Goal: Task Accomplishment & Management: Manage account settings

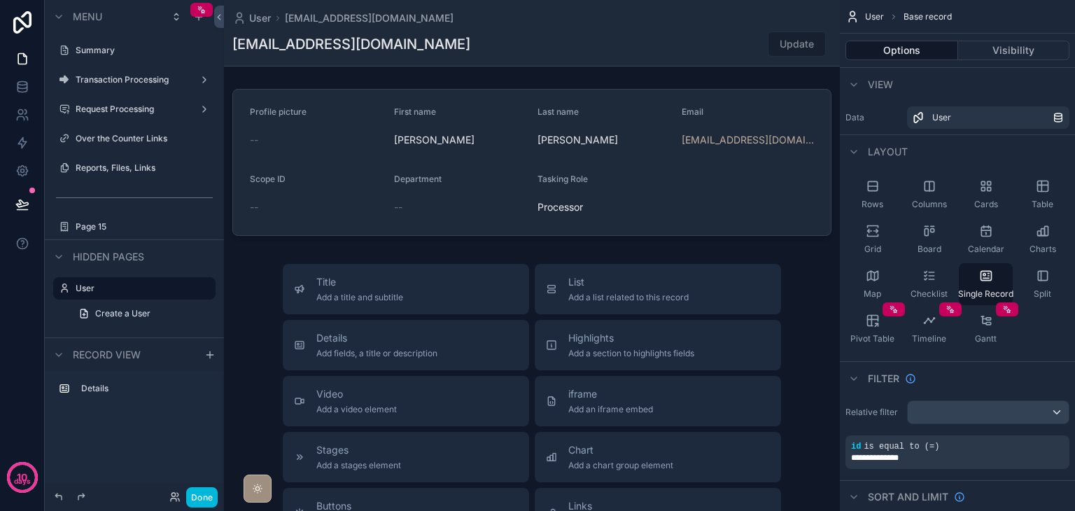
click at [133, 174] on div "Reports, Files, Links" at bounding box center [144, 167] width 137 height 11
click at [134, 168] on label "Reports, Files, Links" at bounding box center [142, 167] width 132 height 11
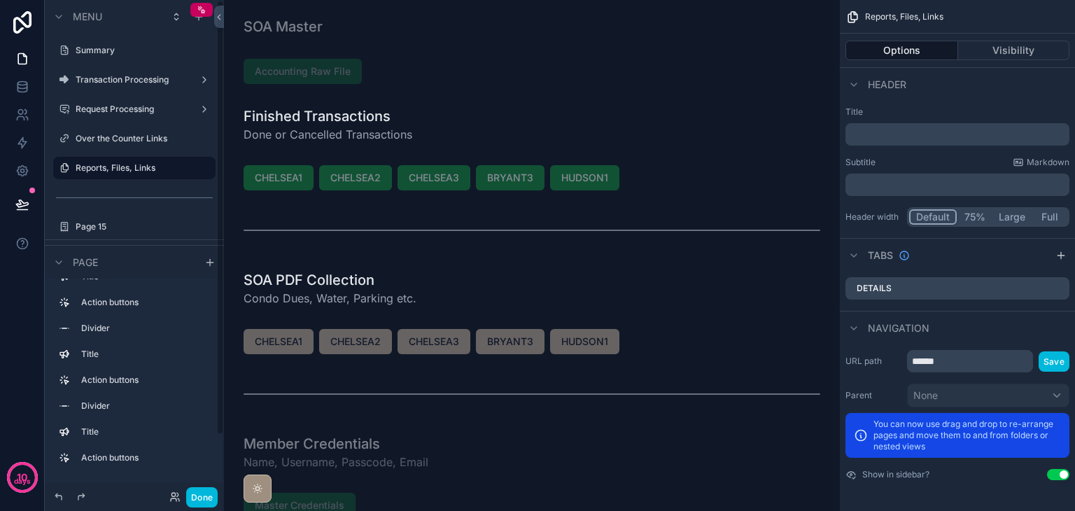
click at [118, 136] on label "Over the Counter Links" at bounding box center [142, 138] width 132 height 11
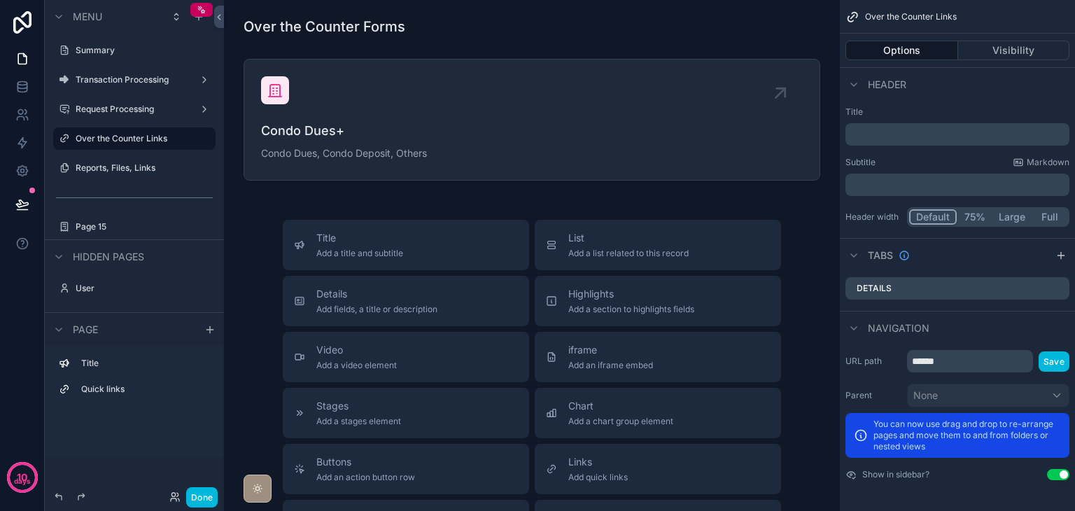
click at [125, 169] on label "Reports, Files, Links" at bounding box center [142, 167] width 132 height 11
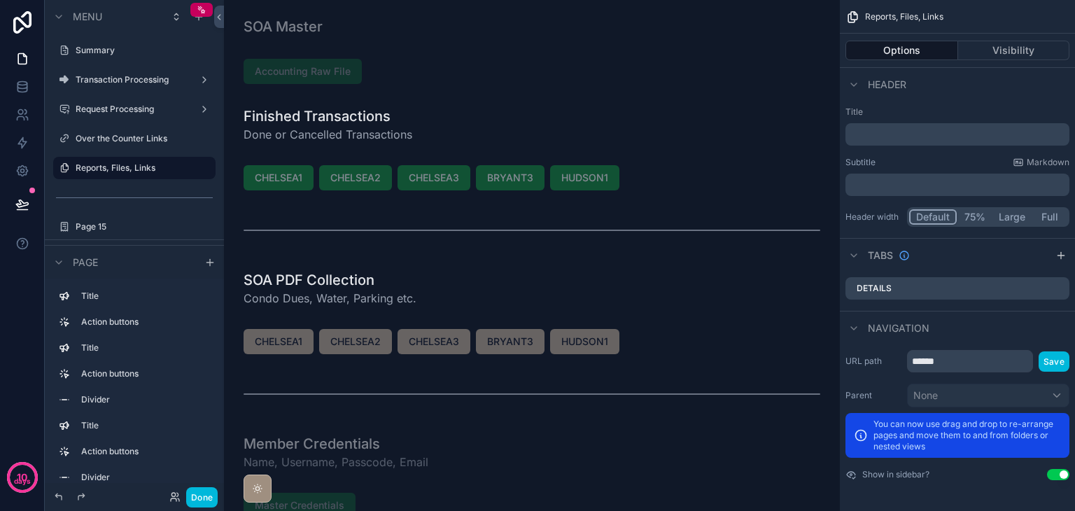
click at [129, 143] on label "Over the Counter Links" at bounding box center [142, 138] width 132 height 11
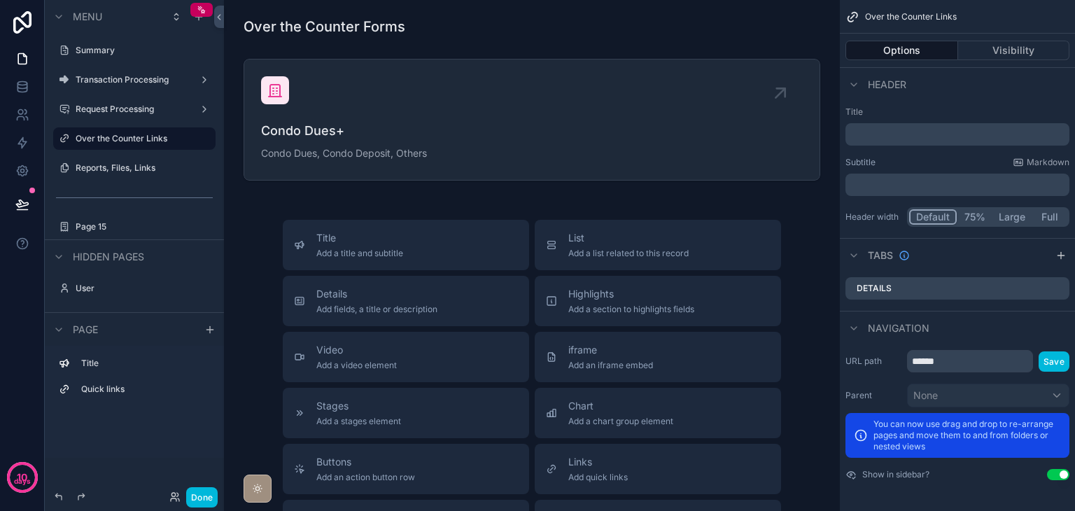
click at [142, 171] on label "Reports, Files, Links" at bounding box center [142, 167] width 132 height 11
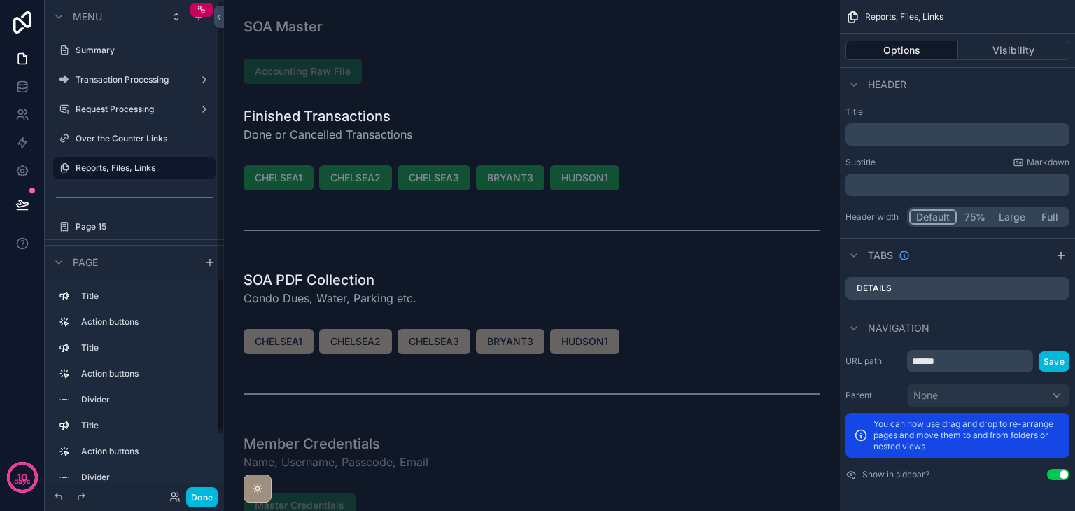
click at [146, 143] on label "Over the Counter Links" at bounding box center [142, 138] width 132 height 11
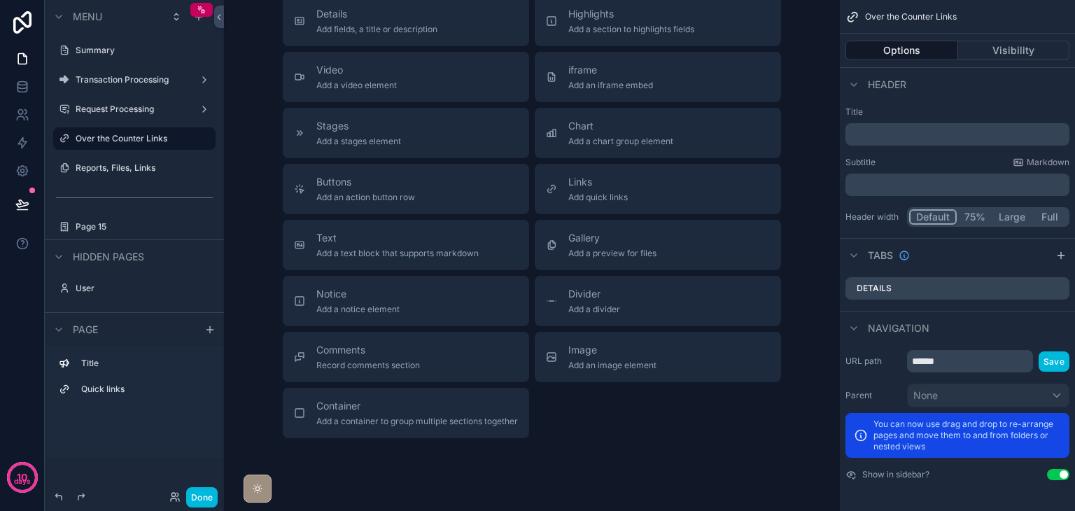
scroll to position [342, 0]
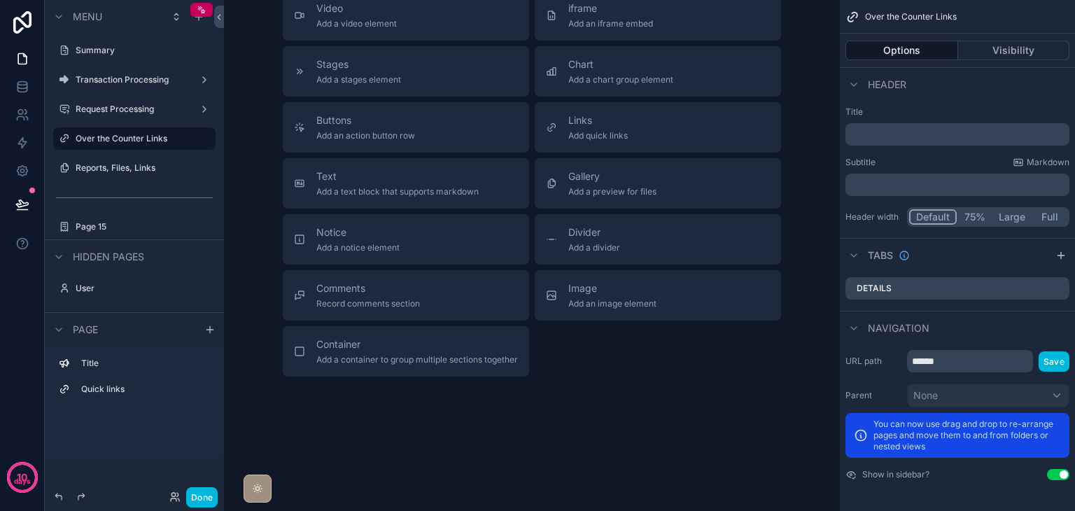
click at [146, 391] on label "Quick links" at bounding box center [142, 389] width 123 height 11
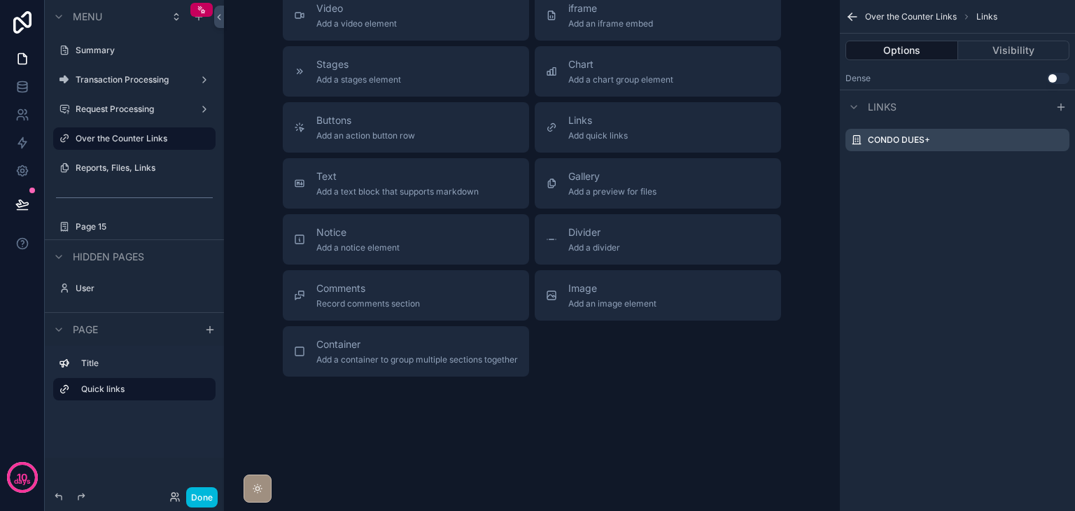
click at [150, 364] on label "Title" at bounding box center [142, 363] width 123 height 11
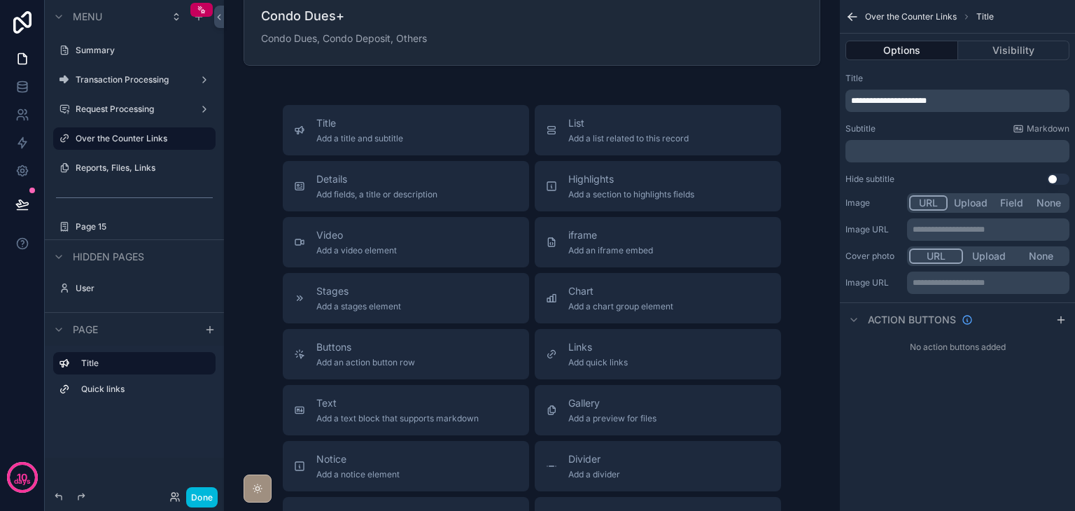
scroll to position [0, 0]
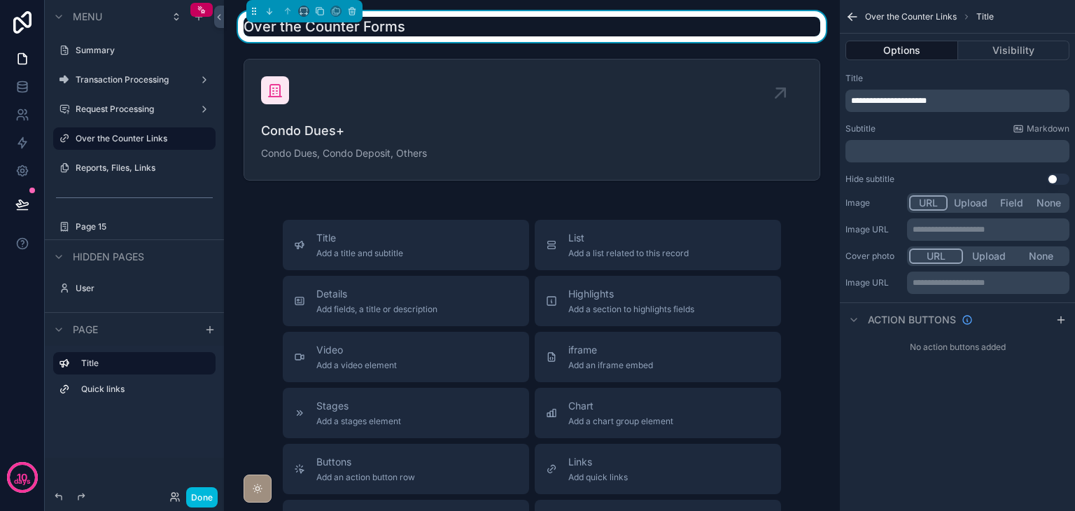
click at [222, 220] on div "Page 15" at bounding box center [134, 226] width 179 height 25
click at [199, 22] on icon "scrollable content" at bounding box center [198, 16] width 11 height 11
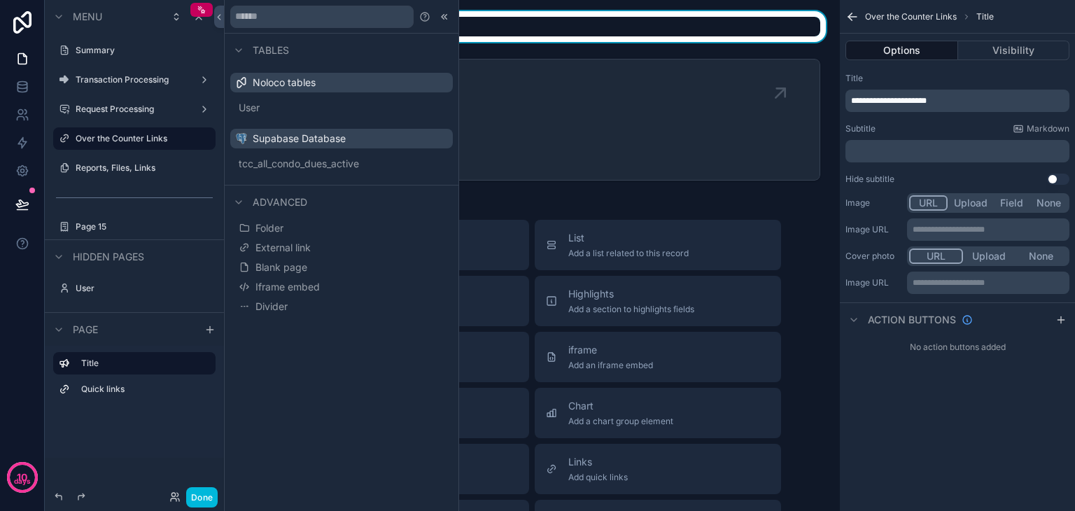
click at [273, 228] on span "Folder" at bounding box center [269, 228] width 28 height 14
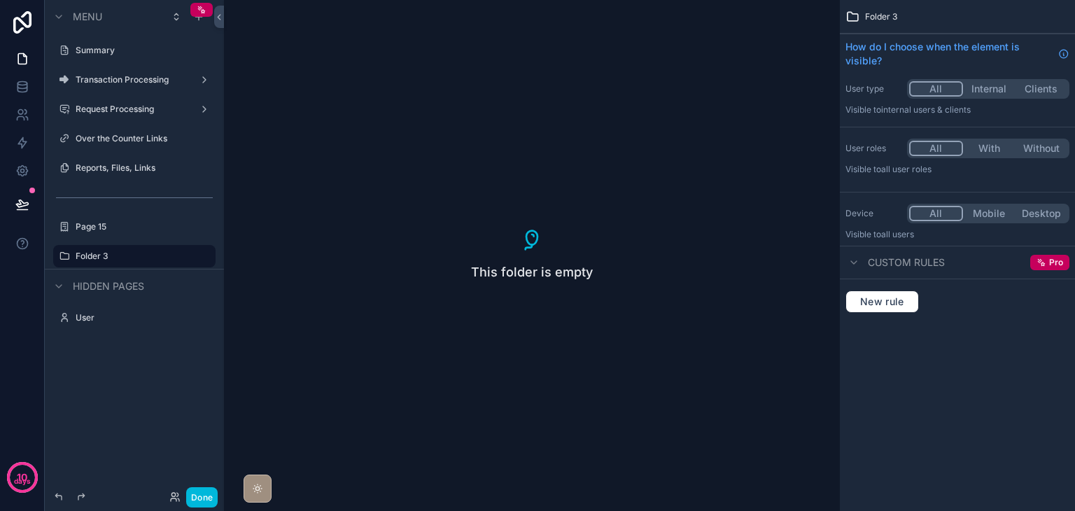
click at [0, 0] on icon "scrollable content" at bounding box center [0, 0] width 0 height 0
click at [146, 254] on input "********" at bounding box center [123, 256] width 95 height 17
click at [92, 256] on input "**********" at bounding box center [123, 256] width 95 height 17
type input "**********"
click at [184, 258] on icon "scrollable content" at bounding box center [184, 256] width 7 height 5
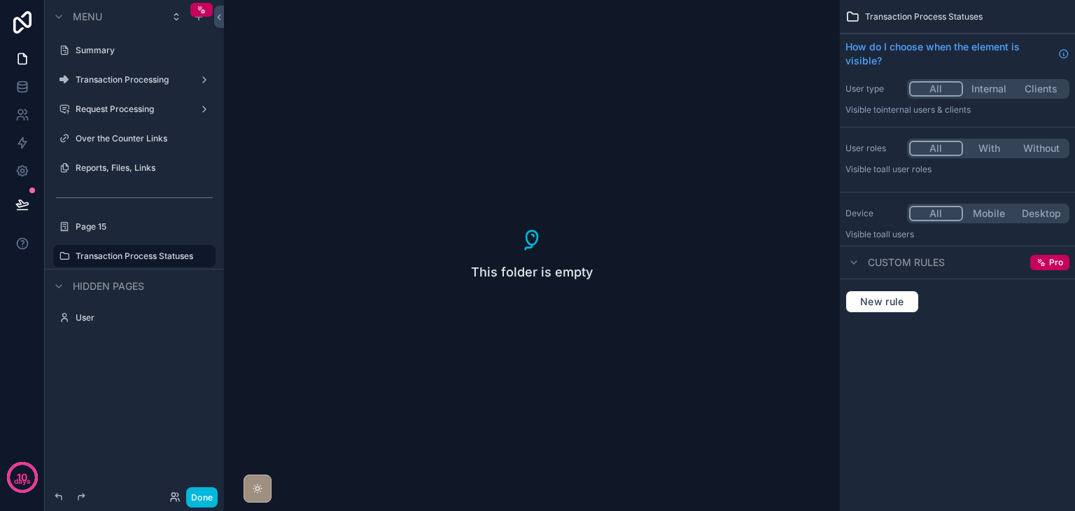
click at [0, 0] on icon "scrollable content" at bounding box center [0, 0] width 0 height 0
click at [69, 258] on icon "scrollable content" at bounding box center [64, 256] width 11 height 11
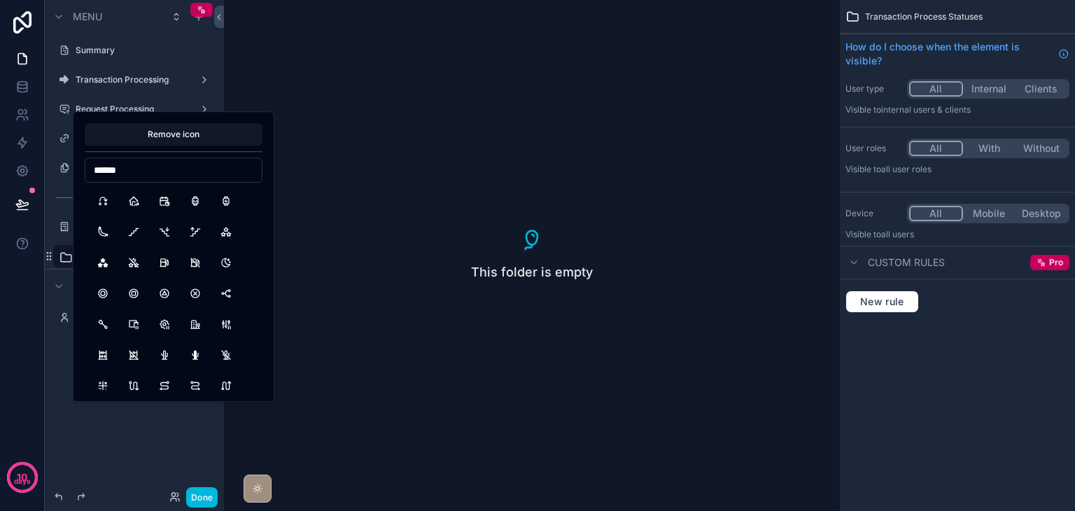
type input "******"
click at [102, 197] on button "StatusChange" at bounding box center [102, 200] width 25 height 25
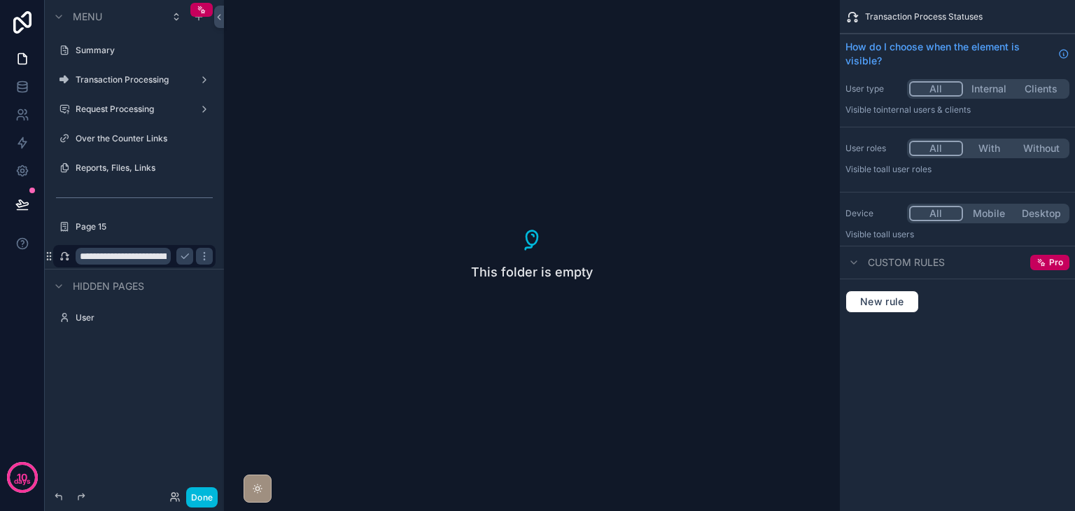
click at [106, 431] on div "**********" at bounding box center [134, 247] width 179 height 494
click at [182, 255] on icon "scrollable content" at bounding box center [184, 256] width 11 height 11
click at [148, 261] on label "Transaction Process Statuses" at bounding box center [142, 256] width 132 height 11
click at [169, 82] on label "Transaction Processing" at bounding box center [132, 79] width 112 height 11
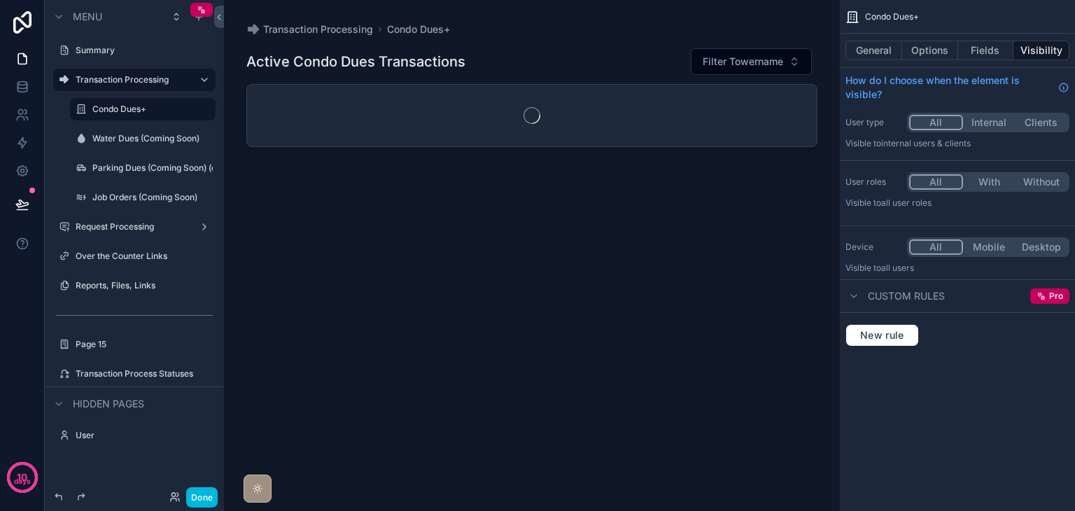
click at [0, 0] on icon "scrollable content" at bounding box center [0, 0] width 0 height 0
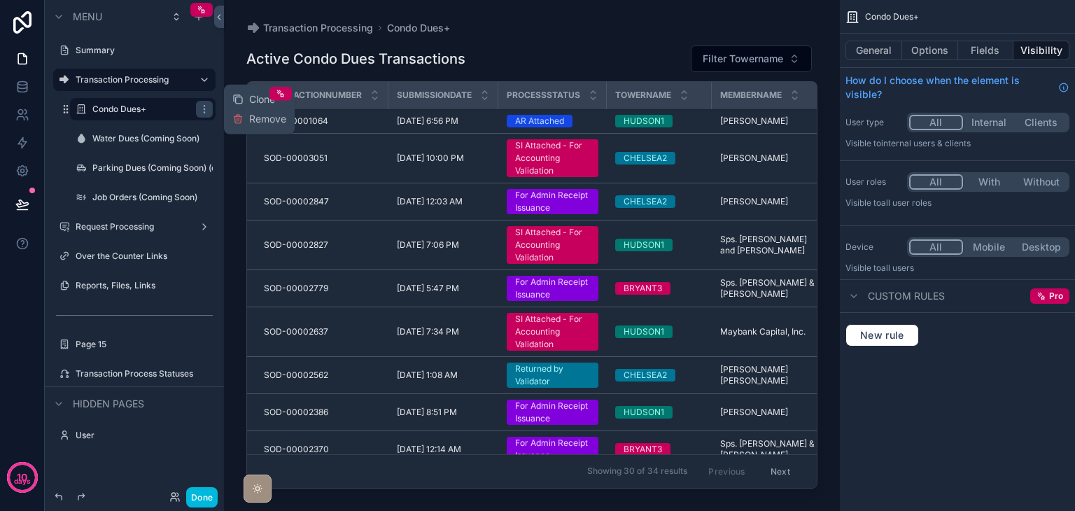
click at [258, 101] on span "Clone" at bounding box center [262, 99] width 26 height 14
click at [151, 379] on div "Transaction Process Statuses" at bounding box center [135, 373] width 118 height 11
click at [158, 371] on label "Transaction Process Statuses" at bounding box center [135, 373] width 118 height 11
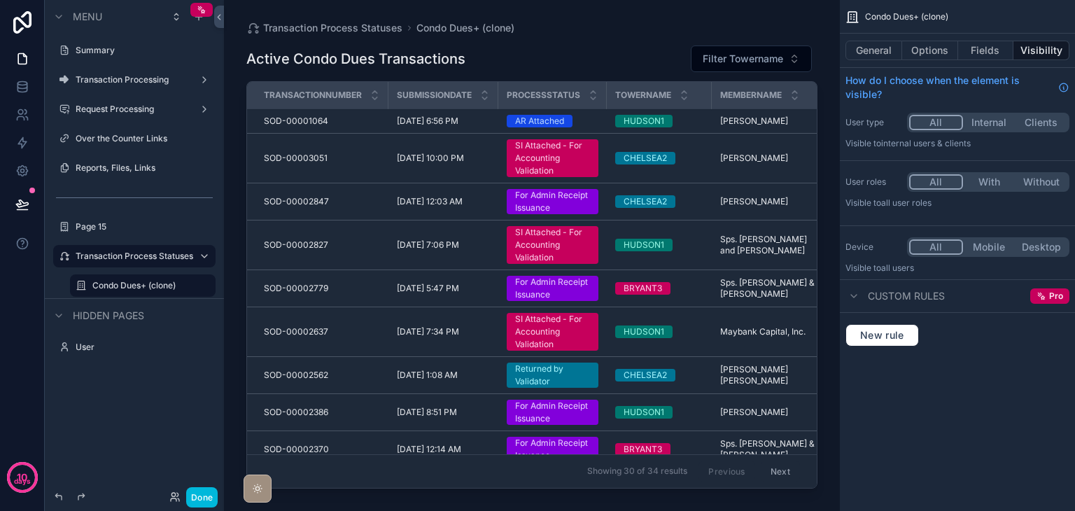
click at [151, 283] on label "Condo Dues+ (clone)" at bounding box center [149, 285] width 115 height 11
click at [969, 50] on button "Fields" at bounding box center [986, 51] width 56 height 20
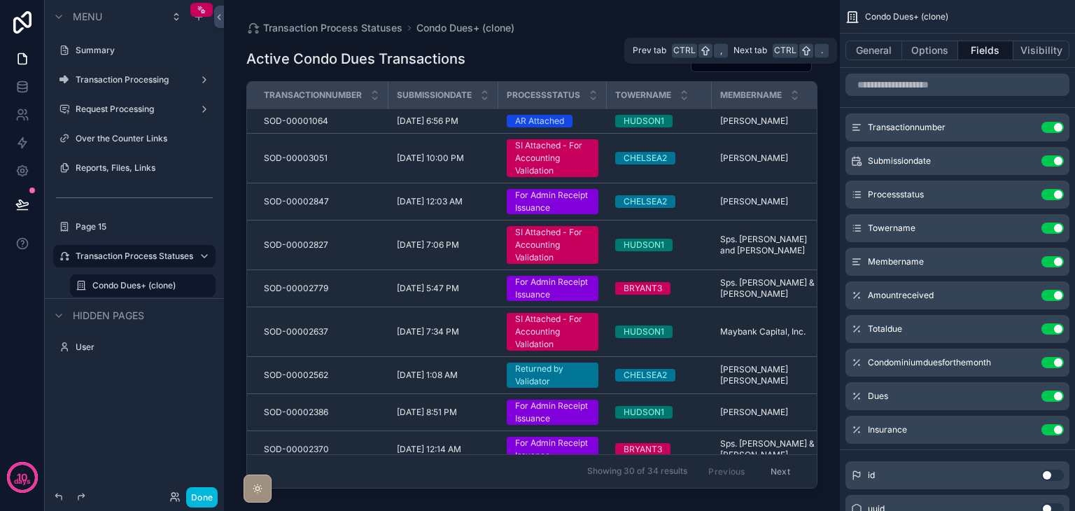
click at [924, 51] on button "Options" at bounding box center [930, 51] width 56 height 20
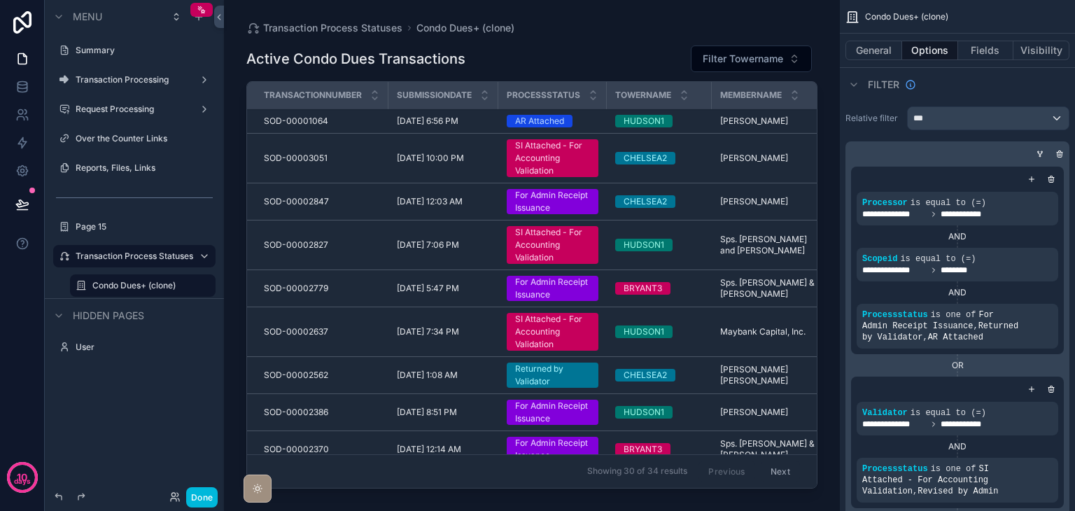
click at [168, 289] on label "Condo Dues+ (clone)" at bounding box center [149, 285] width 115 height 11
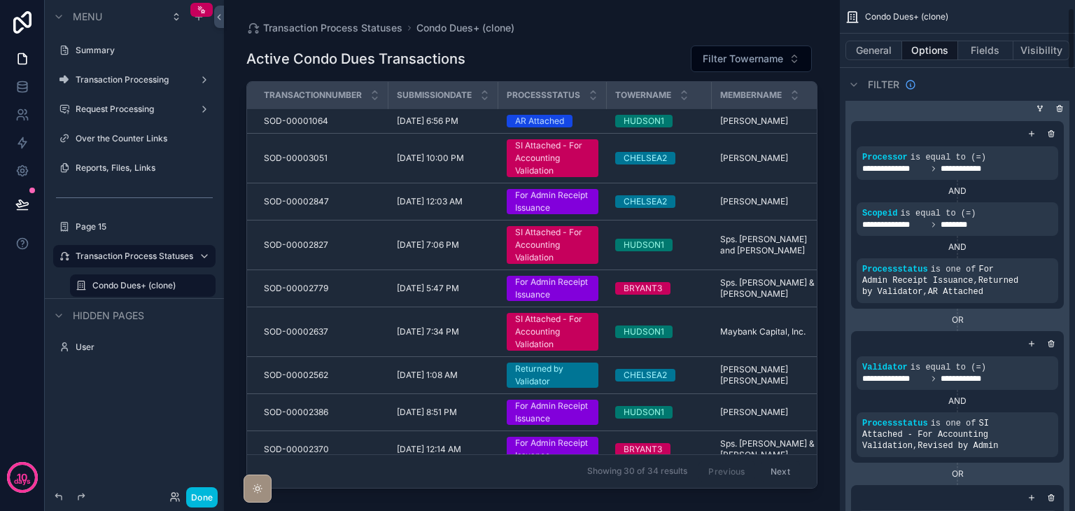
scroll to position [70, 0]
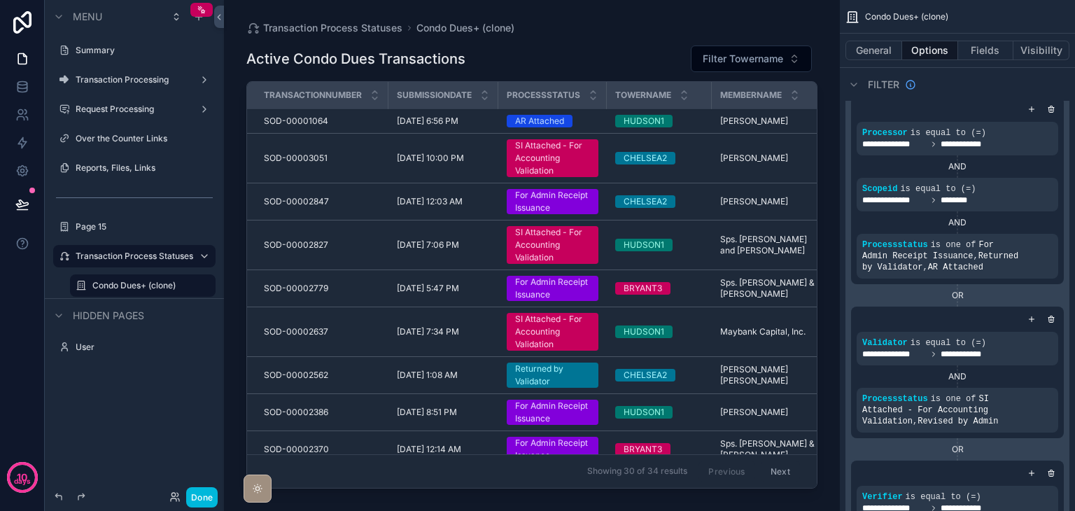
click at [0, 0] on icon "scrollable content" at bounding box center [0, 0] width 0 height 0
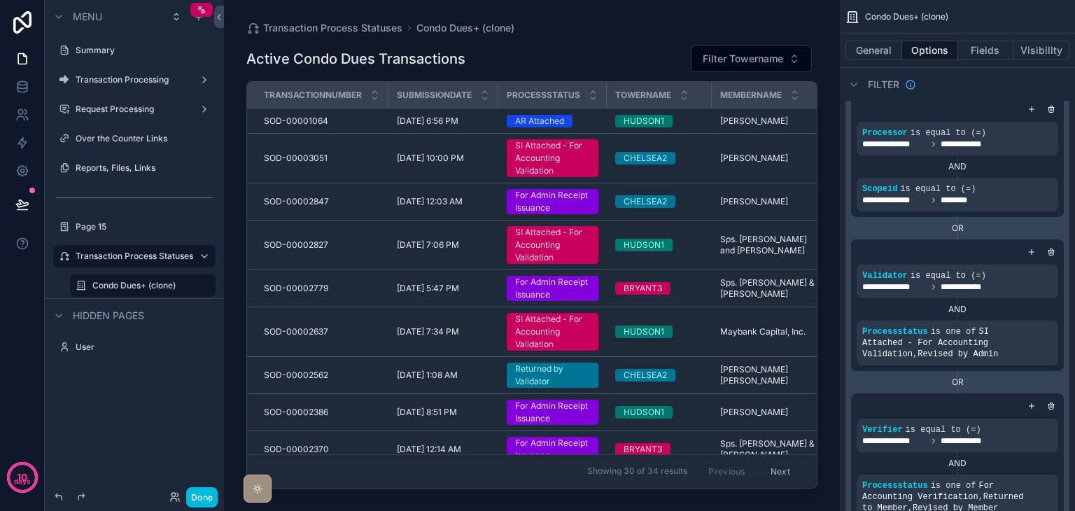
click at [0, 0] on icon "scrollable content" at bounding box center [0, 0] width 0 height 0
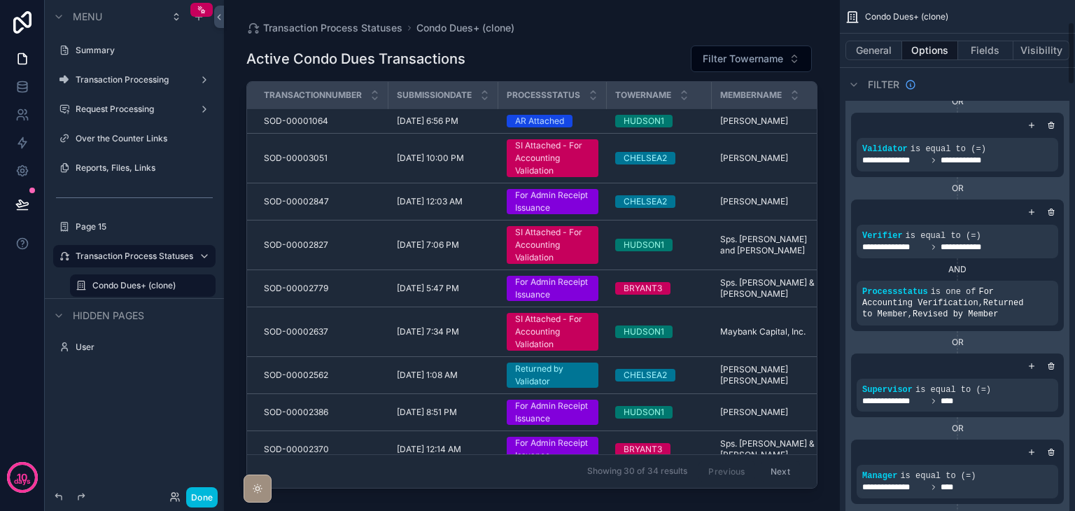
scroll to position [210, 0]
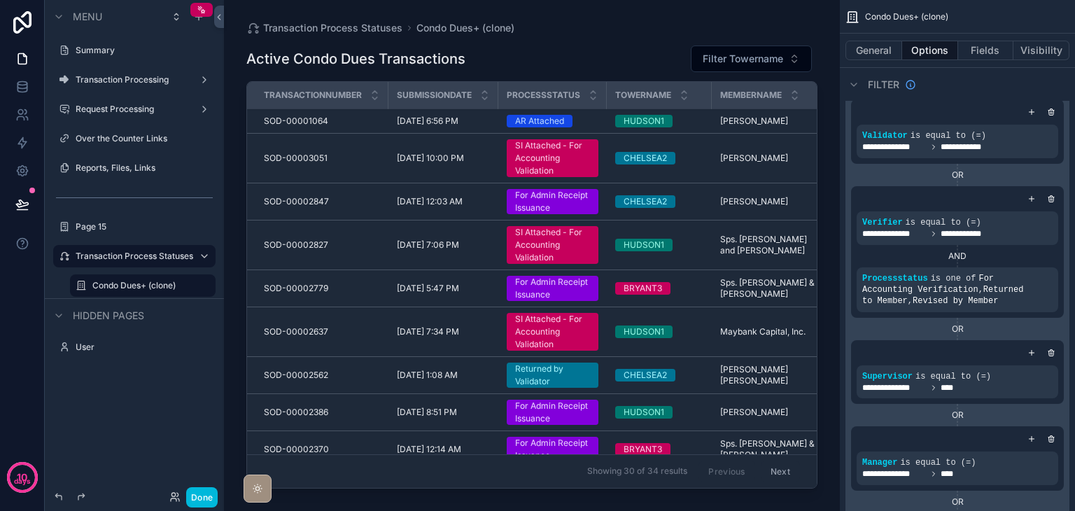
click at [0, 0] on div "scrollable content" at bounding box center [0, 0] width 0 height 0
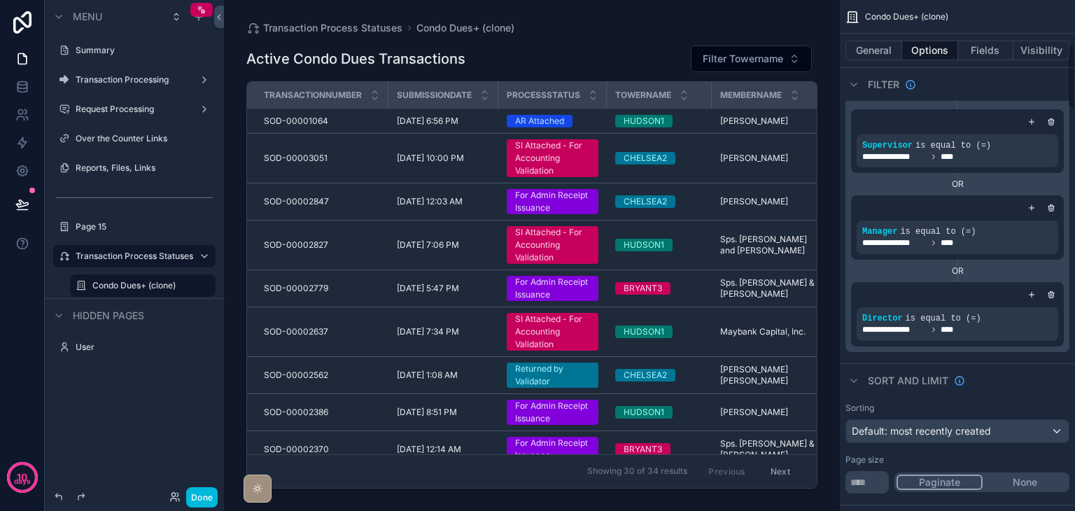
scroll to position [350, 0]
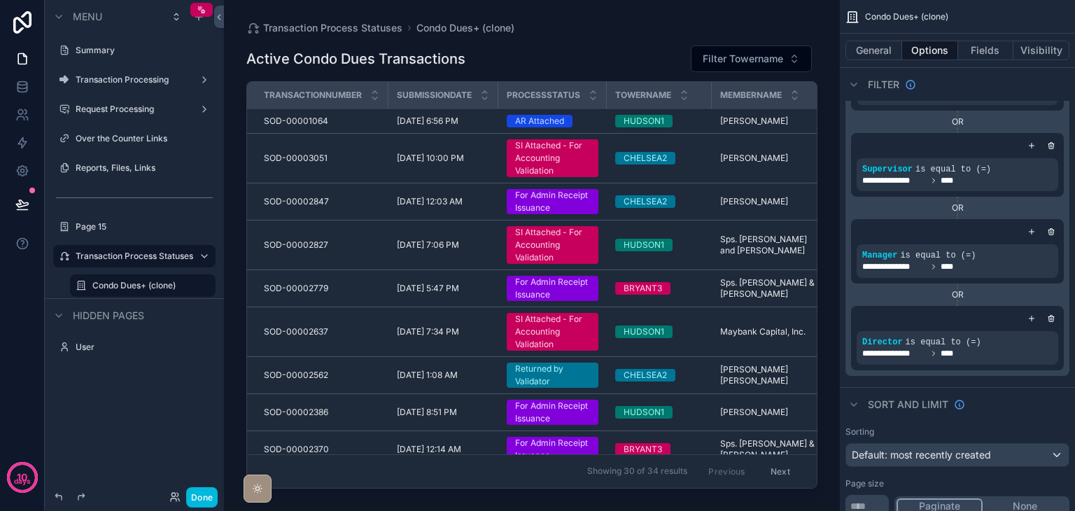
drag, startPoint x: 182, startPoint y: 285, endPoint x: 174, endPoint y: 285, distance: 8.4
click at [0, 0] on icon "scrollable content" at bounding box center [0, 0] width 0 height 0
click at [162, 284] on input "**********" at bounding box center [131, 285] width 78 height 17
type input "**********"
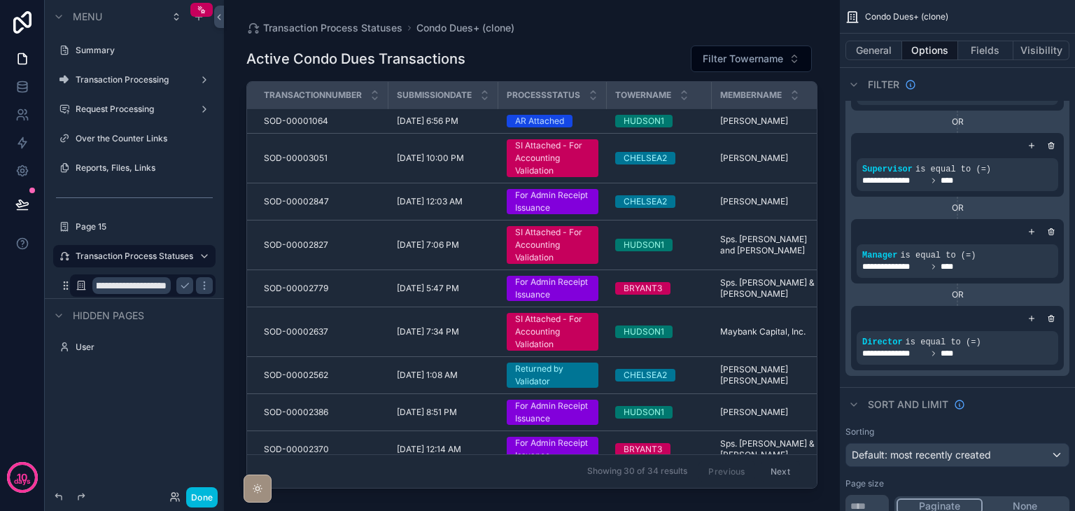
click at [188, 285] on icon "scrollable content" at bounding box center [184, 285] width 11 height 11
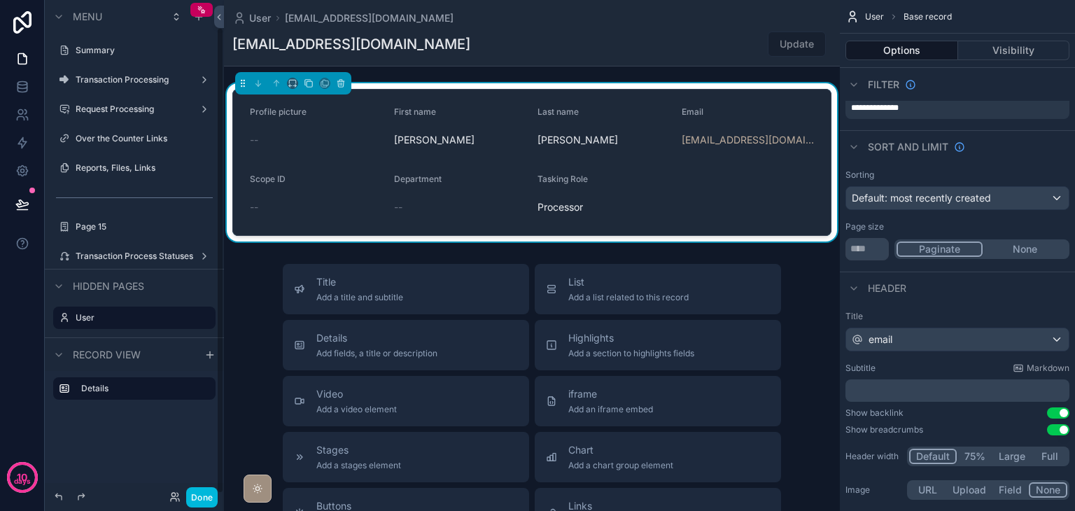
scroll to position [29, 0]
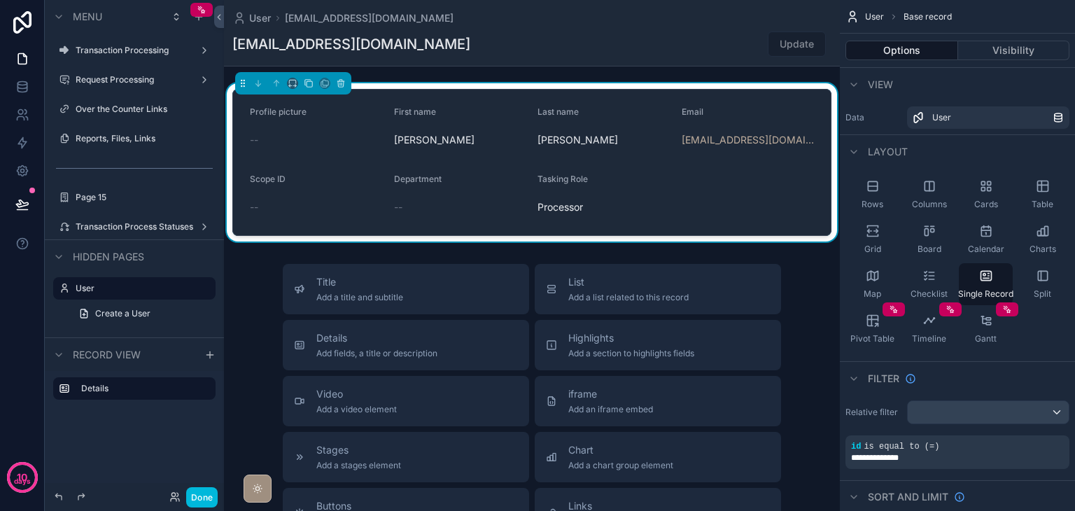
click at [143, 221] on label "Transaction Process Statuses" at bounding box center [135, 226] width 118 height 11
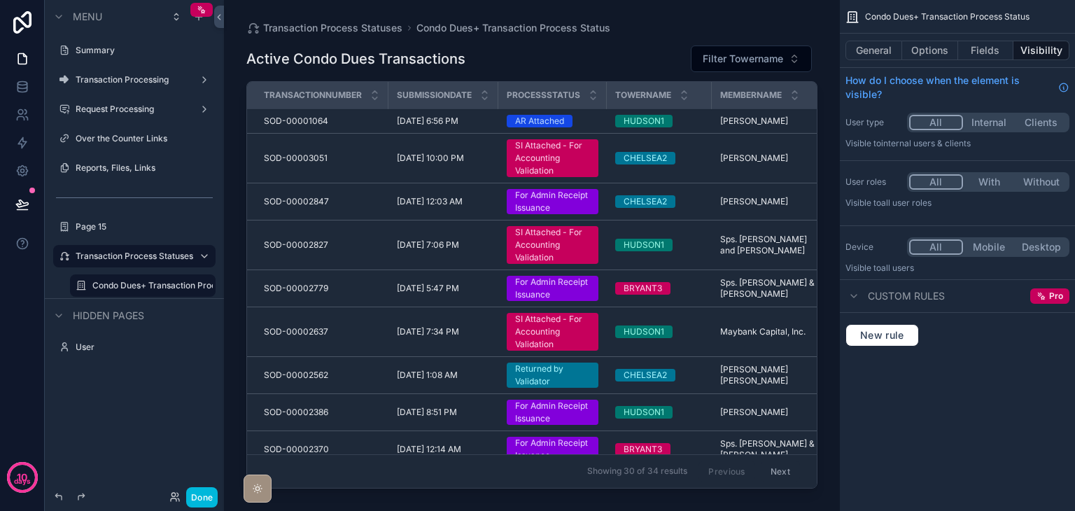
click at [876, 54] on button "General" at bounding box center [874, 51] width 57 height 20
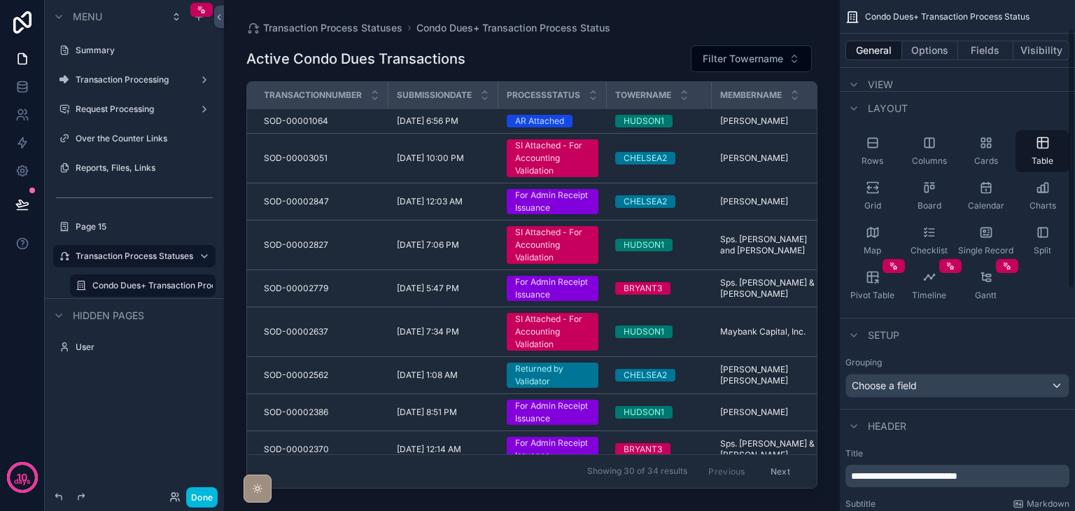
scroll to position [140, 0]
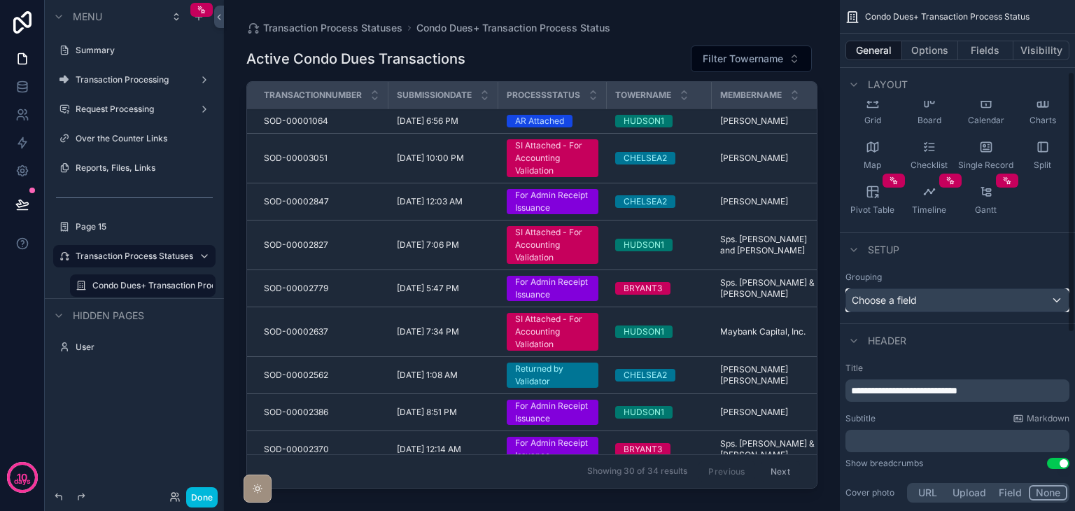
click at [933, 300] on div "Choose a field" at bounding box center [957, 300] width 223 height 22
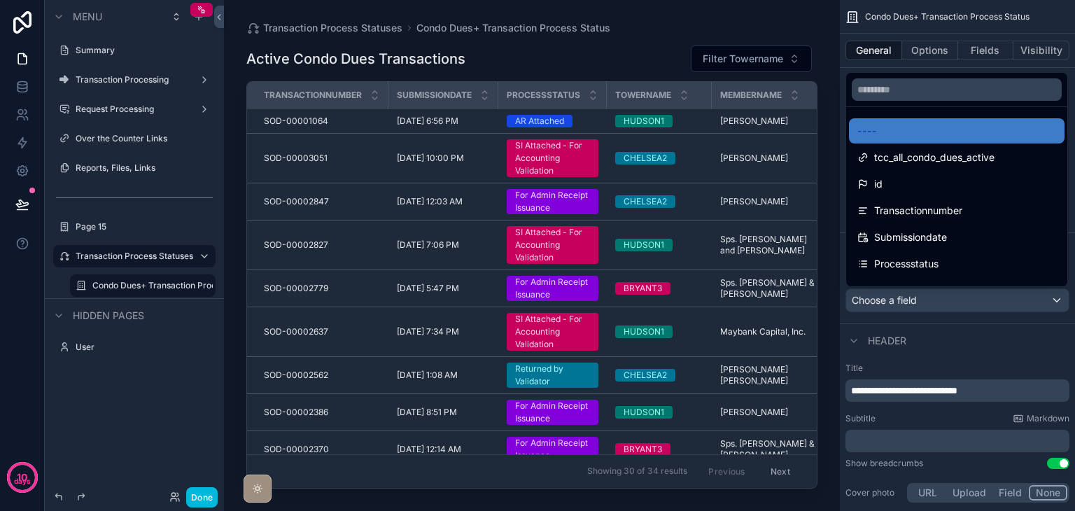
click at [941, 262] on div "Processstatus" at bounding box center [956, 263] width 199 height 17
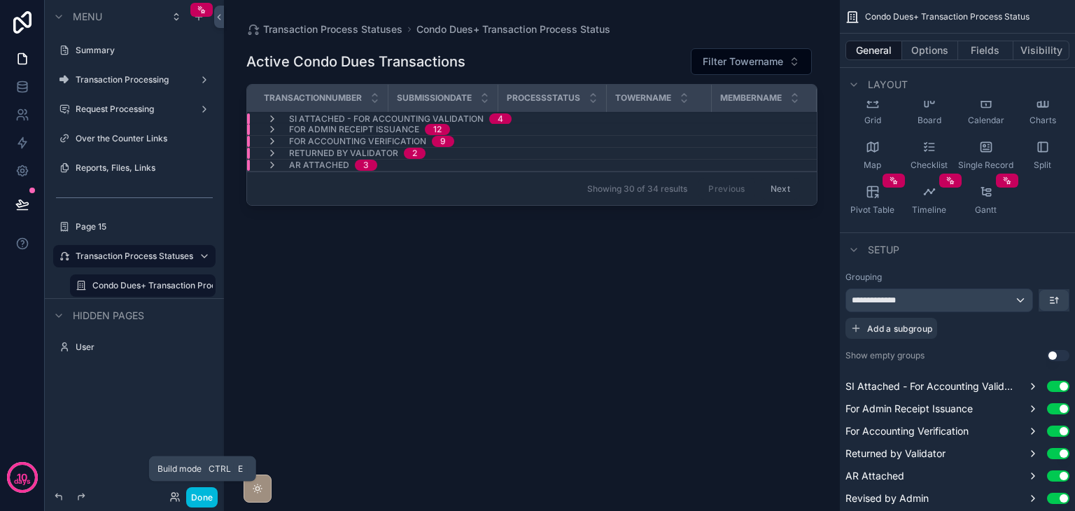
click at [202, 497] on button "Done" at bounding box center [201, 497] width 31 height 20
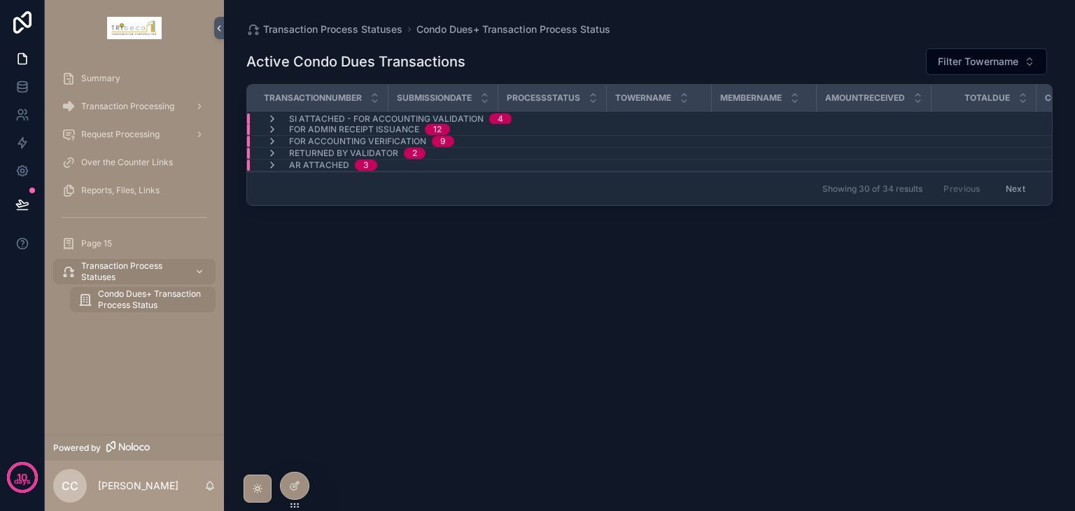
click at [955, 64] on span "Filter Towername" at bounding box center [978, 62] width 80 height 14
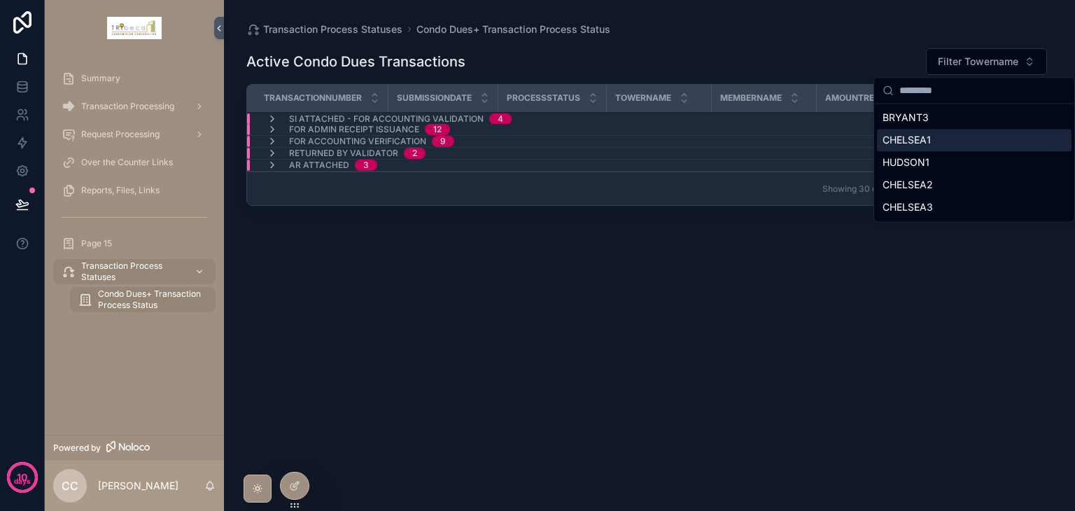
click at [920, 139] on div "CHELSEA1" at bounding box center [974, 140] width 195 height 22
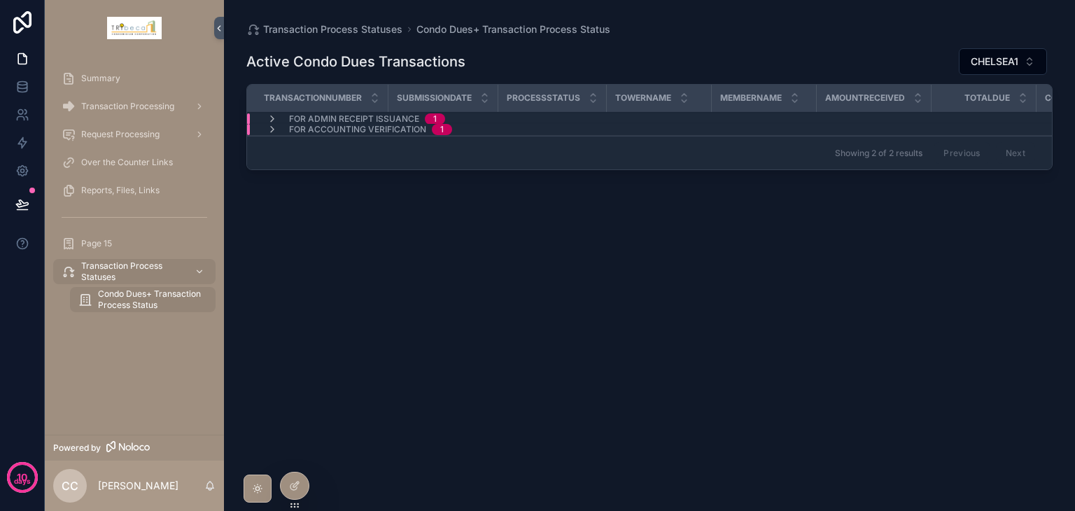
click at [276, 118] on icon "scrollable content" at bounding box center [272, 118] width 11 height 11
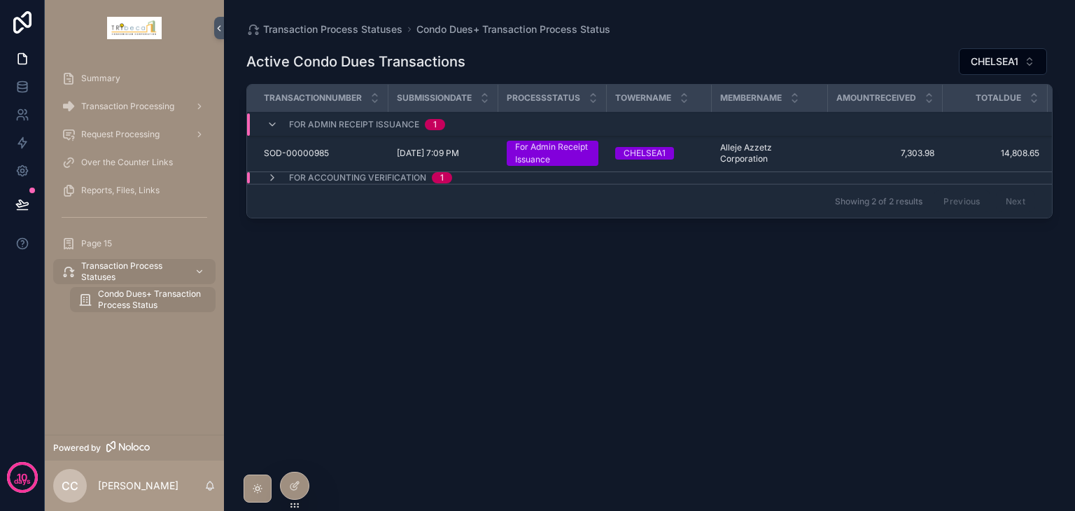
click at [269, 176] on icon "scrollable content" at bounding box center [272, 177] width 11 height 11
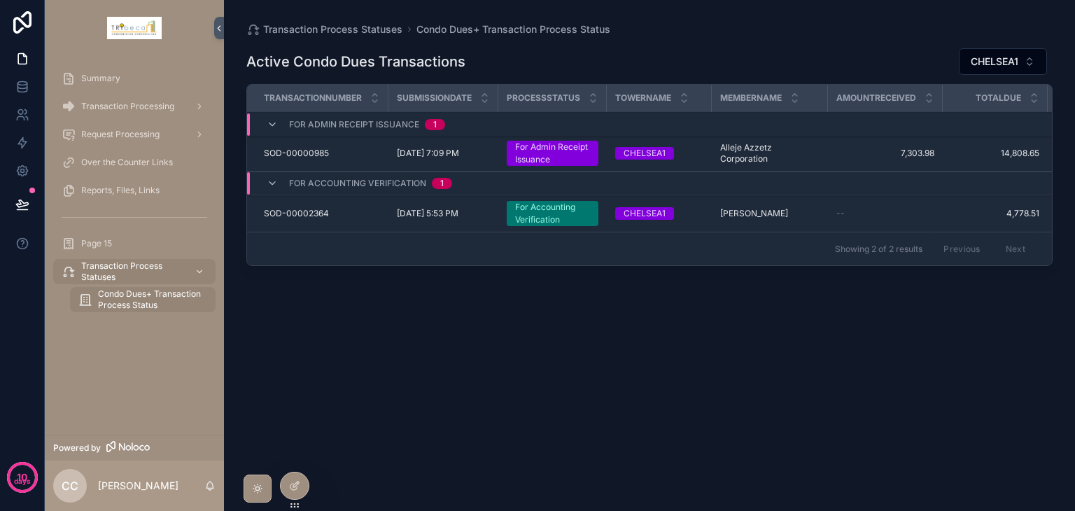
click at [270, 182] on icon "scrollable content" at bounding box center [272, 183] width 11 height 11
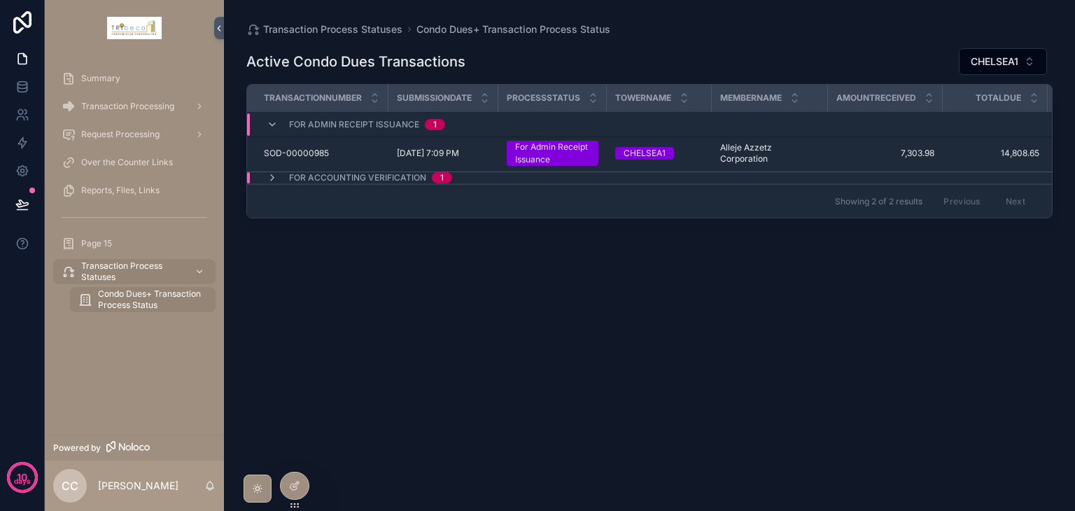
click at [271, 116] on div "For Admin Receipt Issuance 1" at bounding box center [356, 124] width 178 height 22
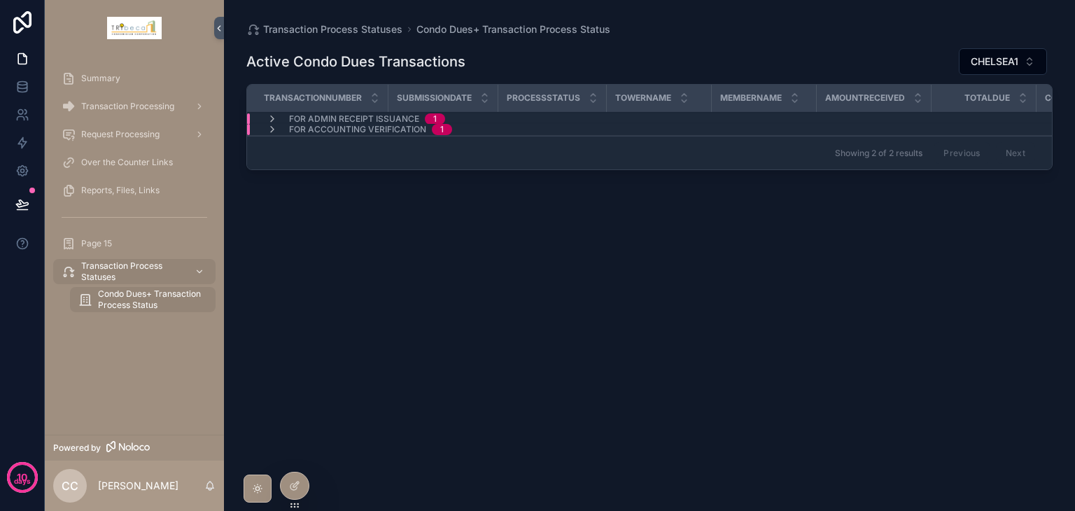
click at [1007, 62] on span "CHELSEA1" at bounding box center [995, 62] width 48 height 14
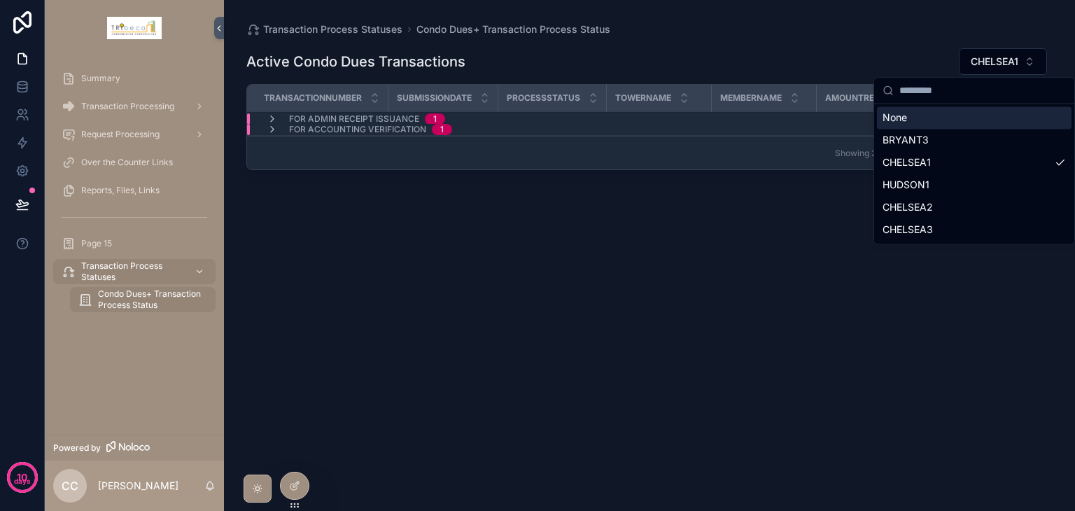
click at [956, 120] on div "None" at bounding box center [974, 117] width 195 height 22
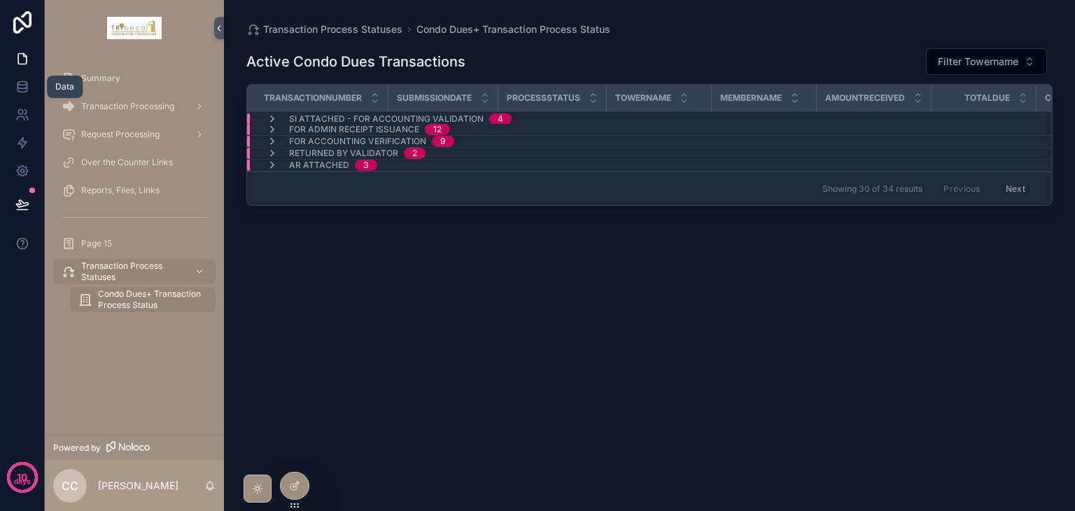
click at [21, 92] on icon at bounding box center [21, 90] width 9 height 6
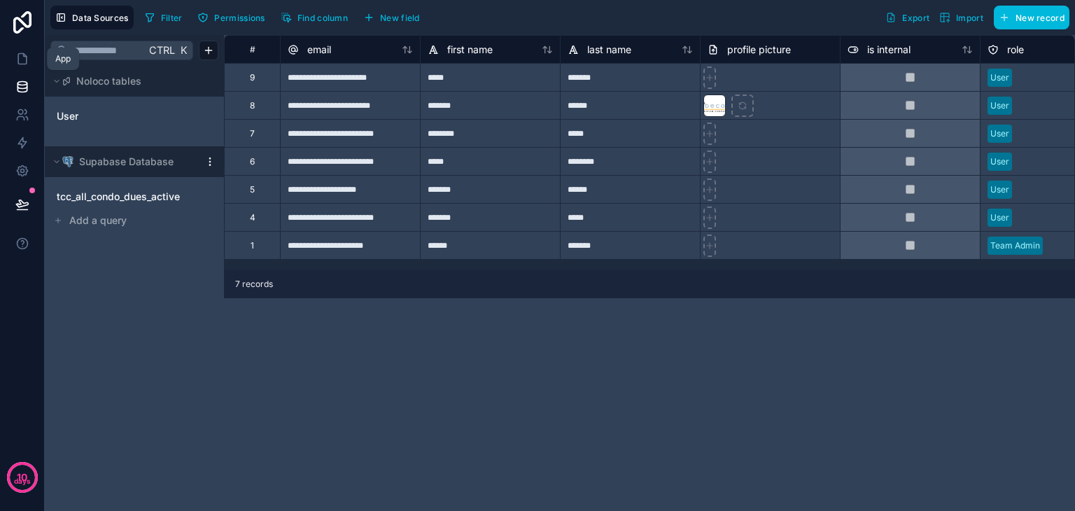
click at [20, 68] on link at bounding box center [22, 59] width 44 height 28
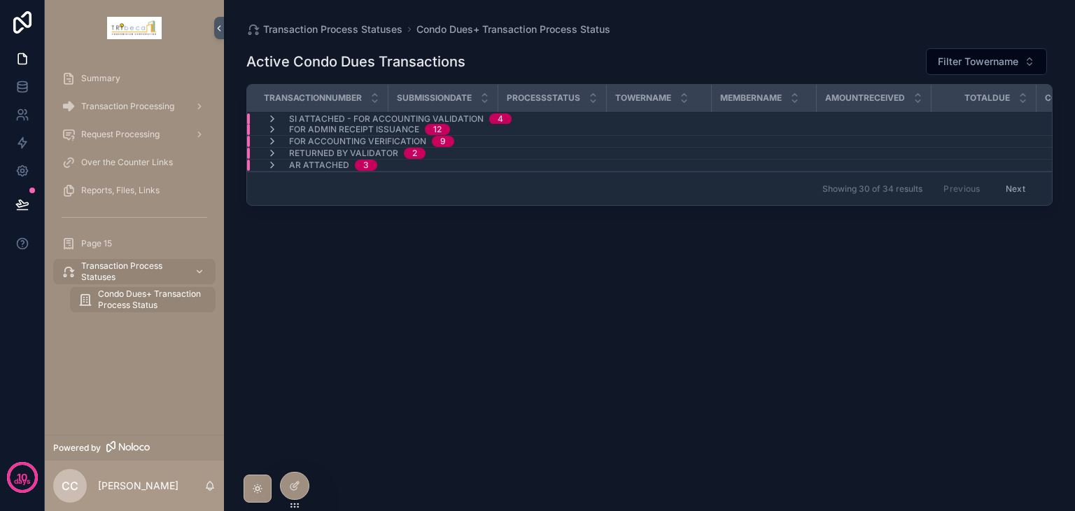
click at [97, 244] on span "Page 15" at bounding box center [96, 243] width 31 height 11
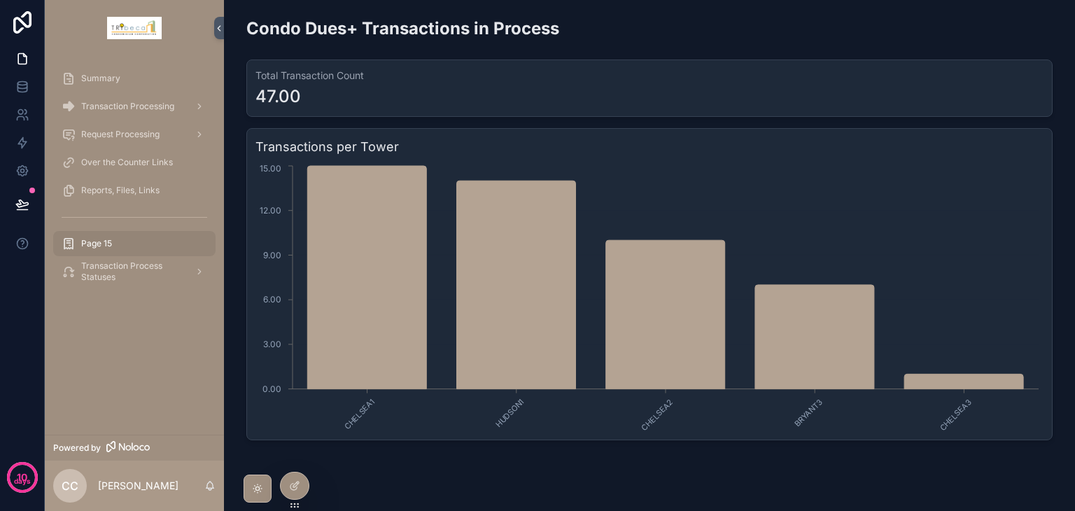
click at [132, 76] on div "Summary" at bounding box center [135, 78] width 146 height 22
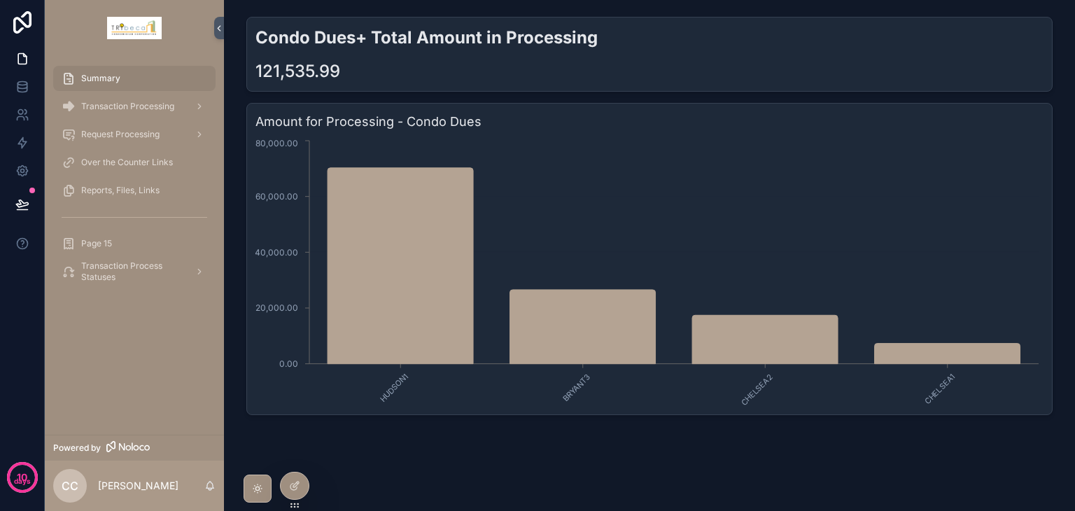
click at [109, 238] on span "Page 15" at bounding box center [96, 243] width 31 height 11
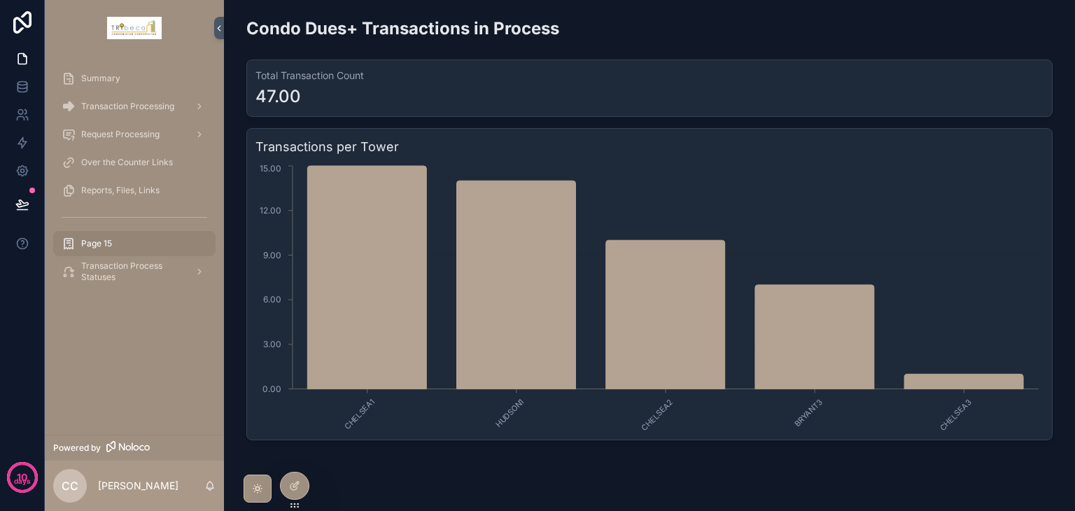
click at [294, 488] on icon at bounding box center [294, 485] width 11 height 11
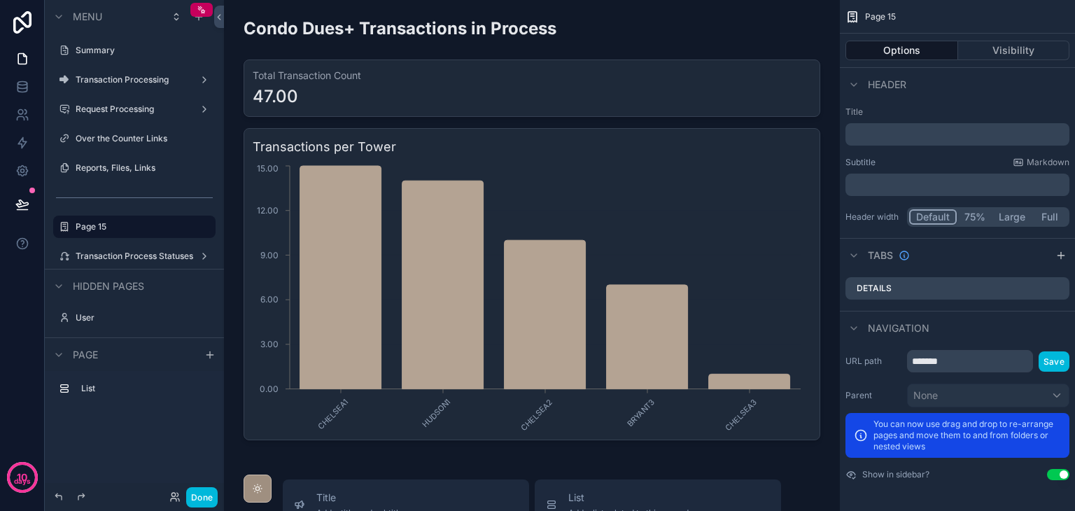
click at [0, 0] on icon "scrollable content" at bounding box center [0, 0] width 0 height 0
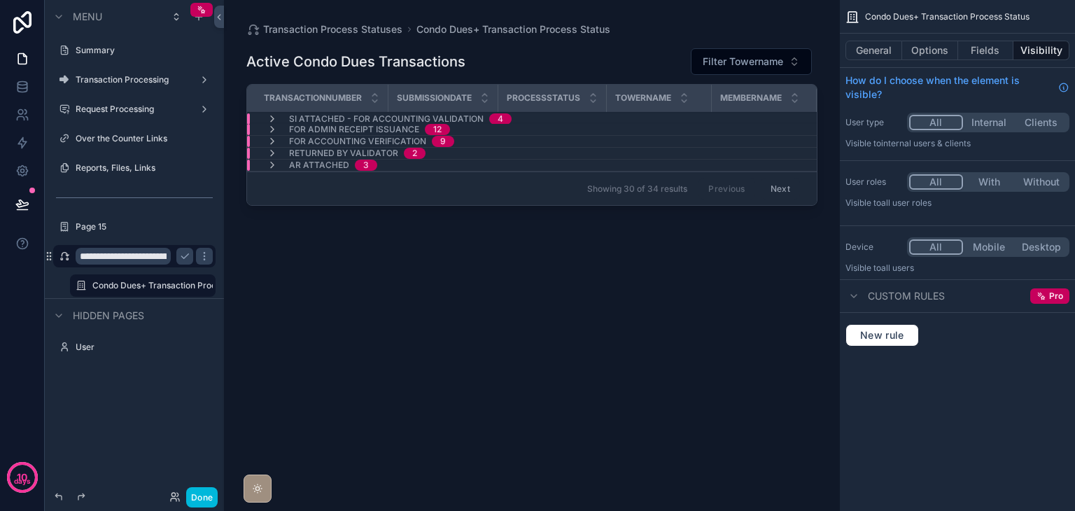
click at [149, 258] on input "**********" at bounding box center [123, 256] width 95 height 17
type input "**********"
click at [182, 257] on icon "scrollable content" at bounding box center [184, 256] width 7 height 5
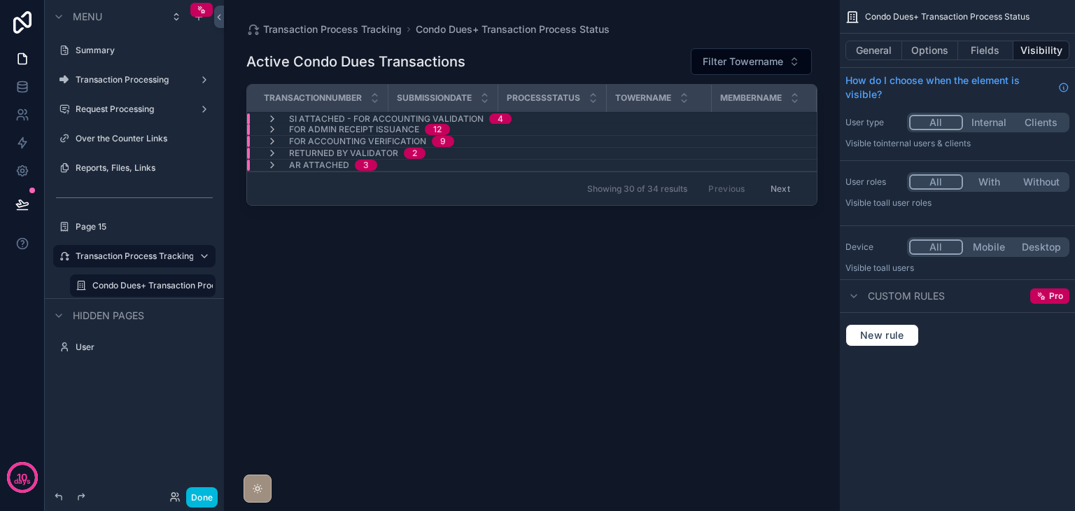
click at [0, 0] on icon "scrollable content" at bounding box center [0, 0] width 0 height 0
click at [112, 258] on input "**********" at bounding box center [123, 256] width 95 height 17
type input "**********"
click at [185, 257] on icon "scrollable content" at bounding box center [184, 256] width 7 height 5
click at [0, 0] on icon "scrollable content" at bounding box center [0, 0] width 0 height 0
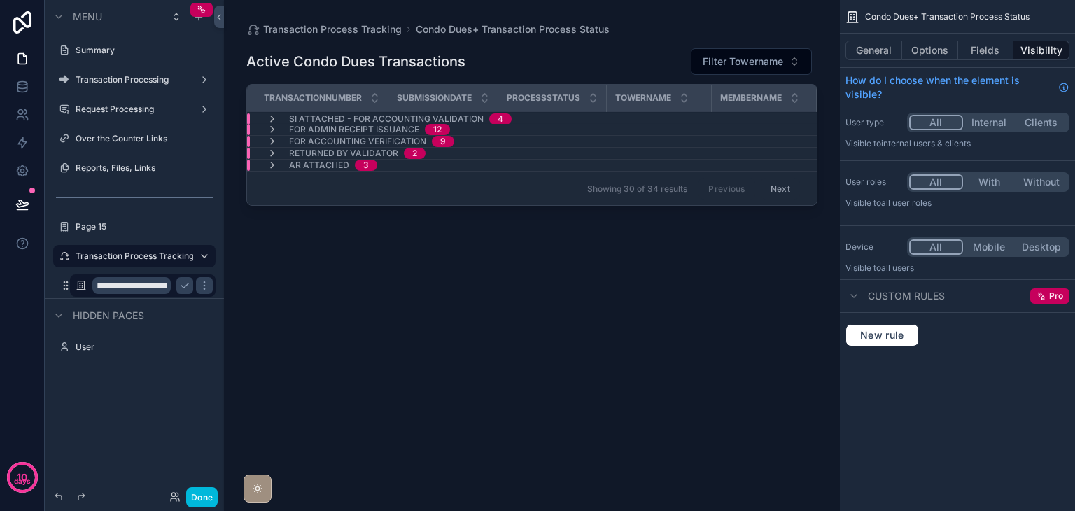
click at [157, 284] on input "**********" at bounding box center [131, 285] width 78 height 17
type input "**********"
click at [190, 289] on icon "scrollable content" at bounding box center [184, 285] width 11 height 11
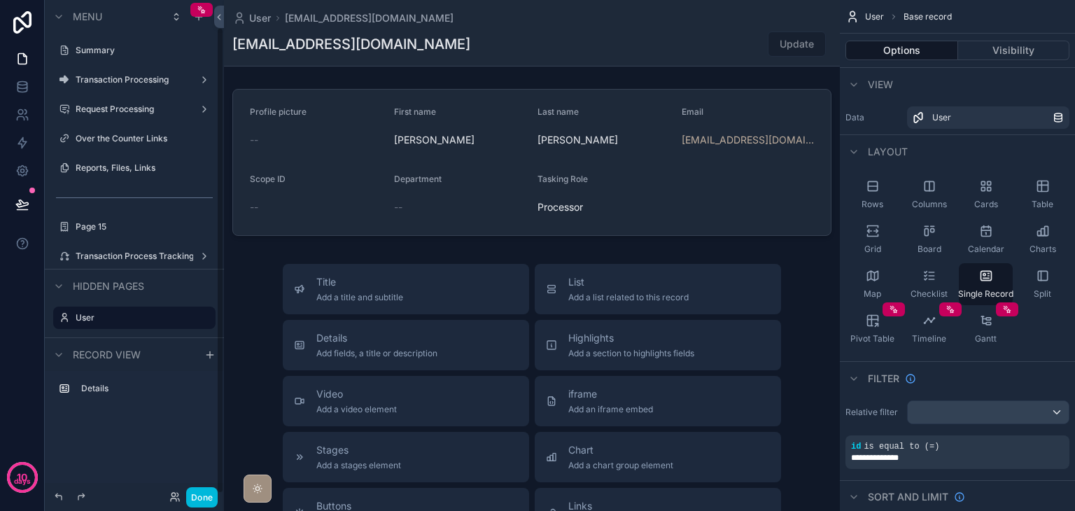
scroll to position [29, 0]
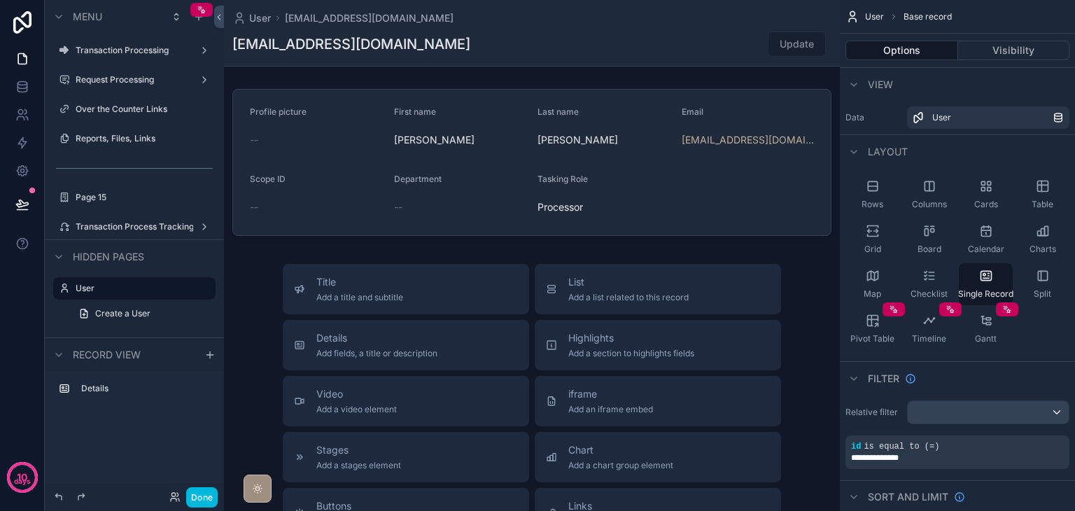
click at [202, 496] on button "Done" at bounding box center [201, 497] width 31 height 20
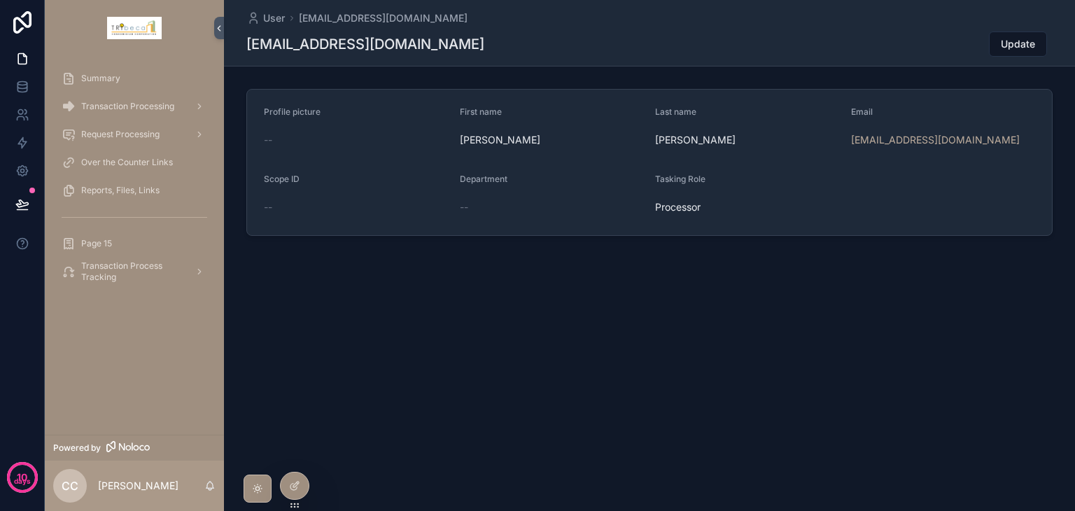
click at [143, 269] on span "Transaction Process Tracking" at bounding box center [132, 271] width 102 height 22
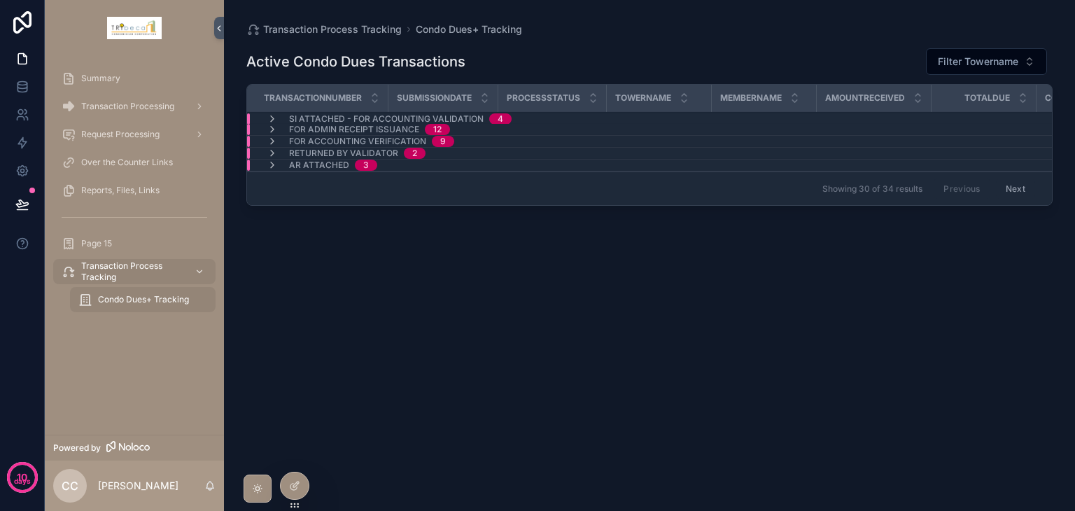
click at [973, 62] on span "Filter Towername" at bounding box center [978, 62] width 80 height 14
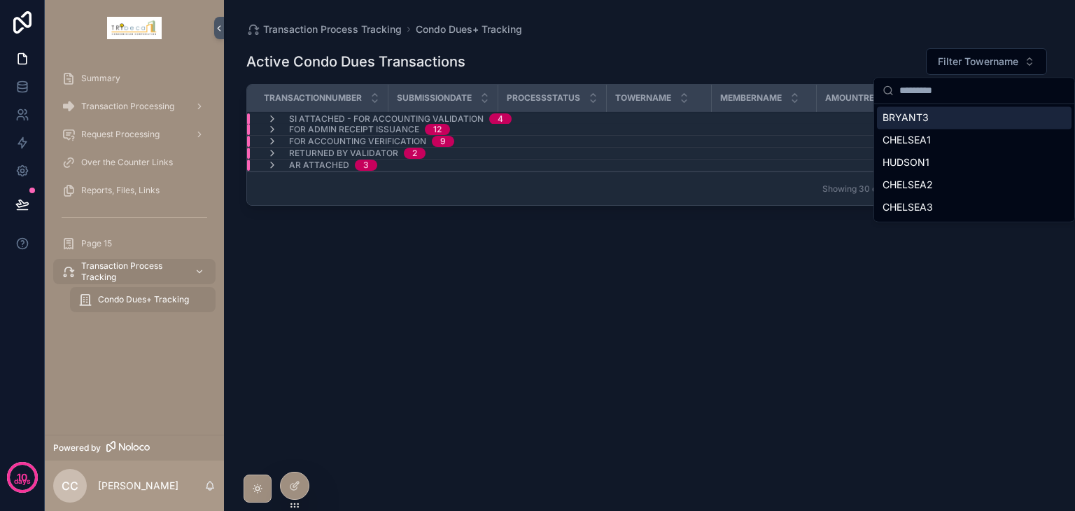
click at [974, 65] on span "Filter Towername" at bounding box center [978, 62] width 80 height 14
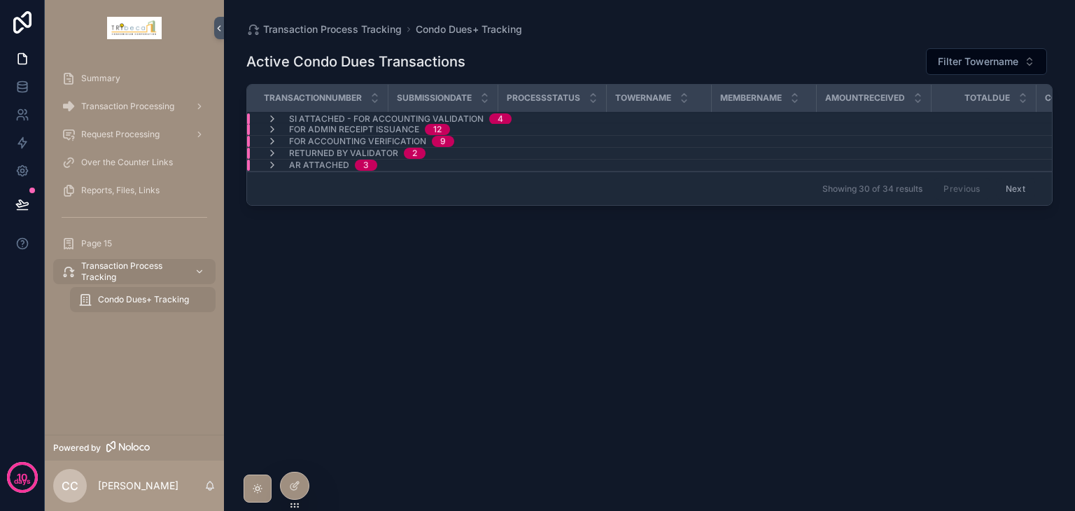
click at [0, 0] on icon at bounding box center [0, 0] width 0 height 0
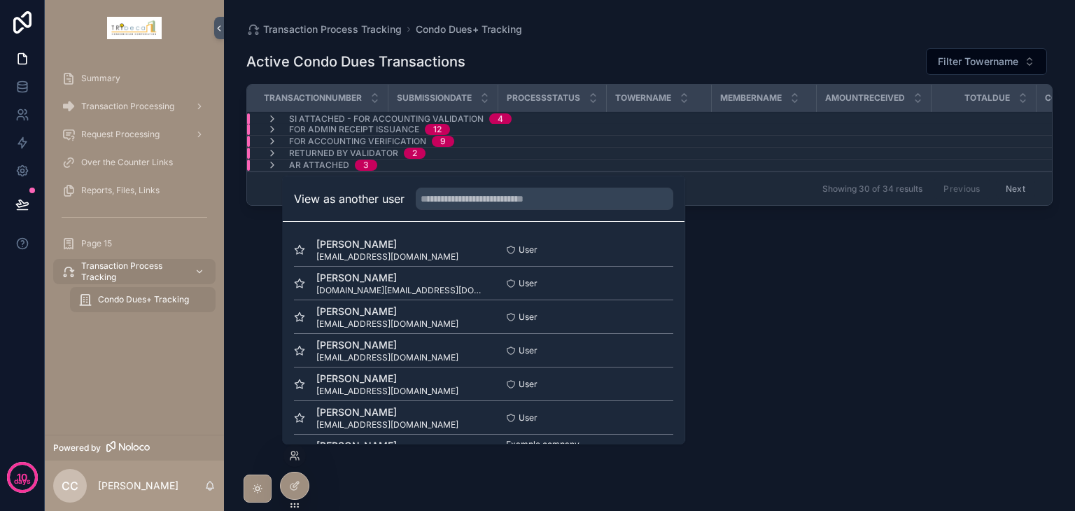
click at [0, 0] on button "Select" at bounding box center [0, 0] width 0 height 0
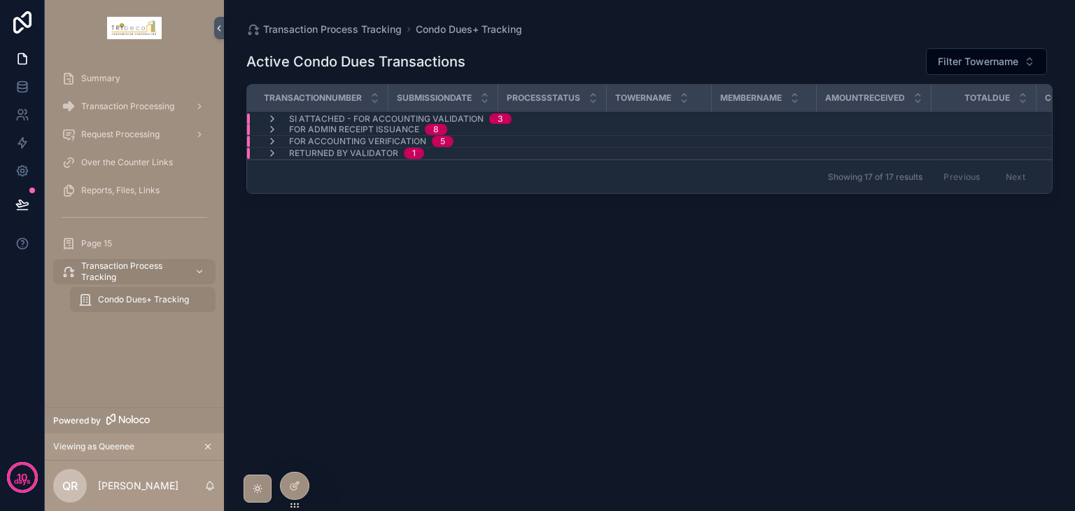
click at [273, 139] on icon "scrollable content" at bounding box center [272, 141] width 11 height 11
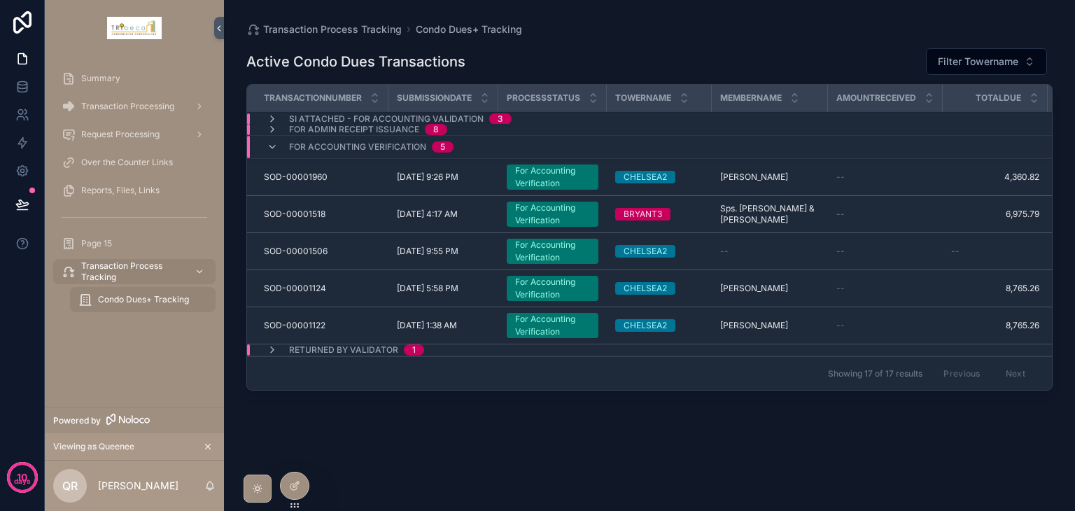
click at [273, 145] on icon "scrollable content" at bounding box center [272, 146] width 11 height 11
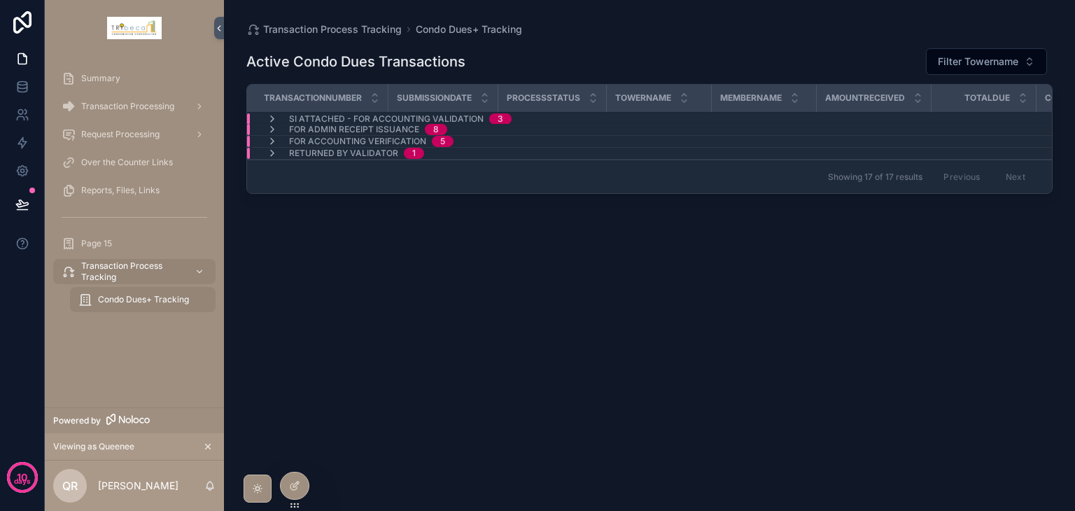
click at [297, 486] on icon at bounding box center [294, 485] width 11 height 11
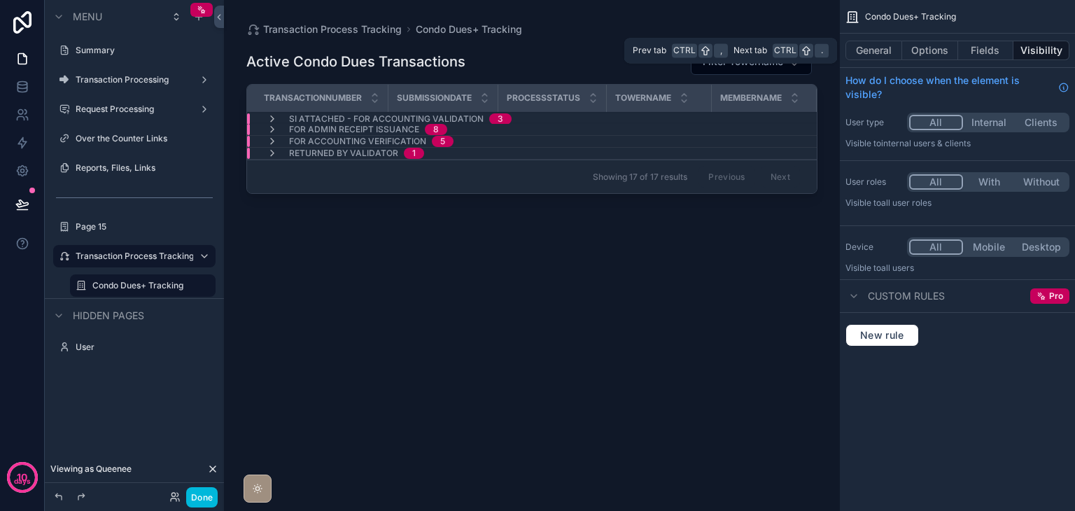
click at [973, 53] on button "Fields" at bounding box center [986, 51] width 56 height 20
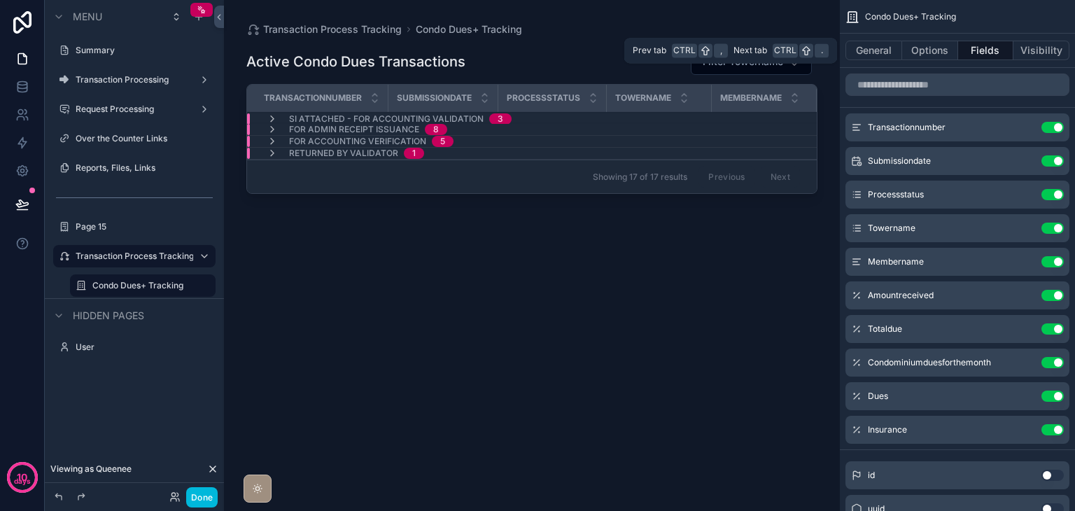
click at [930, 59] on button "Options" at bounding box center [930, 51] width 56 height 20
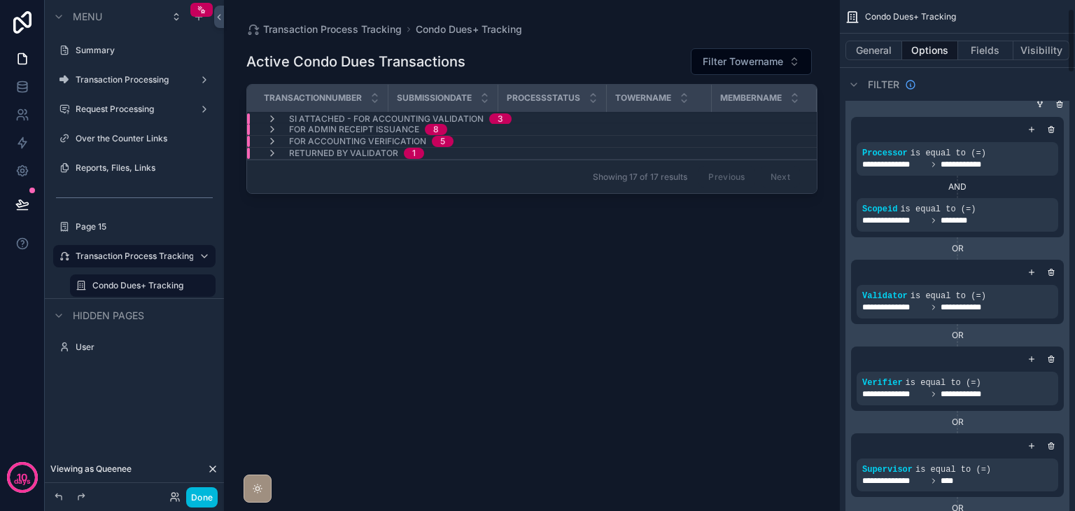
scroll to position [70, 0]
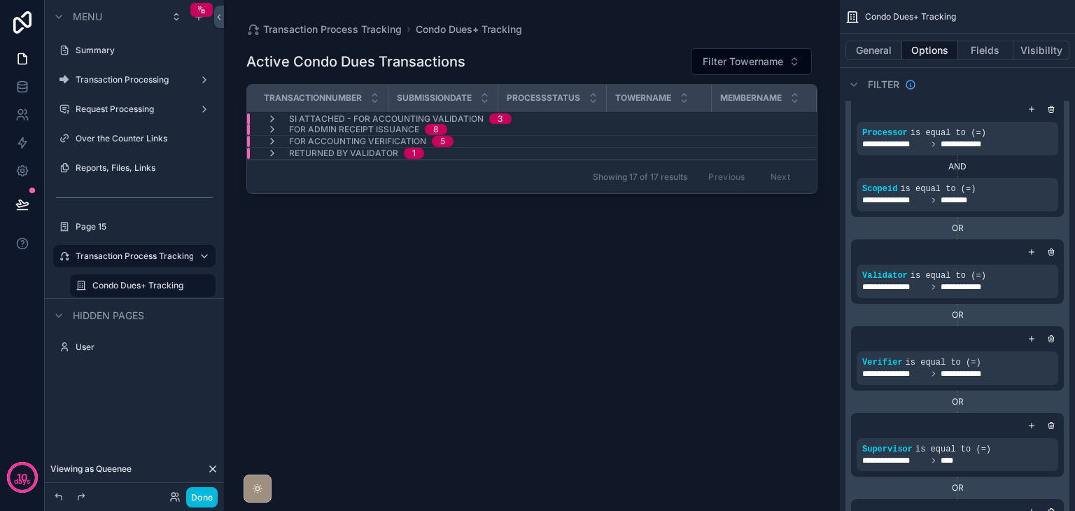
click at [0, 0] on icon "scrollable content" at bounding box center [0, 0] width 0 height 0
click at [902, 219] on div "OR" at bounding box center [957, 228] width 213 height 22
click at [0, 0] on icon "scrollable content" at bounding box center [0, 0] width 0 height 0
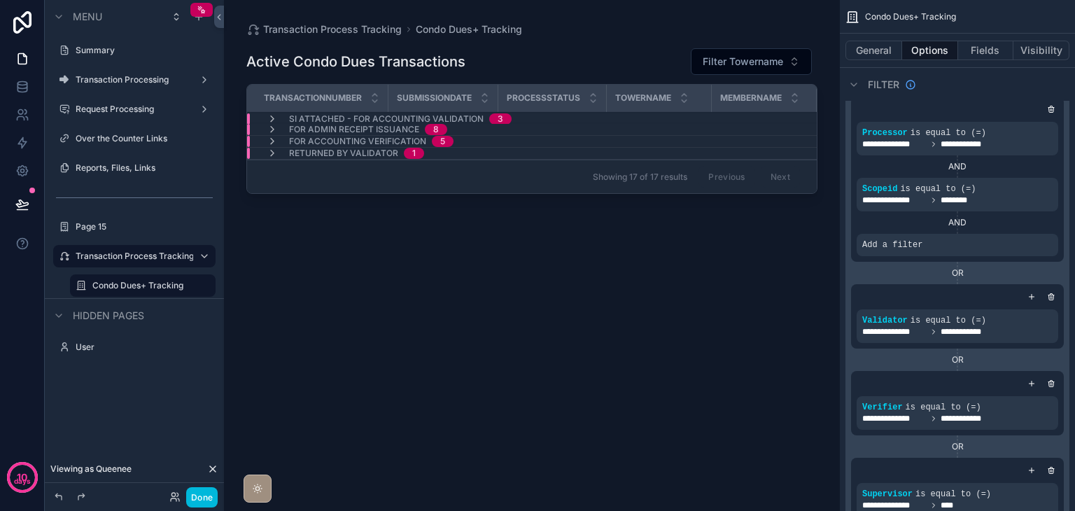
click at [0, 0] on icon "scrollable content" at bounding box center [0, 0] width 0 height 0
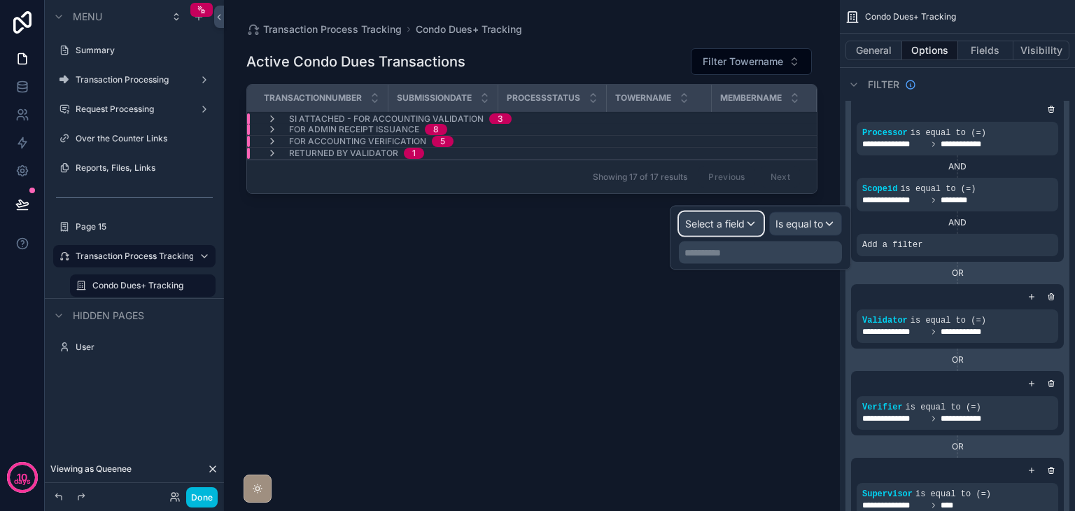
click at [745, 225] on div "Select a field" at bounding box center [721, 224] width 83 height 22
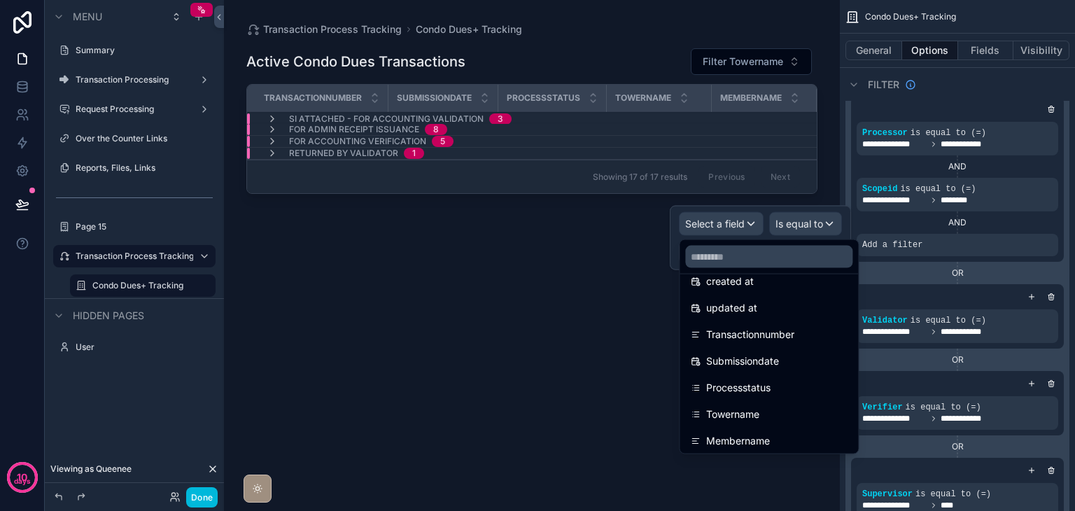
click at [765, 379] on span "Processstatus" at bounding box center [738, 387] width 64 height 17
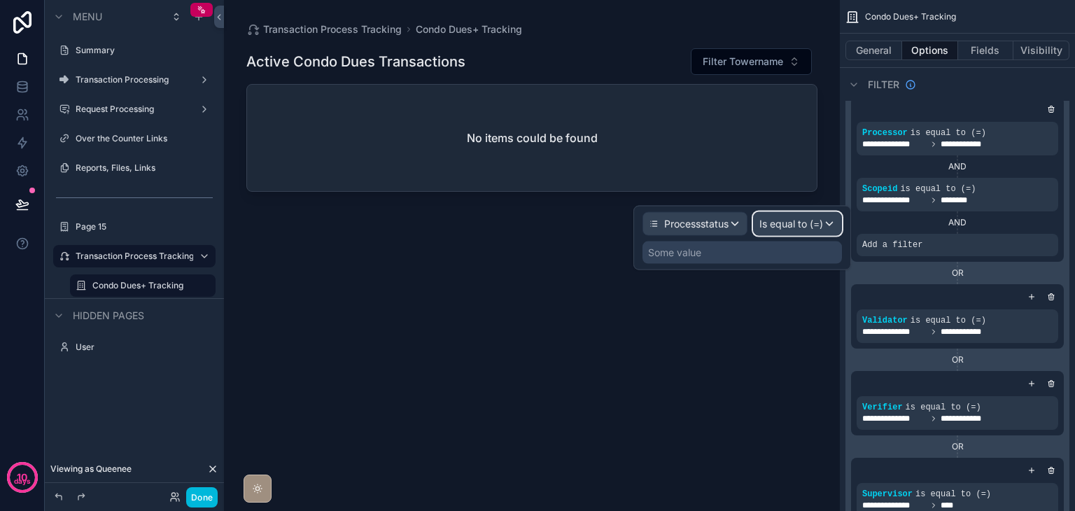
click at [783, 221] on span "Is equal to (=)" at bounding box center [791, 224] width 64 height 14
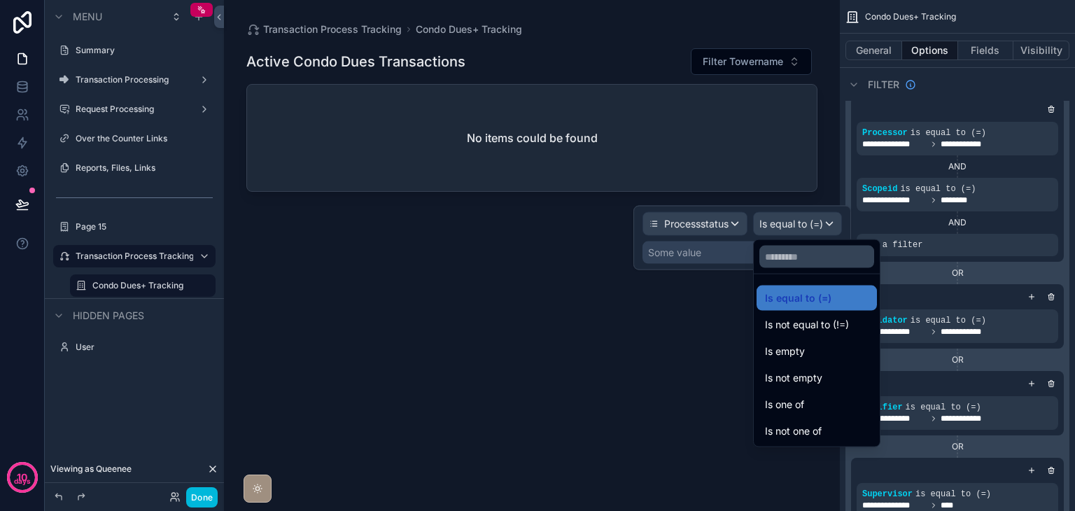
click at [810, 427] on span "Is not one of" at bounding box center [793, 431] width 57 height 17
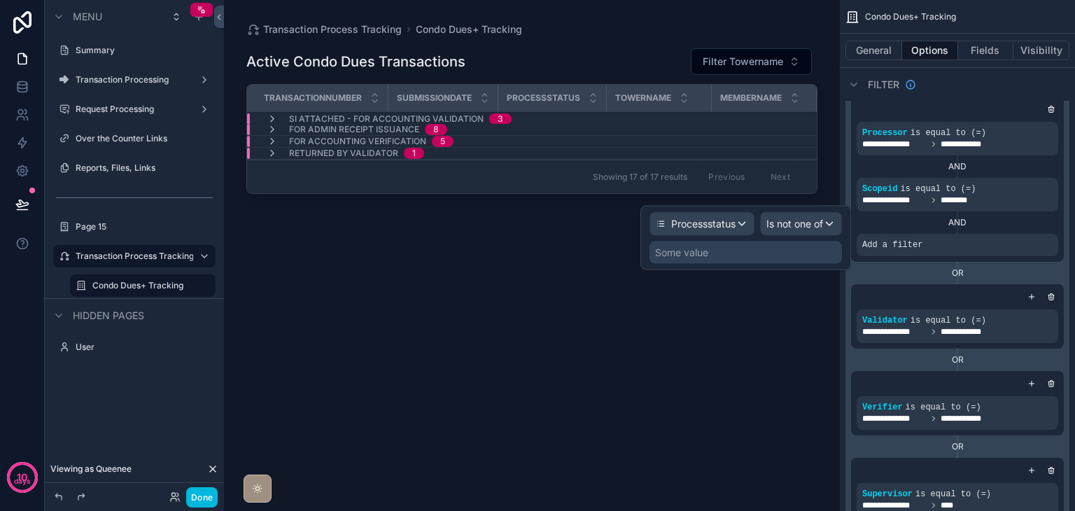
click at [694, 255] on div "Some value" at bounding box center [681, 253] width 53 height 14
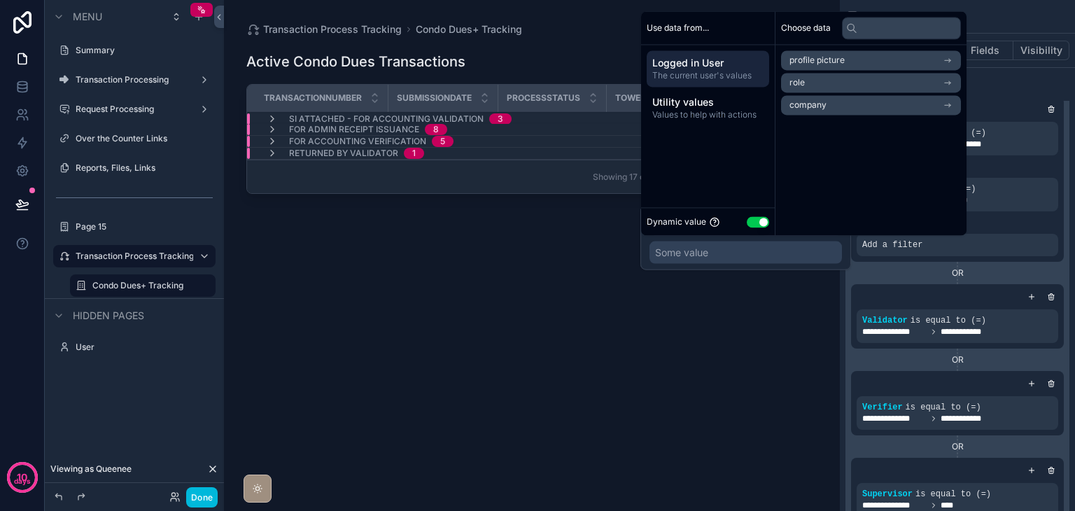
click at [755, 222] on button "Use setting" at bounding box center [758, 221] width 22 height 11
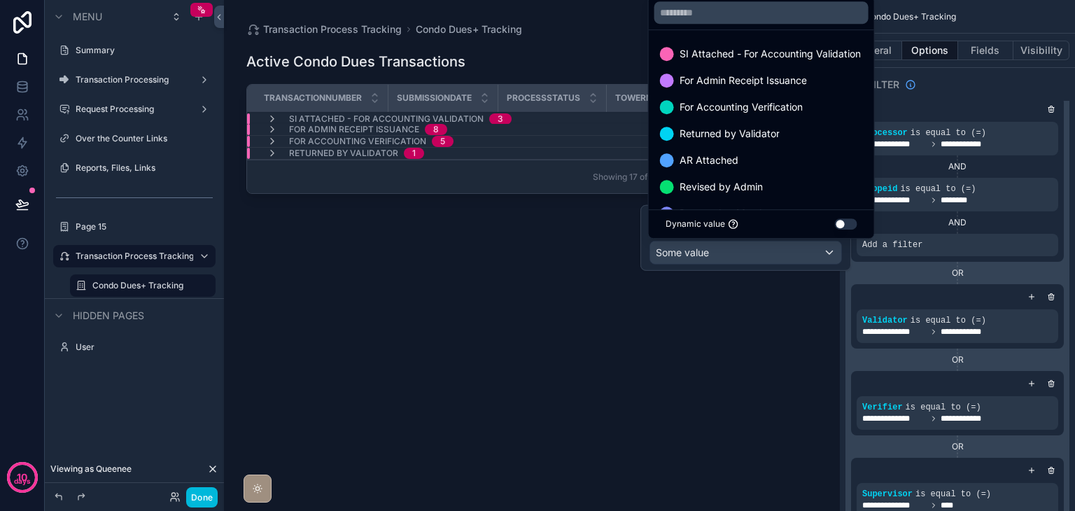
click at [755, 85] on span "For Admin Receipt Issuance" at bounding box center [743, 80] width 127 height 17
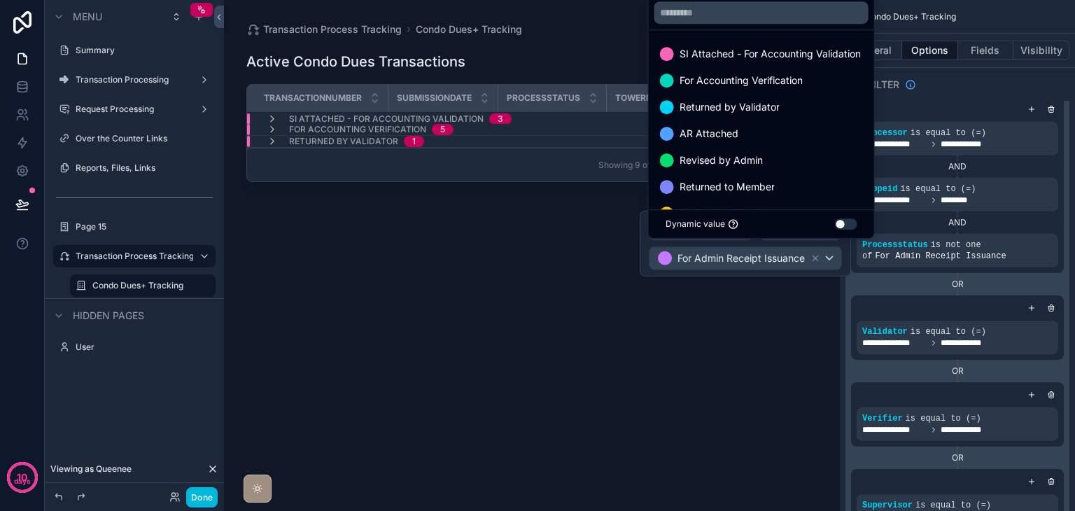
click at [766, 129] on div "AR Attached" at bounding box center [761, 133] width 203 height 17
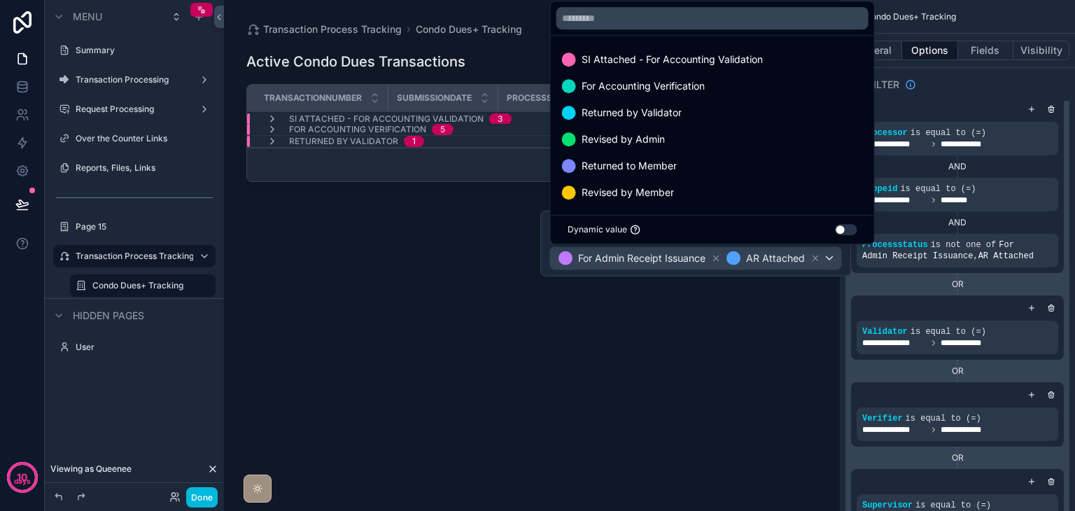
scroll to position [1, 0]
drag, startPoint x: 718, startPoint y: 110, endPoint x: 725, endPoint y: 111, distance: 7.0
click at [721, 111] on div "Returned by Validator" at bounding box center [712, 111] width 301 height 17
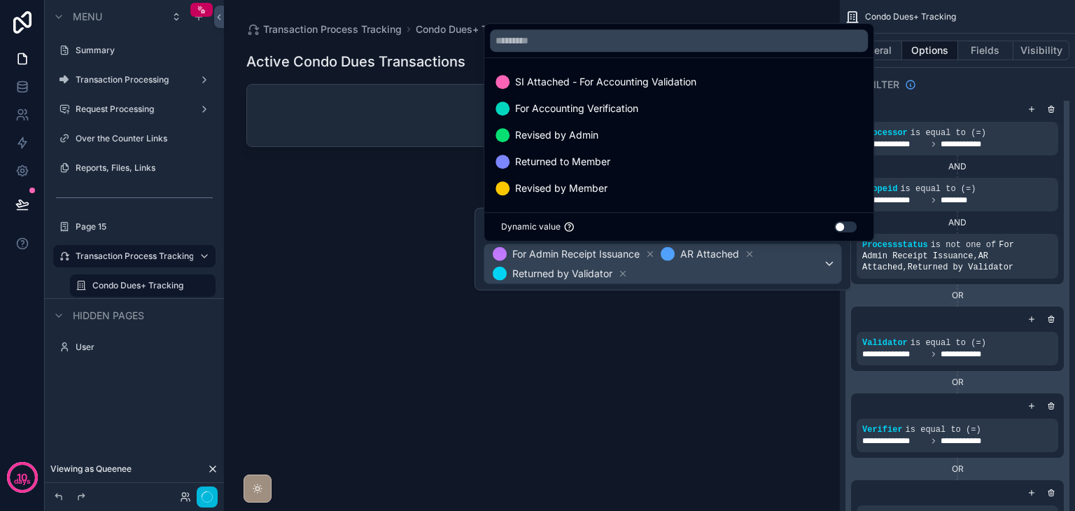
scroll to position [0, 0]
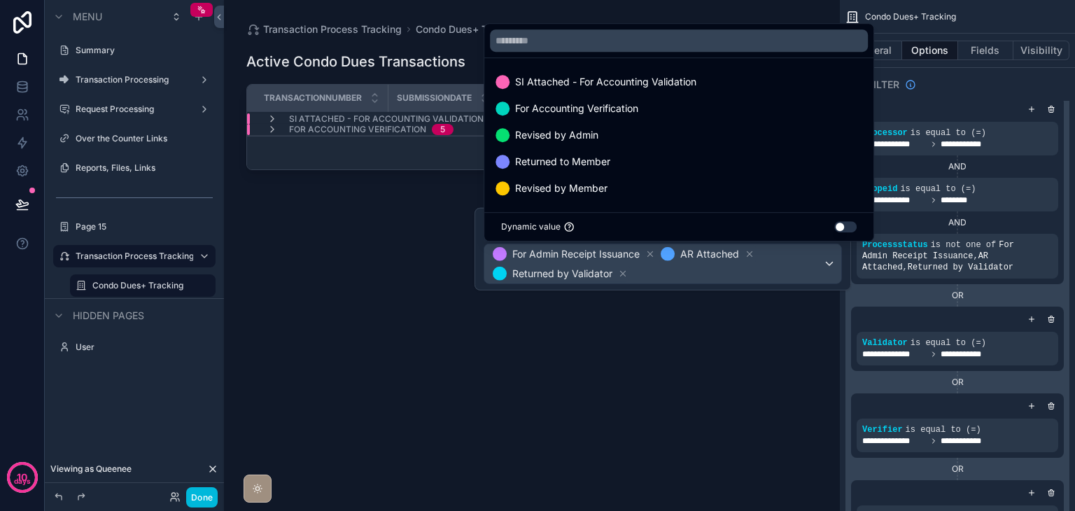
click at [725, 331] on div "scrollable content" at bounding box center [532, 247] width 616 height 494
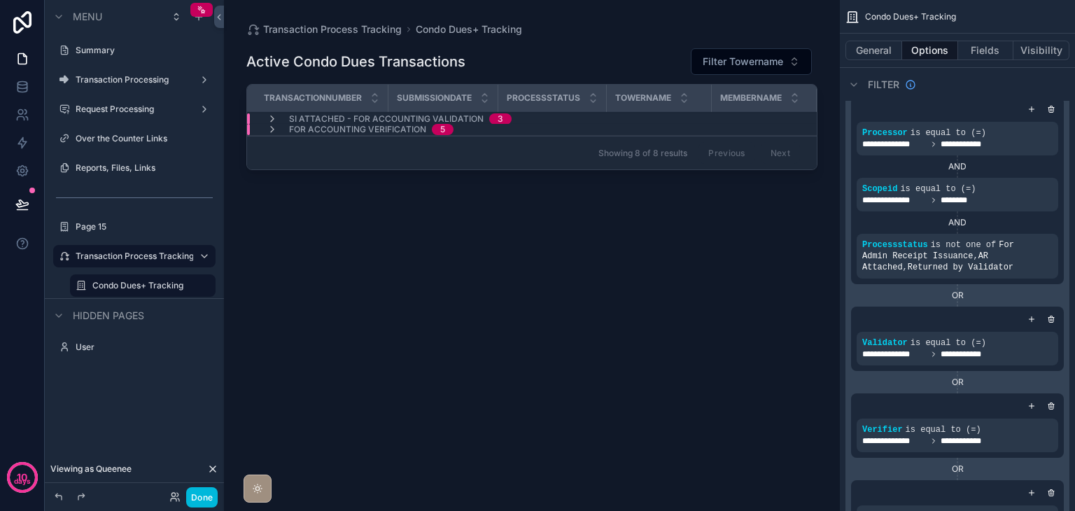
click at [741, 59] on span "Filter Towername" at bounding box center [743, 62] width 80 height 14
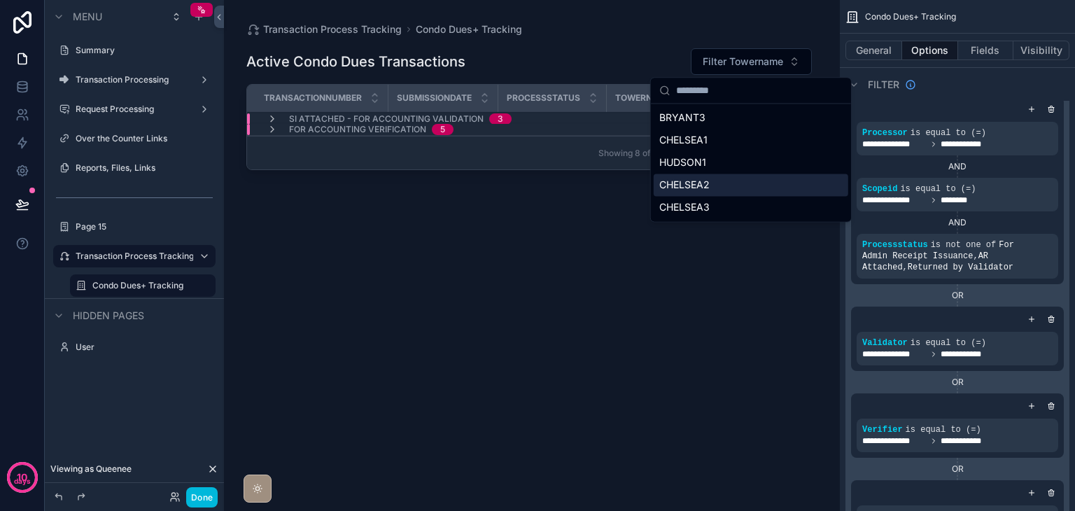
click at [736, 190] on div "CHELSEA2" at bounding box center [751, 185] width 195 height 22
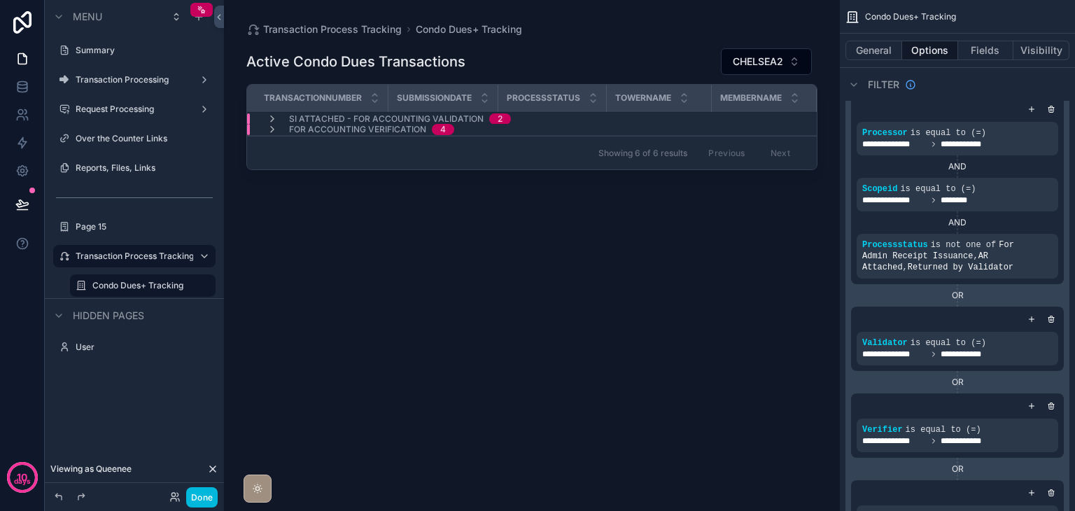
click at [272, 125] on icon "scrollable content" at bounding box center [272, 129] width 11 height 11
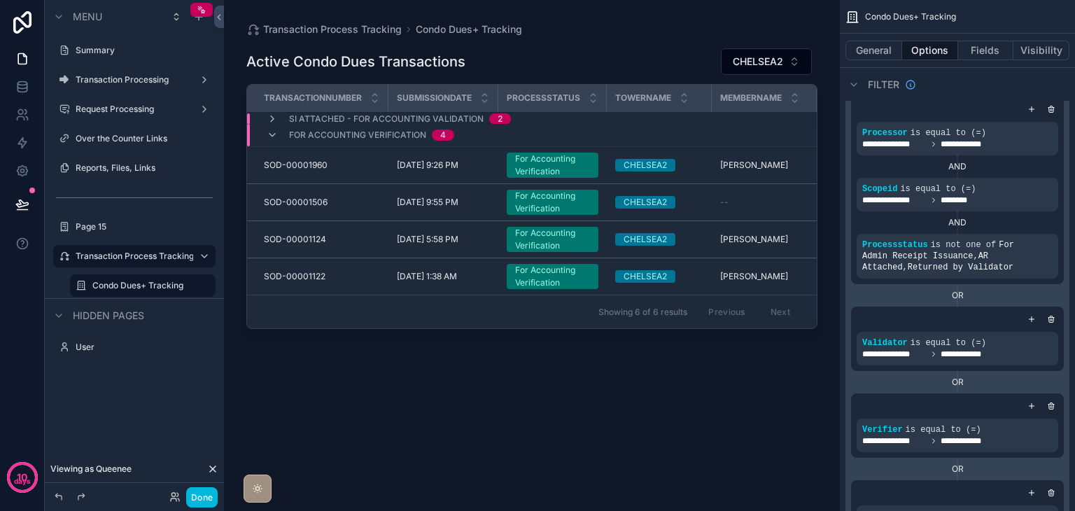
click at [276, 135] on icon "scrollable content" at bounding box center [272, 134] width 11 height 11
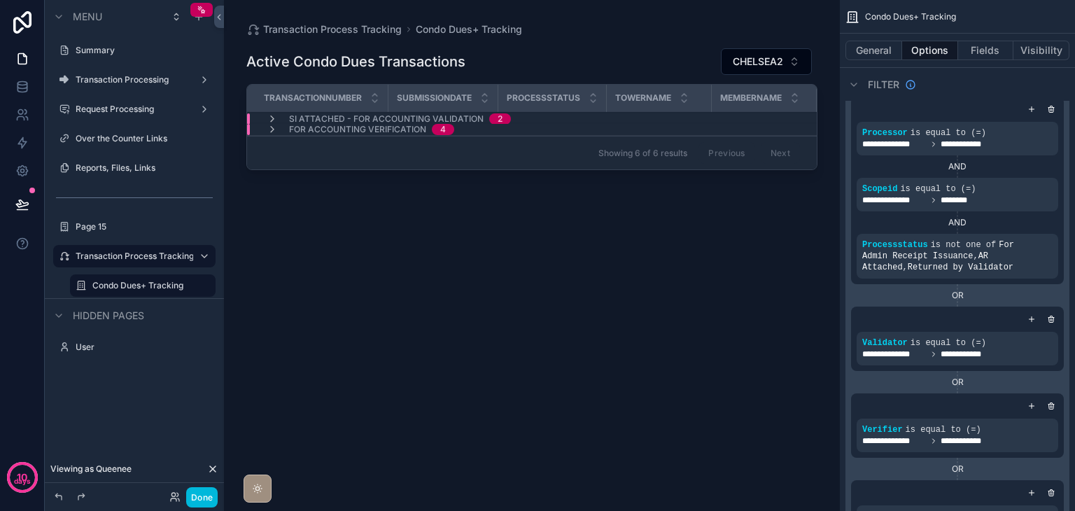
click at [268, 121] on icon "scrollable content" at bounding box center [272, 118] width 11 height 11
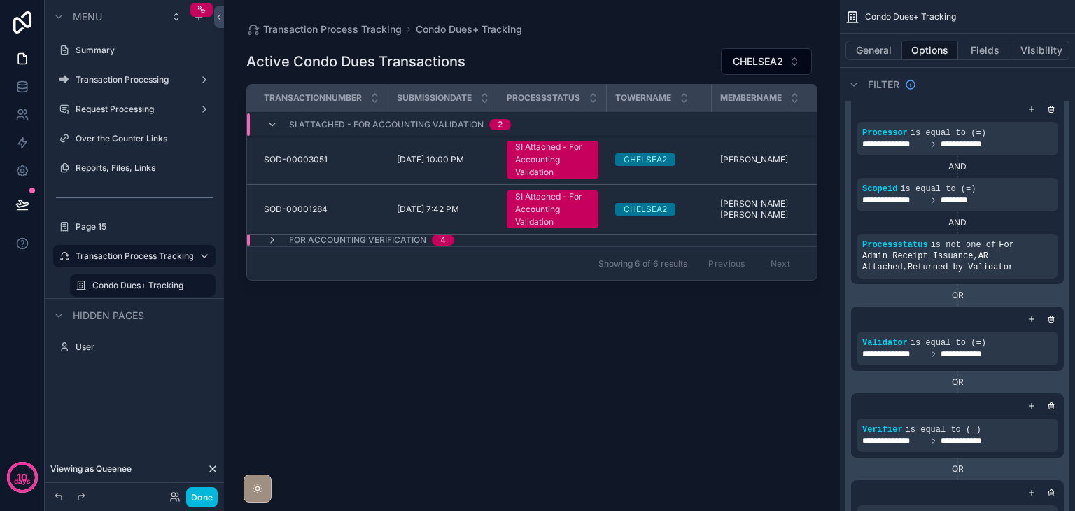
click at [268, 121] on icon "scrollable content" at bounding box center [272, 124] width 11 height 11
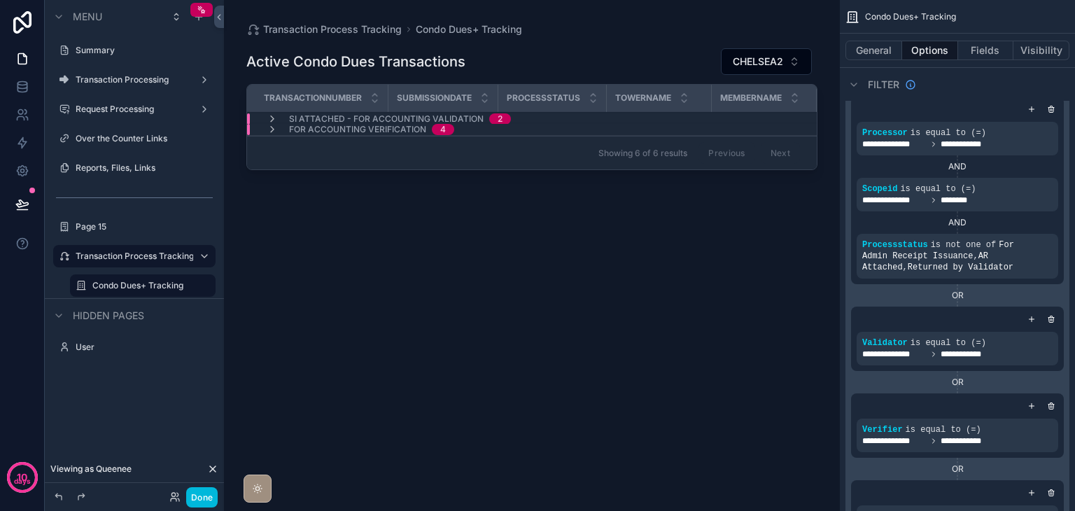
click at [270, 127] on icon "scrollable content" at bounding box center [272, 129] width 11 height 11
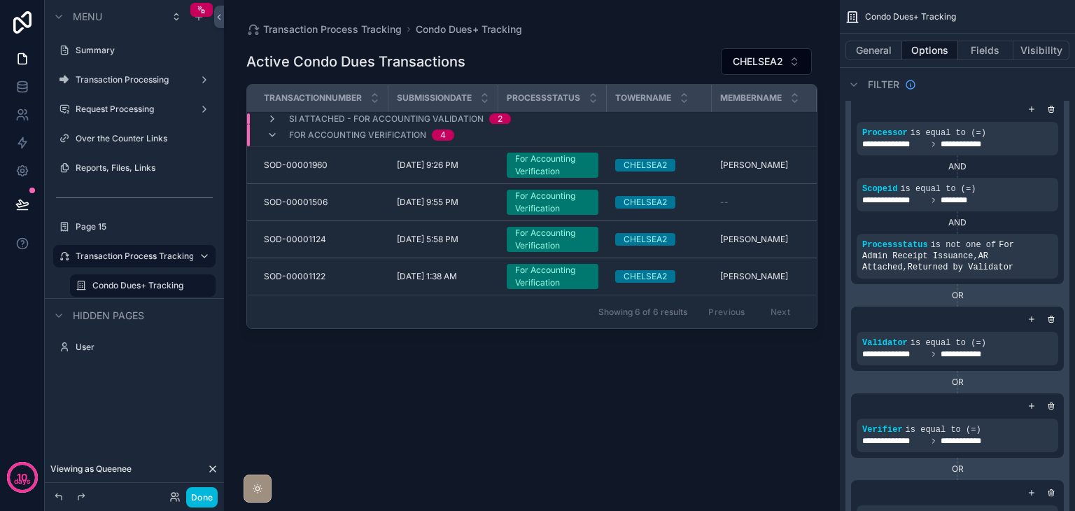
click at [270, 127] on div "For Accounting Verification 4" at bounding box center [361, 135] width 188 height 22
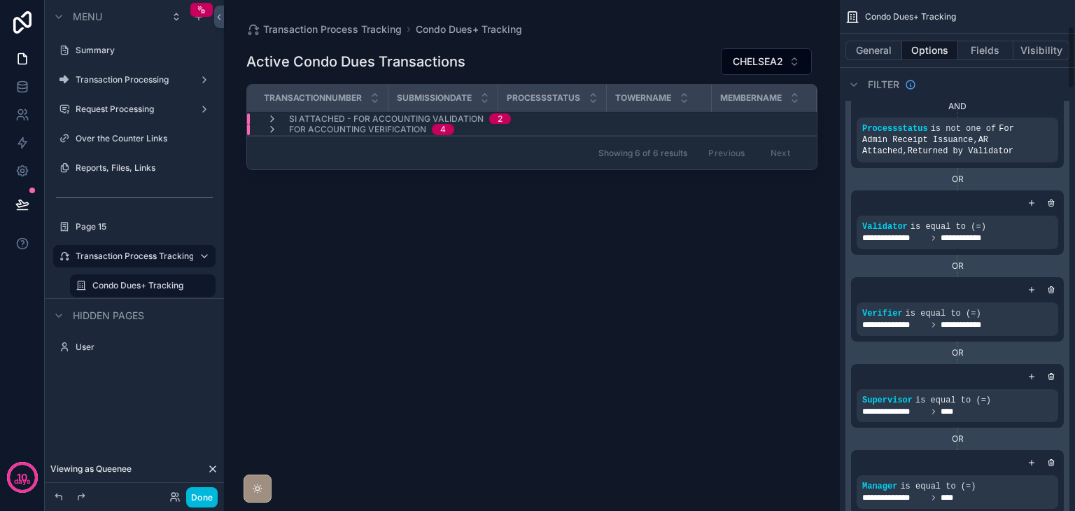
scroll to position [210, 0]
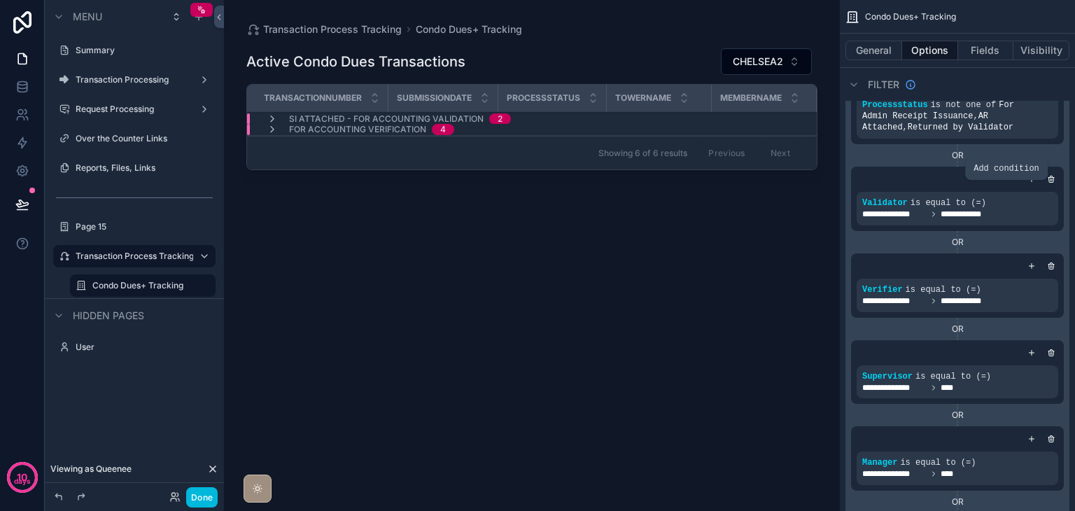
click at [0, 0] on icon "scrollable content" at bounding box center [0, 0] width 0 height 0
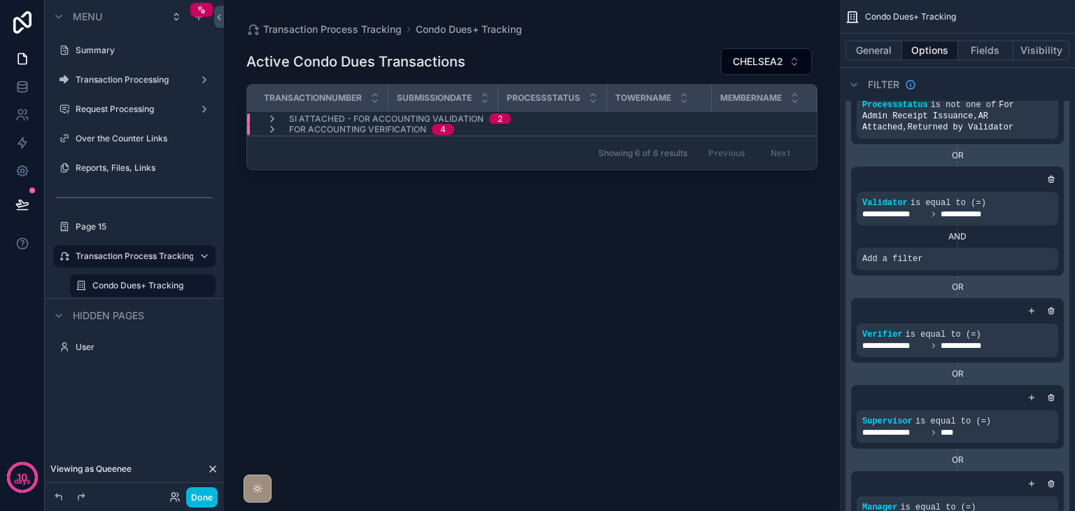
click at [0, 0] on icon "scrollable content" at bounding box center [0, 0] width 0 height 0
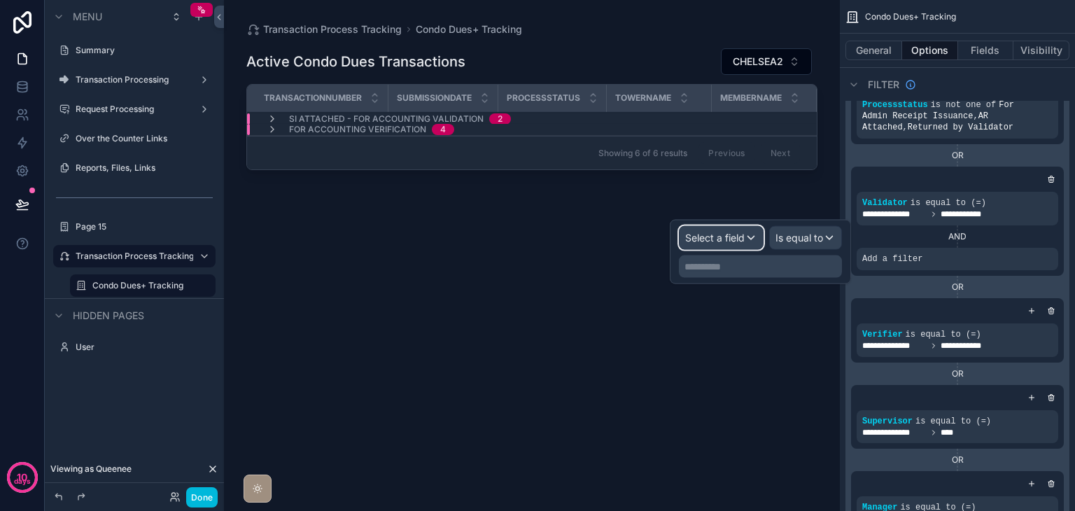
click at [752, 239] on div "Select a field" at bounding box center [721, 238] width 83 height 22
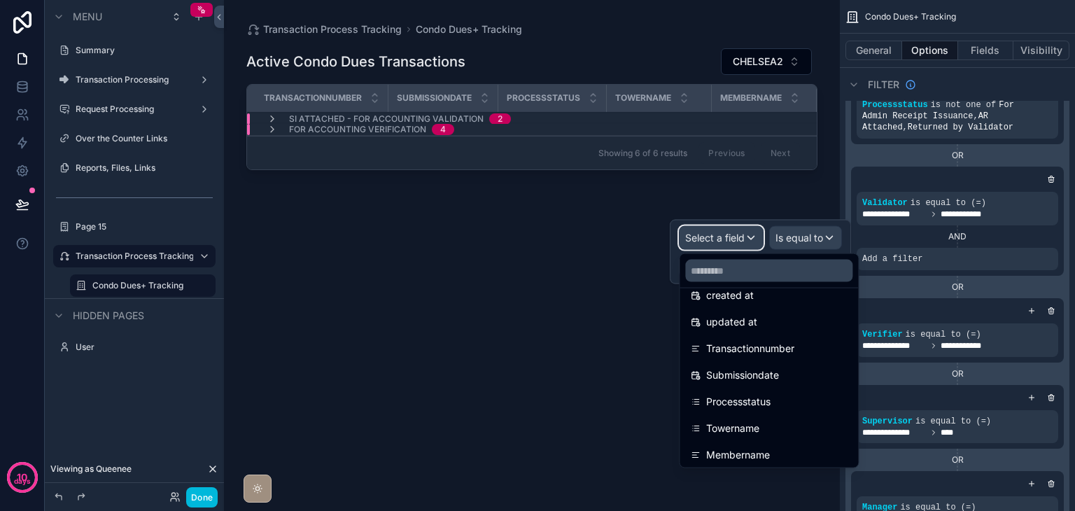
scroll to position [140, 0]
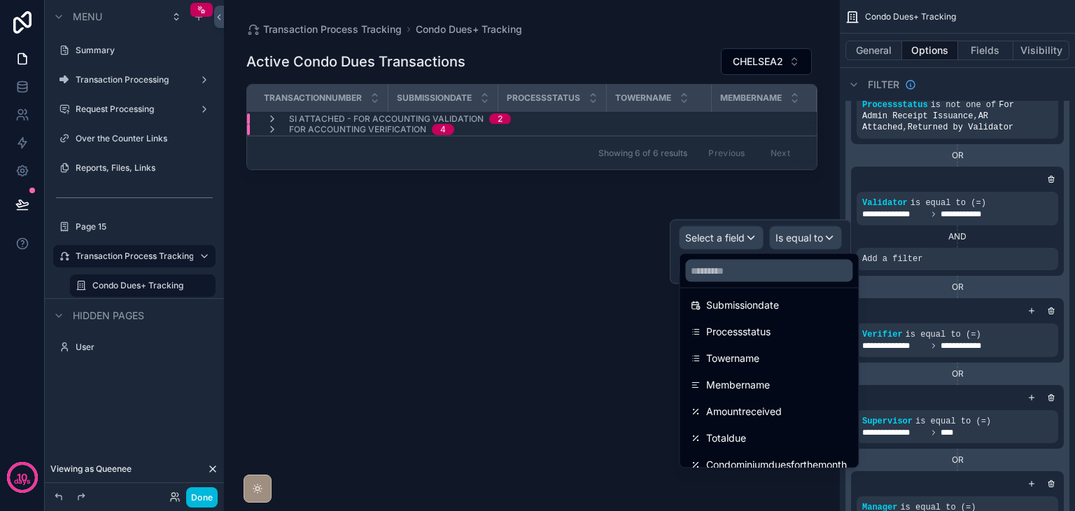
click at [756, 332] on span "Processstatus" at bounding box center [738, 331] width 64 height 17
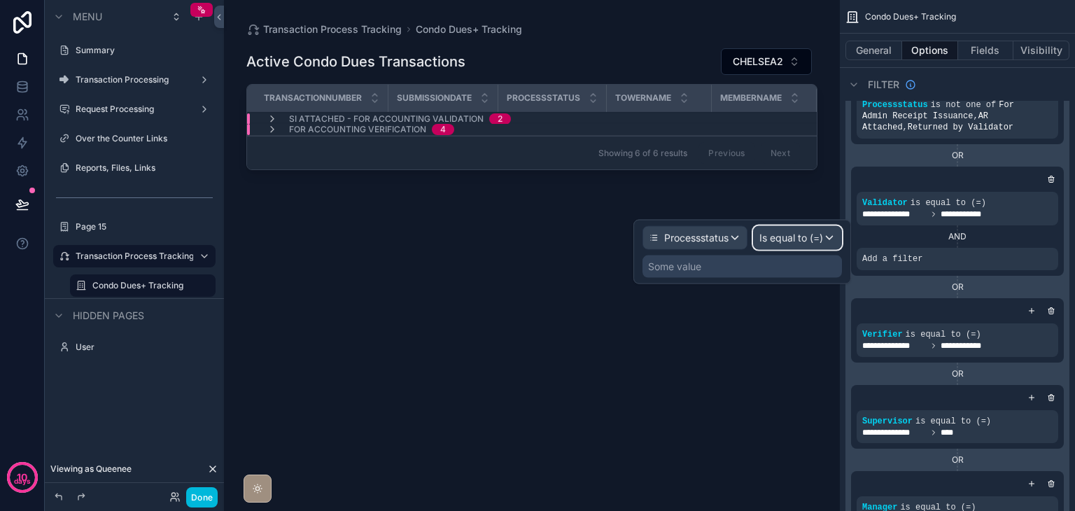
click at [778, 238] on span "Is equal to (=)" at bounding box center [791, 238] width 64 height 14
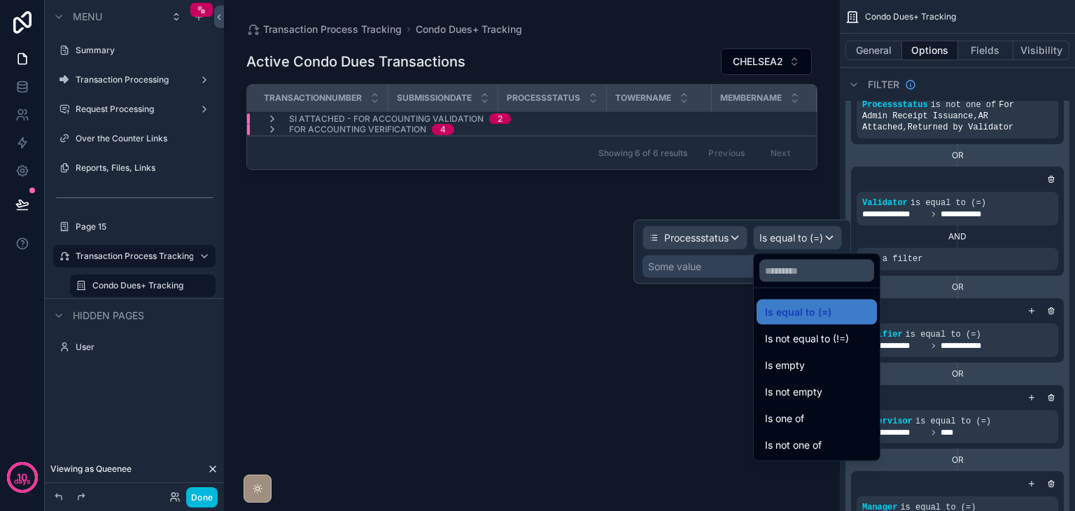
click at [795, 442] on span "Is not one of" at bounding box center [793, 445] width 57 height 17
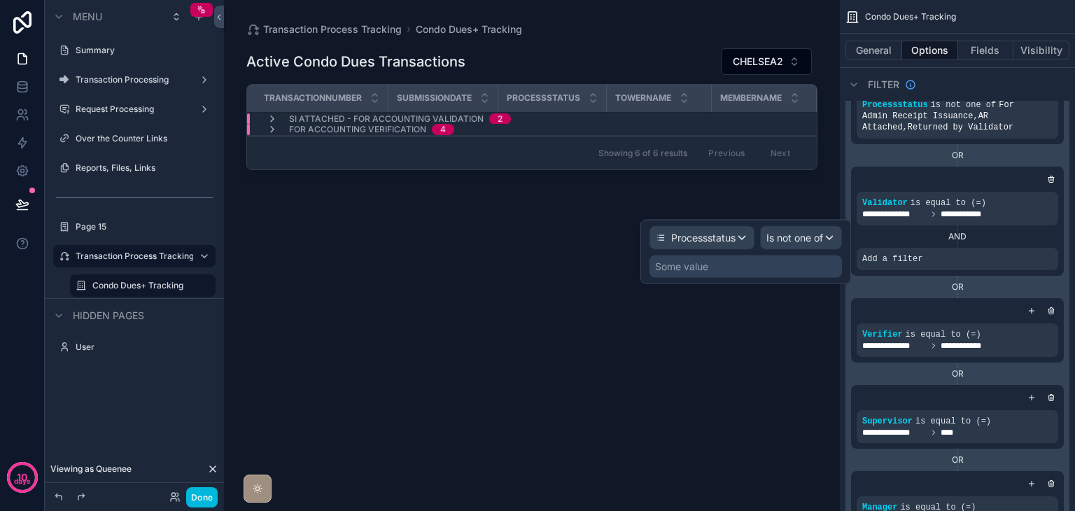
click at [727, 266] on div "Some value" at bounding box center [746, 266] width 192 height 22
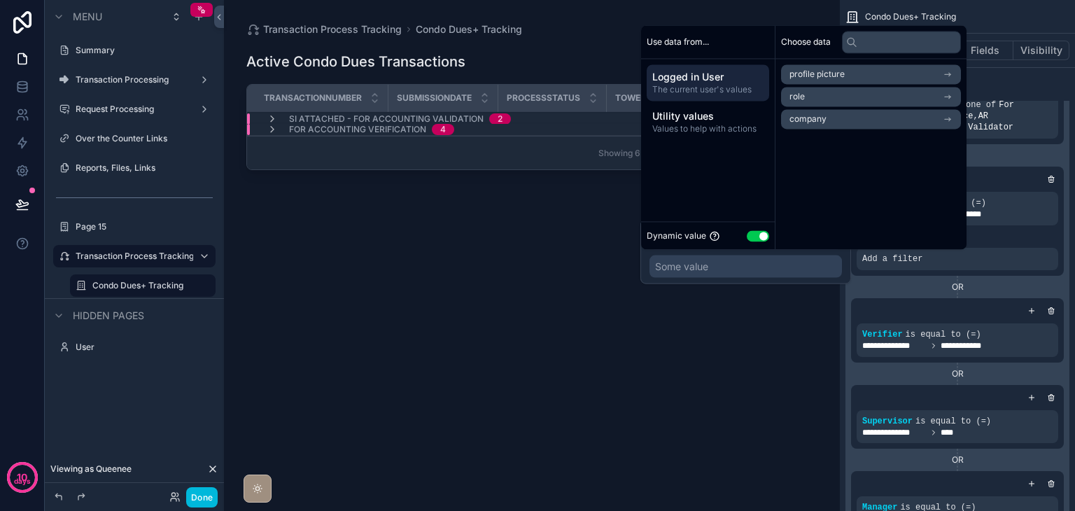
click at [755, 241] on div "Dynamic value Use setting" at bounding box center [708, 235] width 122 height 16
click at [756, 237] on button "Use setting" at bounding box center [758, 235] width 22 height 11
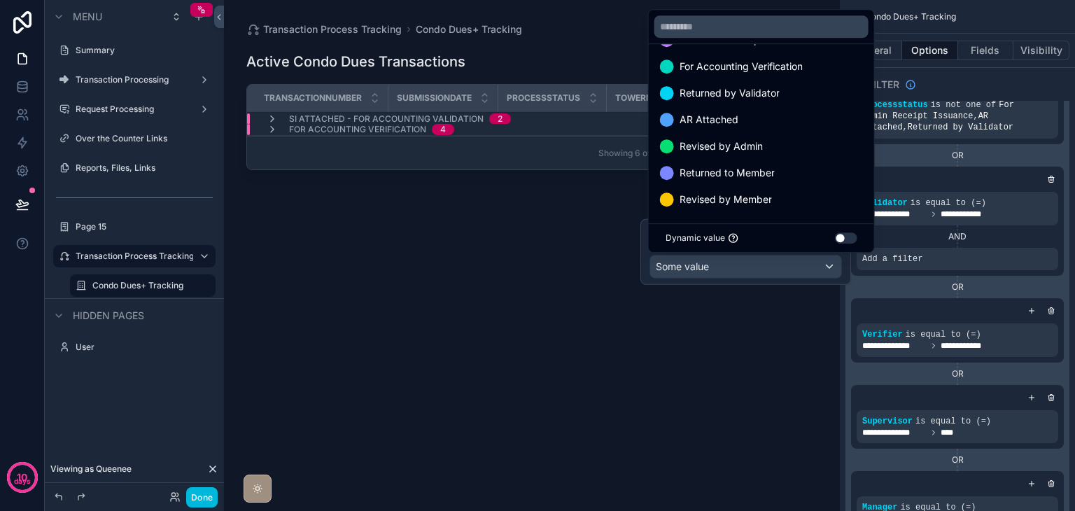
scroll to position [0, 0]
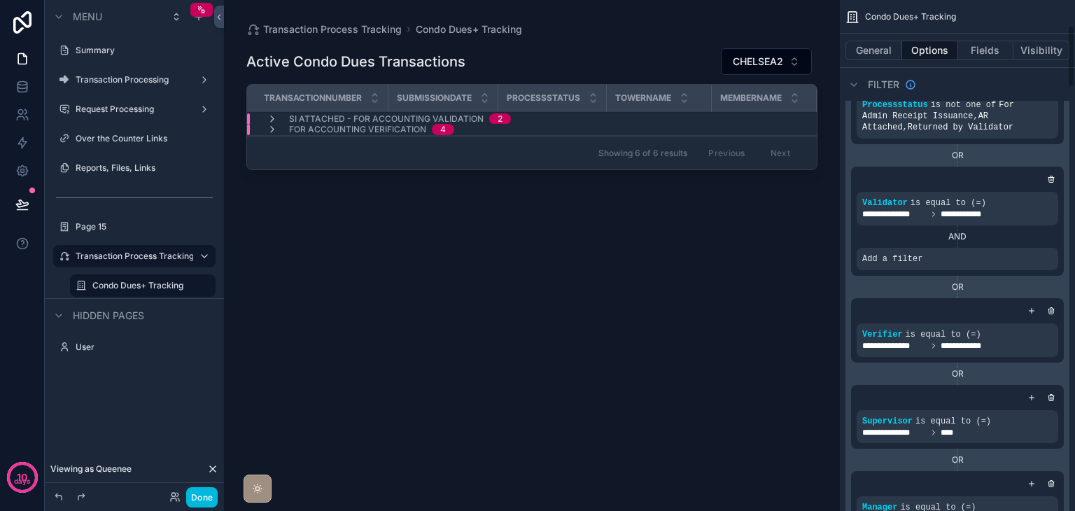
click at [867, 282] on div "OR" at bounding box center [957, 286] width 213 height 11
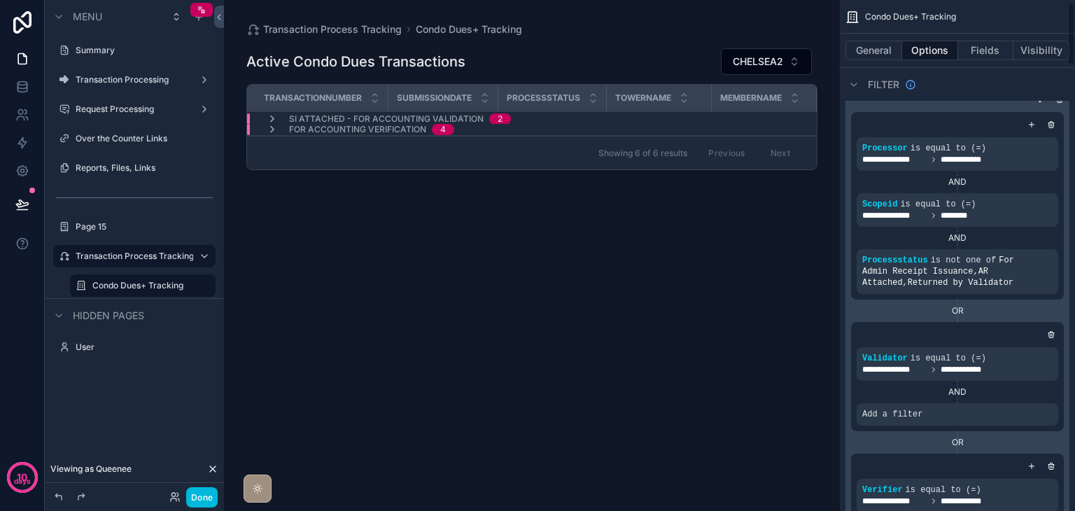
scroll to position [70, 0]
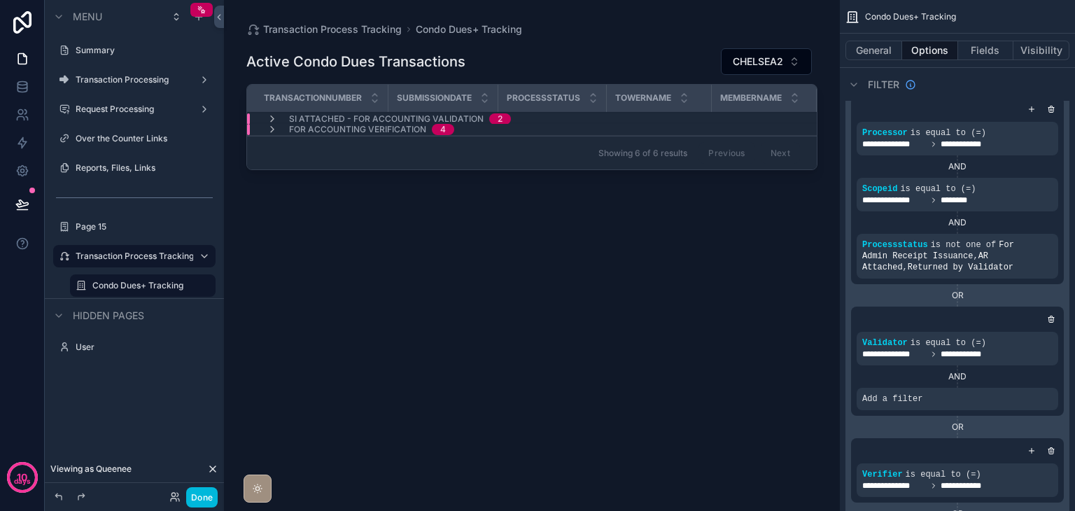
click at [0, 0] on icon "scrollable content" at bounding box center [0, 0] width 0 height 0
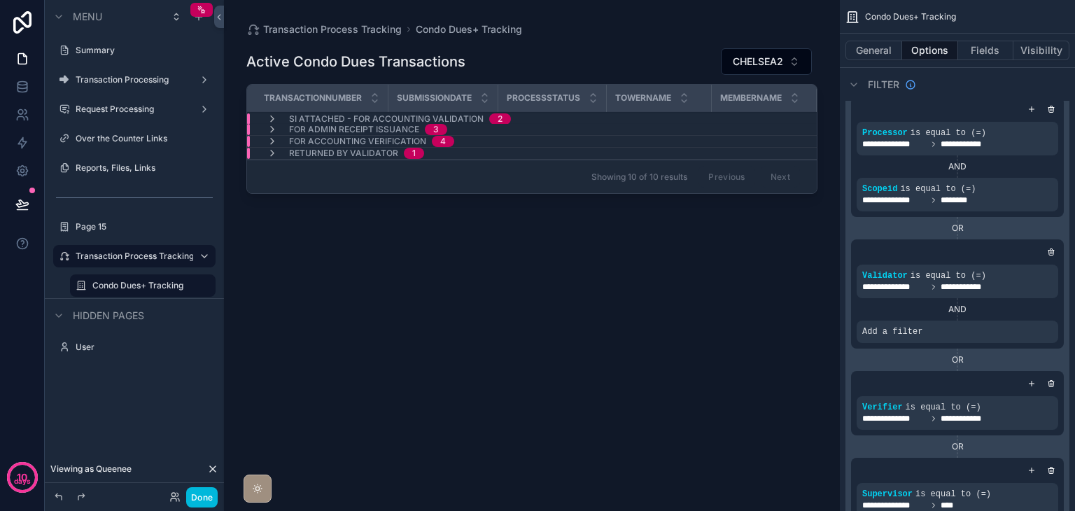
click at [139, 259] on label "Transaction Process Tracking" at bounding box center [135, 256] width 118 height 11
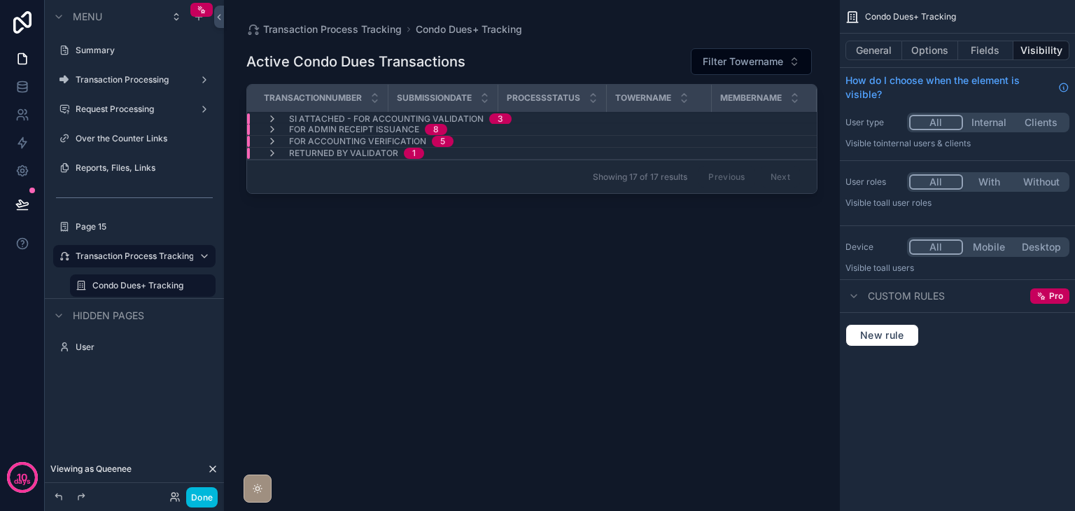
click at [269, 118] on icon "scrollable content" at bounding box center [272, 118] width 11 height 11
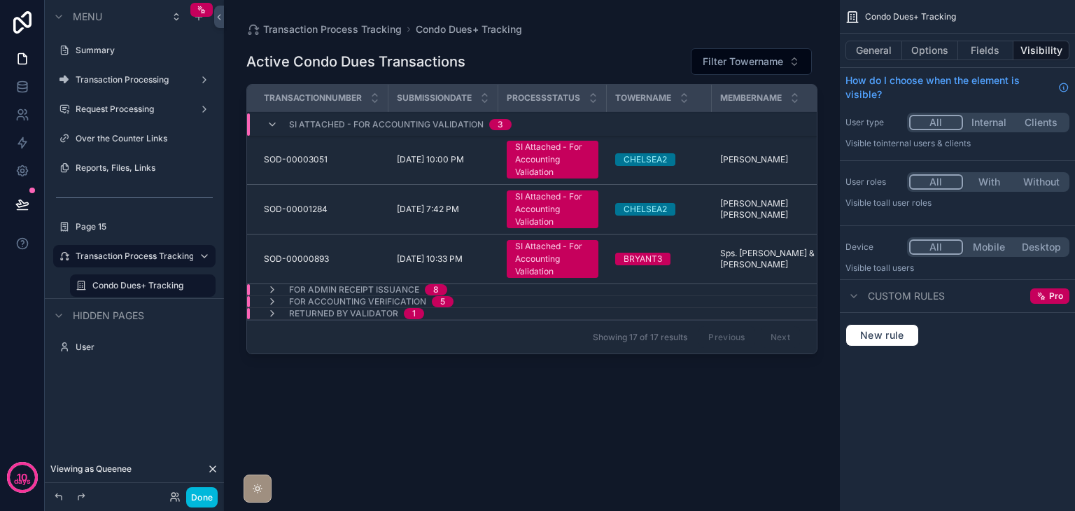
click at [269, 119] on icon "scrollable content" at bounding box center [272, 124] width 11 height 11
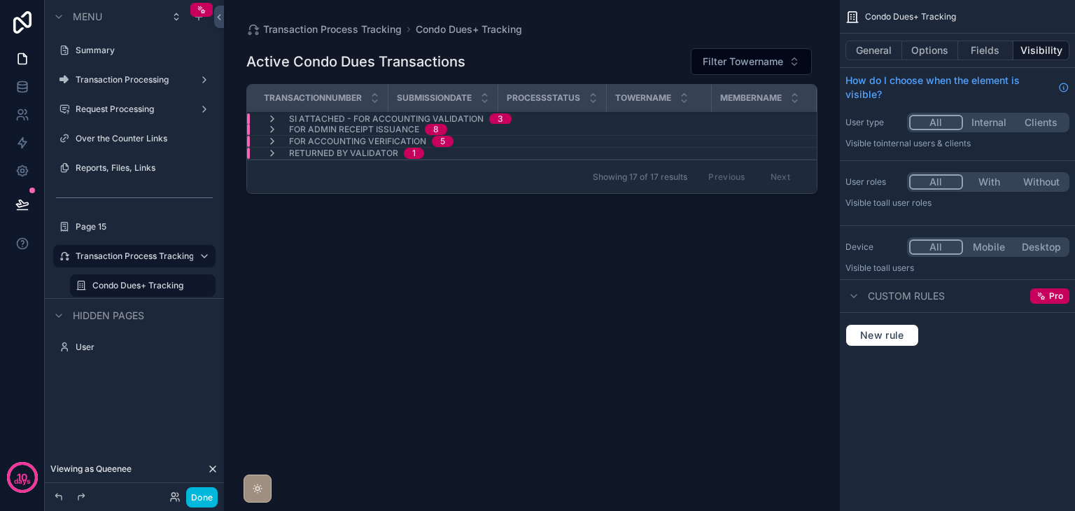
click at [269, 129] on icon "scrollable content" at bounding box center [272, 129] width 11 height 11
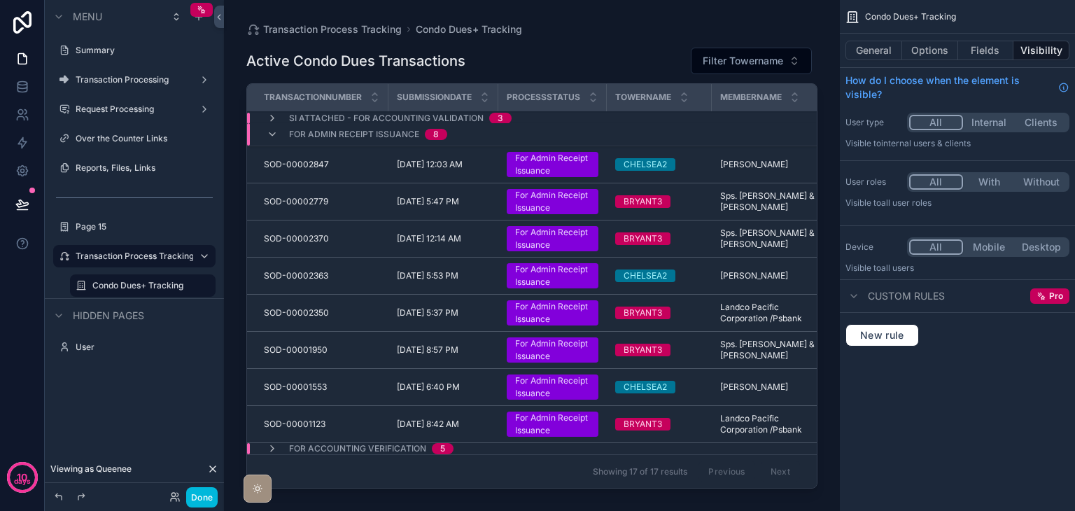
click at [269, 129] on icon "scrollable content" at bounding box center [272, 134] width 11 height 11
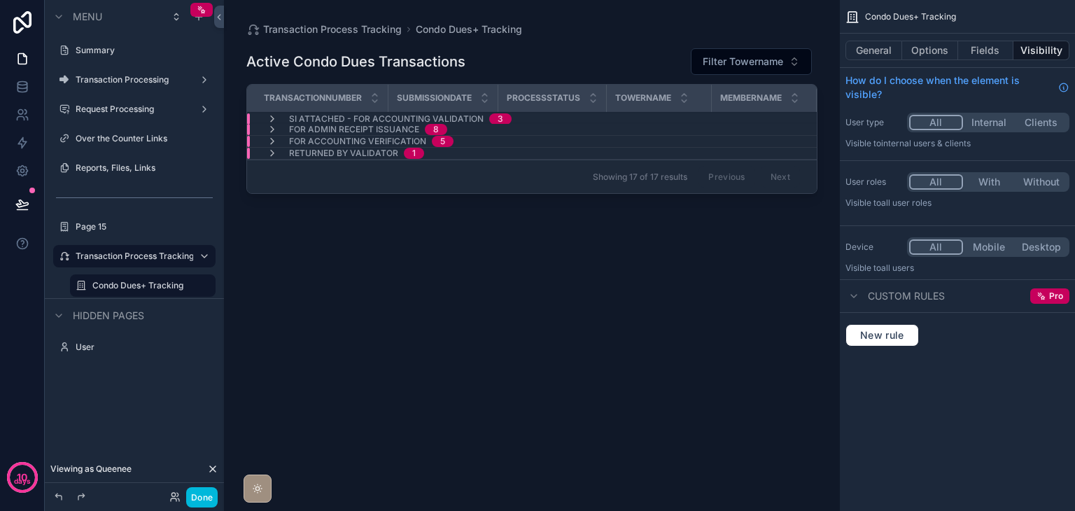
click at [274, 142] on icon "scrollable content" at bounding box center [272, 141] width 11 height 11
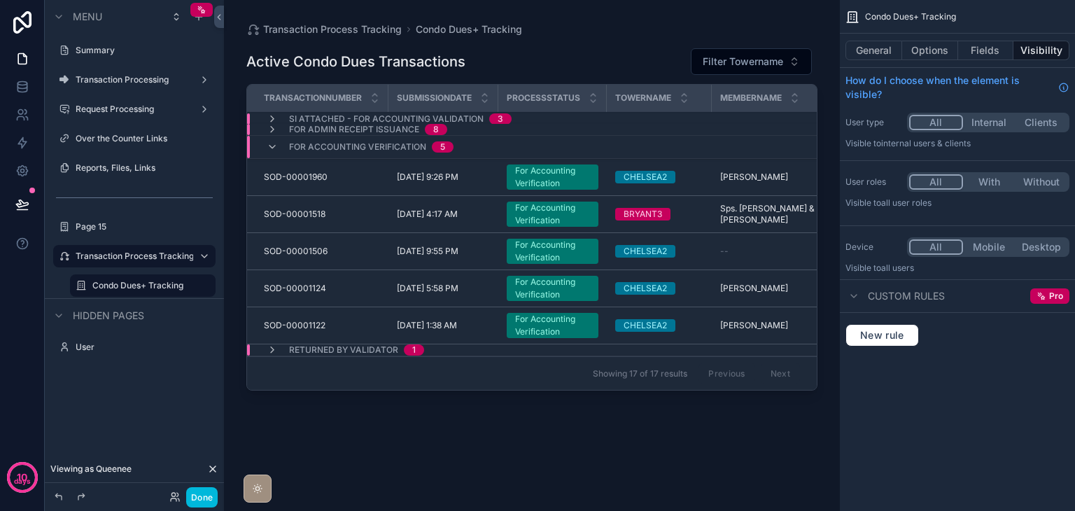
click at [274, 142] on icon "scrollable content" at bounding box center [272, 146] width 11 height 11
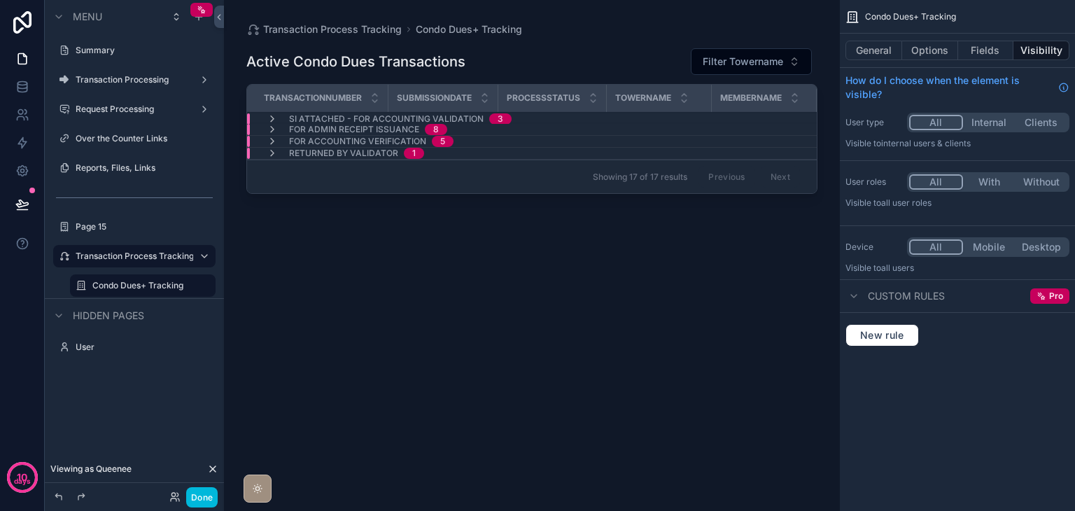
click at [274, 151] on icon "scrollable content" at bounding box center [272, 153] width 11 height 11
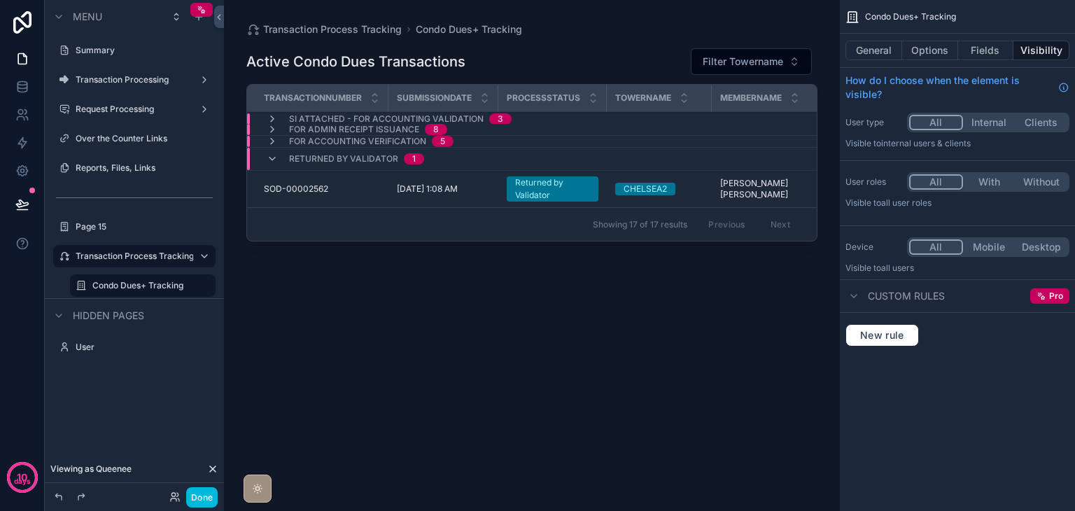
click at [274, 151] on div "Returned by Validator 1" at bounding box center [345, 159] width 157 height 22
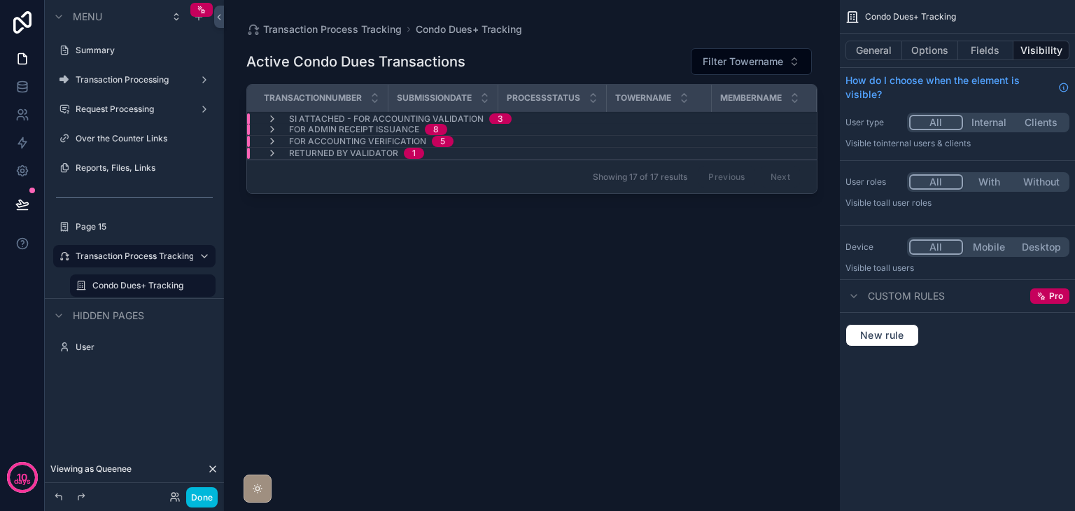
click at [275, 143] on icon "scrollable content" at bounding box center [272, 141] width 11 height 11
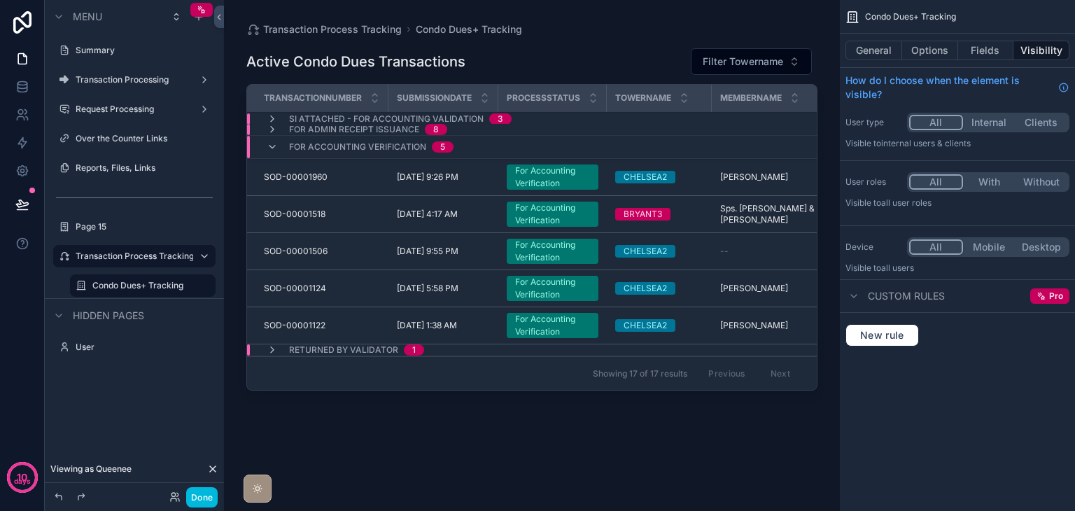
click at [275, 143] on icon "scrollable content" at bounding box center [272, 146] width 11 height 11
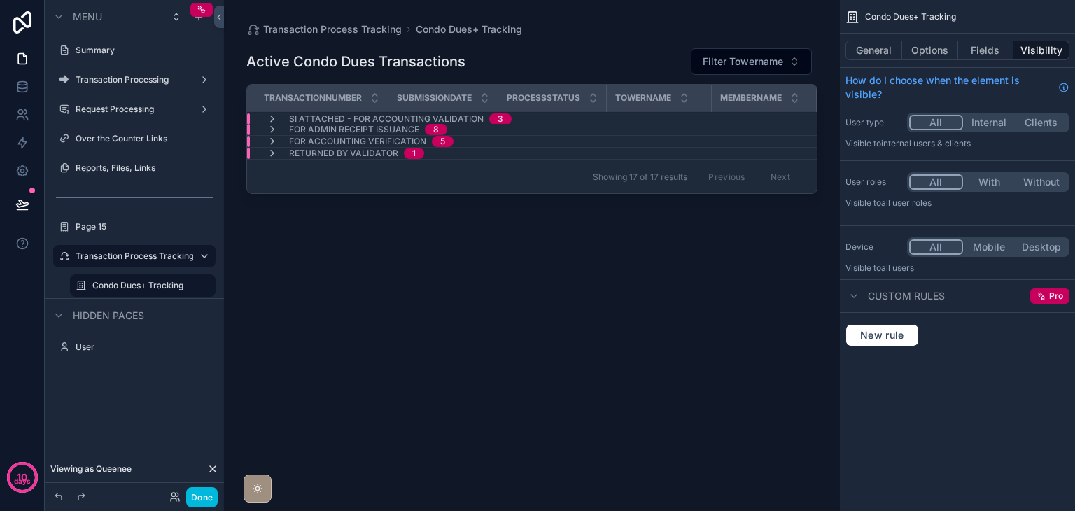
click at [275, 143] on icon "scrollable content" at bounding box center [272, 141] width 11 height 11
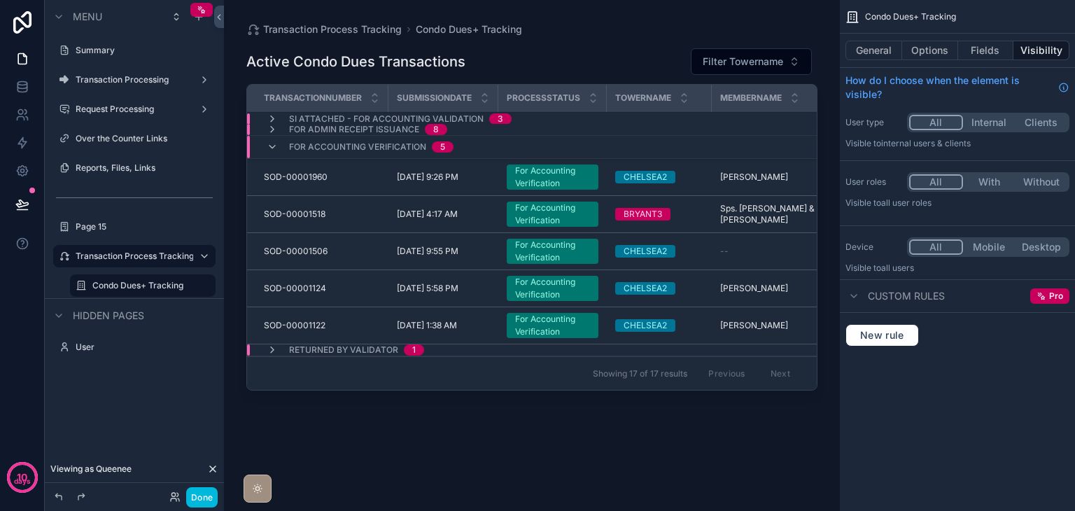
click at [274, 127] on icon "scrollable content" at bounding box center [272, 129] width 11 height 11
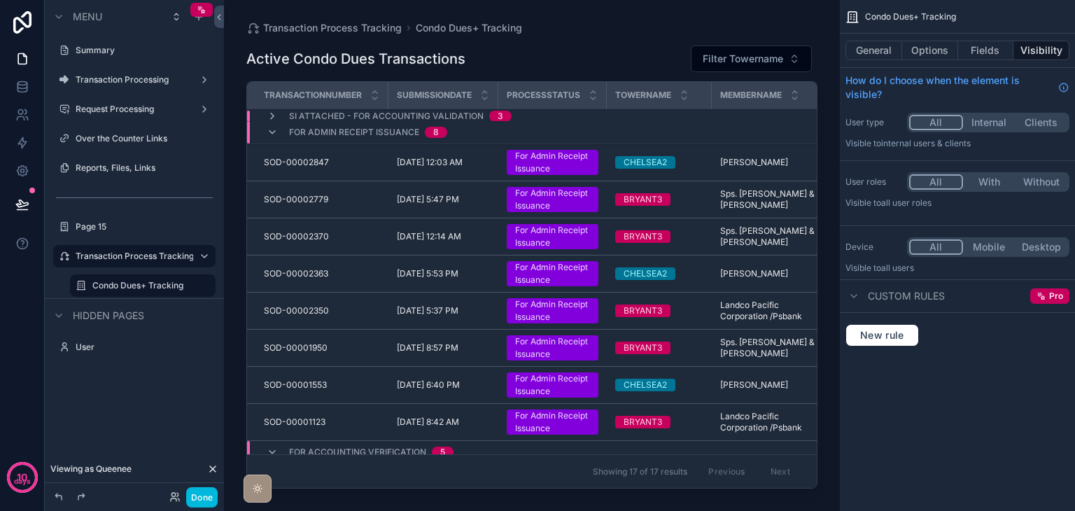
click at [271, 115] on icon "scrollable content" at bounding box center [272, 116] width 11 height 11
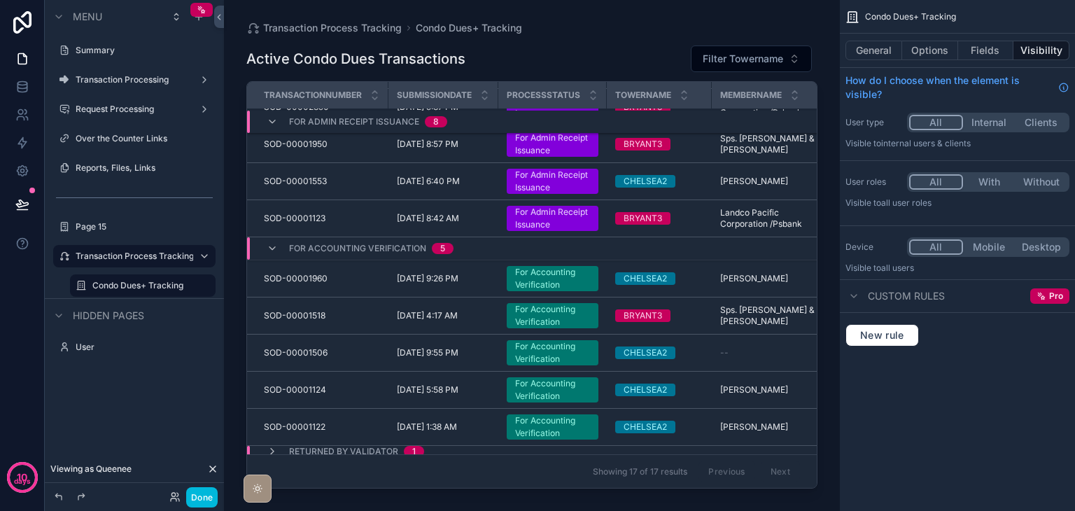
scroll to position [370, 0]
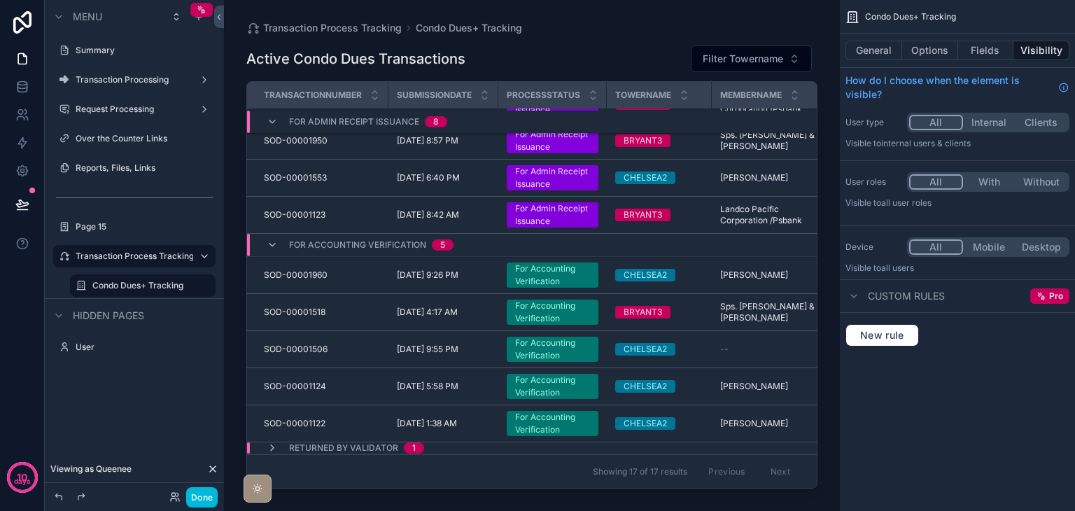
click at [272, 444] on icon "scrollable content" at bounding box center [272, 447] width 11 height 11
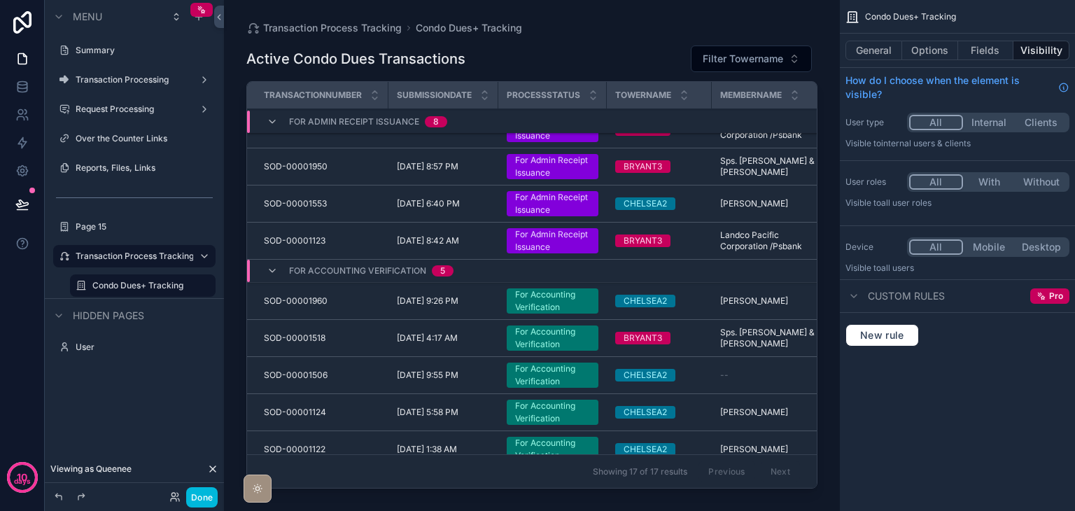
scroll to position [0, 0]
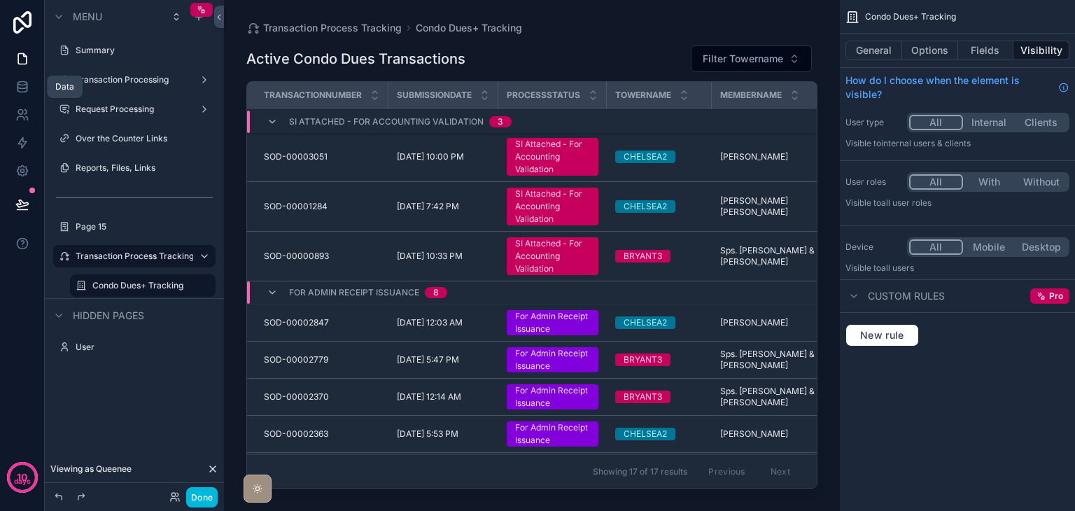
click at [30, 79] on link at bounding box center [22, 87] width 44 height 28
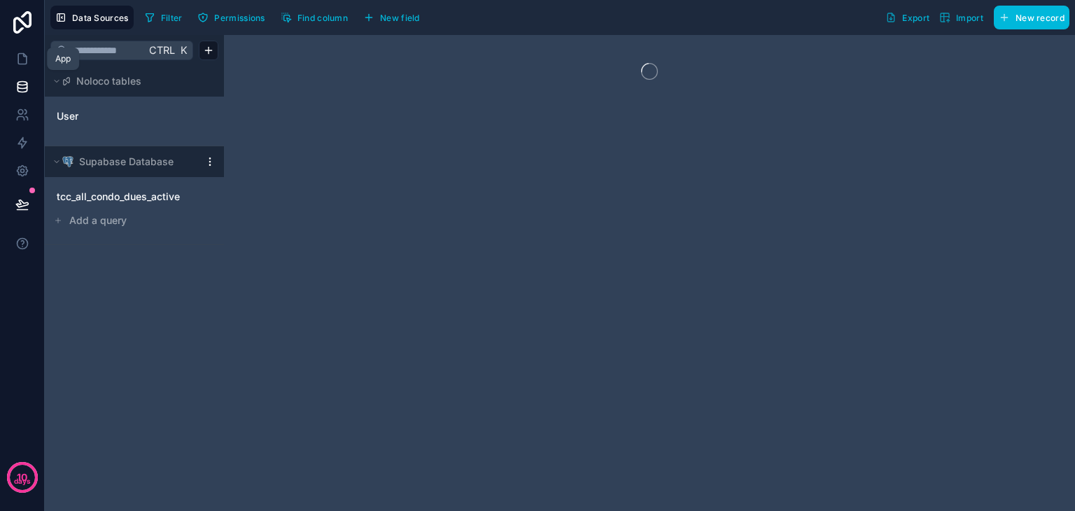
click at [20, 64] on icon at bounding box center [22, 59] width 8 height 10
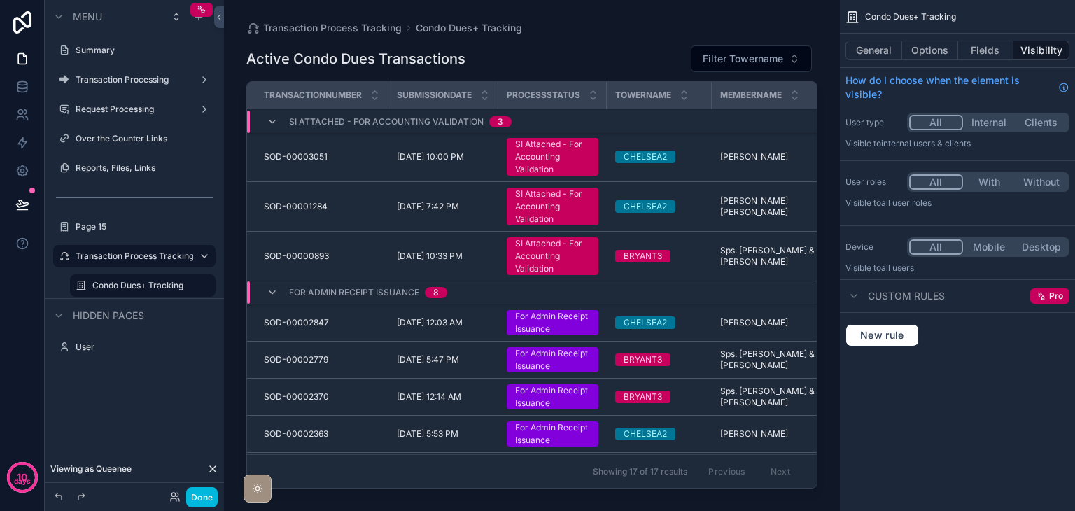
click at [146, 79] on label "Transaction Processing" at bounding box center [132, 79] width 112 height 11
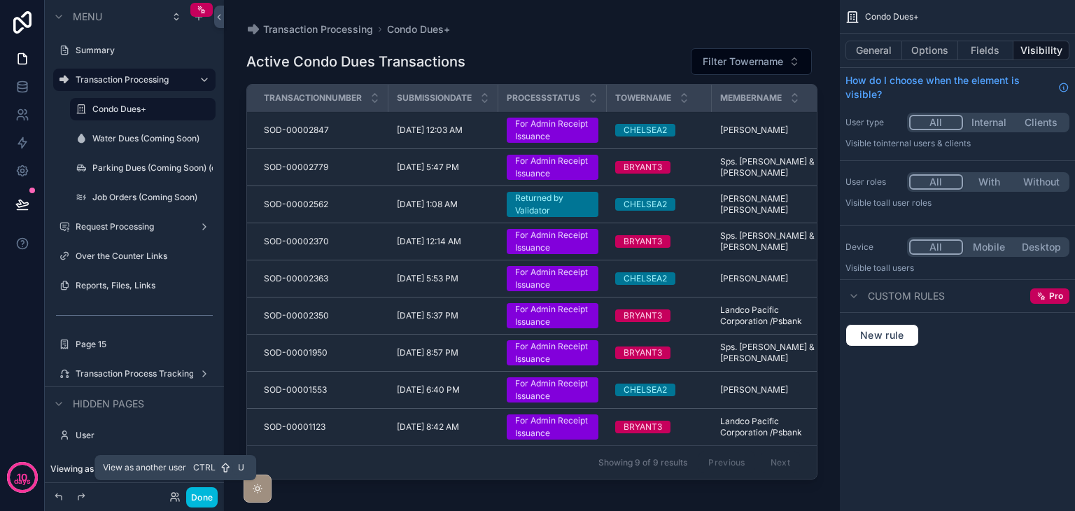
click at [172, 494] on icon at bounding box center [174, 496] width 11 height 11
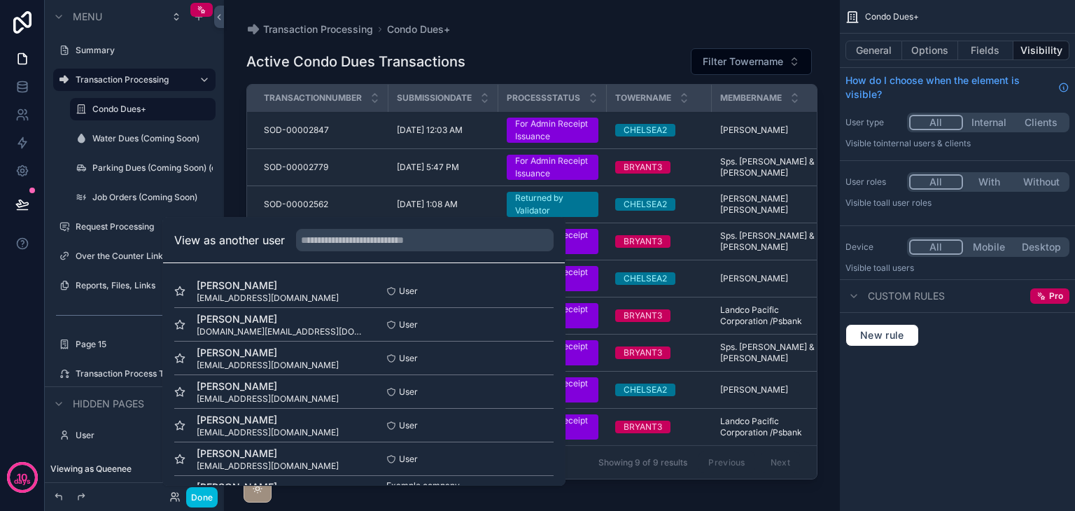
click at [375, 176] on div "scrollable content" at bounding box center [532, 247] width 616 height 494
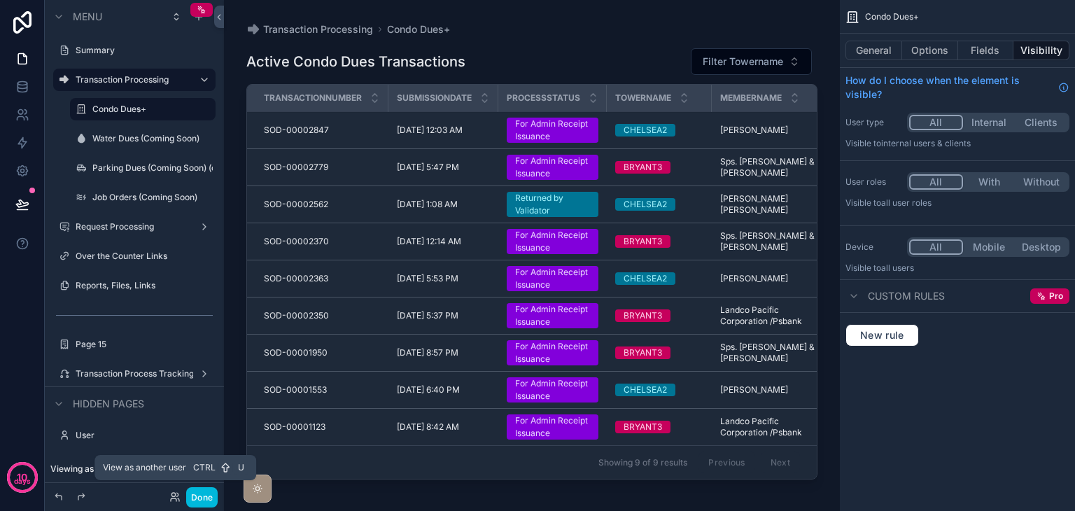
click at [172, 500] on icon at bounding box center [174, 496] width 11 height 11
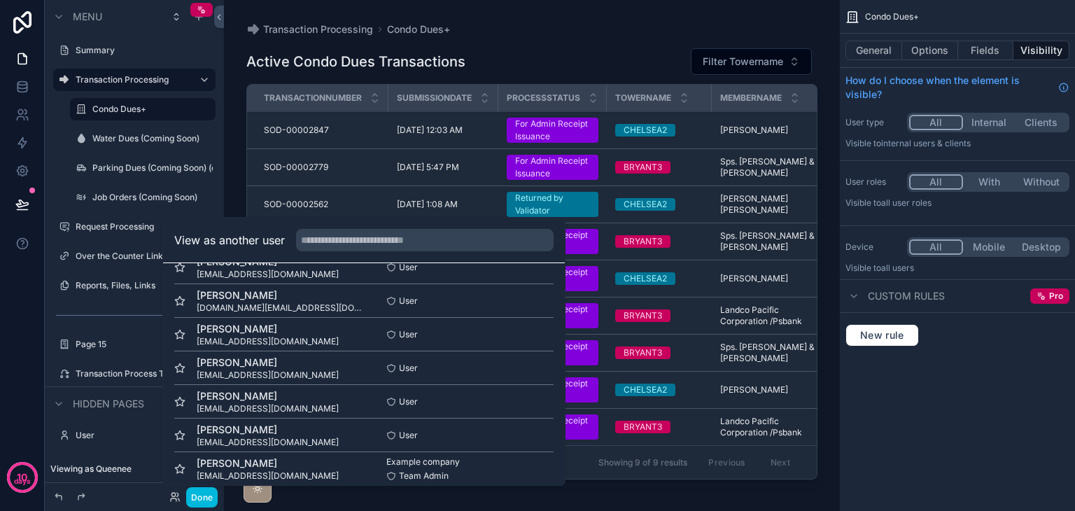
scroll to position [35, 0]
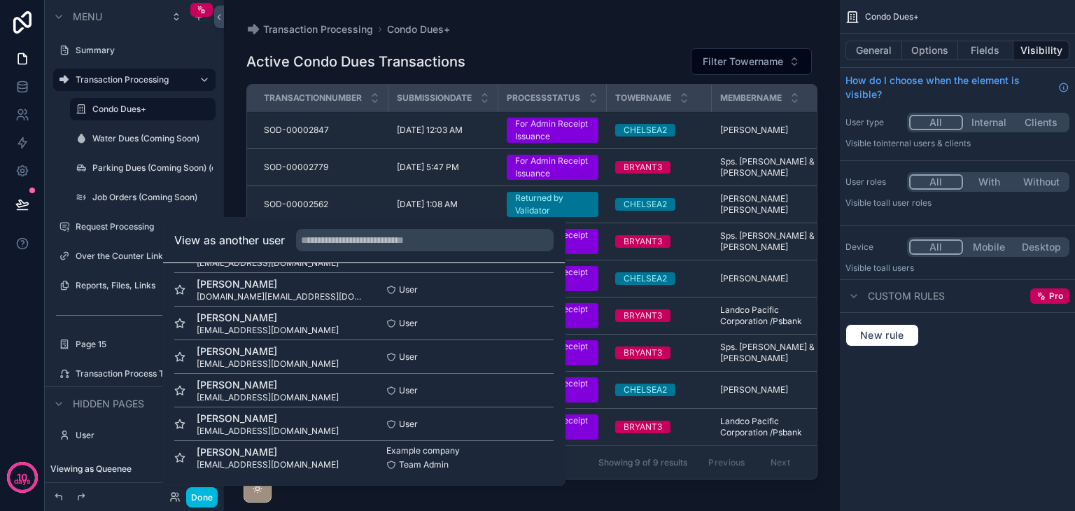
drag, startPoint x: 90, startPoint y: 371, endPoint x: 127, endPoint y: 367, distance: 37.3
click at [90, 371] on label "Transaction Process Tracking" at bounding box center [135, 373] width 118 height 11
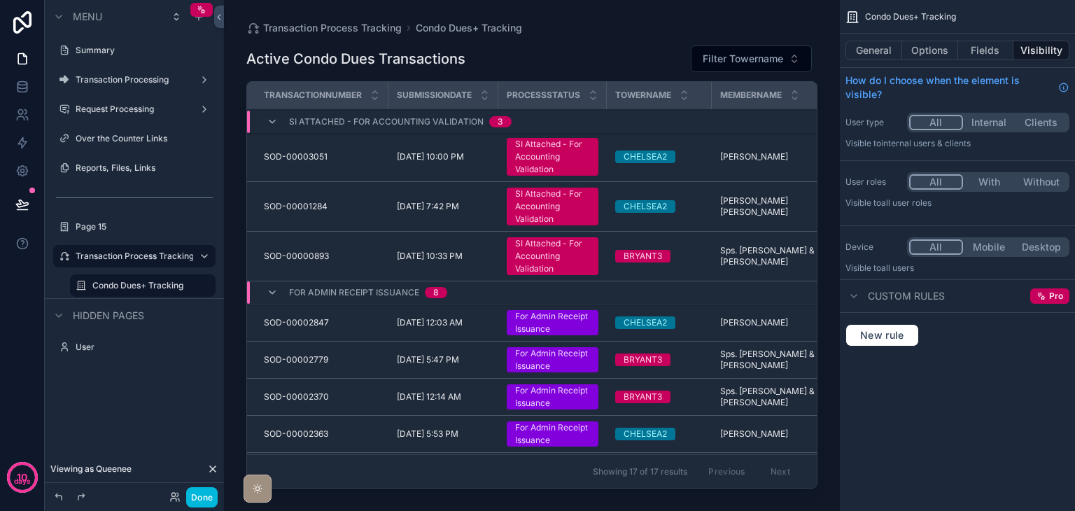
click at [489, 208] on div "scrollable content" at bounding box center [532, 247] width 616 height 494
click at [537, 205] on div "SI Attached - For Accounting Validation" at bounding box center [552, 207] width 75 height 38
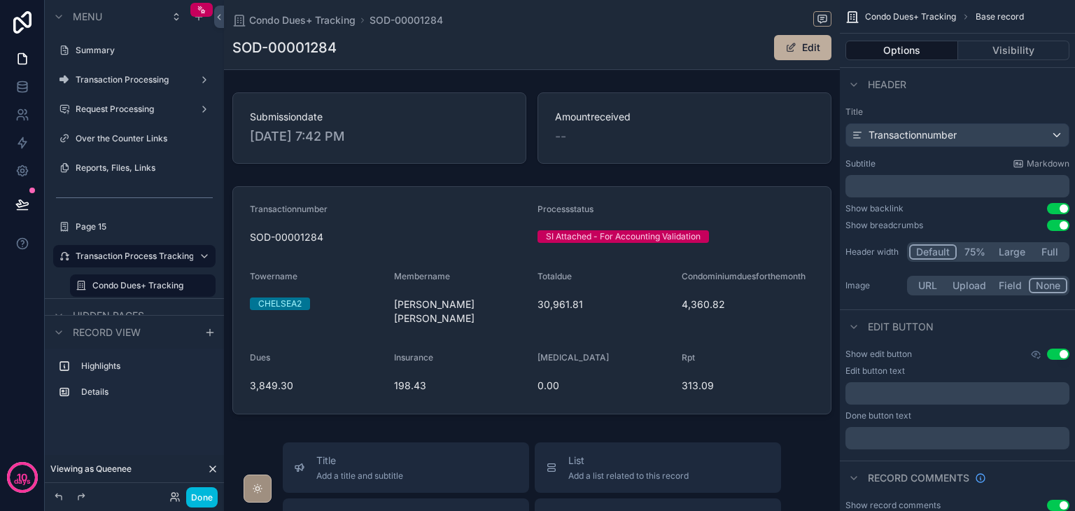
click at [136, 83] on label "Transaction Processing" at bounding box center [132, 79] width 112 height 11
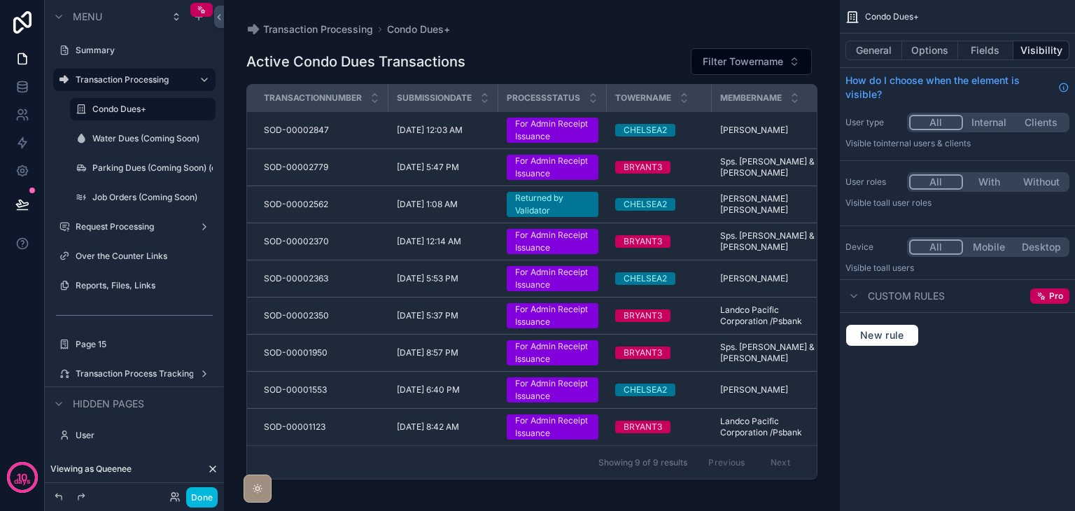
click at [143, 112] on label "Condo Dues+" at bounding box center [149, 109] width 115 height 11
click at [557, 132] on div "scrollable content" at bounding box center [532, 247] width 616 height 494
click at [550, 131] on div "For Admin Receipt Issuance" at bounding box center [552, 130] width 75 height 25
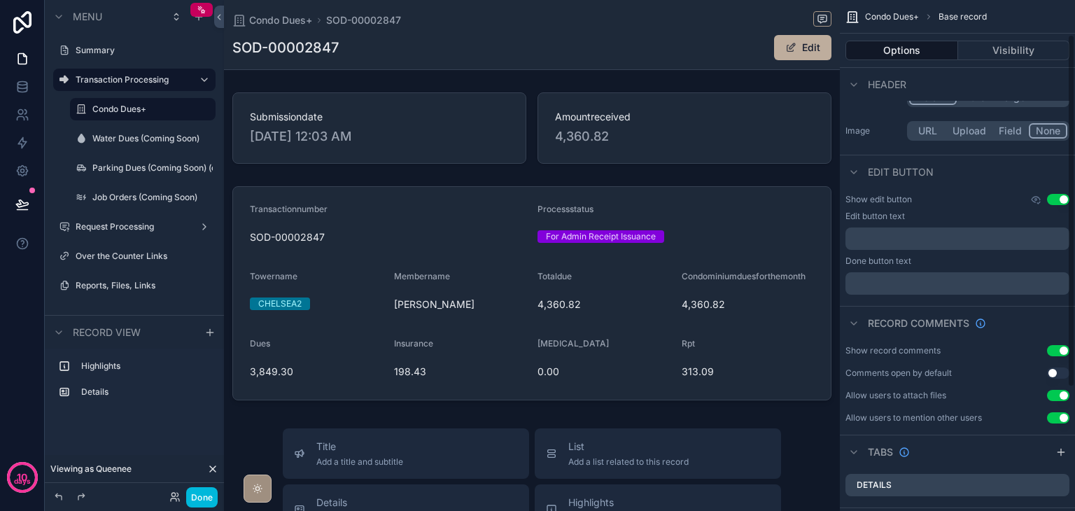
scroll to position [230, 0]
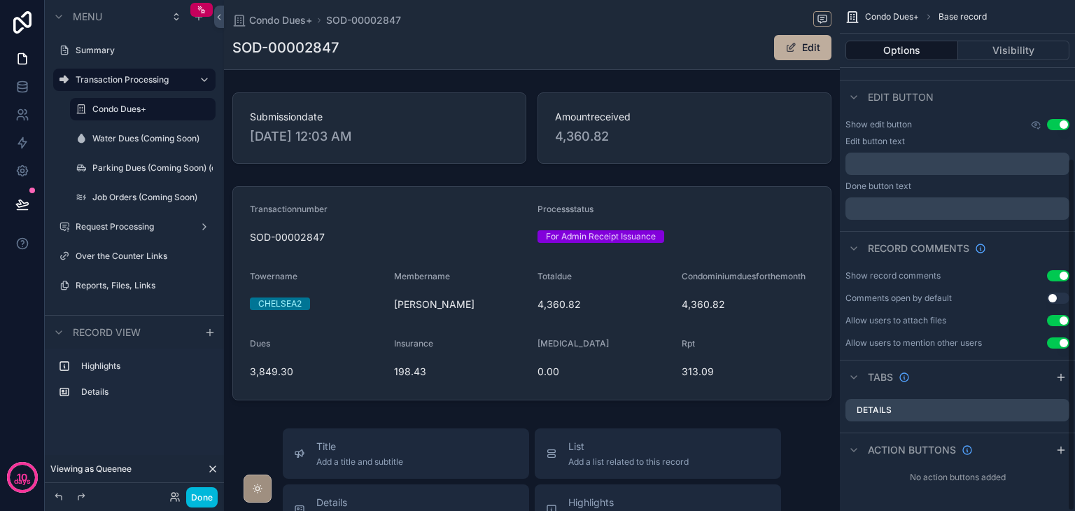
click at [1063, 452] on icon "scrollable content" at bounding box center [1061, 449] width 11 height 11
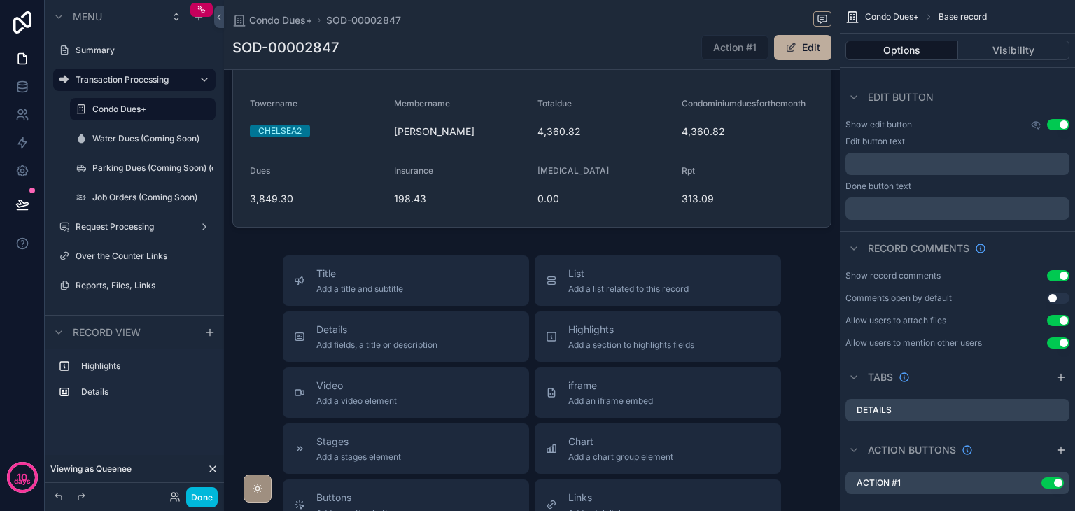
scroll to position [0, 0]
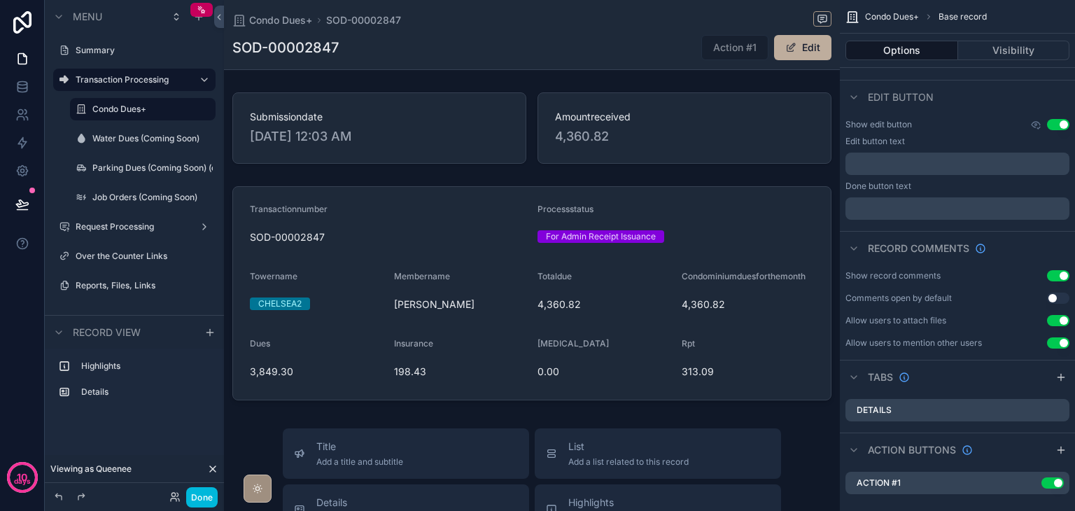
click at [0, 0] on icon "scrollable content" at bounding box center [0, 0] width 0 height 0
click at [1033, 459] on icon at bounding box center [1035, 461] width 6 height 6
click at [384, 156] on div "scrollable content" at bounding box center [532, 128] width 616 height 83
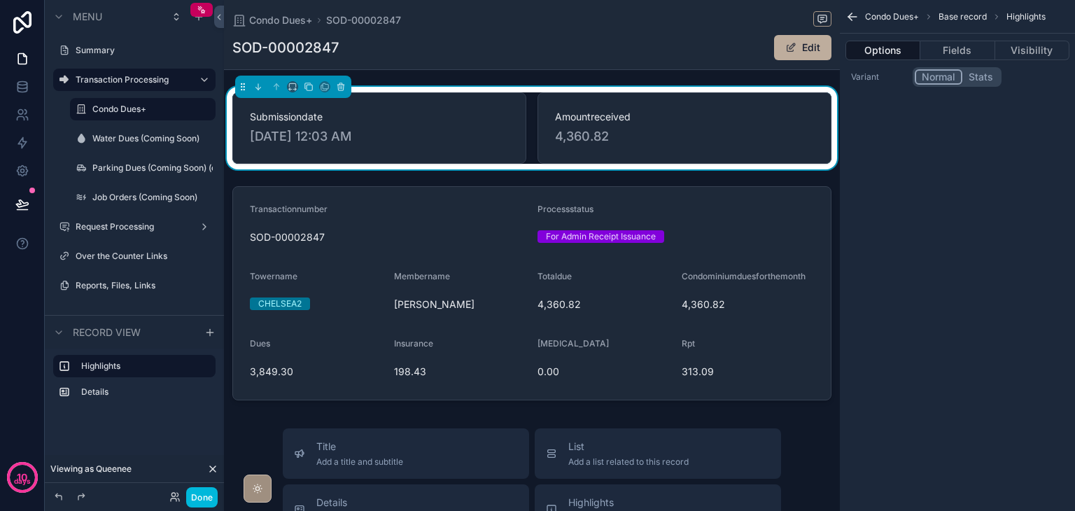
click at [715, 202] on div "scrollable content" at bounding box center [532, 293] width 616 height 225
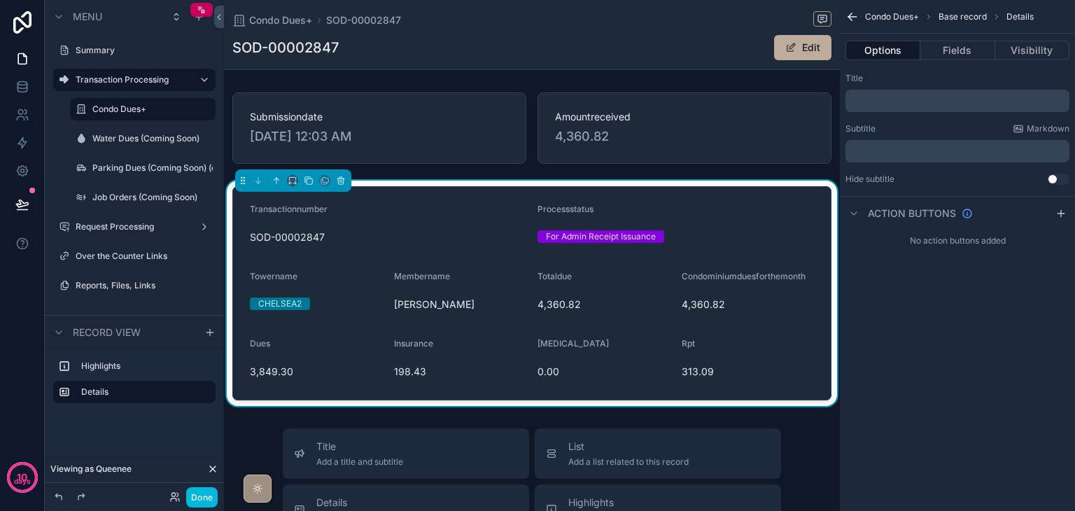
click at [1063, 212] on icon "scrollable content" at bounding box center [1061, 213] width 11 height 11
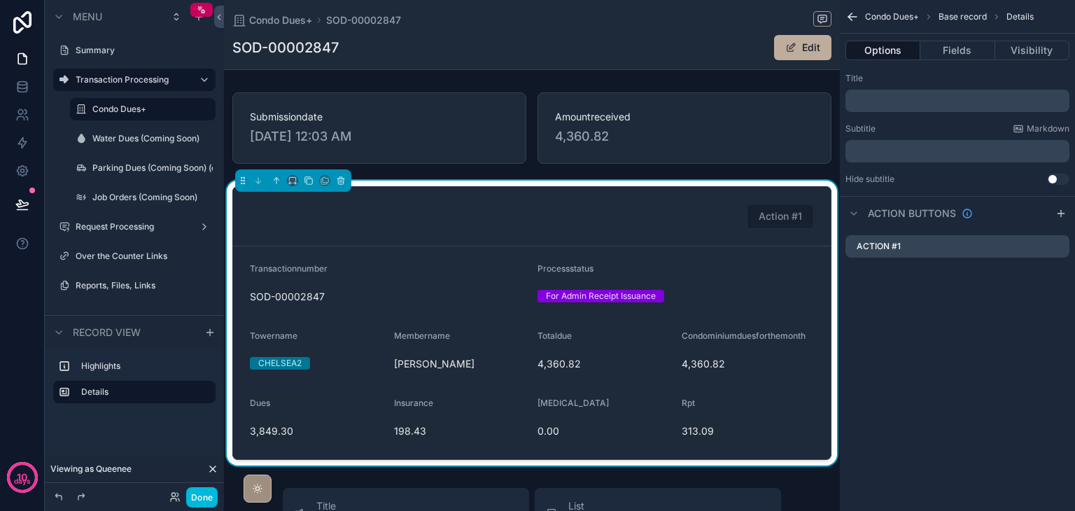
click at [1007, 323] on div "Condo Dues+ Base record Details Options Fields Visibility Title ﻿ Subtitle Mark…" at bounding box center [957, 255] width 235 height 511
click at [190, 491] on button "Done" at bounding box center [201, 497] width 31 height 20
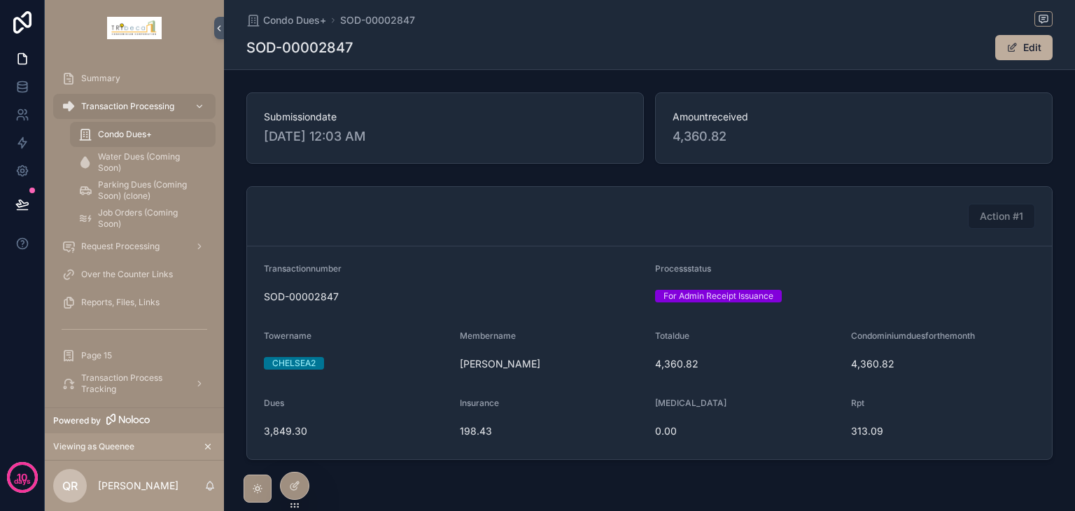
click at [193, 105] on div "scrollable content" at bounding box center [198, 106] width 18 height 22
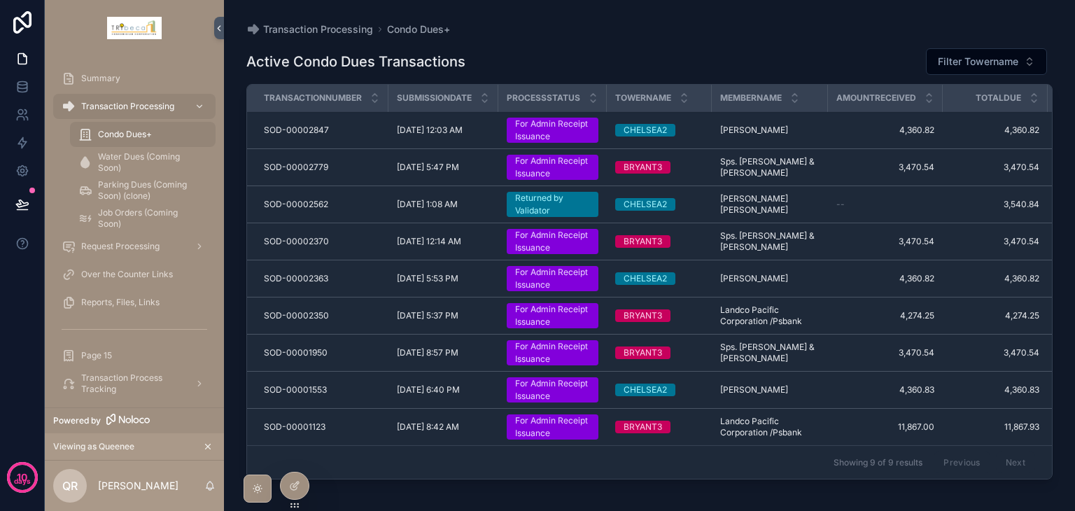
click at [129, 27] on img "scrollable content" at bounding box center [134, 28] width 55 height 22
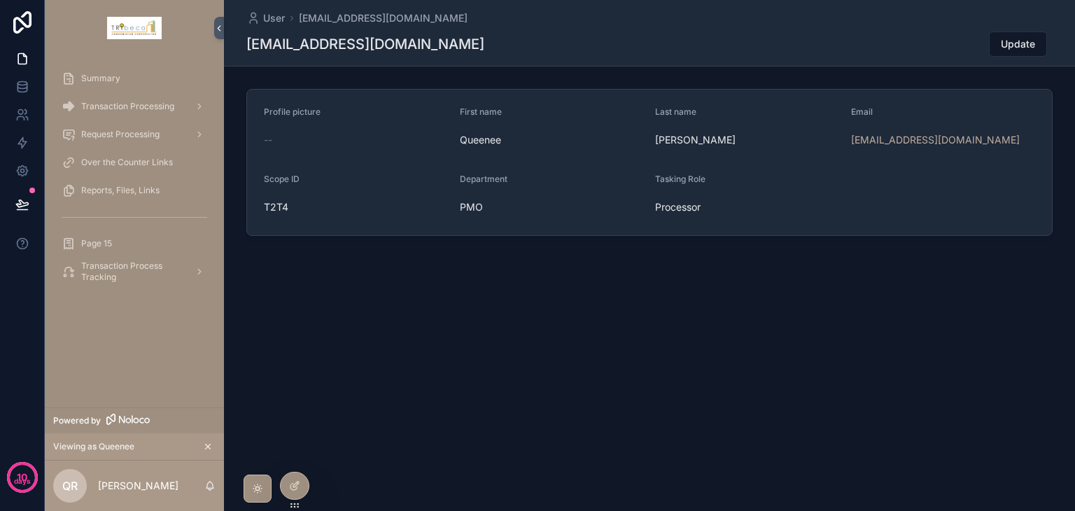
click at [143, 269] on span "Transaction Process Tracking" at bounding box center [132, 271] width 102 height 22
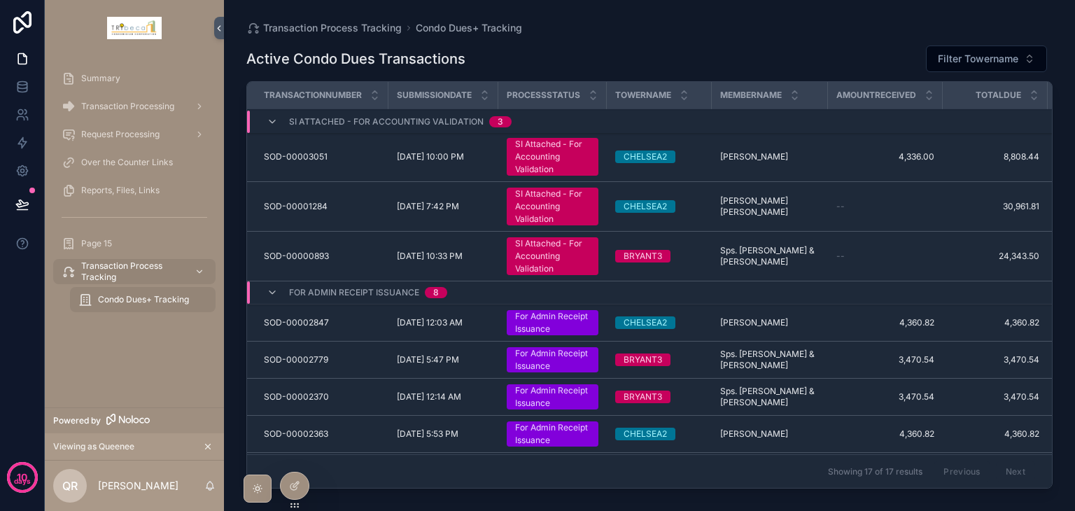
click at [151, 298] on span "Condo Dues+ Tracking" at bounding box center [143, 299] width 91 height 11
click at [521, 172] on div "SI Attached - For Accounting Validation" at bounding box center [552, 157] width 75 height 38
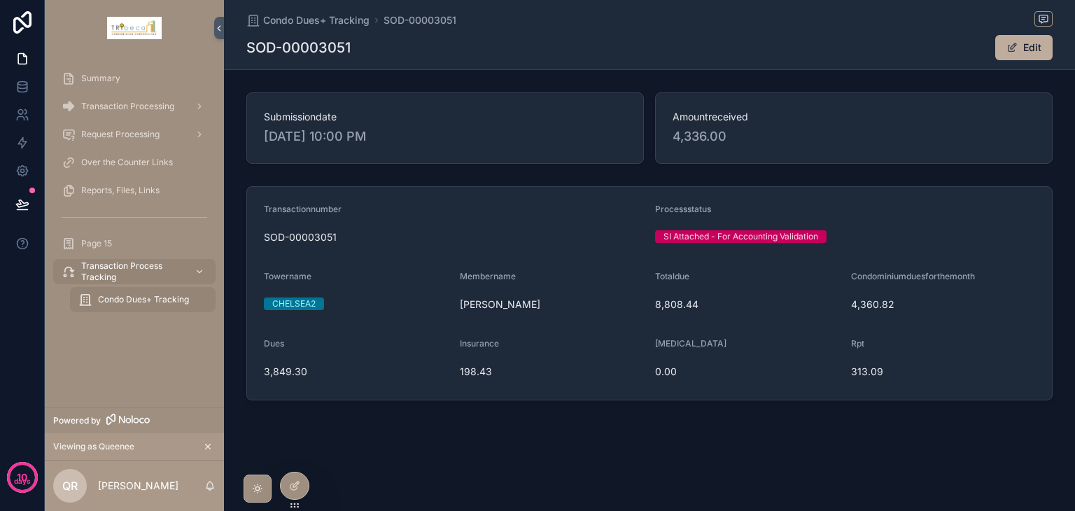
click at [137, 294] on span "Condo Dues+ Tracking" at bounding box center [143, 299] width 91 height 11
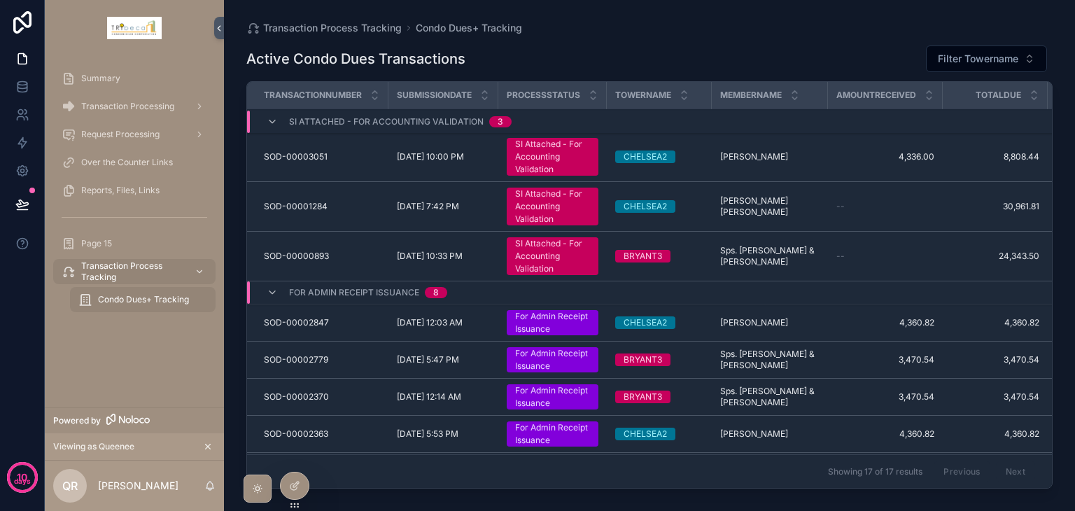
click at [463, 318] on span "9/11/2025 12:03 AM" at bounding box center [430, 322] width 66 height 11
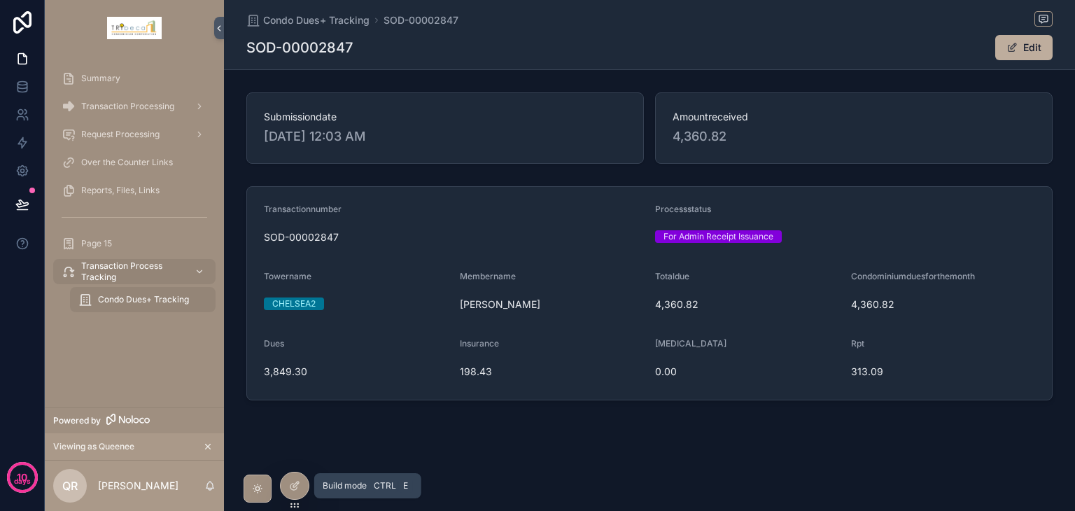
click at [298, 482] on icon at bounding box center [296, 485] width 6 height 6
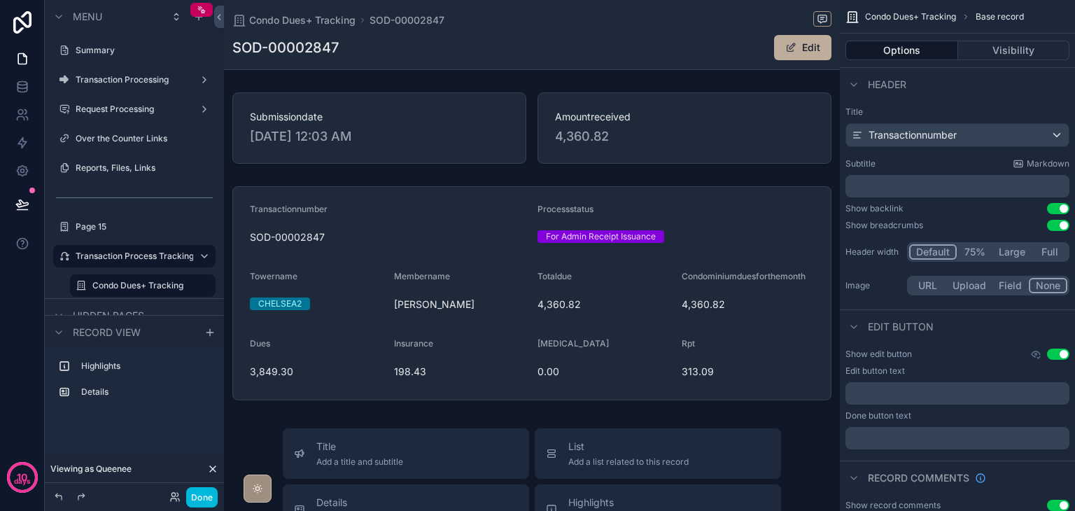
click at [143, 82] on label "Transaction Processing" at bounding box center [132, 79] width 112 height 11
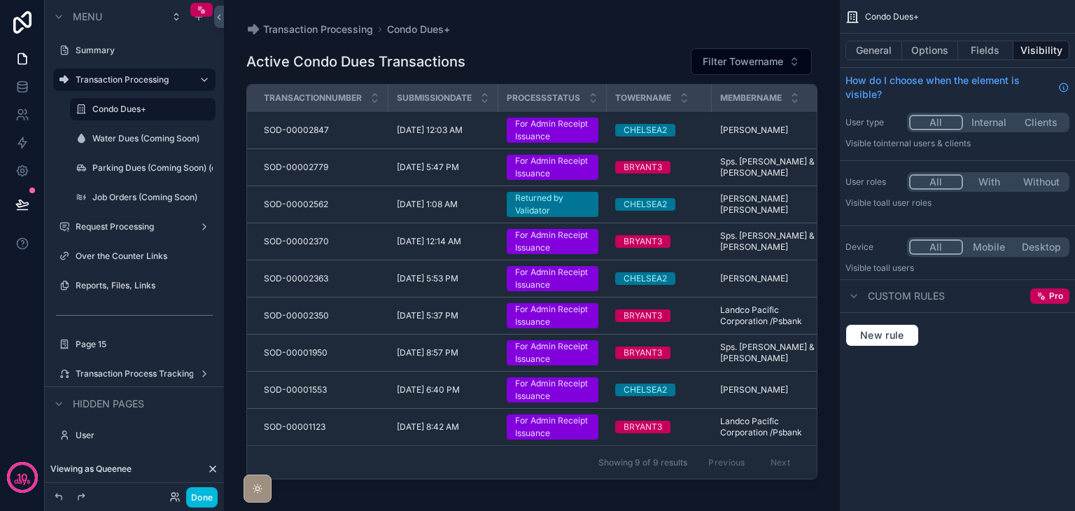
click at [436, 137] on div "scrollable content" at bounding box center [532, 247] width 616 height 494
click at [426, 134] on span "9/11/2025 12:03 AM" at bounding box center [430, 130] width 66 height 11
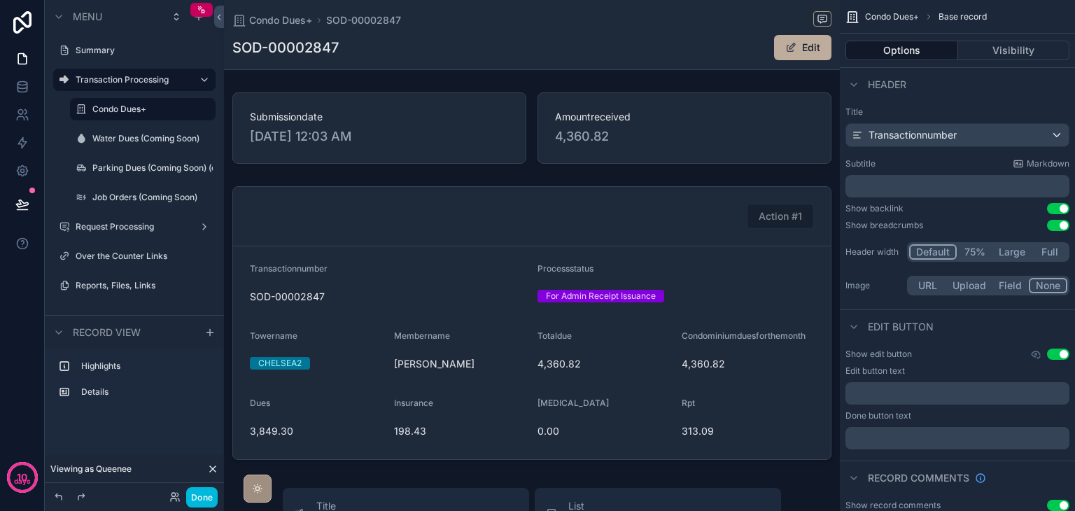
click at [435, 127] on div "scrollable content" at bounding box center [532, 128] width 616 height 83
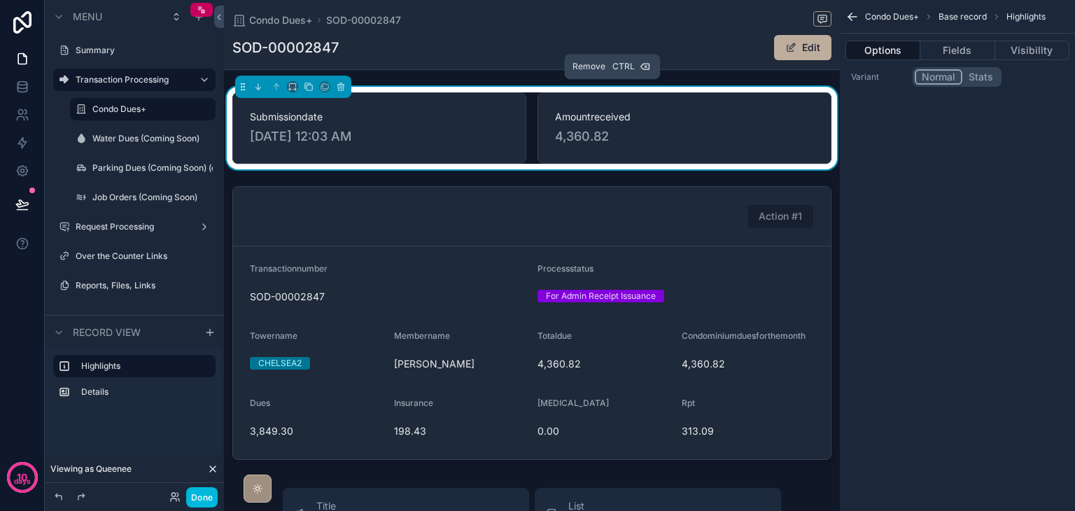
click at [341, 90] on icon "scrollable content" at bounding box center [341, 87] width 10 height 10
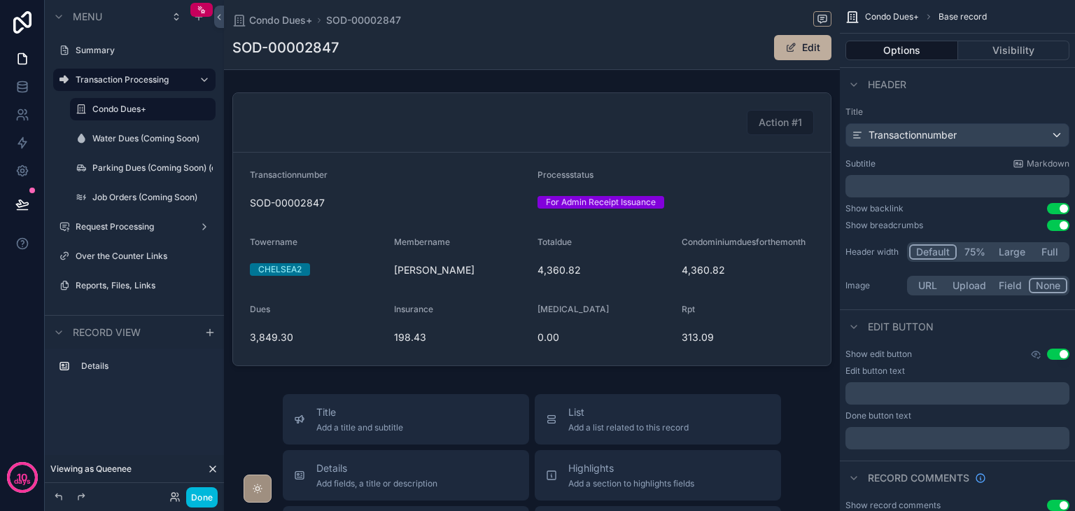
click at [350, 119] on div "scrollable content" at bounding box center [532, 229] width 616 height 285
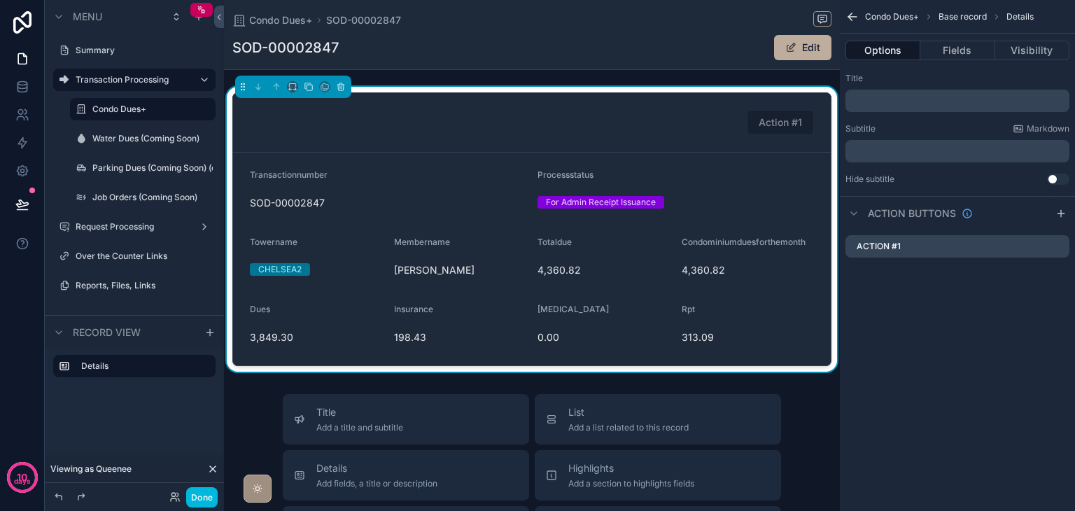
click at [939, 54] on button "Fields" at bounding box center [957, 51] width 74 height 20
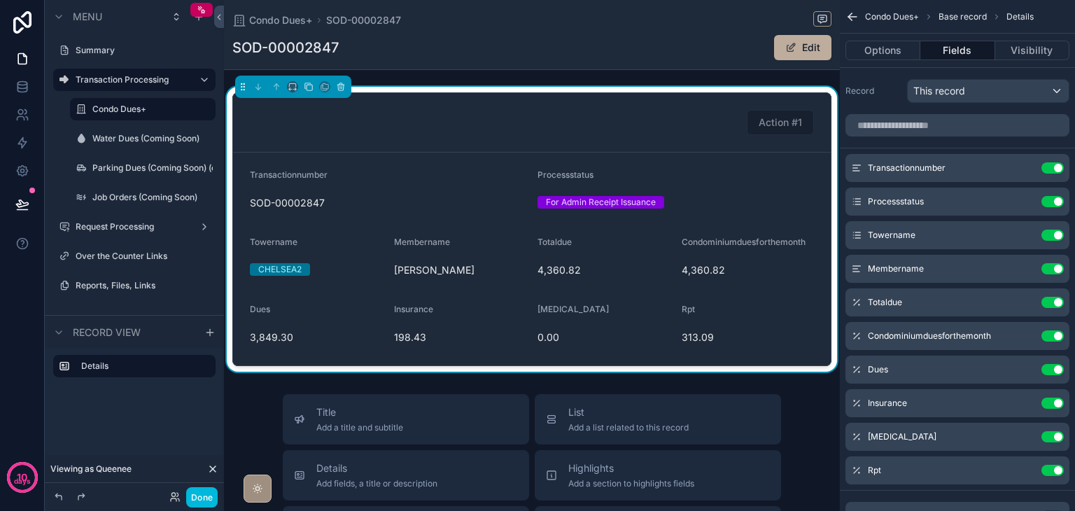
click at [0, 0] on icon "scrollable content" at bounding box center [0, 0] width 0 height 0
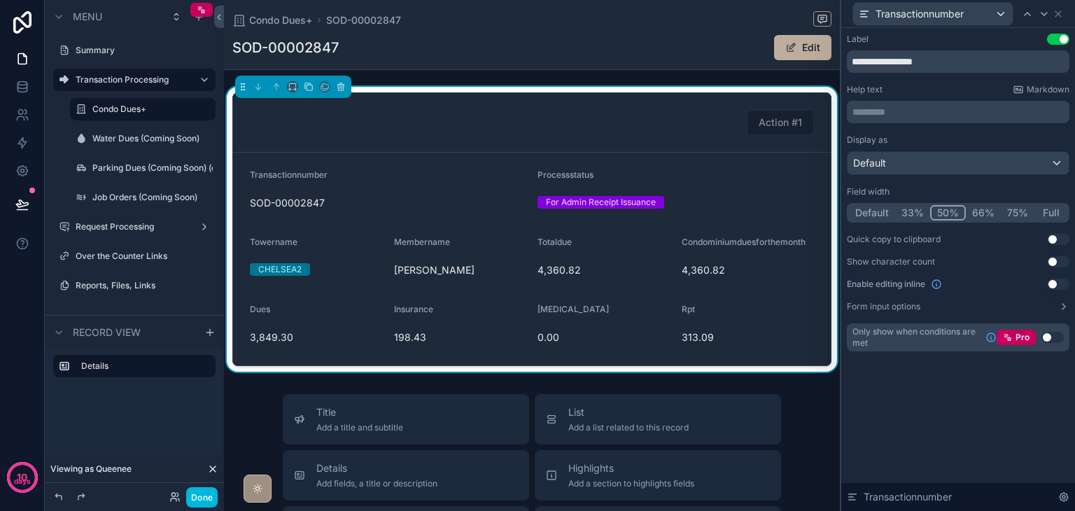
click at [878, 213] on button "Default" at bounding box center [872, 212] width 46 height 15
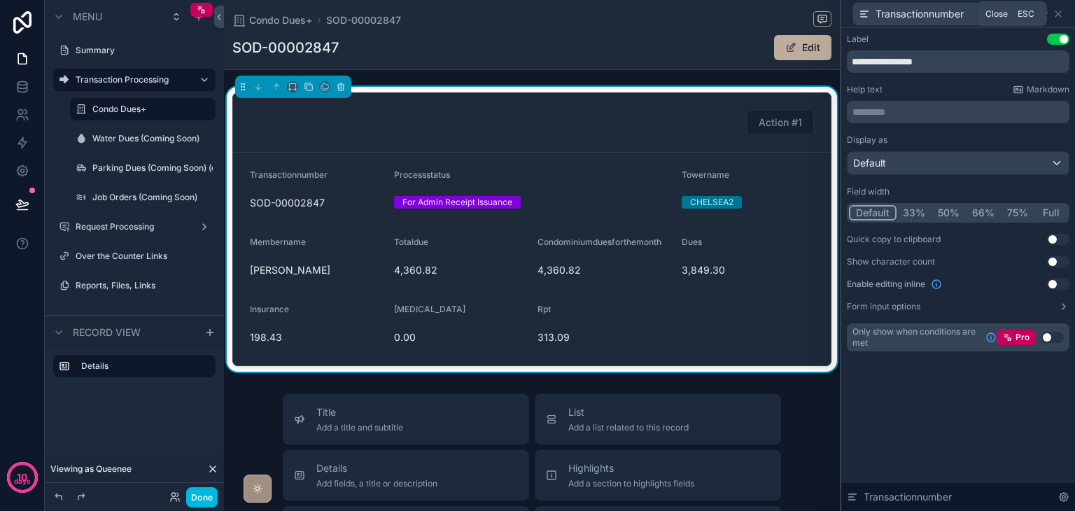
click at [1060, 12] on icon at bounding box center [1058, 13] width 11 height 11
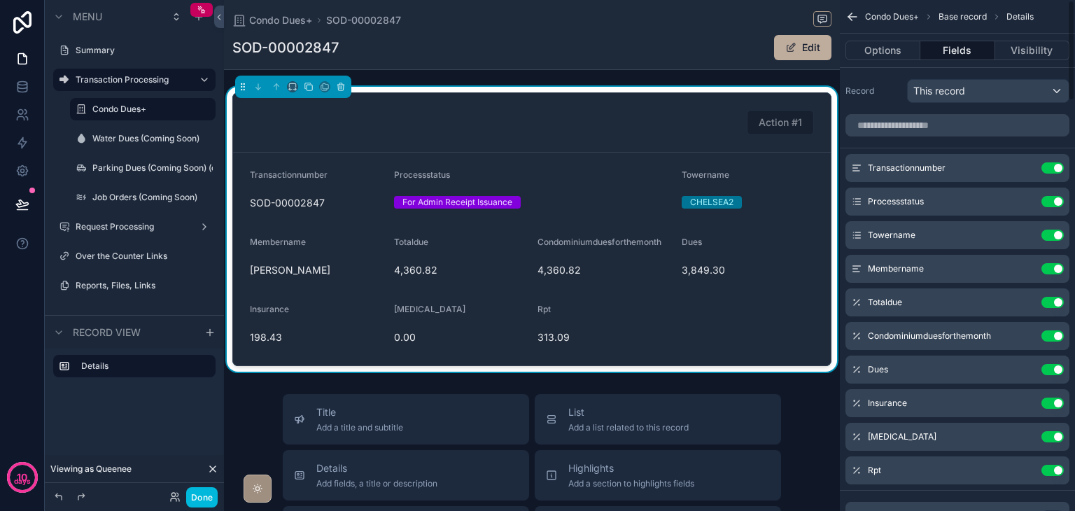
click at [0, 0] on icon "scrollable content" at bounding box center [0, 0] width 0 height 0
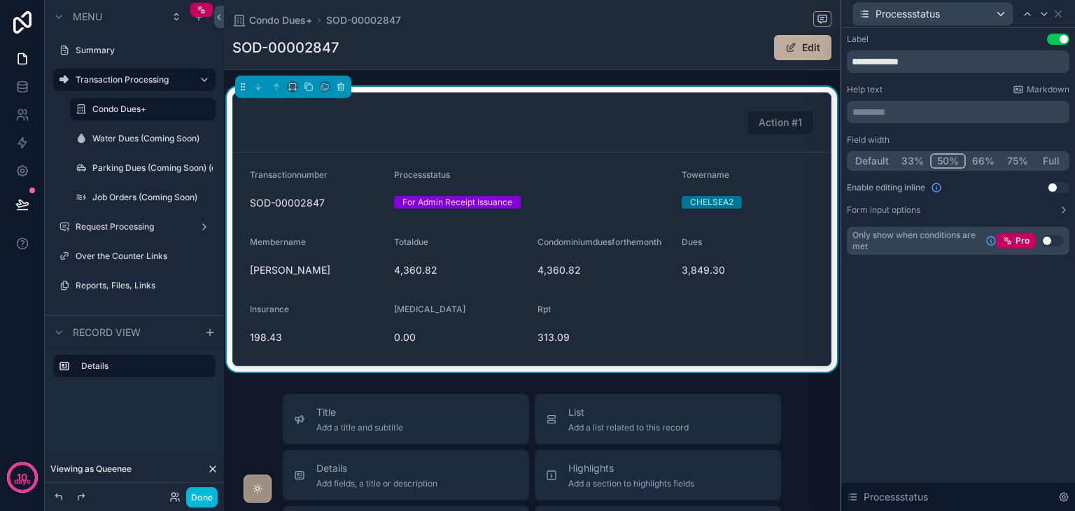
click at [862, 164] on button "Default" at bounding box center [872, 160] width 46 height 15
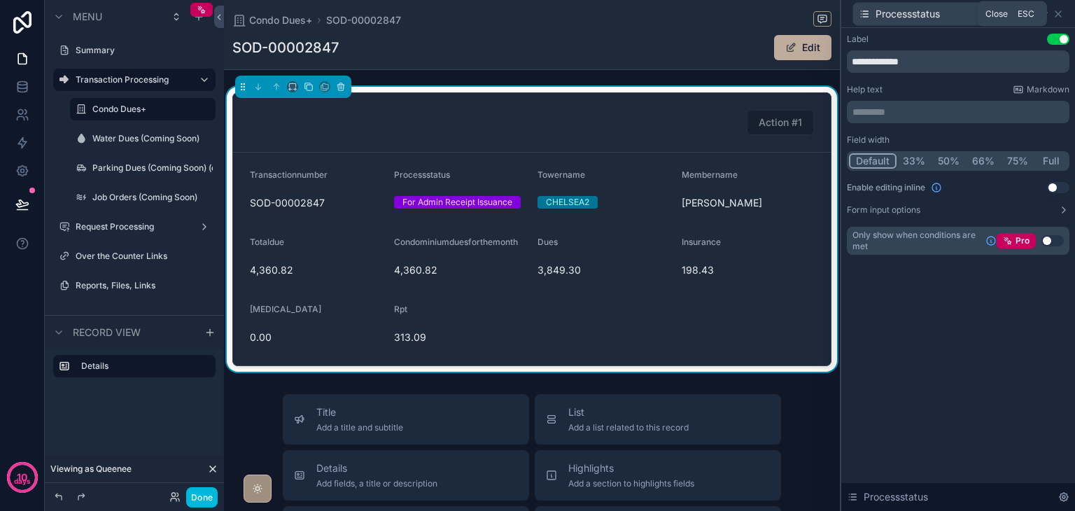
click at [1058, 14] on icon at bounding box center [1059, 14] width 6 height 6
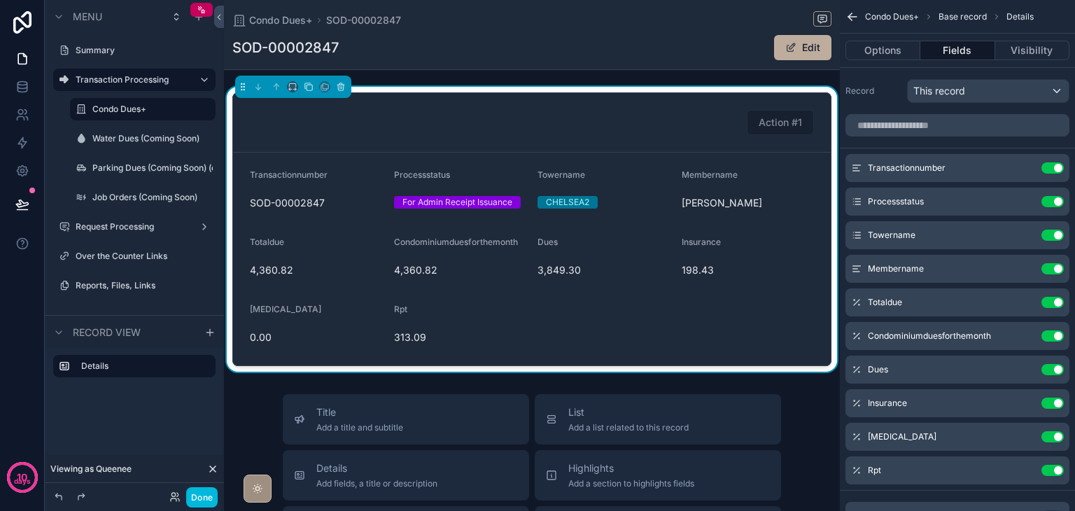
click at [0, 0] on icon "scrollable content" at bounding box center [0, 0] width 0 height 0
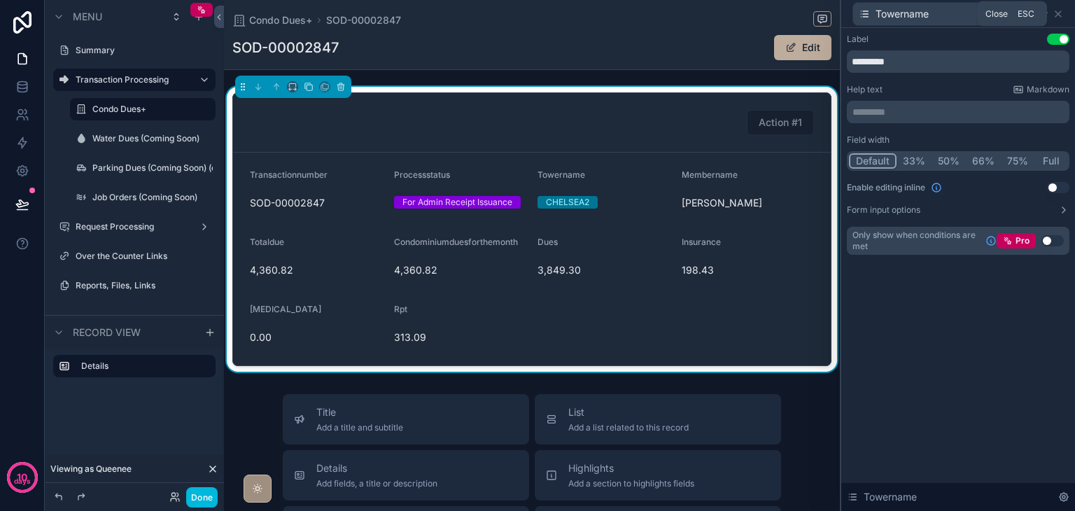
click at [1060, 13] on icon at bounding box center [1058, 13] width 11 height 11
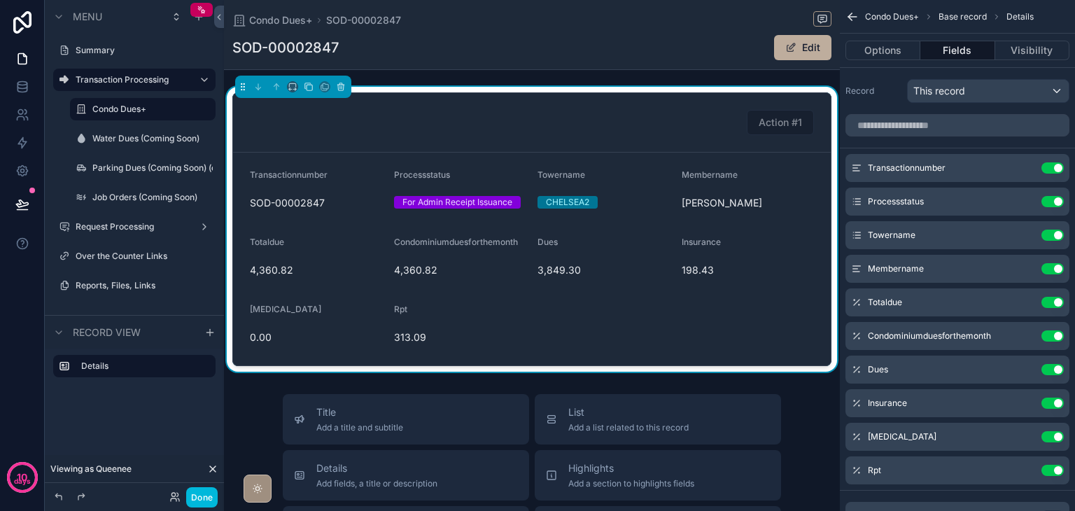
click at [0, 0] on icon "scrollable content" at bounding box center [0, 0] width 0 height 0
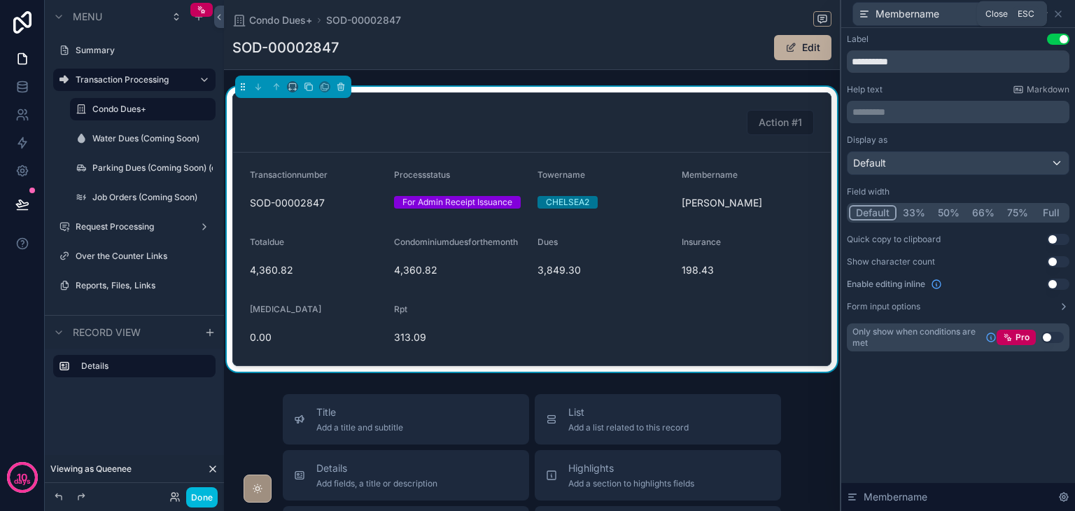
click at [1059, 14] on icon at bounding box center [1058, 13] width 11 height 11
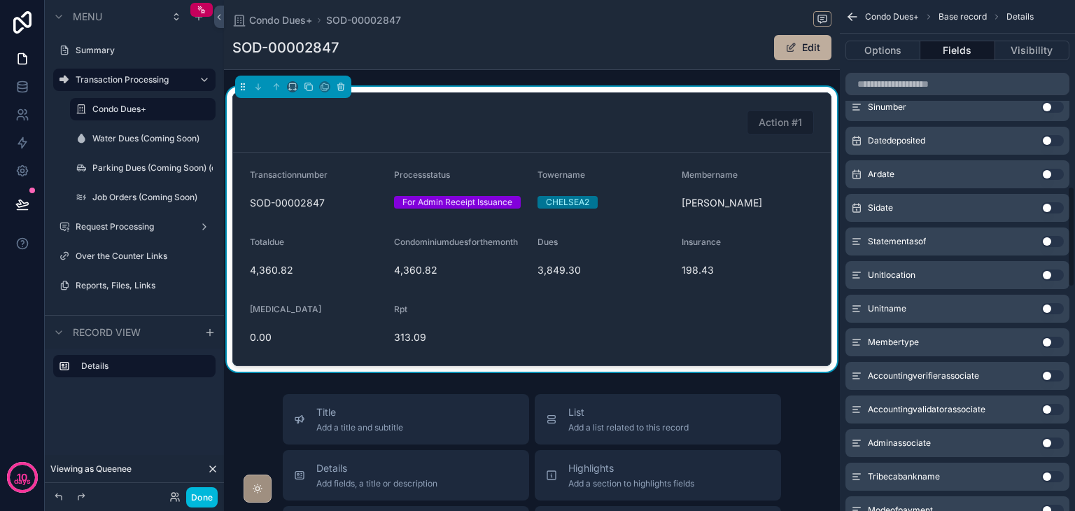
scroll to position [910, 0]
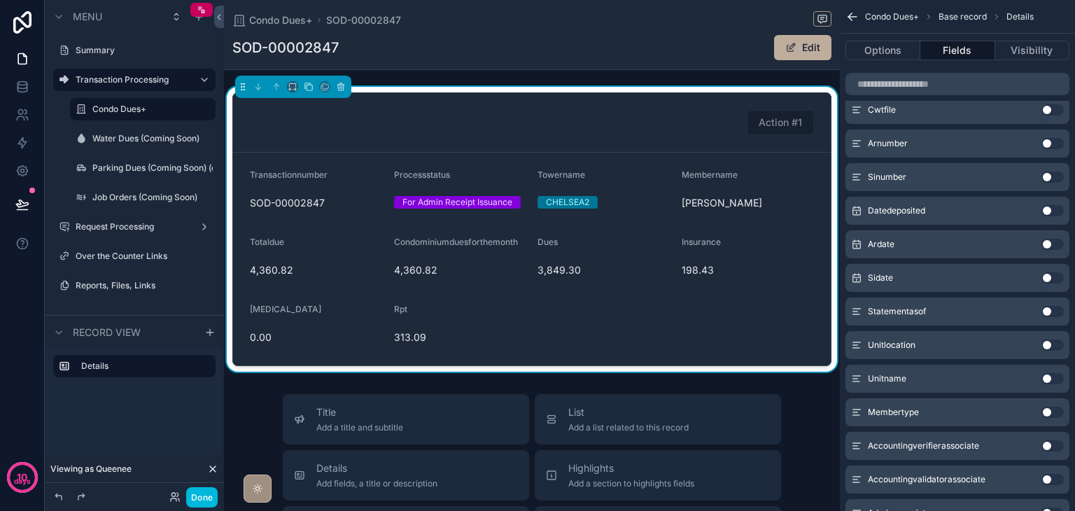
click at [1048, 342] on button "Use setting" at bounding box center [1053, 344] width 22 height 11
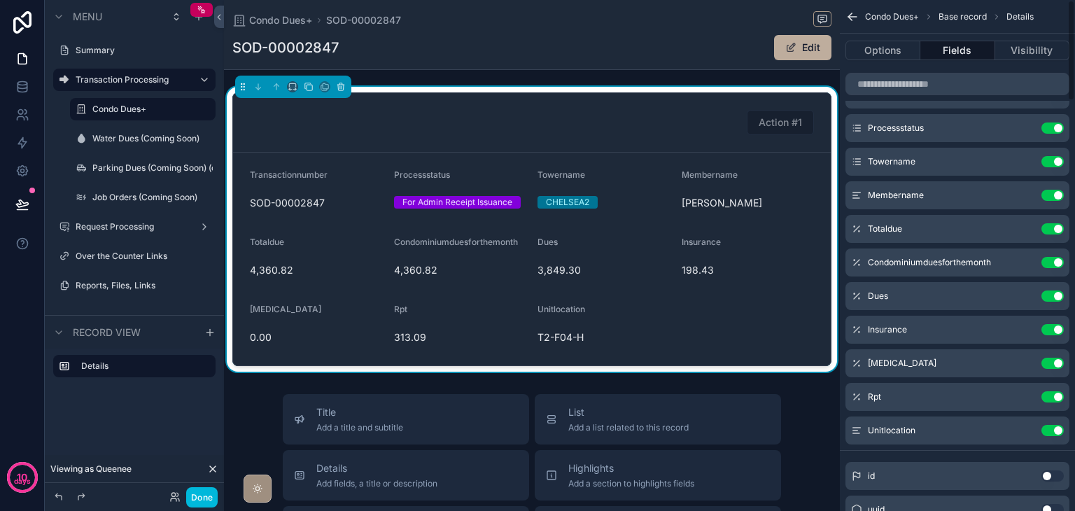
scroll to position [0, 0]
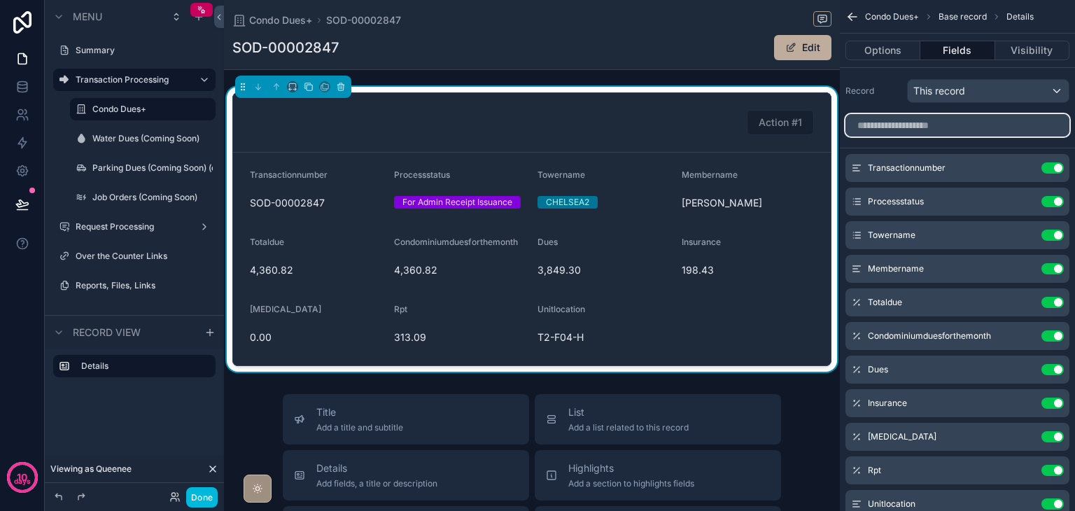
click at [929, 124] on input "scrollable content" at bounding box center [958, 125] width 224 height 22
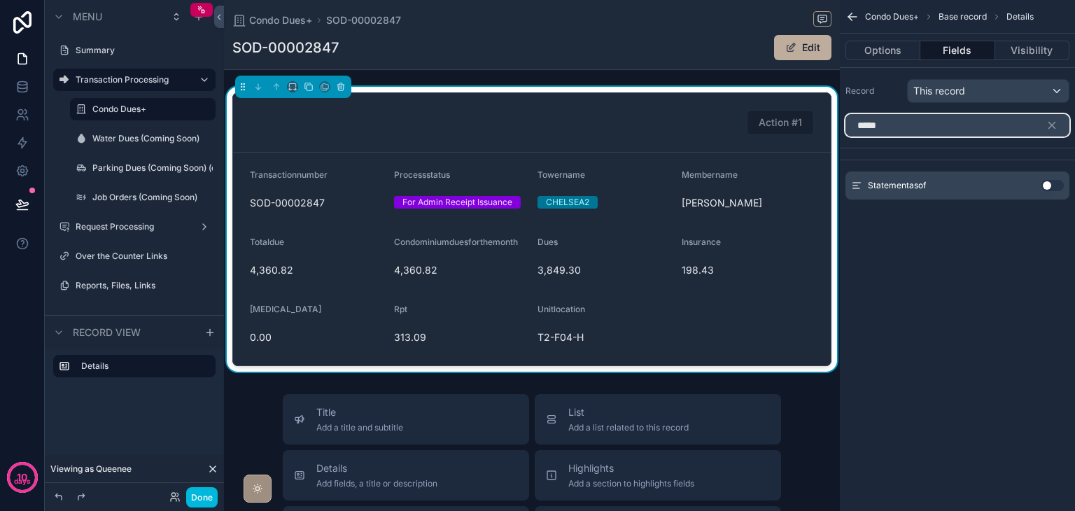
type input "*****"
click at [1050, 186] on button "Use setting" at bounding box center [1053, 185] width 22 height 11
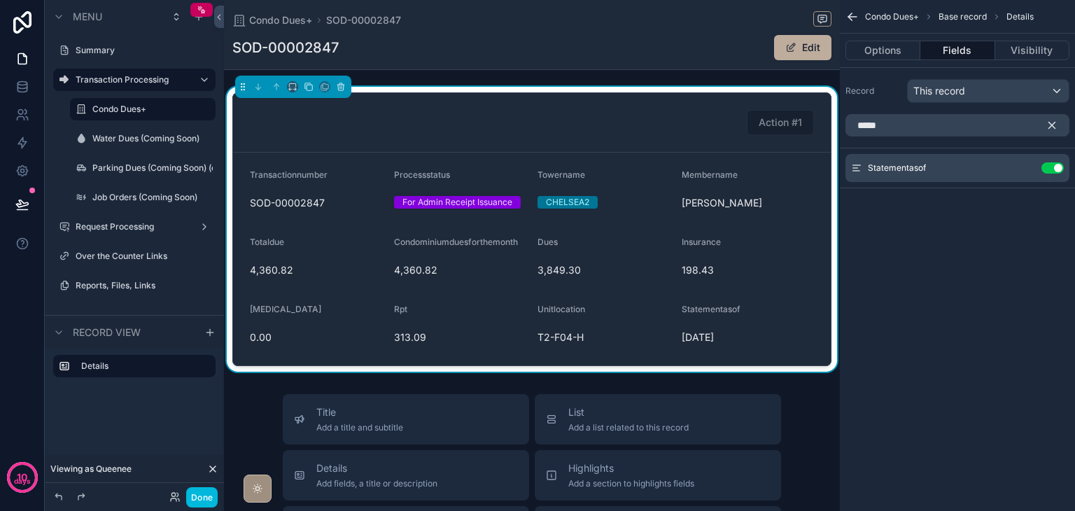
click at [1055, 124] on icon "scrollable content" at bounding box center [1052, 125] width 13 height 13
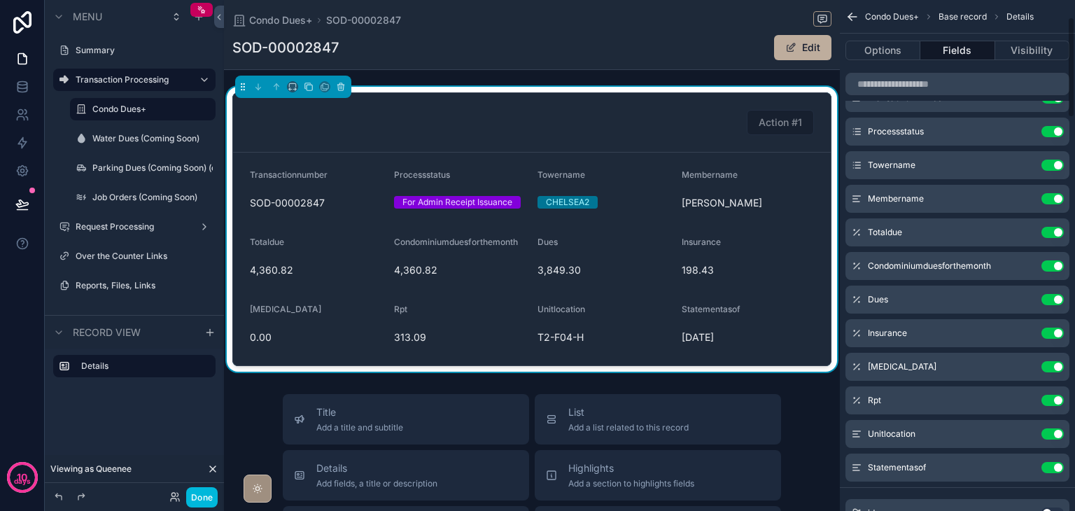
scroll to position [140, 0]
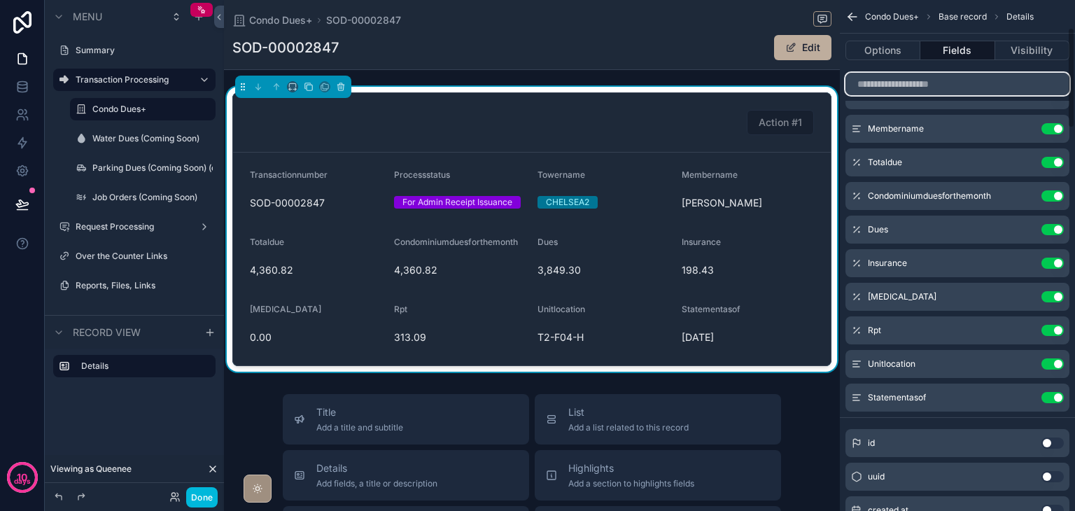
click at [941, 76] on input "scrollable content" at bounding box center [958, 84] width 224 height 22
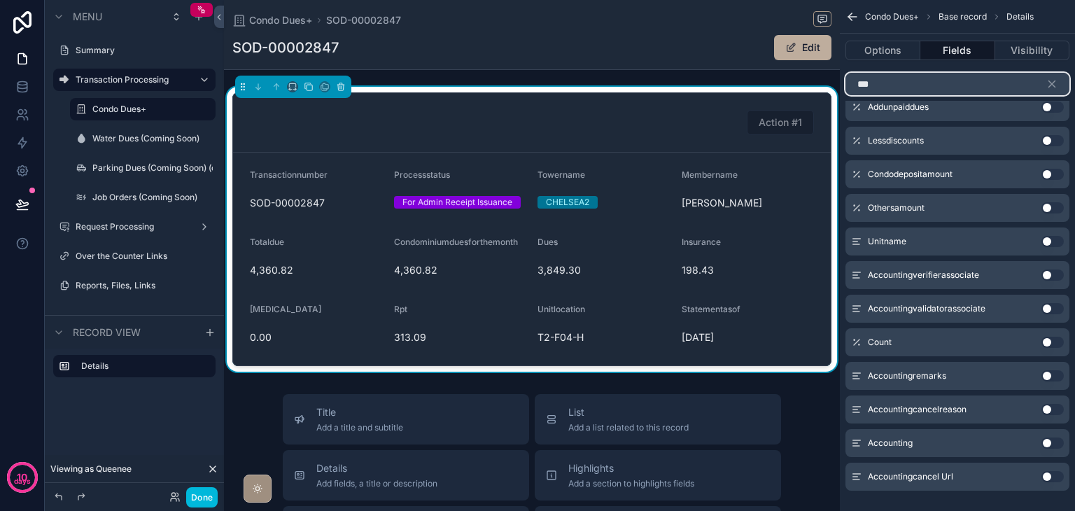
scroll to position [0, 0]
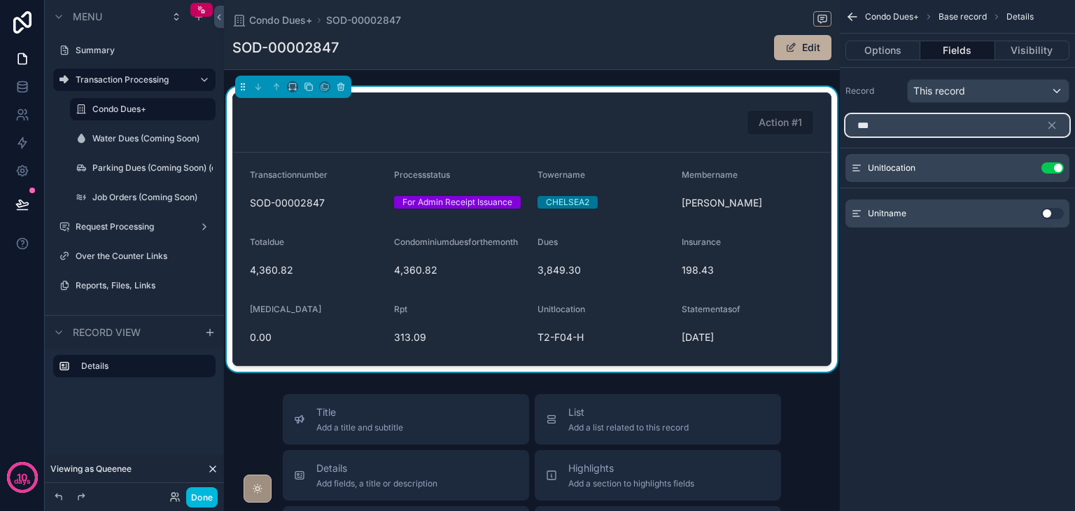
type input "***"
click at [1050, 213] on button "Use setting" at bounding box center [1053, 213] width 22 height 11
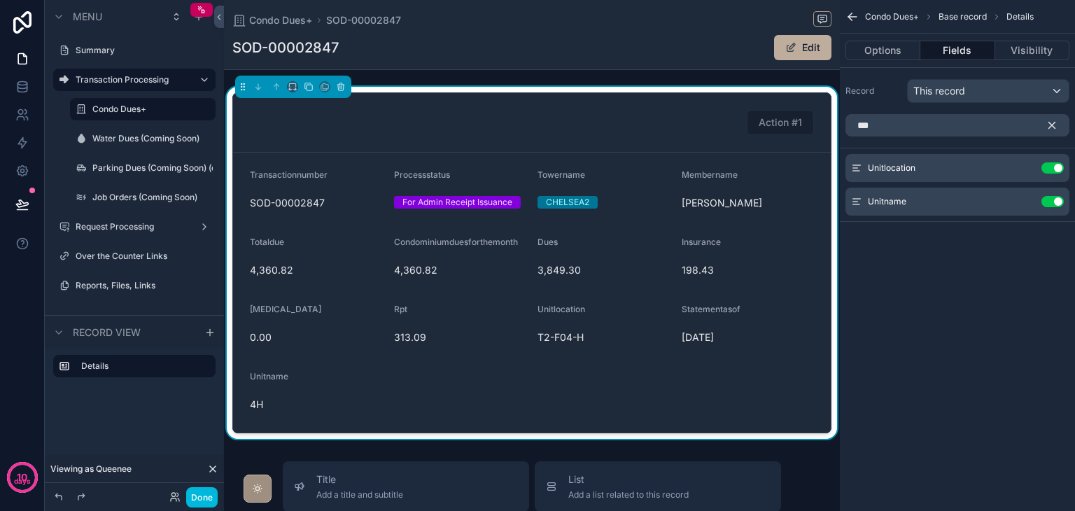
click at [1053, 123] on icon "scrollable content" at bounding box center [1052, 125] width 6 height 6
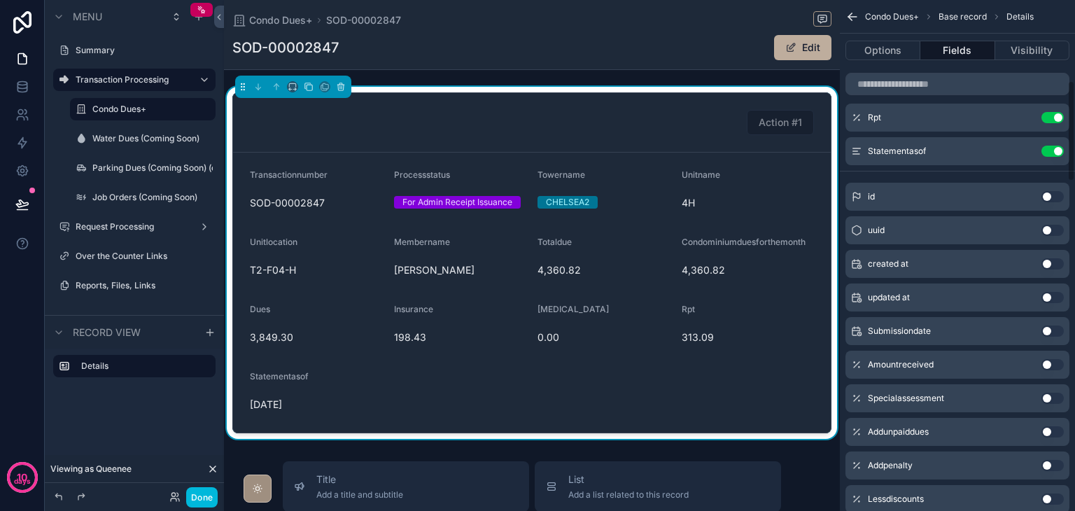
scroll to position [350, 0]
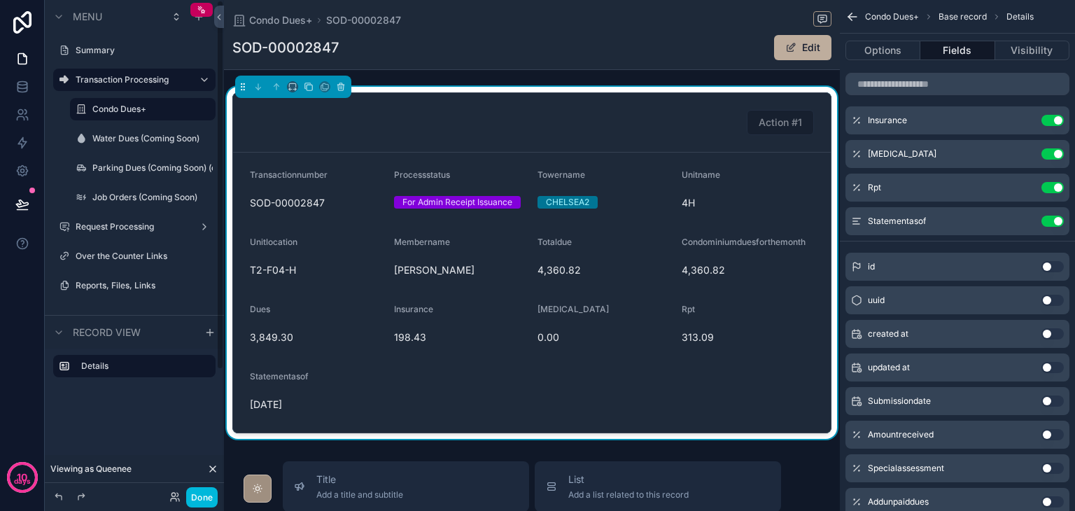
click at [112, 105] on label "Condo Dues+" at bounding box center [149, 109] width 115 height 11
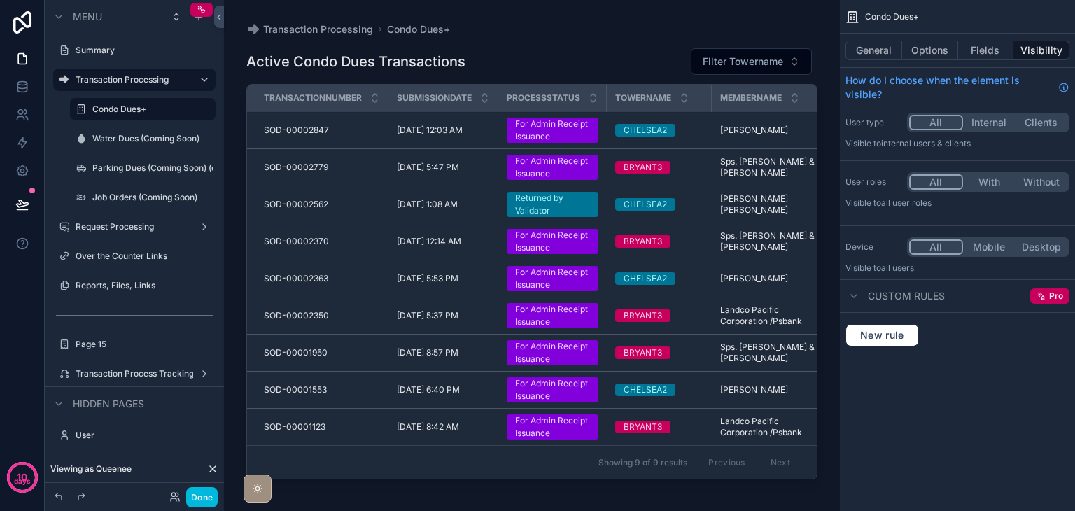
click at [566, 137] on div "For Admin Receipt Issuance" at bounding box center [552, 130] width 75 height 25
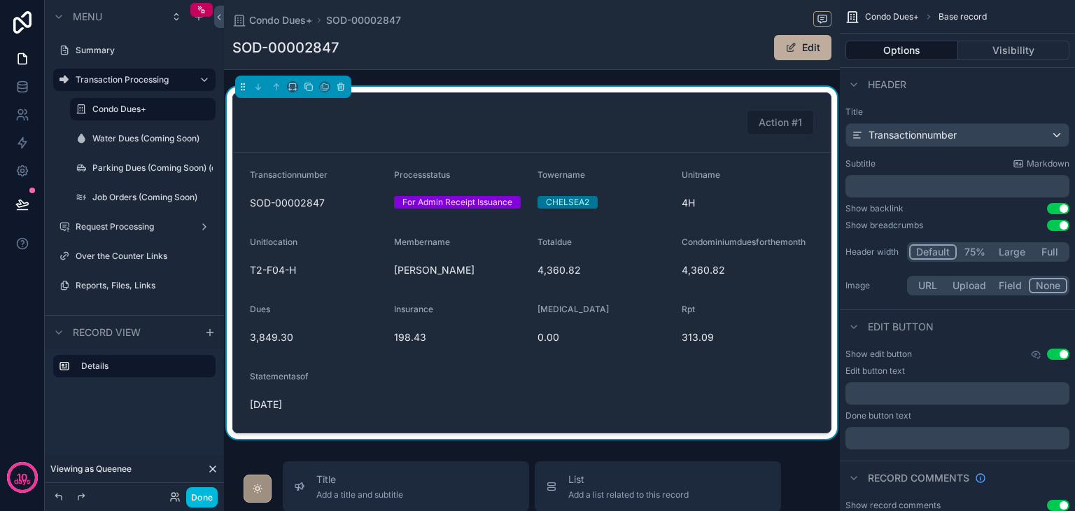
click at [592, 52] on div "SOD-00002847 Edit" at bounding box center [531, 47] width 599 height 27
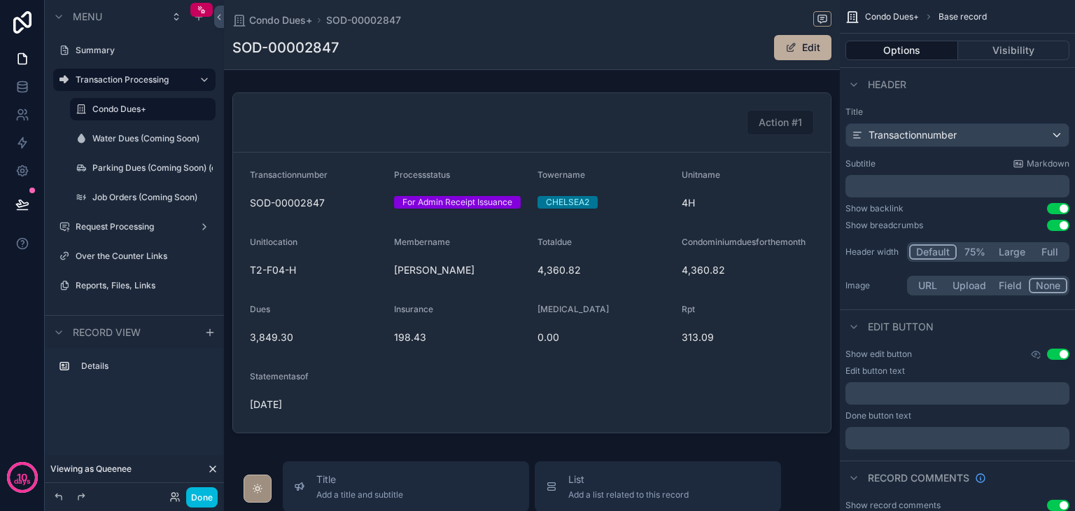
click at [592, 52] on div "SOD-00002847 Edit" at bounding box center [531, 47] width 599 height 27
click at [568, 41] on div "SOD-00002847 Edit" at bounding box center [531, 47] width 599 height 27
click at [762, 191] on div "scrollable content" at bounding box center [532, 263] width 616 height 352
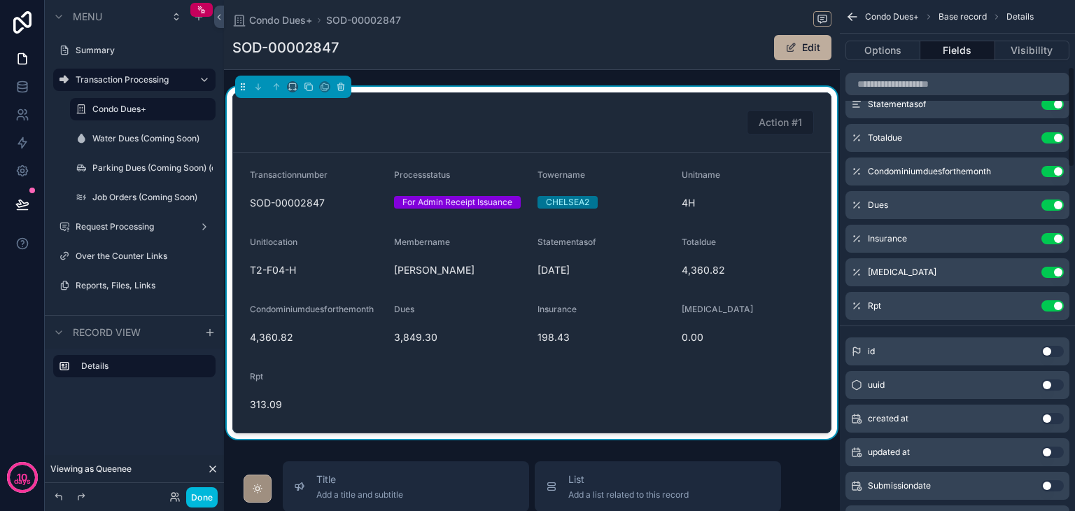
scroll to position [420, 0]
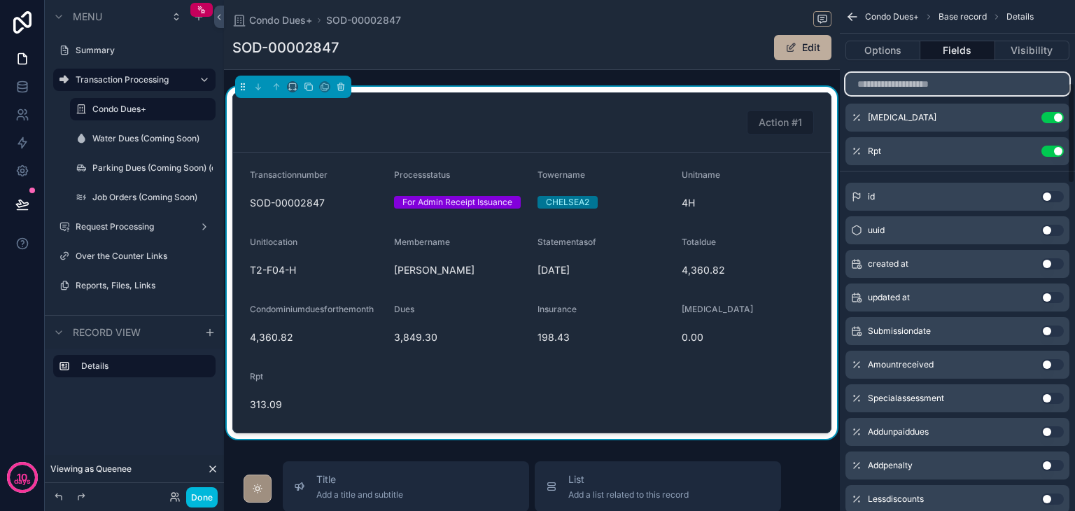
click at [885, 89] on input "scrollable content" at bounding box center [958, 84] width 224 height 22
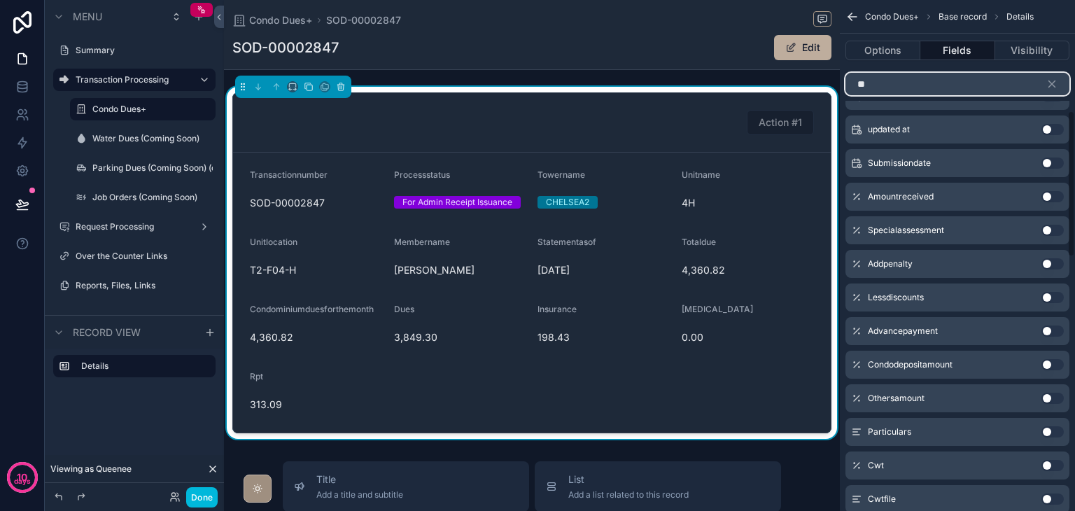
scroll to position [0, 0]
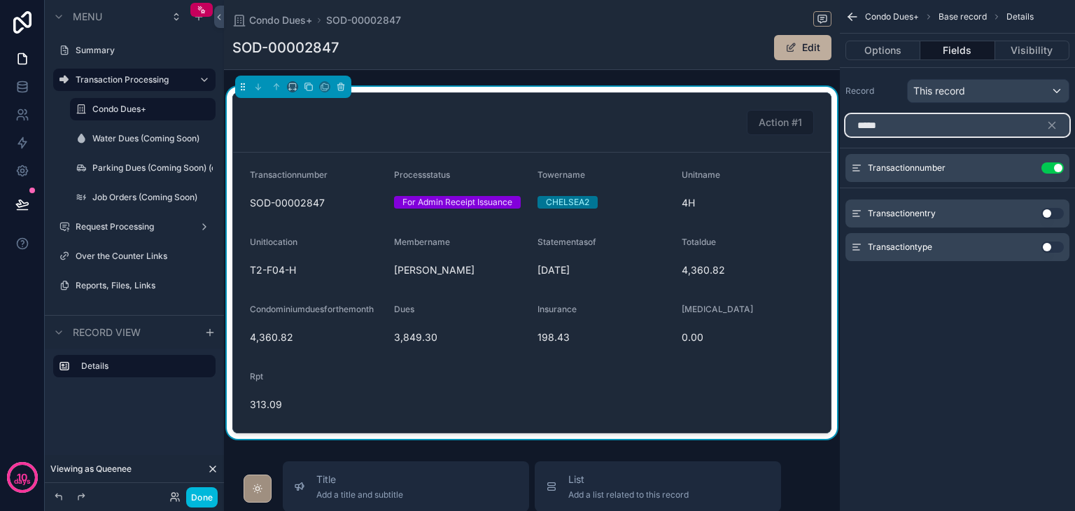
type input "*****"
click at [1042, 213] on button "Use setting" at bounding box center [1053, 213] width 22 height 11
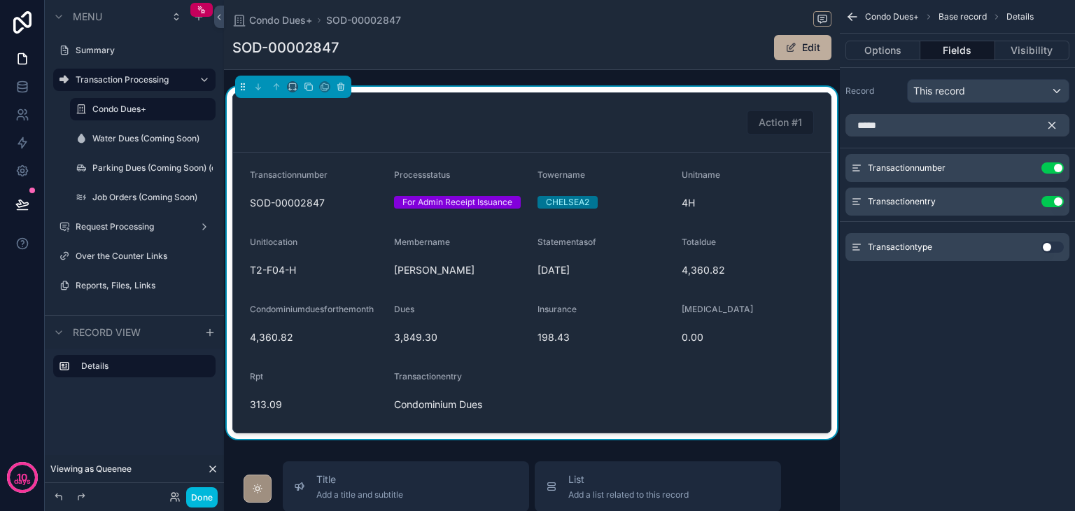
click at [1056, 121] on icon "scrollable content" at bounding box center [1052, 125] width 13 height 13
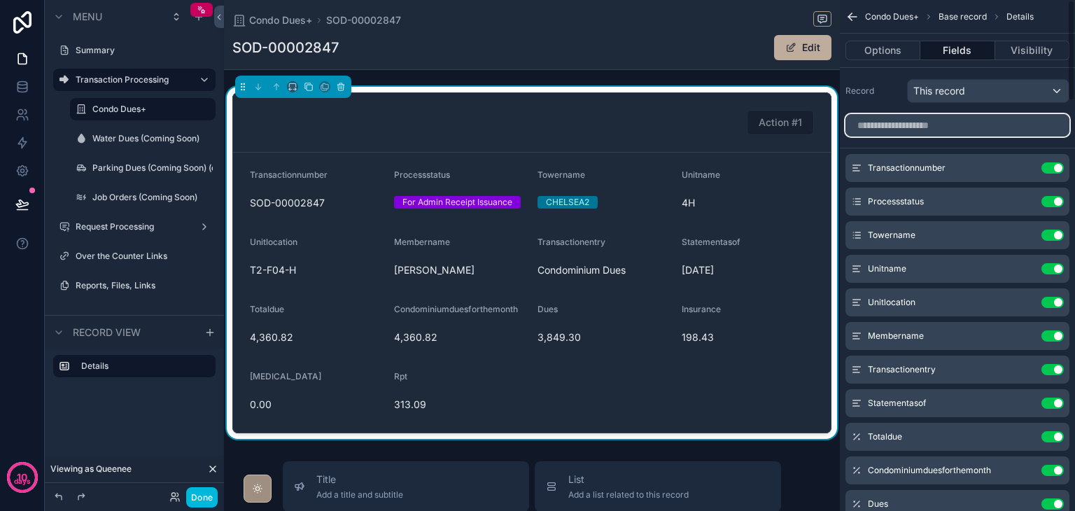
click at [922, 129] on input "scrollable content" at bounding box center [958, 125] width 224 height 22
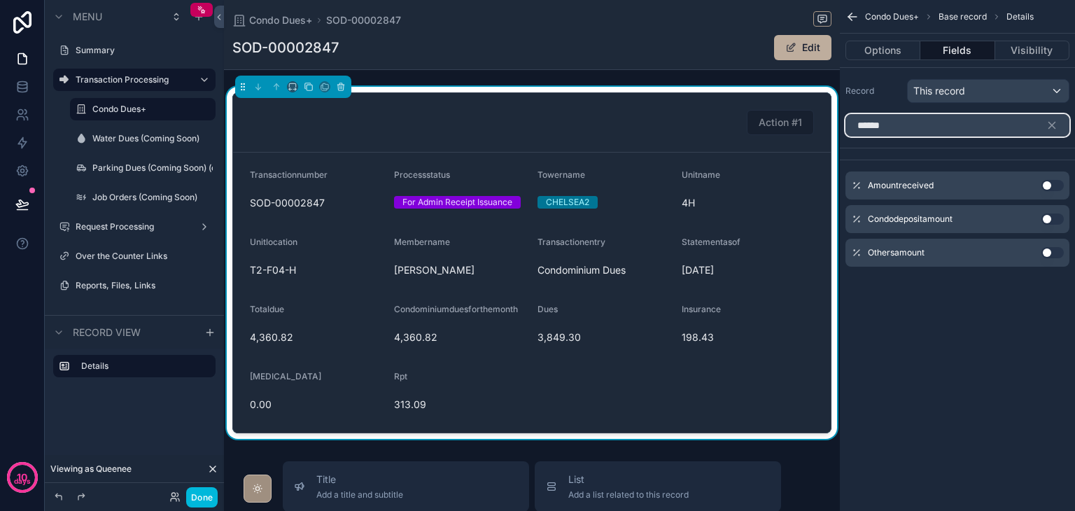
type input "******"
click at [1058, 183] on button "Use setting" at bounding box center [1053, 185] width 22 height 11
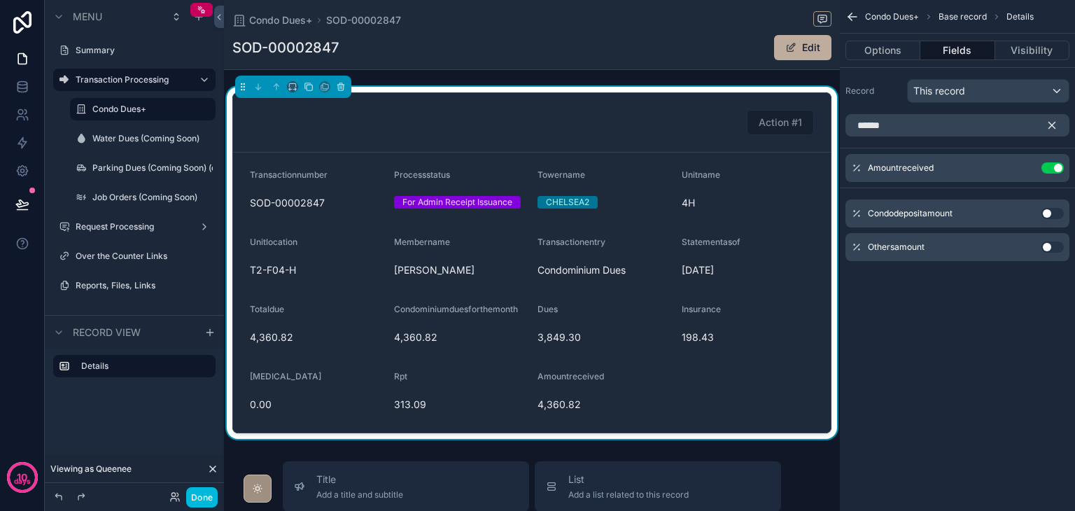
click at [1053, 120] on icon "scrollable content" at bounding box center [1052, 125] width 13 height 13
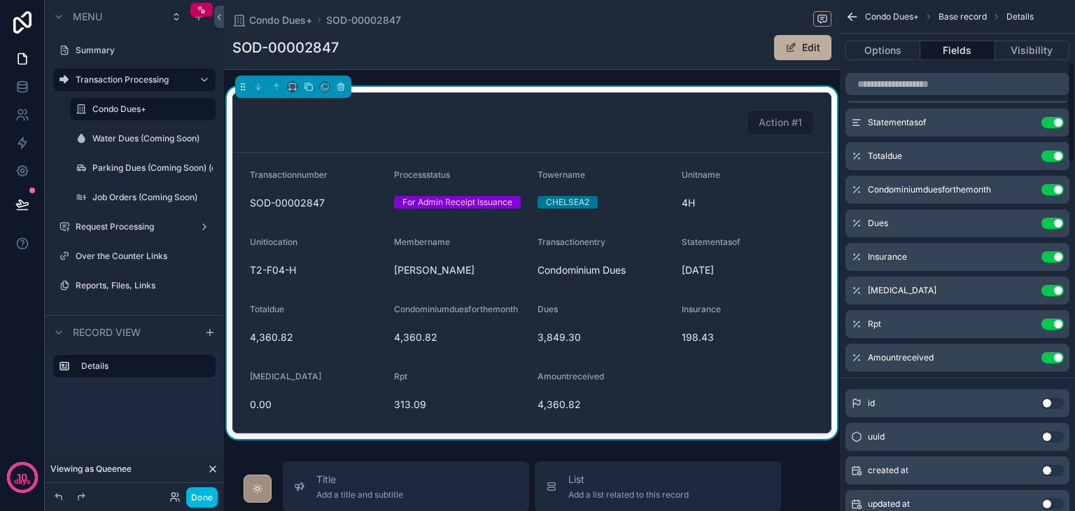
scroll to position [280, 0]
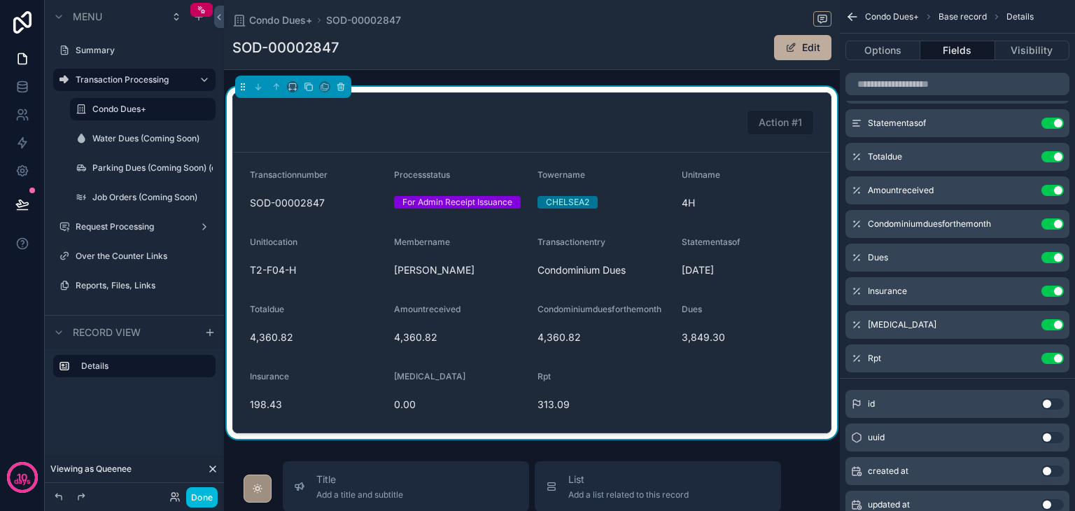
click at [1050, 229] on div "Condominiumduesforthemonth Use setting" at bounding box center [958, 224] width 224 height 28
click at [1051, 225] on button "Use setting" at bounding box center [1053, 223] width 22 height 11
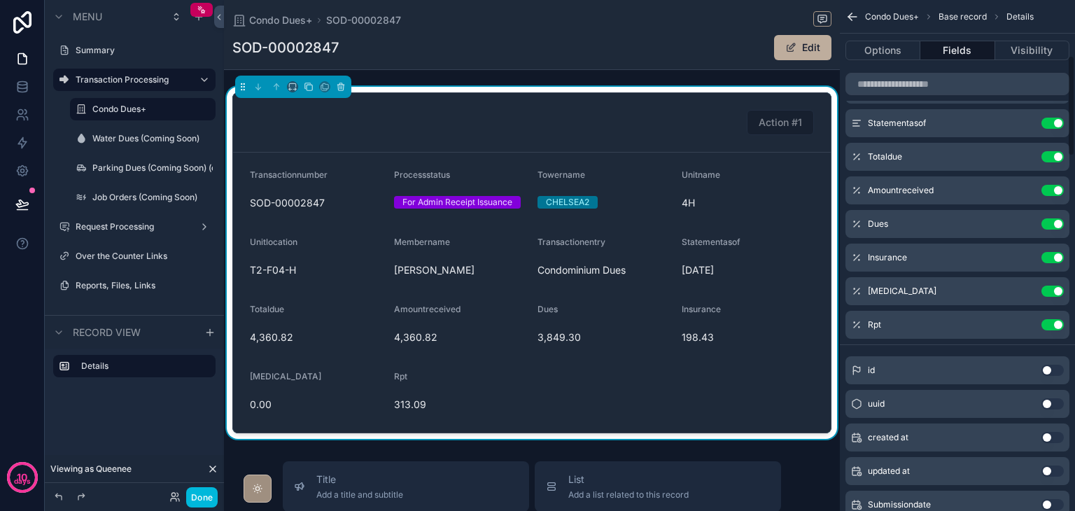
click at [1051, 225] on button "Use setting" at bounding box center [1053, 223] width 22 height 11
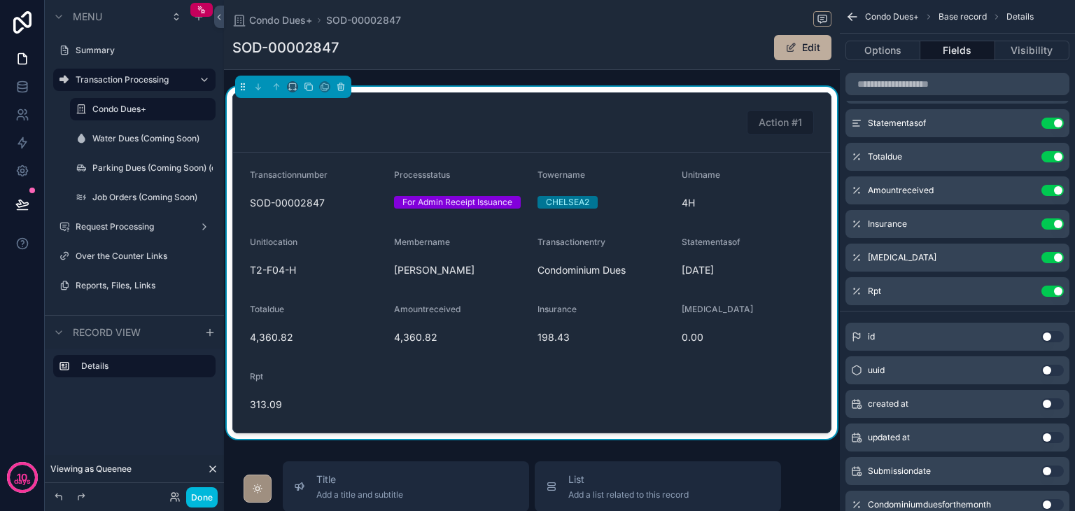
click at [1051, 225] on button "Use setting" at bounding box center [1053, 223] width 22 height 11
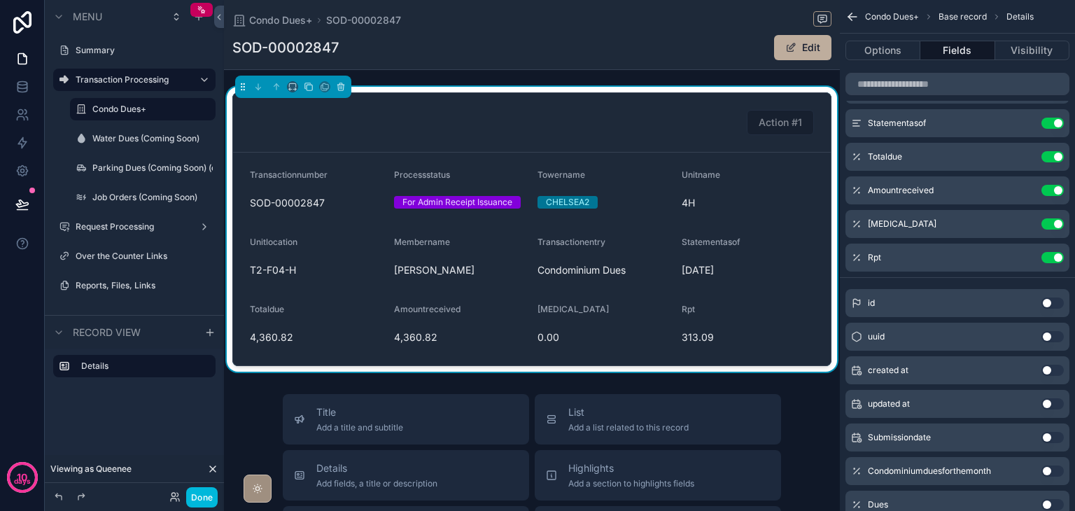
click at [1051, 225] on button "Use setting" at bounding box center [1053, 223] width 22 height 11
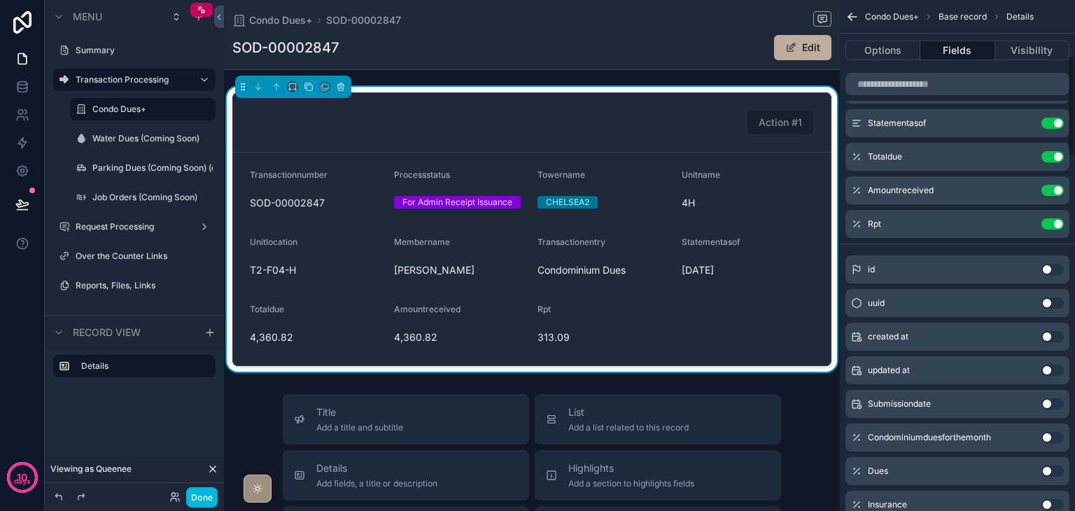
click at [1051, 225] on button "Use setting" at bounding box center [1053, 223] width 22 height 11
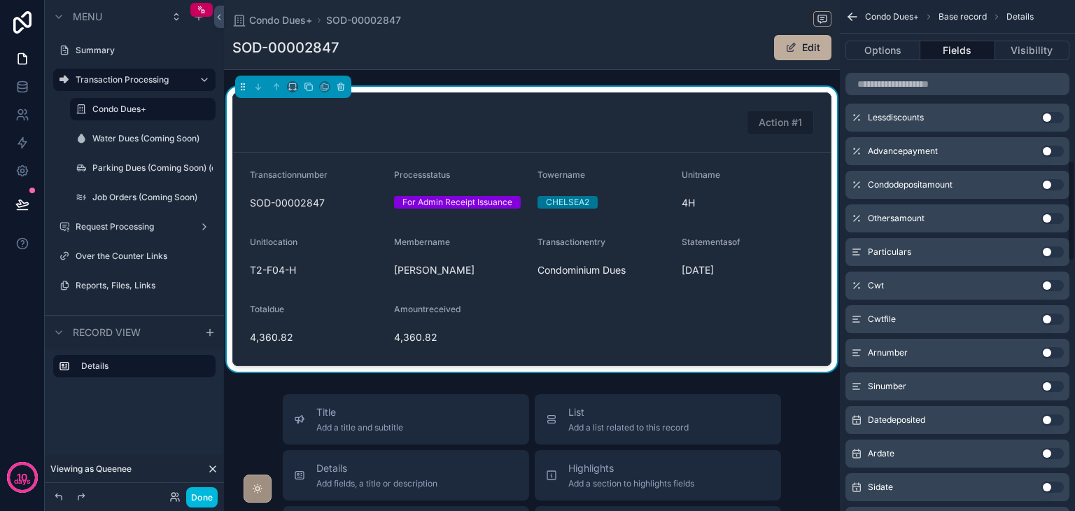
scroll to position [813, 0]
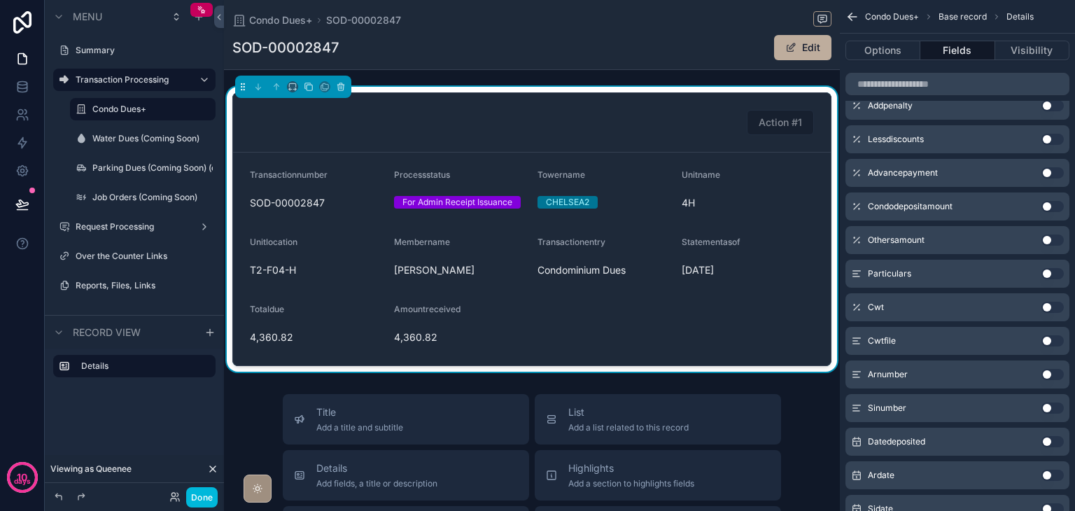
click at [1044, 304] on button "Use setting" at bounding box center [1053, 307] width 22 height 11
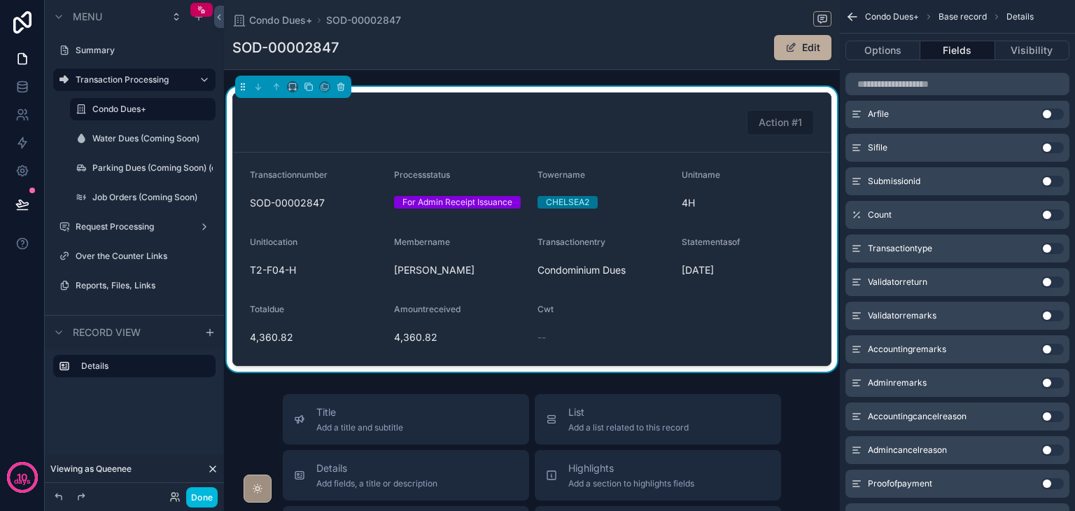
click at [1049, 244] on button "Use setting" at bounding box center [1053, 248] width 22 height 11
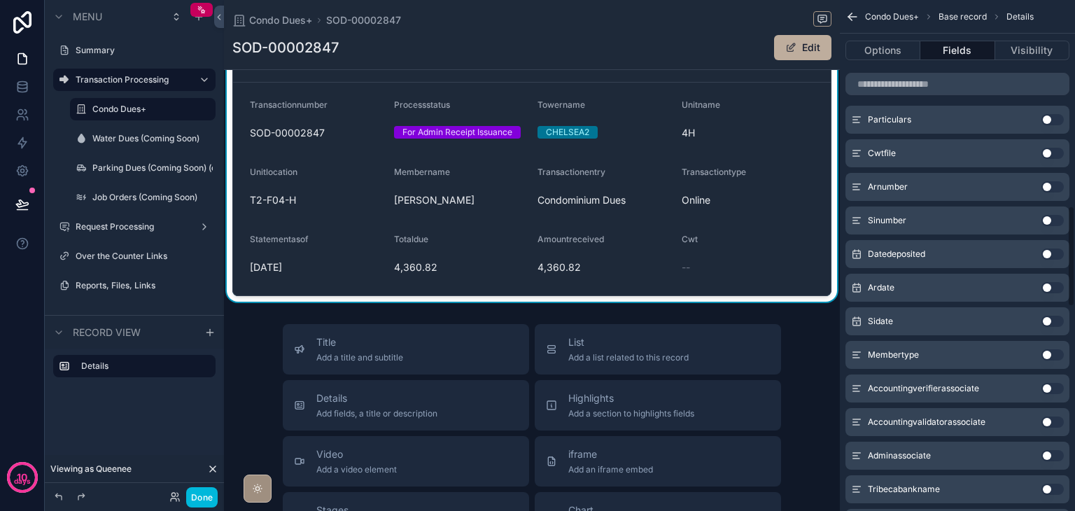
scroll to position [1050, 0]
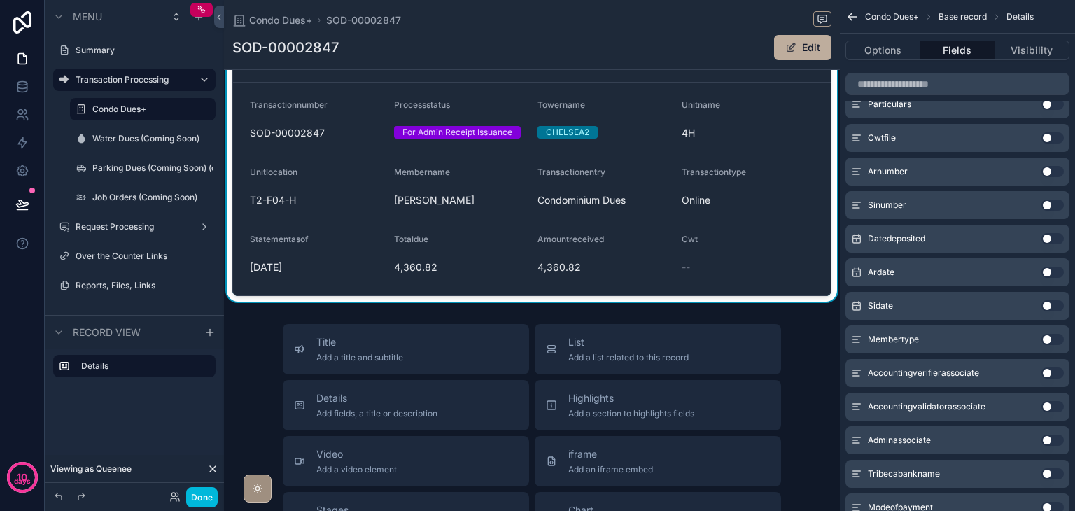
click at [1044, 206] on button "Use setting" at bounding box center [1053, 204] width 22 height 11
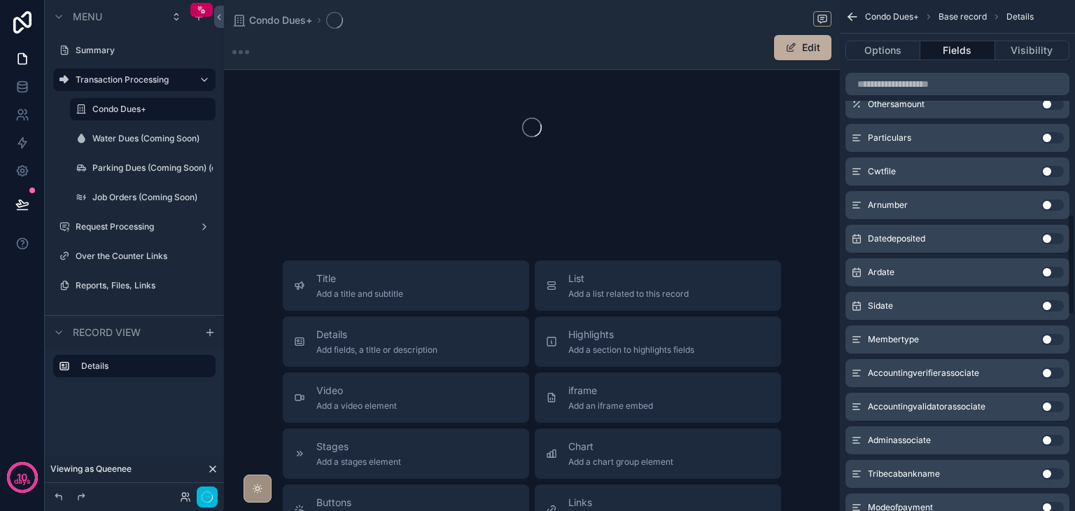
scroll to position [1084, 0]
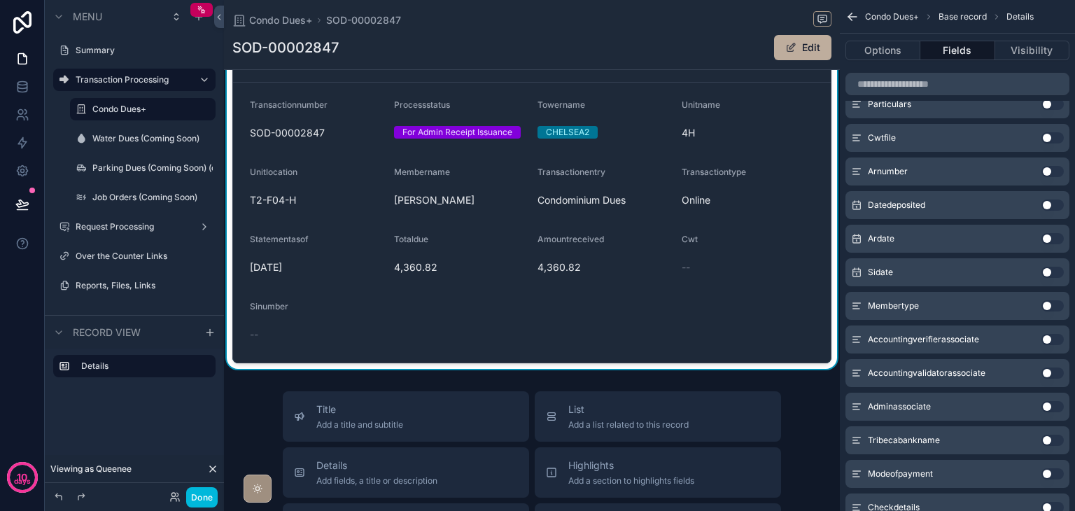
click at [1047, 271] on button "Use setting" at bounding box center [1053, 272] width 22 height 11
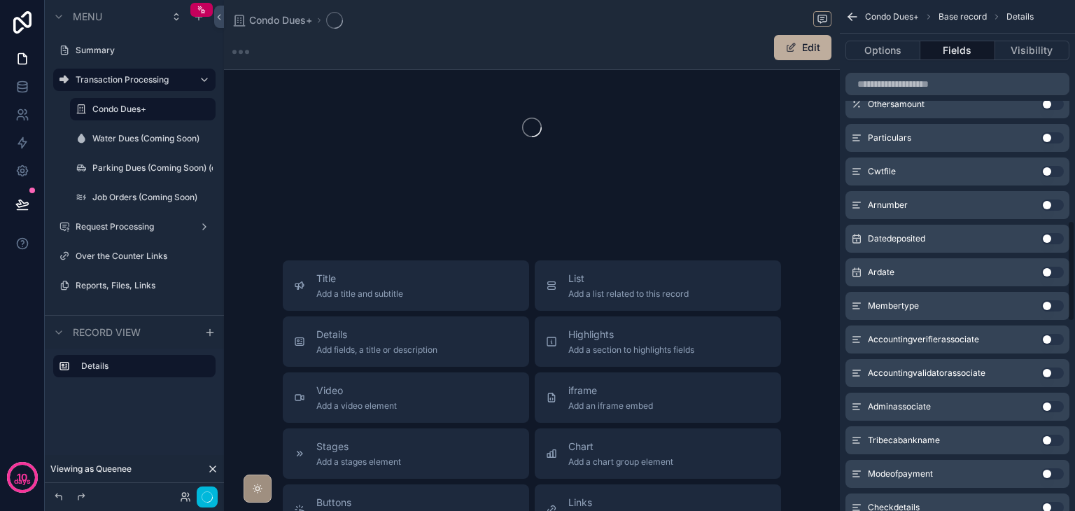
scroll to position [1117, 0]
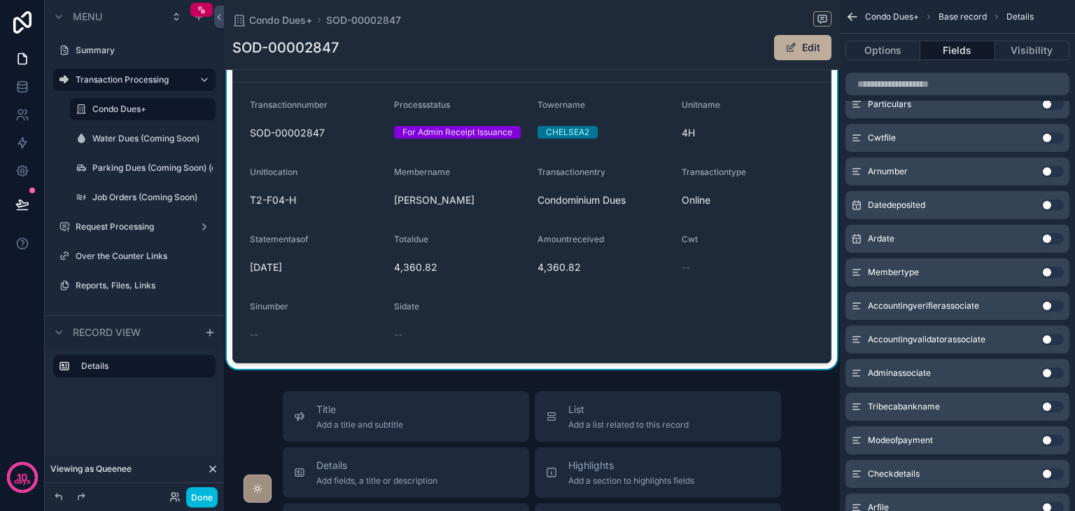
click at [1046, 171] on button "Use setting" at bounding box center [1053, 171] width 22 height 11
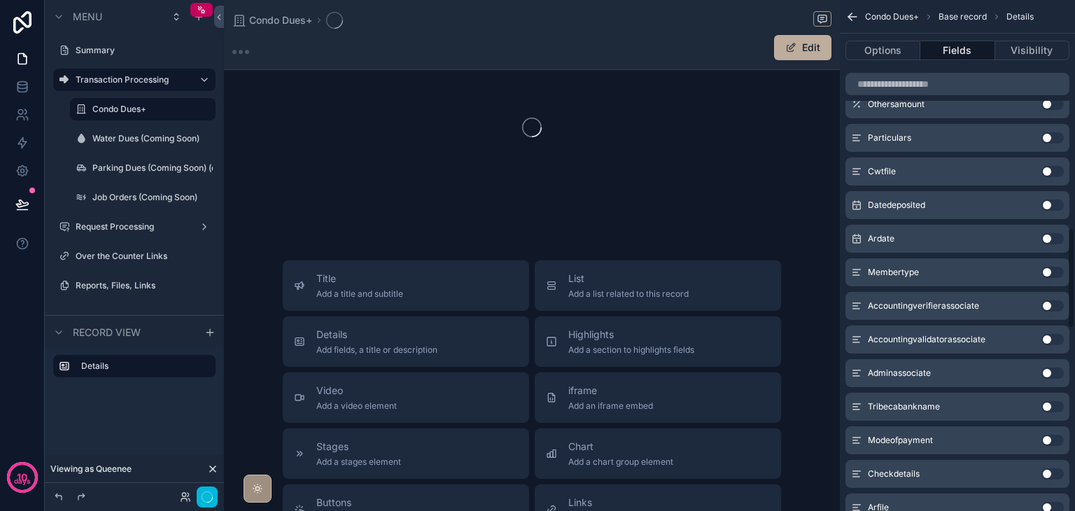
scroll to position [1151, 0]
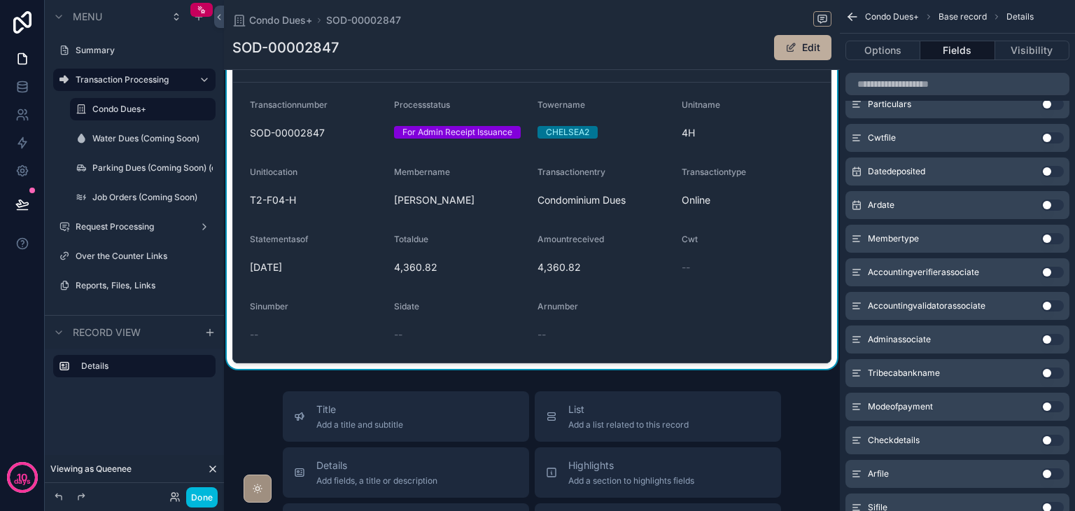
click at [1047, 204] on button "Use setting" at bounding box center [1053, 204] width 22 height 11
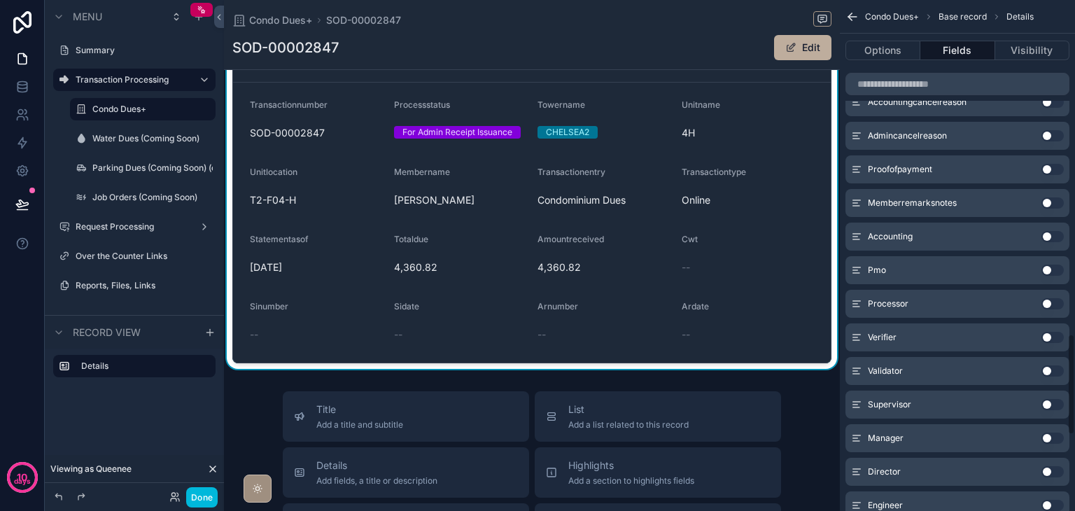
scroll to position [1653, 0]
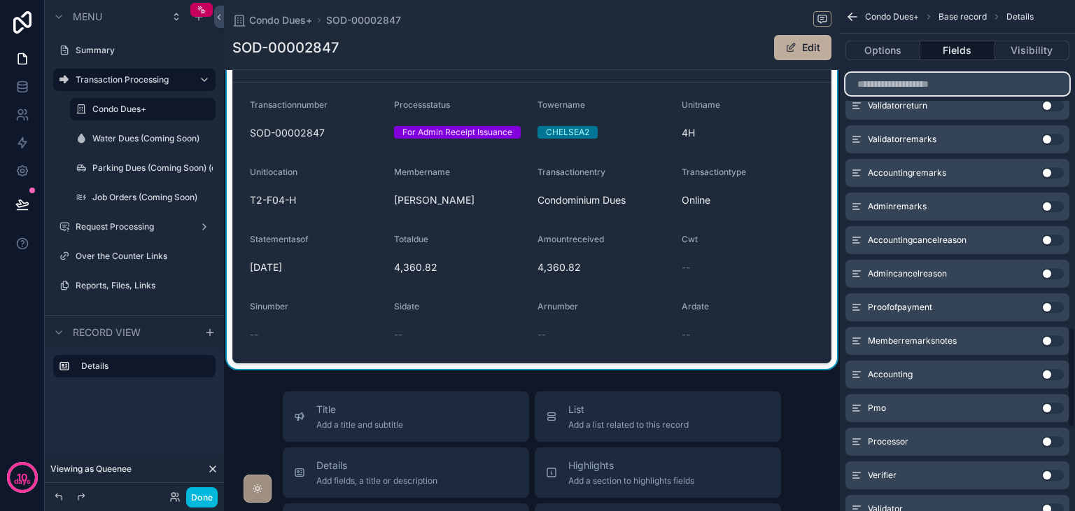
click at [986, 87] on input "scrollable content" at bounding box center [958, 84] width 224 height 22
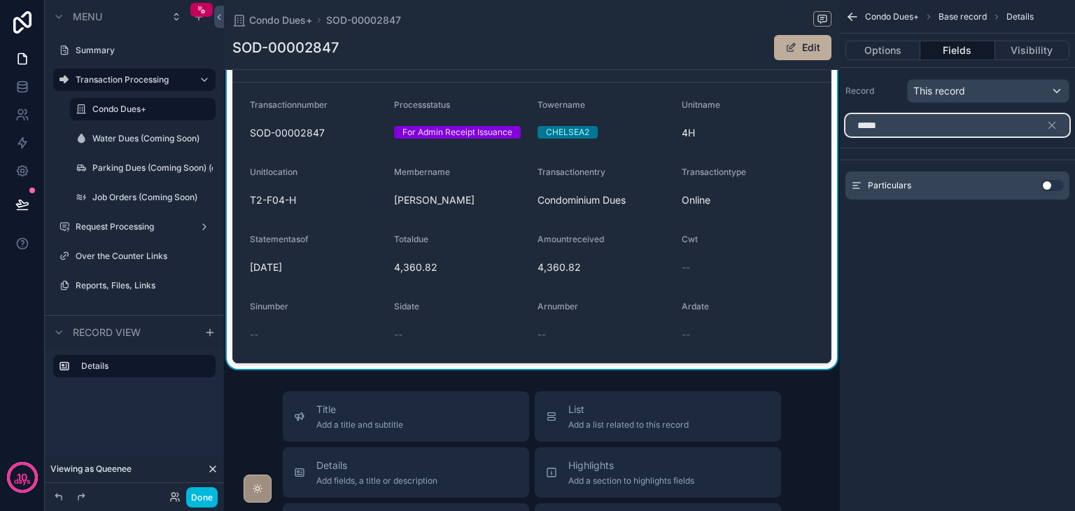
type input "*****"
click at [1050, 183] on button "Use setting" at bounding box center [1053, 185] width 22 height 11
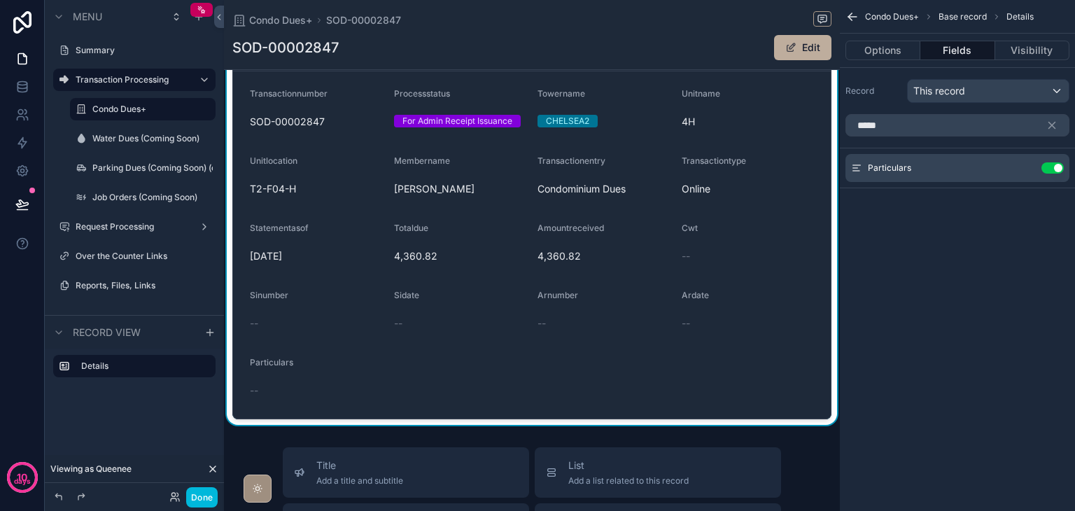
scroll to position [70, 0]
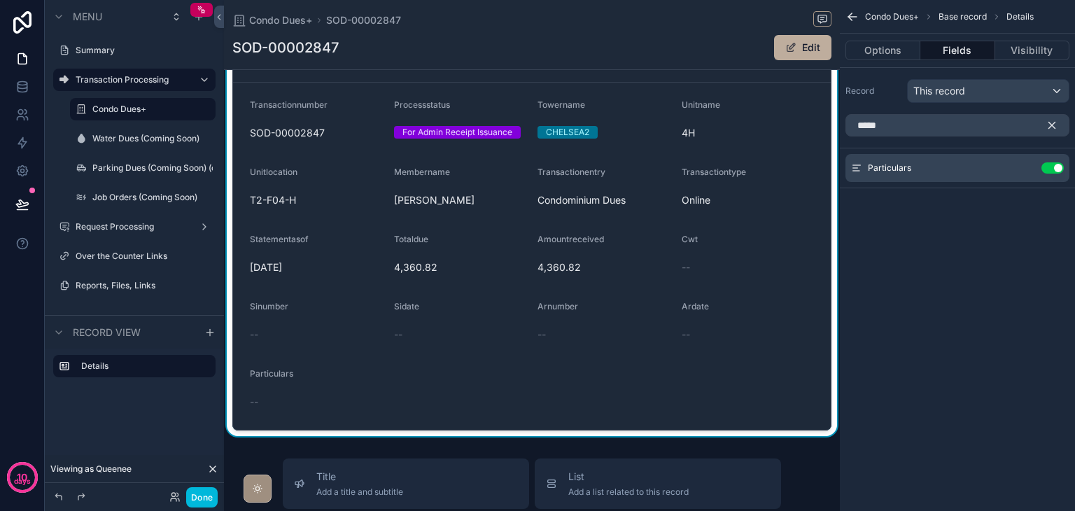
click at [1053, 120] on icon "scrollable content" at bounding box center [1052, 125] width 13 height 13
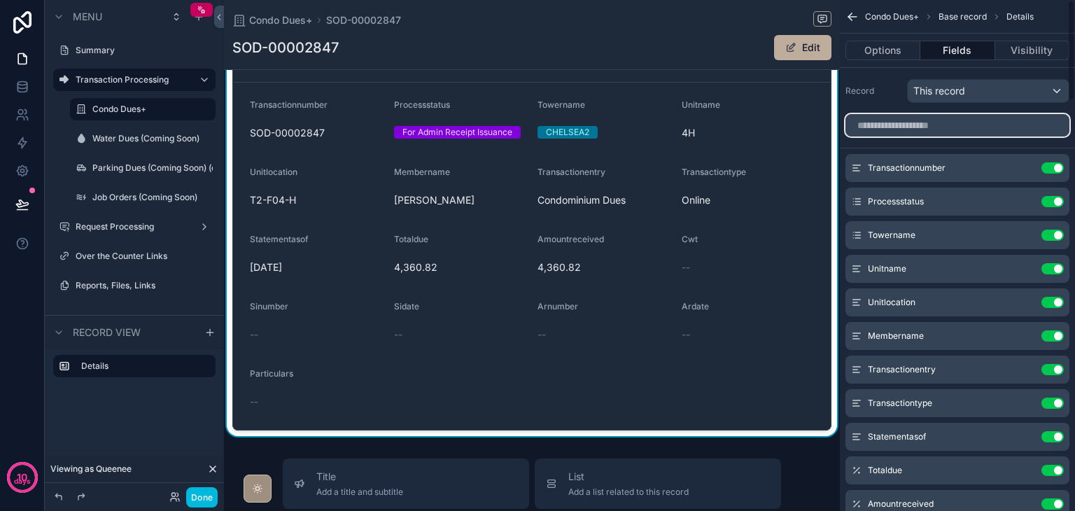
click at [994, 126] on input "scrollable content" at bounding box center [958, 125] width 224 height 22
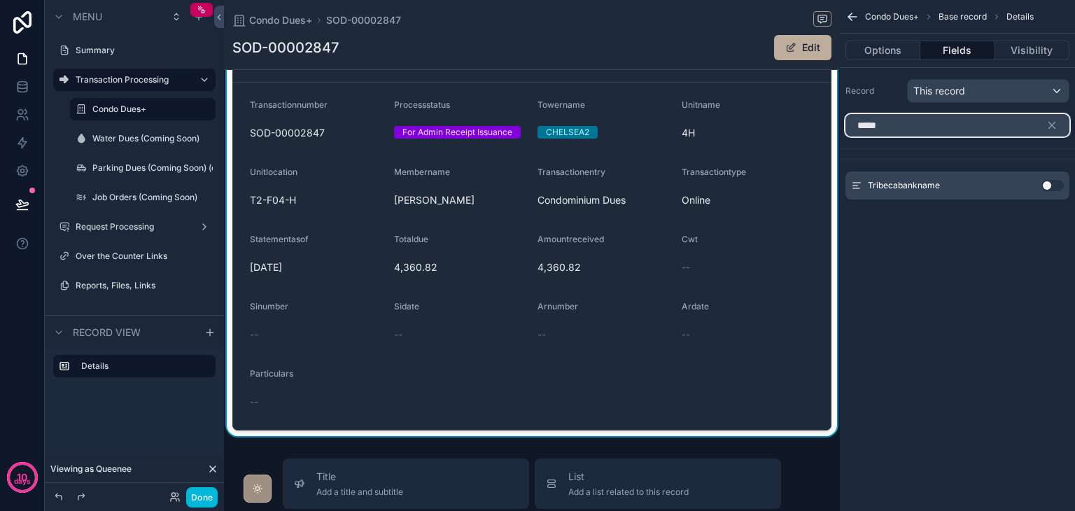
type input "*****"
click at [1042, 185] on button "Use setting" at bounding box center [1053, 185] width 22 height 11
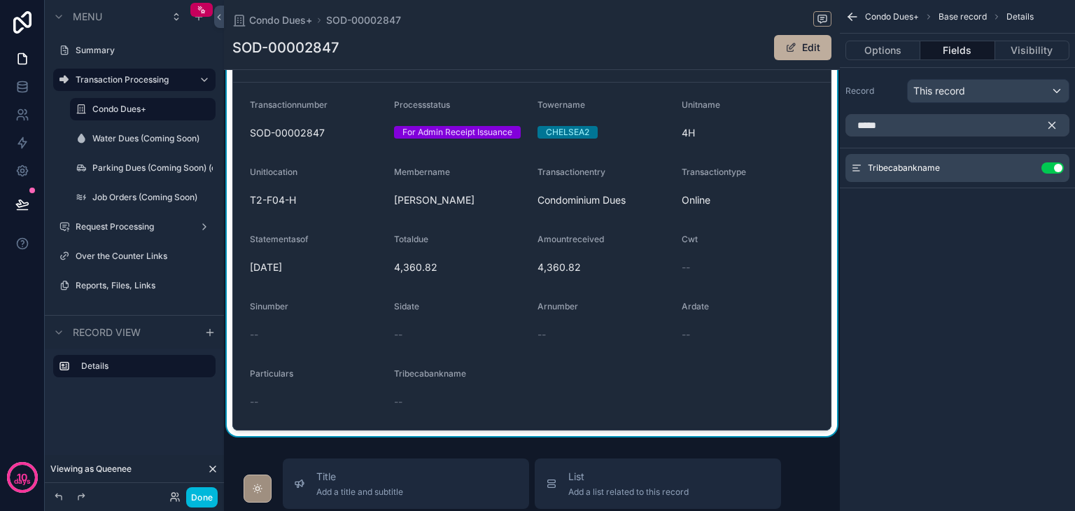
click at [1055, 124] on icon "scrollable content" at bounding box center [1052, 125] width 13 height 13
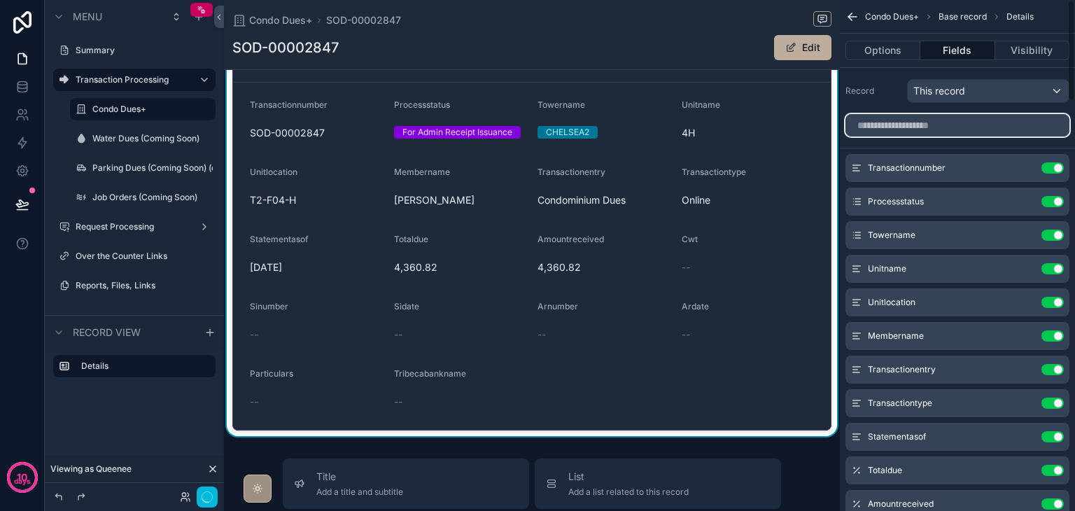
click at [977, 123] on input "scrollable content" at bounding box center [958, 125] width 224 height 22
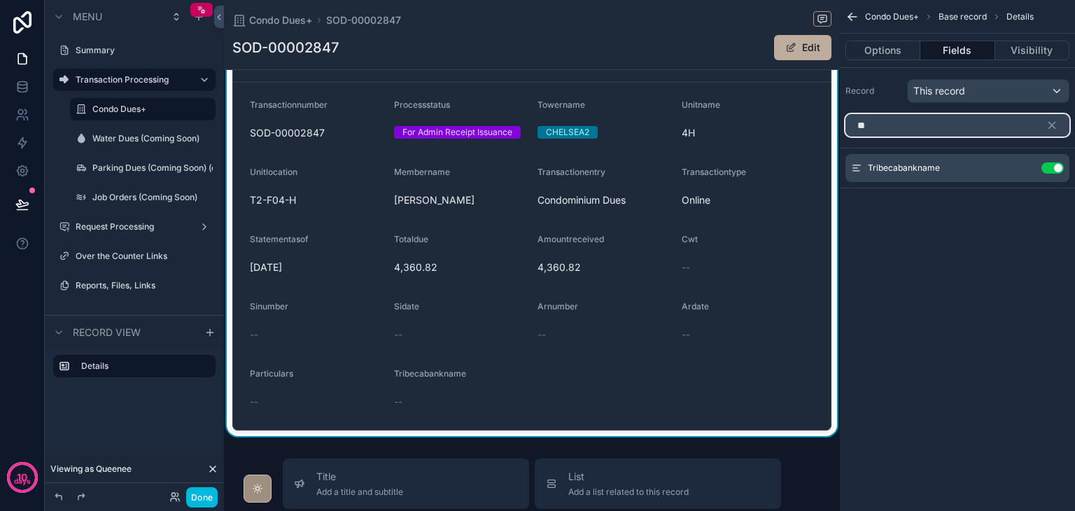
type input "*"
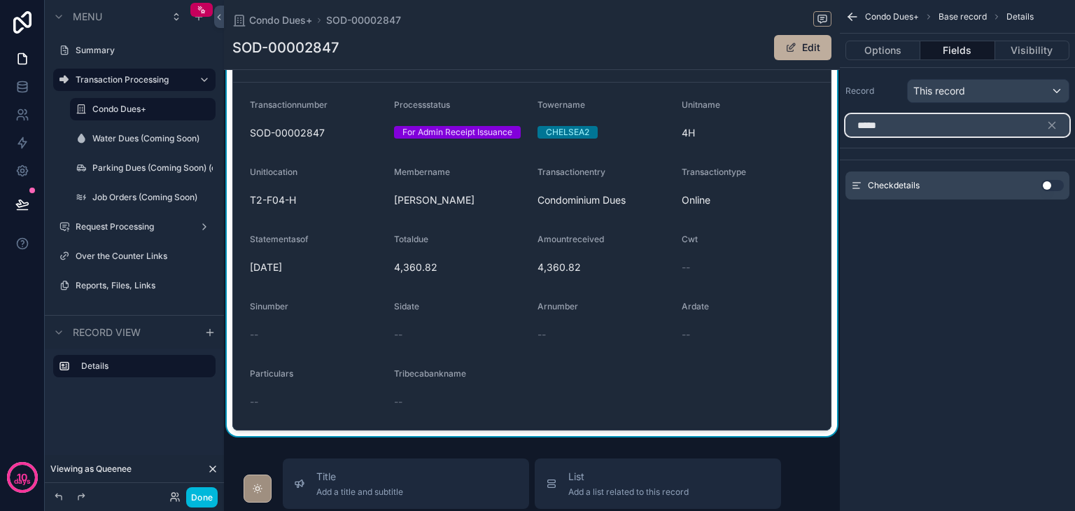
type input "*****"
click at [1056, 184] on button "Use setting" at bounding box center [1053, 185] width 22 height 11
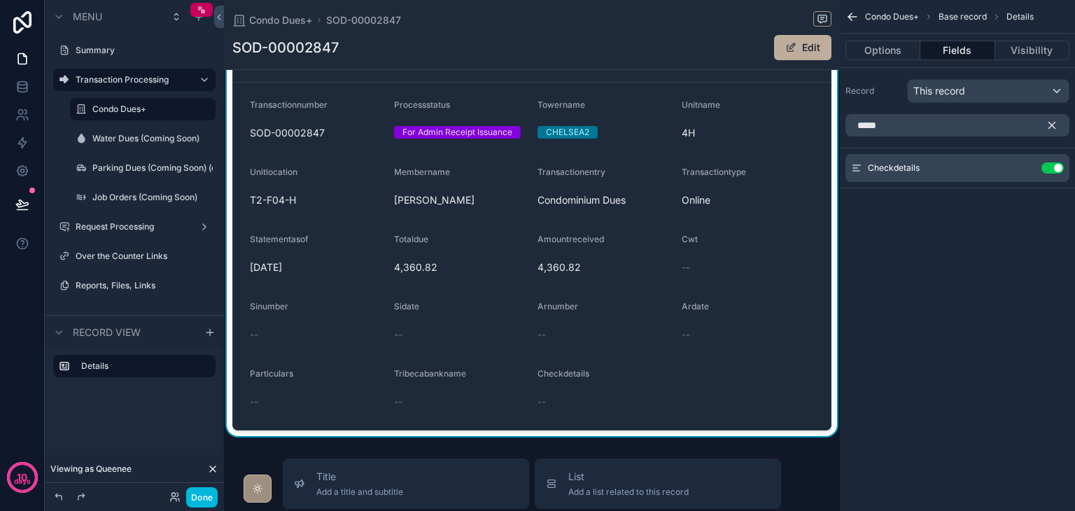
click at [1051, 127] on icon "scrollable content" at bounding box center [1052, 125] width 13 height 13
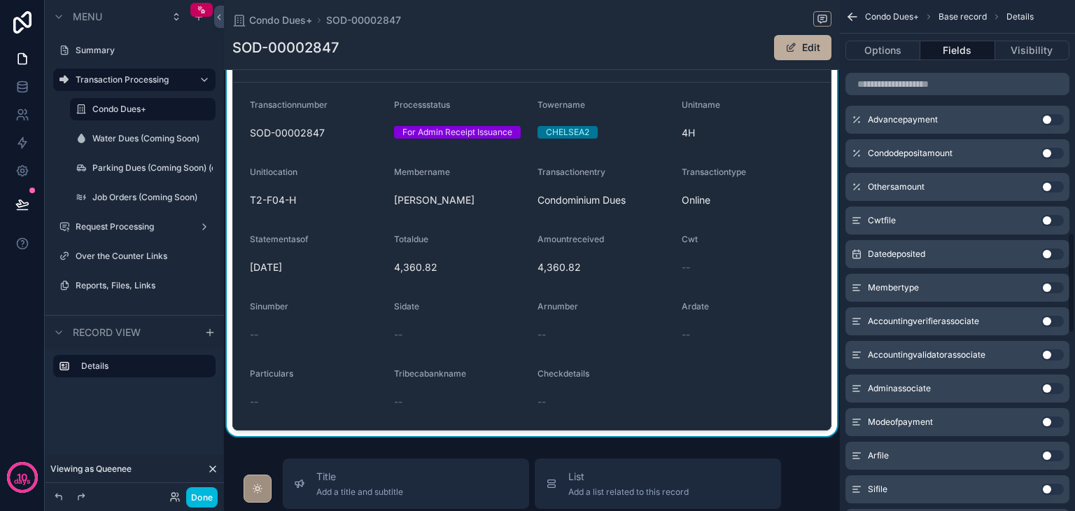
scroll to position [1190, 0]
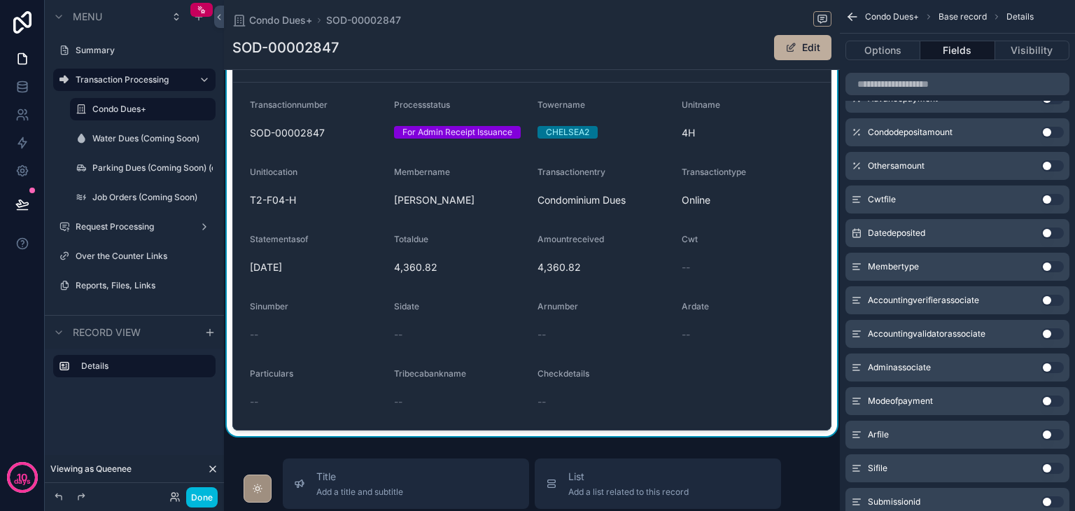
click at [1046, 232] on button "Use setting" at bounding box center [1053, 232] width 22 height 11
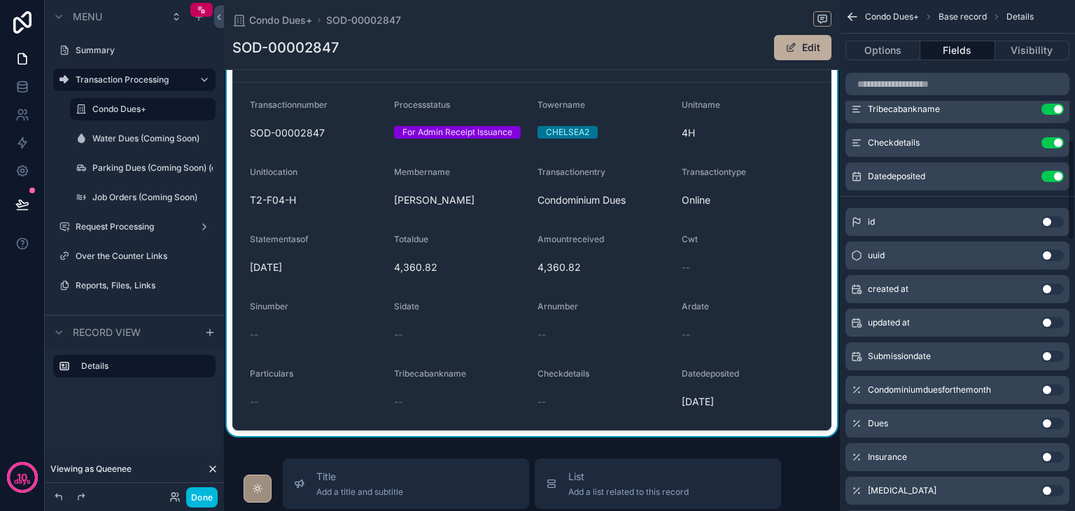
scroll to position [594, 0]
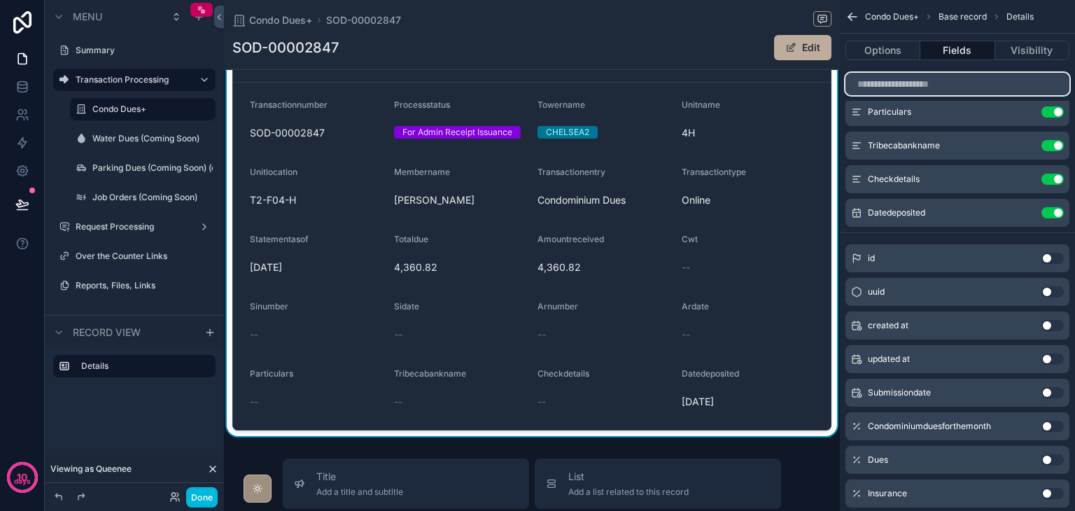
click at [935, 86] on input "scrollable content" at bounding box center [958, 84] width 224 height 22
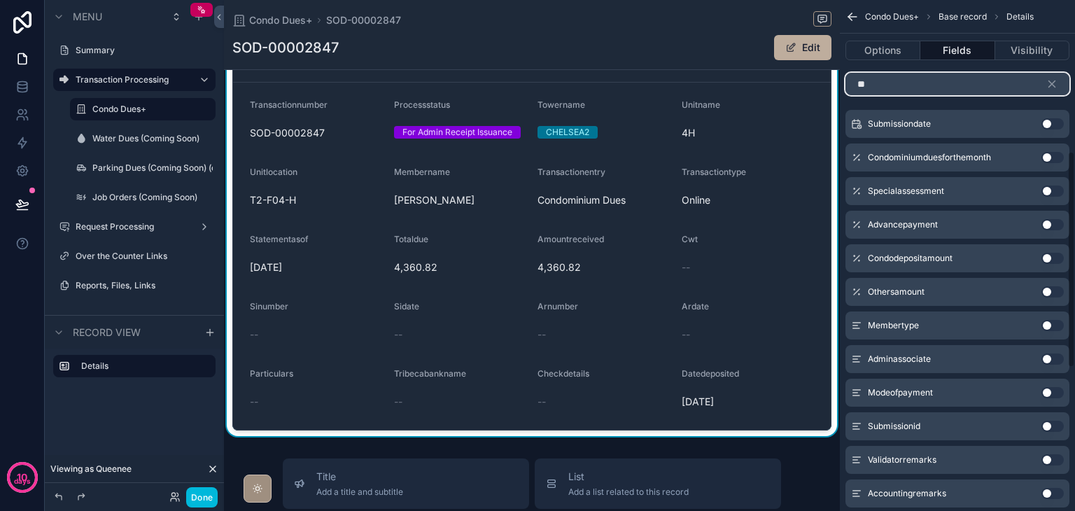
scroll to position [0, 0]
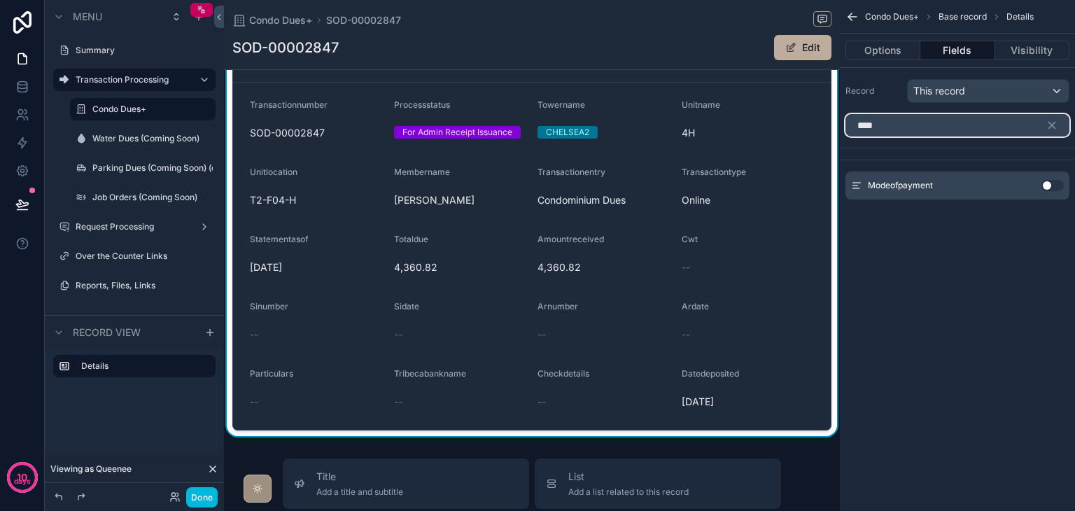
type input "****"
click at [1053, 188] on button "Use setting" at bounding box center [1053, 185] width 22 height 11
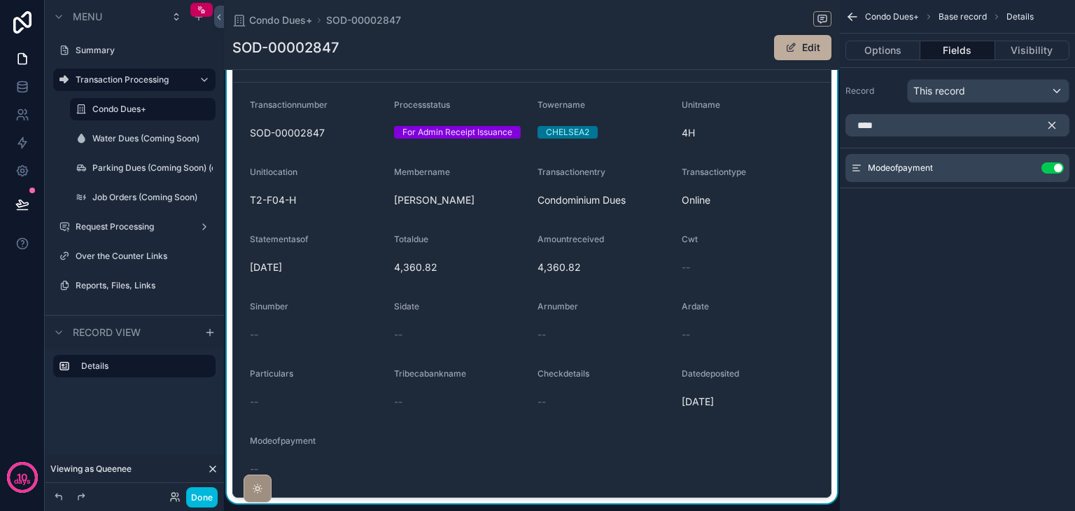
click at [1054, 125] on icon "scrollable content" at bounding box center [1052, 125] width 13 height 13
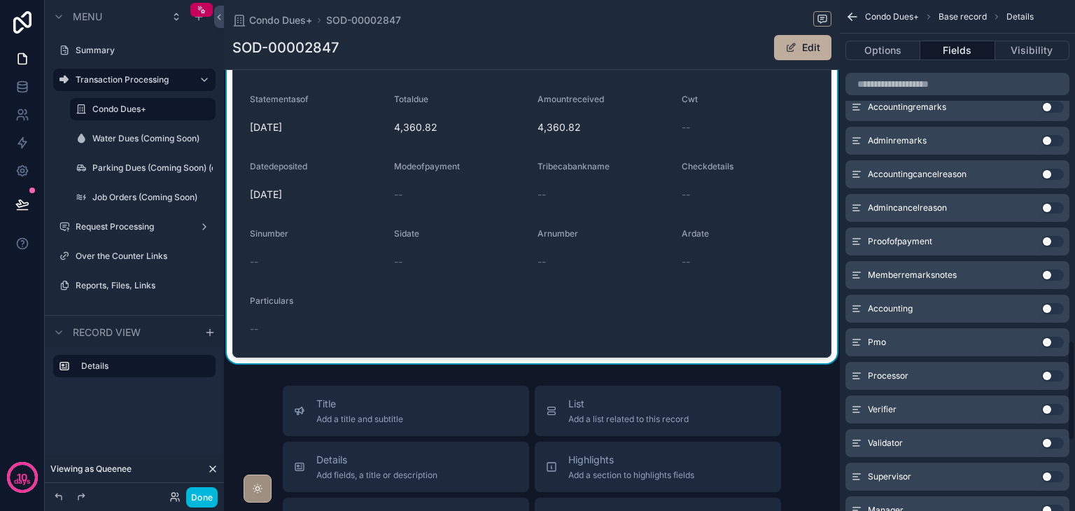
scroll to position [1723, 0]
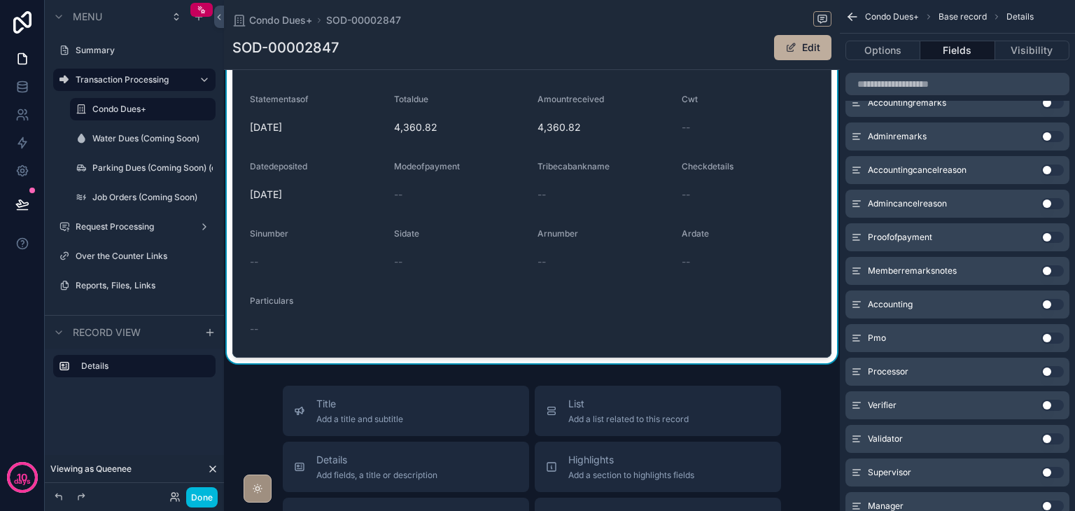
click at [1043, 237] on button "Use setting" at bounding box center [1053, 237] width 22 height 11
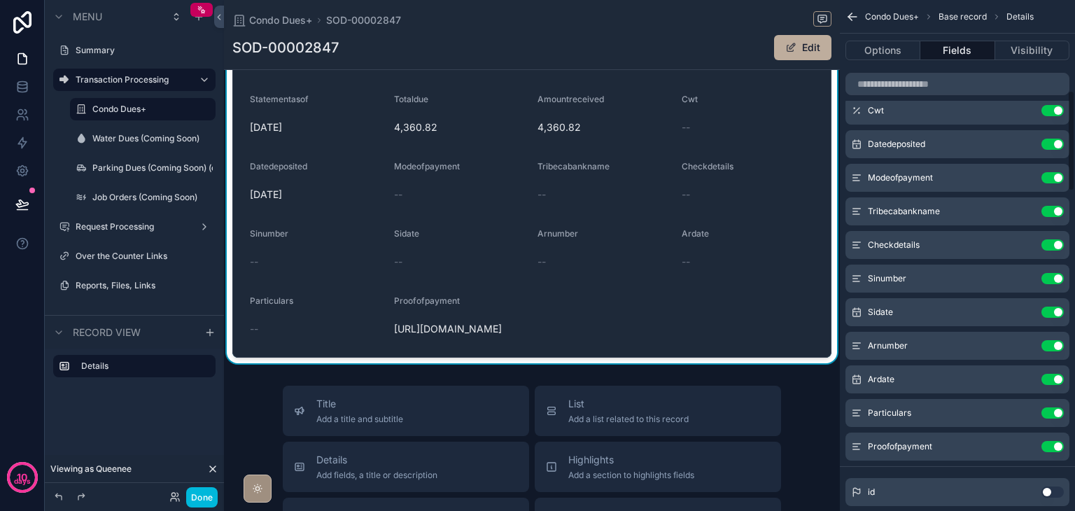
scroll to position [567, 0]
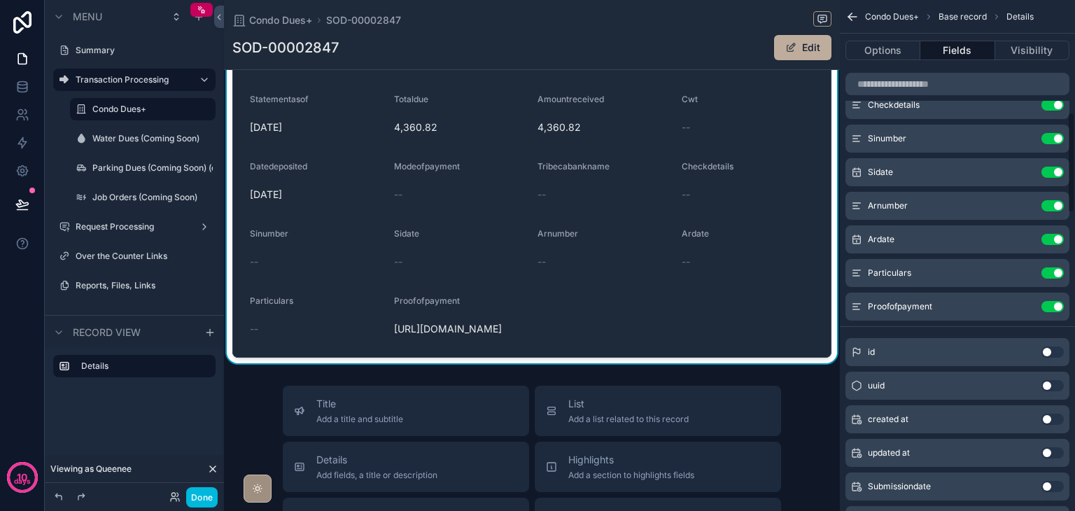
click at [0, 0] on icon "scrollable content" at bounding box center [0, 0] width 0 height 0
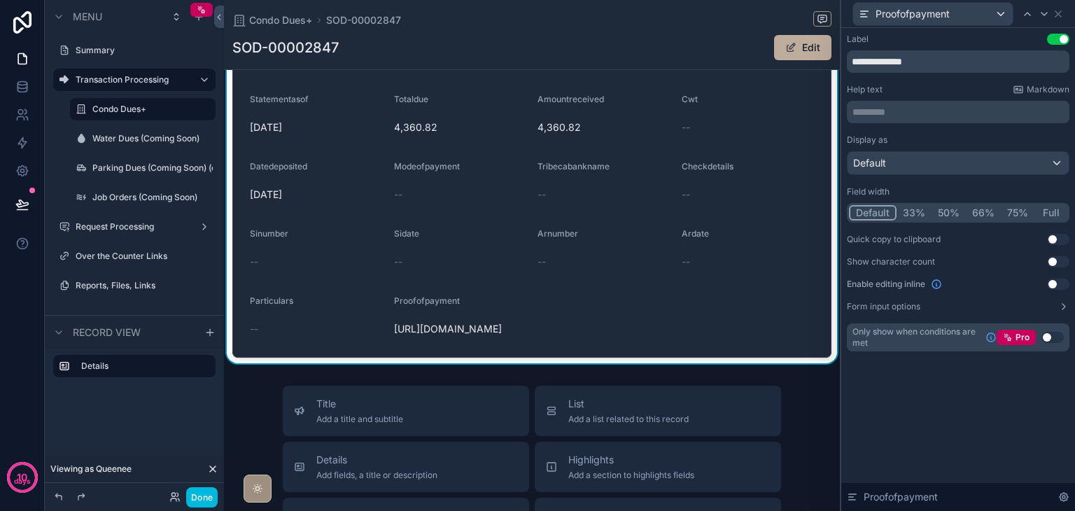
click at [1053, 216] on button "Full" at bounding box center [1051, 212] width 33 height 15
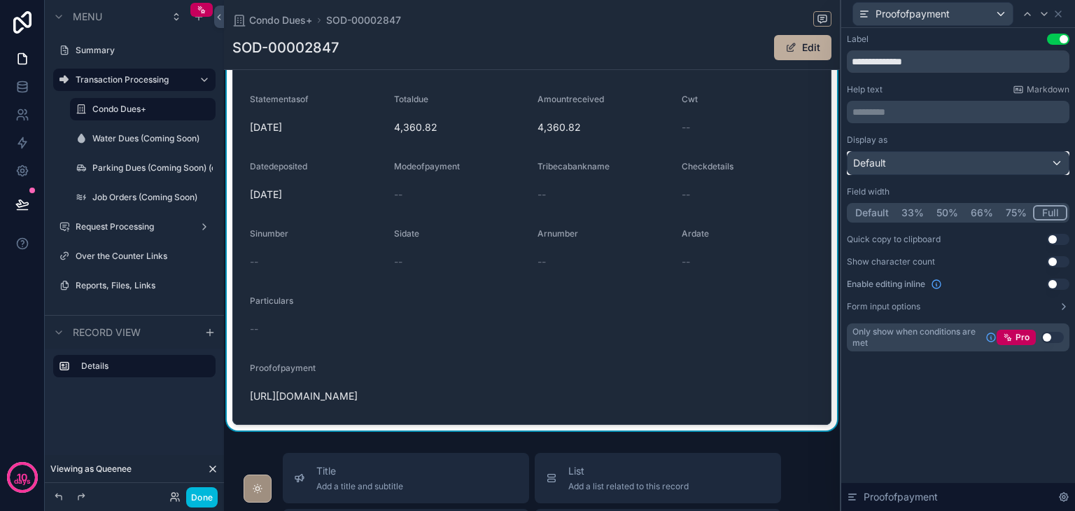
click at [897, 163] on div "Default" at bounding box center [958, 163] width 221 height 22
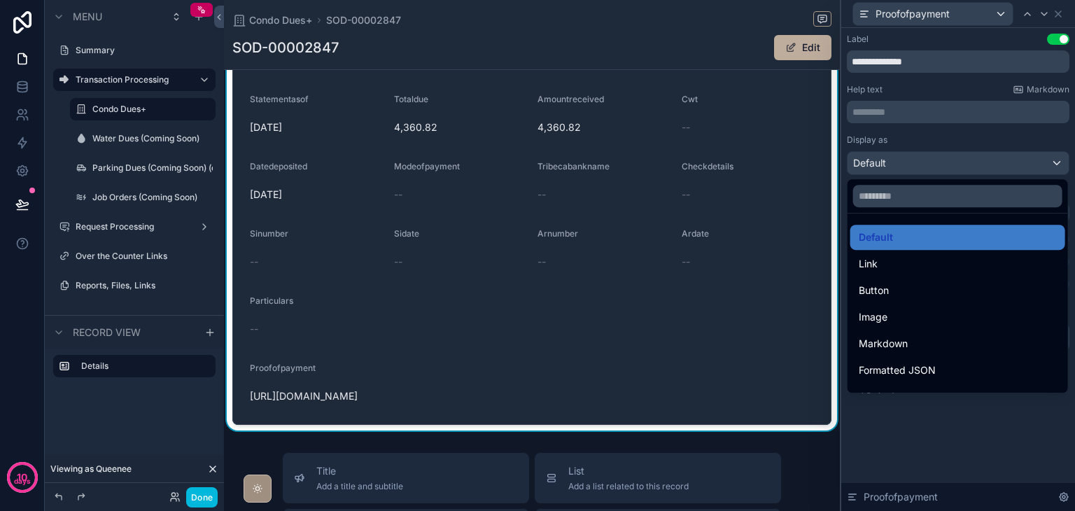
click at [902, 307] on div "Image" at bounding box center [957, 316] width 215 height 25
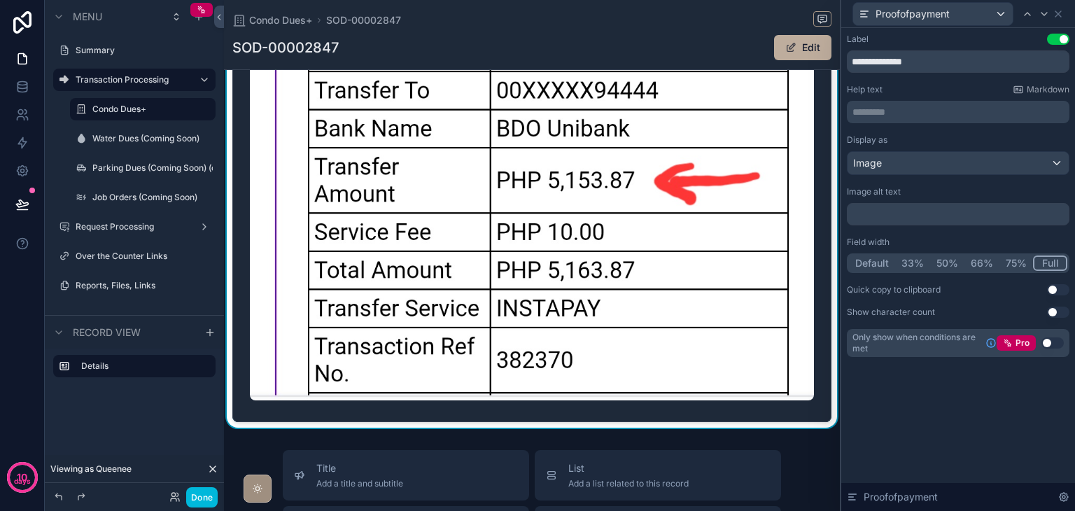
scroll to position [1190, 0]
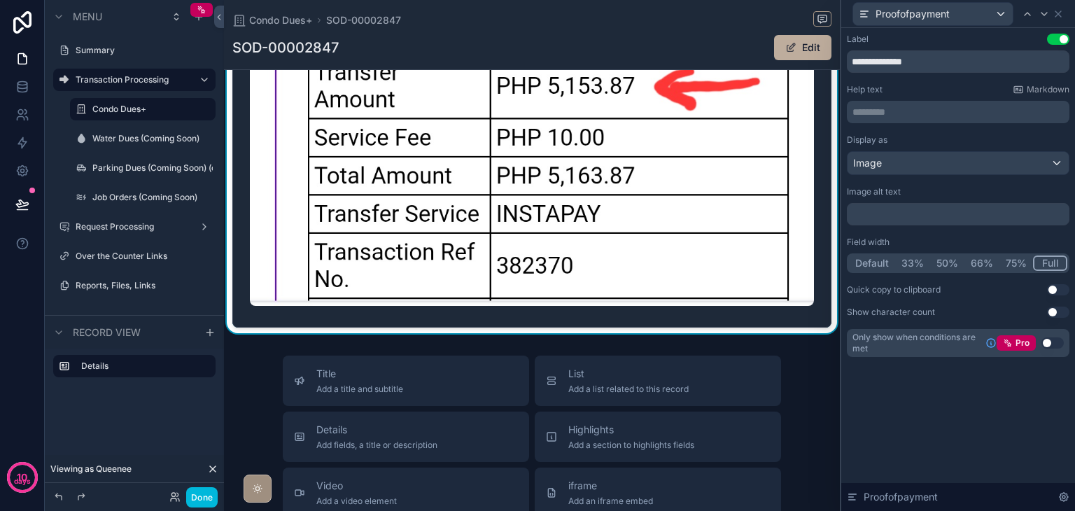
click at [210, 494] on button "Done" at bounding box center [201, 497] width 31 height 20
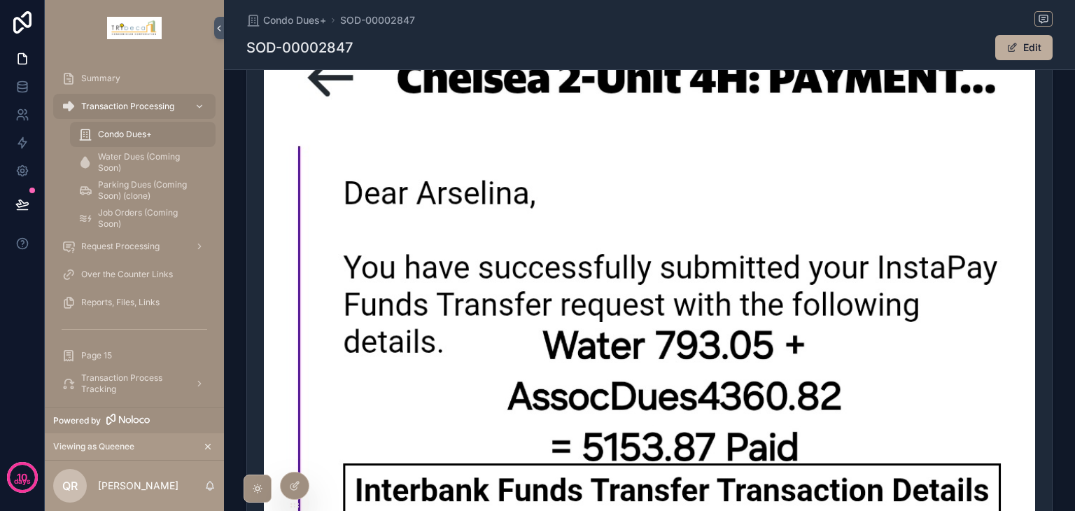
scroll to position [101, 0]
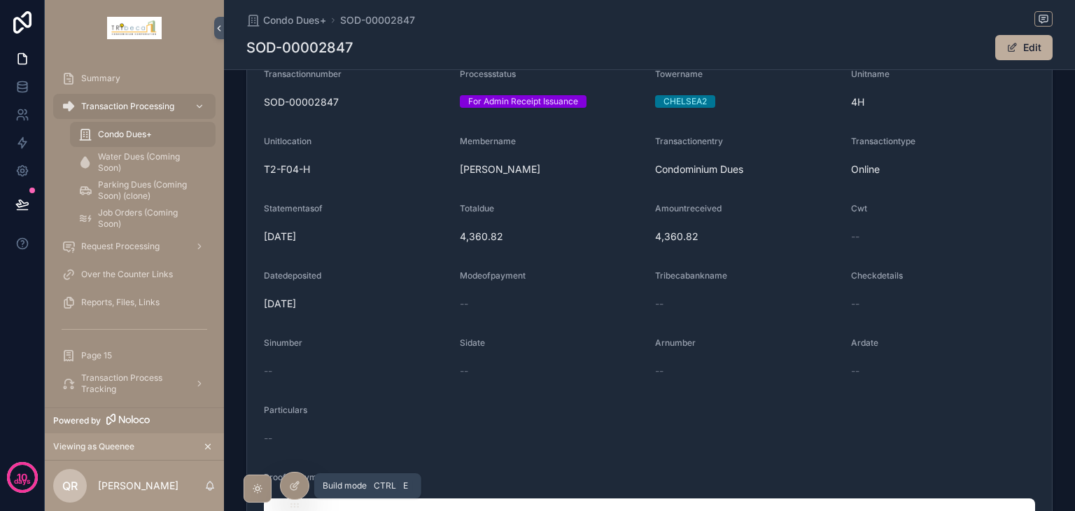
click at [298, 484] on icon at bounding box center [294, 485] width 11 height 11
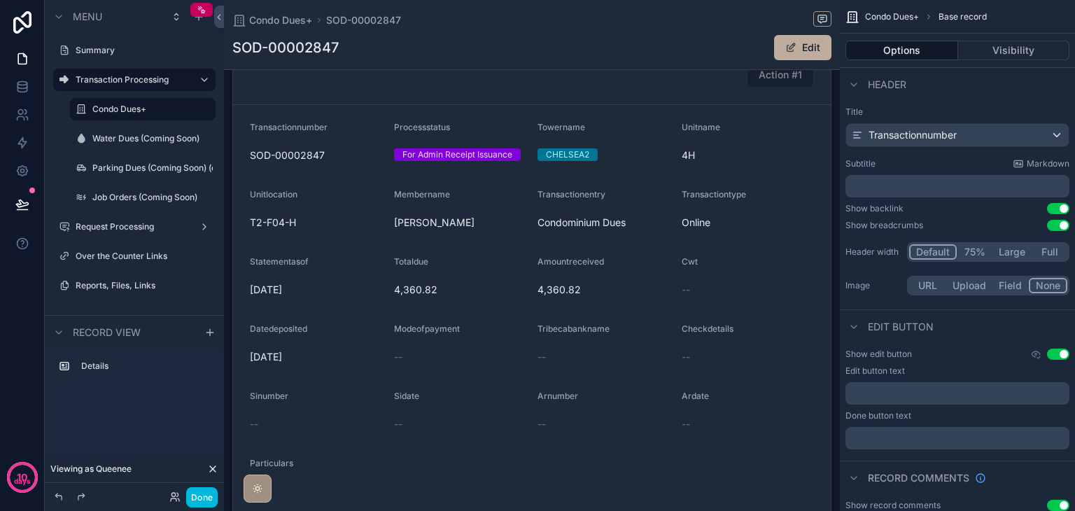
scroll to position [0, 0]
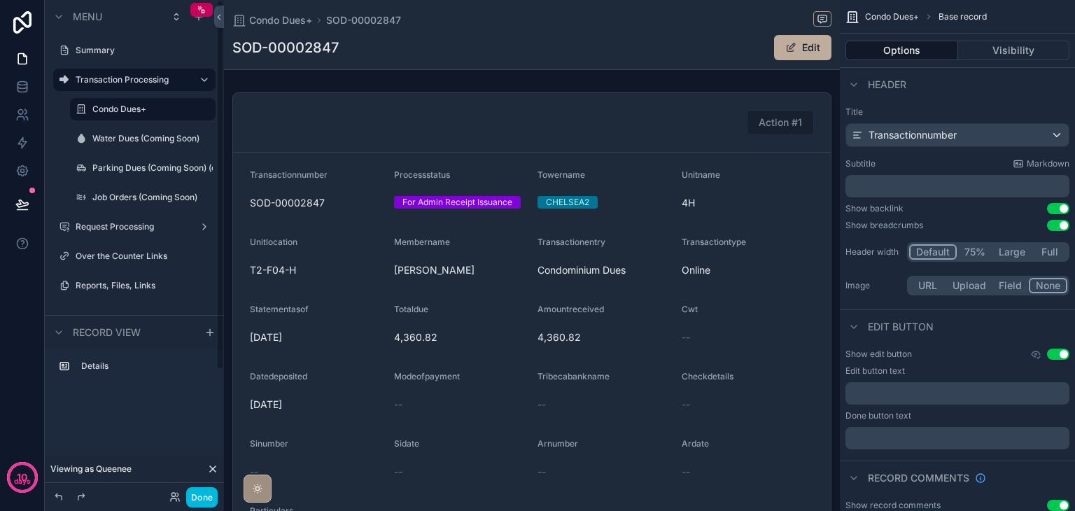
click at [137, 110] on label "Condo Dues+" at bounding box center [149, 109] width 115 height 11
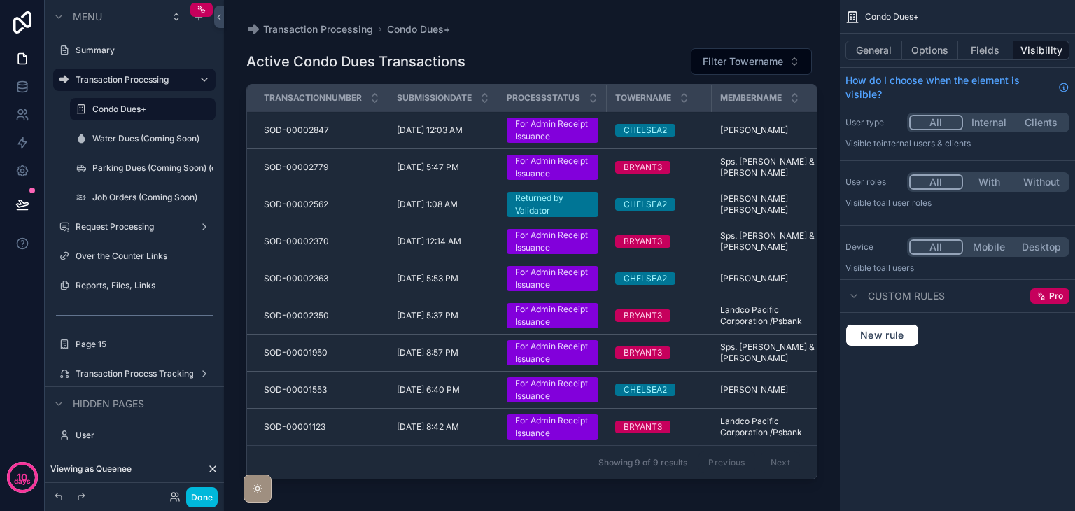
click at [137, 110] on label "Condo Dues+" at bounding box center [149, 109] width 115 height 11
click at [538, 242] on div "scrollable content" at bounding box center [532, 247] width 616 height 494
click at [538, 242] on div "For Admin Receipt Issuance" at bounding box center [552, 241] width 75 height 25
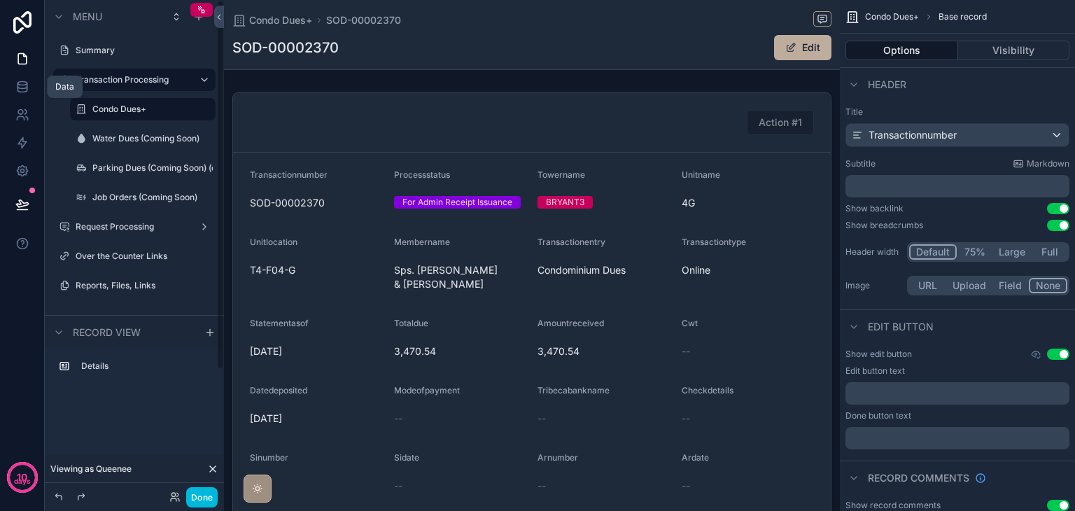
click at [21, 85] on icon at bounding box center [21, 83] width 9 height 3
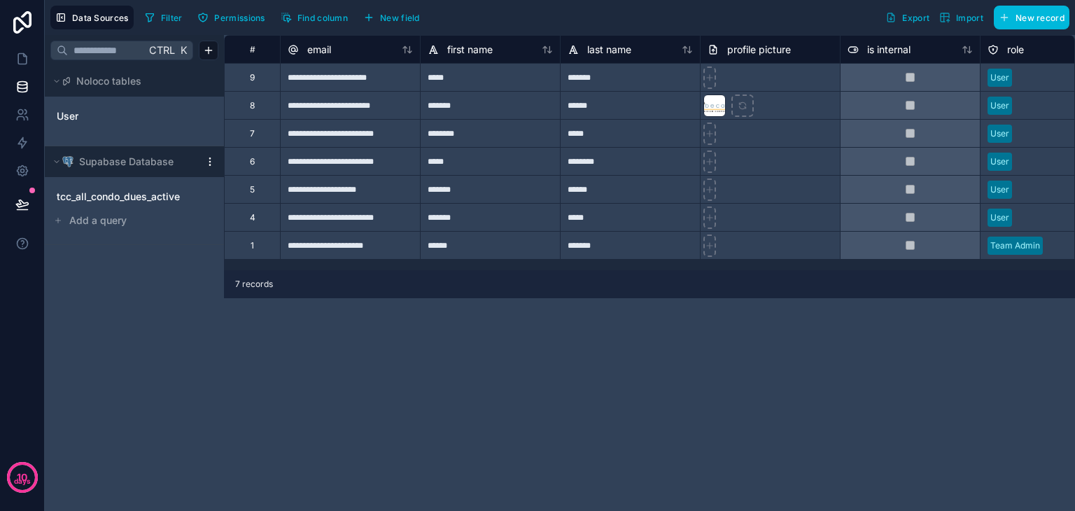
click at [128, 201] on span "tcc_all_condo_dues_active" at bounding box center [118, 197] width 123 height 14
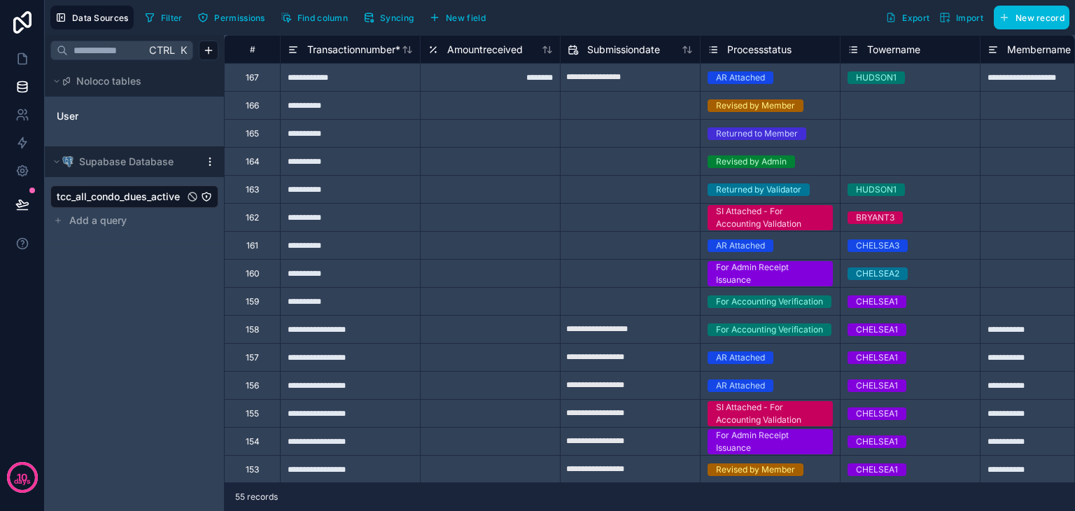
click at [710, 52] on icon at bounding box center [710, 52] width 0 height 0
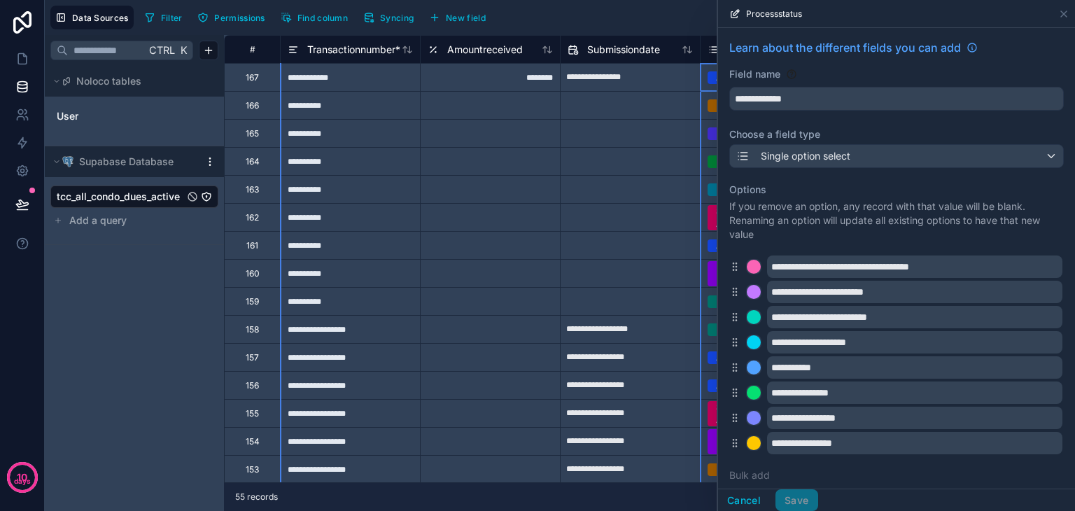
click at [628, 142] on input "text" at bounding box center [630, 133] width 139 height 22
select select "****"
select select "*"
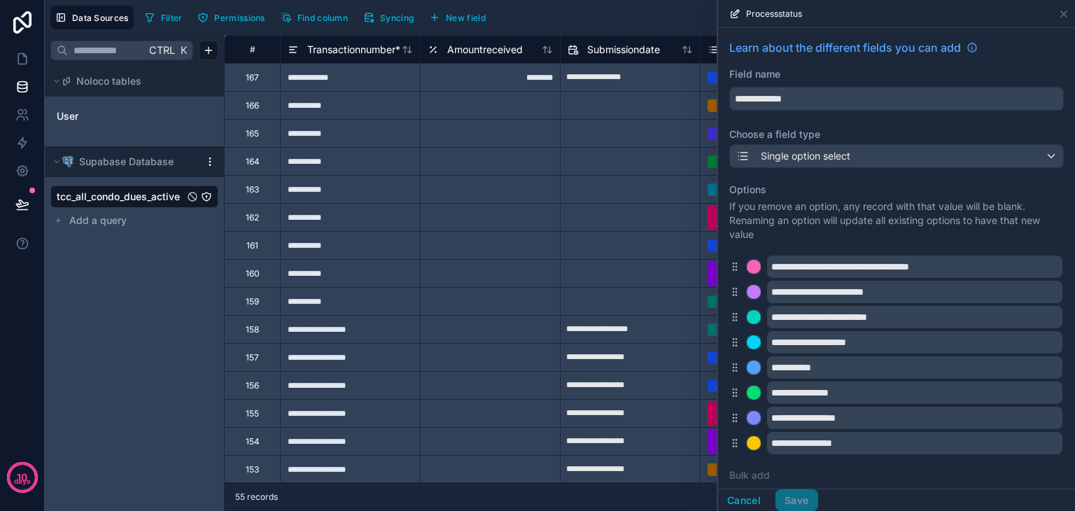
click at [132, 295] on div "Ctrl K Noloco tables User Supabase Database tcc_all_condo_dues_active Add a que…" at bounding box center [134, 273] width 179 height 476
click at [641, 9] on div "Filter Permissions Find column Syncing New field Export Import New record" at bounding box center [604, 18] width 930 height 24
click at [742, 493] on button "Cancel" at bounding box center [744, 500] width 52 height 22
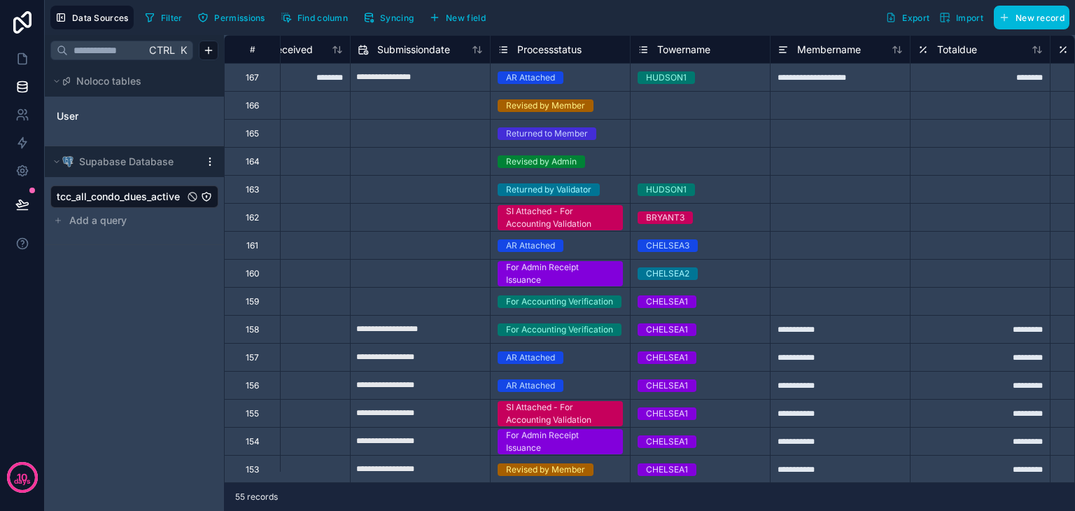
scroll to position [0, 318]
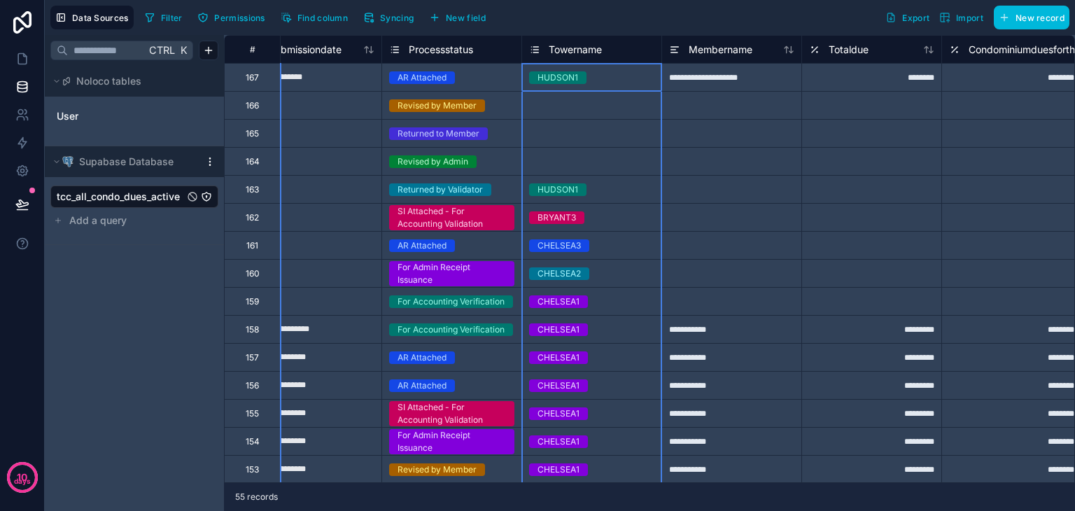
click at [532, 46] on icon at bounding box center [534, 49] width 11 height 17
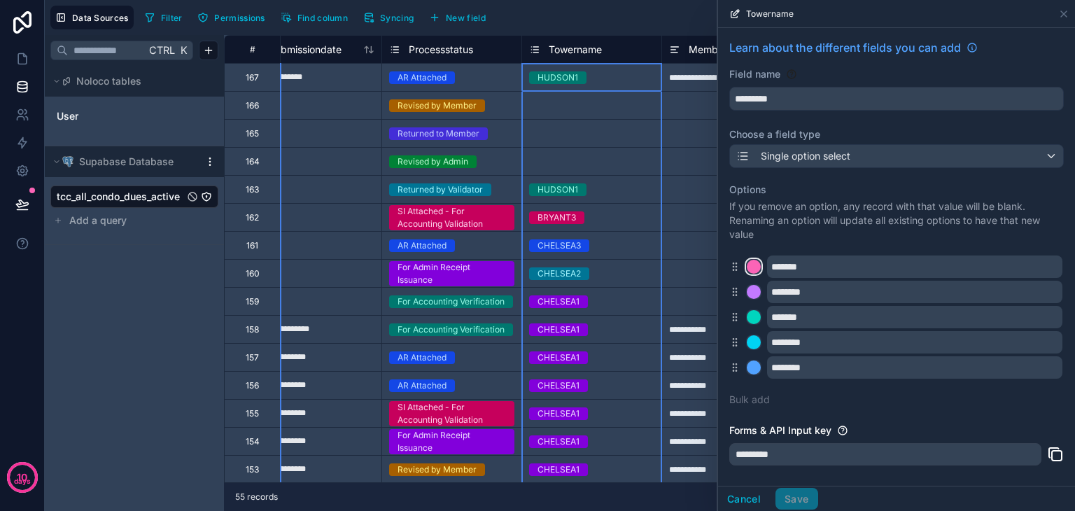
click at [747, 272] on button at bounding box center [753, 266] width 15 height 15
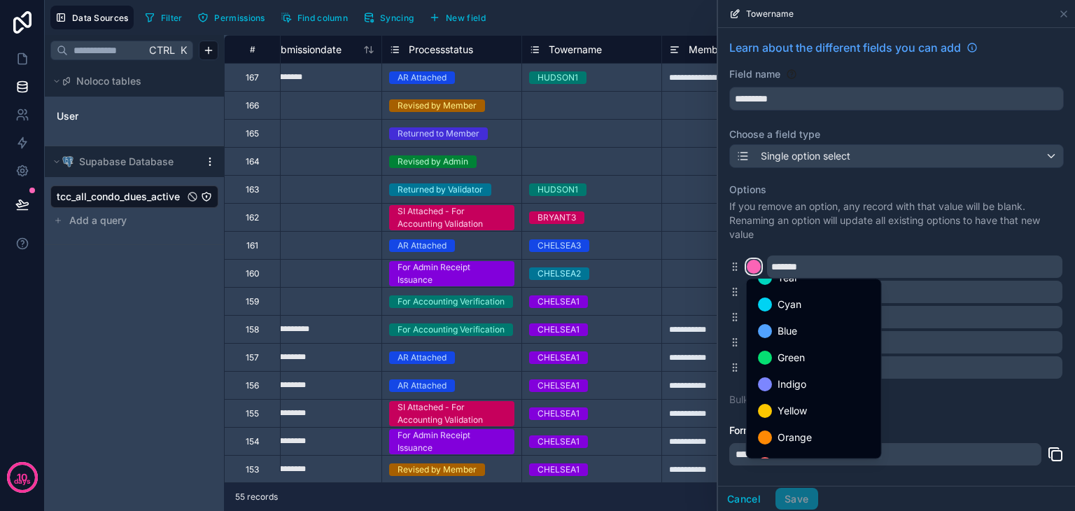
scroll to position [118, 0]
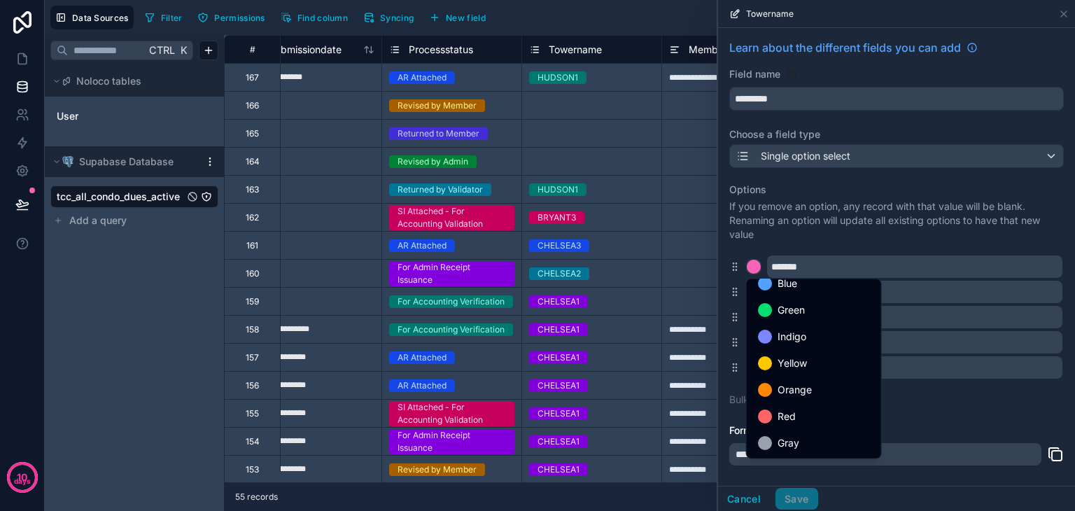
click at [804, 435] on div "Gray" at bounding box center [814, 443] width 112 height 17
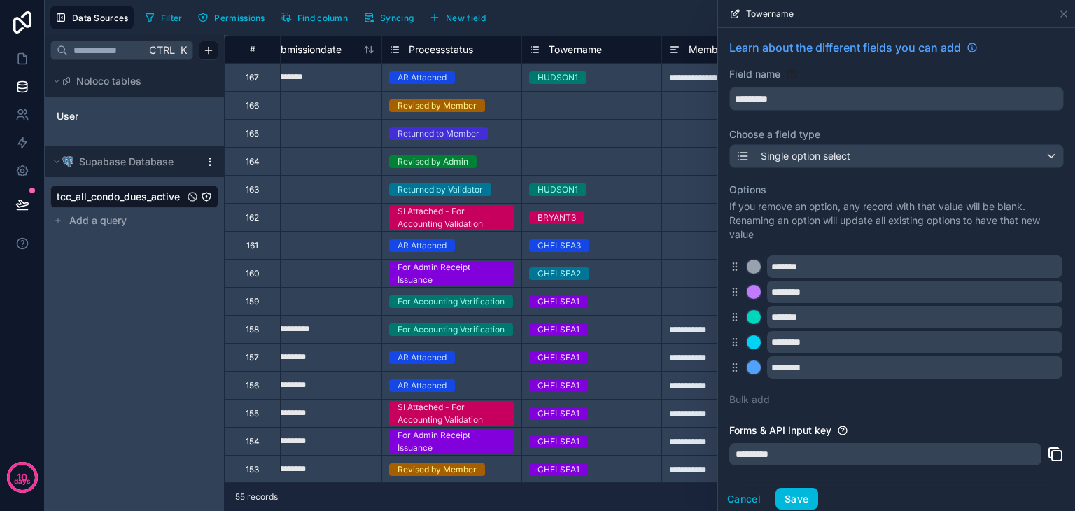
click at [750, 283] on div "********" at bounding box center [896, 292] width 335 height 22
click at [750, 296] on div at bounding box center [754, 292] width 14 height 14
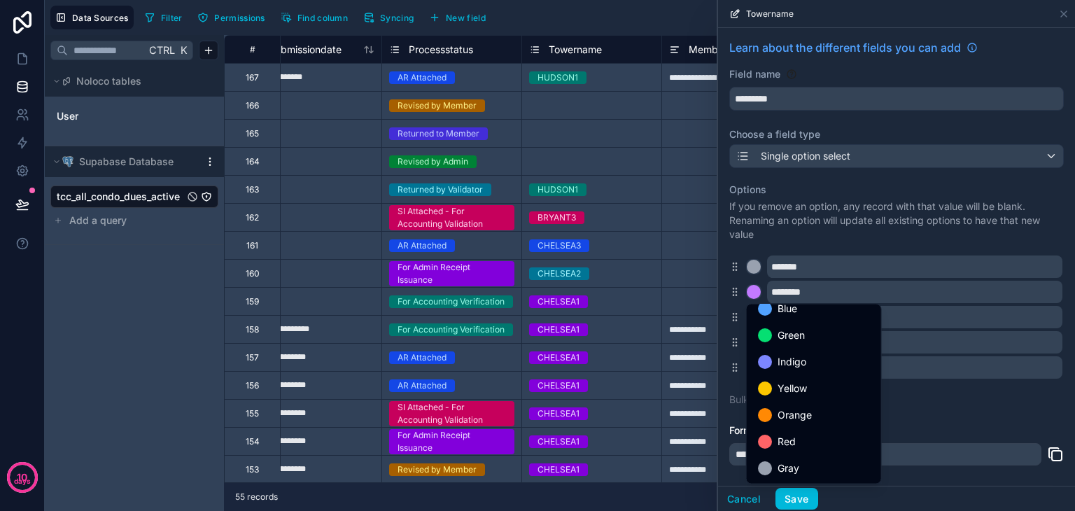
click at [788, 466] on span "Gray" at bounding box center [789, 468] width 22 height 17
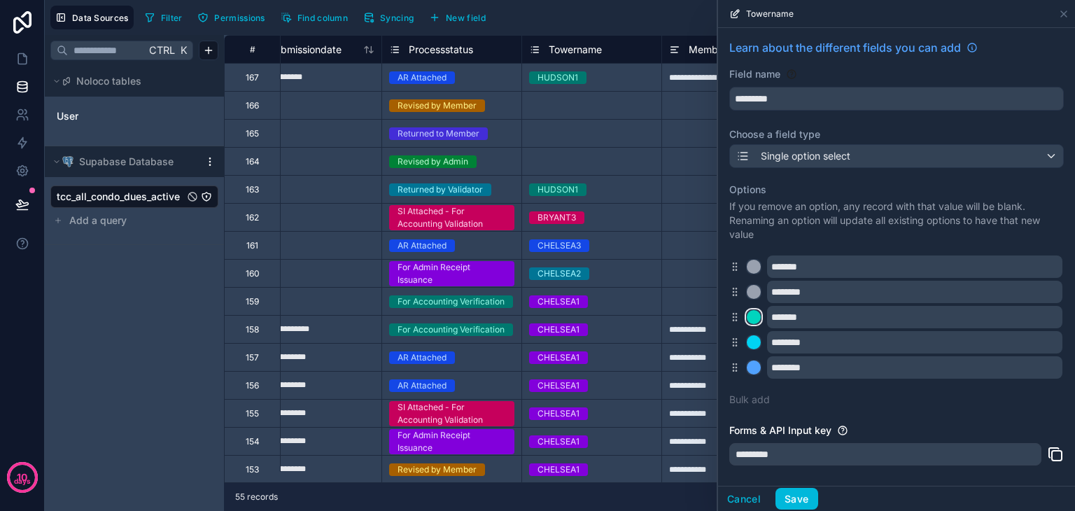
click at [759, 319] on div at bounding box center [754, 317] width 14 height 14
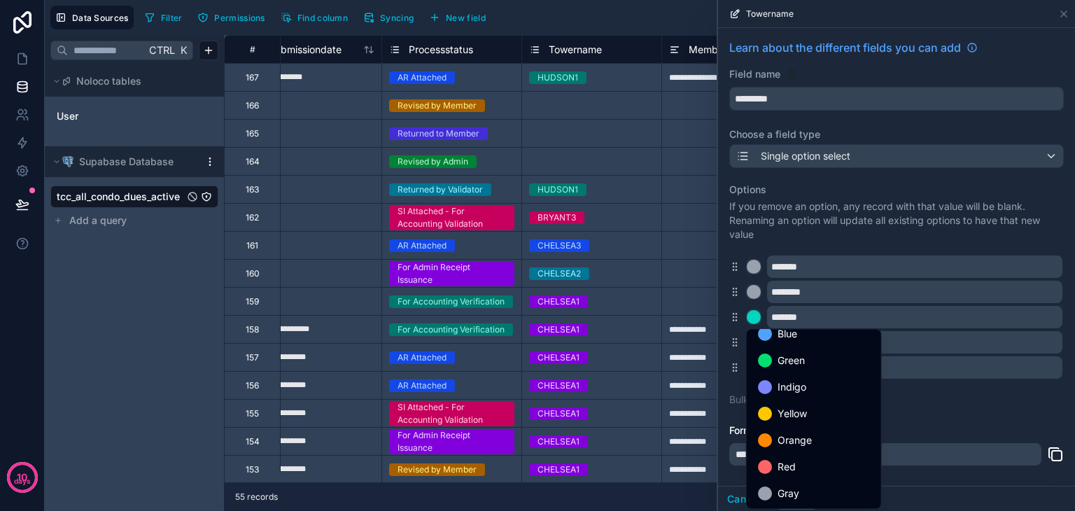
click at [797, 482] on div "Gray" at bounding box center [814, 493] width 129 height 25
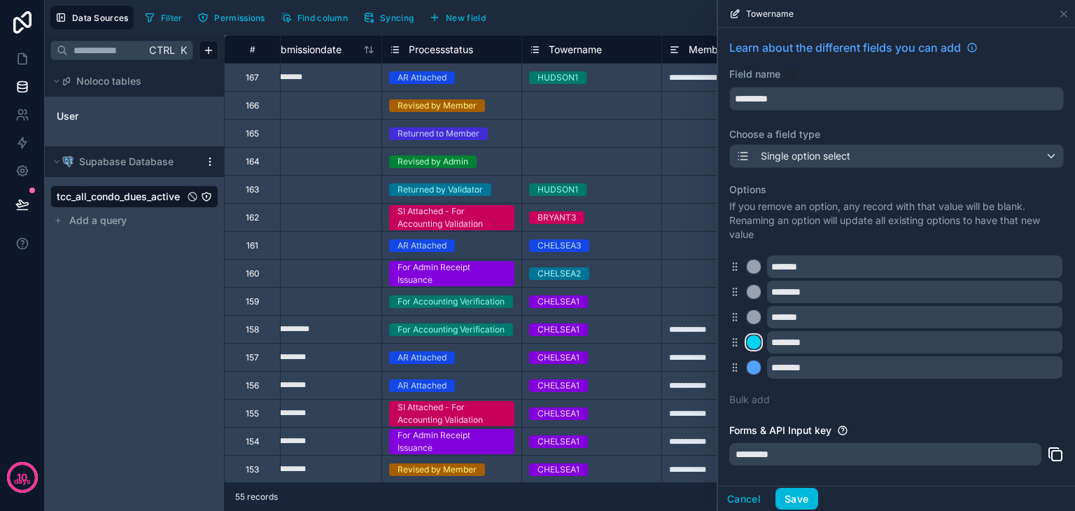
click at [757, 338] on div at bounding box center [754, 342] width 14 height 14
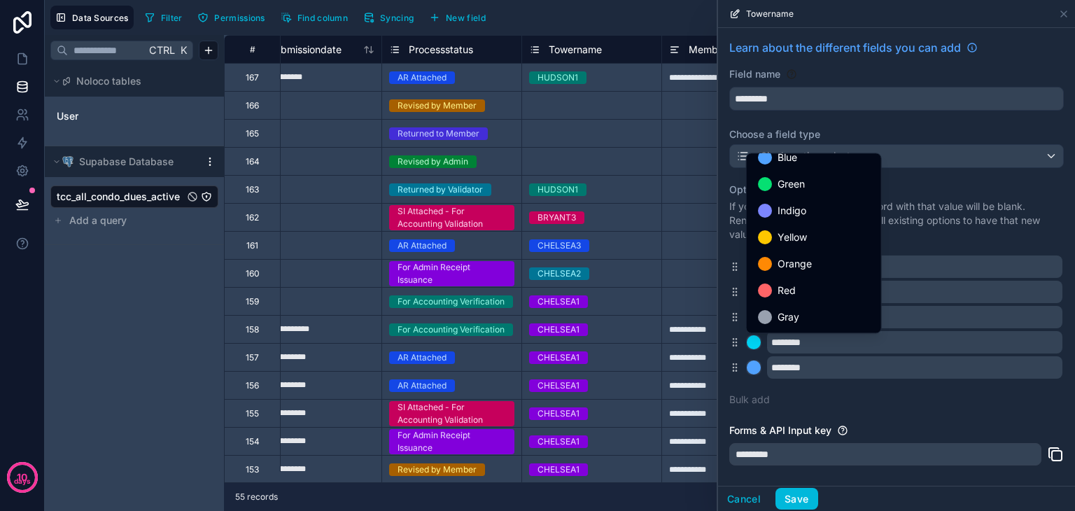
click at [781, 316] on span "Gray" at bounding box center [789, 317] width 22 height 17
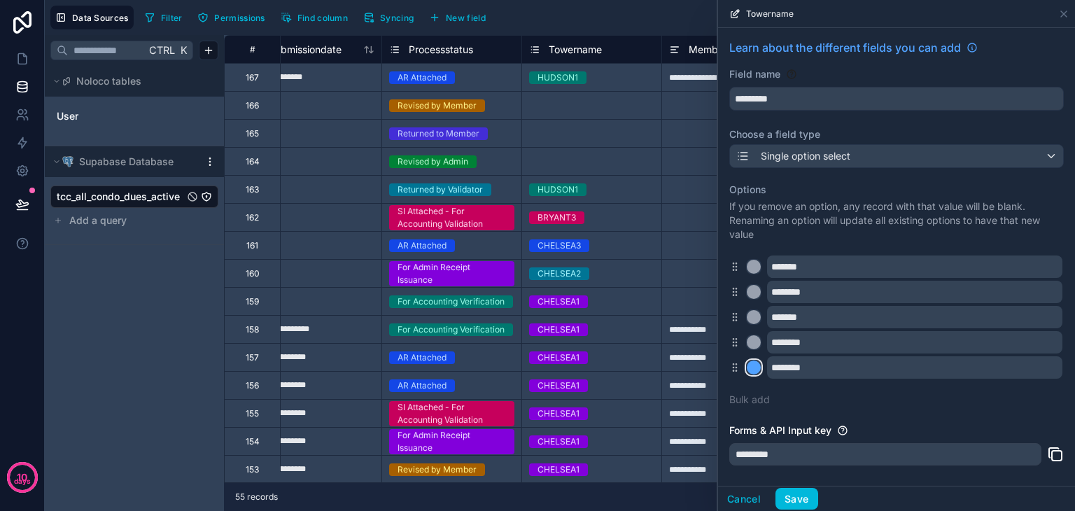
click at [756, 365] on div at bounding box center [754, 367] width 14 height 14
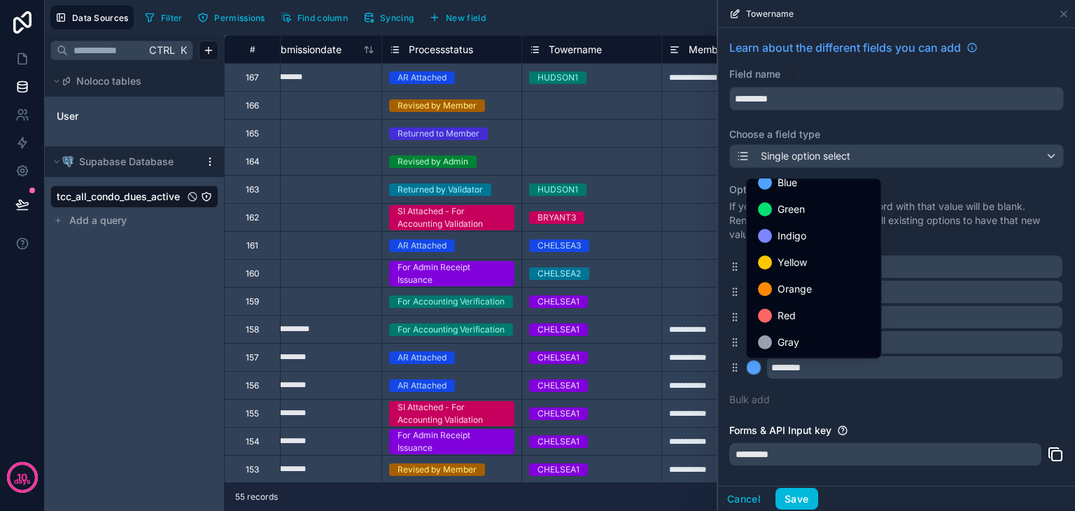
click at [797, 342] on span "Gray" at bounding box center [789, 342] width 22 height 17
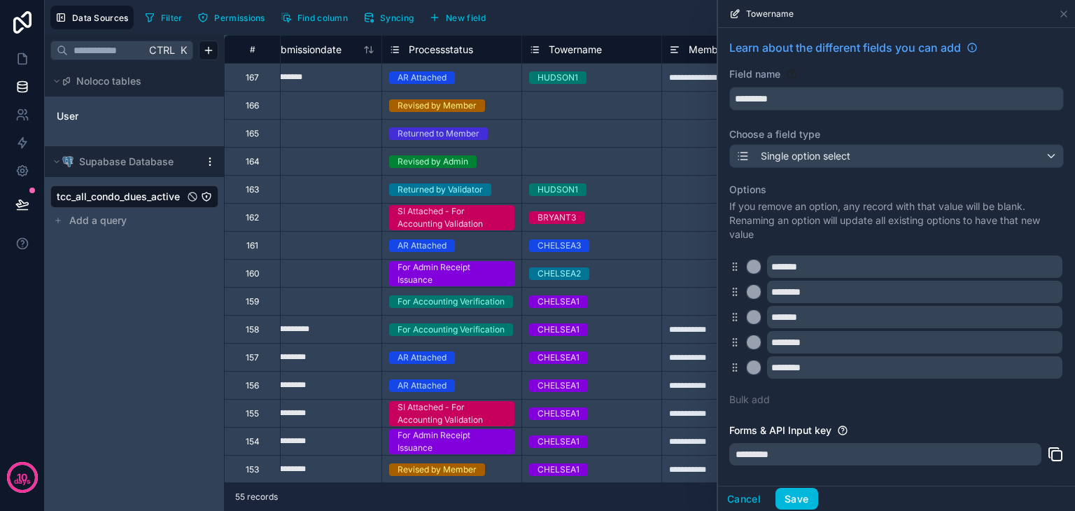
click at [801, 495] on button "Save" at bounding box center [797, 499] width 42 height 22
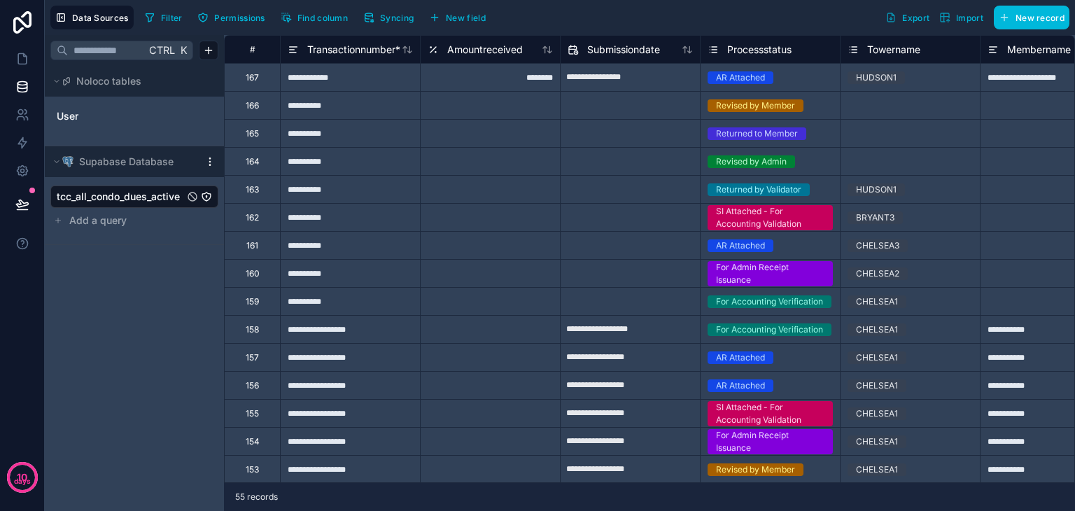
click at [713, 47] on icon at bounding box center [714, 47] width 5 height 0
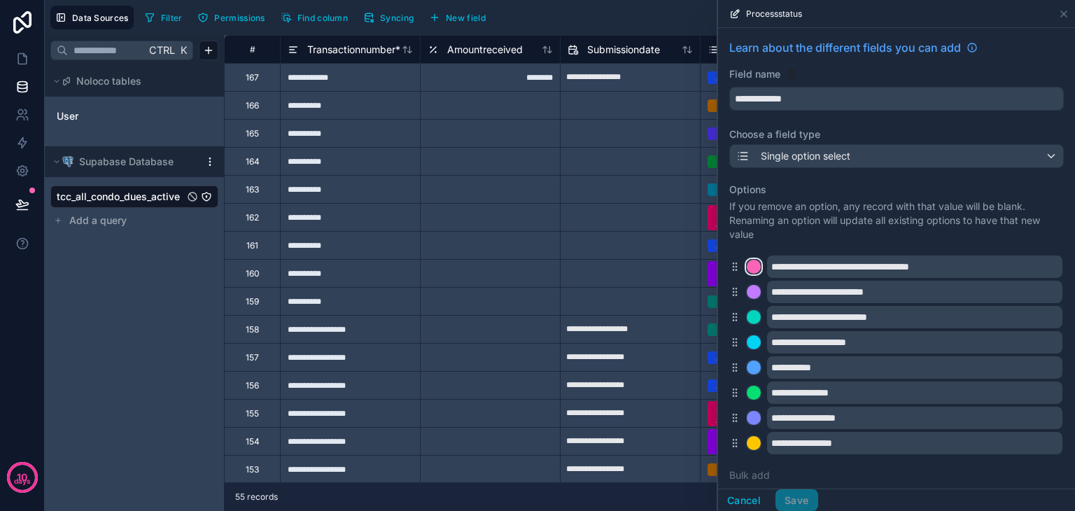
click at [753, 268] on div at bounding box center [754, 267] width 14 height 14
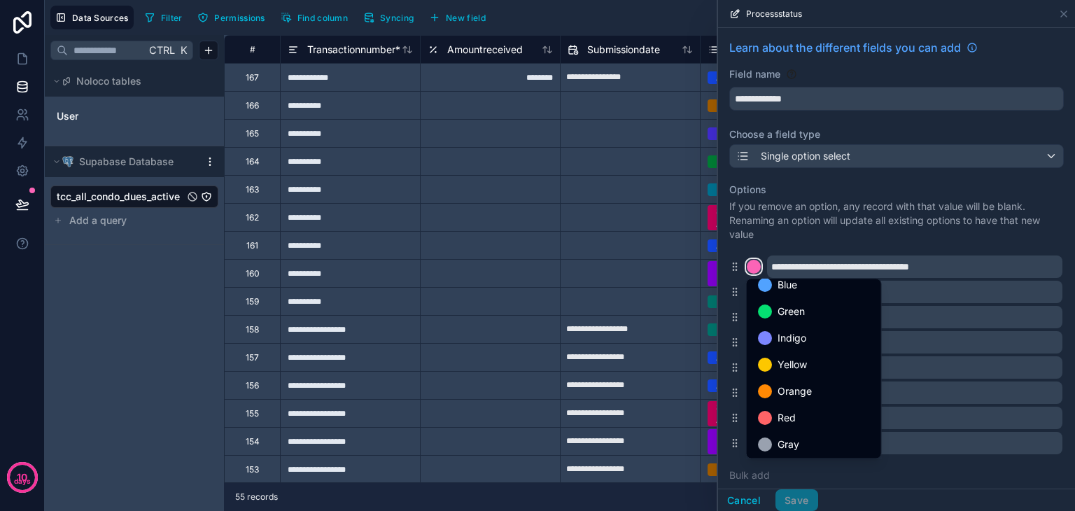
scroll to position [118, 0]
click at [785, 315] on span "Green" at bounding box center [791, 310] width 27 height 17
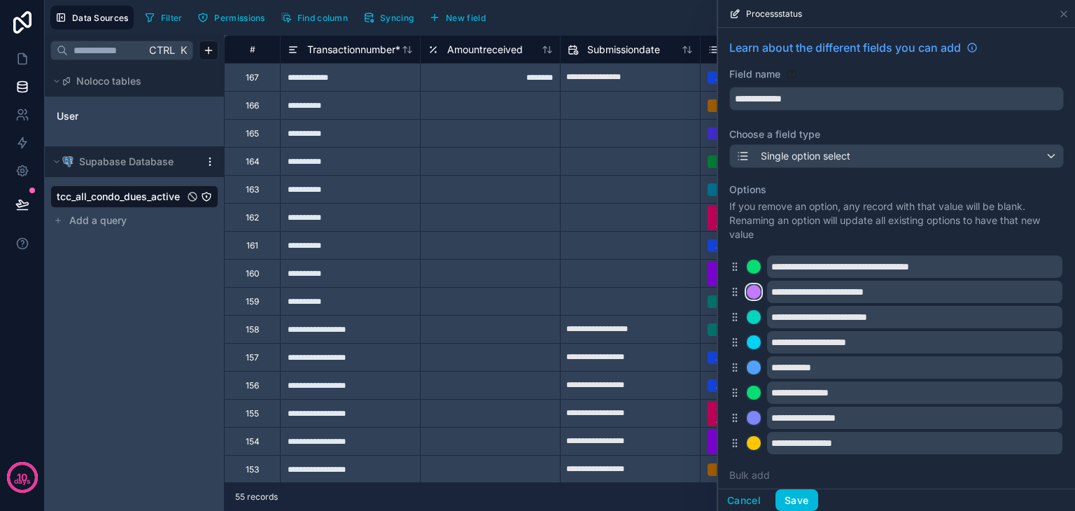
click at [755, 292] on div at bounding box center [754, 292] width 14 height 14
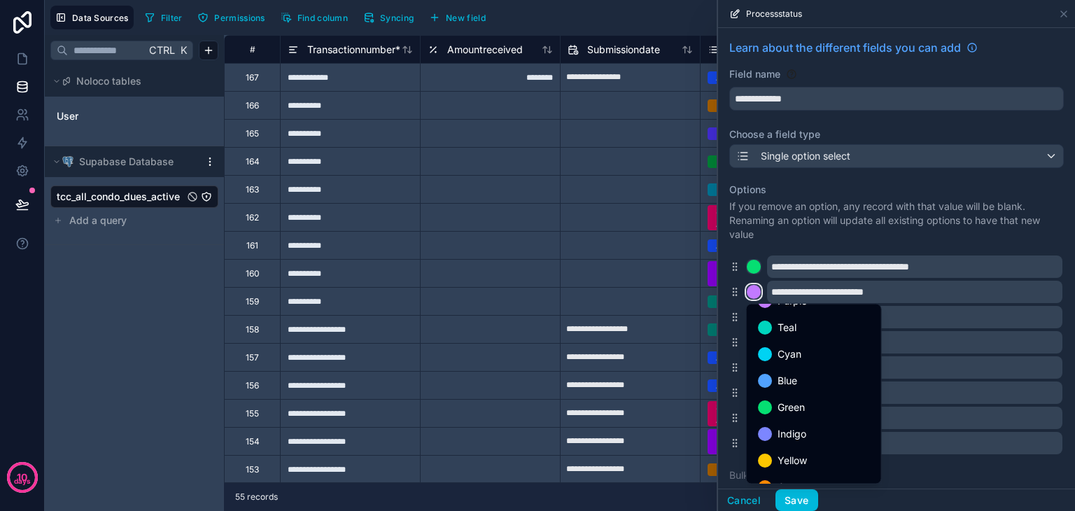
scroll to position [70, 0]
click at [799, 386] on span "Green" at bounding box center [791, 382] width 27 height 17
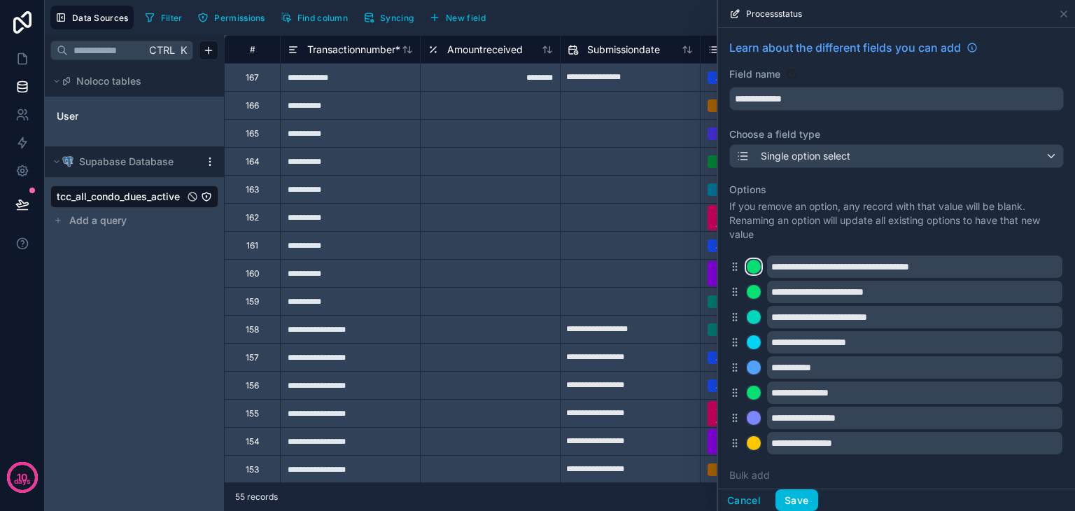
click at [750, 265] on div at bounding box center [754, 267] width 14 height 14
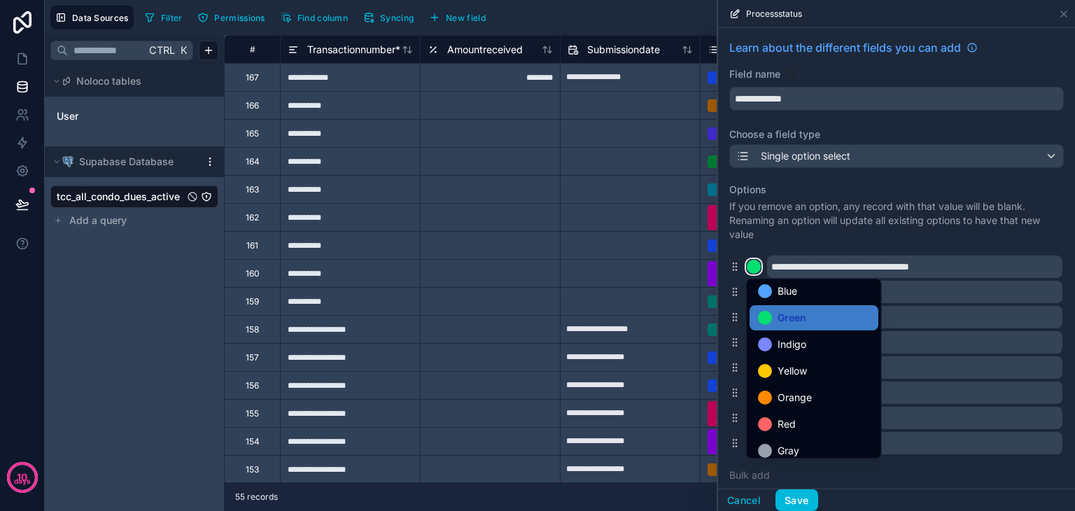
scroll to position [118, 0]
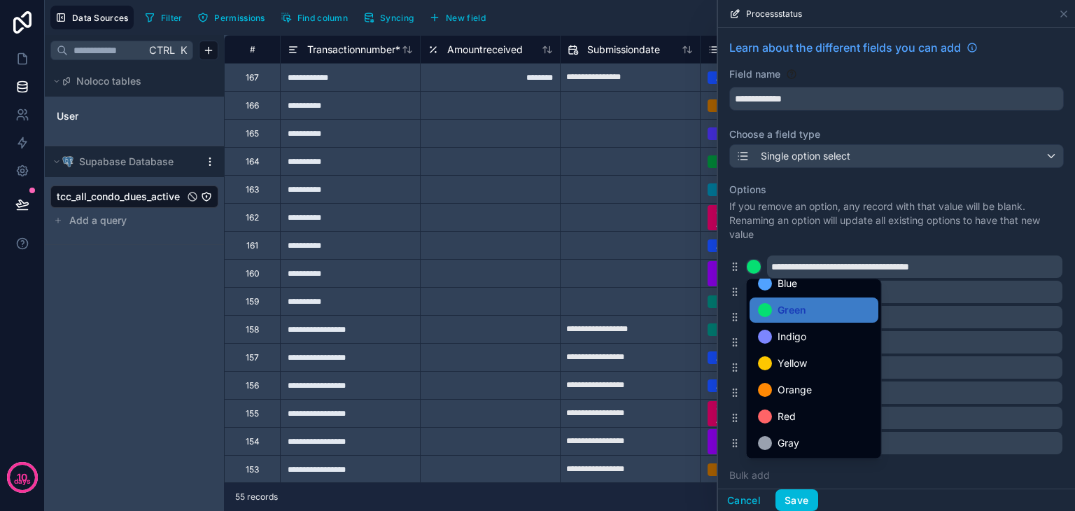
click at [783, 235] on div at bounding box center [896, 255] width 357 height 511
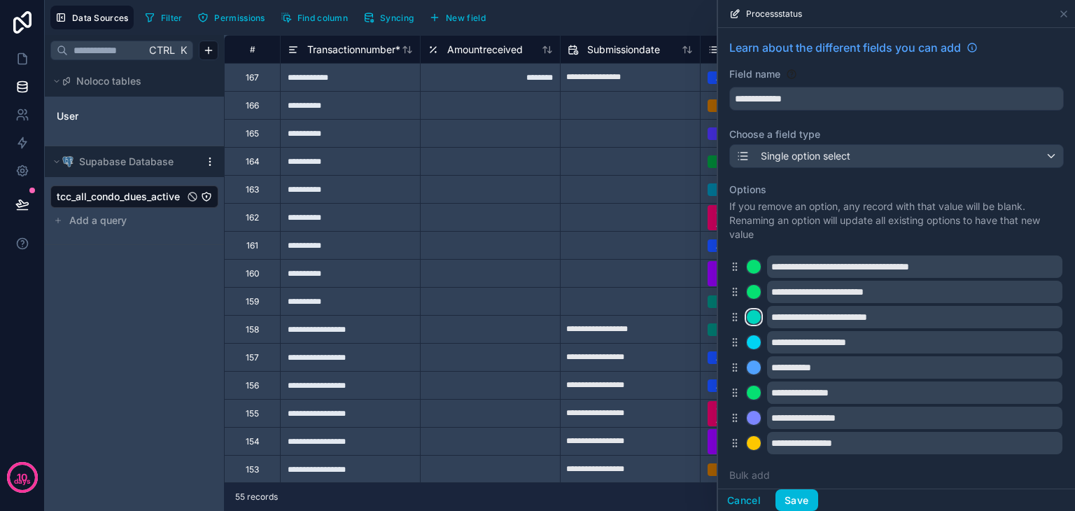
click at [756, 317] on div at bounding box center [754, 317] width 14 height 14
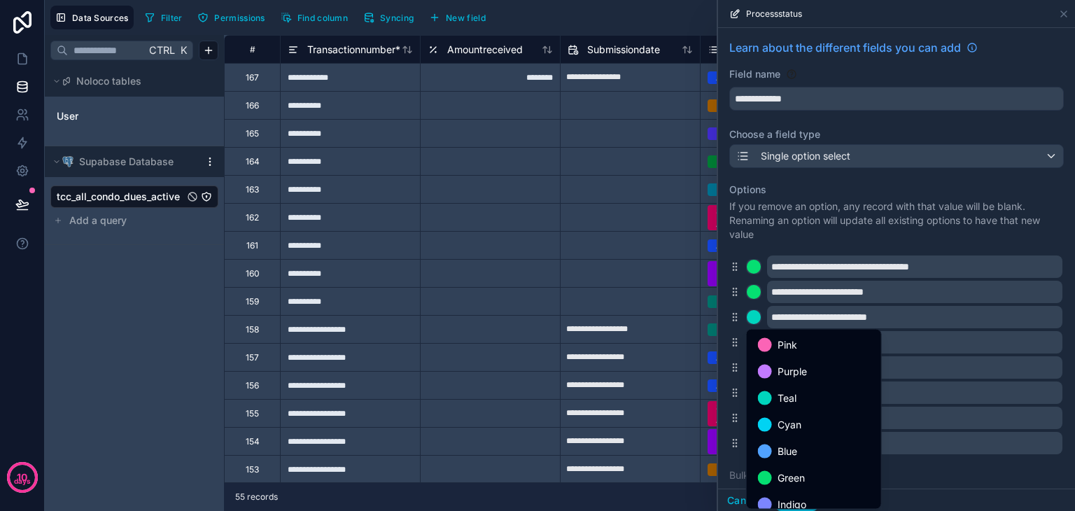
click at [797, 468] on div "Green" at bounding box center [814, 477] width 129 height 25
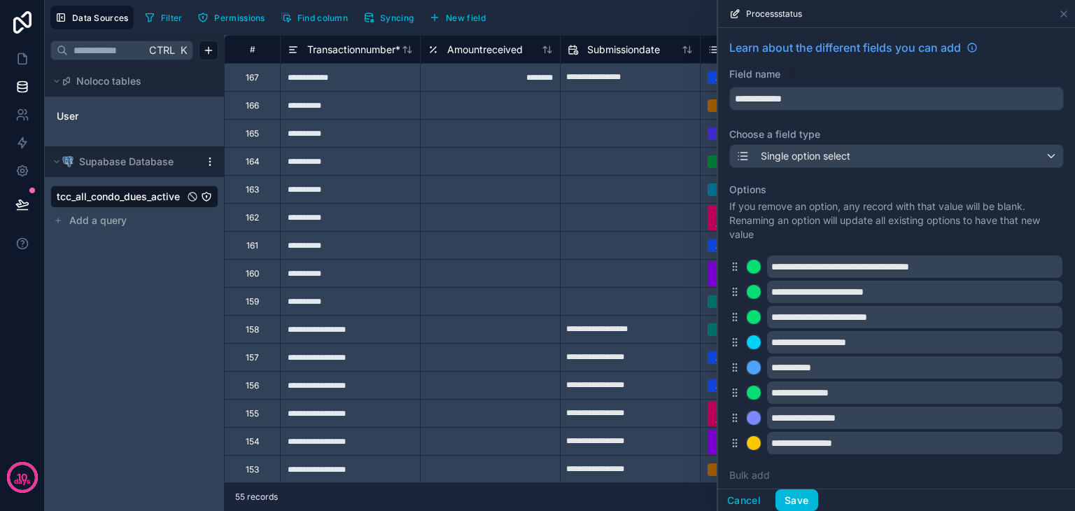
scroll to position [70, 0]
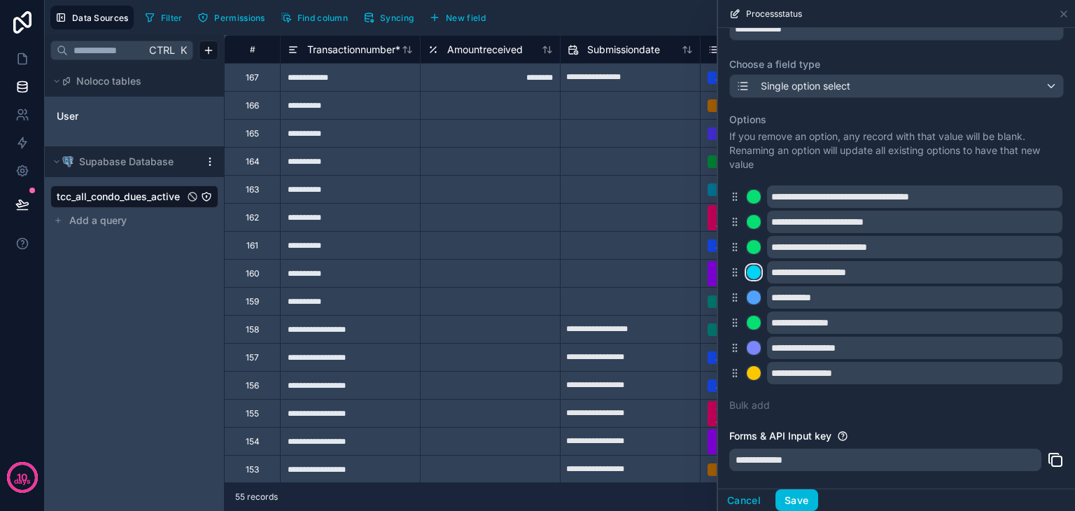
click at [753, 272] on div at bounding box center [754, 272] width 14 height 14
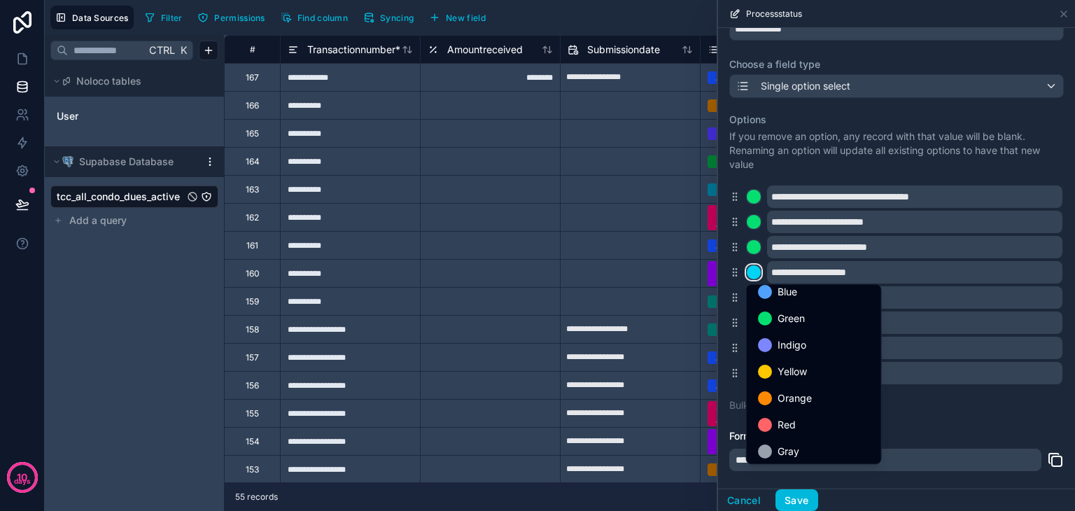
scroll to position [118, 0]
click at [776, 358] on div "Yellow" at bounding box center [814, 368] width 129 height 25
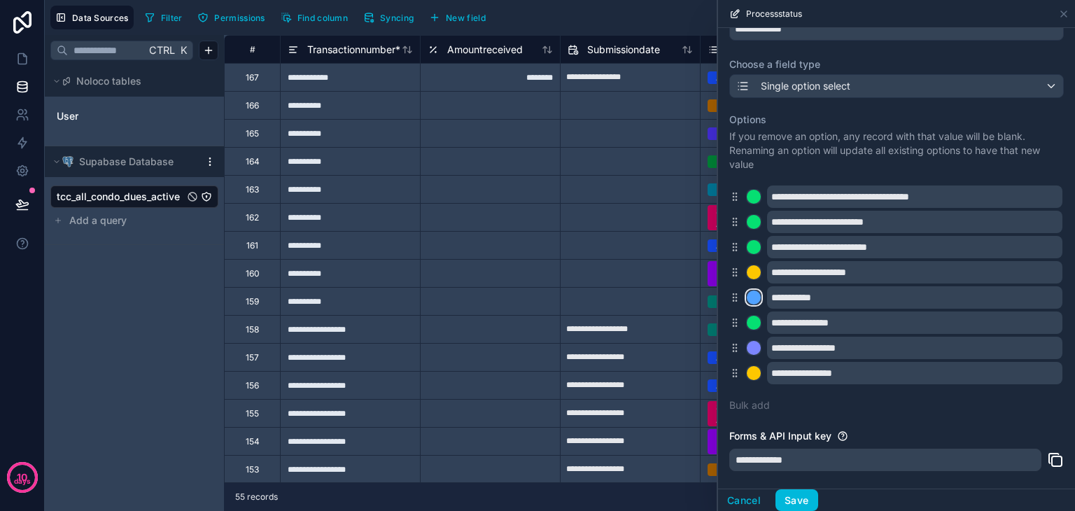
click at [754, 293] on div at bounding box center [754, 297] width 14 height 14
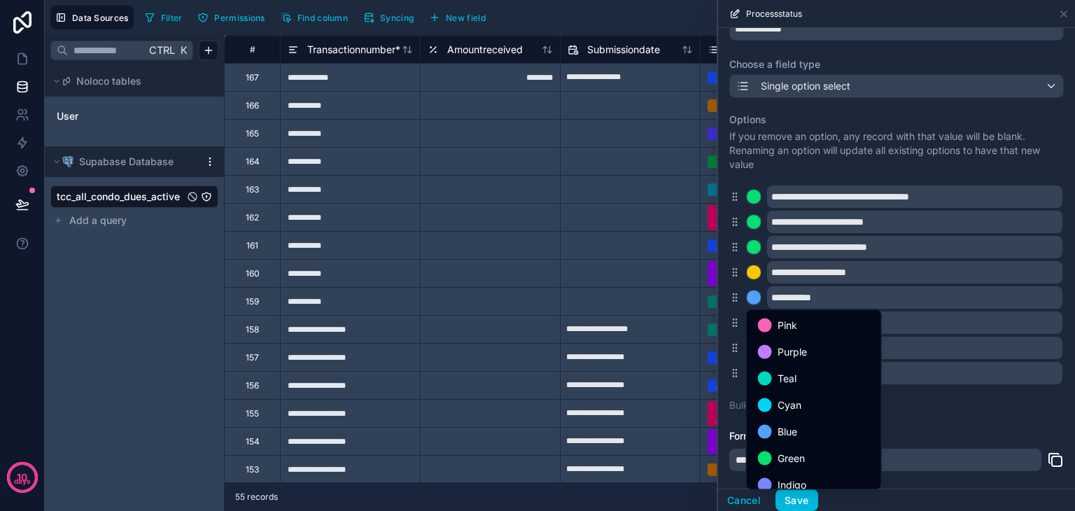
click at [801, 450] on span "Green" at bounding box center [791, 458] width 27 height 17
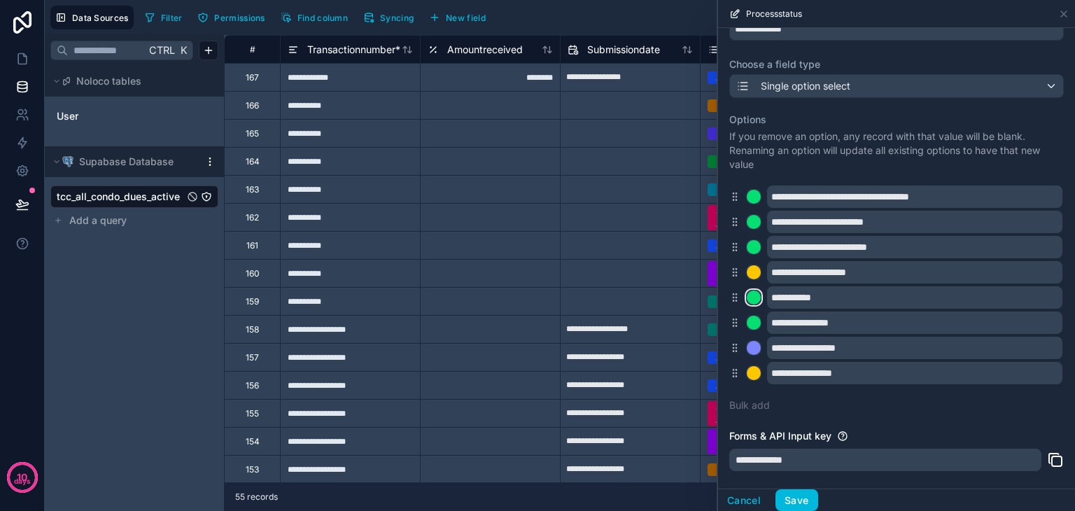
click at [751, 300] on div at bounding box center [754, 297] width 14 height 14
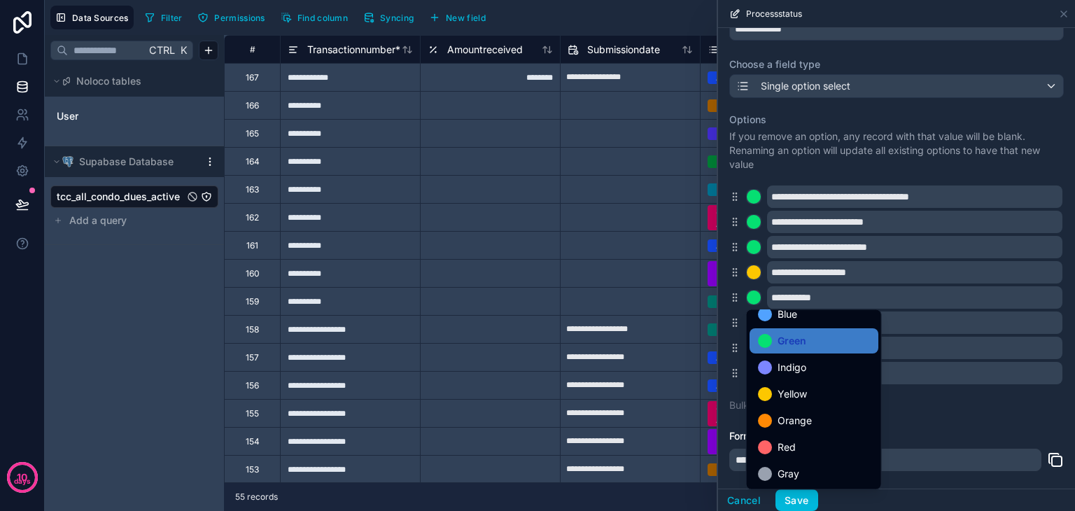
click at [792, 345] on span "Green" at bounding box center [792, 340] width 29 height 17
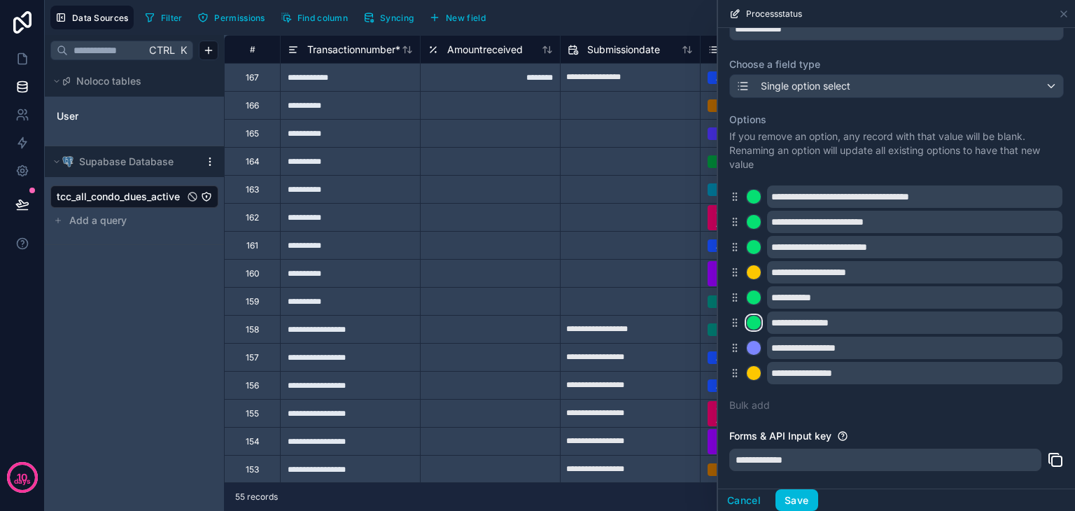
click at [753, 330] on button at bounding box center [753, 322] width 15 height 15
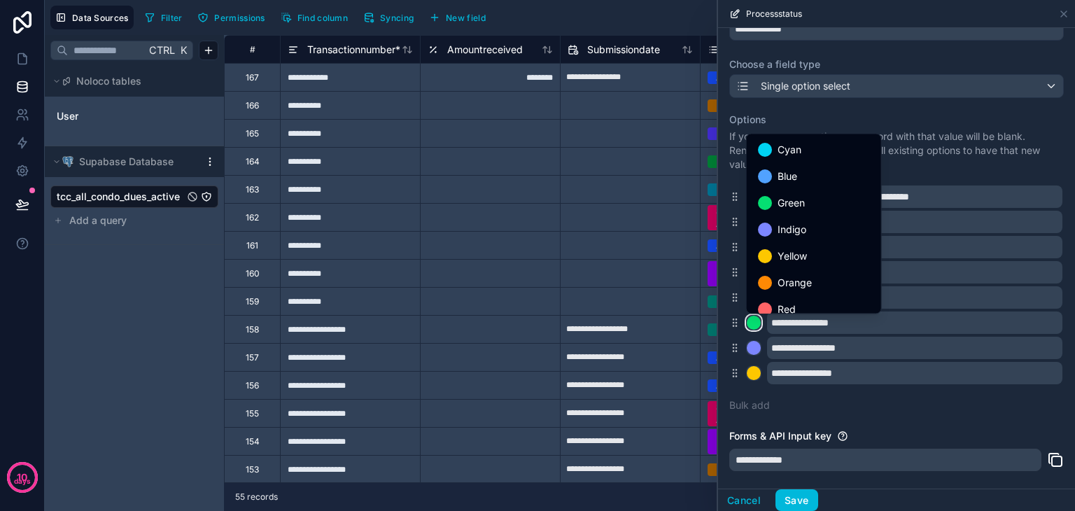
scroll to position [48, 0]
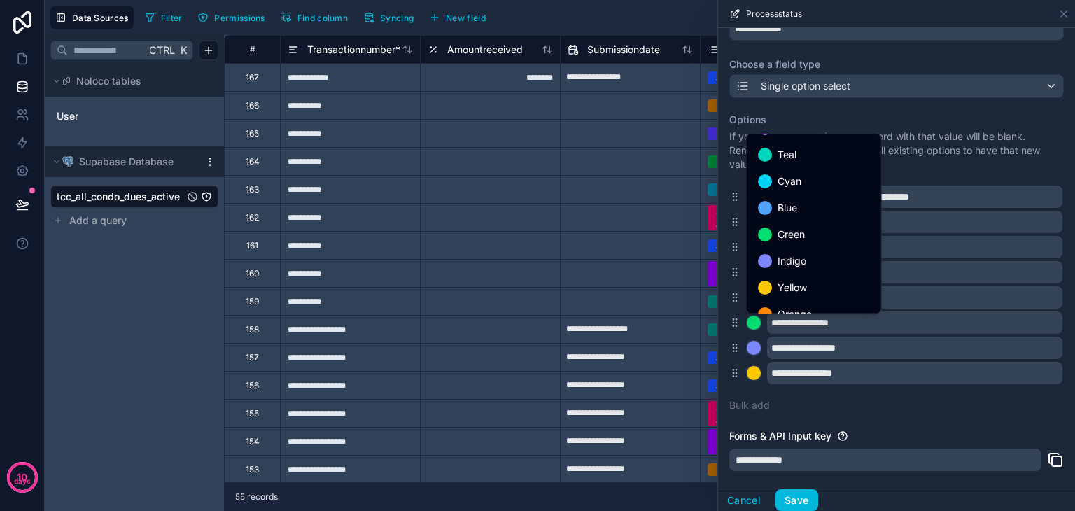
click at [808, 236] on div "Green" at bounding box center [814, 234] width 112 height 17
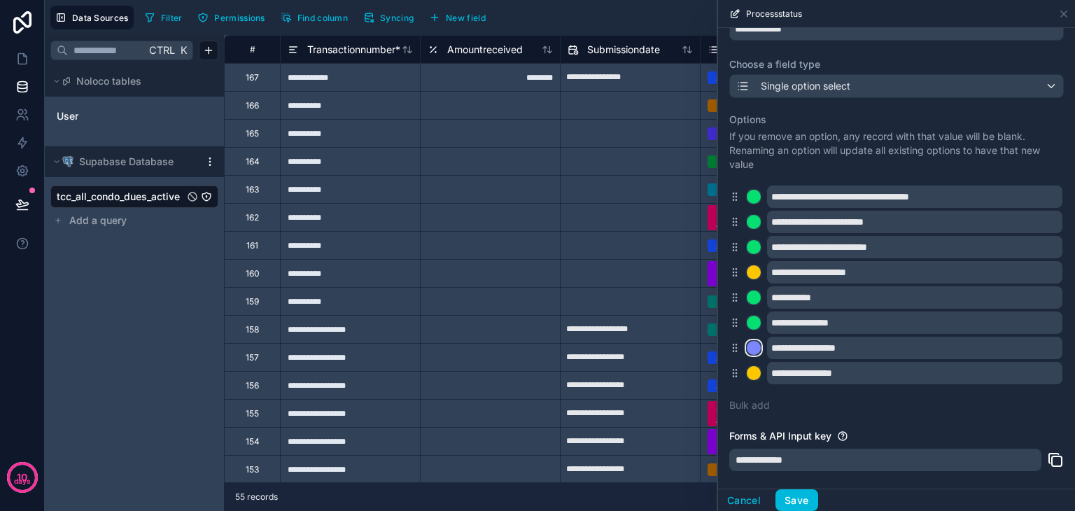
click at [753, 347] on div at bounding box center [754, 348] width 14 height 14
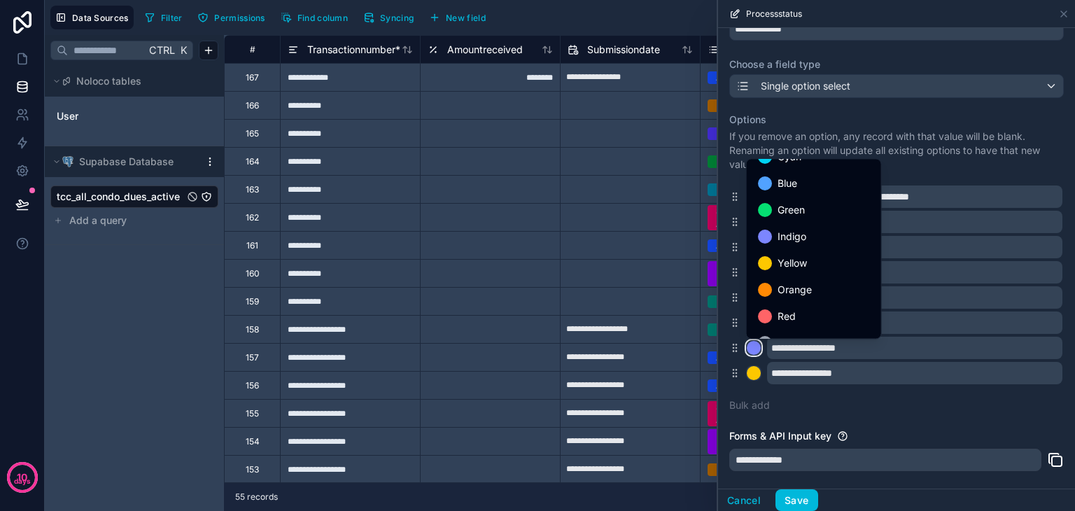
scroll to position [118, 0]
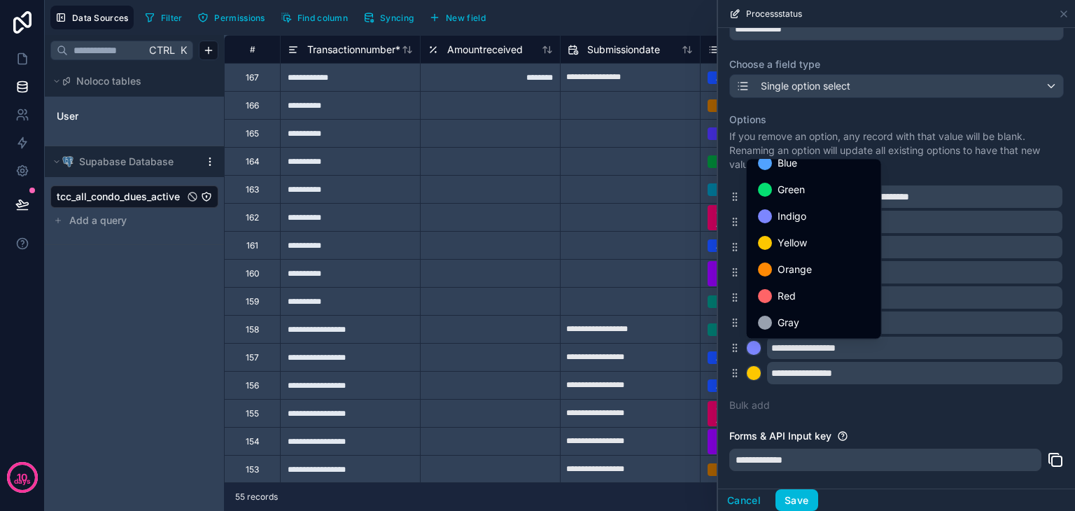
click at [811, 253] on div "Yellow" at bounding box center [814, 242] width 129 height 25
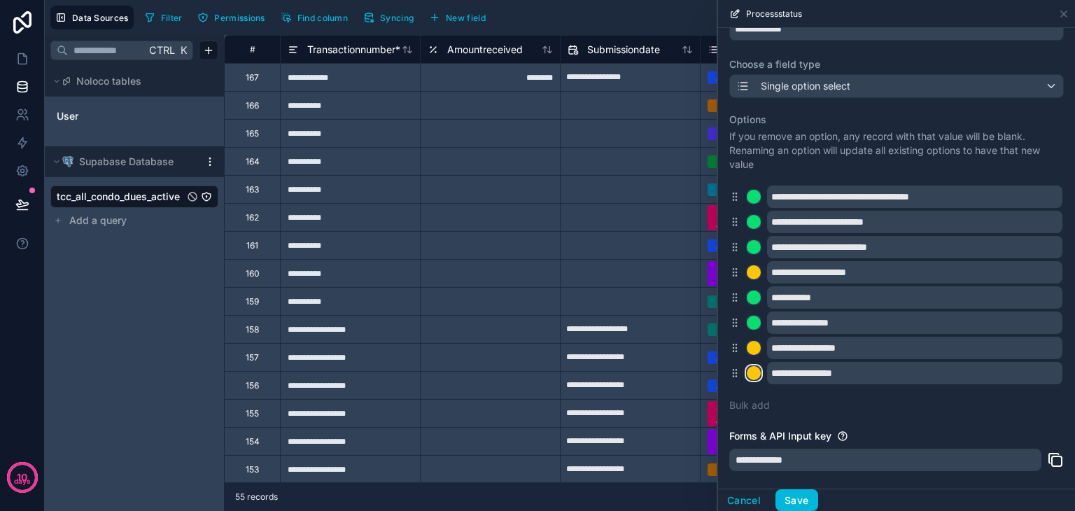
click at [753, 373] on div at bounding box center [754, 373] width 14 height 14
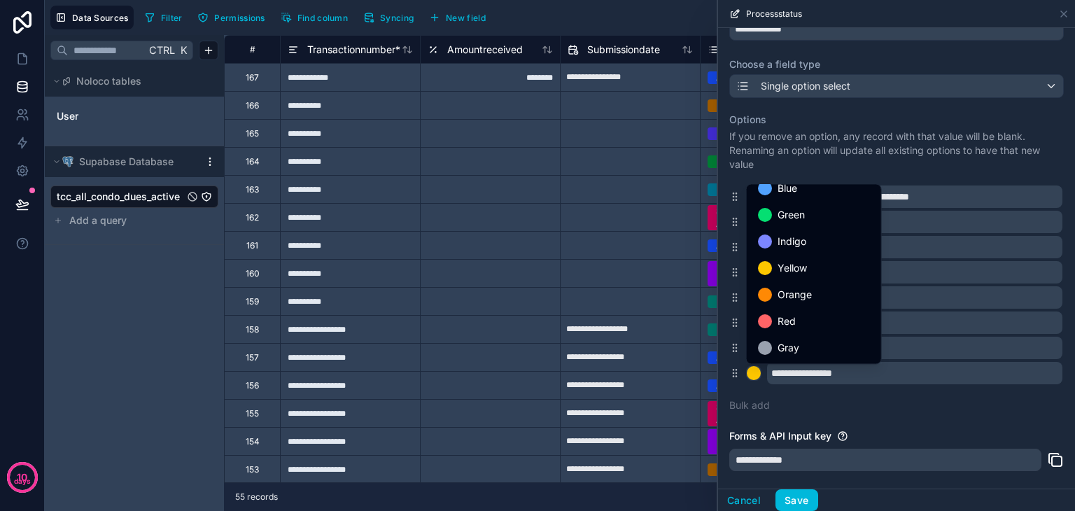
click at [812, 276] on div "Yellow" at bounding box center [814, 268] width 112 height 17
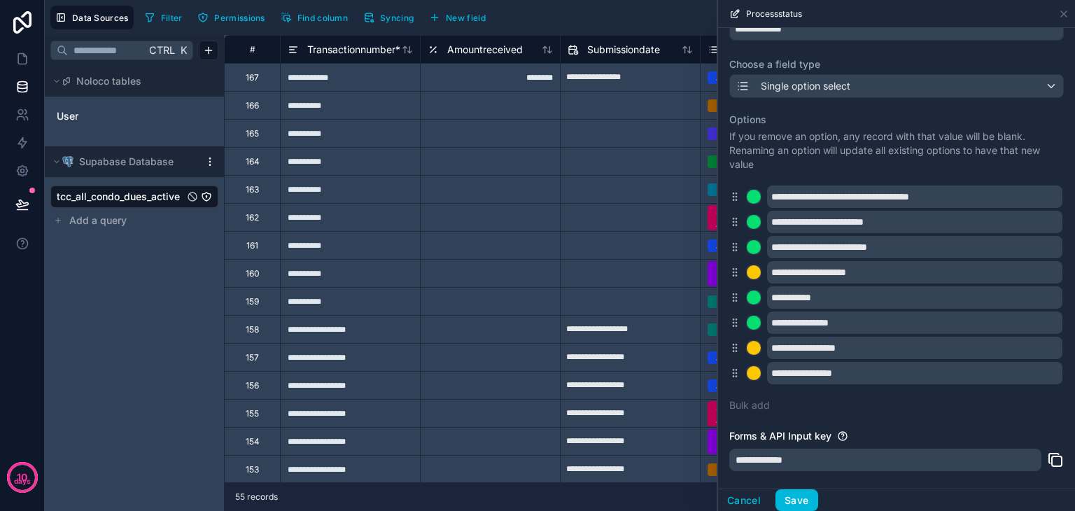
click at [792, 494] on button "Save" at bounding box center [797, 500] width 42 height 22
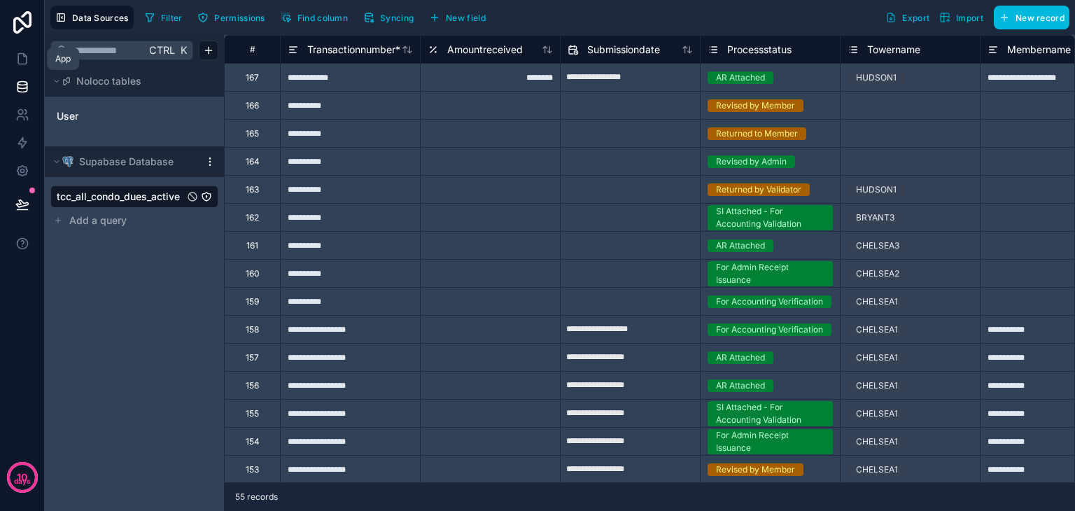
drag, startPoint x: 20, startPoint y: 68, endPoint x: 31, endPoint y: 74, distance: 12.2
click at [20, 67] on link at bounding box center [22, 59] width 44 height 28
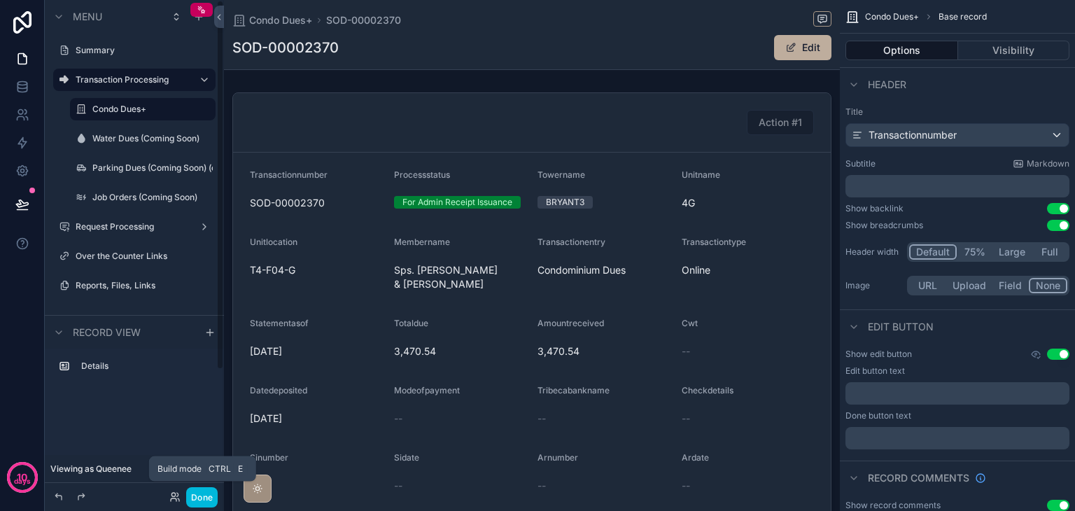
click at [205, 493] on button "Done" at bounding box center [201, 497] width 31 height 20
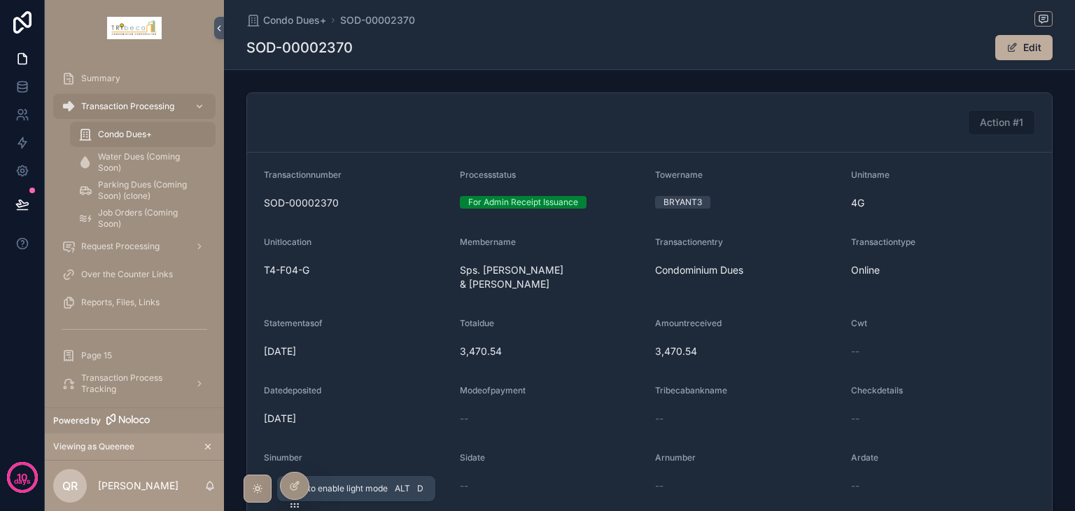
click at [258, 485] on icon "scrollable content" at bounding box center [257, 488] width 11 height 11
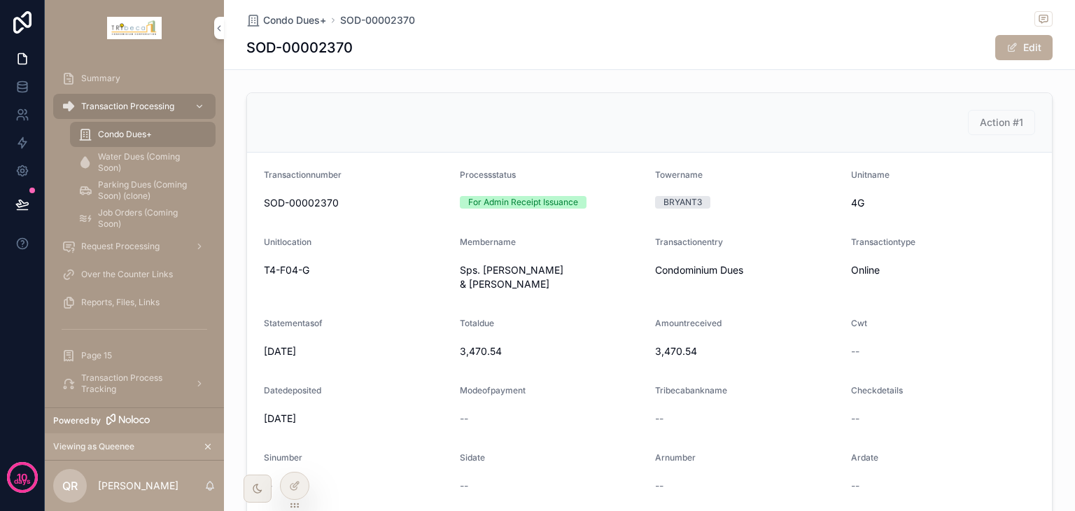
click at [296, 480] on icon at bounding box center [294, 485] width 11 height 11
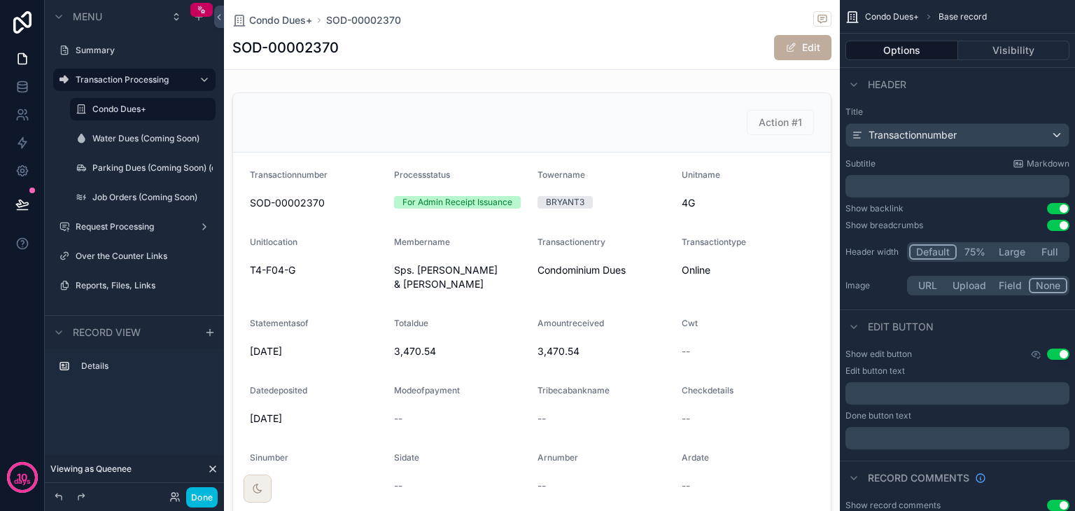
click at [400, 60] on div "SOD-00002370 Edit" at bounding box center [531, 47] width 599 height 27
click at [907, 136] on span "Transactionnumber" at bounding box center [913, 135] width 88 height 14
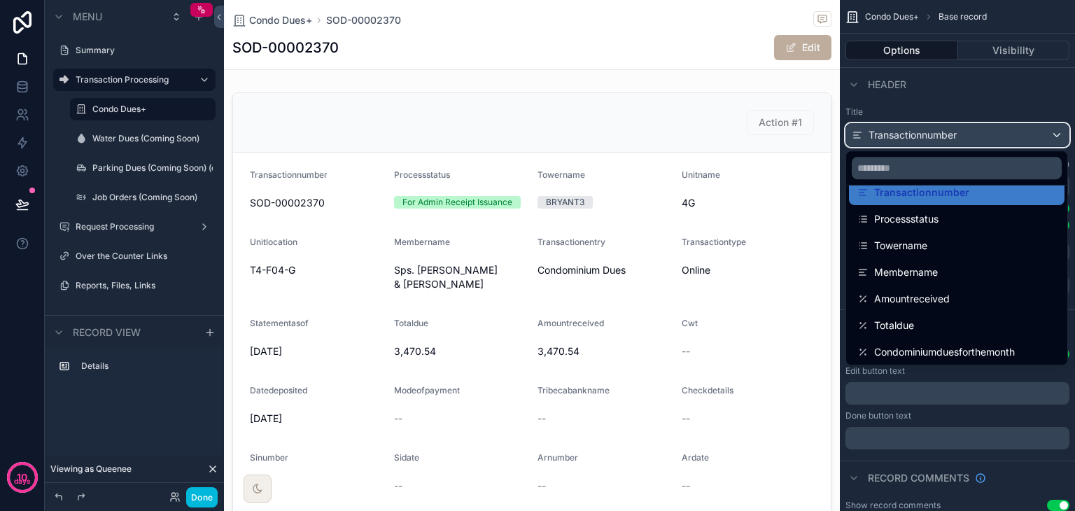
scroll to position [140, 0]
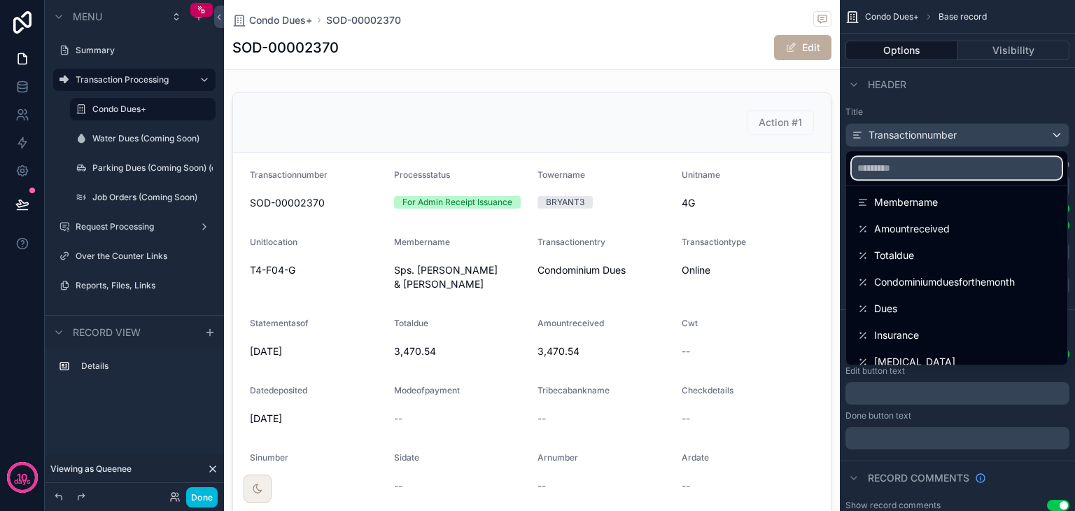
click at [983, 177] on input "scrollable content" at bounding box center [957, 168] width 210 height 22
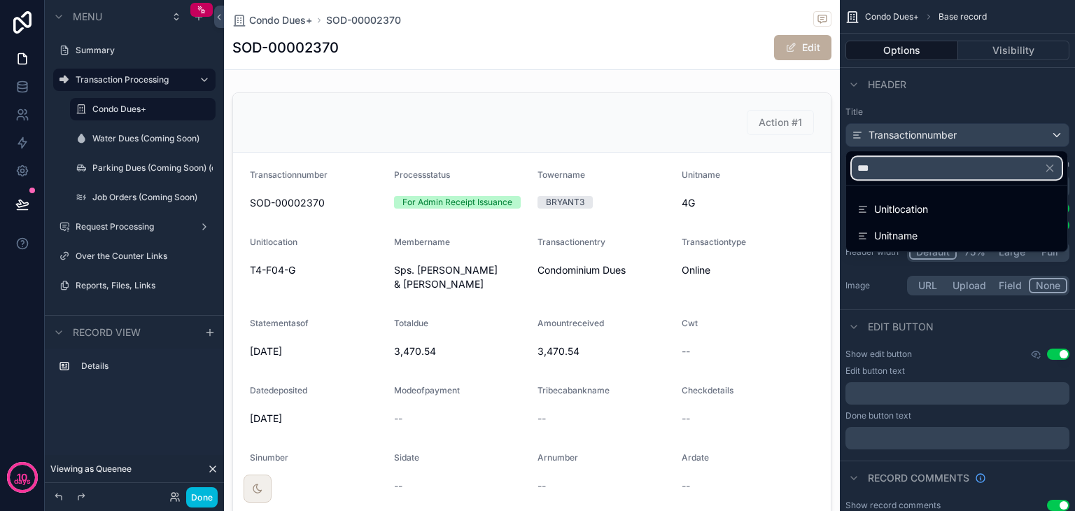
type input "***"
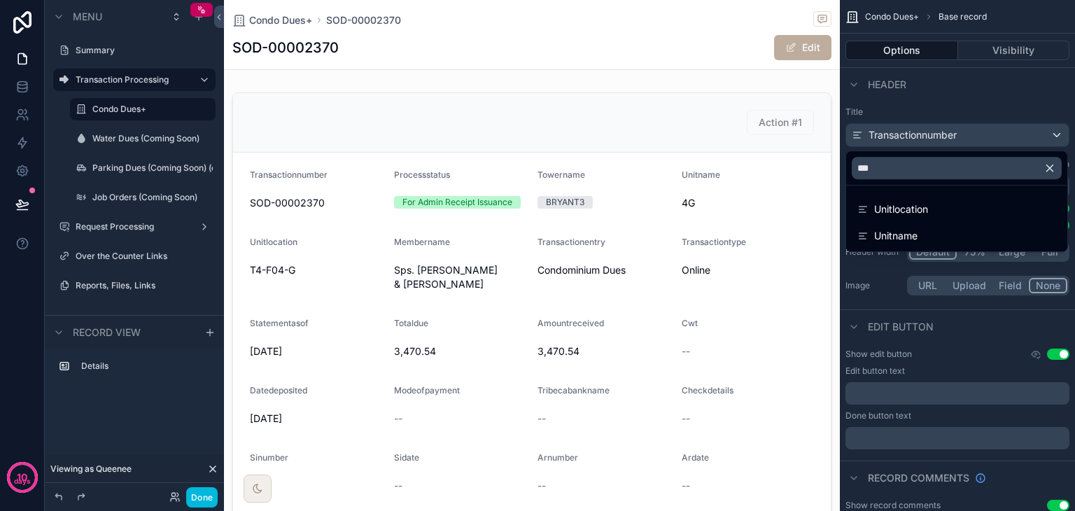
click at [1051, 169] on icon "scrollable content" at bounding box center [1050, 168] width 6 height 6
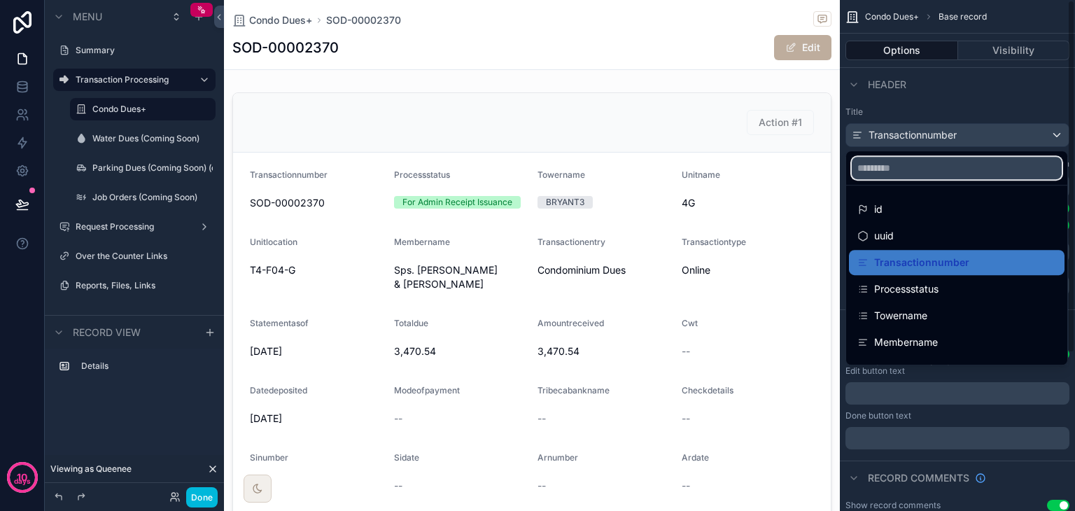
click at [1010, 171] on input "scrollable content" at bounding box center [957, 168] width 210 height 22
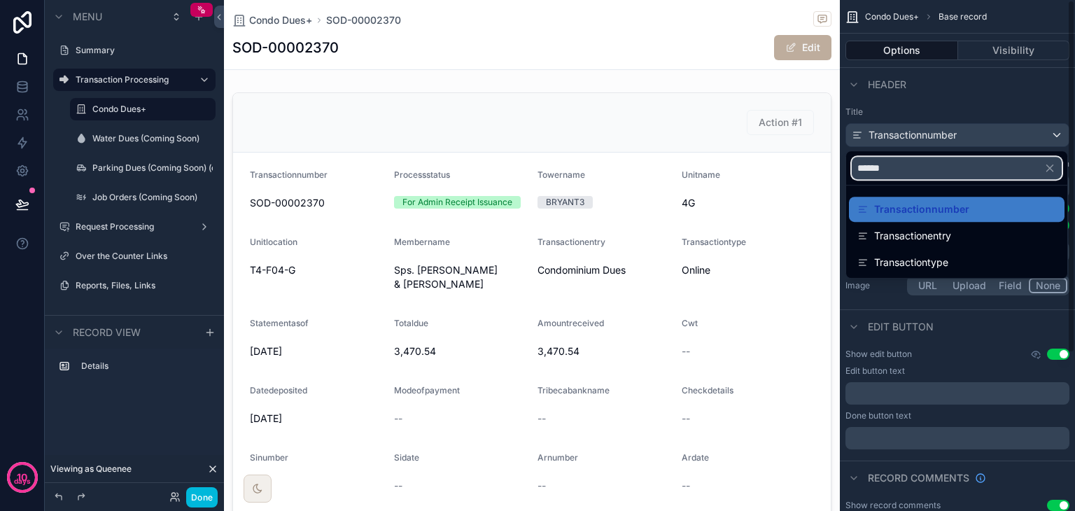
type input "******"
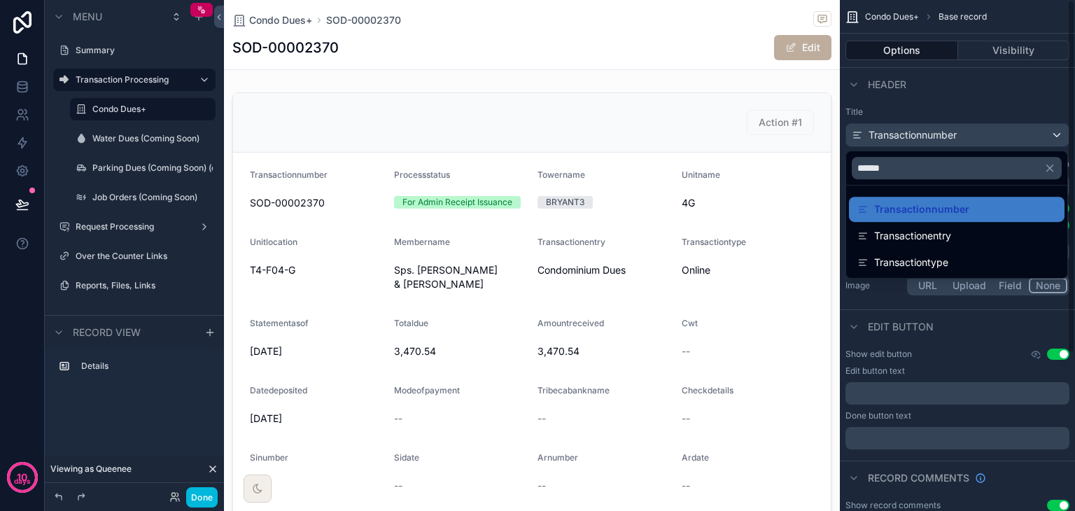
click at [986, 236] on div "Transactionentry" at bounding box center [956, 235] width 199 height 17
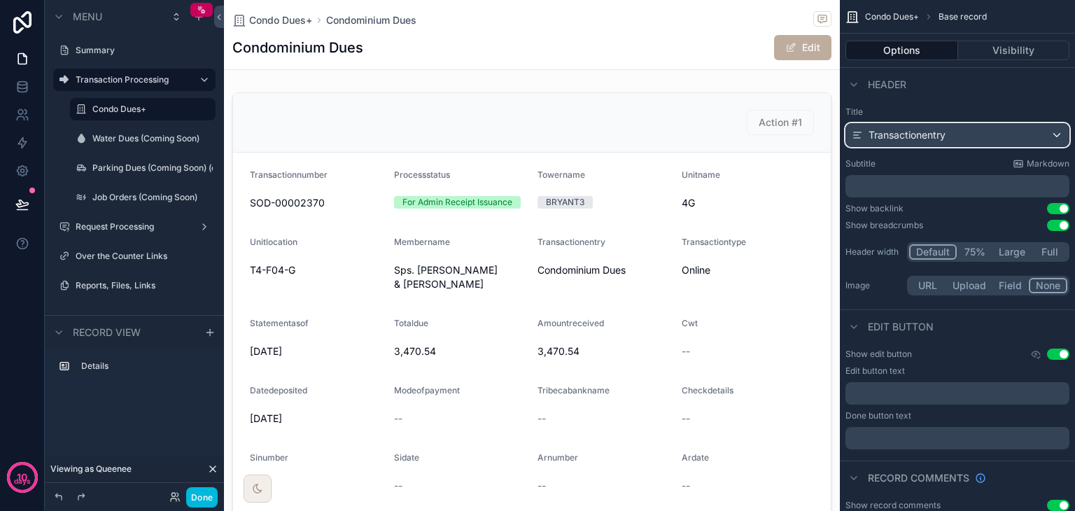
click at [979, 140] on div "Transactionentry" at bounding box center [957, 135] width 223 height 22
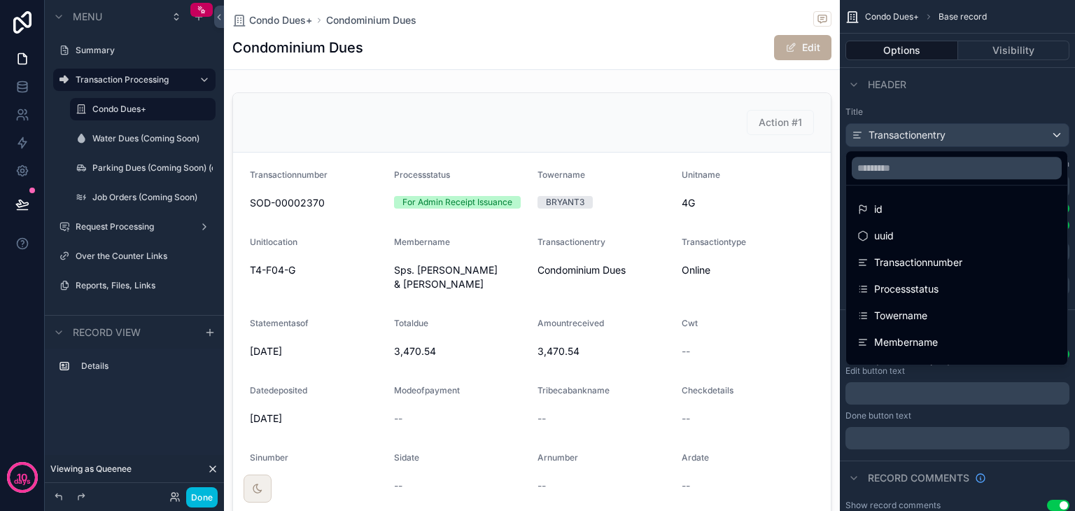
click at [979, 140] on div "scrollable content" at bounding box center [537, 255] width 1075 height 511
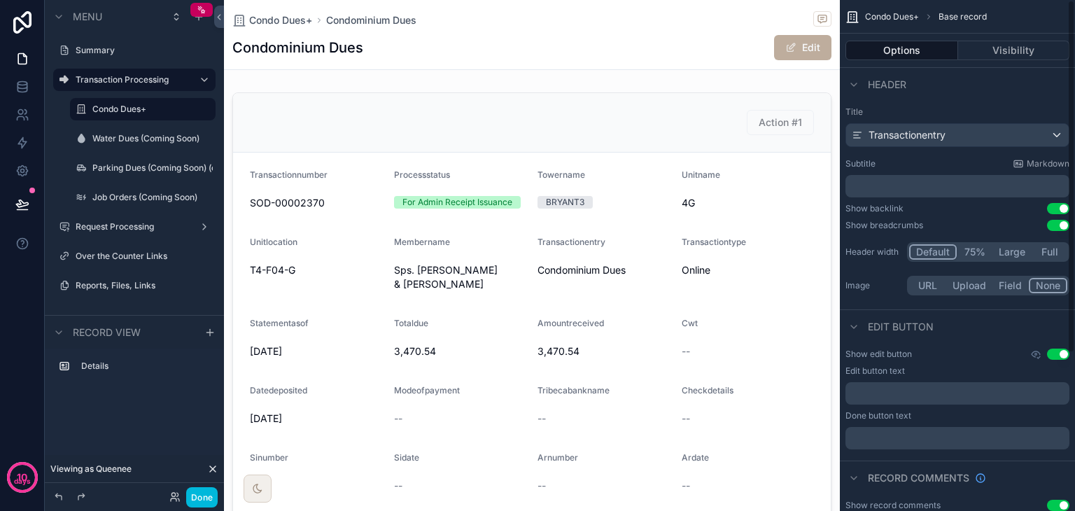
click at [977, 184] on p "﻿" at bounding box center [959, 186] width 216 height 14
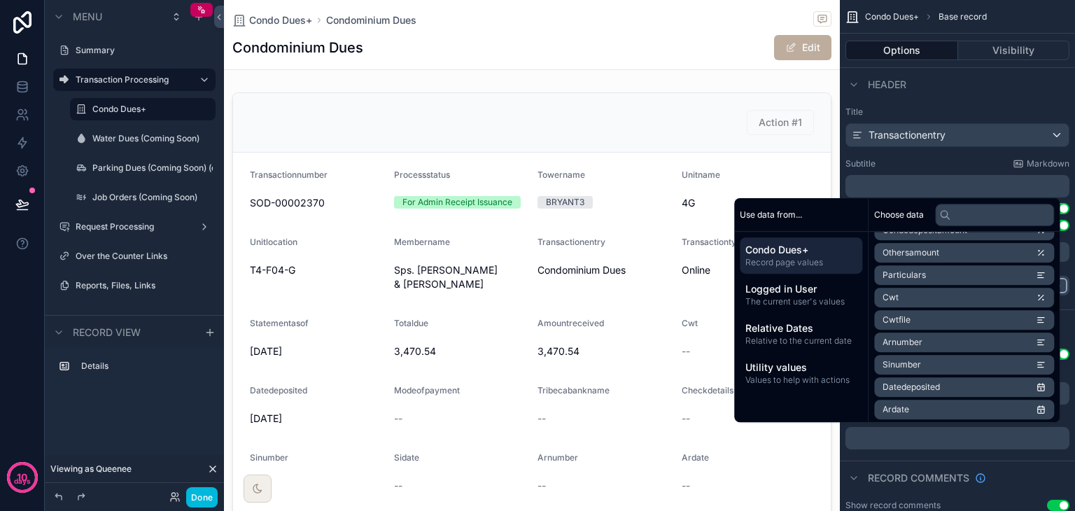
scroll to position [630, 0]
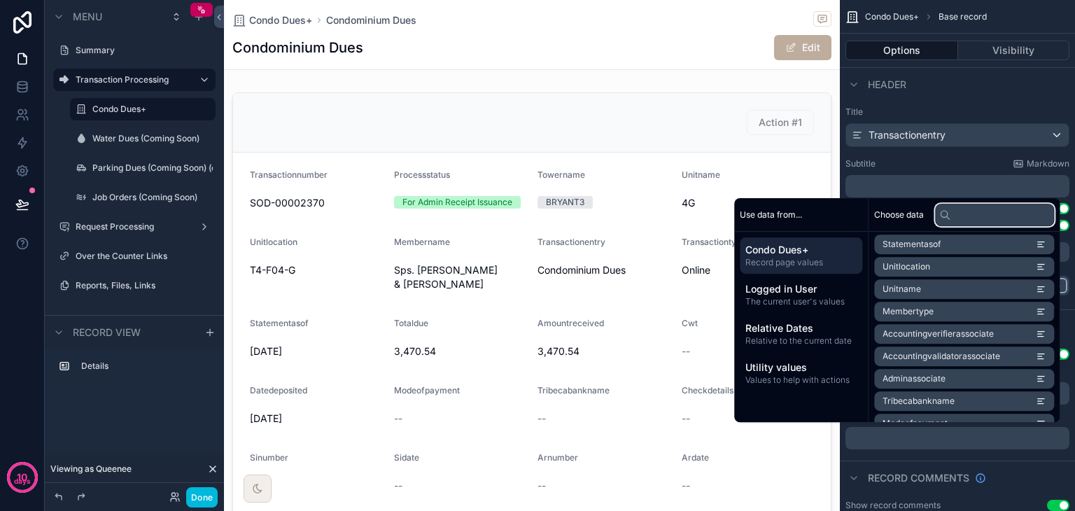
click at [988, 222] on input "text" at bounding box center [994, 215] width 119 height 22
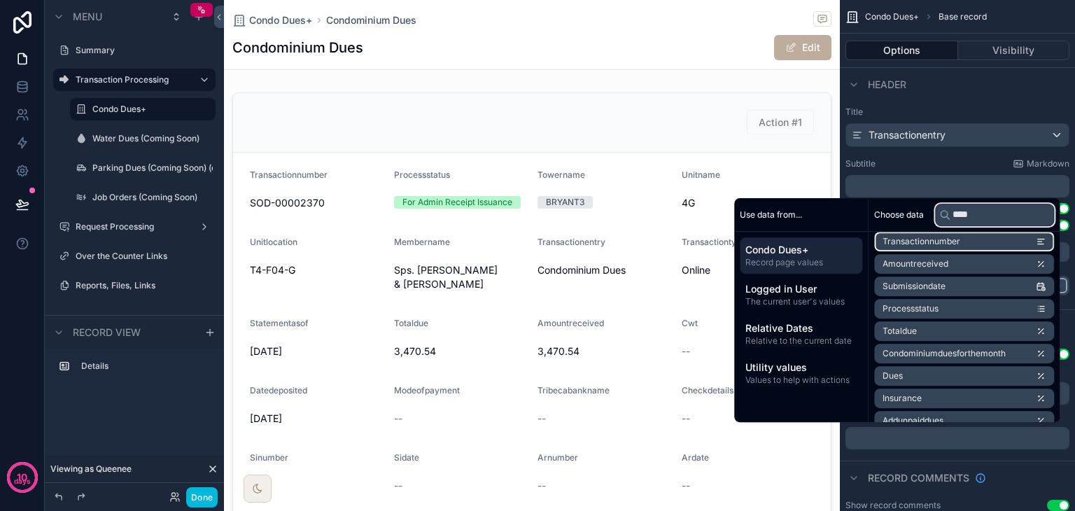
scroll to position [0, 0]
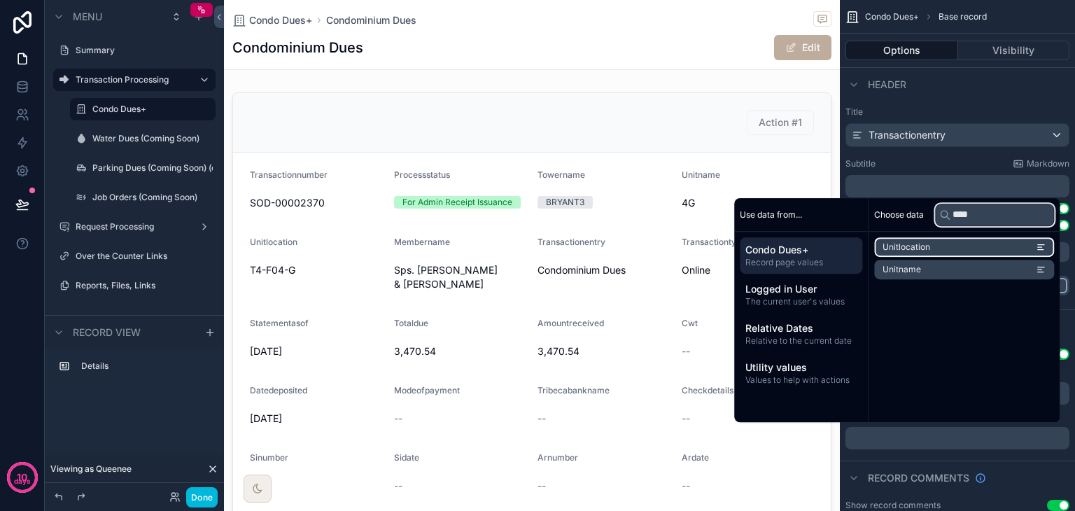
type input "****"
click at [982, 247] on li "Unitlocation" at bounding box center [964, 247] width 180 height 20
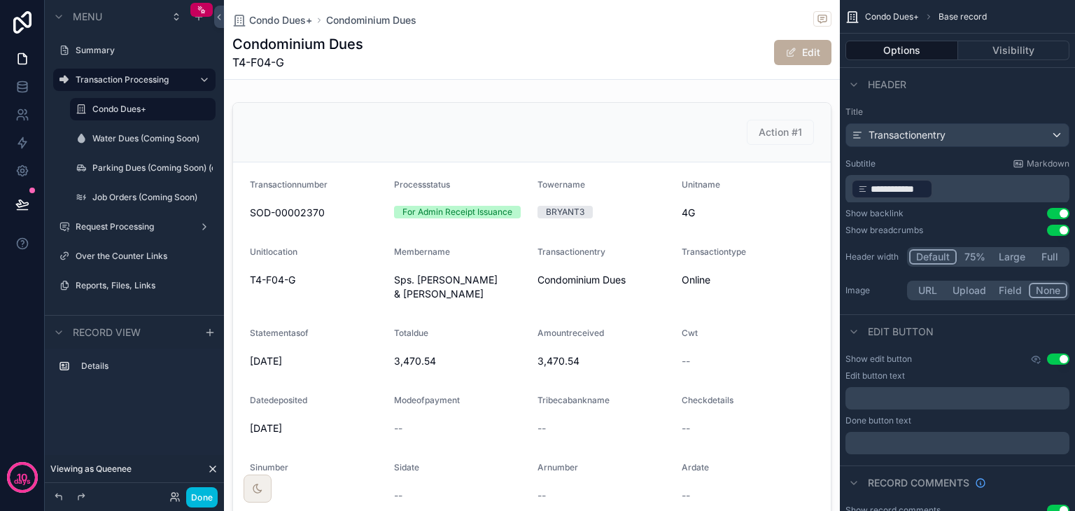
click at [190, 496] on button "Done" at bounding box center [201, 497] width 31 height 20
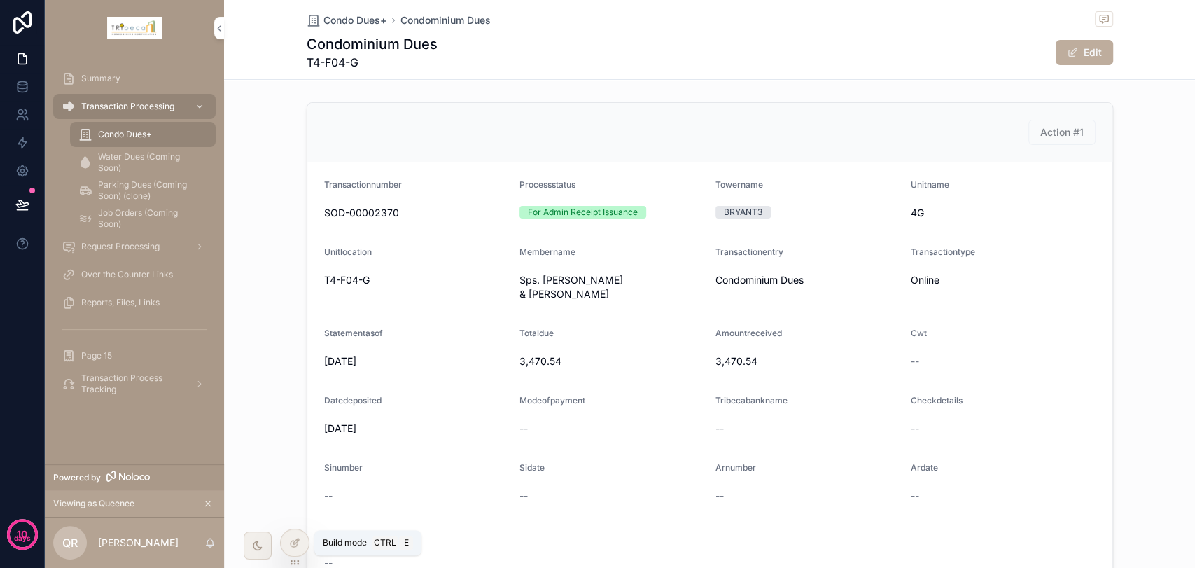
click at [296, 510] on div at bounding box center [295, 542] width 28 height 27
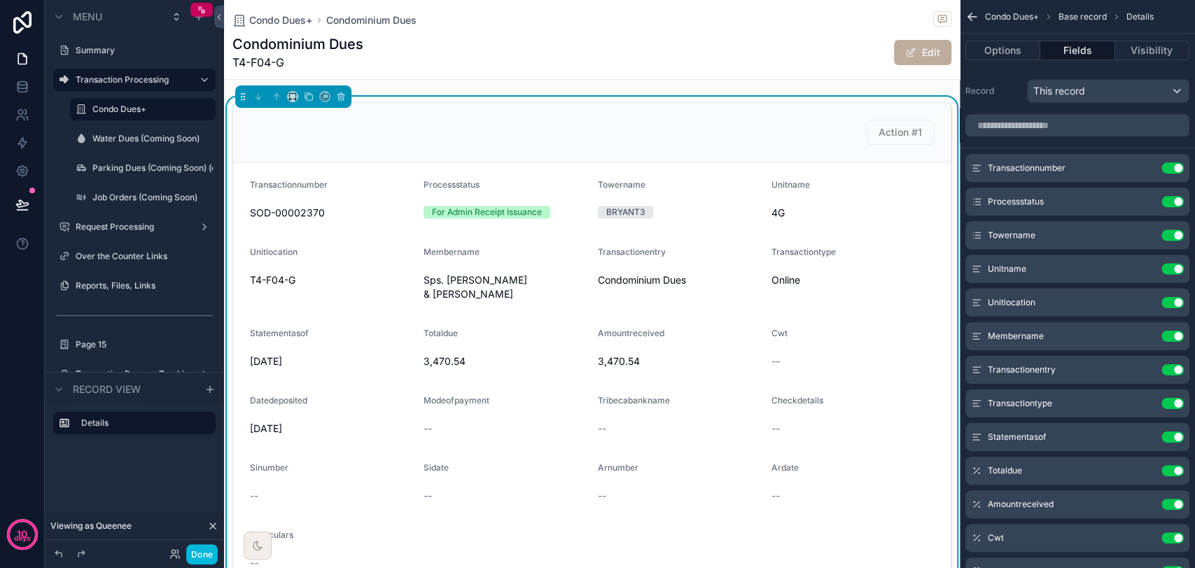
click at [1001, 52] on button "Options" at bounding box center [1002, 51] width 75 height 20
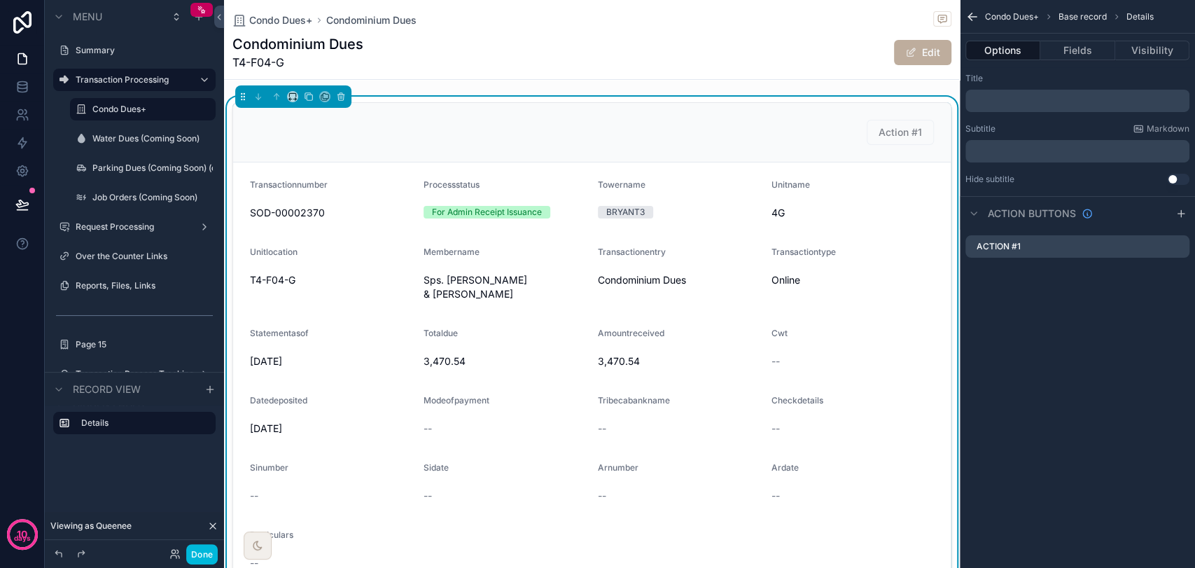
click at [0, 0] on icon "scrollable content" at bounding box center [0, 0] width 0 height 0
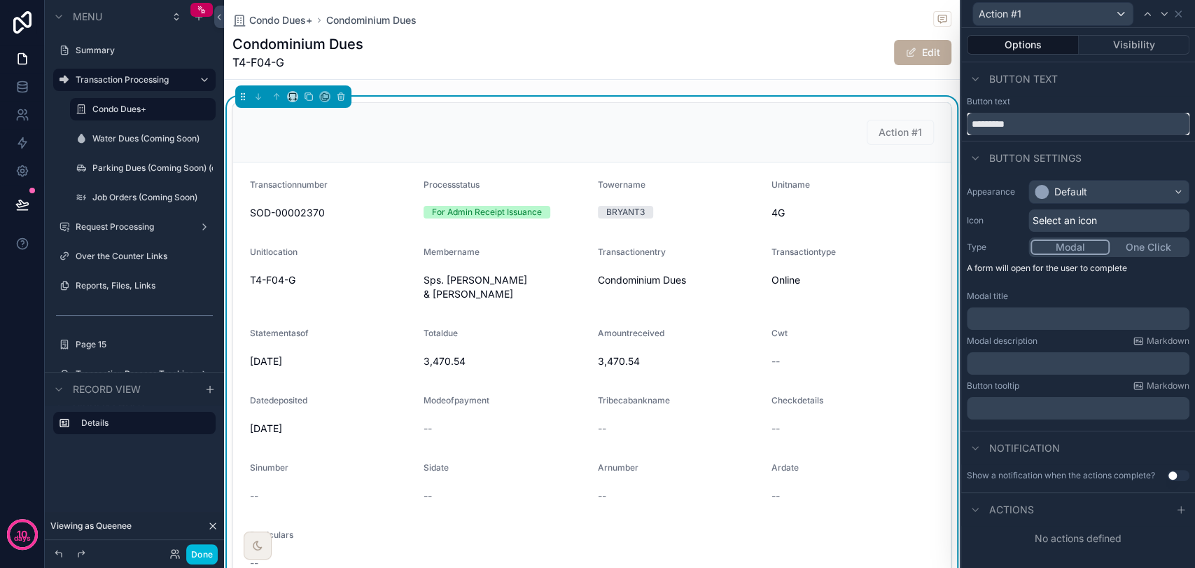
click at [1048, 125] on input "*********" at bounding box center [1078, 124] width 223 height 22
type input "**********"
click at [1074, 194] on div "Default" at bounding box center [1109, 192] width 160 height 22
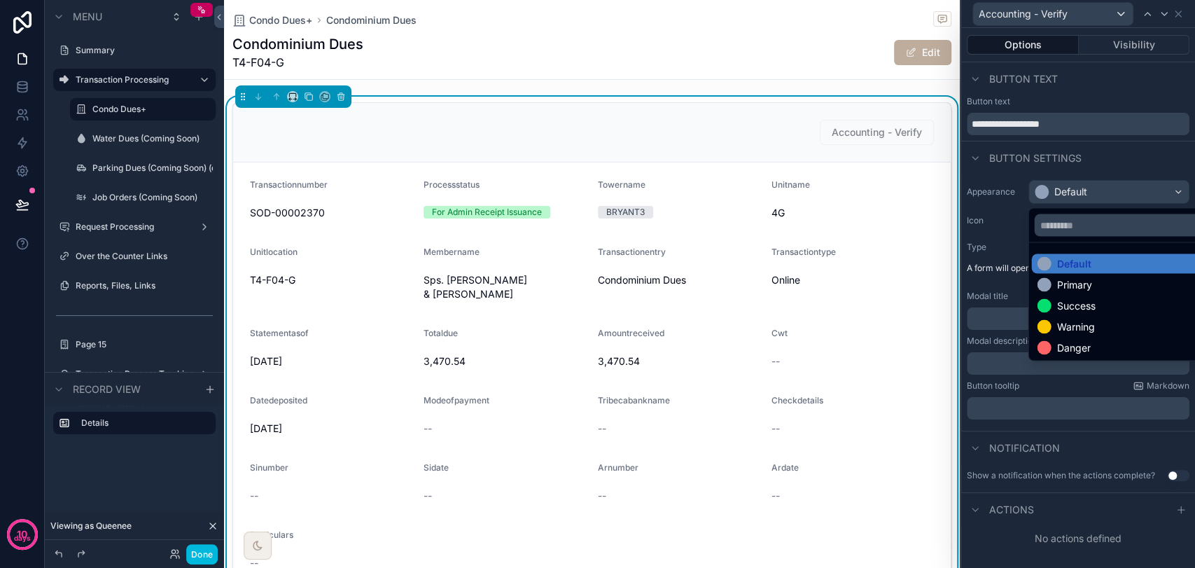
click at [1074, 307] on div "Success" at bounding box center [1124, 305] width 175 height 14
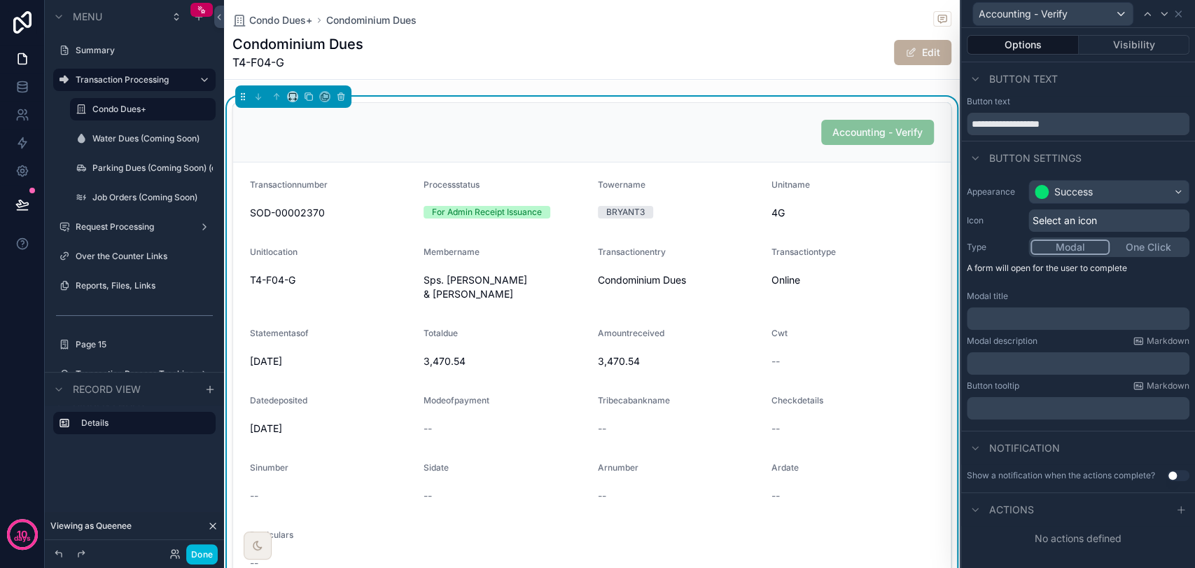
click at [1036, 215] on span "Select an icon" at bounding box center [1064, 220] width 64 height 14
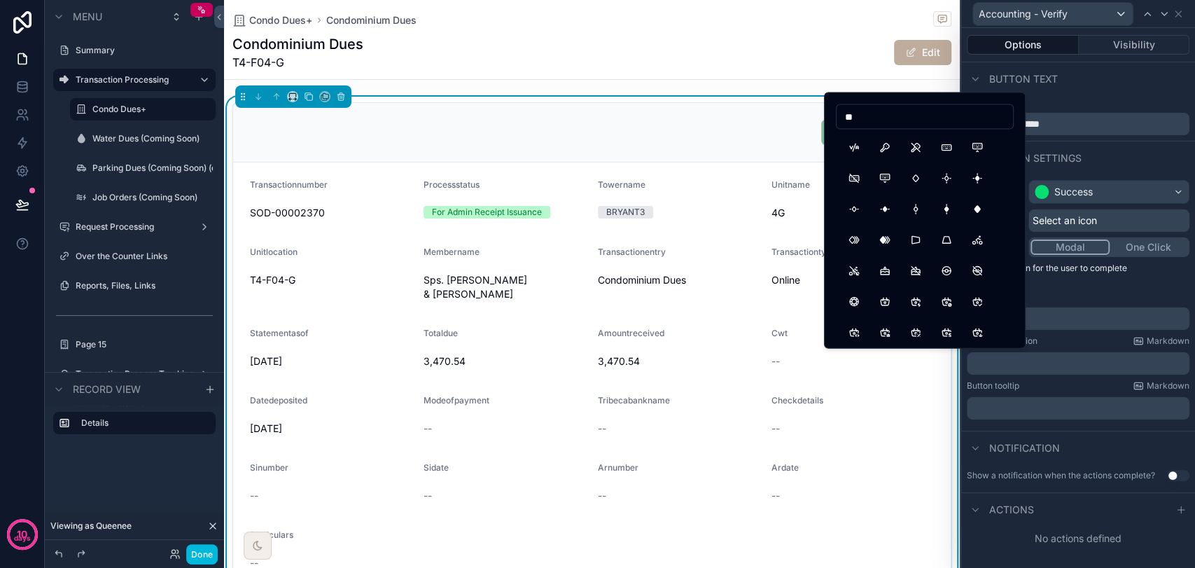
type input "*"
type input "***"
click at [850, 153] on button "Eye" at bounding box center [853, 147] width 25 height 25
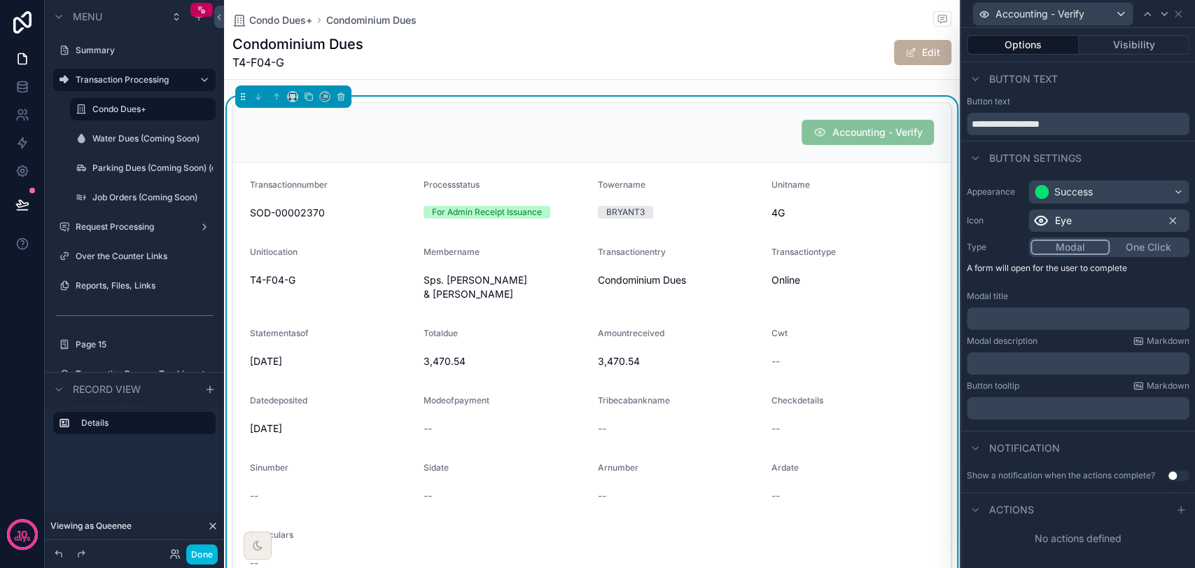
click at [1074, 510] on icon at bounding box center [1180, 509] width 11 height 11
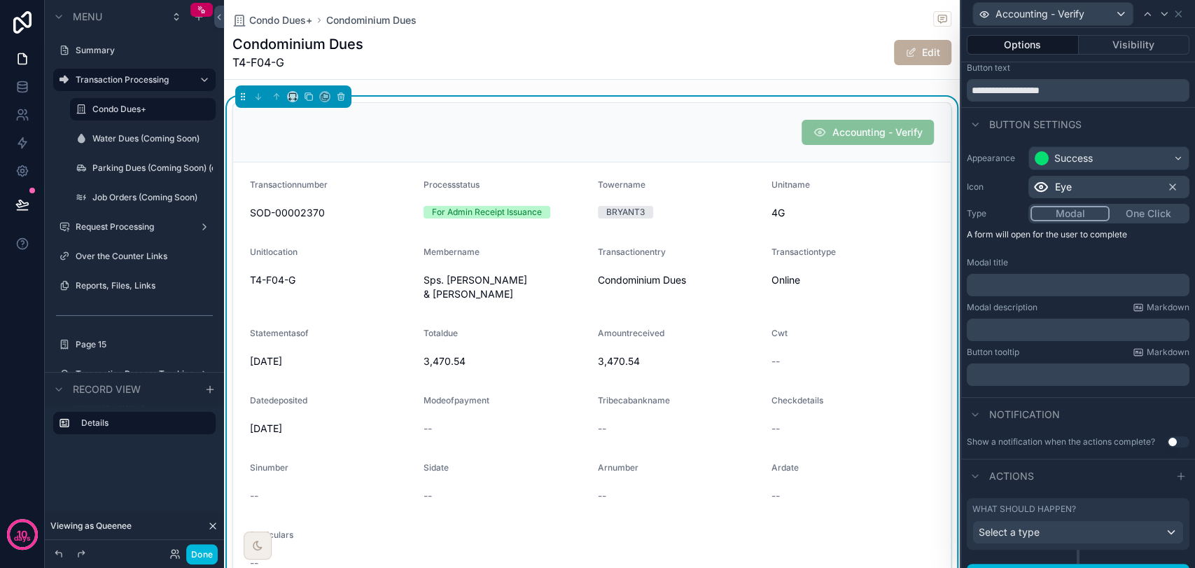
scroll to position [67, 0]
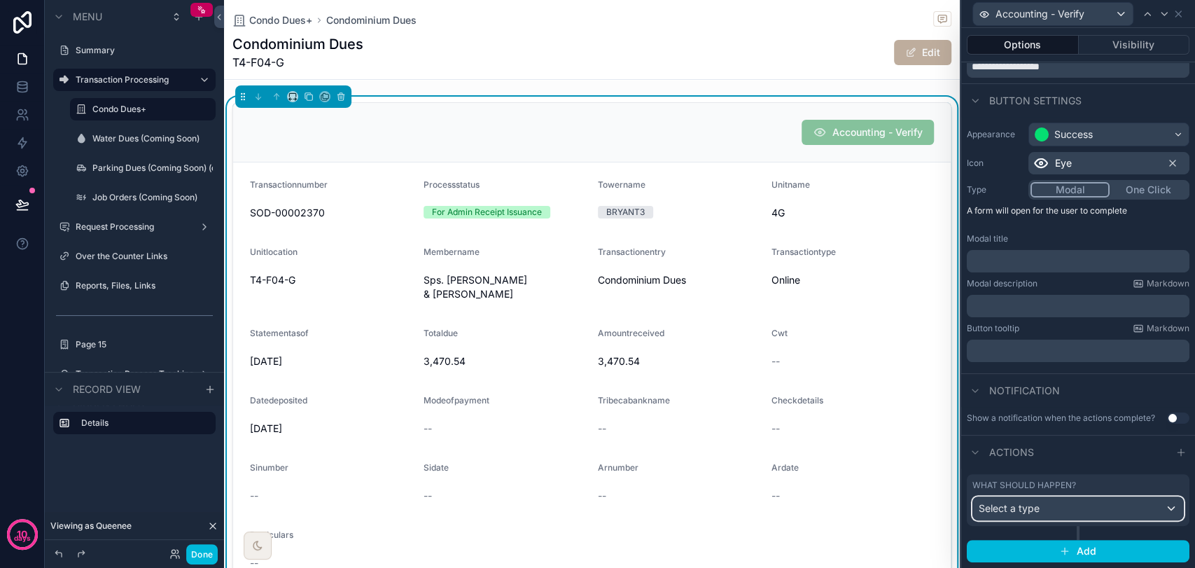
click at [1074, 510] on div "Select a type" at bounding box center [1078, 508] width 210 height 22
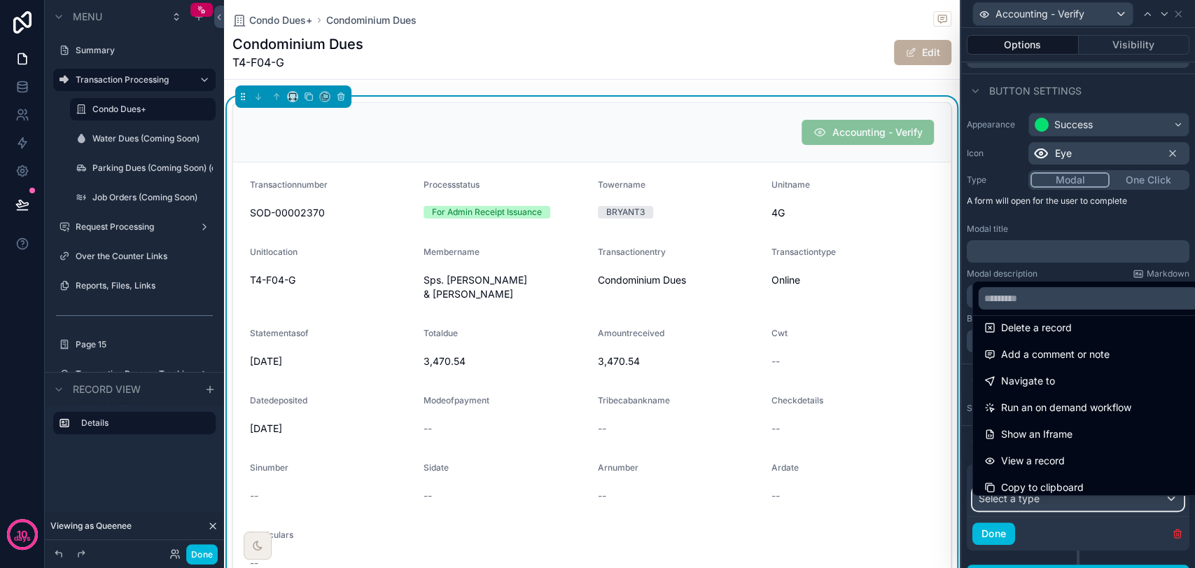
scroll to position [0, 0]
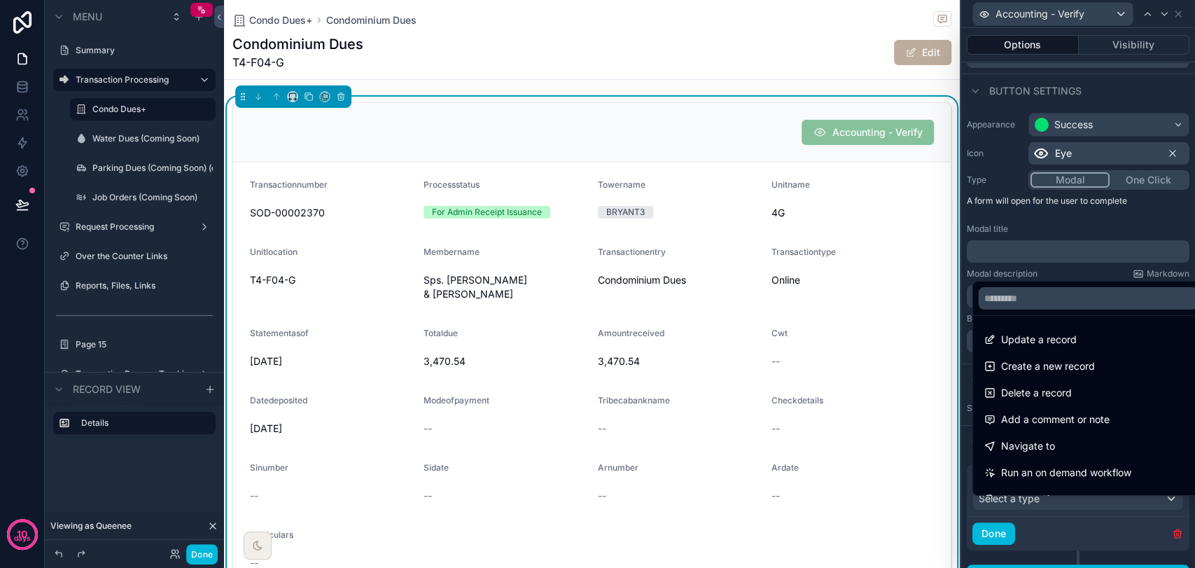
click at [1074, 339] on div "Update a record" at bounding box center [1087, 339] width 209 height 17
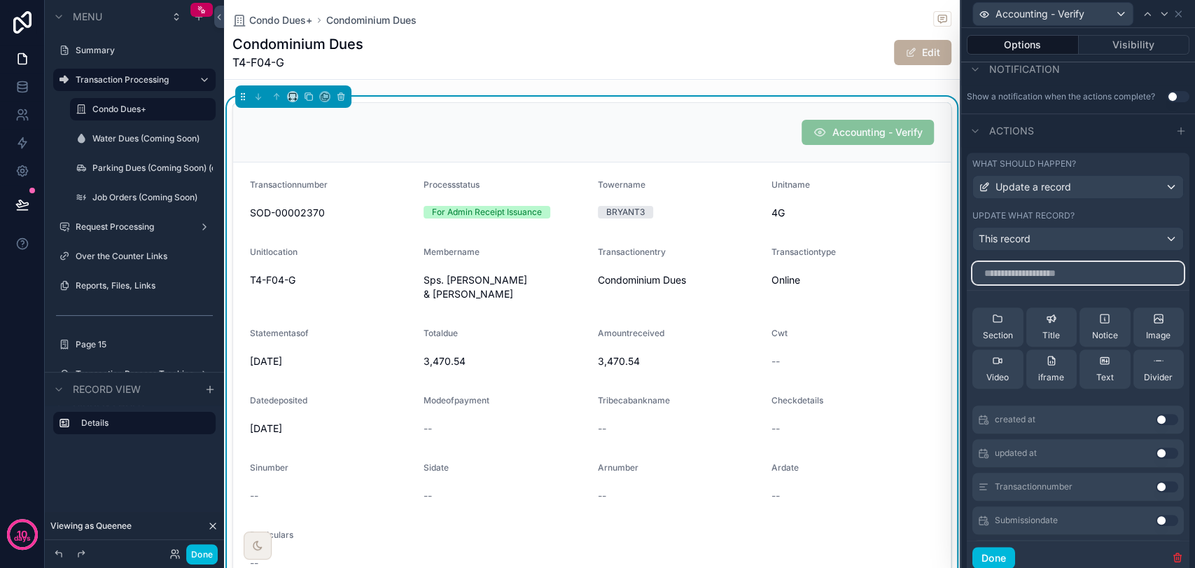
click at [1068, 284] on input "text" at bounding box center [1077, 273] width 211 height 22
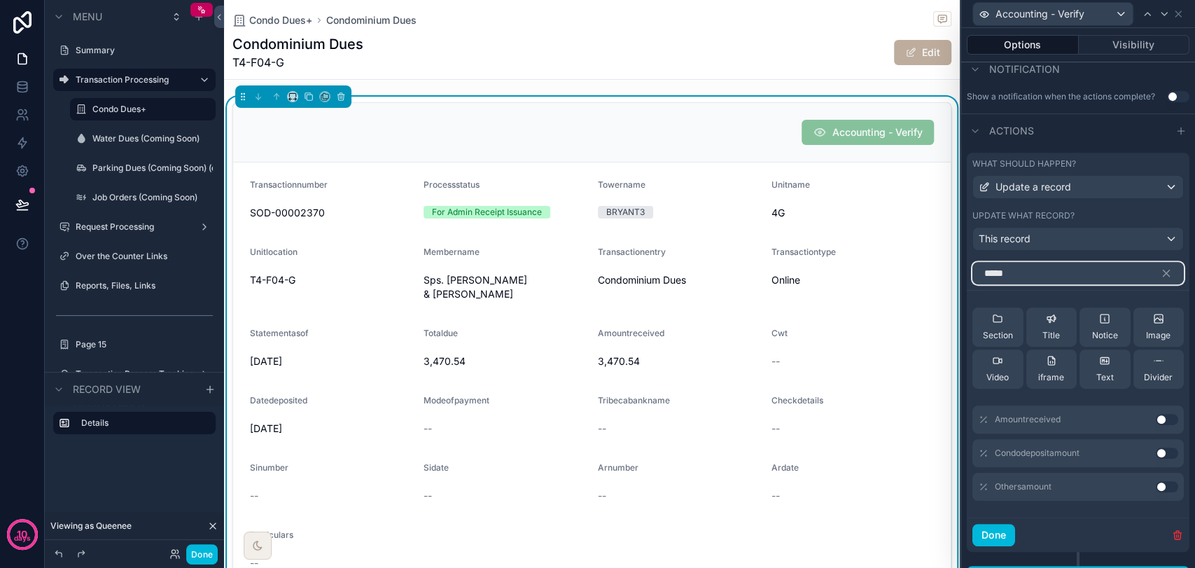
type input "*****"
click at [1074, 425] on button "Use setting" at bounding box center [1167, 419] width 22 height 11
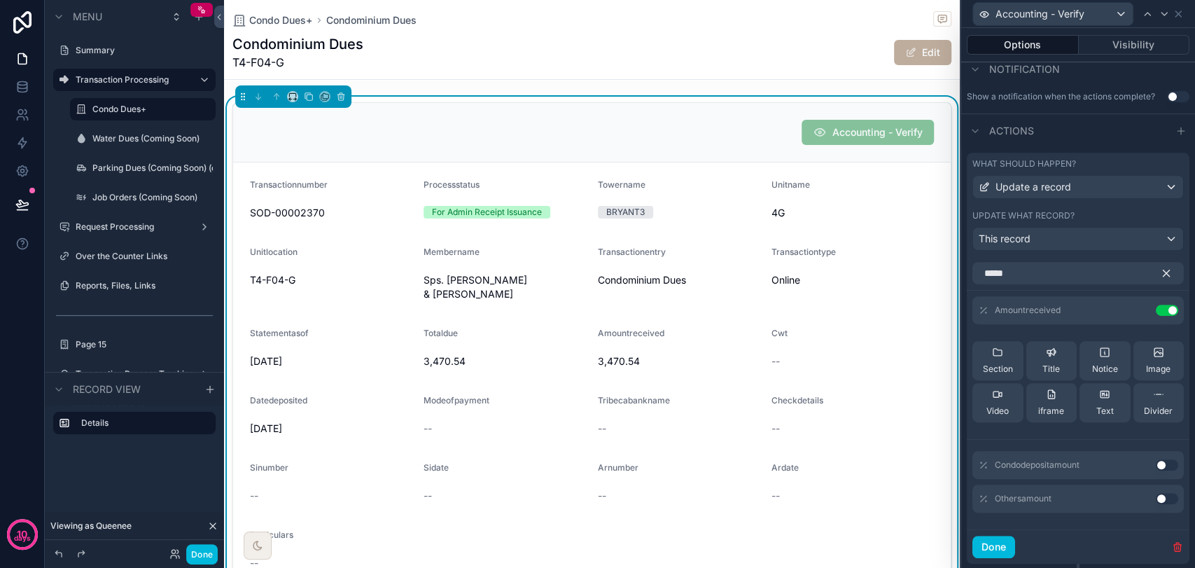
click at [1074, 279] on icon "button" at bounding box center [1166, 273] width 13 height 13
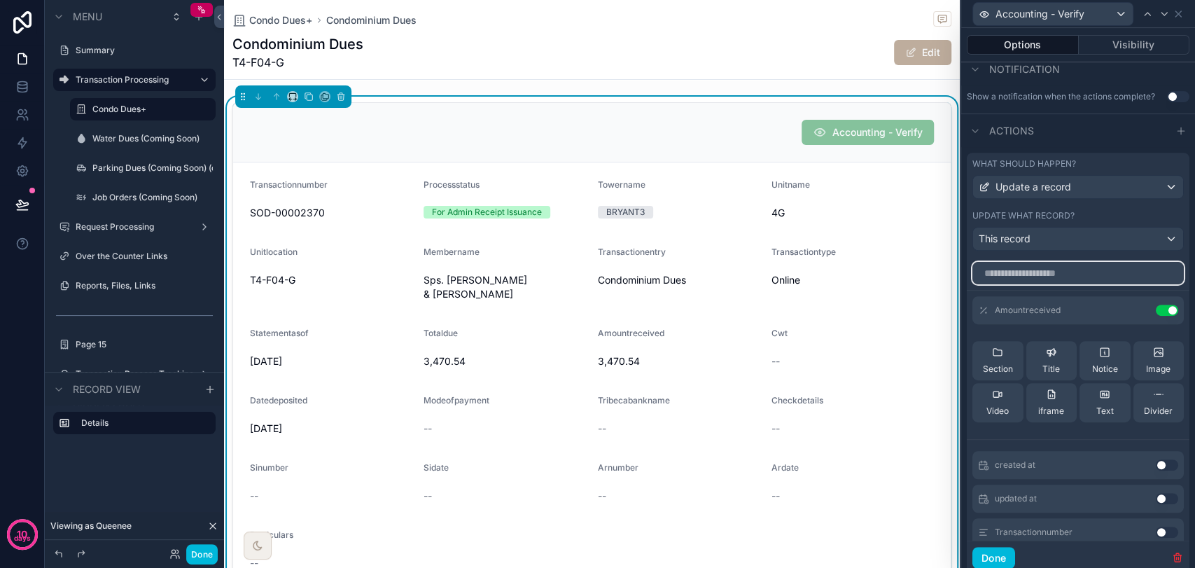
click at [1074, 284] on input "text" at bounding box center [1077, 273] width 211 height 22
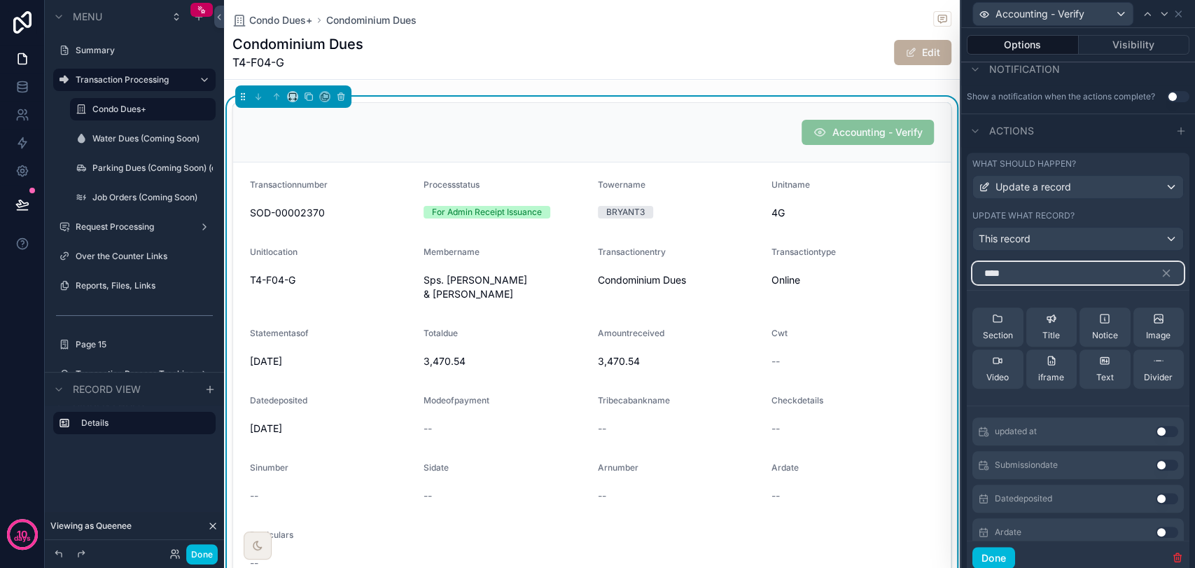
type input "****"
click at [1074, 504] on button "Use setting" at bounding box center [1167, 498] width 22 height 11
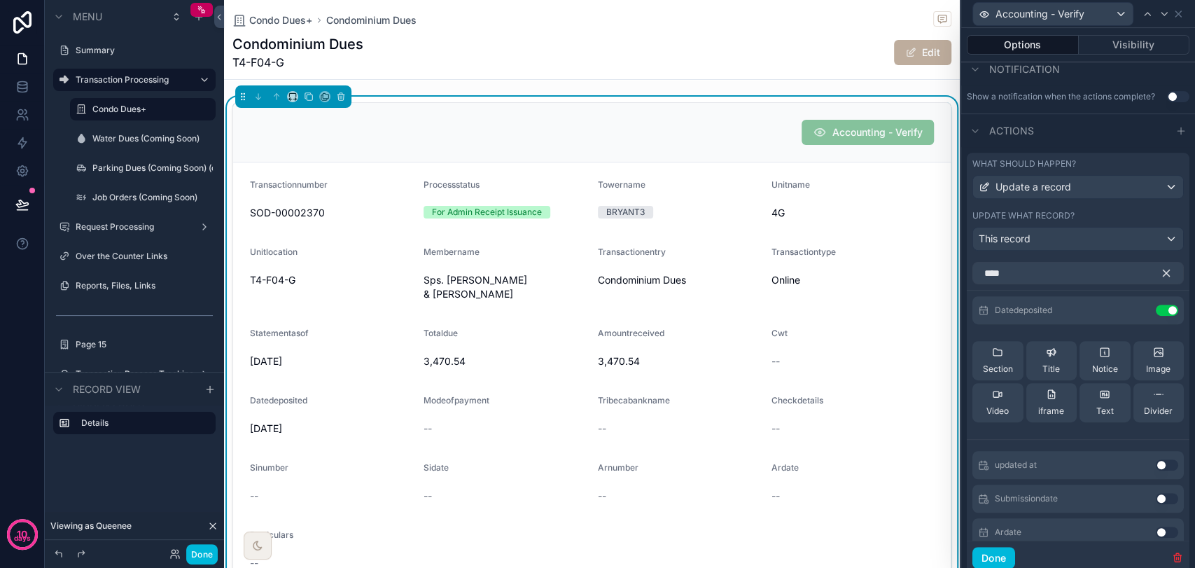
click at [1074, 279] on icon "button" at bounding box center [1166, 273] width 13 height 13
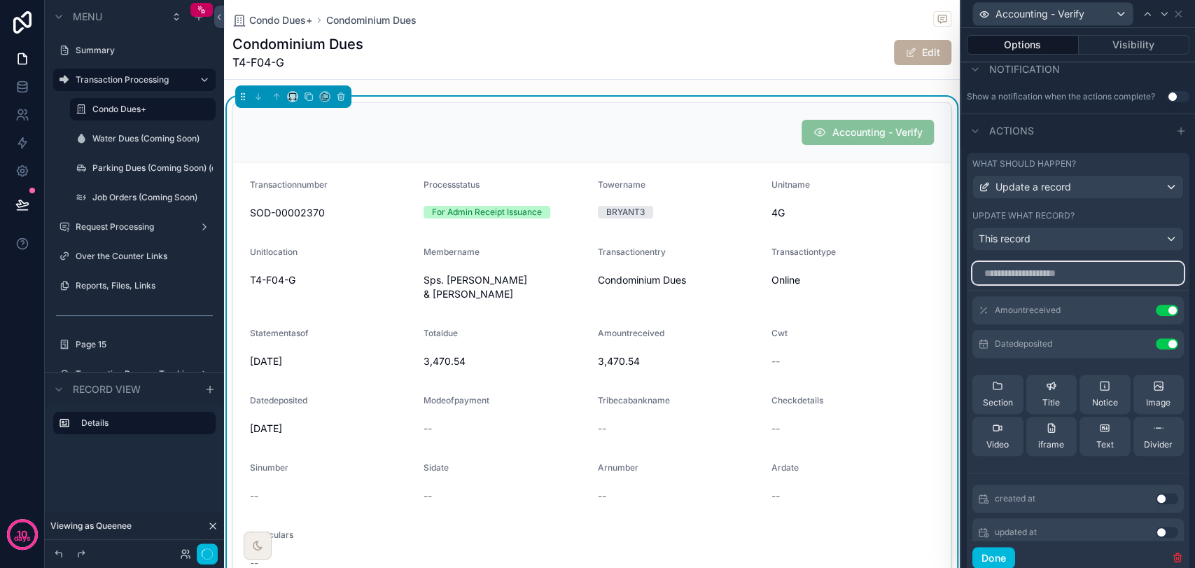
click at [1074, 284] on input "text" at bounding box center [1077, 273] width 211 height 22
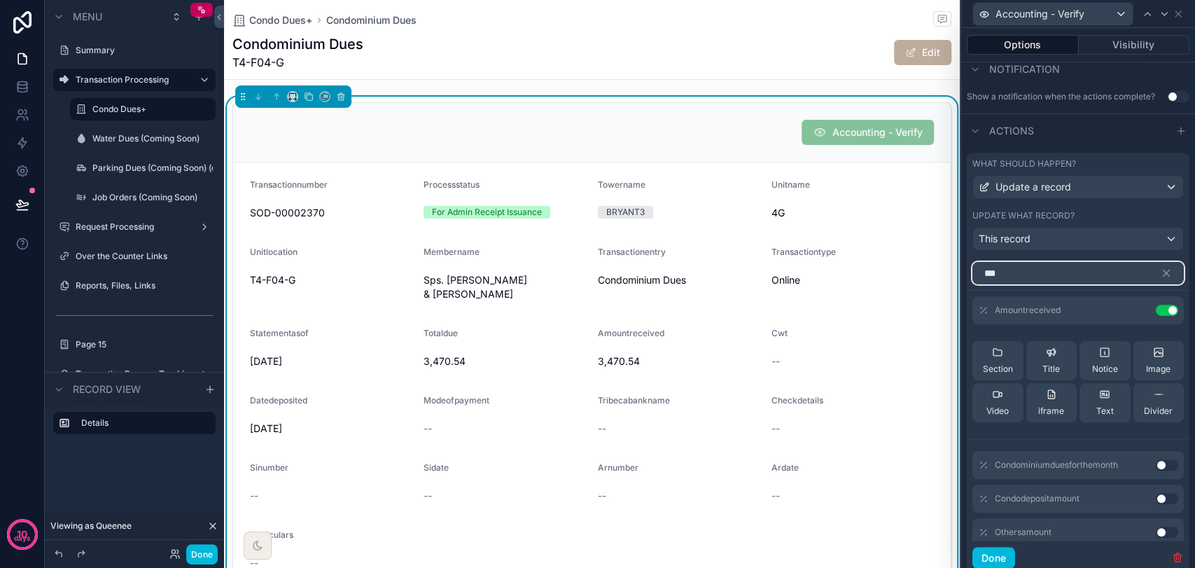
scroll to position [358, 0]
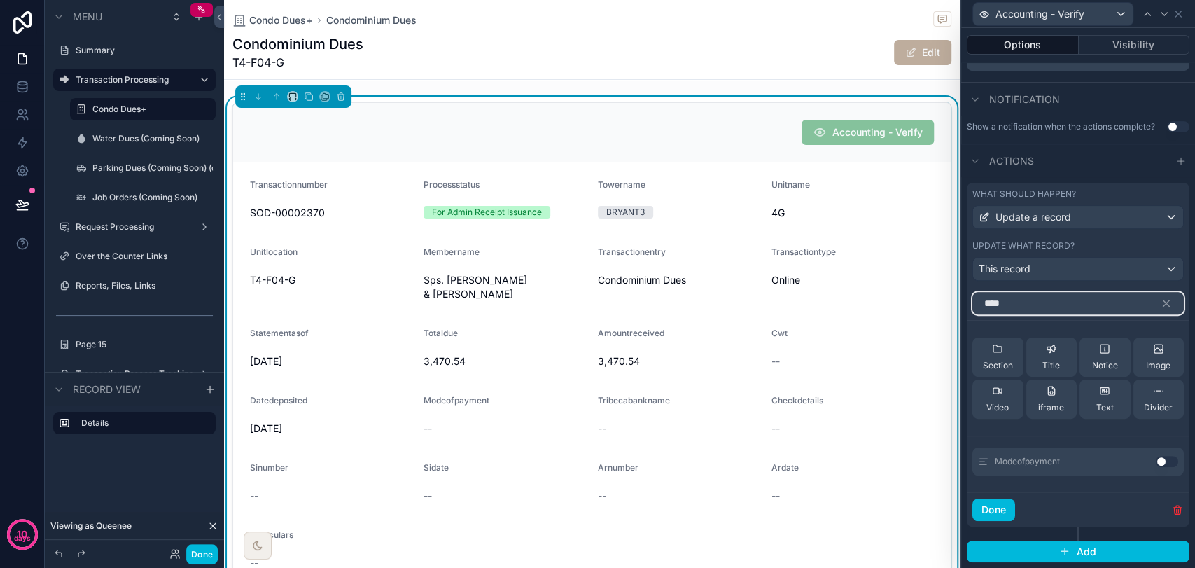
type input "****"
click at [1074, 460] on button "Use setting" at bounding box center [1167, 461] width 22 height 11
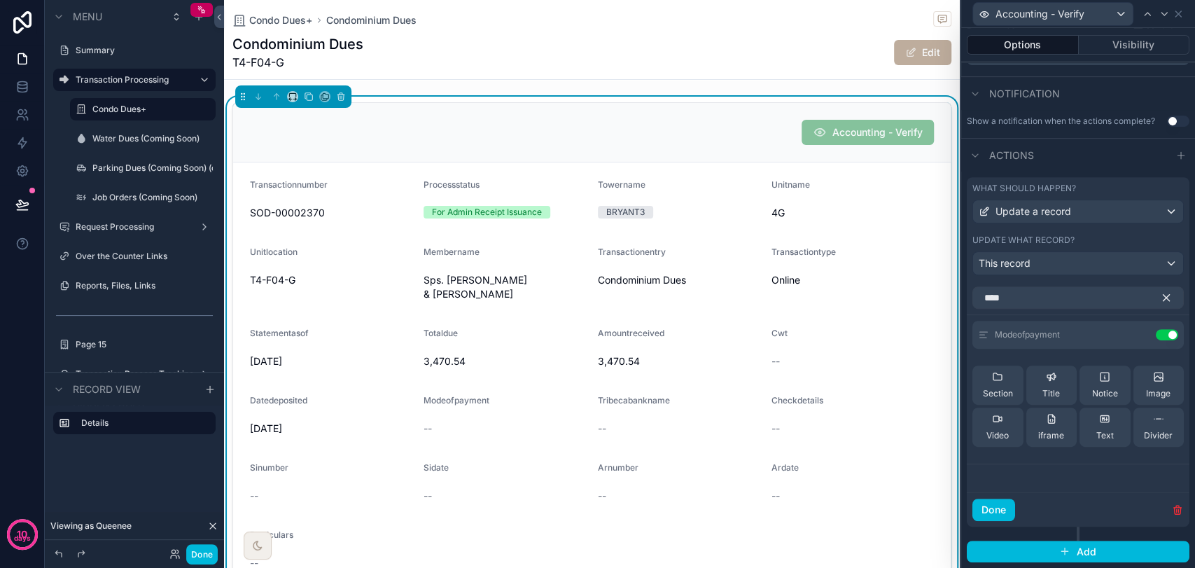
click at [1074, 301] on icon "button" at bounding box center [1166, 298] width 6 height 6
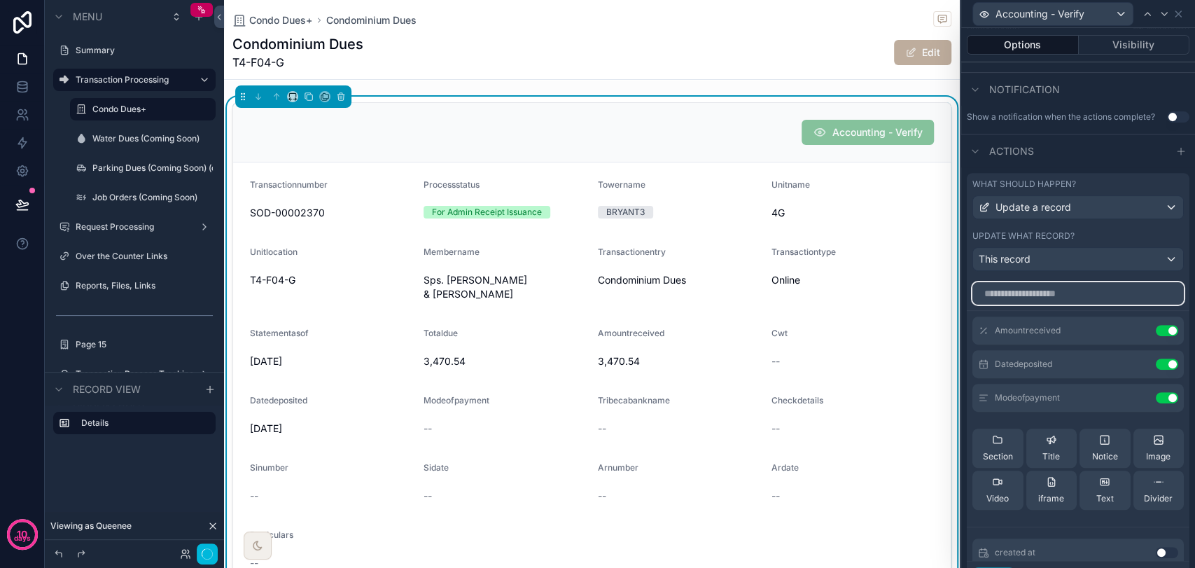
click at [1074, 304] on input "text" at bounding box center [1077, 293] width 211 height 22
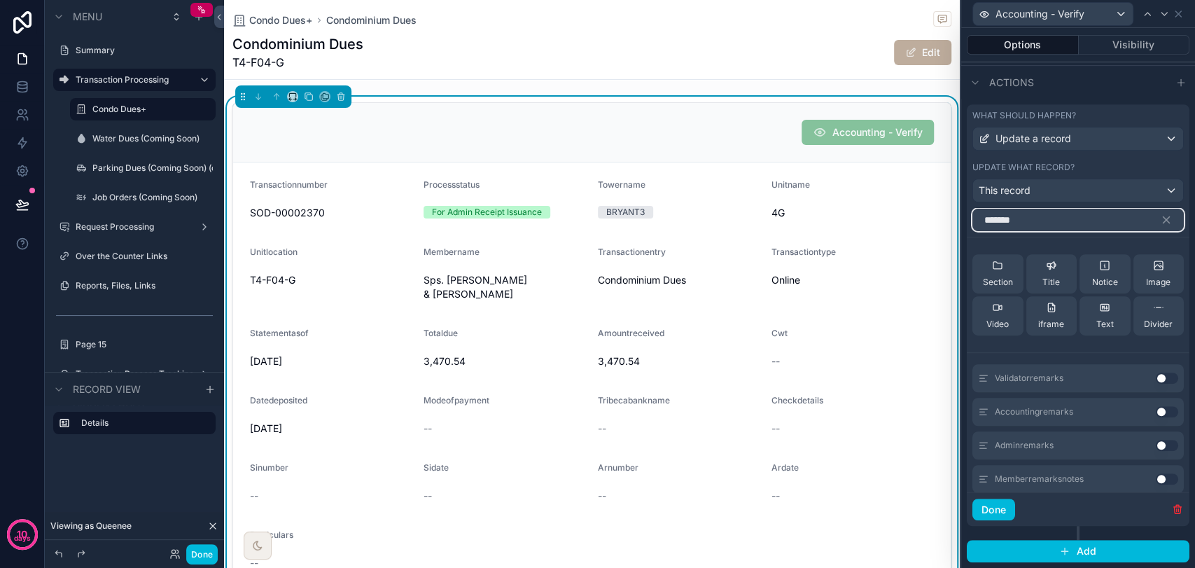
scroll to position [0, 0]
type input "*******"
click at [1074, 416] on button "Use setting" at bounding box center [1167, 416] width 22 height 11
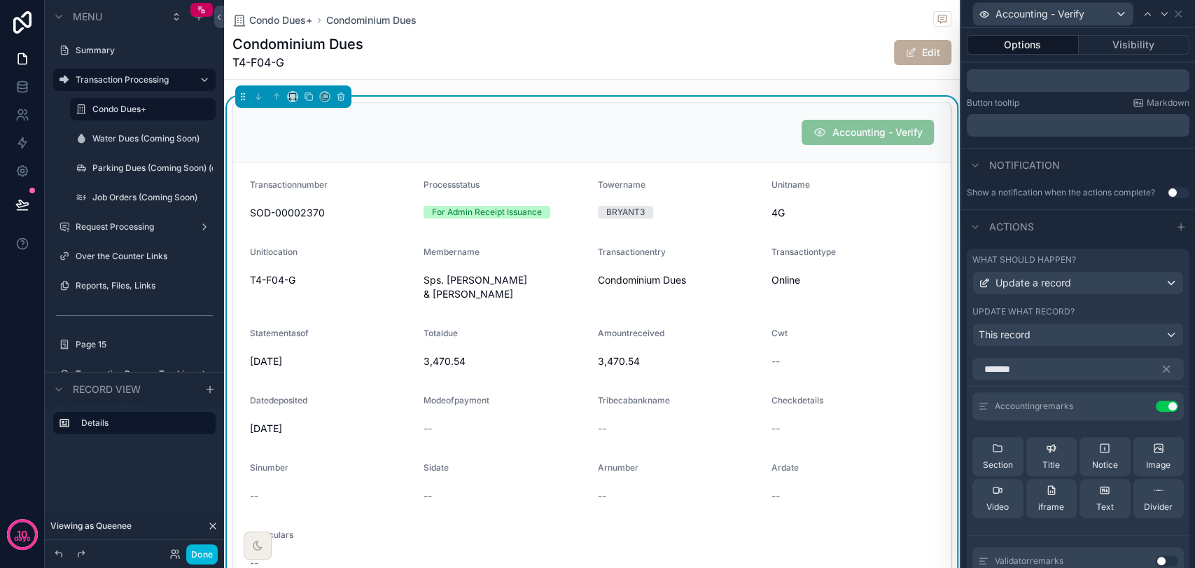
scroll to position [281, 0]
click at [1074, 377] on icon "button" at bounding box center [1166, 371] width 13 height 13
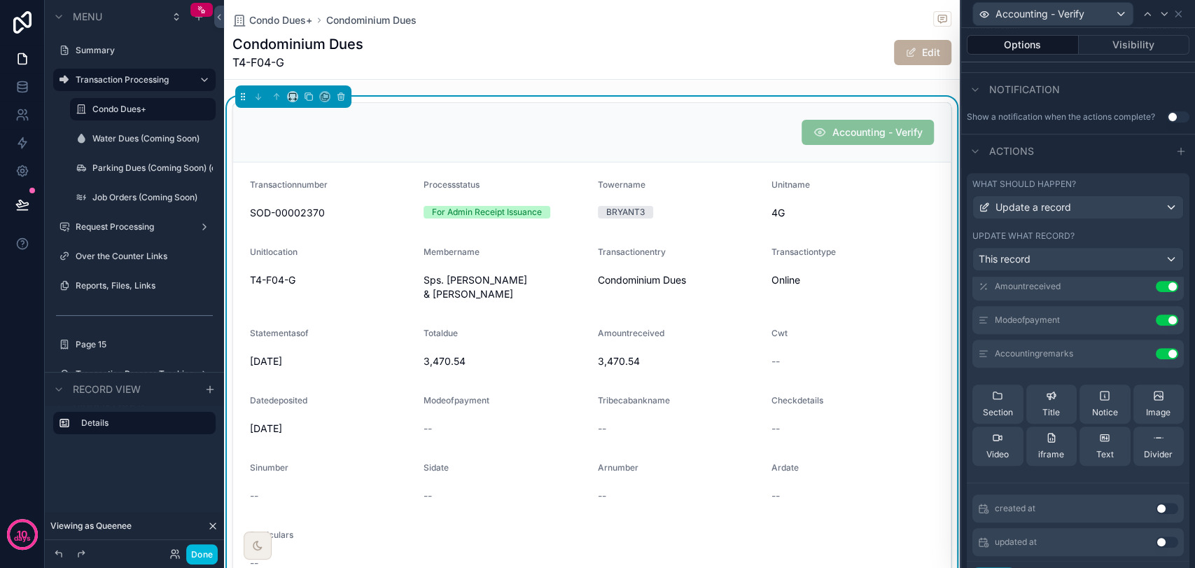
scroll to position [0, 0]
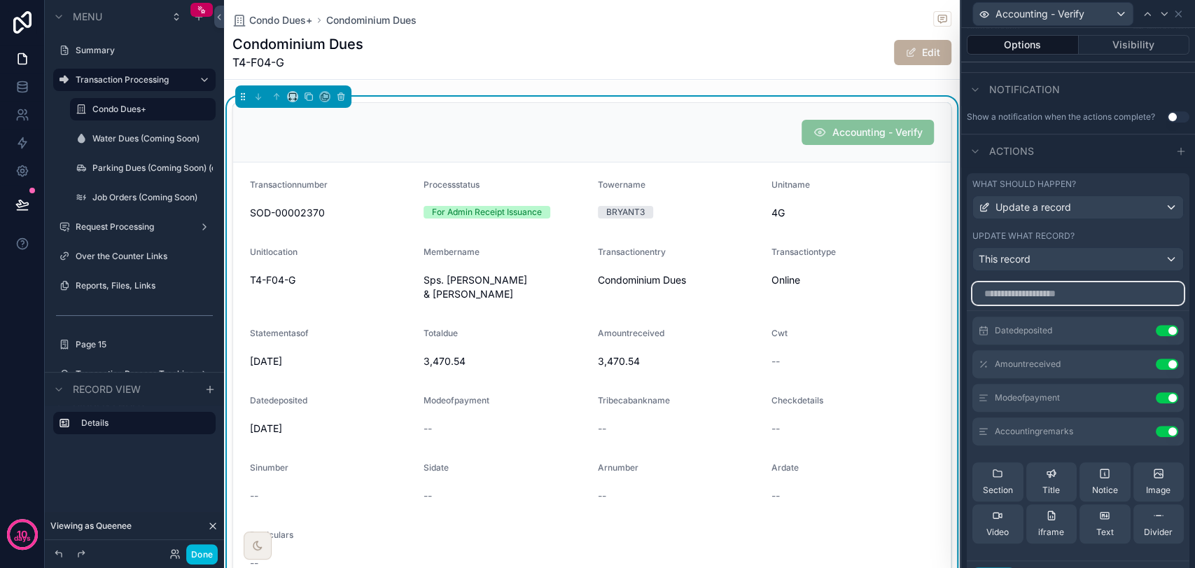
click at [1066, 304] on input "text" at bounding box center [1077, 293] width 211 height 22
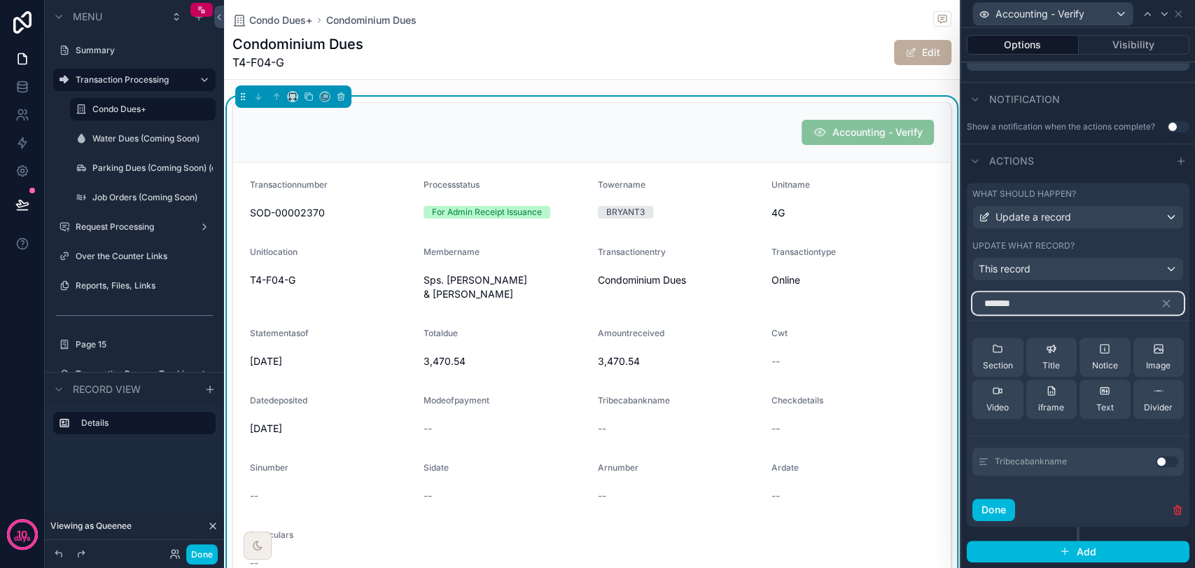
type input "*******"
click at [1074, 461] on button "Use setting" at bounding box center [1167, 461] width 22 height 11
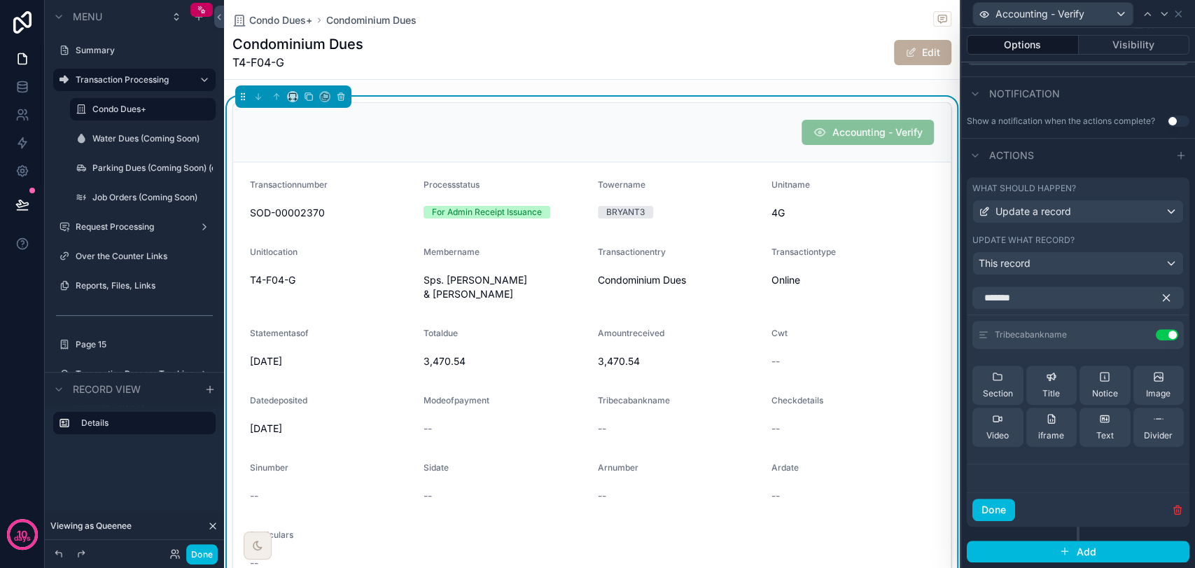
click at [1074, 304] on icon "button" at bounding box center [1166, 297] width 13 height 13
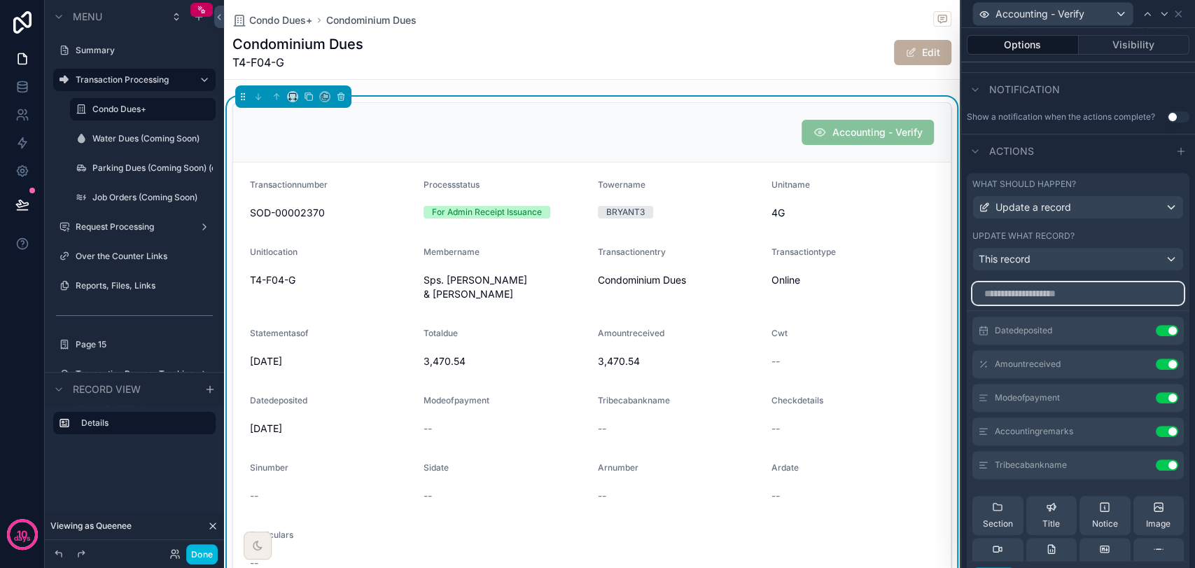
click at [1064, 304] on input "text" at bounding box center [1077, 293] width 211 height 22
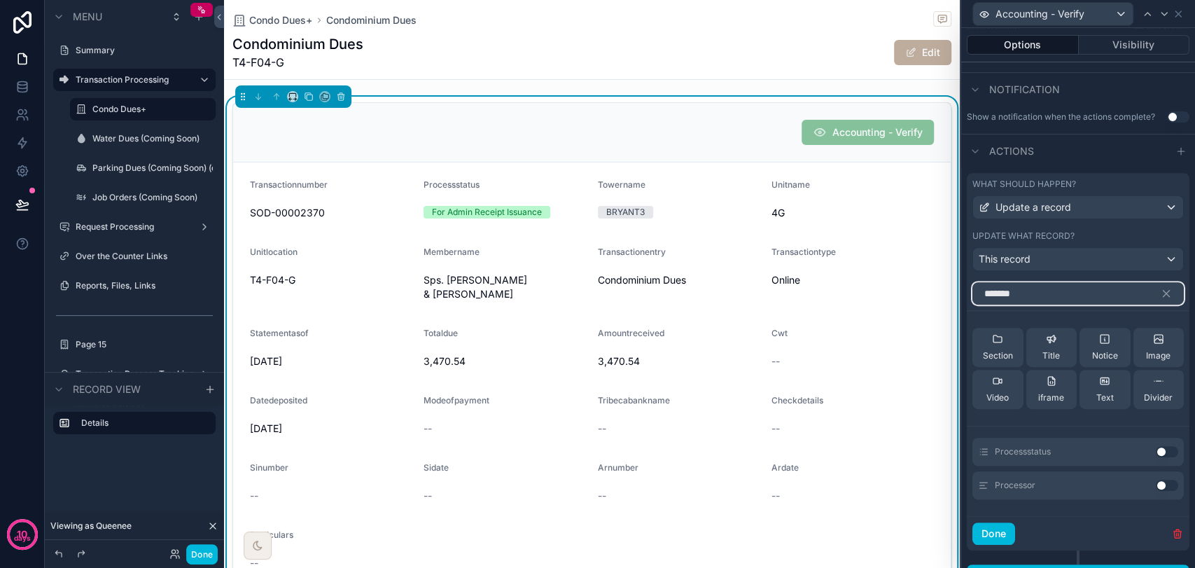
type input "*******"
click at [1074, 457] on button "Use setting" at bounding box center [1167, 451] width 22 height 11
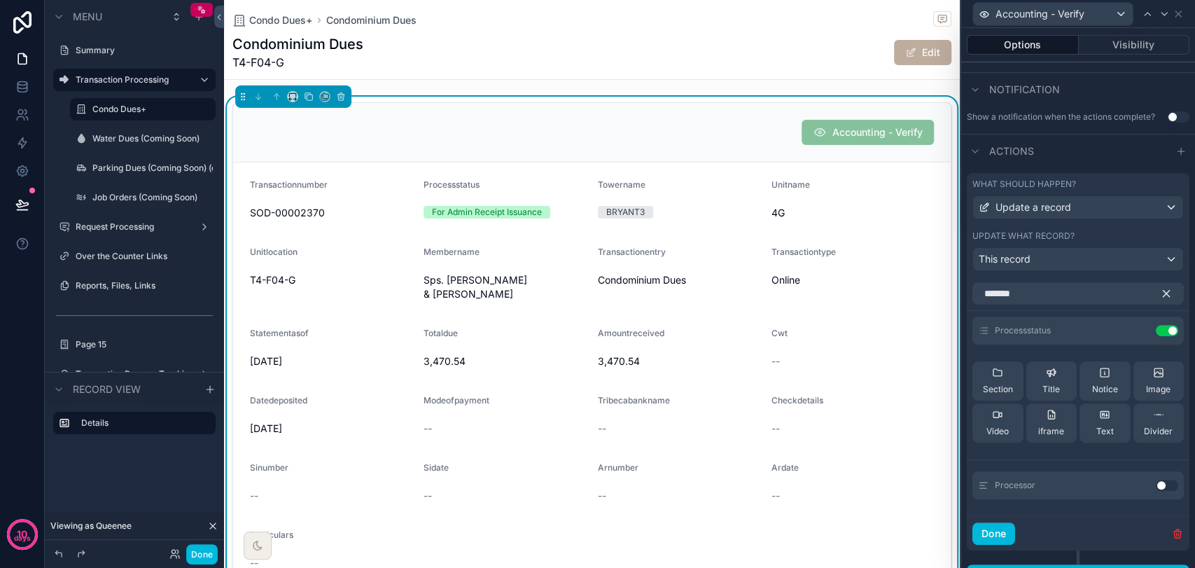
click at [1074, 300] on icon "button" at bounding box center [1166, 293] width 13 height 13
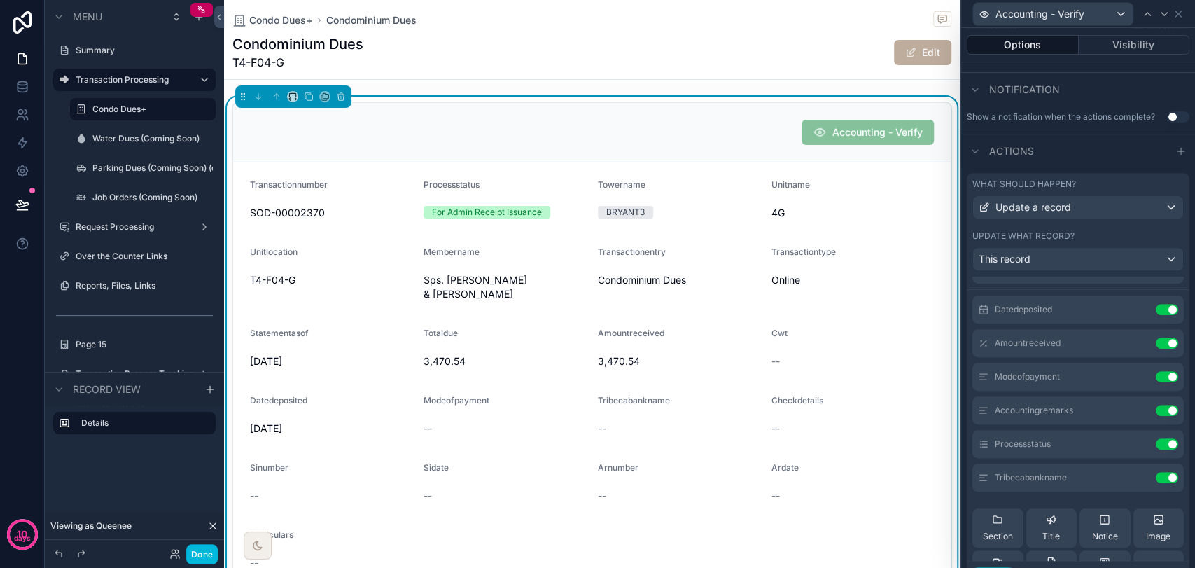
scroll to position [78, 0]
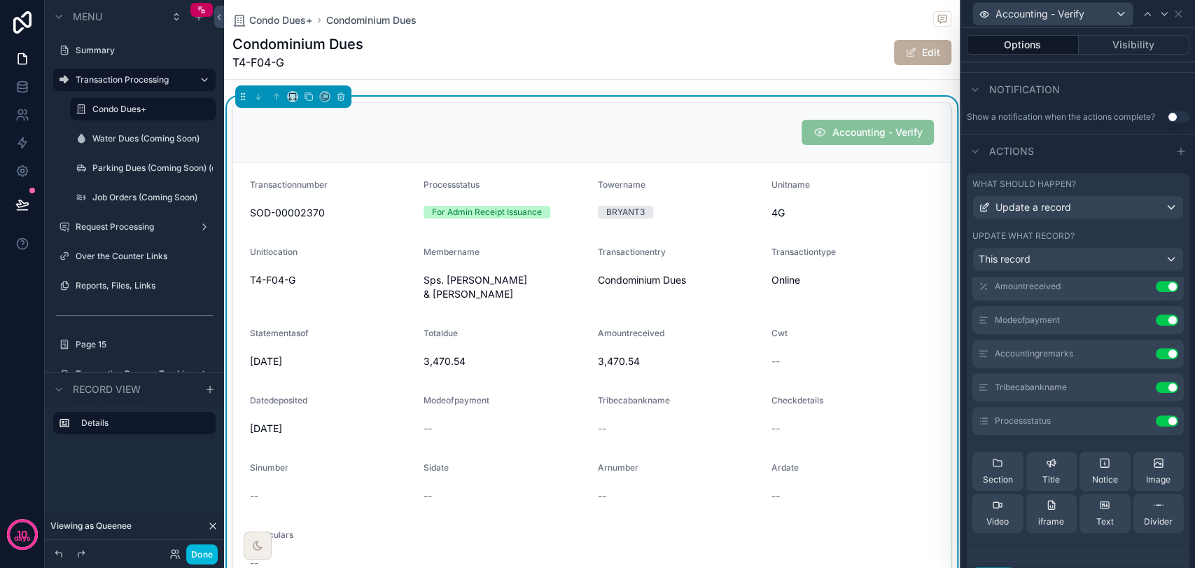
click at [1049, 483] on div "Title" at bounding box center [1050, 471] width 17 height 28
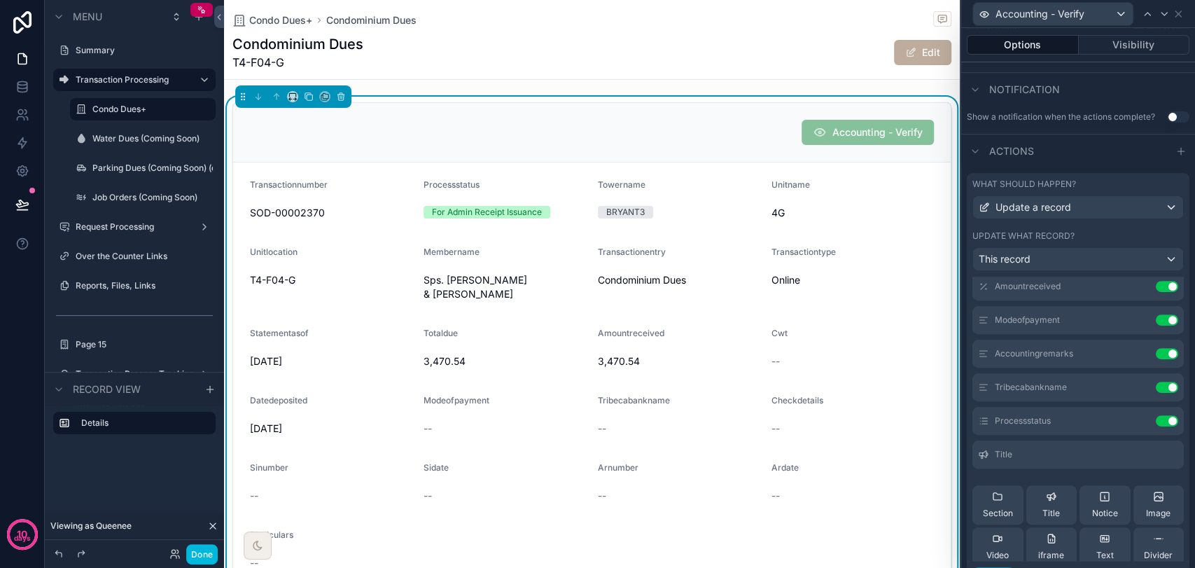
click at [0, 0] on icon at bounding box center [0, 0] width 0 height 0
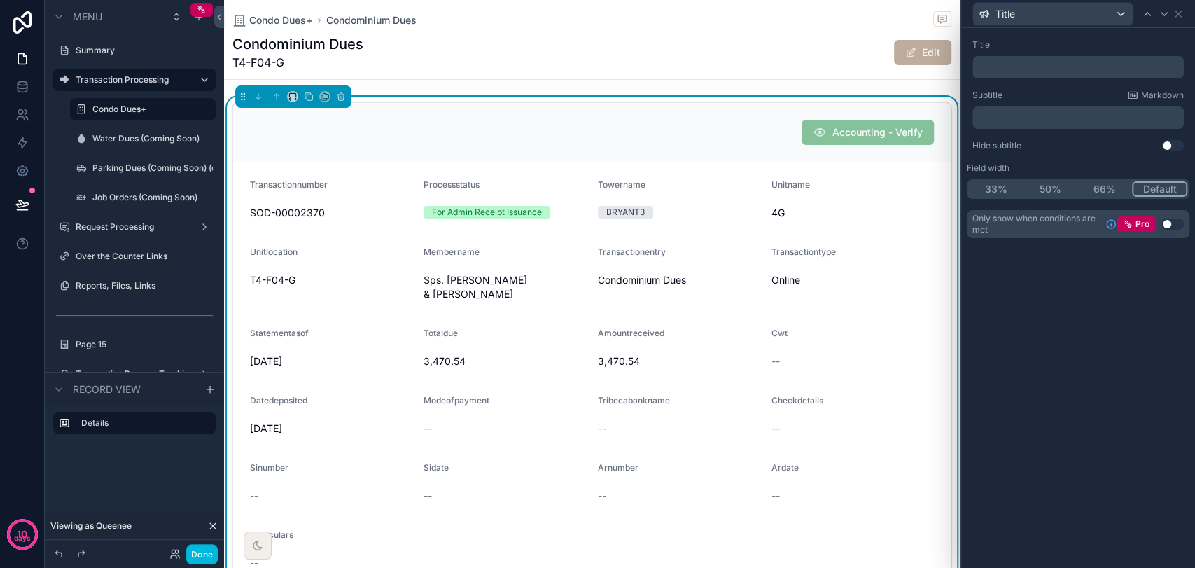
click at [1036, 70] on p "﻿" at bounding box center [1079, 67] width 203 height 14
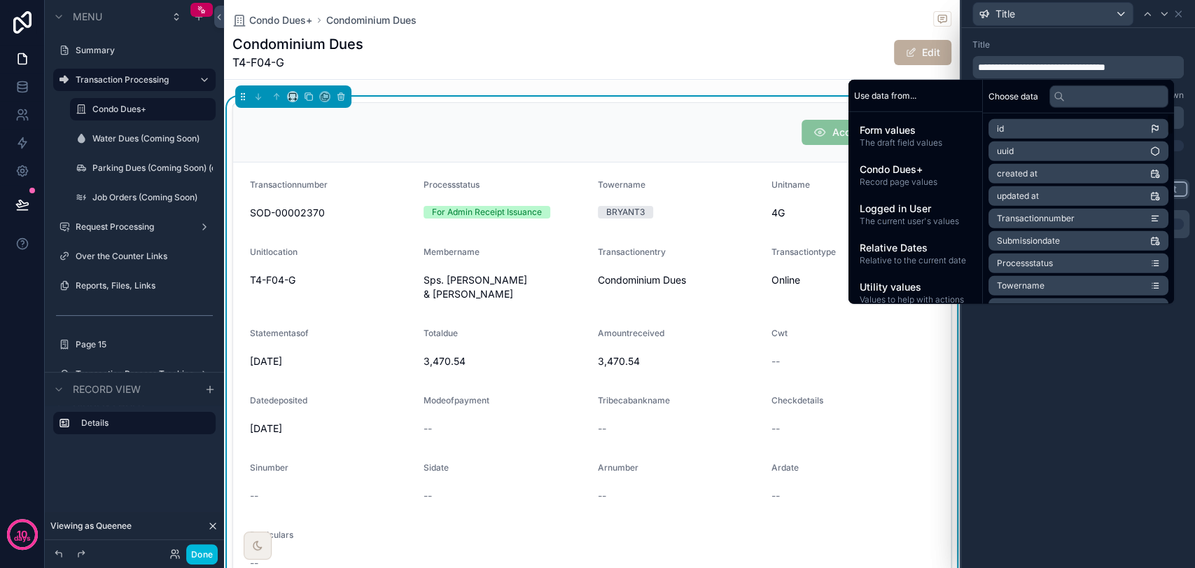
click at [1044, 368] on div "**********" at bounding box center [1078, 298] width 234 height 540
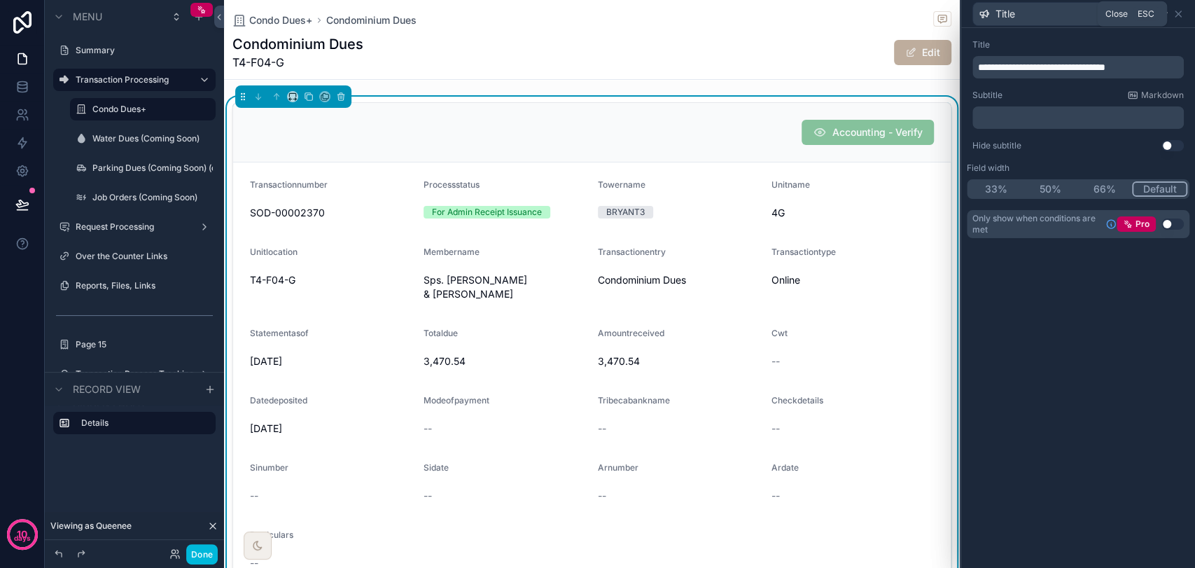
click at [1074, 11] on icon at bounding box center [1177, 13] width 11 height 11
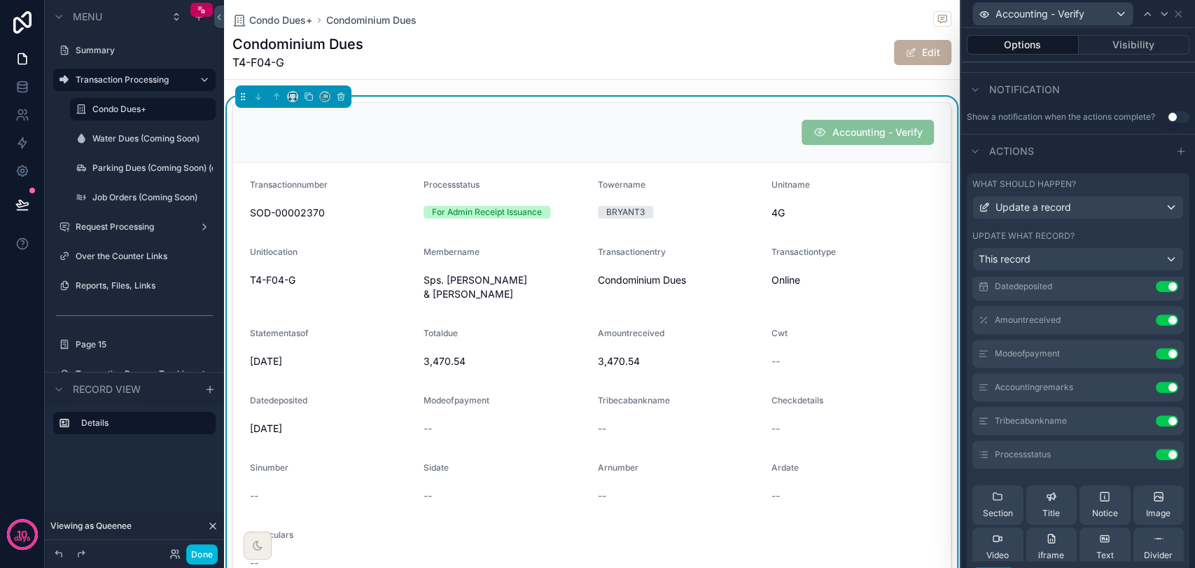
scroll to position [0, 0]
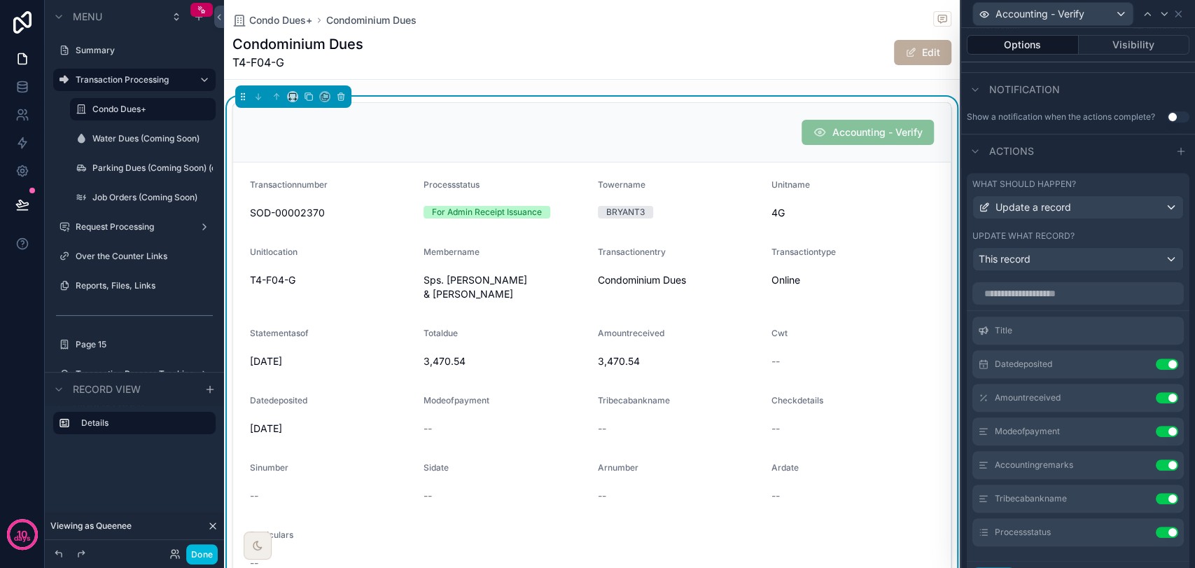
click at [0, 0] on icon at bounding box center [0, 0] width 0 height 0
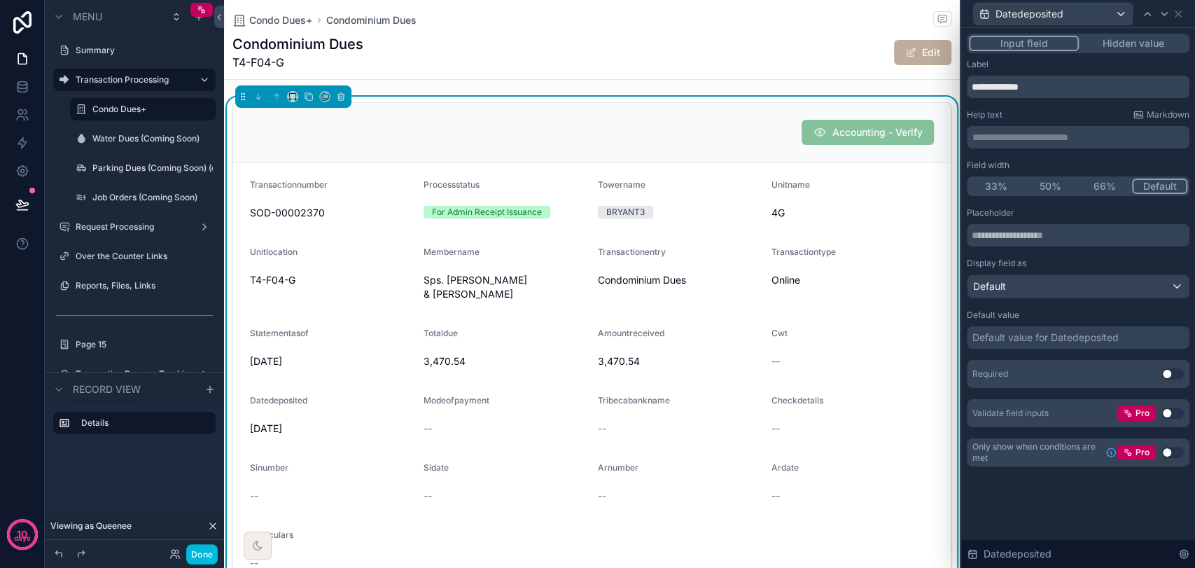
click at [1074, 373] on button "Use setting" at bounding box center [1172, 373] width 22 height 11
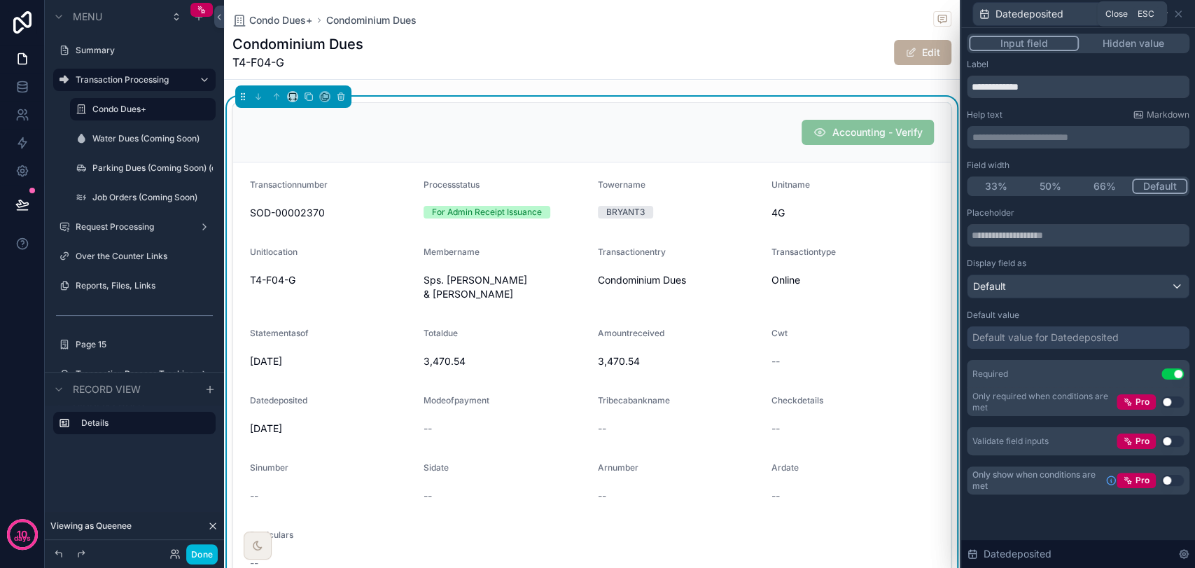
click at [1074, 17] on icon at bounding box center [1177, 13] width 11 height 11
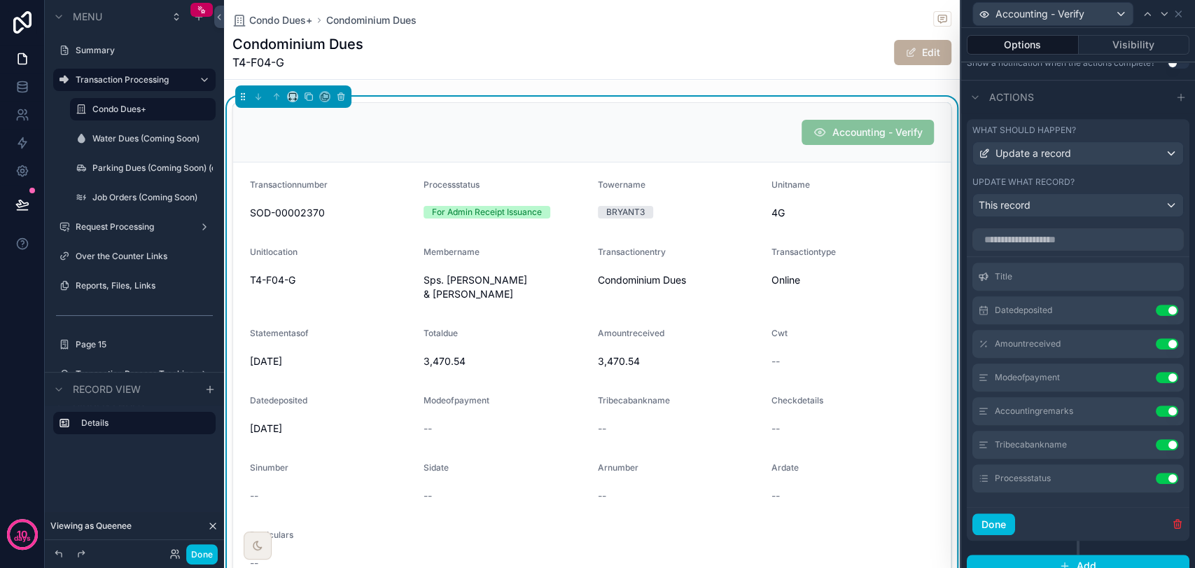
scroll to position [437, 0]
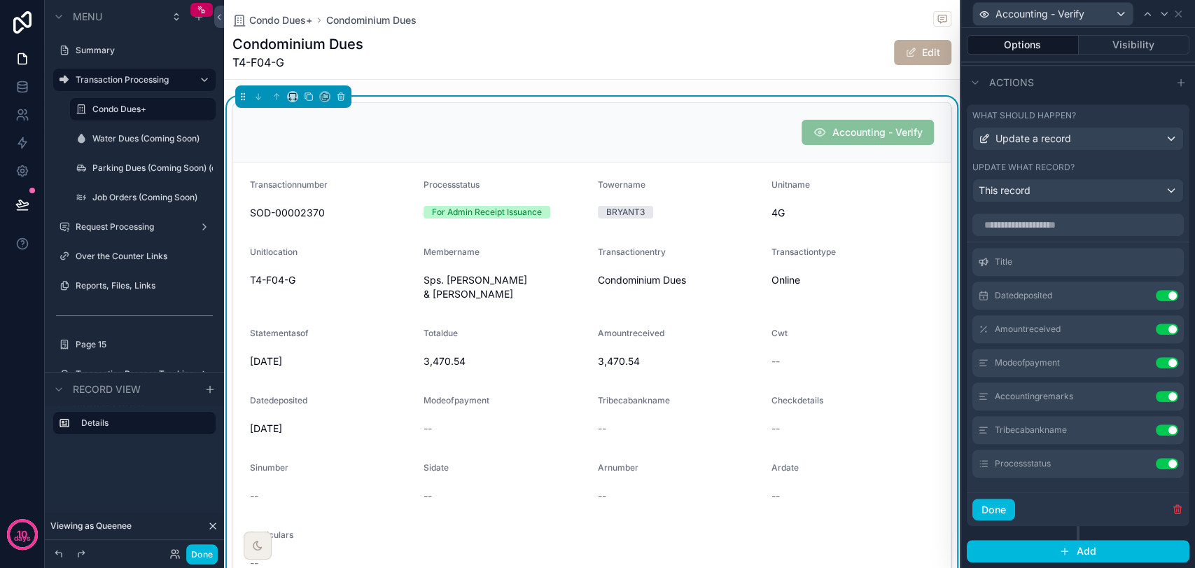
click at [0, 0] on icon at bounding box center [0, 0] width 0 height 0
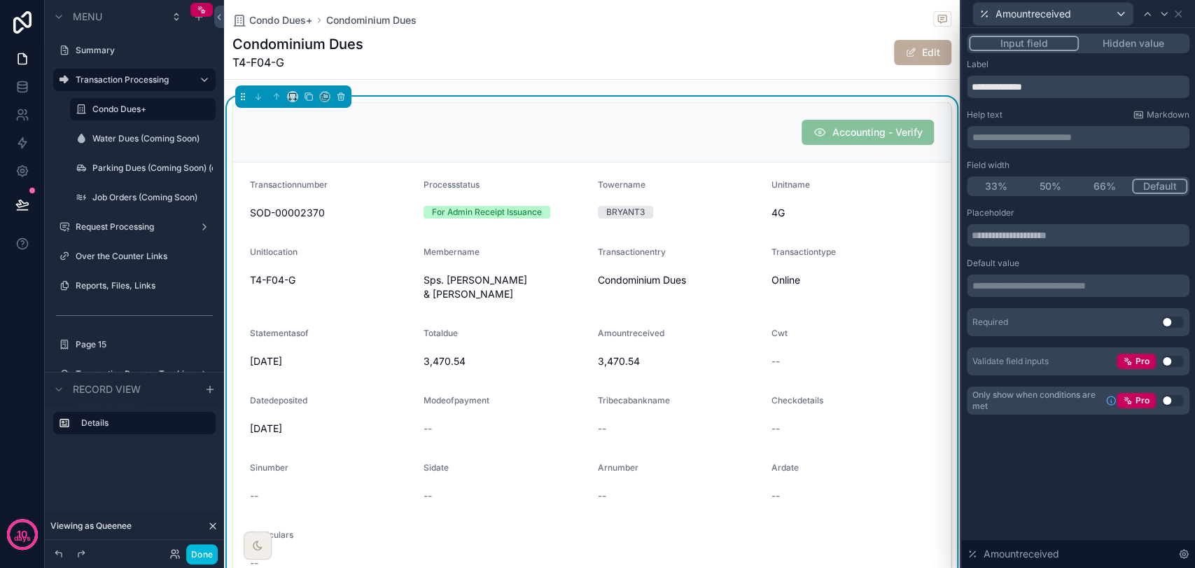
click at [1074, 323] on button "Use setting" at bounding box center [1172, 321] width 22 height 11
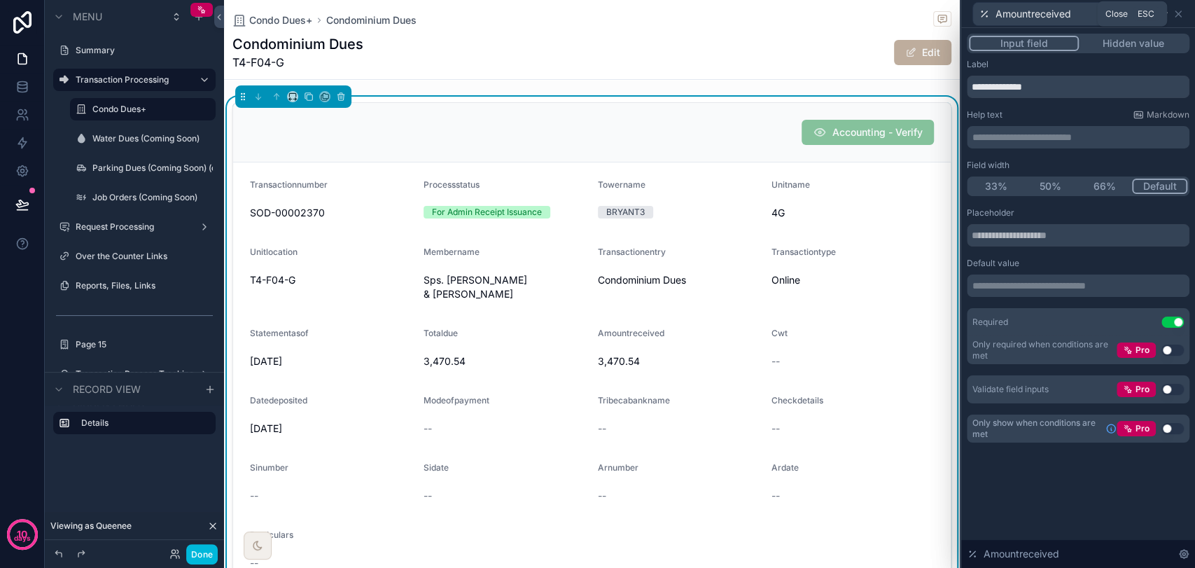
click at [1074, 17] on icon at bounding box center [1177, 13] width 11 height 11
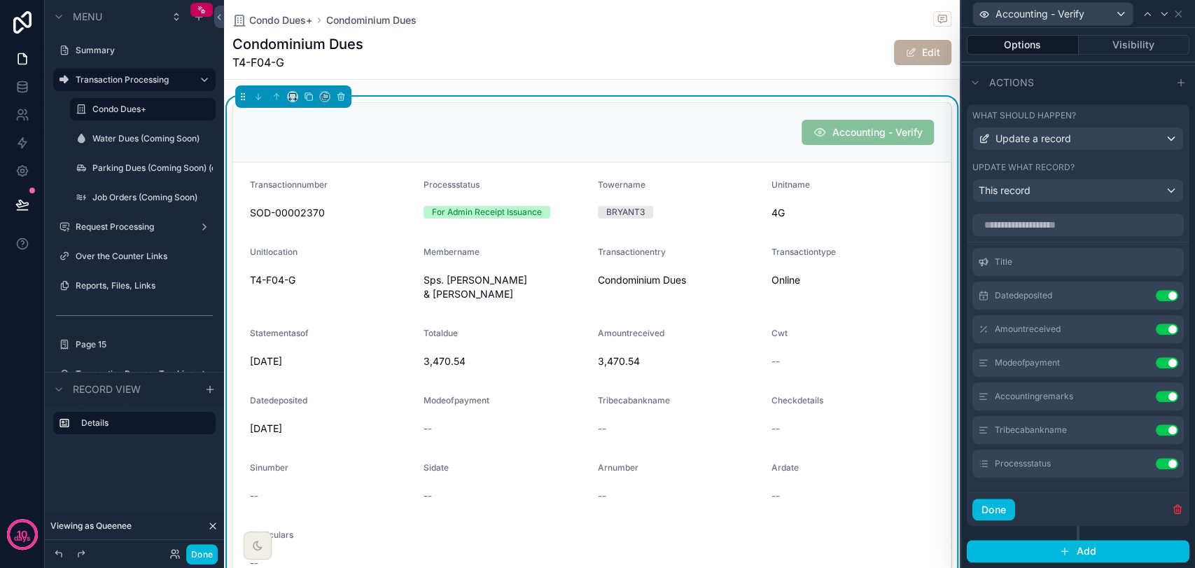
click at [0, 0] on icon at bounding box center [0, 0] width 0 height 0
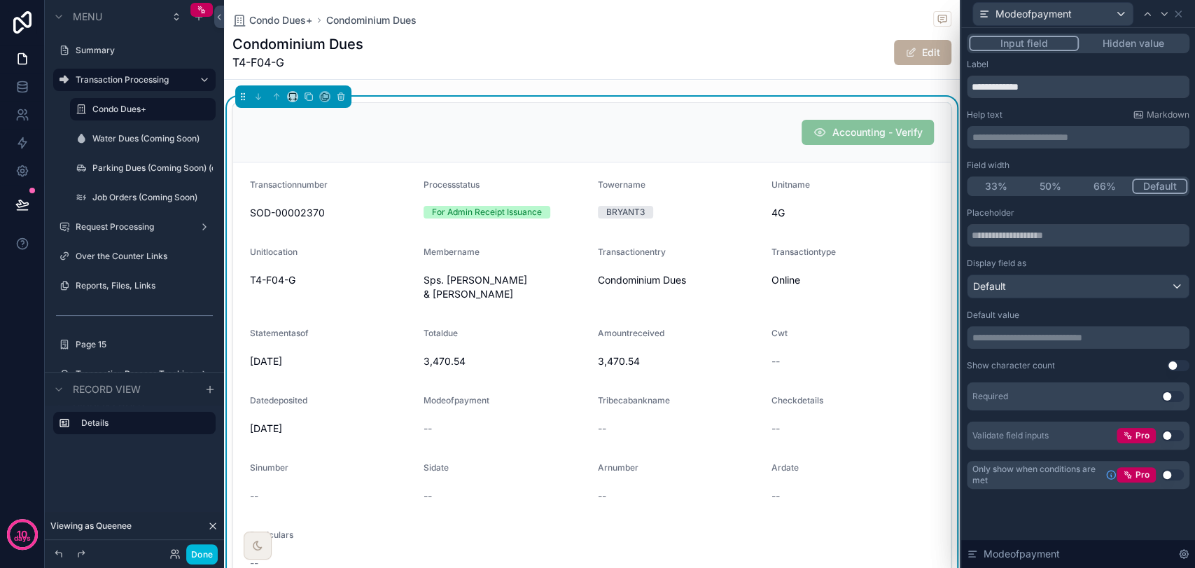
click at [1074, 393] on button "Use setting" at bounding box center [1172, 396] width 22 height 11
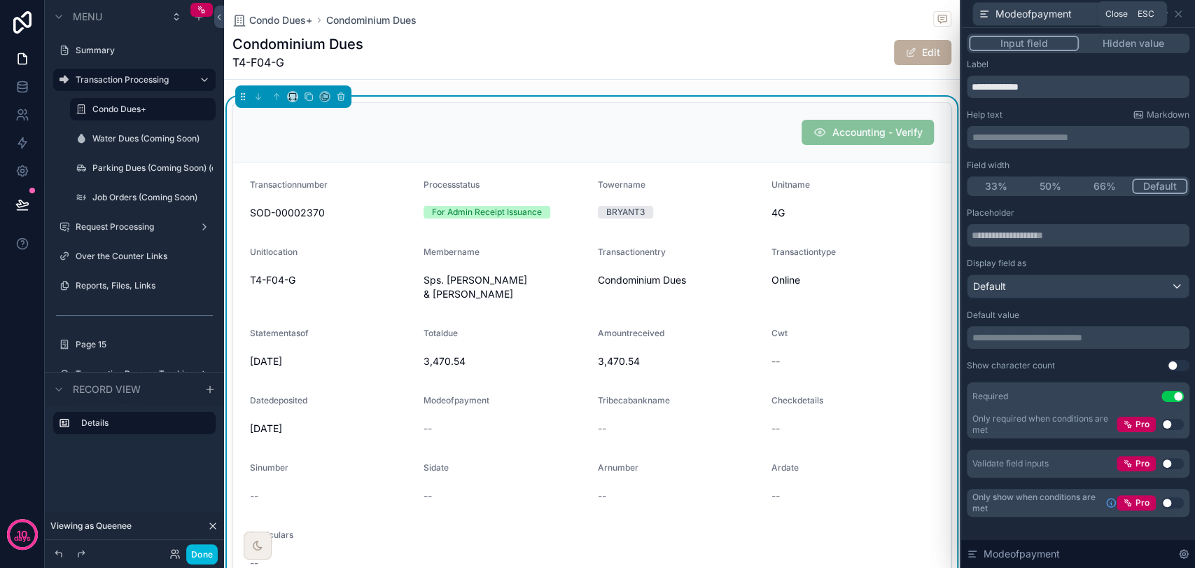
click at [1074, 13] on icon at bounding box center [1177, 13] width 11 height 11
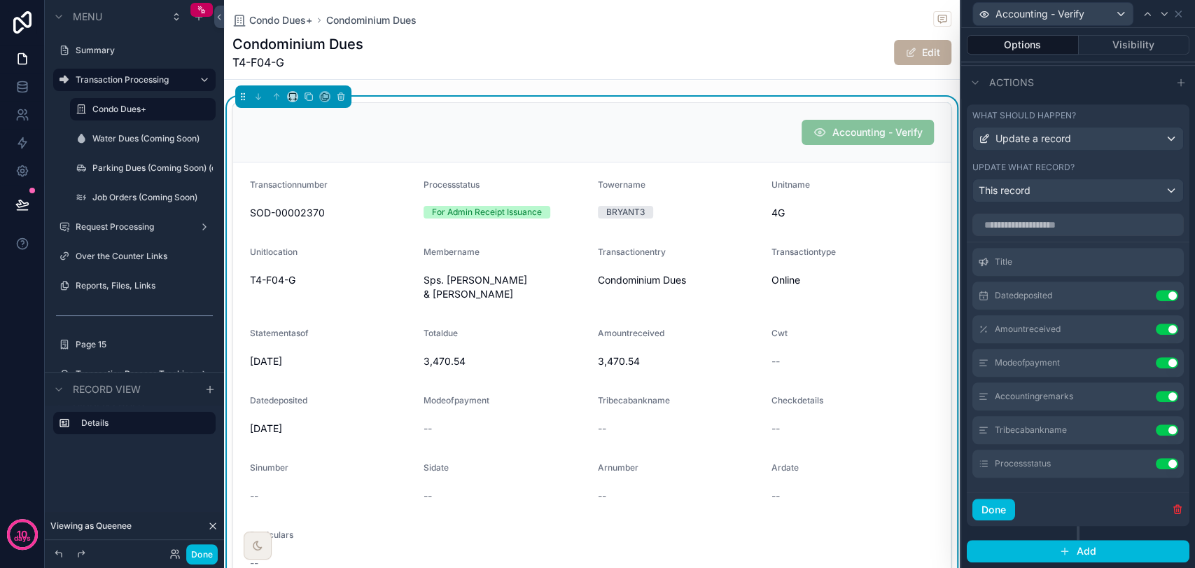
scroll to position [78, 0]
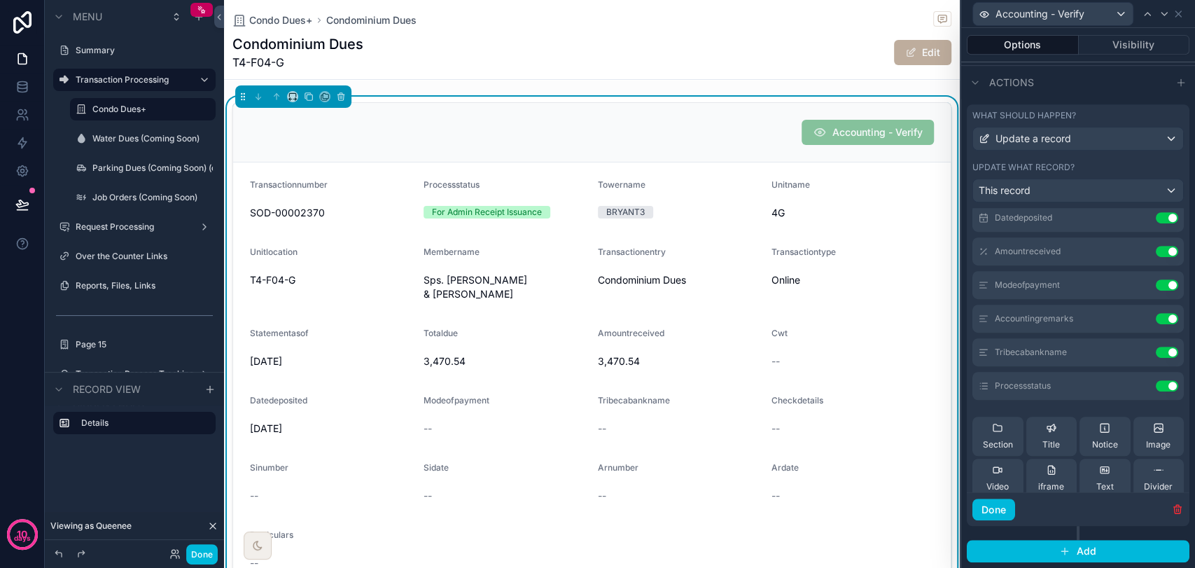
click at [0, 0] on icon at bounding box center [0, 0] width 0 height 0
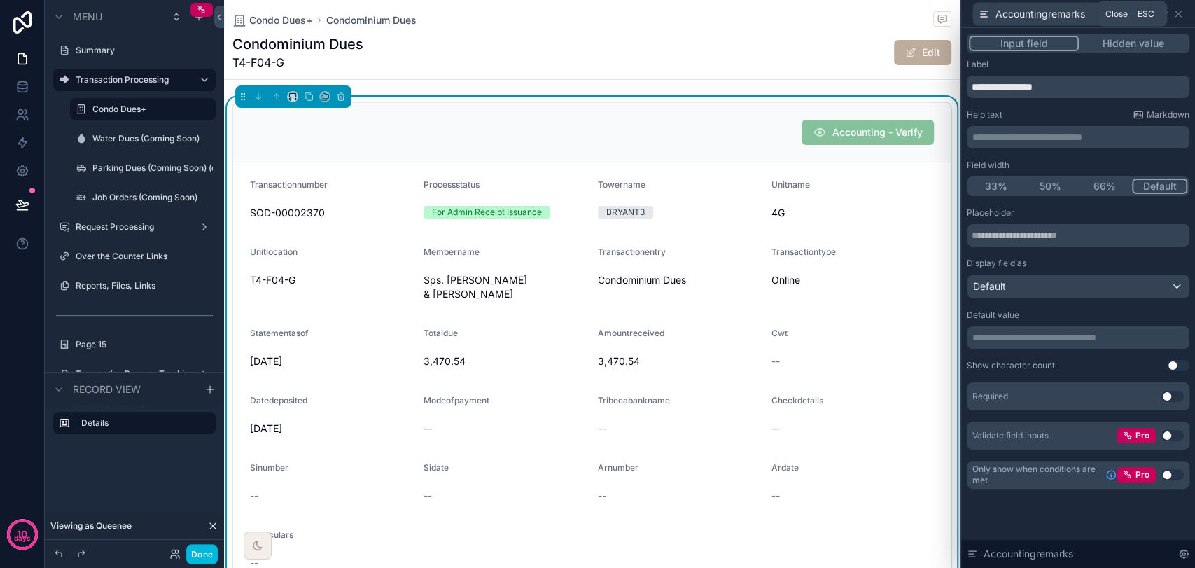
click at [1074, 13] on icon at bounding box center [1177, 13] width 11 height 11
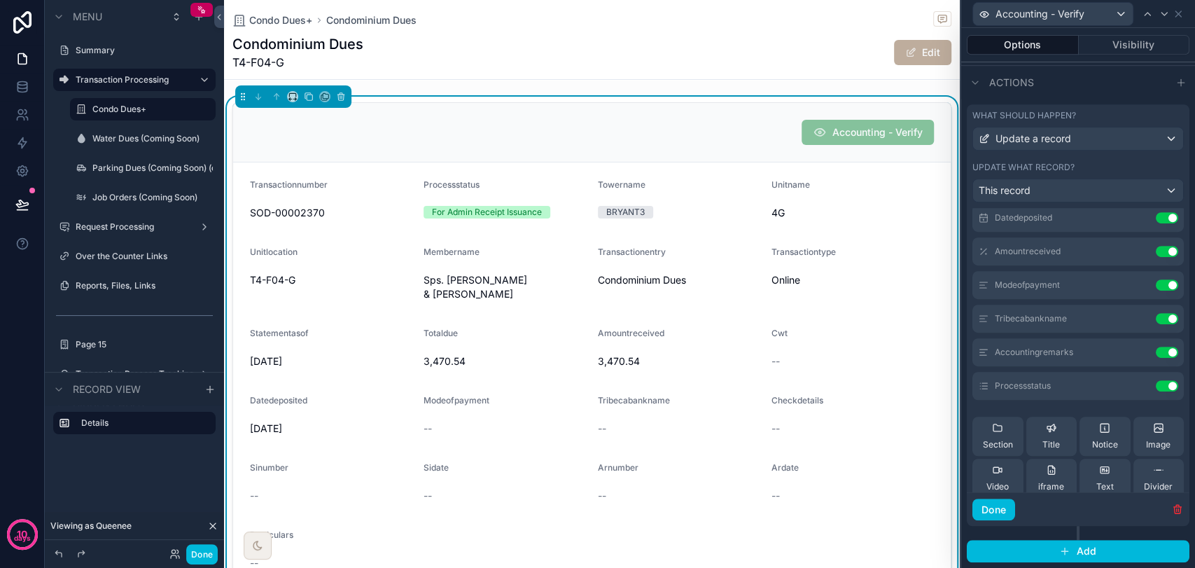
click at [0, 0] on icon at bounding box center [0, 0] width 0 height 0
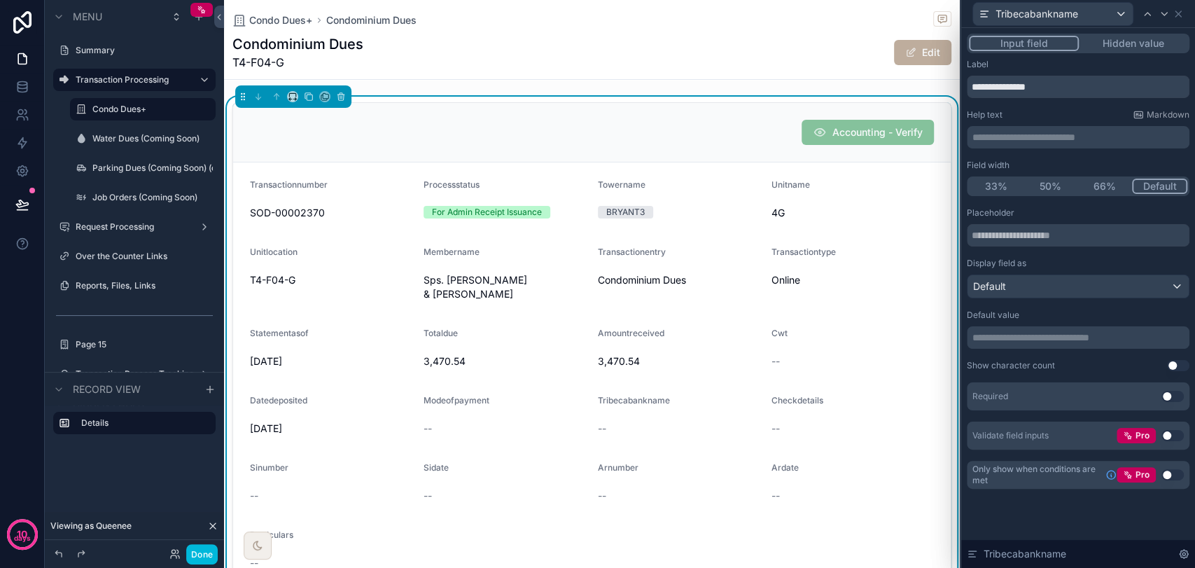
click at [1074, 393] on button "Use setting" at bounding box center [1172, 396] width 22 height 11
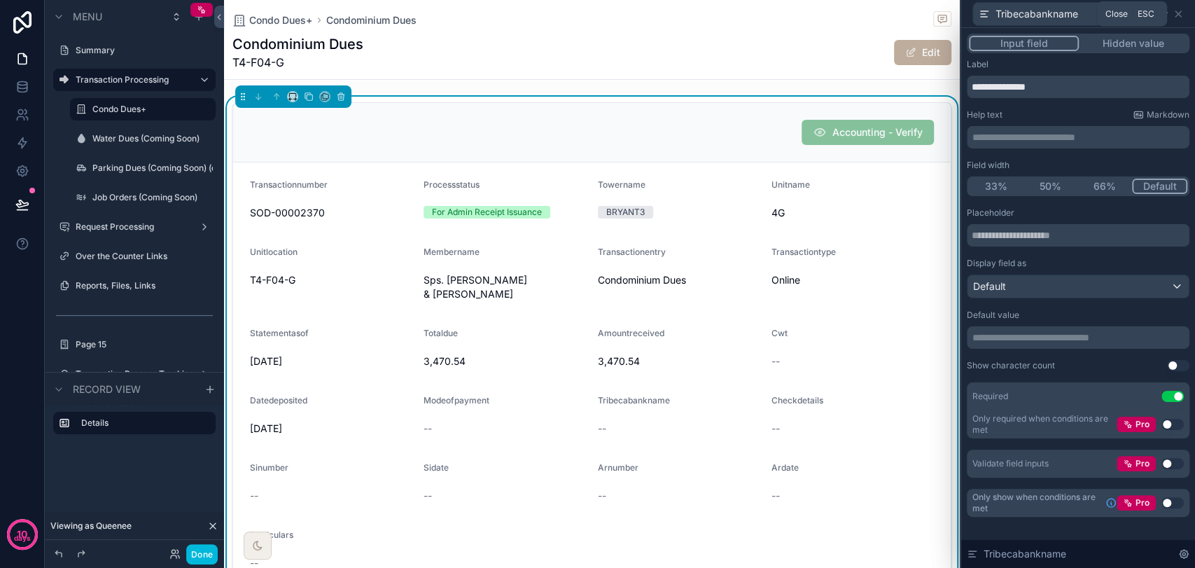
click at [1074, 15] on icon at bounding box center [1177, 13] width 11 height 11
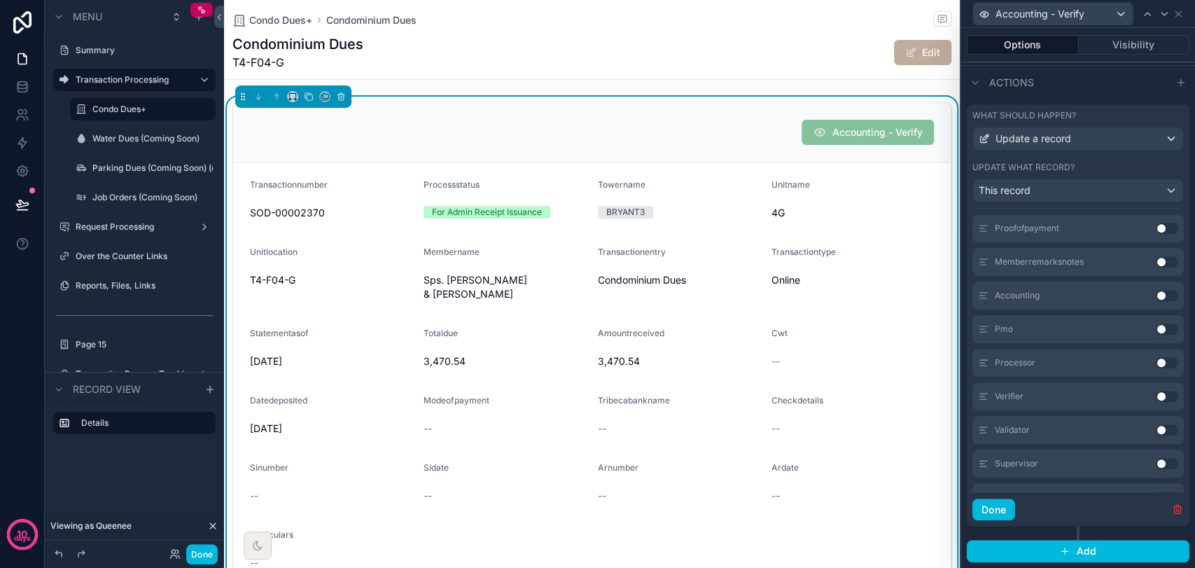
scroll to position [1944, 0]
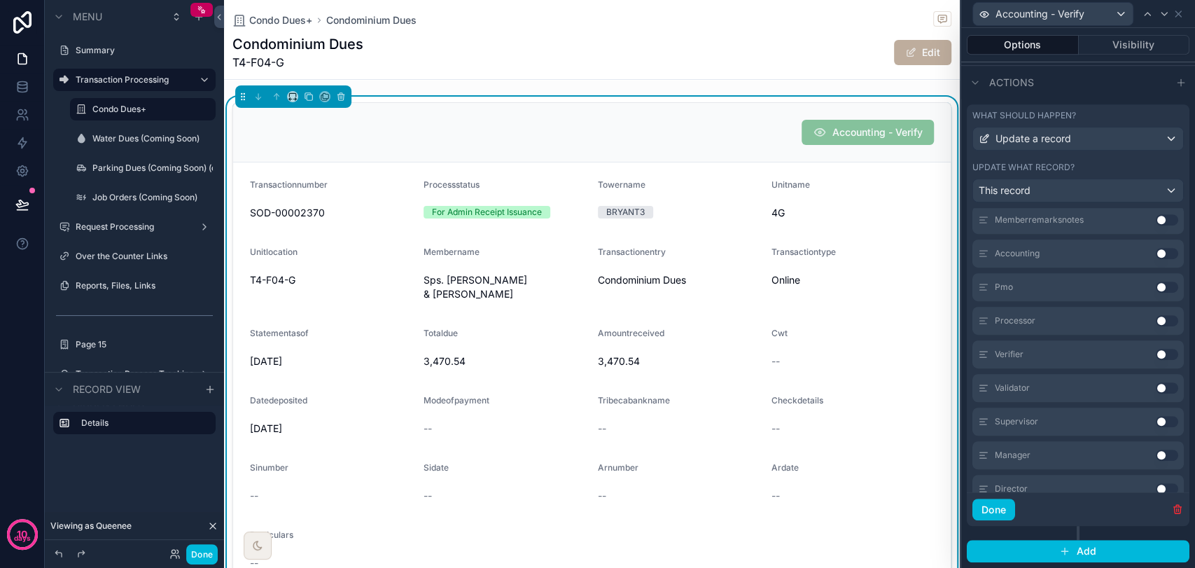
click at [1005, 510] on button "Done" at bounding box center [993, 509] width 43 height 22
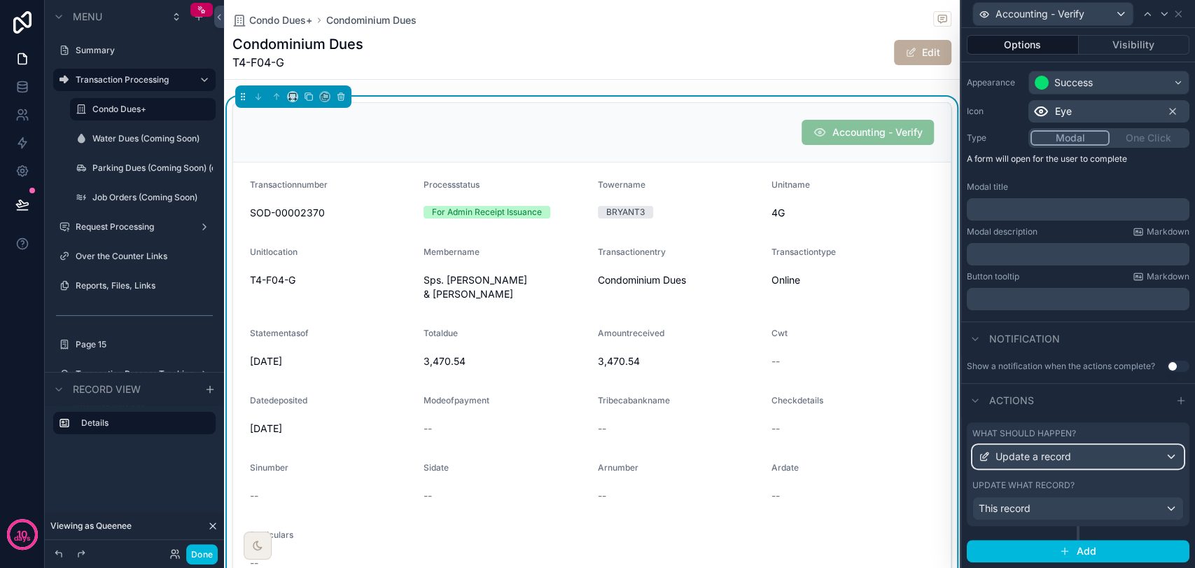
click at [1074, 456] on div "Update a record" at bounding box center [1078, 456] width 210 height 22
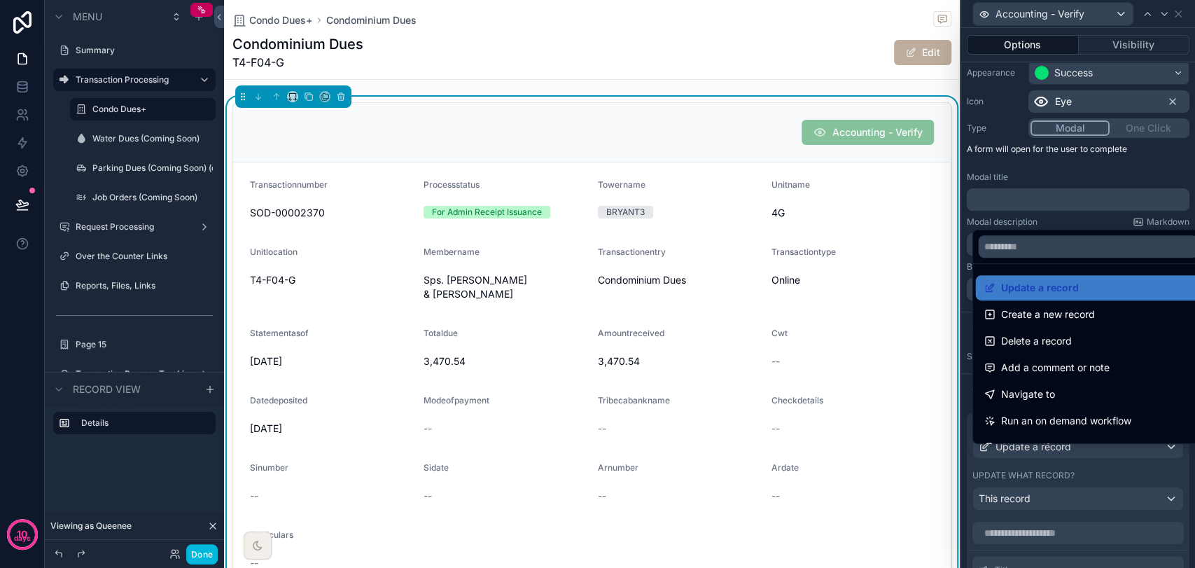
click at [1074, 456] on div at bounding box center [1078, 284] width 234 height 568
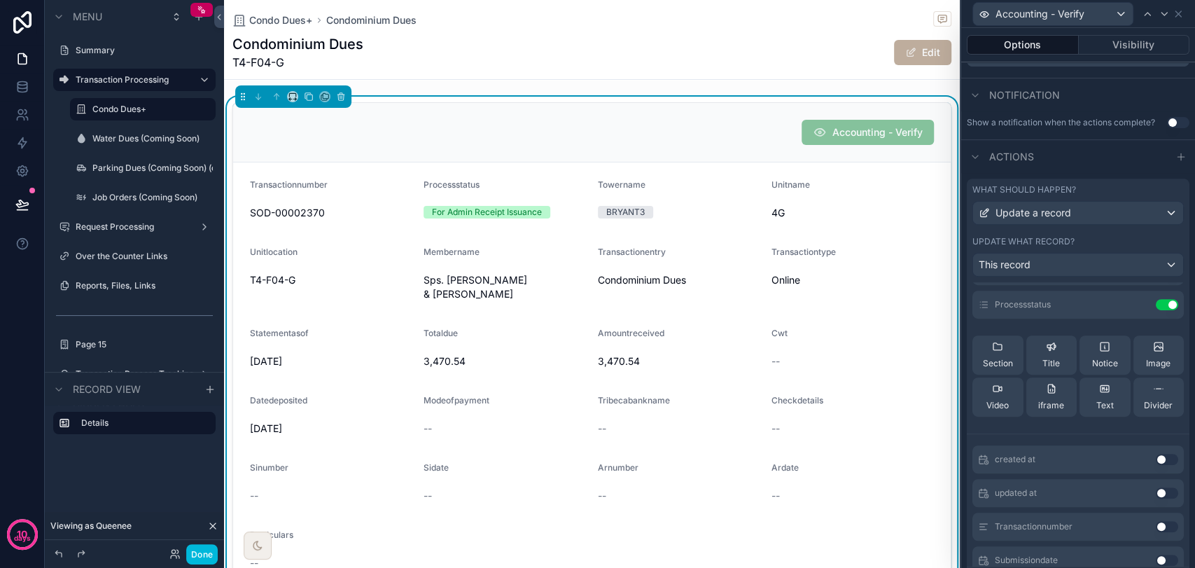
scroll to position [155, 0]
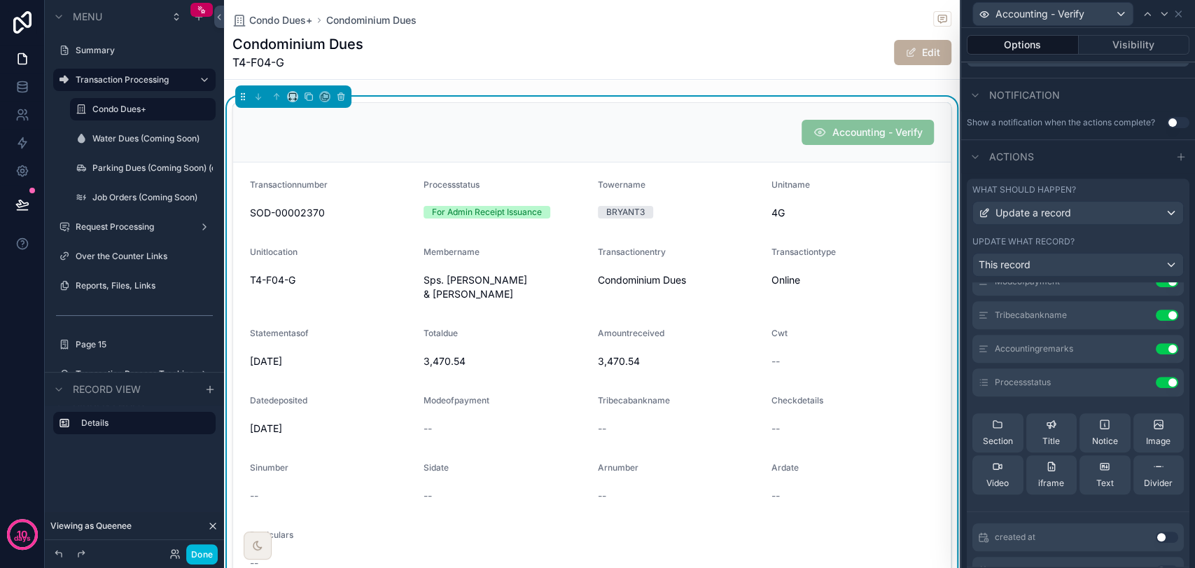
click at [0, 0] on icon at bounding box center [0, 0] width 0 height 0
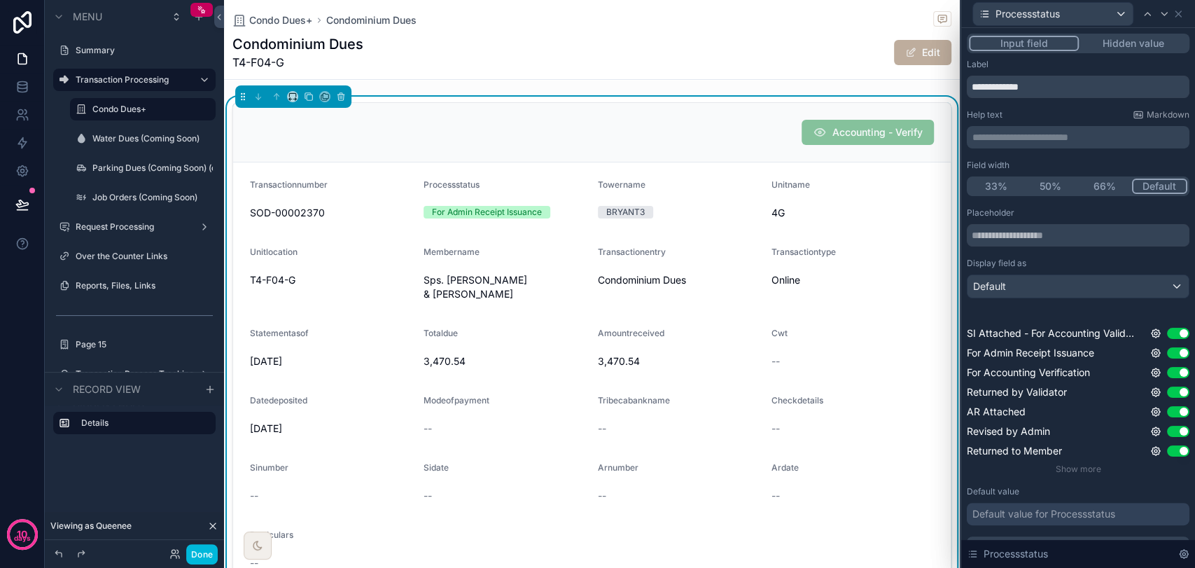
click at [1074, 466] on span "Show more" at bounding box center [1078, 468] width 45 height 10
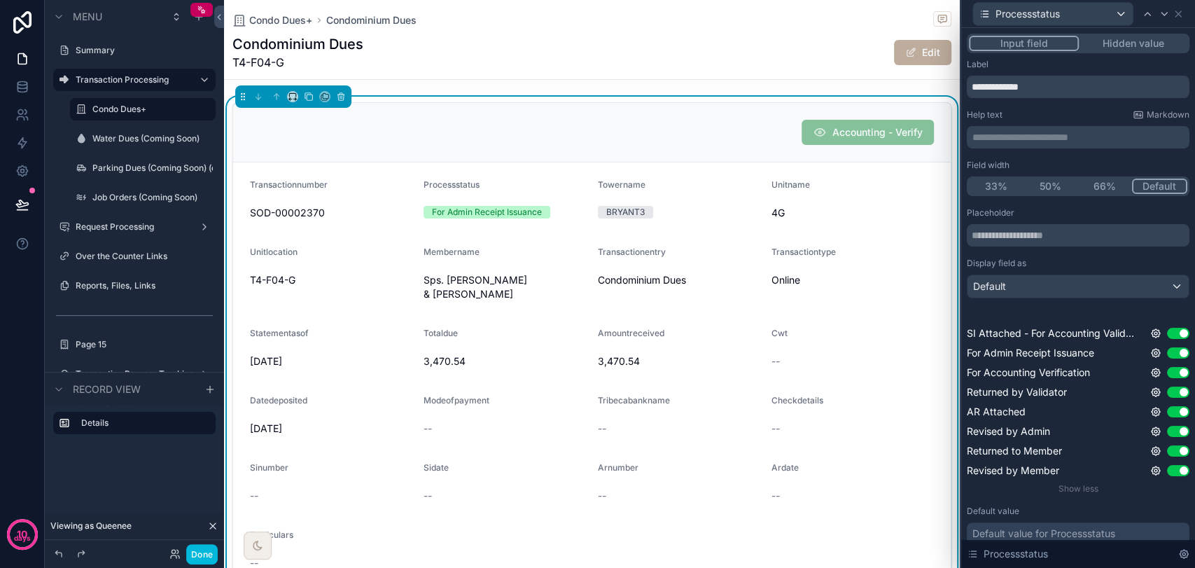
click at [1074, 336] on button "Use setting" at bounding box center [1178, 333] width 22 height 11
click at [1074, 352] on button "Use setting" at bounding box center [1178, 352] width 22 height 11
click at [1074, 371] on button "Use setting" at bounding box center [1178, 372] width 22 height 11
click at [1074, 390] on button "Use setting" at bounding box center [1178, 391] width 22 height 11
click at [1074, 416] on button "Use setting" at bounding box center [1178, 411] width 22 height 11
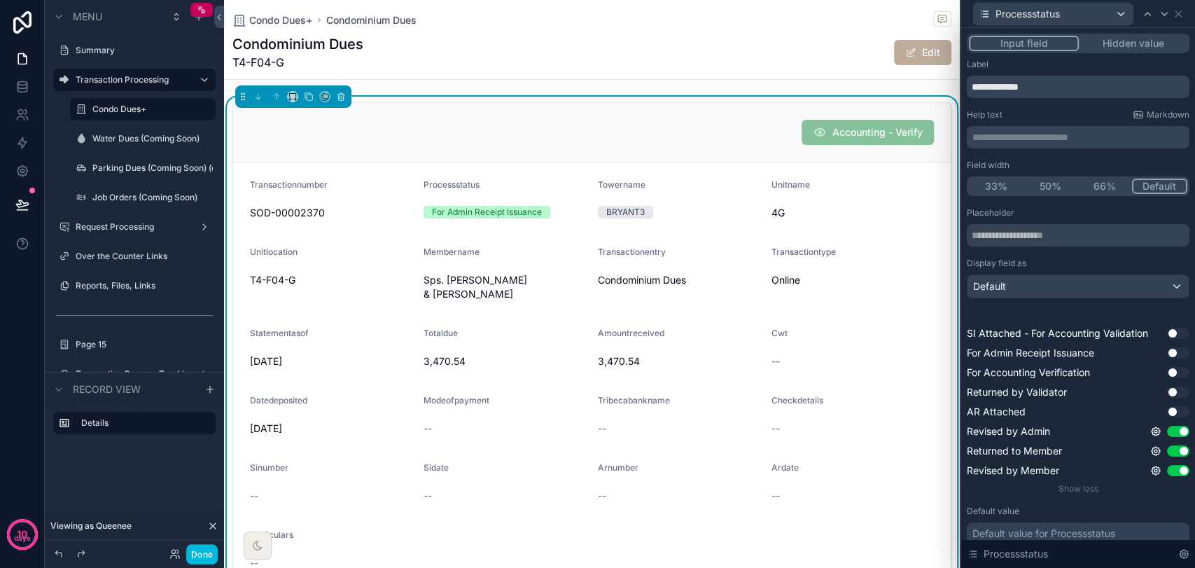
click at [1074, 437] on div "Revised by Admin Use setting" at bounding box center [1078, 431] width 223 height 14
click at [1074, 473] on button "Use setting" at bounding box center [1178, 470] width 22 height 11
click at [1074, 447] on button "Use setting" at bounding box center [1178, 450] width 22 height 11
click at [1074, 431] on button "Use setting" at bounding box center [1178, 431] width 22 height 11
click at [1074, 351] on button "Use setting" at bounding box center [1178, 352] width 22 height 11
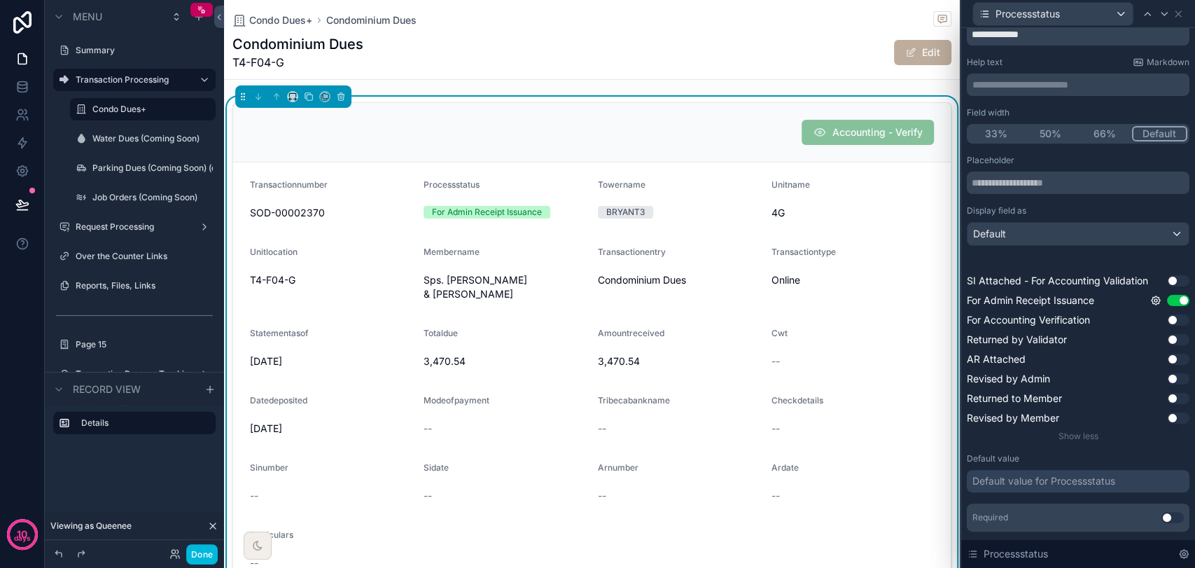
scroll to position [89, 0]
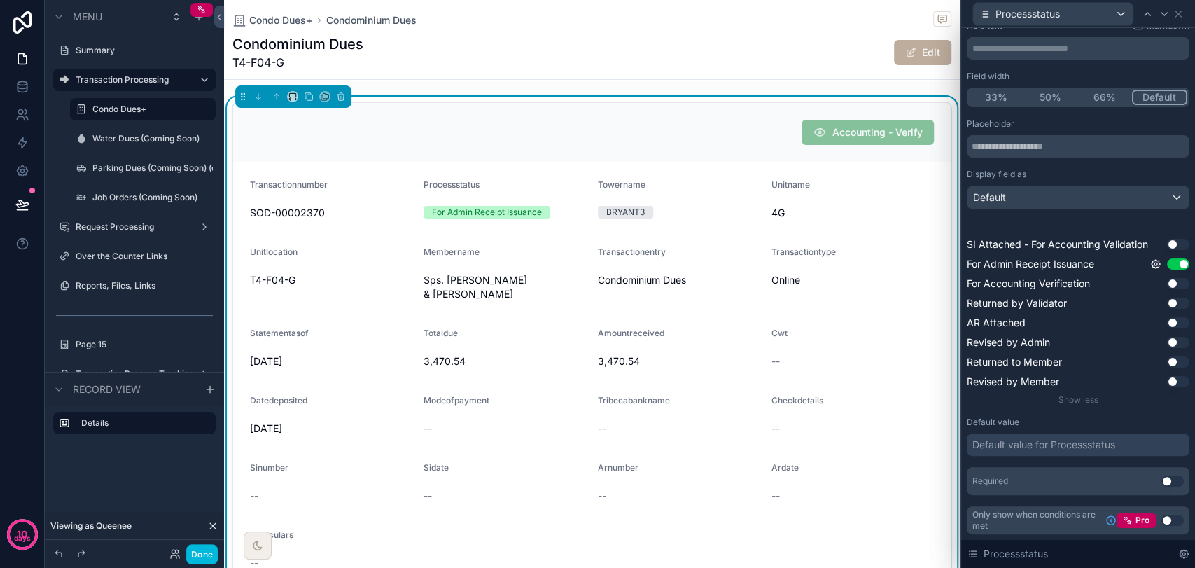
click at [1063, 444] on div "Default value for Processstatus" at bounding box center [1043, 444] width 143 height 14
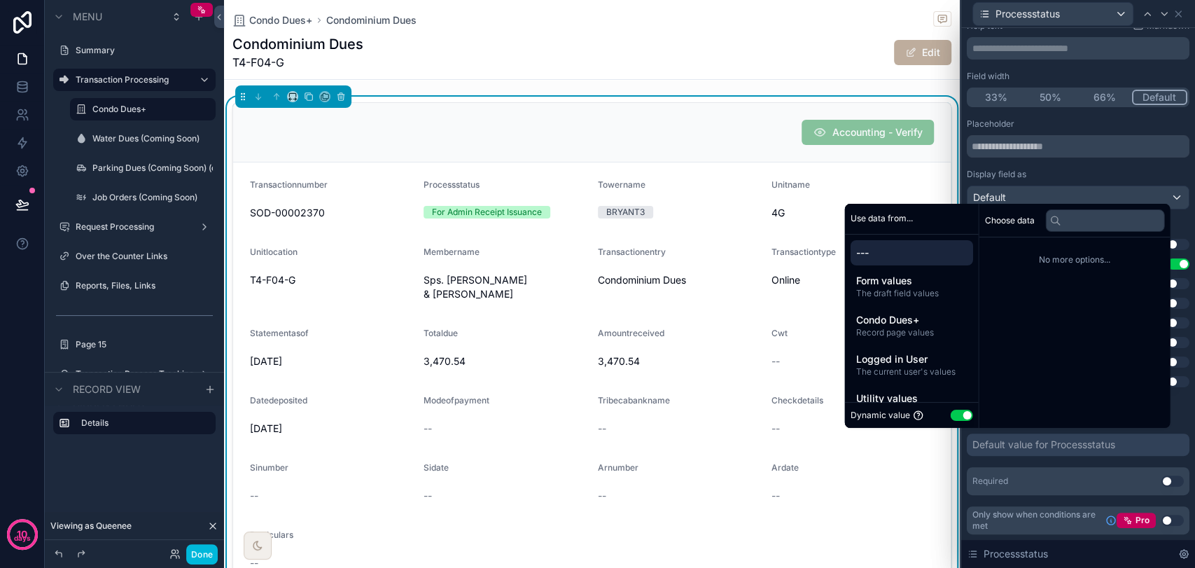
click at [957, 416] on button "Use setting" at bounding box center [961, 414] width 22 height 11
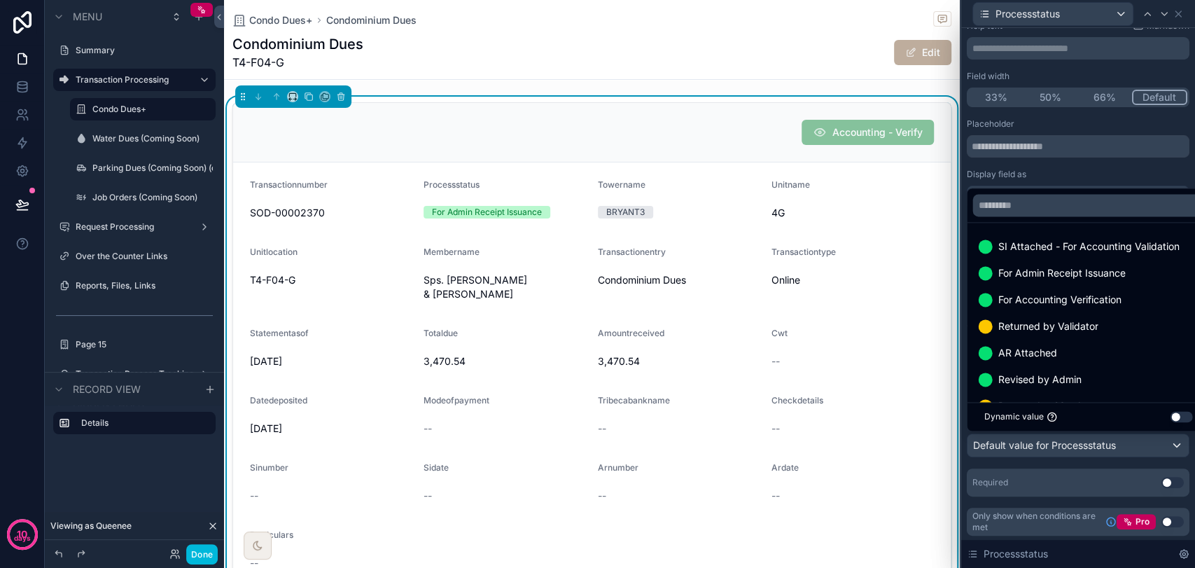
click at [1042, 276] on span "For Admin Receipt Issuance" at bounding box center [1060, 273] width 127 height 17
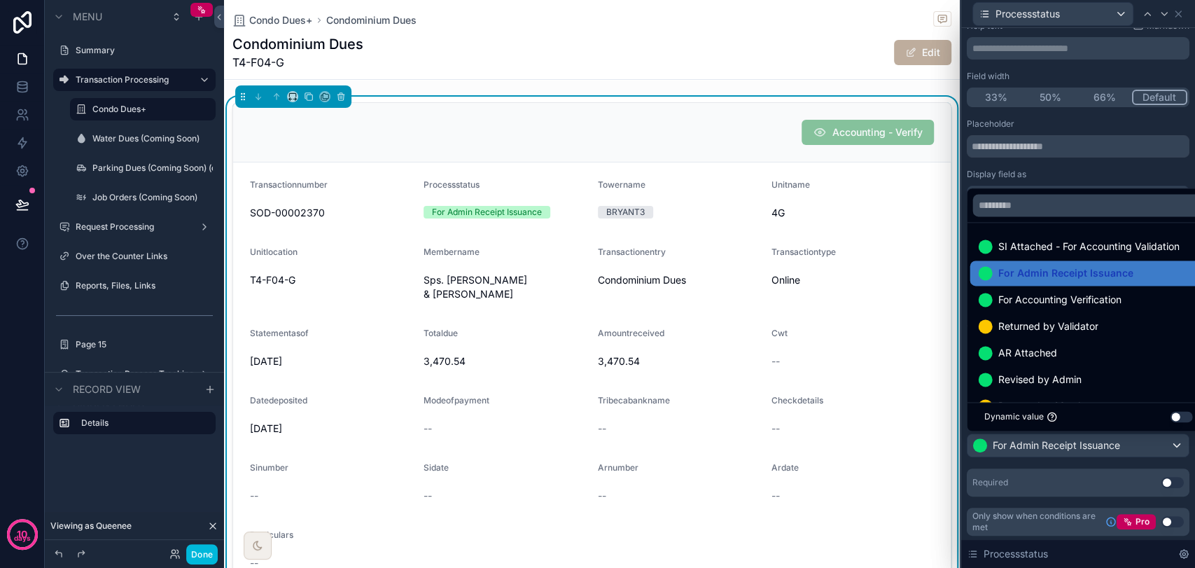
click at [964, 462] on div "**********" at bounding box center [1078, 254] width 234 height 630
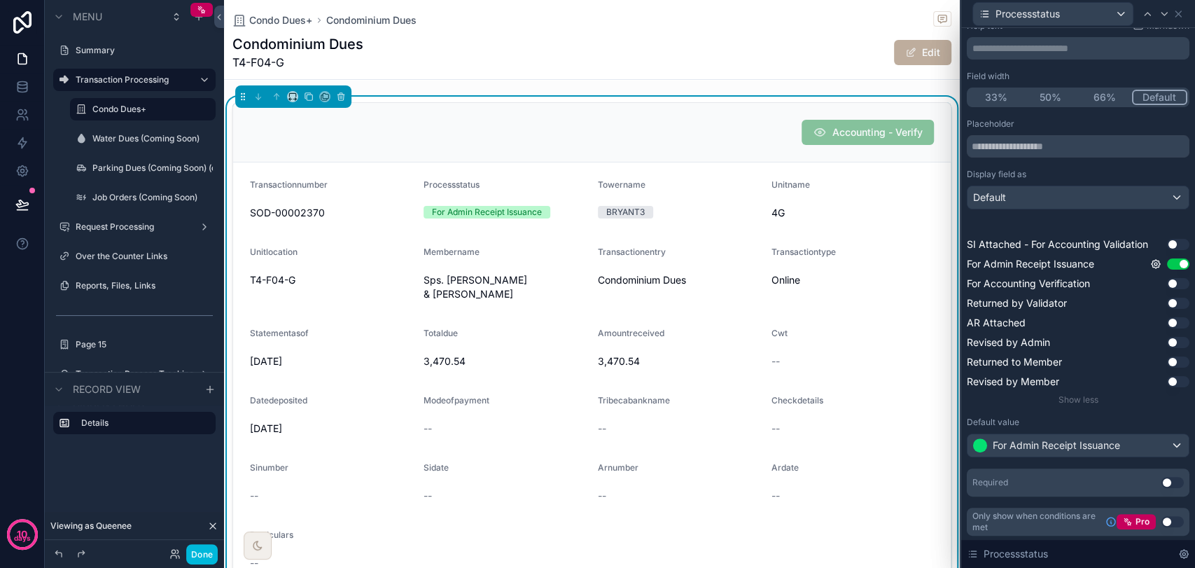
click at [1074, 265] on button "Use setting" at bounding box center [1178, 263] width 22 height 11
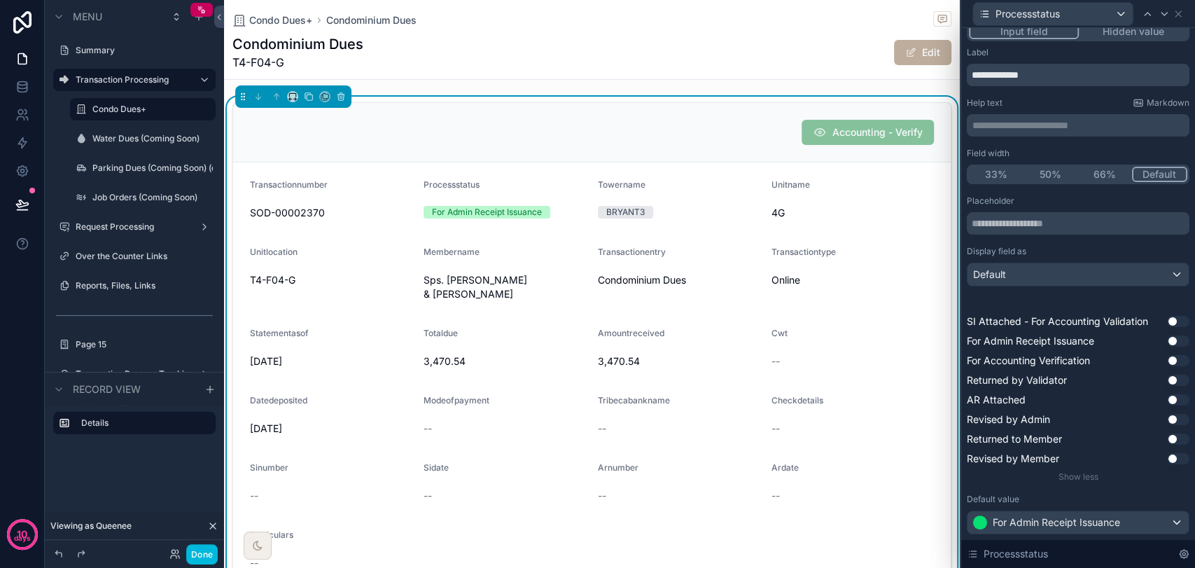
scroll to position [90, 0]
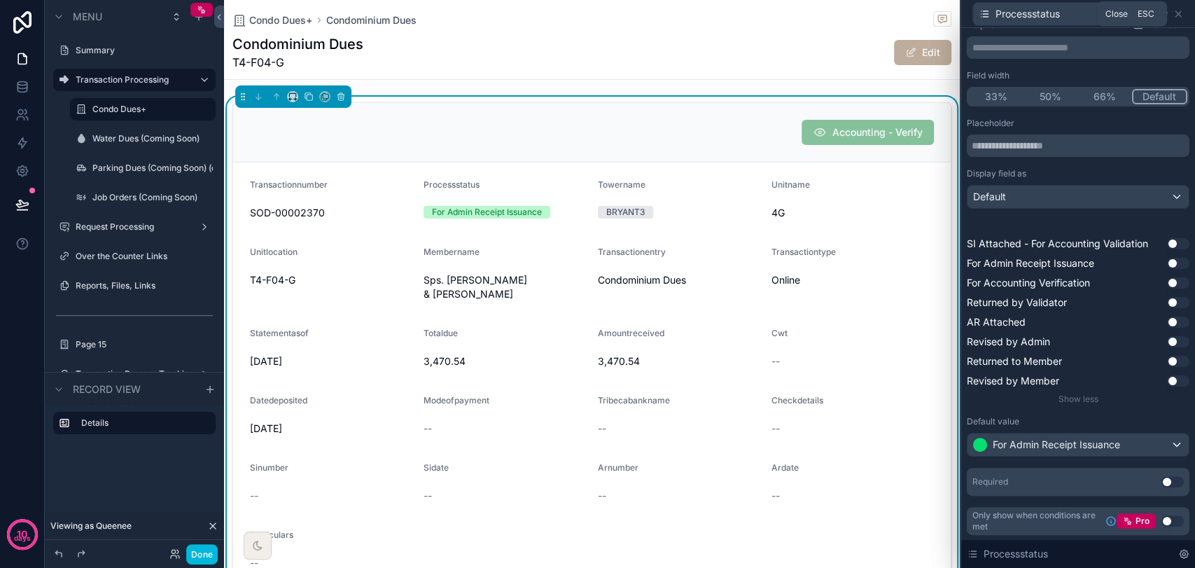
click at [1074, 17] on icon at bounding box center [1177, 13] width 11 height 11
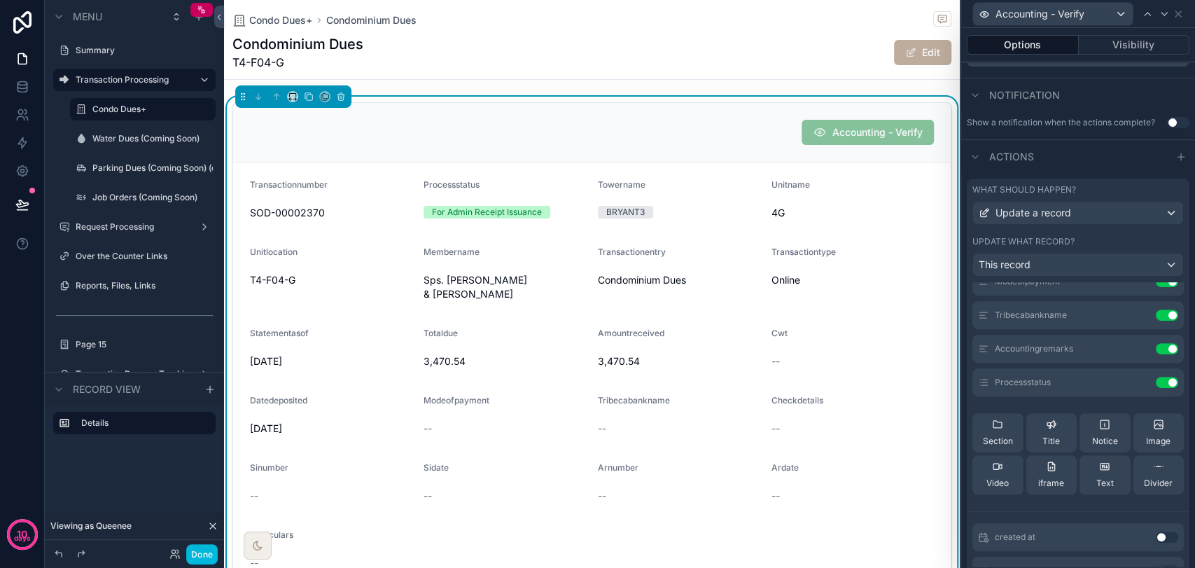
click at [192, 510] on button "Done" at bounding box center [201, 554] width 31 height 20
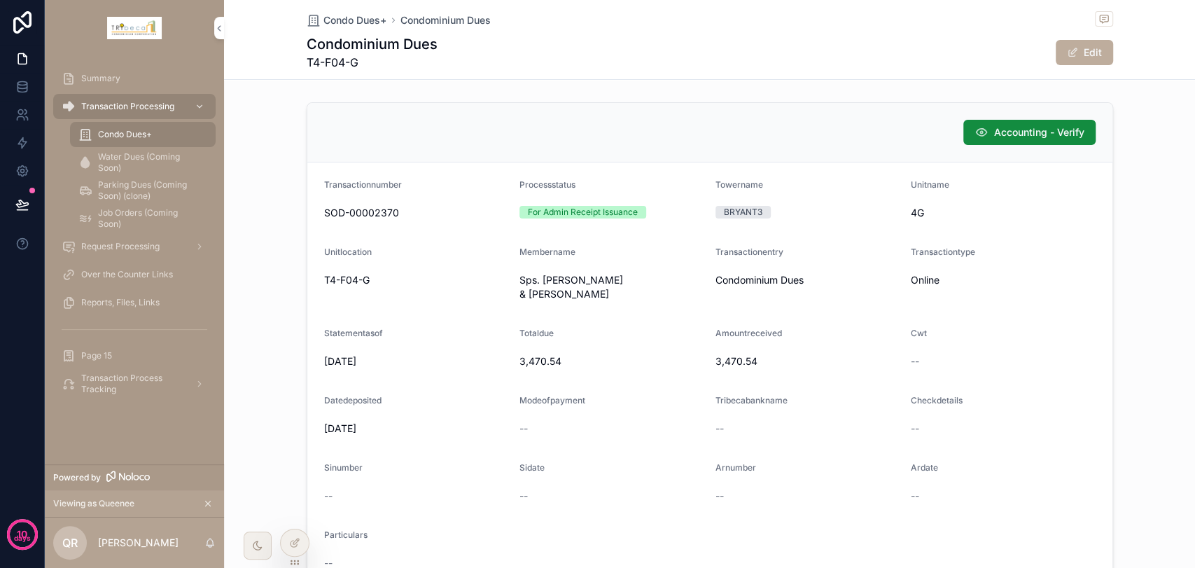
click at [1016, 134] on span "Accounting - Verify" at bounding box center [1039, 132] width 90 height 14
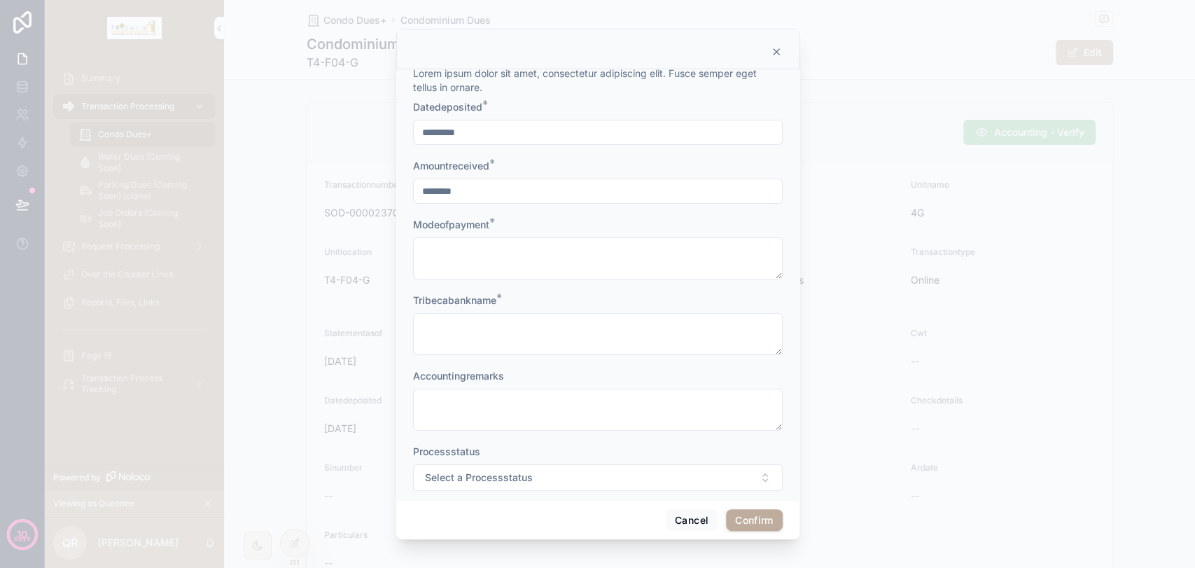
scroll to position [49, 0]
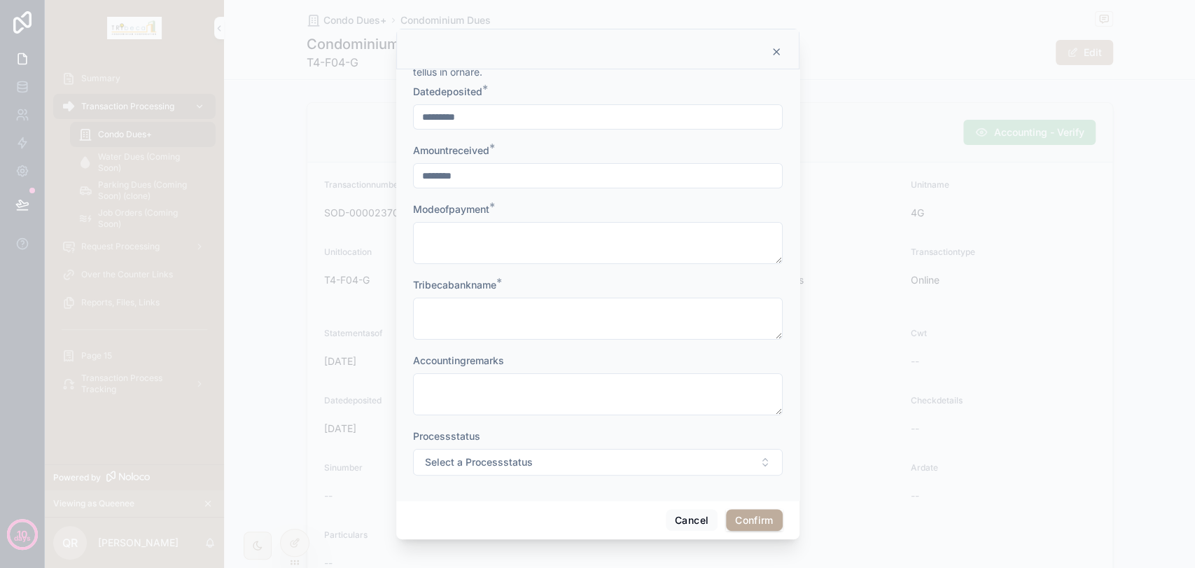
click at [617, 464] on button "Select a Processstatus" at bounding box center [598, 462] width 370 height 27
click at [674, 510] on button "Cancel" at bounding box center [692, 520] width 52 height 22
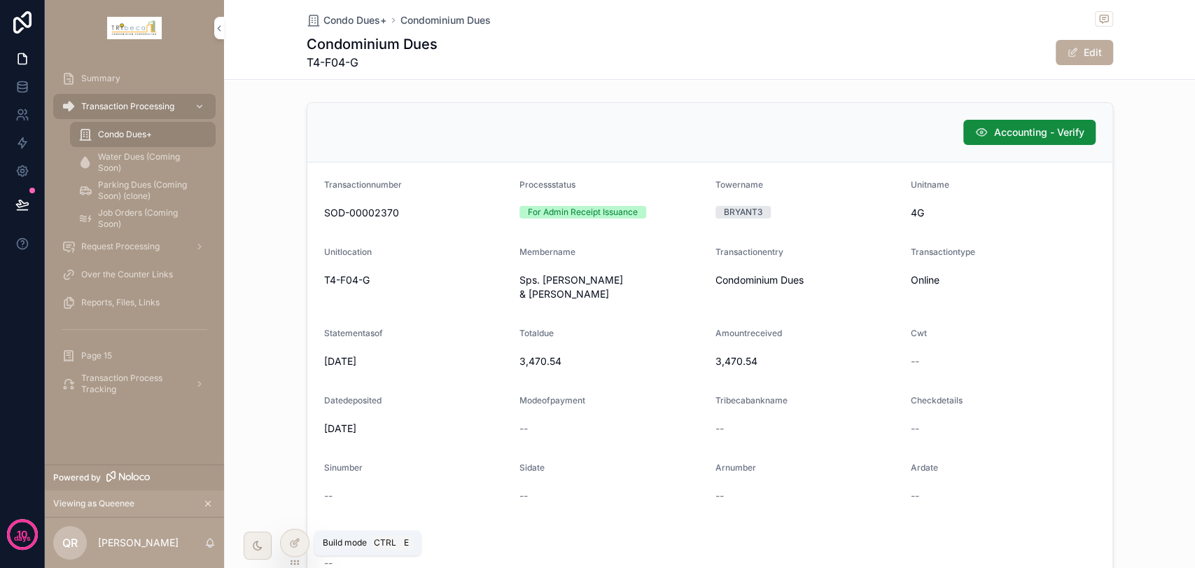
click at [299, 510] on icon at bounding box center [294, 542] width 11 height 11
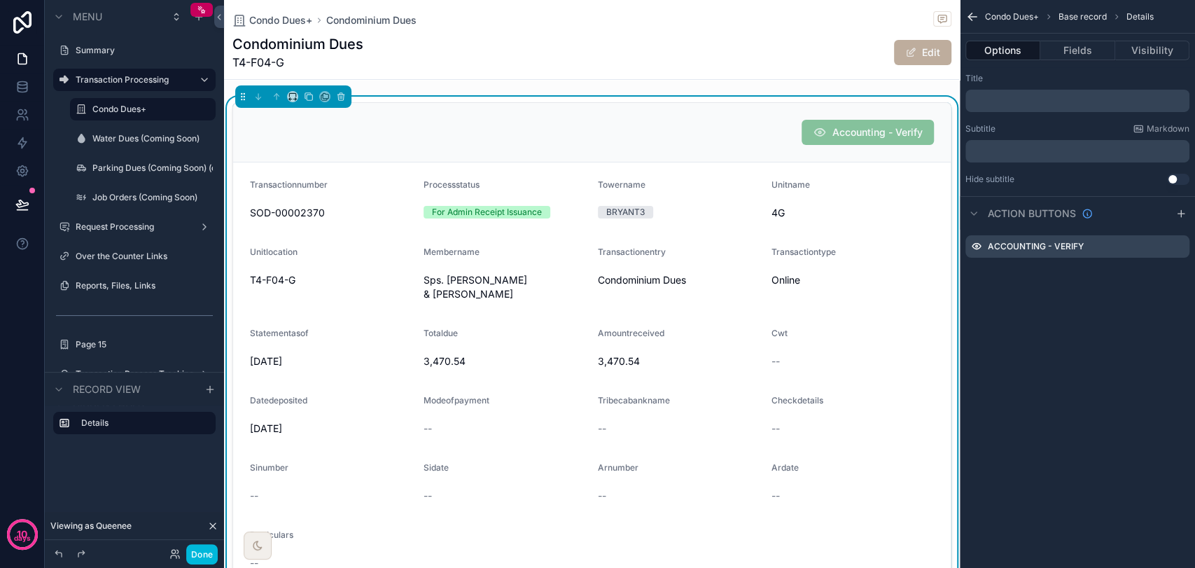
click at [0, 0] on icon "scrollable content" at bounding box center [0, 0] width 0 height 0
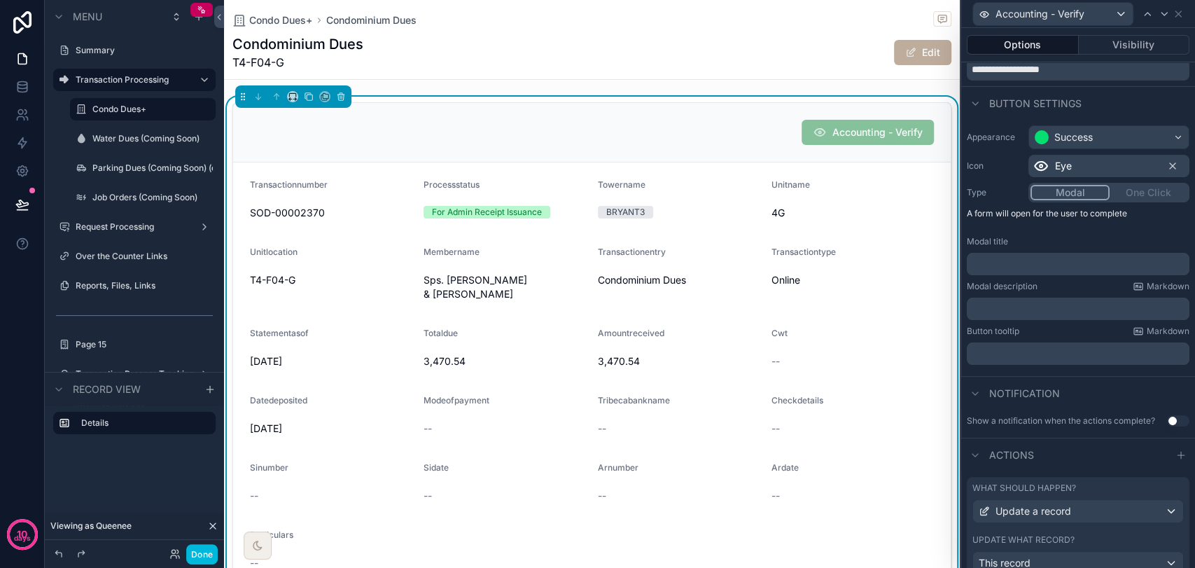
scroll to position [119, 0]
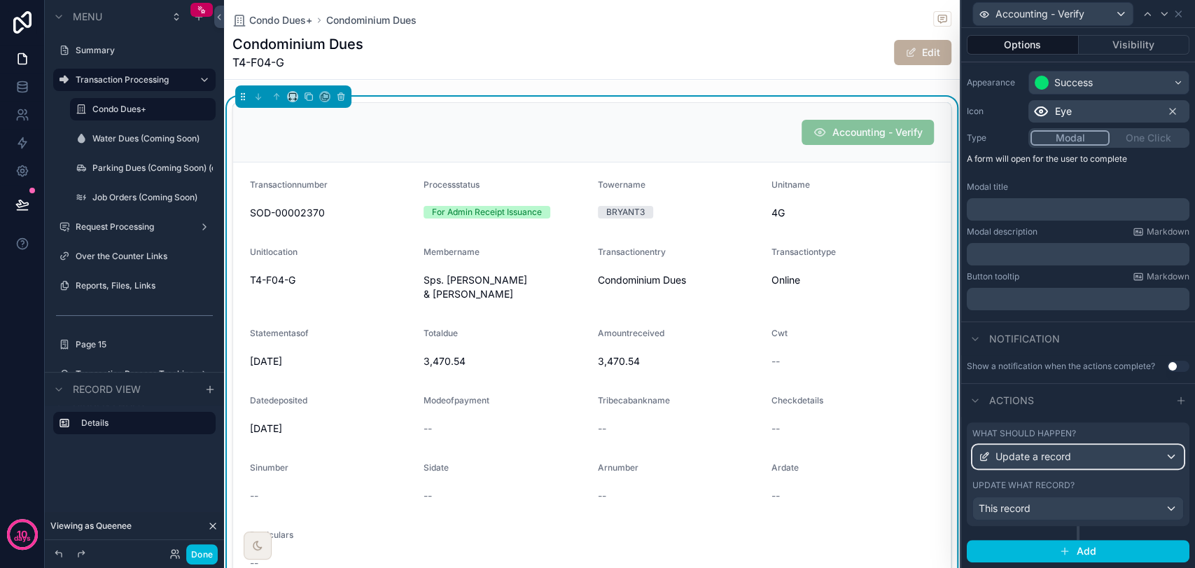
click at [1074, 453] on div "Update a record" at bounding box center [1078, 456] width 210 height 22
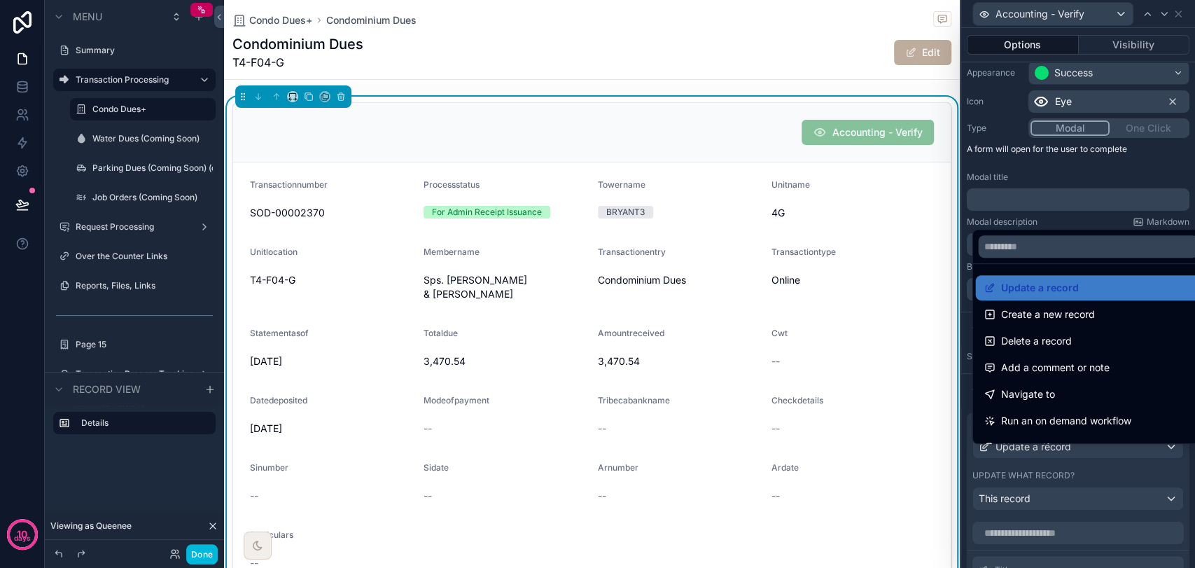
click at [1074, 453] on div at bounding box center [1078, 284] width 234 height 568
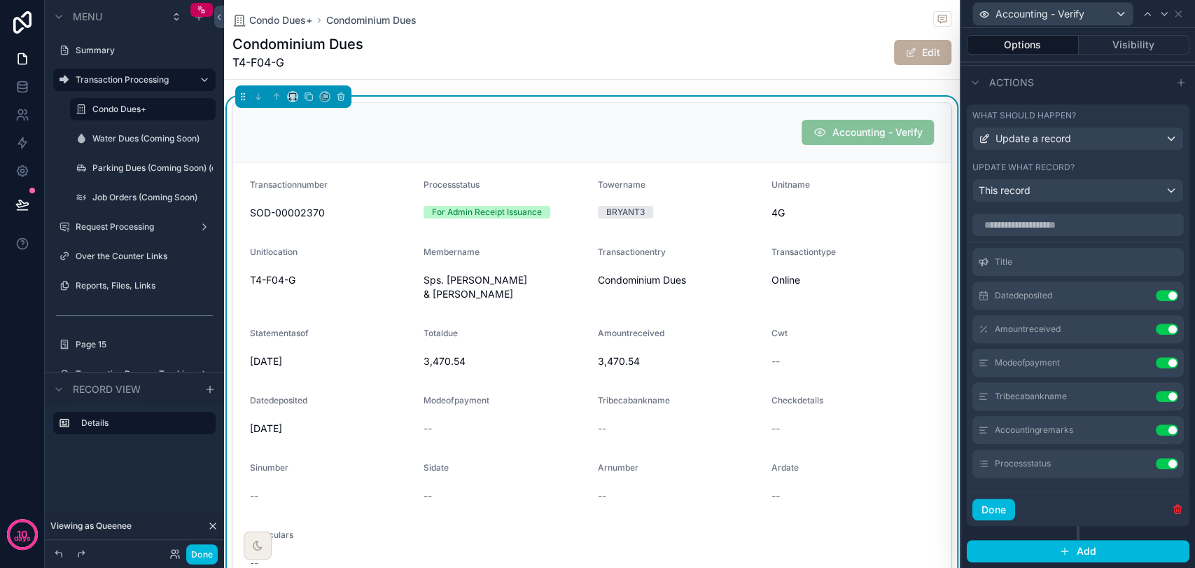
scroll to position [437, 0]
click at [0, 0] on icon at bounding box center [0, 0] width 0 height 0
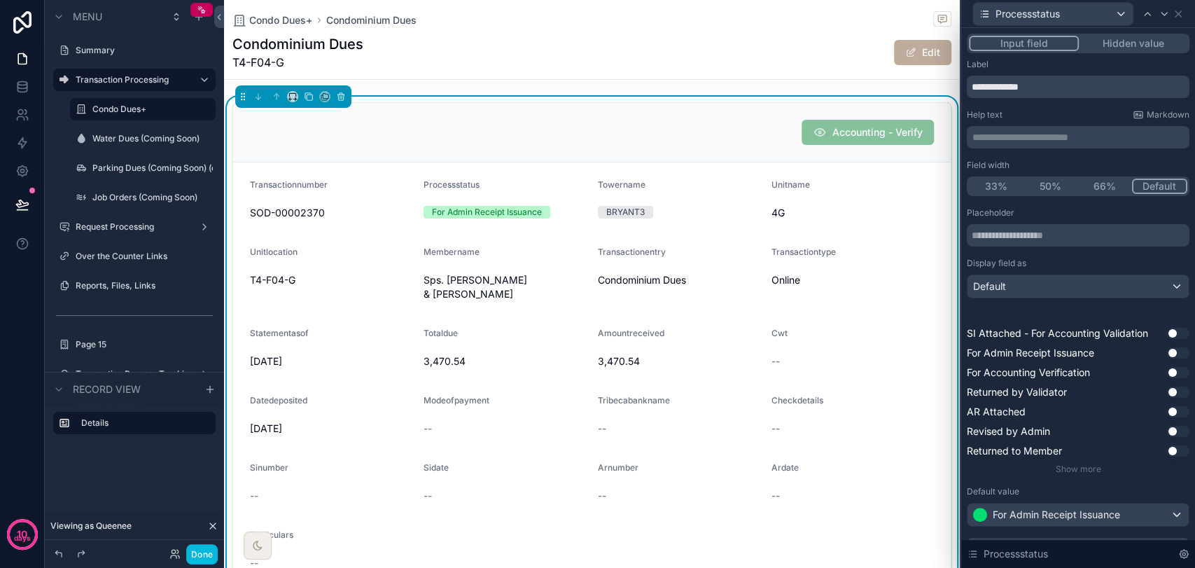
click at [1074, 353] on button "Use setting" at bounding box center [1178, 352] width 22 height 11
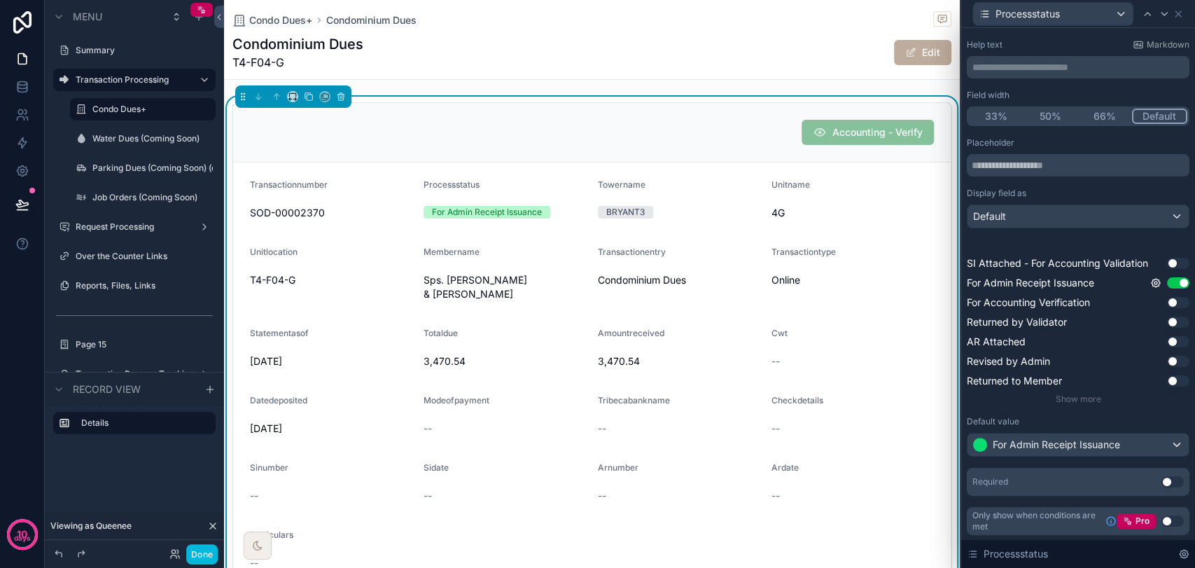
click at [1074, 477] on button "Use setting" at bounding box center [1172, 481] width 22 height 11
click at [1074, 19] on div "Processstatus" at bounding box center [1078, 13] width 223 height 27
click at [1074, 13] on icon at bounding box center [1177, 13] width 11 height 11
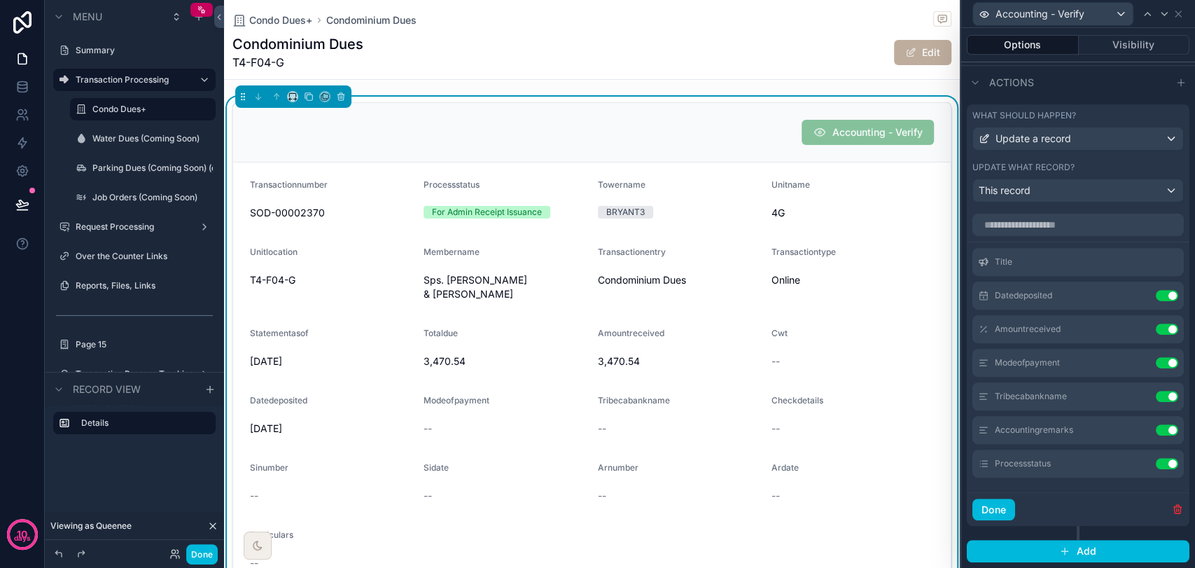
click at [199, 510] on button "Done" at bounding box center [201, 554] width 31 height 20
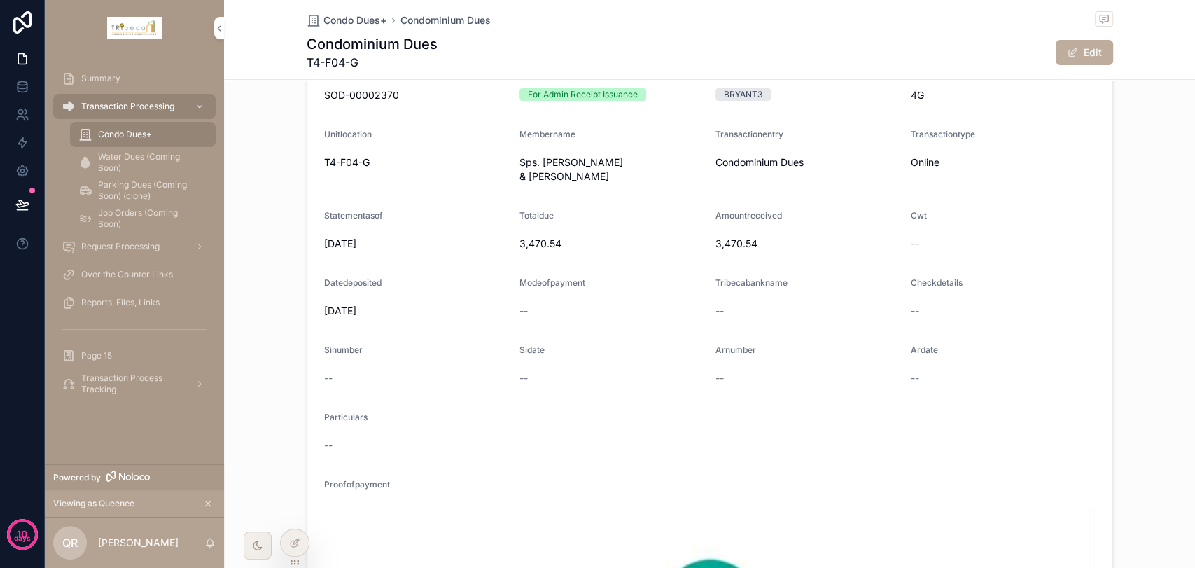
scroll to position [466, 0]
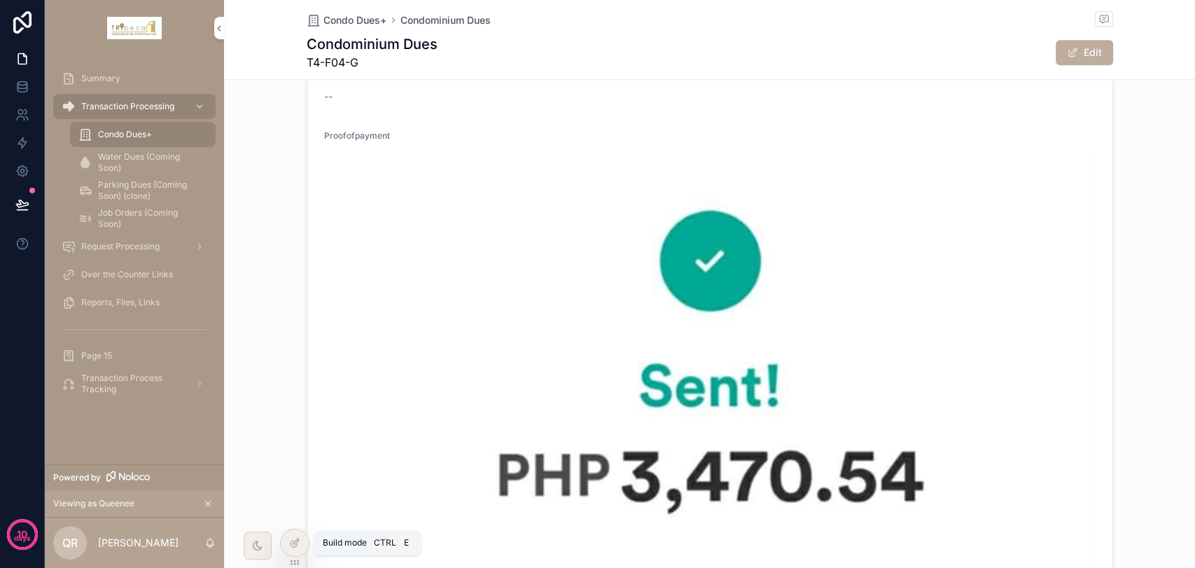
click at [297, 510] on icon at bounding box center [296, 541] width 6 height 6
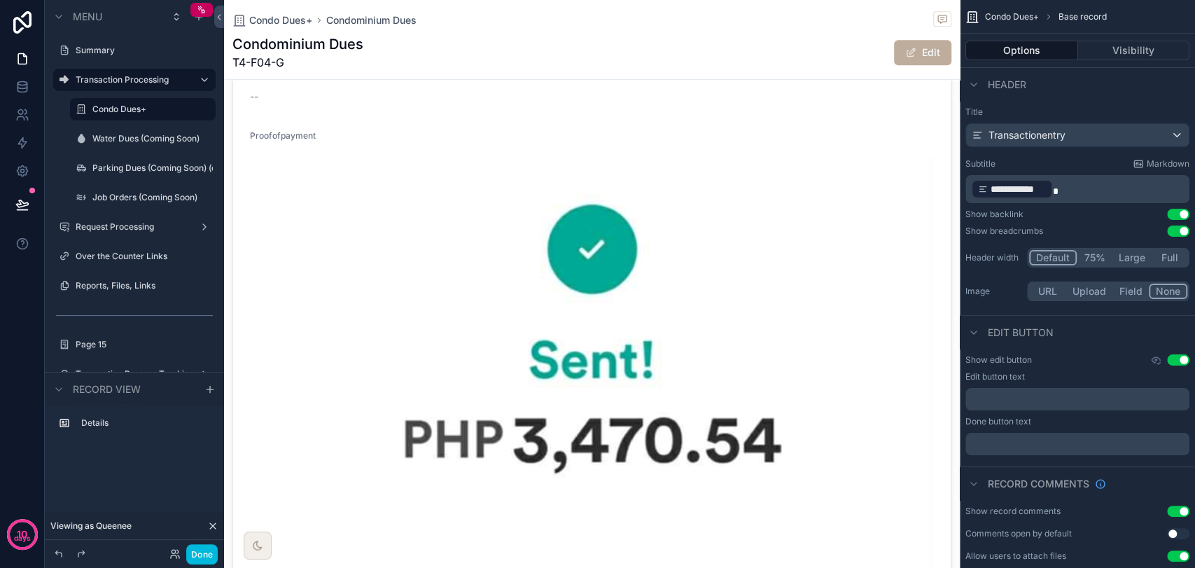
click at [205, 510] on button "Done" at bounding box center [201, 554] width 31 height 20
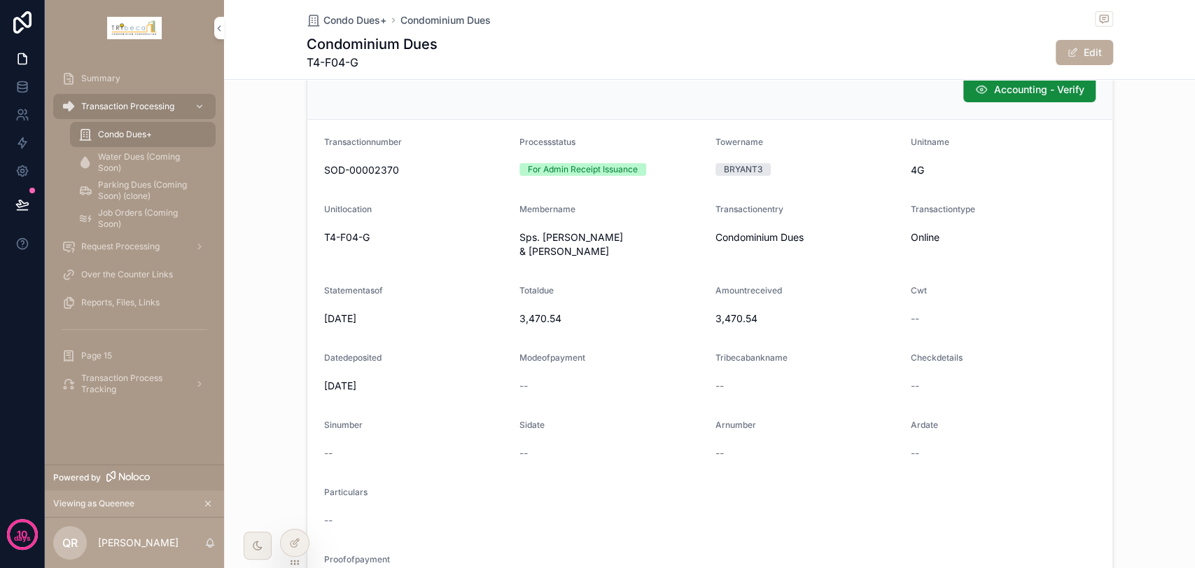
scroll to position [0, 0]
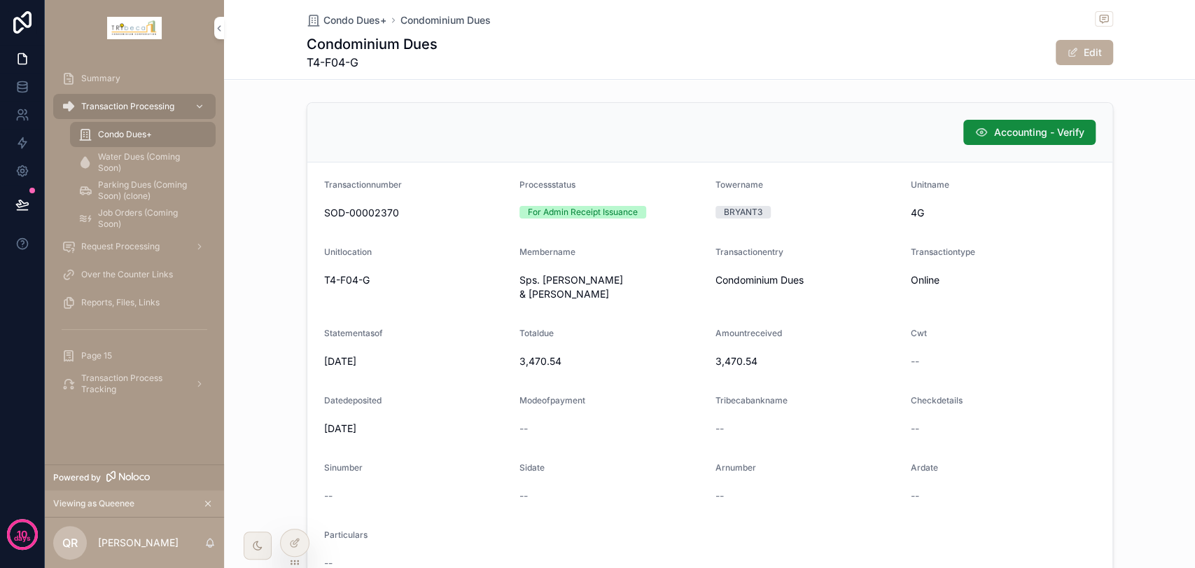
click at [1002, 127] on span "Accounting - Verify" at bounding box center [1039, 132] width 90 height 14
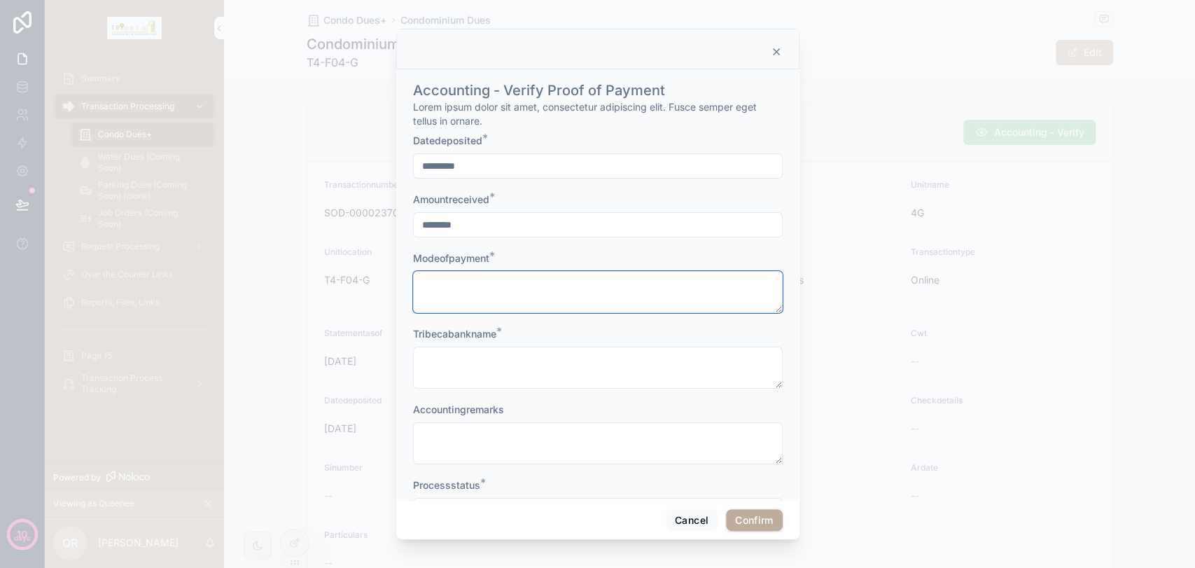
click at [542, 293] on textarea at bounding box center [598, 292] width 370 height 42
click at [701, 510] on button "Cancel" at bounding box center [692, 520] width 52 height 22
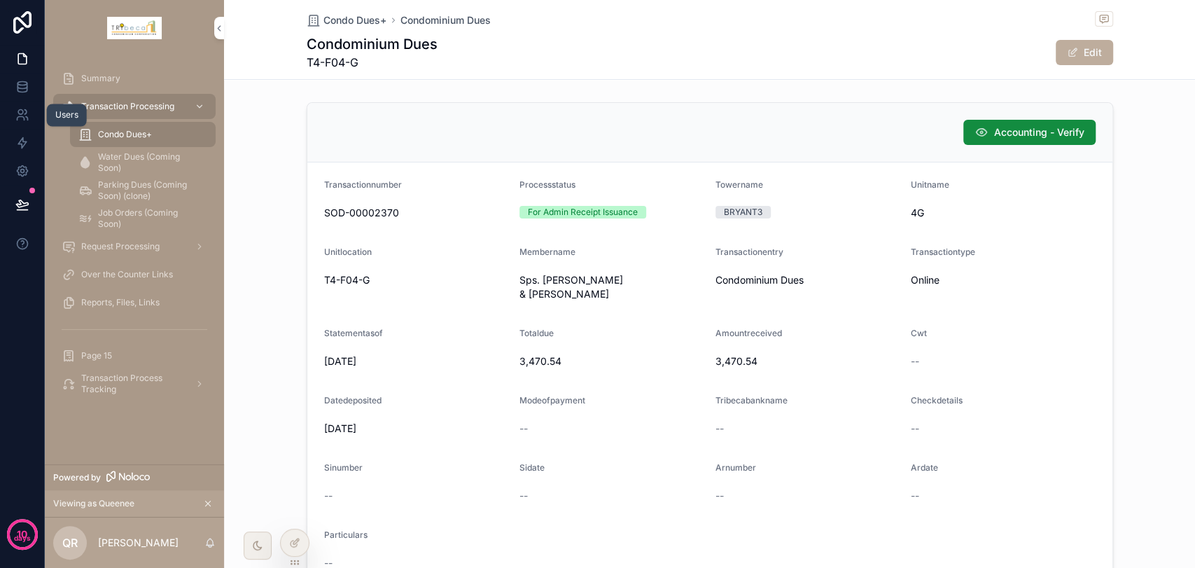
click at [18, 85] on icon at bounding box center [22, 87] width 14 height 14
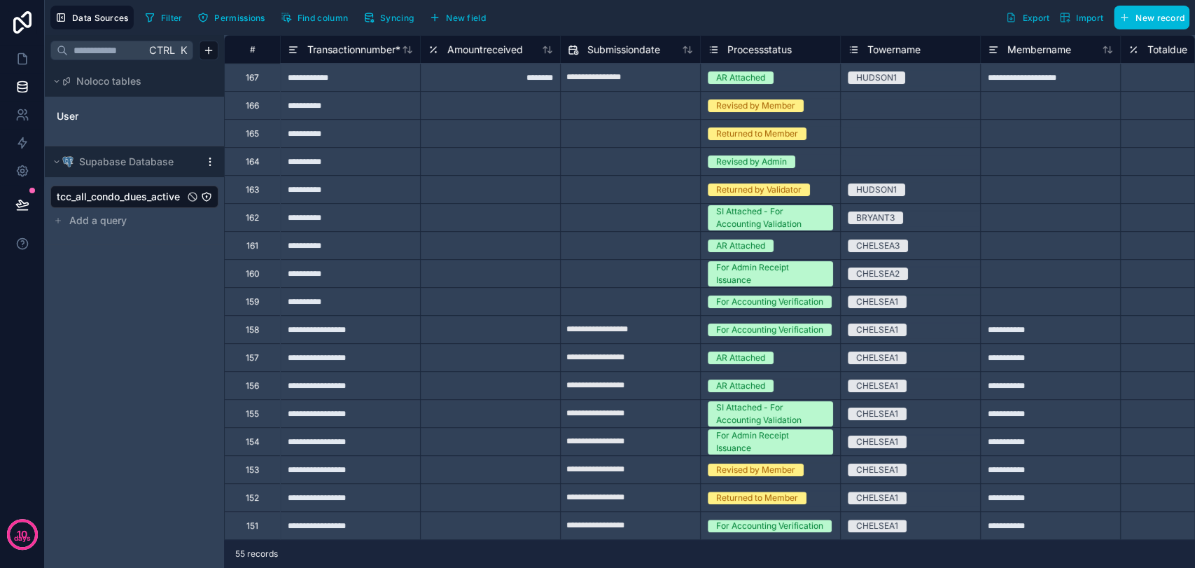
click at [333, 24] on button "Find column" at bounding box center [314, 17] width 77 height 21
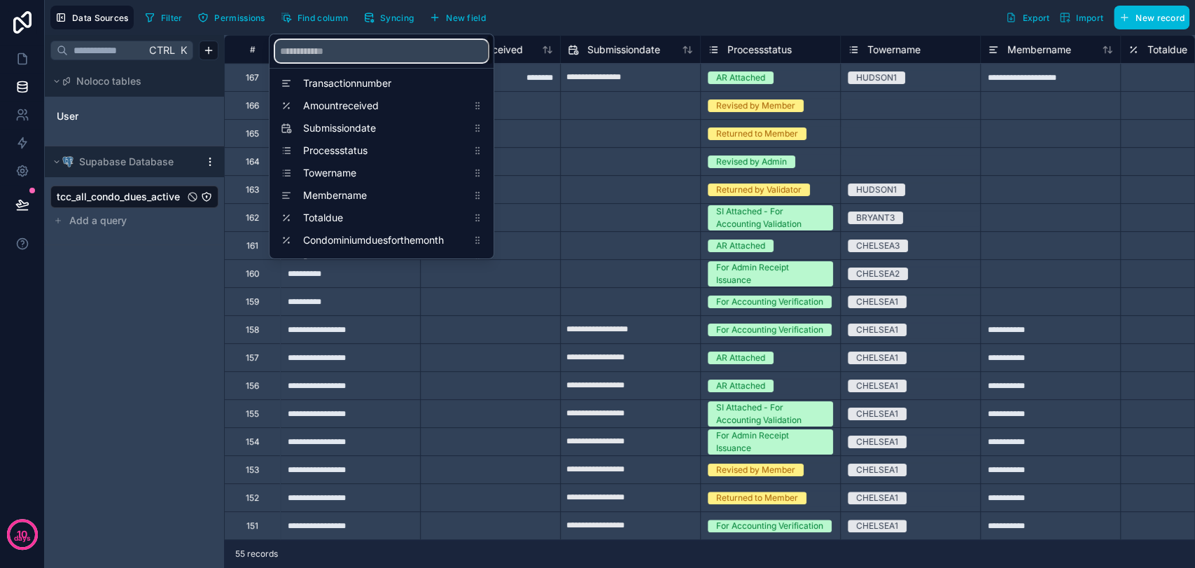
click at [403, 46] on input "scrollable content" at bounding box center [381, 51] width 213 height 22
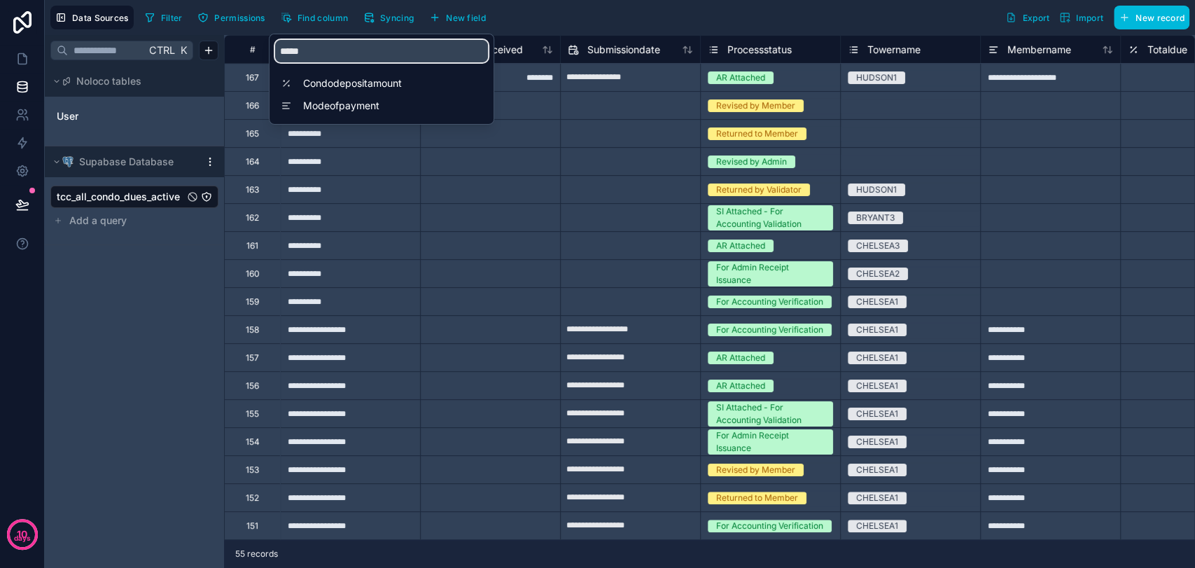
type input "*****"
click at [401, 104] on span "Modeofpayment" at bounding box center [385, 106] width 164 height 14
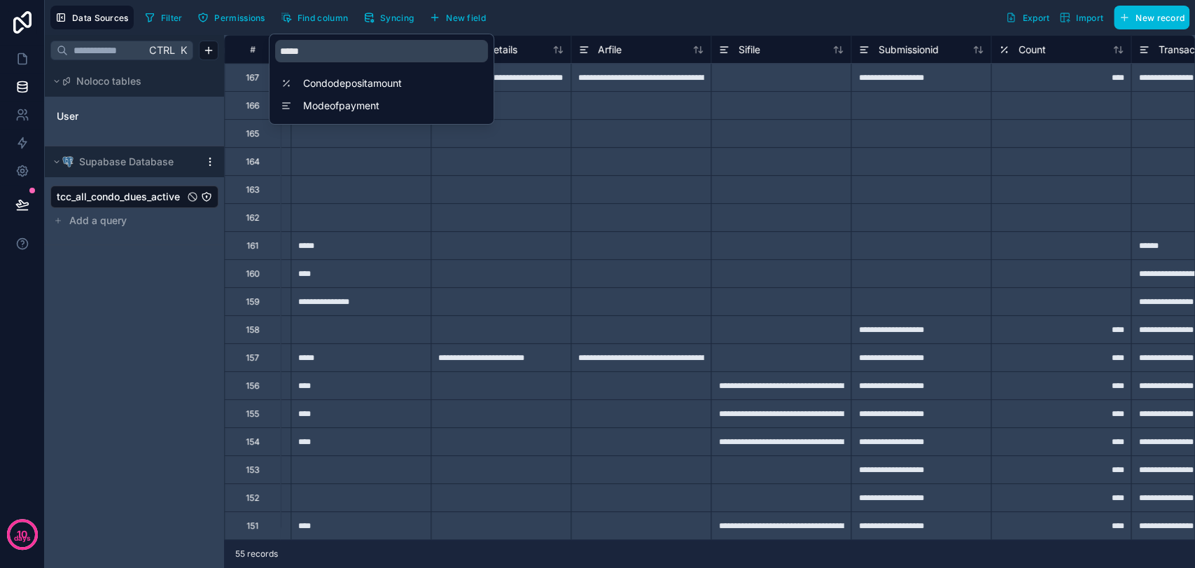
scroll to position [0, 4900]
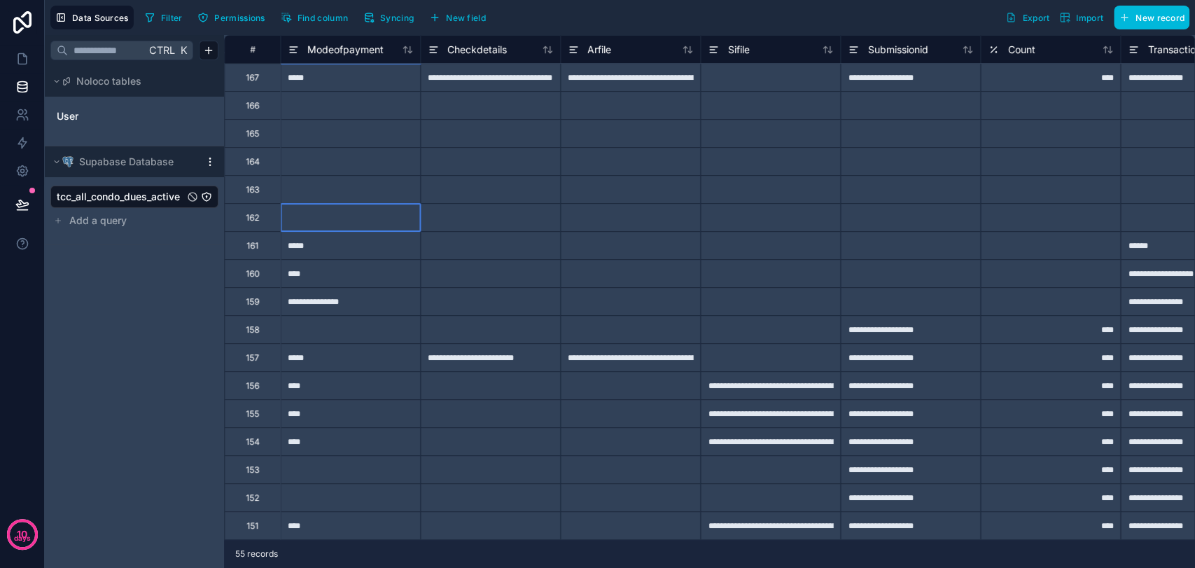
click at [411, 220] on div at bounding box center [350, 217] width 140 height 28
click at [293, 50] on icon at bounding box center [293, 49] width 11 height 17
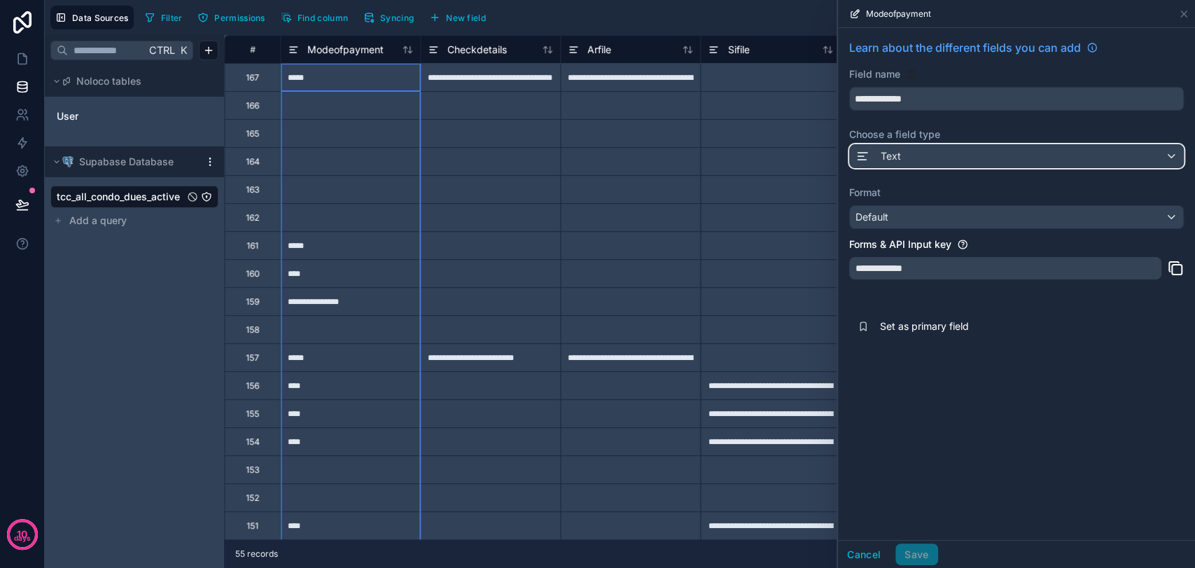
click at [1057, 158] on div "Text" at bounding box center [1016, 156] width 333 height 22
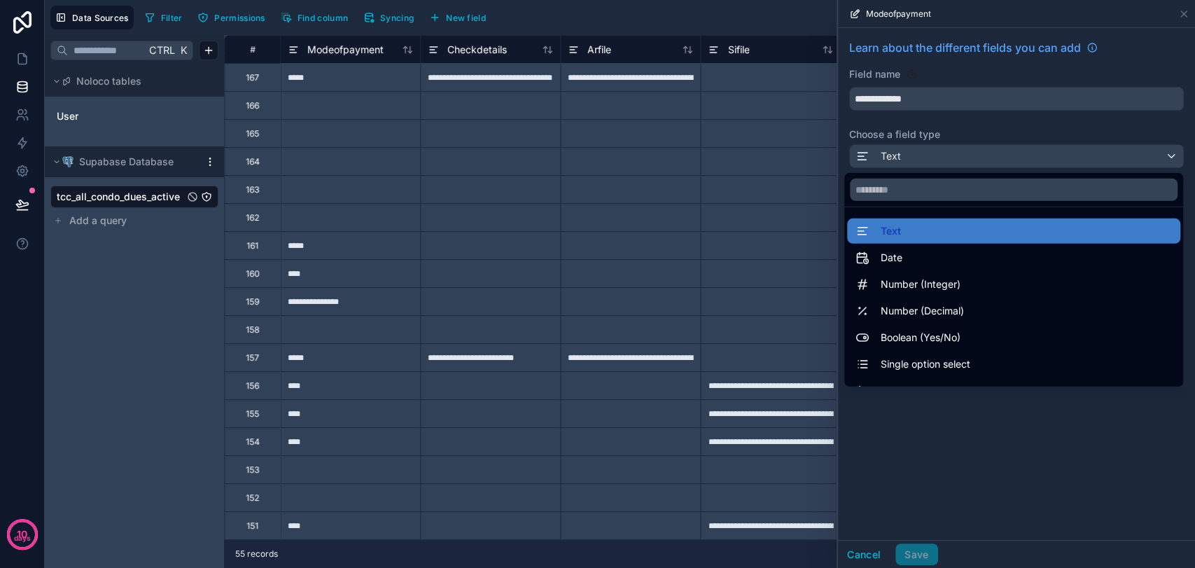
click at [1014, 356] on div "Single option select" at bounding box center [1013, 364] width 316 height 17
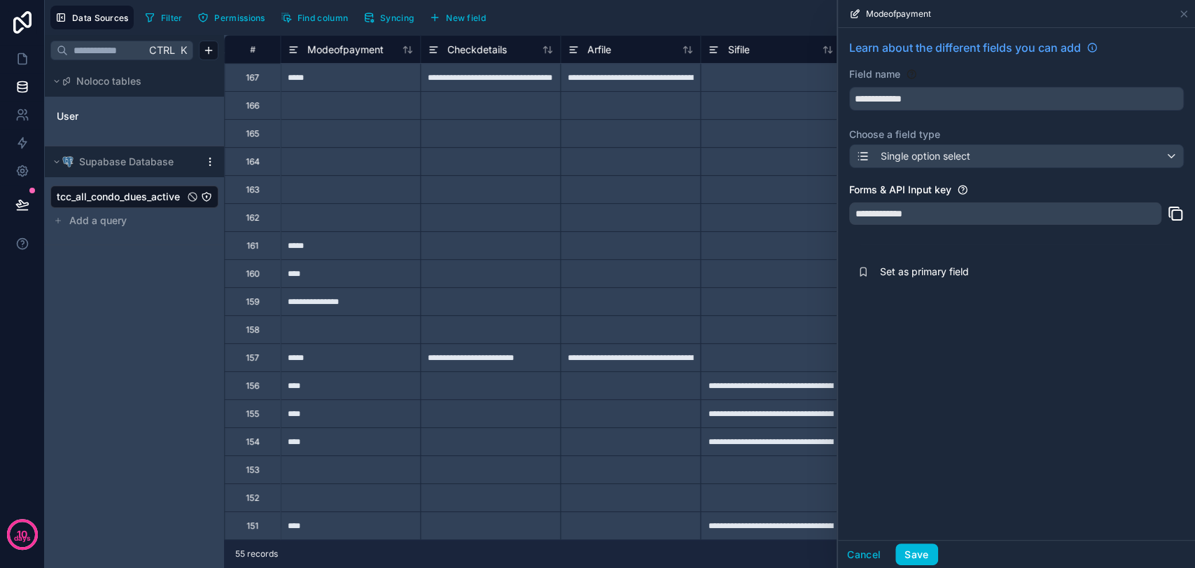
click at [918, 510] on button "Save" at bounding box center [916, 554] width 42 height 22
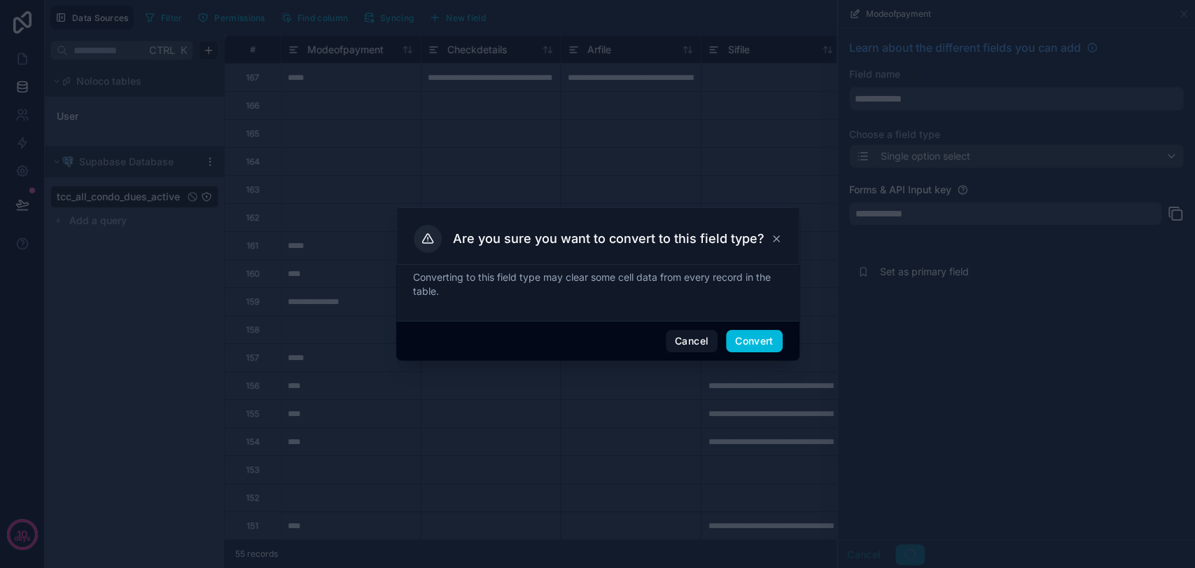
click at [758, 346] on button "Convert" at bounding box center [754, 341] width 56 height 22
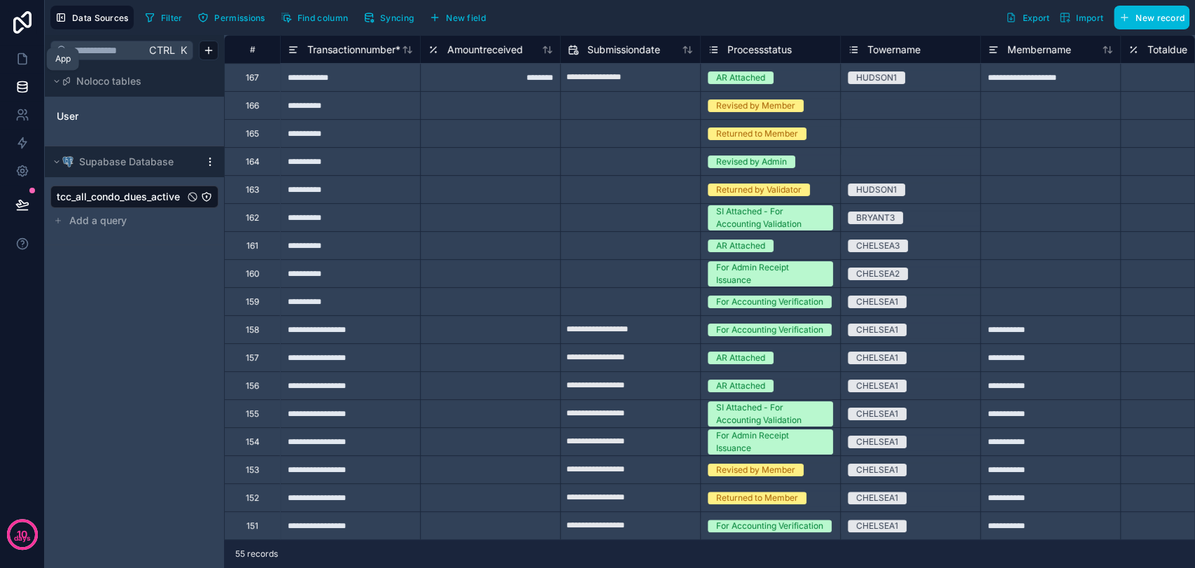
click at [16, 59] on icon at bounding box center [22, 59] width 14 height 14
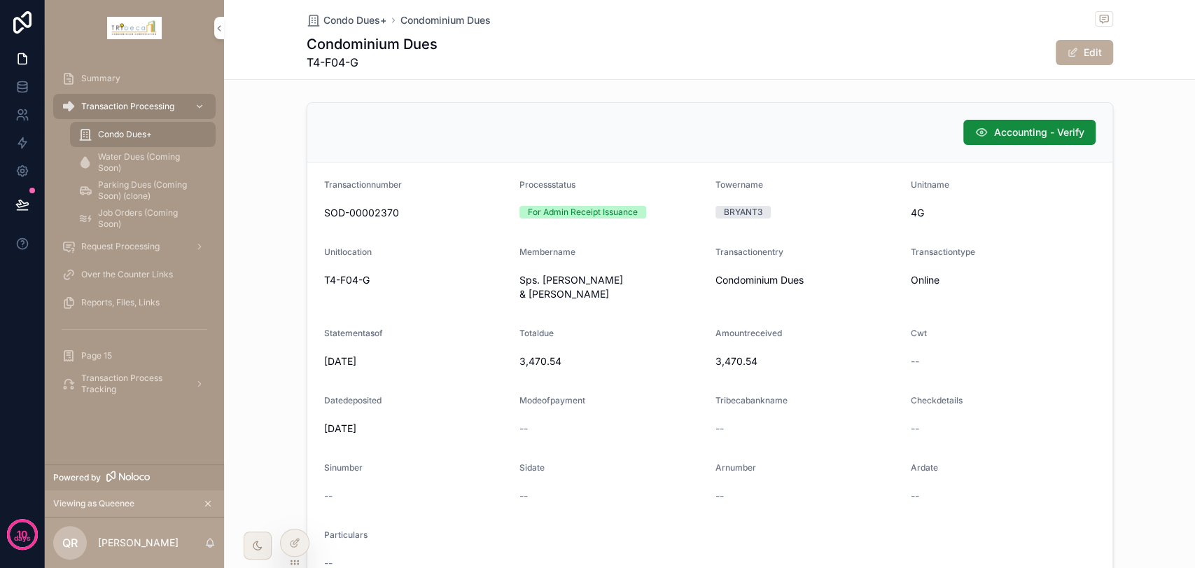
click at [718, 124] on div "Accounting - Verify" at bounding box center [709, 132] width 771 height 25
click at [293, 510] on icon at bounding box center [294, 542] width 11 height 11
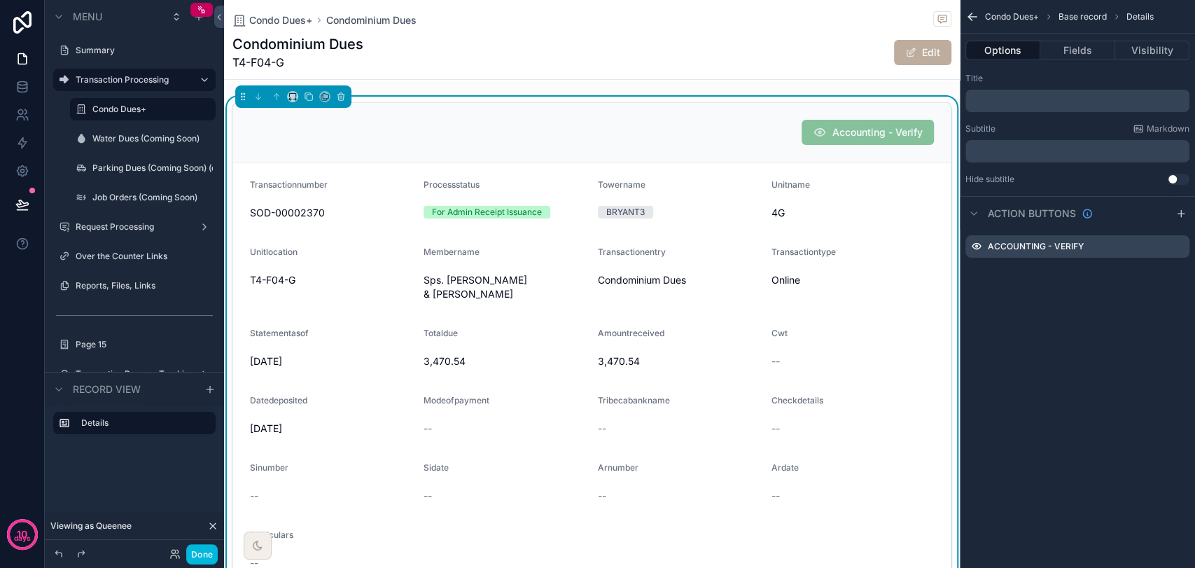
click at [0, 0] on icon "scrollable content" at bounding box center [0, 0] width 0 height 0
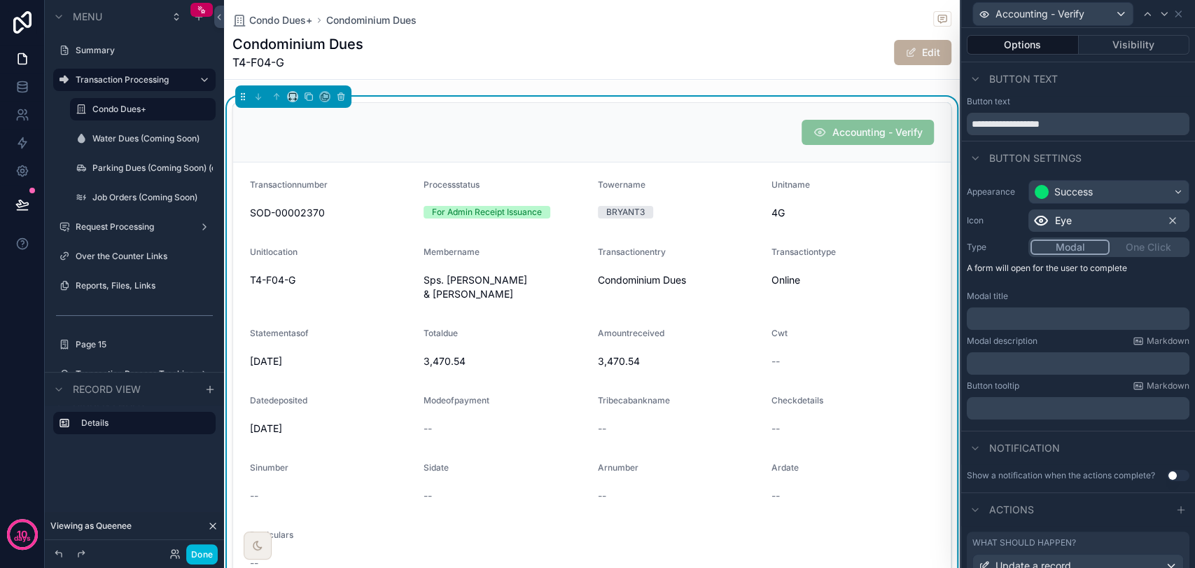
scroll to position [119, 0]
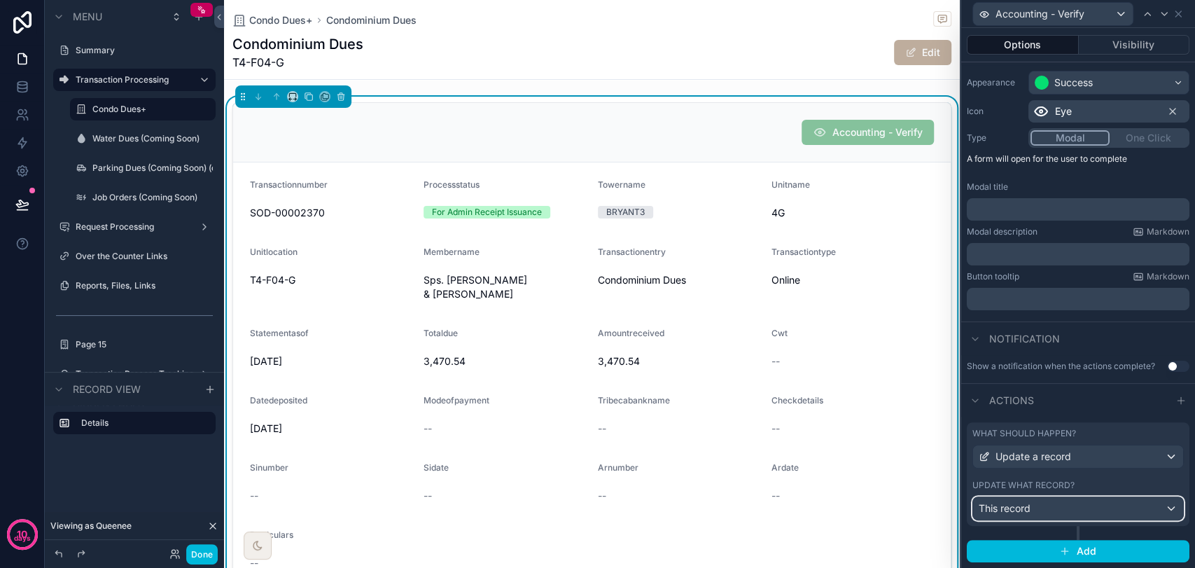
click at [1074, 504] on div "This record" at bounding box center [1078, 508] width 210 height 22
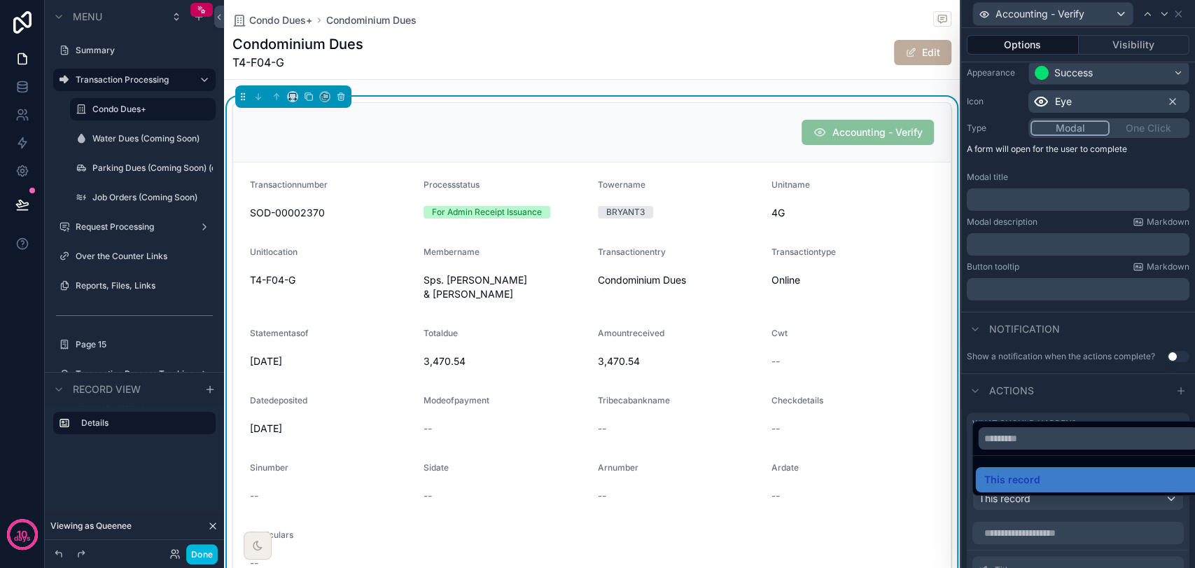
click at [1074, 504] on div at bounding box center [1078, 284] width 234 height 568
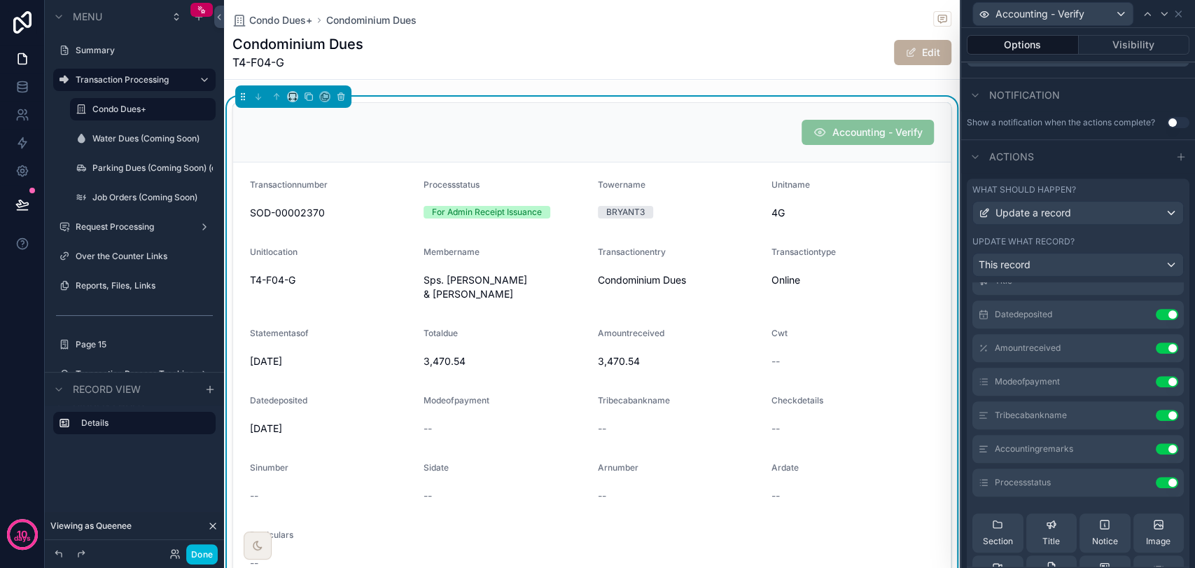
scroll to position [78, 0]
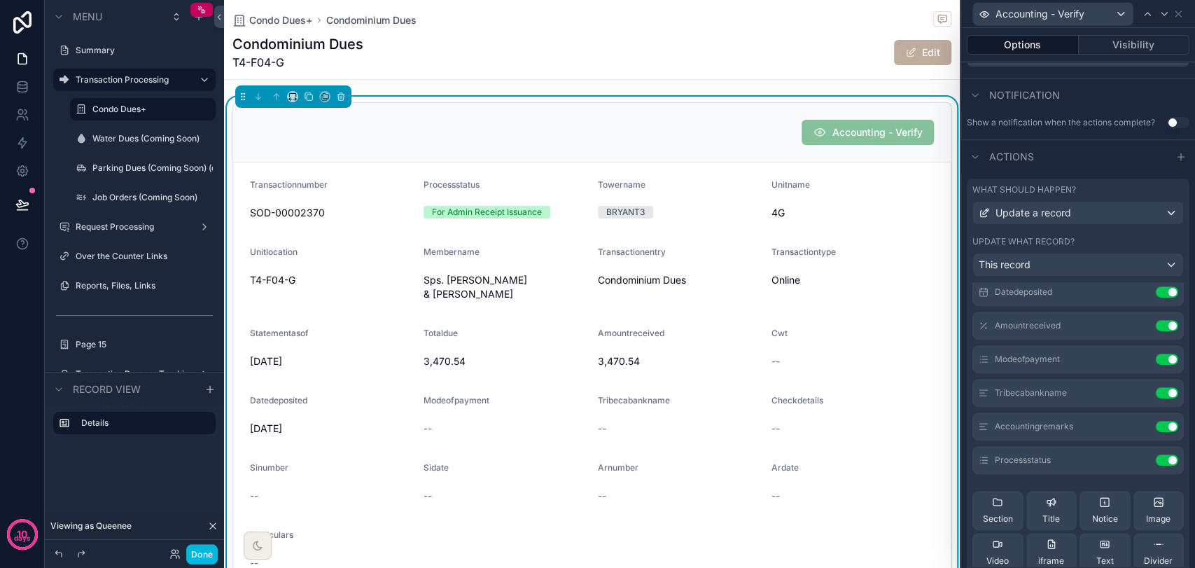
click at [0, 0] on icon at bounding box center [0, 0] width 0 height 0
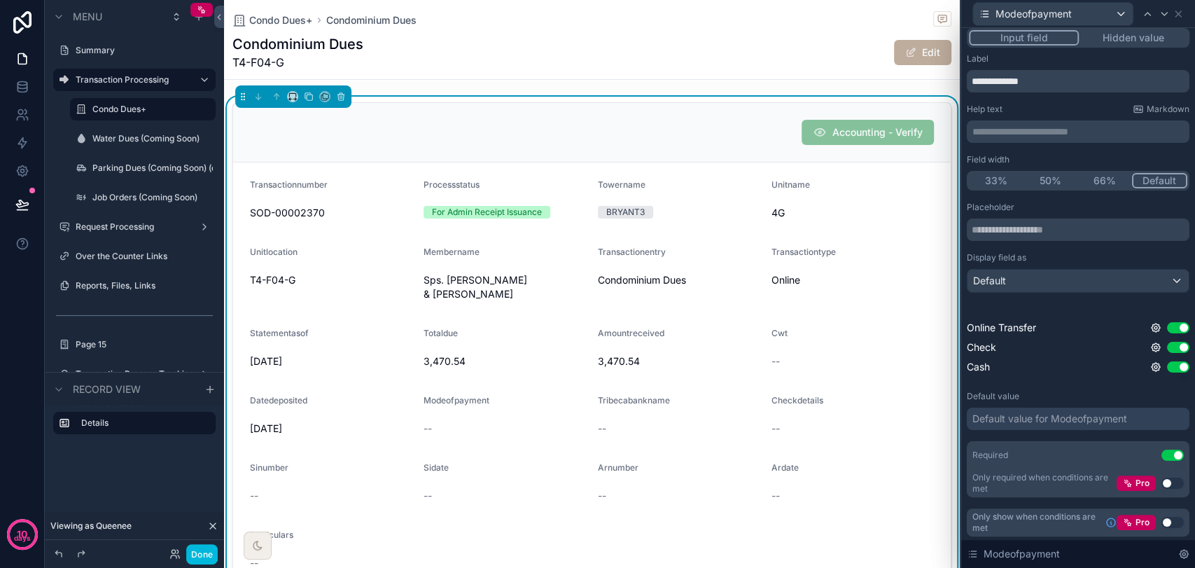
scroll to position [7, 0]
click at [1074, 344] on icon at bounding box center [1155, 345] width 3 height 3
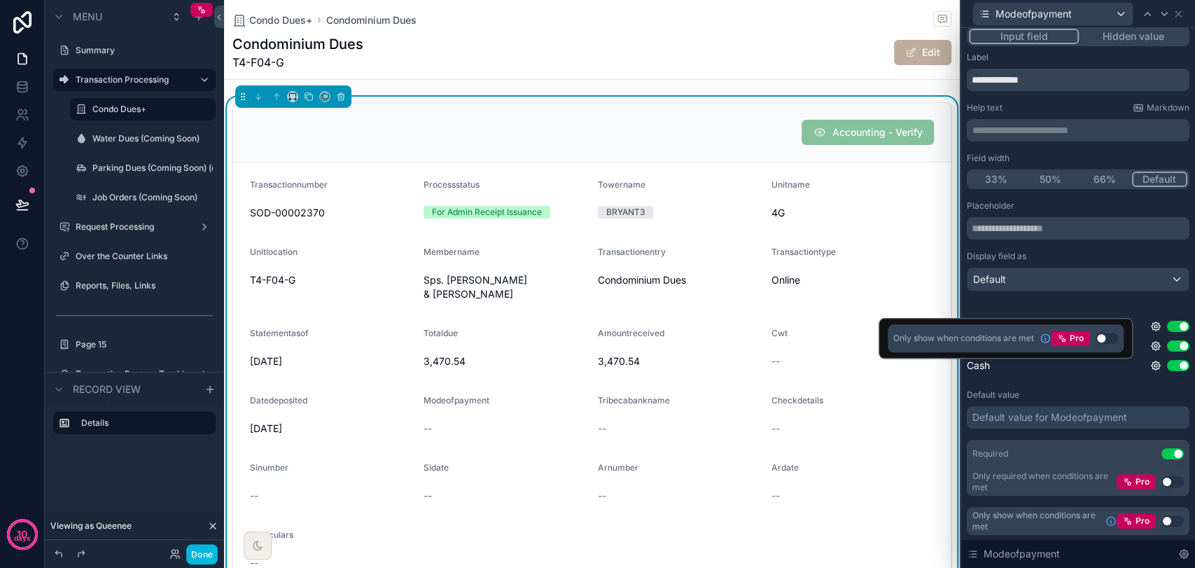
click at [1074, 339] on button "Use setting" at bounding box center [1106, 337] width 22 height 11
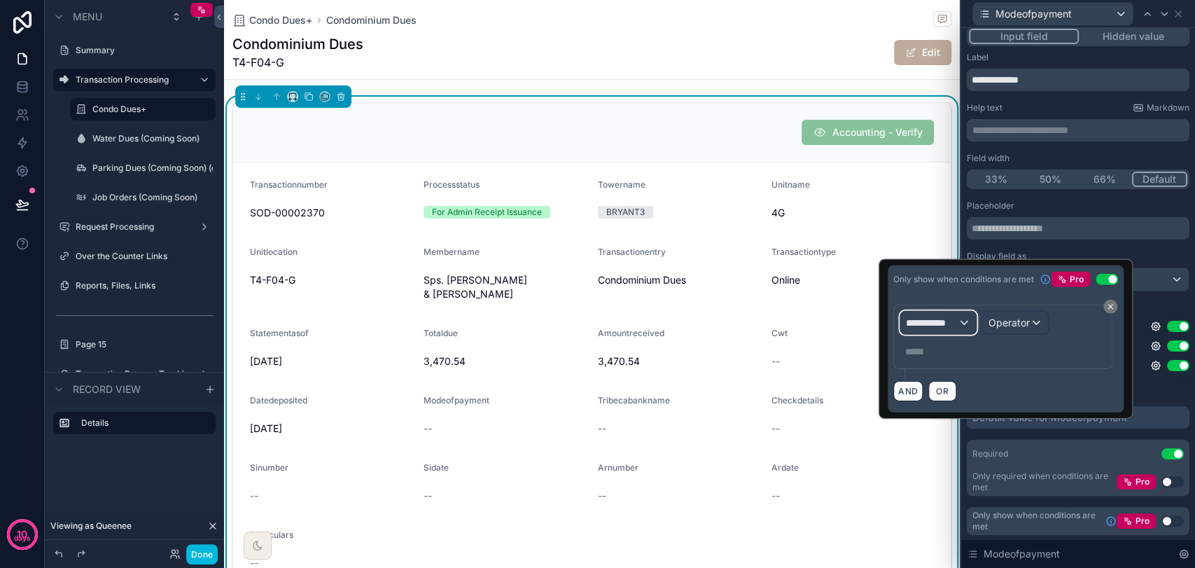
click at [942, 324] on span "**********" at bounding box center [932, 323] width 52 height 14
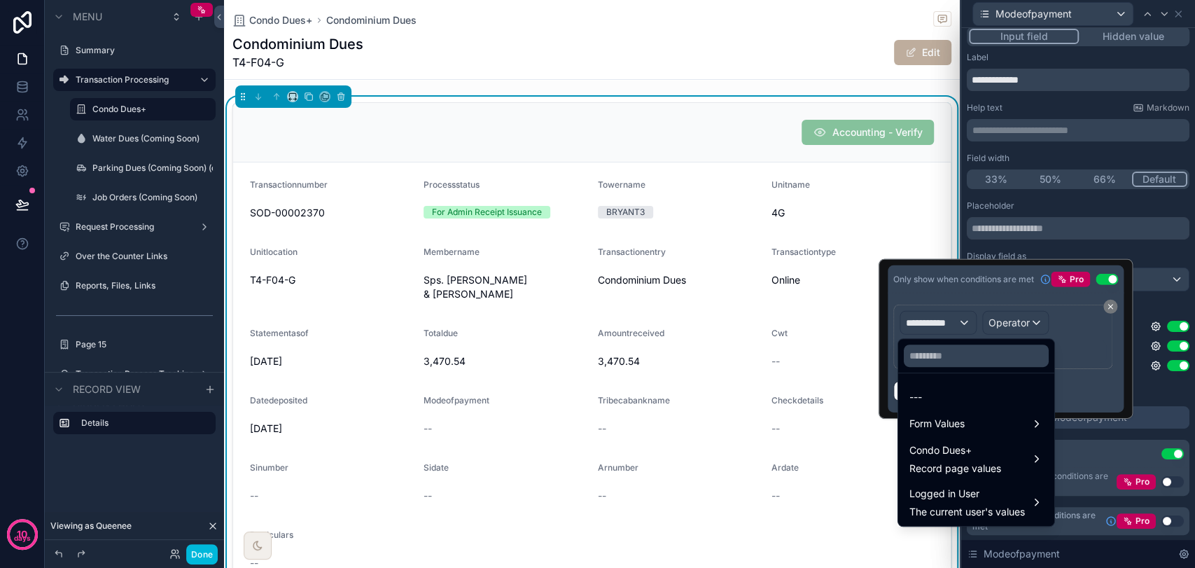
click at [1021, 419] on div "Form Values" at bounding box center [976, 423] width 134 height 17
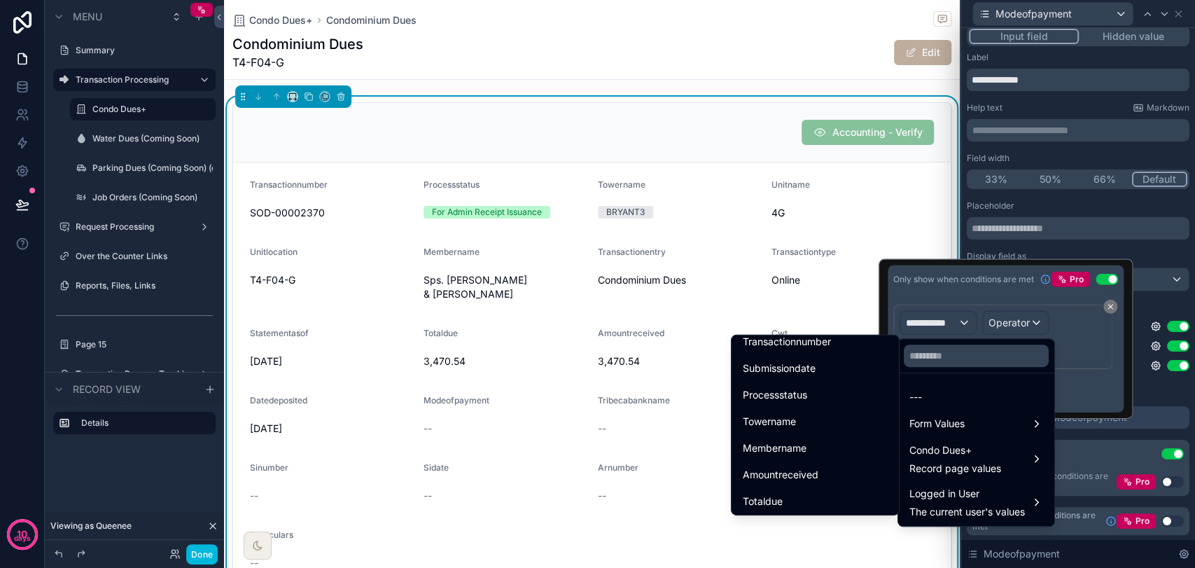
scroll to position [78, 0]
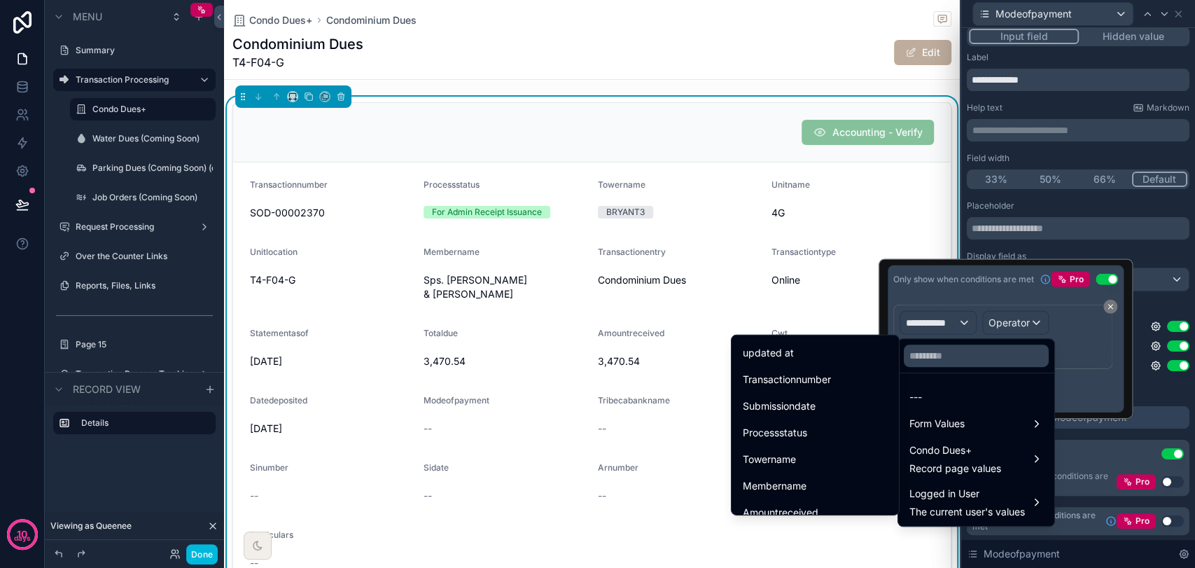
click at [812, 427] on div "Processstatus" at bounding box center [815, 432] width 145 height 17
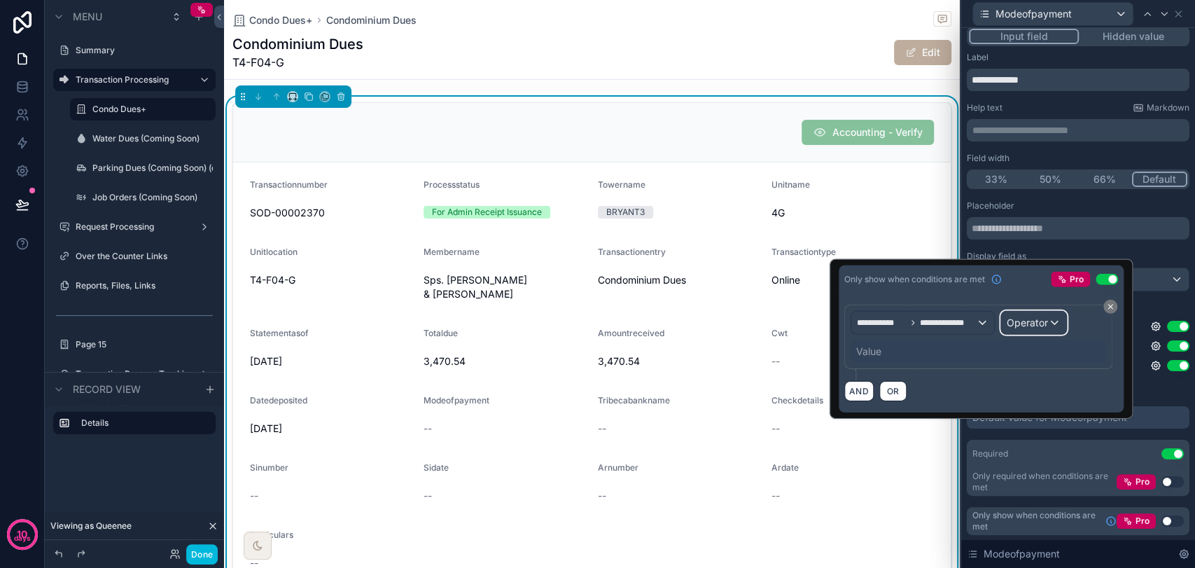
click at [1017, 321] on span "Operator" at bounding box center [1027, 322] width 41 height 12
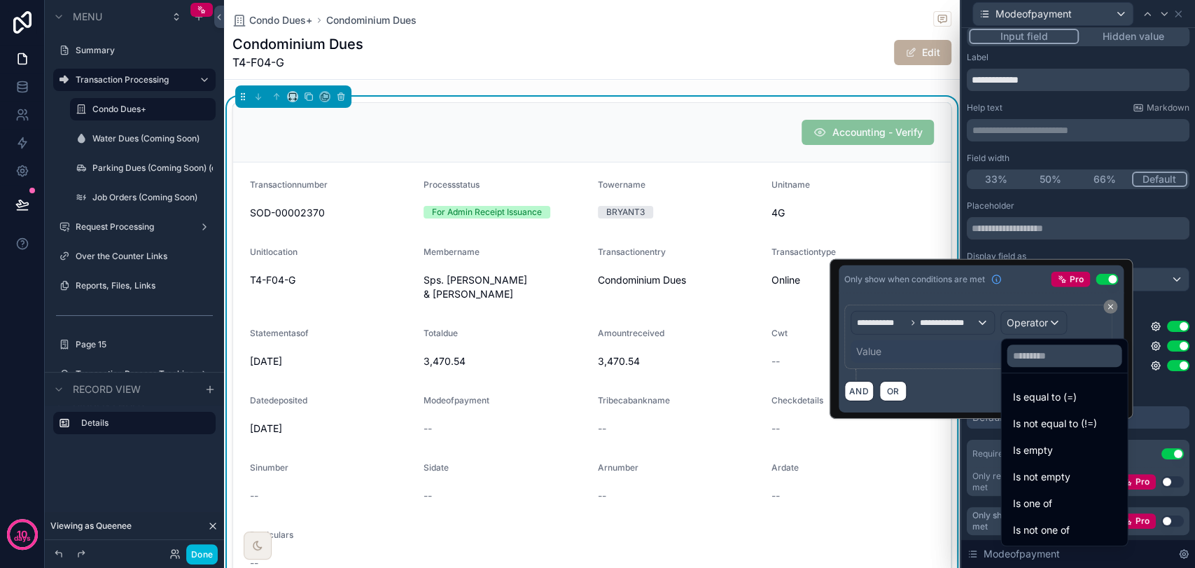
click at [1070, 428] on span "Is not equal to (!=)" at bounding box center [1054, 423] width 84 height 17
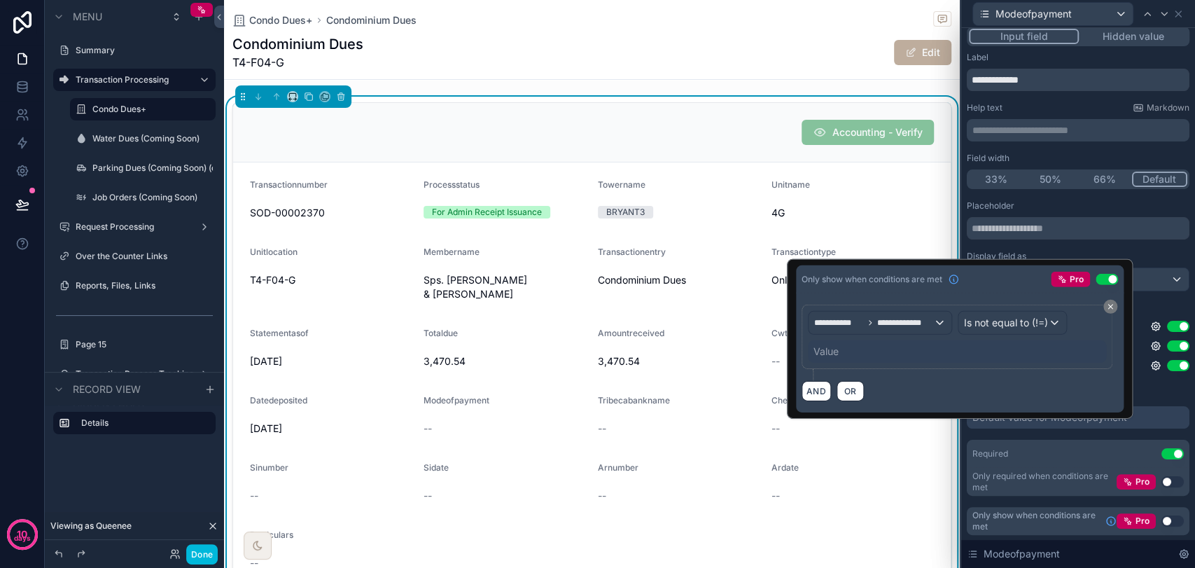
click at [835, 349] on div "Value" at bounding box center [825, 351] width 25 height 14
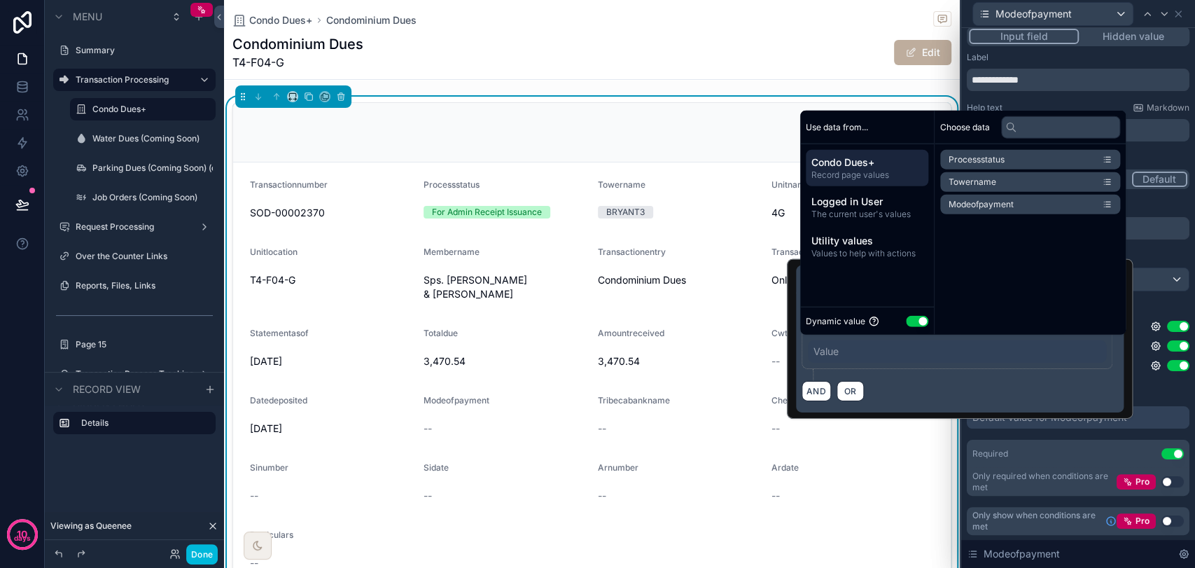
click at [912, 318] on button "Use setting" at bounding box center [917, 320] width 22 height 11
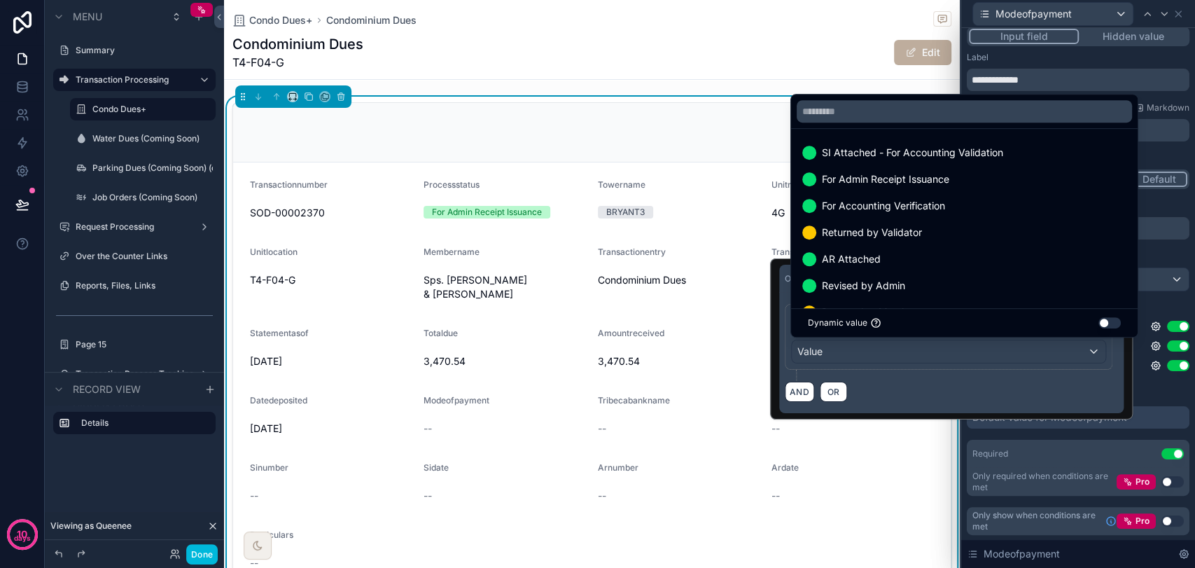
click at [917, 203] on span "For Accounting Verification" at bounding box center [883, 205] width 123 height 17
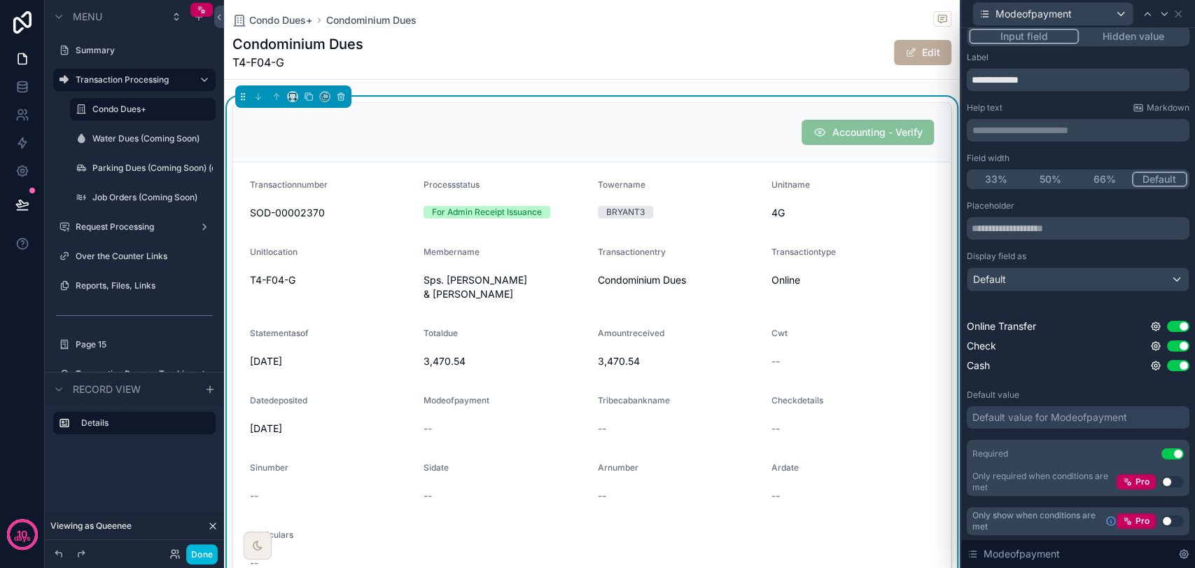
click at [1074, 8] on icon at bounding box center [1177, 13] width 11 height 11
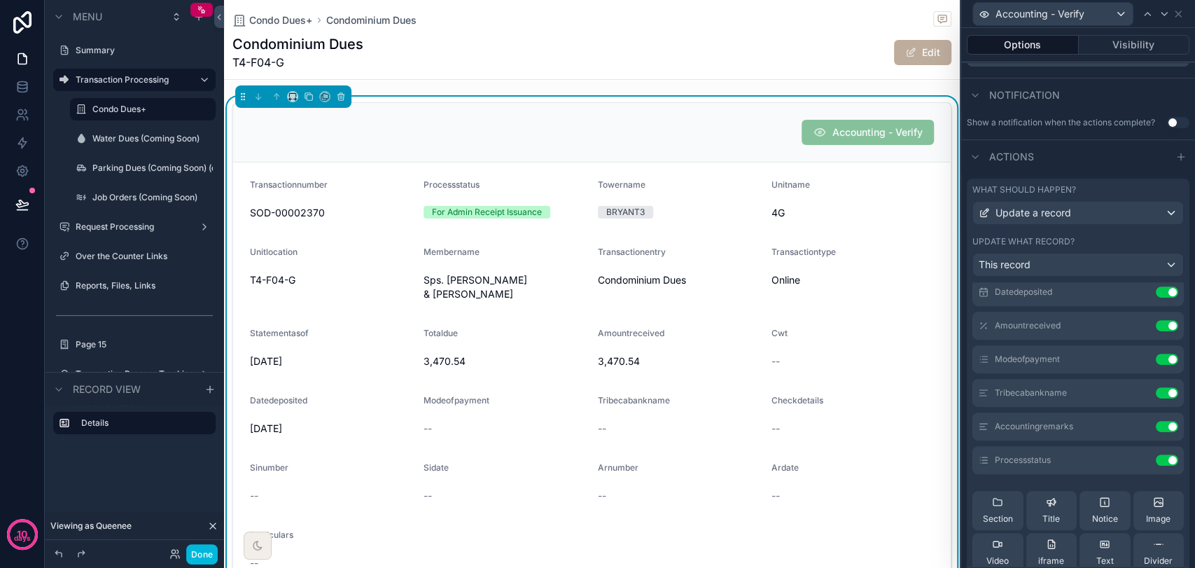
click at [201, 510] on button "Done" at bounding box center [201, 554] width 31 height 20
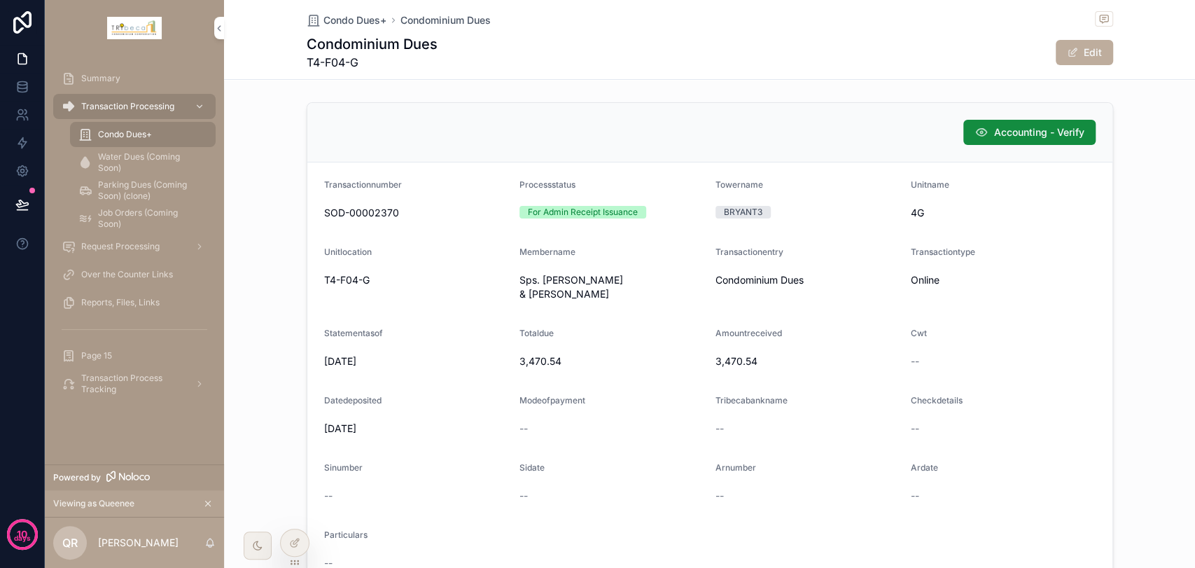
click at [997, 125] on span "Accounting - Verify" at bounding box center [1039, 132] width 90 height 14
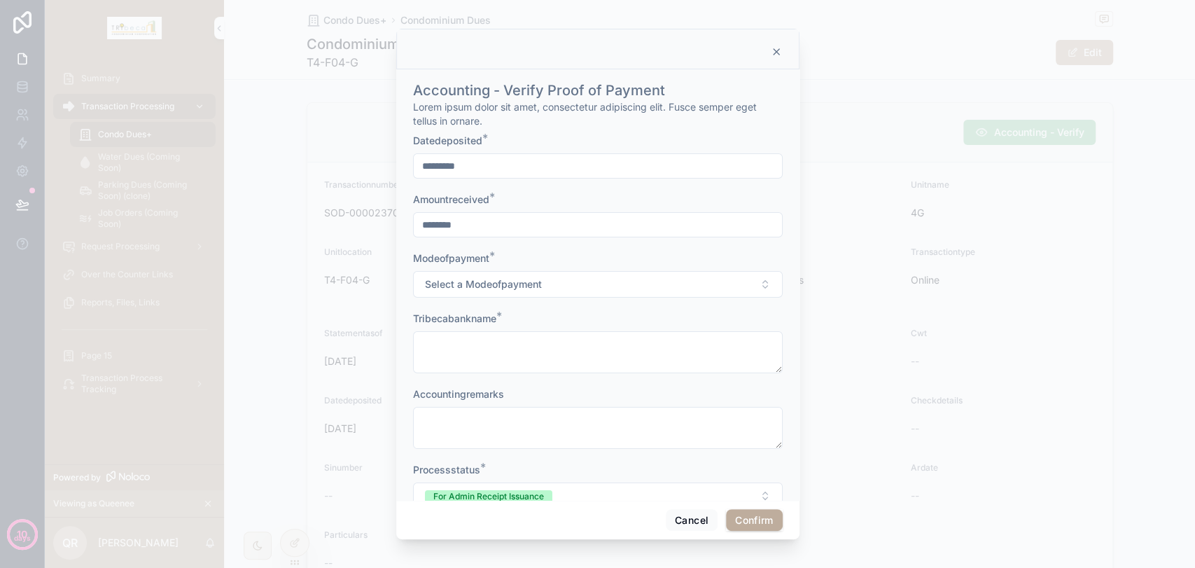
click at [570, 279] on button "Select a Modeofpayment" at bounding box center [598, 284] width 370 height 27
click at [699, 510] on button "Cancel" at bounding box center [692, 520] width 52 height 22
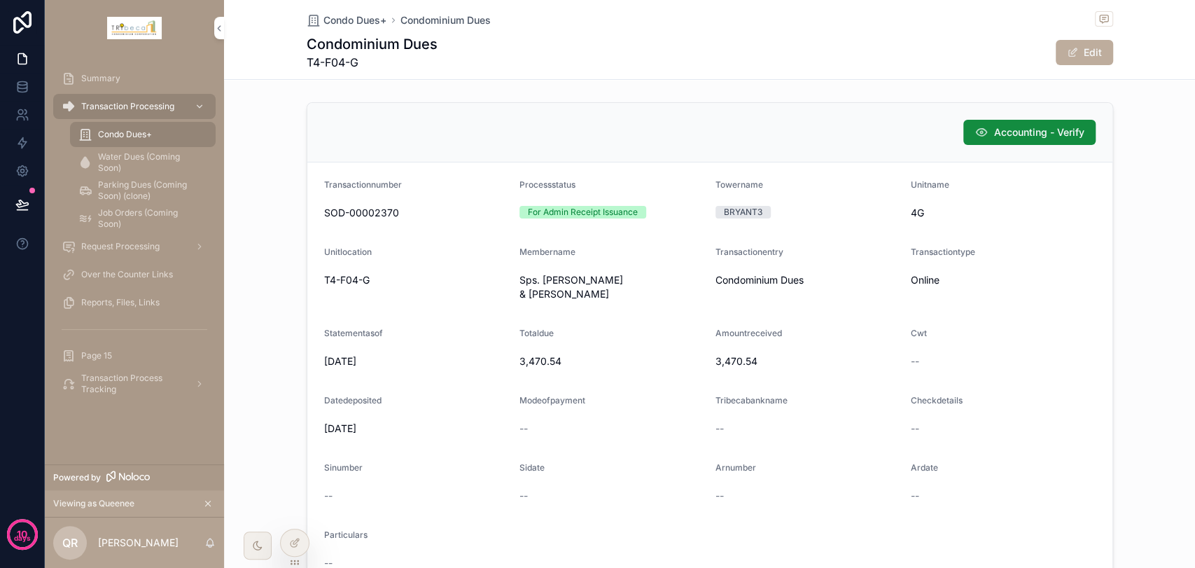
click at [1067, 57] on span "scrollable content" at bounding box center [1072, 52] width 11 height 11
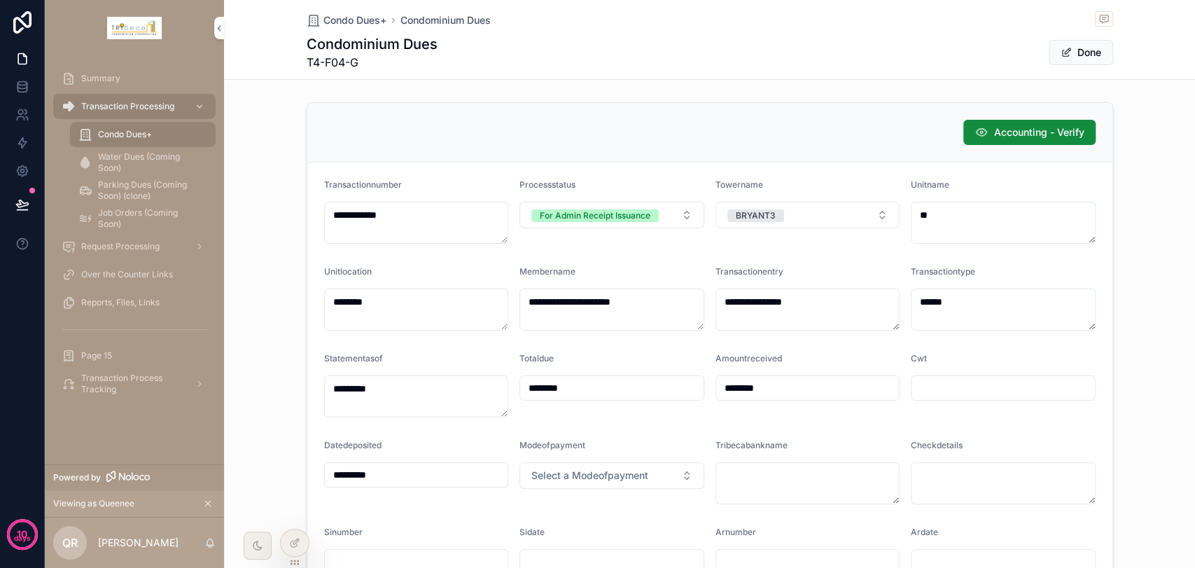
click at [689, 211] on button "For Admin Receipt Issuance" at bounding box center [611, 215] width 185 height 27
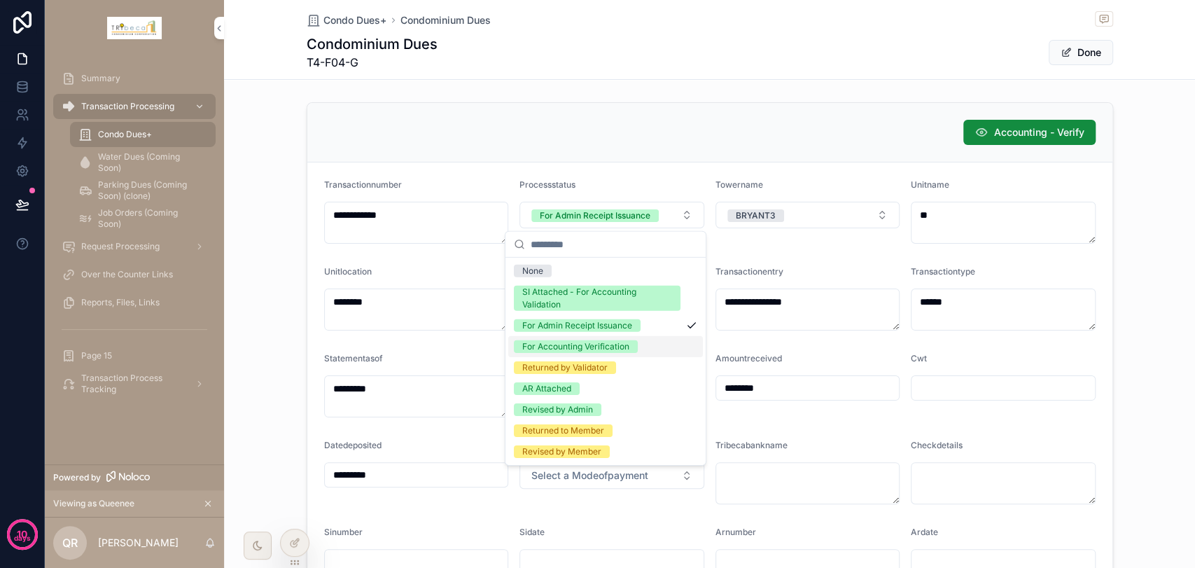
click at [610, 351] on div "For Accounting Verification" at bounding box center [575, 346] width 107 height 13
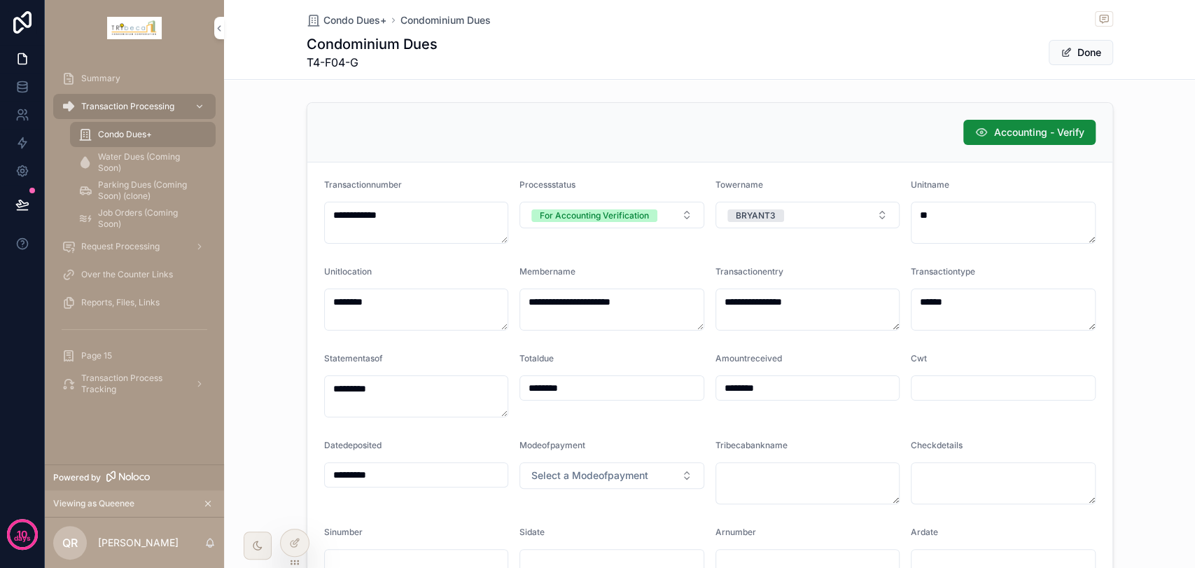
click at [1007, 136] on span "Accounting - Verify" at bounding box center [1039, 132] width 90 height 14
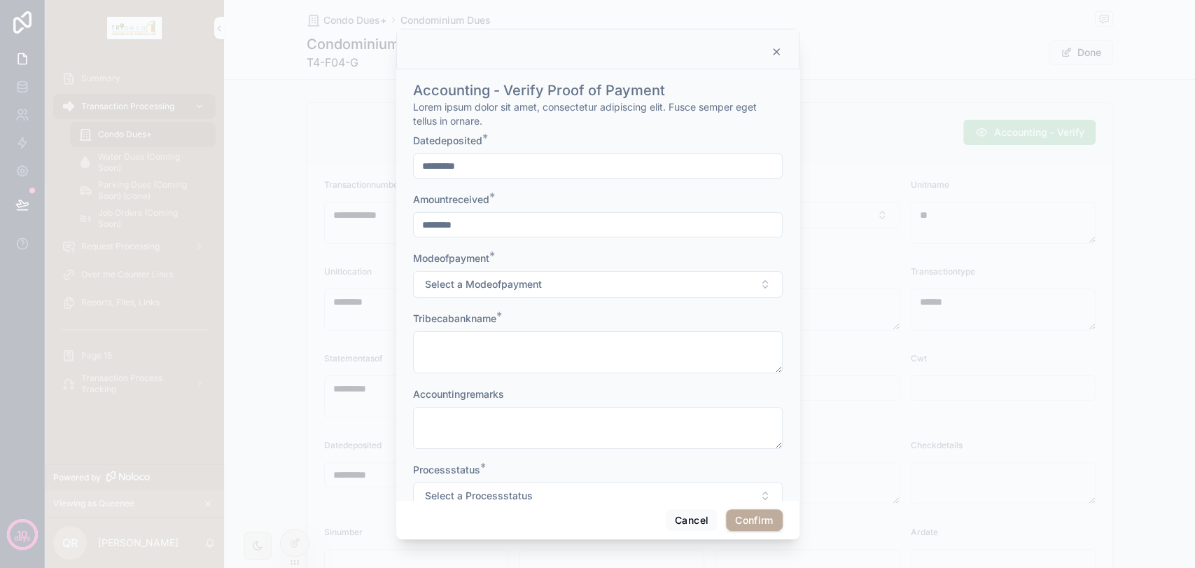
click at [528, 283] on span "Select a Modeofpayment" at bounding box center [483, 284] width 117 height 14
click at [679, 509] on button "Cancel" at bounding box center [692, 520] width 52 height 22
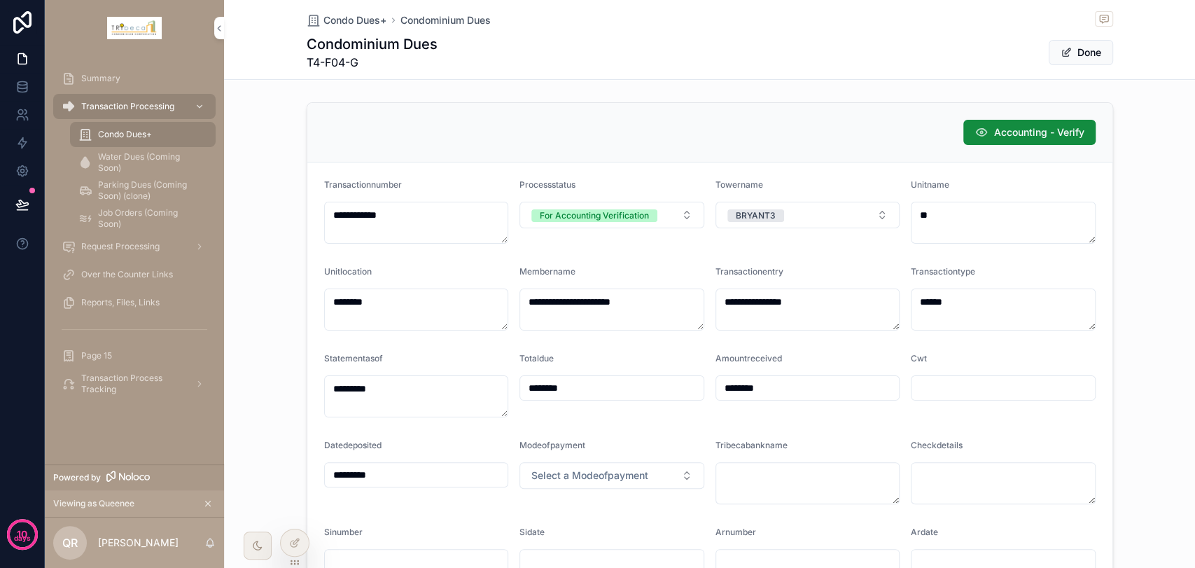
click at [659, 218] on button "For Accounting Verification" at bounding box center [611, 215] width 185 height 27
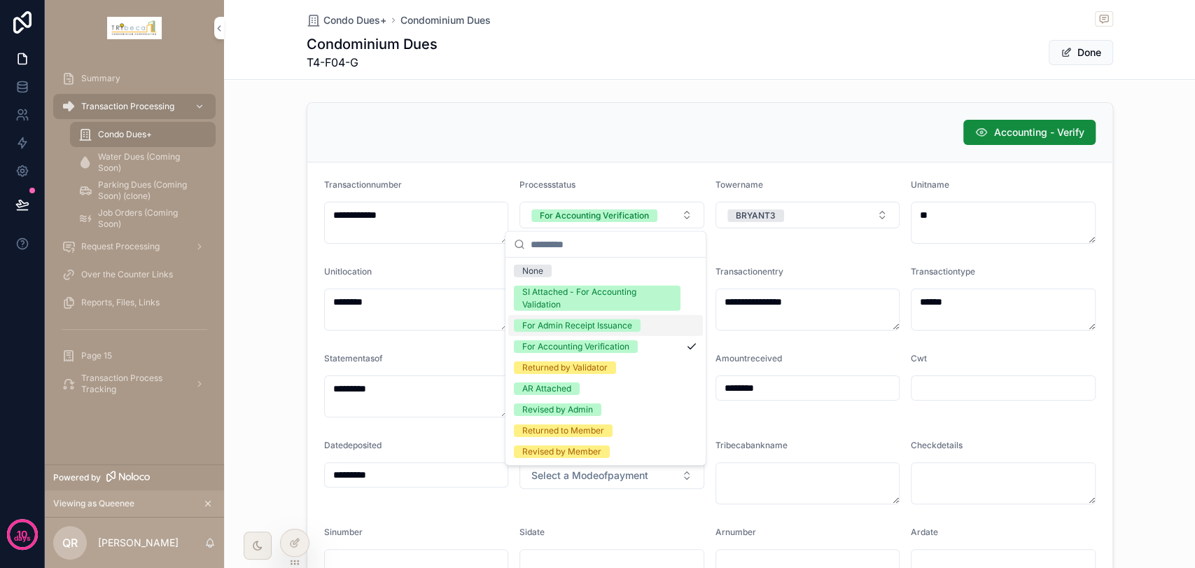
click at [617, 326] on div "For Admin Receipt Issuance" at bounding box center [577, 325] width 110 height 13
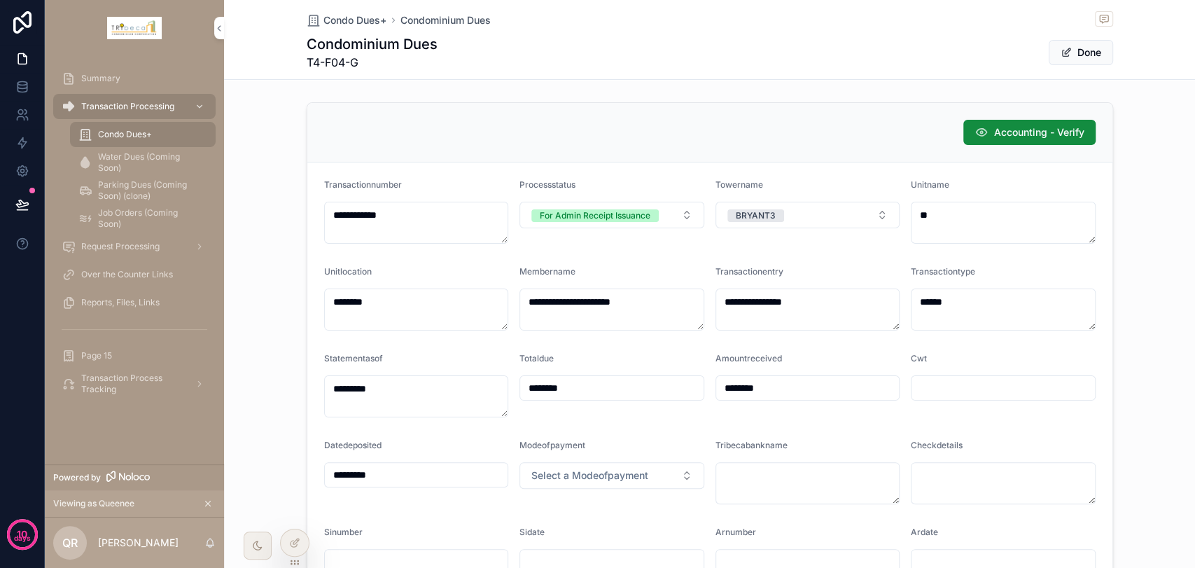
click at [1074, 53] on button "Done" at bounding box center [1081, 52] width 64 height 25
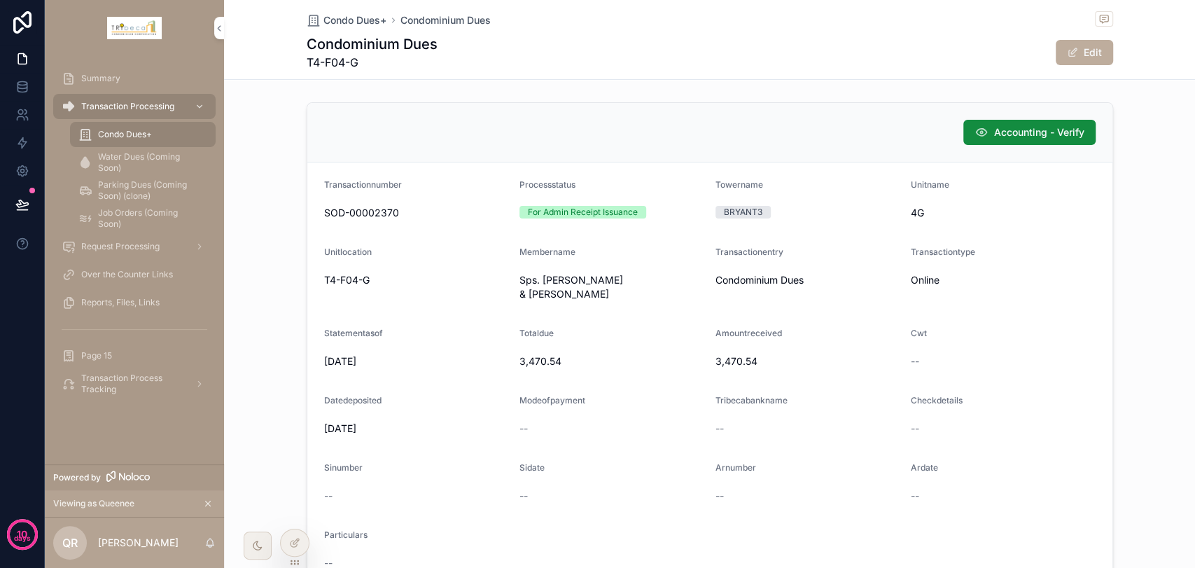
click at [300, 510] on div at bounding box center [295, 542] width 28 height 27
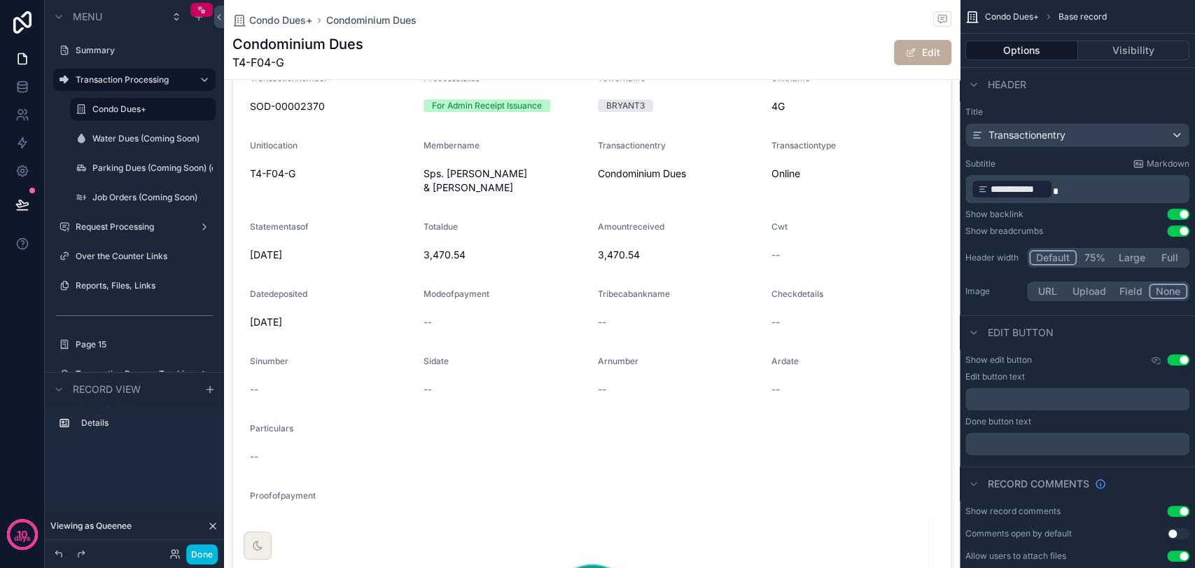
scroll to position [0, 0]
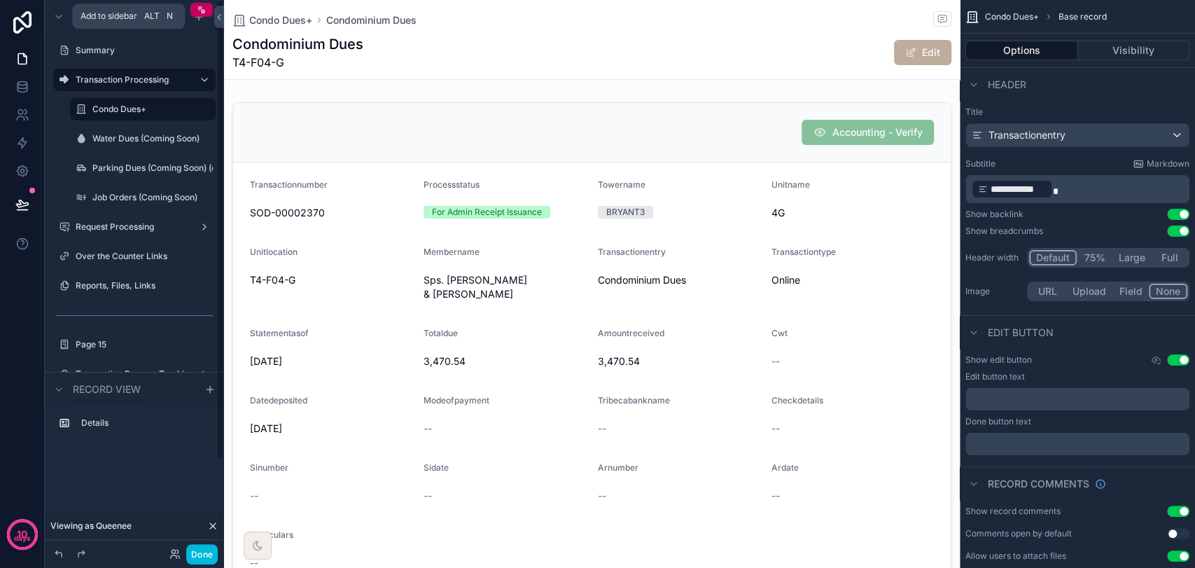
click at [196, 20] on icon "scrollable content" at bounding box center [198, 16] width 11 height 11
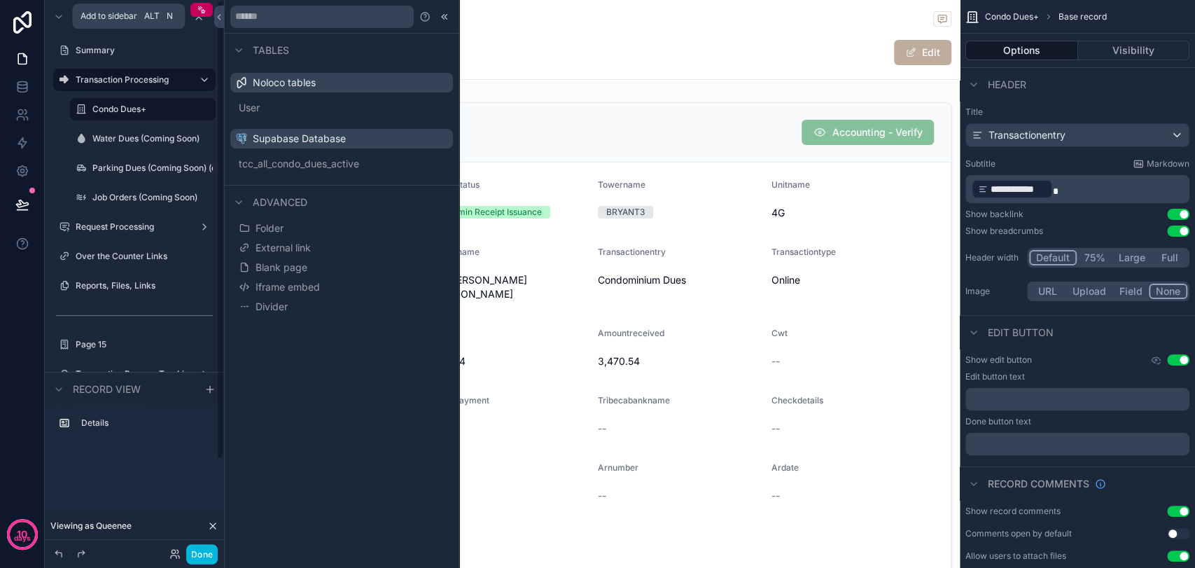
click at [202, 20] on icon "scrollable content" at bounding box center [198, 16] width 11 height 11
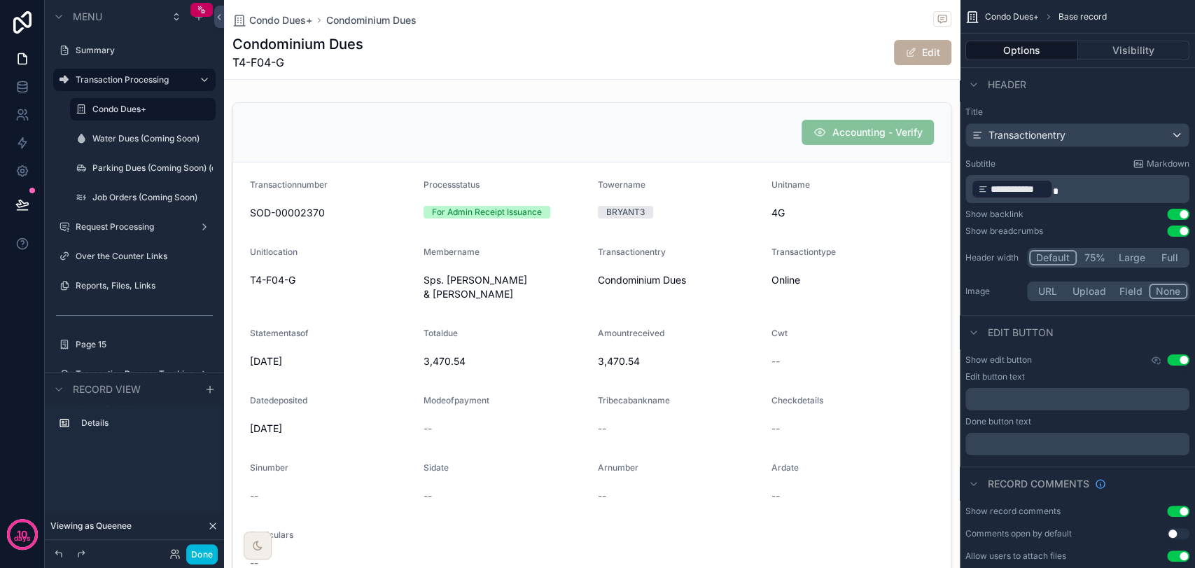
click at [203, 510] on button "Done" at bounding box center [201, 554] width 31 height 20
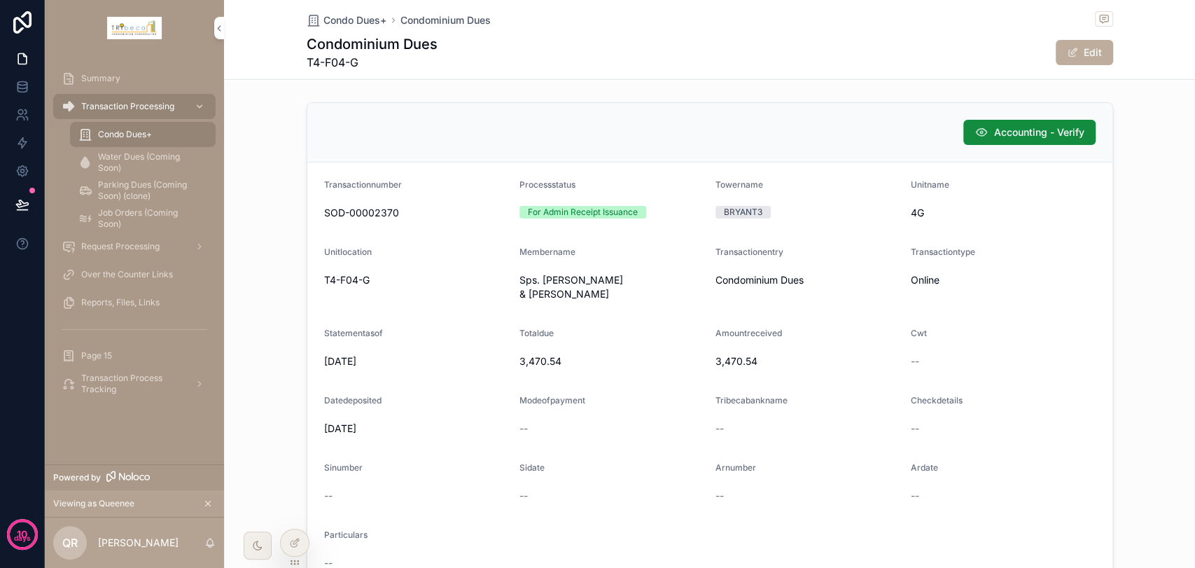
click at [129, 32] on img "scrollable content" at bounding box center [134, 28] width 55 height 22
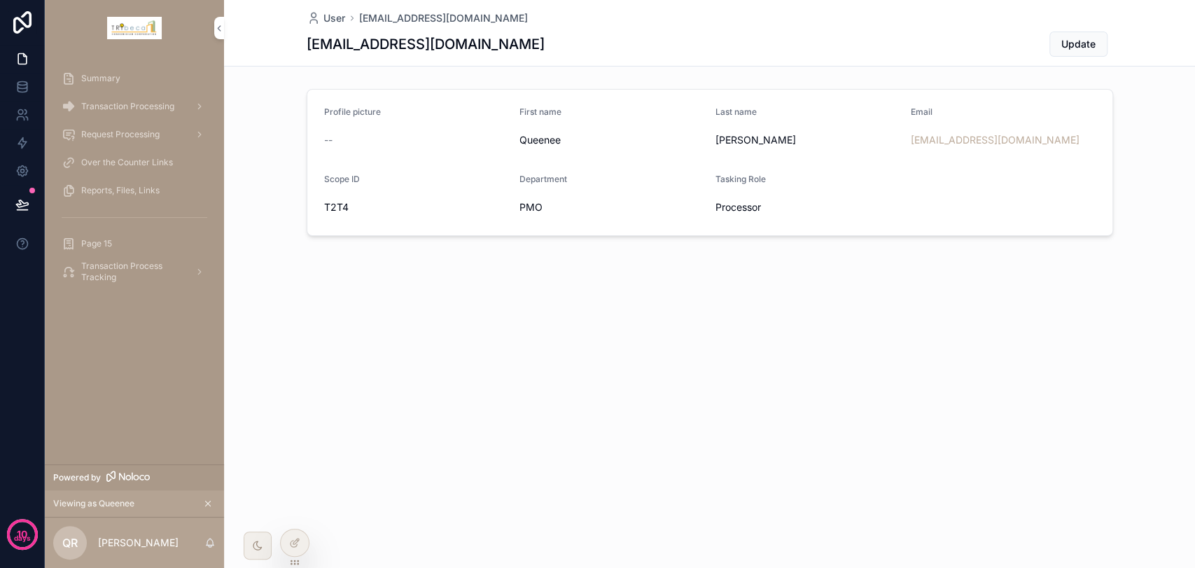
click at [293, 510] on icon at bounding box center [294, 542] width 11 height 11
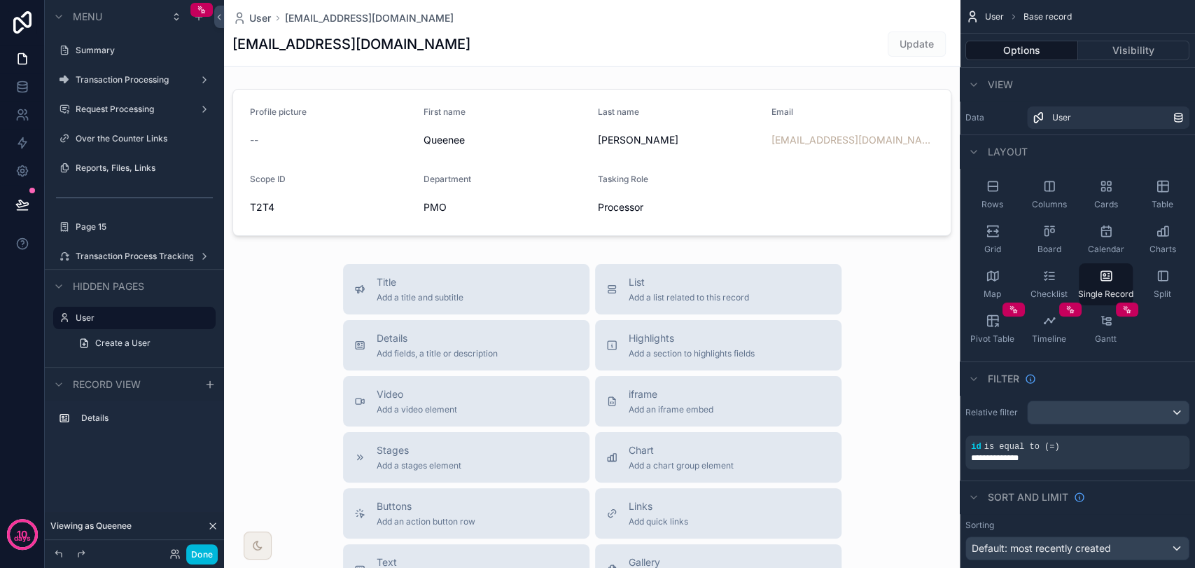
click at [131, 78] on label "Transaction Processing" at bounding box center [132, 79] width 112 height 11
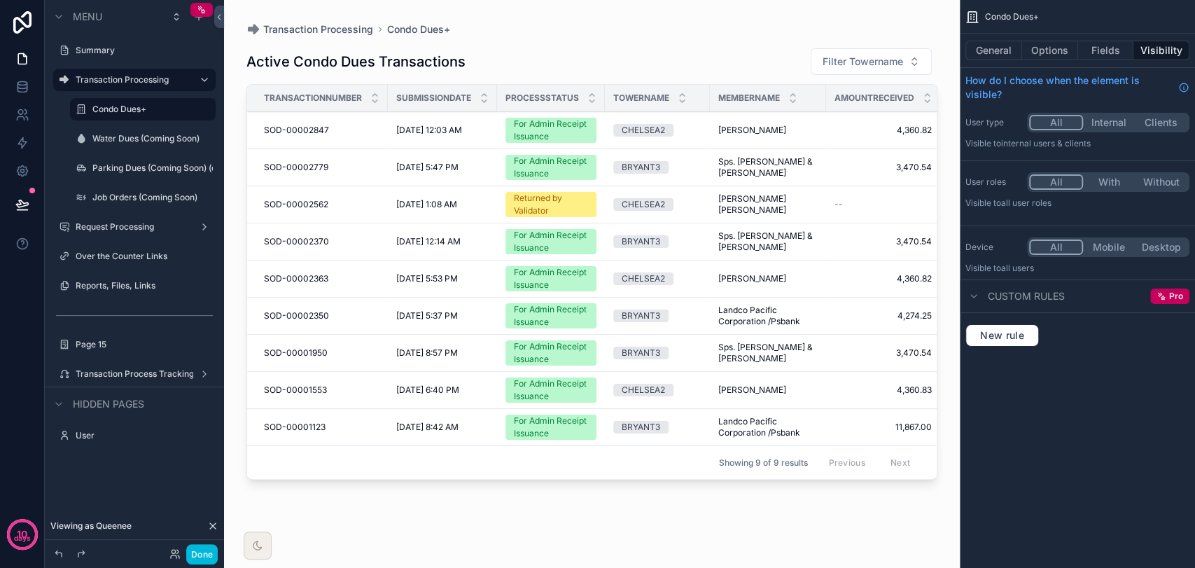
drag, startPoint x: 597, startPoint y: 483, endPoint x: 657, endPoint y: 483, distance: 60.2
click at [657, 483] on div "scrollable content" at bounding box center [592, 275] width 736 height 551
click at [22, 95] on link at bounding box center [22, 87] width 44 height 28
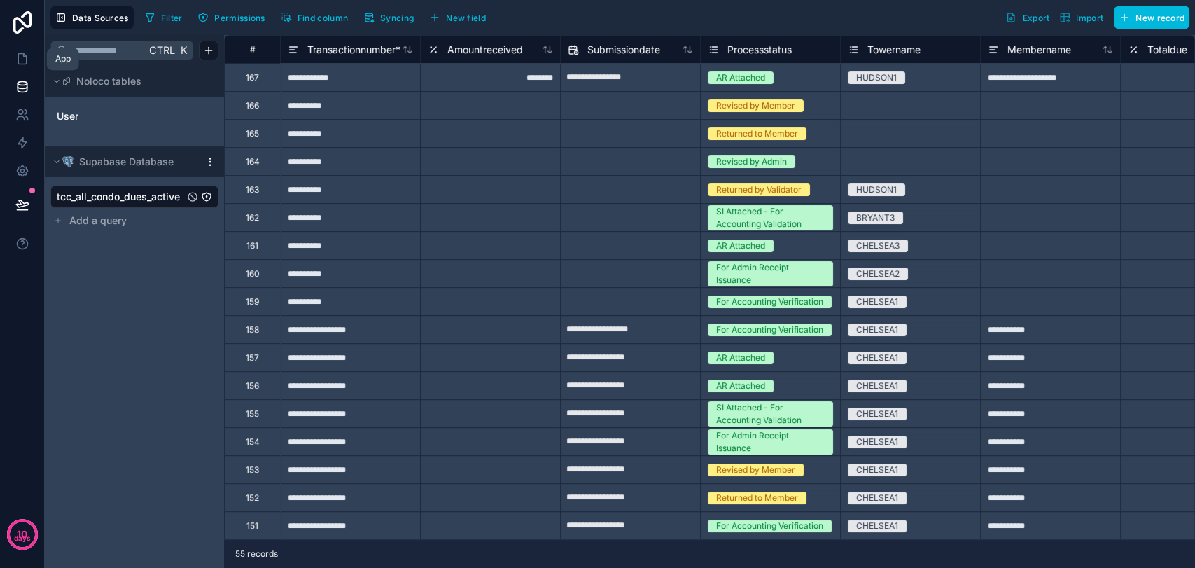
click at [24, 65] on icon at bounding box center [22, 59] width 14 height 14
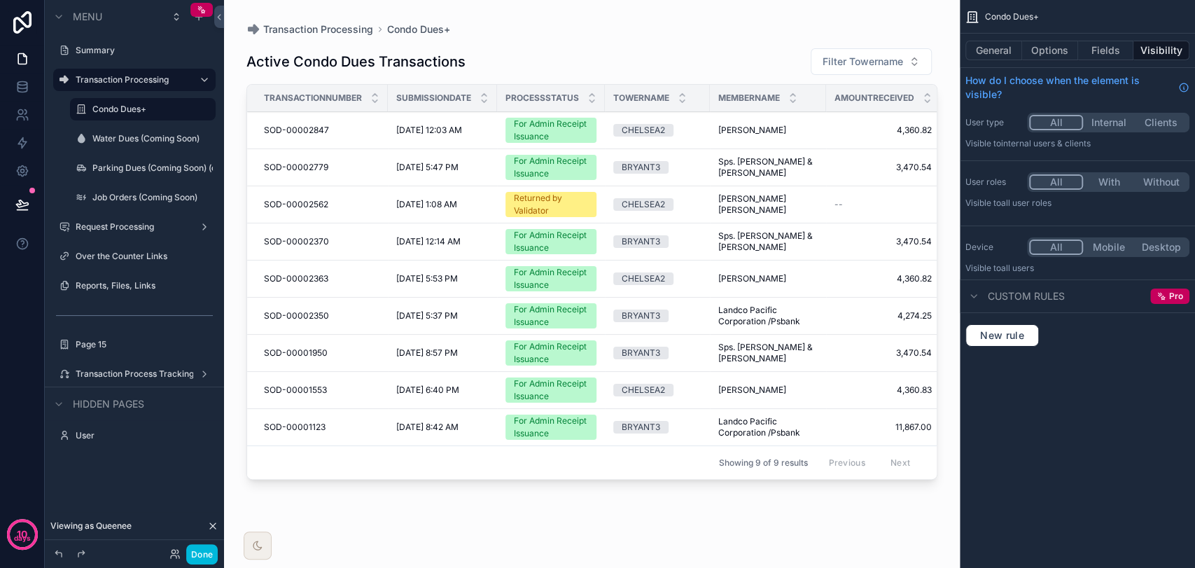
click at [510, 190] on td "Returned by Validator" at bounding box center [551, 204] width 108 height 37
click at [510, 164] on span "For Admin Receipt Issuance" at bounding box center [550, 167] width 91 height 25
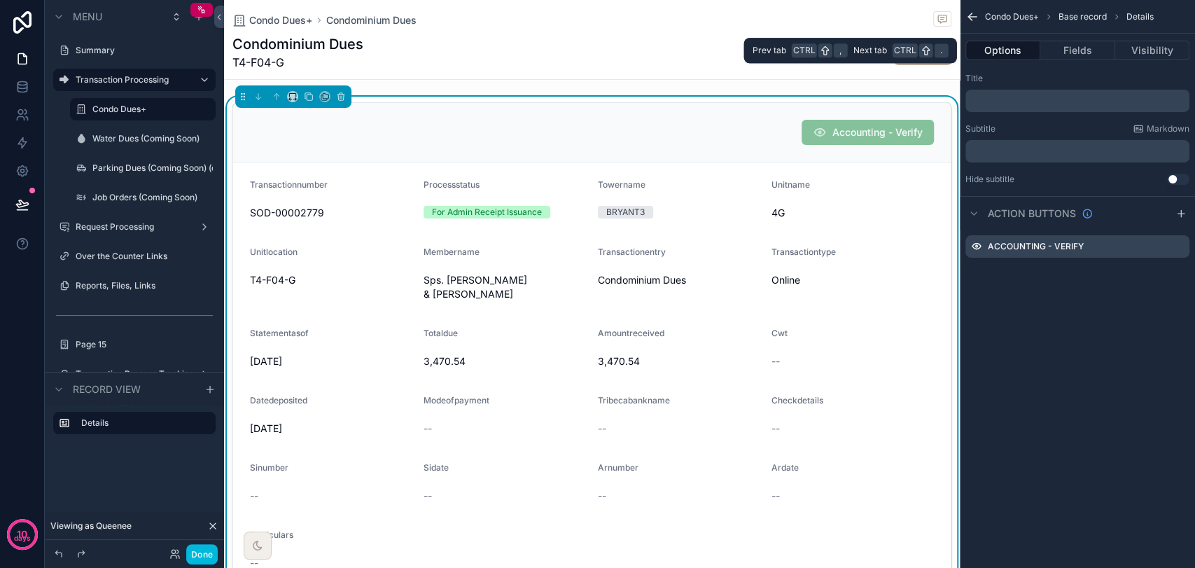
click at [1074, 48] on button "Visibility" at bounding box center [1152, 51] width 74 height 20
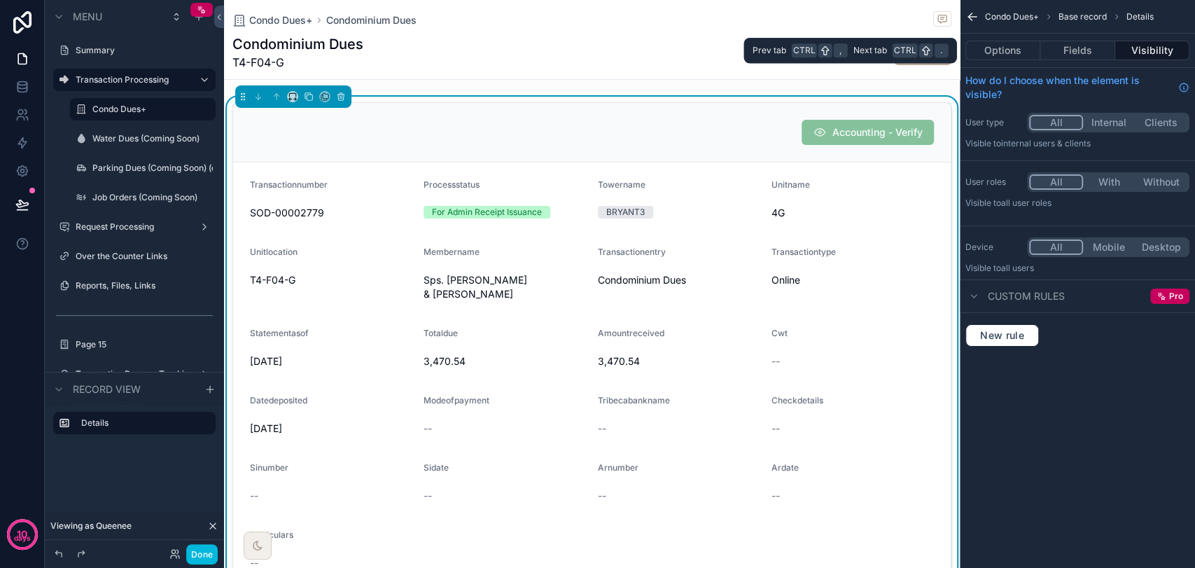
click at [1009, 56] on button "Options" at bounding box center [1002, 51] width 75 height 20
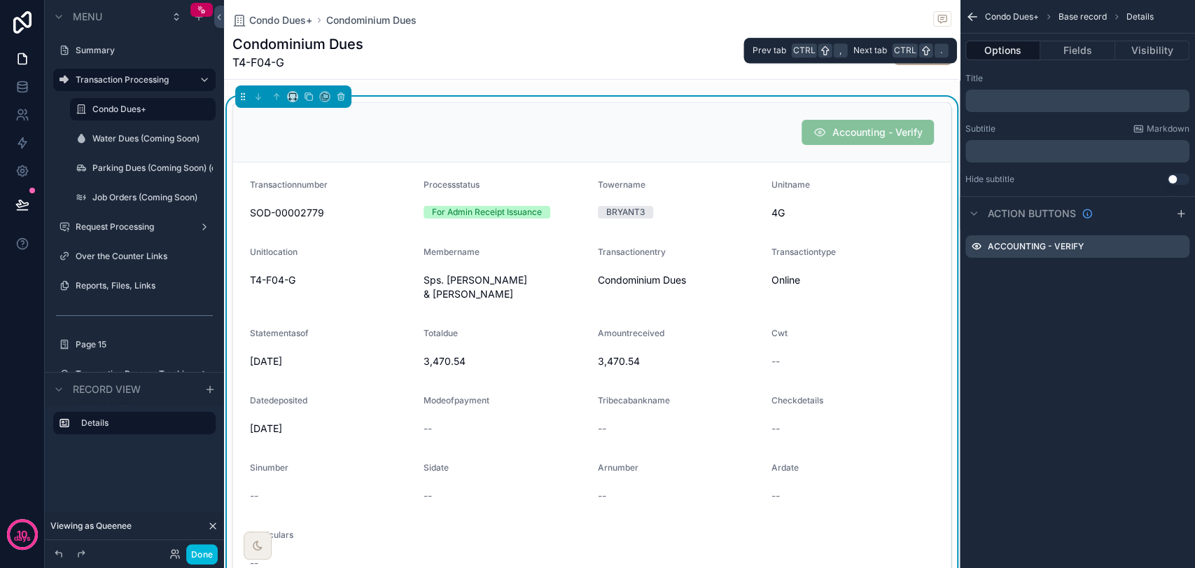
click at [1074, 52] on button "Visibility" at bounding box center [1152, 51] width 74 height 20
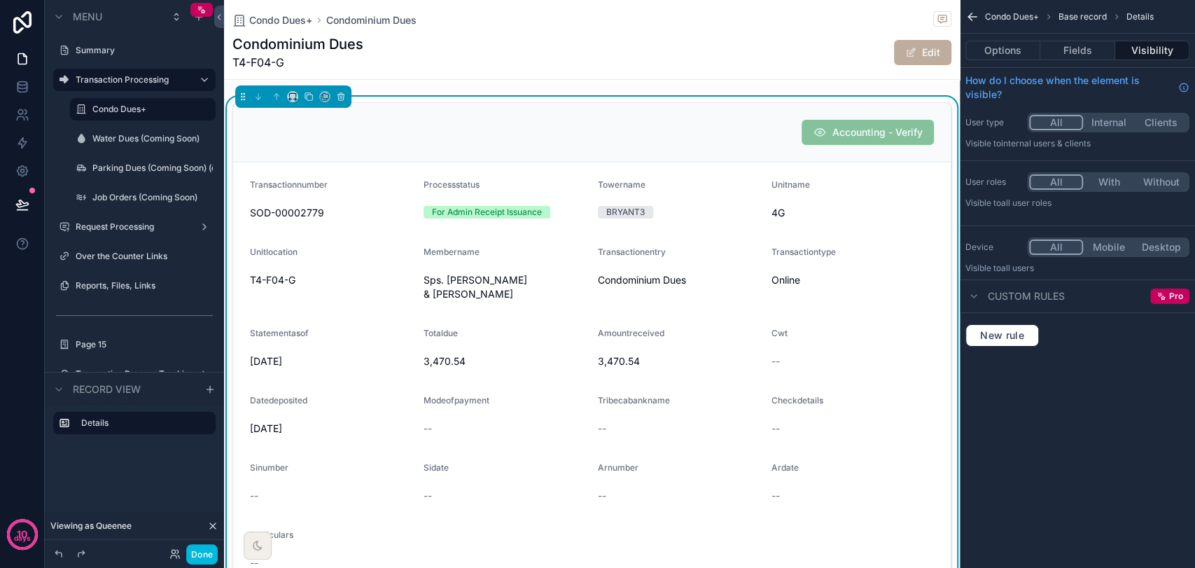
click at [594, 159] on div "Accounting - Verify" at bounding box center [591, 132] width 717 height 59
click at [1002, 48] on button "Options" at bounding box center [1002, 51] width 75 height 20
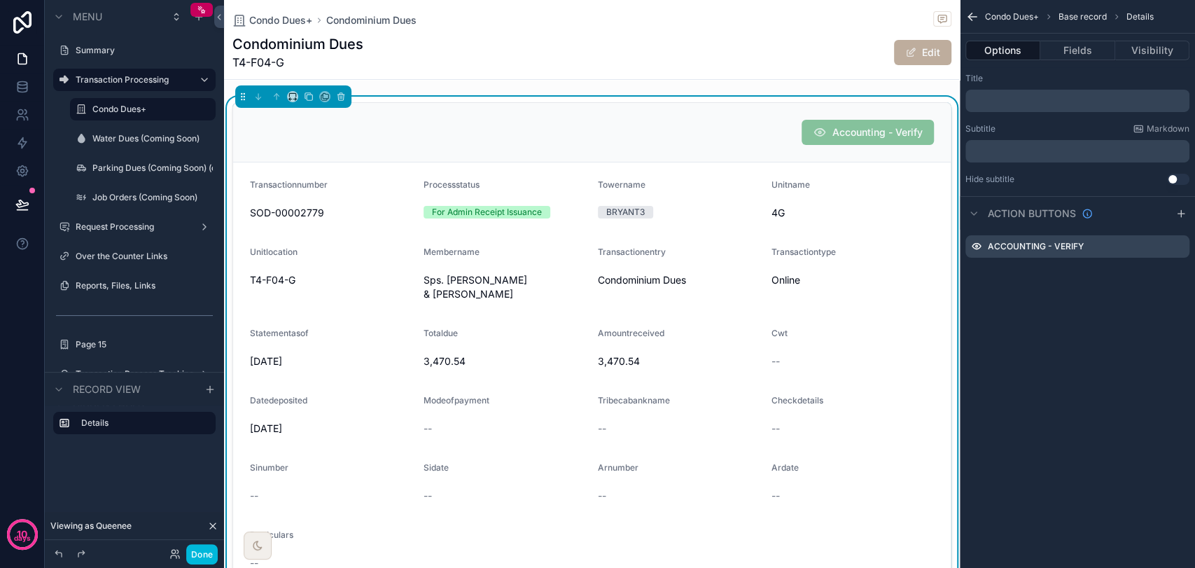
click at [0, 0] on icon "scrollable content" at bounding box center [0, 0] width 0 height 0
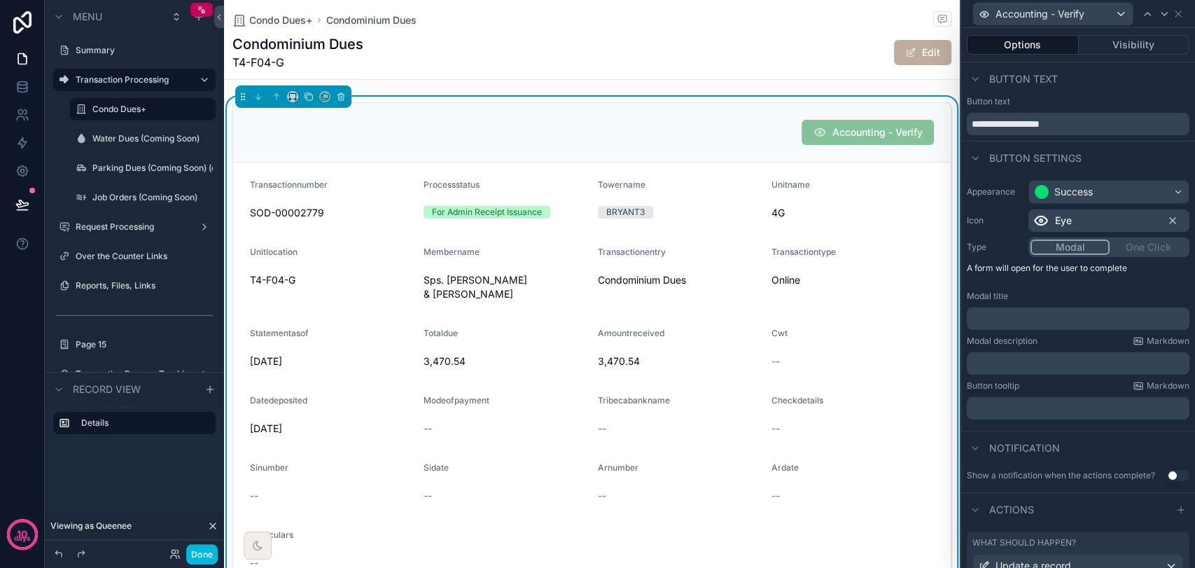
click at [1074, 51] on button "Visibility" at bounding box center [1134, 45] width 111 height 20
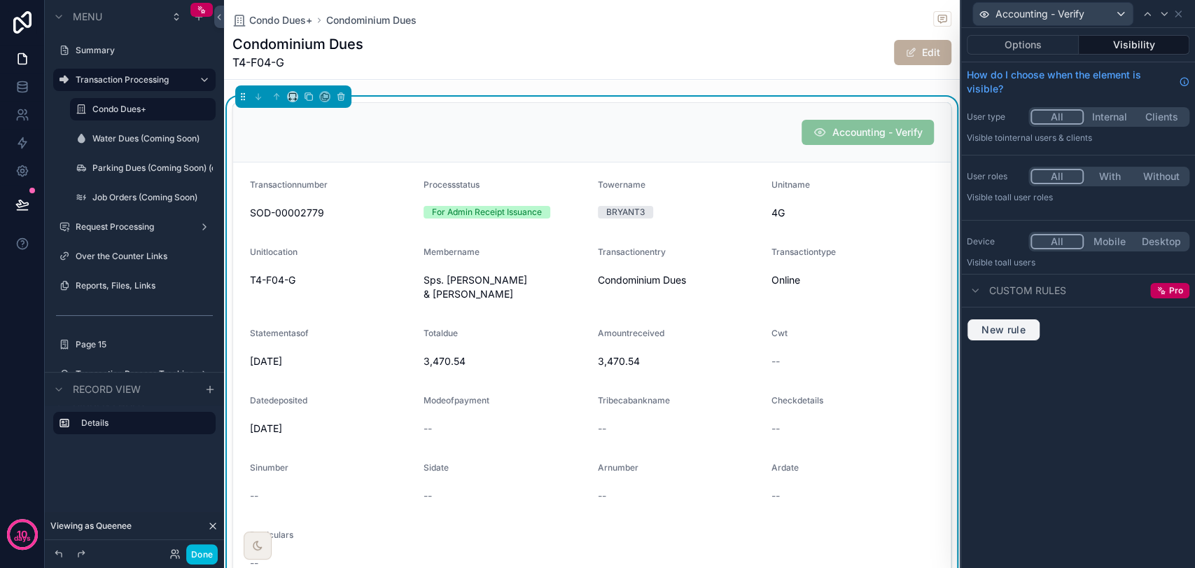
click at [1016, 331] on span "New rule" at bounding box center [1003, 329] width 55 height 13
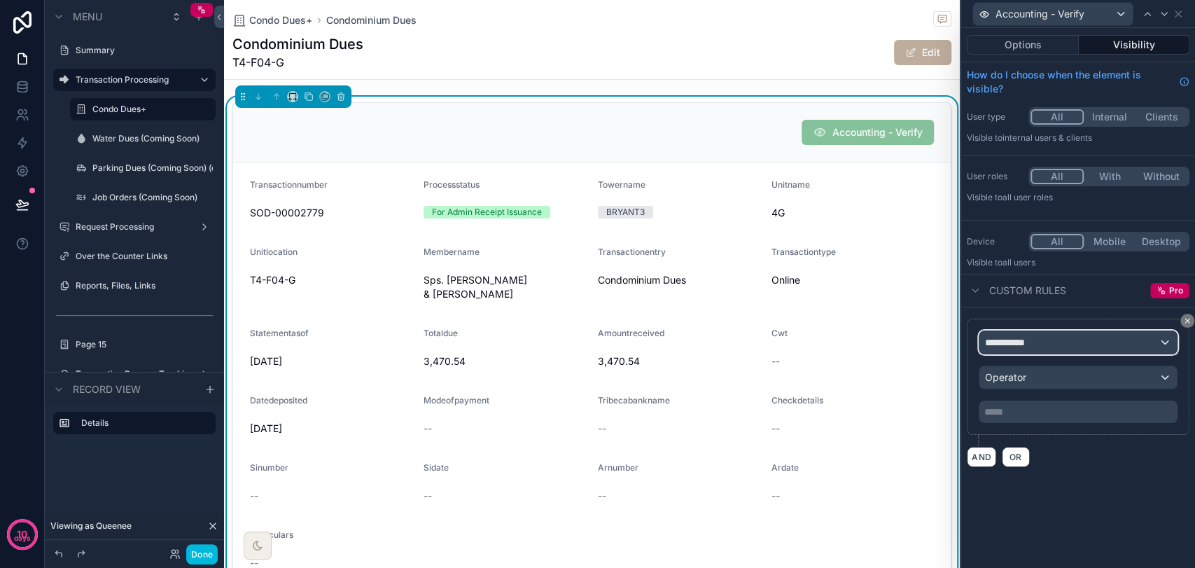
click at [1032, 337] on span "**********" at bounding box center [1011, 342] width 52 height 14
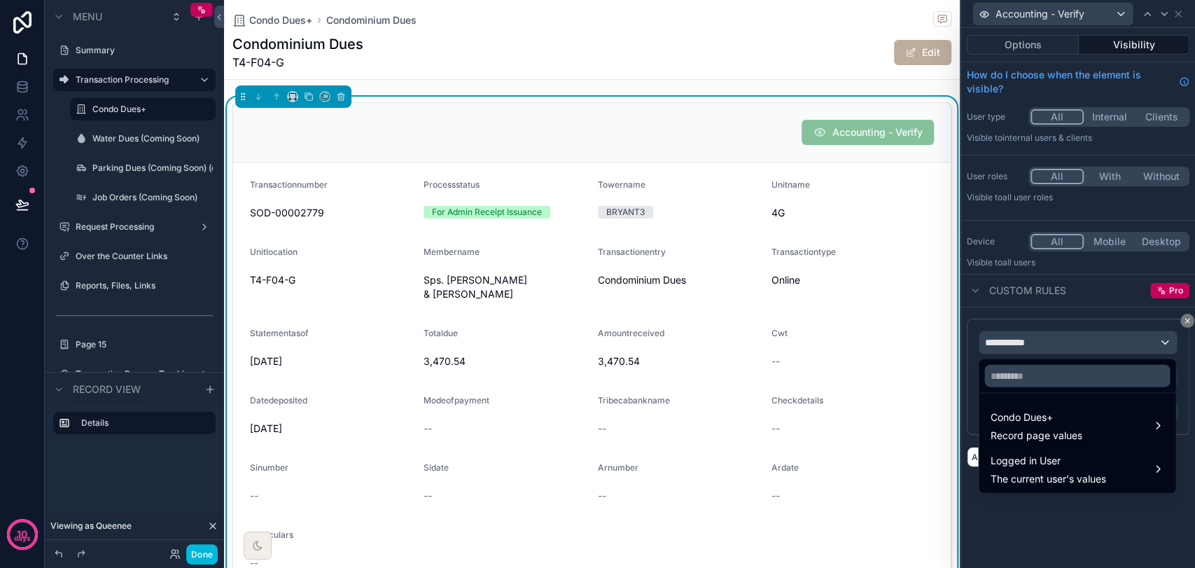
click at [1074, 458] on div "Logged in User The current user's values" at bounding box center [1077, 469] width 174 height 34
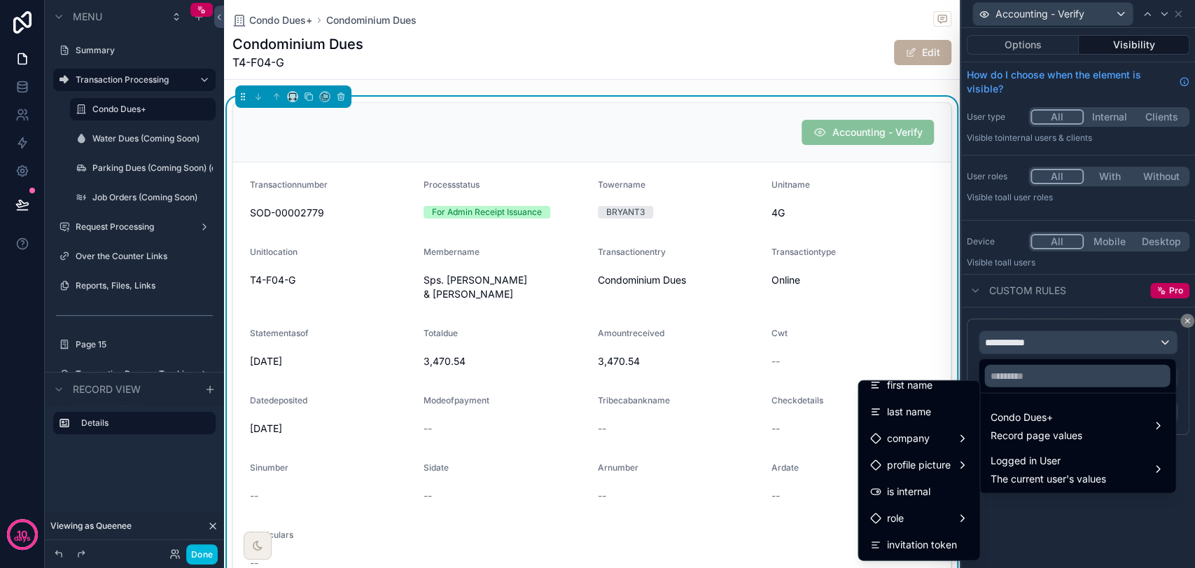
scroll to position [356, 0]
click at [931, 388] on span "Tasking Role" at bounding box center [915, 385] width 58 height 17
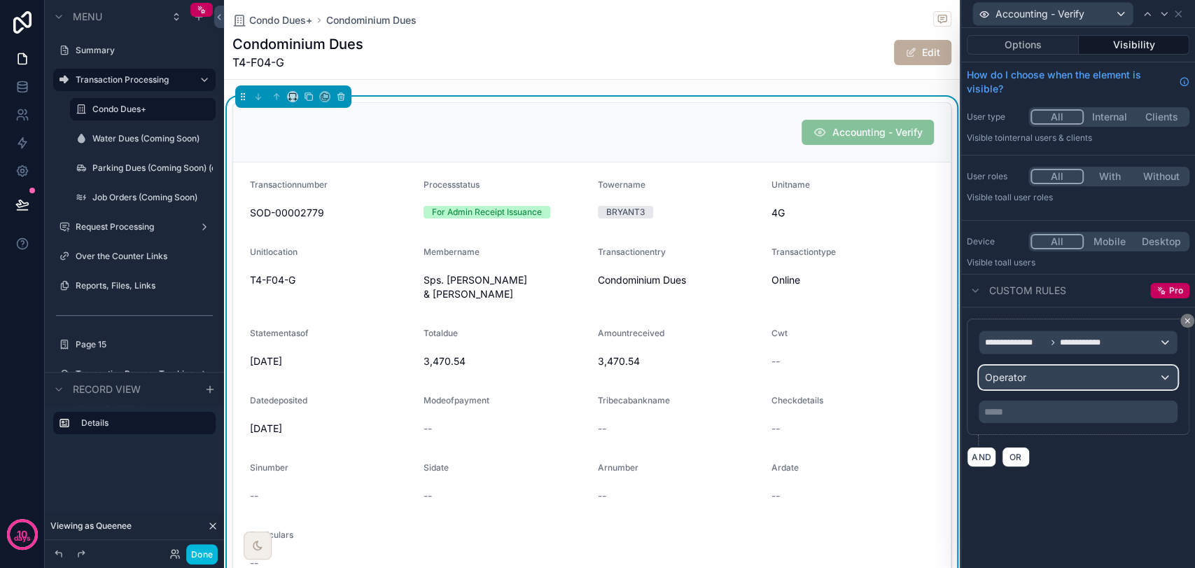
click at [1050, 374] on div "Operator" at bounding box center [1077, 377] width 197 height 22
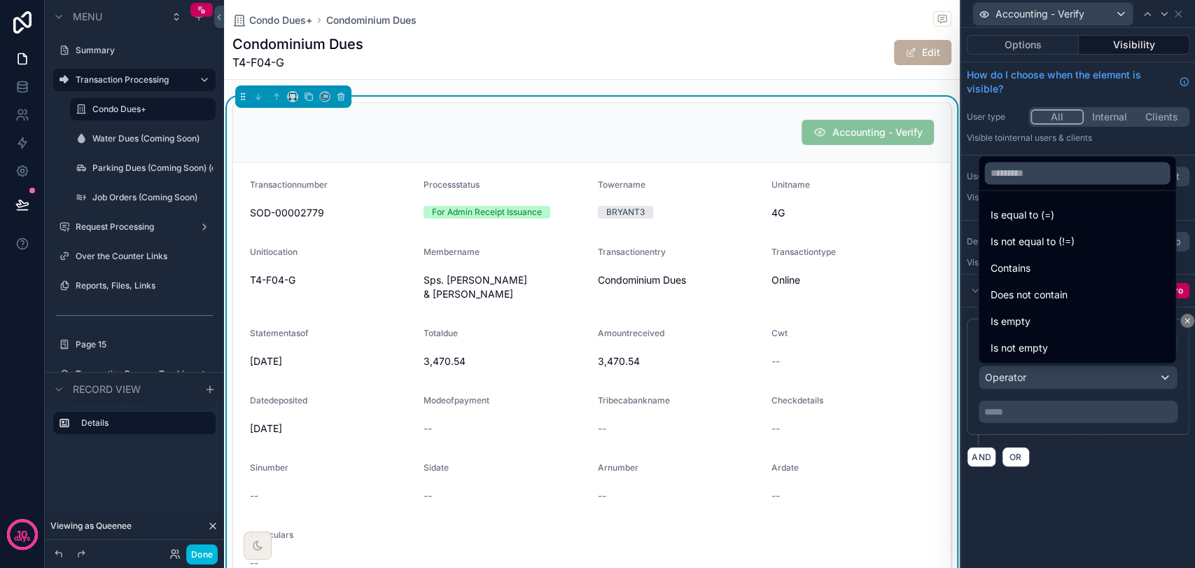
click at [1049, 222] on span "Is equal to (=)" at bounding box center [1022, 214] width 64 height 17
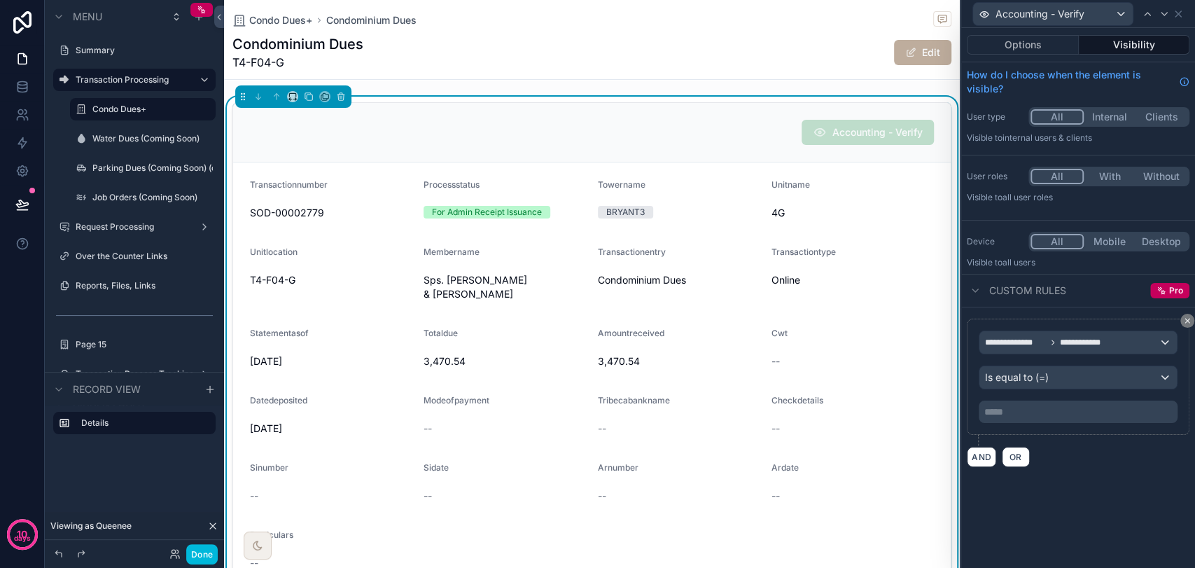
click at [1051, 412] on p "***** ﻿" at bounding box center [1079, 412] width 190 height 14
click at [1061, 468] on div "**********" at bounding box center [1078, 392] width 234 height 171
click at [177, 510] on icon at bounding box center [174, 553] width 11 height 11
click at [1074, 505] on div "**********" at bounding box center [1078, 298] width 234 height 540
click at [987, 456] on button "AND" at bounding box center [981, 457] width 29 height 20
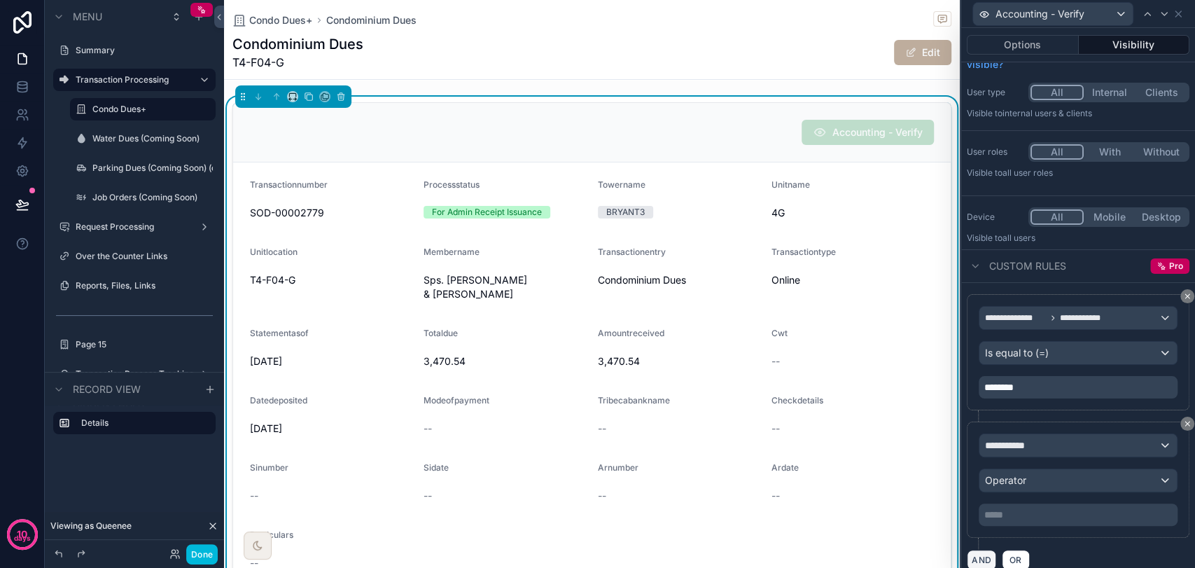
scroll to position [36, 0]
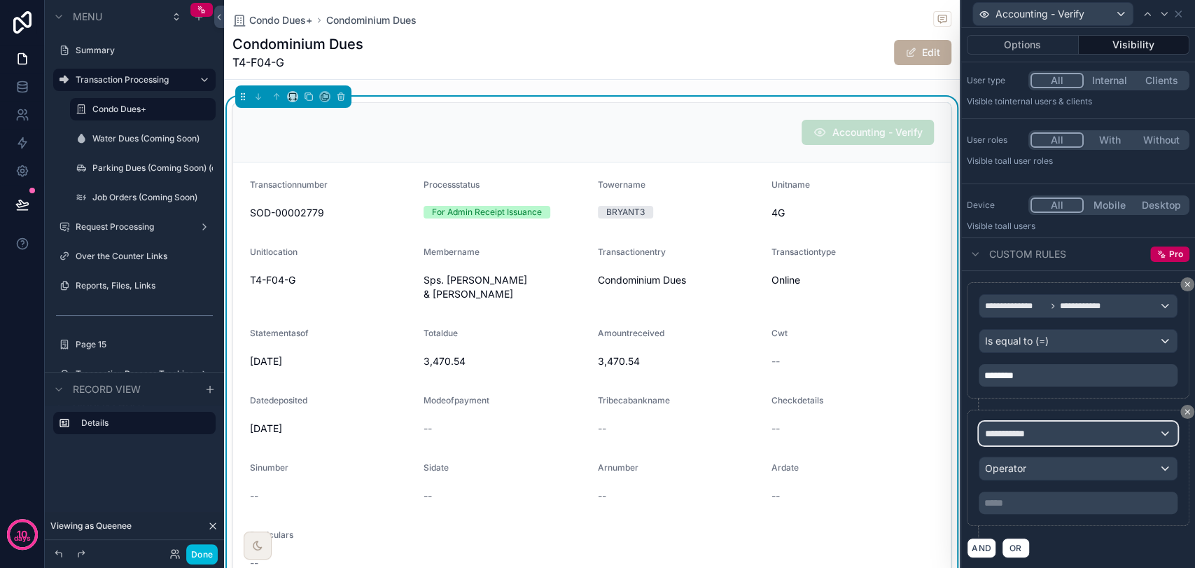
click at [1049, 434] on div "**********" at bounding box center [1077, 433] width 197 height 22
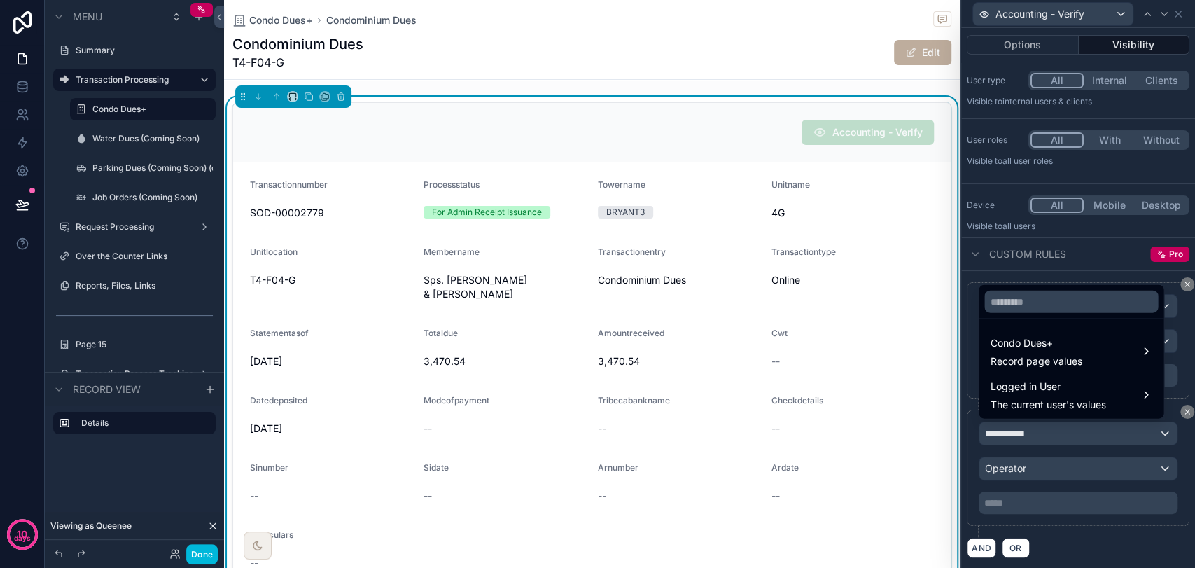
click at [1056, 363] on span "Record page values" at bounding box center [1036, 361] width 92 height 14
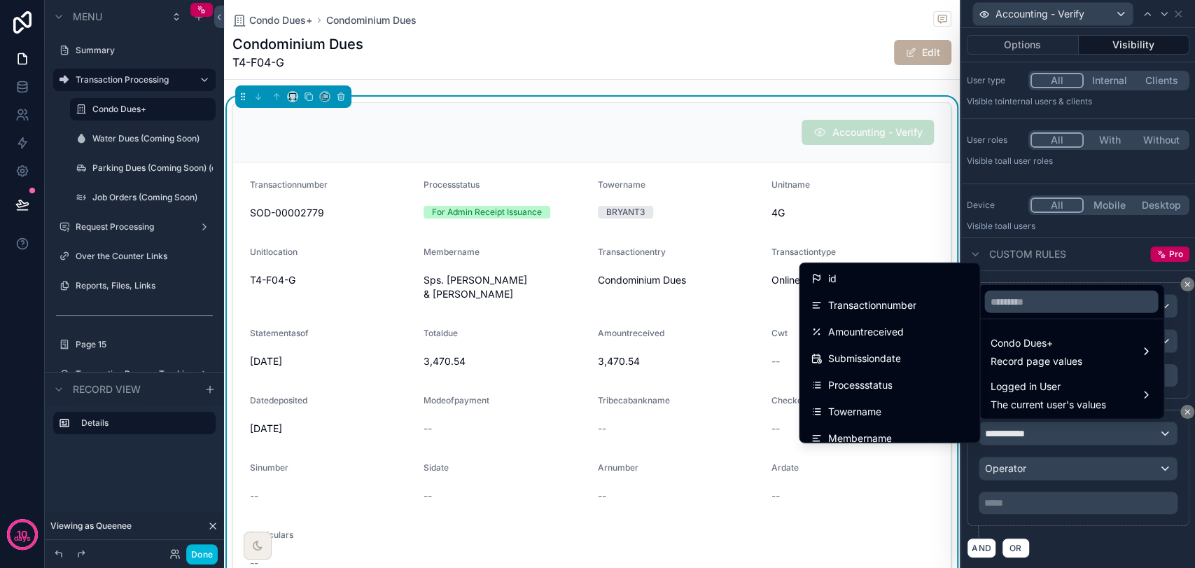
click at [925, 382] on div "Processstatus" at bounding box center [889, 385] width 157 height 17
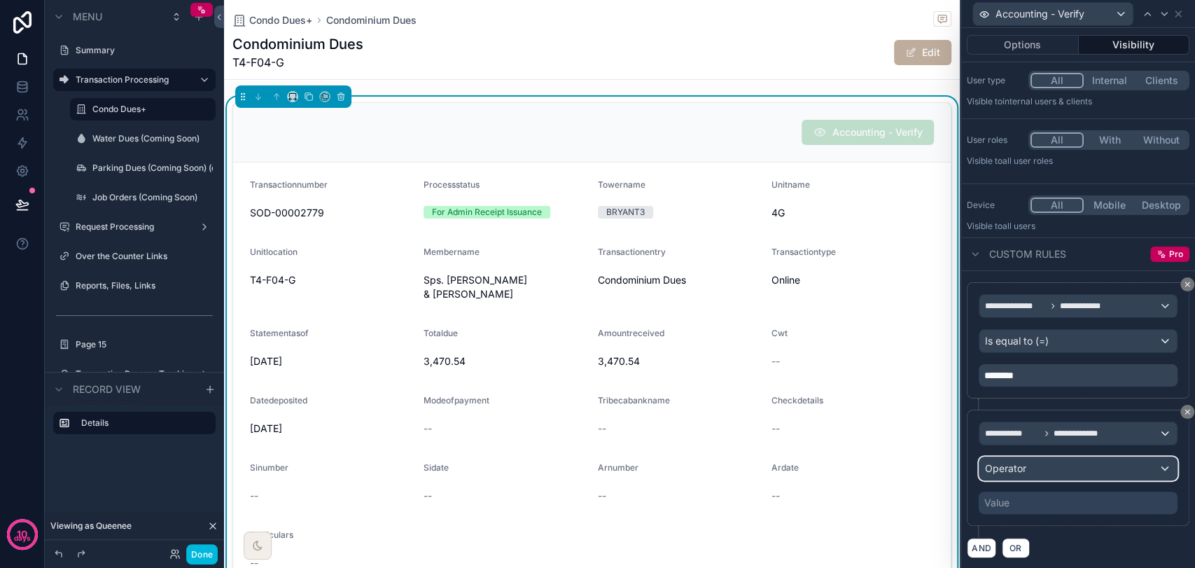
click at [1040, 467] on div "Operator" at bounding box center [1077, 468] width 197 height 22
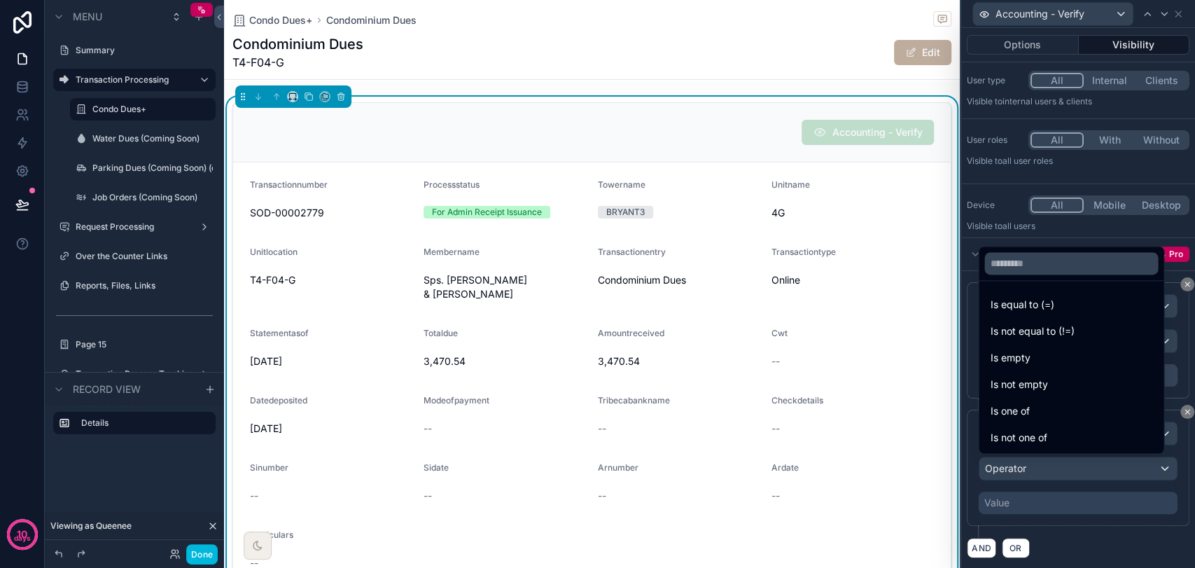
click at [1037, 419] on div "Is one of" at bounding box center [1071, 410] width 162 height 17
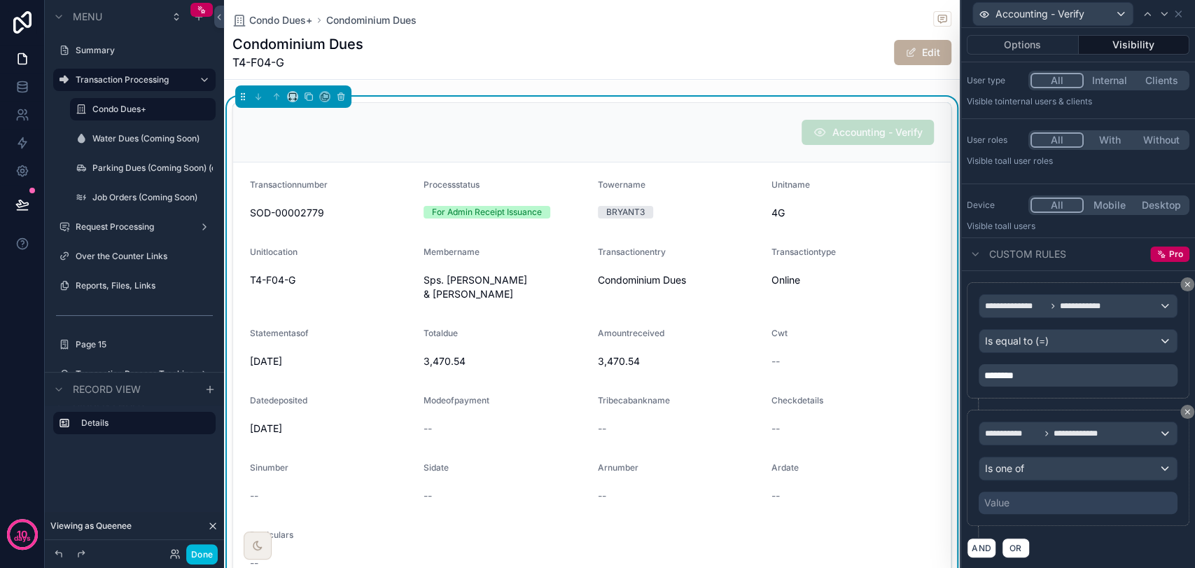
click at [1040, 500] on div "Value" at bounding box center [1078, 502] width 199 height 22
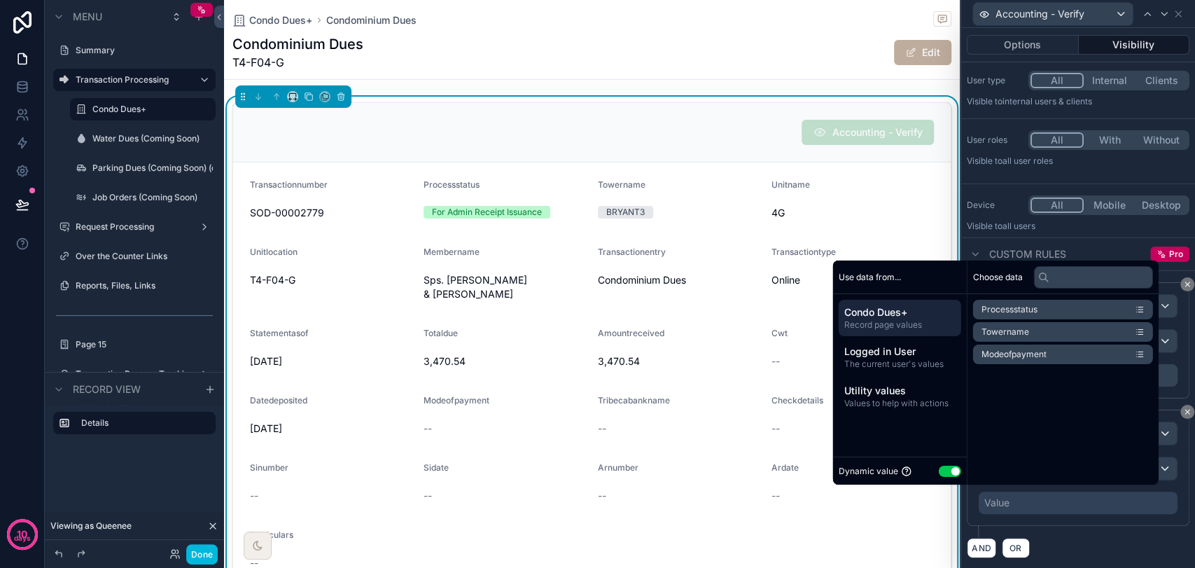
click at [941, 468] on button "Use setting" at bounding box center [950, 470] width 22 height 11
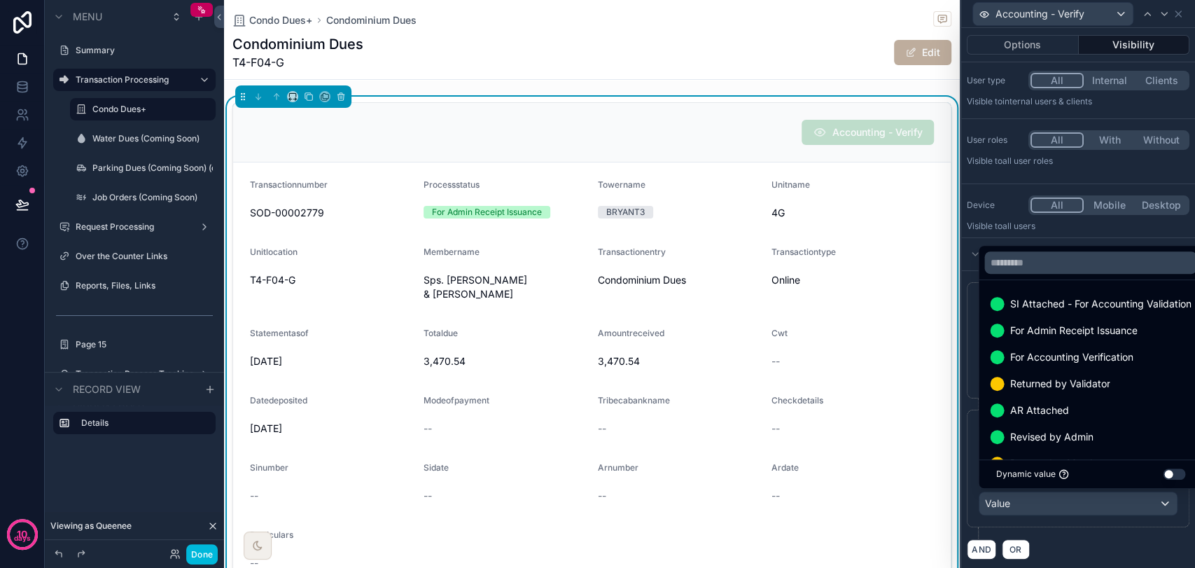
click at [1074, 356] on span "For Accounting Verification" at bounding box center [1070, 357] width 123 height 17
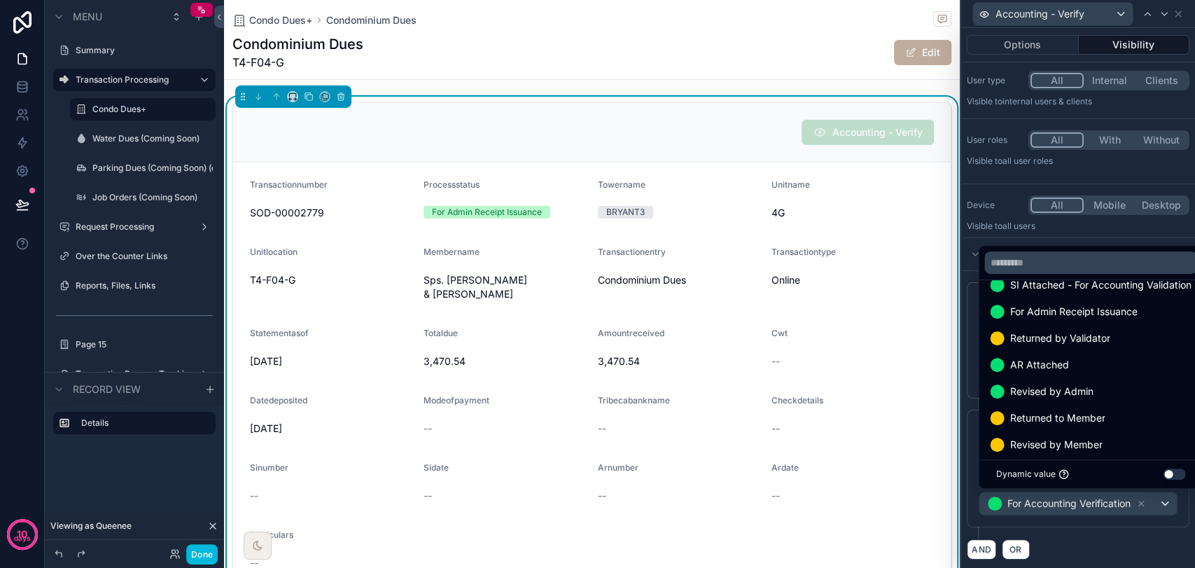
scroll to position [28, 0]
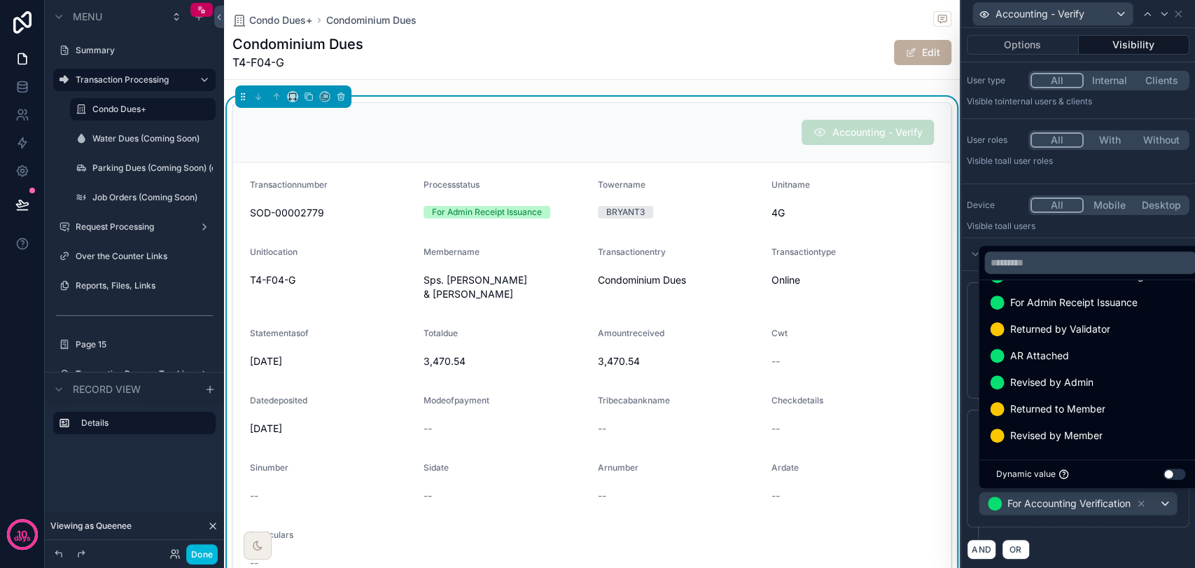
click at [1074, 430] on span "Revised by Member" at bounding box center [1055, 435] width 92 height 17
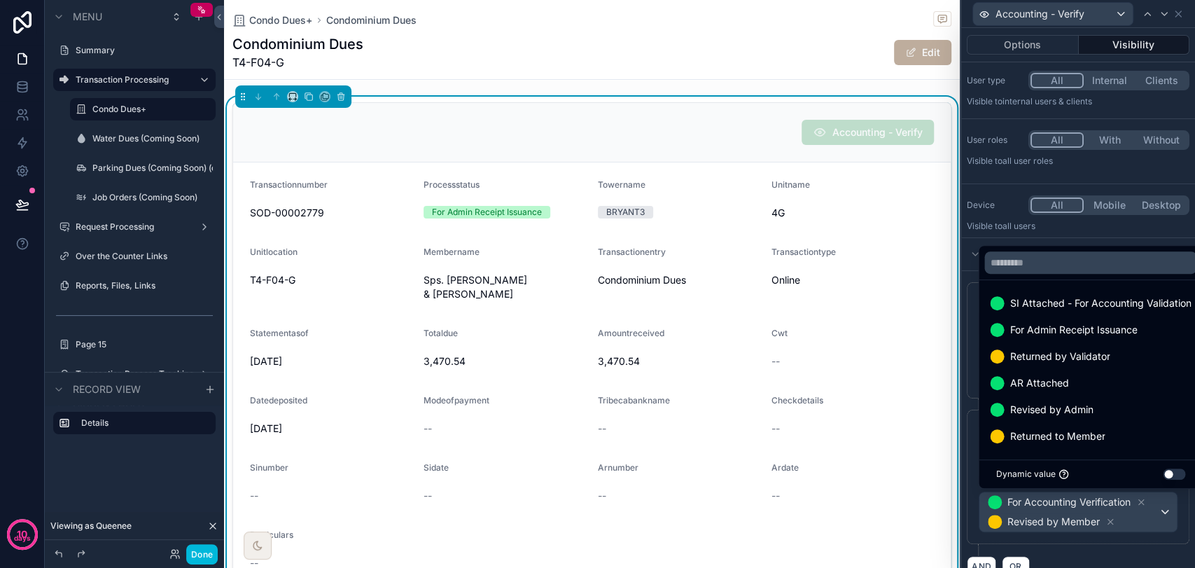
scroll to position [0, 0]
click at [1074, 237] on div "Custom rules Pro" at bounding box center [1078, 254] width 234 height 34
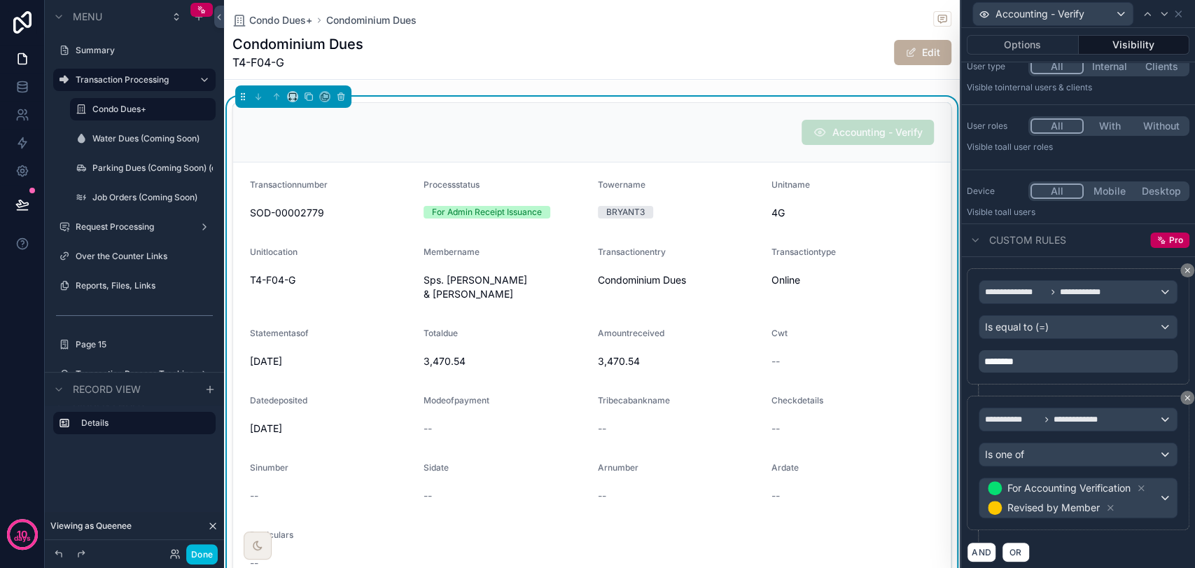
scroll to position [55, 0]
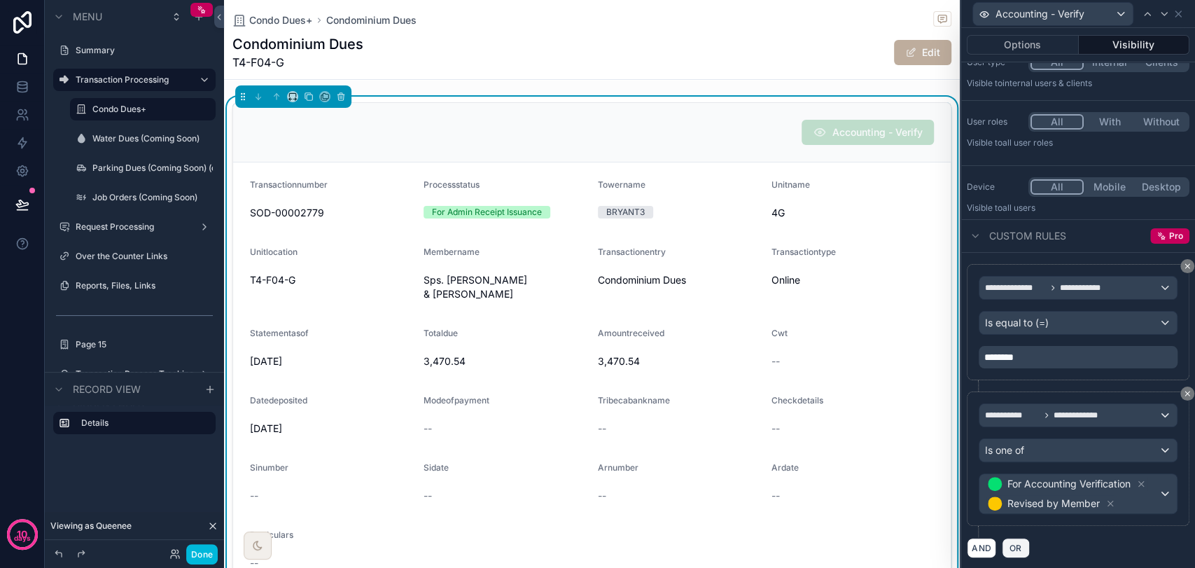
click at [1019, 510] on span "OR" at bounding box center [1016, 547] width 18 height 10
click at [1019, 510] on div "AND OR" at bounding box center [1078, 547] width 223 height 21
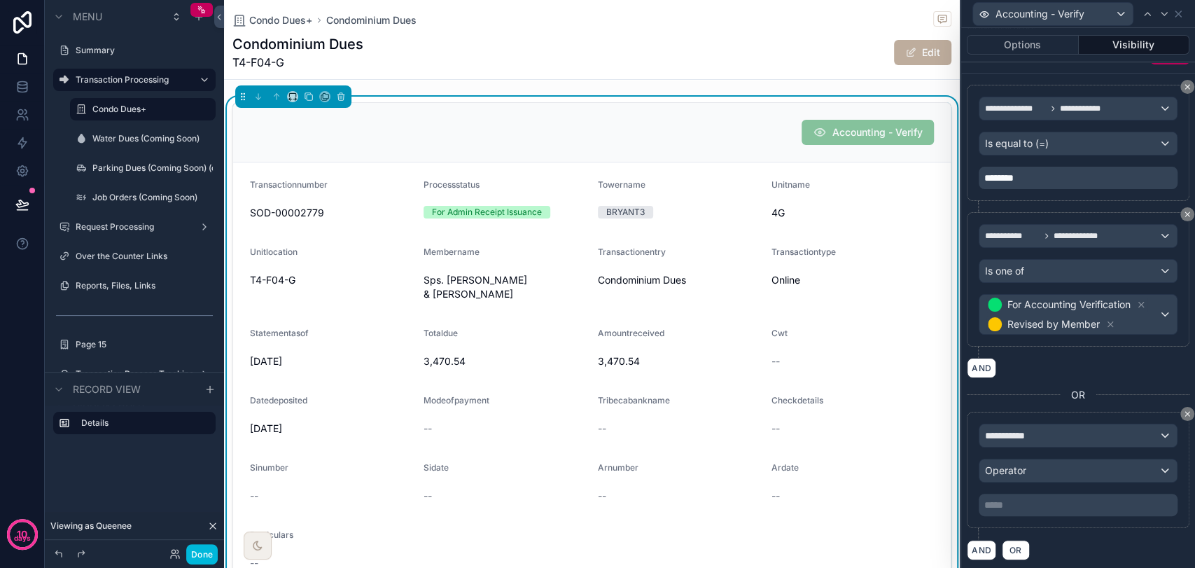
scroll to position [235, 0]
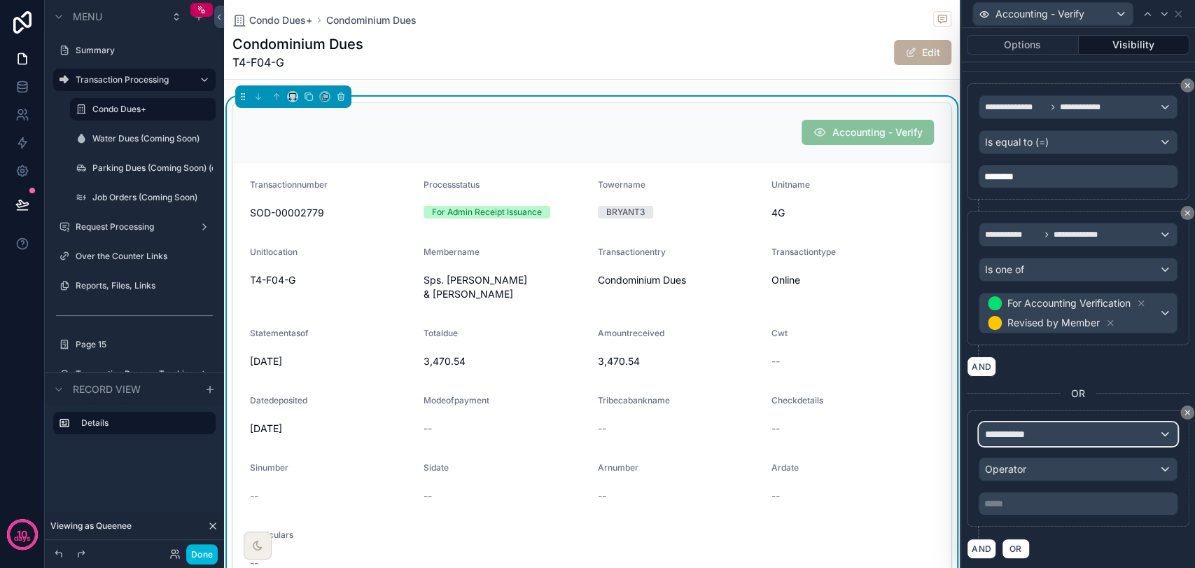
click at [1074, 434] on div "**********" at bounding box center [1077, 434] width 197 height 22
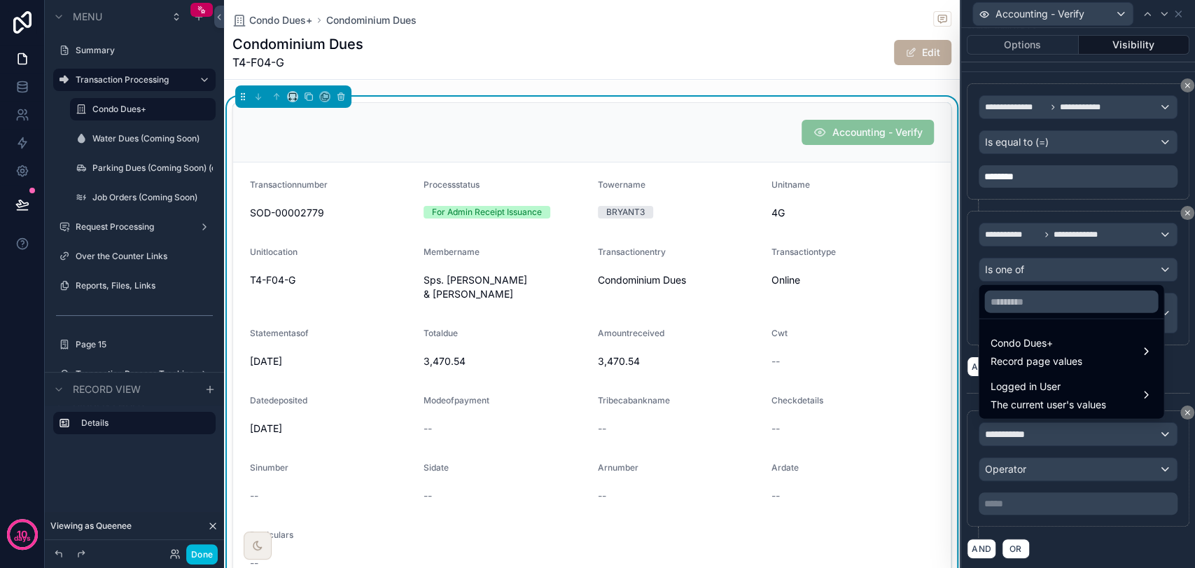
click at [1074, 388] on span "Logged in User" at bounding box center [1047, 386] width 115 height 17
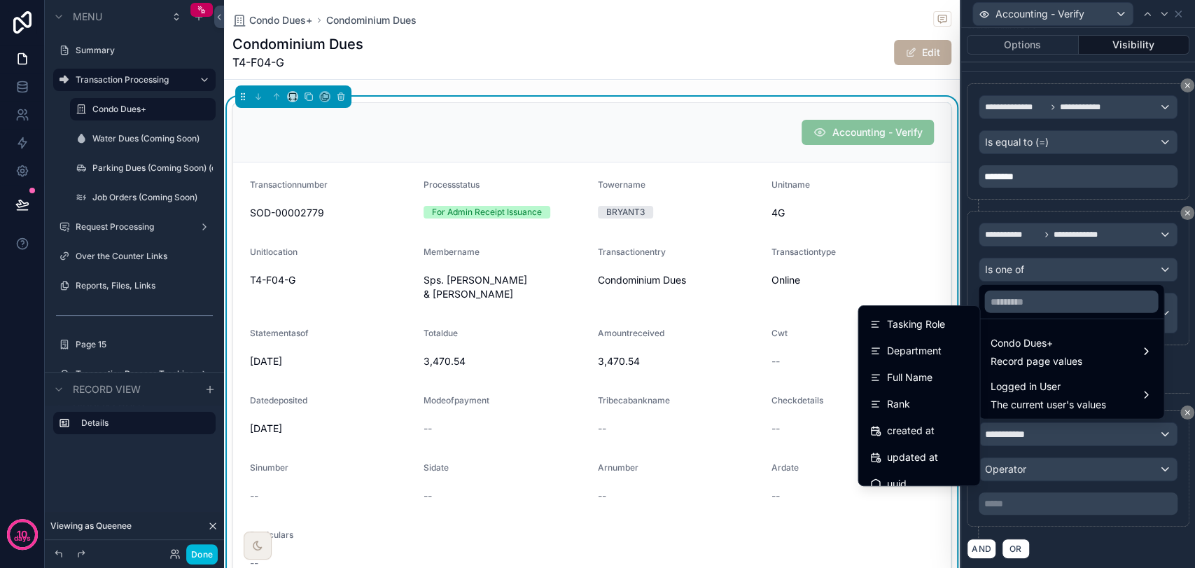
scroll to position [356, 0]
click at [918, 394] on div "Rank" at bounding box center [918, 390] width 99 height 17
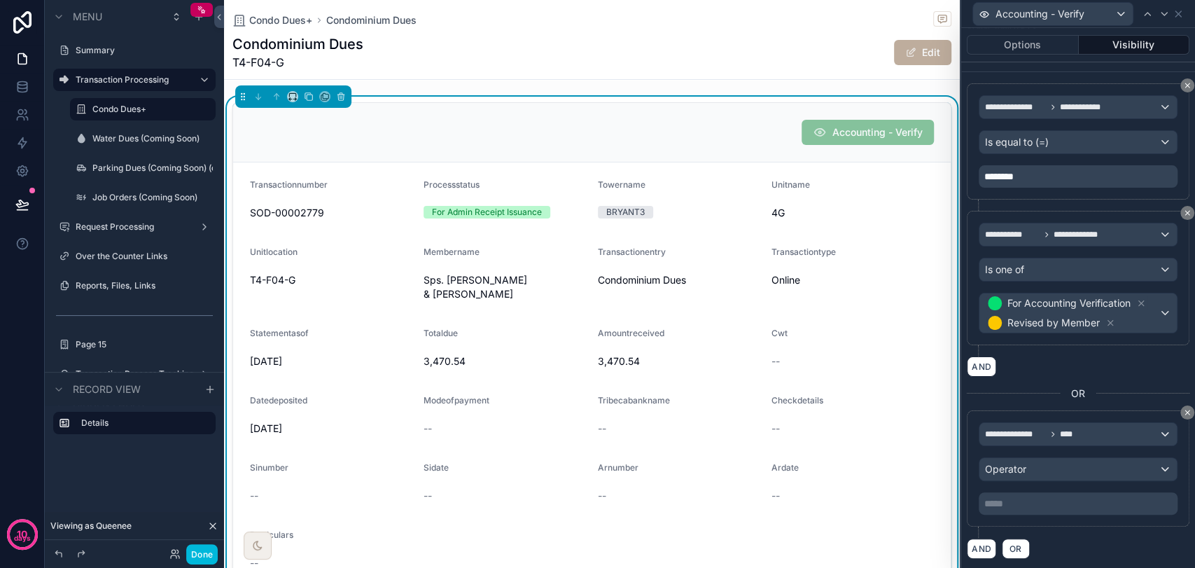
click at [1074, 410] on icon at bounding box center [1187, 412] width 8 height 8
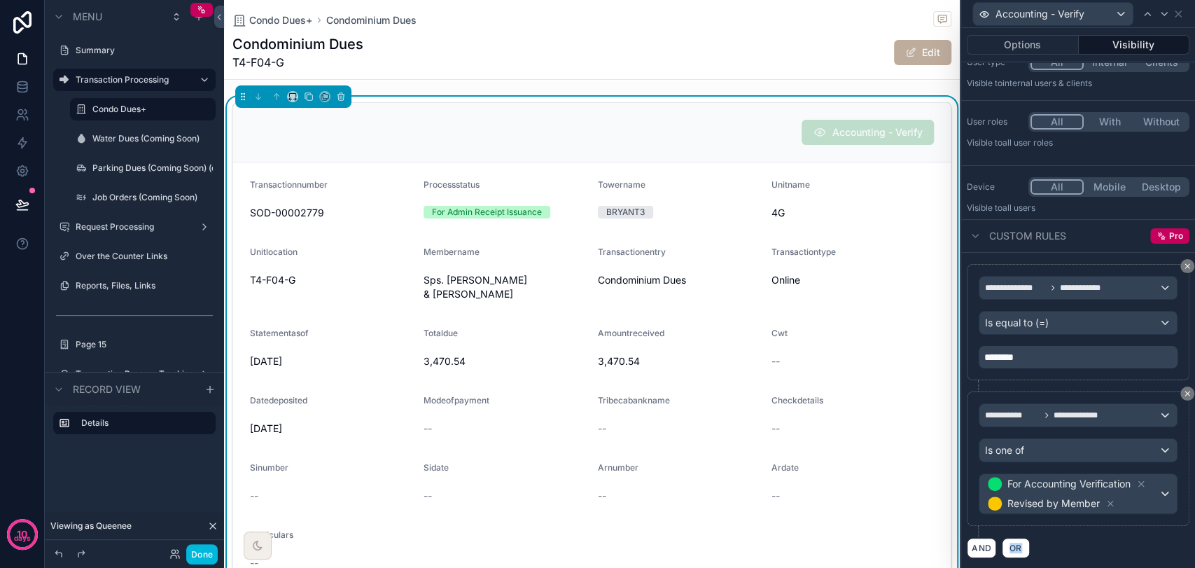
click at [1074, 510] on div "AND OR" at bounding box center [1078, 547] width 223 height 21
drag, startPoint x: 30, startPoint y: 80, endPoint x: 37, endPoint y: 80, distance: 7.0
click at [30, 80] on link at bounding box center [22, 87] width 44 height 28
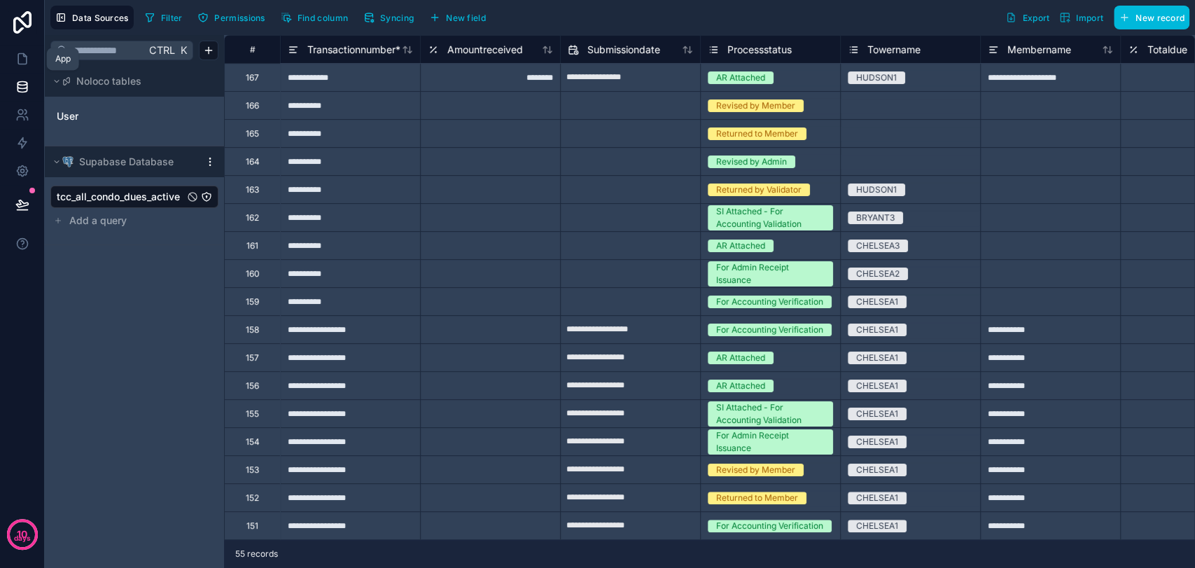
click at [34, 61] on link at bounding box center [22, 59] width 44 height 28
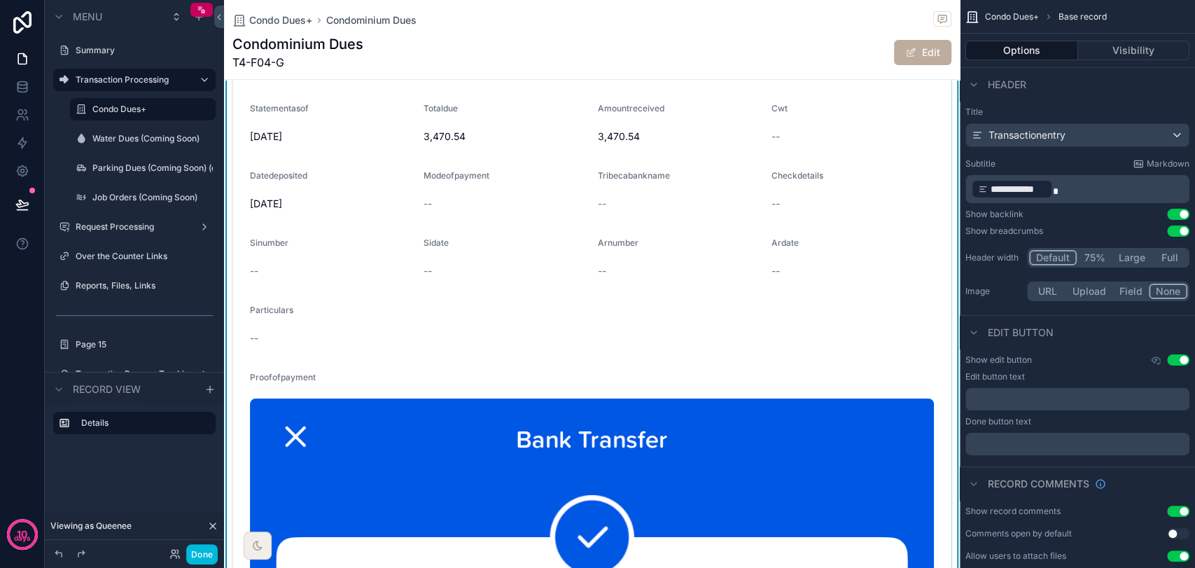
scroll to position [233, 0]
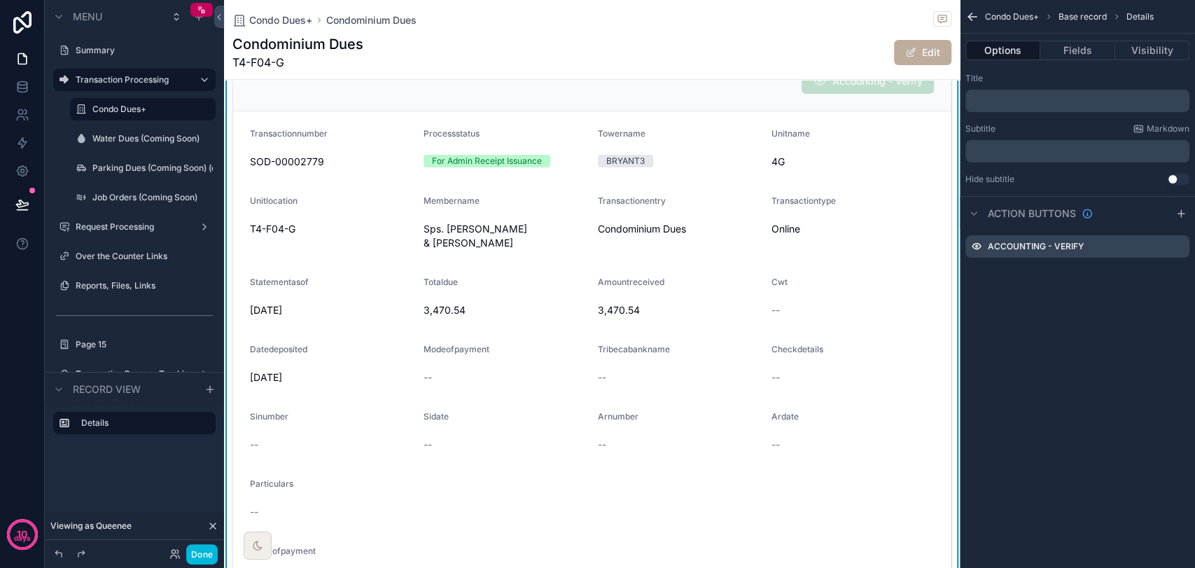
scroll to position [0, 0]
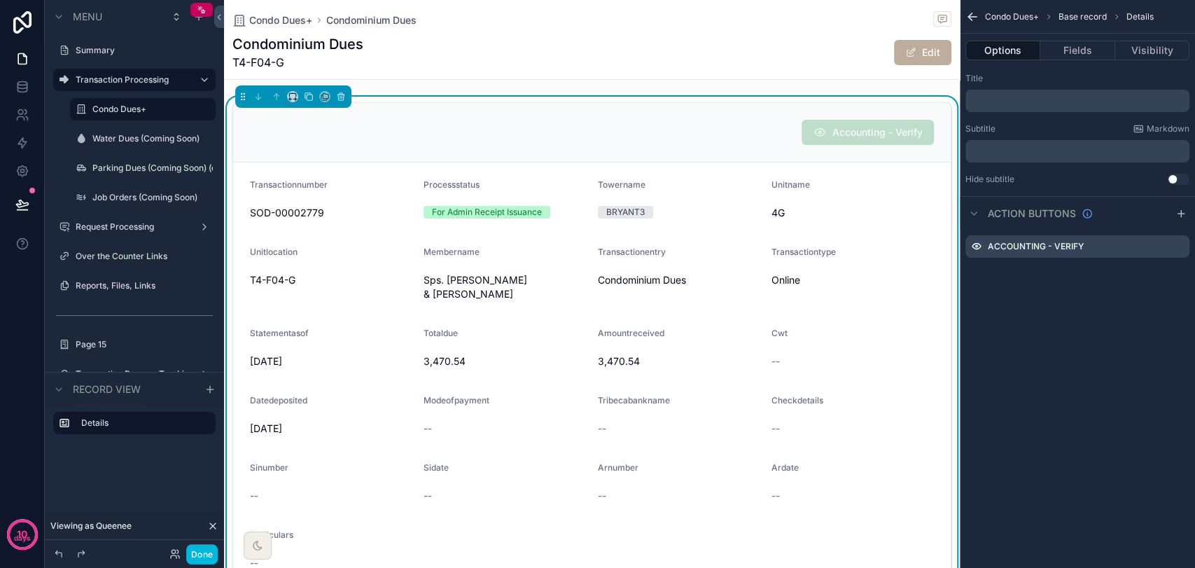
click at [0, 0] on icon "scrollable content" at bounding box center [0, 0] width 0 height 0
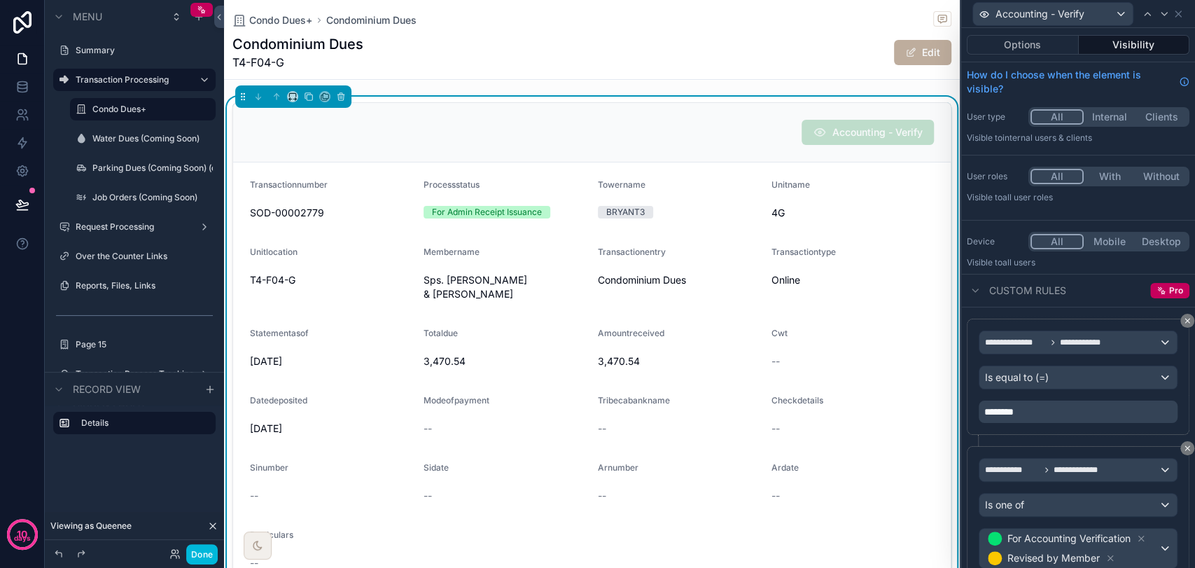
click at [1074, 47] on button "Visibility" at bounding box center [1134, 45] width 111 height 20
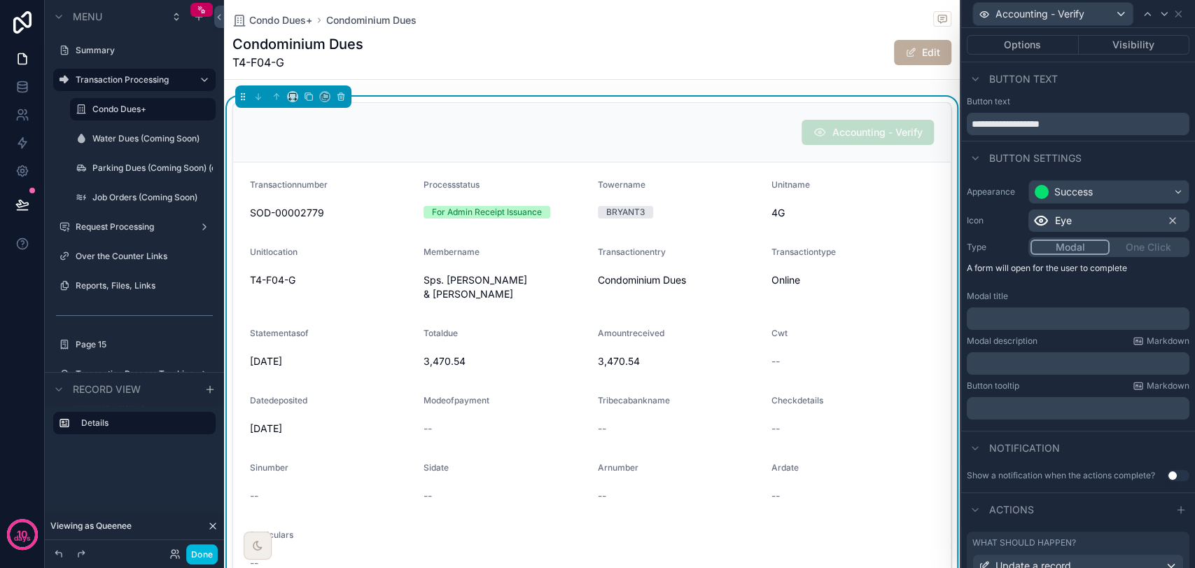
click at [1074, 47] on button "Visibility" at bounding box center [1134, 45] width 111 height 20
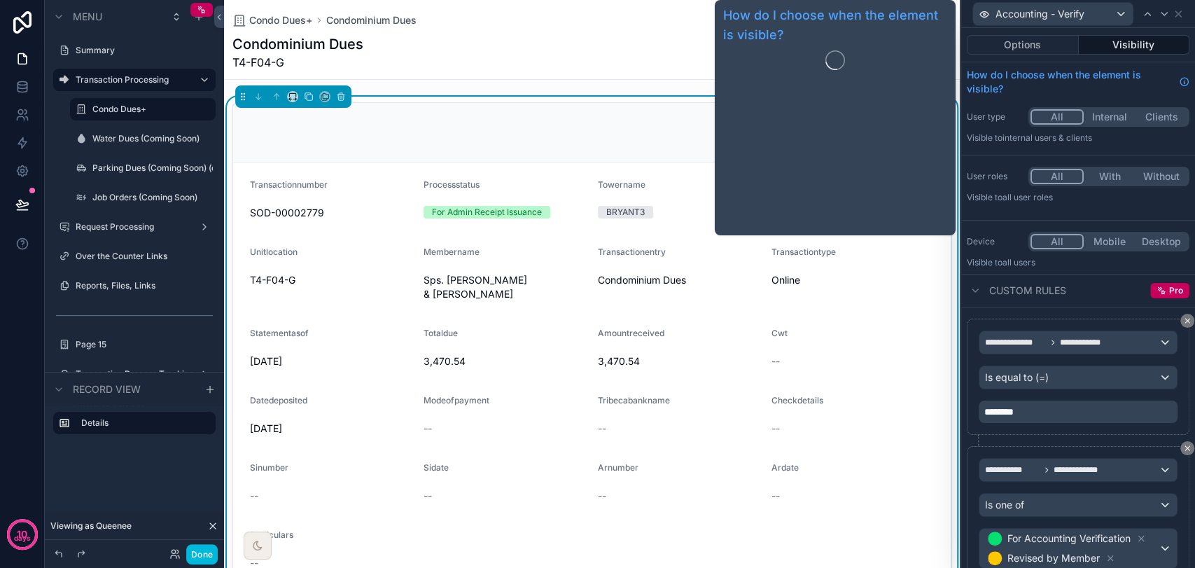
scroll to position [55, 0]
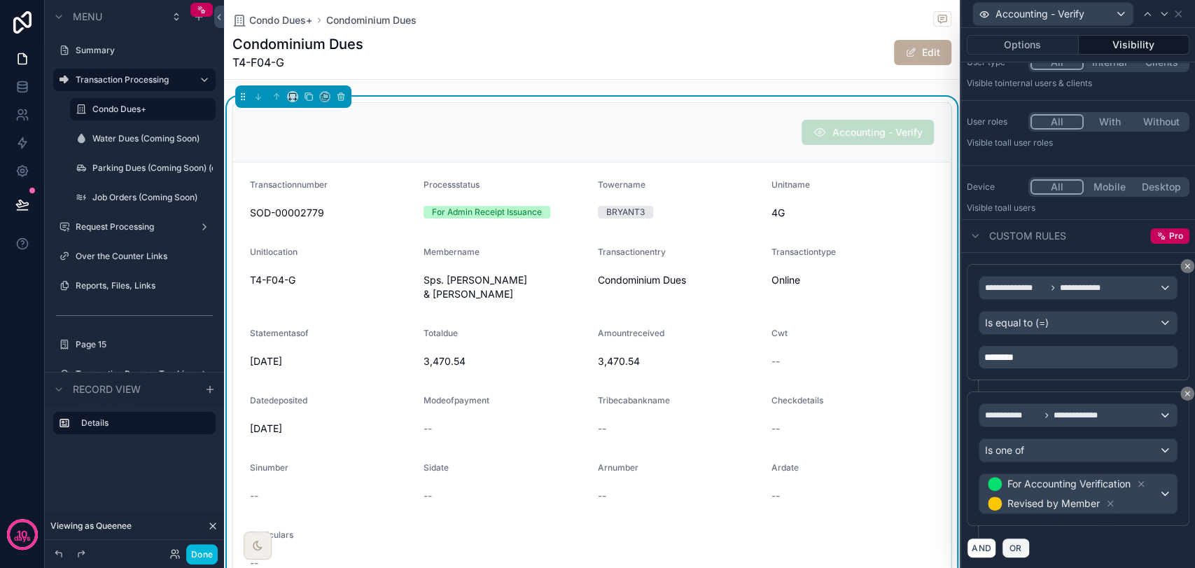
click at [1018, 510] on span "OR" at bounding box center [1016, 547] width 18 height 10
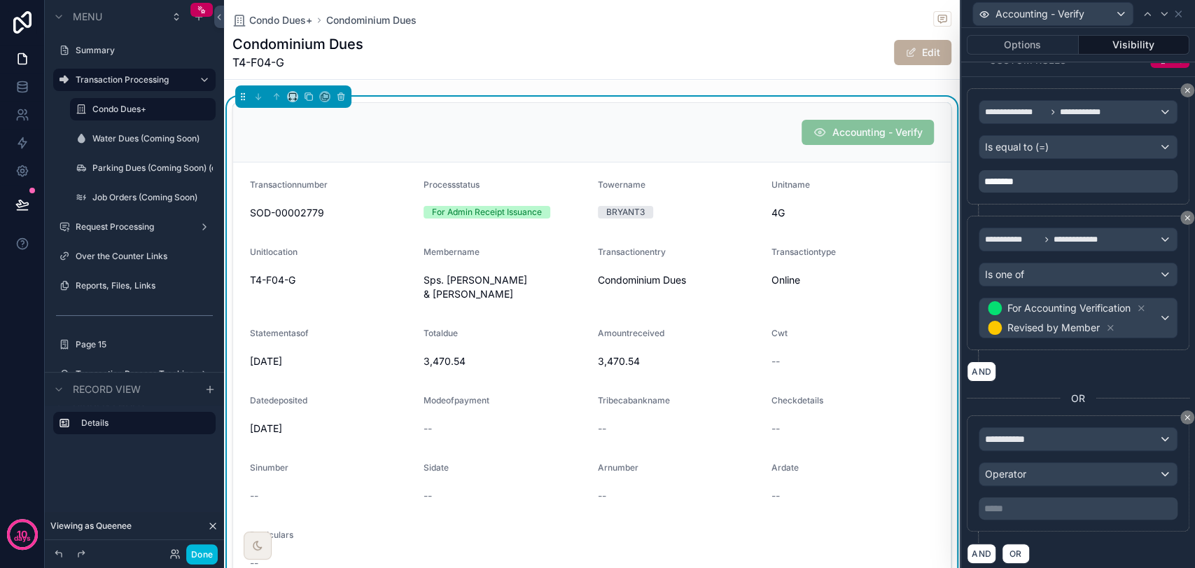
scroll to position [235, 0]
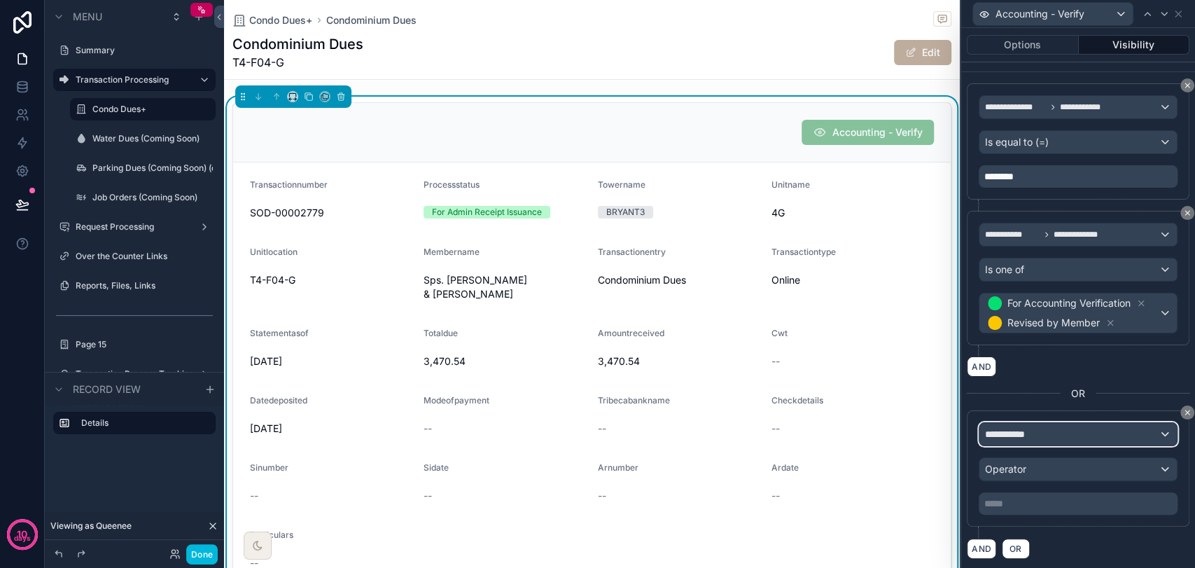
click at [1074, 441] on div "**********" at bounding box center [1077, 434] width 197 height 22
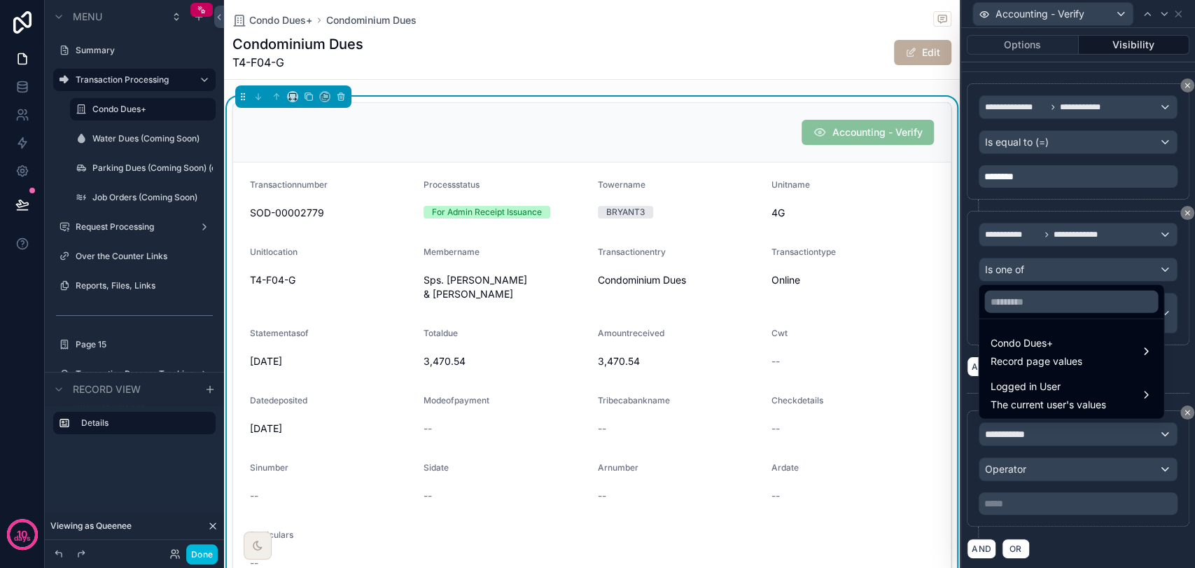
click at [1063, 411] on div "Logged in User The current user's values" at bounding box center [1070, 395] width 179 height 42
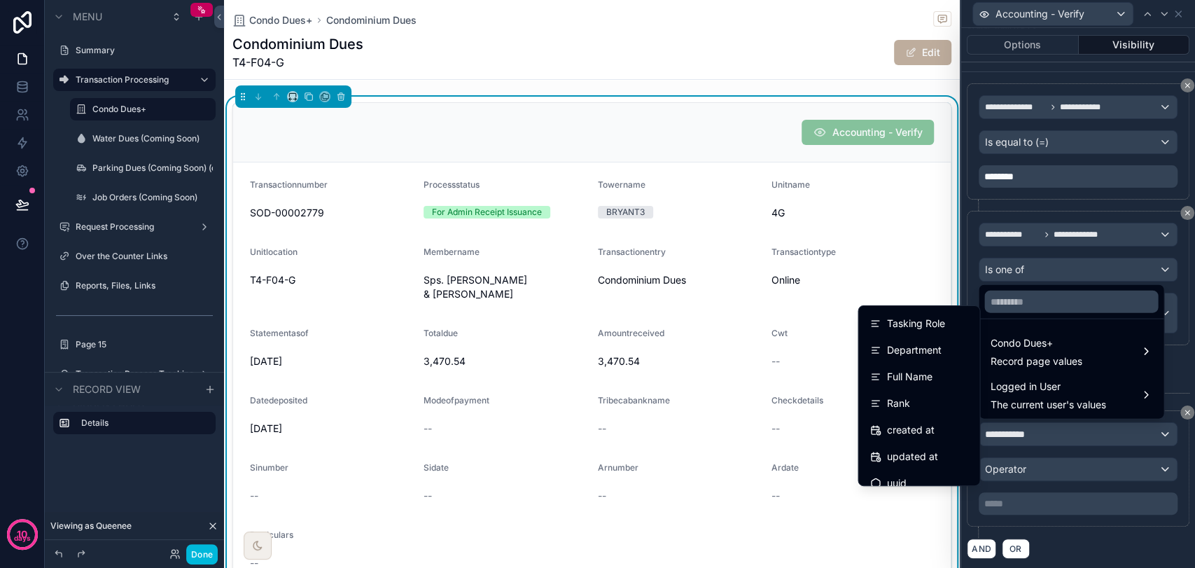
scroll to position [356, 0]
click at [913, 398] on div "Rank" at bounding box center [918, 390] width 99 height 17
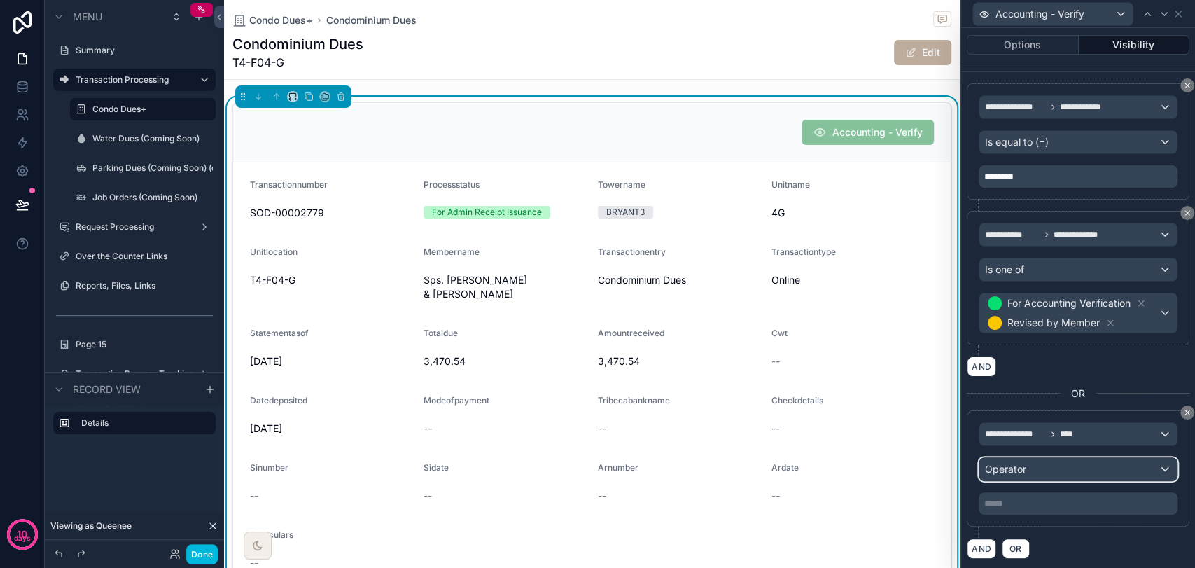
click at [996, 472] on span "Operator" at bounding box center [1005, 469] width 41 height 12
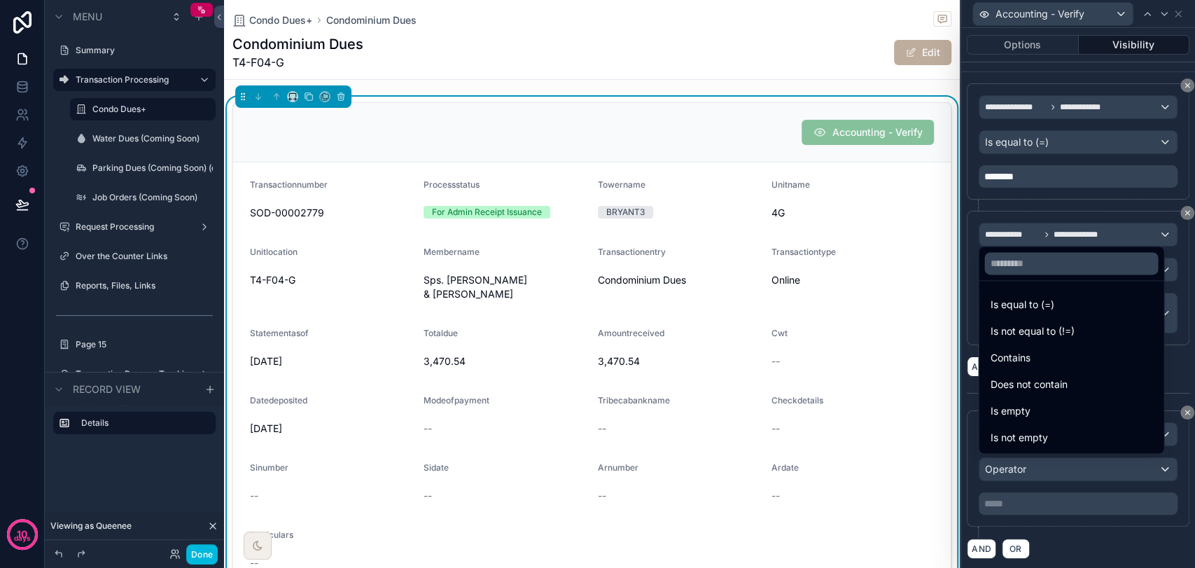
click at [1019, 304] on span "Is equal to (=)" at bounding box center [1022, 304] width 64 height 17
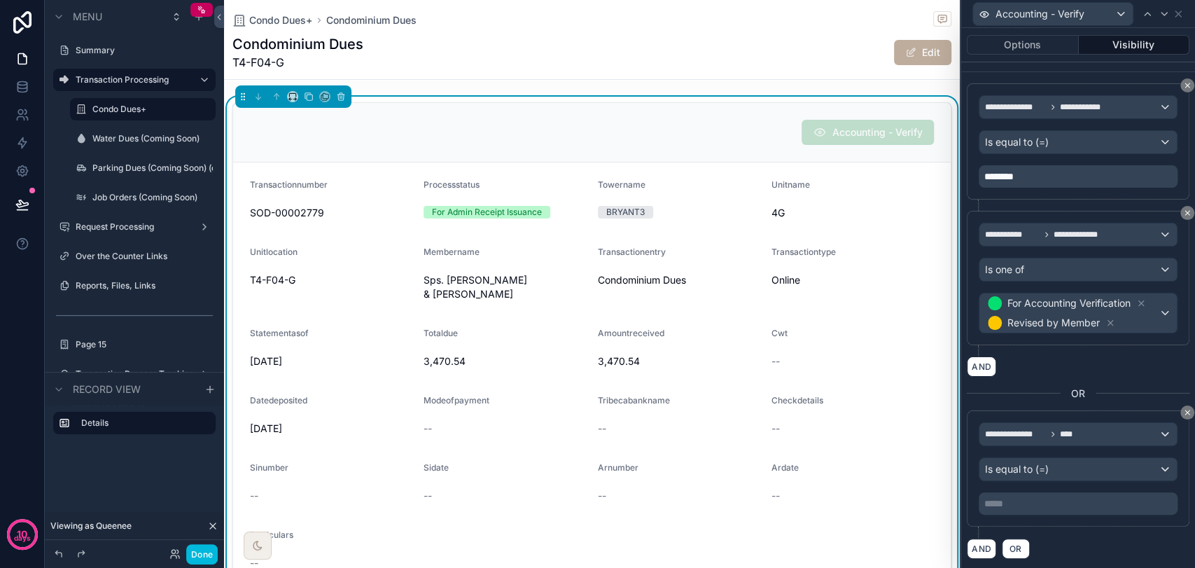
drag, startPoint x: 1057, startPoint y: 503, endPoint x: 1053, endPoint y: 519, distance: 16.0
click at [1056, 509] on div "***** ﻿" at bounding box center [1078, 503] width 199 height 22
click at [1023, 510] on span "OR" at bounding box center [1016, 548] width 18 height 10
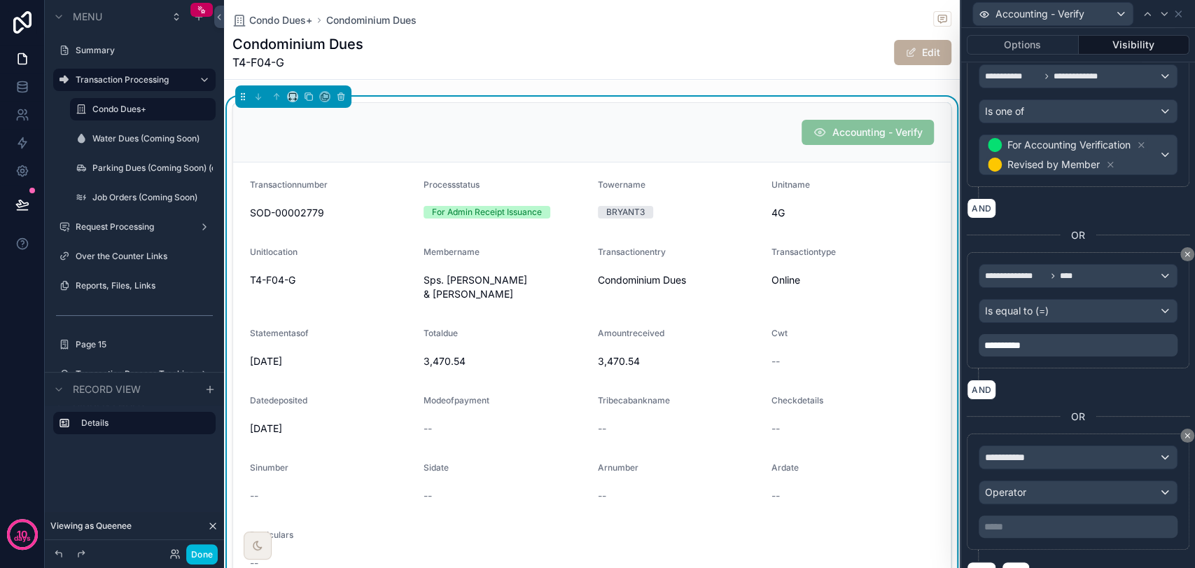
scroll to position [416, 0]
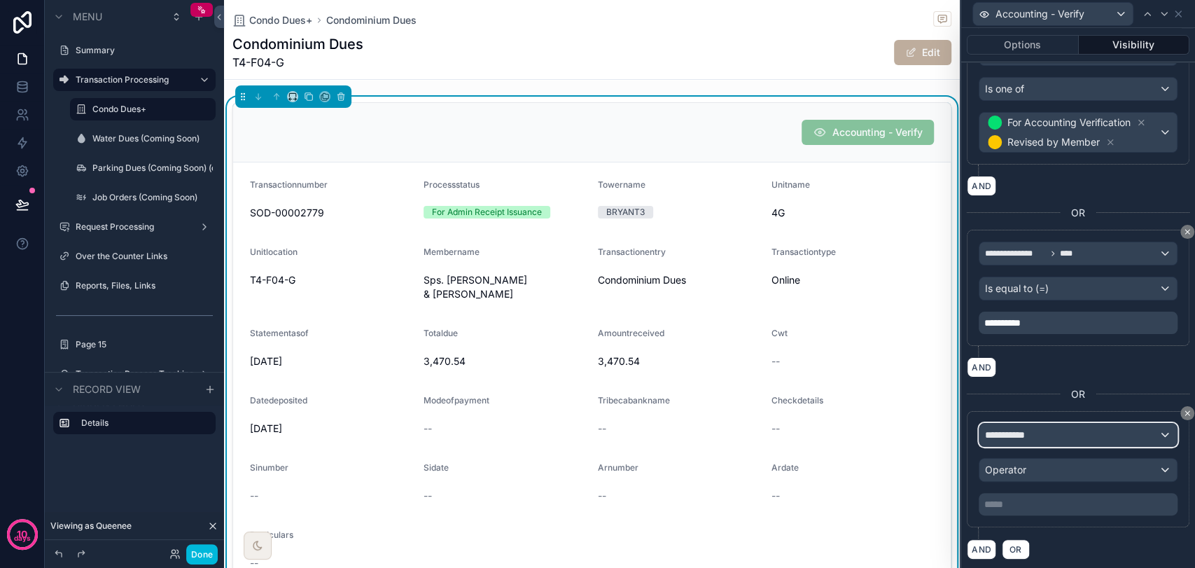
click at [1070, 428] on div "**********" at bounding box center [1077, 434] width 197 height 22
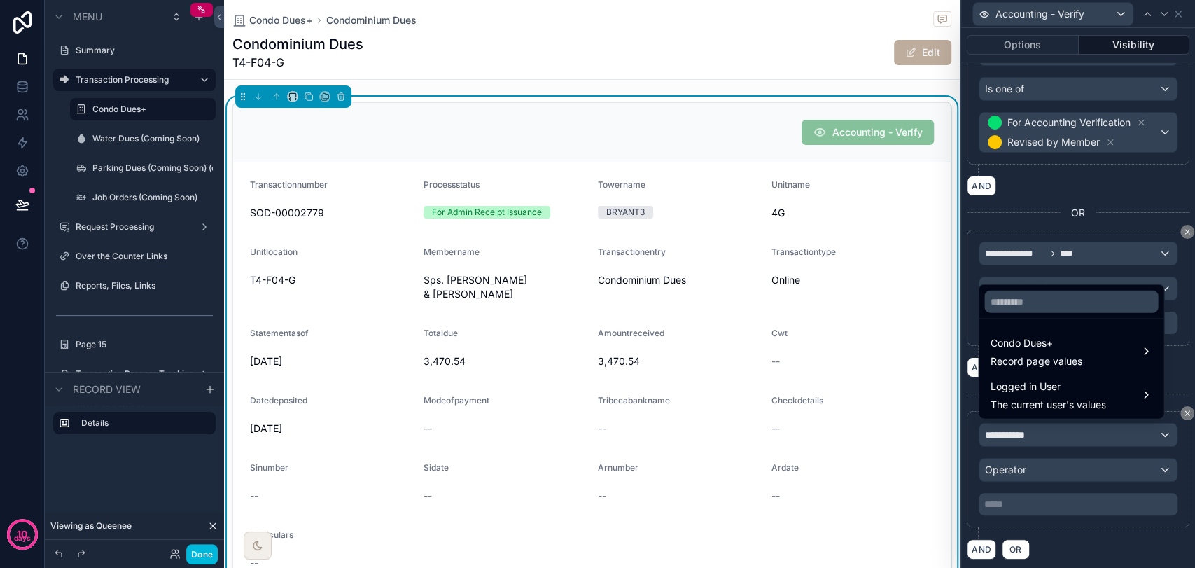
click at [1046, 395] on div "Logged in User The current user's values" at bounding box center [1047, 395] width 115 height 34
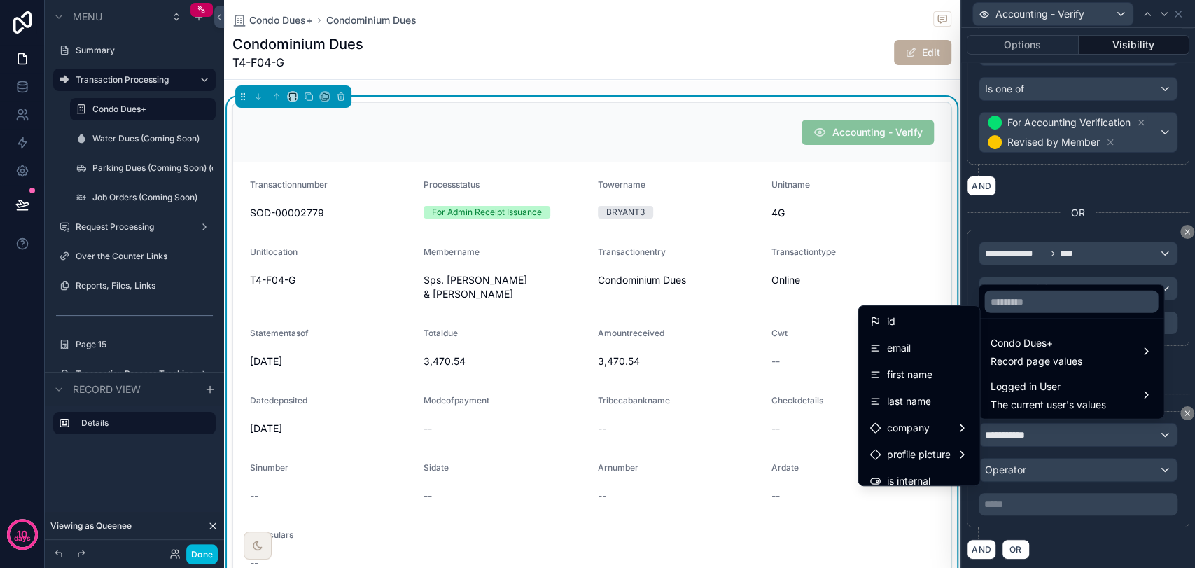
scroll to position [356, 0]
click at [927, 384] on div "Rank" at bounding box center [918, 390] width 99 height 17
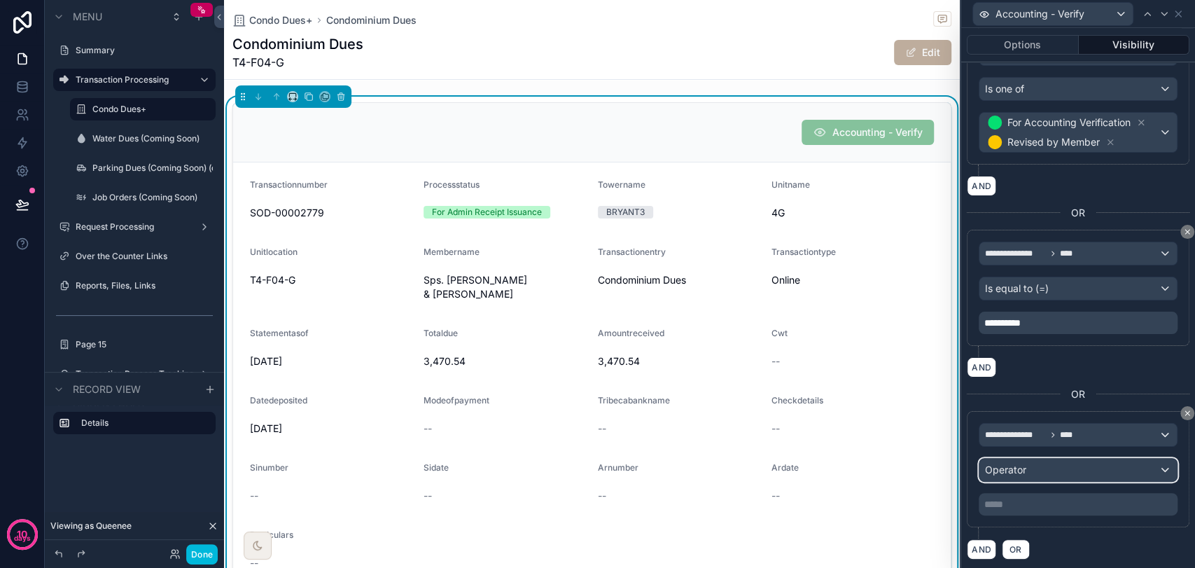
click at [1018, 463] on span "Operator" at bounding box center [1005, 469] width 41 height 12
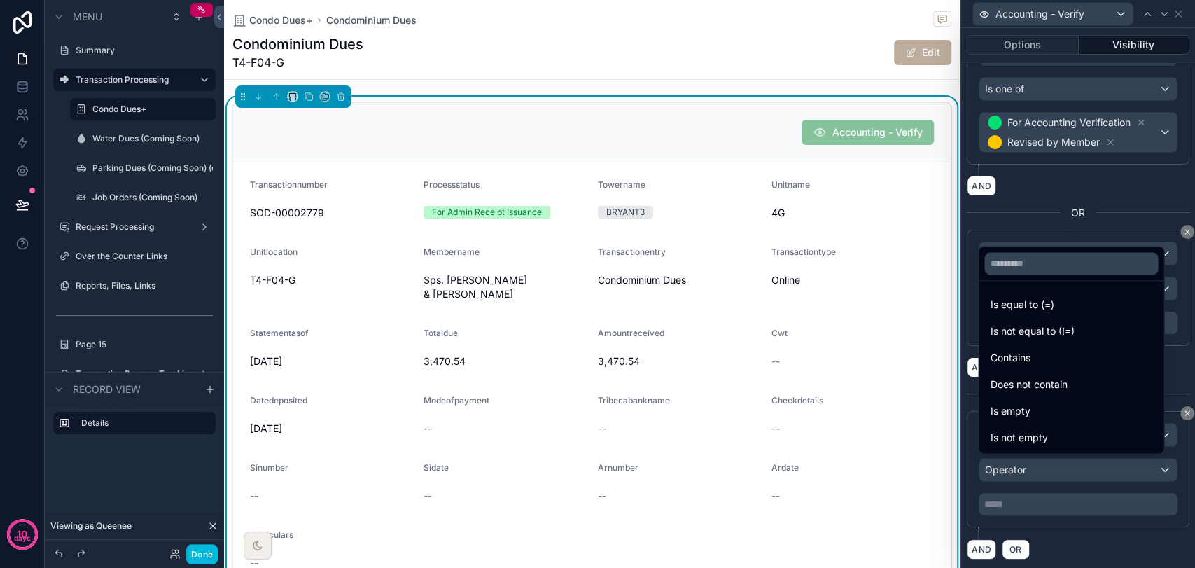
click at [1046, 309] on span "Is equal to (=)" at bounding box center [1022, 304] width 64 height 17
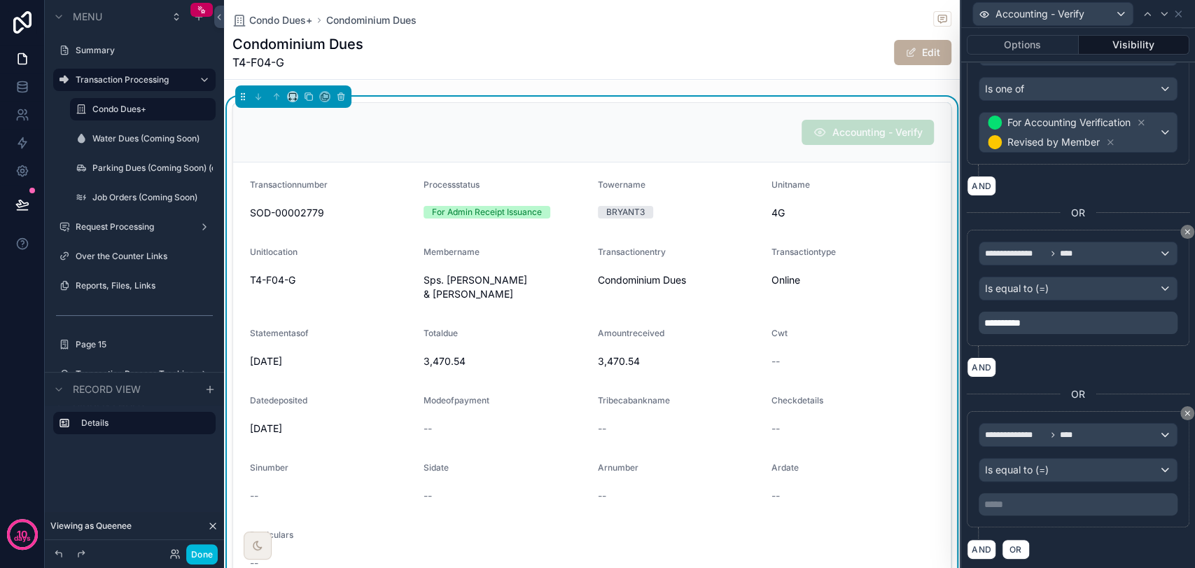
click at [1039, 503] on p "***** ﻿" at bounding box center [1079, 504] width 190 height 14
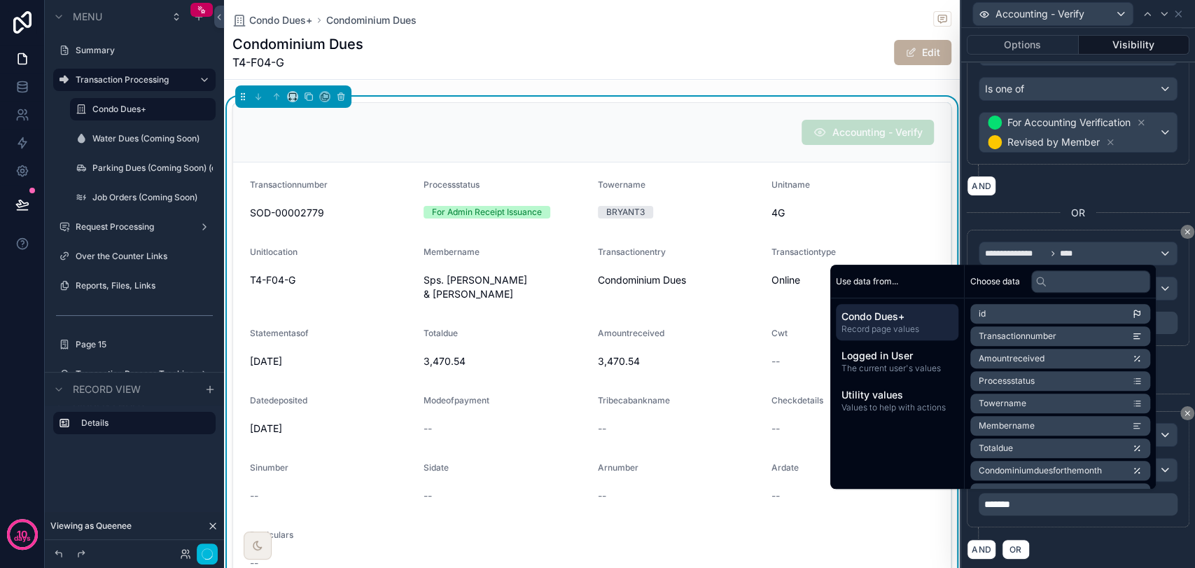
click at [1074, 510] on div "AND OR" at bounding box center [1078, 548] width 223 height 21
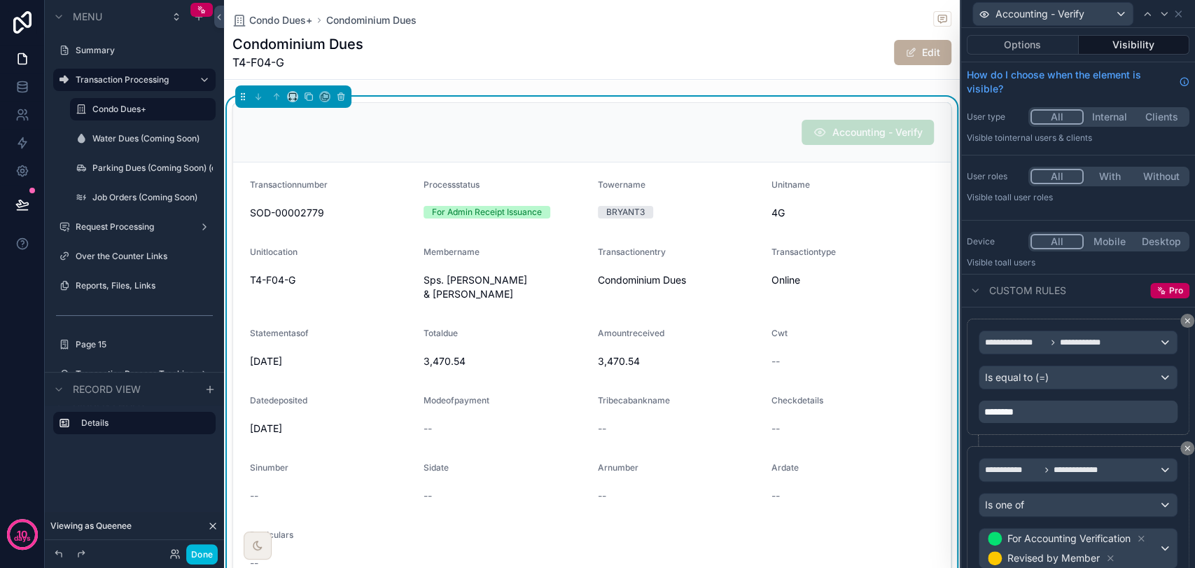
scroll to position [0, 0]
click at [1074, 15] on icon at bounding box center [1178, 14] width 6 height 6
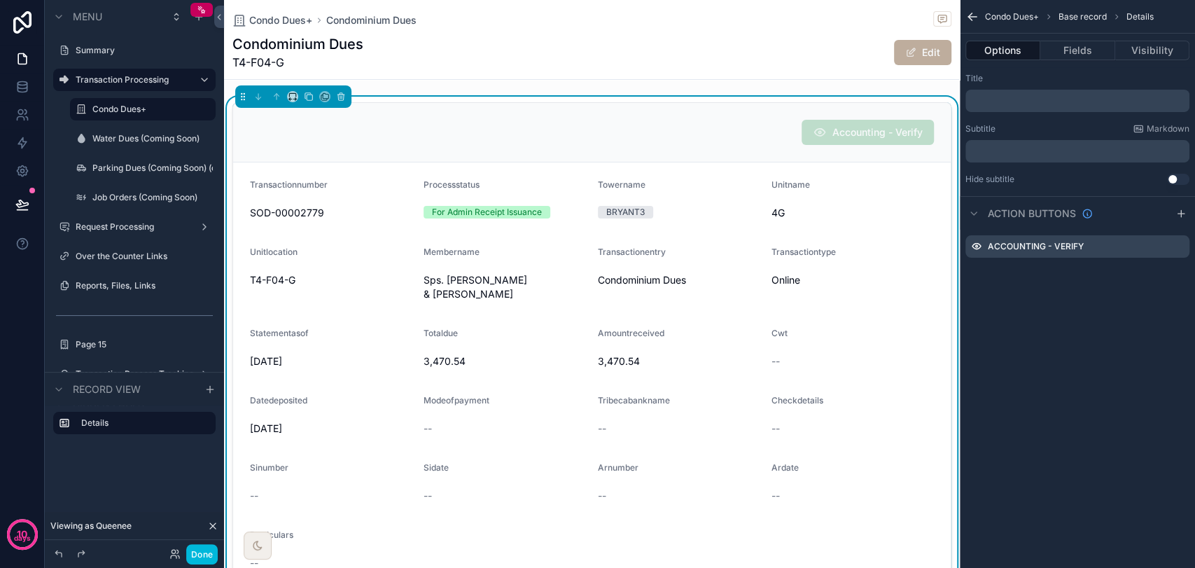
click at [190, 510] on button "Done" at bounding box center [201, 554] width 31 height 20
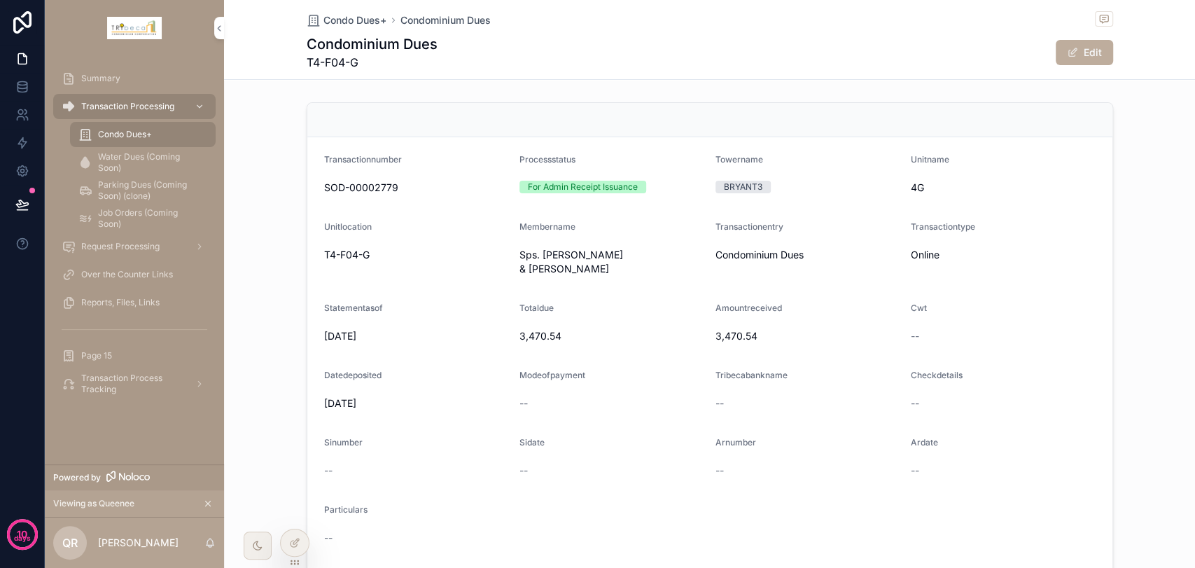
click at [0, 0] on icon at bounding box center [0, 0] width 0 height 0
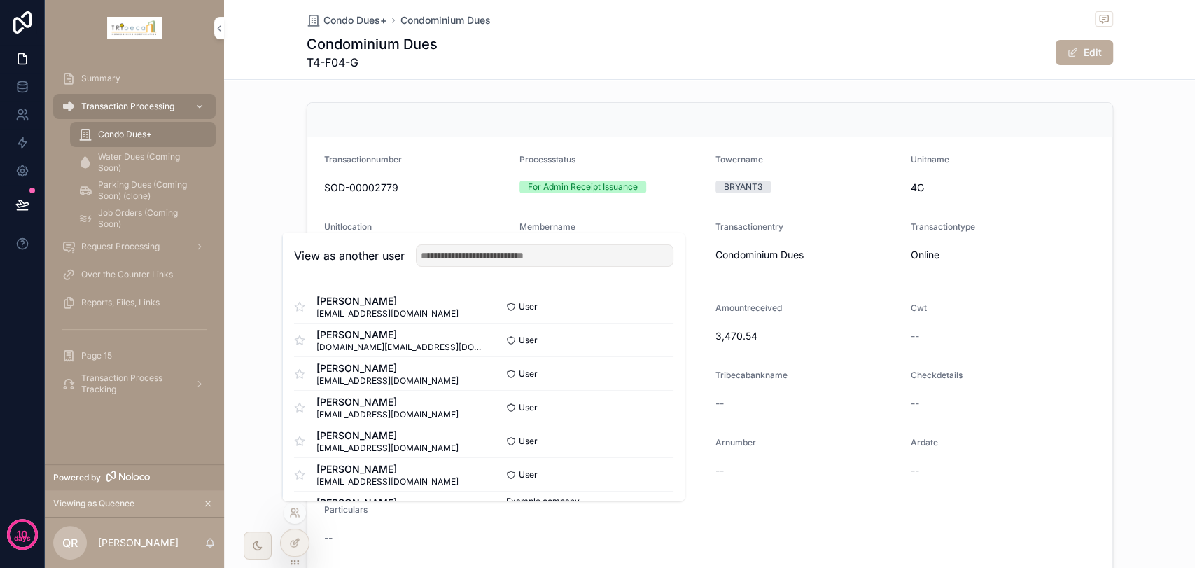
click at [0, 0] on button "Select" at bounding box center [0, 0] width 0 height 0
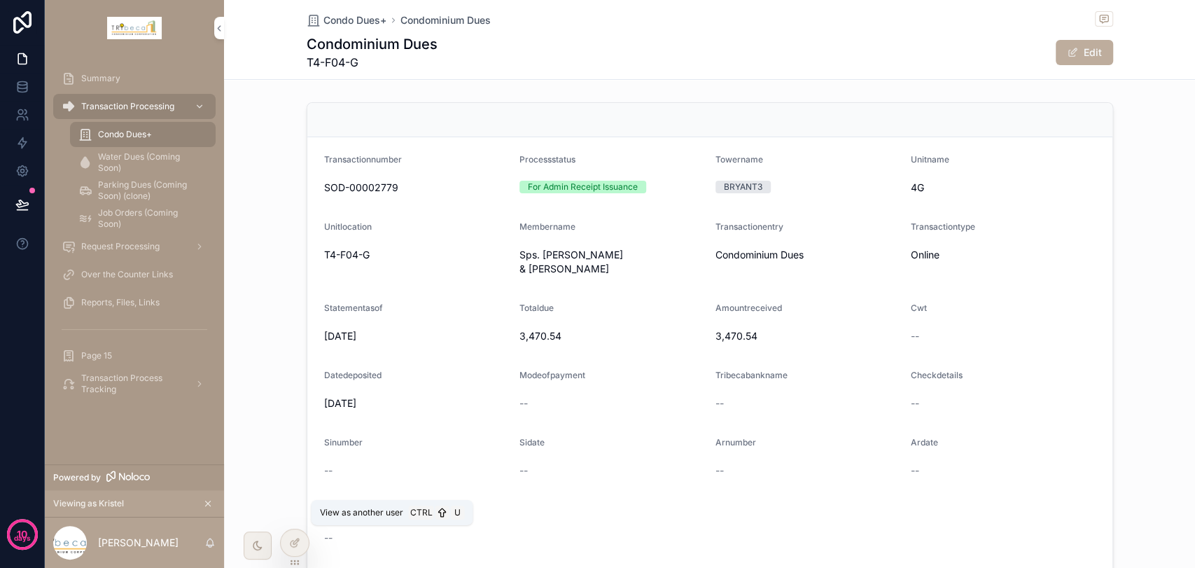
click at [0, 0] on icon at bounding box center [0, 0] width 0 height 0
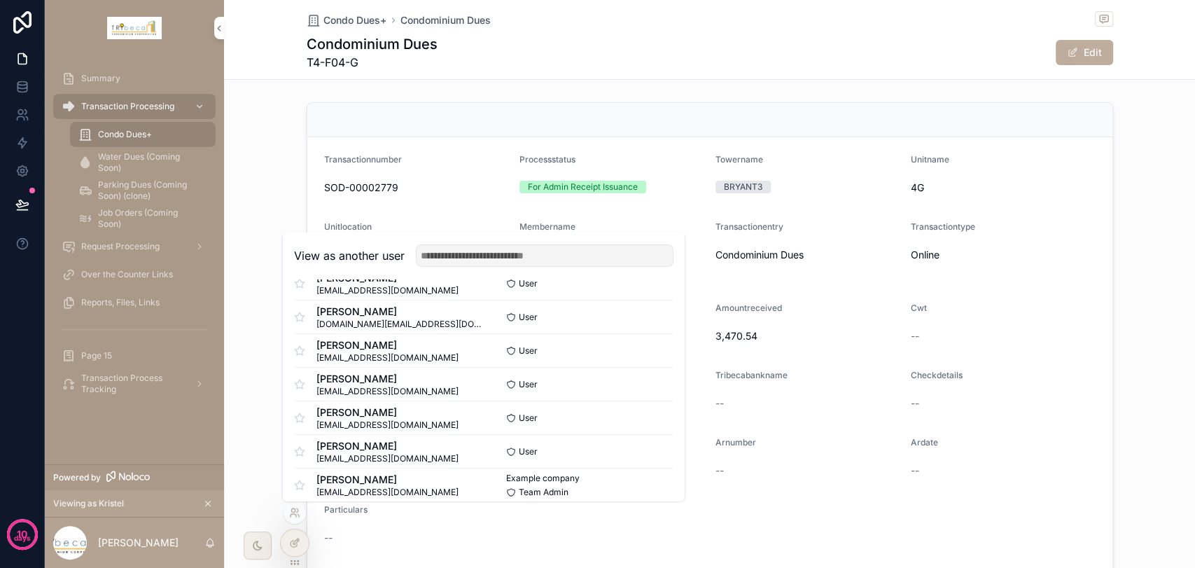
scroll to position [35, 0]
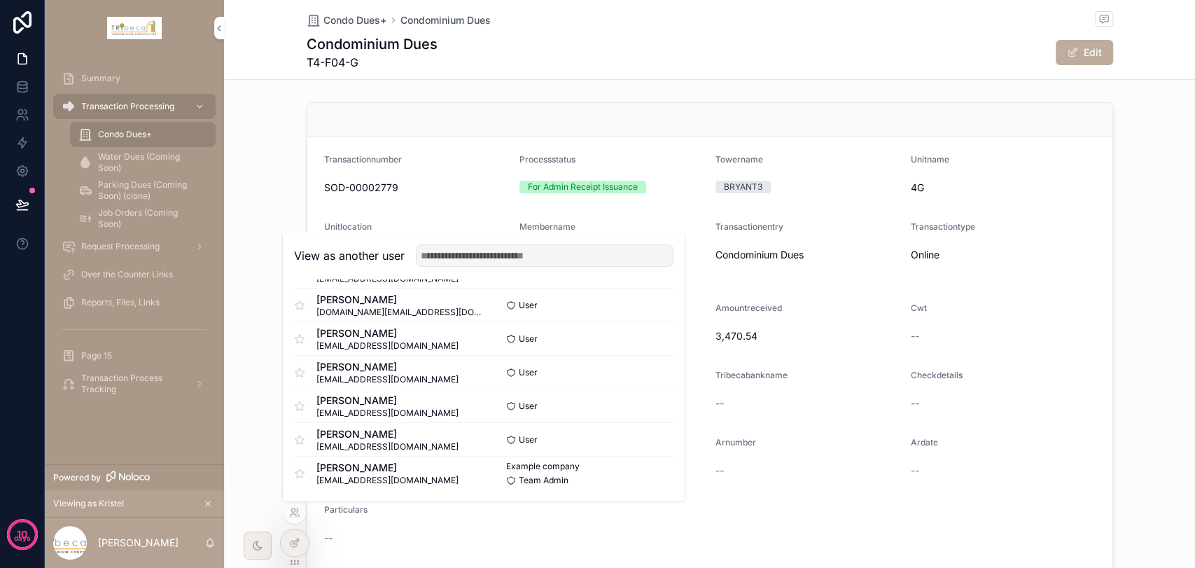
click at [0, 0] on button "Select" at bounding box center [0, 0] width 0 height 0
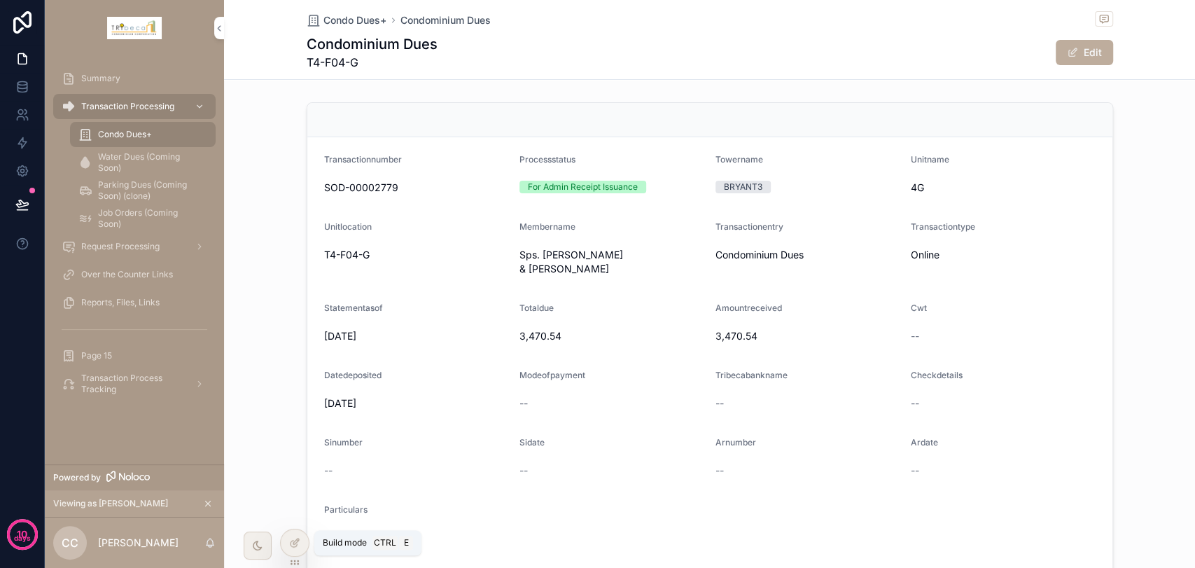
click at [293, 543] on icon at bounding box center [296, 541] width 6 height 6
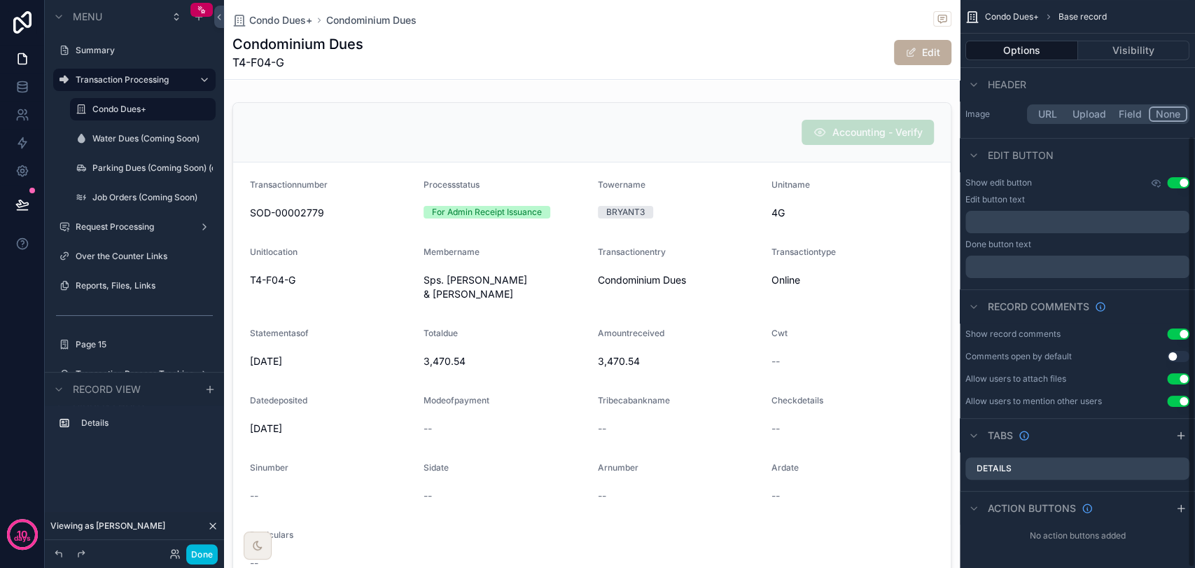
scroll to position [178, 0]
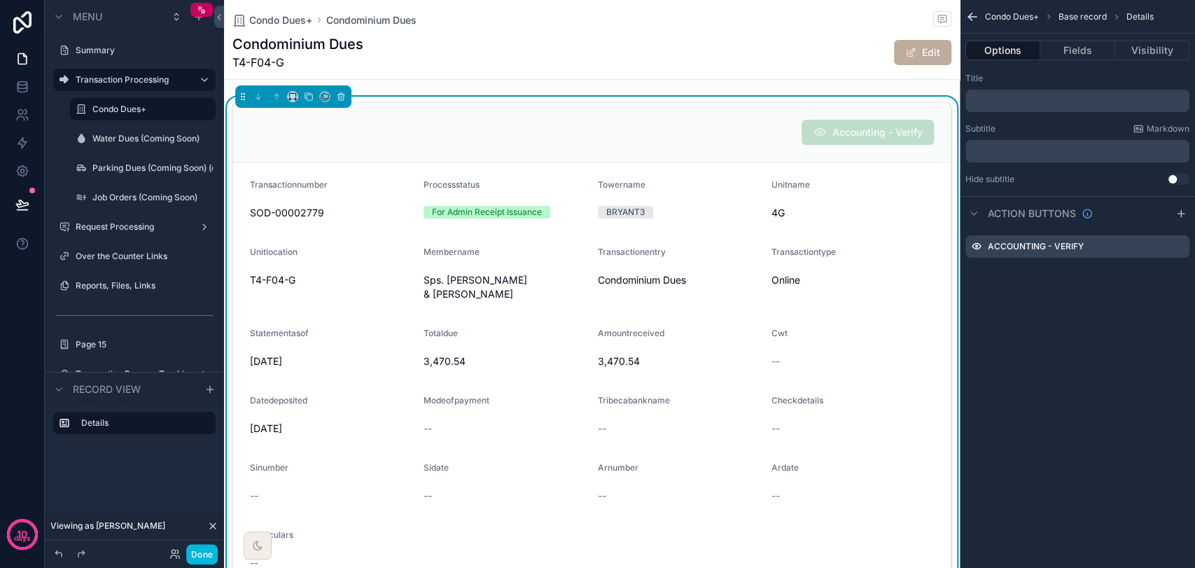
scroll to position [0, 0]
click at [0, 0] on icon "scrollable content" at bounding box center [0, 0] width 0 height 0
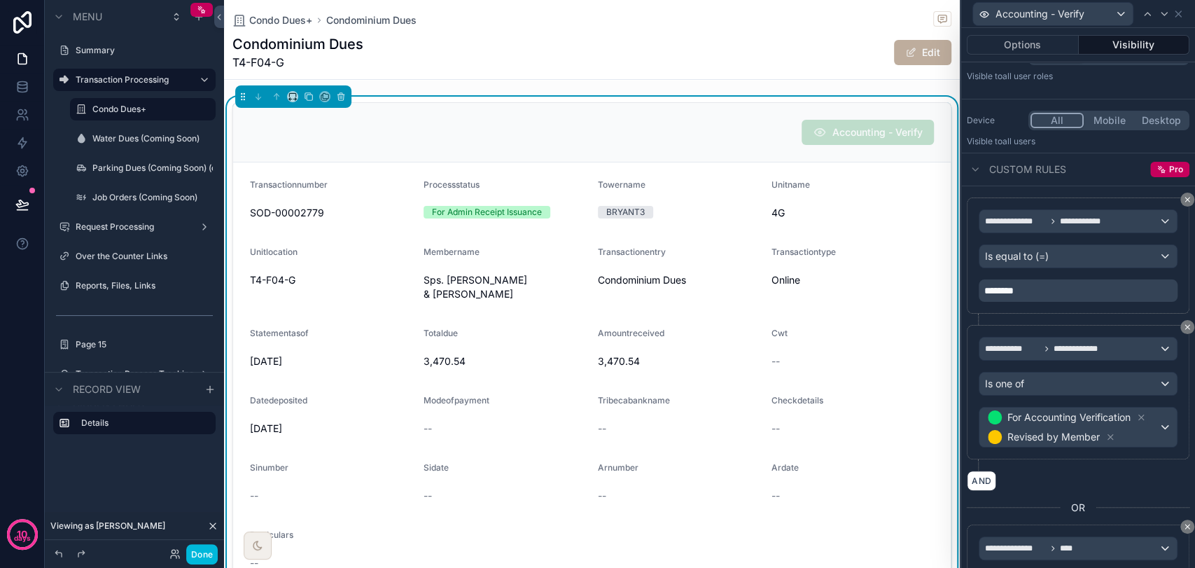
scroll to position [416, 0]
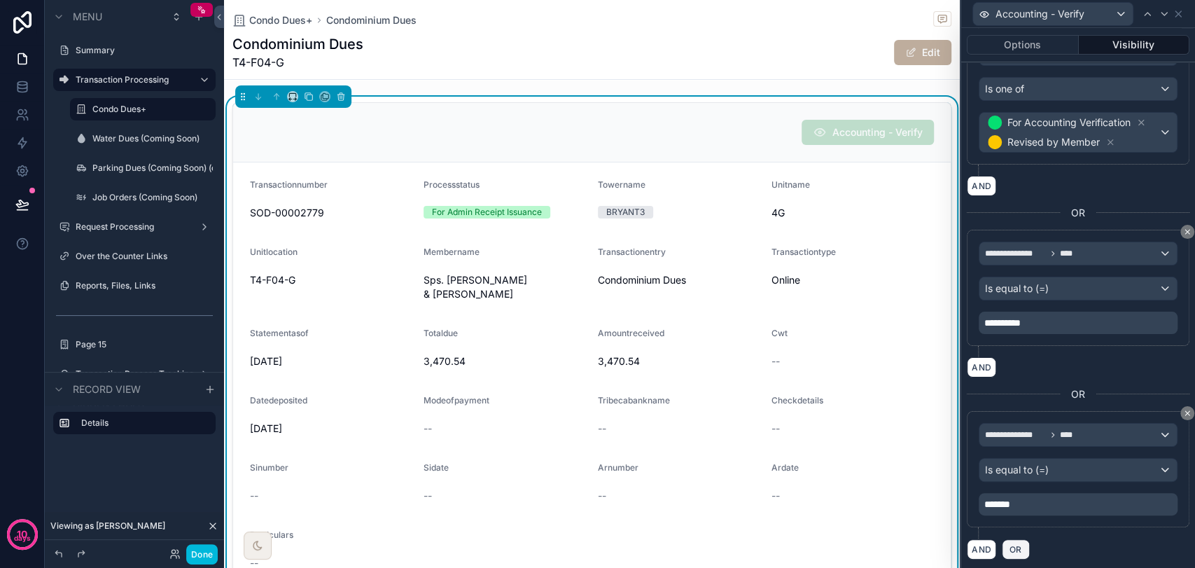
click at [1009, 549] on span "OR" at bounding box center [1016, 549] width 18 height 10
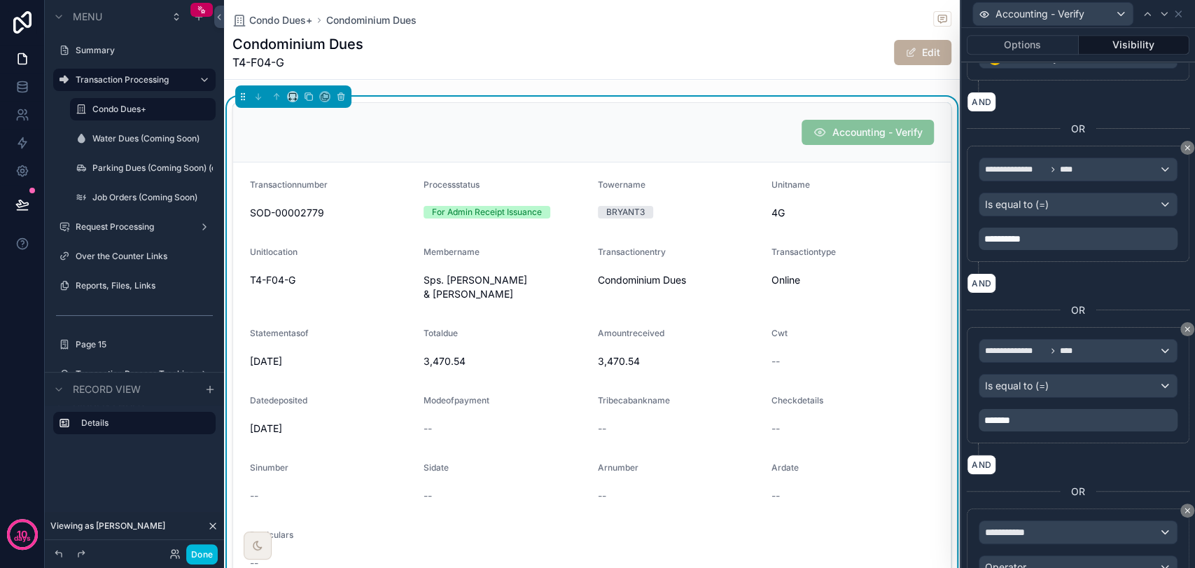
scroll to position [596, 0]
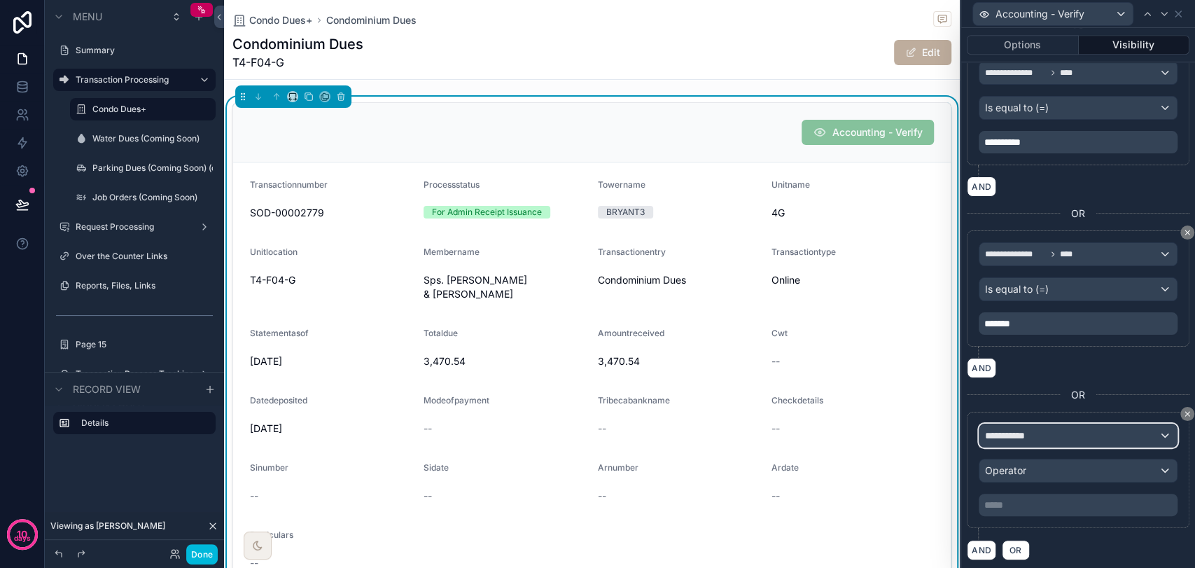
click at [1060, 428] on div "**********" at bounding box center [1077, 435] width 197 height 22
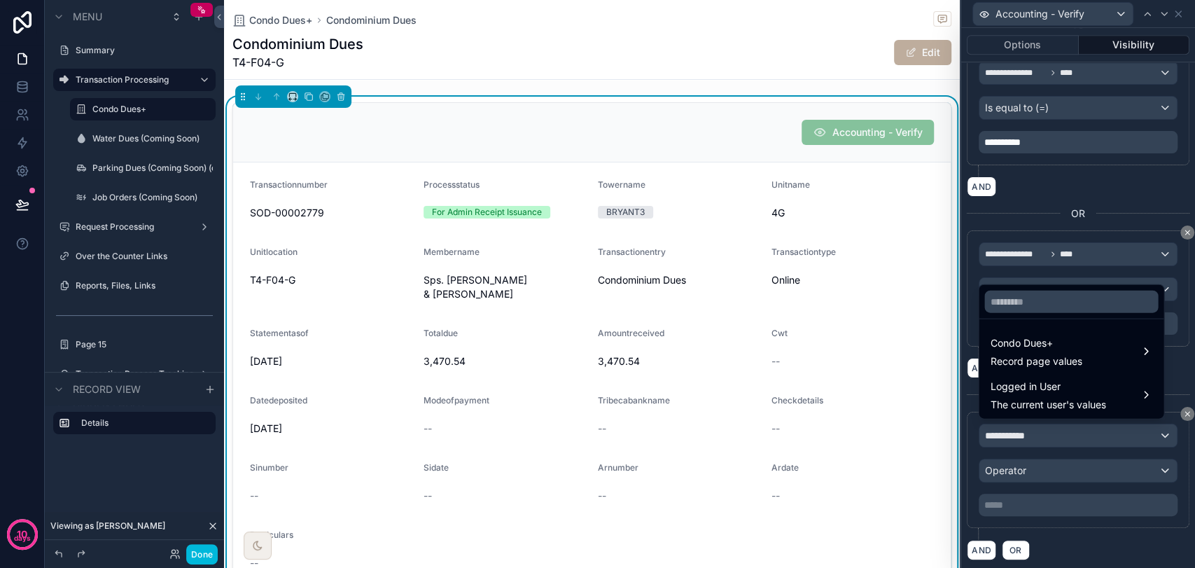
click at [1035, 382] on span "Logged in User" at bounding box center [1047, 386] width 115 height 17
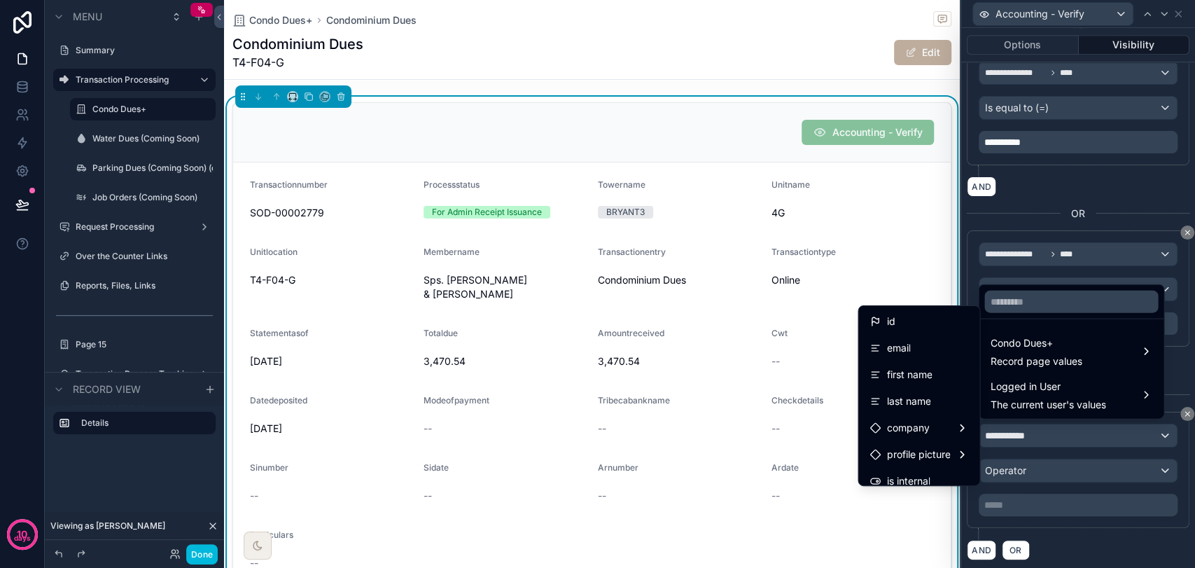
scroll to position [356, 0]
click at [921, 392] on div "Rank" at bounding box center [918, 390] width 99 height 17
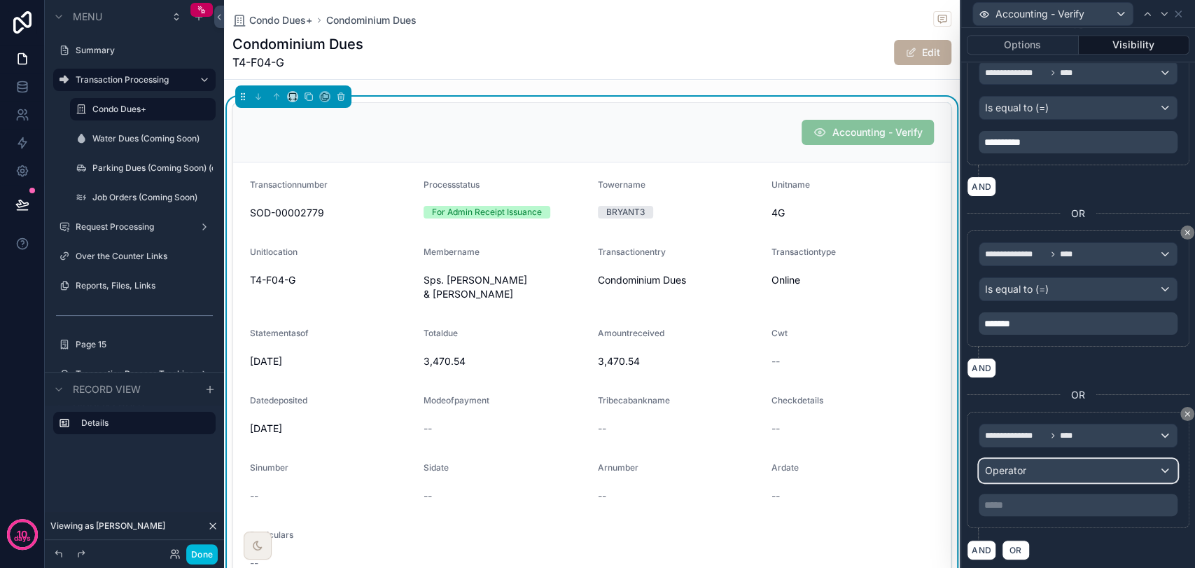
click at [1002, 464] on span "Operator" at bounding box center [1005, 470] width 41 height 12
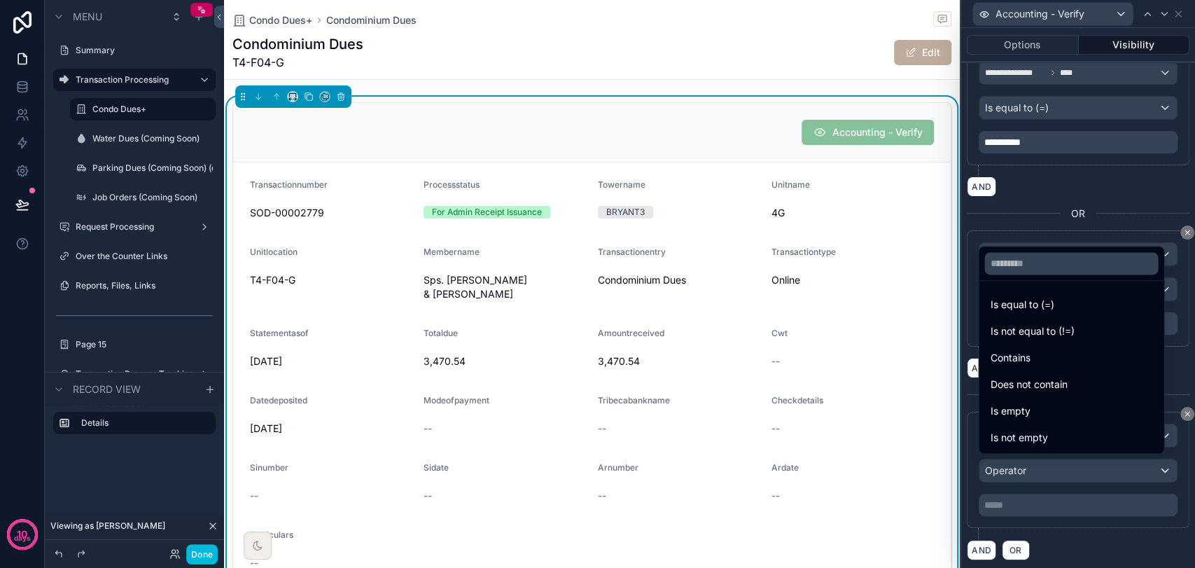
click at [1081, 539] on div at bounding box center [1078, 284] width 234 height 568
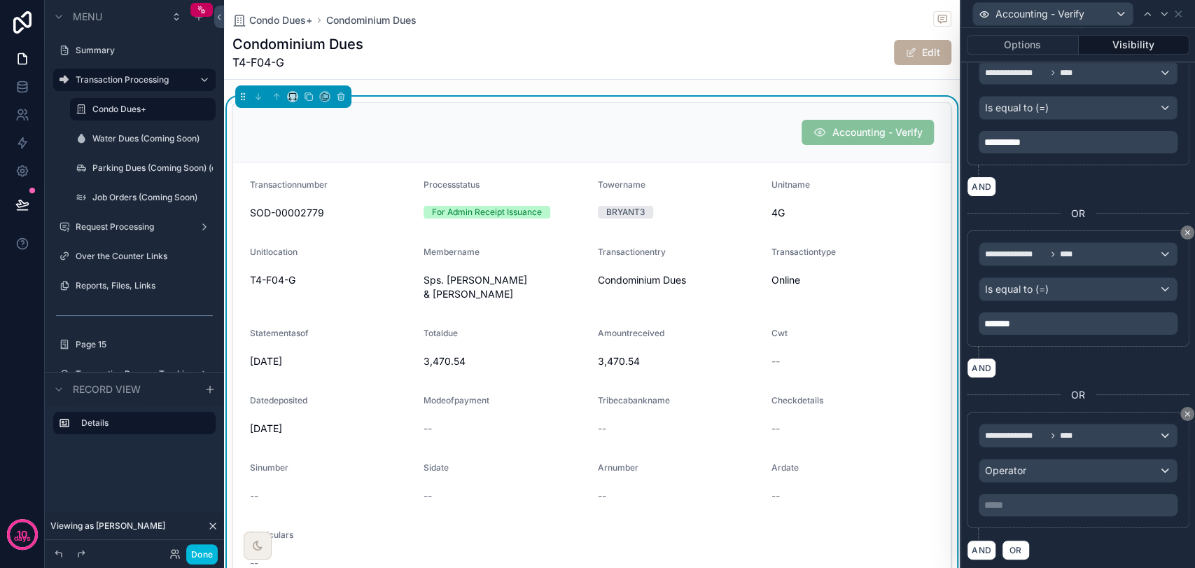
click at [1183, 412] on icon at bounding box center [1187, 413] width 8 height 8
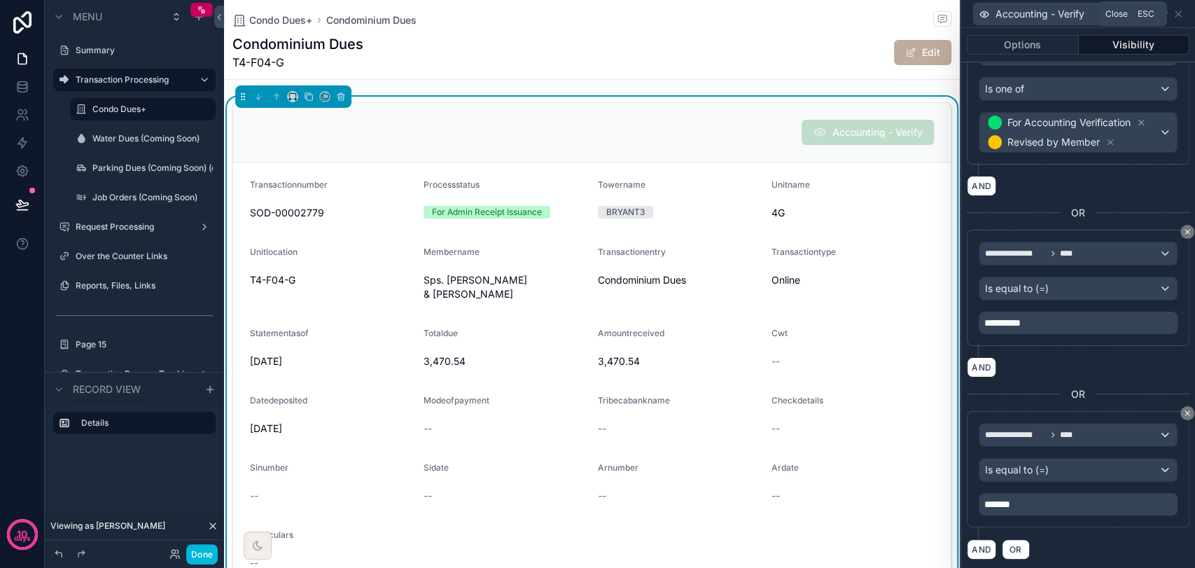
click at [1178, 16] on icon at bounding box center [1177, 13] width 11 height 11
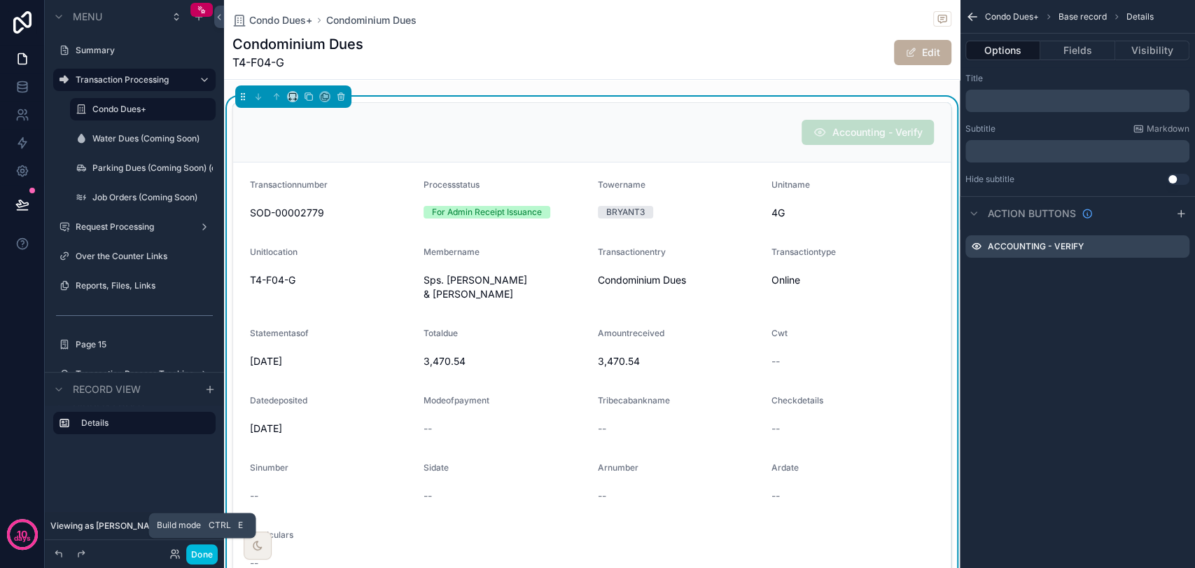
click at [202, 556] on button "Done" at bounding box center [201, 554] width 31 height 20
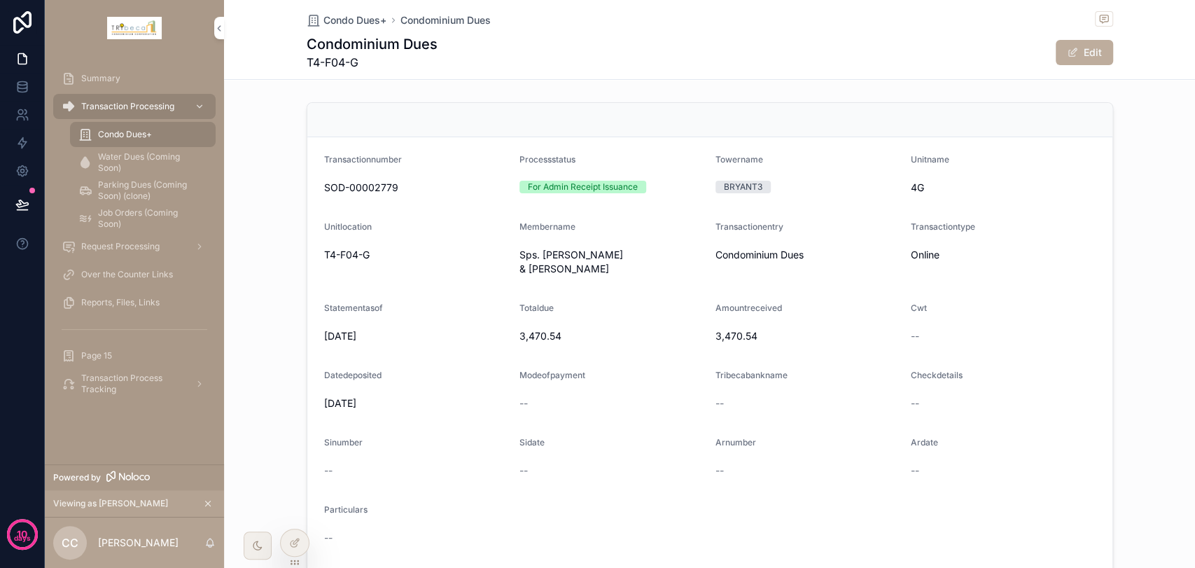
click at [0, 0] on icon at bounding box center [0, 0] width 0 height 0
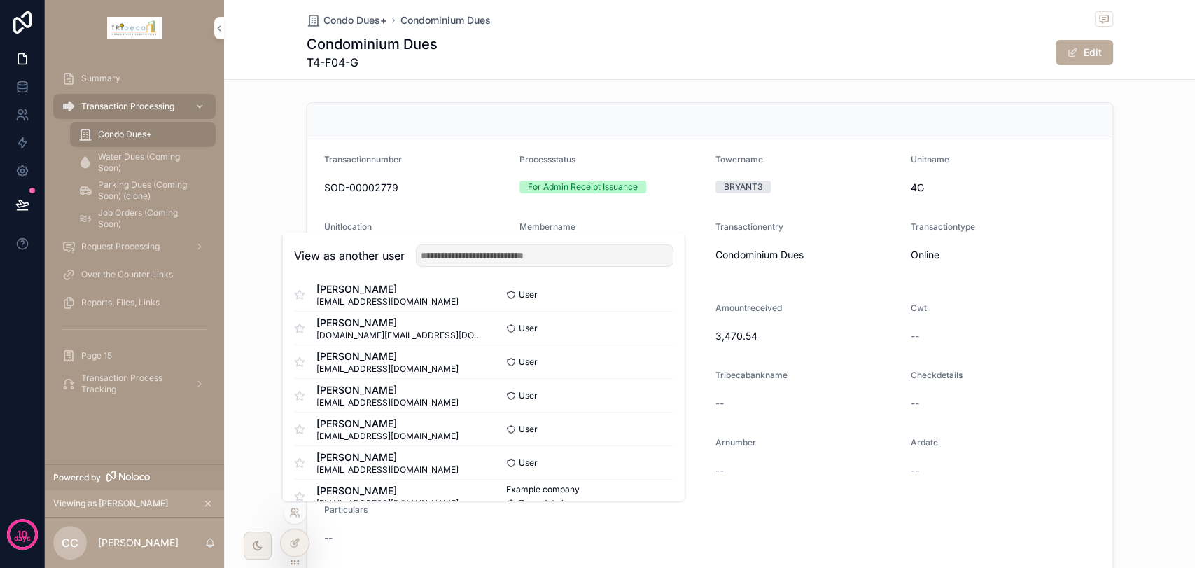
scroll to position [0, 0]
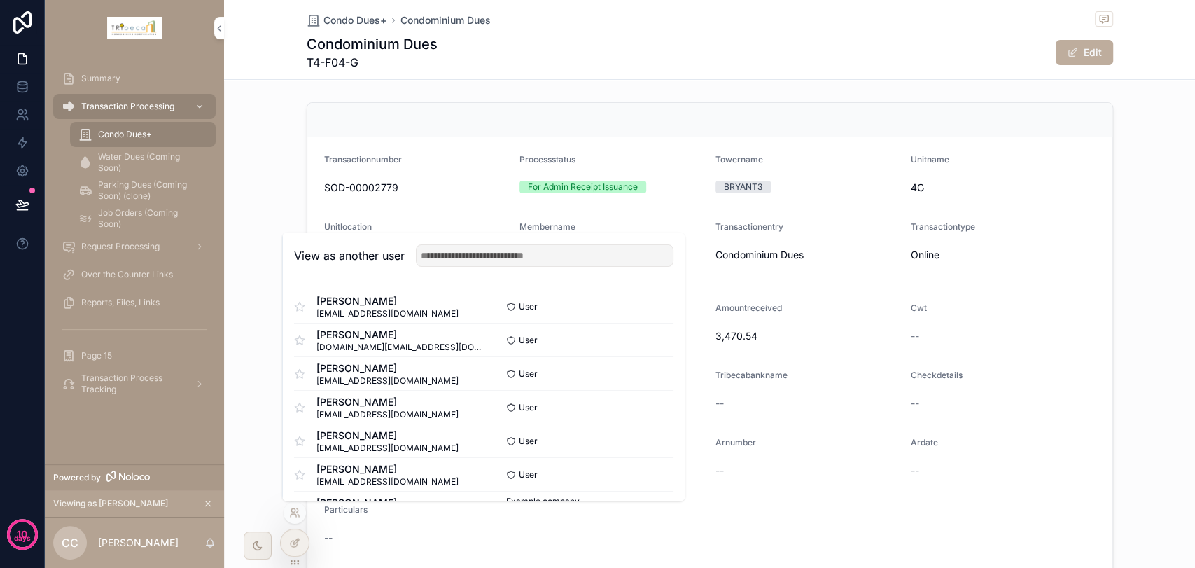
click at [0, 0] on button "Select" at bounding box center [0, 0] width 0 height 0
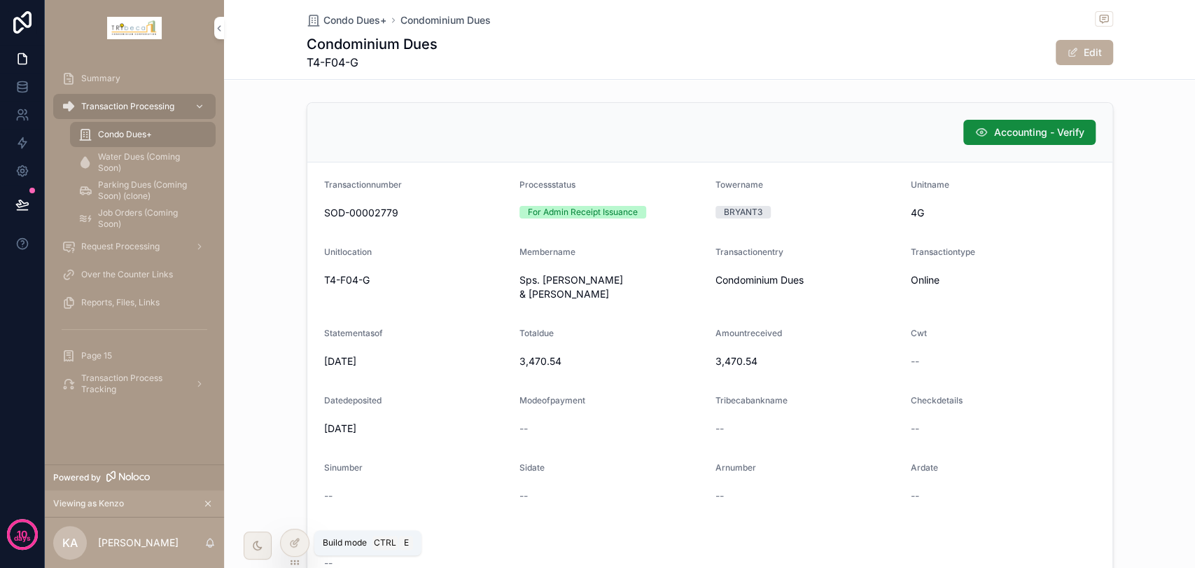
click at [302, 541] on div at bounding box center [295, 542] width 28 height 27
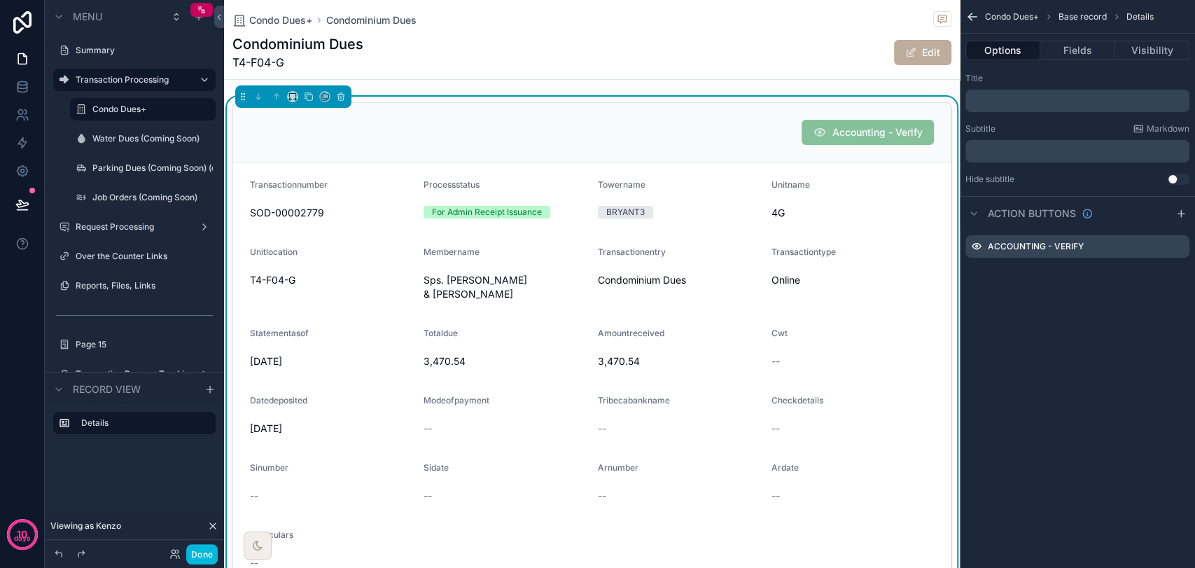
click at [0, 0] on icon "scrollable content" at bounding box center [0, 0] width 0 height 0
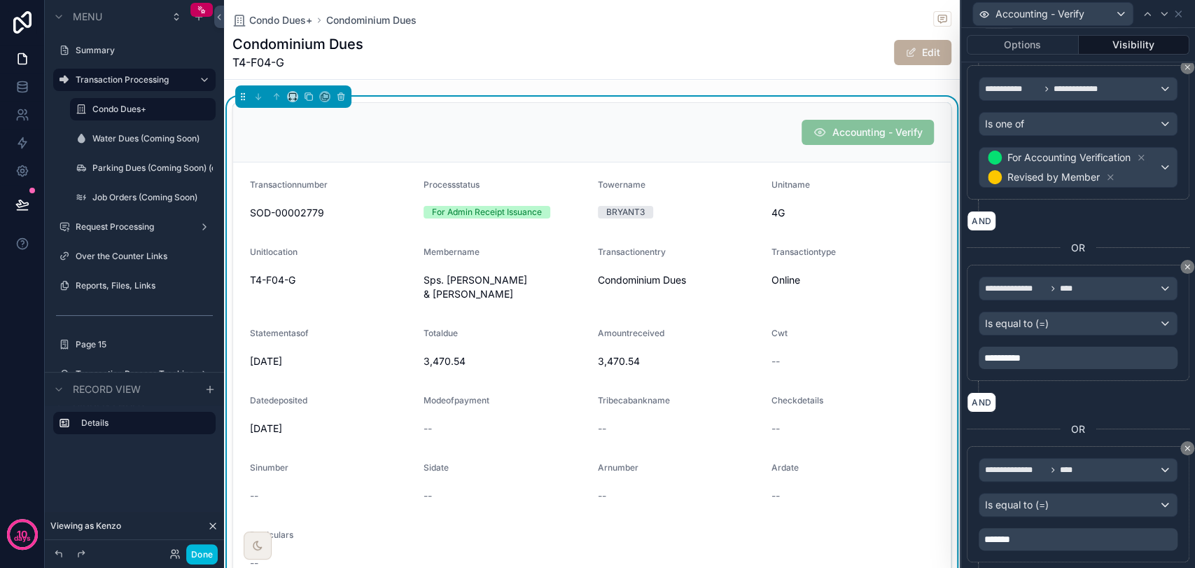
scroll to position [388, 0]
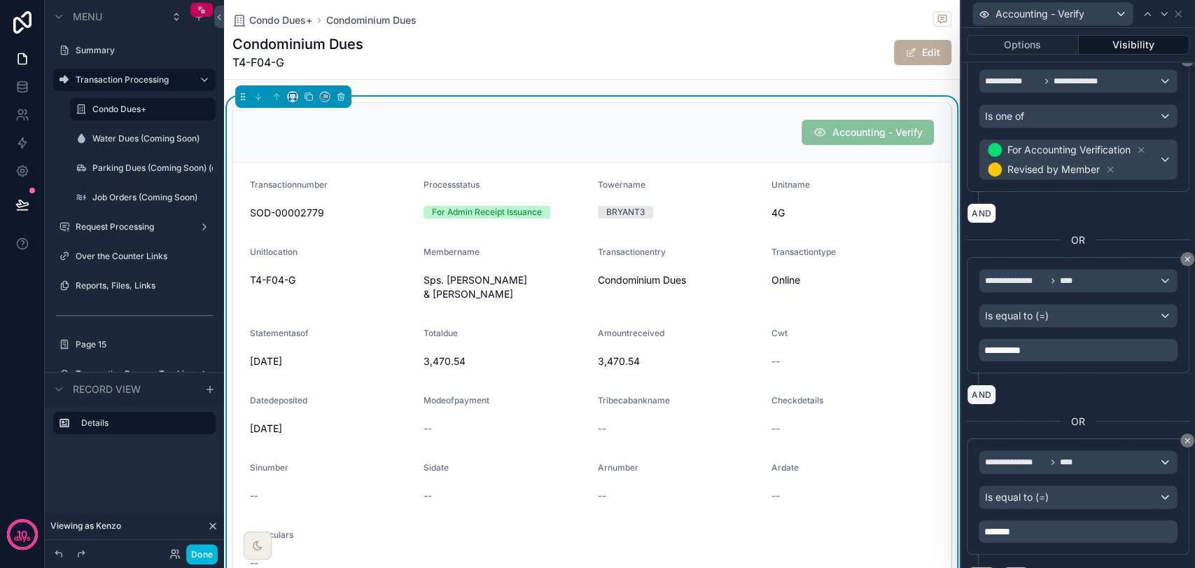
click at [981, 394] on button "AND" at bounding box center [981, 394] width 29 height 20
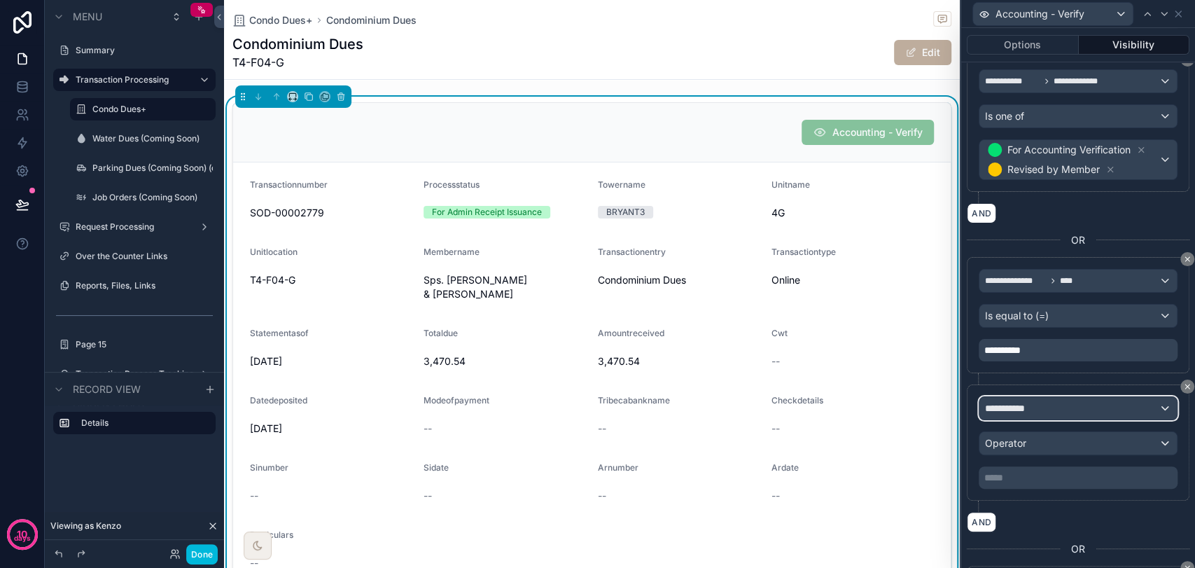
click at [1035, 402] on span "**********" at bounding box center [1011, 408] width 52 height 14
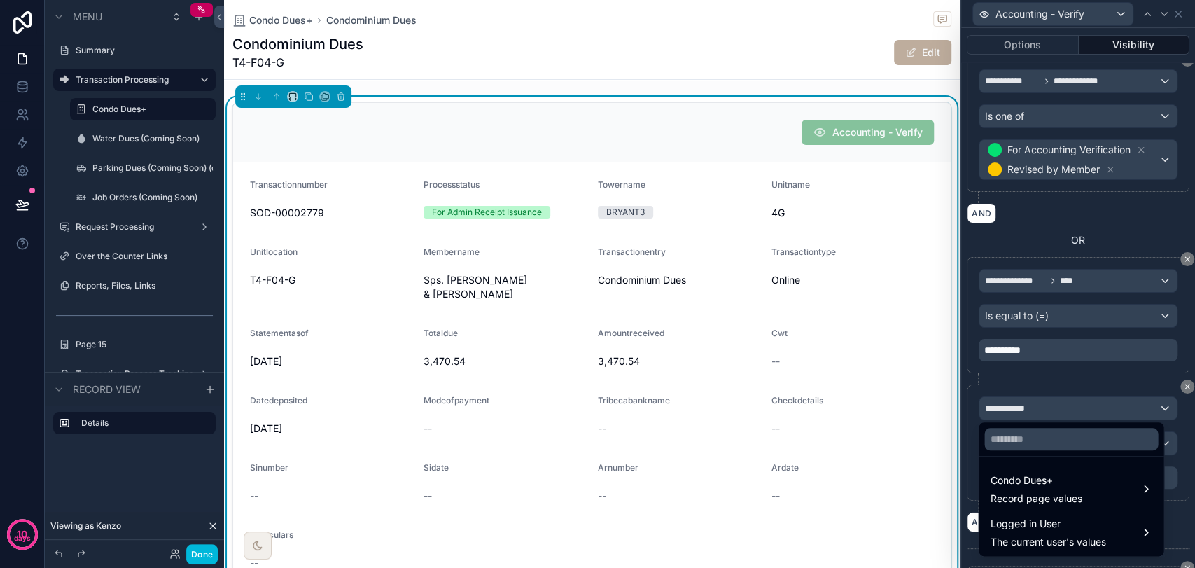
click at [1034, 519] on span "Logged in User" at bounding box center [1047, 523] width 115 height 17
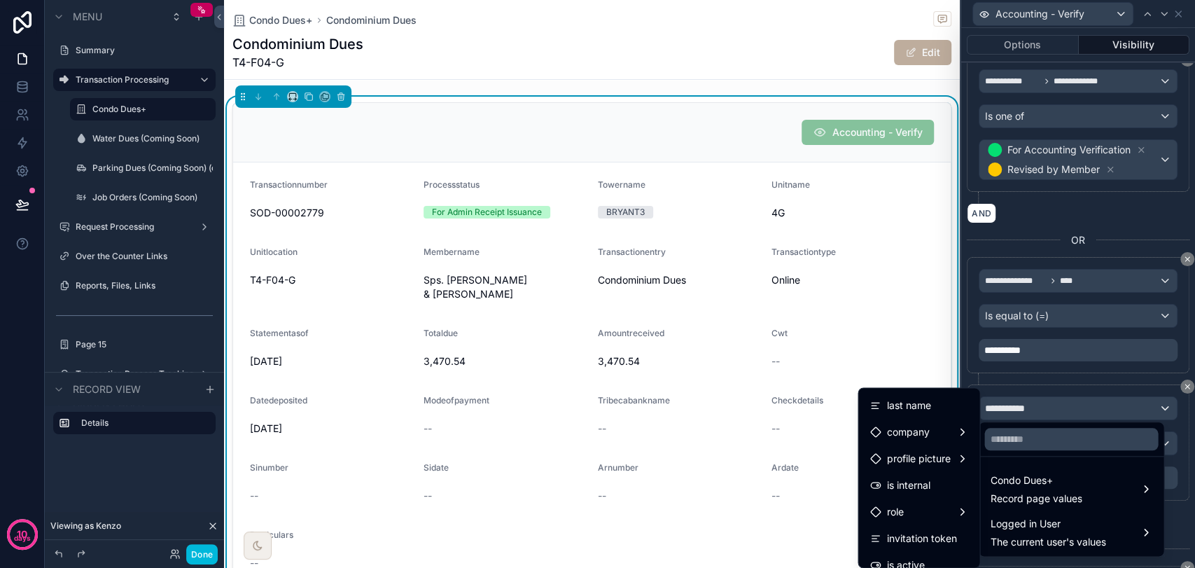
scroll to position [155, 0]
click at [997, 494] on span "Record page values" at bounding box center [1036, 498] width 92 height 14
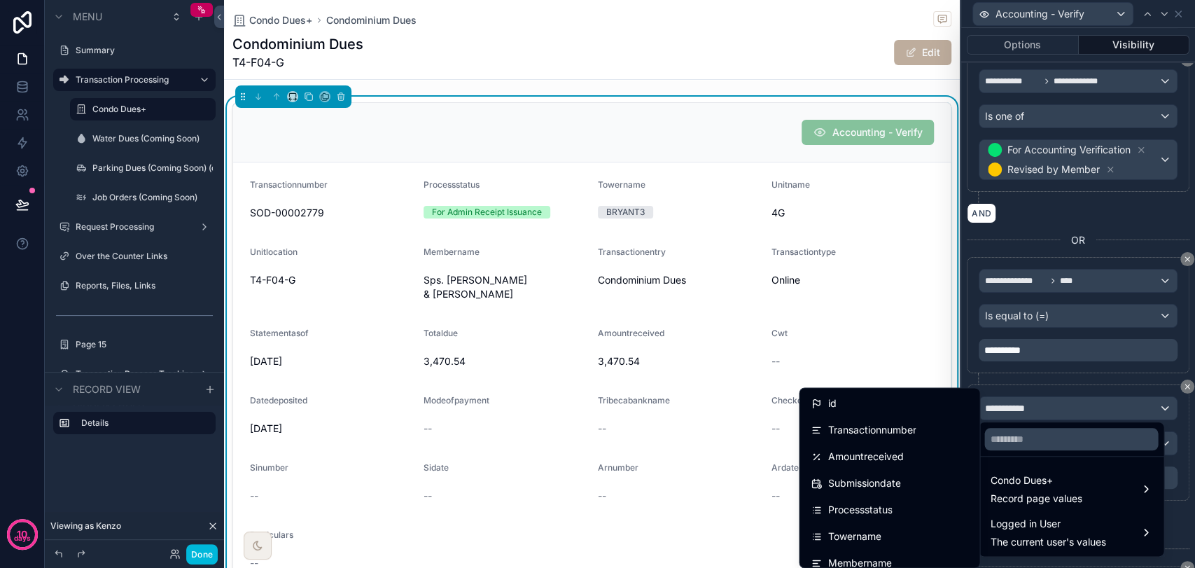
click at [895, 500] on div "Processstatus" at bounding box center [889, 509] width 174 height 25
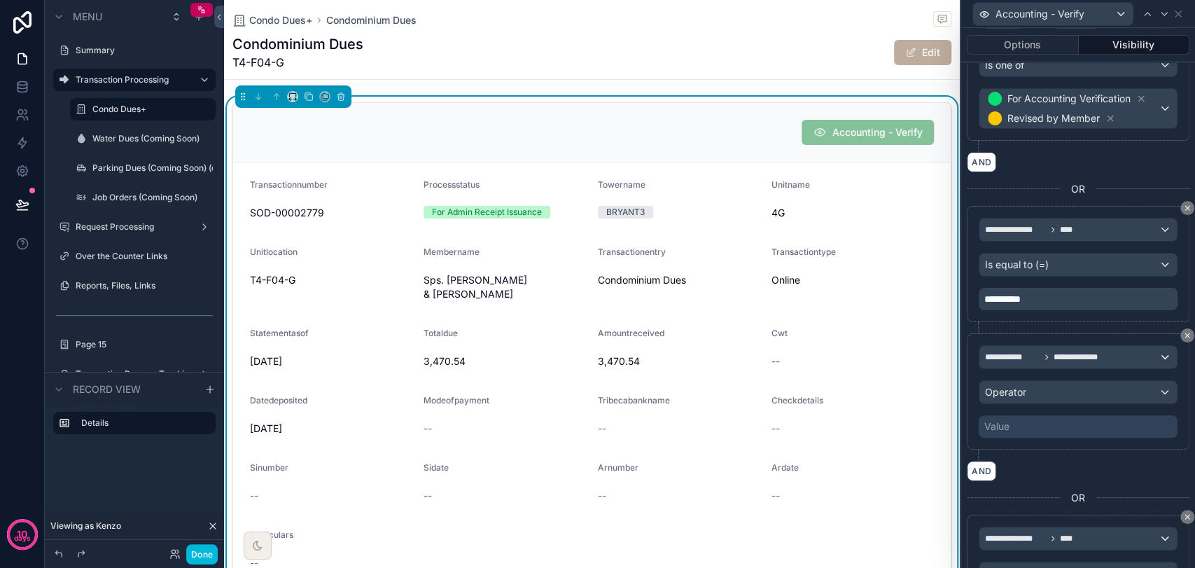
scroll to position [543, 0]
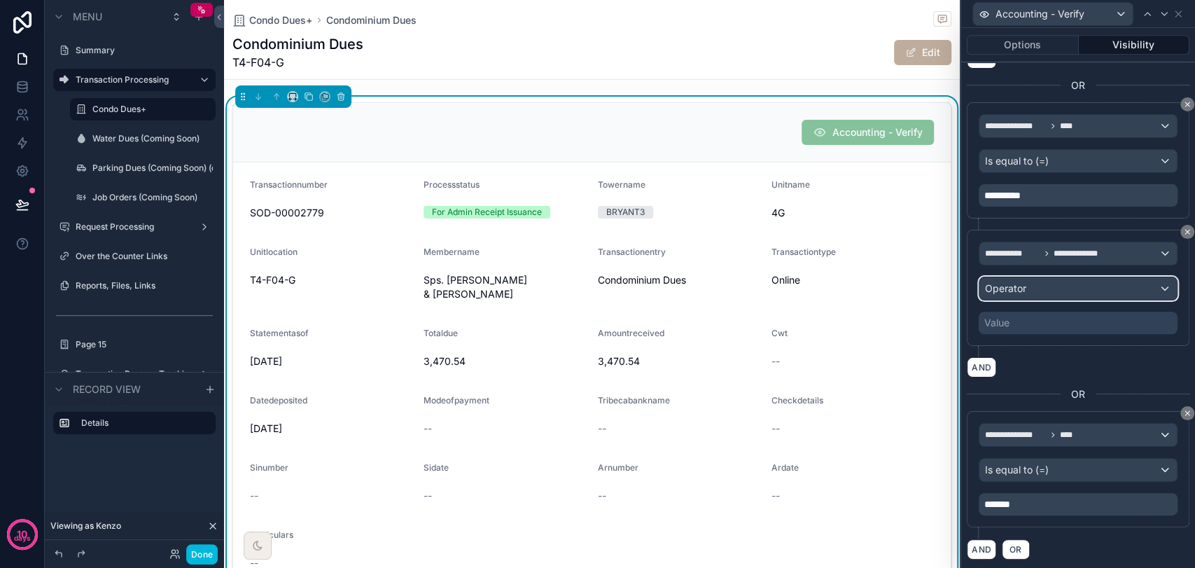
click at [1023, 287] on span "Operator" at bounding box center [1005, 288] width 41 height 12
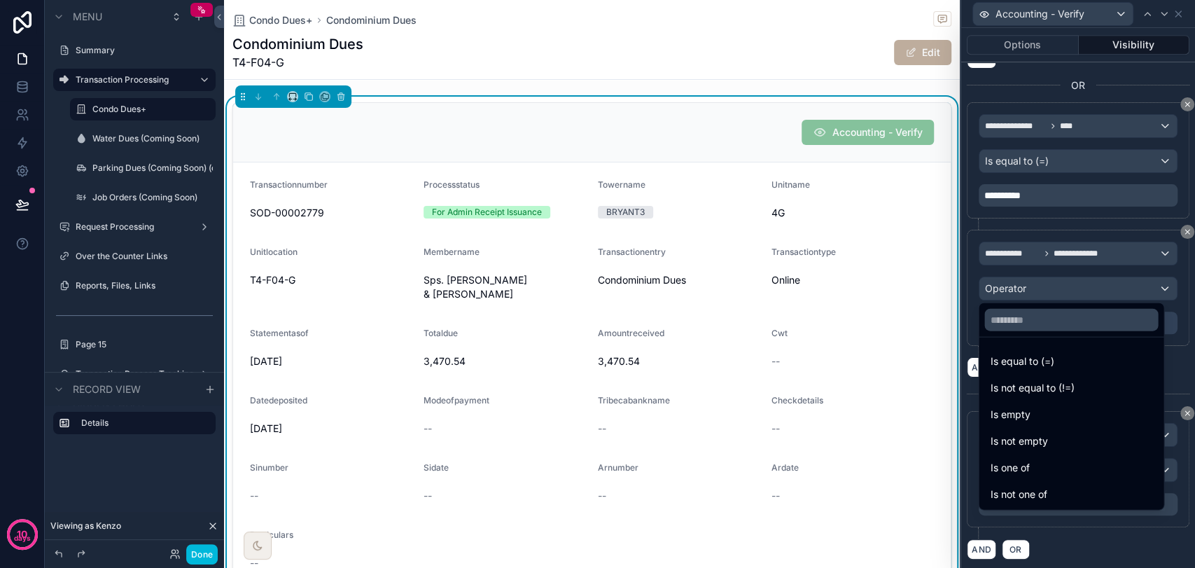
click at [1036, 466] on div "Is one of" at bounding box center [1071, 467] width 162 height 17
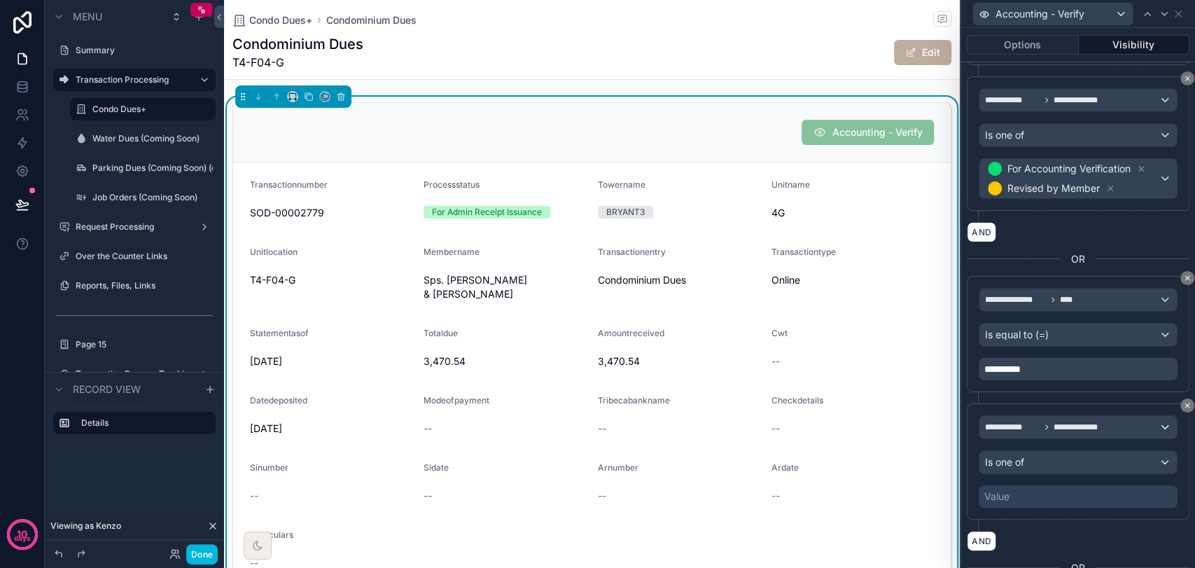
scroll to position [465, 0]
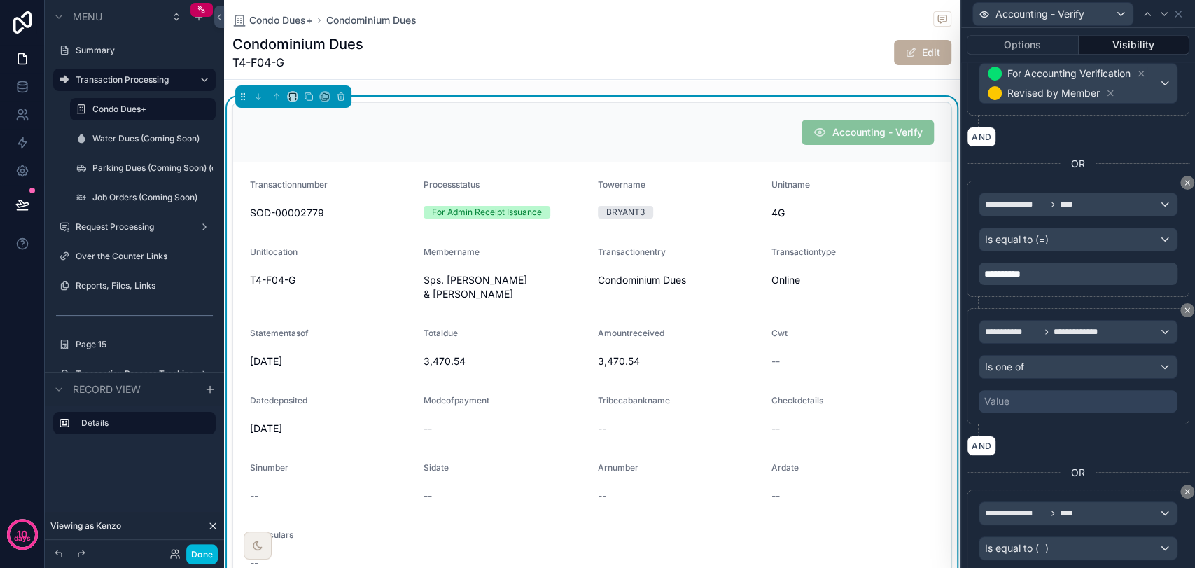
click at [1052, 398] on div "Value" at bounding box center [1078, 401] width 199 height 22
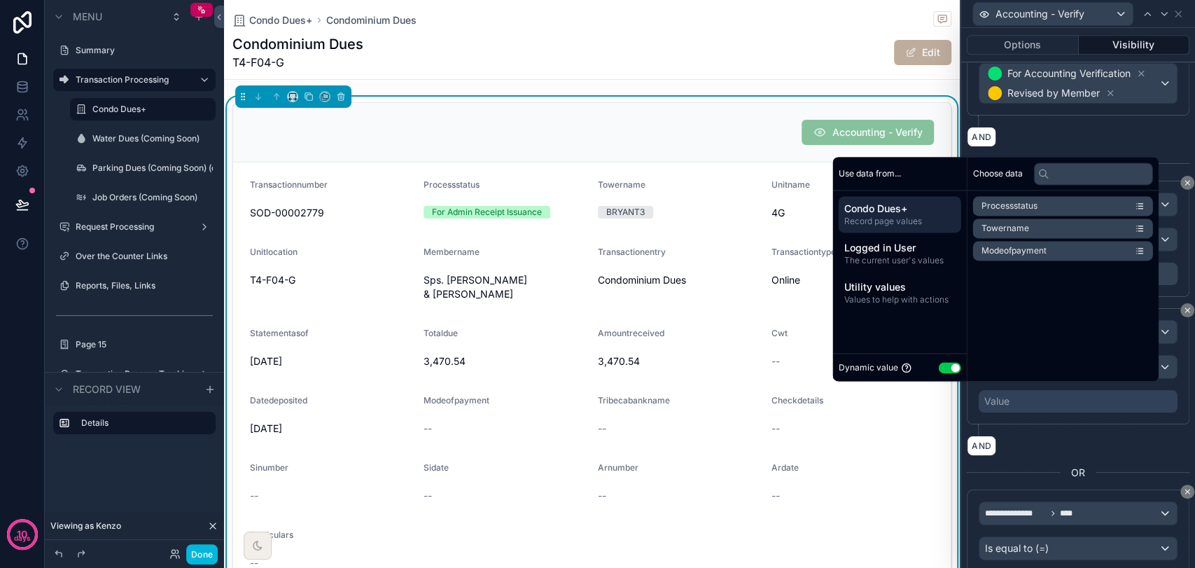
click at [939, 362] on button "Use setting" at bounding box center [950, 367] width 22 height 11
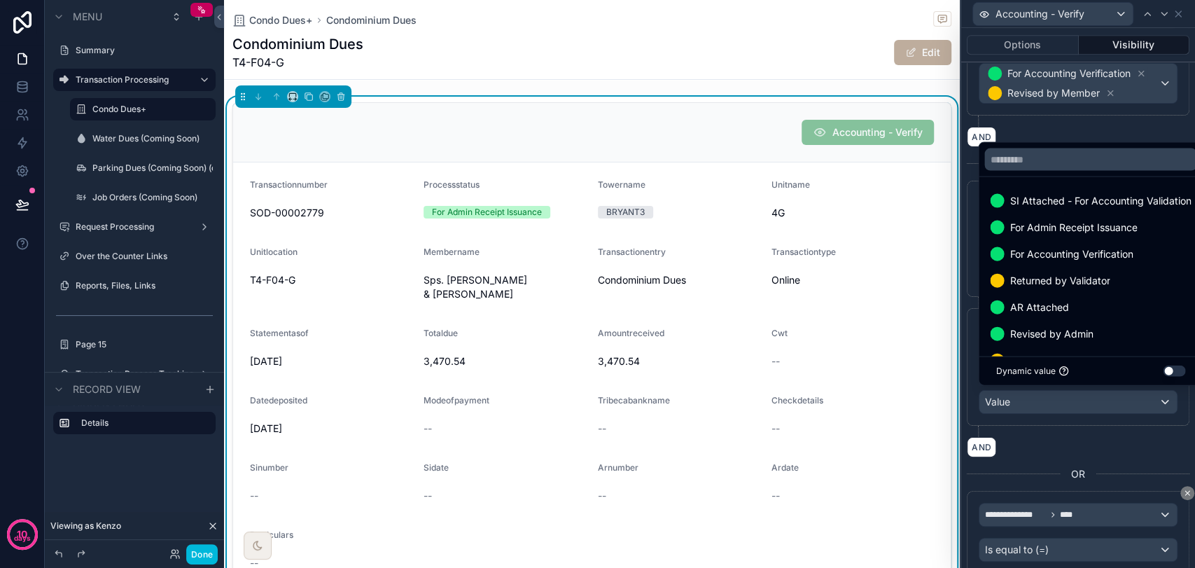
click at [1050, 255] on span "For Accounting Verification" at bounding box center [1070, 254] width 123 height 17
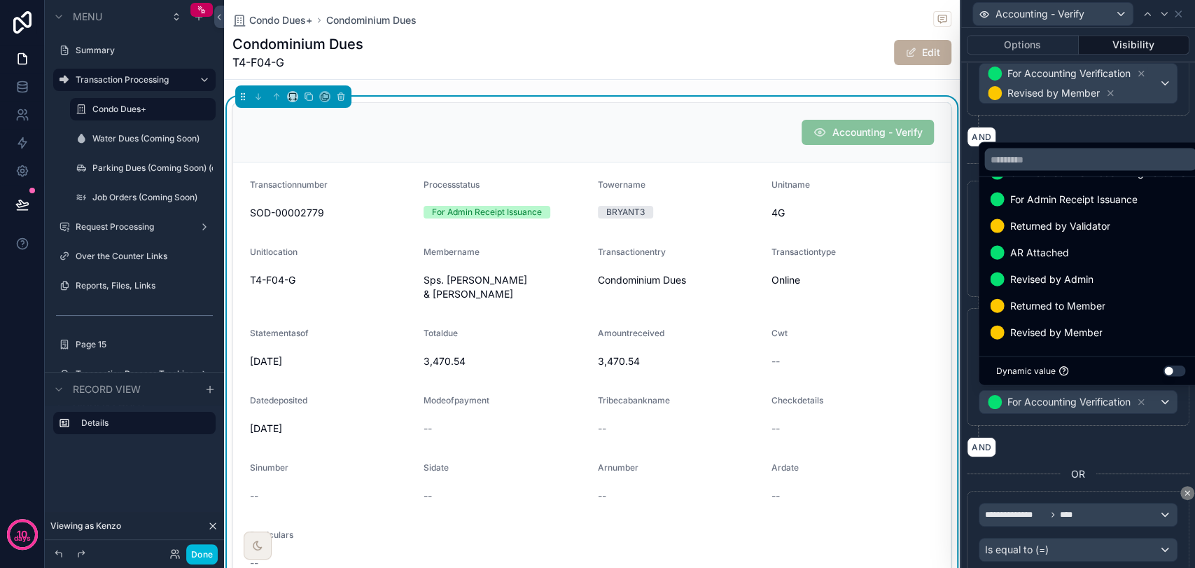
click at [1056, 332] on span "Revised by Member" at bounding box center [1055, 332] width 92 height 17
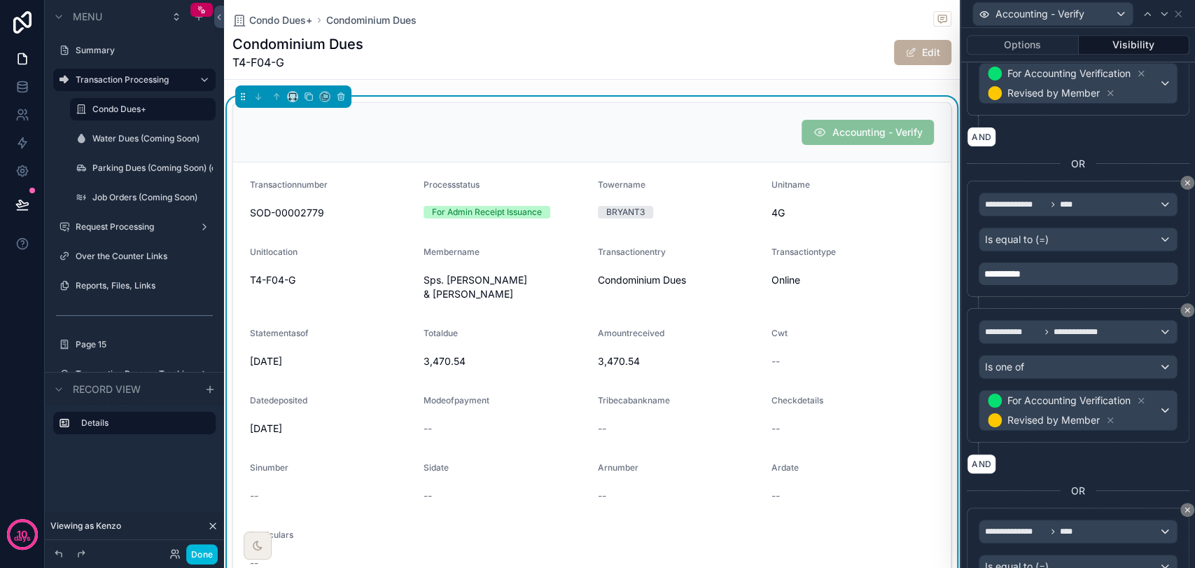
click at [1056, 455] on div "AND" at bounding box center [1078, 464] width 223 height 20
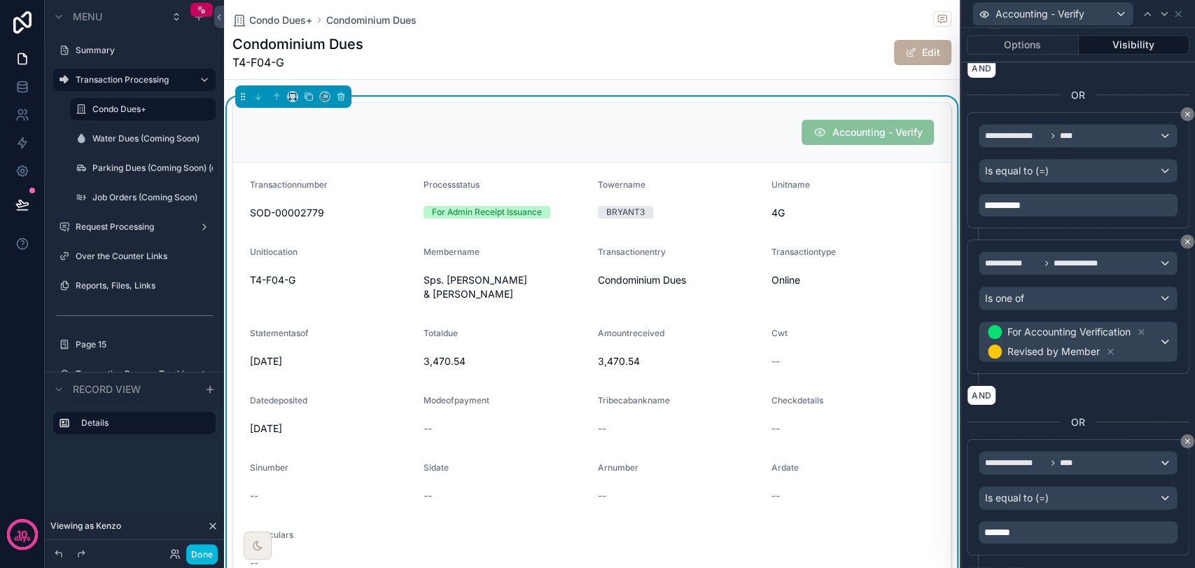
scroll to position [561, 0]
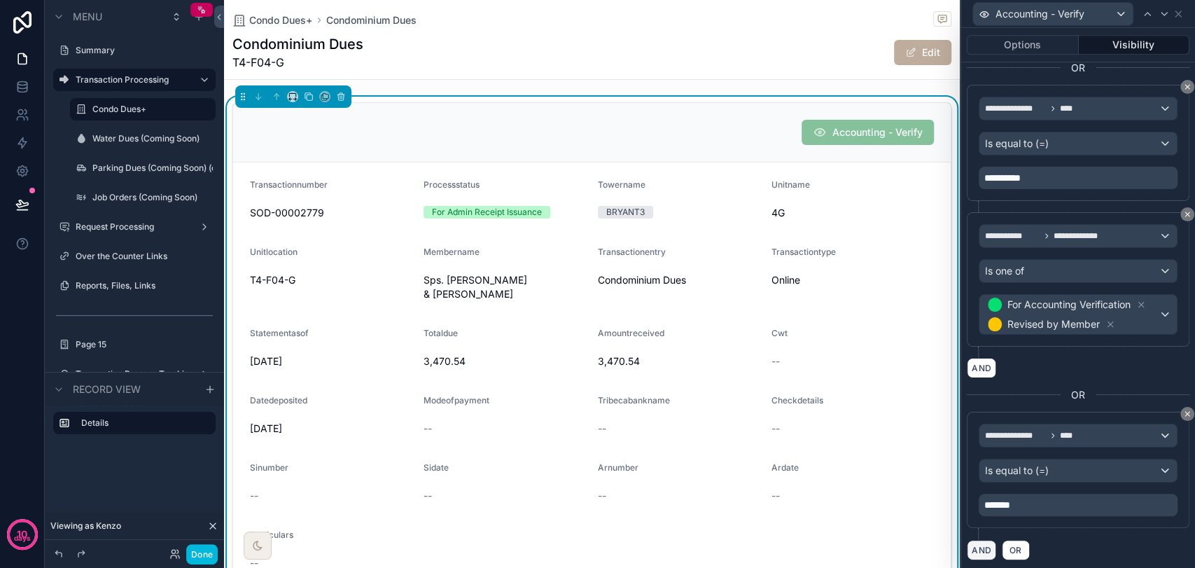
click at [990, 550] on button "AND" at bounding box center [981, 550] width 29 height 20
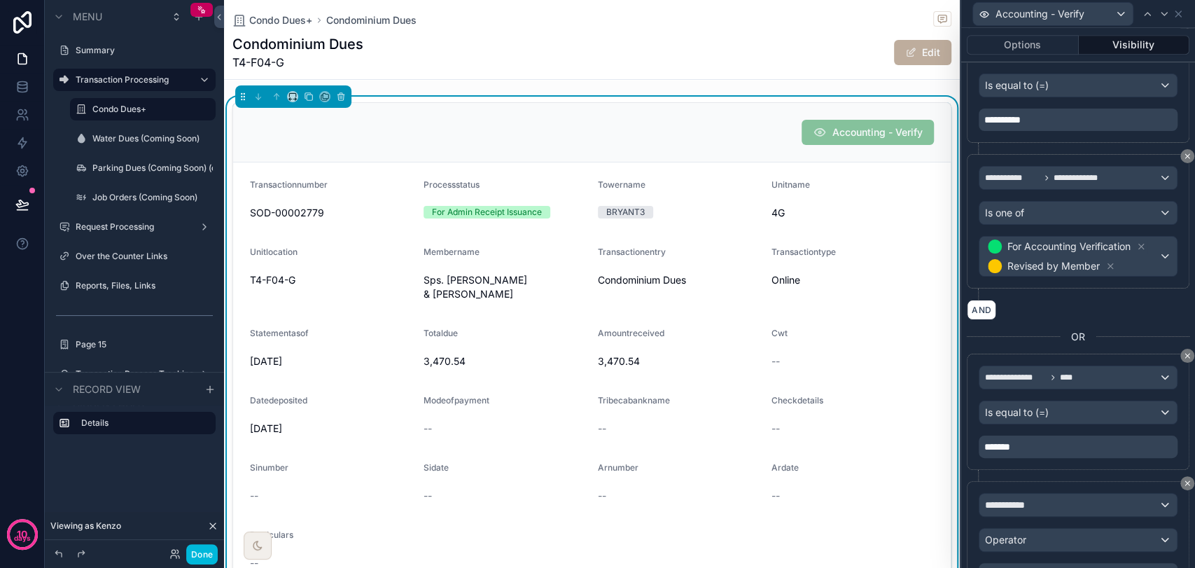
scroll to position [688, 0]
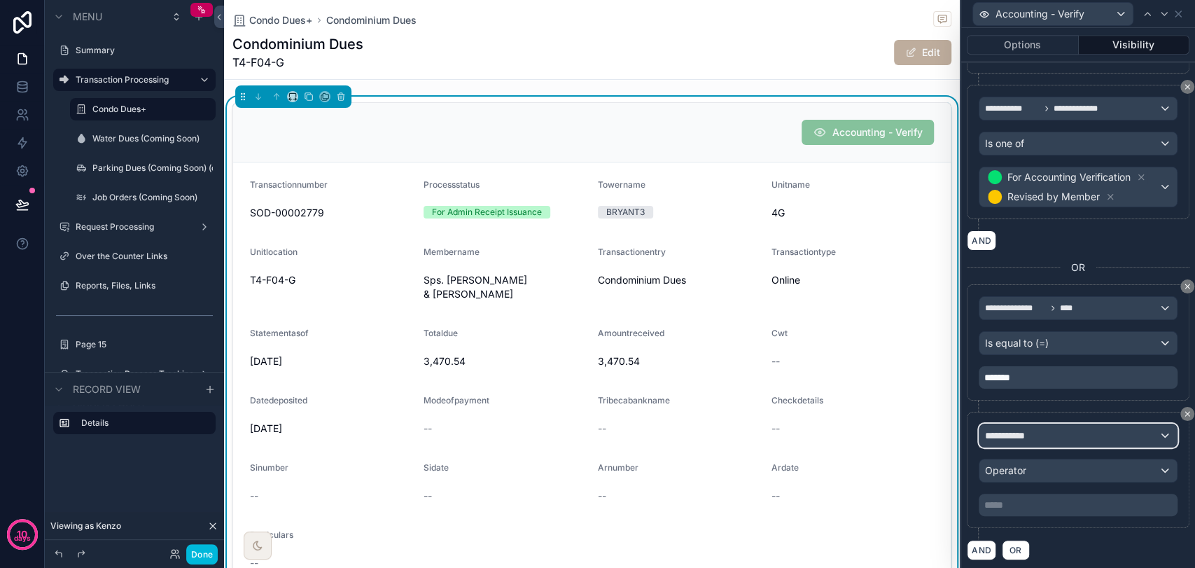
click at [1053, 430] on div "**********" at bounding box center [1077, 435] width 197 height 22
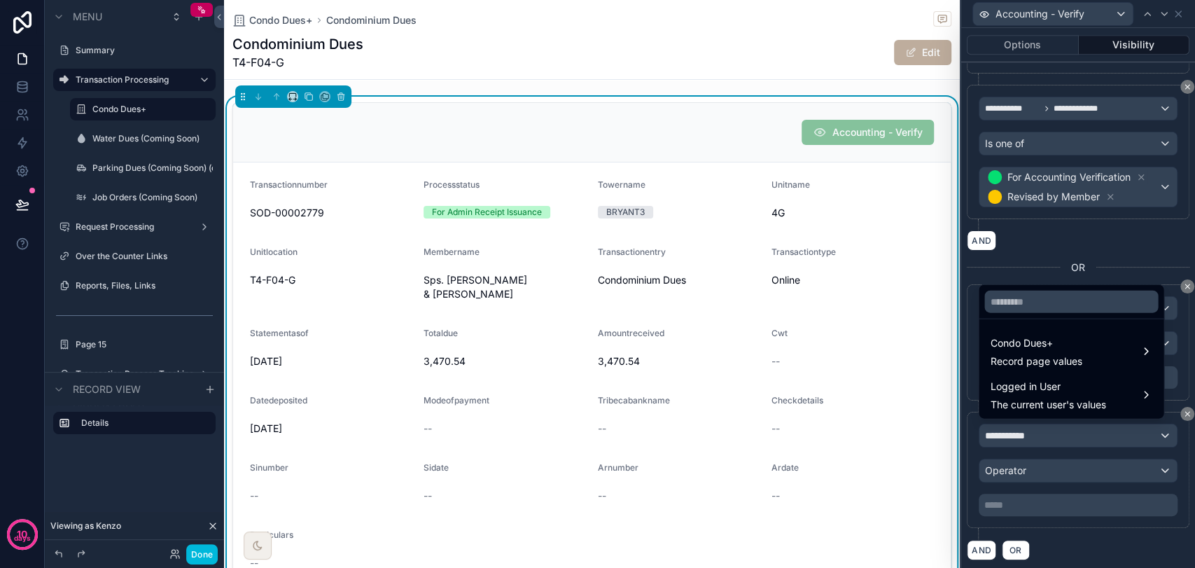
click at [1058, 384] on span "Logged in User" at bounding box center [1047, 386] width 115 height 17
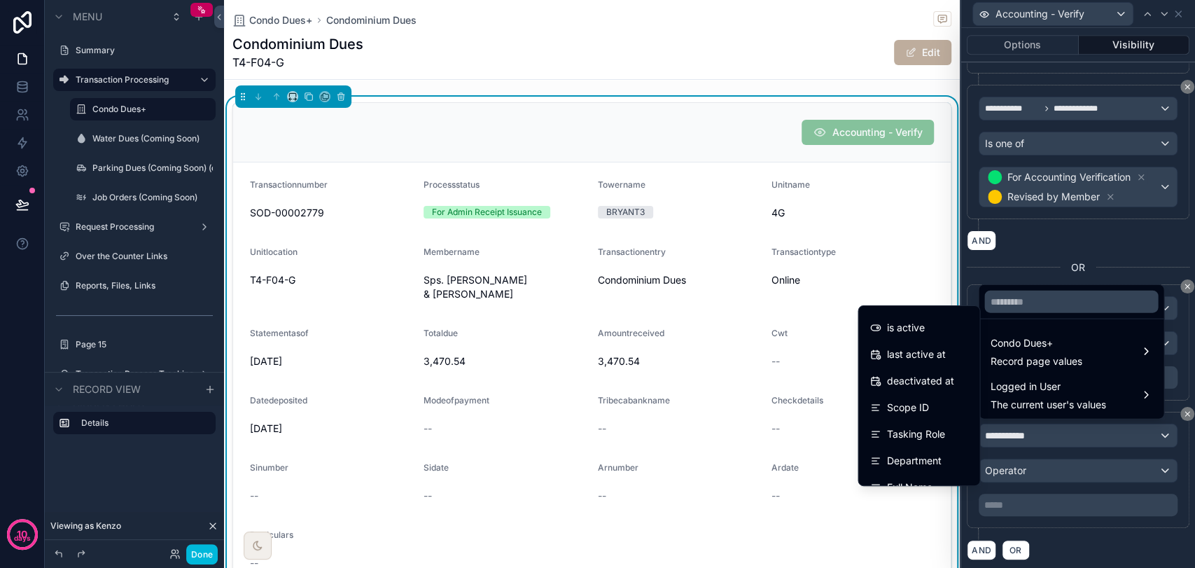
scroll to position [0, 0]
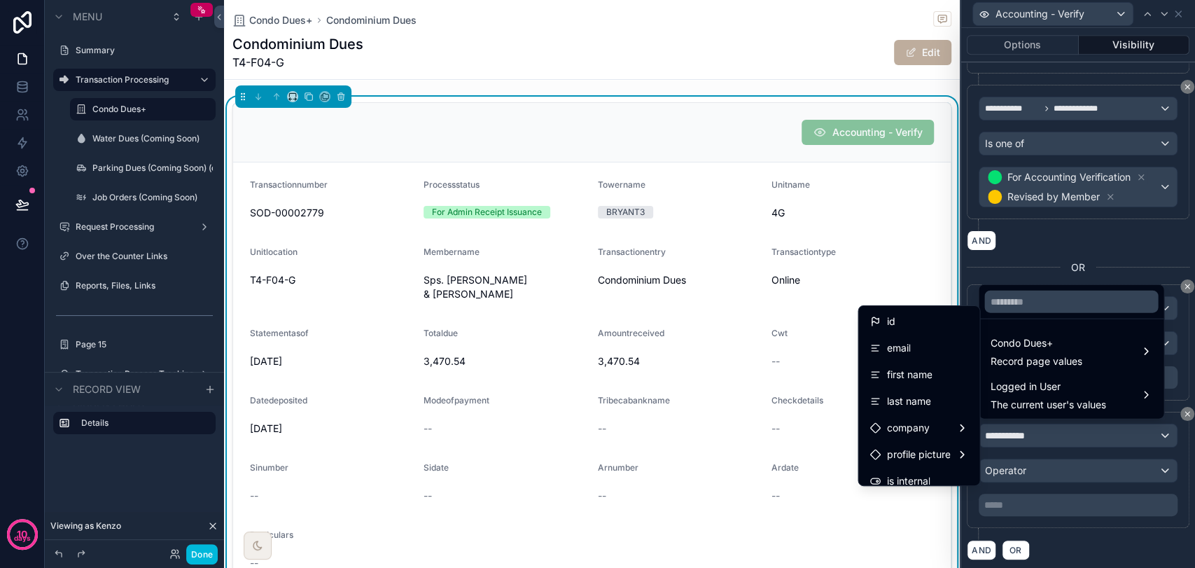
click at [1051, 356] on span "Record page values" at bounding box center [1036, 361] width 92 height 14
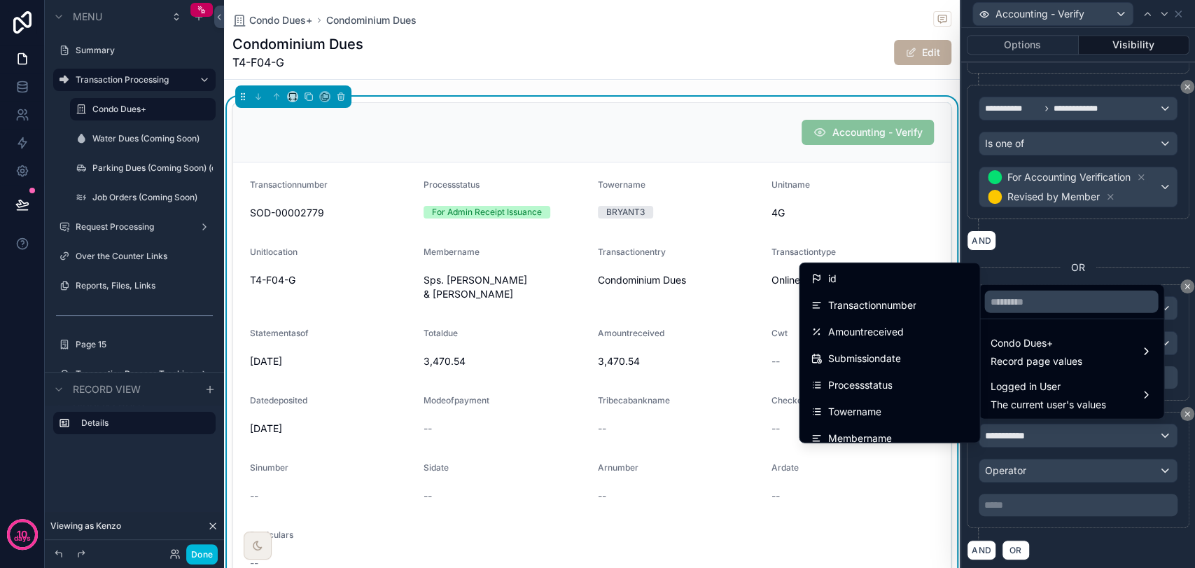
click at [878, 381] on div "Processstatus" at bounding box center [889, 385] width 157 height 17
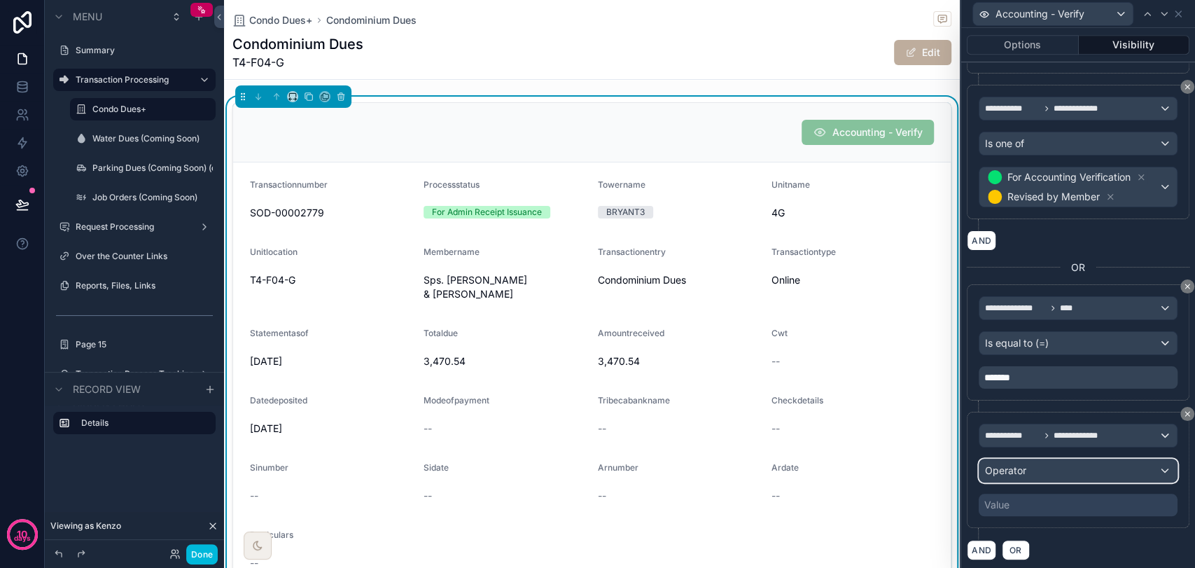
click at [1021, 468] on span "Operator" at bounding box center [1005, 470] width 41 height 12
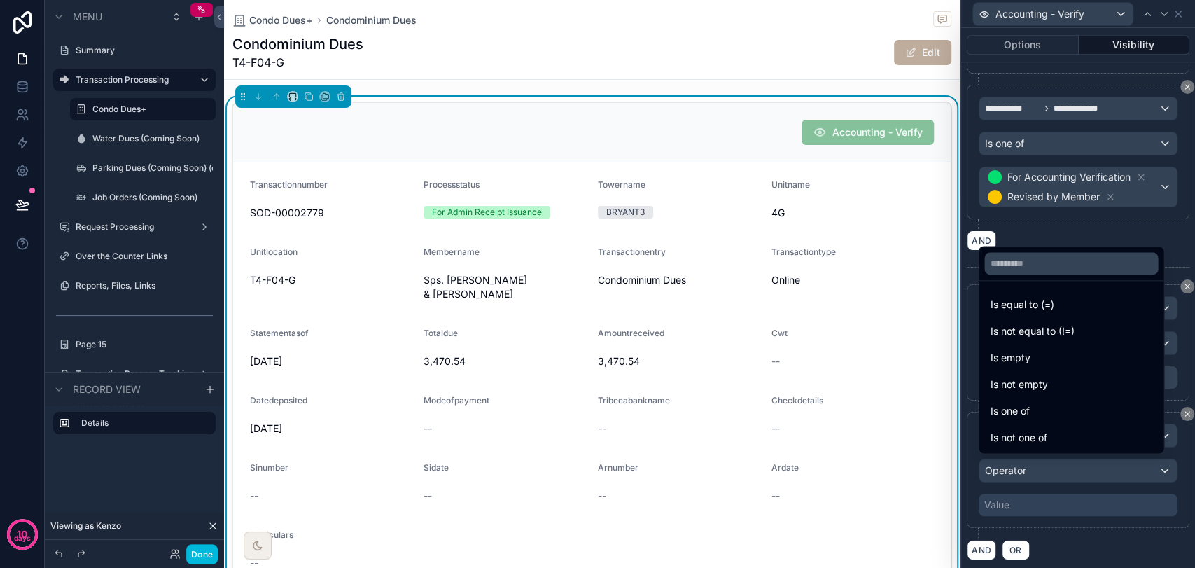
click at [1022, 416] on span "Is one of" at bounding box center [1009, 410] width 39 height 17
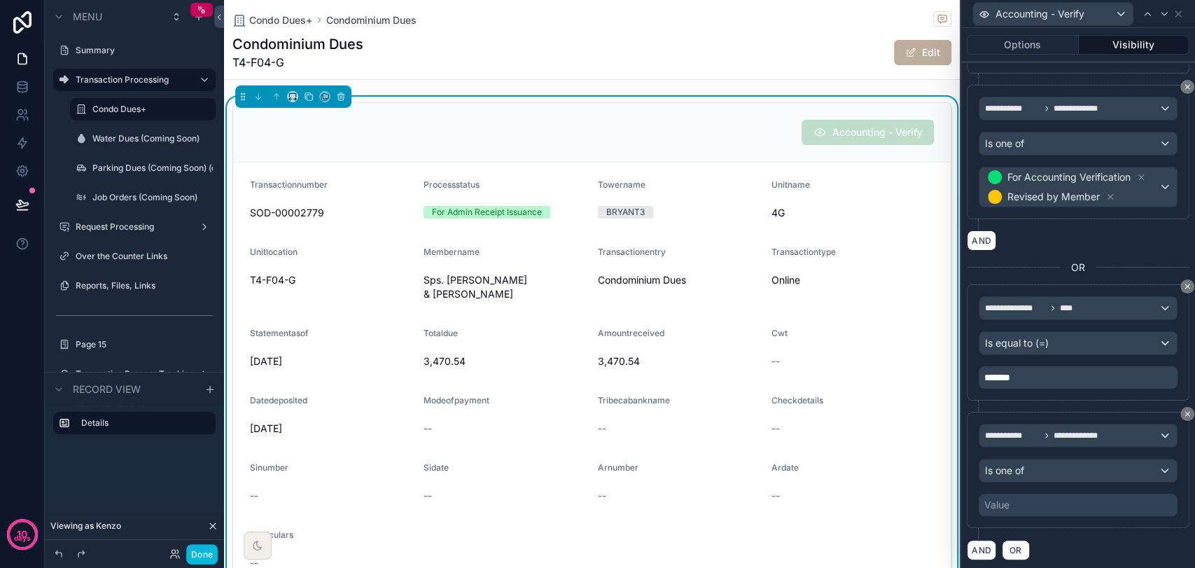
click at [1050, 497] on div "Value" at bounding box center [1078, 504] width 199 height 22
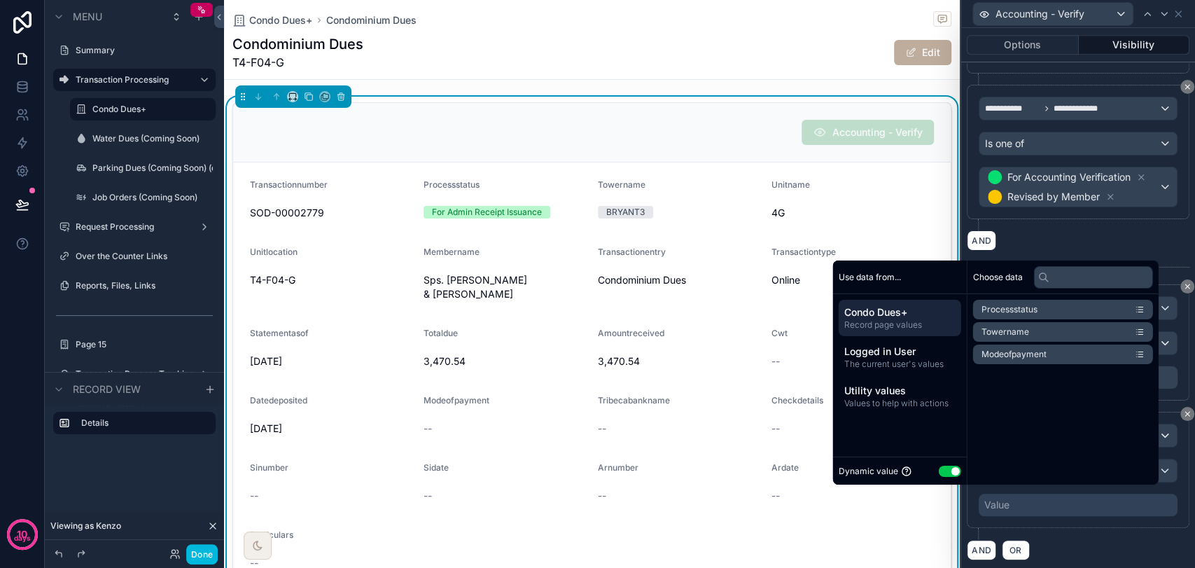
click at [915, 357] on span "Logged in User" at bounding box center [899, 351] width 111 height 14
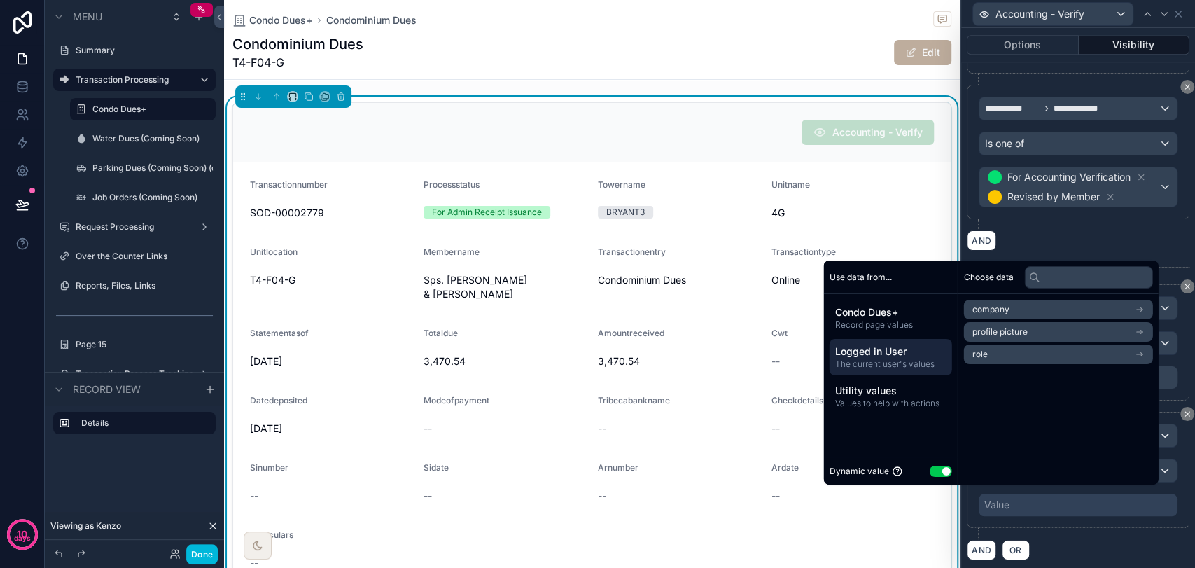
click at [906, 315] on span "Condo Dues+" at bounding box center [890, 312] width 111 height 14
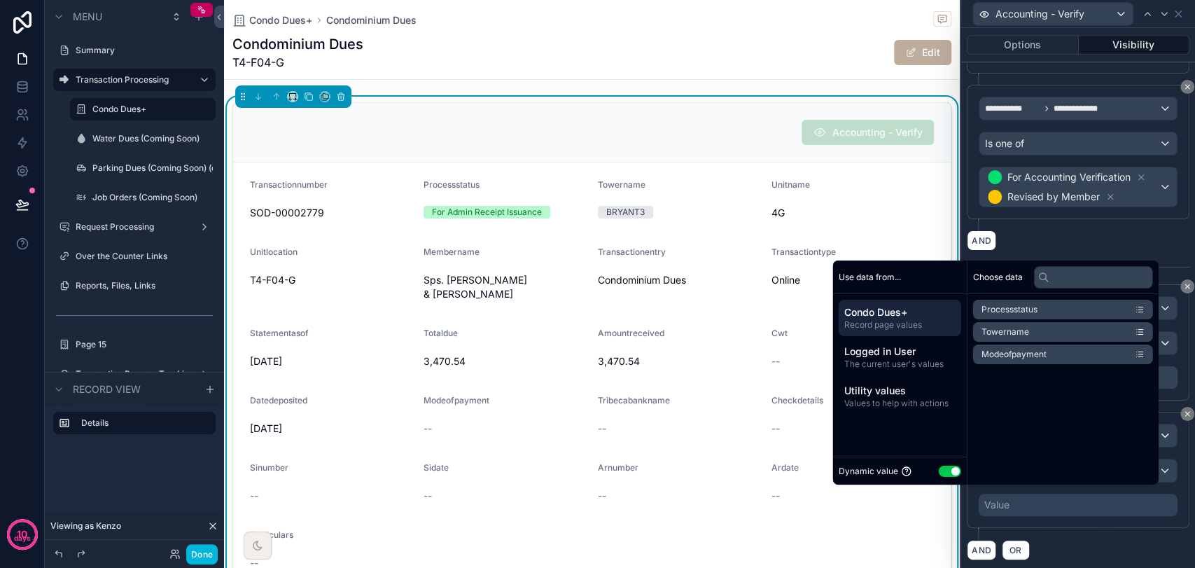
click at [939, 470] on button "Use setting" at bounding box center [950, 470] width 22 height 11
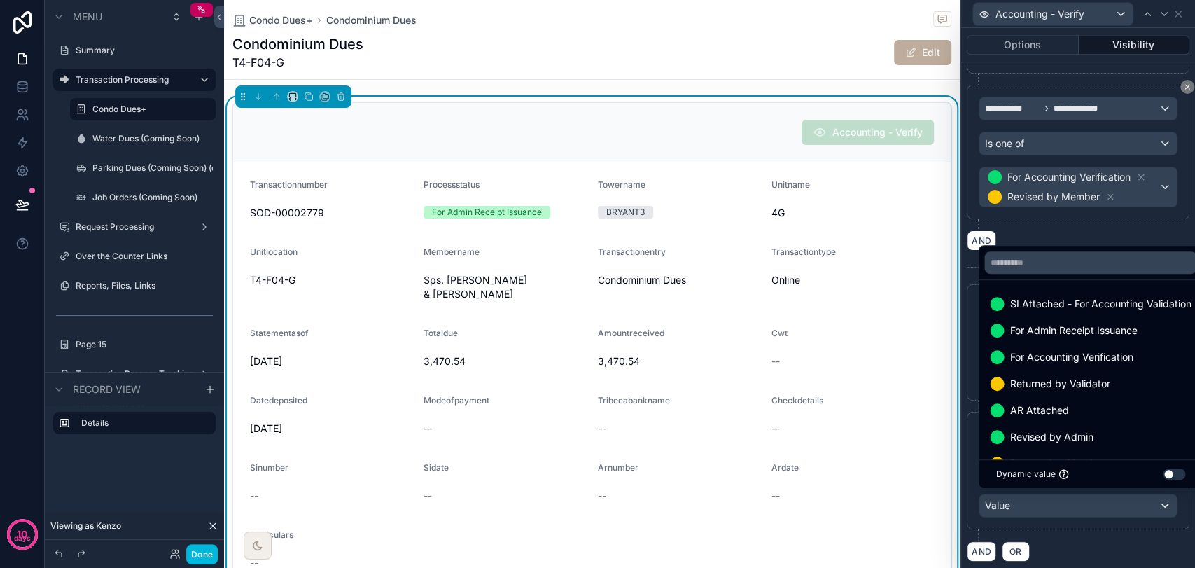
click at [1018, 360] on span "For Accounting Verification" at bounding box center [1070, 357] width 123 height 17
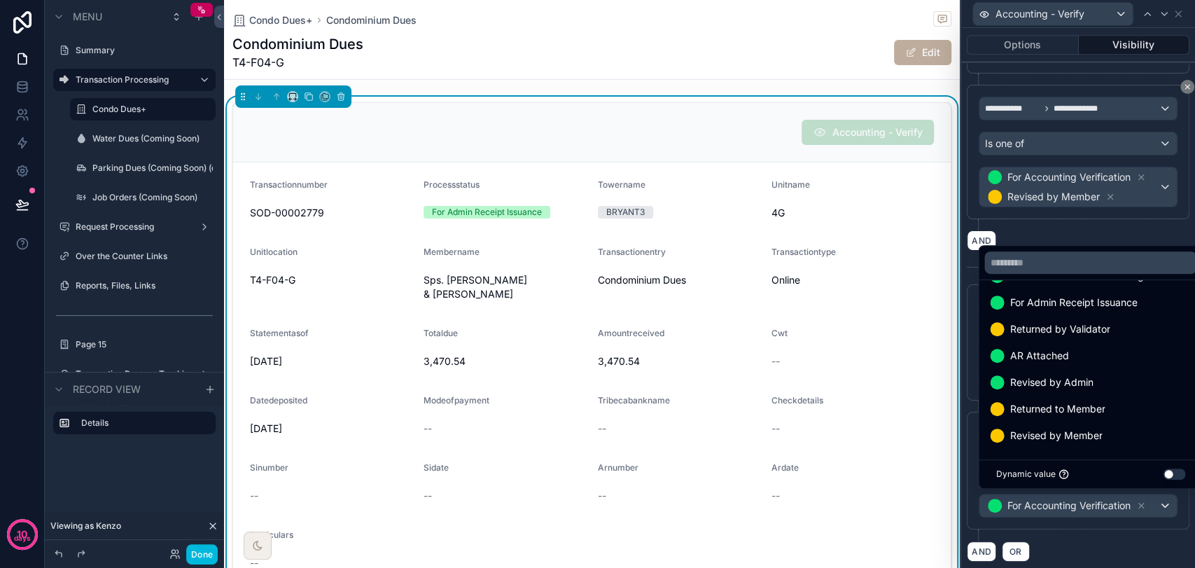
click at [1067, 440] on span "Revised by Member" at bounding box center [1055, 435] width 92 height 17
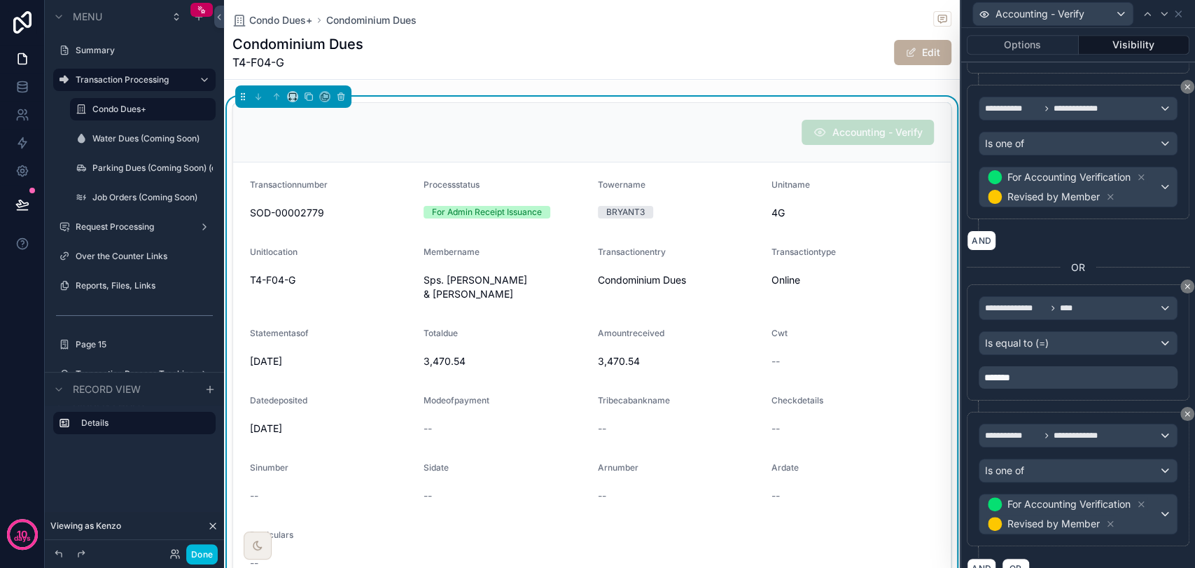
click at [1070, 547] on div "**********" at bounding box center [1078, 485] width 223 height 146
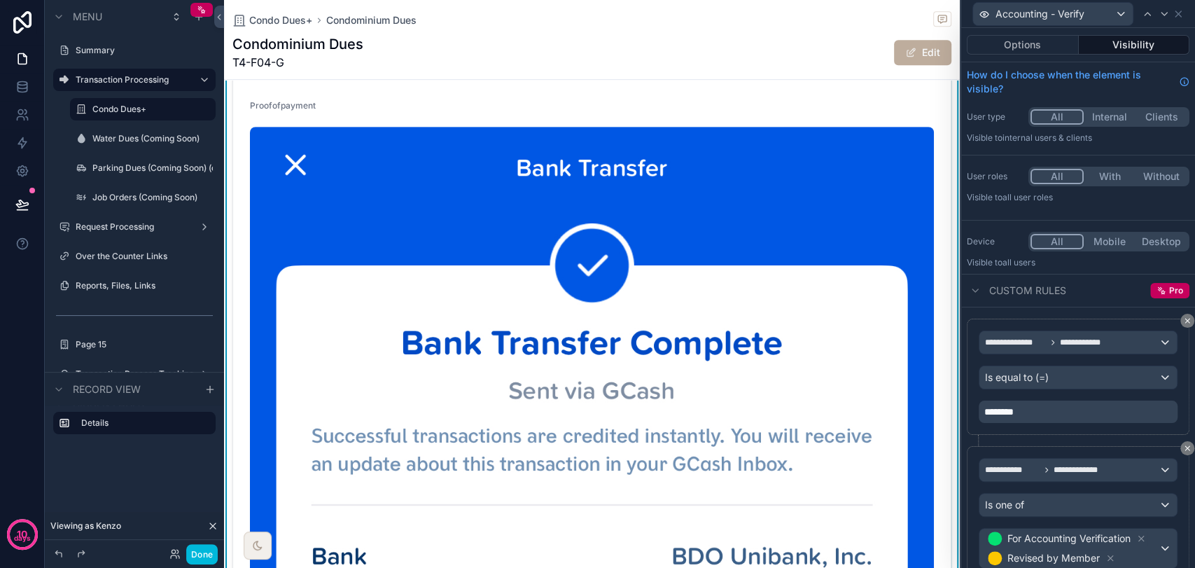
scroll to position [0, 0]
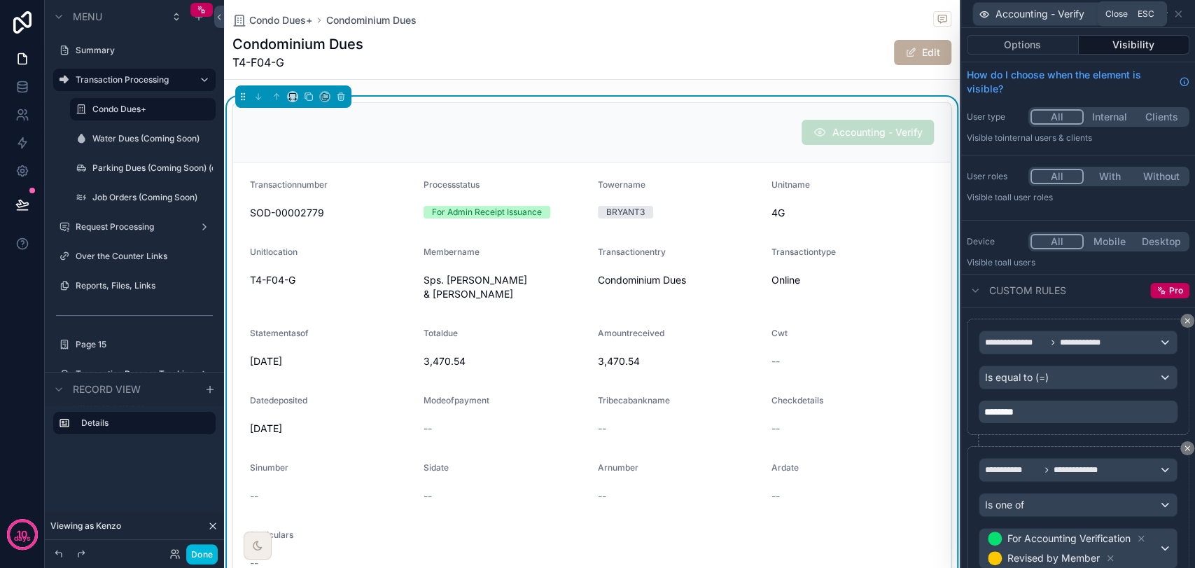
click at [1180, 15] on icon at bounding box center [1177, 13] width 11 height 11
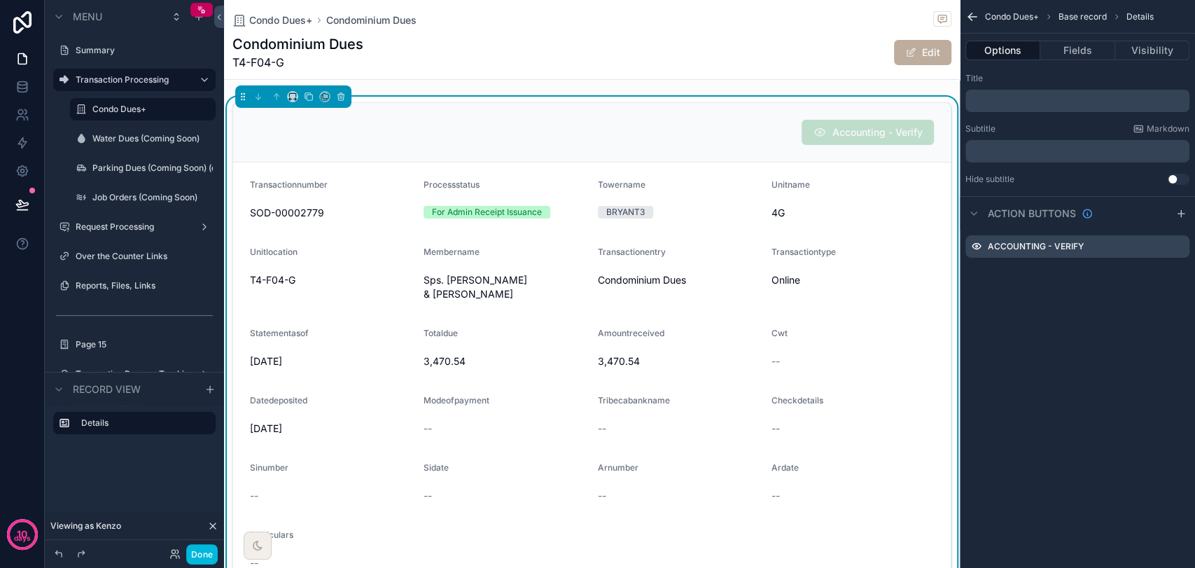
click at [1070, 317] on div "Condo Dues+ Base record Details Options Fields Visibility Title ﻿ Subtitle Mark…" at bounding box center [1077, 284] width 235 height 568
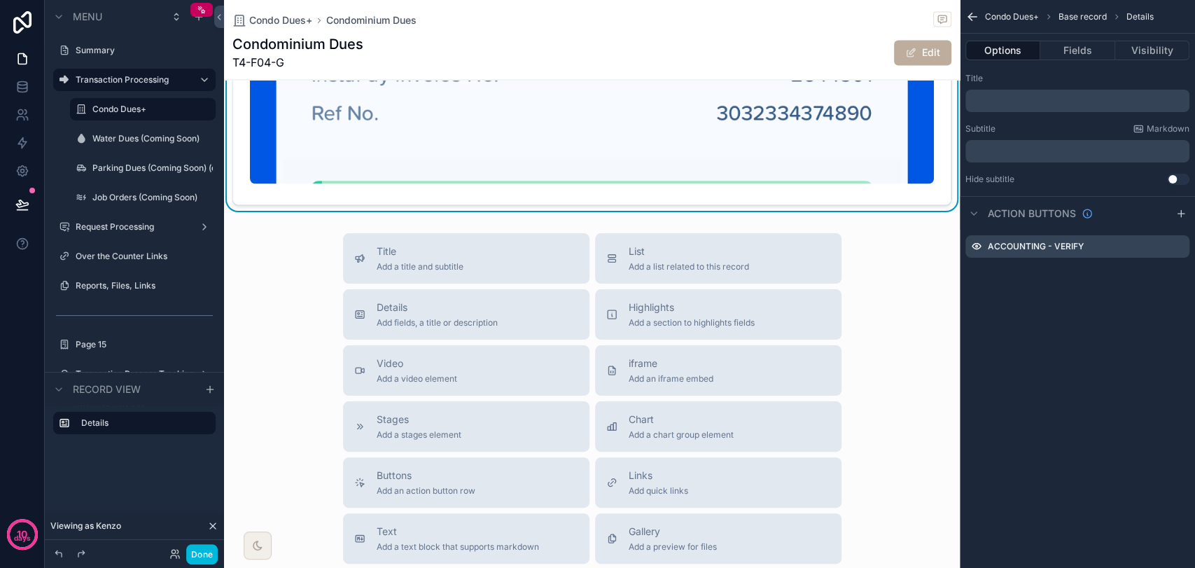
scroll to position [1633, 0]
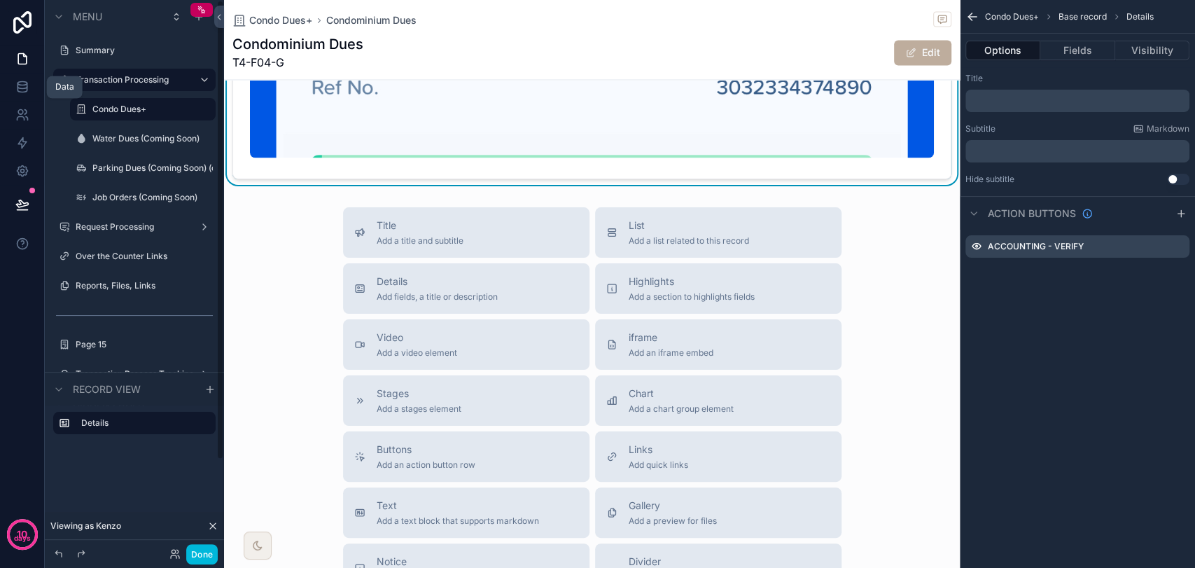
click at [28, 83] on icon at bounding box center [22, 87] width 14 height 14
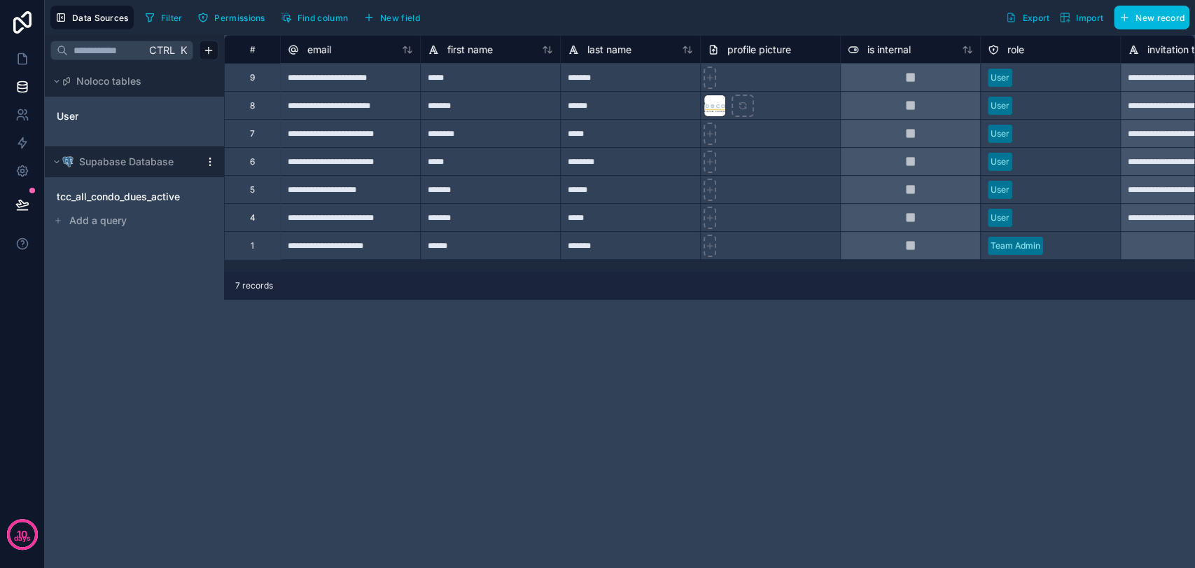
click at [116, 199] on span "tcc_all_condo_dues_active" at bounding box center [118, 197] width 123 height 14
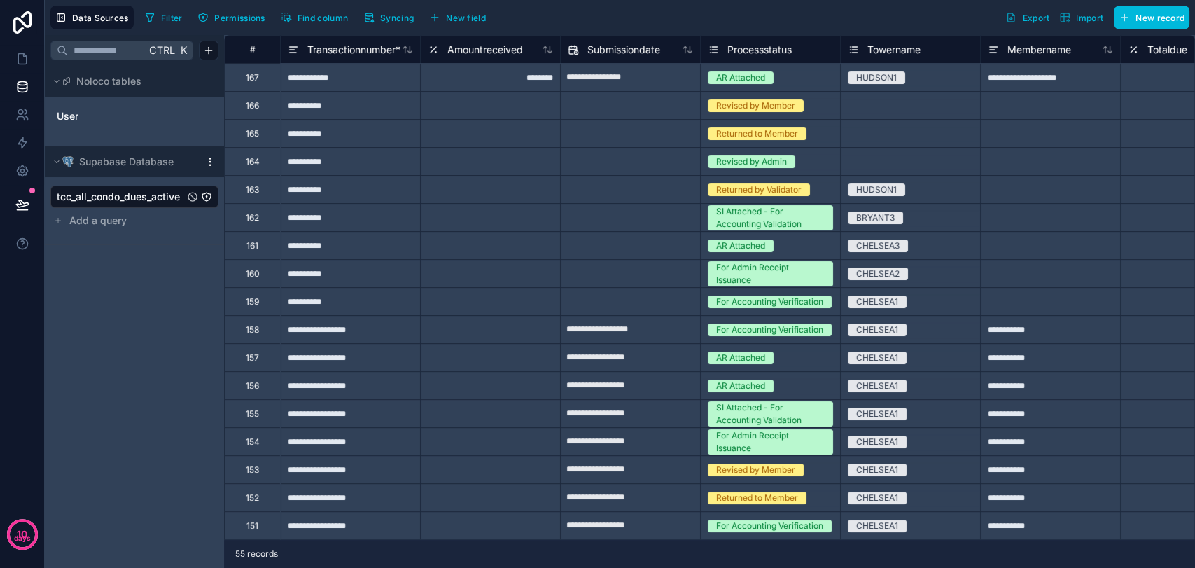
click at [307, 24] on button "Find column" at bounding box center [314, 17] width 77 height 21
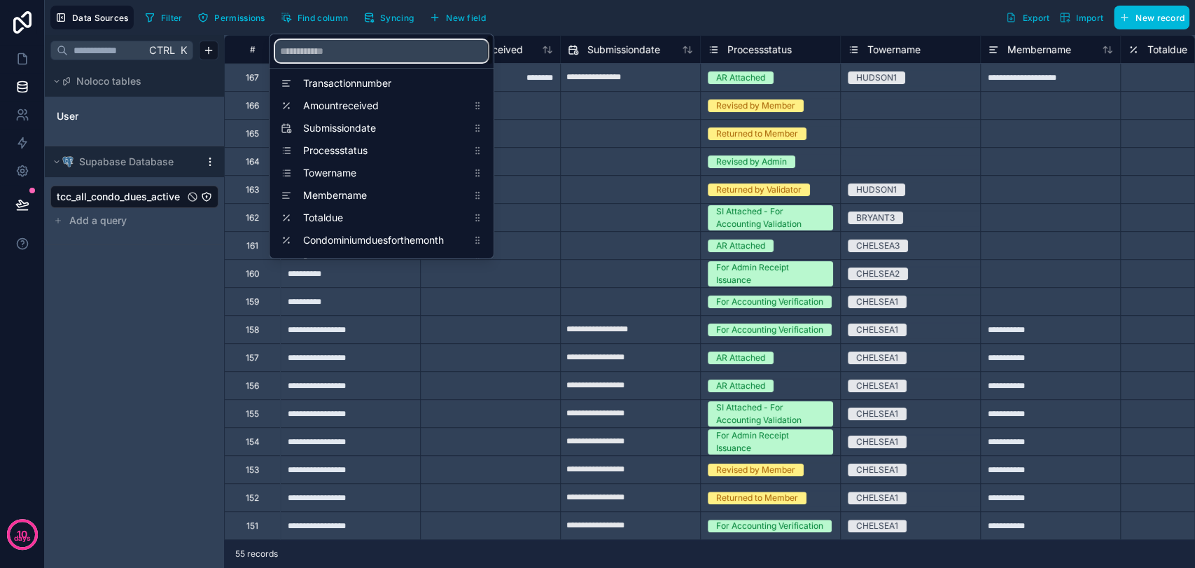
click at [321, 54] on input "scrollable content" at bounding box center [381, 51] width 213 height 22
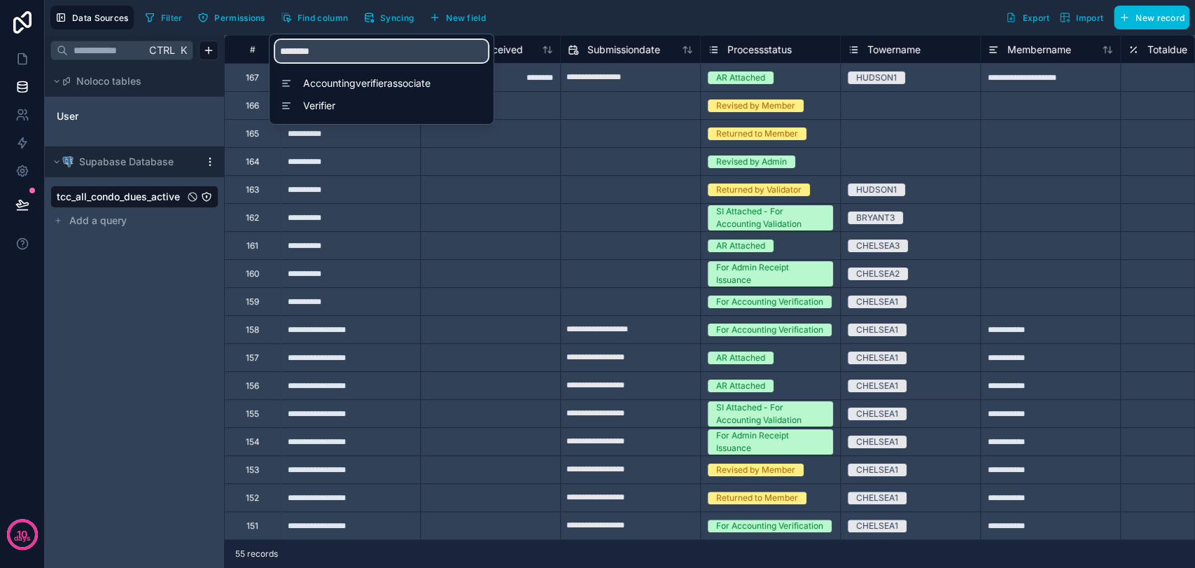
type input "********"
click at [382, 83] on span "Accountingverifierassociate" at bounding box center [385, 83] width 164 height 14
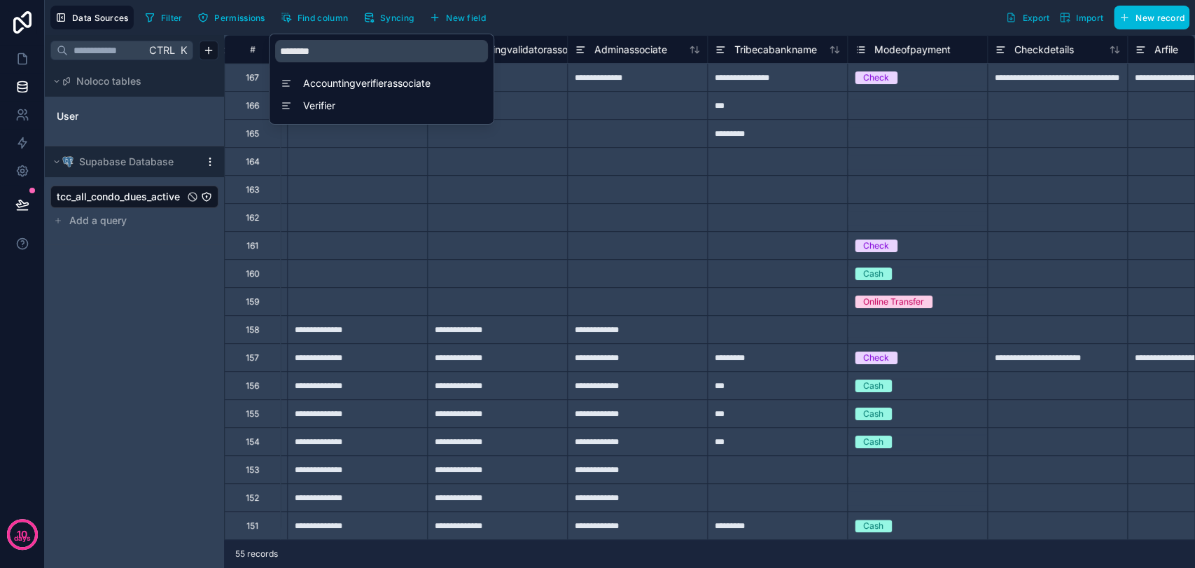
scroll to position [0, 4340]
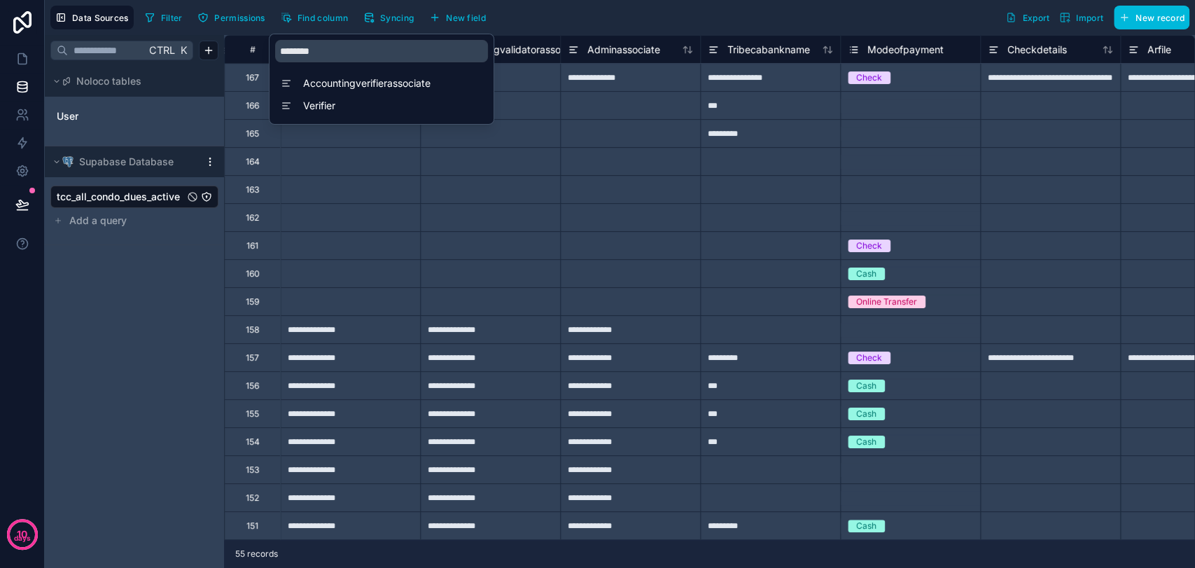
click at [706, 190] on div at bounding box center [770, 189] width 140 height 28
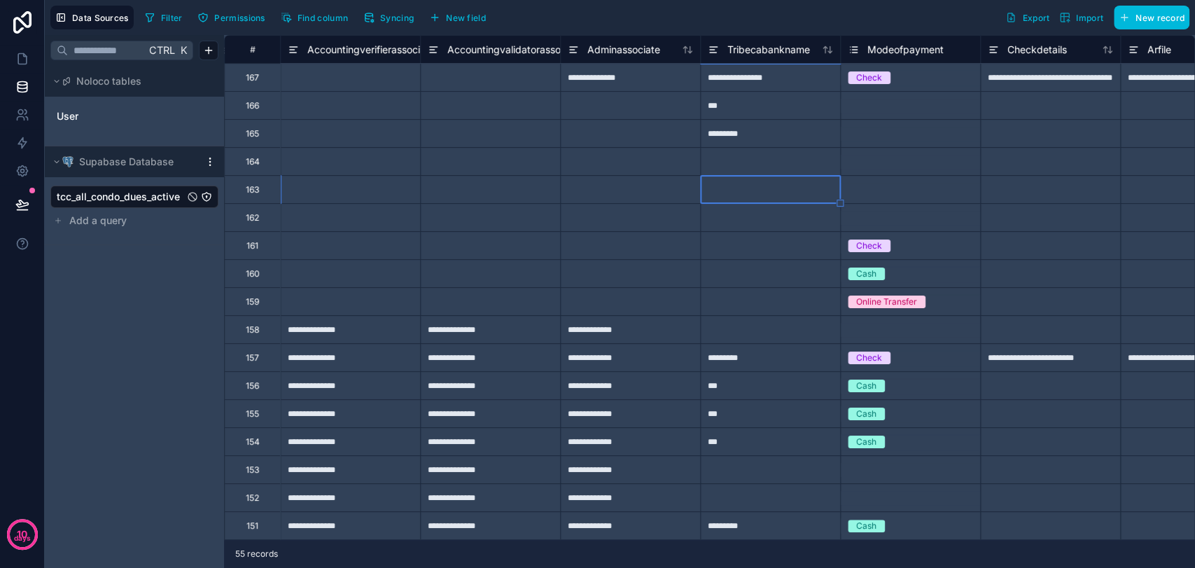
click at [398, 183] on div at bounding box center [350, 189] width 140 height 28
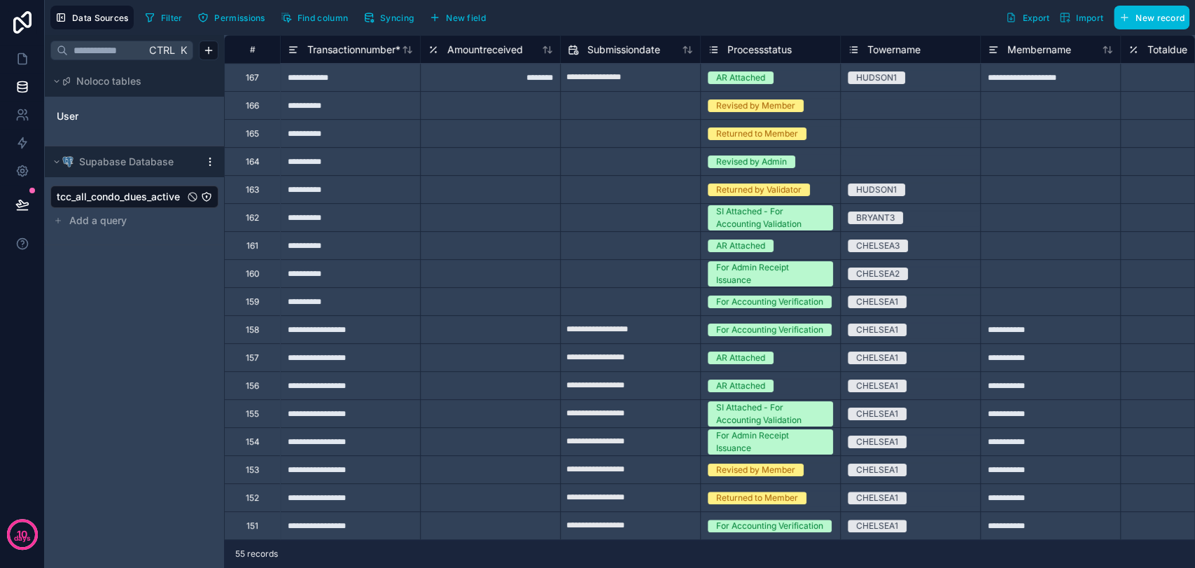
scroll to position [0, 52]
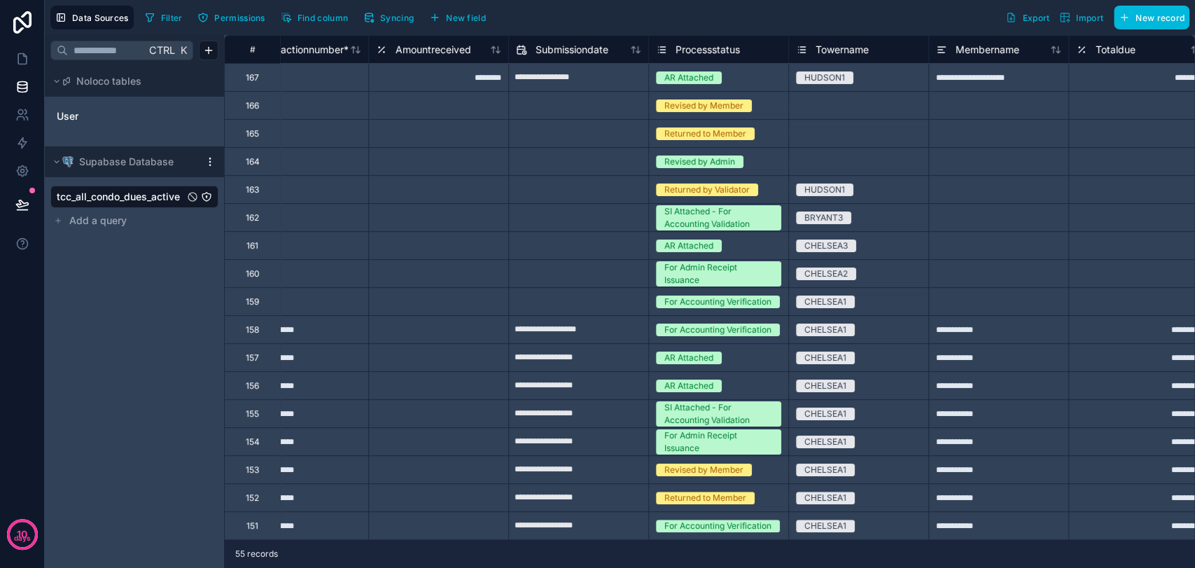
click at [408, 337] on div at bounding box center [438, 329] width 140 height 28
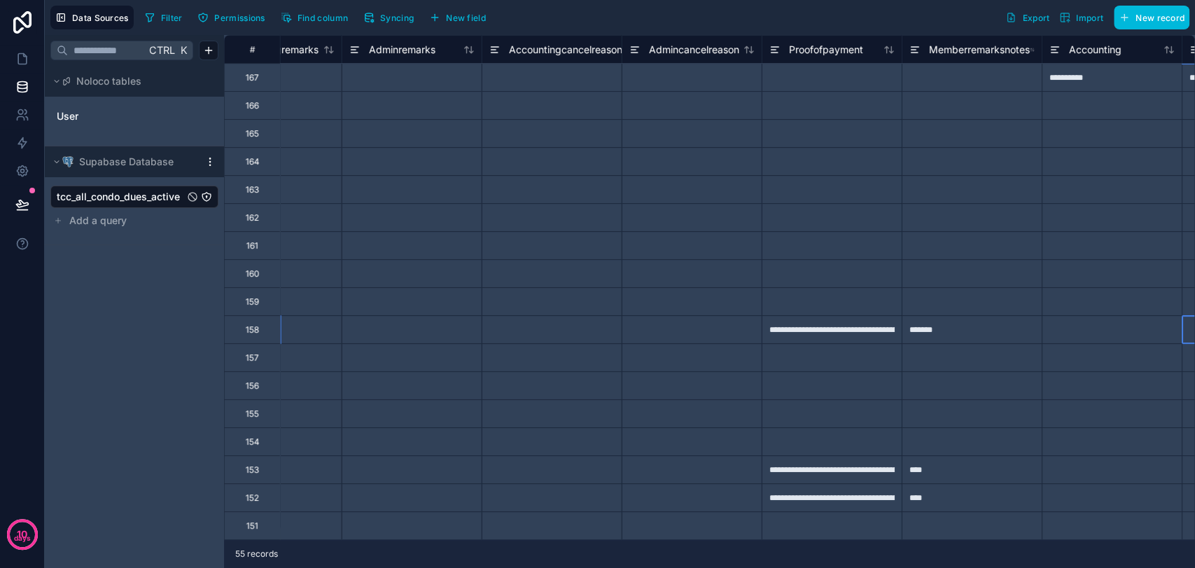
scroll to position [0, 6518]
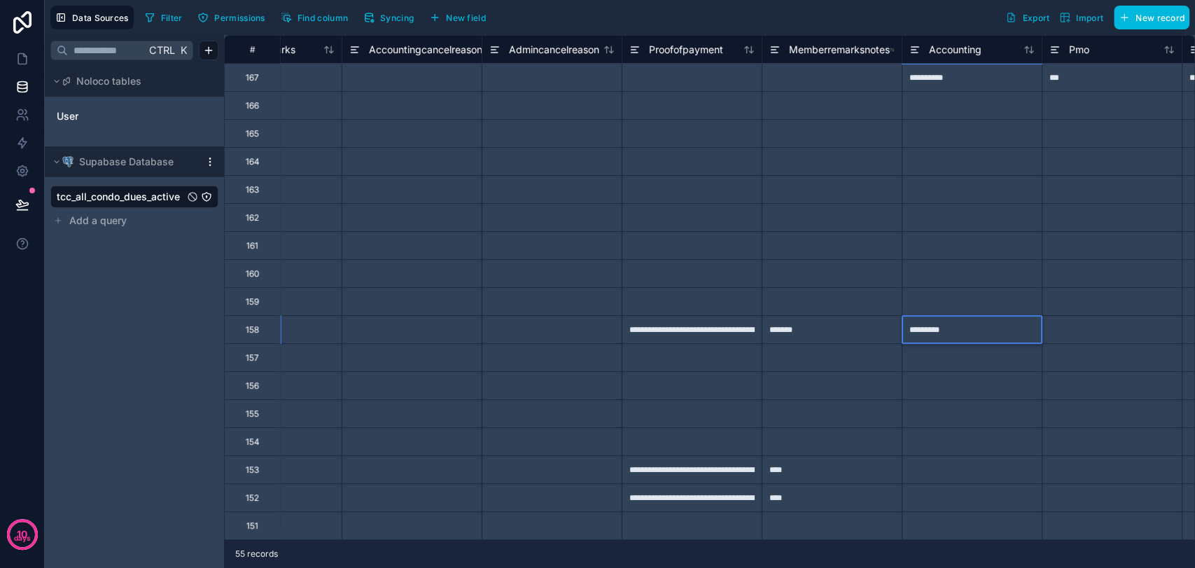
type input "**********"
type input "***"
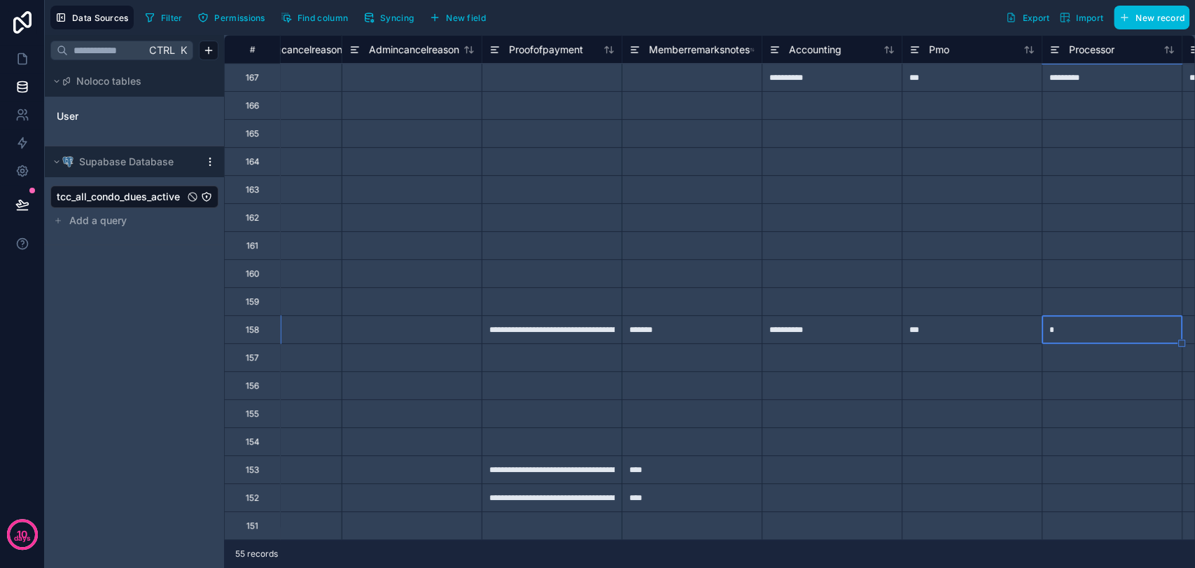
type input "**"
type input "*"
type input "*********"
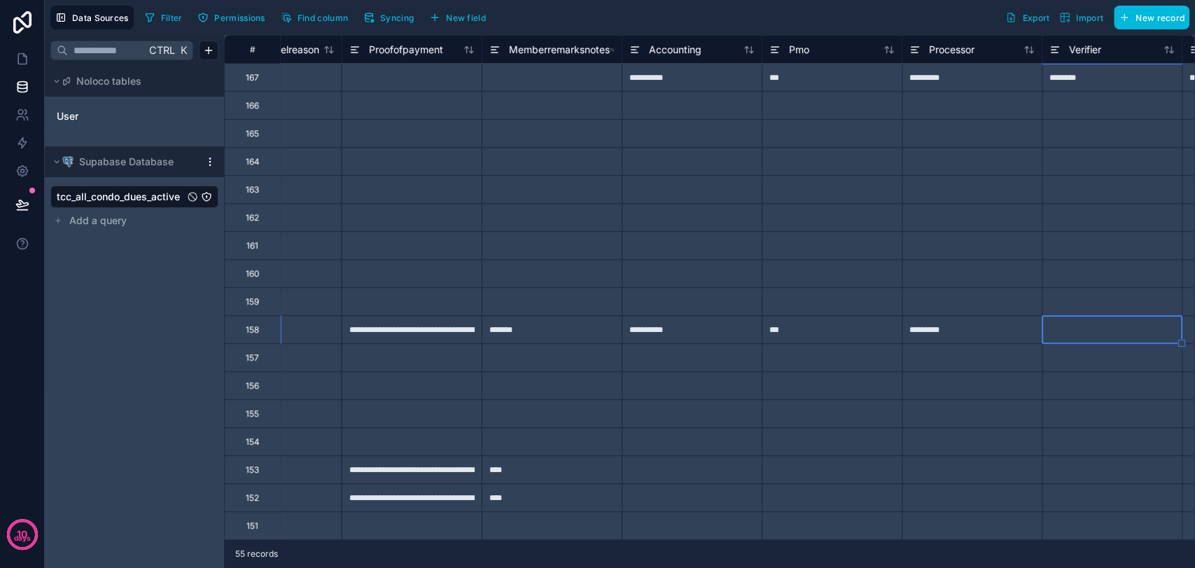
type input "*"
type input "********"
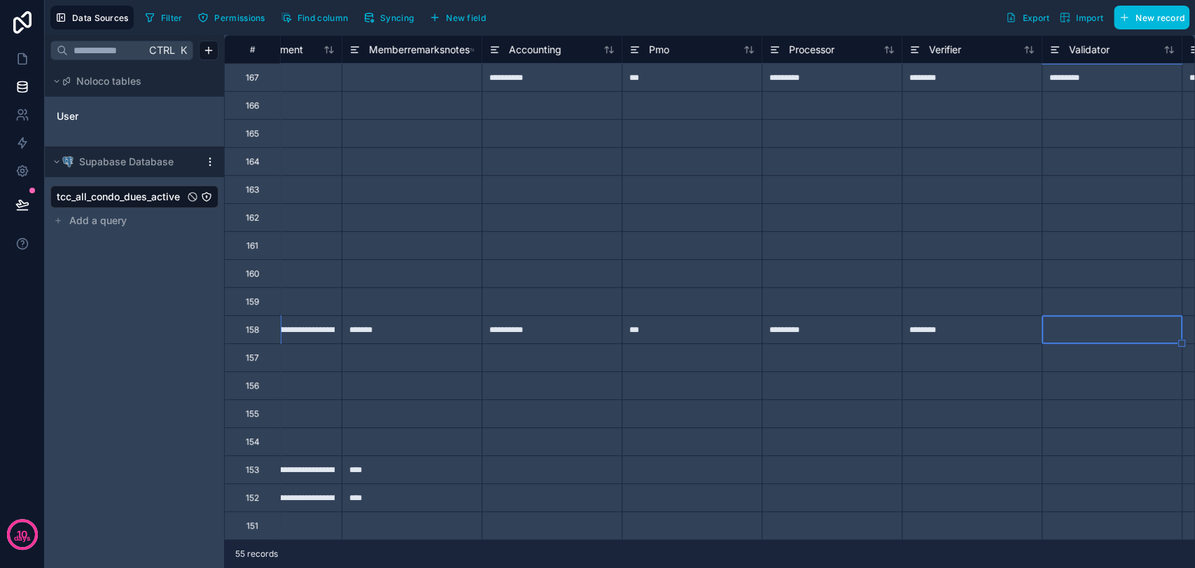
type input "*"
type input "*********"
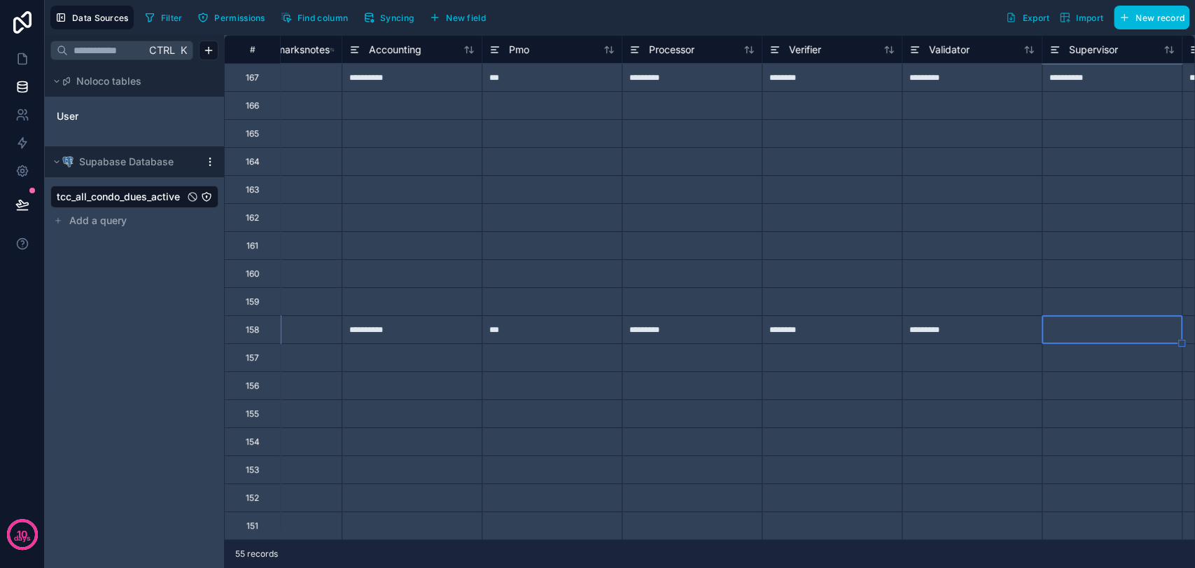
type input "*"
type input "**********"
type input "*******"
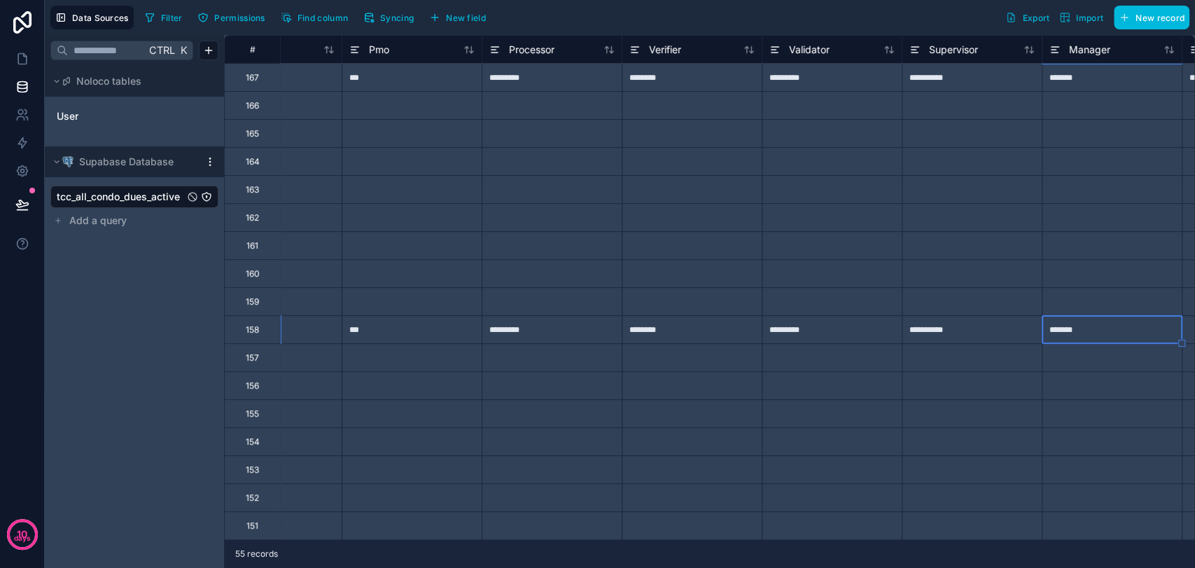
scroll to position [0, 7358]
type input "****"
type input "*"
type input "********"
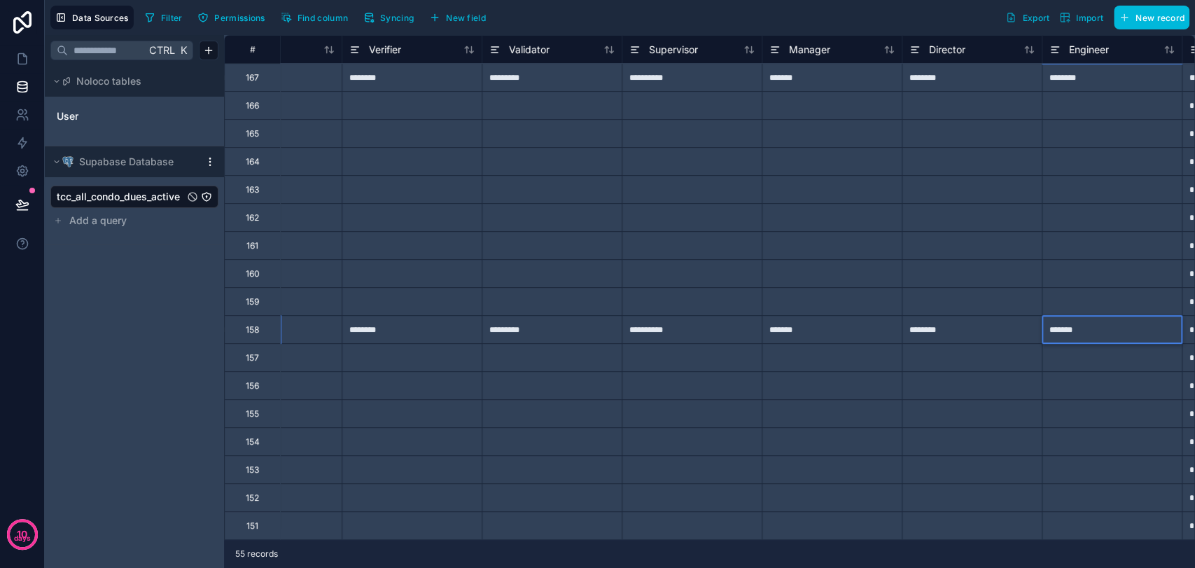
type input "********"
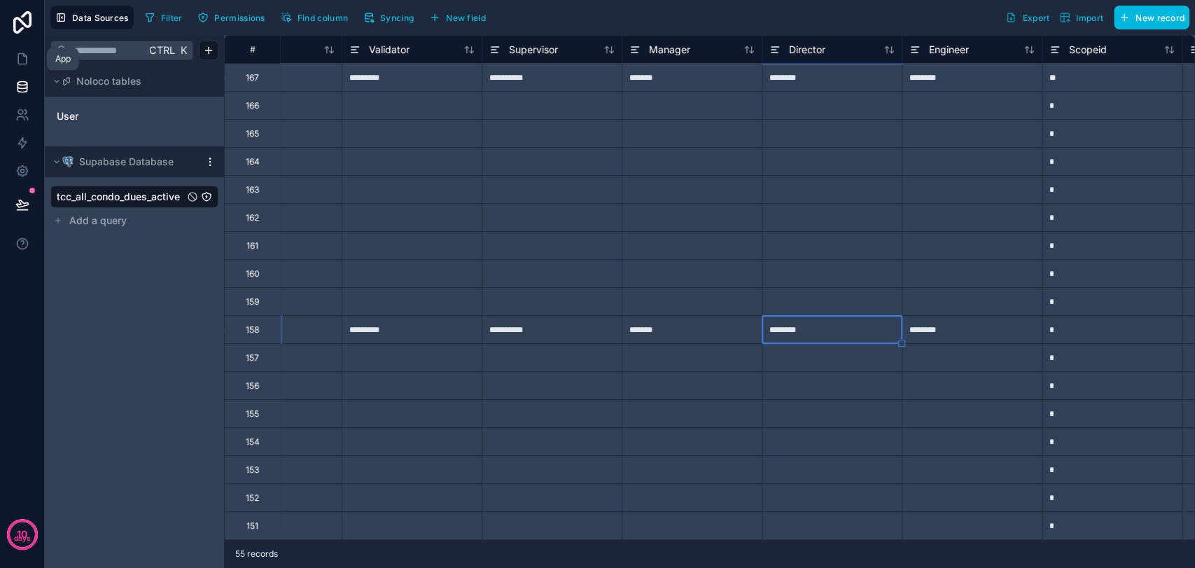
click at [21, 63] on icon at bounding box center [22, 59] width 8 height 10
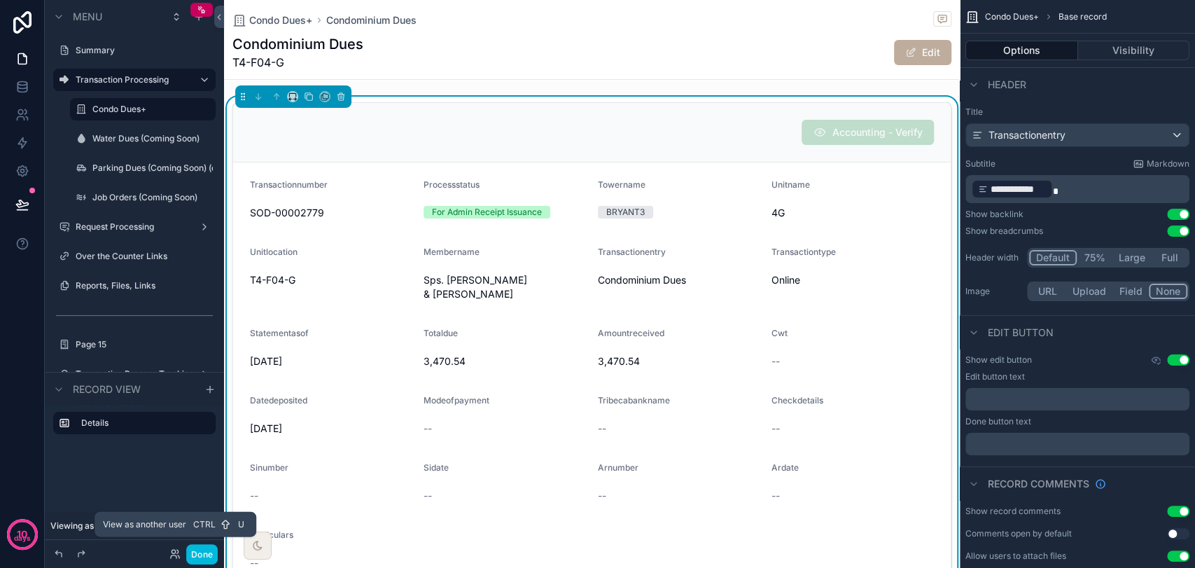
click at [178, 548] on icon at bounding box center [174, 553] width 11 height 11
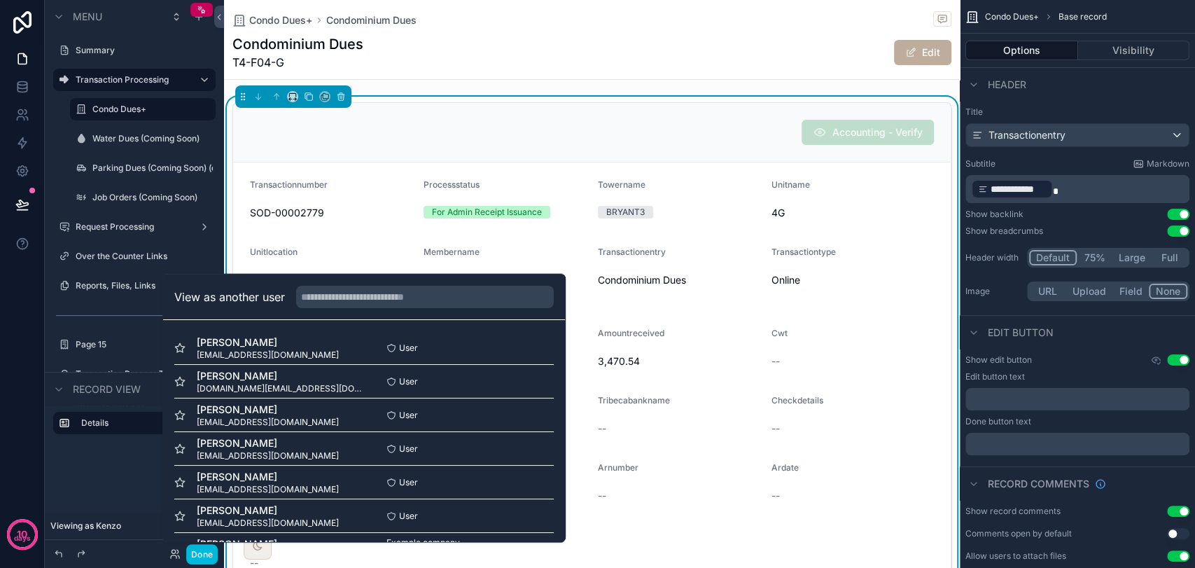
click at [106, 46] on label "Summary" at bounding box center [142, 50] width 132 height 11
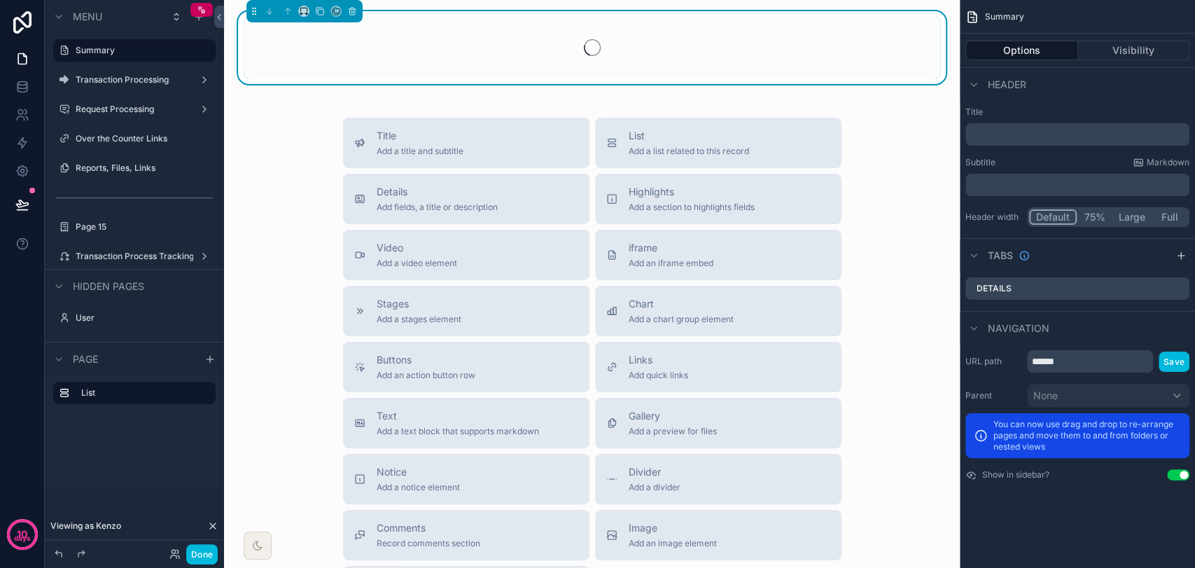
click at [120, 77] on label "Transaction Processing" at bounding box center [132, 79] width 112 height 11
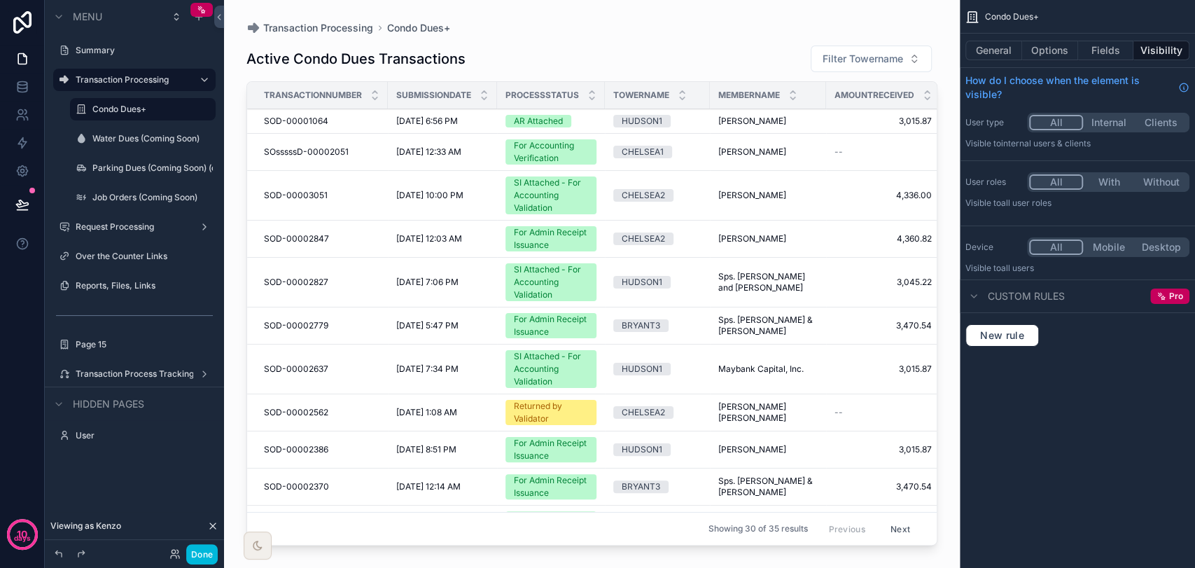
click at [456, 148] on span "10/5/2025 12:33 AM" at bounding box center [428, 151] width 65 height 11
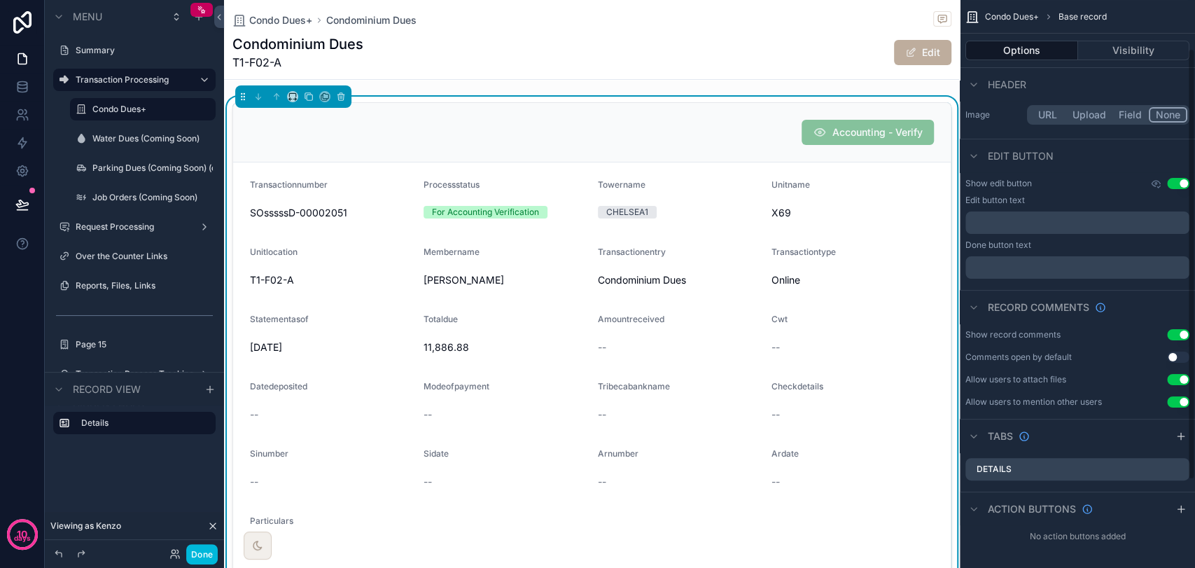
scroll to position [178, 0]
click at [876, 202] on div "X69" at bounding box center [852, 213] width 162 height 22
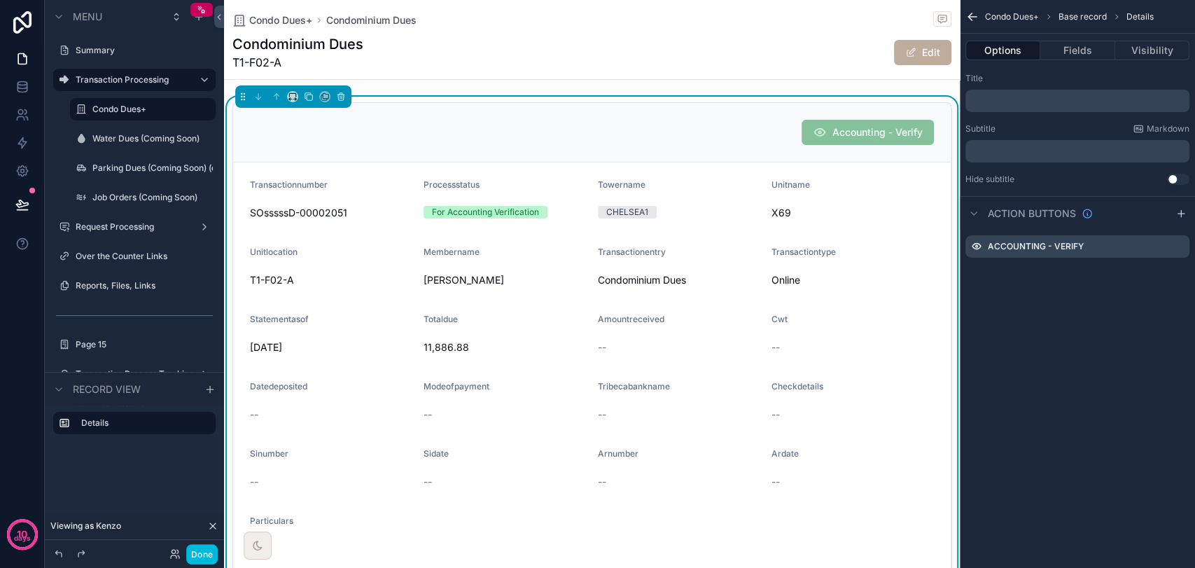
scroll to position [0, 0]
click at [0, 0] on icon "scrollable content" at bounding box center [0, 0] width 0 height 0
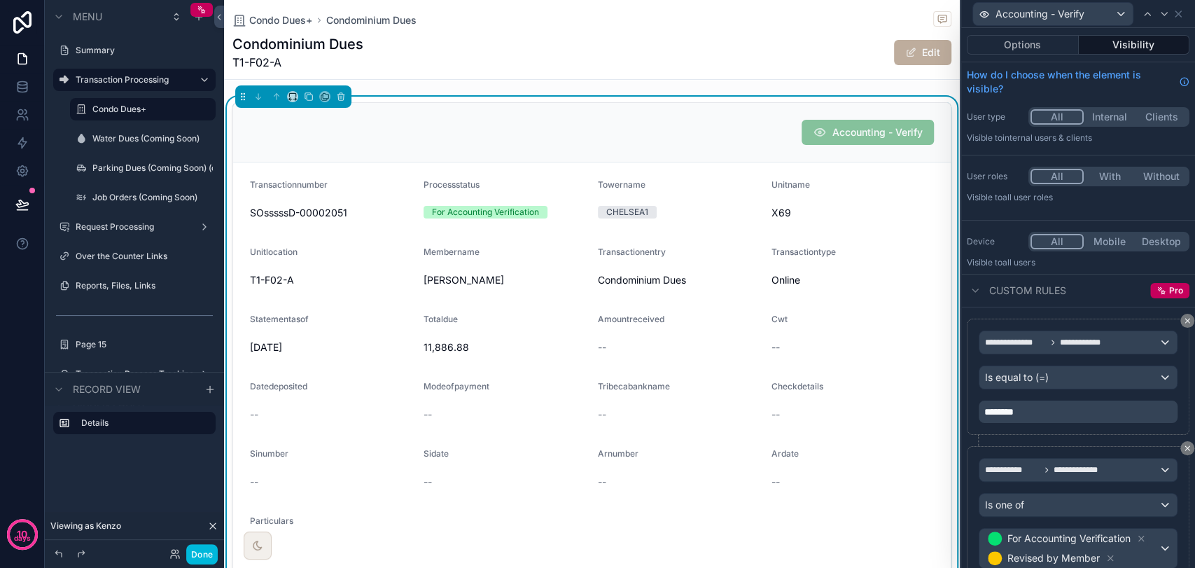
click at [997, 45] on button "Options" at bounding box center [1023, 45] width 112 height 20
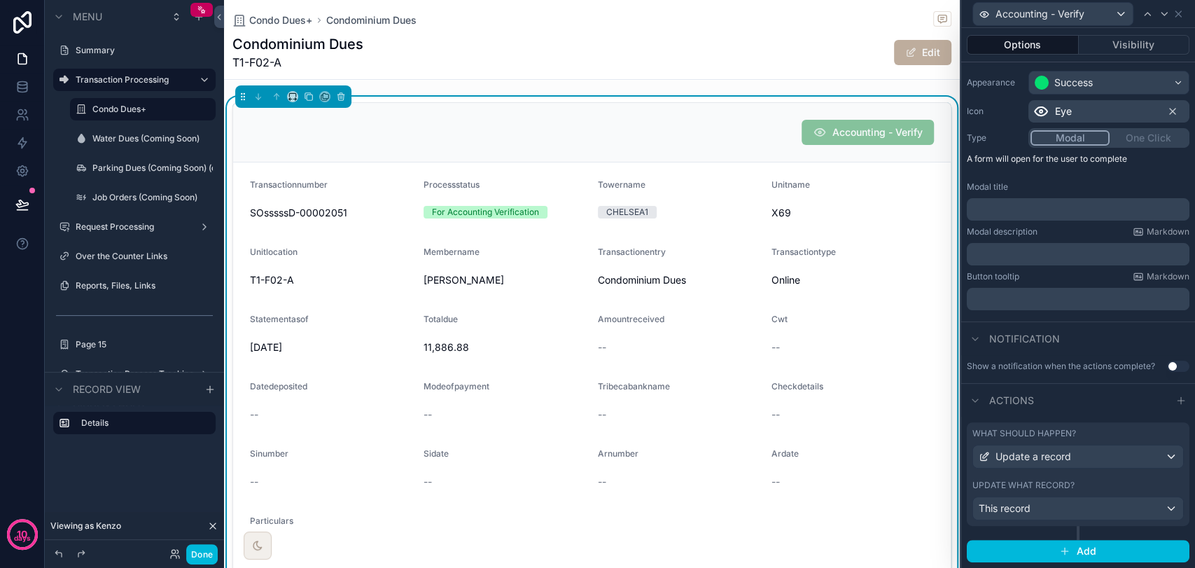
scroll to position [119, 0]
click at [1083, 451] on div "Update a record" at bounding box center [1078, 456] width 210 height 22
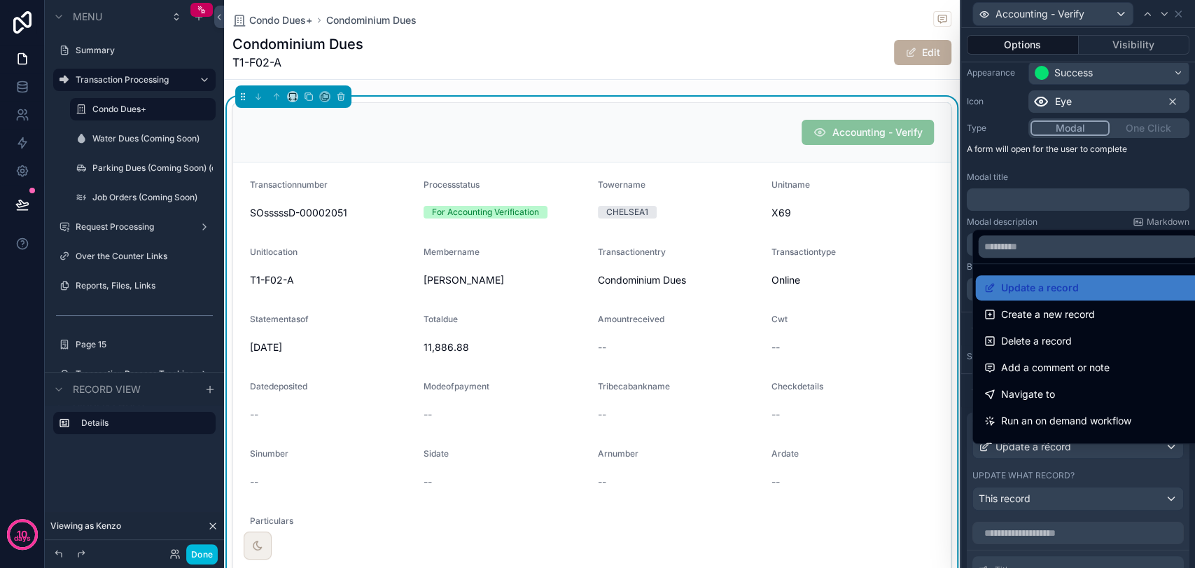
click at [1083, 451] on div at bounding box center [1078, 284] width 234 height 568
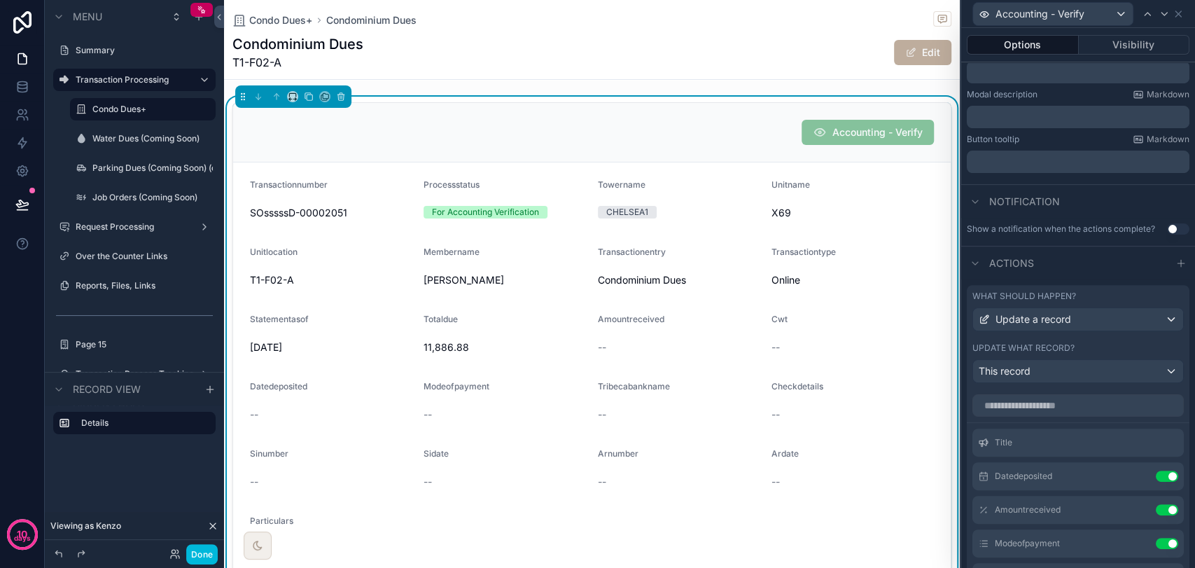
scroll to position [281, 0]
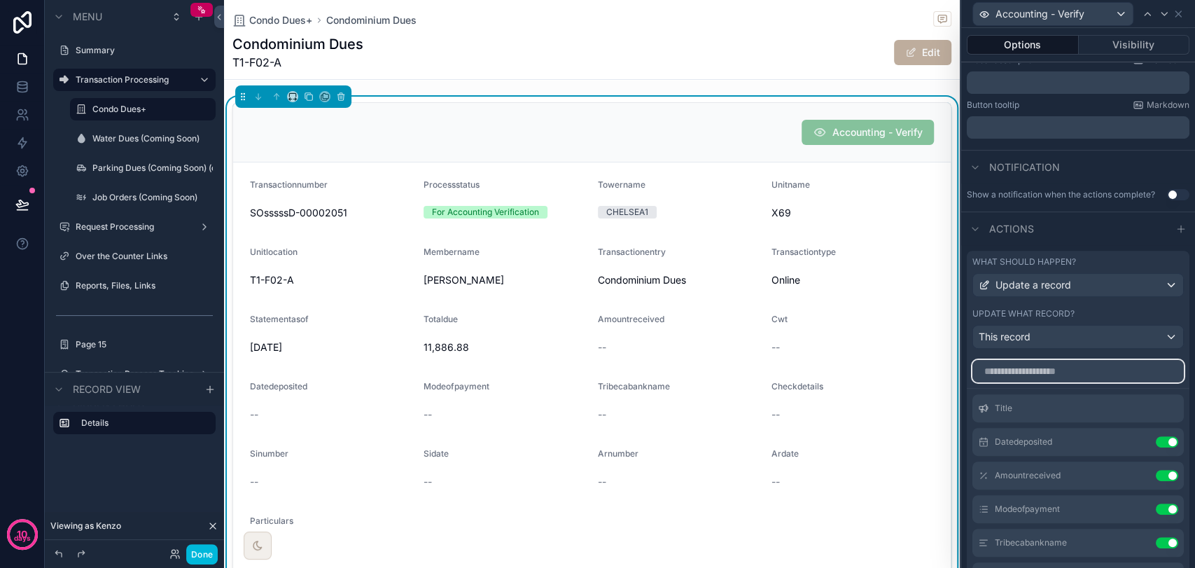
click at [1058, 376] on input "text" at bounding box center [1077, 371] width 211 height 22
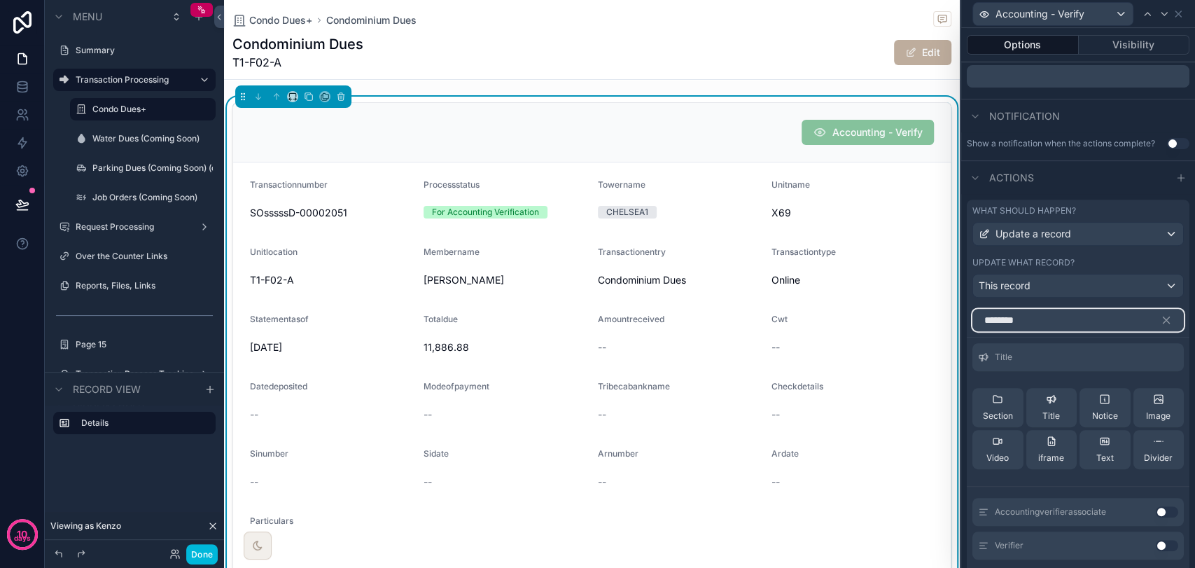
scroll to position [426, 0]
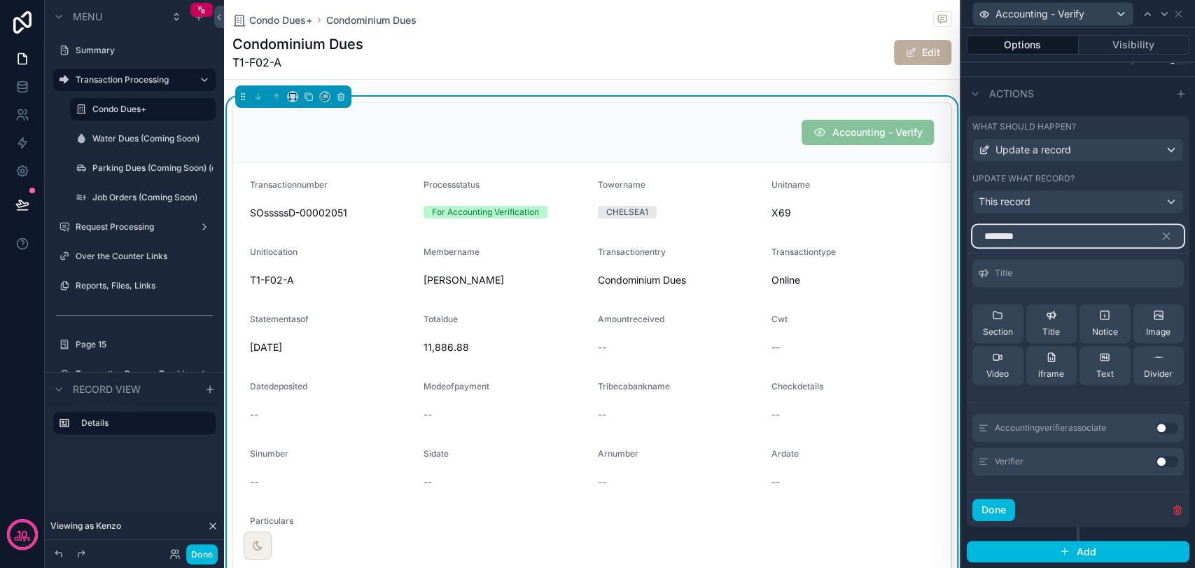
type input "********"
click at [1156, 428] on button "Use setting" at bounding box center [1167, 427] width 22 height 11
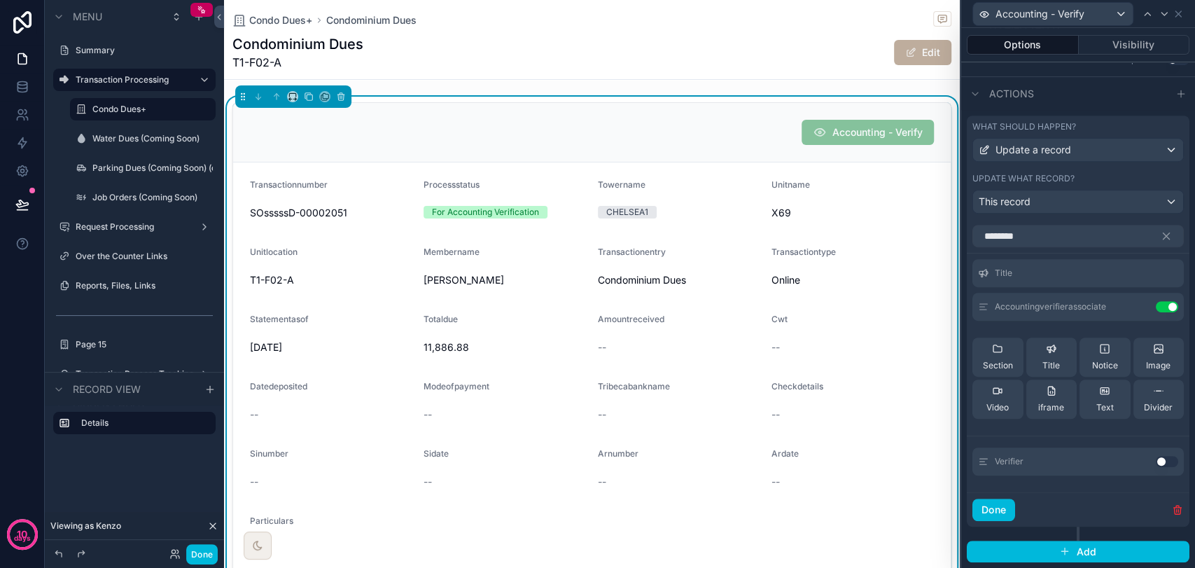
click at [0, 0] on icon at bounding box center [0, 0] width 0 height 0
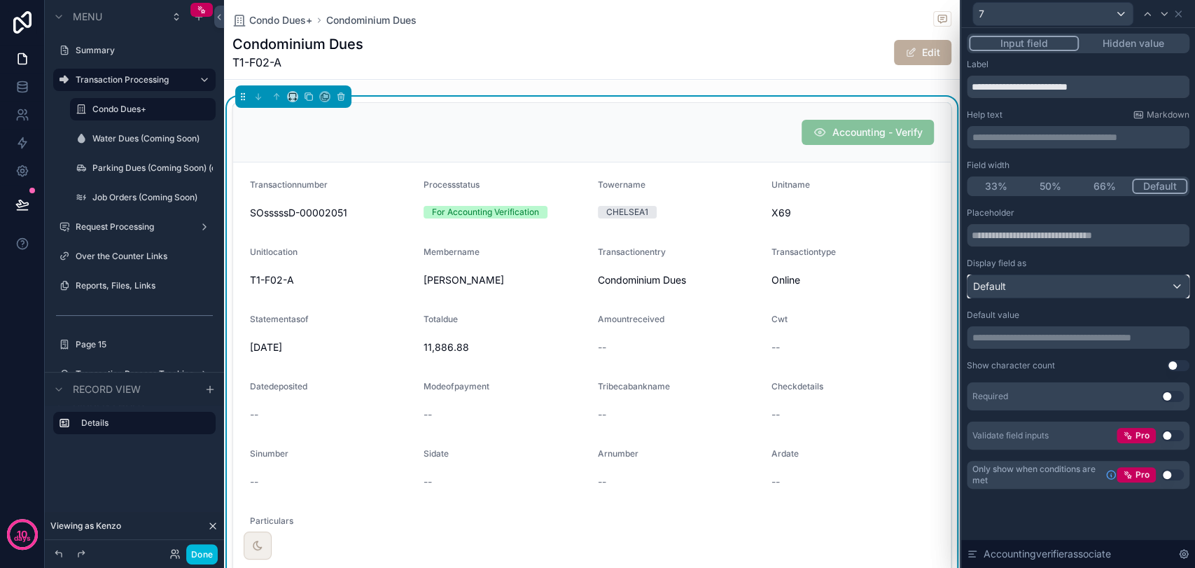
click at [1063, 294] on div "Default" at bounding box center [1077, 286] width 221 height 22
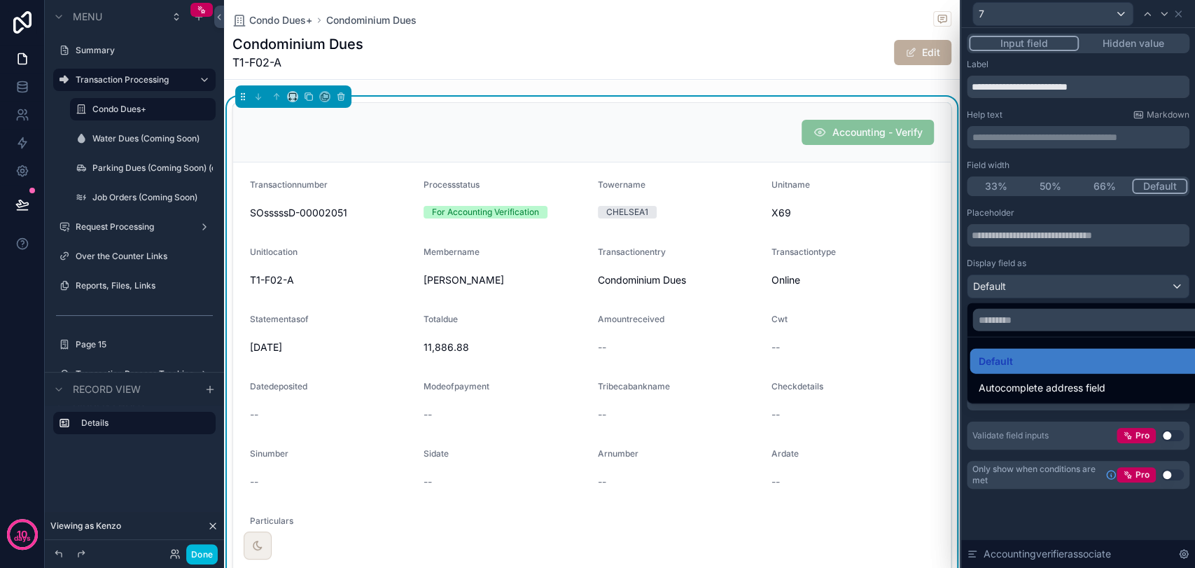
click at [1064, 292] on div at bounding box center [1078, 284] width 234 height 568
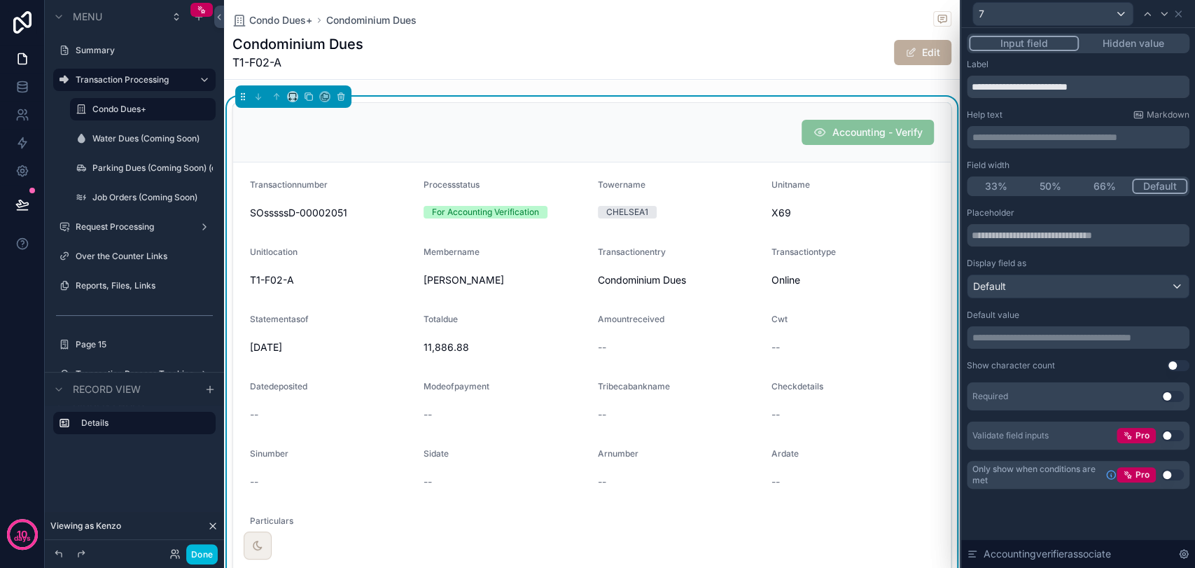
click at [1049, 343] on p "**********" at bounding box center [1079, 337] width 214 height 14
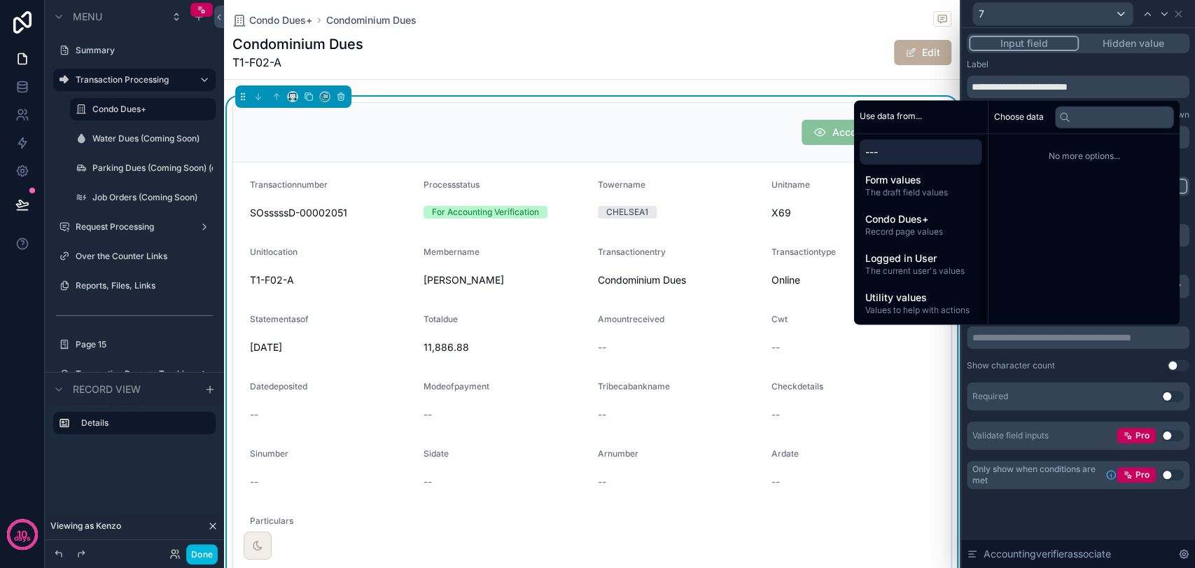
click at [948, 269] on span "The current user's values" at bounding box center [920, 270] width 111 height 11
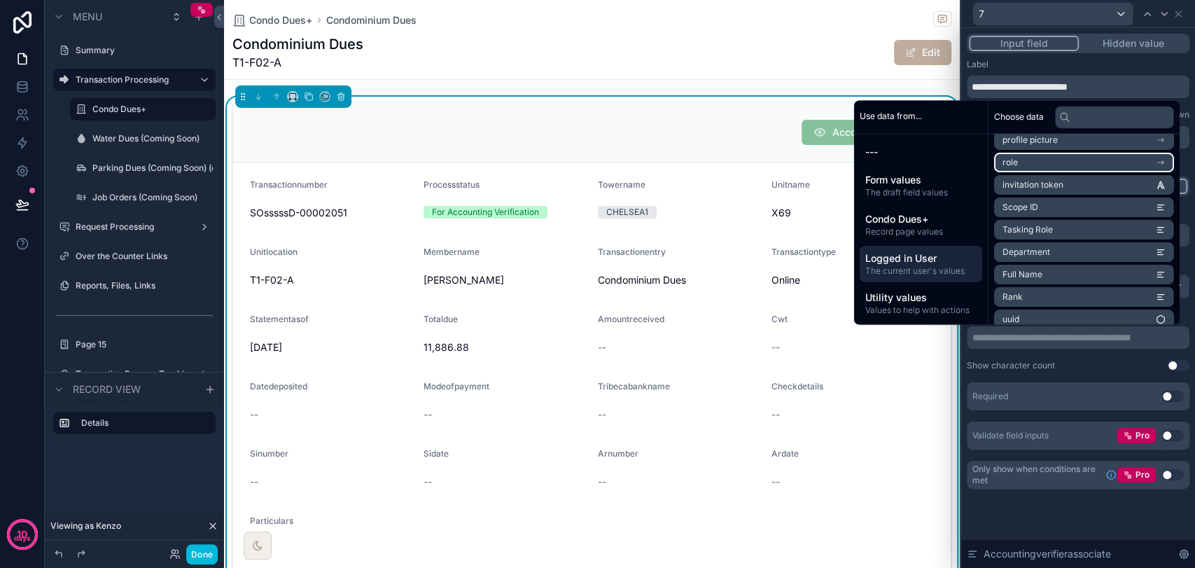
scroll to position [131, 0]
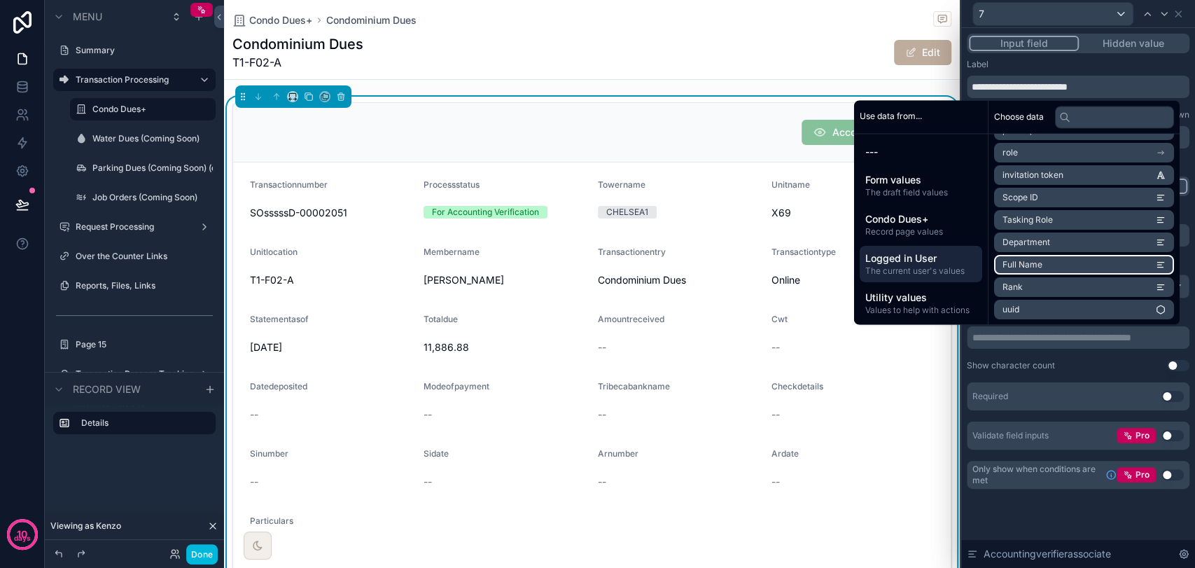
click at [1081, 262] on li "Full Name" at bounding box center [1084, 265] width 180 height 20
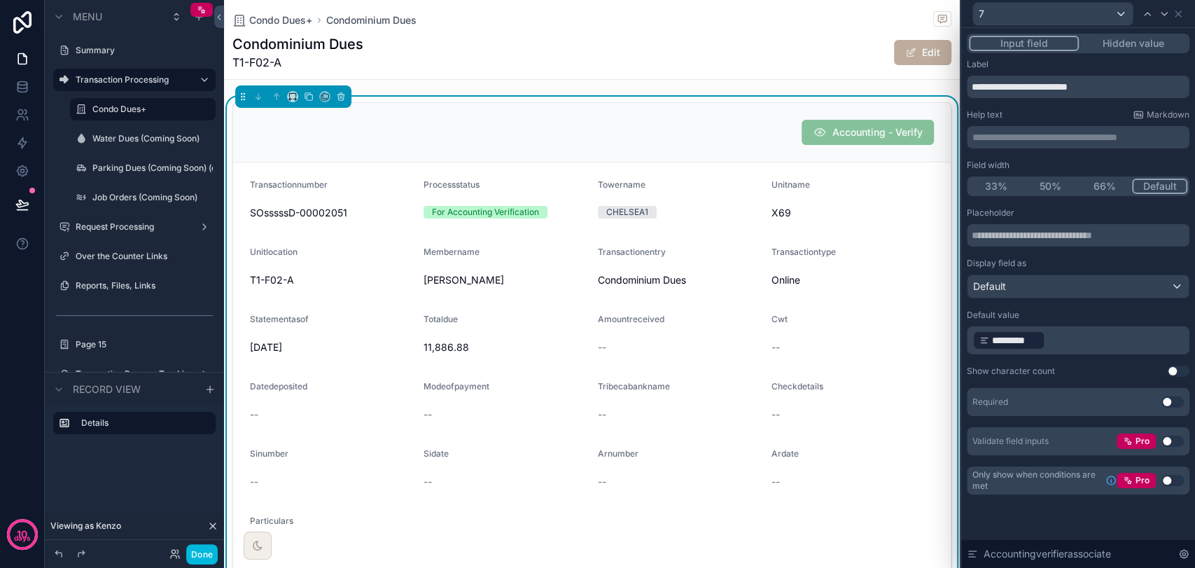
click at [1100, 377] on div "Placeholder Display field as Default Default value ﻿ ********* ﻿ ﻿ Show charact…" at bounding box center [1078, 331] width 223 height 248
click at [1057, 288] on div "Default" at bounding box center [1077, 286] width 221 height 22
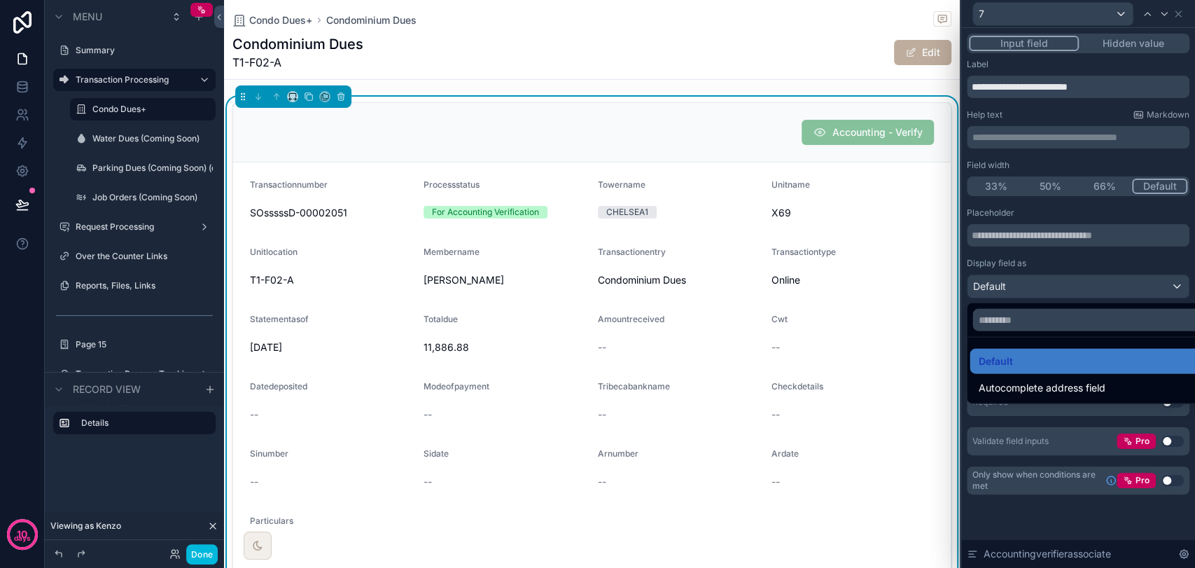
click at [1069, 377] on div "Autocomplete address field" at bounding box center [1093, 387] width 248 height 25
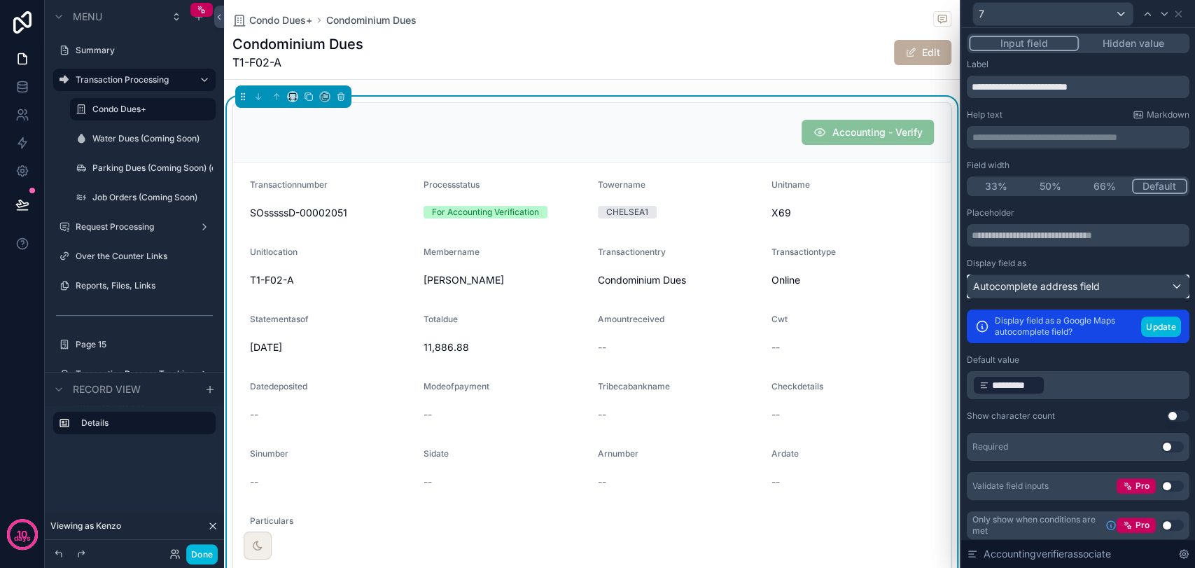
click at [1060, 288] on span "Autocomplete address field" at bounding box center [1036, 286] width 127 height 14
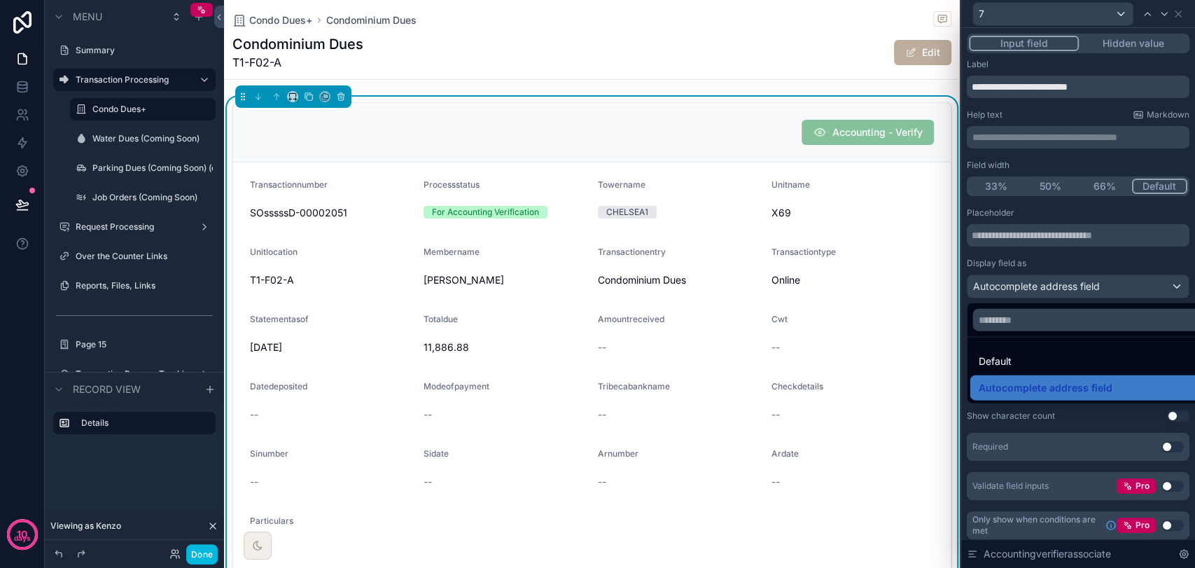
click at [1053, 361] on div "Default" at bounding box center [1088, 361] width 220 height 17
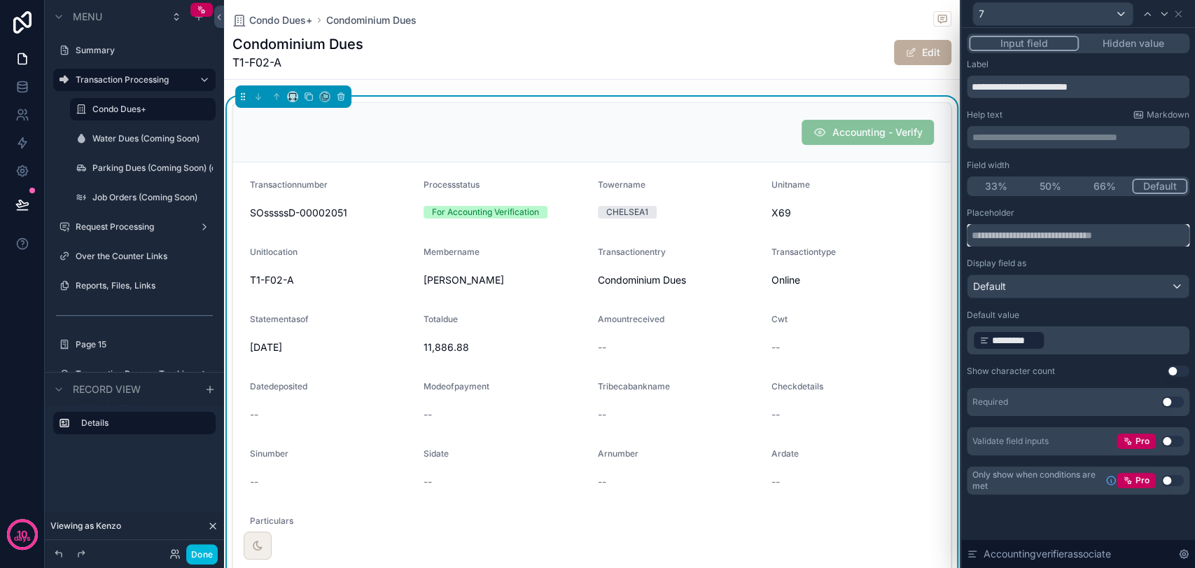
click at [1042, 242] on input "text" at bounding box center [1078, 235] width 223 height 22
click at [1050, 260] on div "Display field as" at bounding box center [1078, 263] width 223 height 11
click at [1177, 550] on div "Accountingverifierassociate" at bounding box center [1078, 554] width 234 height 28
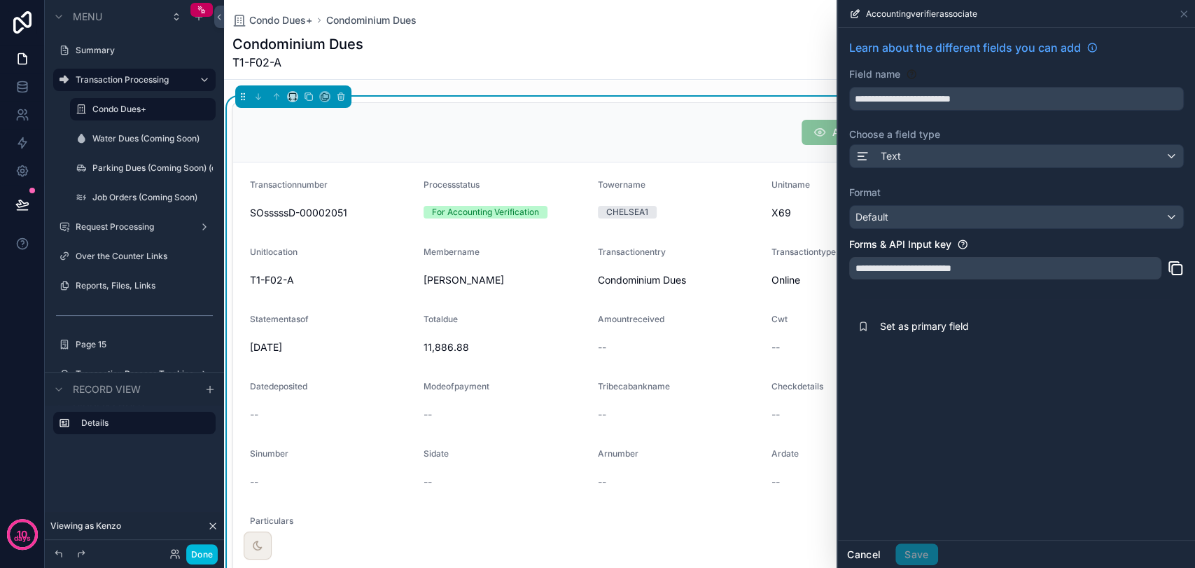
click at [869, 556] on button "Cancel" at bounding box center [864, 554] width 52 height 22
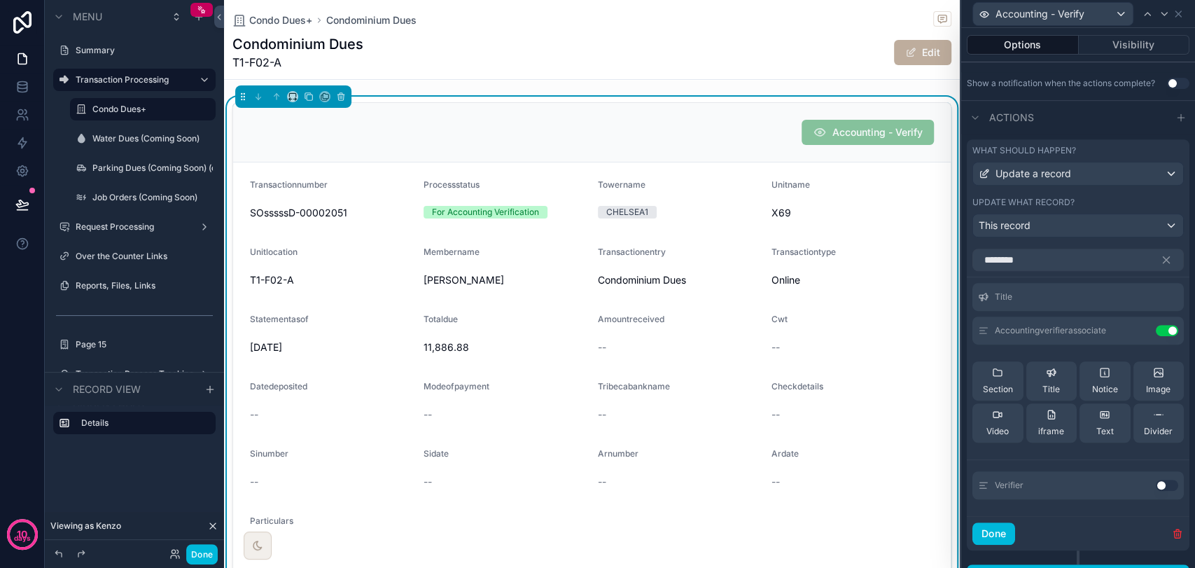
scroll to position [426, 0]
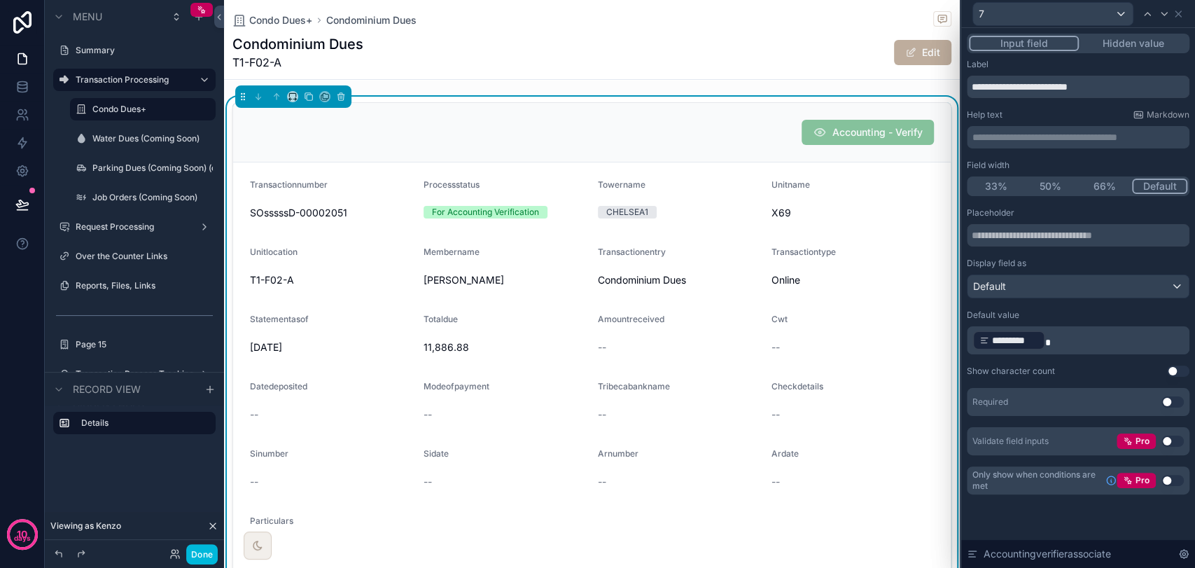
click at [1175, 8] on icon at bounding box center [1177, 13] width 11 height 11
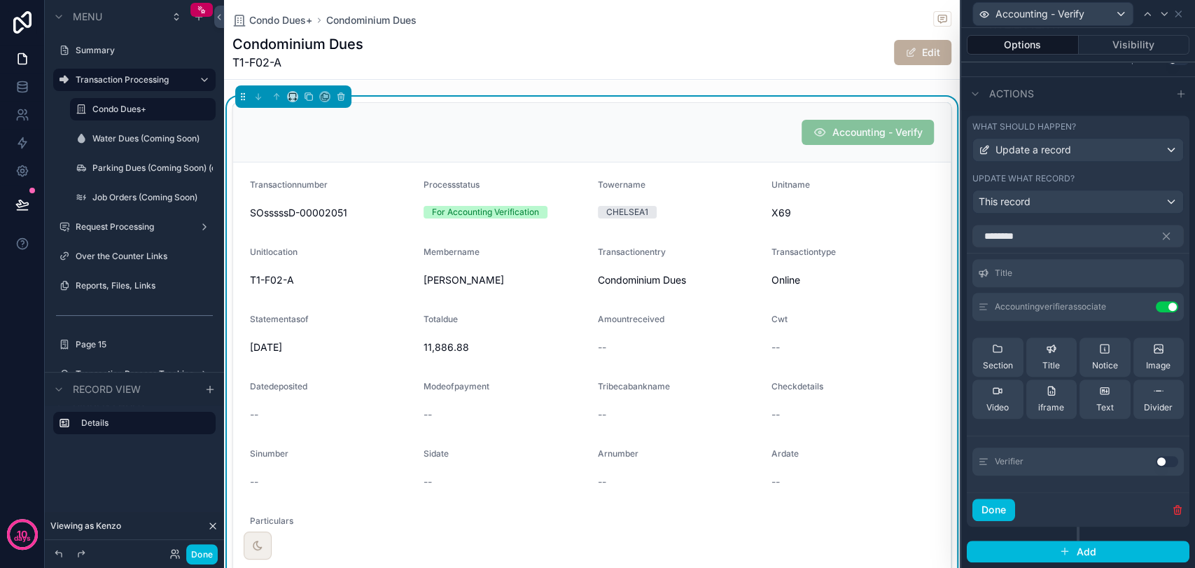
click at [1004, 504] on button "Done" at bounding box center [993, 509] width 43 height 22
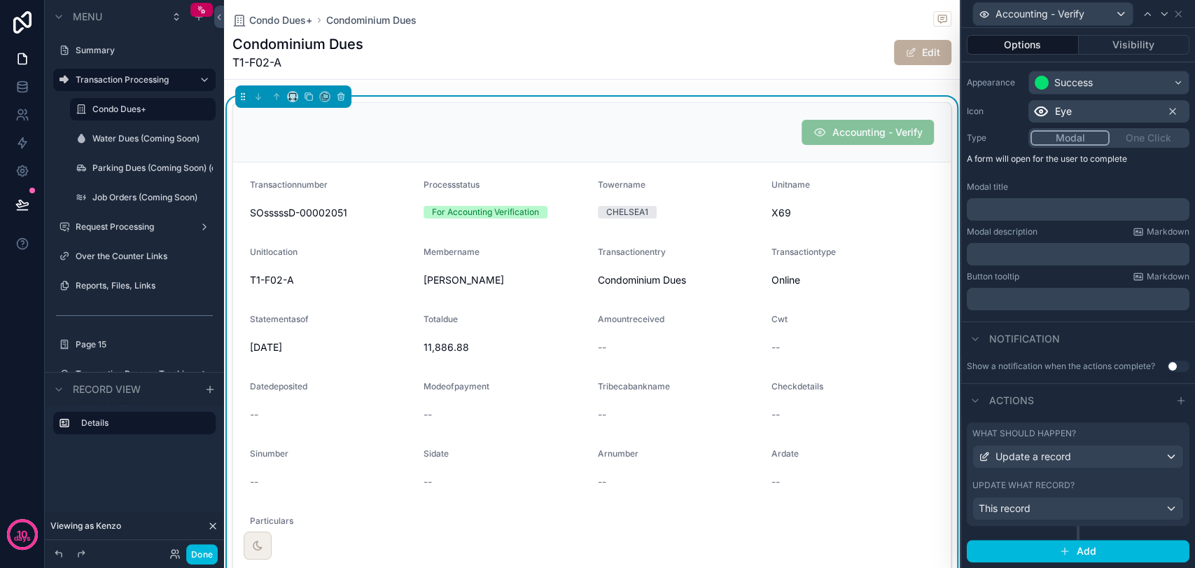
scroll to position [119, 0]
click at [205, 550] on button "Done" at bounding box center [201, 554] width 31 height 20
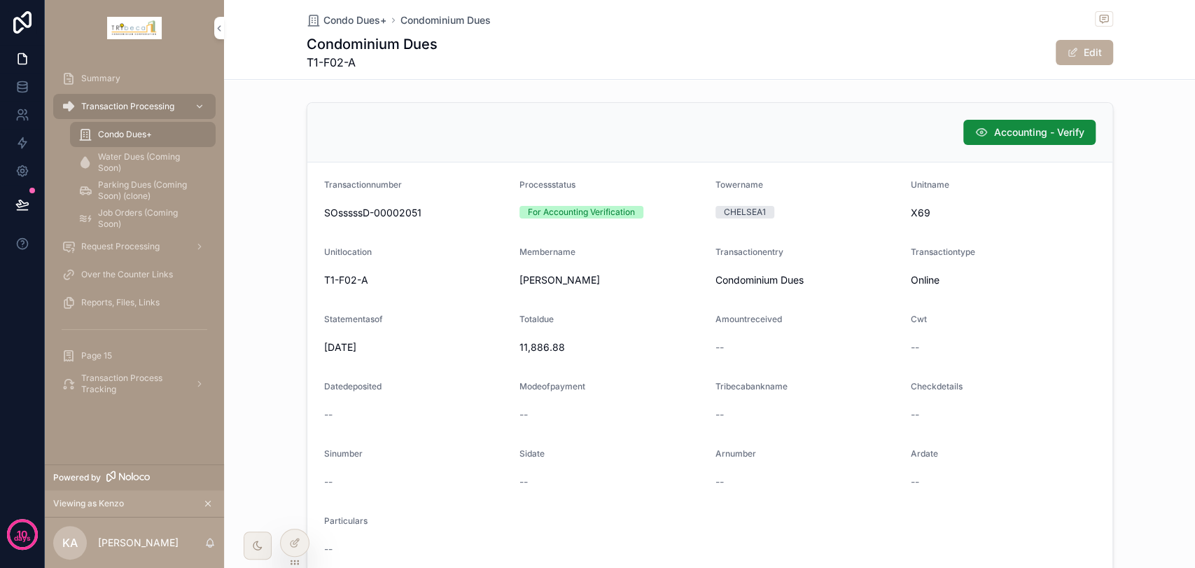
click at [974, 136] on icon "scrollable content" at bounding box center [981, 132] width 14 height 14
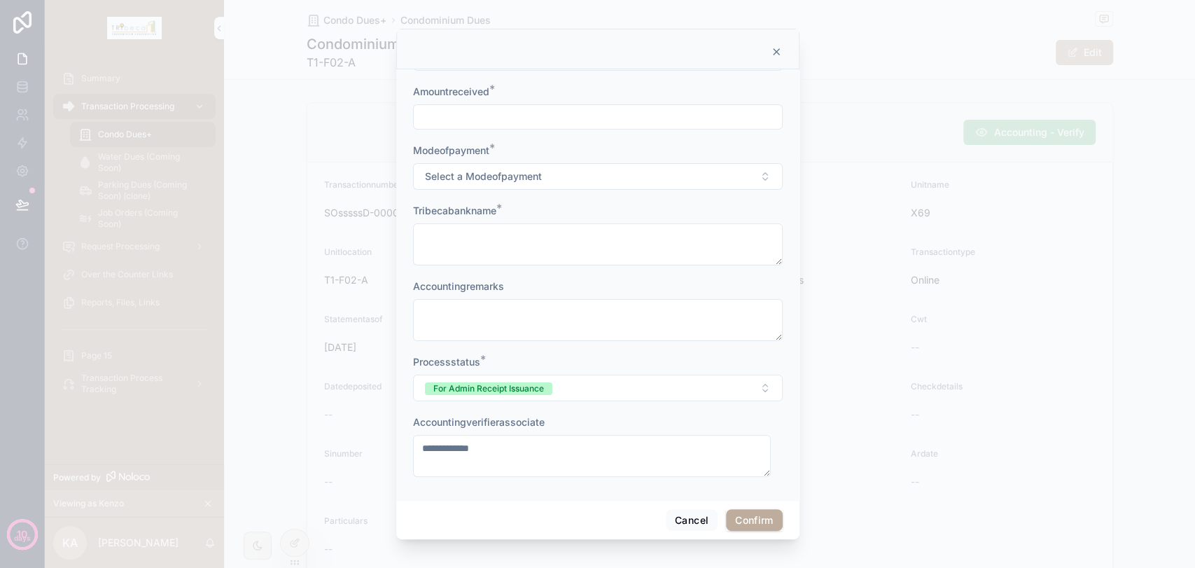
scroll to position [108, 0]
click at [568, 462] on textarea "**********" at bounding box center [592, 455] width 358 height 42
type textarea "**********"
click at [676, 518] on button "Cancel" at bounding box center [692, 520] width 52 height 22
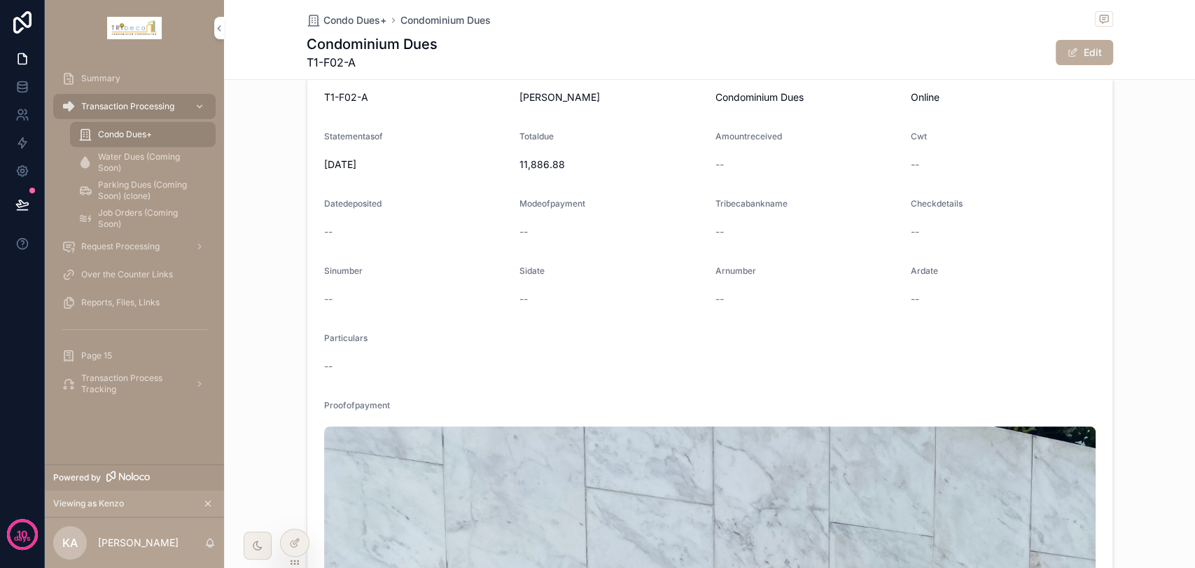
scroll to position [0, 0]
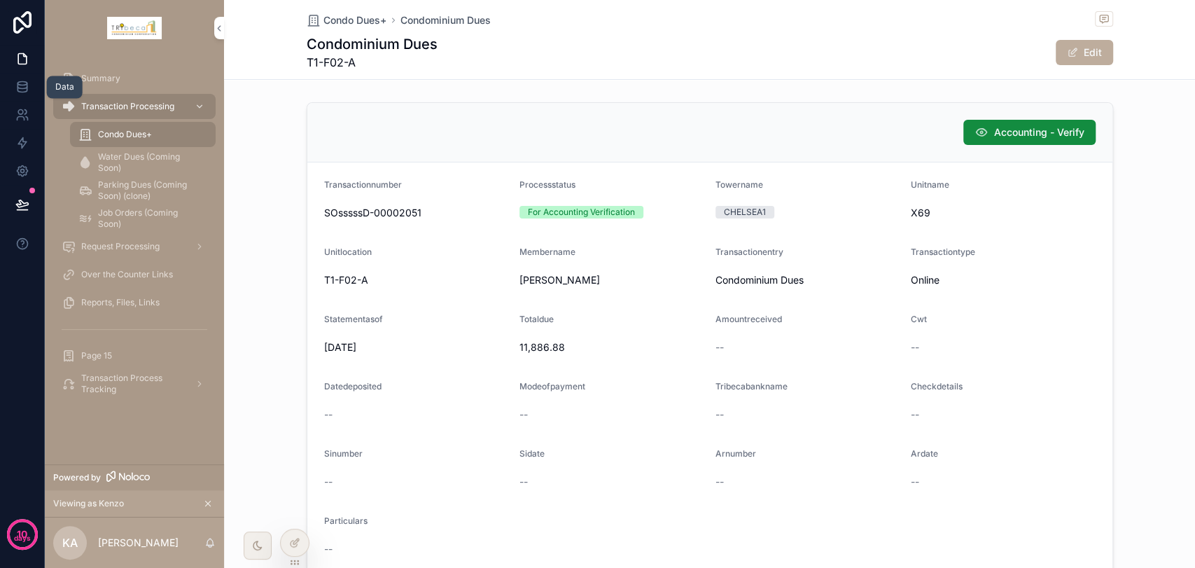
click at [22, 80] on icon at bounding box center [22, 87] width 14 height 14
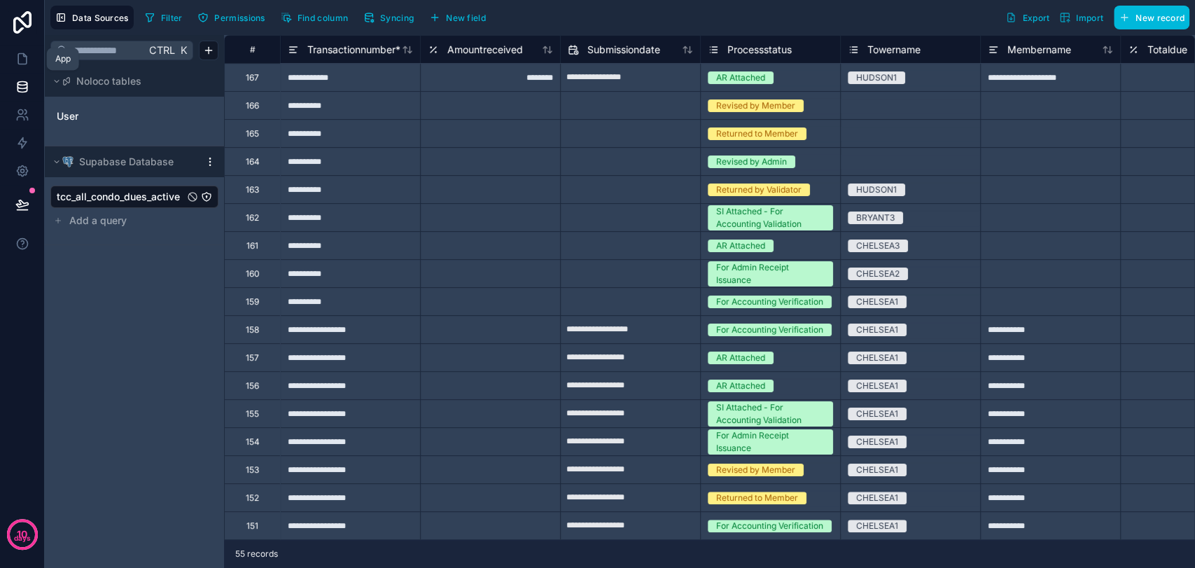
click at [24, 66] on link at bounding box center [22, 59] width 44 height 28
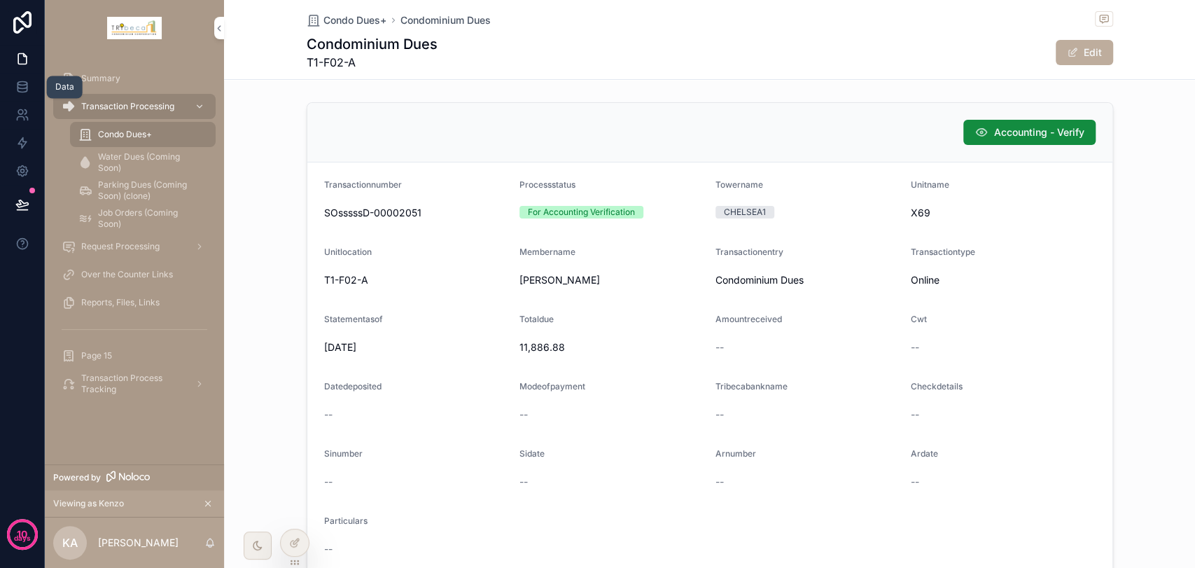
click at [19, 87] on icon at bounding box center [21, 86] width 9 height 6
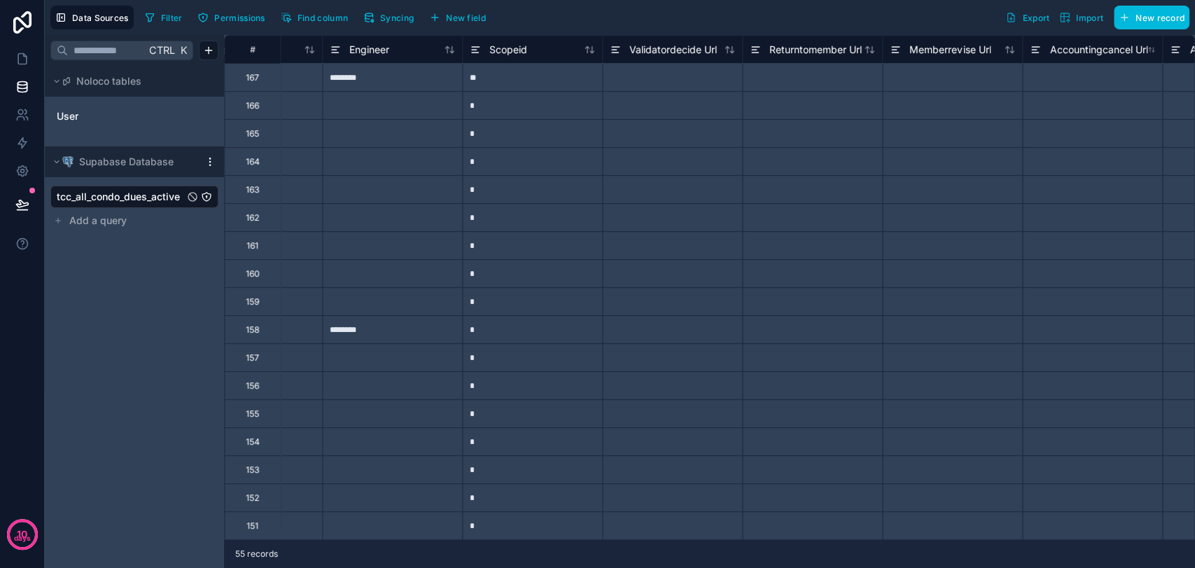
scroll to position [0, 7770]
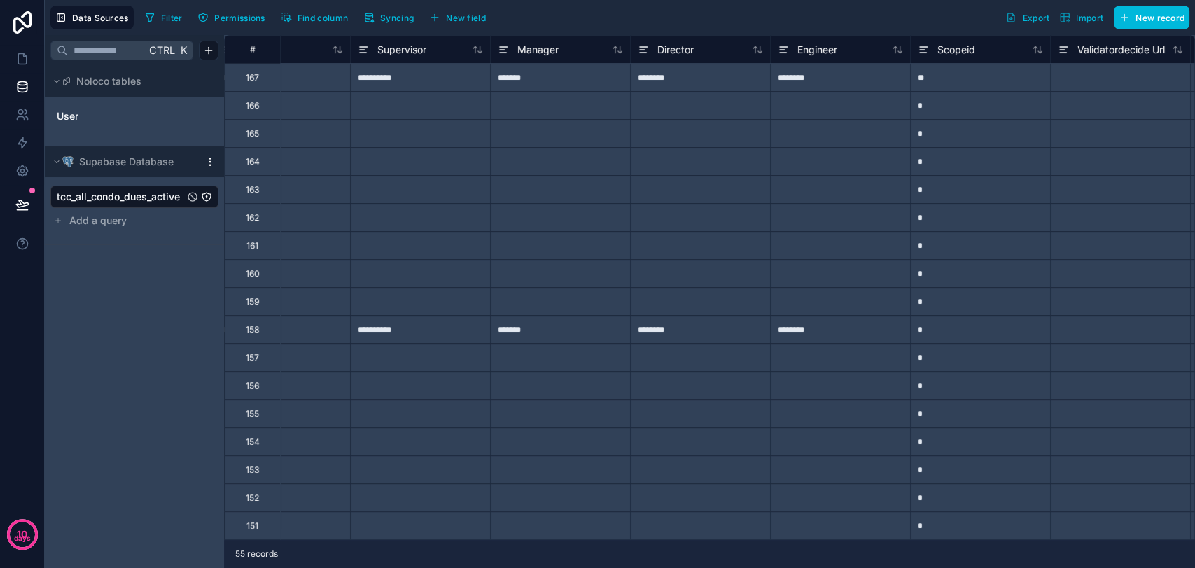
click at [113, 115] on link "User" at bounding box center [113, 116] width 113 height 14
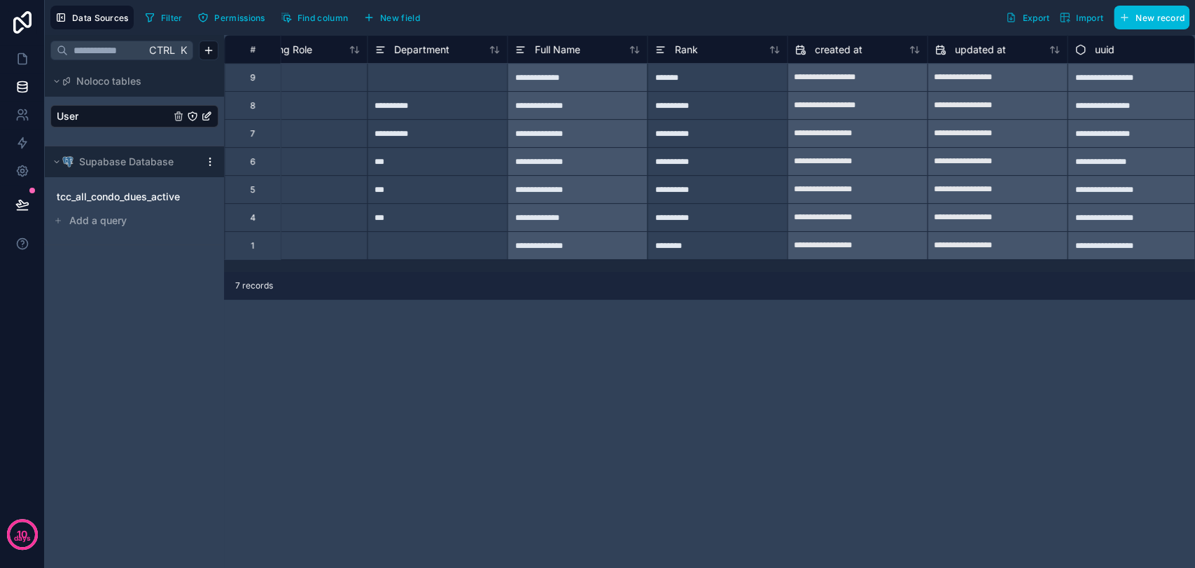
scroll to position [0, 1606]
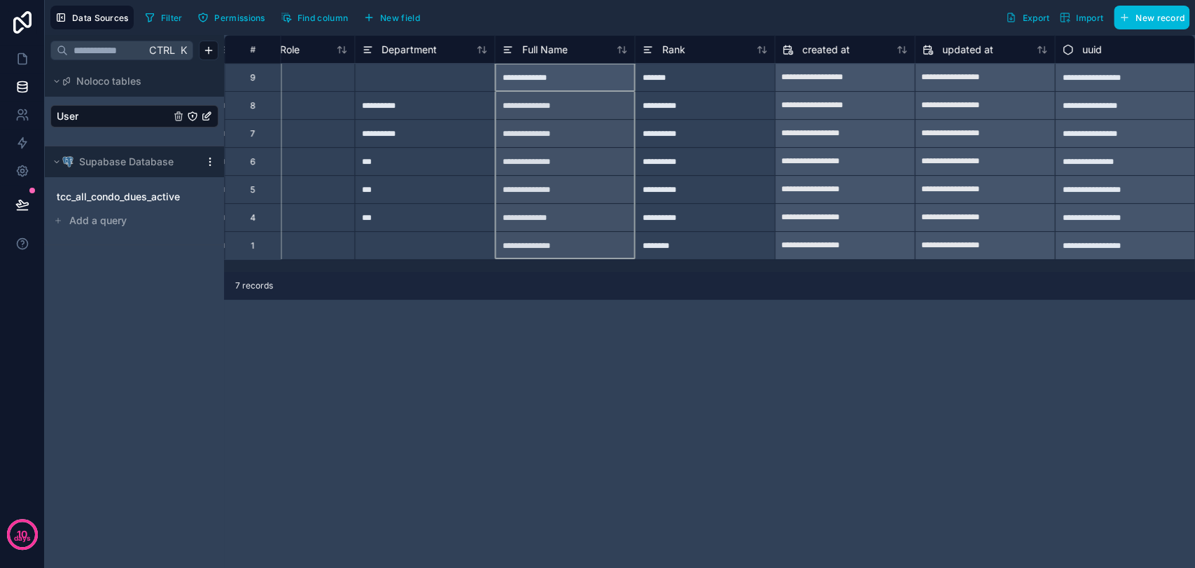
click at [510, 49] on icon at bounding box center [507, 49] width 11 height 17
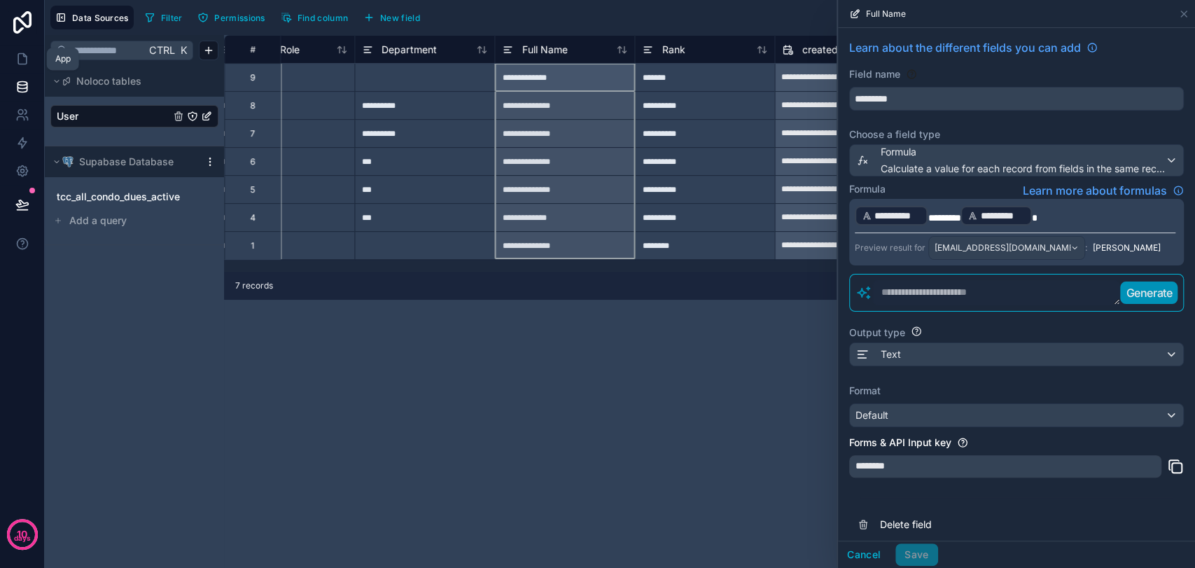
click at [17, 65] on icon at bounding box center [22, 59] width 14 height 14
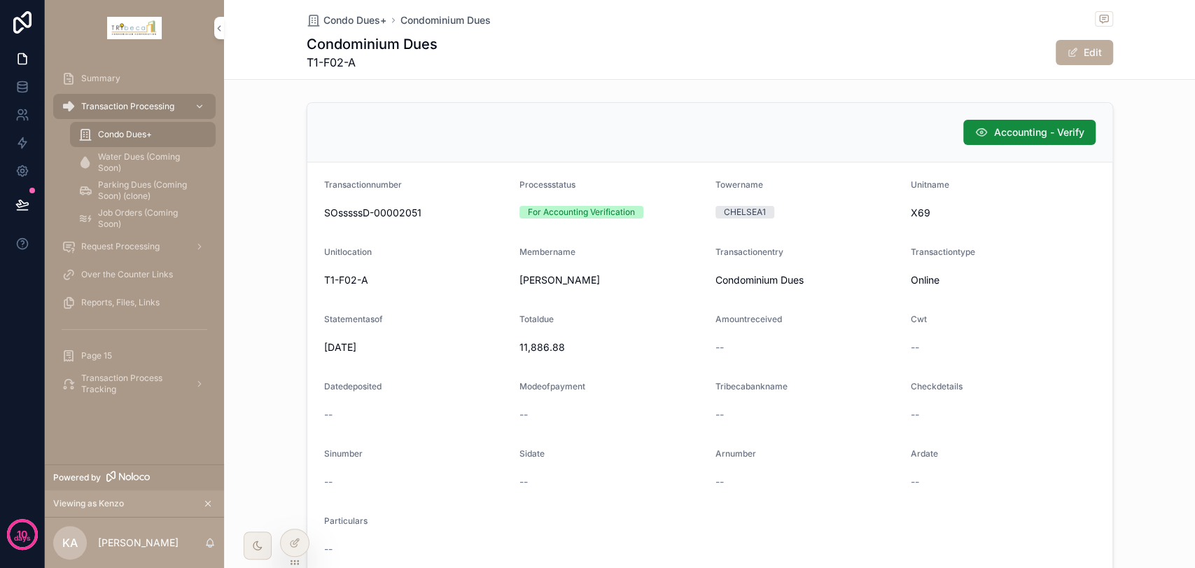
click at [934, 146] on div "Accounting - Verify" at bounding box center [709, 132] width 805 height 59
click at [296, 542] on icon at bounding box center [296, 541] width 6 height 6
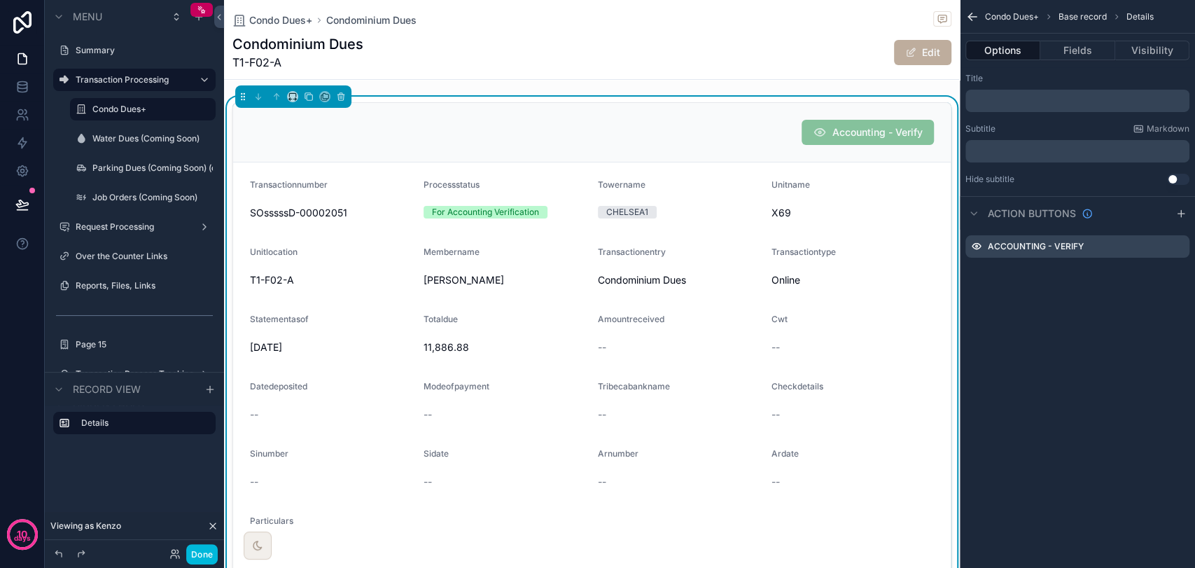
click at [0, 0] on icon "scrollable content" at bounding box center [0, 0] width 0 height 0
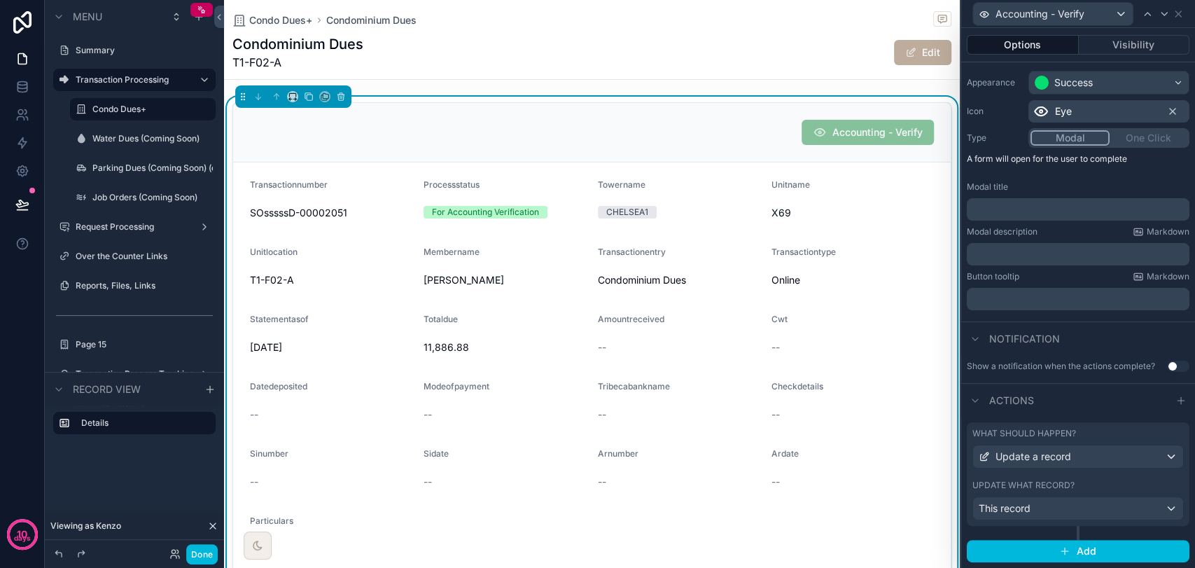
scroll to position [119, 0]
click at [1098, 459] on div "Update a record" at bounding box center [1078, 456] width 210 height 22
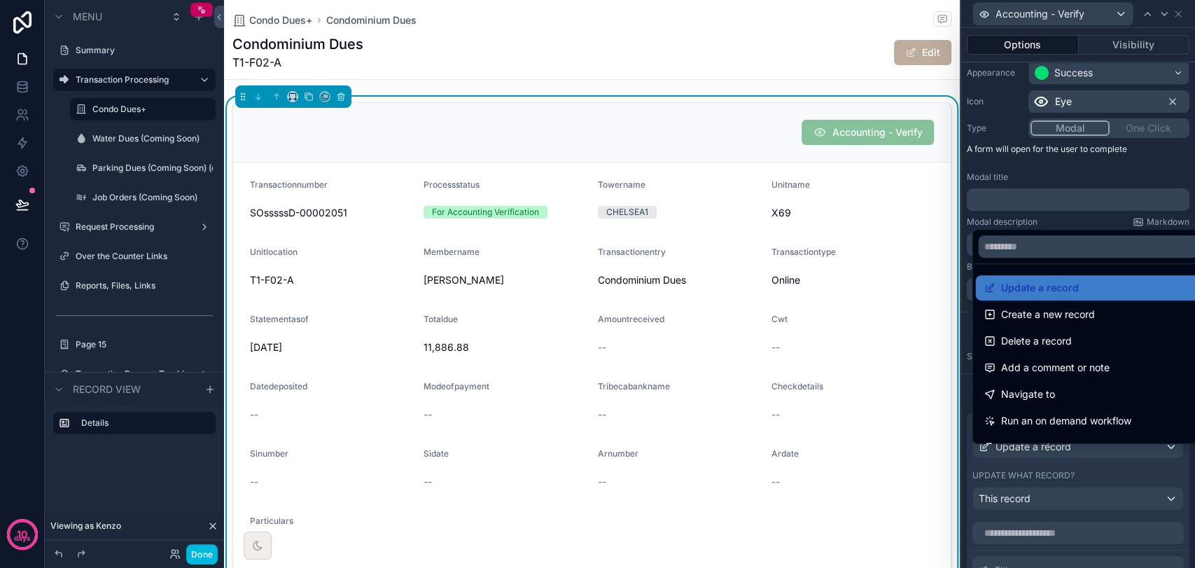
click at [1098, 460] on div at bounding box center [1078, 284] width 234 height 568
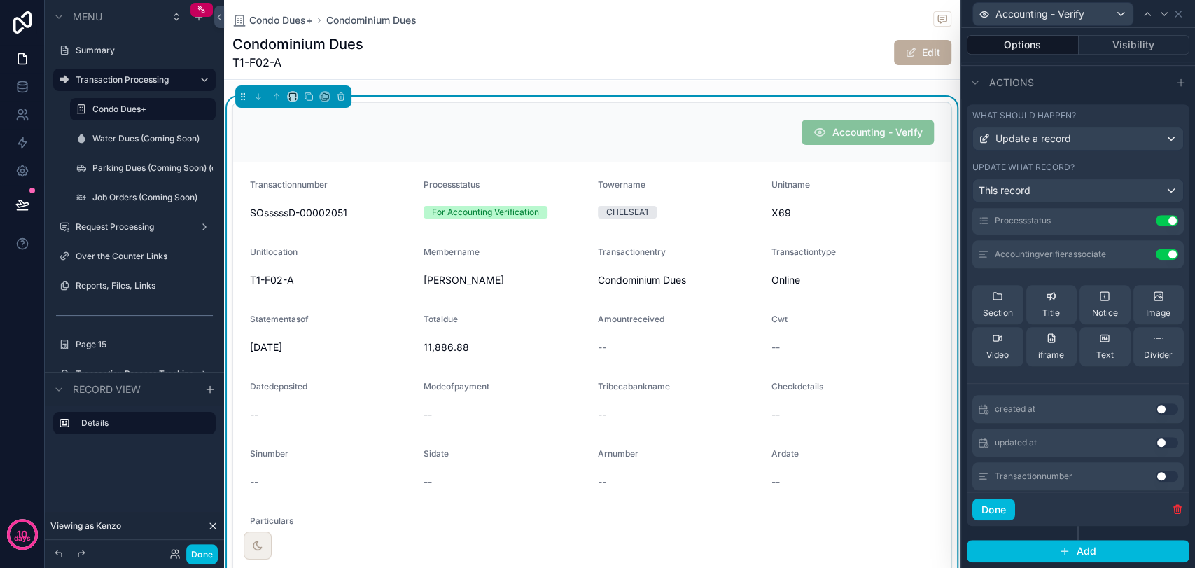
scroll to position [233, 0]
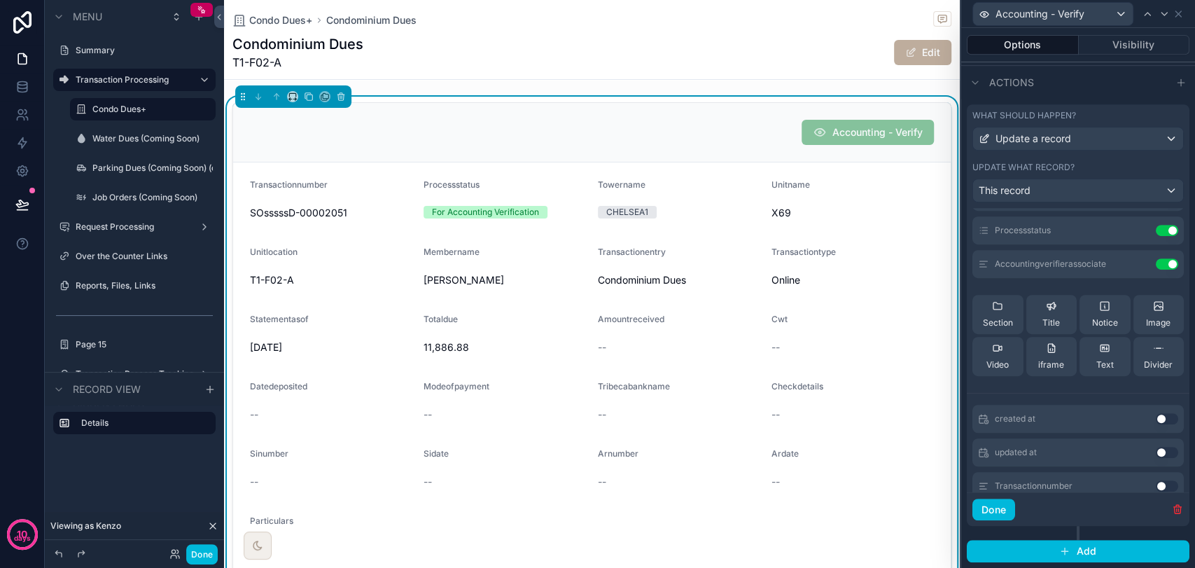
click at [0, 0] on icon at bounding box center [0, 0] width 0 height 0
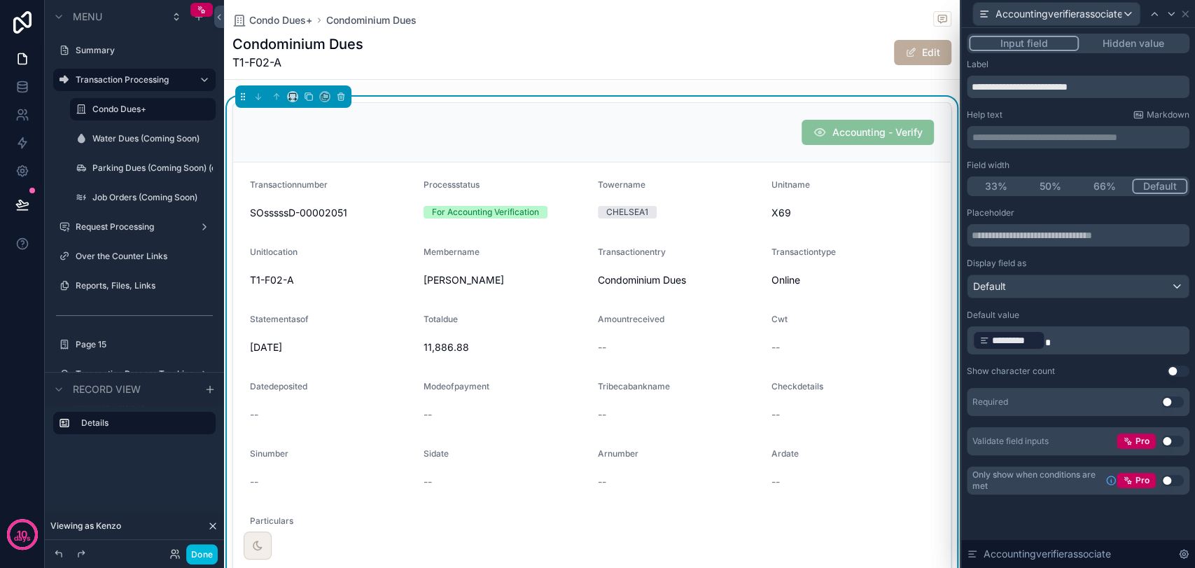
click at [1097, 337] on p "﻿ ********* ﻿" at bounding box center [1079, 340] width 214 height 22
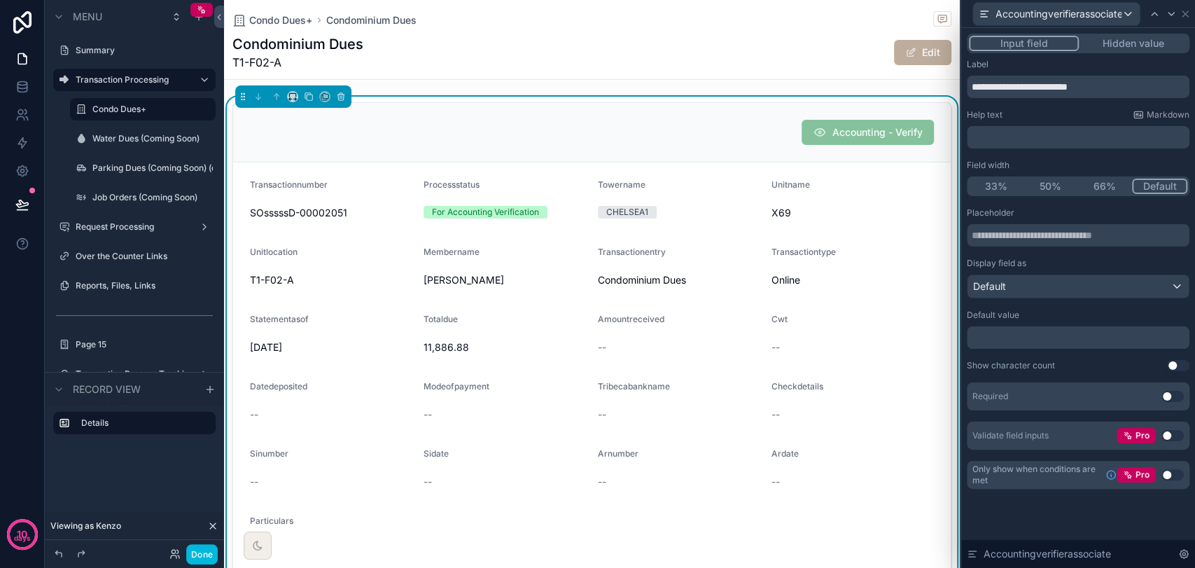
click at [1097, 360] on div "Show character count Use setting" at bounding box center [1078, 365] width 223 height 11
click at [1184, 15] on icon at bounding box center [1184, 13] width 11 height 11
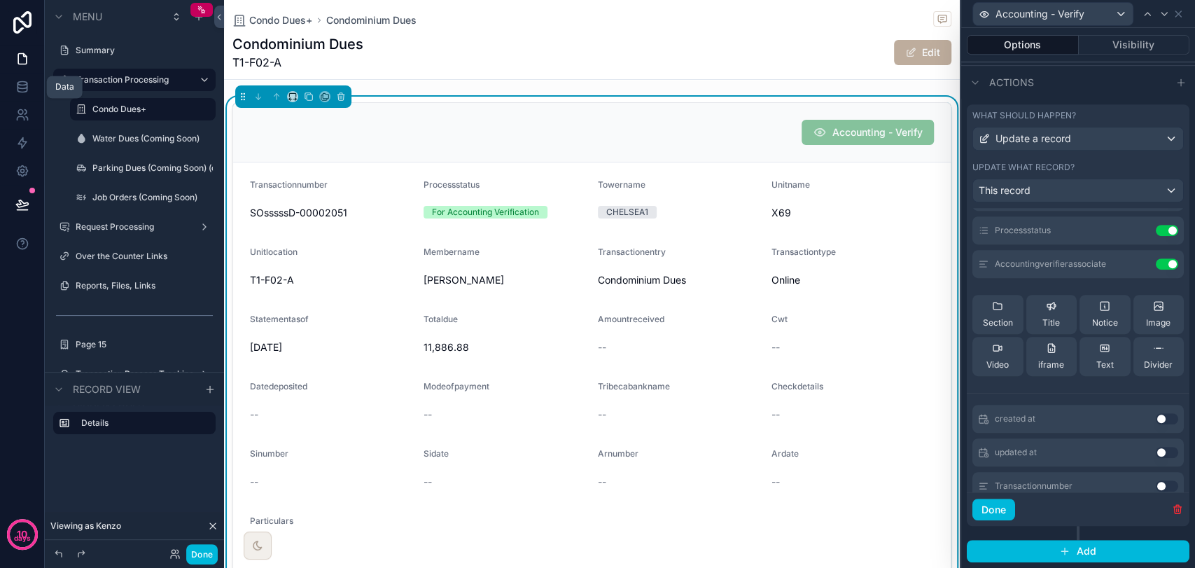
click at [23, 82] on icon at bounding box center [22, 87] width 14 height 14
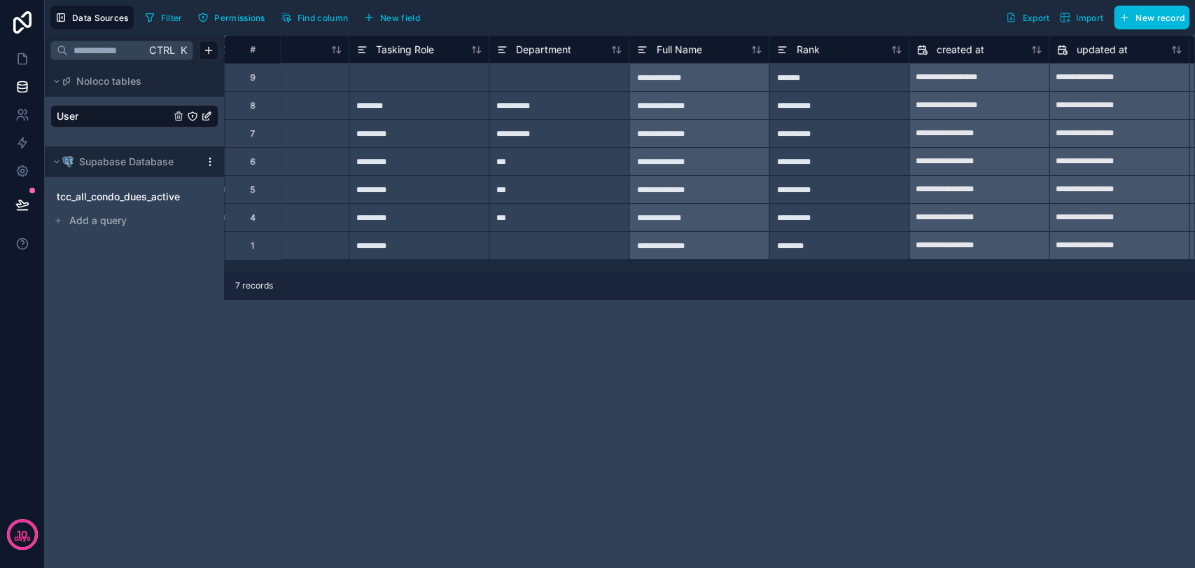
scroll to position [0, 1400]
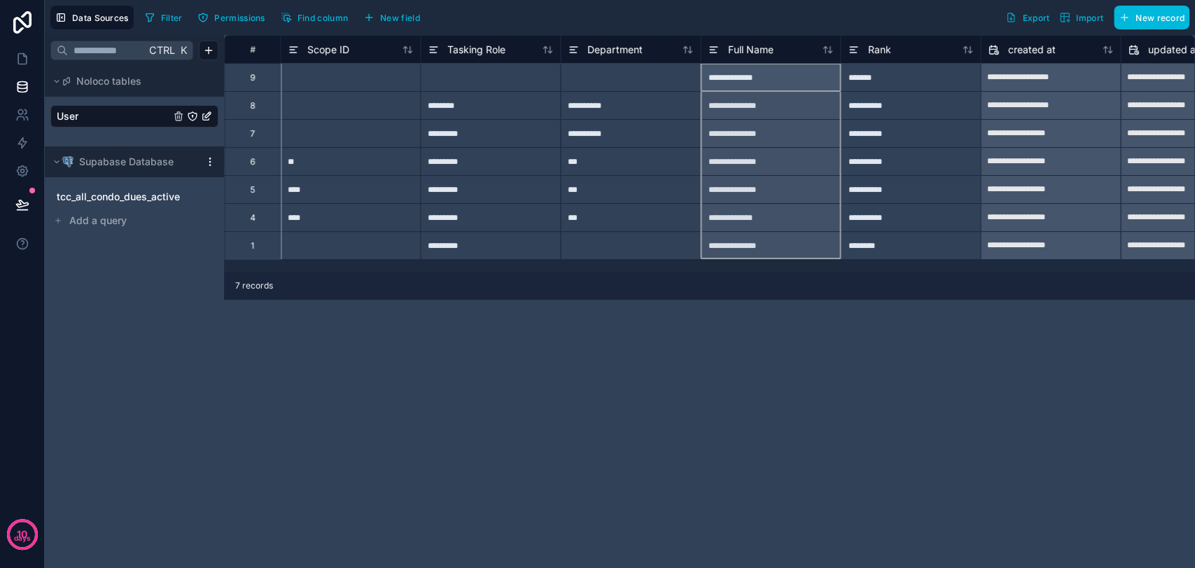
click at [710, 44] on icon at bounding box center [713, 49] width 11 height 17
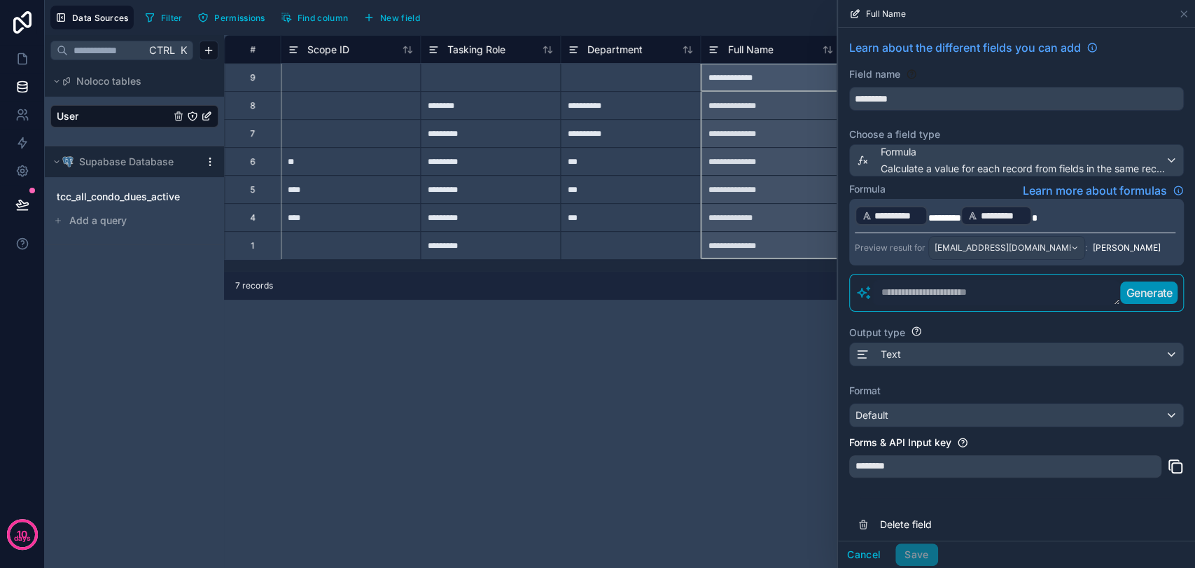
scroll to position [9, 0]
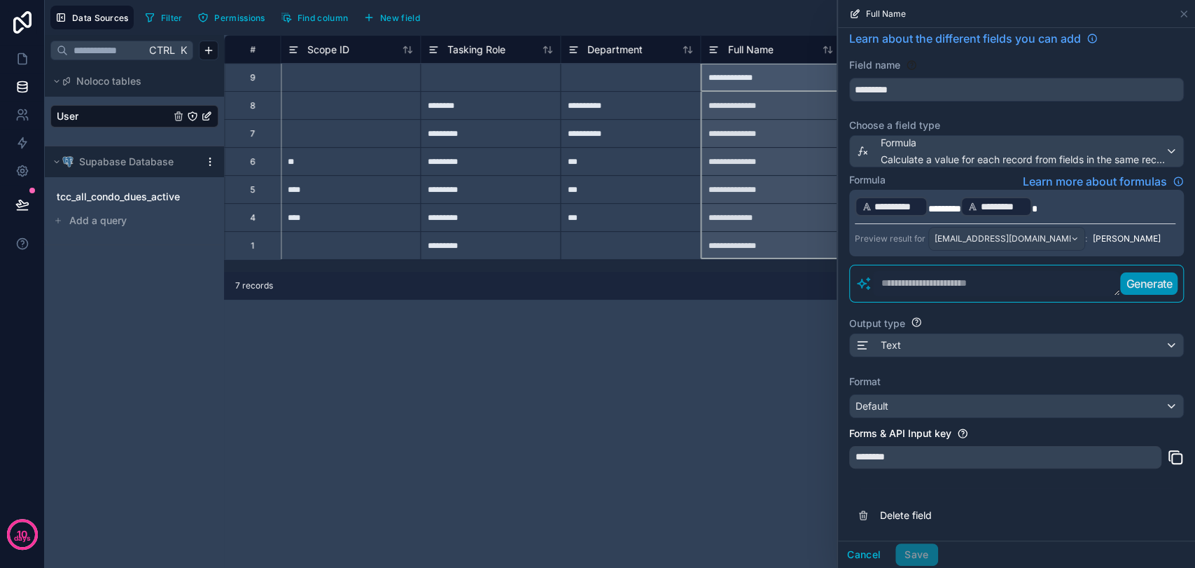
click at [905, 514] on span "Delete field" at bounding box center [981, 515] width 202 height 14
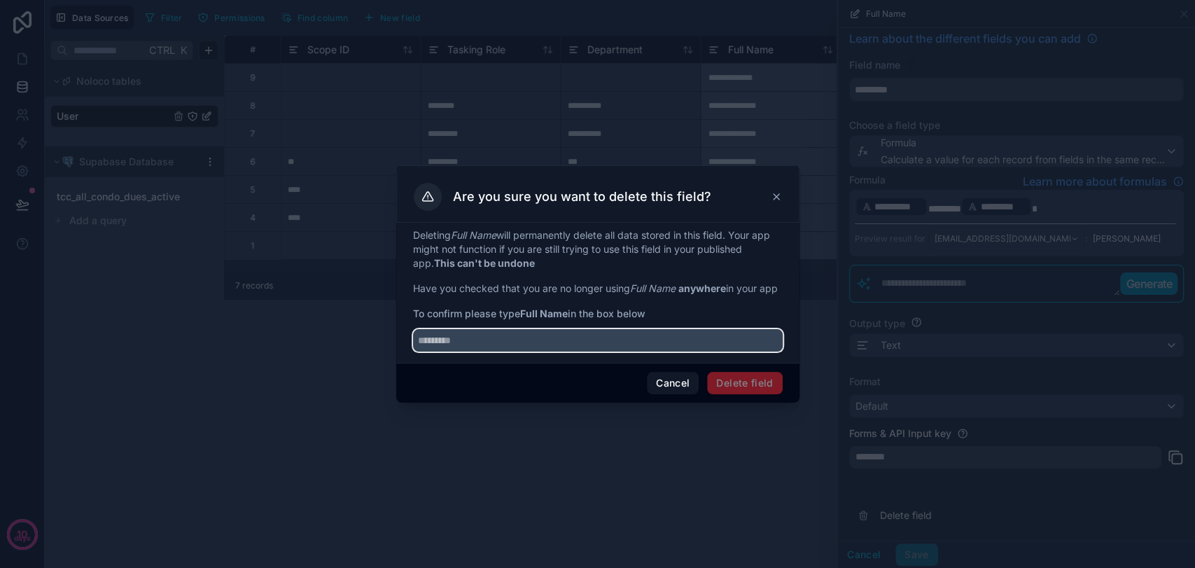
click at [667, 351] on input "text" at bounding box center [598, 340] width 370 height 22
type input "*********"
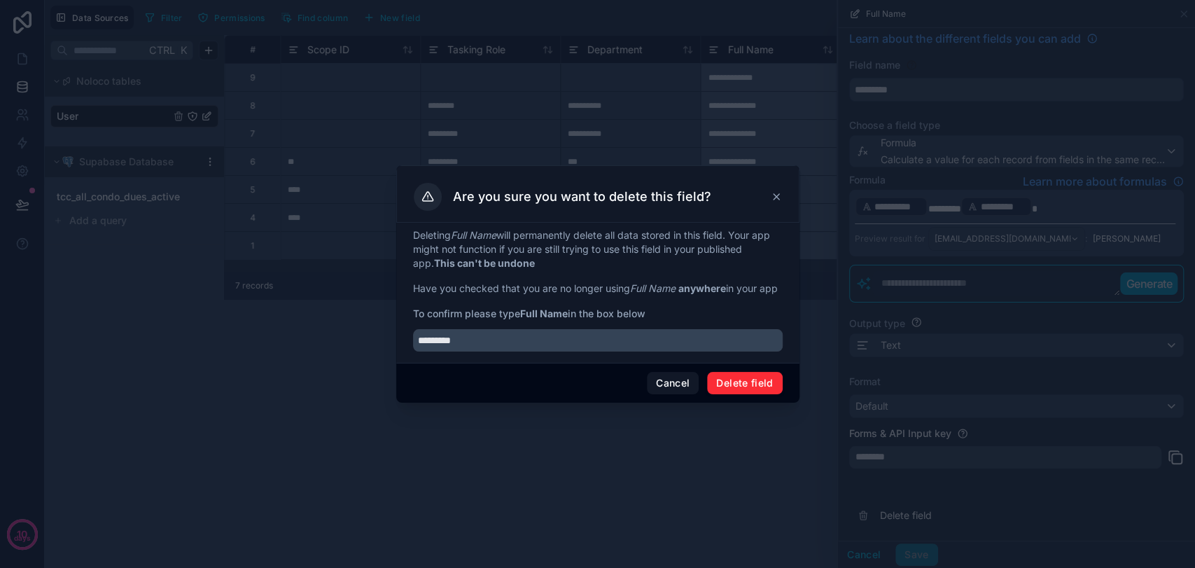
click at [737, 394] on button "Delete field" at bounding box center [744, 383] width 75 height 22
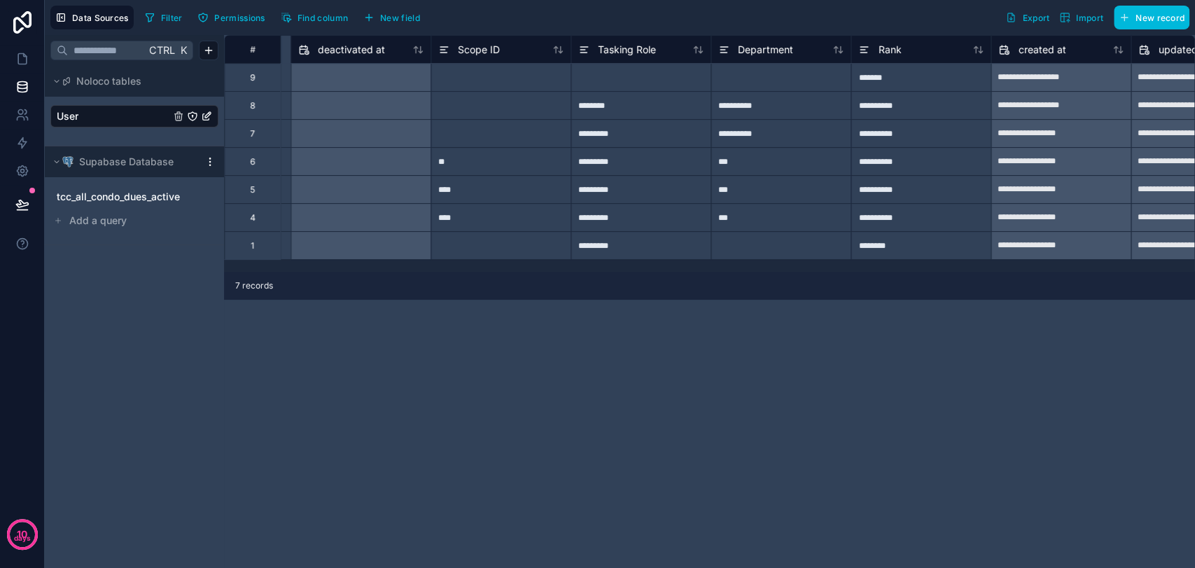
scroll to position [0, 1466]
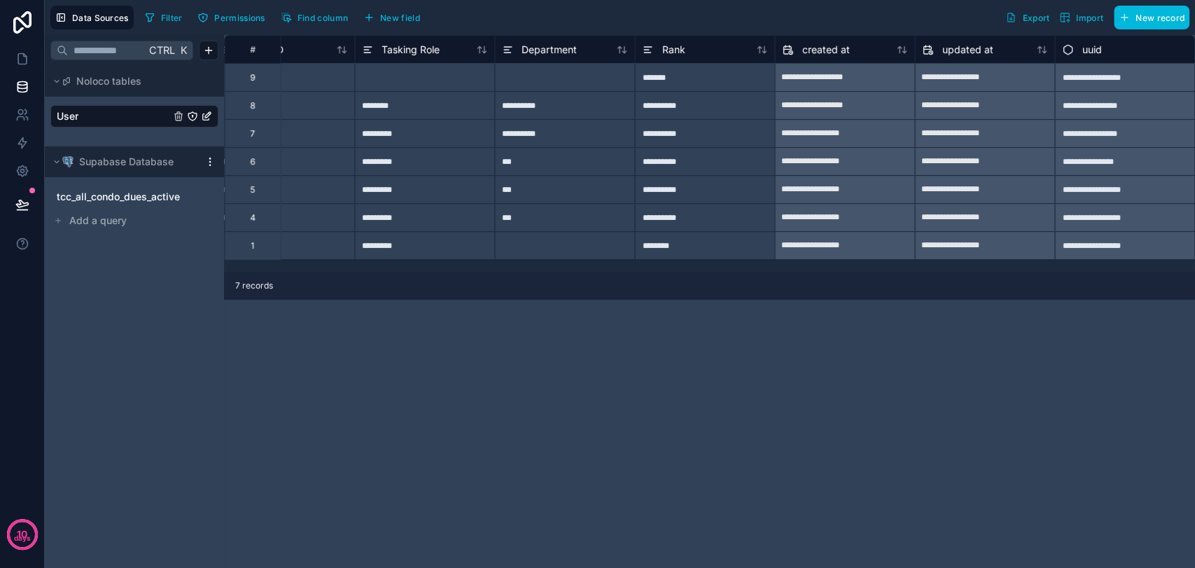
click at [384, 15] on span "New field" at bounding box center [400, 18] width 40 height 10
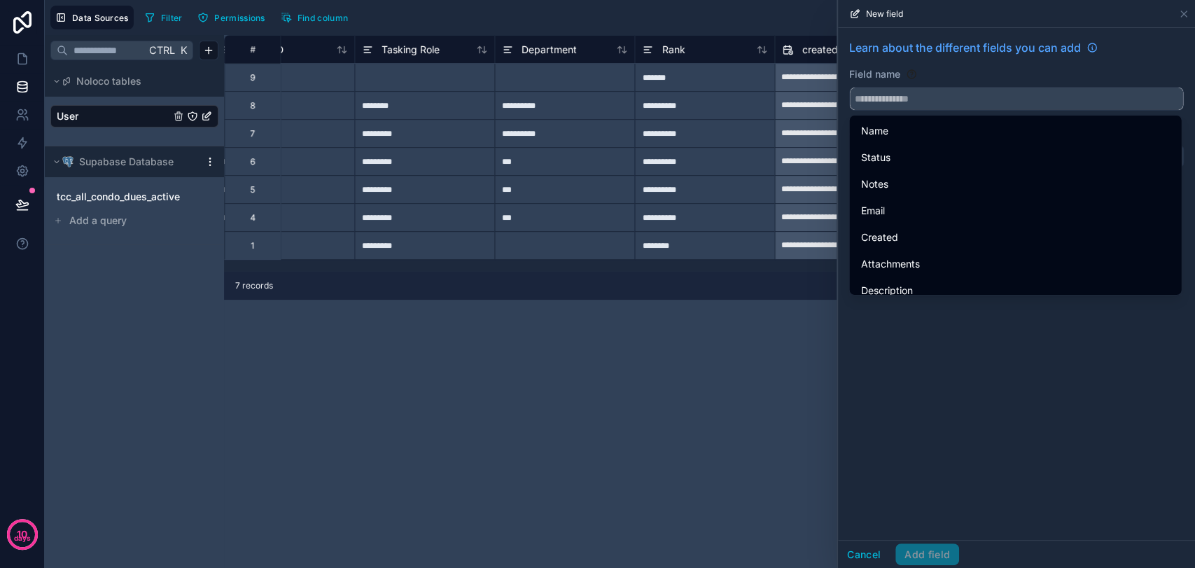
click at [885, 108] on input "text" at bounding box center [1016, 98] width 333 height 22
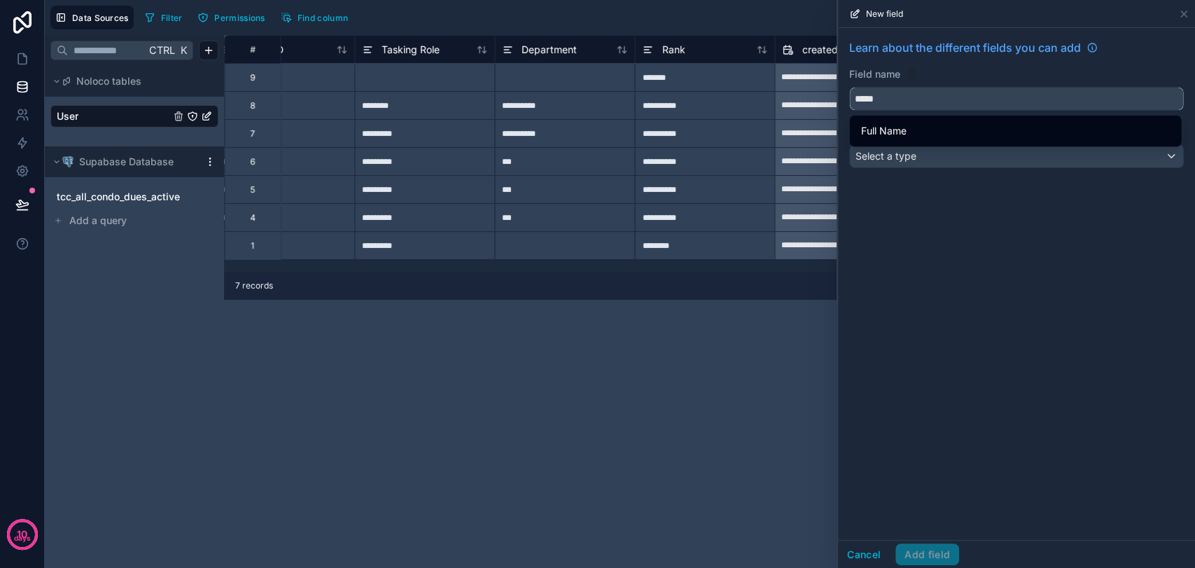
click at [849, 87] on button "****" at bounding box center [1016, 99] width 335 height 24
click at [849, 87] on button "*********" at bounding box center [1016, 99] width 335 height 24
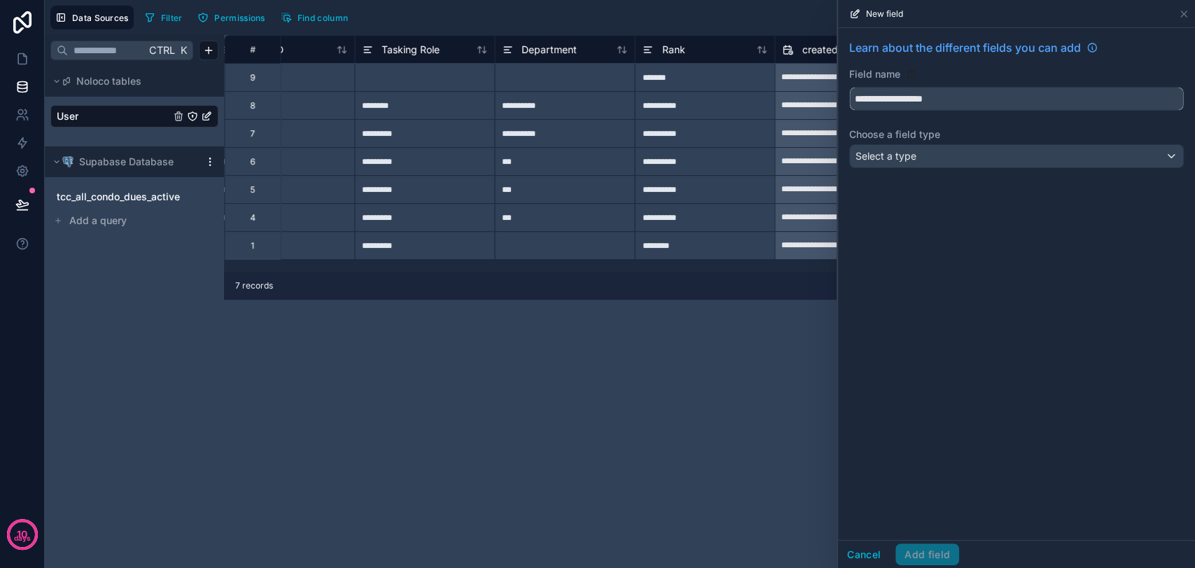
type input "**********"
click at [934, 146] on div "**********" at bounding box center [1016, 106] width 357 height 157
click at [935, 147] on div "Select a type" at bounding box center [1016, 156] width 333 height 22
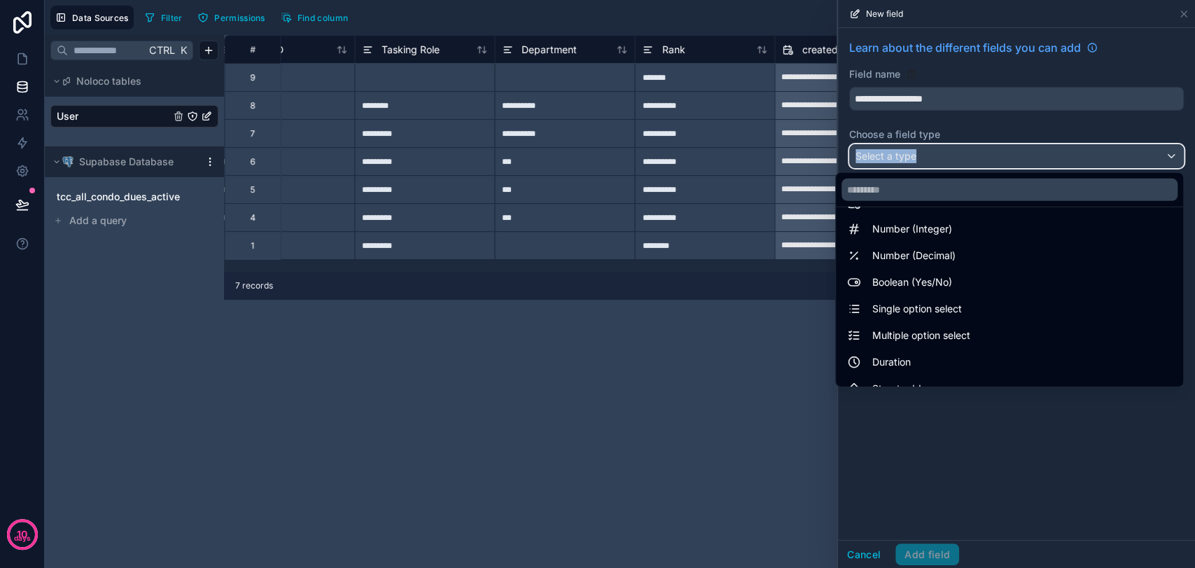
scroll to position [78, 0]
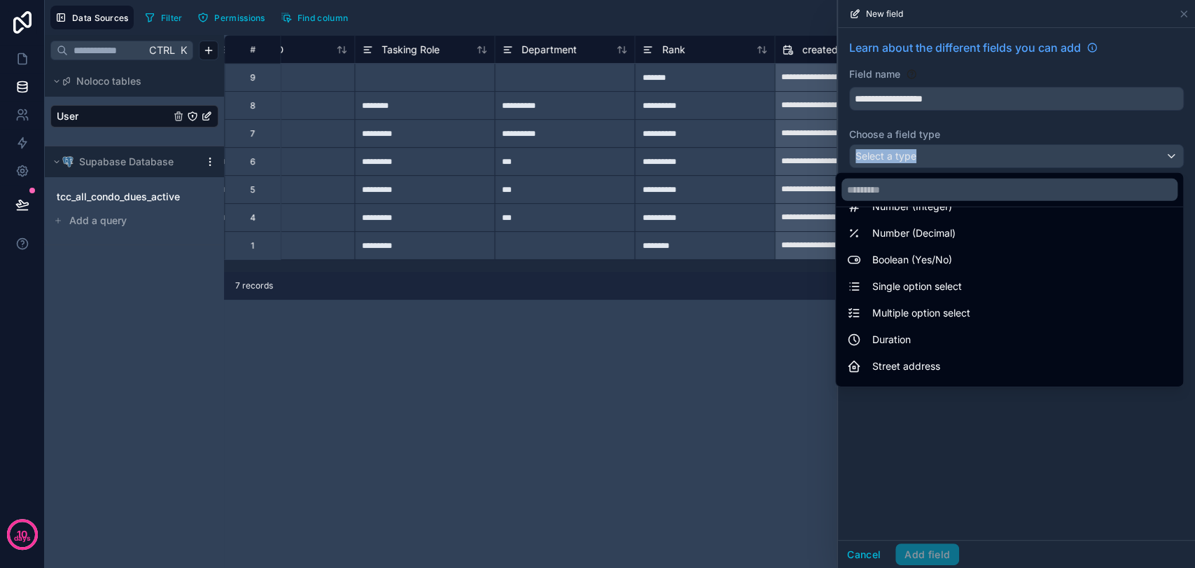
click at [945, 285] on span "Single option select" at bounding box center [917, 286] width 90 height 17
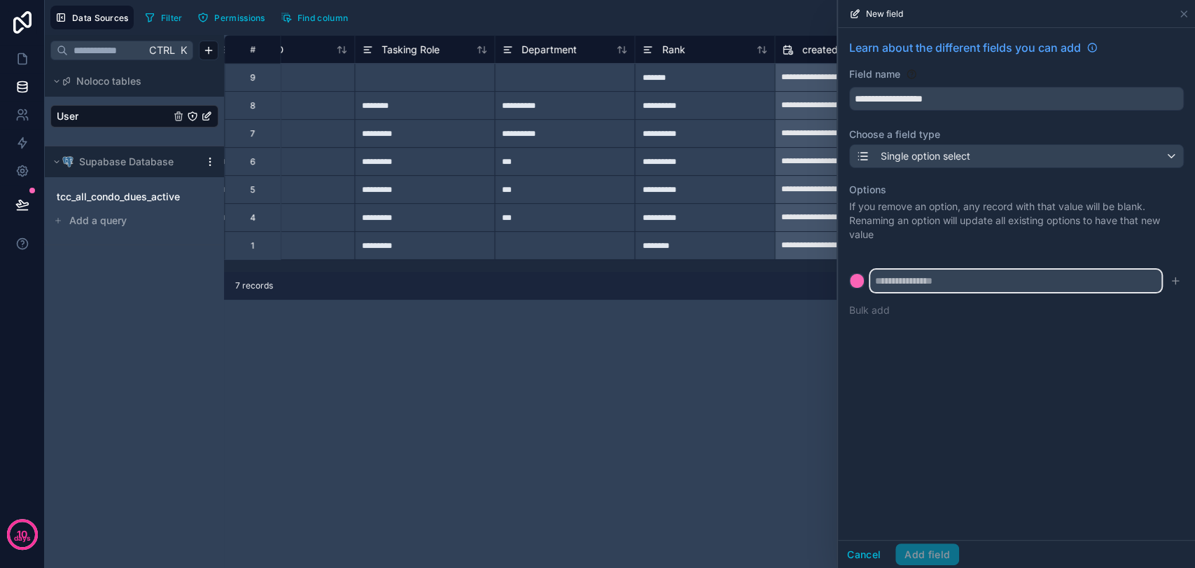
click at [943, 275] on input "text" at bounding box center [1015, 280] width 291 height 22
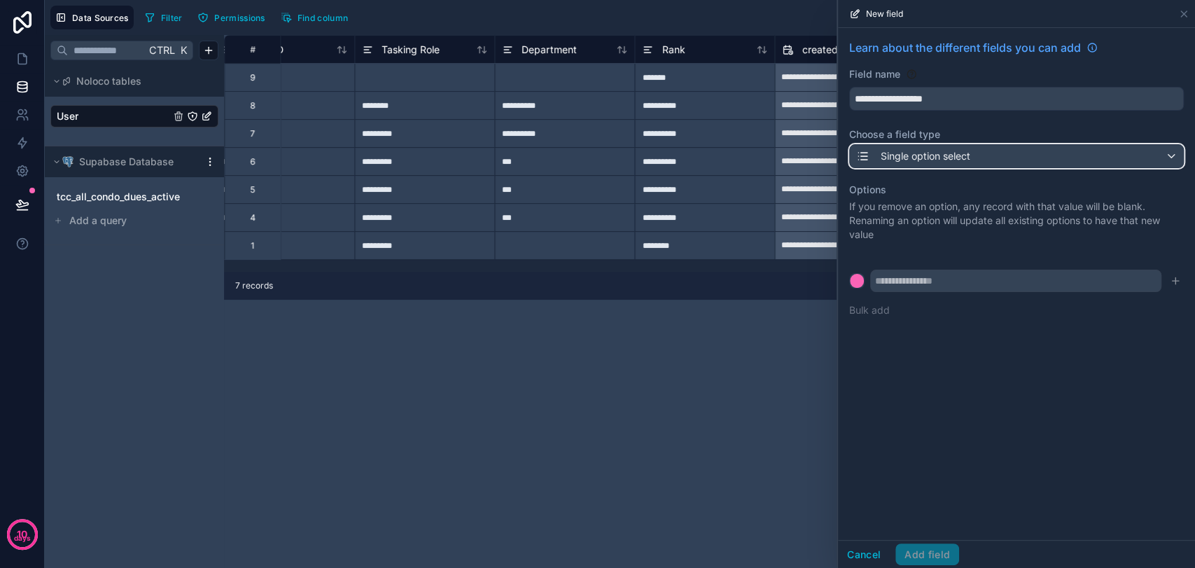
click at [976, 163] on div "Single option select" at bounding box center [1016, 156] width 333 height 22
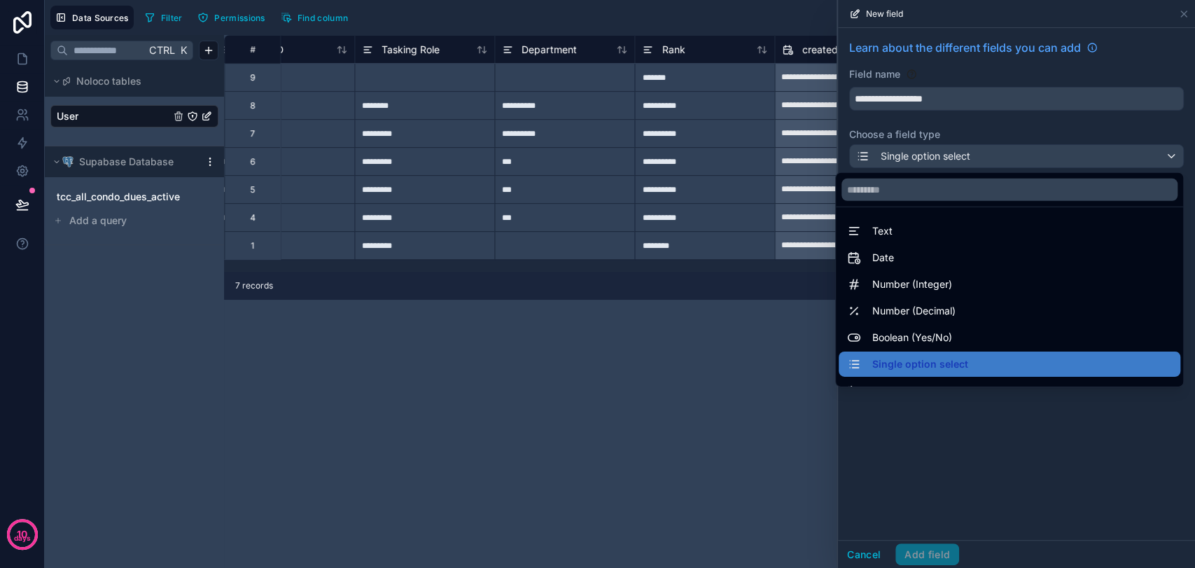
click at [902, 230] on div "Text" at bounding box center [1009, 231] width 325 height 17
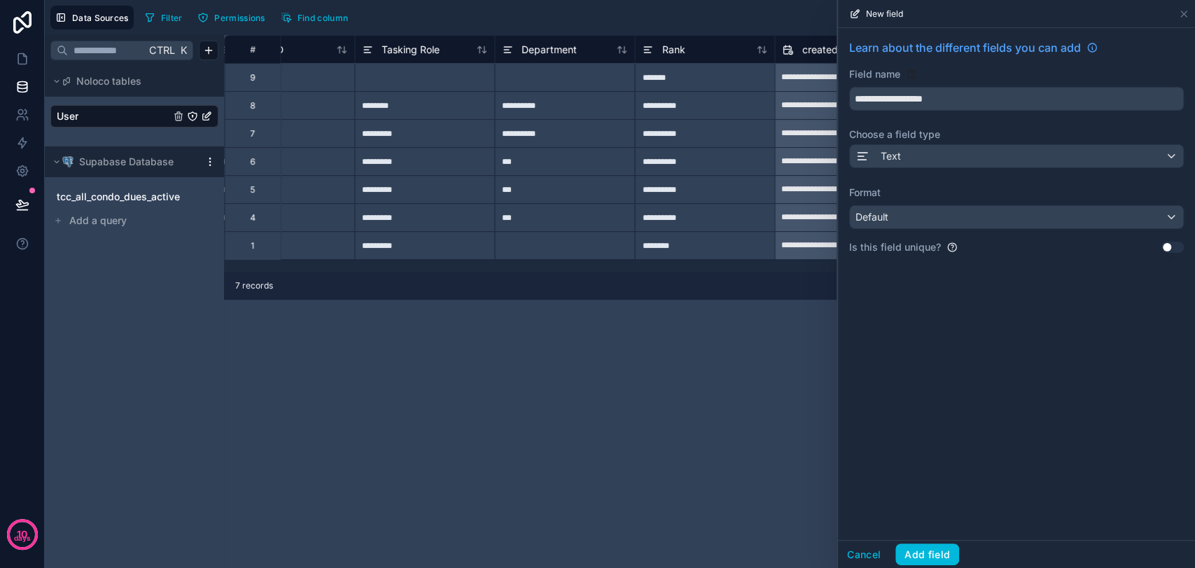
click at [941, 556] on button "Add field" at bounding box center [927, 554] width 64 height 22
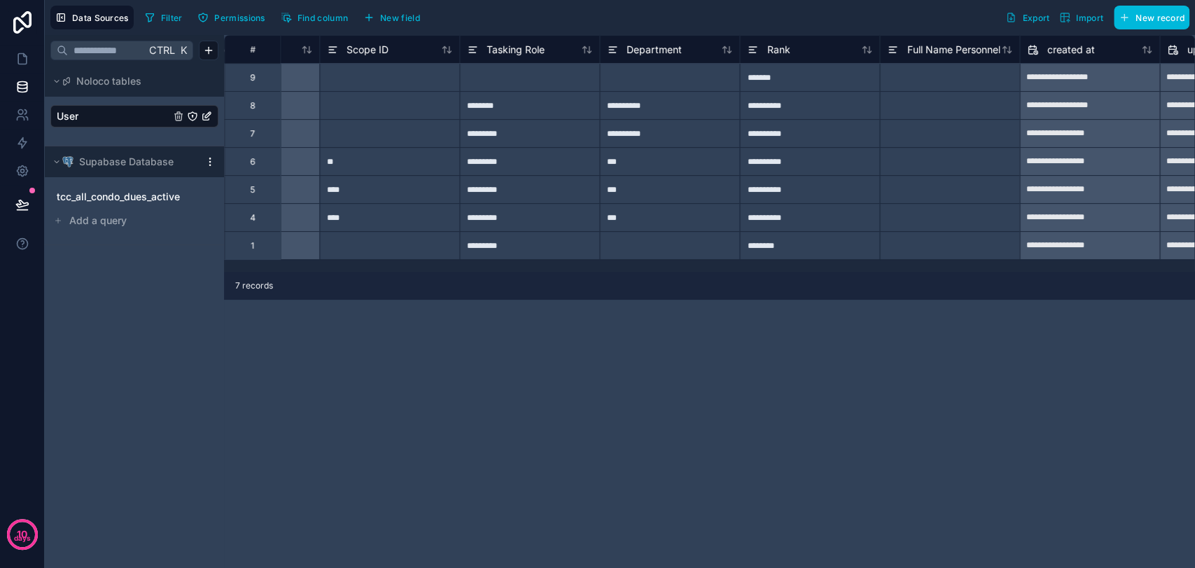
scroll to position [0, 1606]
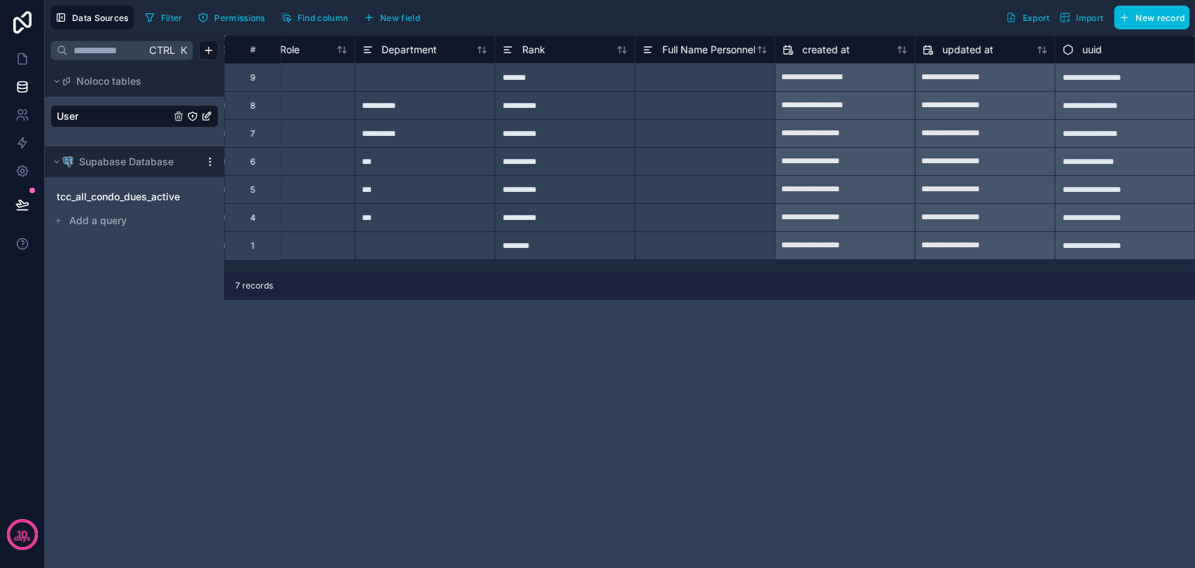
click at [700, 83] on div at bounding box center [704, 77] width 140 height 28
type input "**********"
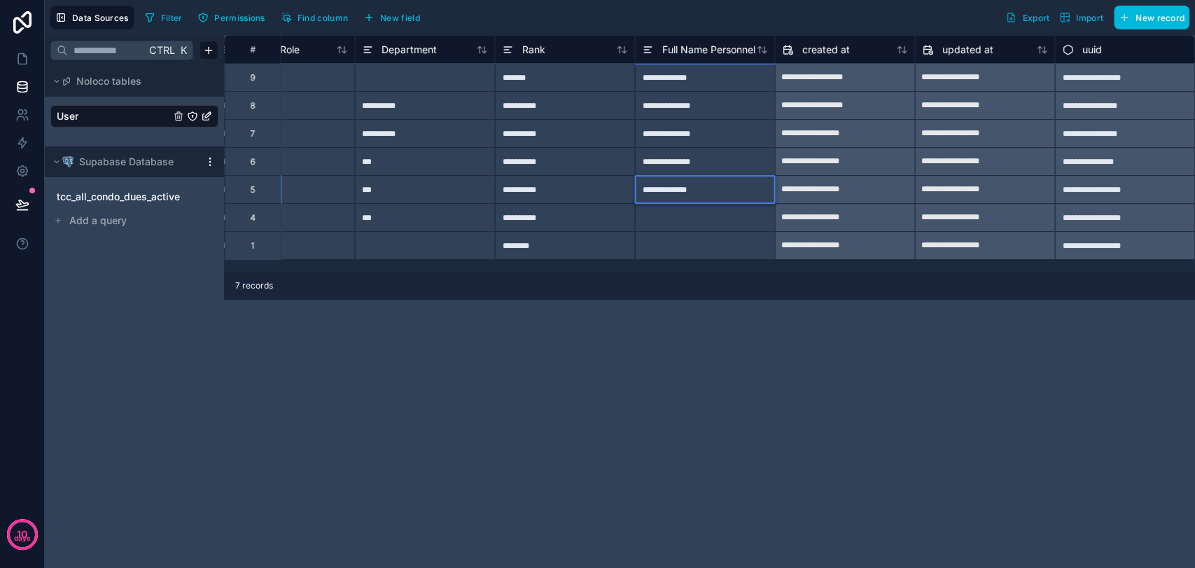
type input "**********"
type input "**"
type input "*"
type input "**********"
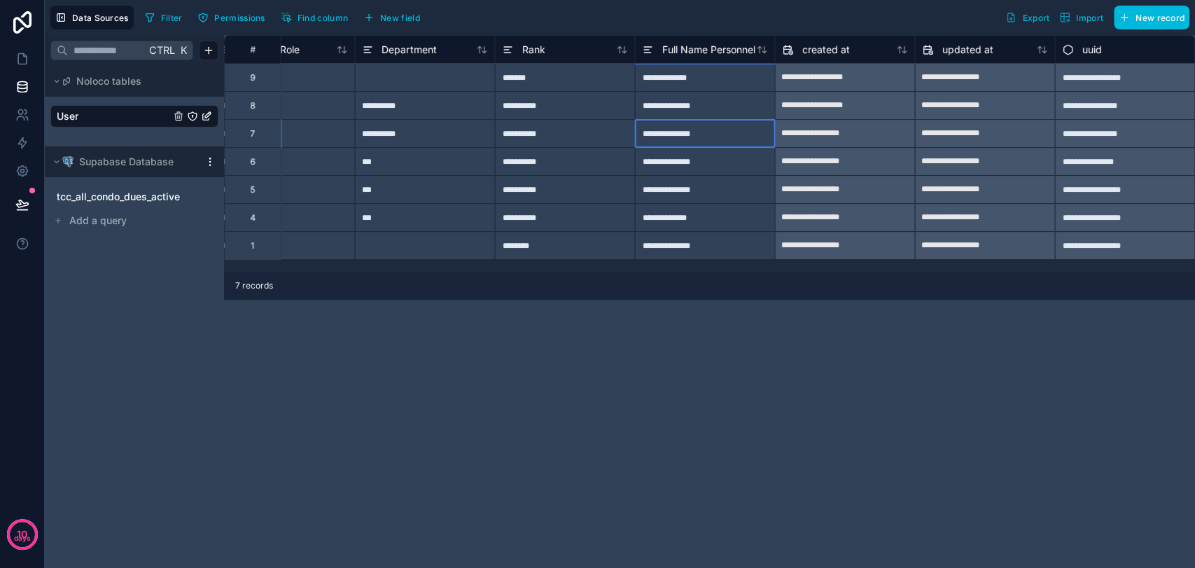
click at [711, 119] on div "**********" at bounding box center [704, 133] width 140 height 28
click at [18, 57] on icon at bounding box center [22, 59] width 14 height 14
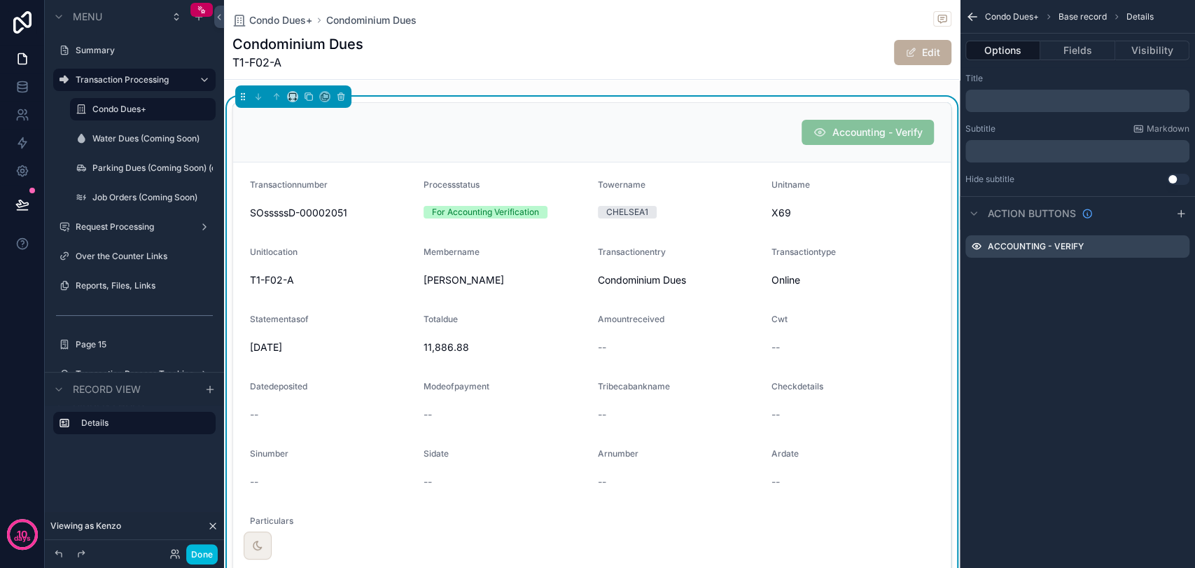
click at [0, 0] on icon "scrollable content" at bounding box center [0, 0] width 0 height 0
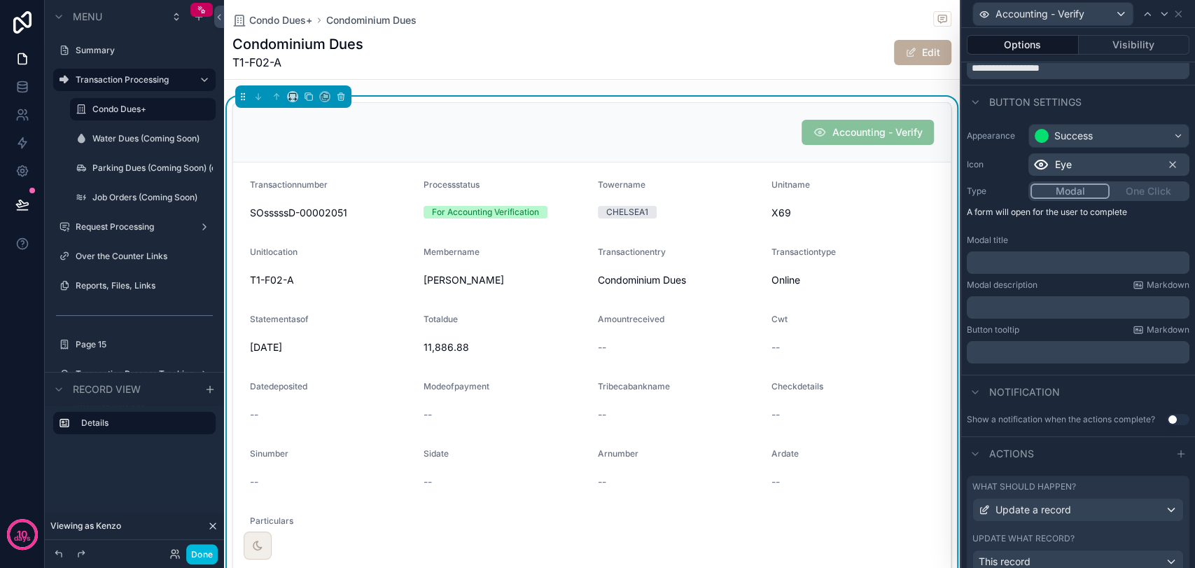
scroll to position [119, 0]
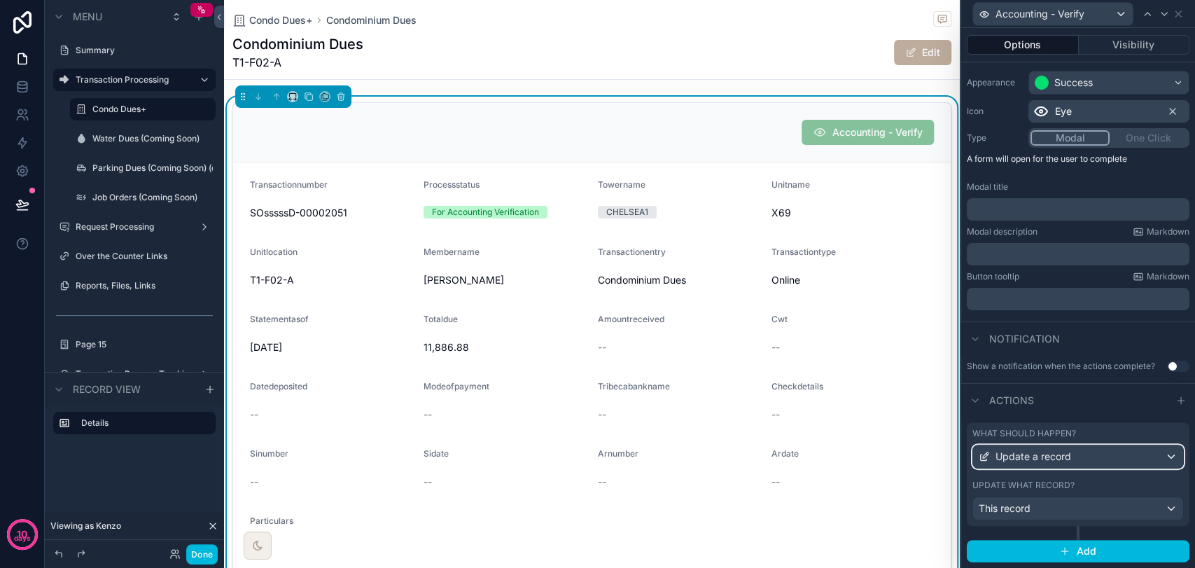
click at [1151, 459] on div "Update a record" at bounding box center [1078, 456] width 210 height 22
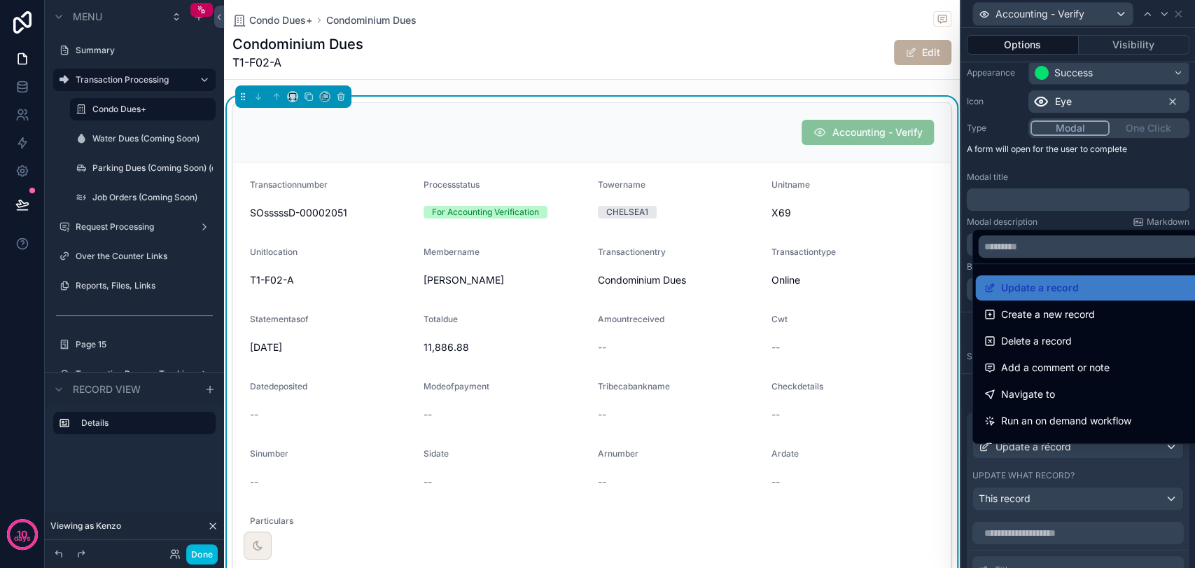
click at [1151, 459] on div at bounding box center [1078, 284] width 234 height 568
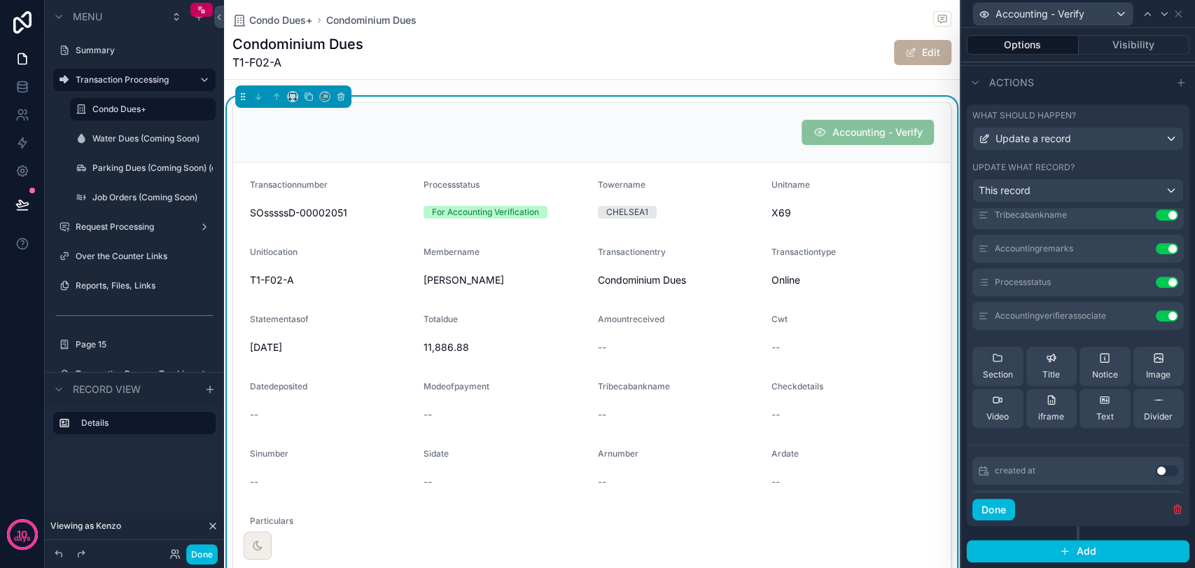
scroll to position [155, 0]
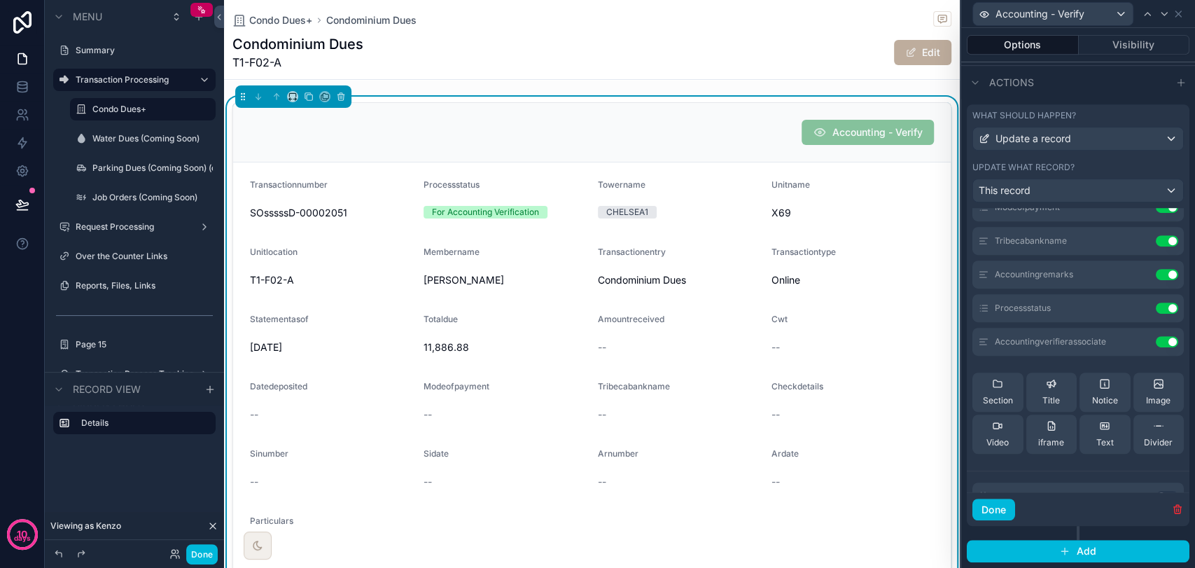
click at [0, 0] on icon at bounding box center [0, 0] width 0 height 0
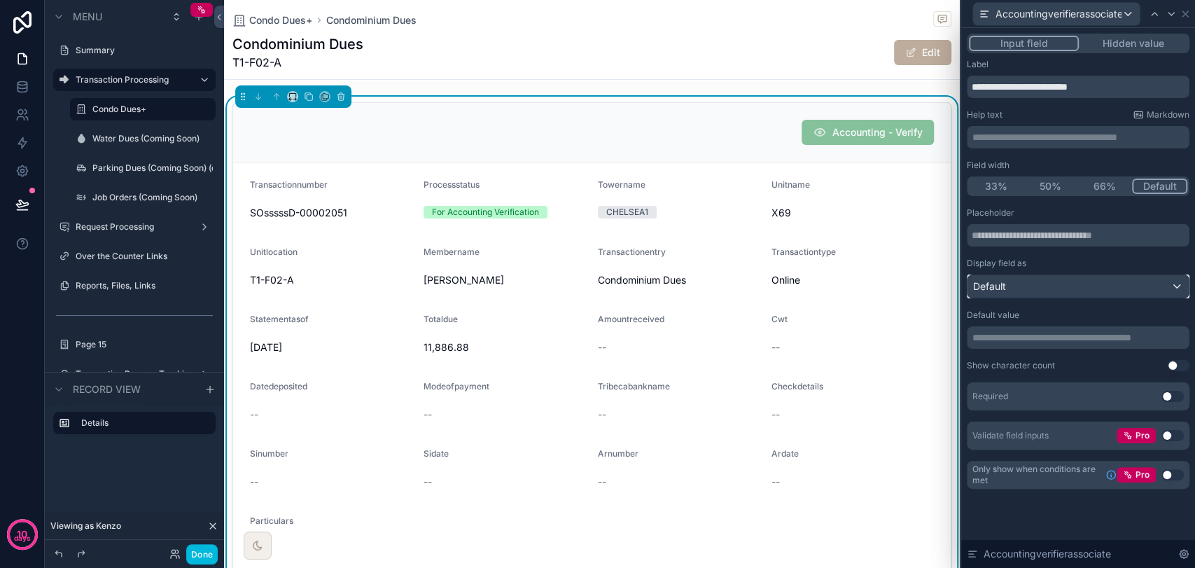
click at [1022, 280] on div "Default" at bounding box center [1077, 286] width 221 height 22
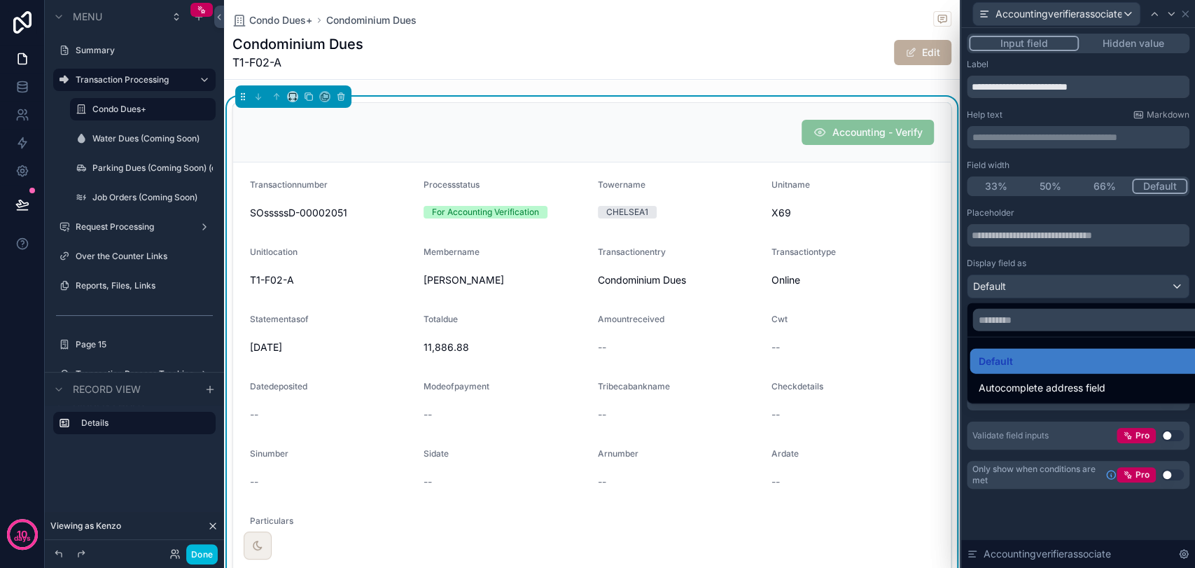
click at [1022, 280] on div at bounding box center [1078, 284] width 234 height 568
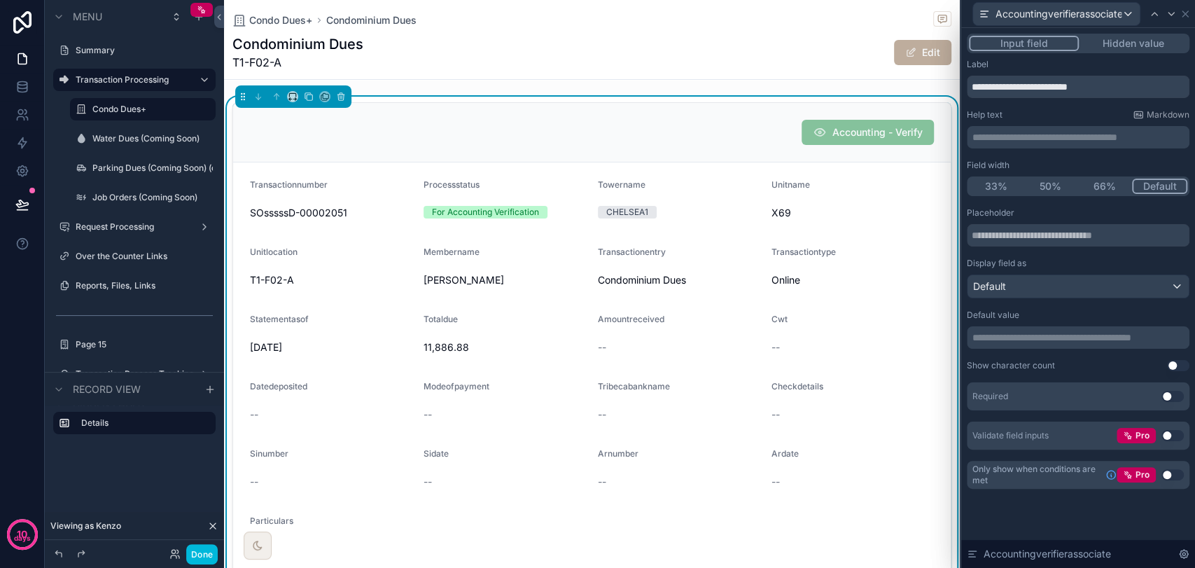
click at [1044, 333] on p "**********" at bounding box center [1079, 337] width 214 height 14
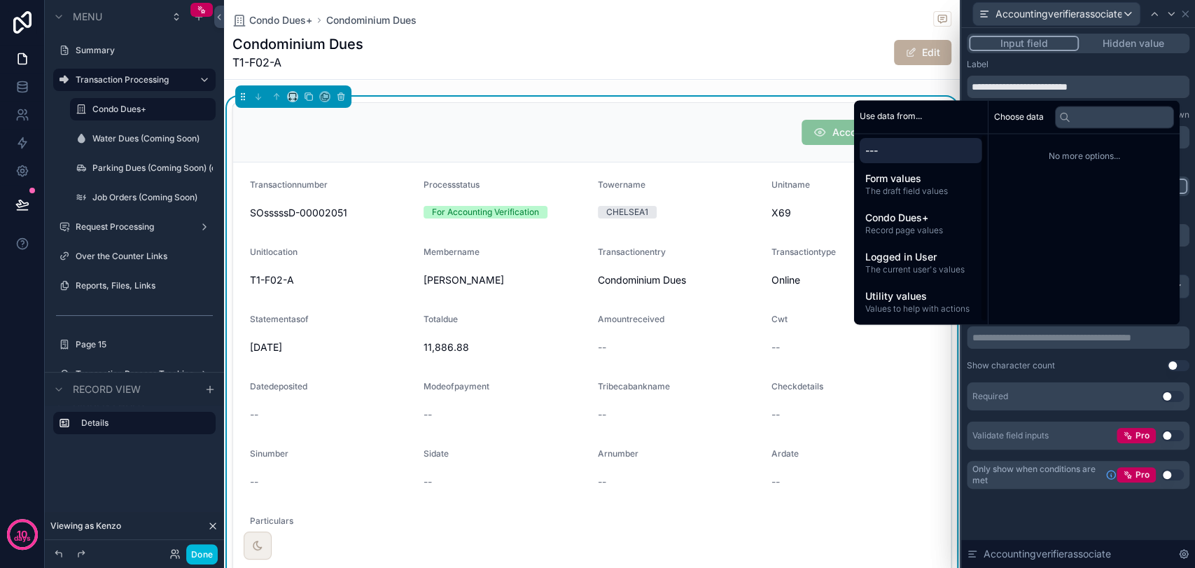
scroll to position [2, 0]
click at [925, 252] on span "Logged in User" at bounding box center [920, 256] width 111 height 14
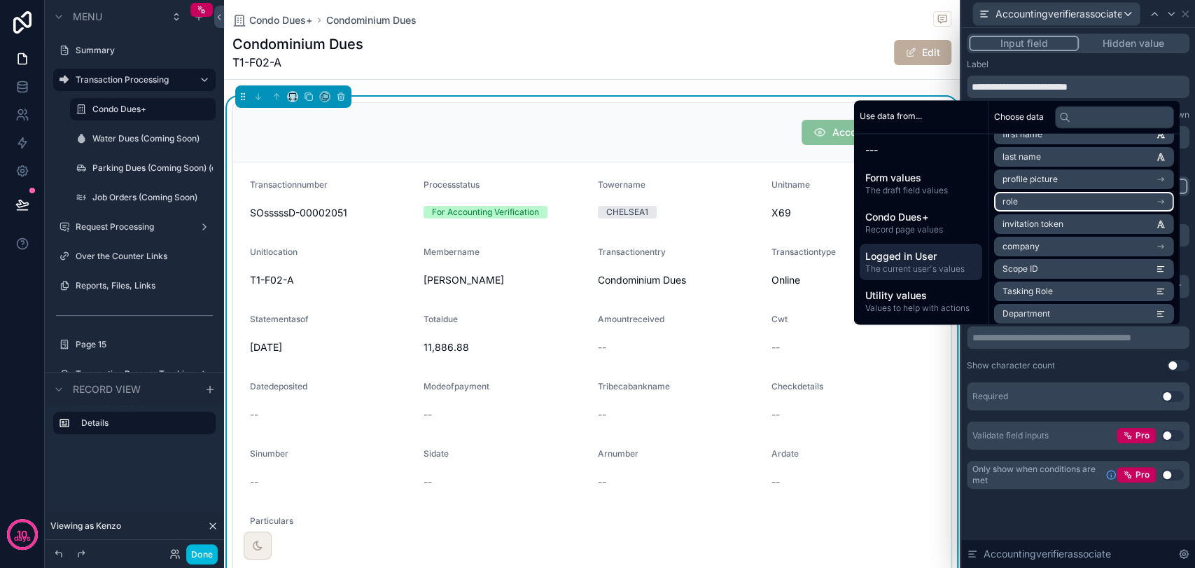
scroll to position [131, 0]
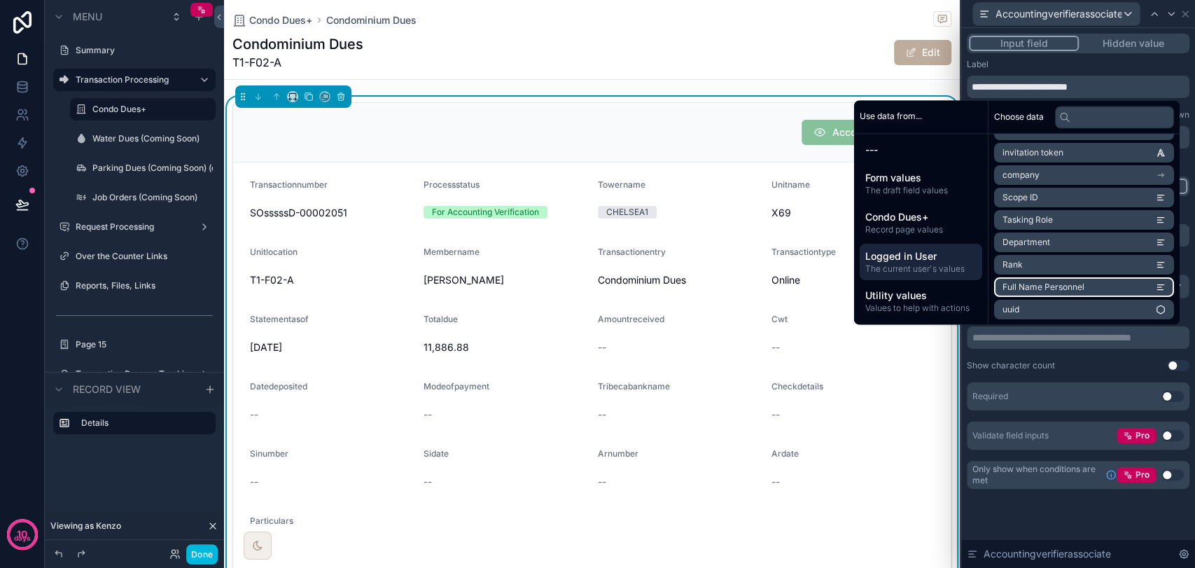
click at [1041, 283] on span "Full Name Personnel" at bounding box center [1043, 286] width 82 height 11
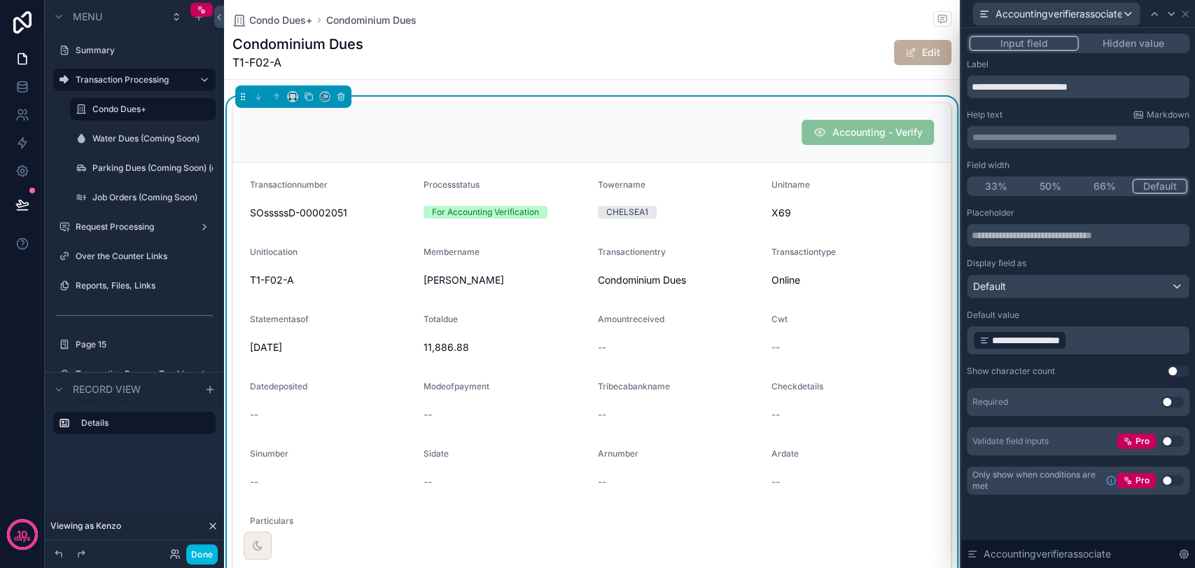
click at [1098, 369] on div "Show character count Use setting" at bounding box center [1078, 370] width 223 height 11
click at [1177, 402] on button "Use setting" at bounding box center [1172, 401] width 22 height 11
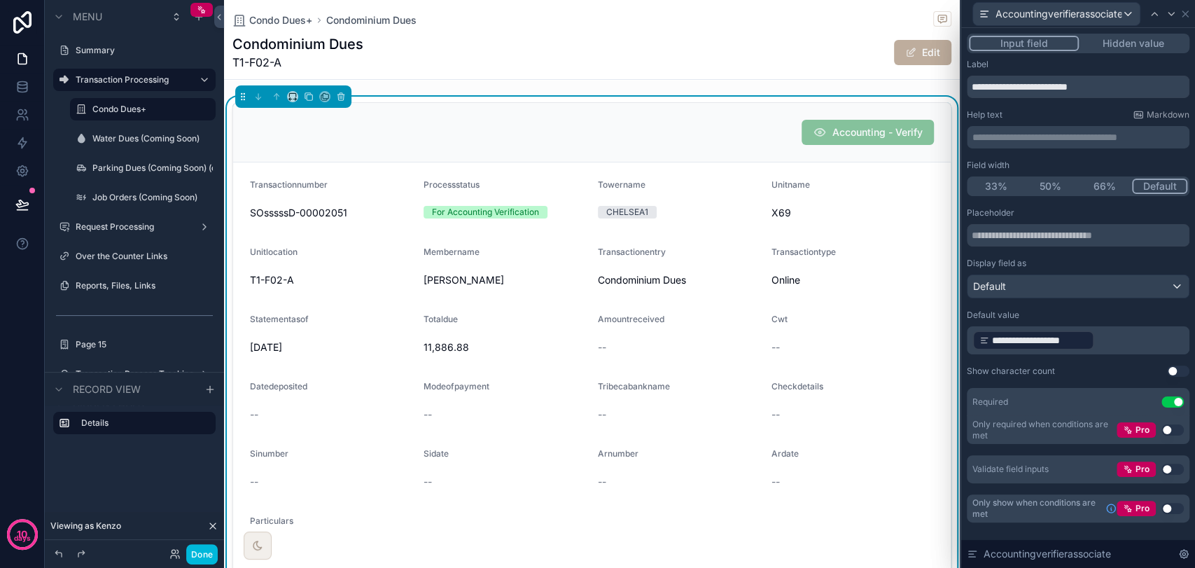
click at [1184, 553] on icon at bounding box center [1183, 553] width 3 height 3
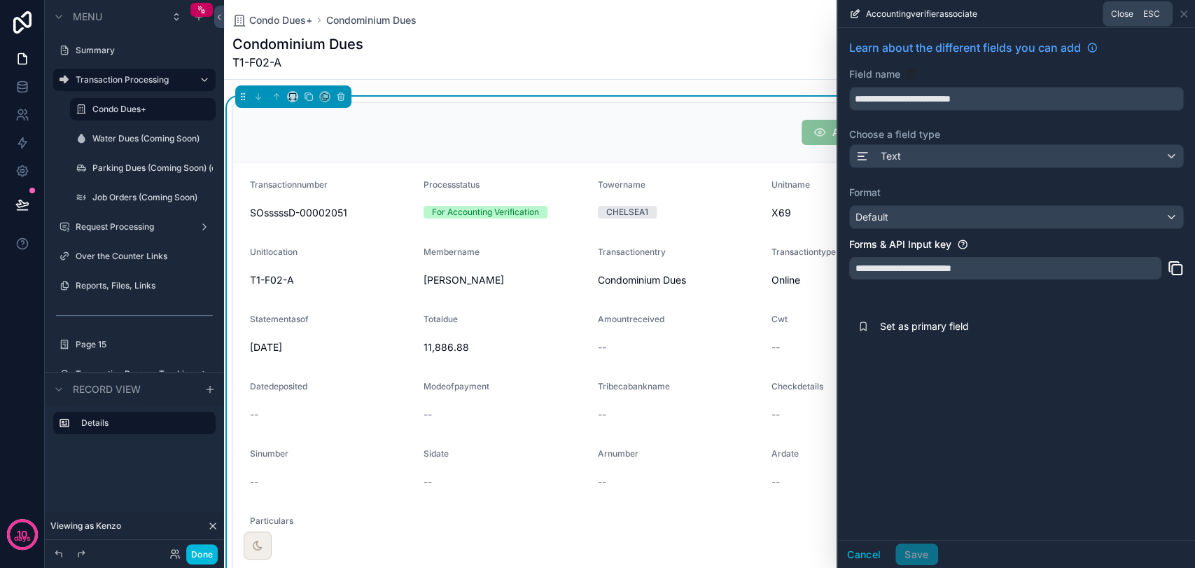
click at [1182, 14] on icon at bounding box center [1184, 14] width 6 height 6
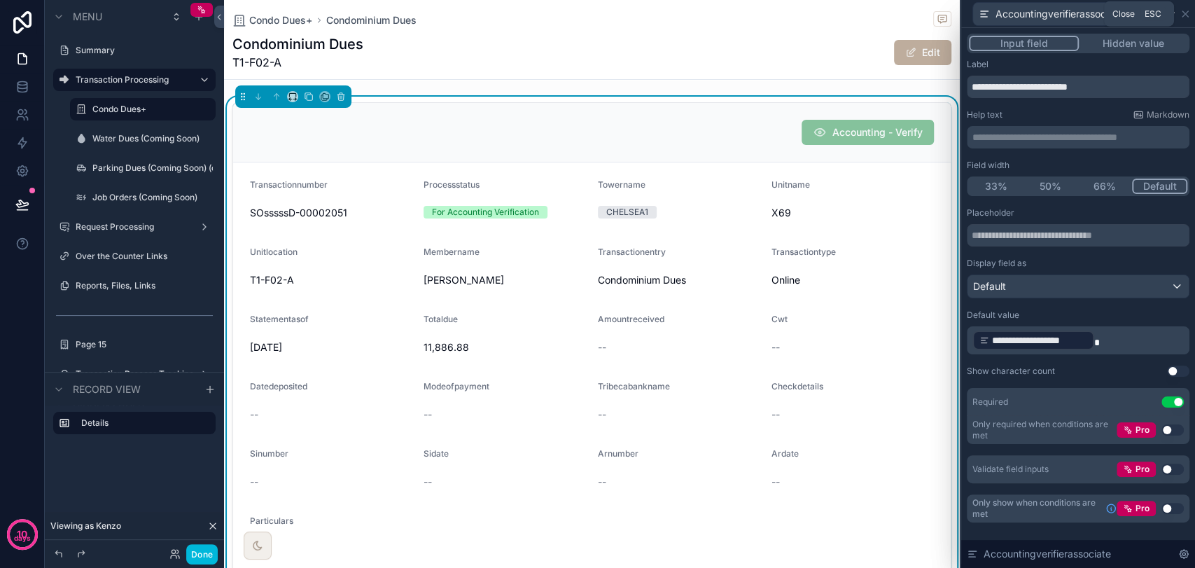
click at [1186, 12] on icon at bounding box center [1185, 14] width 6 height 6
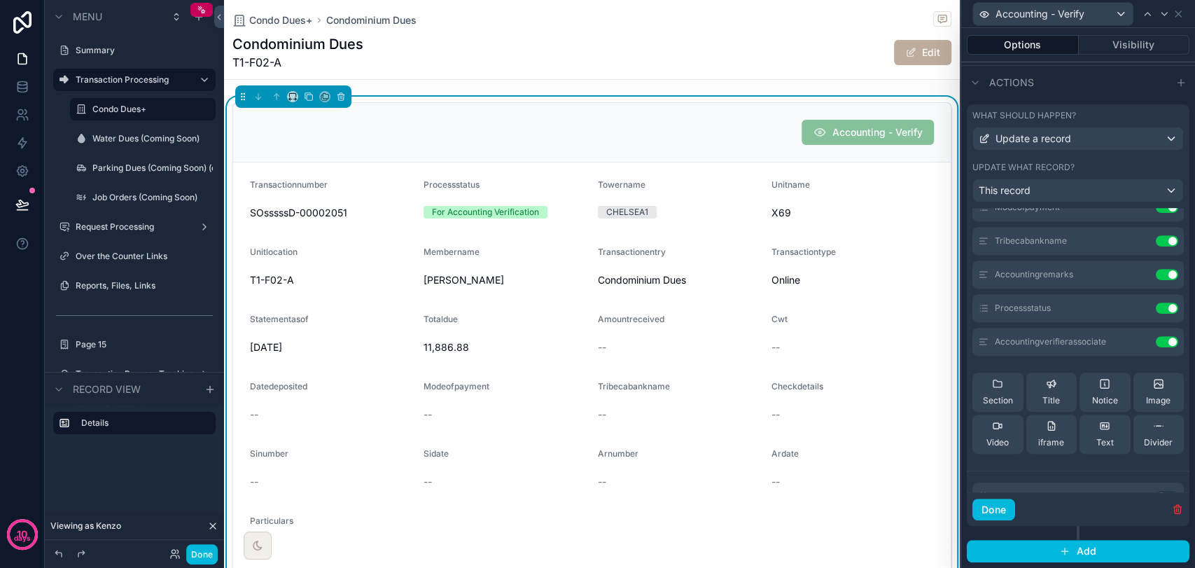
click at [1156, 341] on button "Use setting" at bounding box center [1167, 341] width 22 height 11
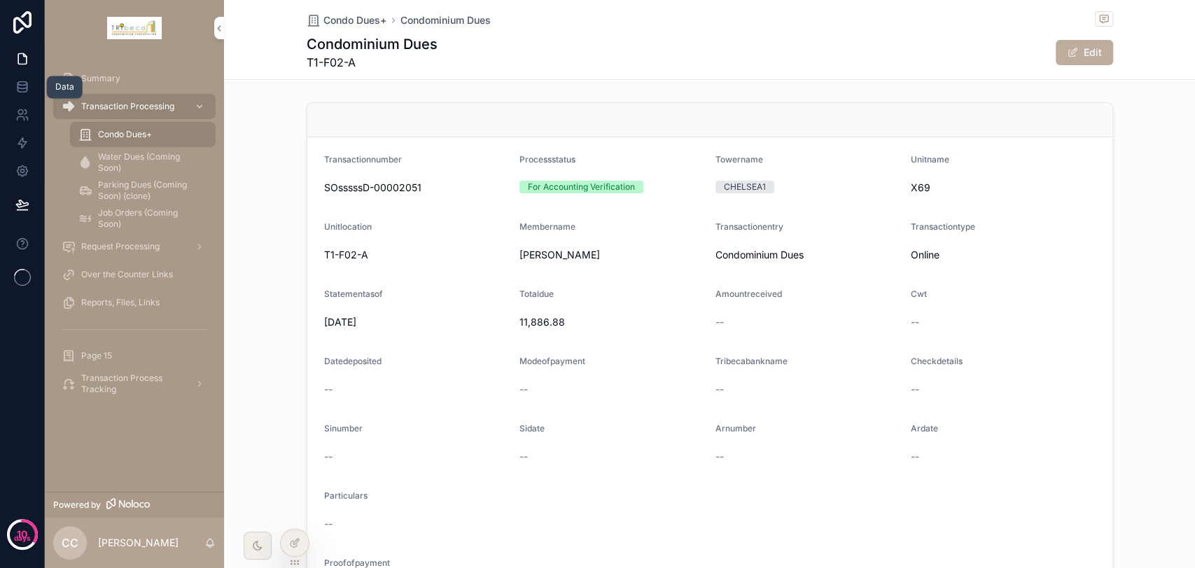
click at [24, 87] on icon at bounding box center [21, 86] width 9 height 6
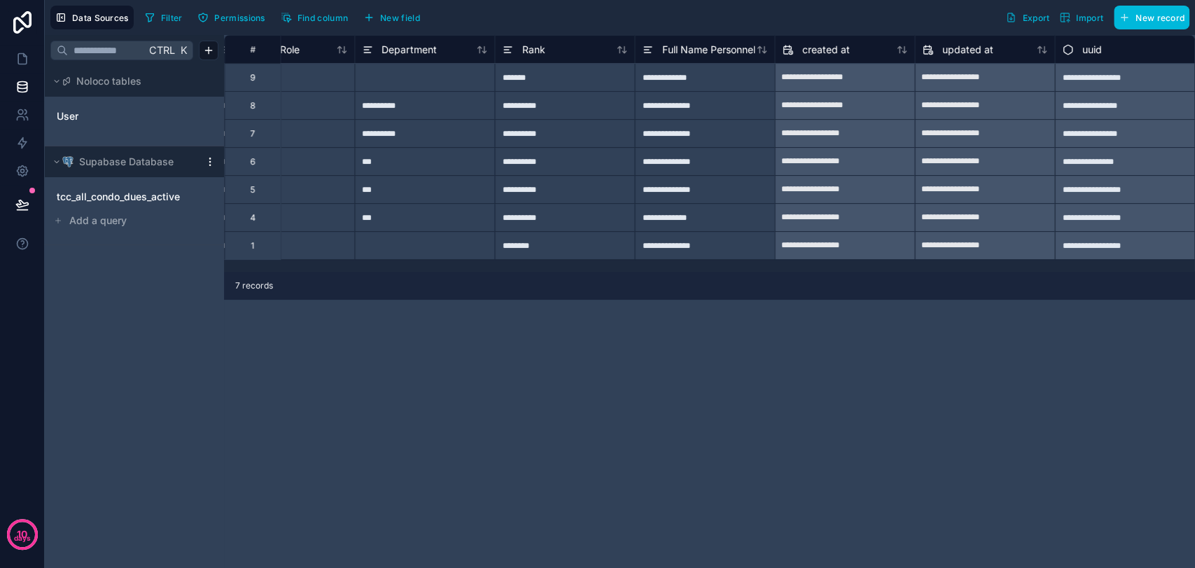
scroll to position [0, 1324]
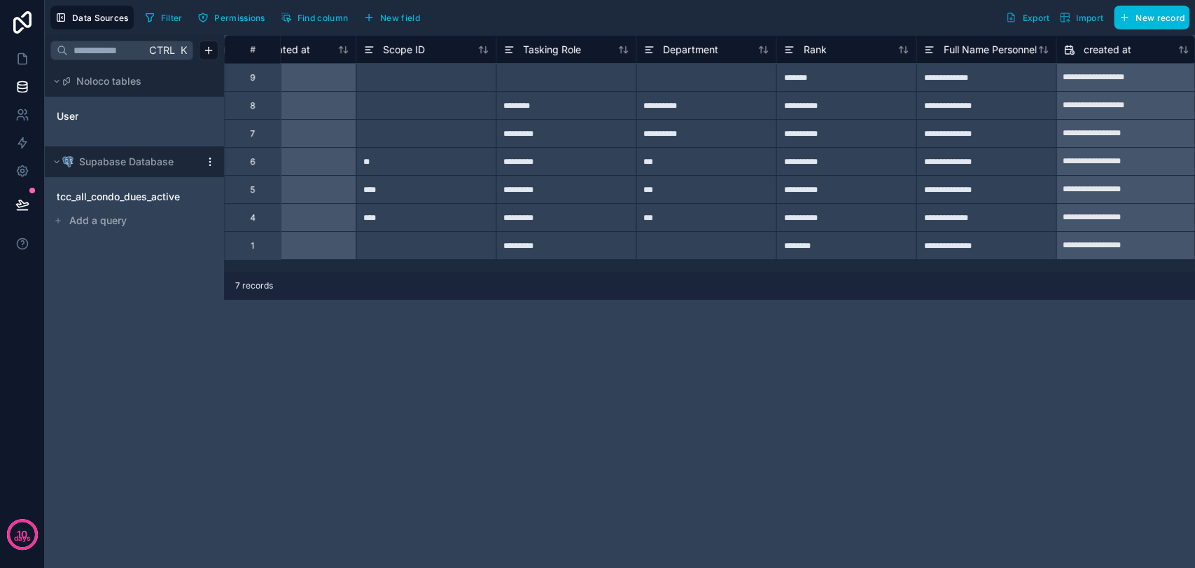
click at [930, 52] on icon at bounding box center [928, 49] width 11 height 17
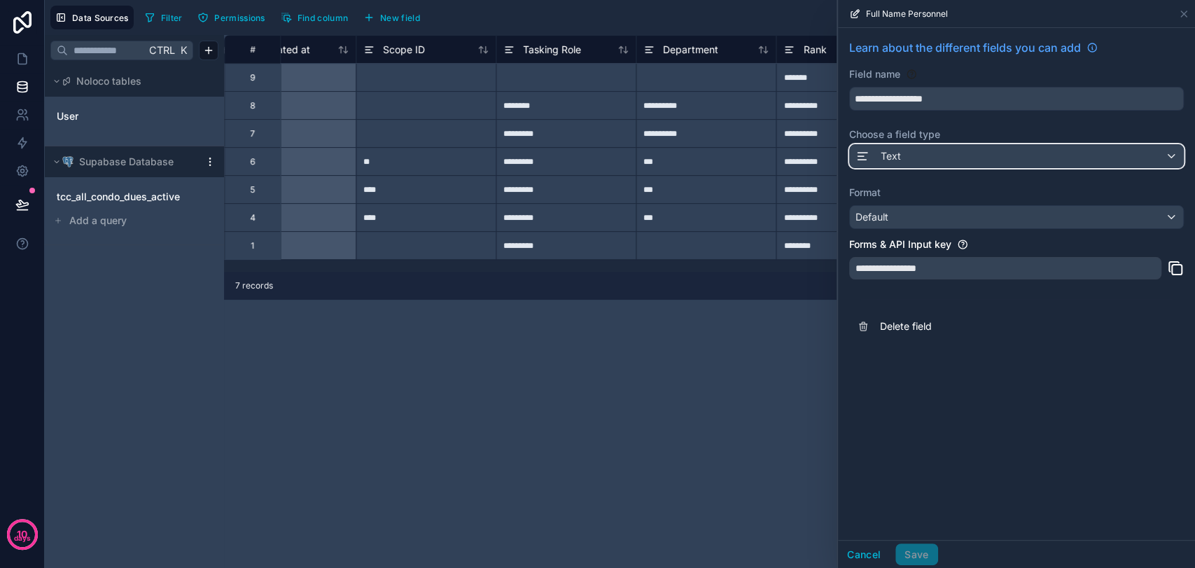
click at [948, 146] on div "Text" at bounding box center [1016, 156] width 333 height 22
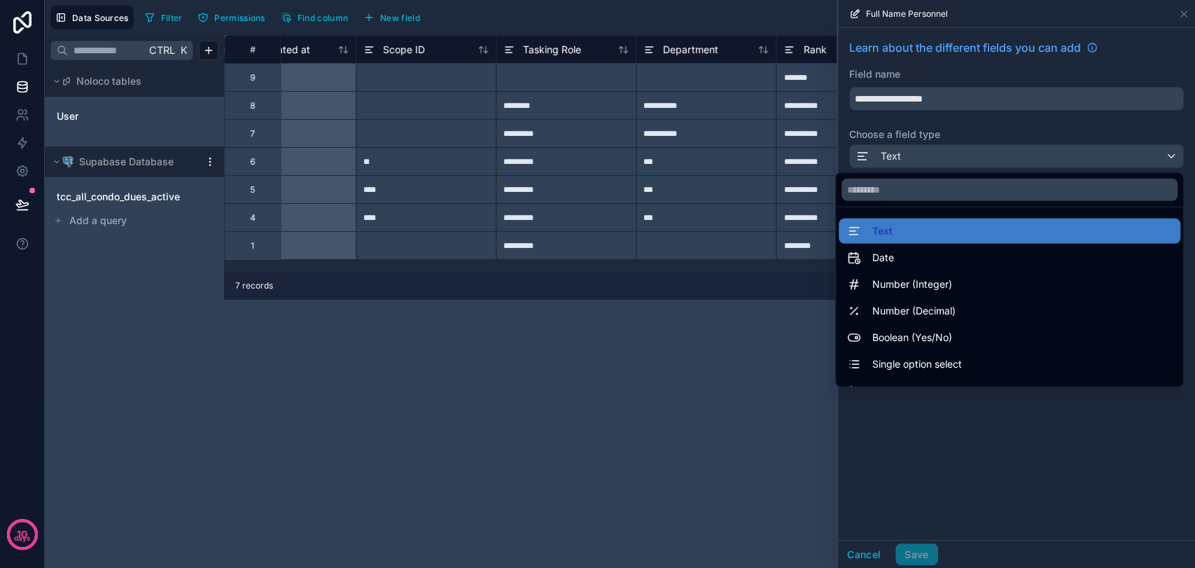
click at [938, 354] on div "Single option select" at bounding box center [1010, 363] width 342 height 25
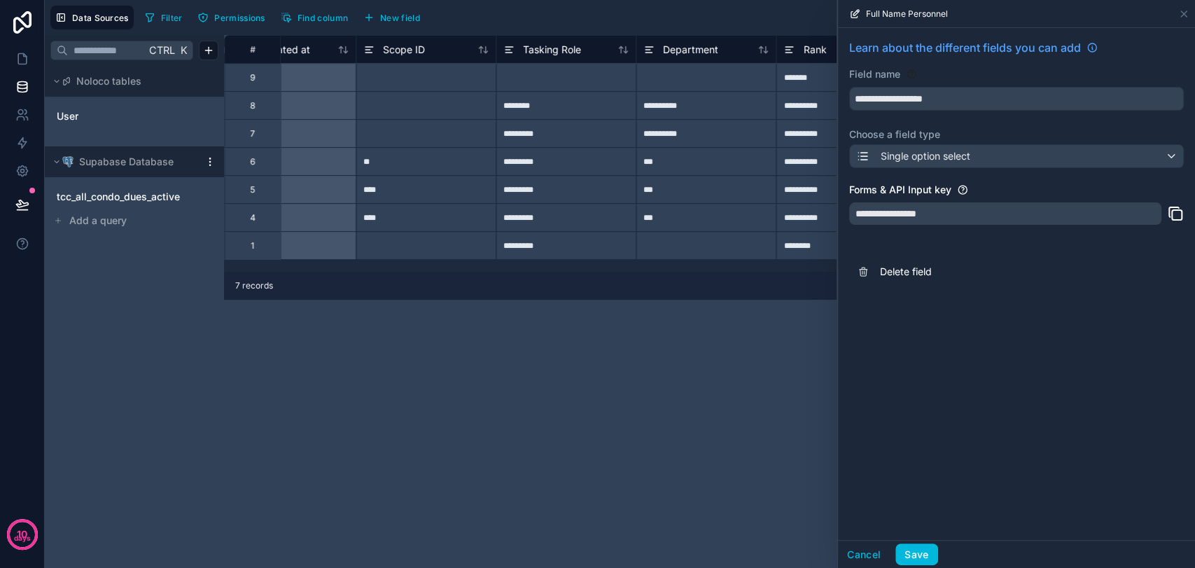
click at [917, 552] on button "Save" at bounding box center [916, 554] width 42 height 22
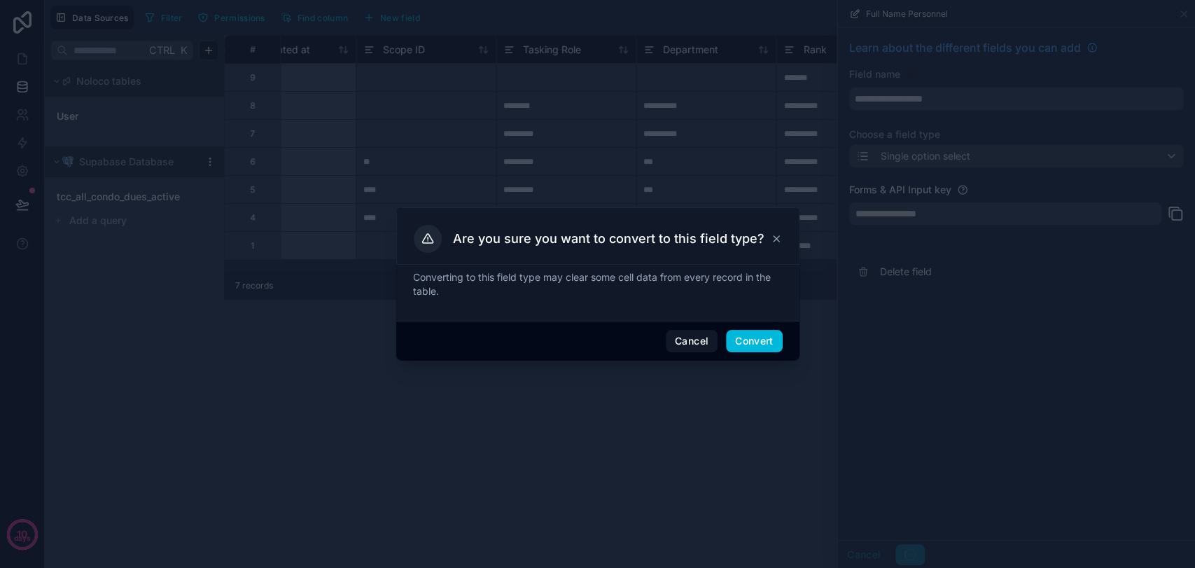
click at [759, 337] on button "Convert" at bounding box center [754, 341] width 56 height 22
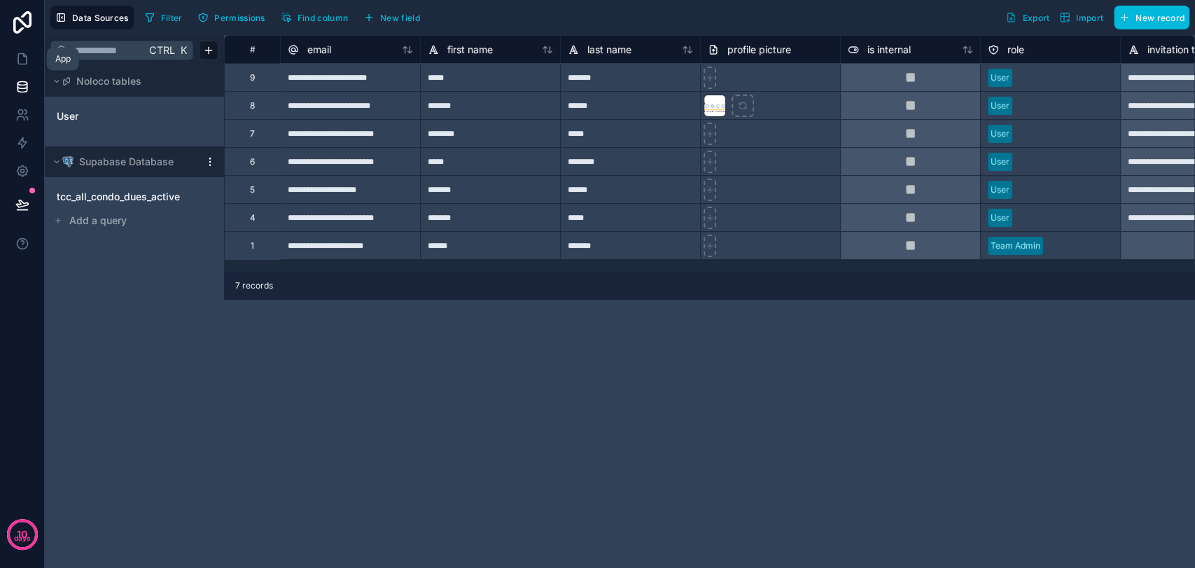
click at [20, 65] on icon at bounding box center [22, 59] width 14 height 14
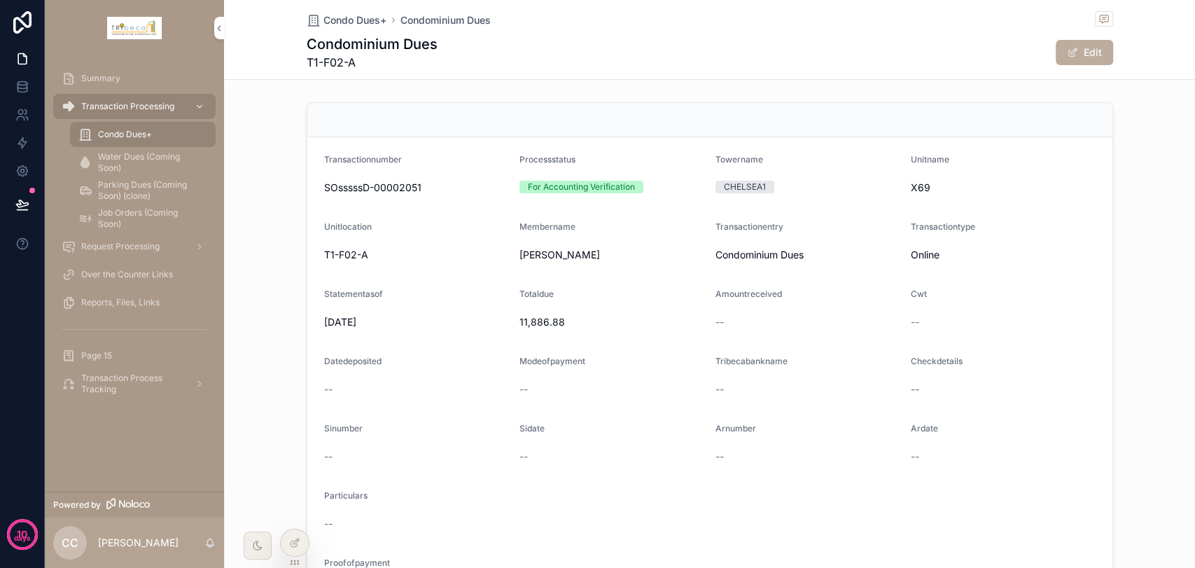
click at [295, 537] on icon at bounding box center [294, 542] width 11 height 11
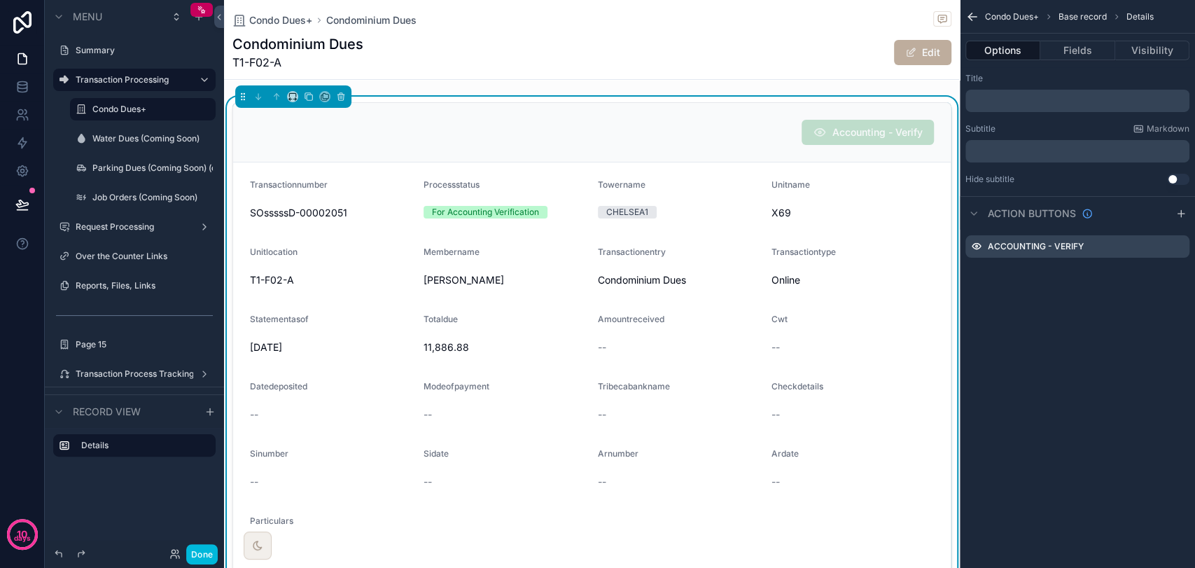
click at [0, 0] on icon "scrollable content" at bounding box center [0, 0] width 0 height 0
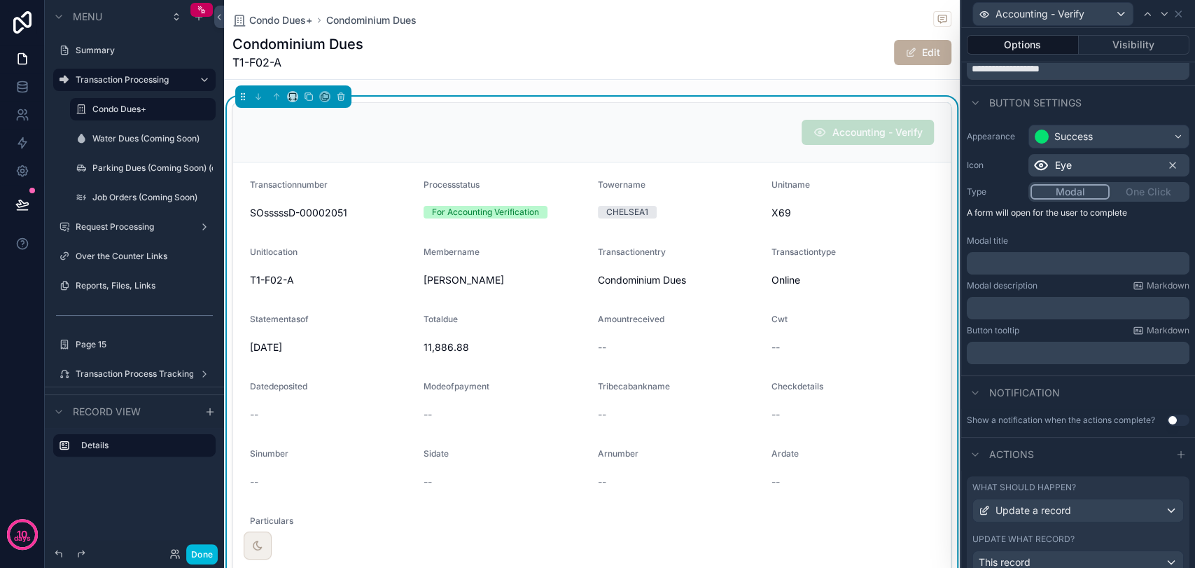
scroll to position [119, 0]
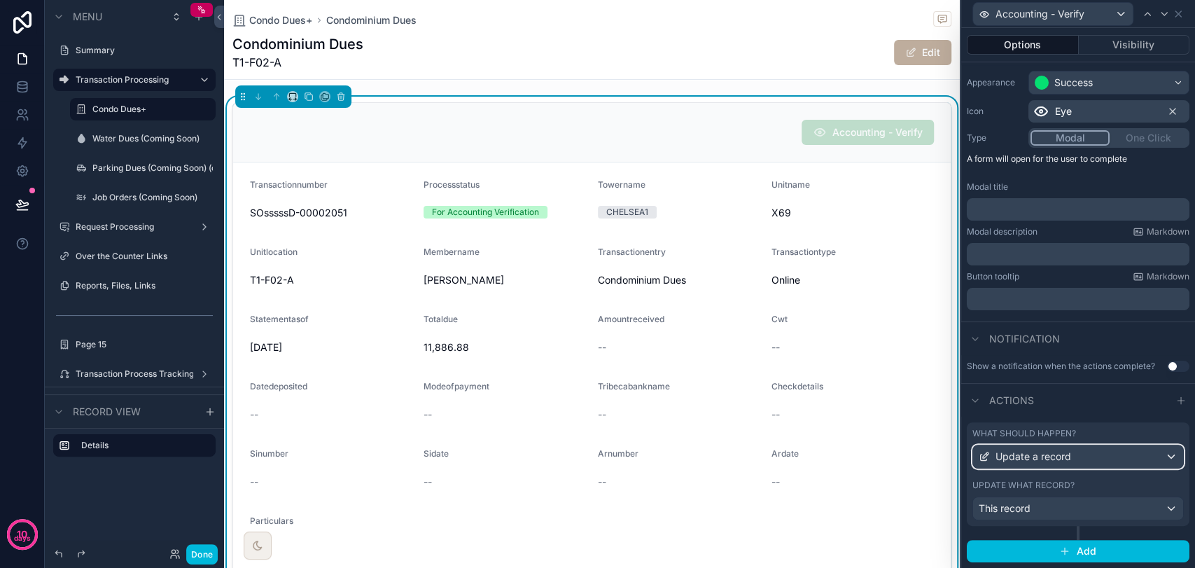
click at [1061, 455] on span "Update a record" at bounding box center [1033, 456] width 76 height 14
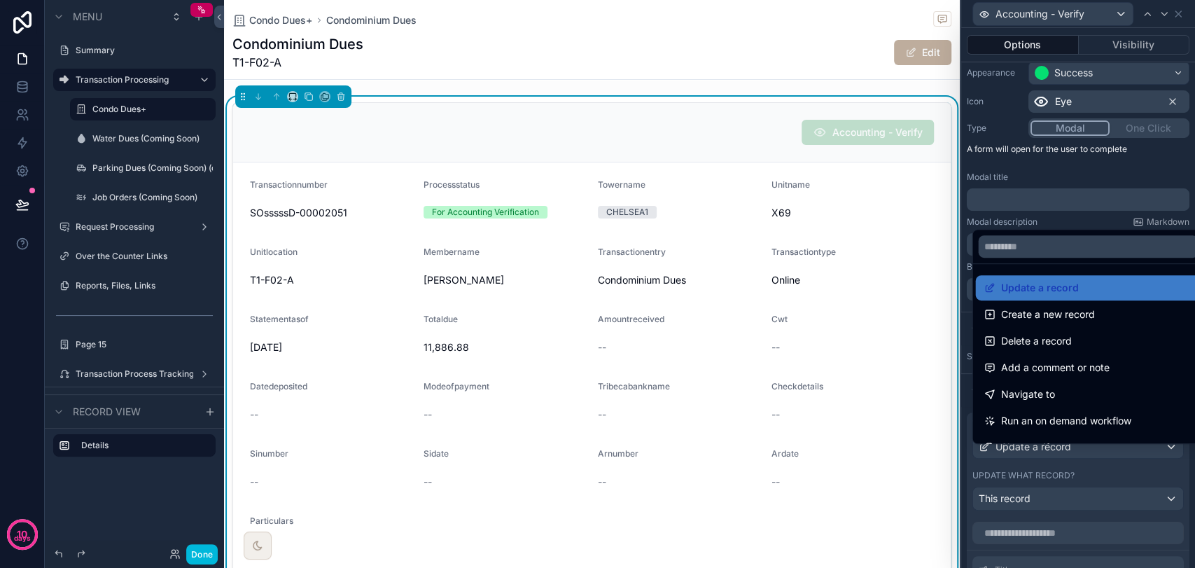
click at [1061, 455] on div at bounding box center [1078, 284] width 234 height 568
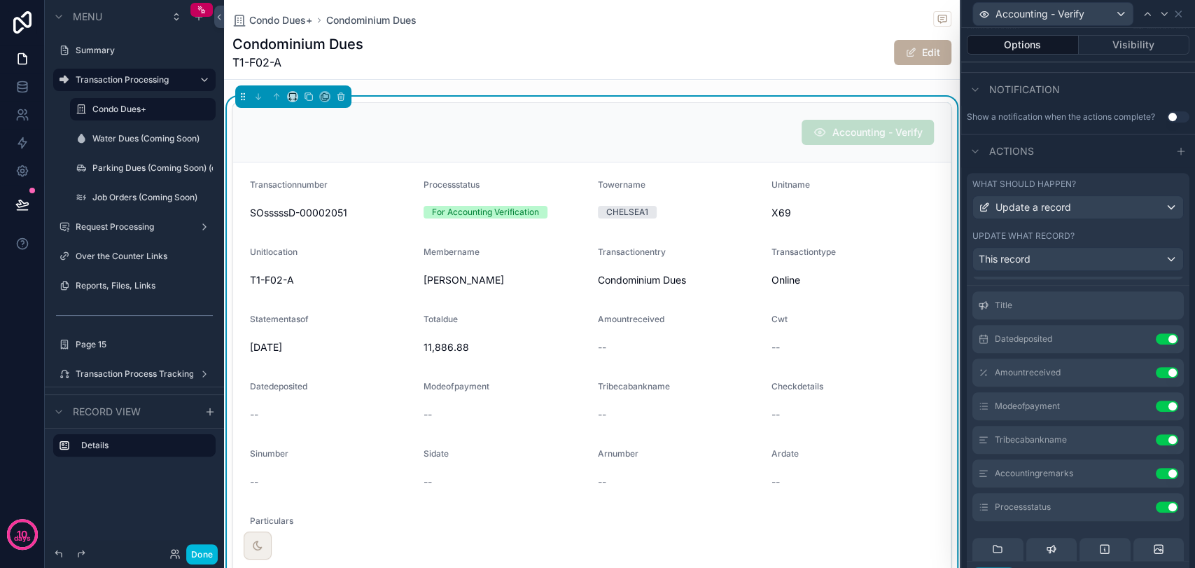
scroll to position [0, 0]
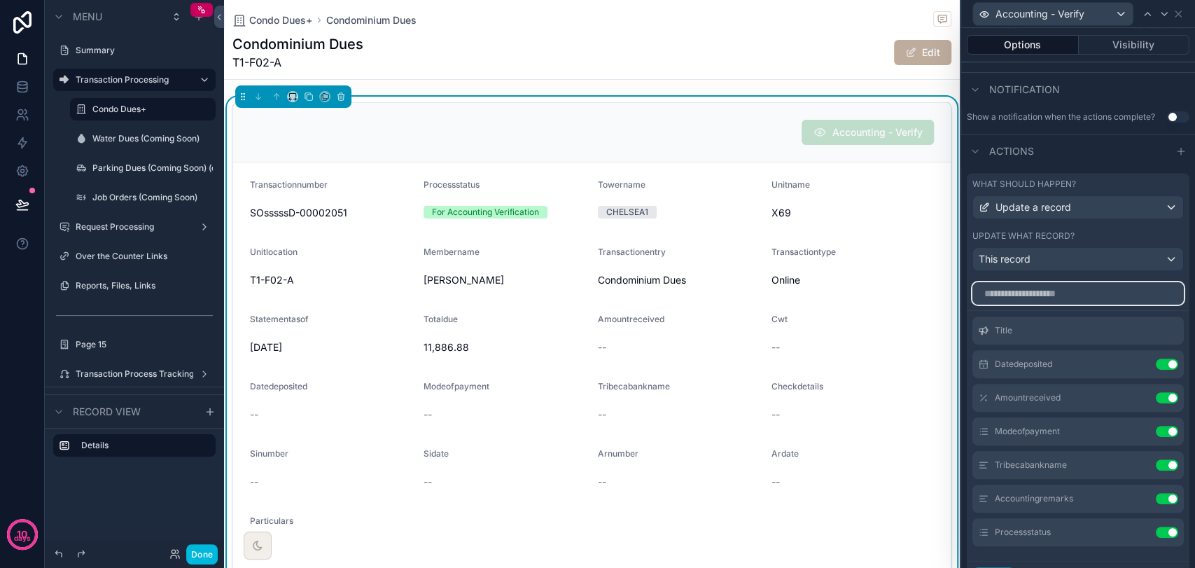
click at [1053, 304] on input "text" at bounding box center [1077, 293] width 211 height 22
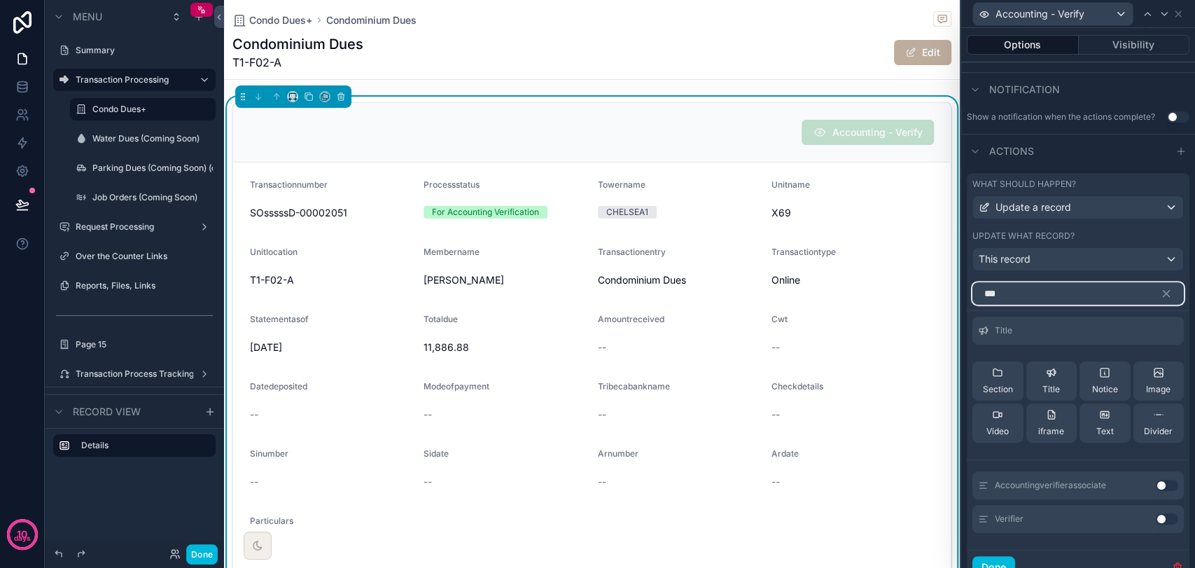
type input "***"
click at [1156, 489] on button "Use setting" at bounding box center [1167, 484] width 22 height 11
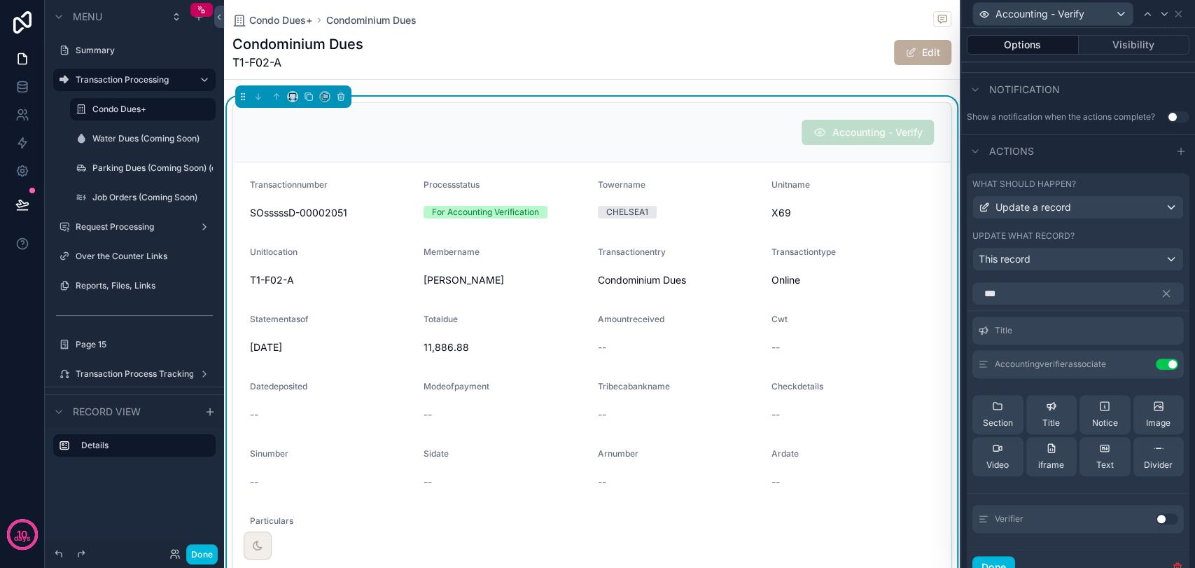
click at [0, 0] on icon at bounding box center [0, 0] width 0 height 0
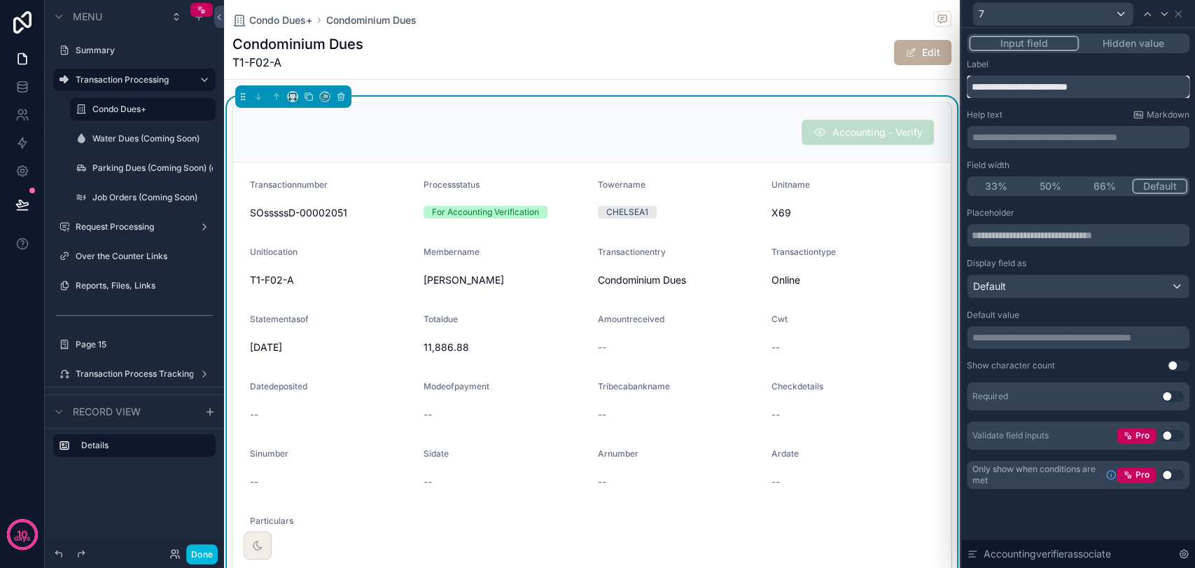
click at [1074, 87] on input "**********" at bounding box center [1078, 87] width 223 height 22
type input "**********"
click at [1004, 237] on input "text" at bounding box center [1078, 235] width 223 height 22
click at [1036, 332] on p "**********" at bounding box center [1079, 337] width 214 height 14
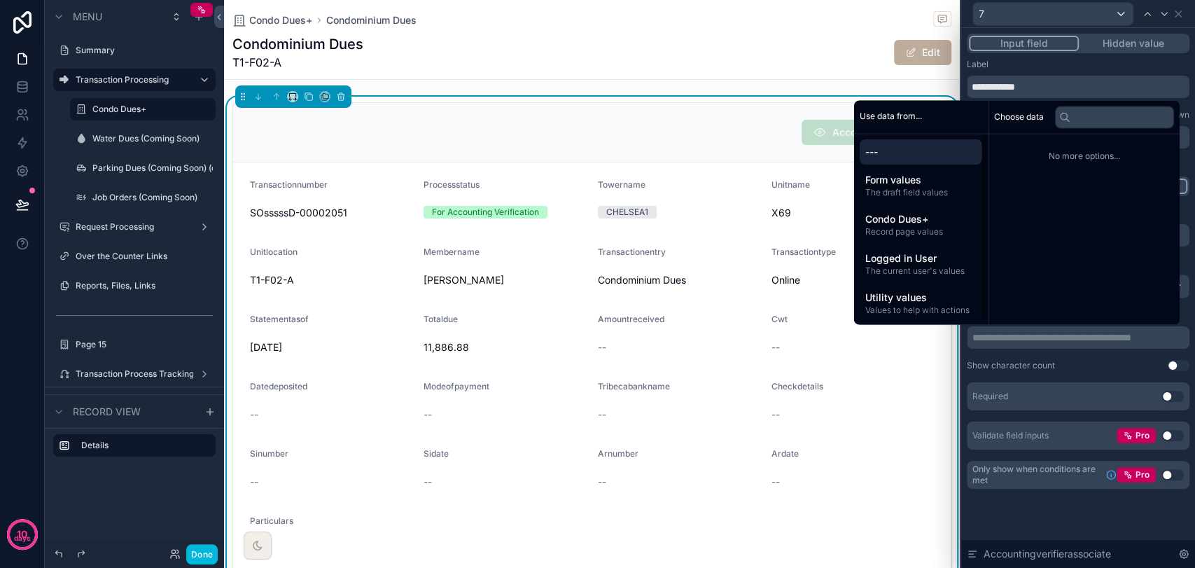
click at [928, 259] on span "Logged in User" at bounding box center [920, 258] width 111 height 14
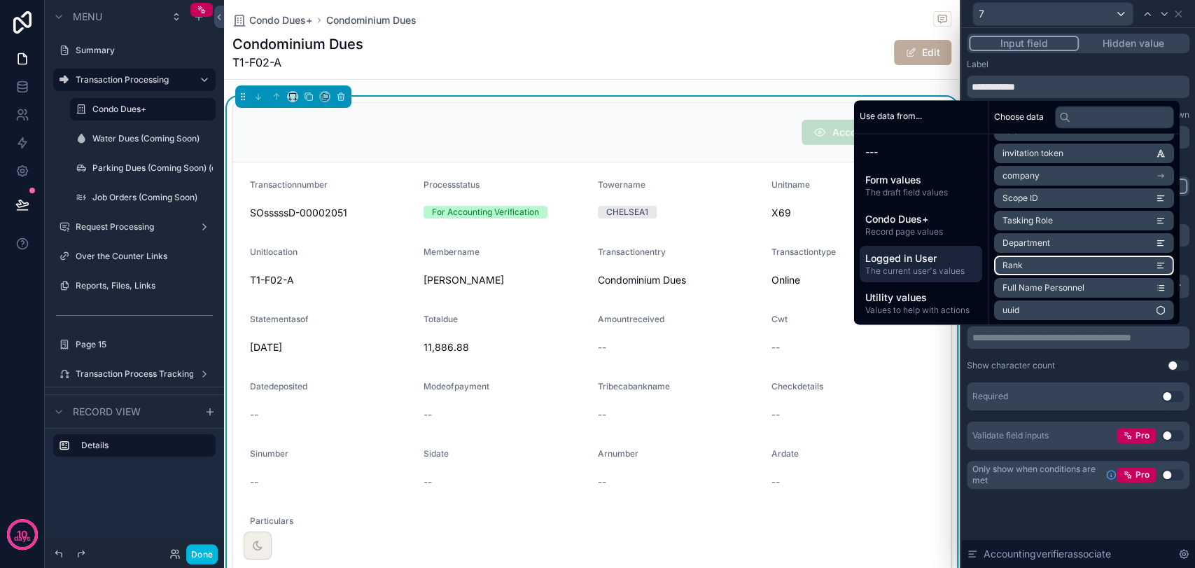
scroll to position [131, 0]
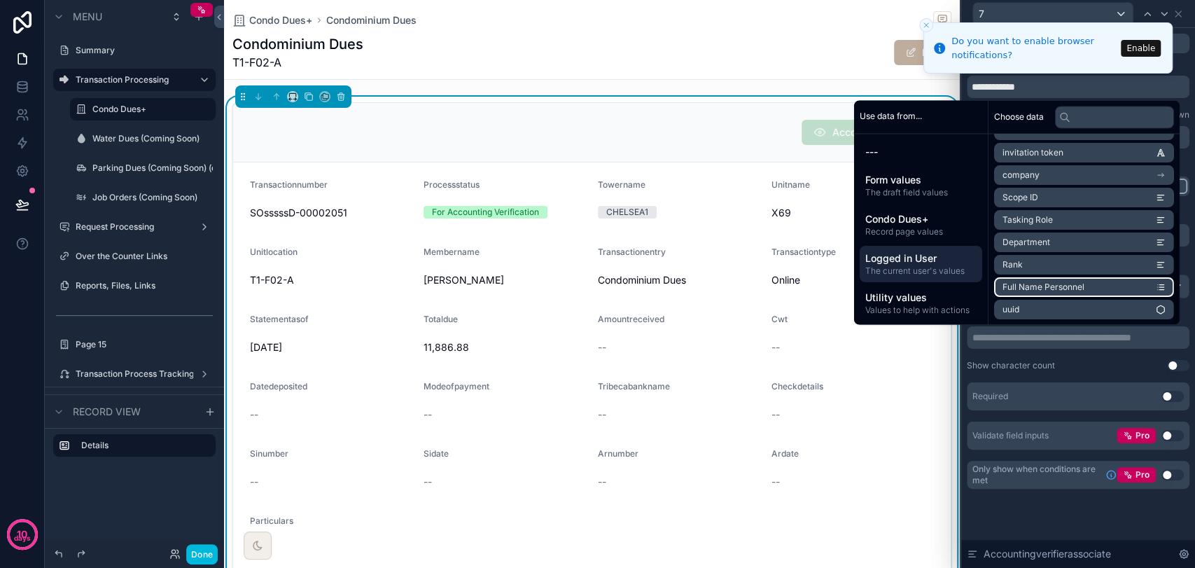
click at [1019, 286] on span "Full Name Personnel" at bounding box center [1043, 286] width 82 height 11
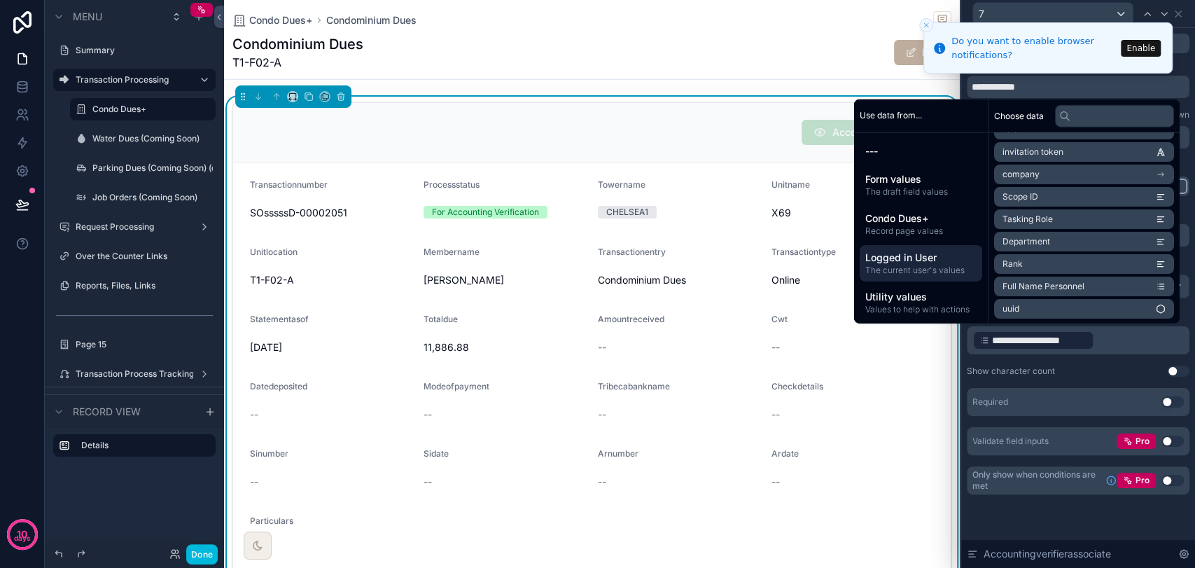
click at [1121, 369] on div "Show character count Use setting" at bounding box center [1078, 370] width 223 height 11
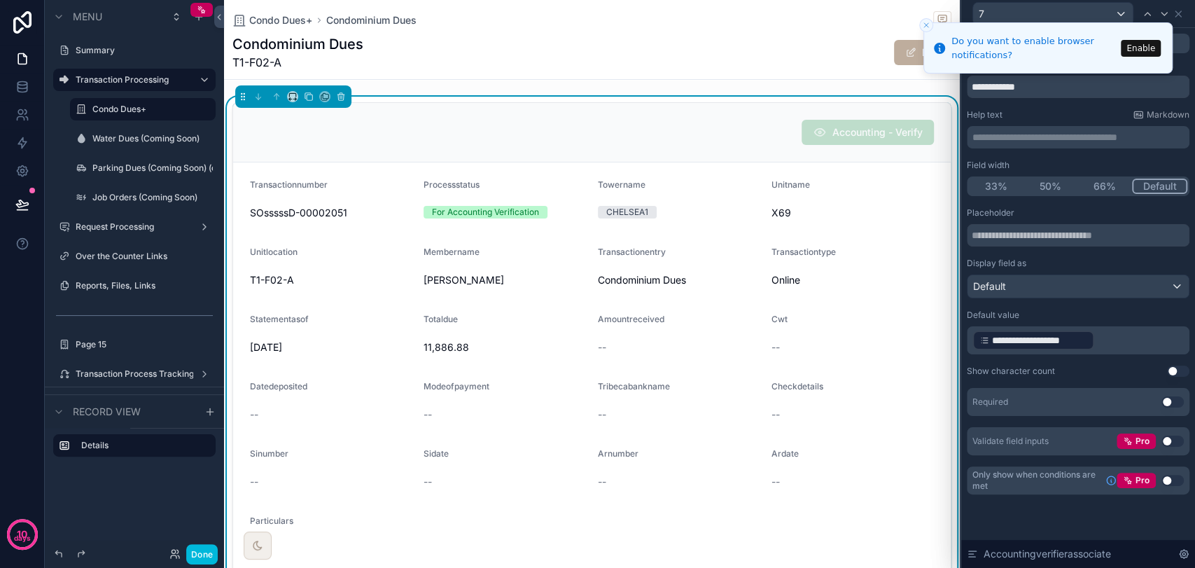
click at [1184, 555] on icon at bounding box center [1183, 553] width 11 height 11
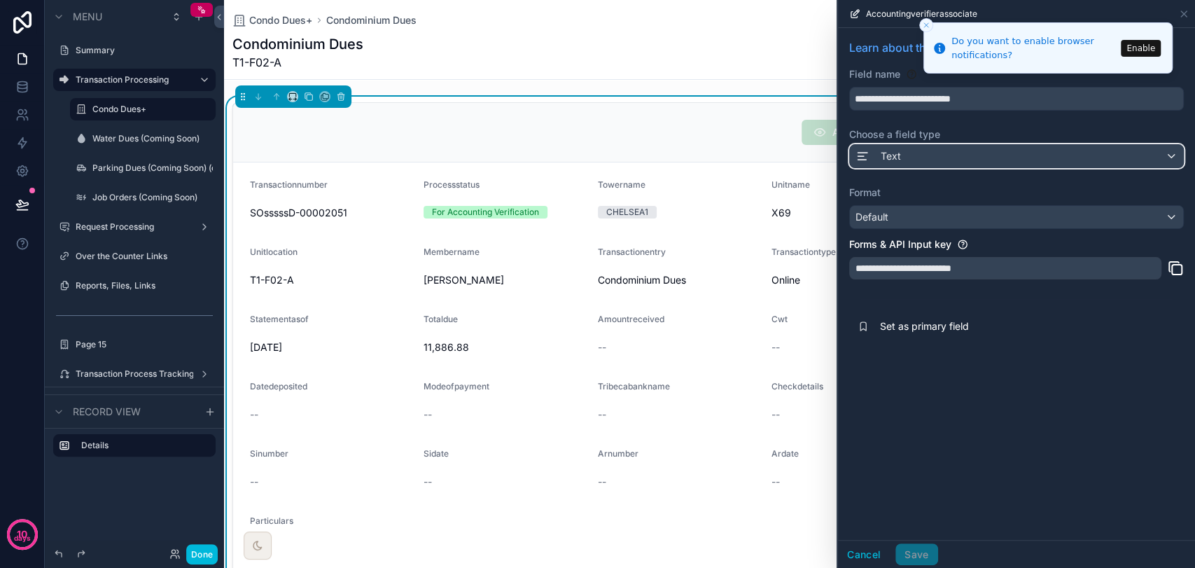
click at [915, 147] on div "Text" at bounding box center [1016, 156] width 333 height 22
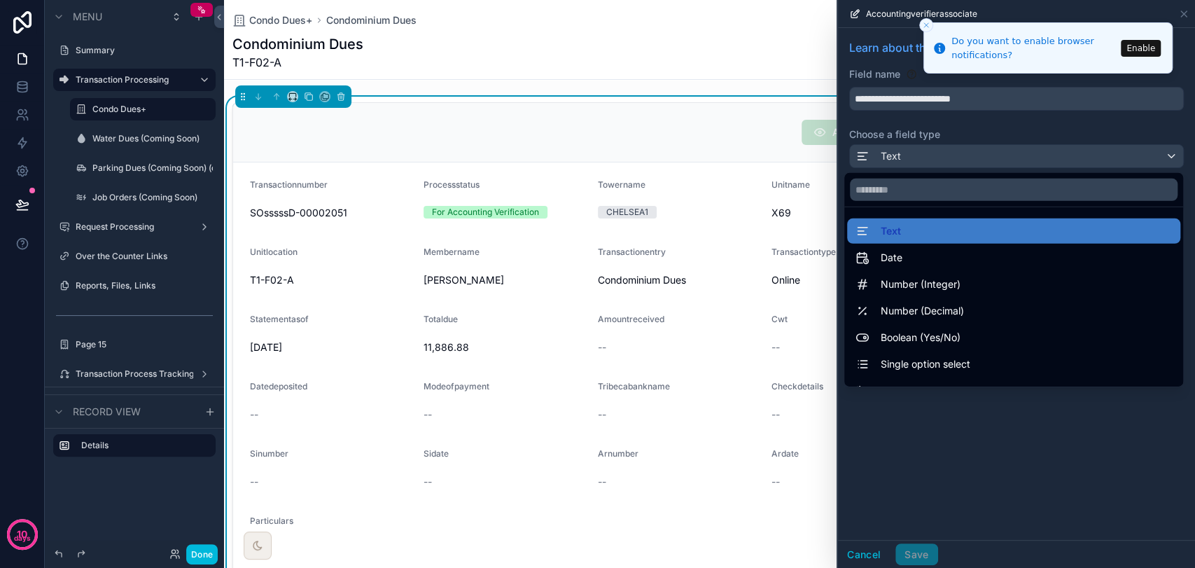
click at [915, 147] on div at bounding box center [1016, 284] width 357 height 568
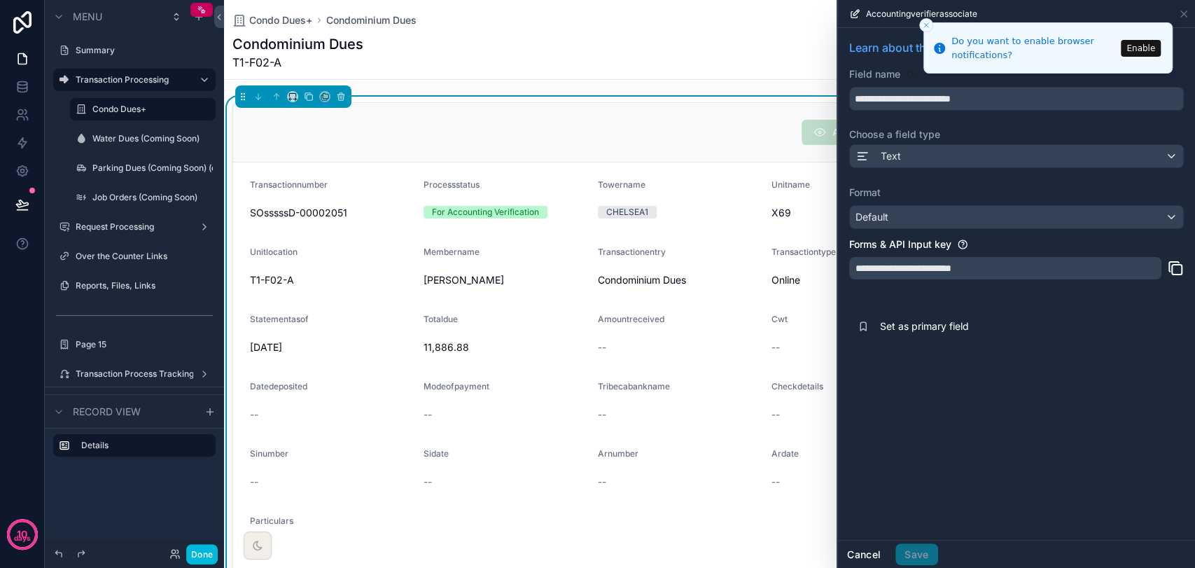
click at [862, 556] on button "Cancel" at bounding box center [864, 554] width 52 height 22
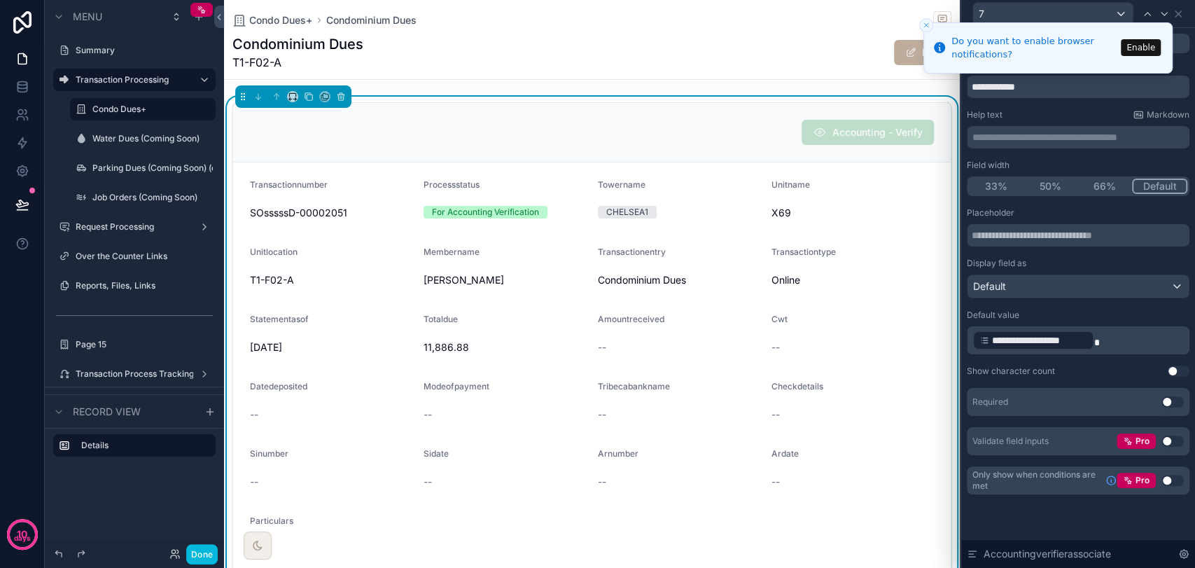
click at [925, 22] on icon "Close toast" at bounding box center [926, 25] width 8 height 8
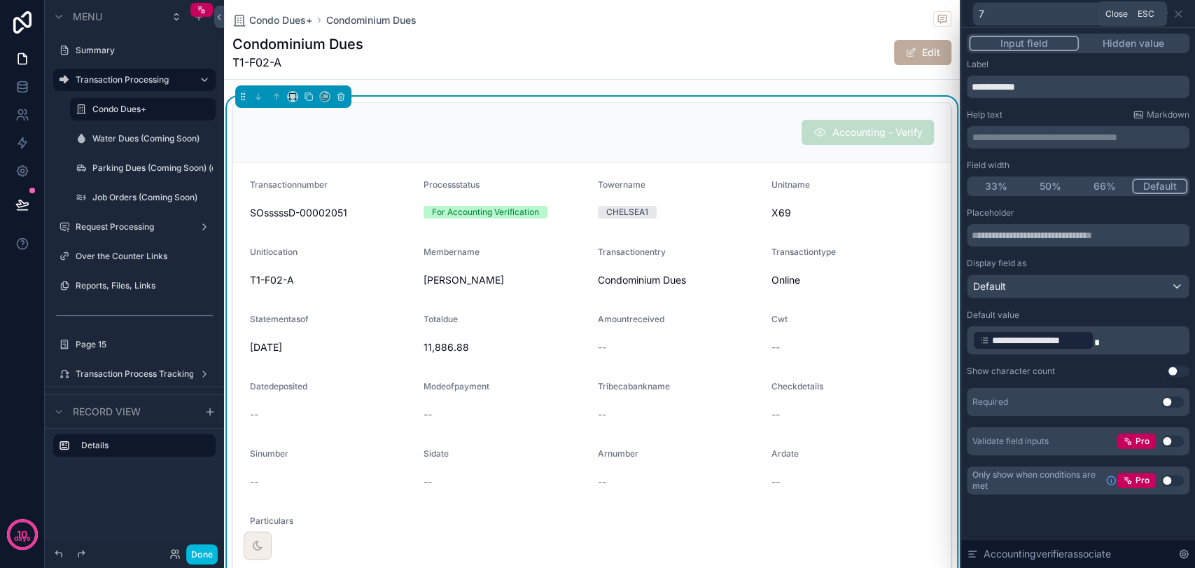
click at [1176, 13] on icon at bounding box center [1177, 13] width 11 height 11
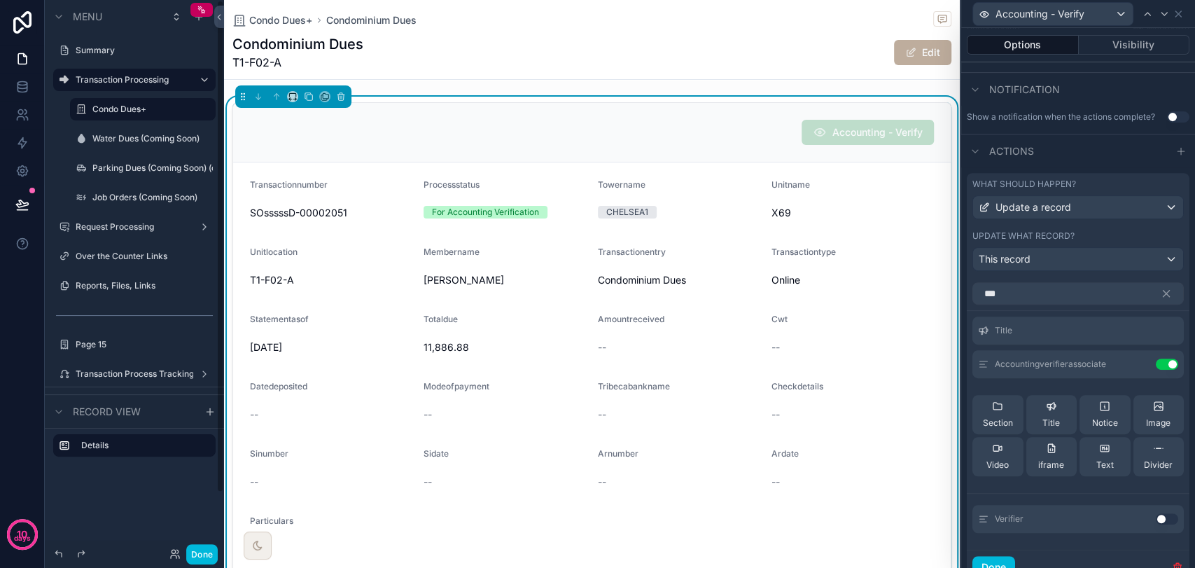
click at [202, 549] on button "Done" at bounding box center [201, 554] width 31 height 20
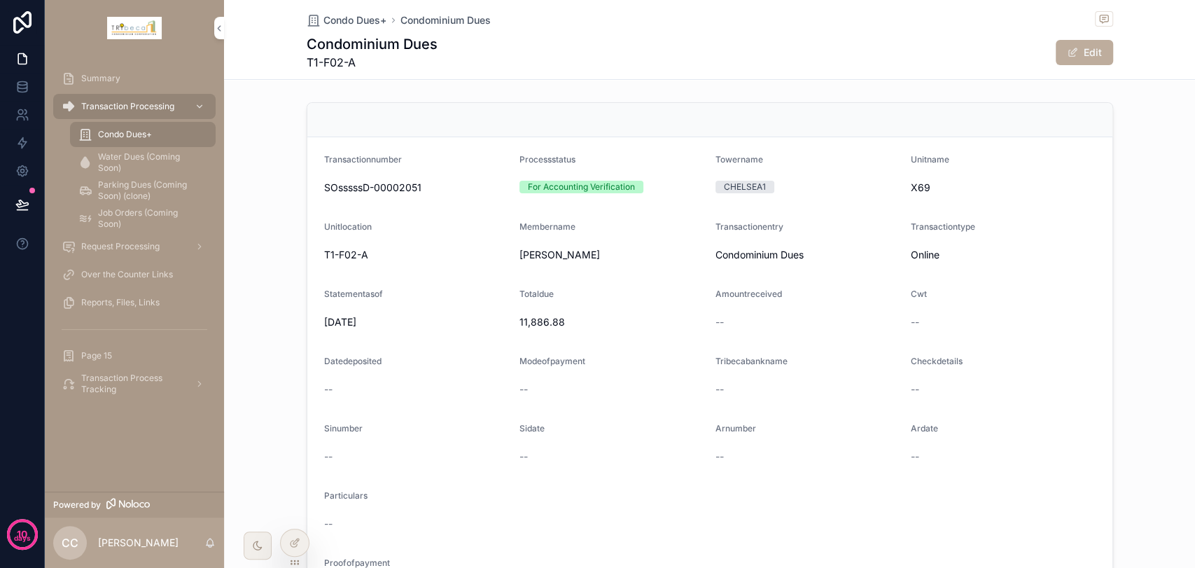
click at [0, 0] on icon at bounding box center [0, 0] width 0 height 0
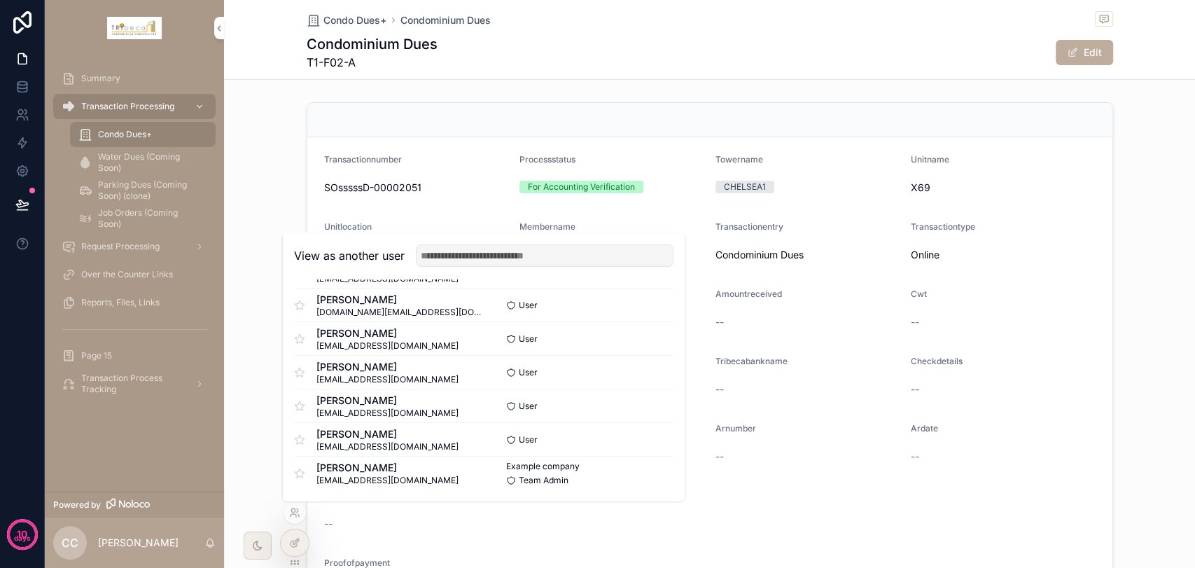
scroll to position [0, 0]
click at [0, 0] on button "Select" at bounding box center [0, 0] width 0 height 0
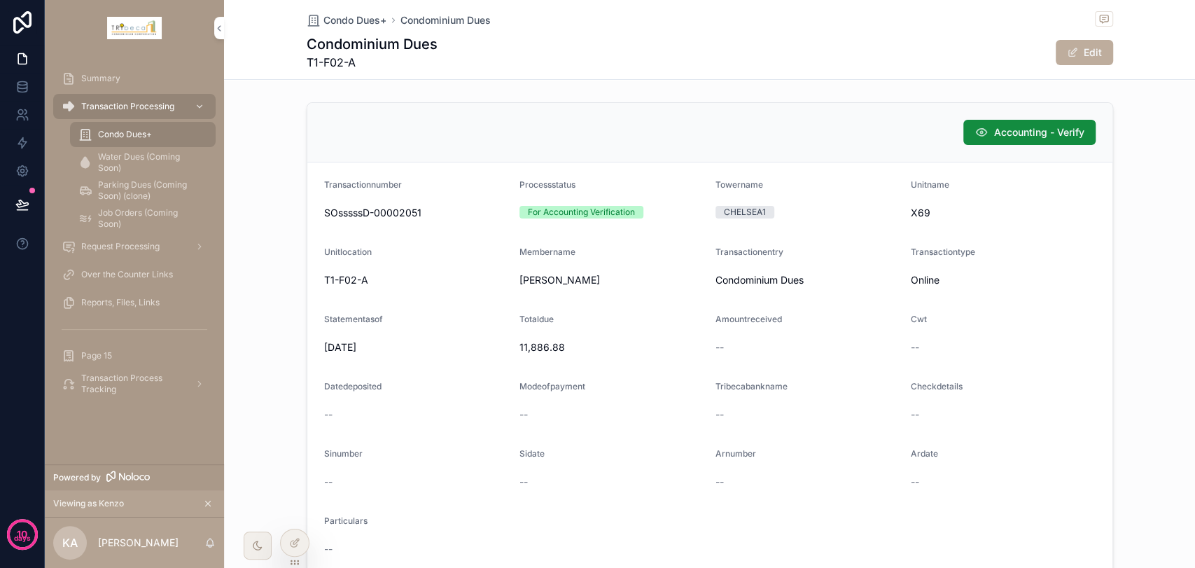
click at [1015, 135] on span "Accounting - Verify" at bounding box center [1039, 132] width 90 height 14
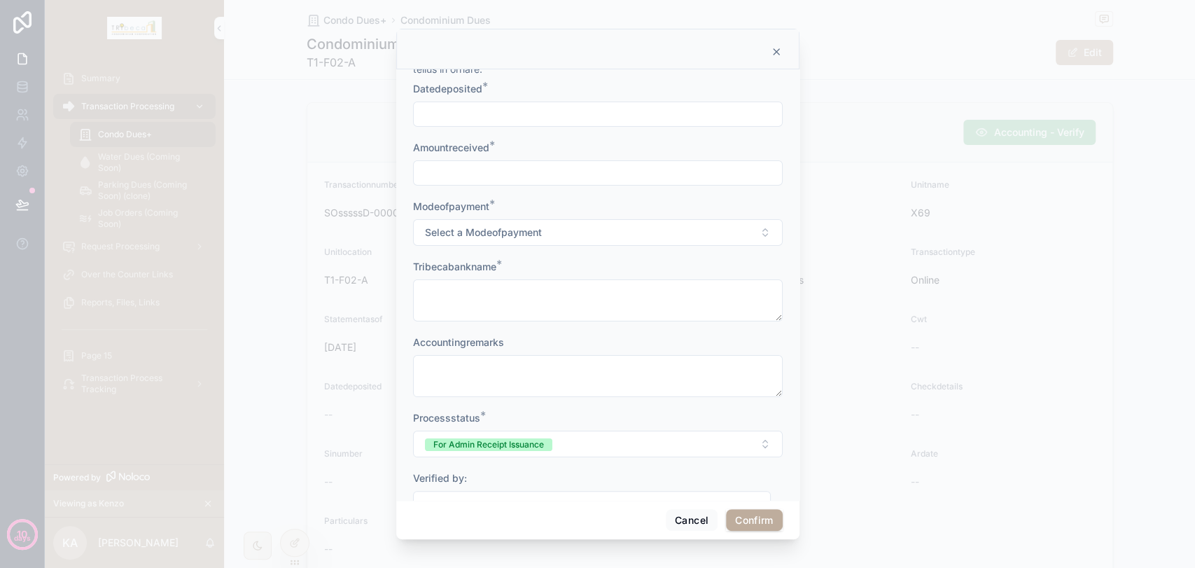
scroll to position [108, 0]
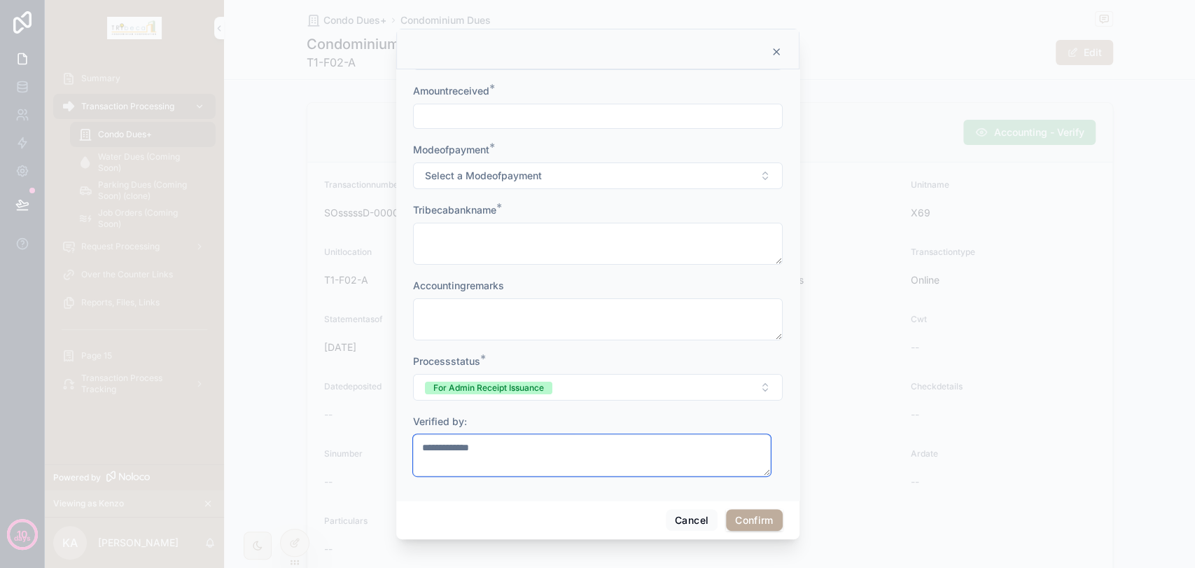
click at [572, 461] on textarea "**********" at bounding box center [592, 455] width 358 height 42
drag, startPoint x: 572, startPoint y: 461, endPoint x: 388, endPoint y: 456, distance: 184.2
click at [388, 456] on div "**********" at bounding box center [597, 284] width 1195 height 568
click at [696, 518] on button "Cancel" at bounding box center [692, 520] width 52 height 22
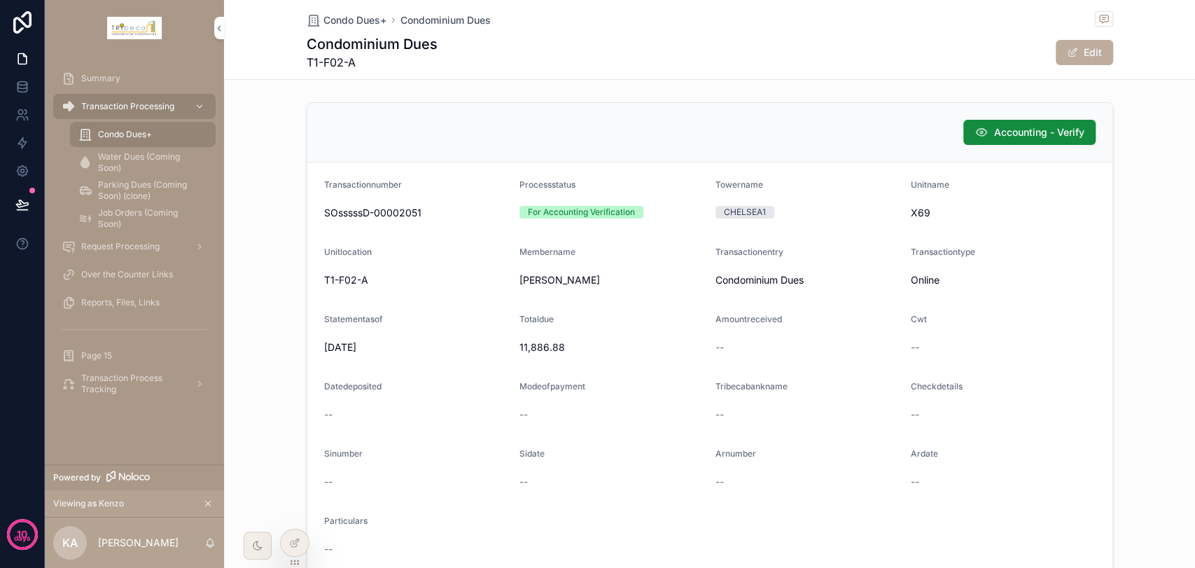
click at [285, 540] on div at bounding box center [295, 542] width 28 height 27
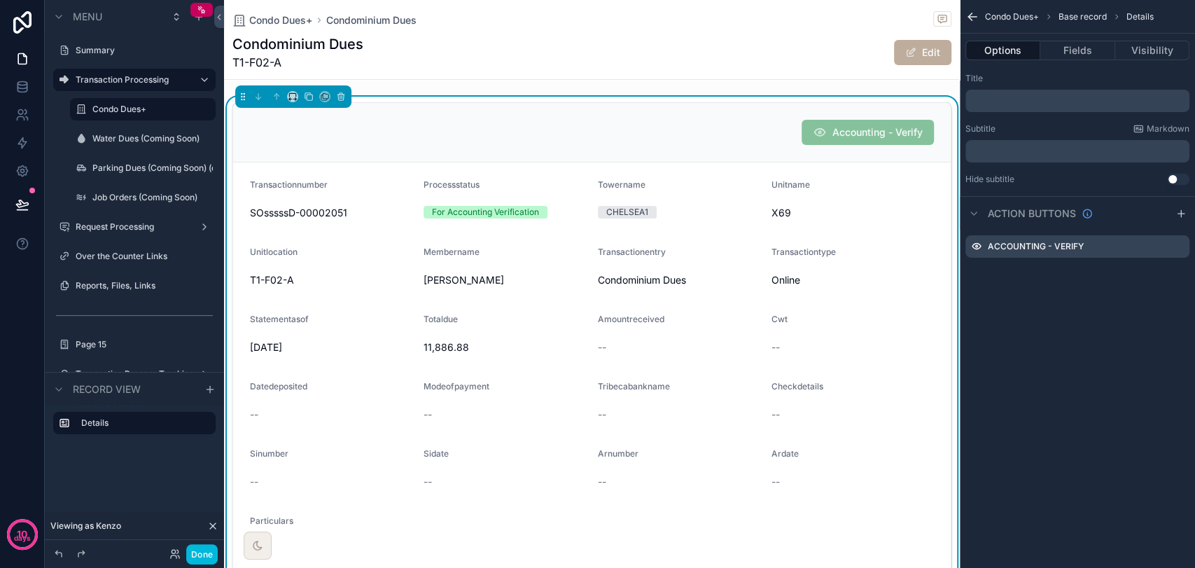
click at [0, 0] on icon "scrollable content" at bounding box center [0, 0] width 0 height 0
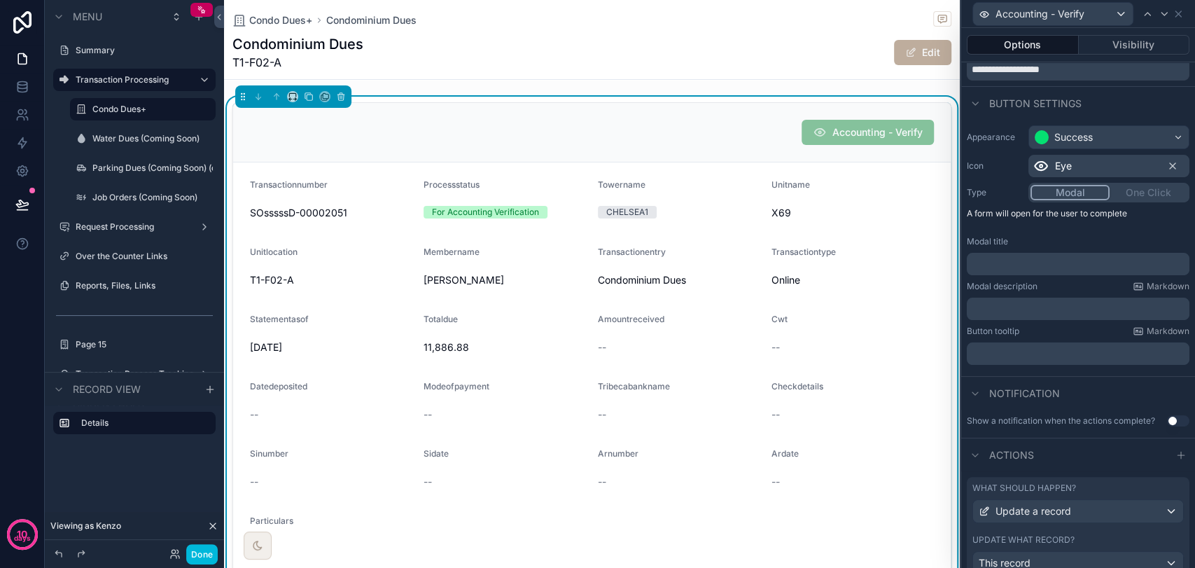
scroll to position [119, 0]
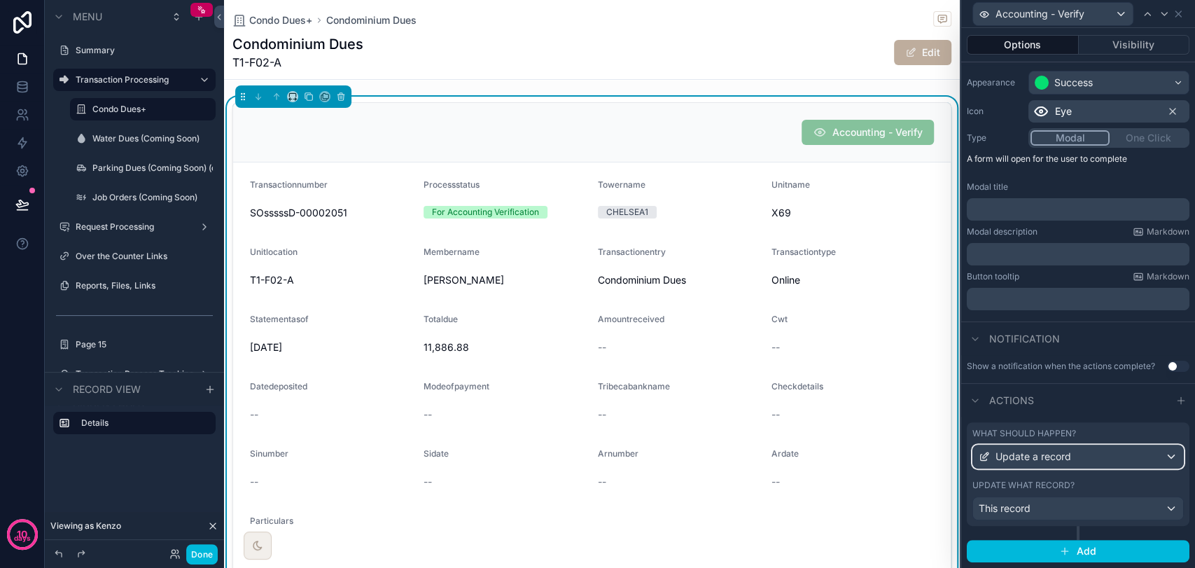
click at [1070, 460] on div "Update a record" at bounding box center [1078, 456] width 210 height 22
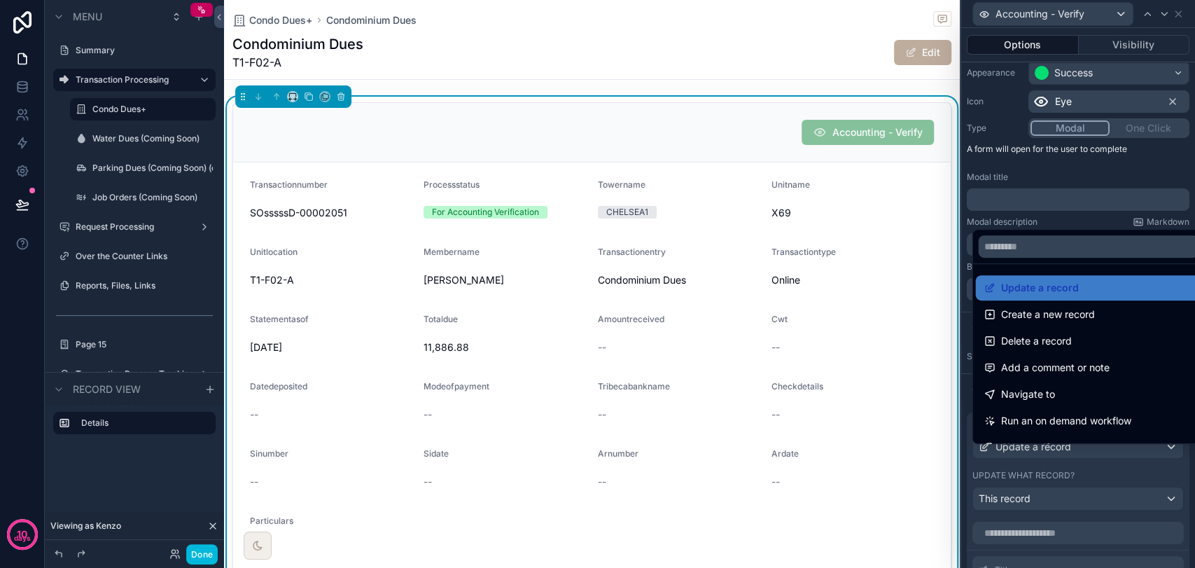
click at [1070, 460] on div at bounding box center [1078, 284] width 234 height 568
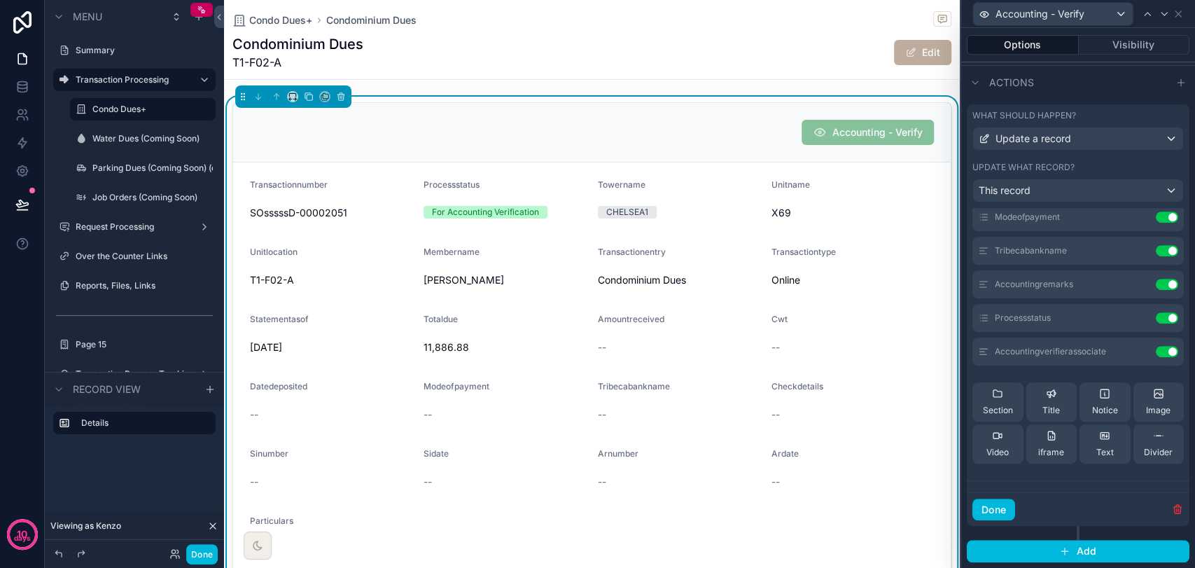
scroll to position [155, 0]
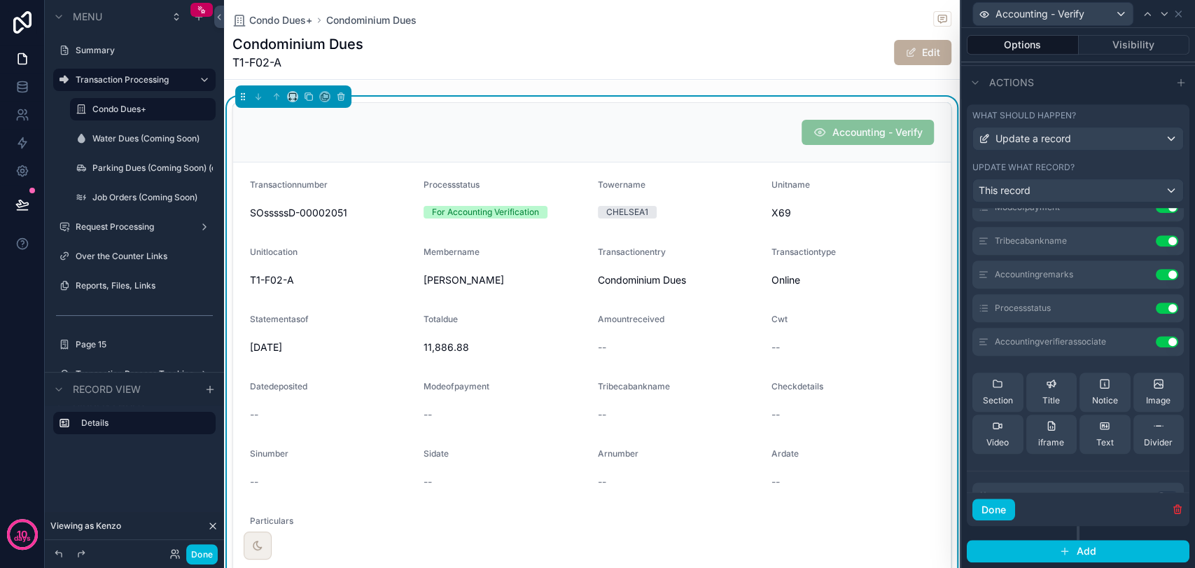
click at [0, 0] on icon at bounding box center [0, 0] width 0 height 0
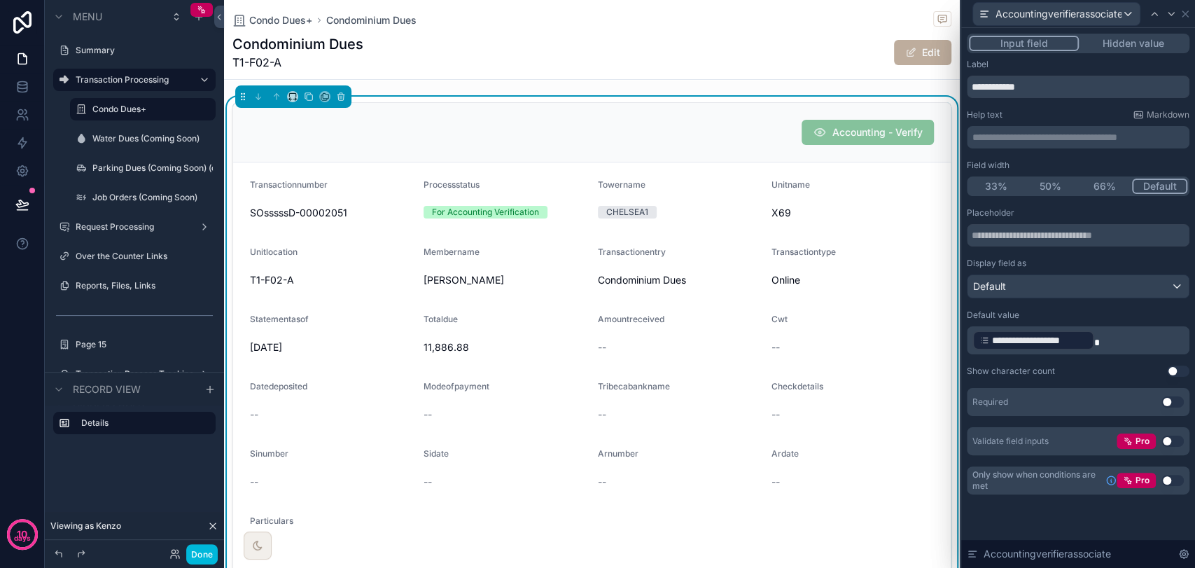
click at [1184, 551] on icon at bounding box center [1183, 553] width 11 height 11
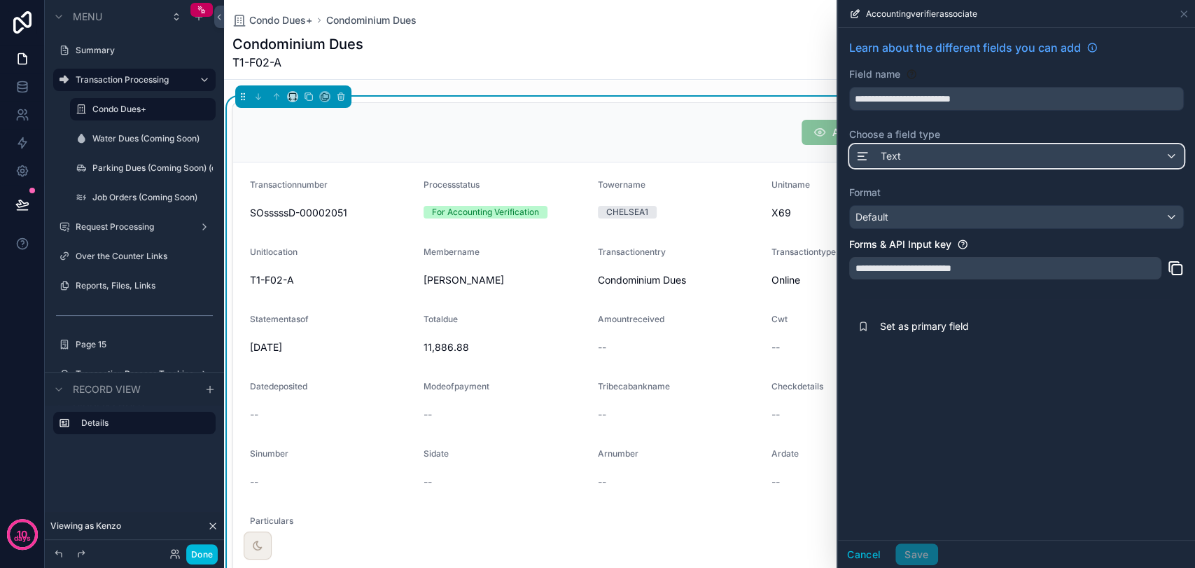
click at [945, 156] on div "Text" at bounding box center [1016, 156] width 333 height 22
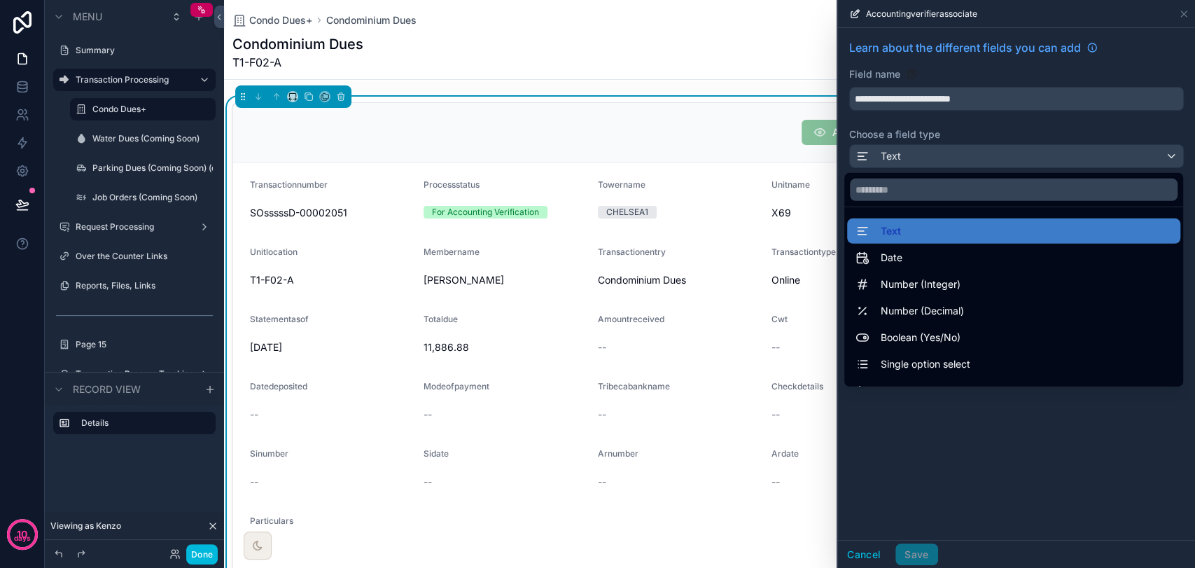
click at [937, 363] on span "Single option select" at bounding box center [926, 364] width 90 height 17
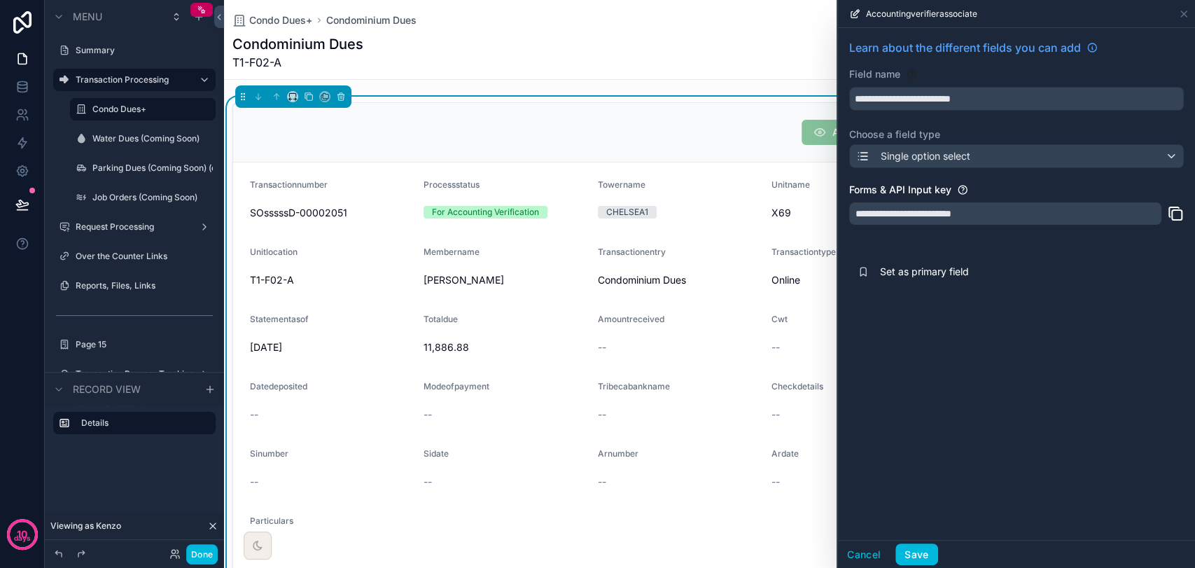
click at [918, 556] on button "Save" at bounding box center [916, 554] width 42 height 22
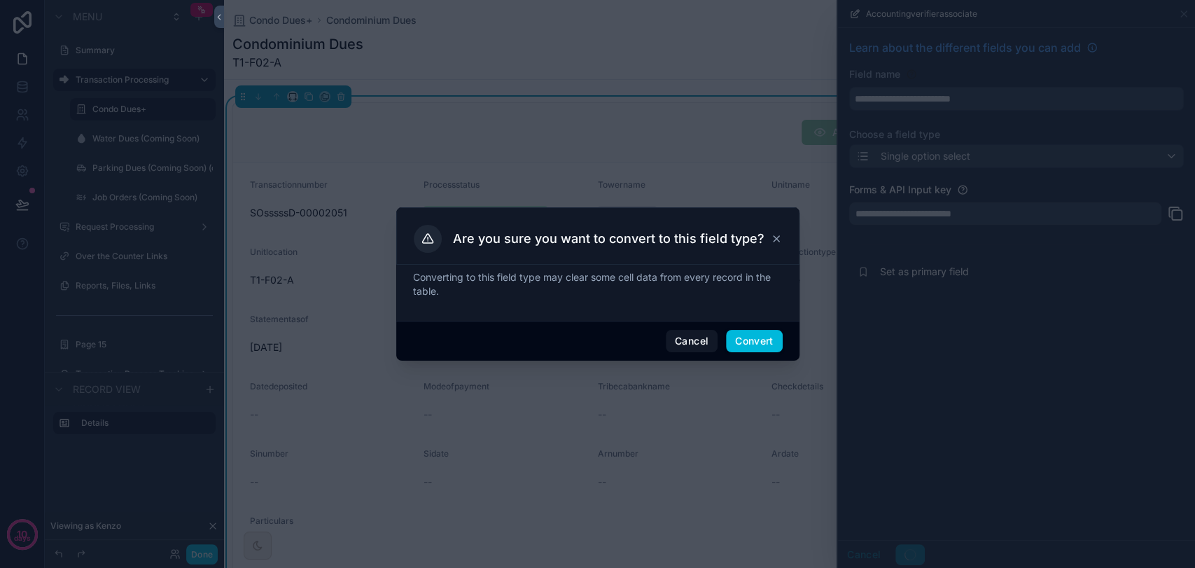
click at [743, 337] on button "Convert" at bounding box center [754, 341] width 56 height 22
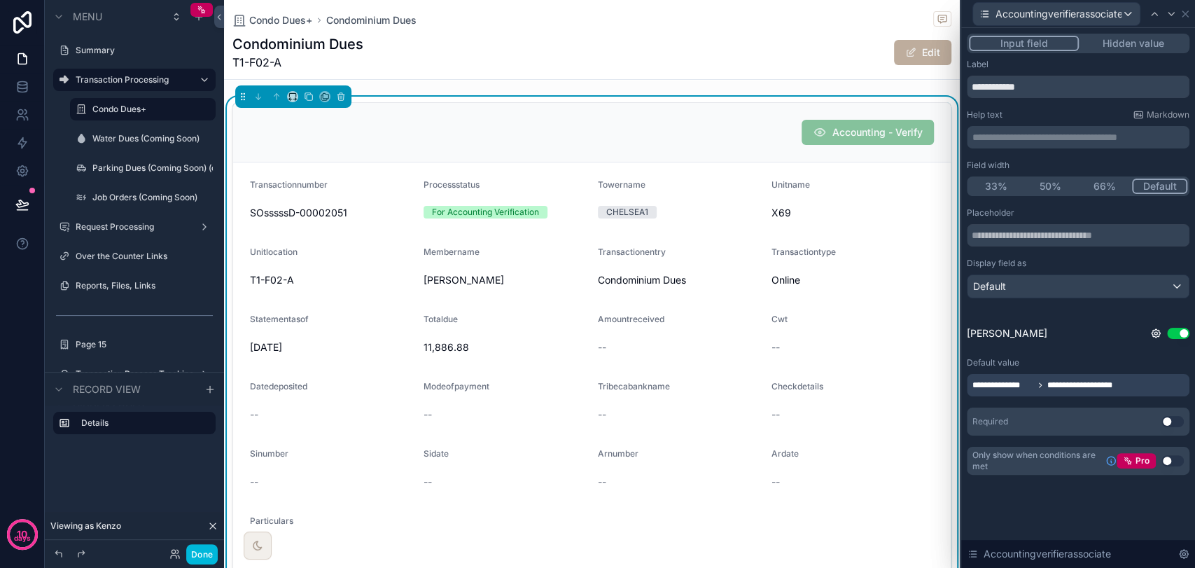
click at [1129, 386] on div "**********" at bounding box center [1078, 385] width 223 height 22
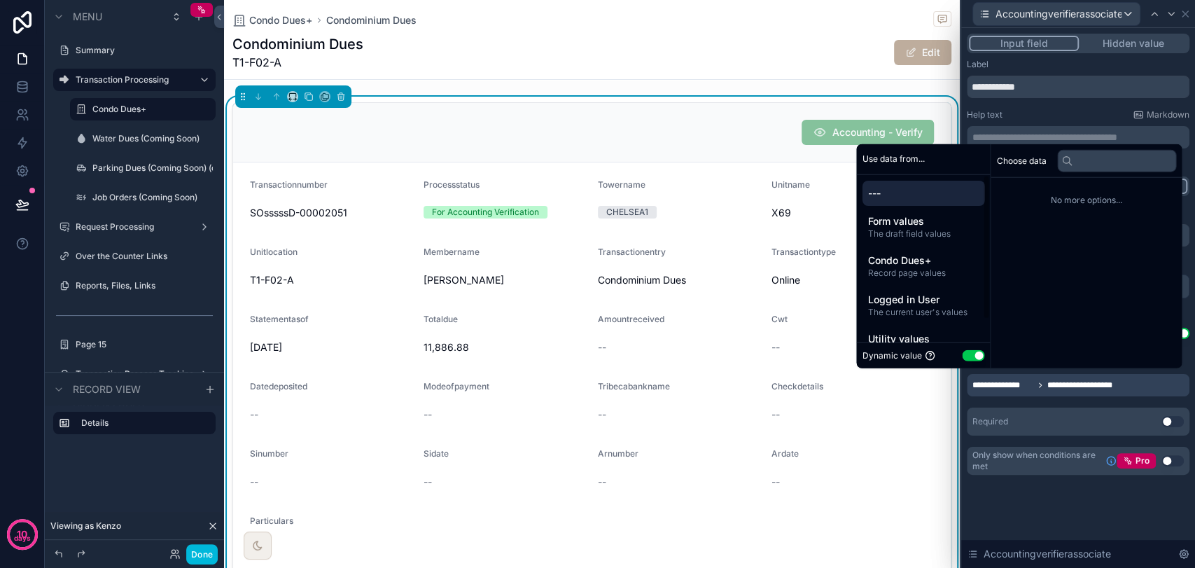
click at [962, 354] on button "Use setting" at bounding box center [973, 355] width 22 height 11
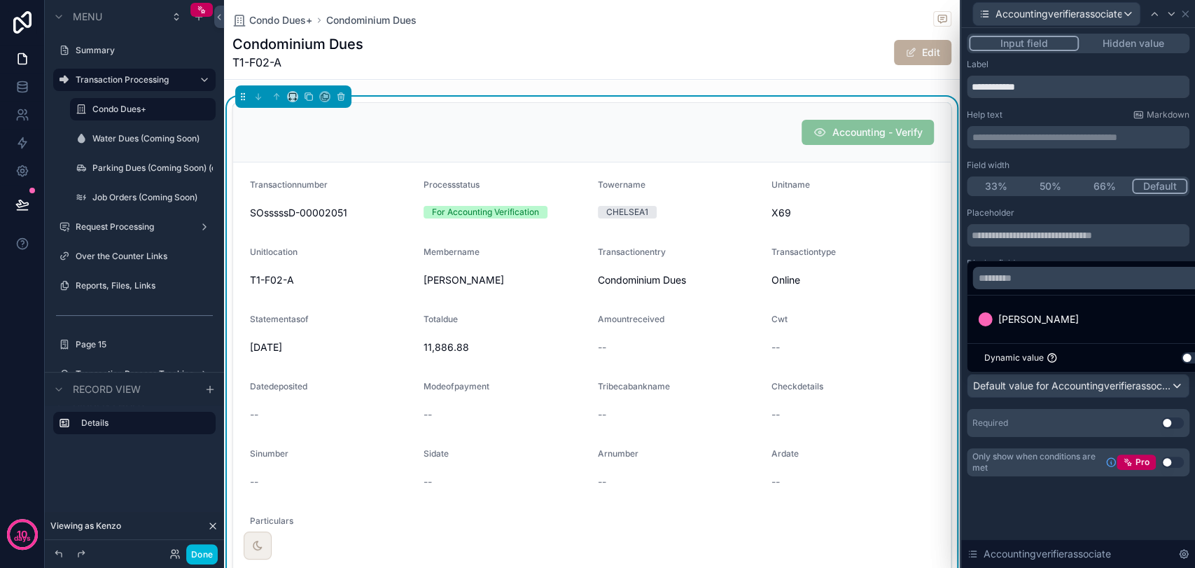
click at [1186, 356] on button "Use setting" at bounding box center [1192, 357] width 22 height 11
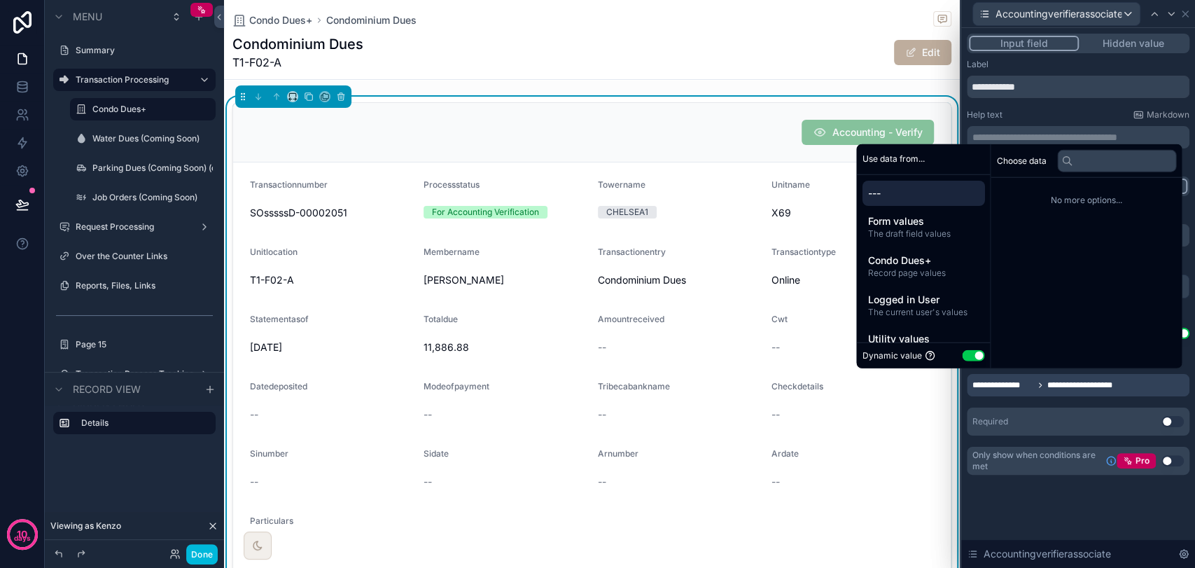
click at [1063, 512] on div "**********" at bounding box center [1078, 298] width 234 height 540
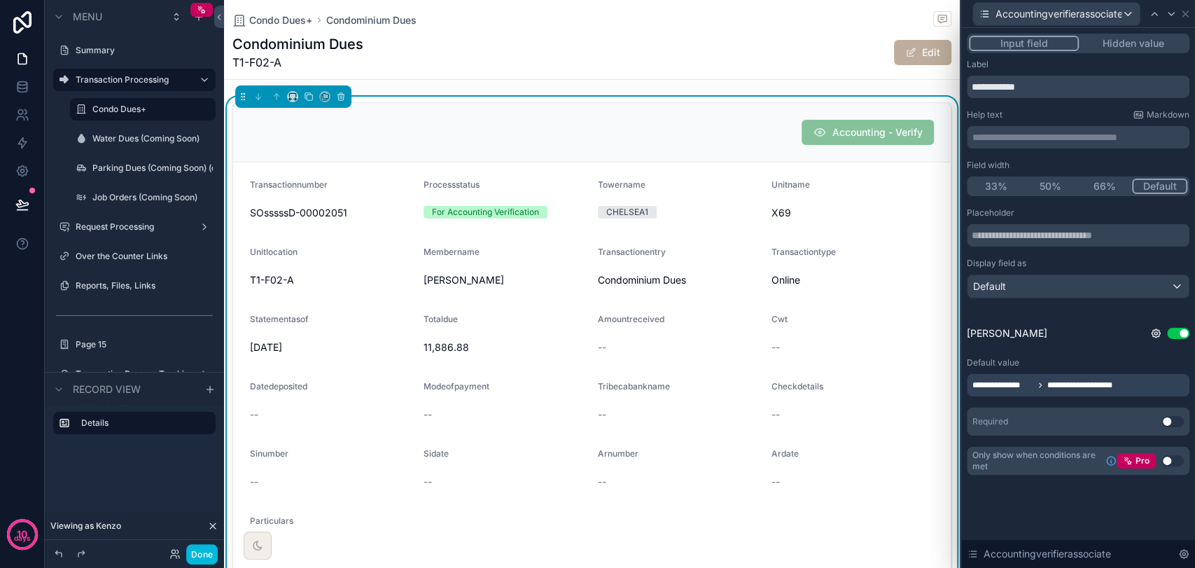
click at [1179, 333] on button "Use setting" at bounding box center [1178, 333] width 22 height 11
click at [1170, 421] on button "Use setting" at bounding box center [1172, 421] width 22 height 11
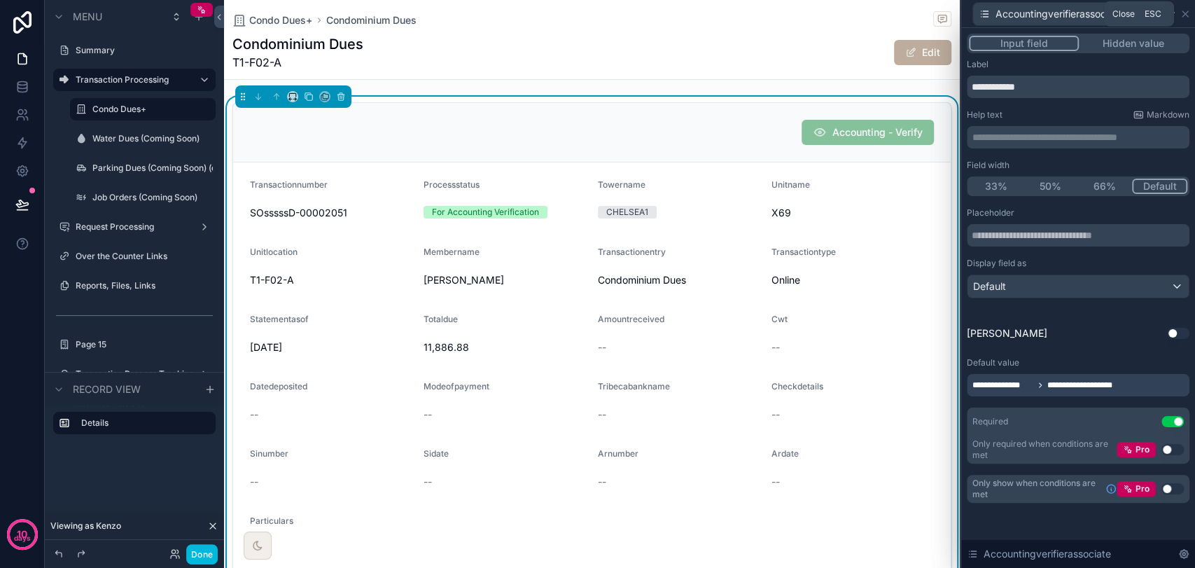
click at [1187, 16] on icon at bounding box center [1185, 14] width 6 height 6
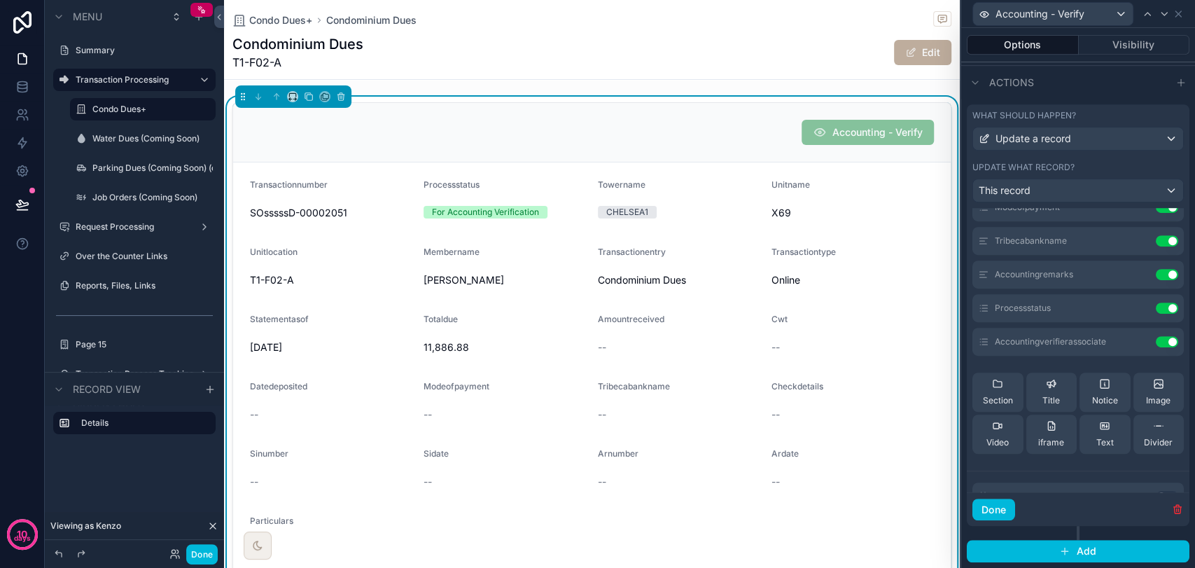
click at [207, 548] on button "Done" at bounding box center [201, 554] width 31 height 20
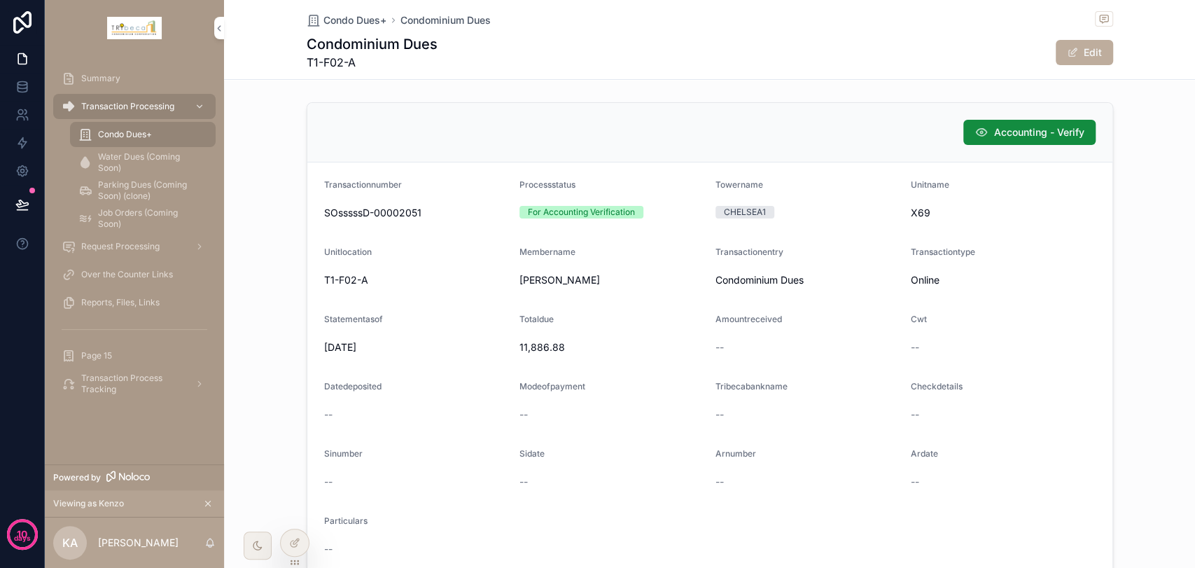
click at [1042, 129] on span "Accounting - Verify" at bounding box center [1039, 132] width 90 height 14
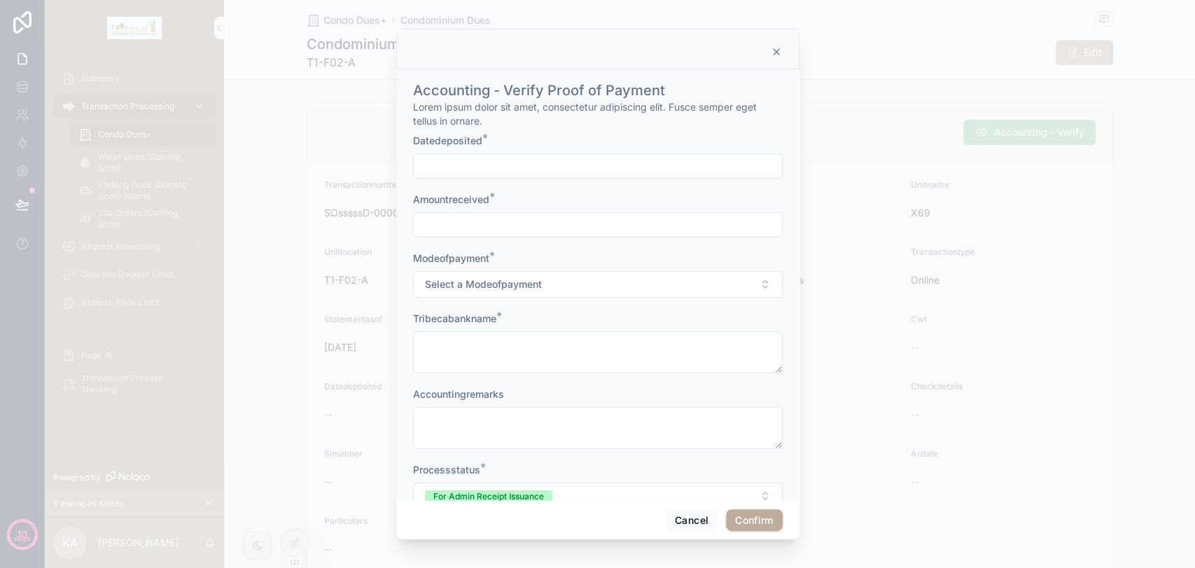
scroll to position [93, 0]
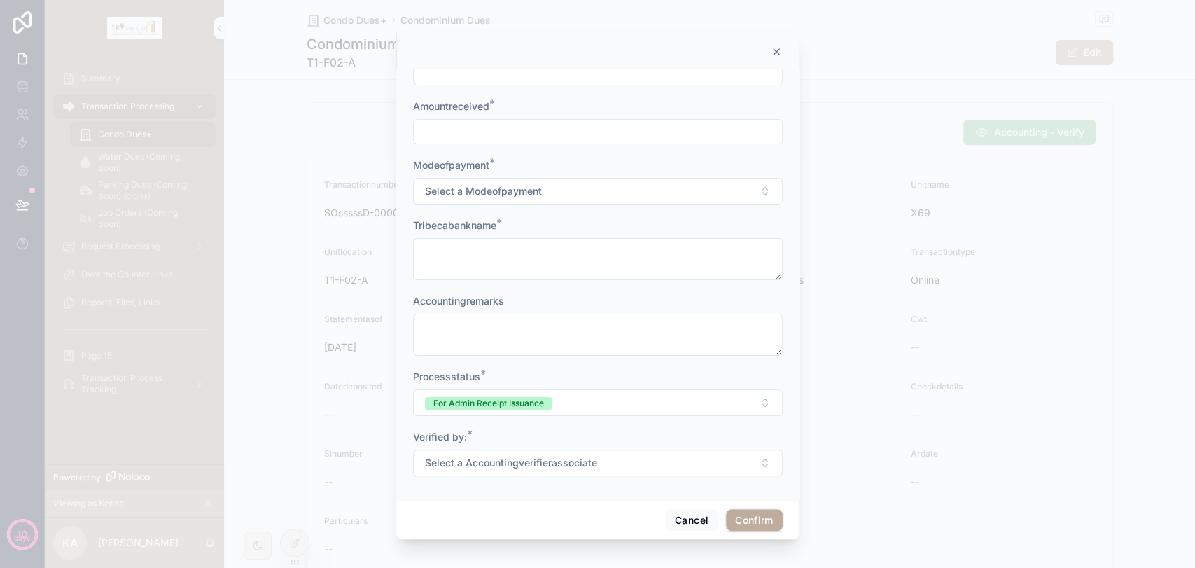
click at [633, 472] on button "Select a Accountingverifierassociate" at bounding box center [598, 462] width 370 height 27
click at [680, 458] on button "Select a Accountingverifierassociate" at bounding box center [598, 462] width 370 height 27
click at [685, 458] on button "Select a Accountingverifierassociate" at bounding box center [598, 462] width 370 height 27
click at [695, 520] on button "Cancel" at bounding box center [692, 520] width 52 height 22
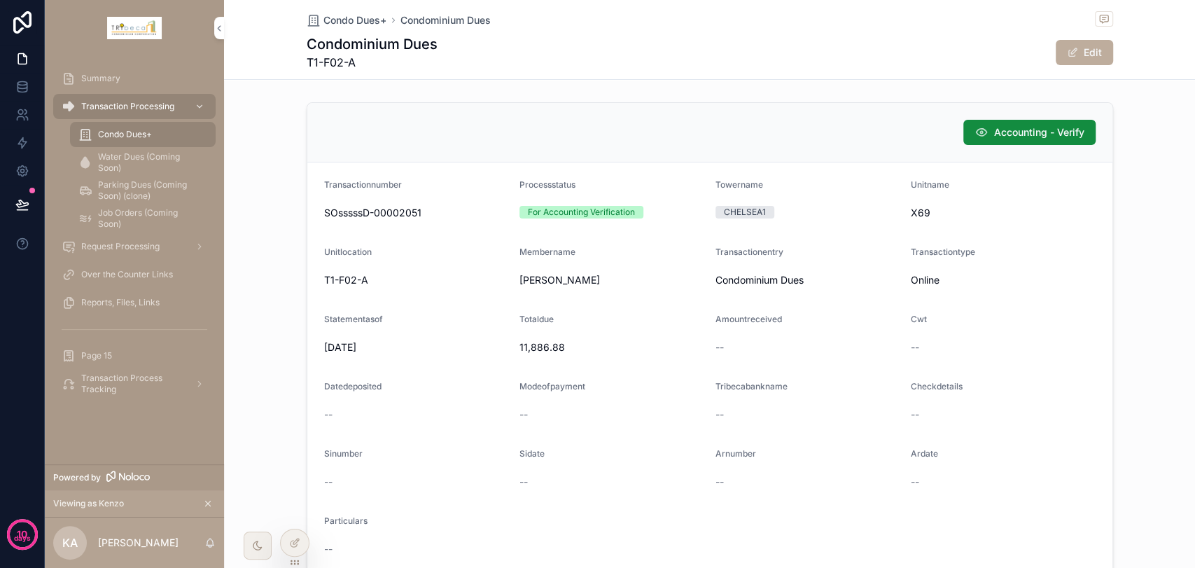
click at [299, 535] on div at bounding box center [295, 542] width 28 height 27
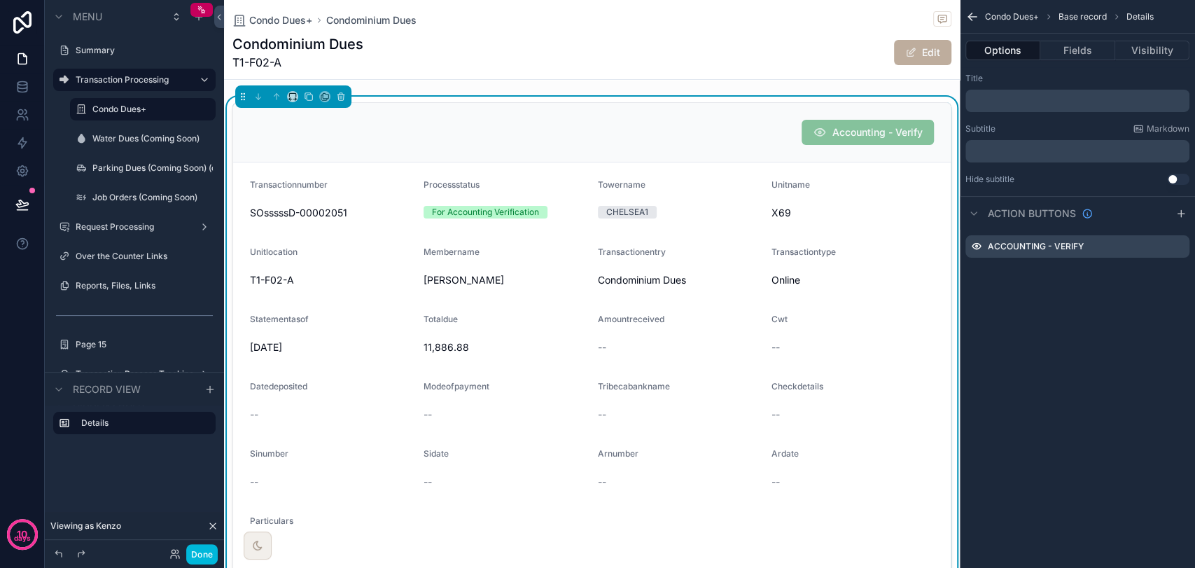
click at [0, 0] on icon "scrollable content" at bounding box center [0, 0] width 0 height 0
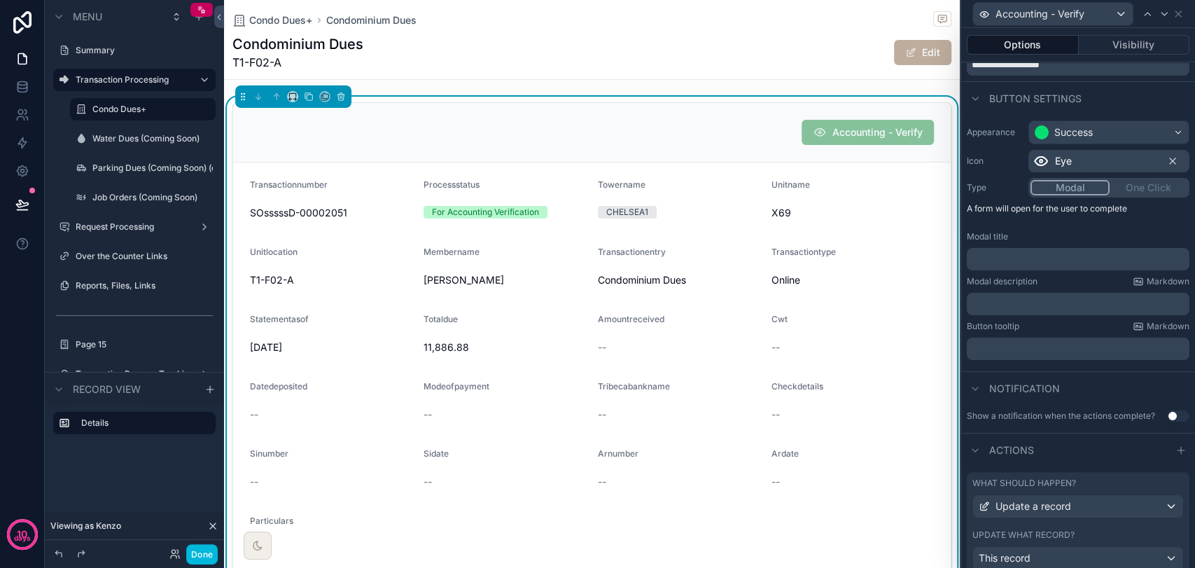
scroll to position [119, 0]
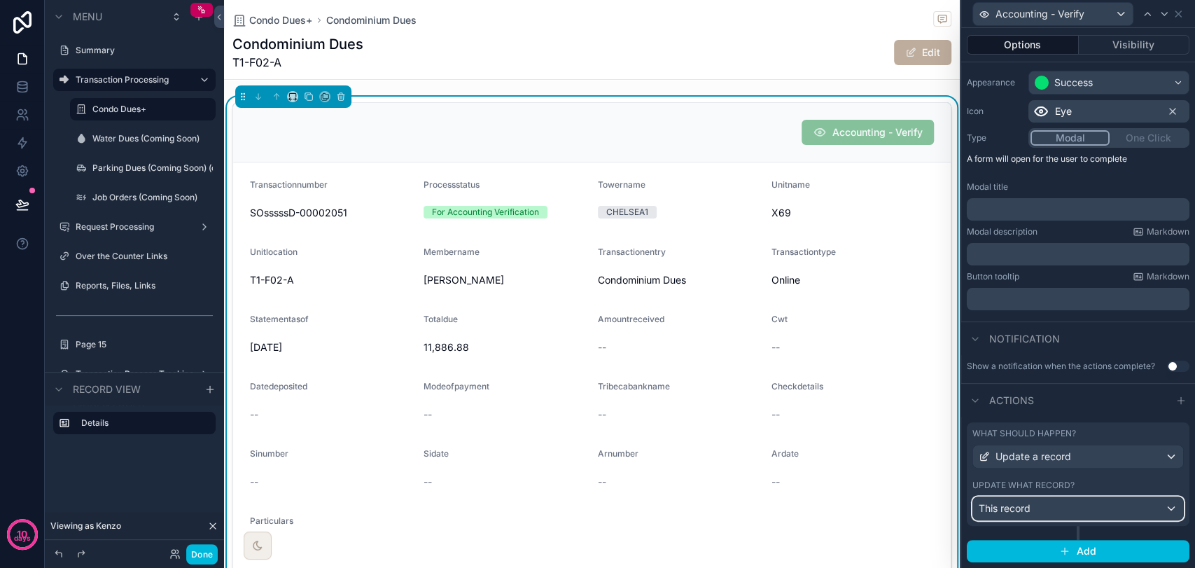
click at [1107, 511] on div "This record" at bounding box center [1078, 508] width 210 height 22
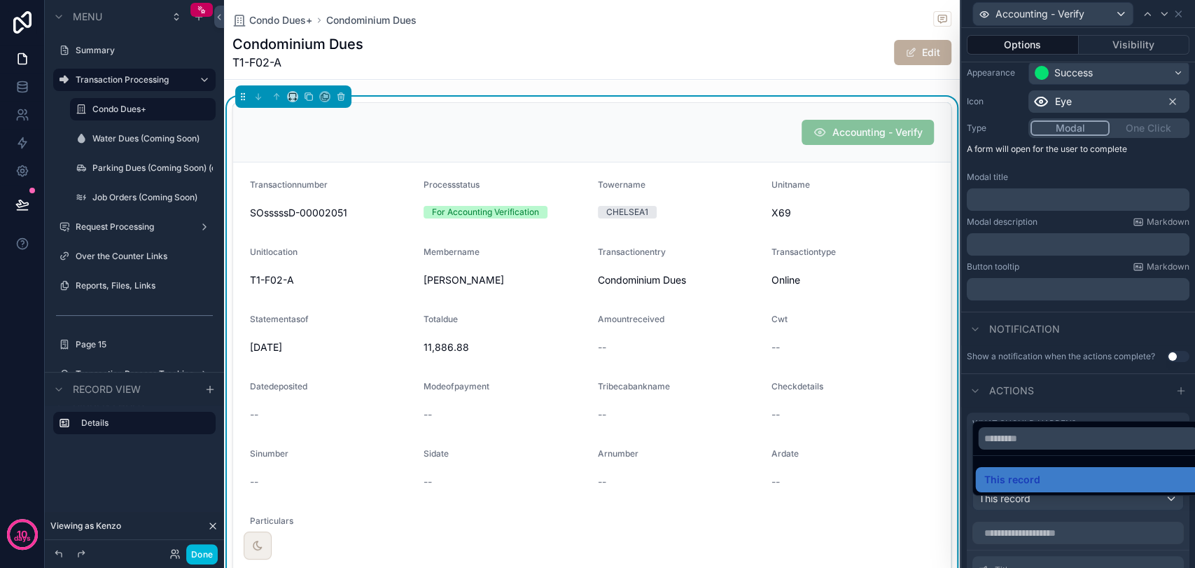
click at [1107, 511] on div at bounding box center [1078, 284] width 234 height 568
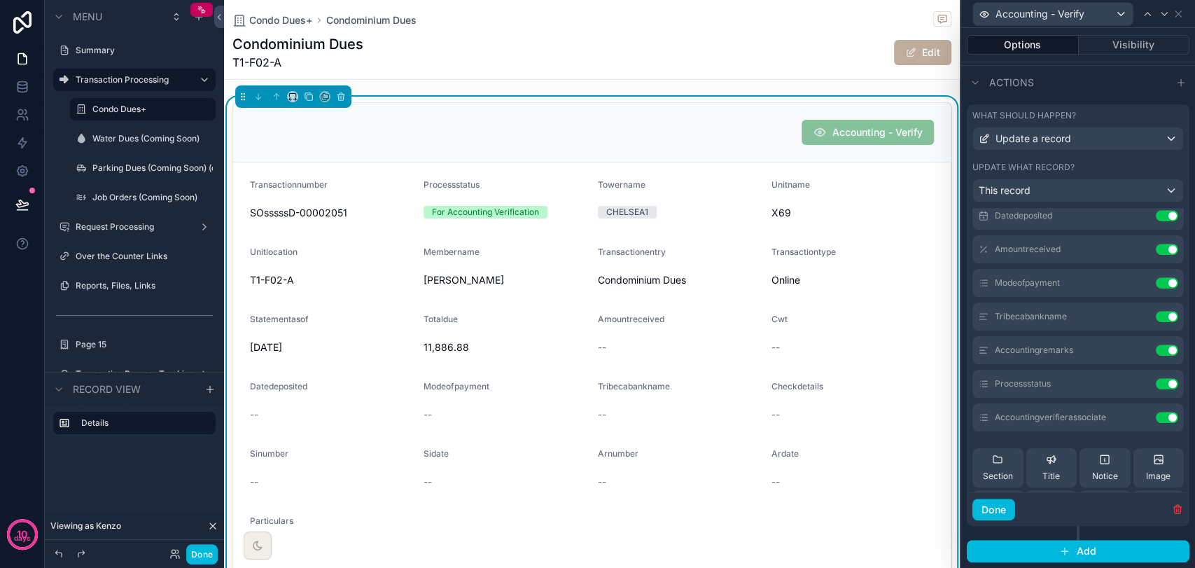
scroll to position [62, 0]
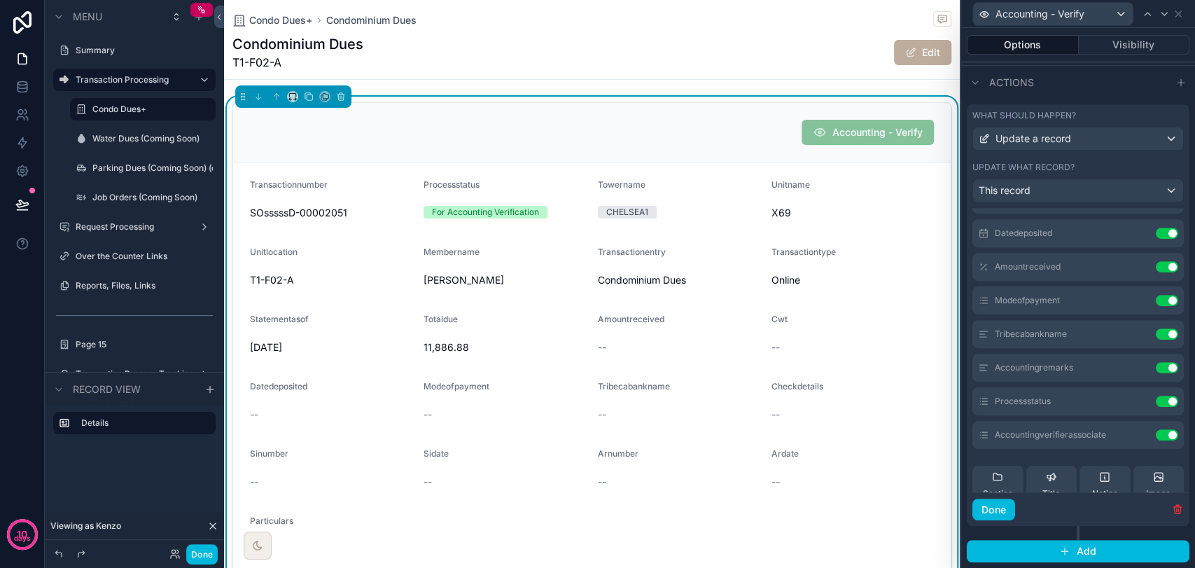
click at [0, 0] on icon at bounding box center [0, 0] width 0 height 0
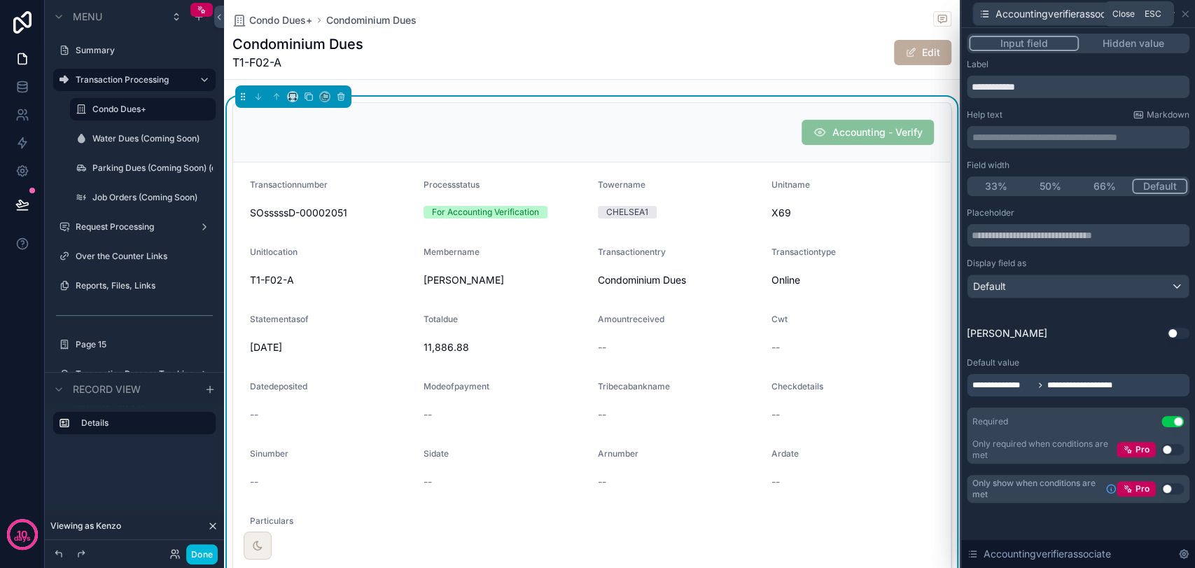
click at [1187, 17] on icon at bounding box center [1184, 13] width 11 height 11
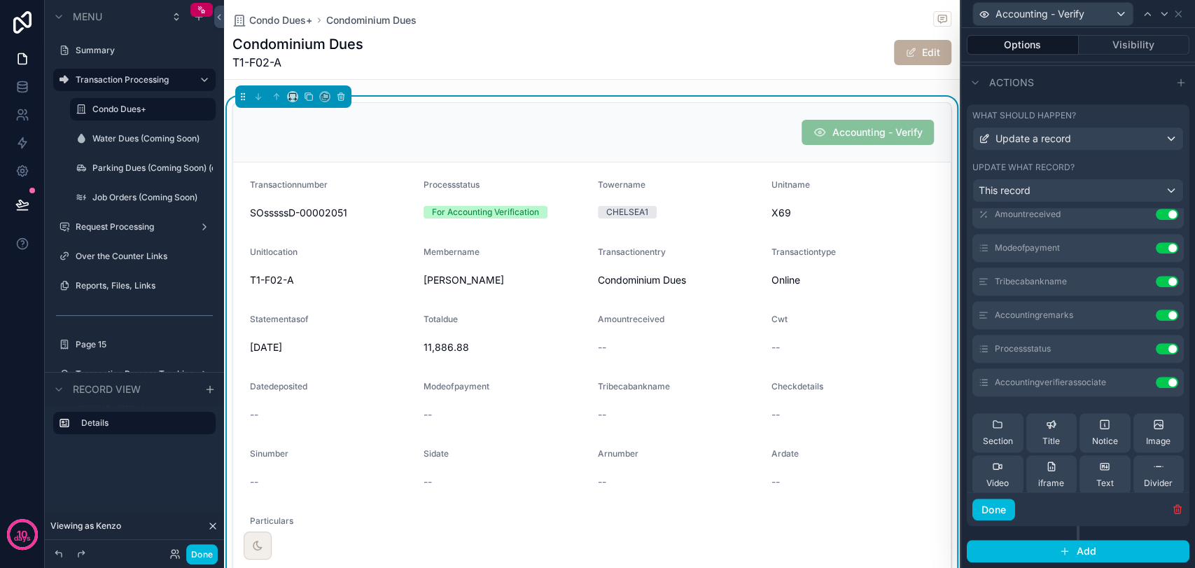
scroll to position [140, 0]
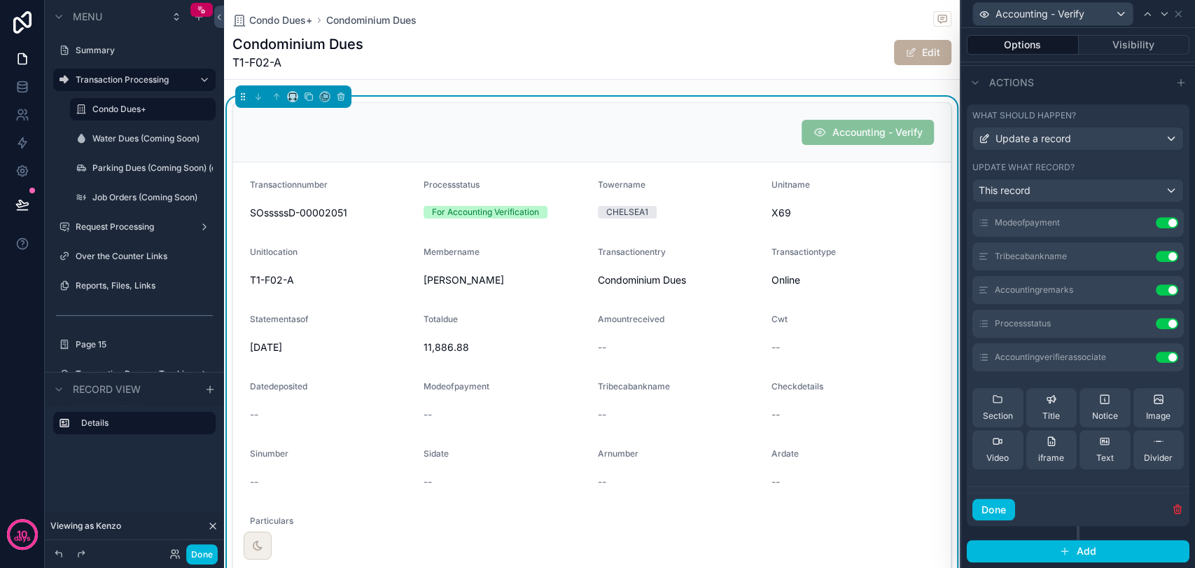
click at [0, 0] on icon at bounding box center [0, 0] width 0 height 0
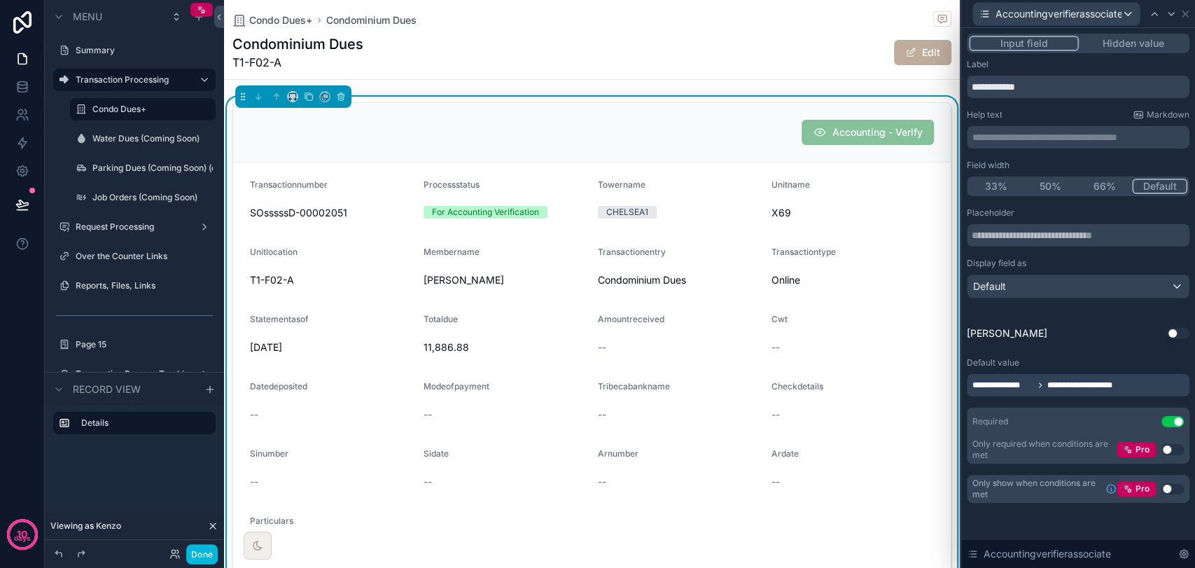
click at [1168, 333] on button "Use setting" at bounding box center [1178, 333] width 22 height 11
click at [1154, 331] on icon at bounding box center [1155, 333] width 11 height 11
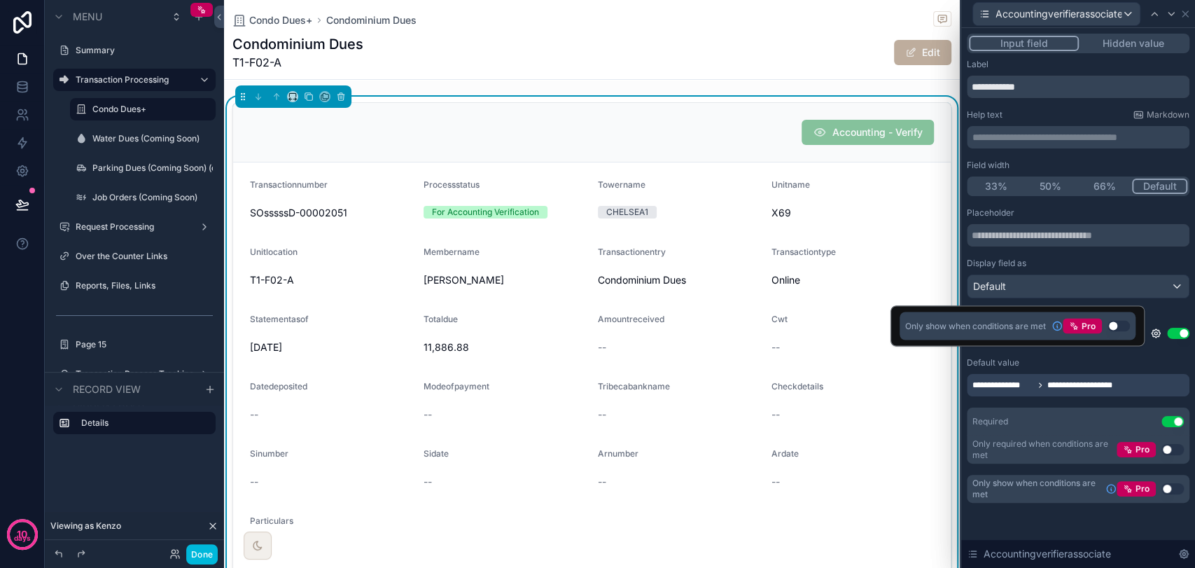
click at [1154, 331] on icon at bounding box center [1155, 333] width 11 height 11
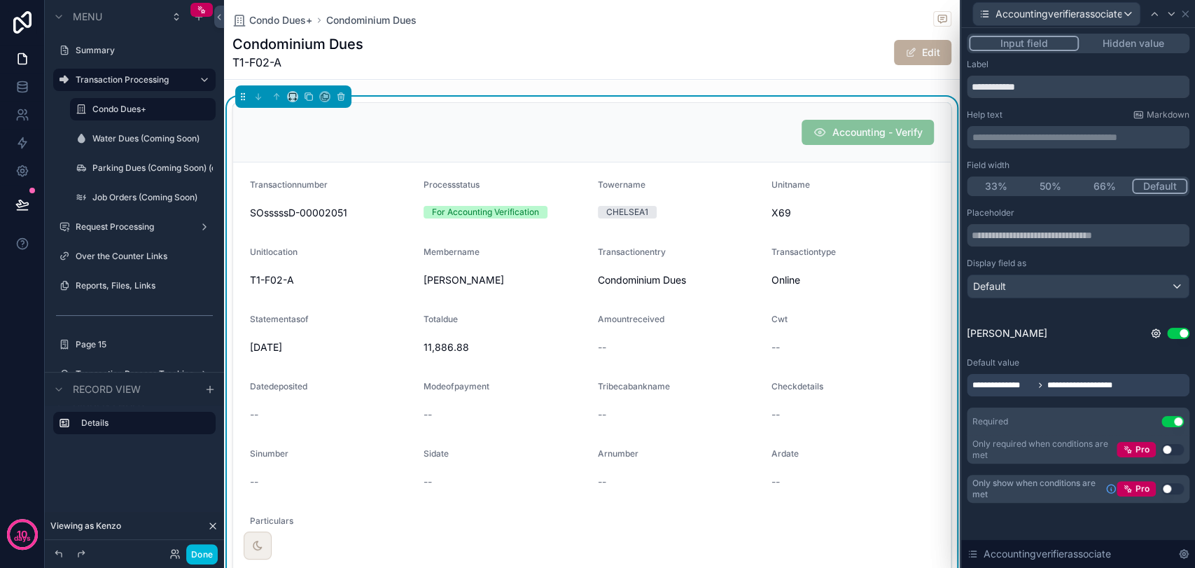
click at [1158, 353] on div "**********" at bounding box center [1078, 335] width 223 height 256
click at [1083, 384] on span "**********" at bounding box center [1087, 384] width 81 height 11
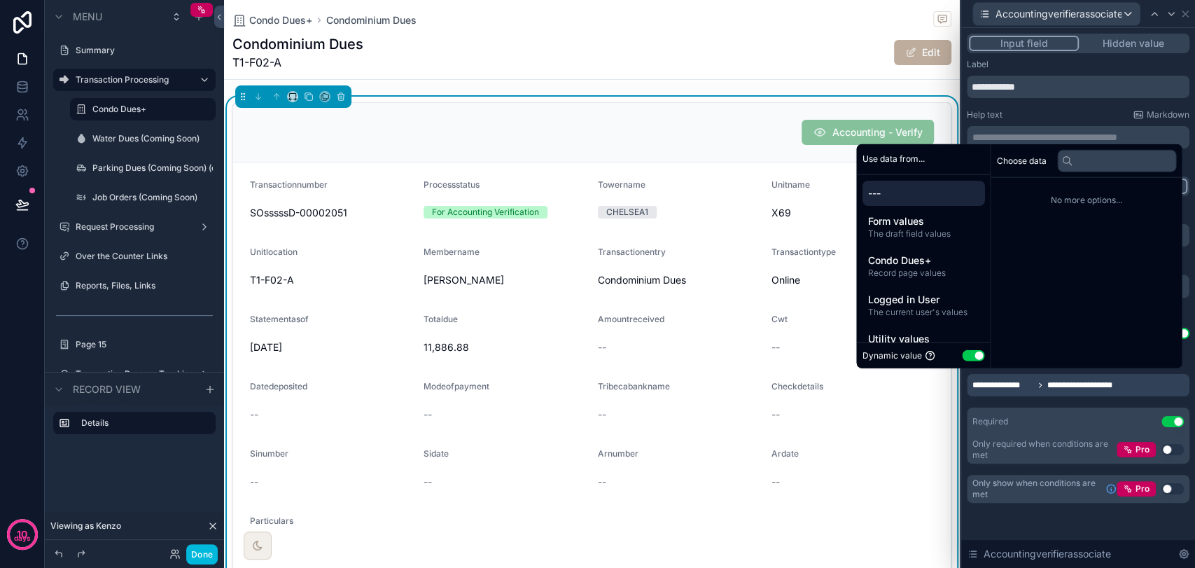
click at [1086, 400] on div "**********" at bounding box center [1078, 335] width 223 height 256
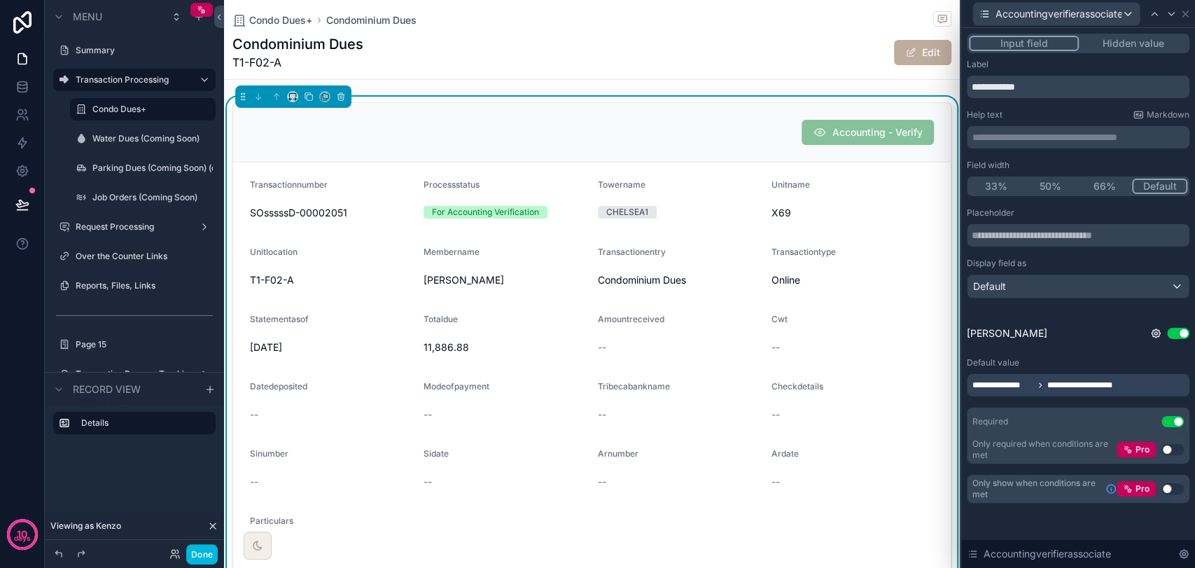
click at [1191, 15] on div "Accountingverifierassociate" at bounding box center [1078, 14] width 234 height 28
click at [1187, 14] on icon at bounding box center [1184, 13] width 11 height 11
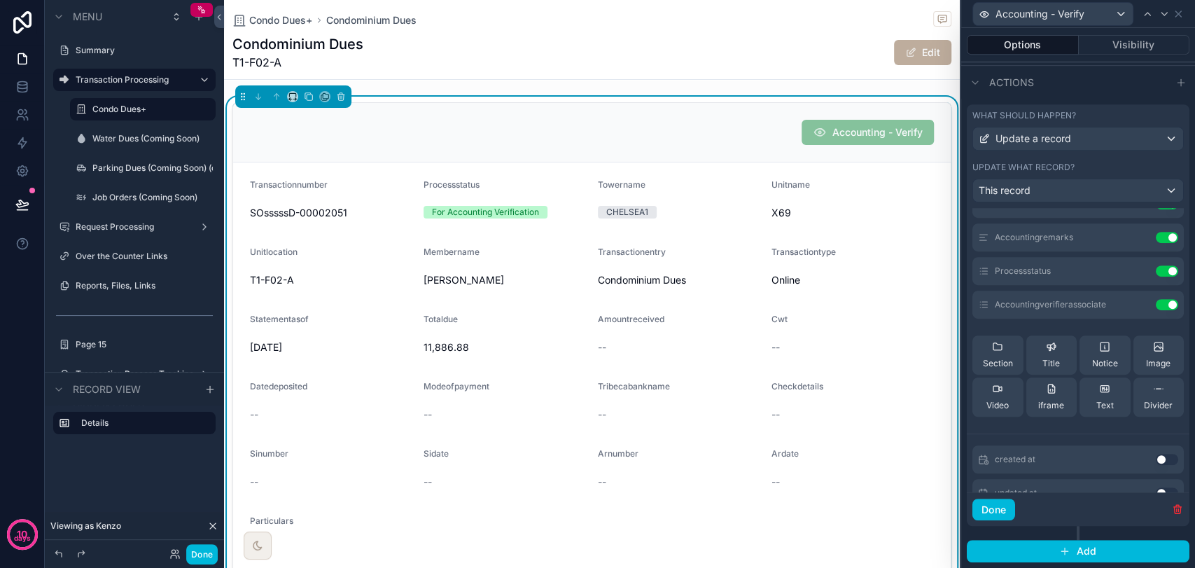
scroll to position [218, 0]
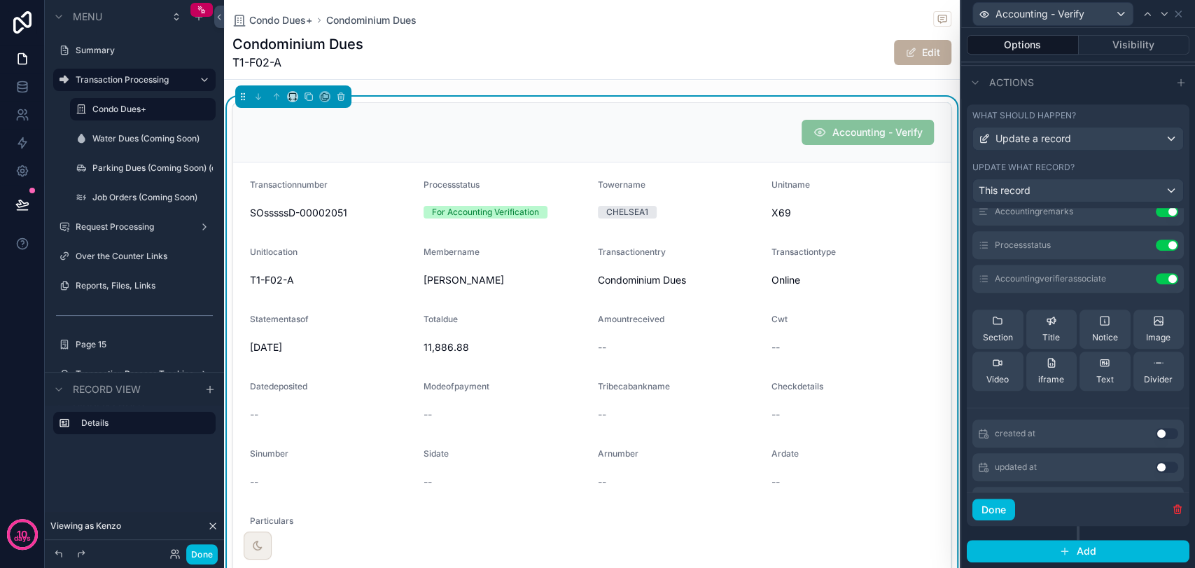
click at [1156, 281] on button "Use setting" at bounding box center [1167, 278] width 22 height 11
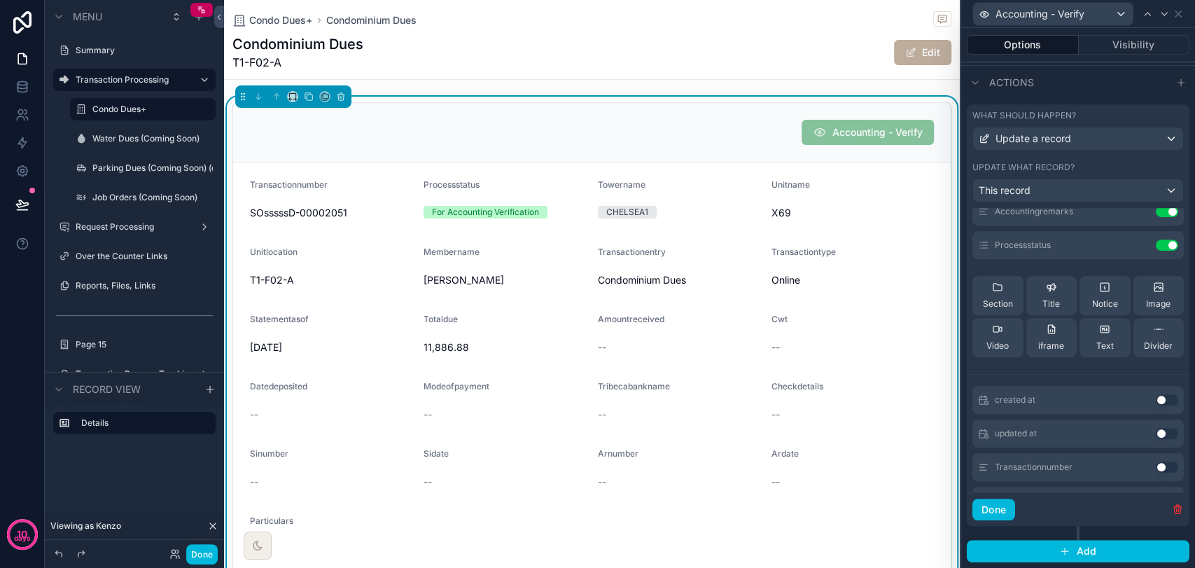
click at [1181, 13] on icon at bounding box center [1177, 13] width 11 height 11
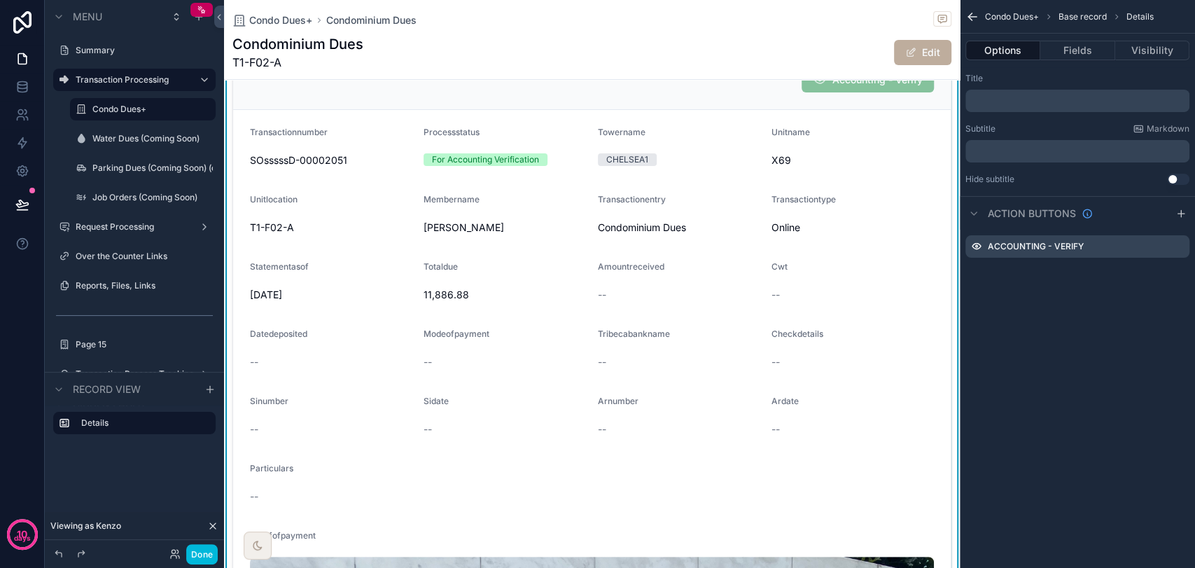
scroll to position [233, 0]
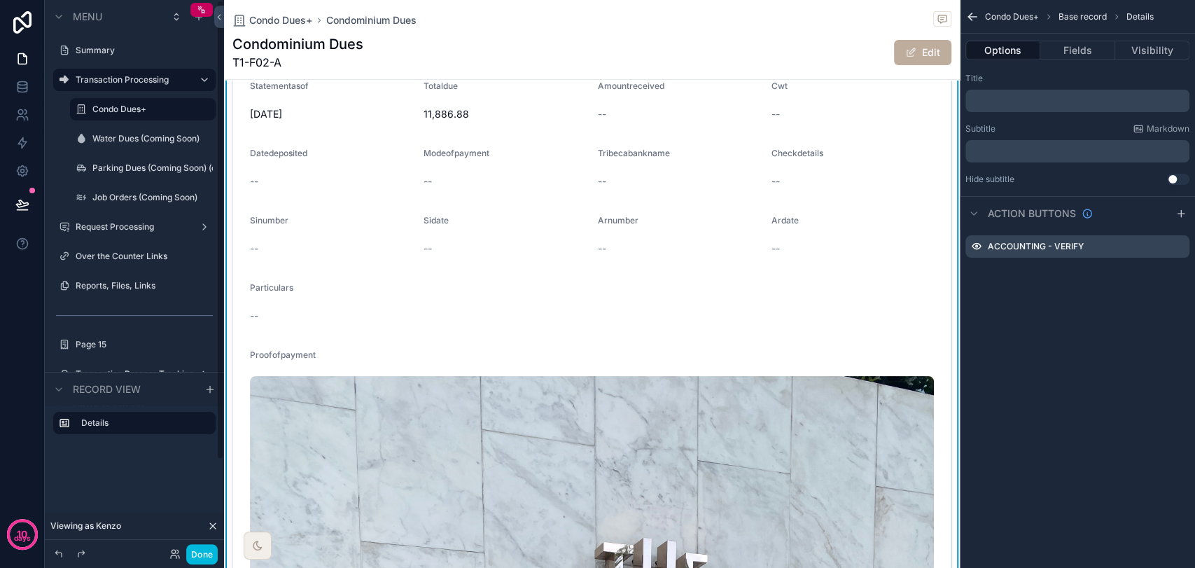
click at [202, 556] on button "Done" at bounding box center [201, 554] width 31 height 20
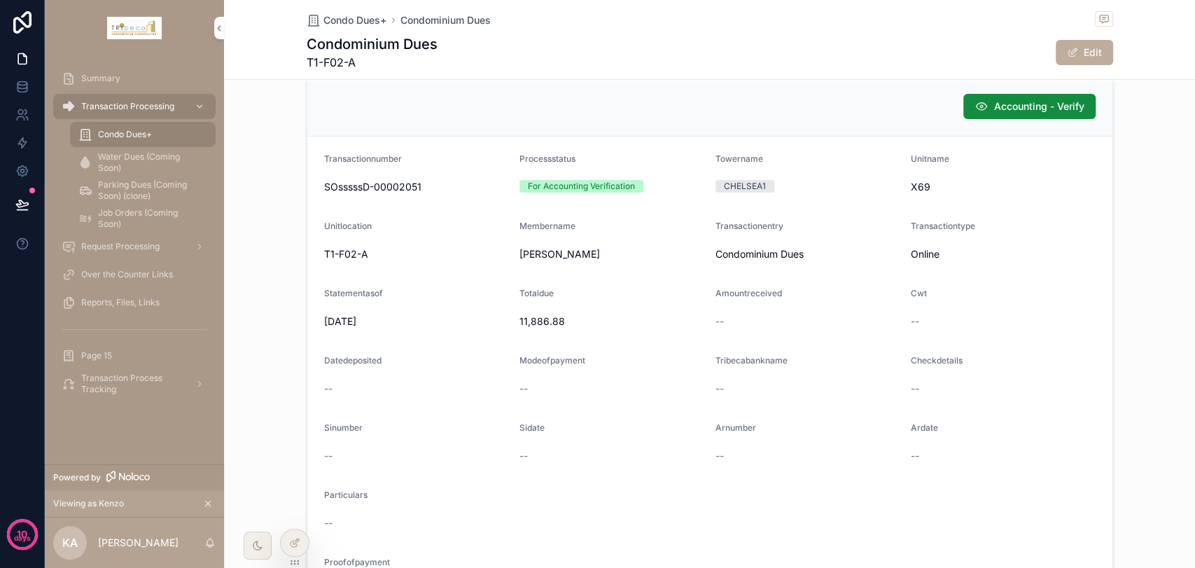
scroll to position [0, 0]
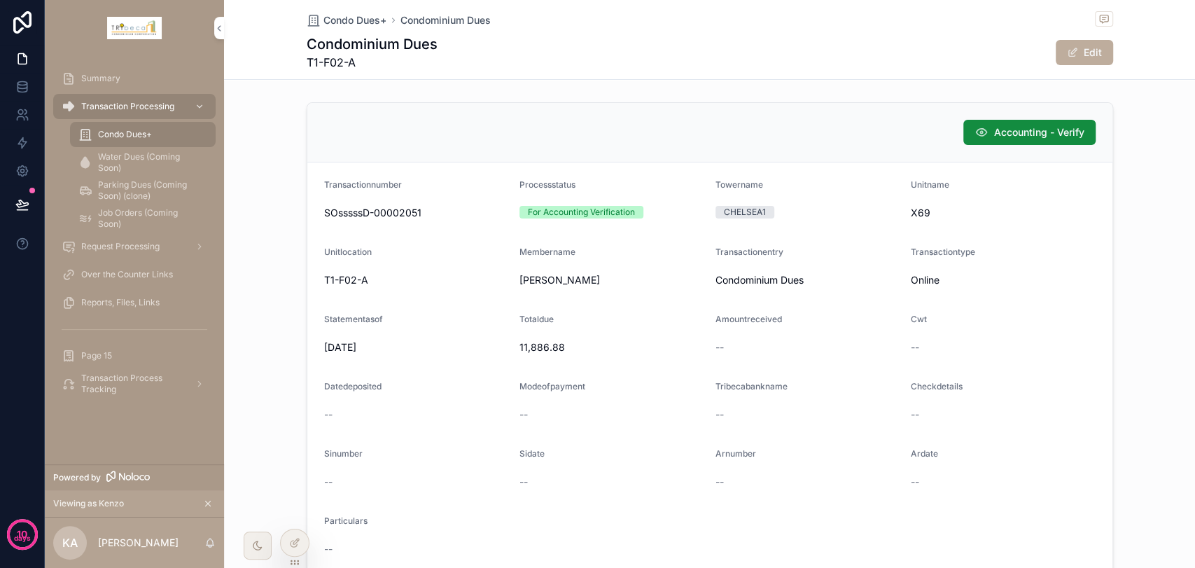
click at [978, 130] on icon "scrollable content" at bounding box center [981, 132] width 14 height 14
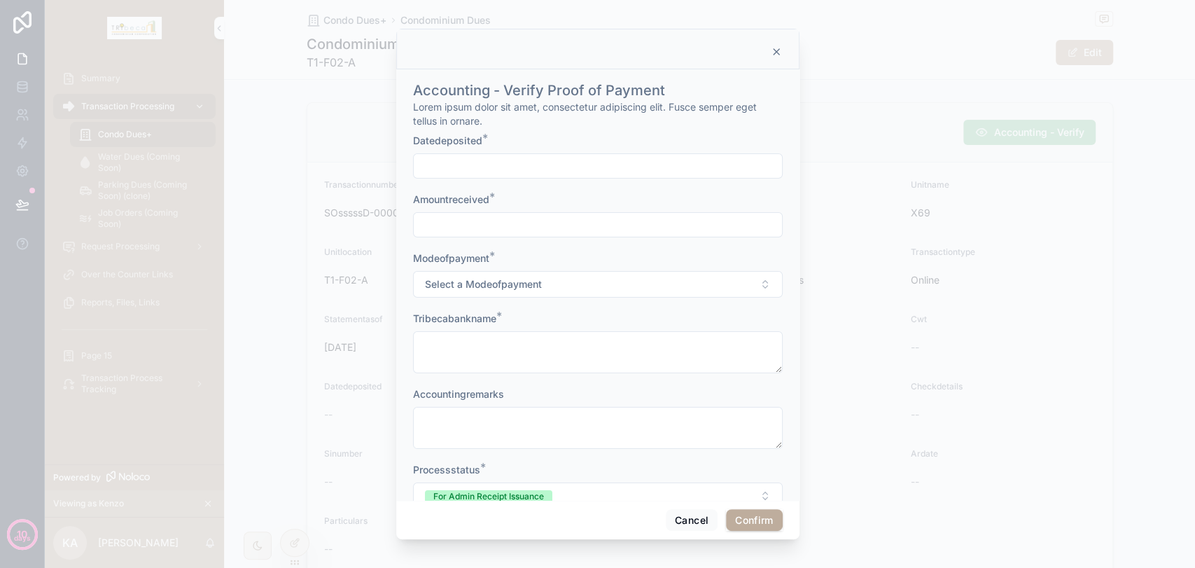
scroll to position [34, 0]
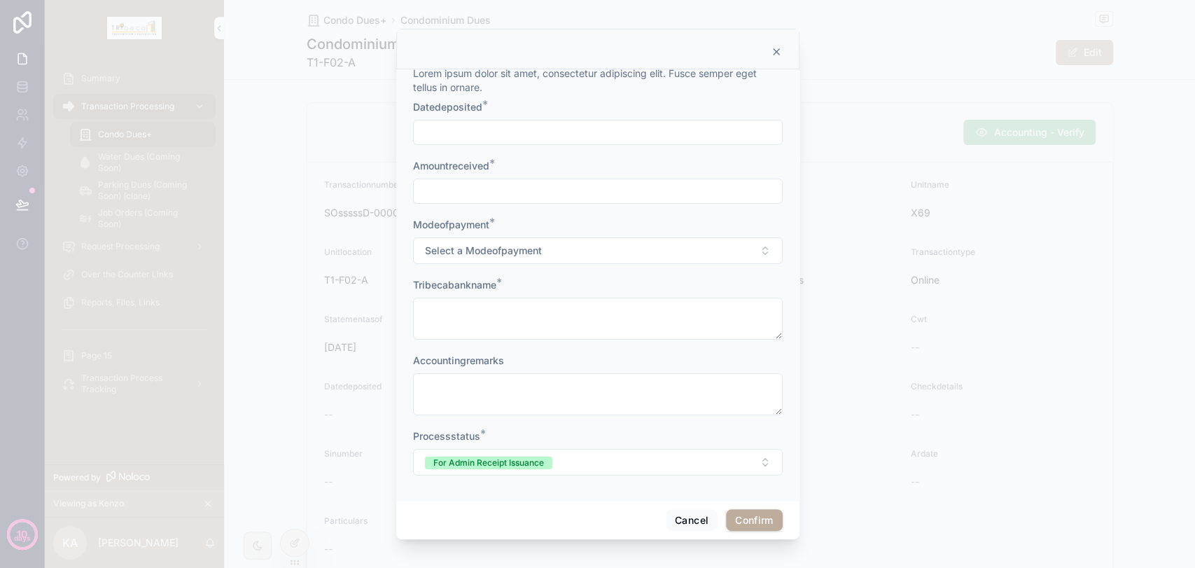
click at [603, 251] on button "Select a Modeofpayment" at bounding box center [598, 250] width 370 height 27
click at [682, 516] on button "Cancel" at bounding box center [692, 520] width 52 height 22
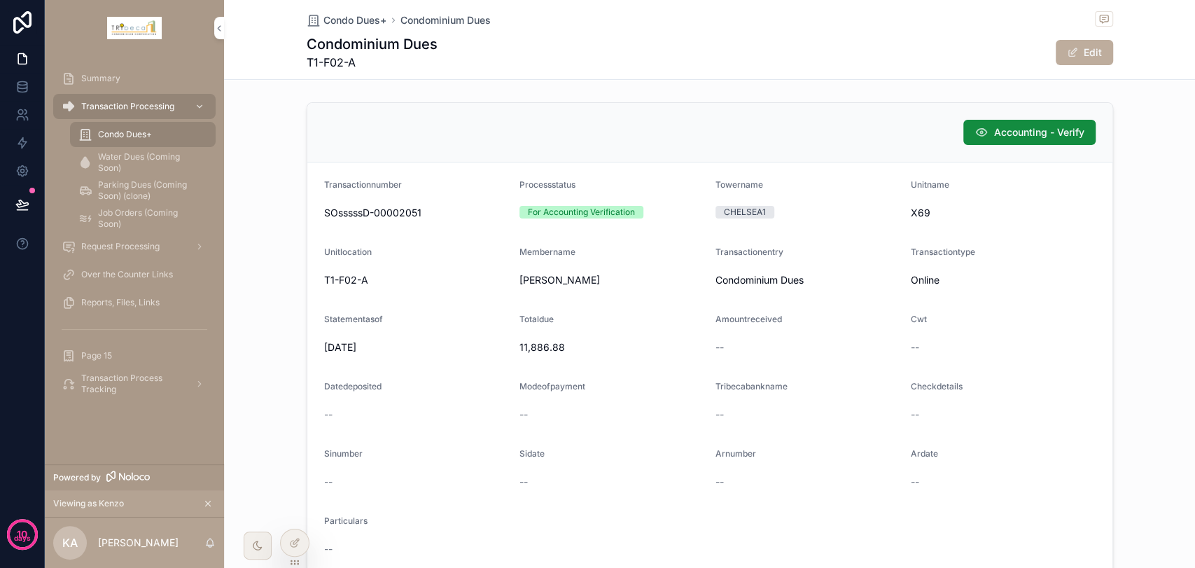
click at [1004, 138] on span "Accounting - Verify" at bounding box center [1039, 132] width 90 height 14
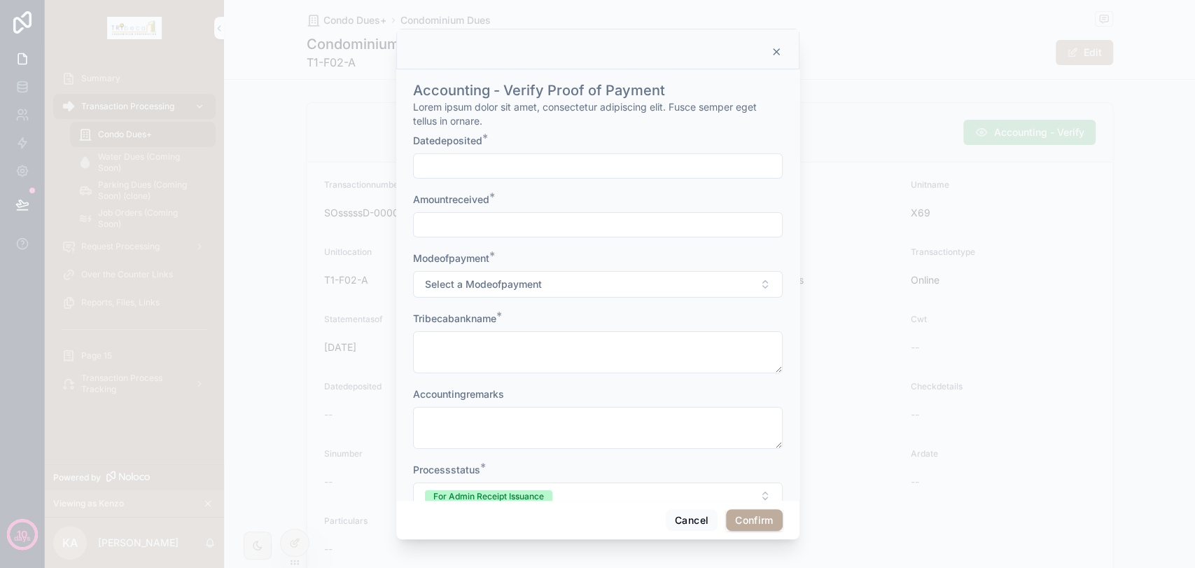
click at [600, 288] on button "Select a Modeofpayment" at bounding box center [598, 284] width 370 height 27
click at [699, 524] on button "Cancel" at bounding box center [692, 520] width 52 height 22
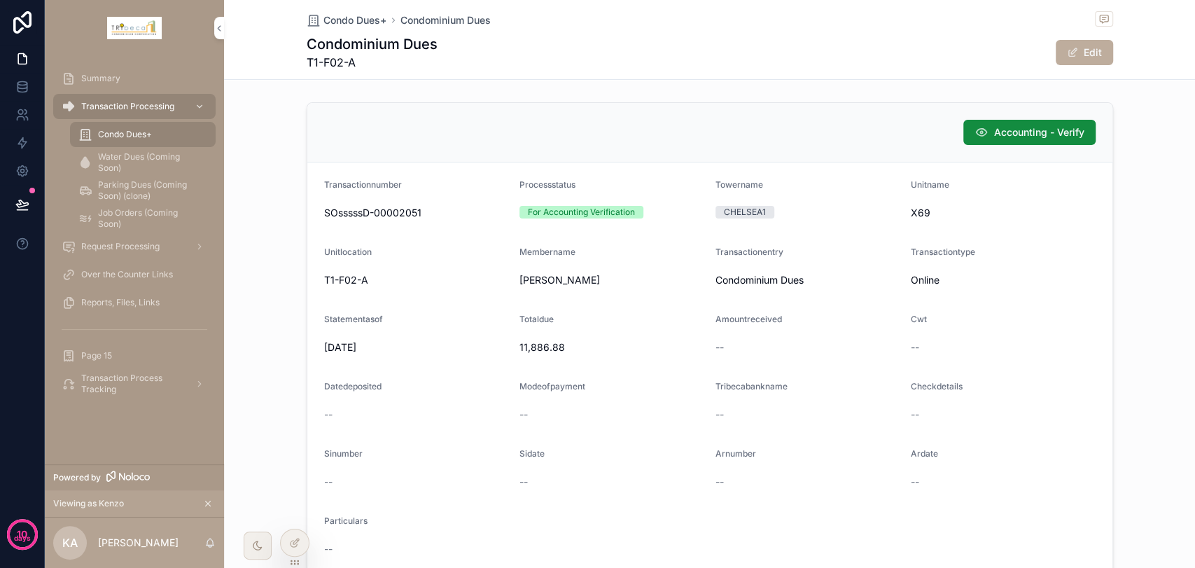
click at [282, 540] on div at bounding box center [295, 542] width 28 height 27
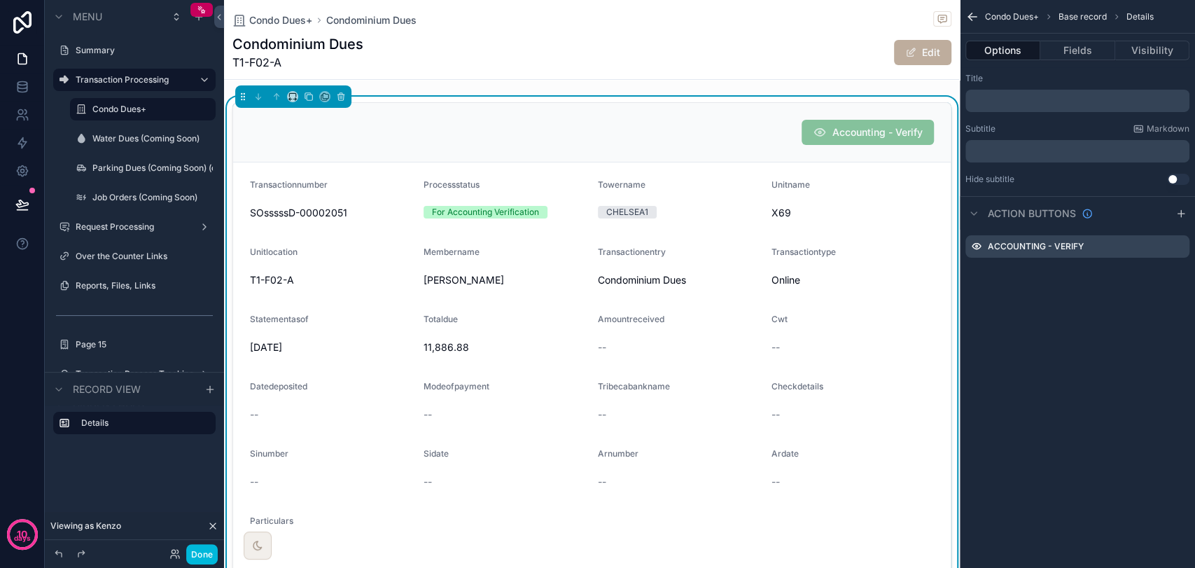
click at [0, 0] on icon "scrollable content" at bounding box center [0, 0] width 0 height 0
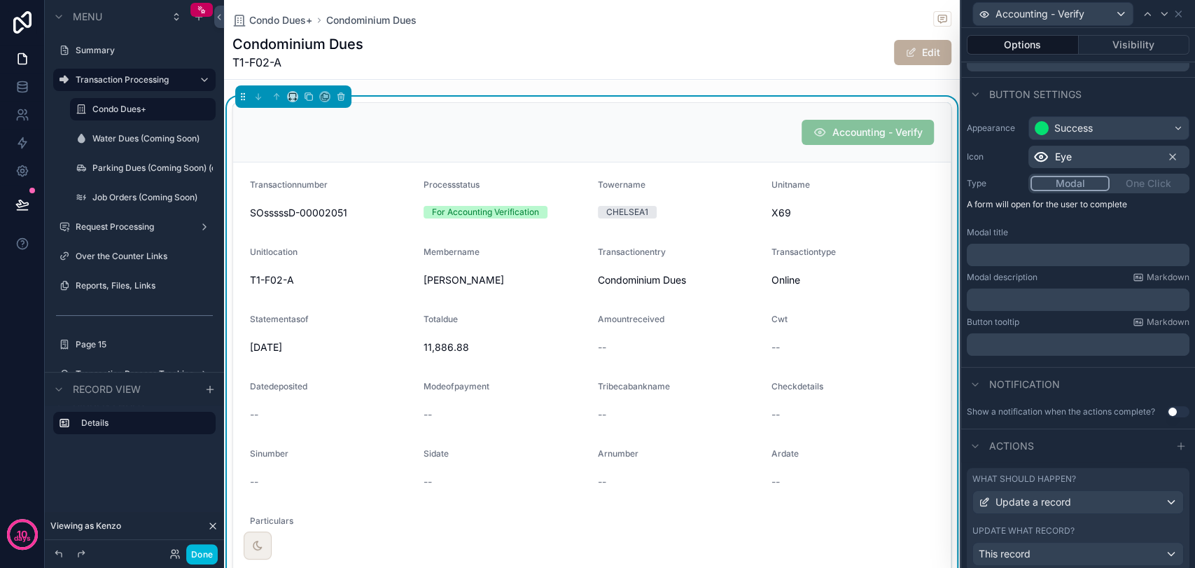
scroll to position [119, 0]
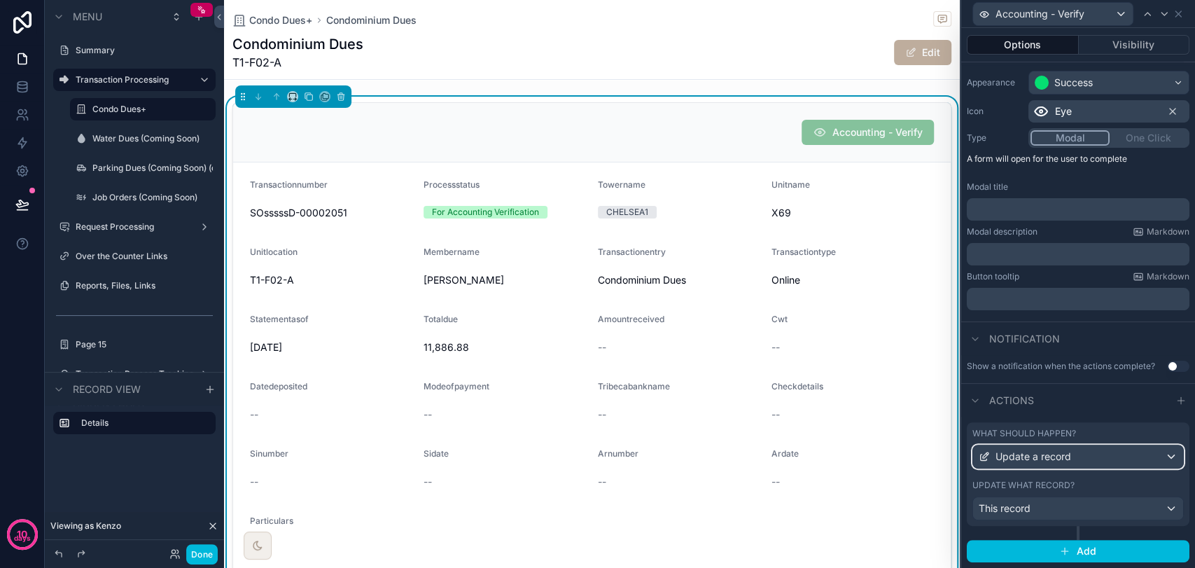
click at [1081, 451] on div "Update a record" at bounding box center [1078, 456] width 210 height 22
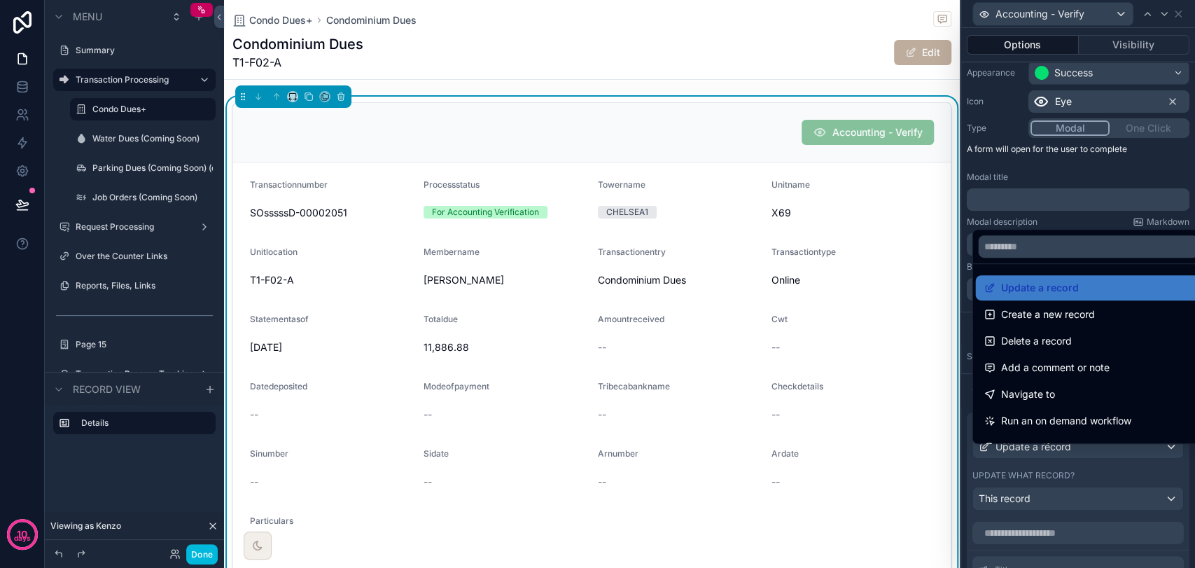
click at [1081, 451] on div at bounding box center [1078, 284] width 234 height 568
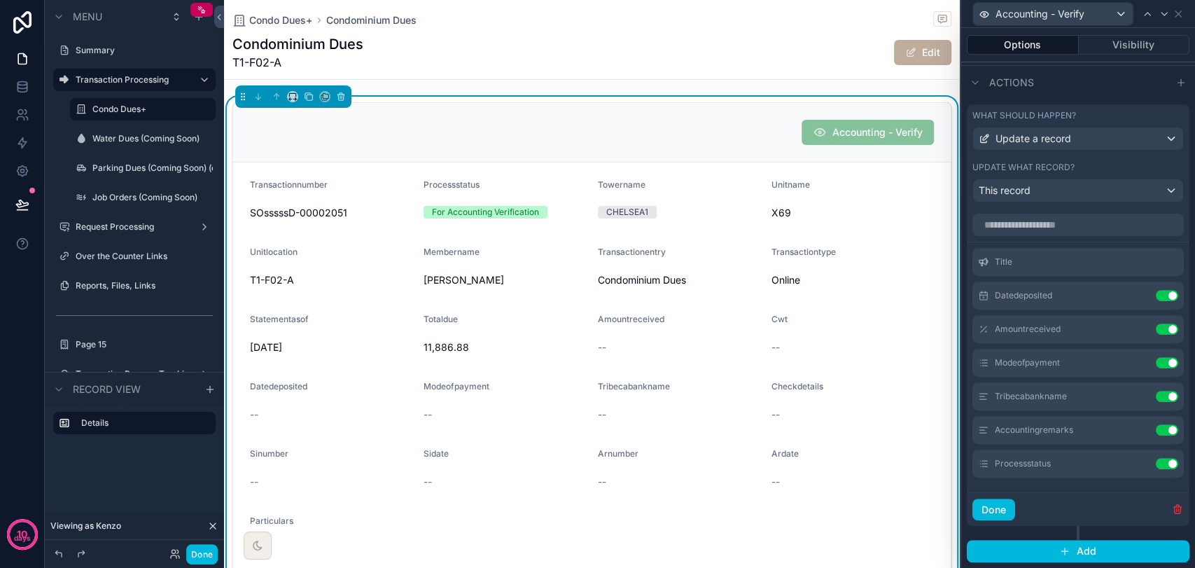
scroll to position [437, 0]
click at [0, 0] on icon at bounding box center [0, 0] width 0 height 0
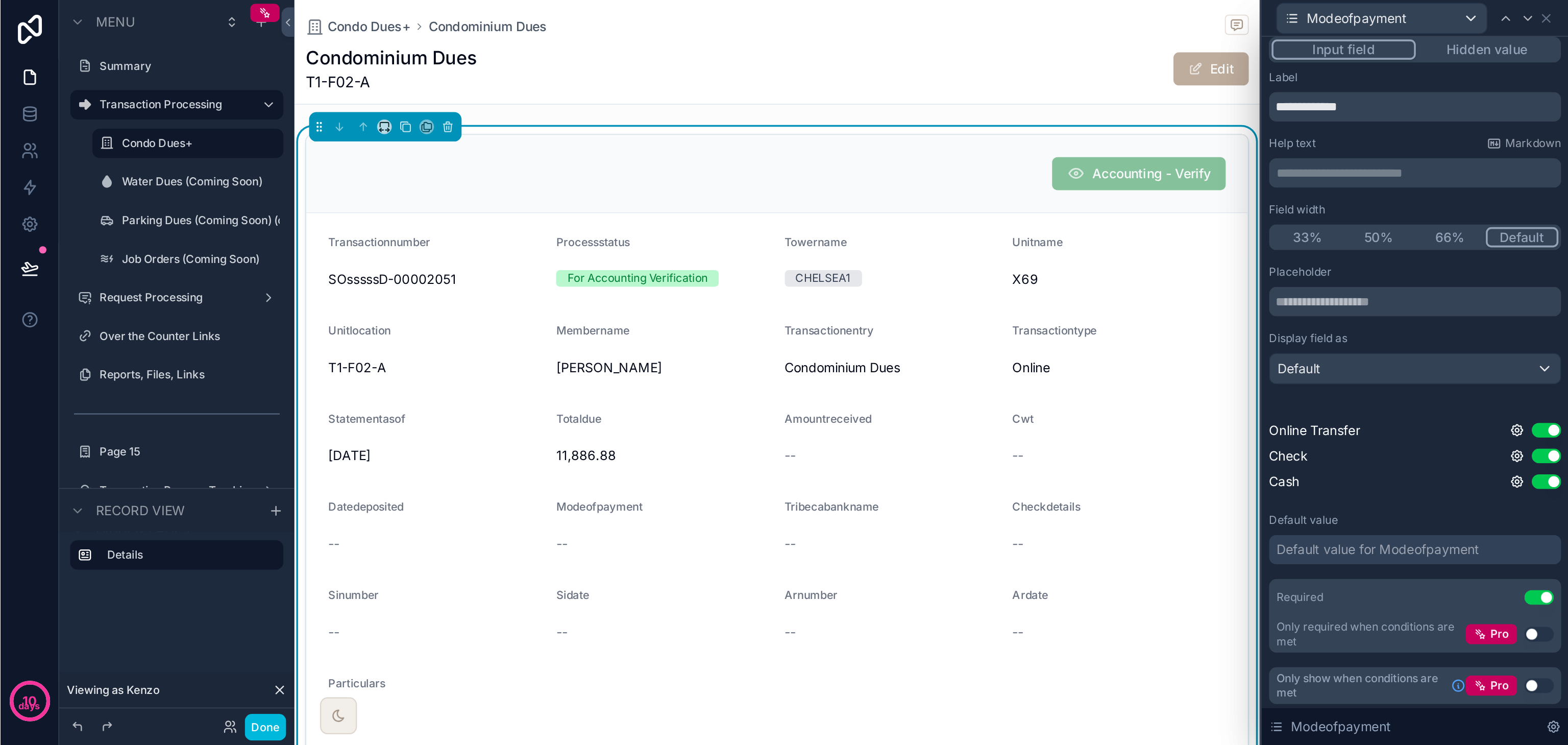
scroll to position [5, 0]
click at [839, 250] on icon at bounding box center [842, 252] width 6 height 6
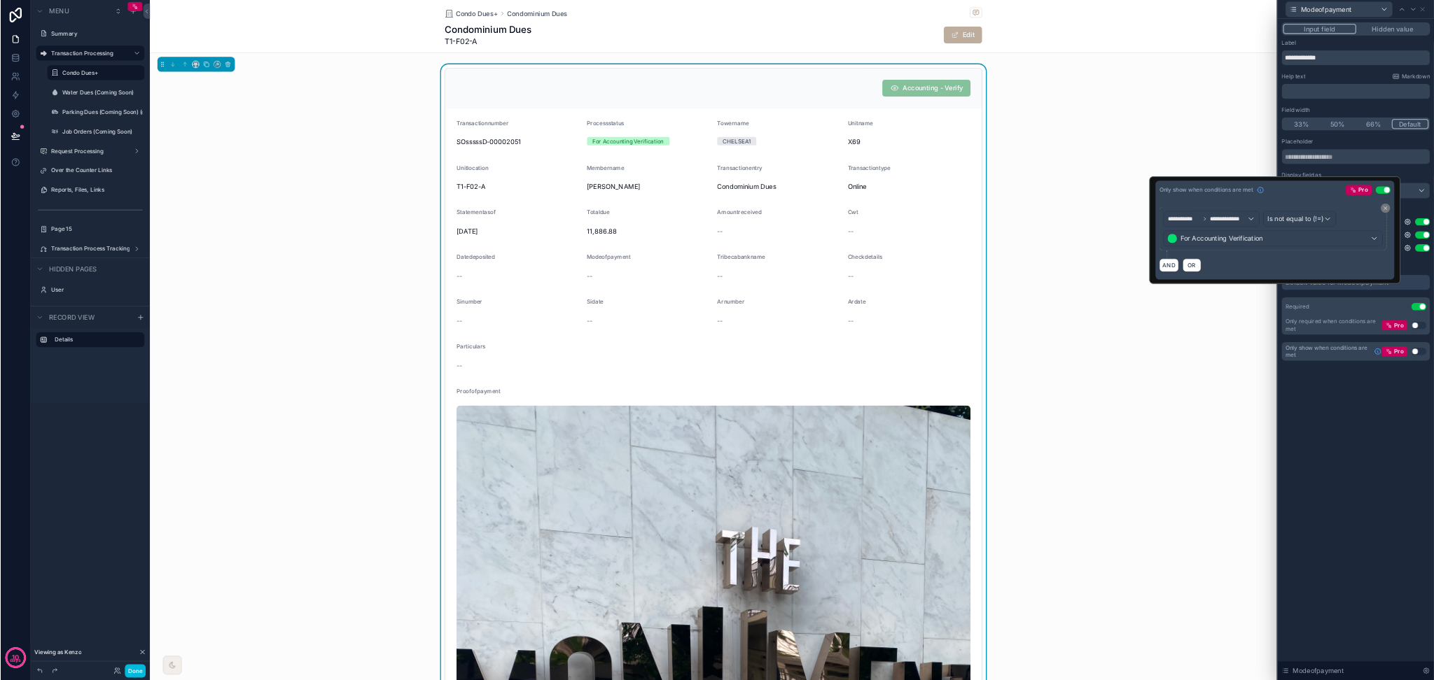
scroll to position [216, 0]
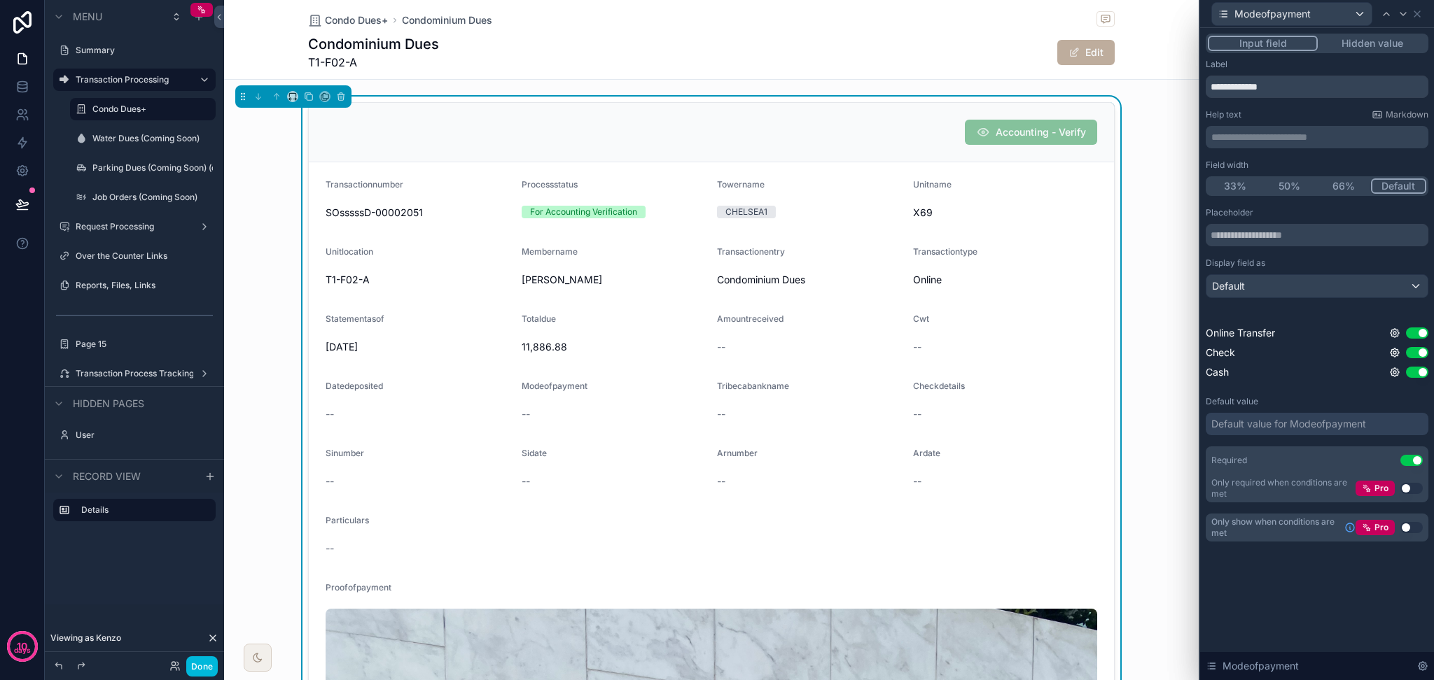
click at [196, 567] on button "Done" at bounding box center [201, 667] width 31 height 20
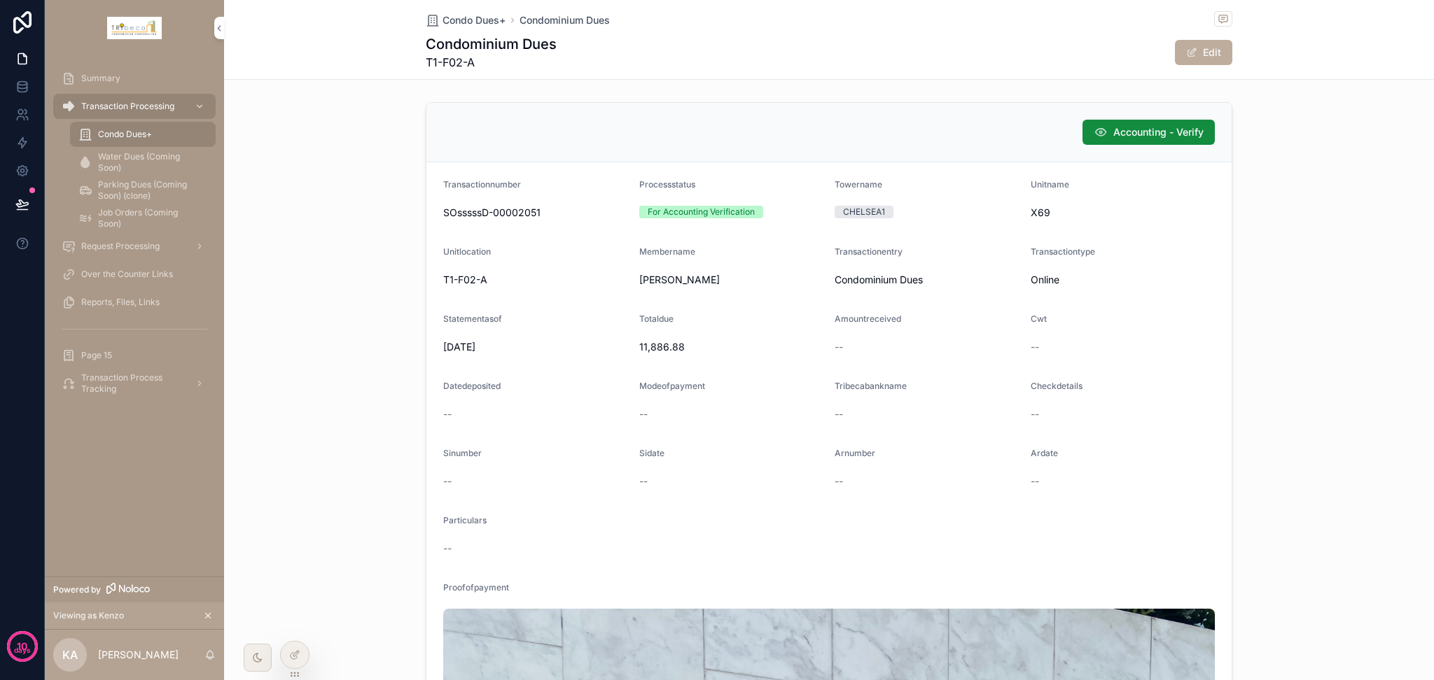
click at [1163, 135] on span "Accounting - Verify" at bounding box center [1158, 132] width 90 height 14
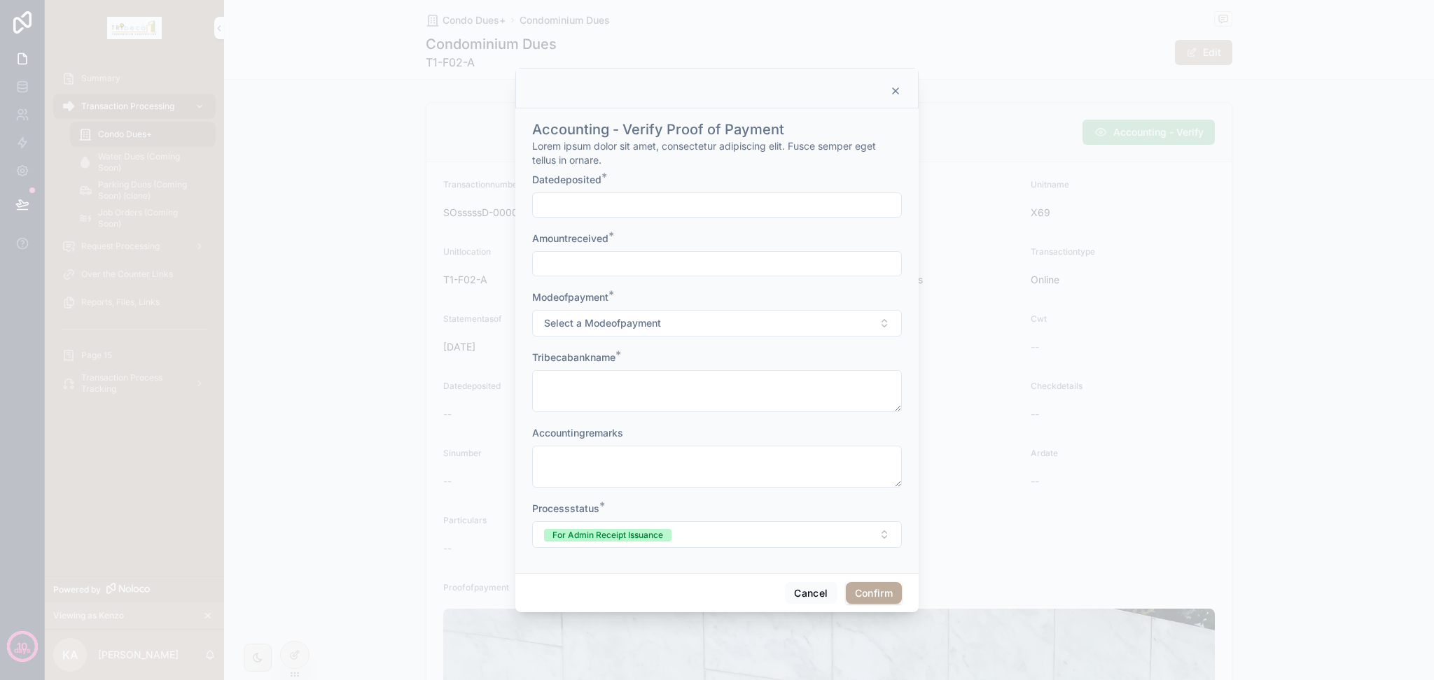
click at [815, 318] on button "Select a Modeofpayment" at bounding box center [717, 323] width 370 height 27
click at [751, 408] on div "Check" at bounding box center [716, 400] width 195 height 21
click at [729, 325] on button "Check" at bounding box center [717, 323] width 370 height 27
click at [734, 382] on div "Online Transfer" at bounding box center [716, 379] width 195 height 21
click at [802, 567] on button "Cancel" at bounding box center [811, 593] width 52 height 22
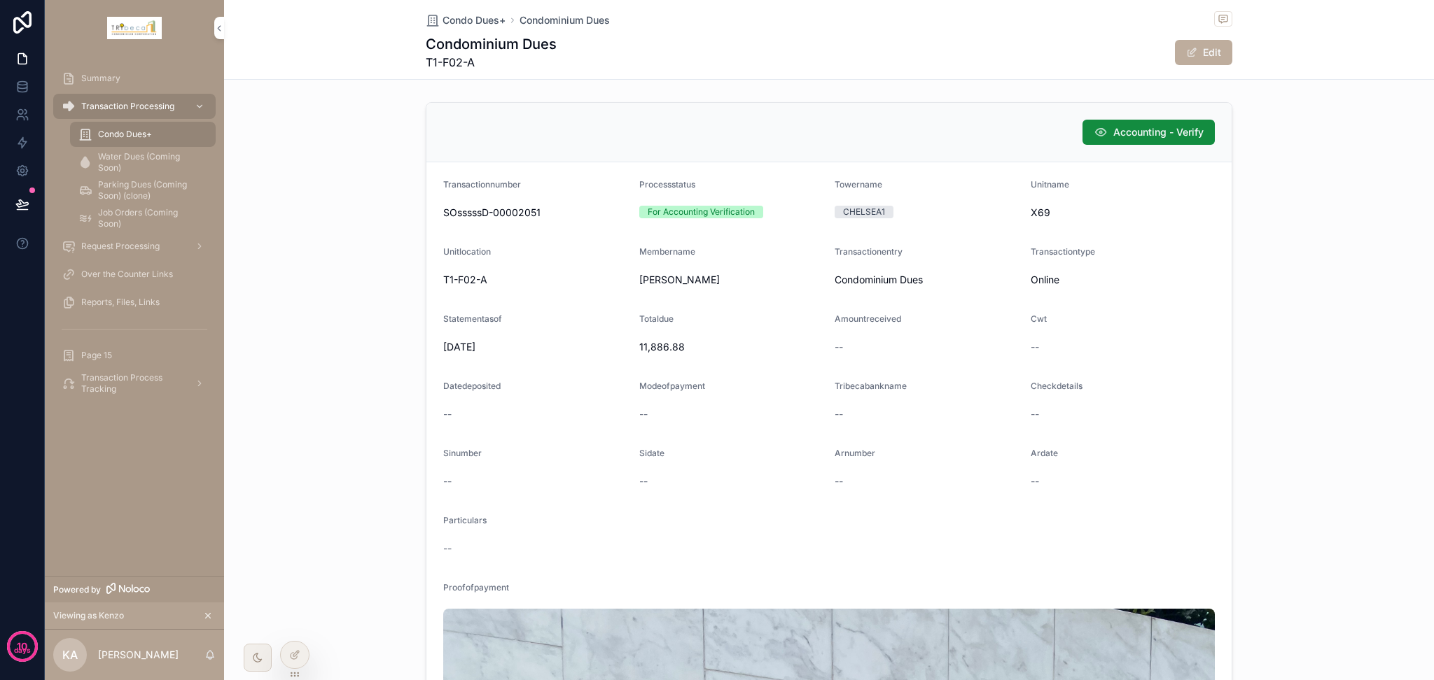
click at [296, 567] on div at bounding box center [295, 655] width 28 height 27
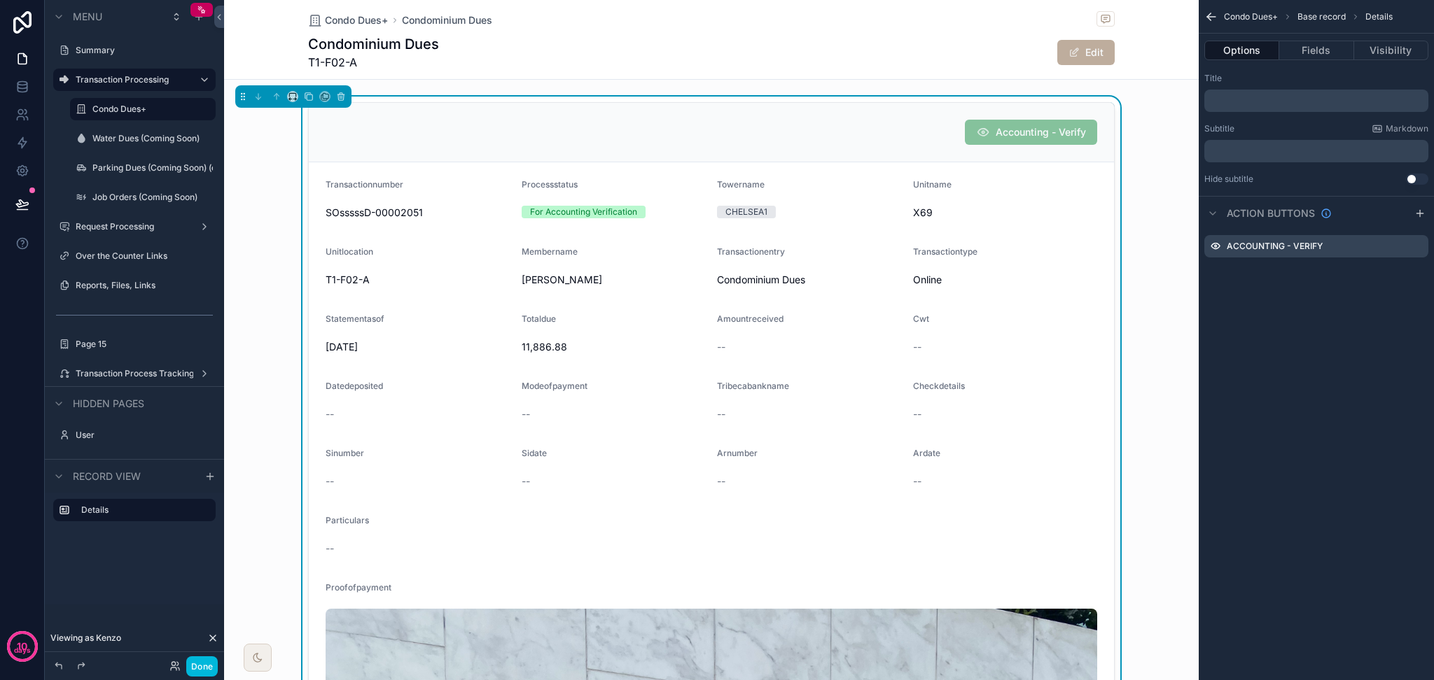
click at [0, 0] on icon "scrollable content" at bounding box center [0, 0] width 0 height 0
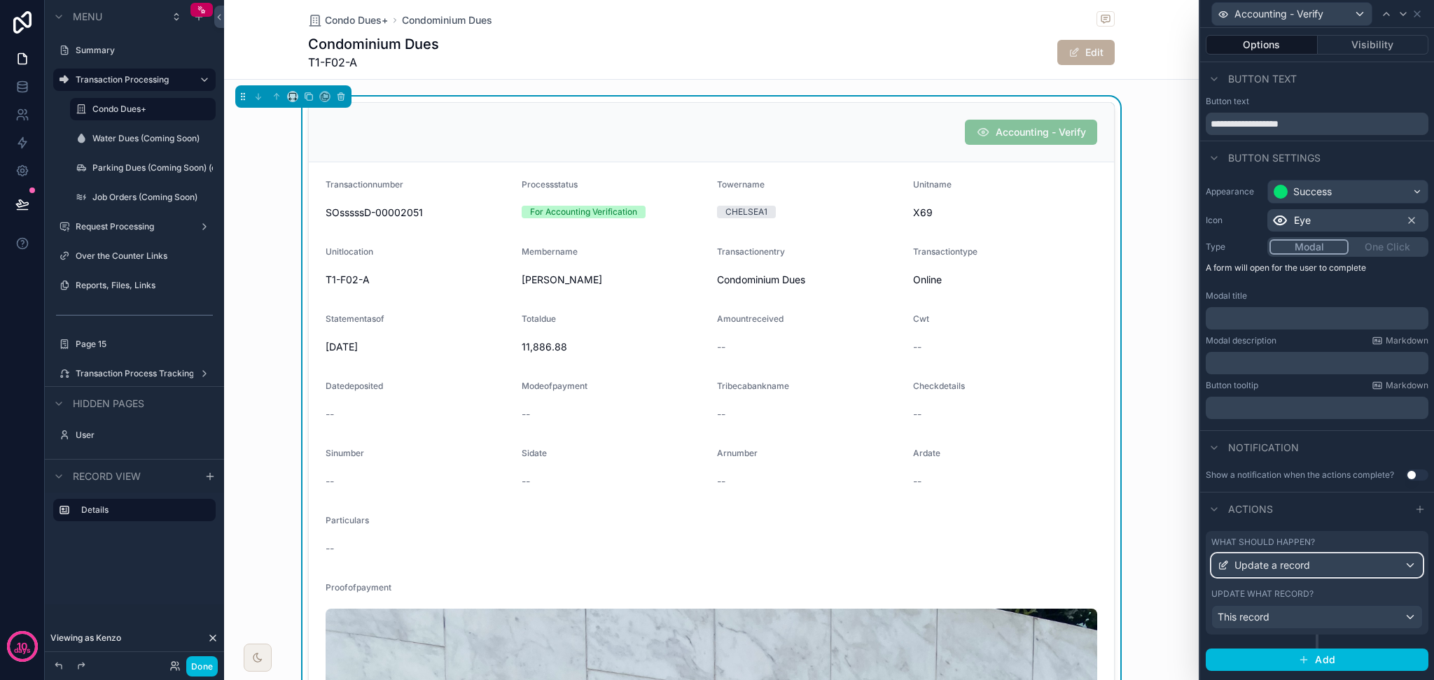
click at [1194, 561] on div "Update a record" at bounding box center [1317, 565] width 210 height 22
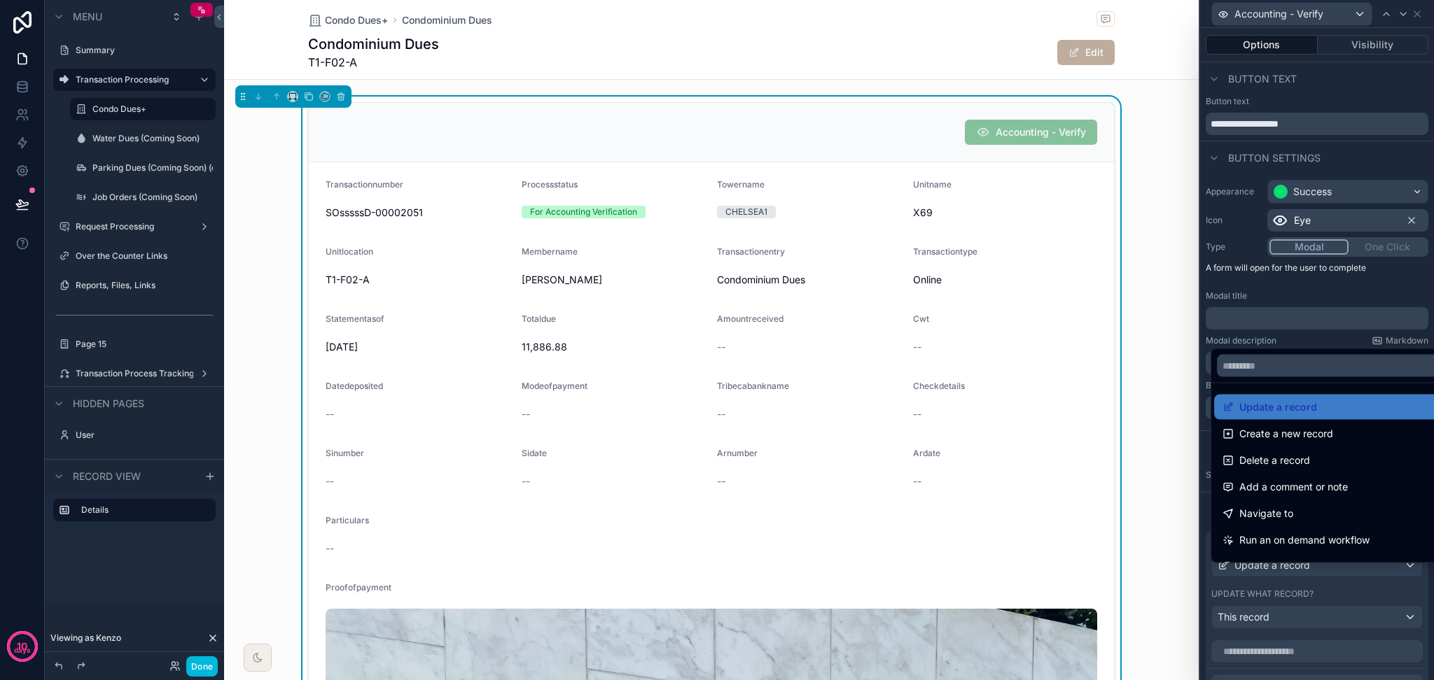
click at [1194, 561] on div "Show an Iframe" at bounding box center [1332, 567] width 220 height 17
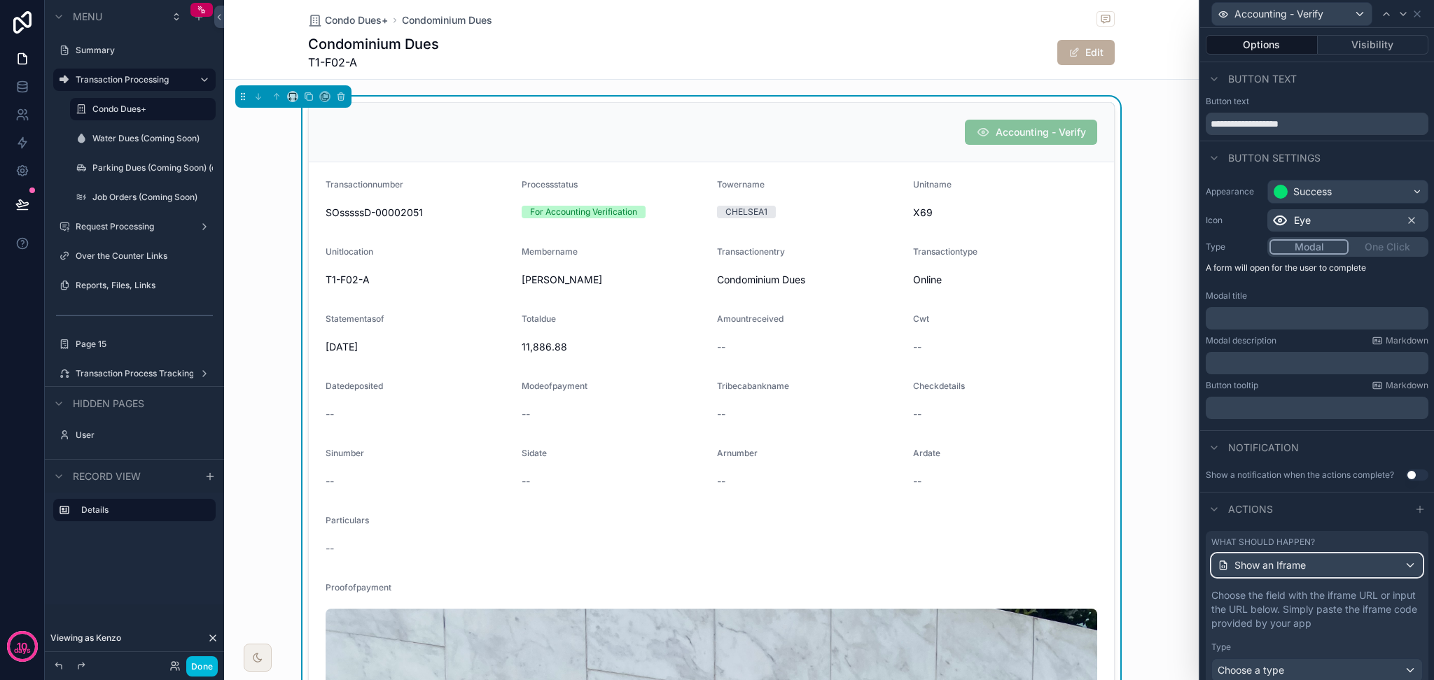
click at [1194, 567] on div "Show an Iframe" at bounding box center [1317, 565] width 210 height 22
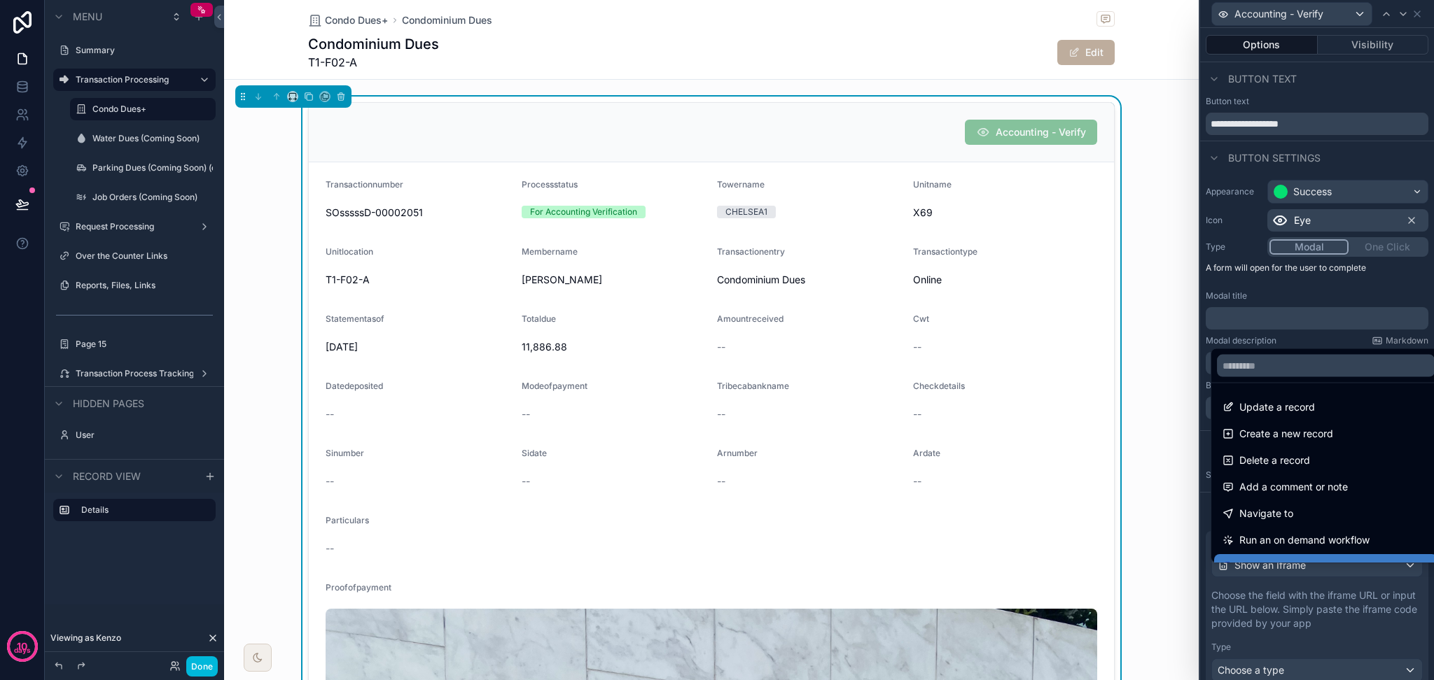
click at [1194, 414] on div "Update a record" at bounding box center [1325, 407] width 206 height 17
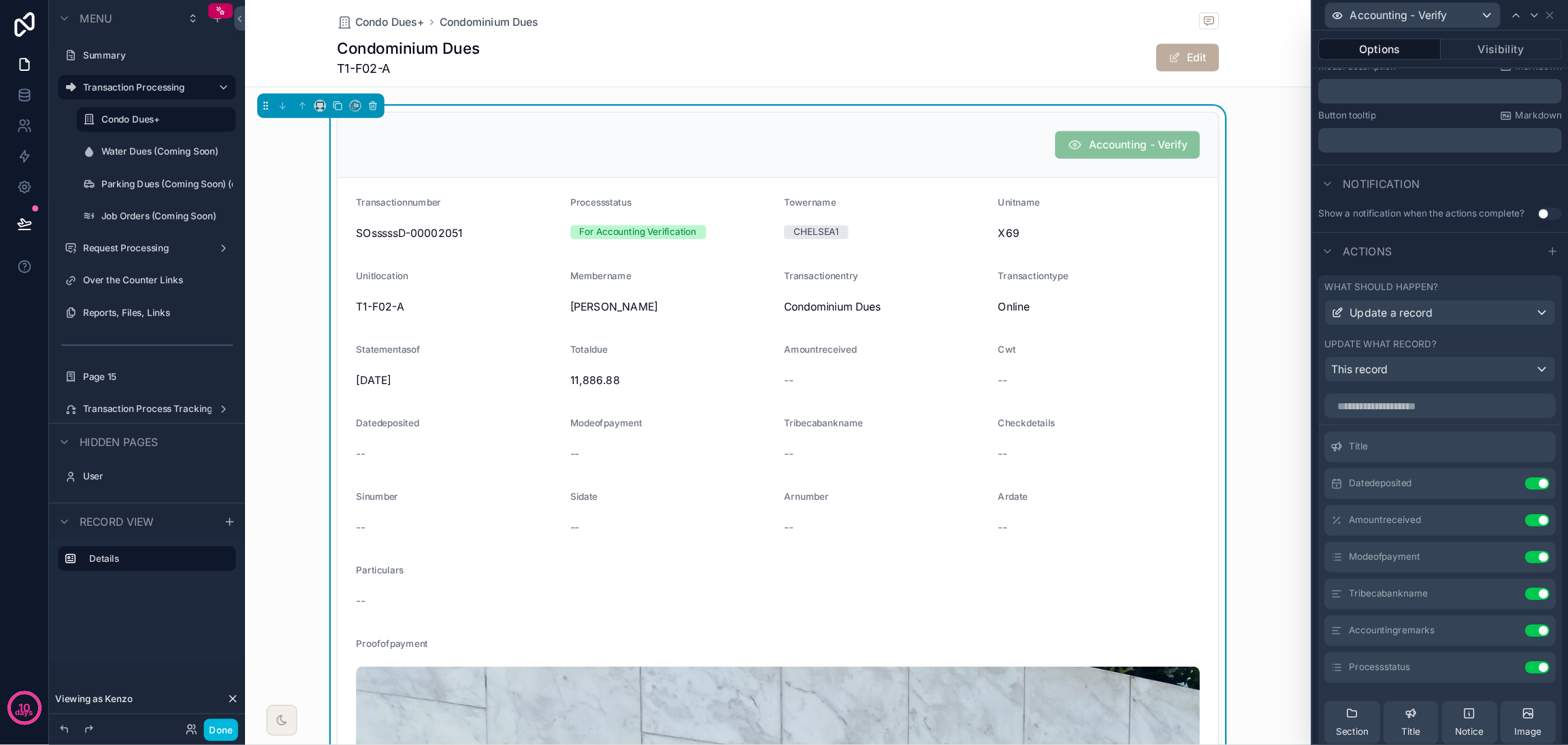
scroll to position [0, 0]
click at [0, 0] on icon at bounding box center [0, 0] width 0 height 0
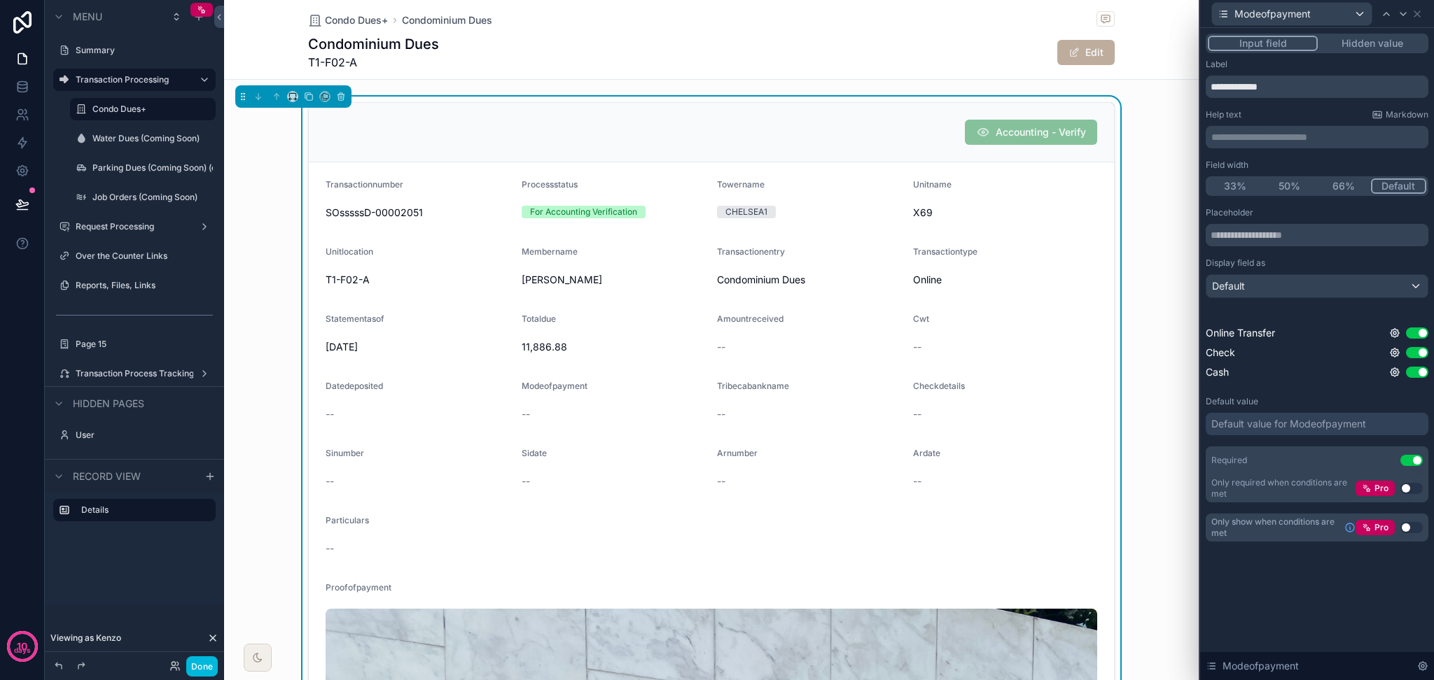
click at [1194, 353] on icon at bounding box center [1394, 352] width 11 height 11
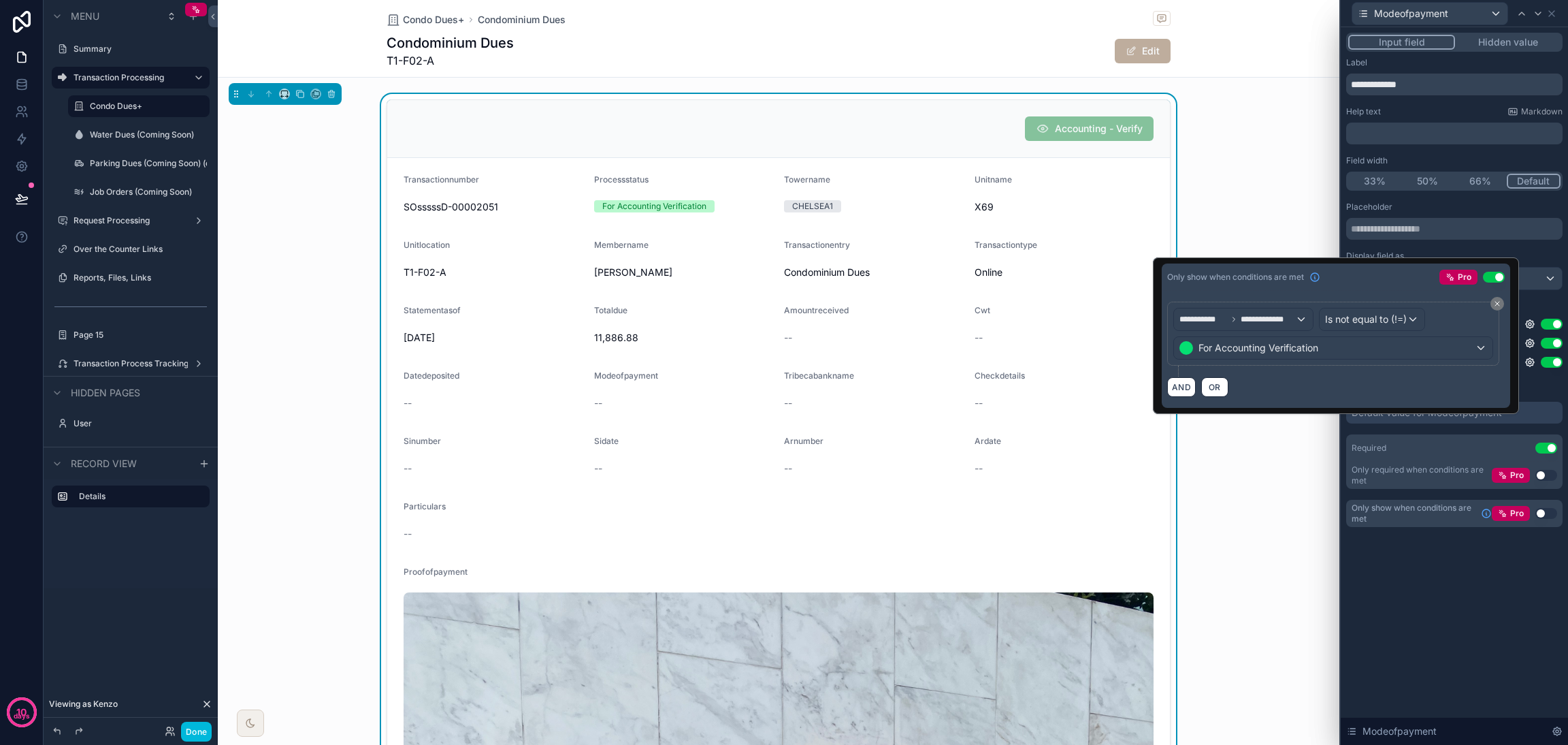
scroll to position [271, 0]
click at [1161, 349] on span "For Accounting Verification" at bounding box center [1258, 348] width 120 height 14
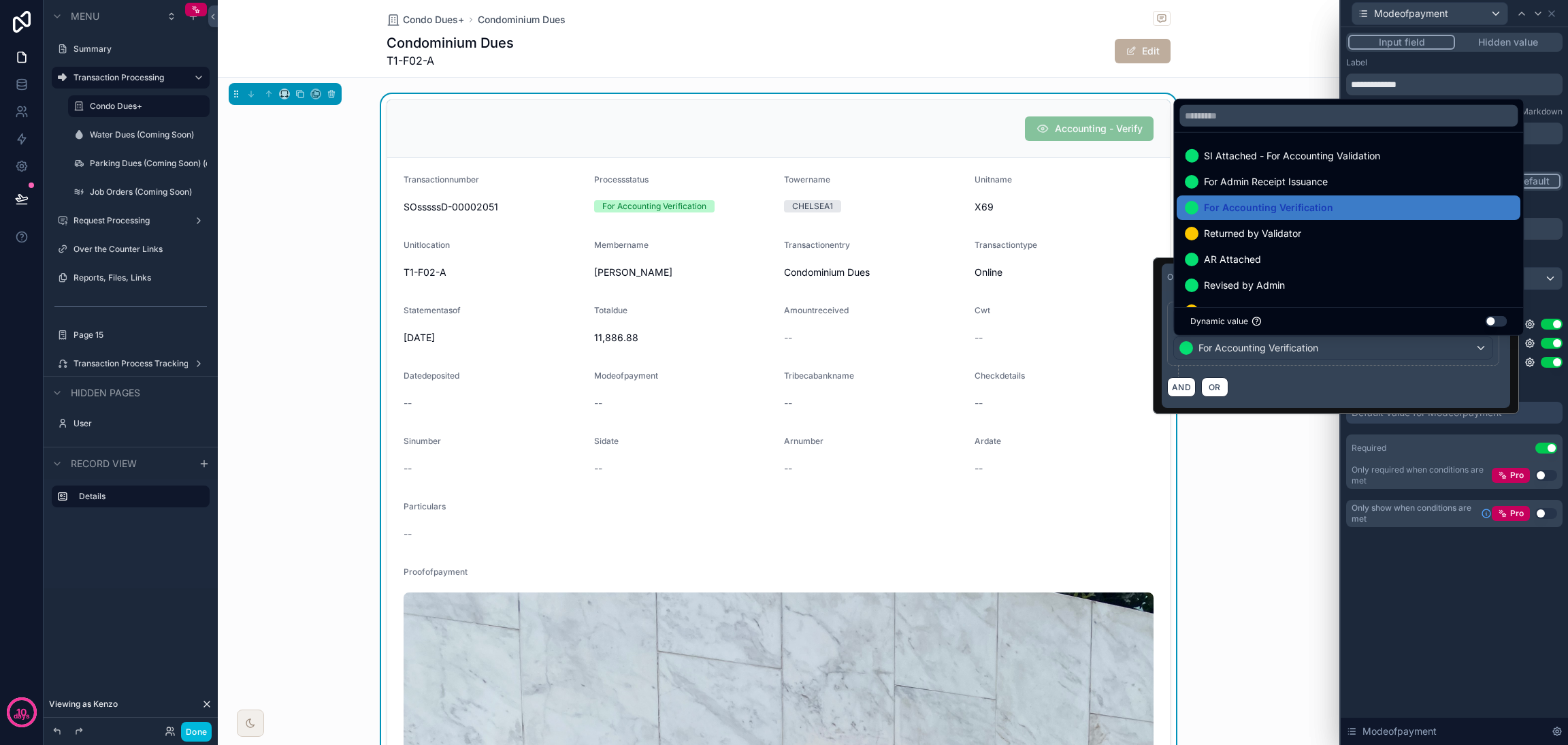
click at [1161, 349] on div at bounding box center [1336, 336] width 366 height 157
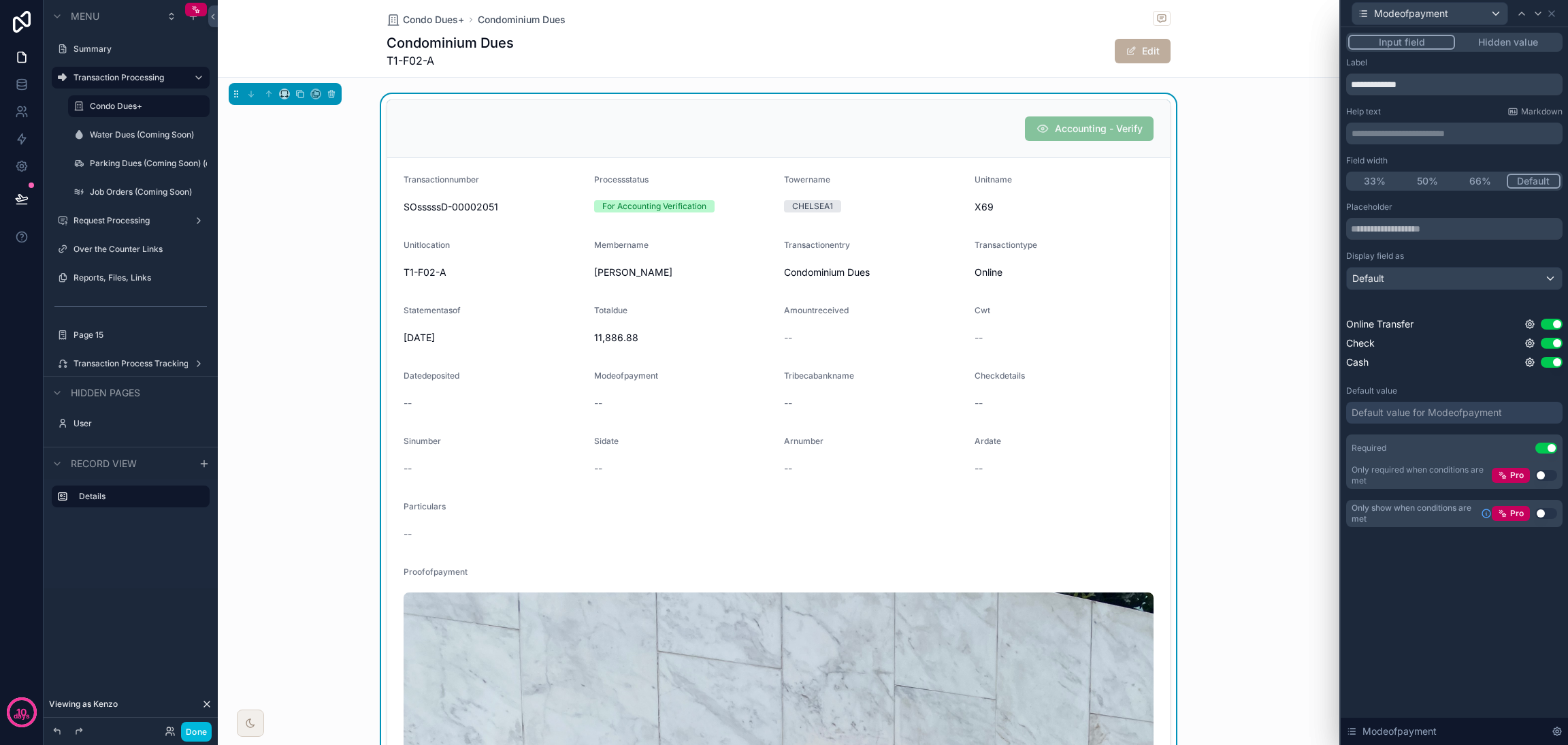
click at [1161, 551] on div "**********" at bounding box center [1454, 386] width 227 height 718
click at [1161, 12] on icon at bounding box center [1551, 13] width 11 height 11
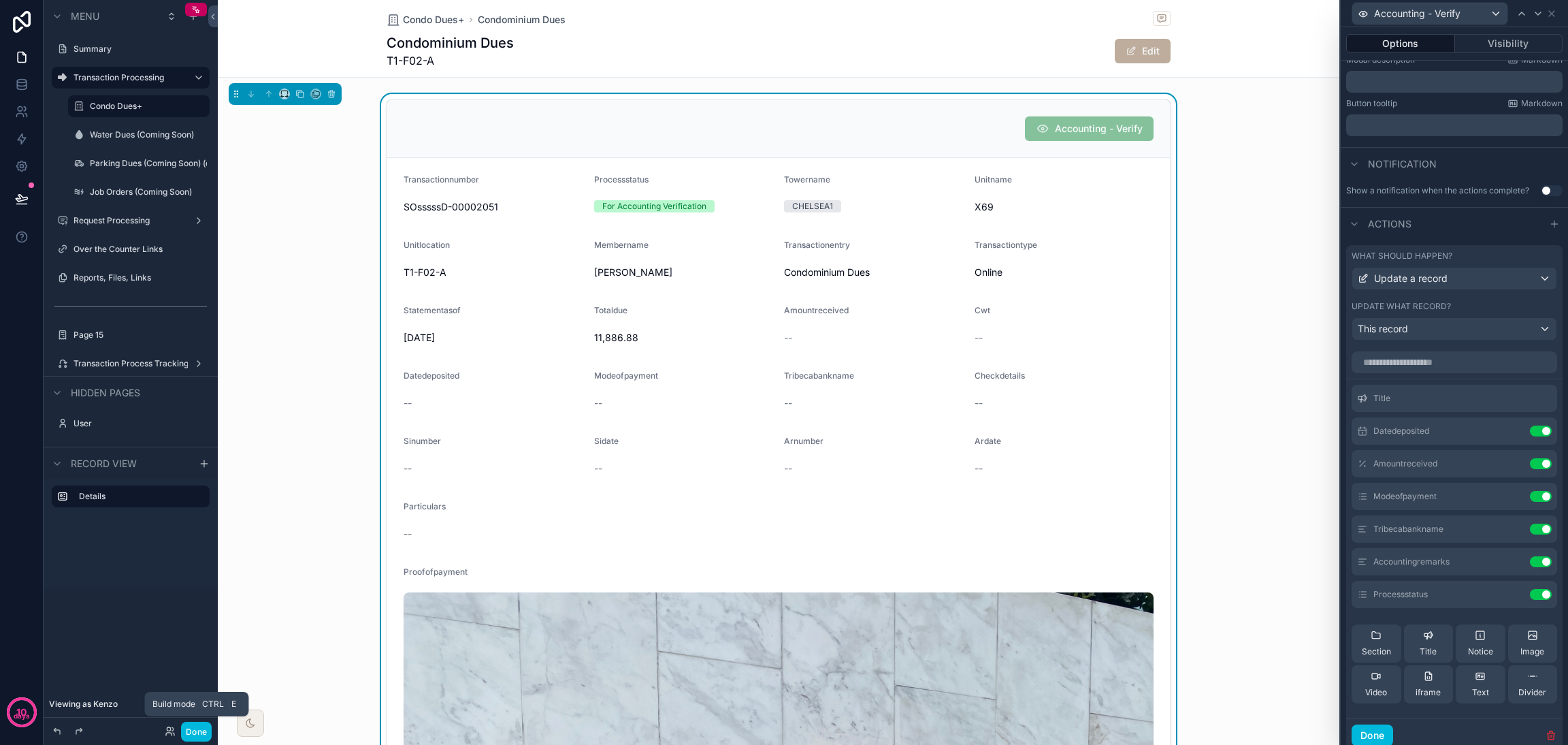
click at [203, 551] on button "Done" at bounding box center [195, 731] width 30 height 19
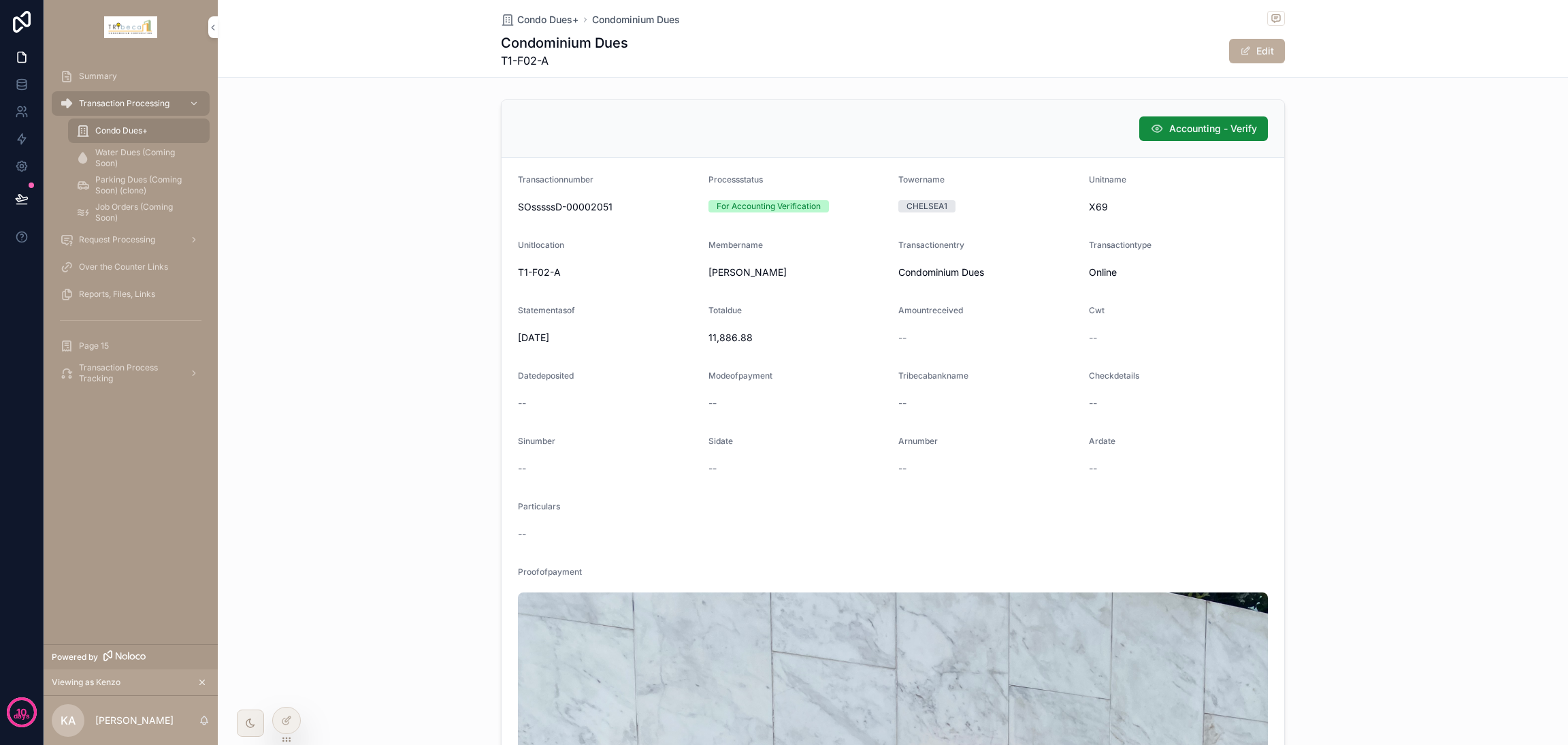
click at [1161, 120] on button "Accounting - Verify" at bounding box center [1203, 128] width 128 height 24
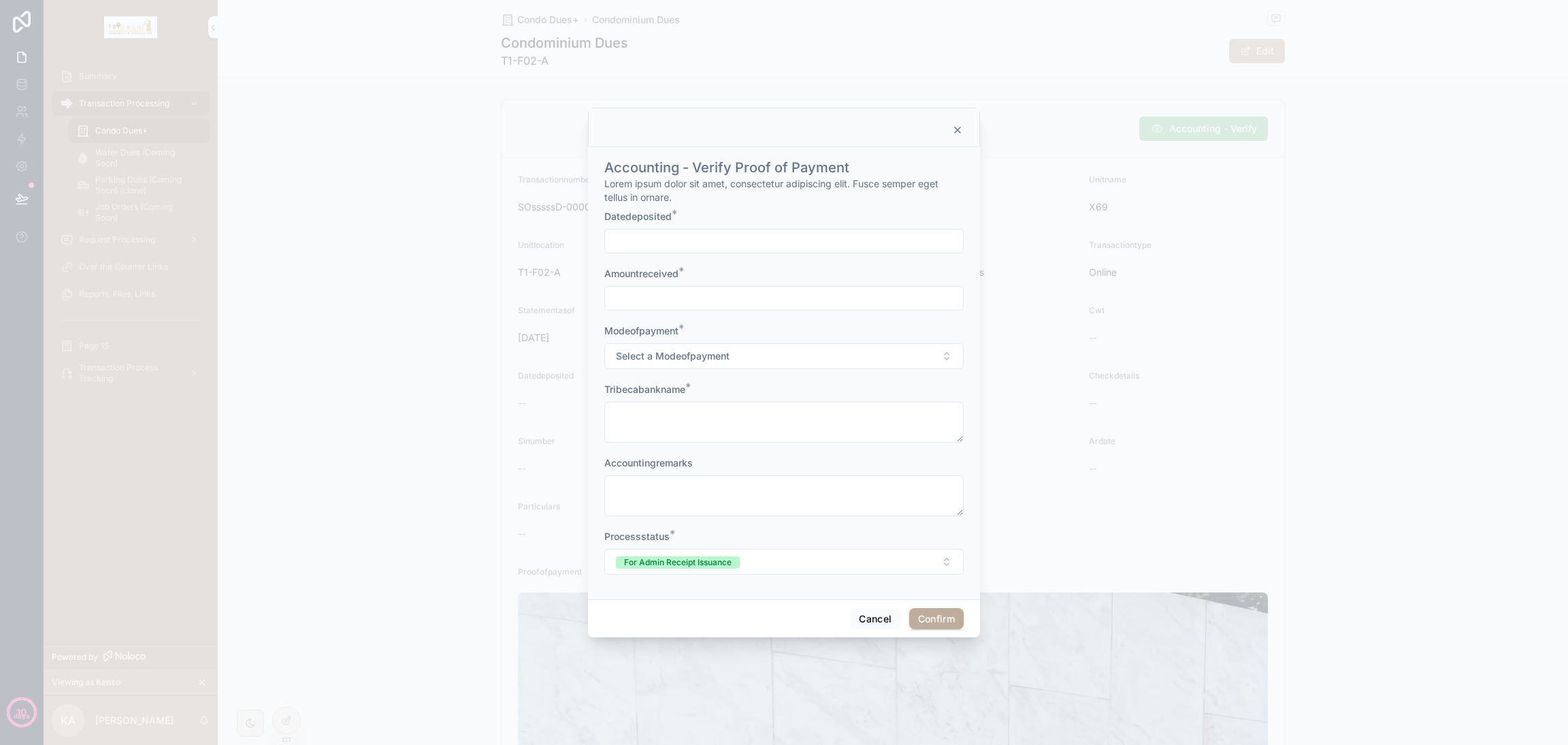
click at [730, 246] on input "text" at bounding box center [784, 241] width 358 height 19
click at [730, 377] on button "6" at bounding box center [734, 382] width 24 height 24
type input "*********"
click at [649, 300] on input "text" at bounding box center [784, 299] width 358 height 19
type input "*******"
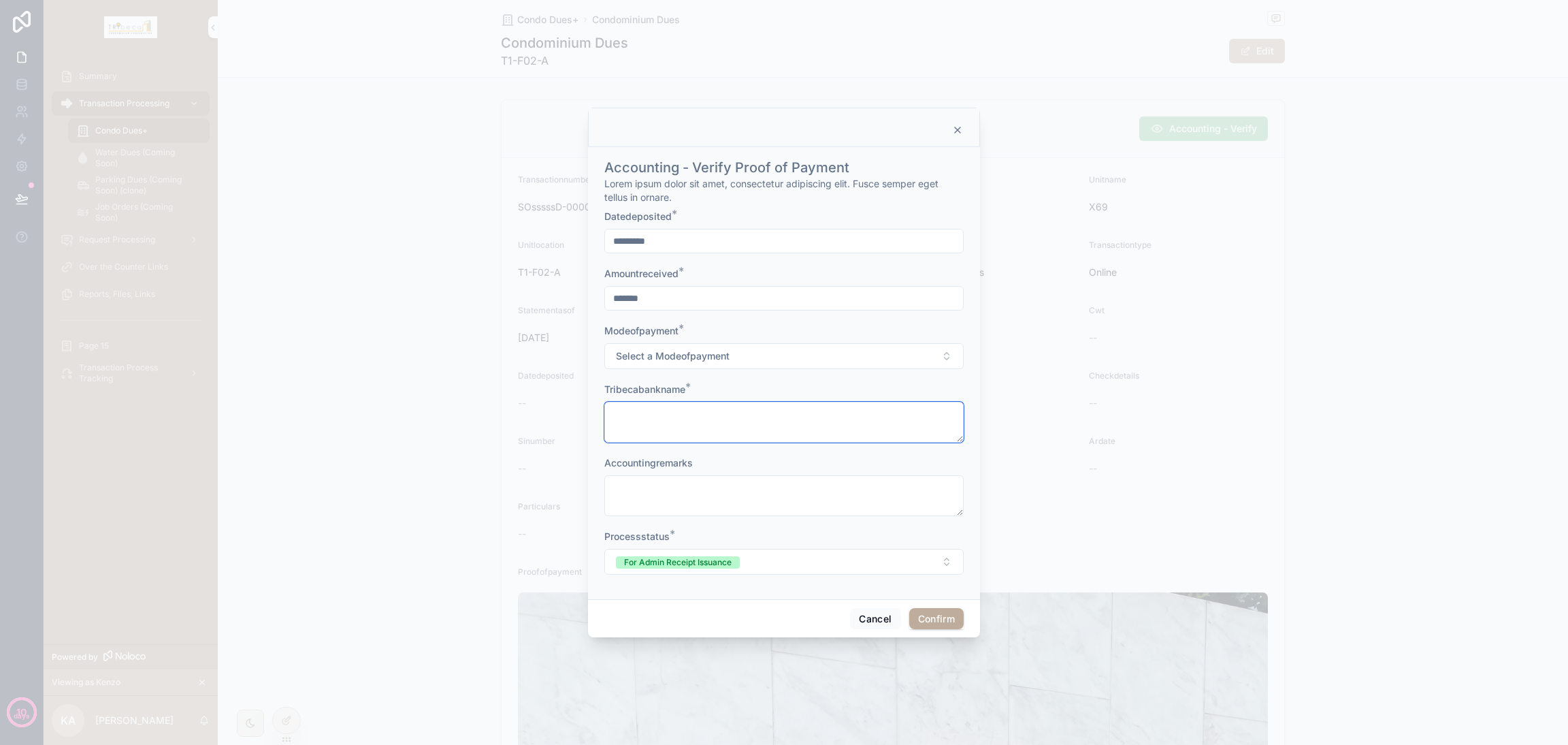
click at [661, 412] on textarea at bounding box center [784, 422] width 360 height 41
click at [867, 551] on button "Cancel" at bounding box center [875, 619] width 51 height 21
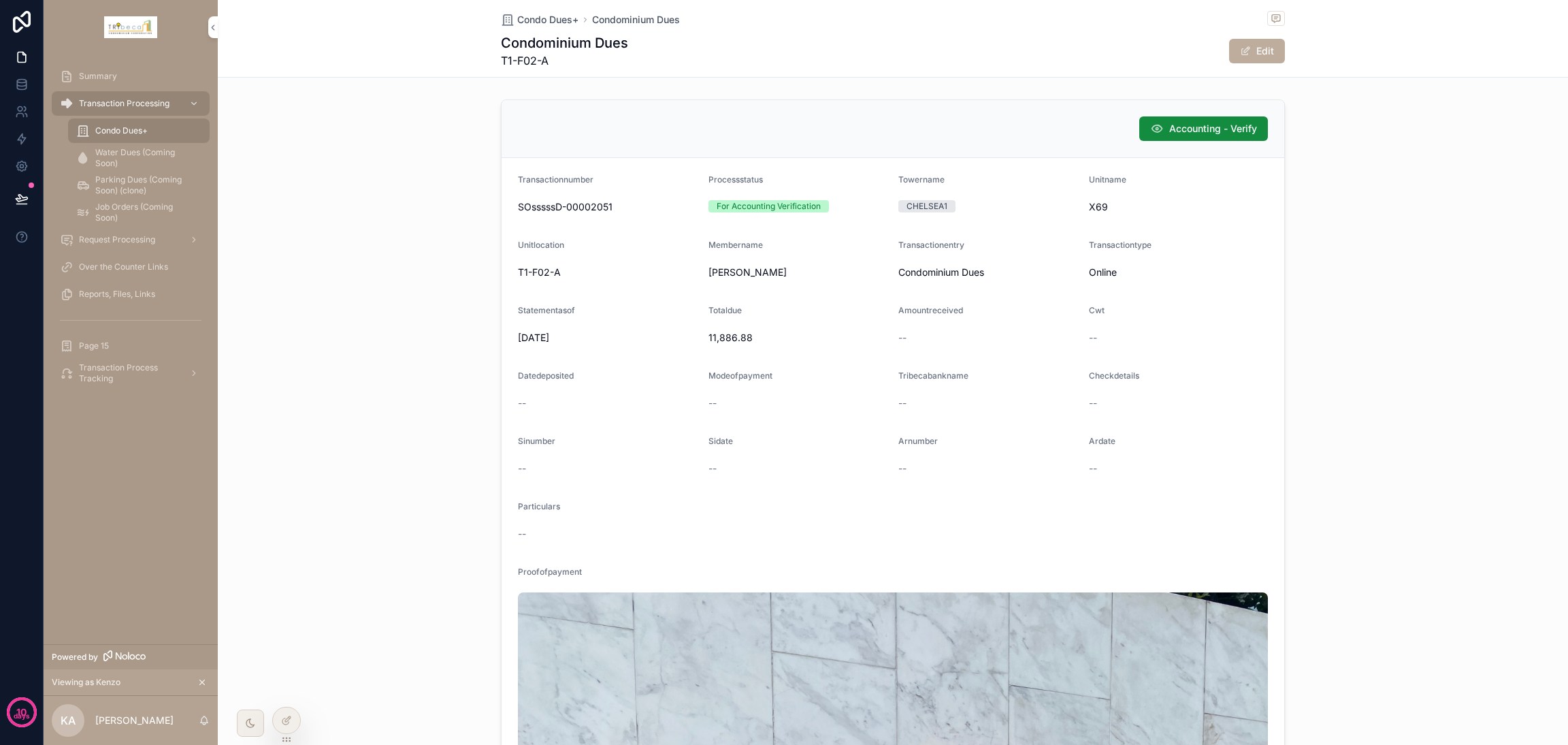
click at [289, 551] on div at bounding box center [287, 720] width 27 height 26
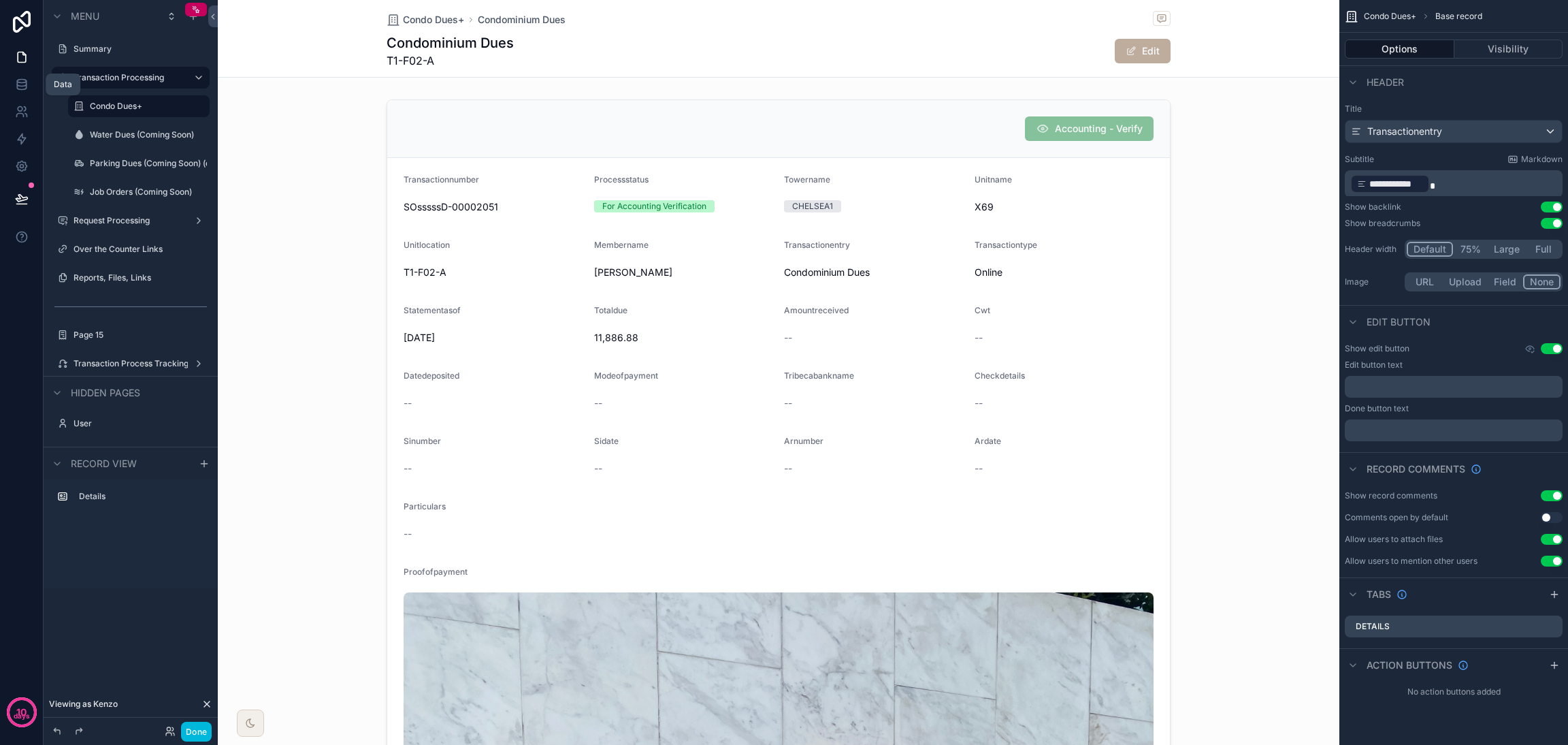
click at [18, 88] on icon at bounding box center [21, 85] width 14 height 14
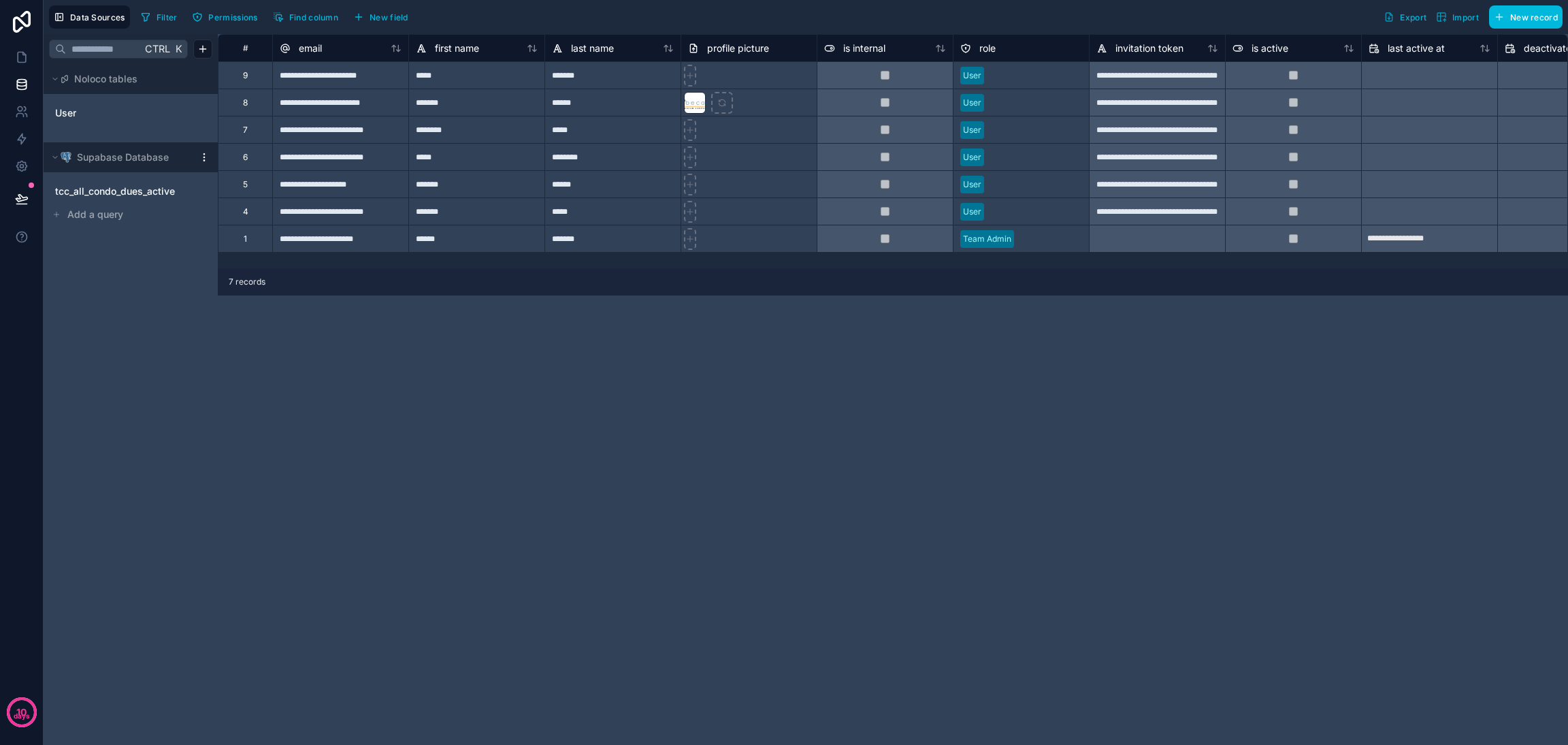
click at [146, 190] on span "tcc_all_condo_dues_active" at bounding box center [115, 192] width 120 height 14
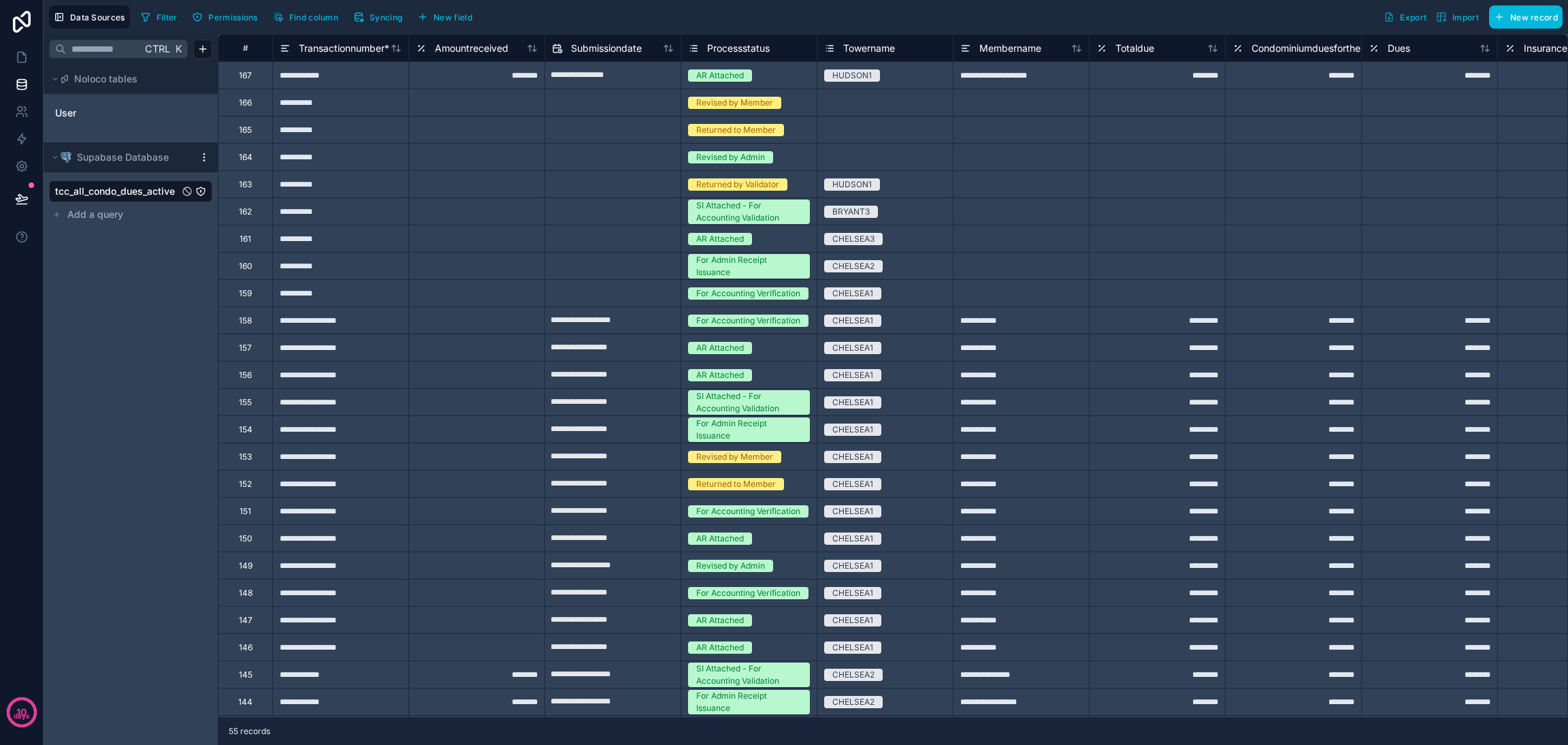
click at [318, 18] on span "Find column" at bounding box center [313, 18] width 49 height 10
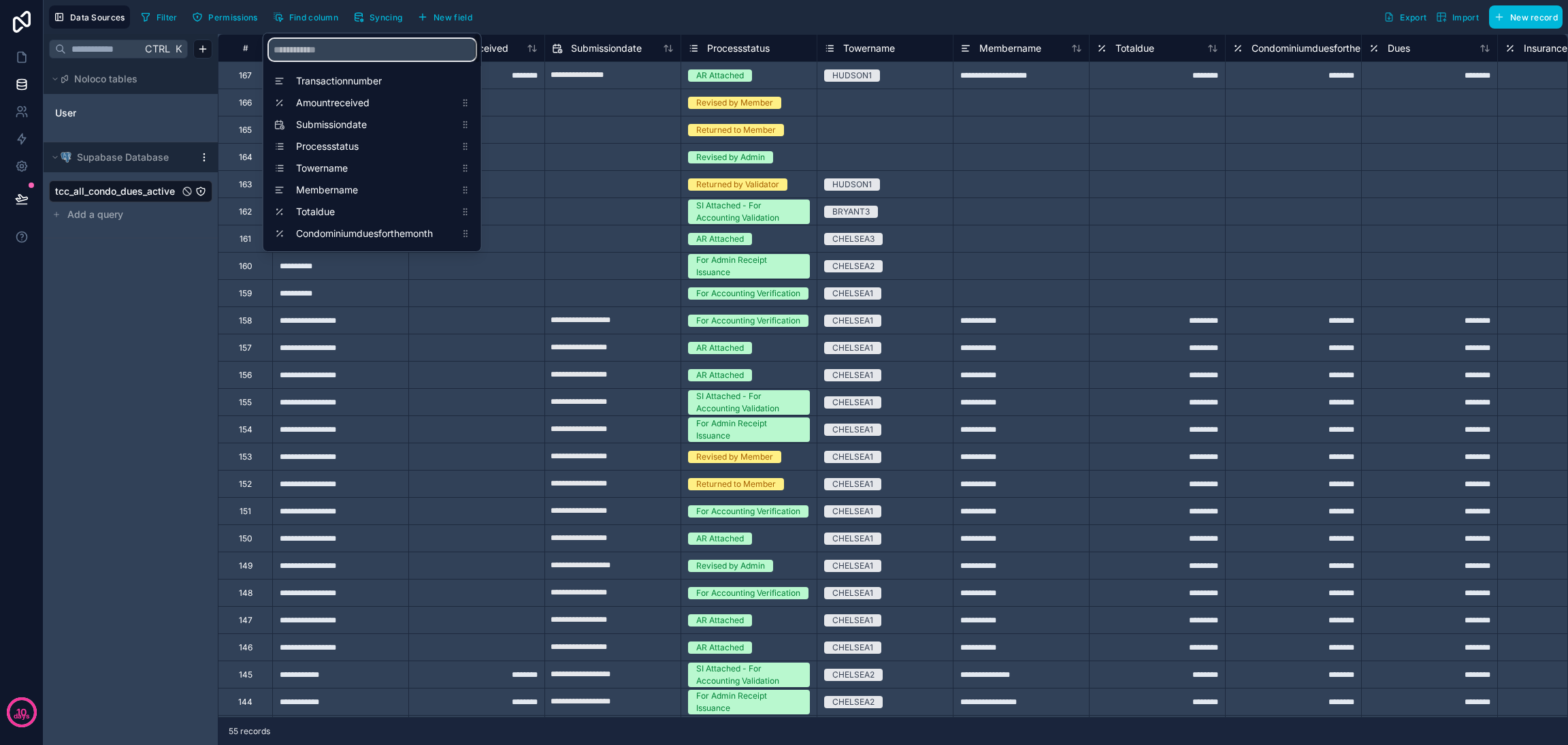
click at [353, 50] on input "scrollable content" at bounding box center [371, 50] width 207 height 21
type input "*"
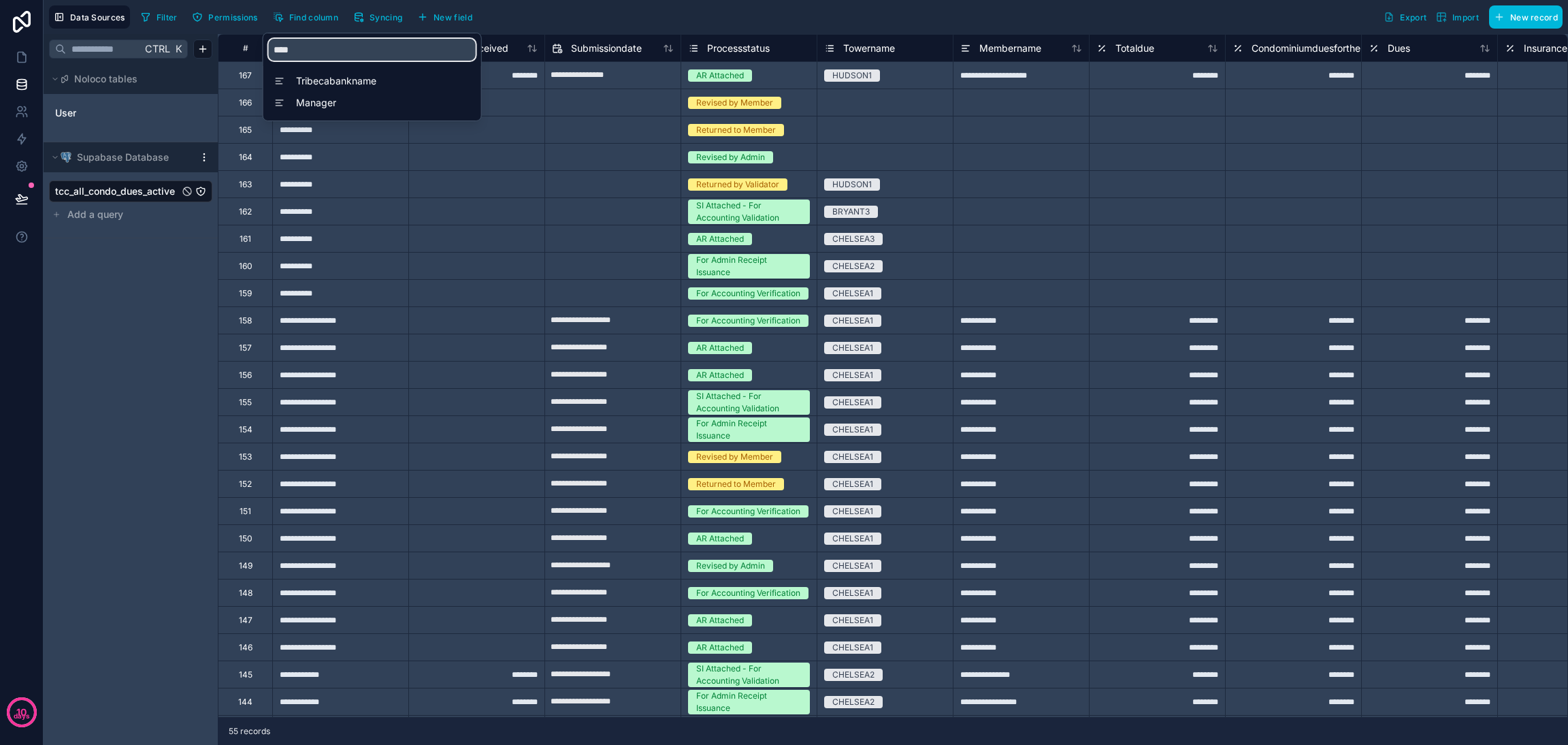
type input "****"
click at [418, 76] on span "Tribecabankname" at bounding box center [375, 81] width 159 height 14
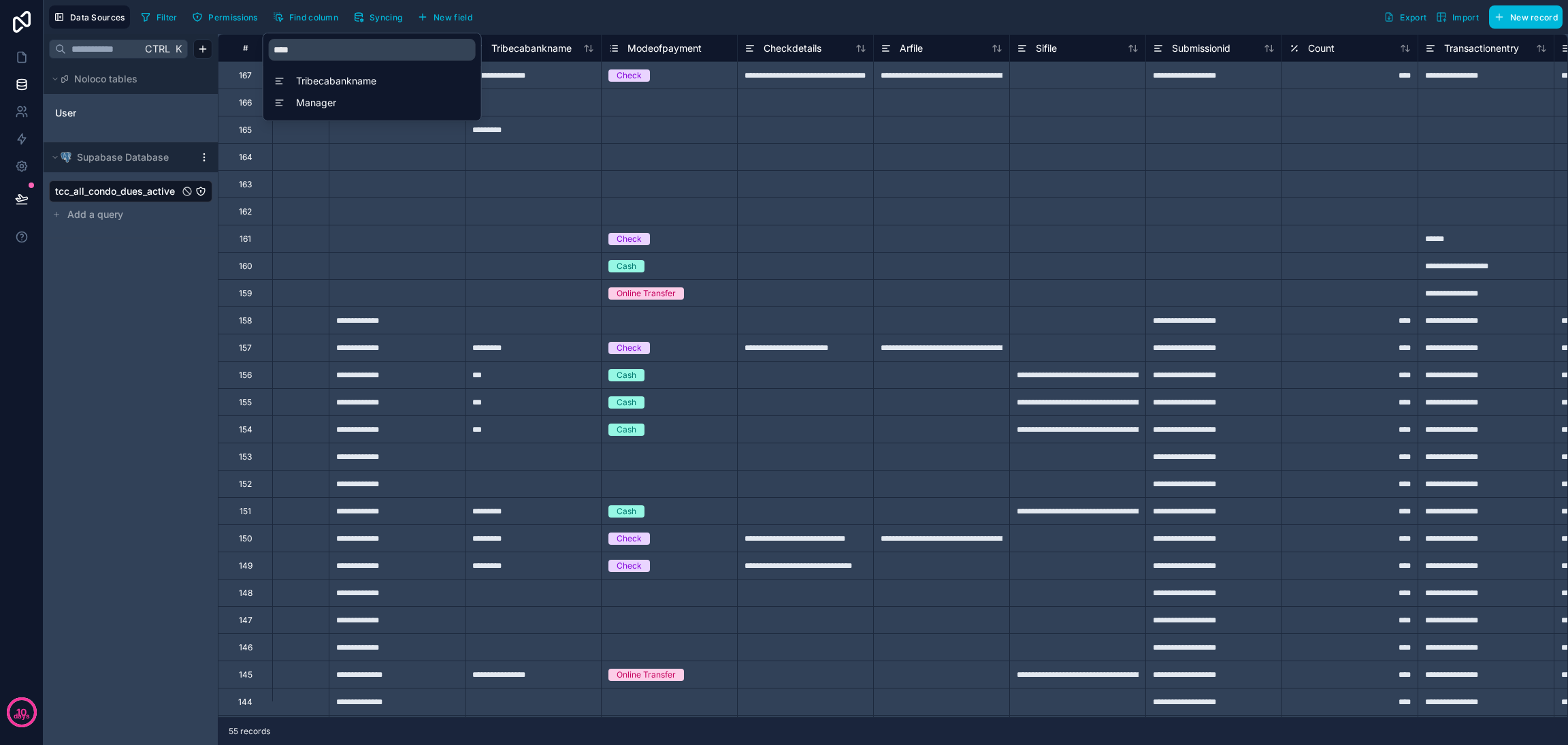
scroll to position [0, 4627]
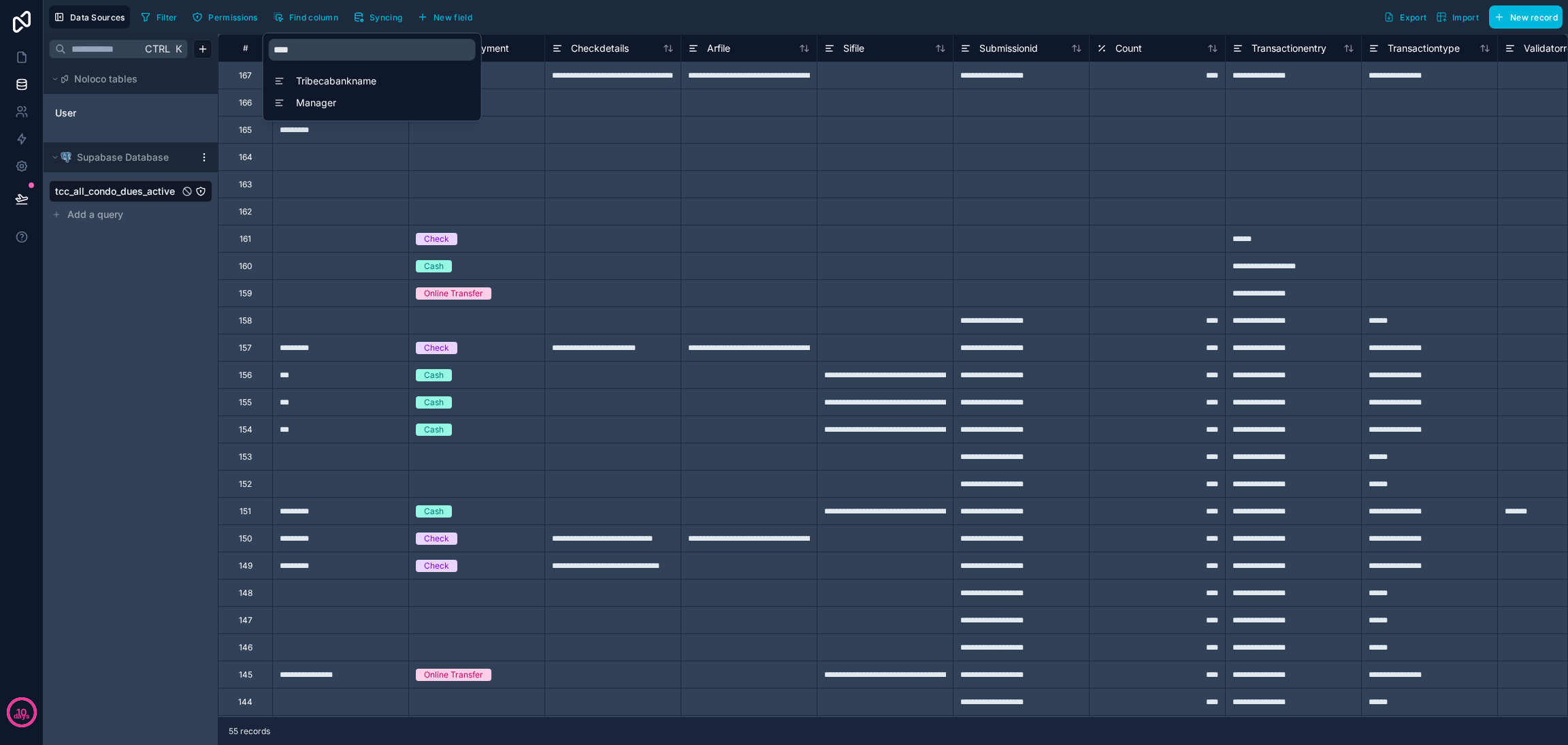
click at [370, 160] on div at bounding box center [340, 157] width 136 height 27
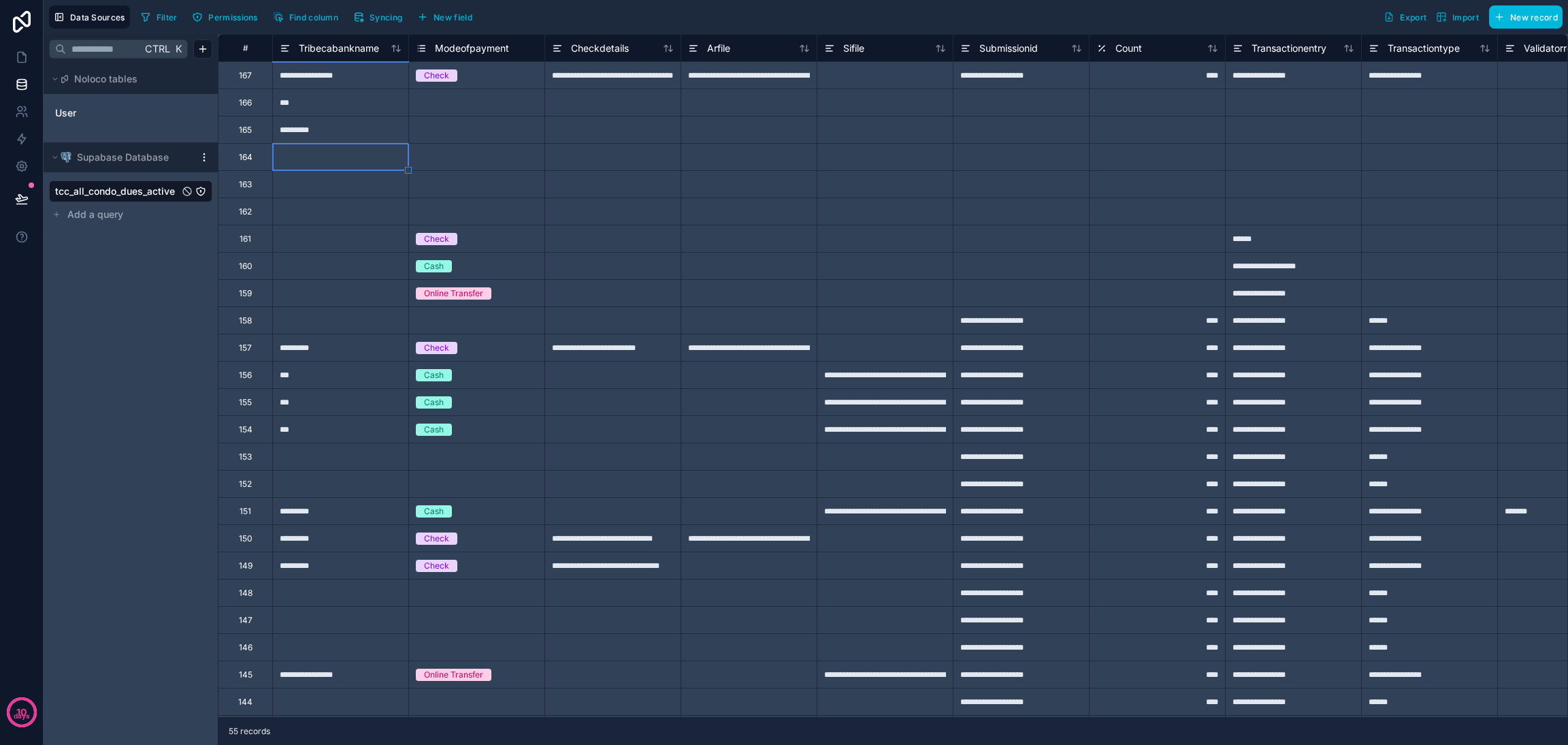
click at [289, 53] on icon at bounding box center [285, 48] width 11 height 17
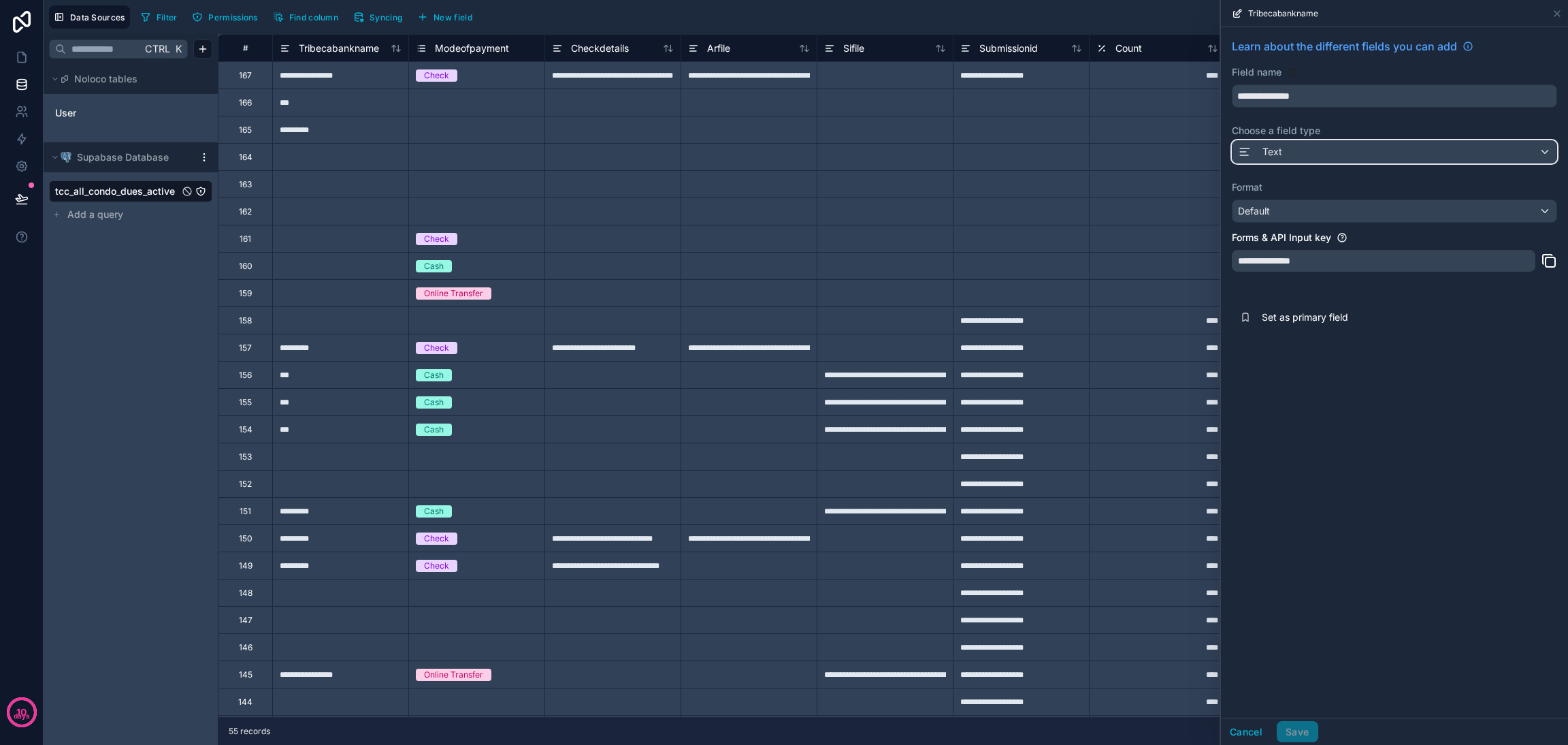
click at [1161, 153] on div "Text" at bounding box center [1394, 152] width 324 height 21
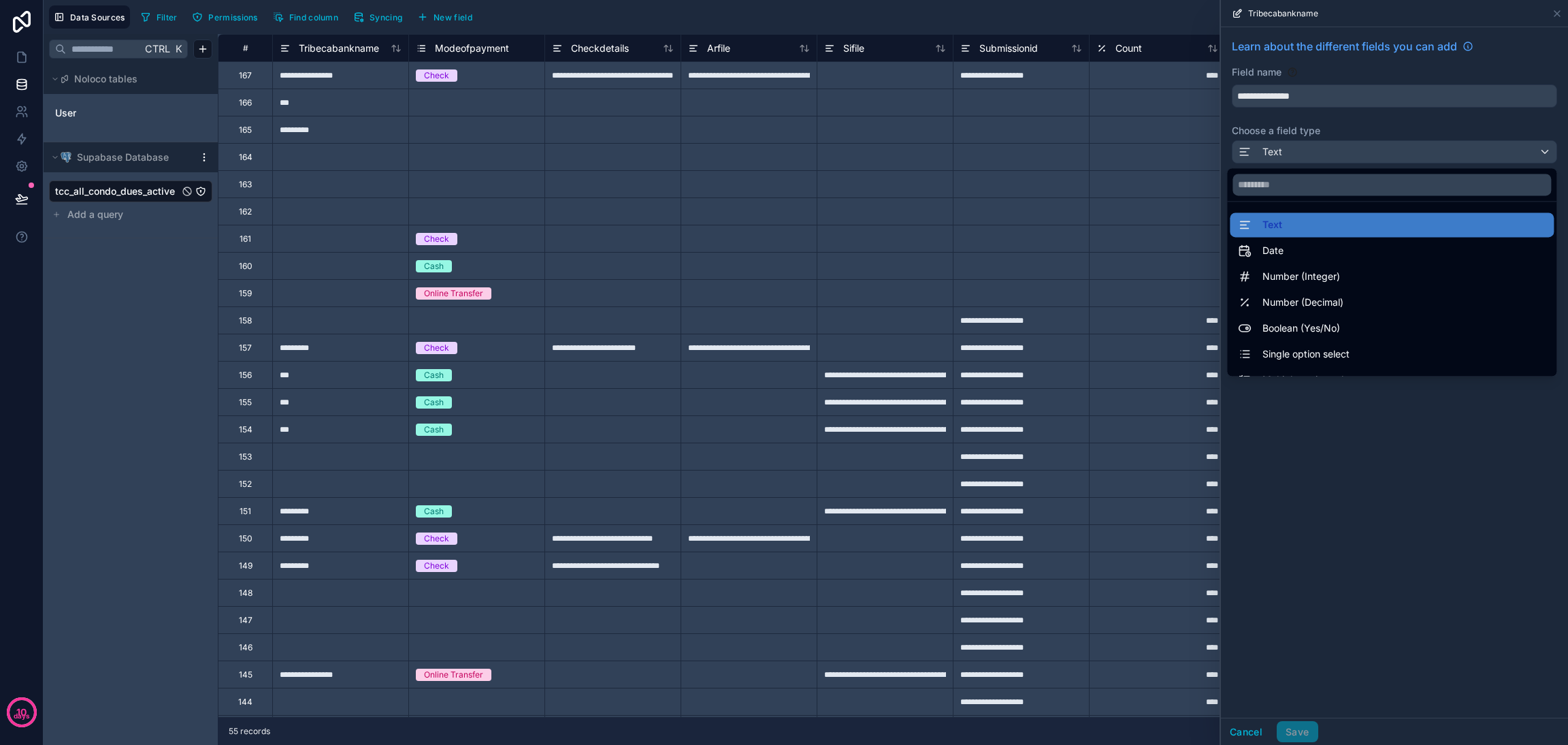
click at [1161, 357] on span "Single option select" at bounding box center [1306, 354] width 87 height 17
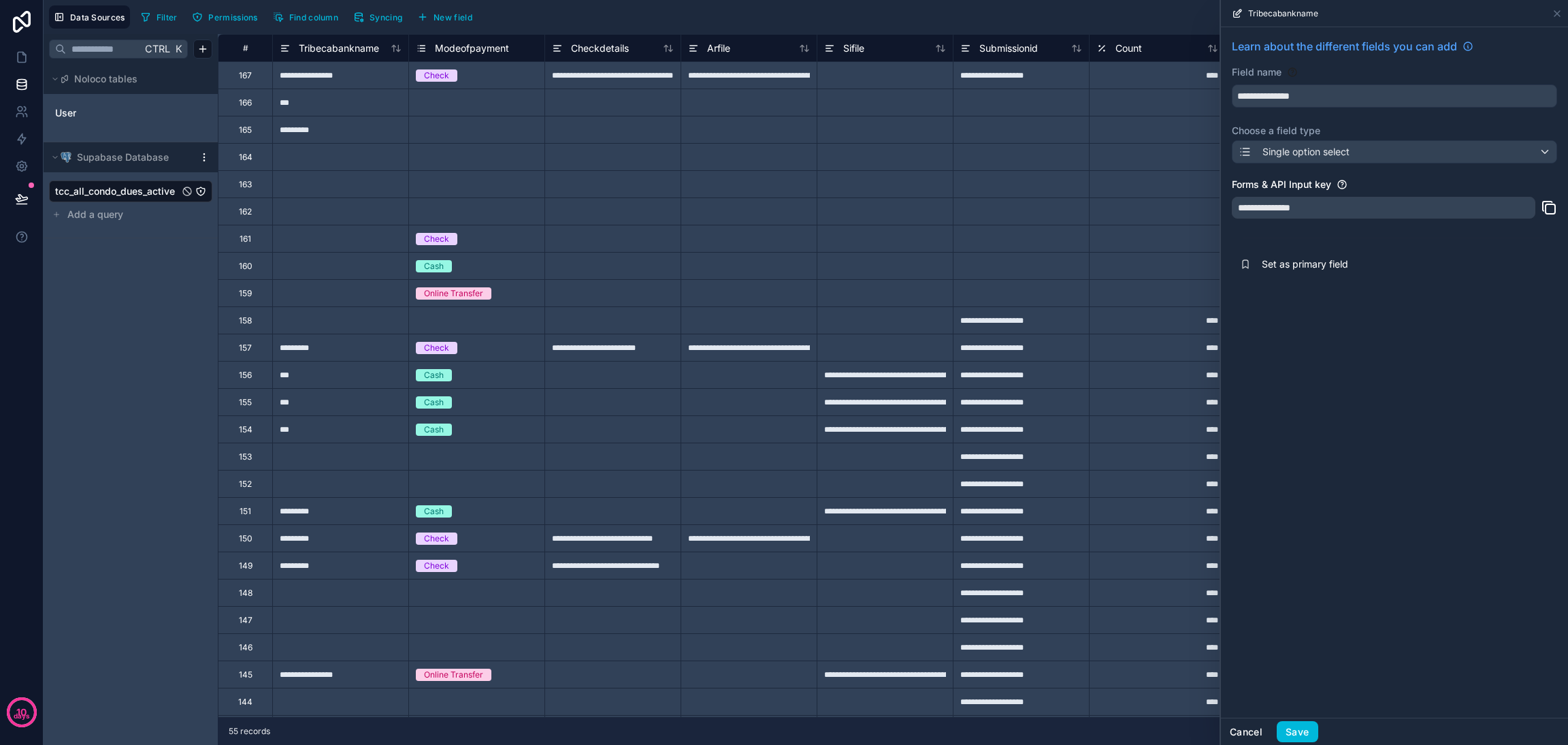
click at [1161, 551] on button "Cancel" at bounding box center [1246, 731] width 51 height 21
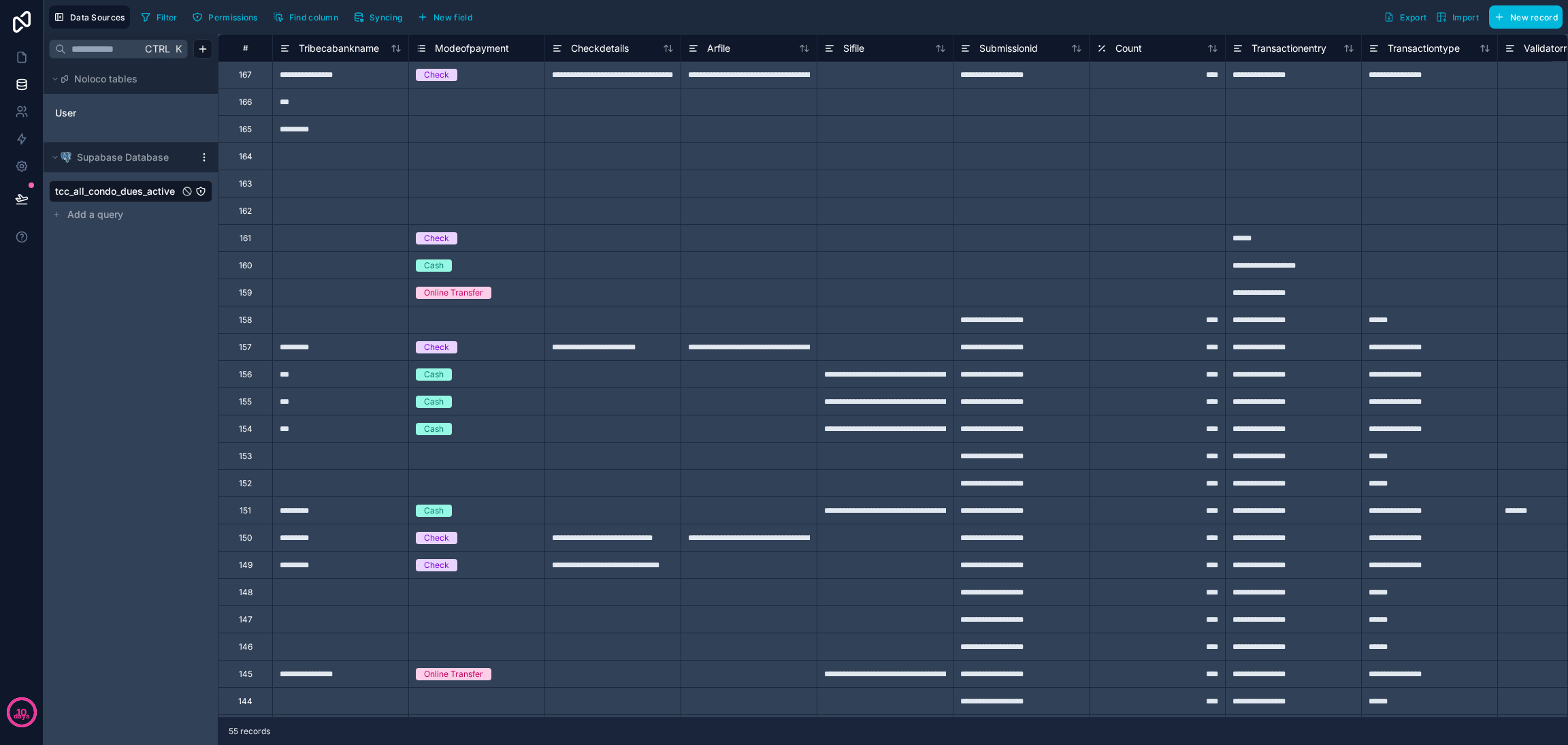
scroll to position [0, 4627]
click at [336, 79] on div "**********" at bounding box center [340, 75] width 136 height 27
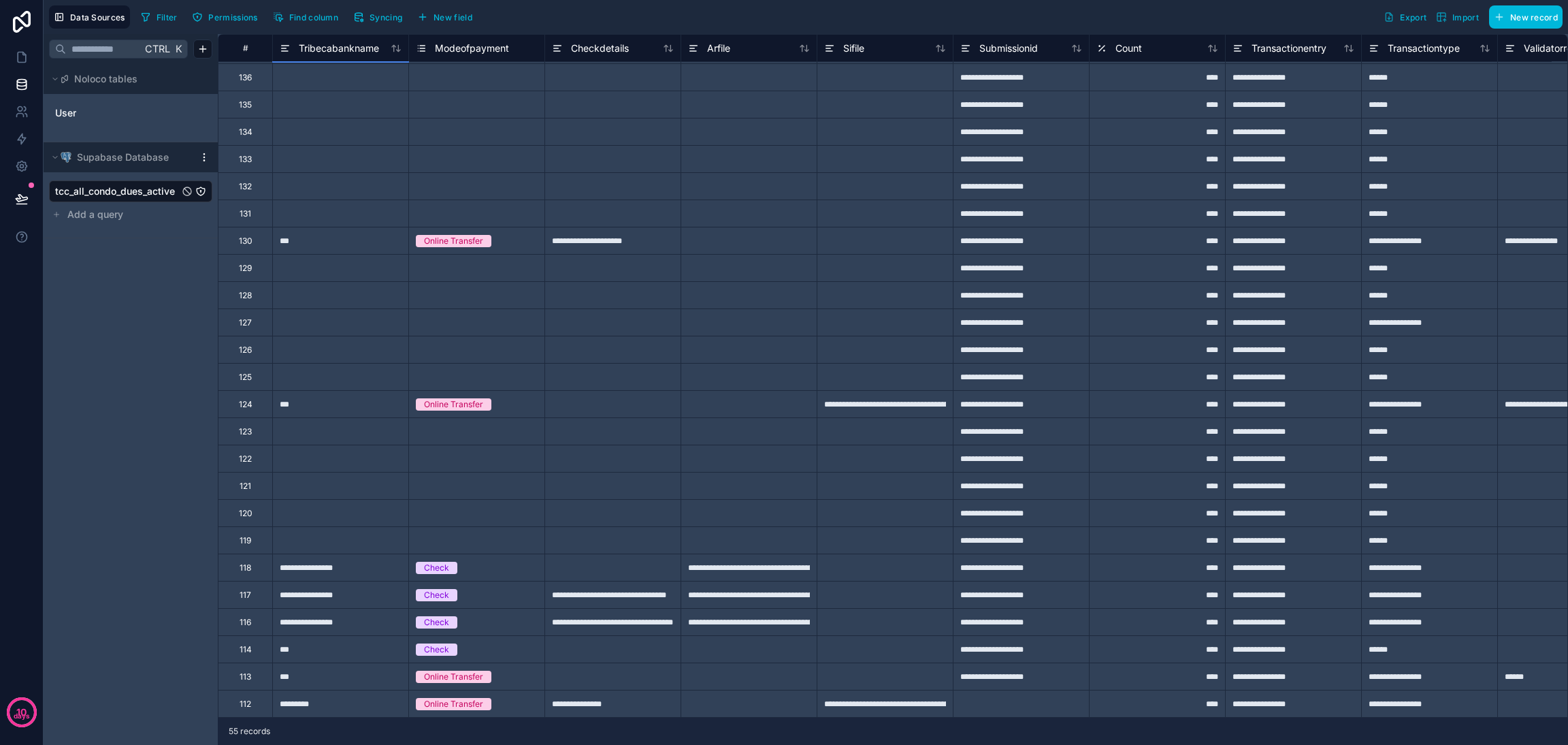
scroll to position [858, 4627]
click at [365, 551] on div "*********" at bounding box center [340, 703] width 136 height 27
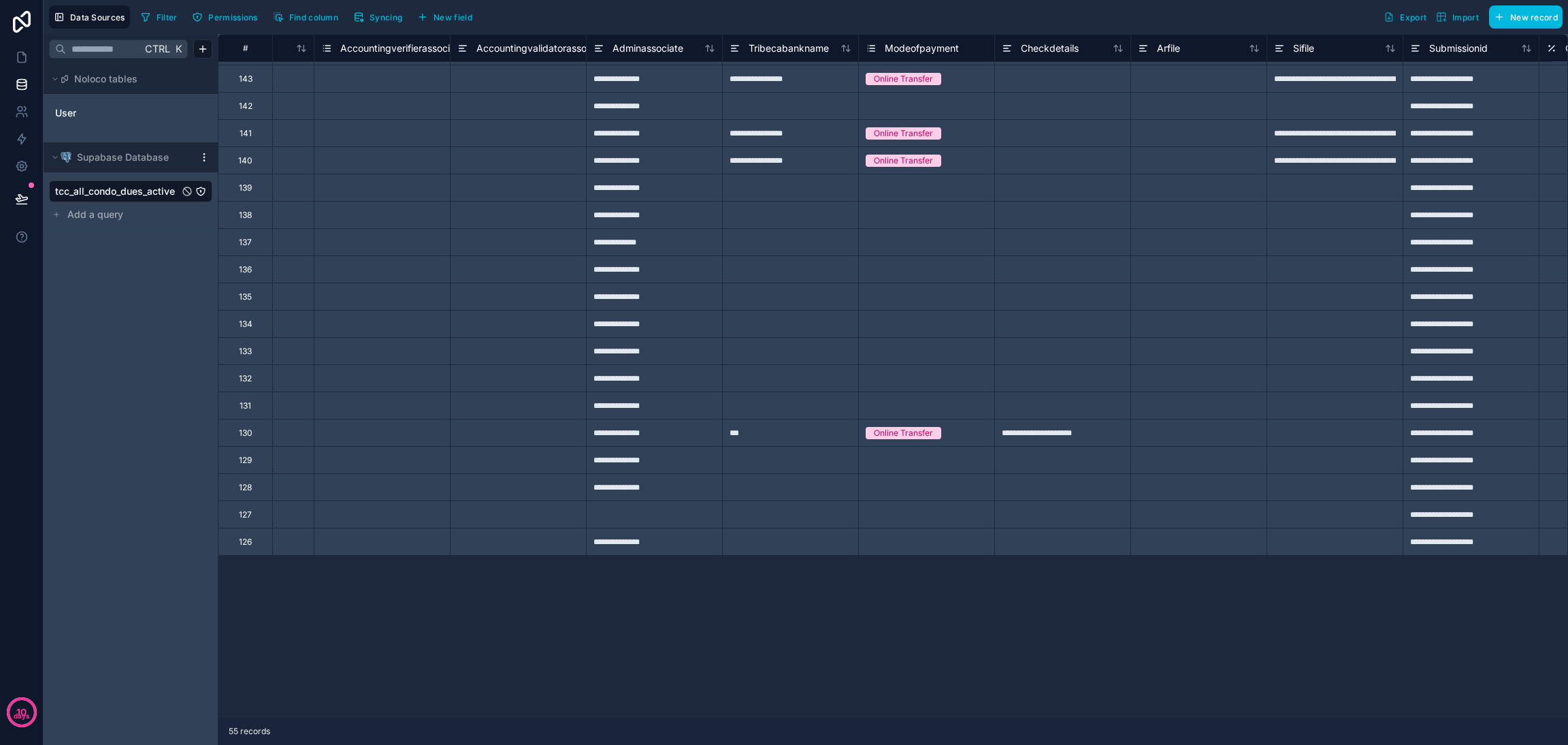
scroll to position [244, 4177]
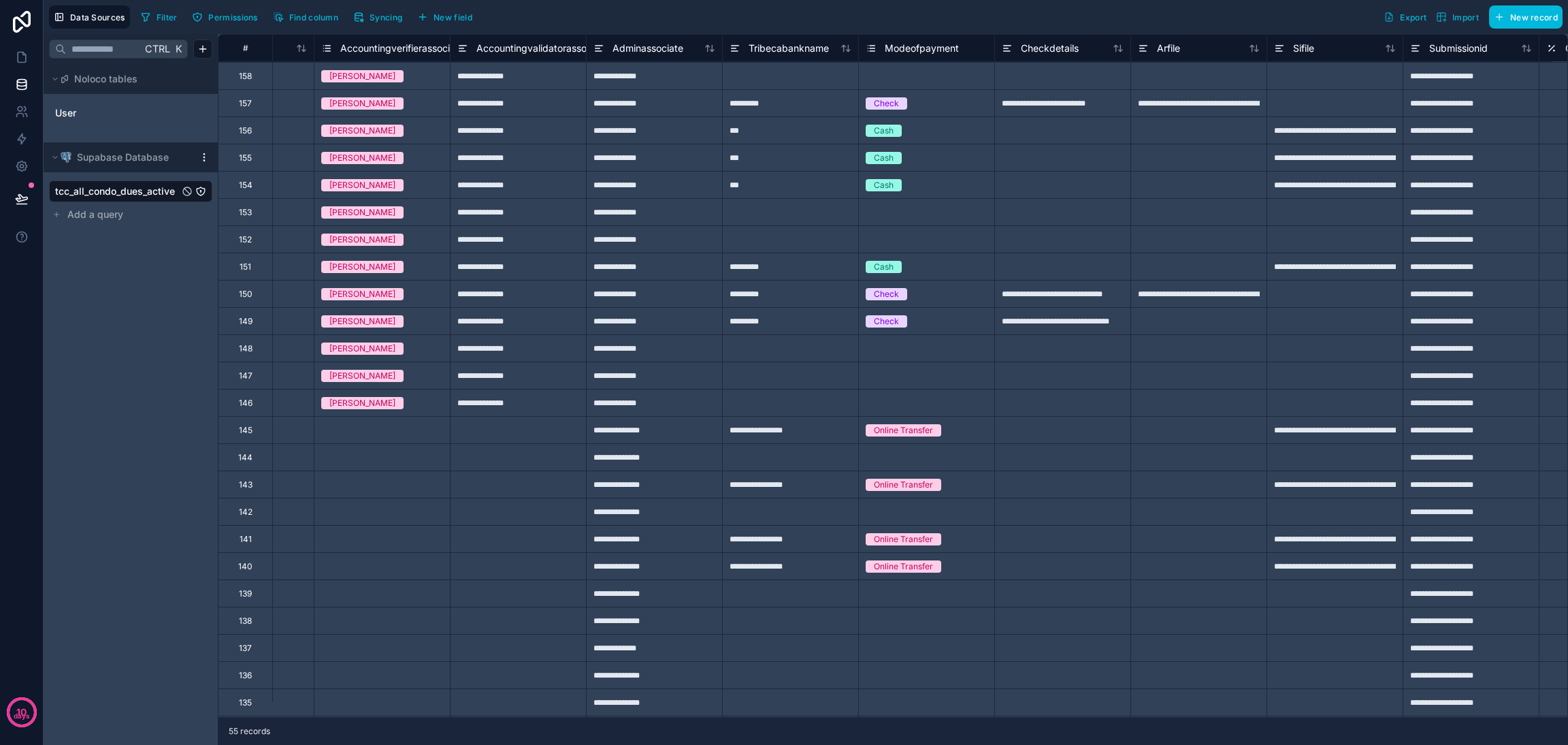
click at [757, 296] on div "*********" at bounding box center [790, 294] width 136 height 27
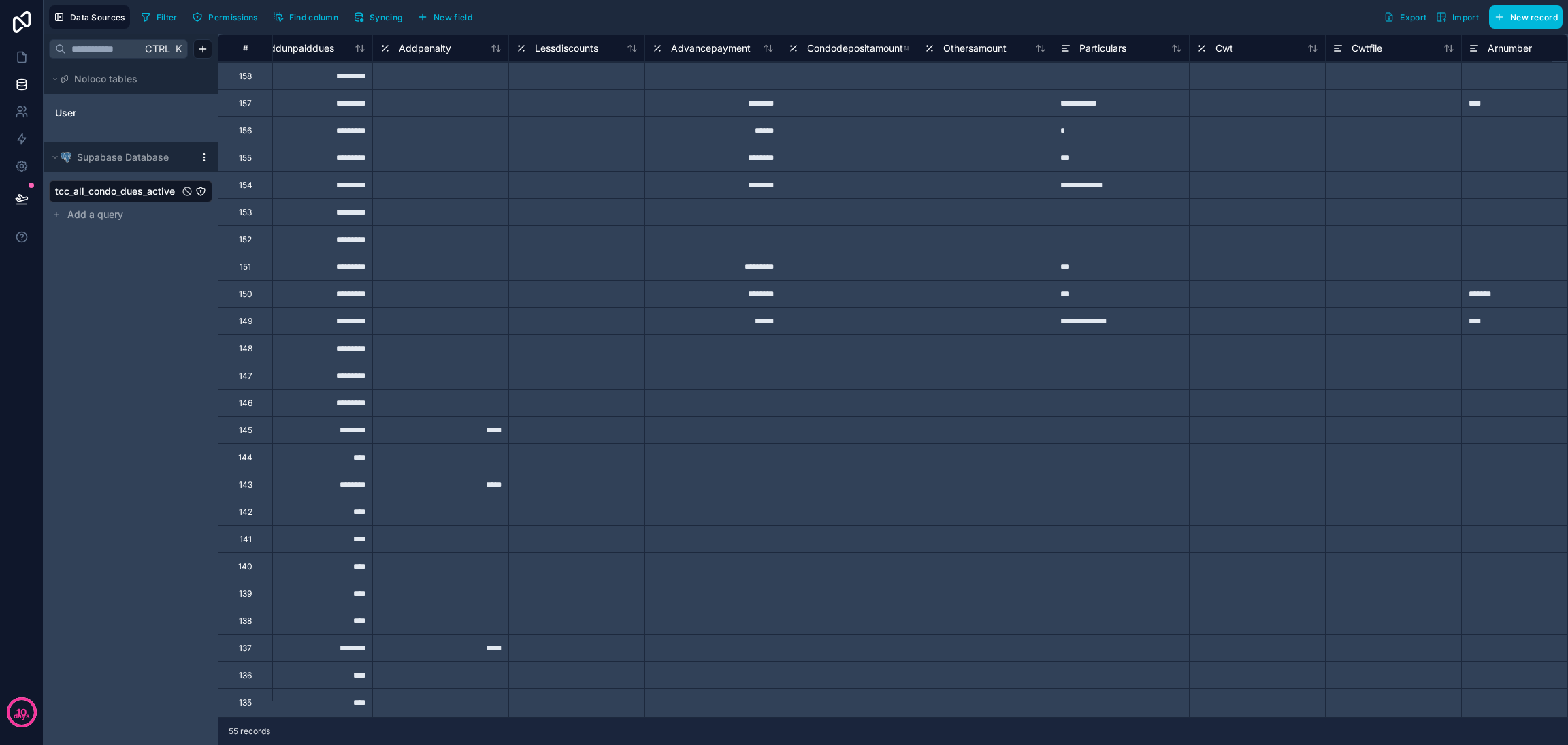
scroll to position [244, 1781]
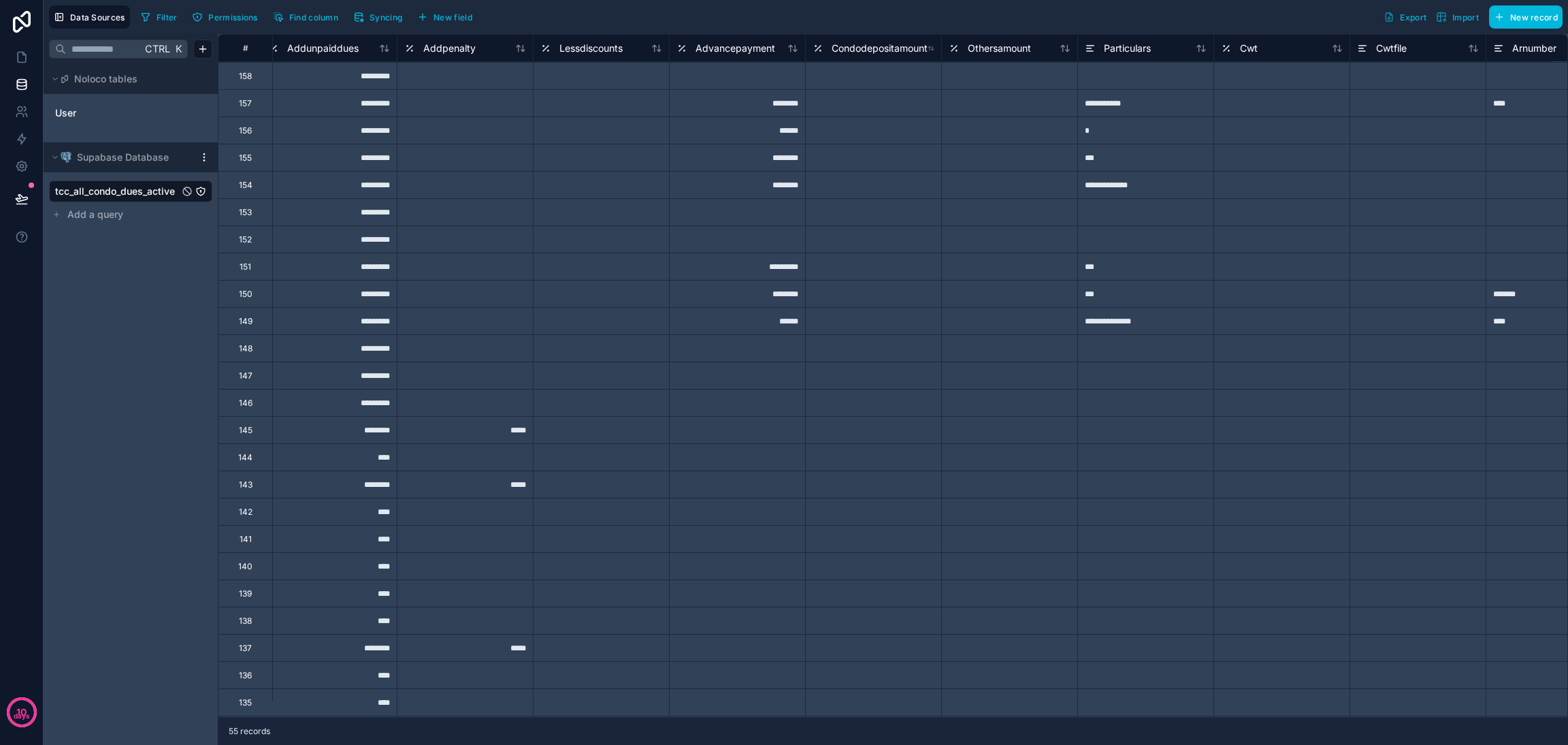
click at [289, 16] on button "Find column" at bounding box center [305, 17] width 75 height 20
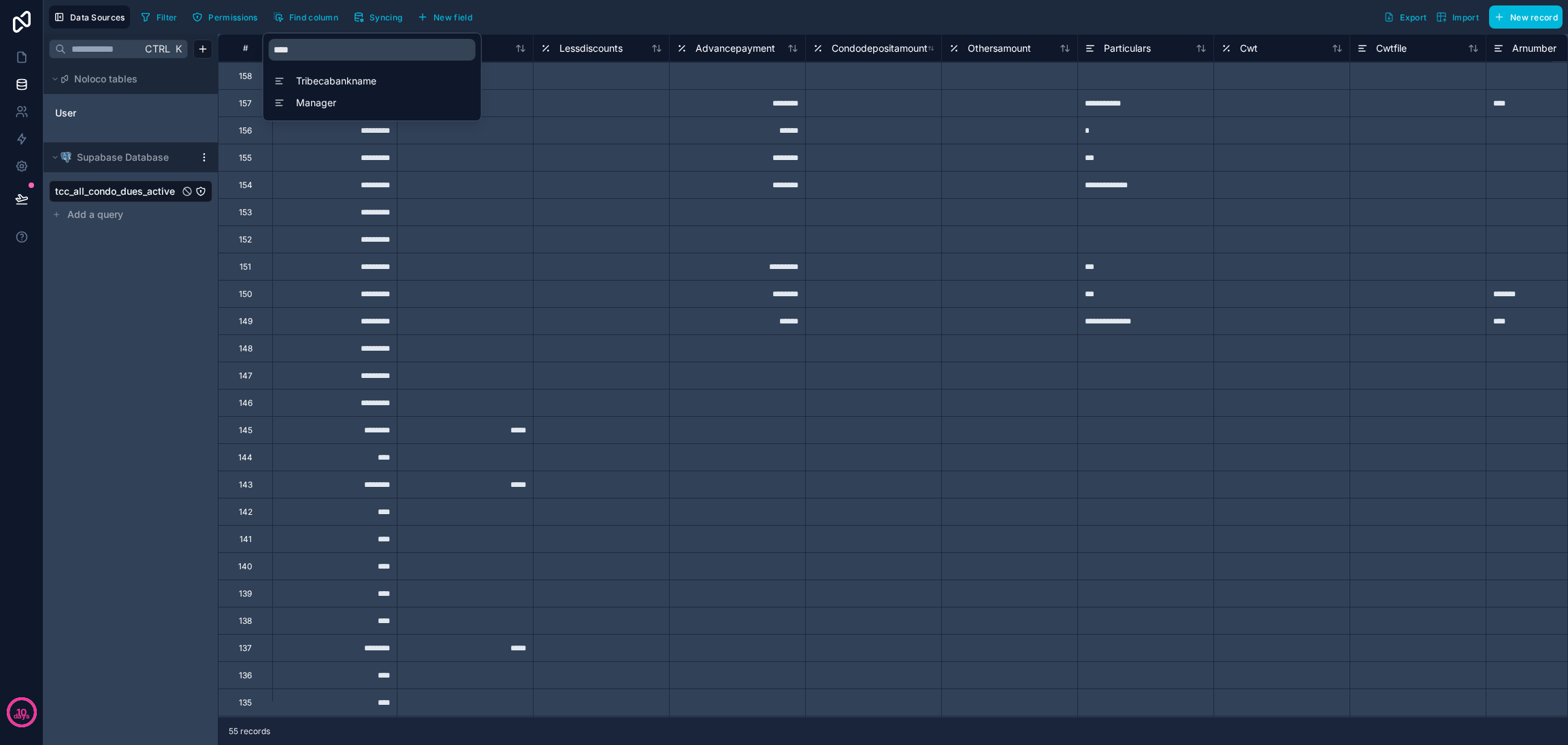
click at [341, 88] on span "Tribecabankname" at bounding box center [375, 81] width 159 height 14
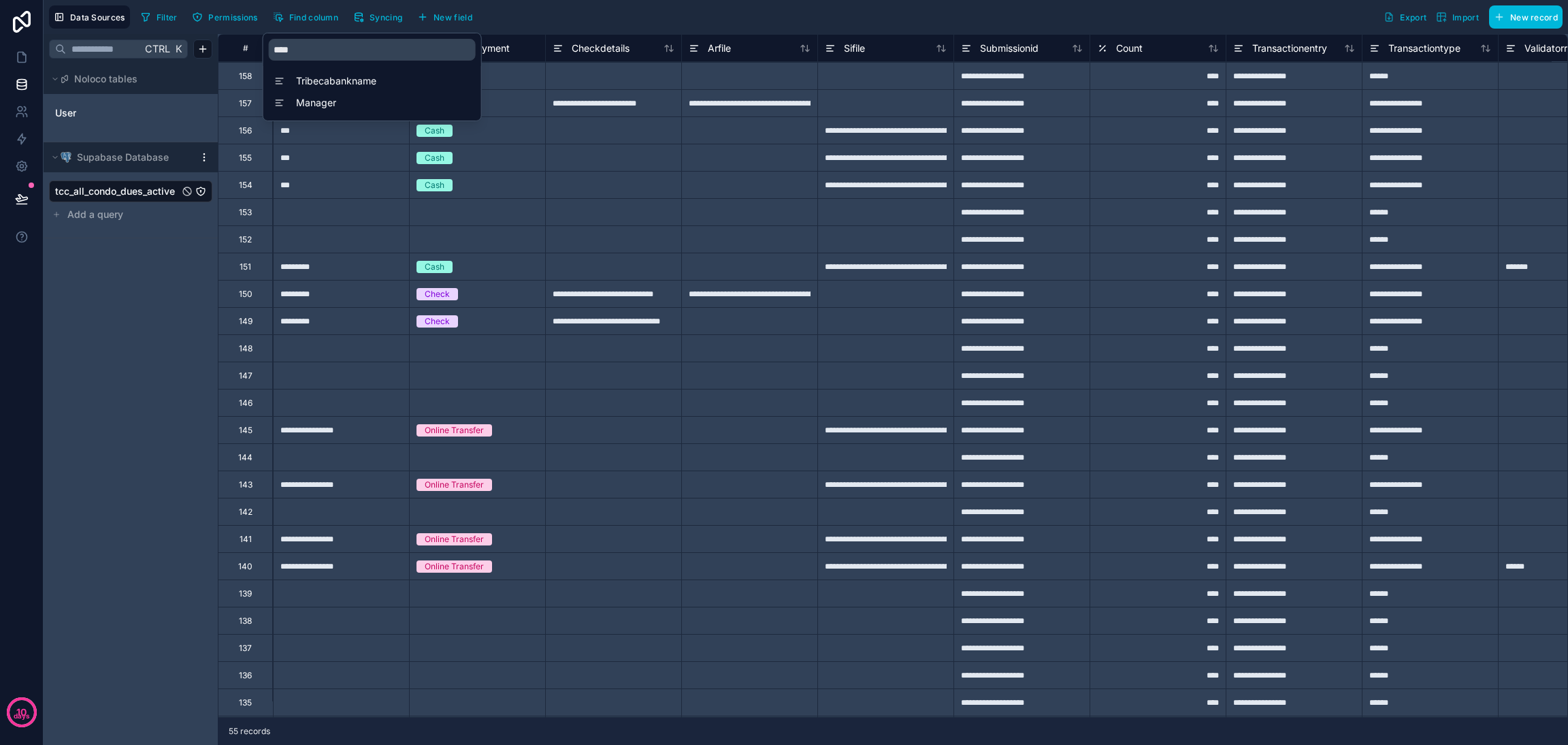
scroll to position [244, 4627]
click at [375, 302] on div "*********" at bounding box center [340, 294] width 136 height 27
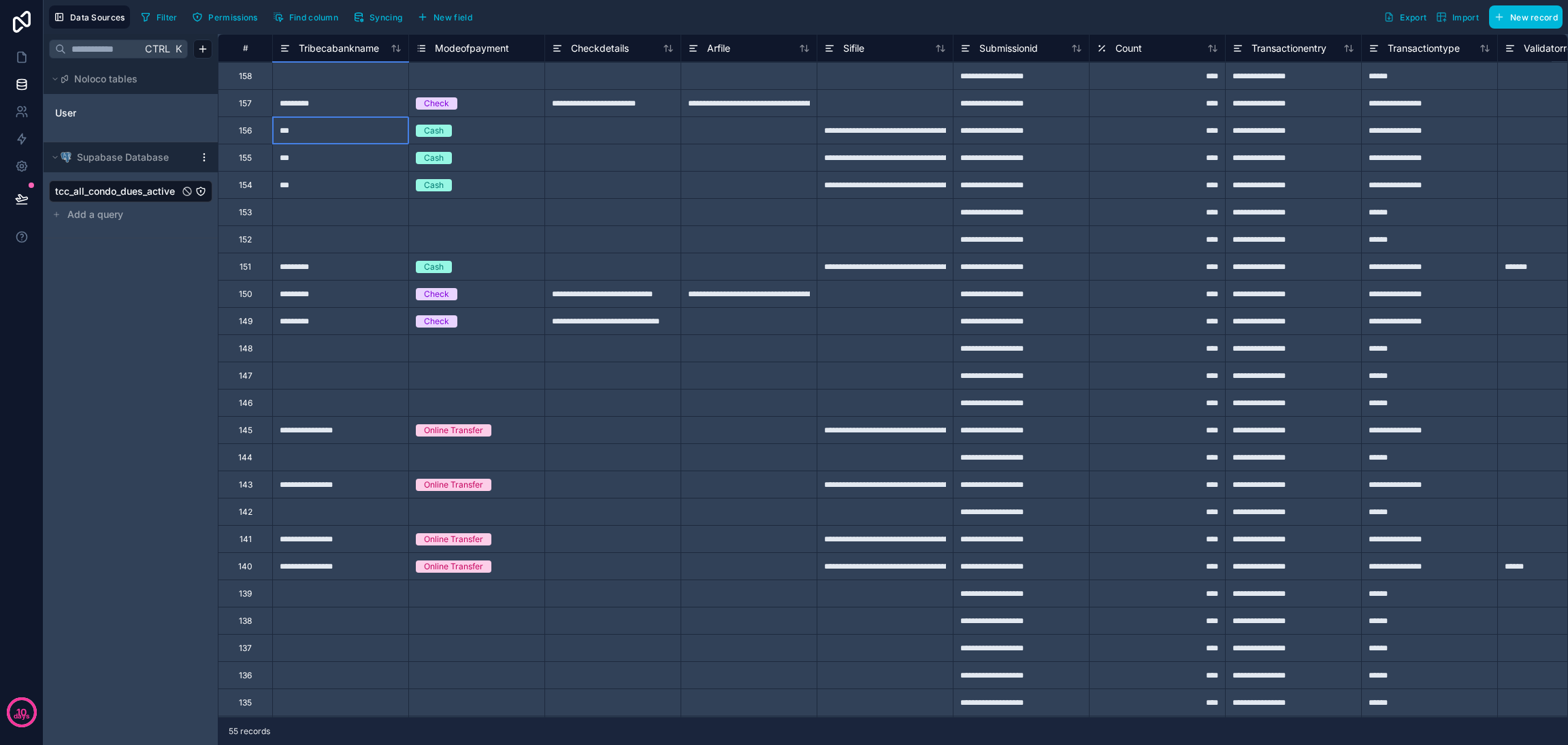
click at [345, 120] on div "***" at bounding box center [340, 130] width 136 height 27
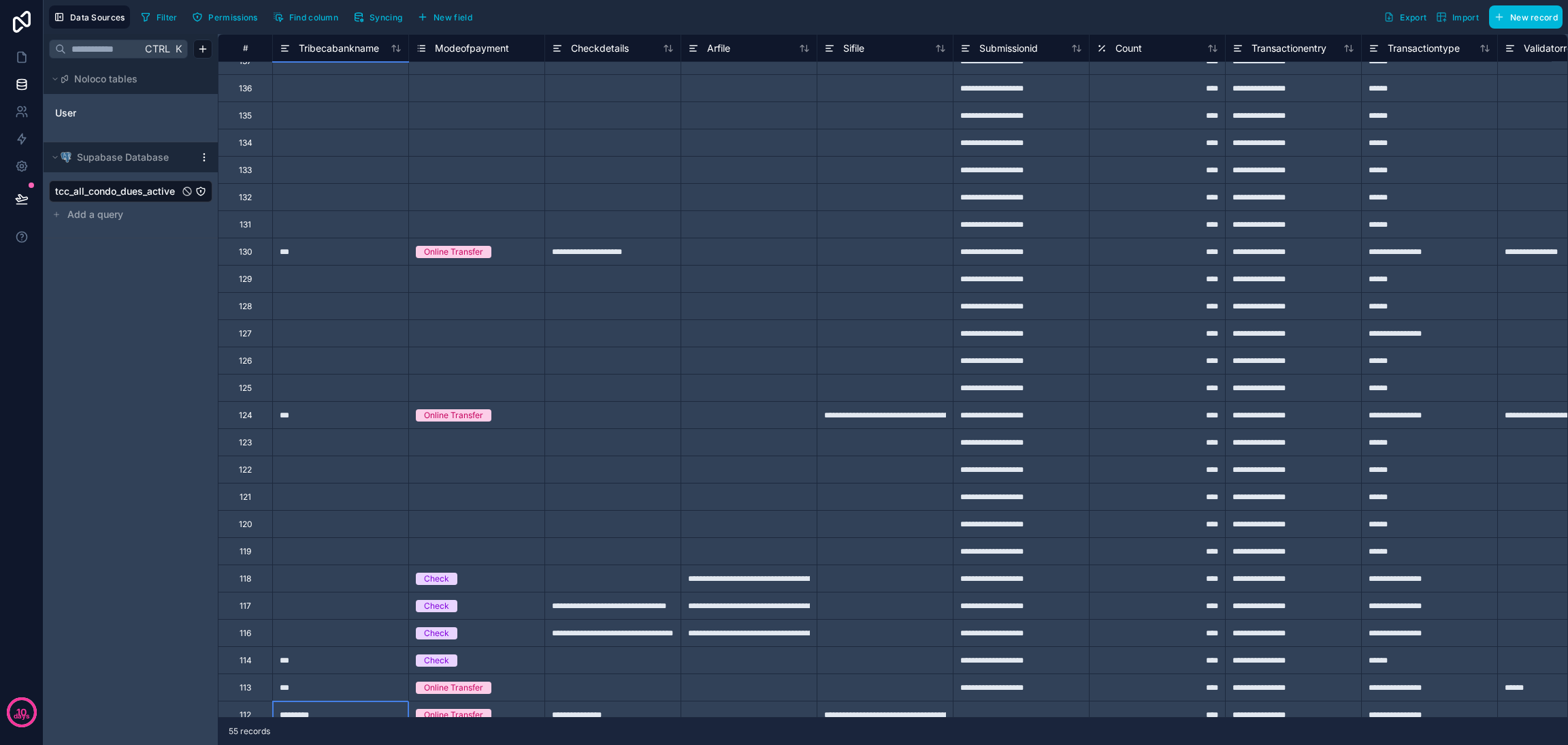
scroll to position [858, 4627]
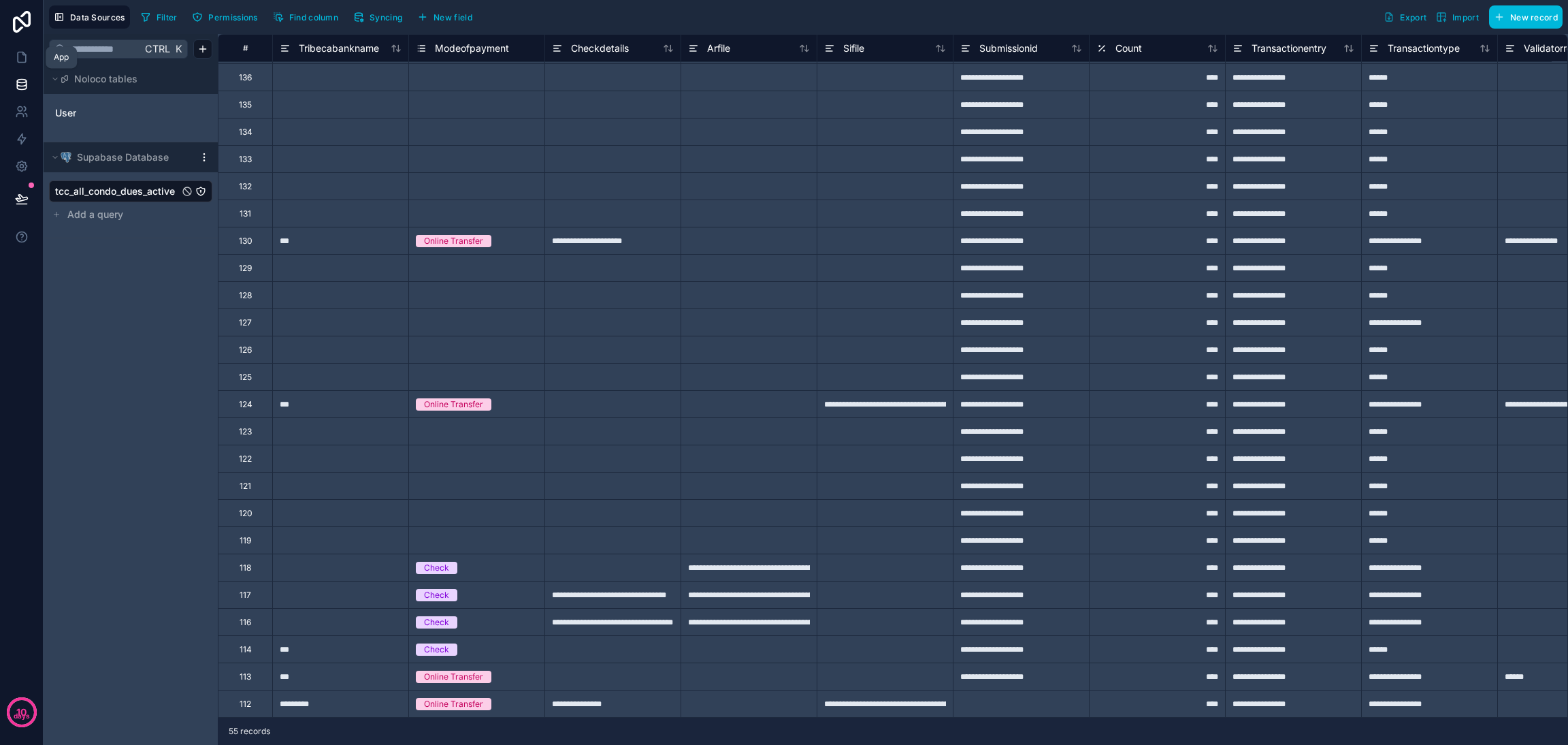
click at [17, 53] on icon at bounding box center [21, 57] width 8 height 10
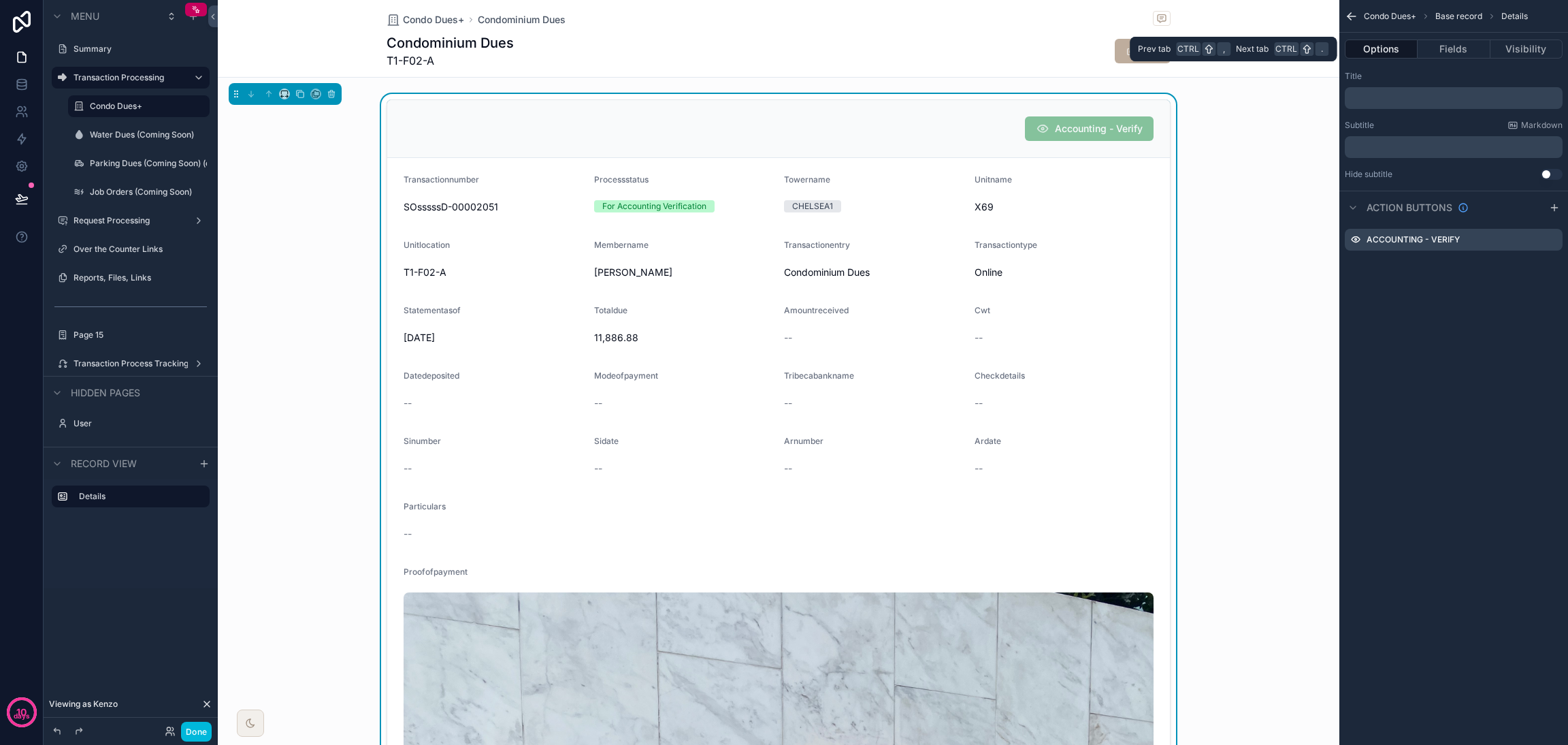
click at [1161, 43] on button "Options" at bounding box center [1380, 50] width 73 height 19
click at [0, 0] on icon "scrollable content" at bounding box center [0, 0] width 0 height 0
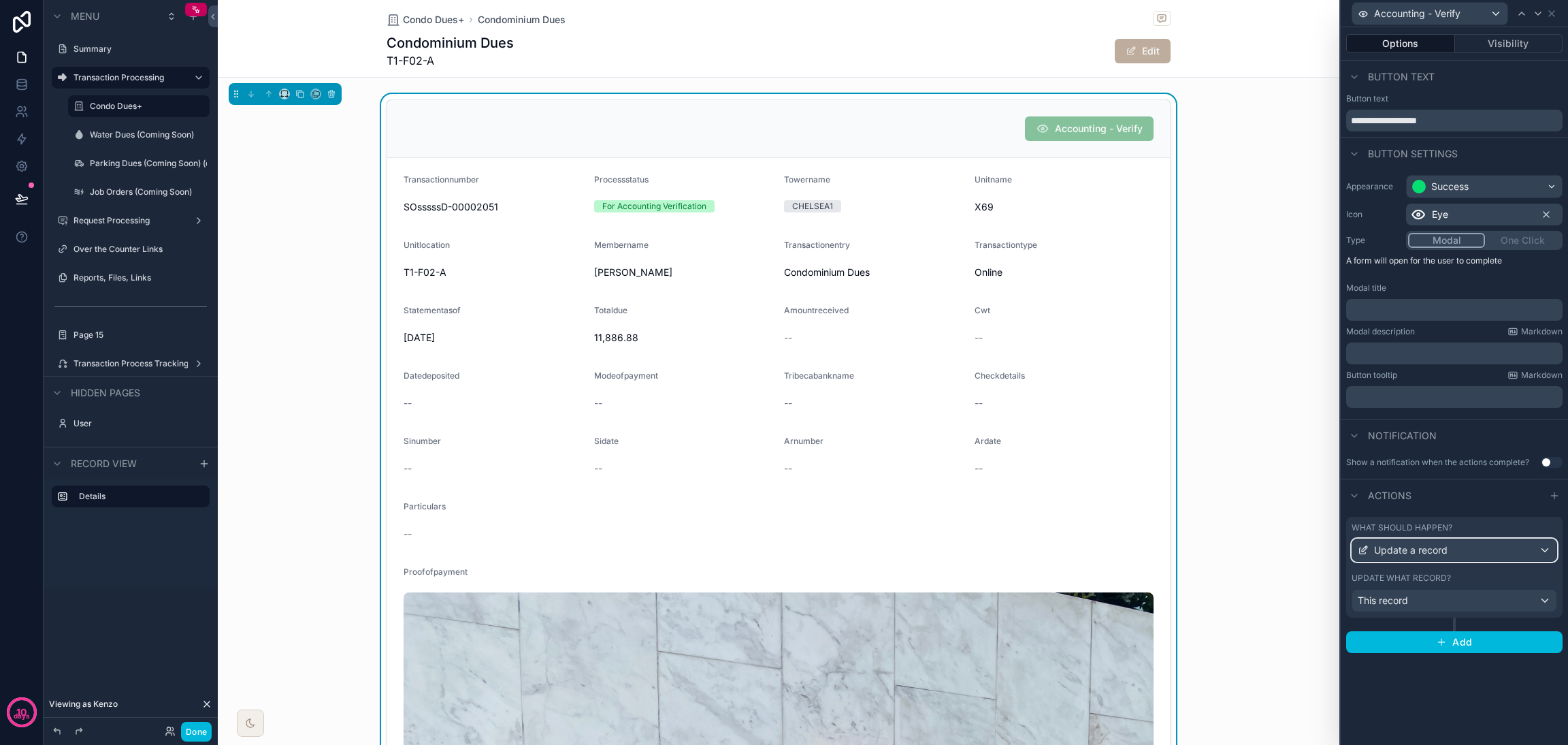
click at [1161, 546] on span "Update a record" at bounding box center [1411, 550] width 74 height 14
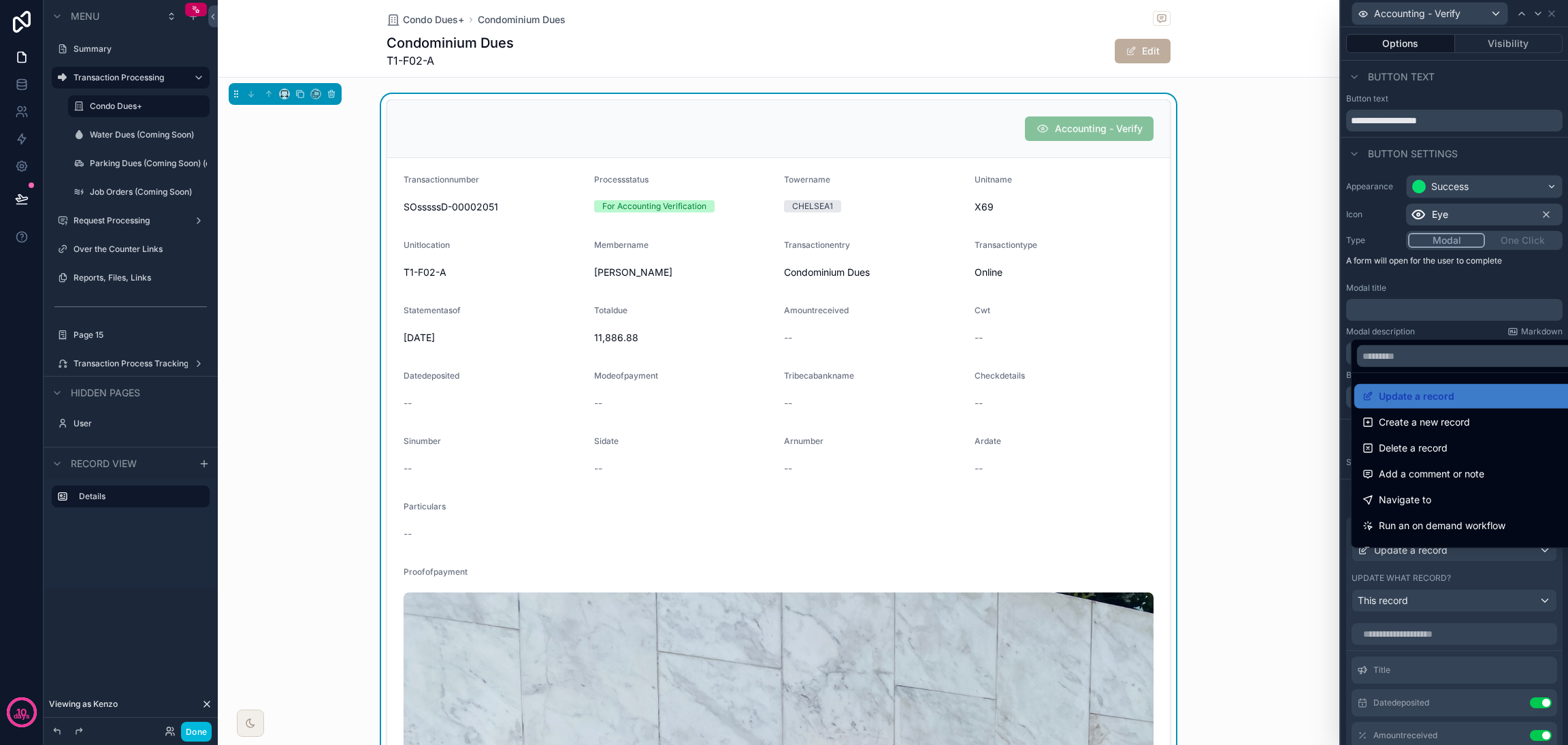
click at [1161, 546] on span "Show an Iframe" at bounding box center [1412, 551] width 69 height 17
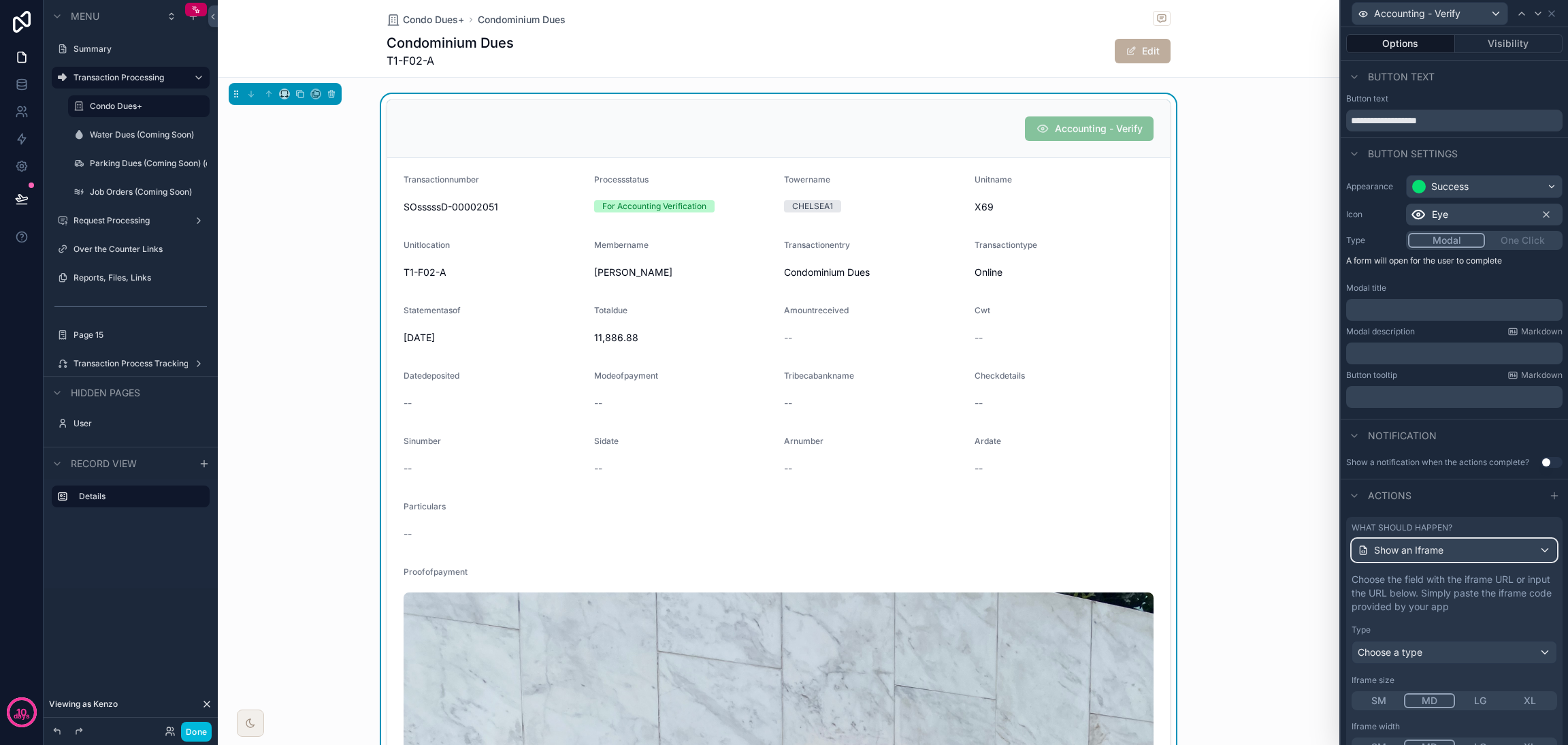
click at [1161, 551] on span "Show an Iframe" at bounding box center [1408, 550] width 69 height 14
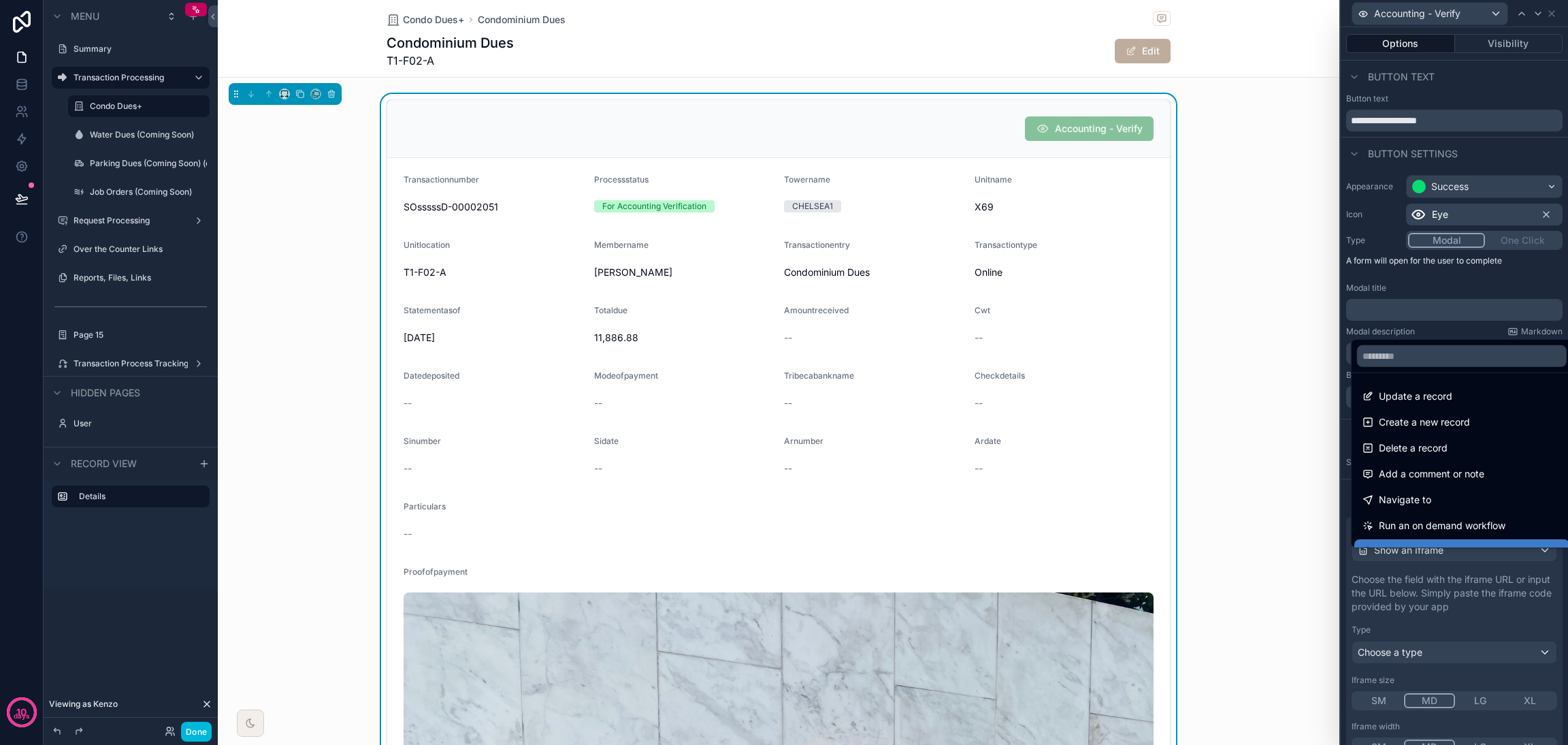
click at [1161, 396] on span "Update a record" at bounding box center [1415, 396] width 74 height 17
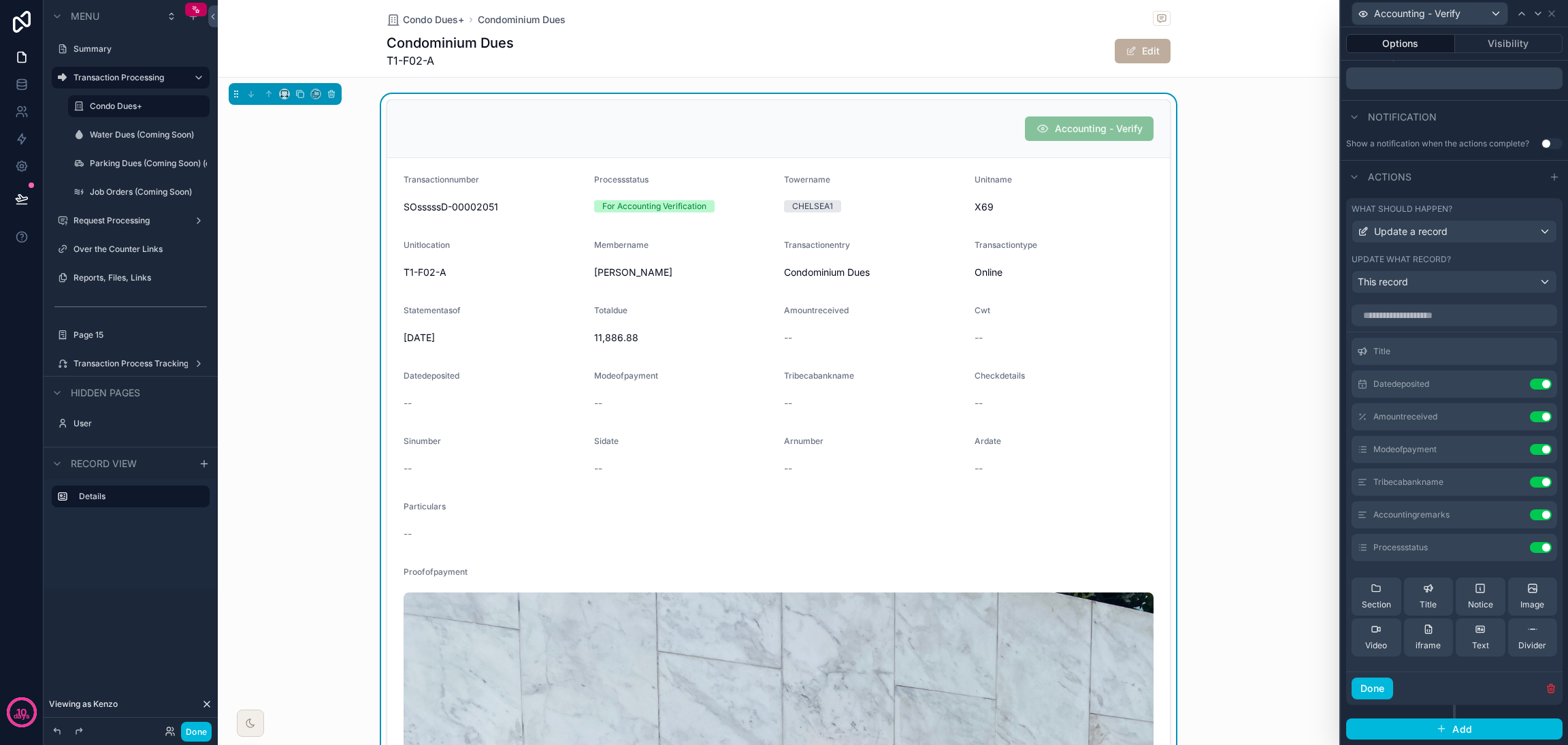
click at [0, 0] on icon at bounding box center [0, 0] width 0 height 0
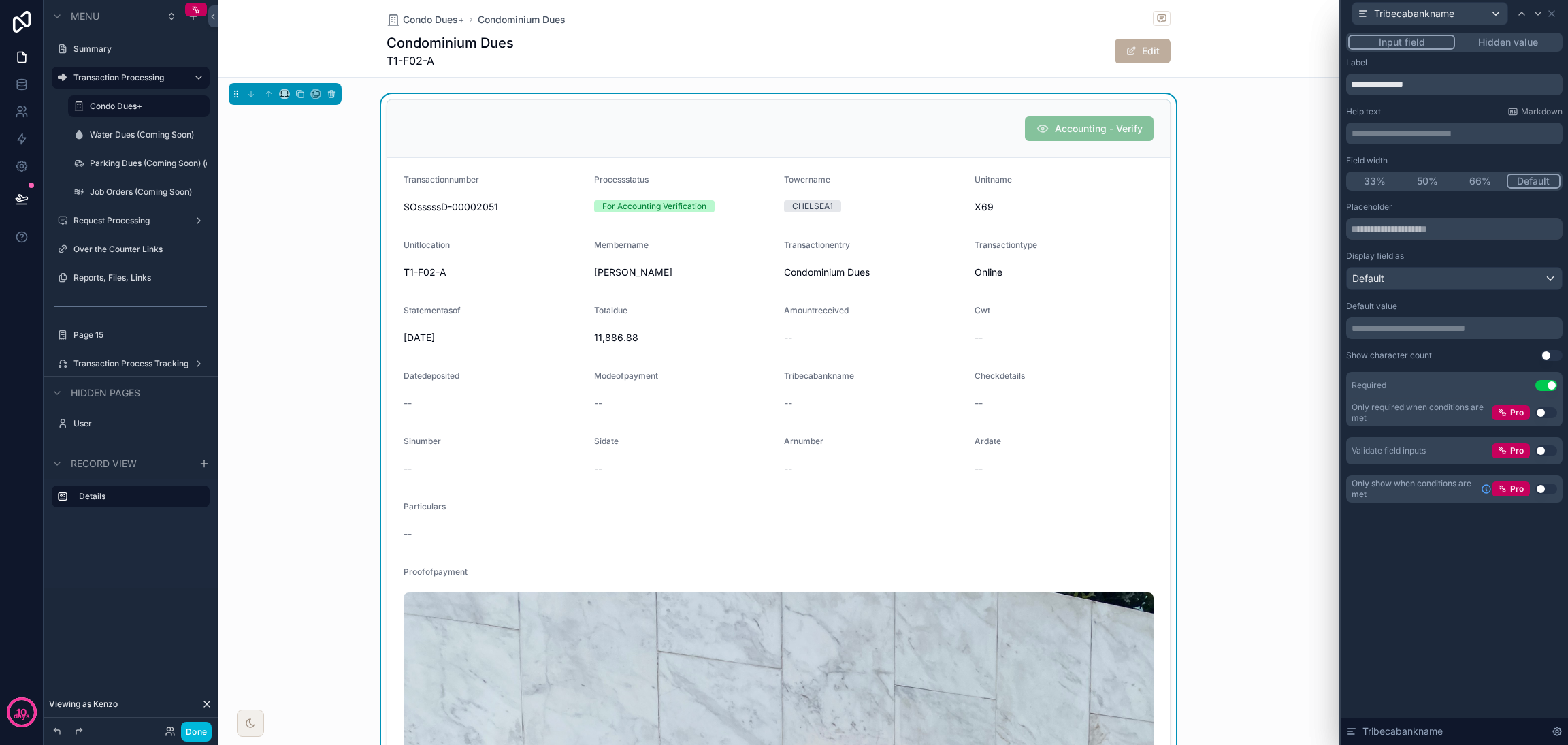
click at [1161, 322] on p "**********" at bounding box center [1455, 328] width 208 height 14
click at [1161, 12] on icon at bounding box center [1551, 13] width 11 height 11
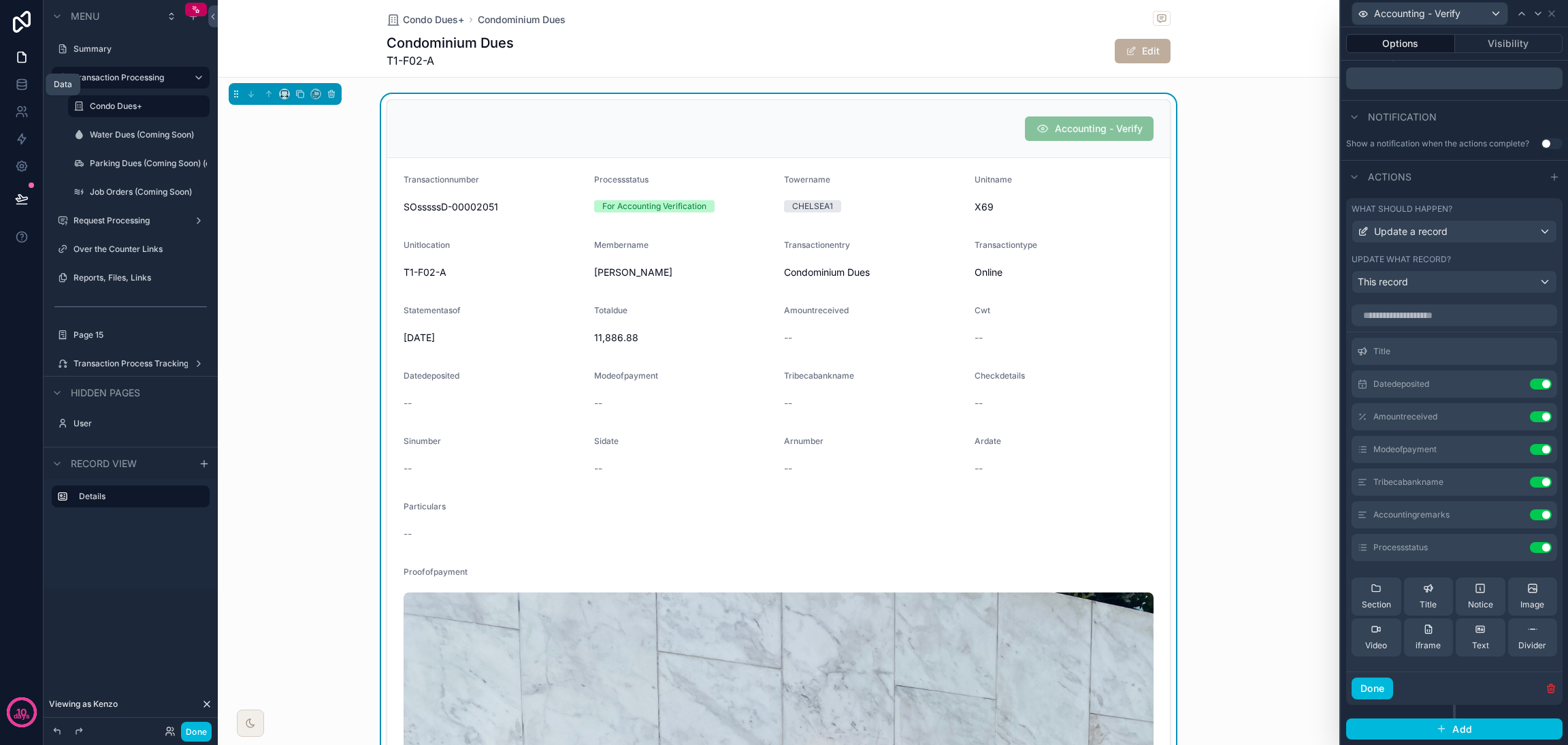
click at [15, 88] on icon at bounding box center [21, 85] width 14 height 14
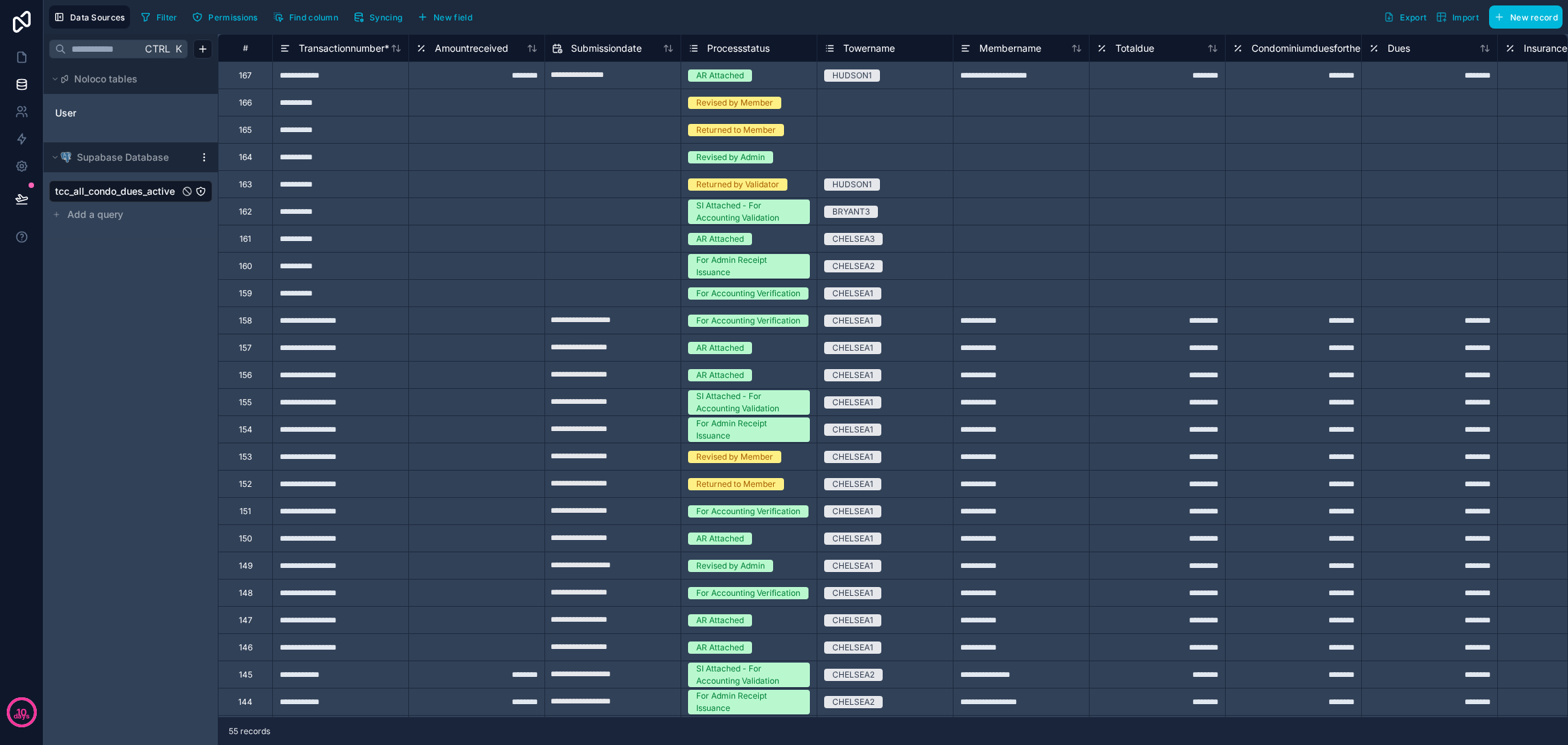
click at [326, 21] on button "Find column" at bounding box center [305, 17] width 75 height 20
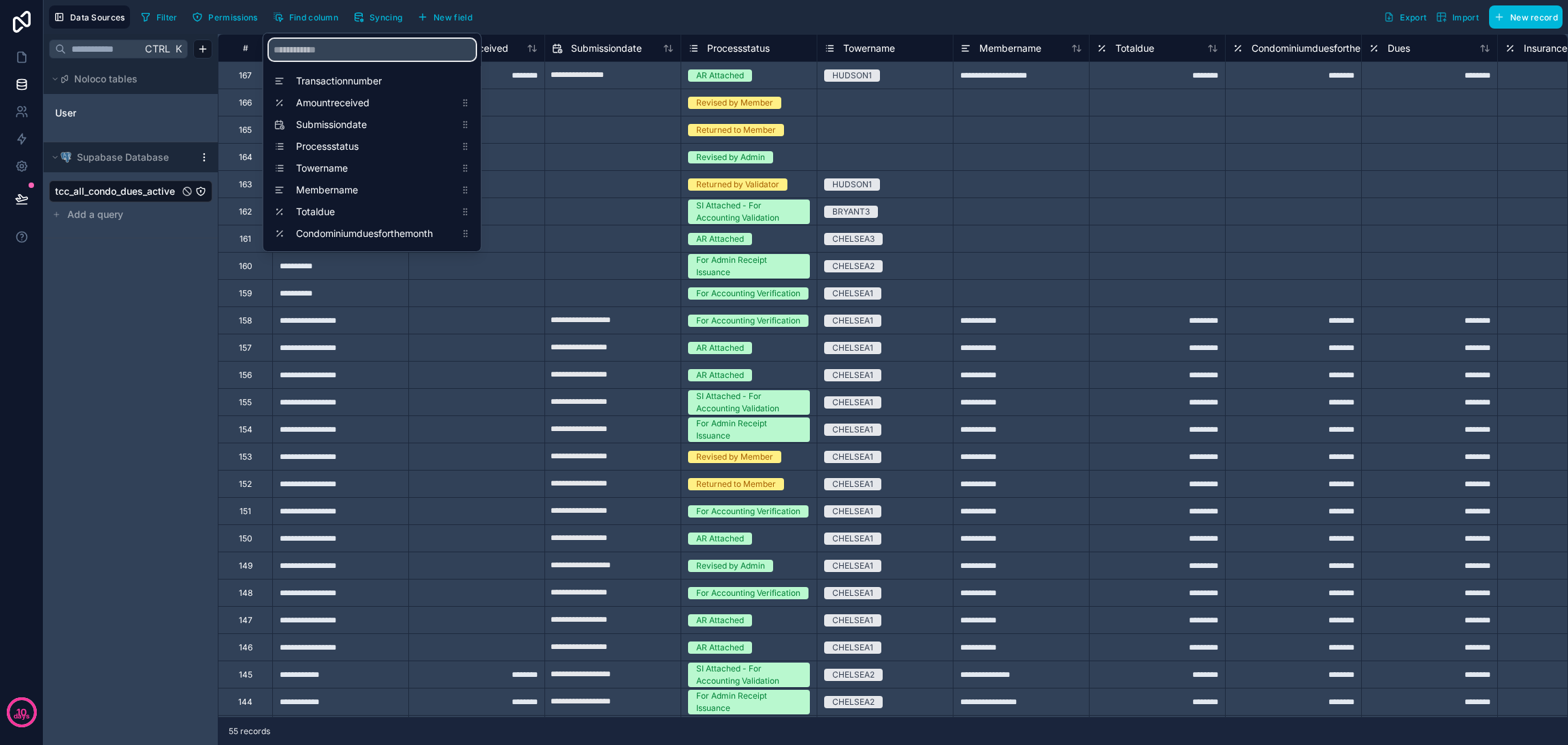
click at [322, 56] on input "scrollable content" at bounding box center [371, 50] width 207 height 21
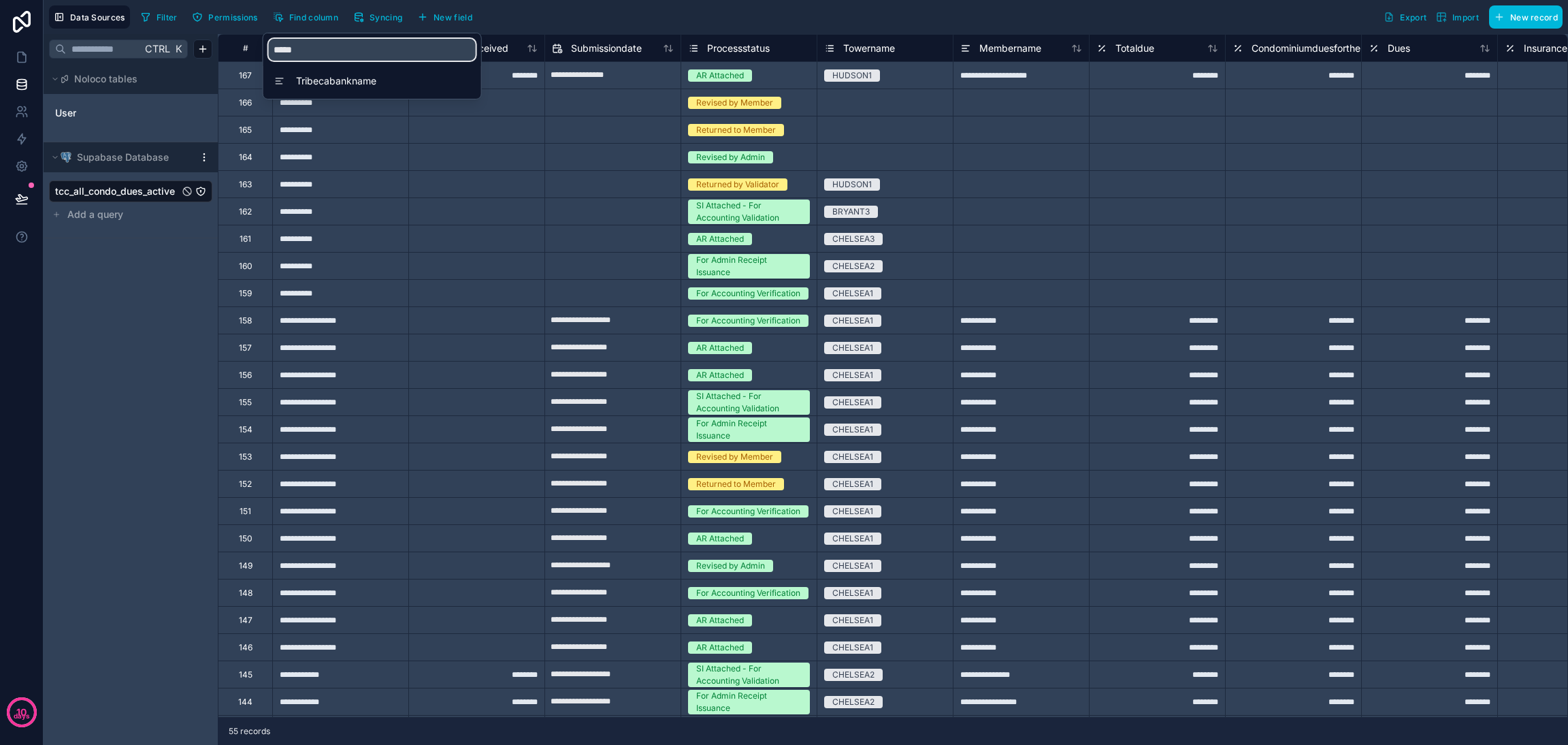
type input "*****"
click at [342, 91] on div "Tribecabankname" at bounding box center [372, 83] width 218 height 33
click at [341, 84] on span "Tribecabankname" at bounding box center [375, 81] width 159 height 14
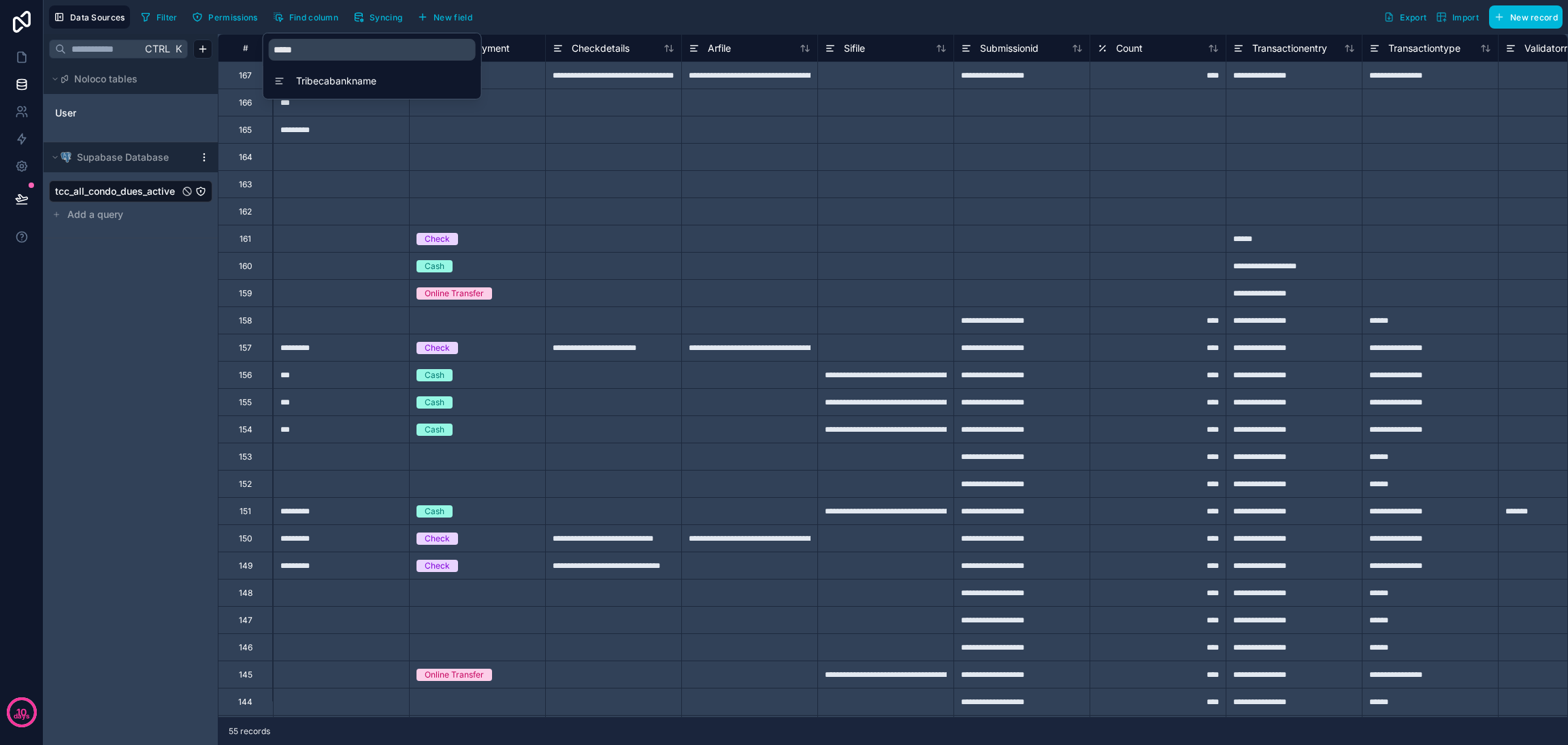
scroll to position [0, 4627]
click at [345, 162] on div at bounding box center [340, 157] width 136 height 27
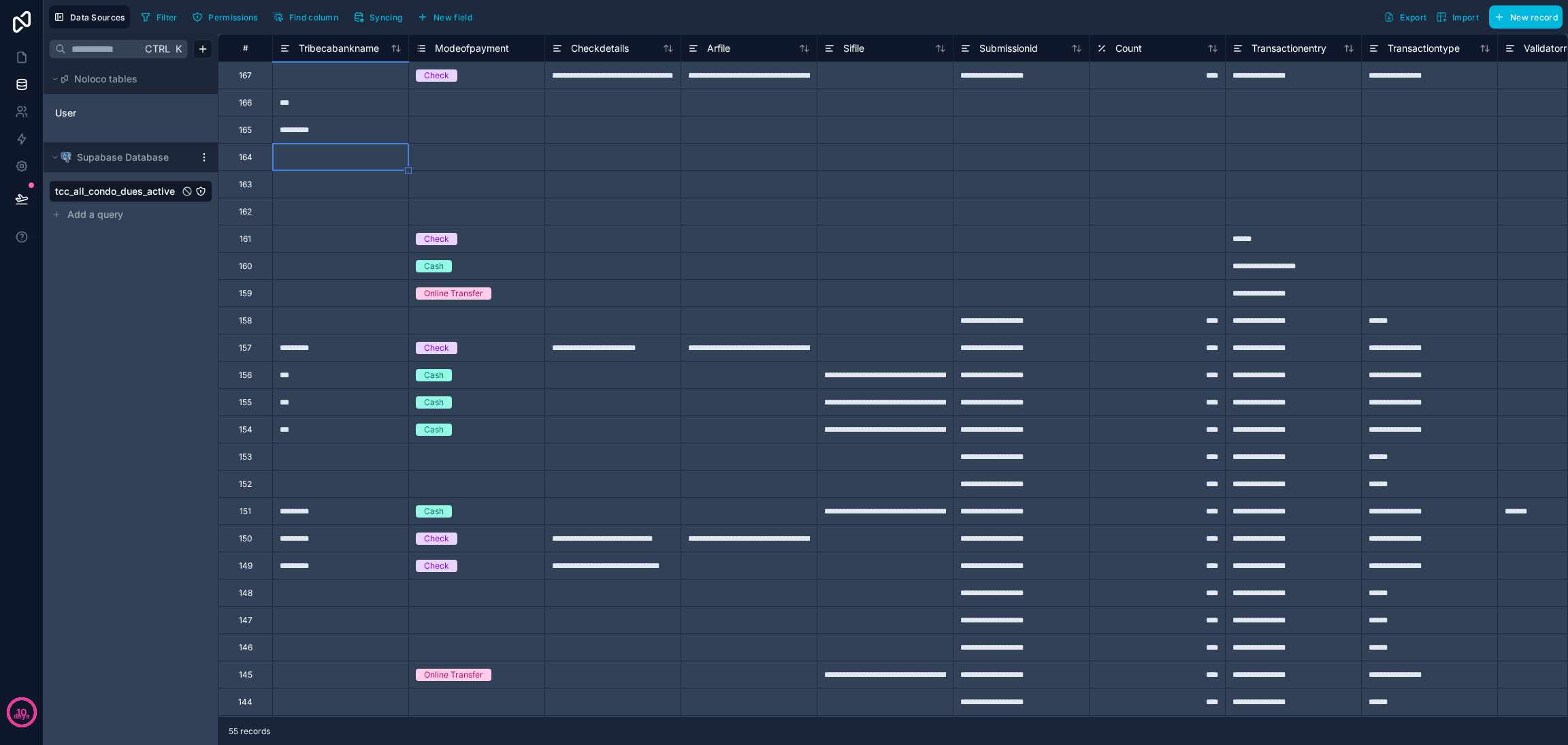
click at [282, 53] on icon at bounding box center [285, 48] width 11 height 17
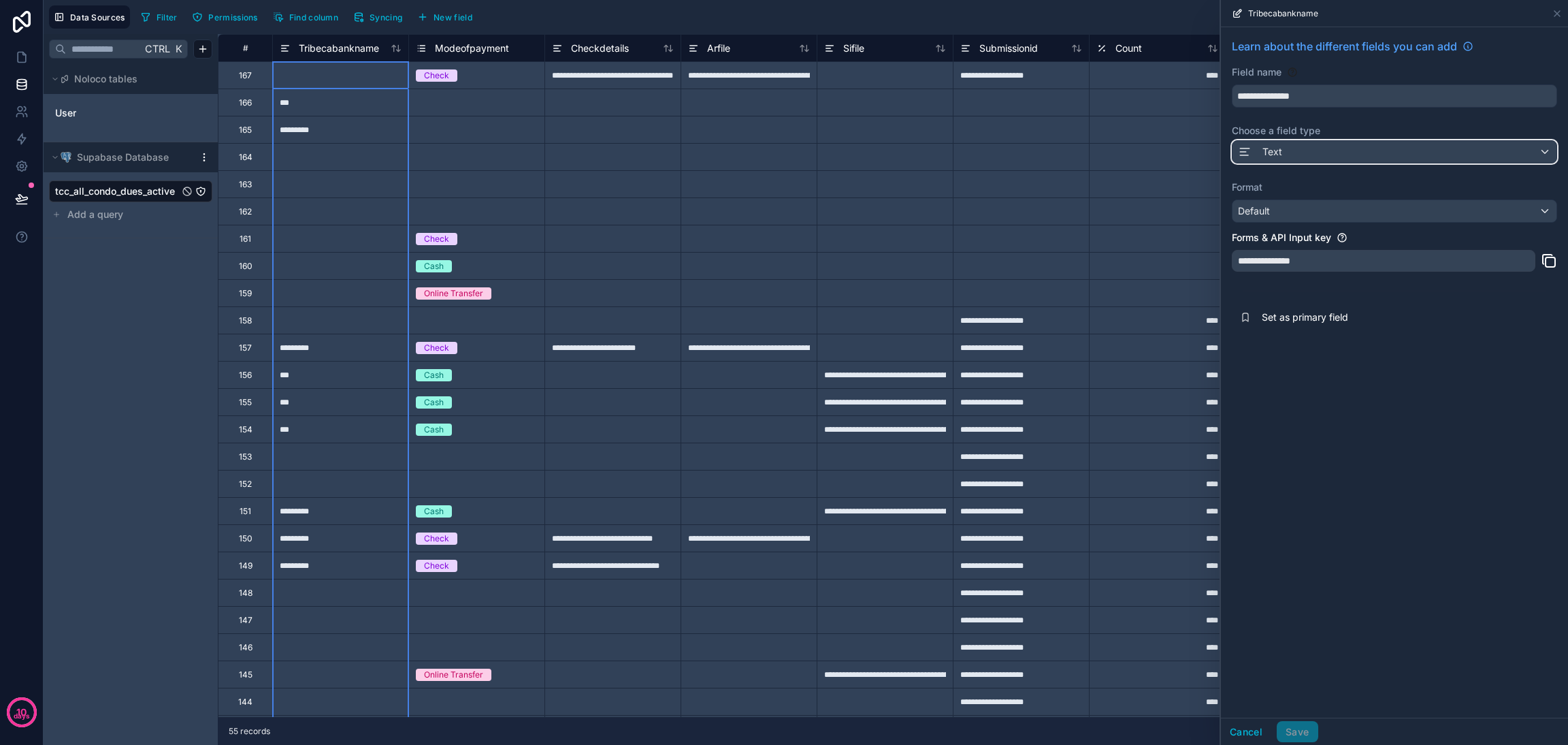
click at [1161, 157] on div "Text" at bounding box center [1394, 152] width 324 height 21
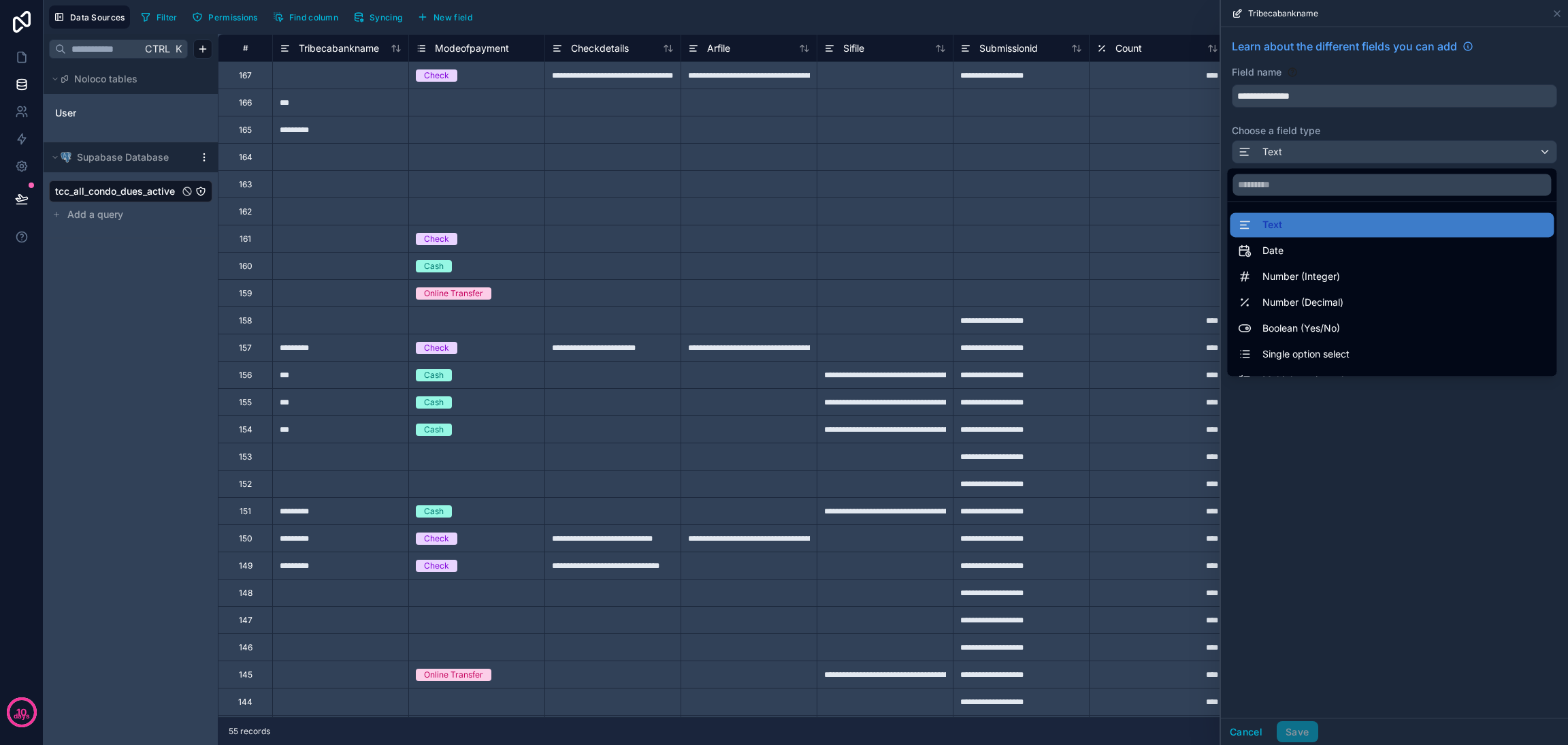
click at [1161, 346] on div "Single option select" at bounding box center [1391, 354] width 307 height 17
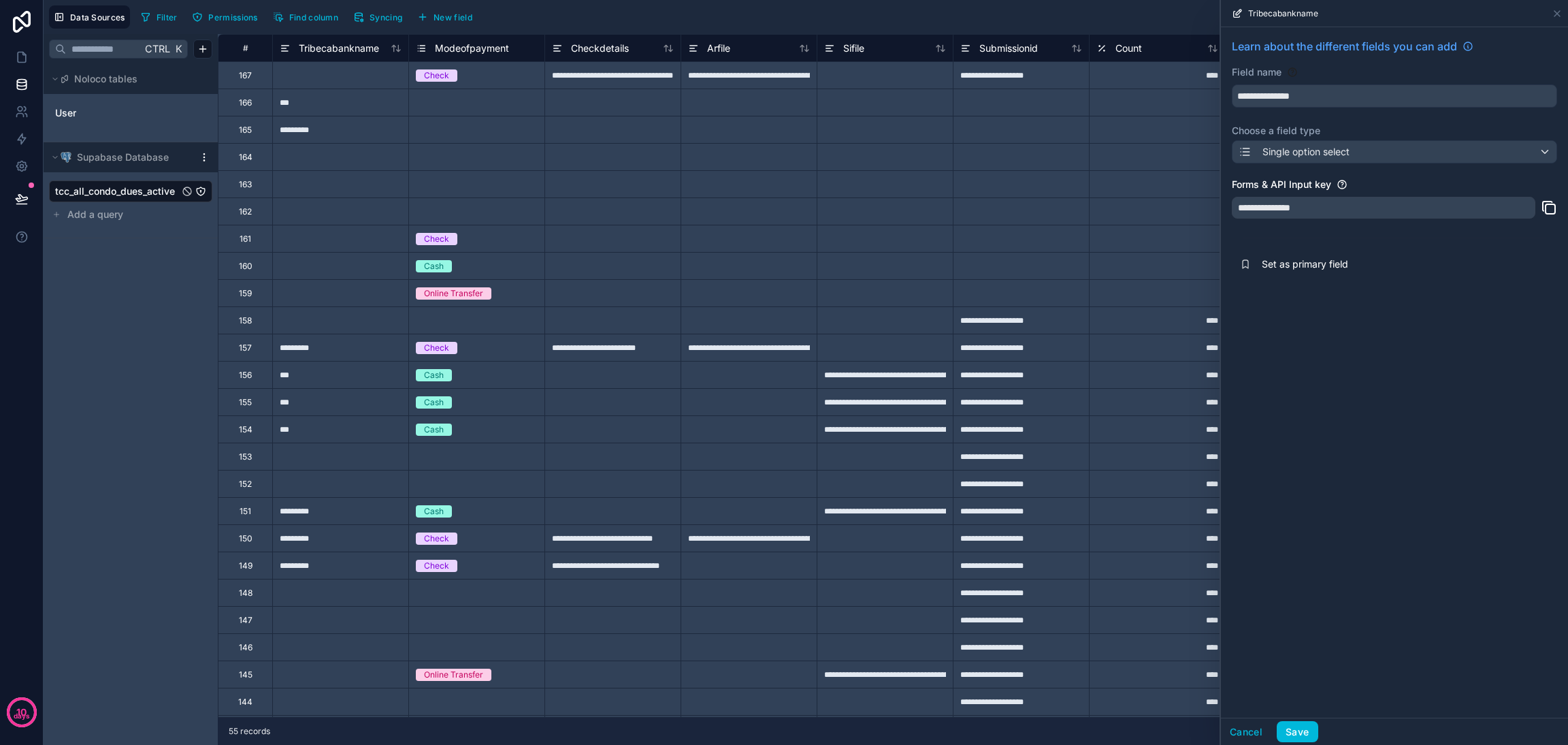
click at [1161, 551] on button "Save" at bounding box center [1297, 731] width 41 height 21
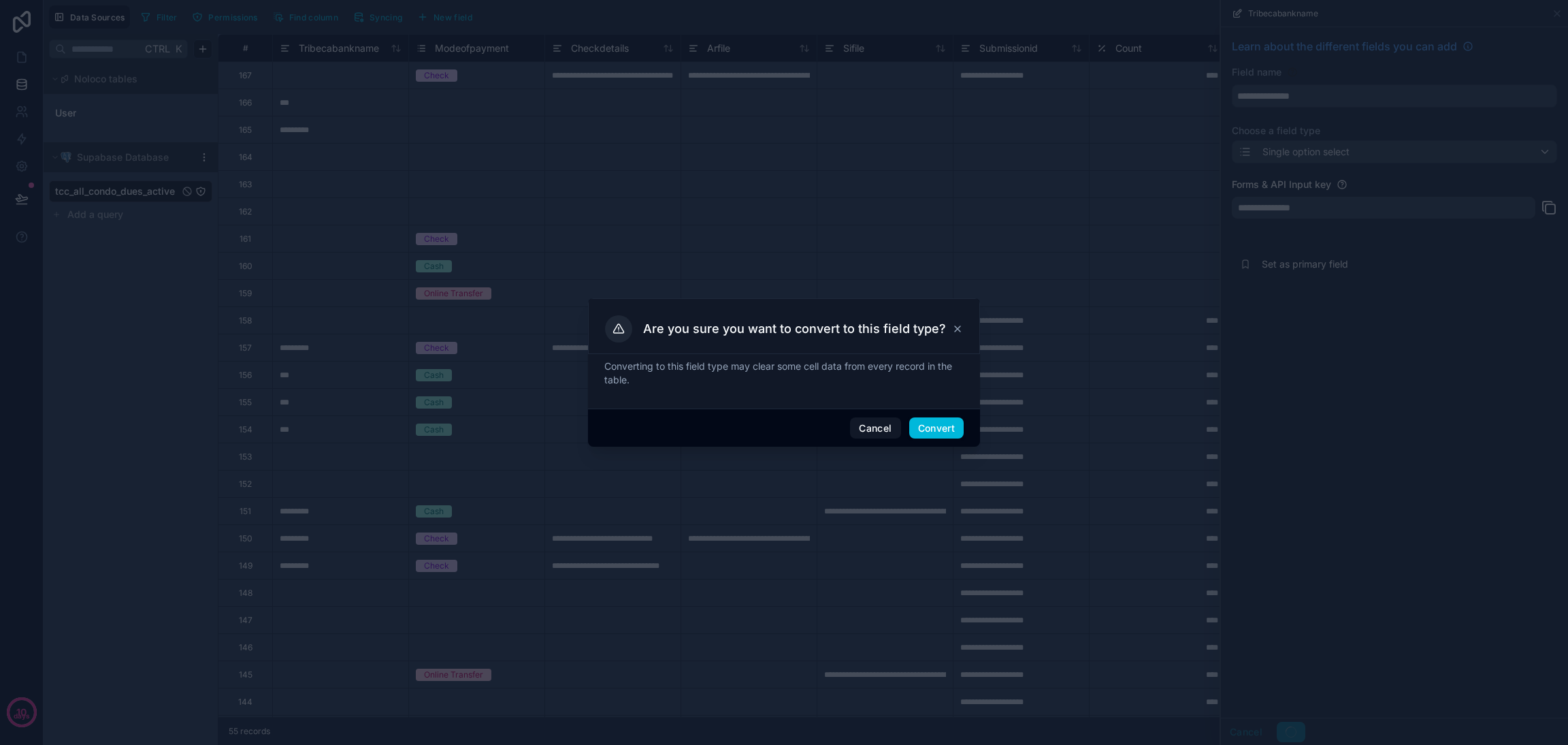
click at [923, 433] on button "Convert" at bounding box center [936, 428] width 54 height 21
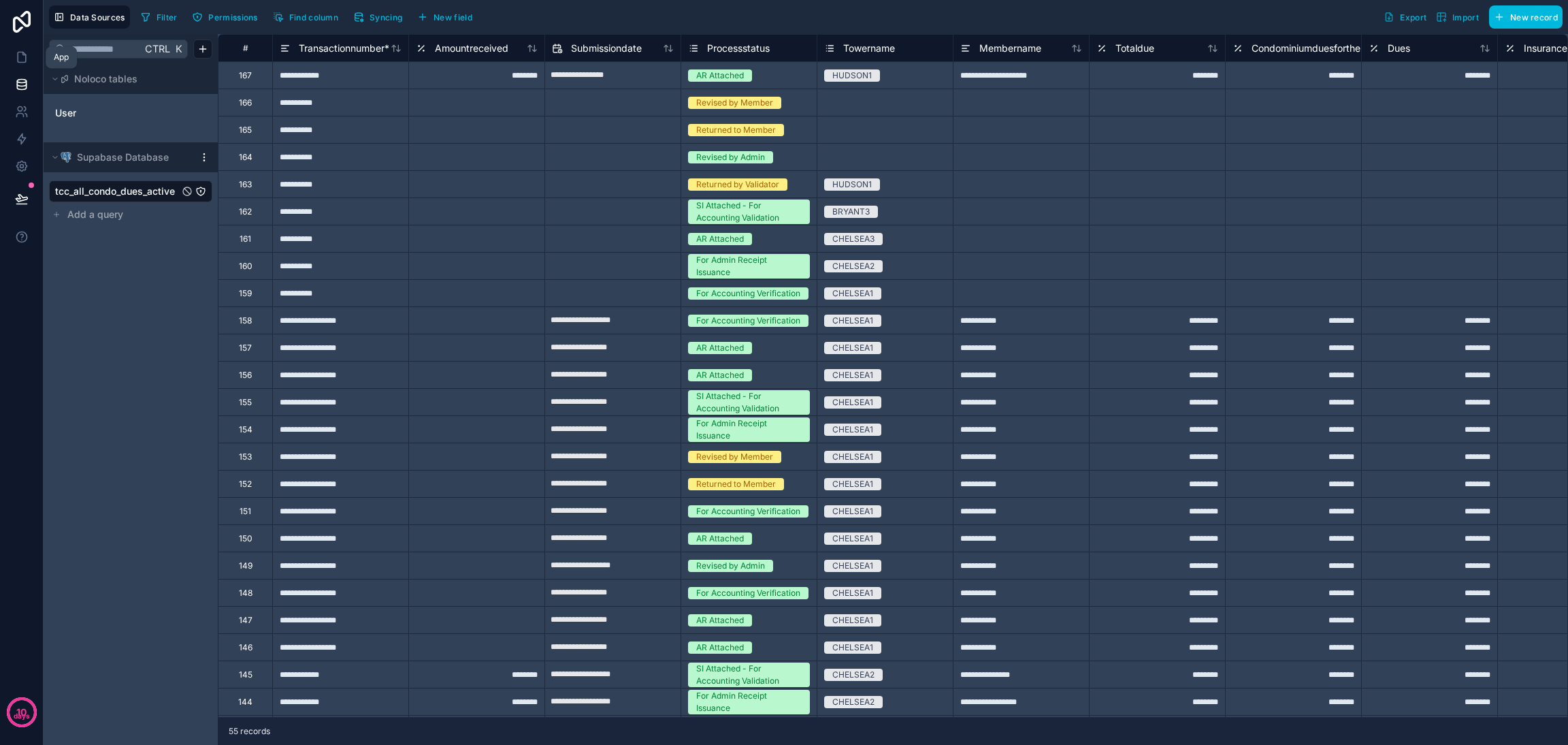
click at [18, 58] on icon at bounding box center [21, 57] width 14 height 14
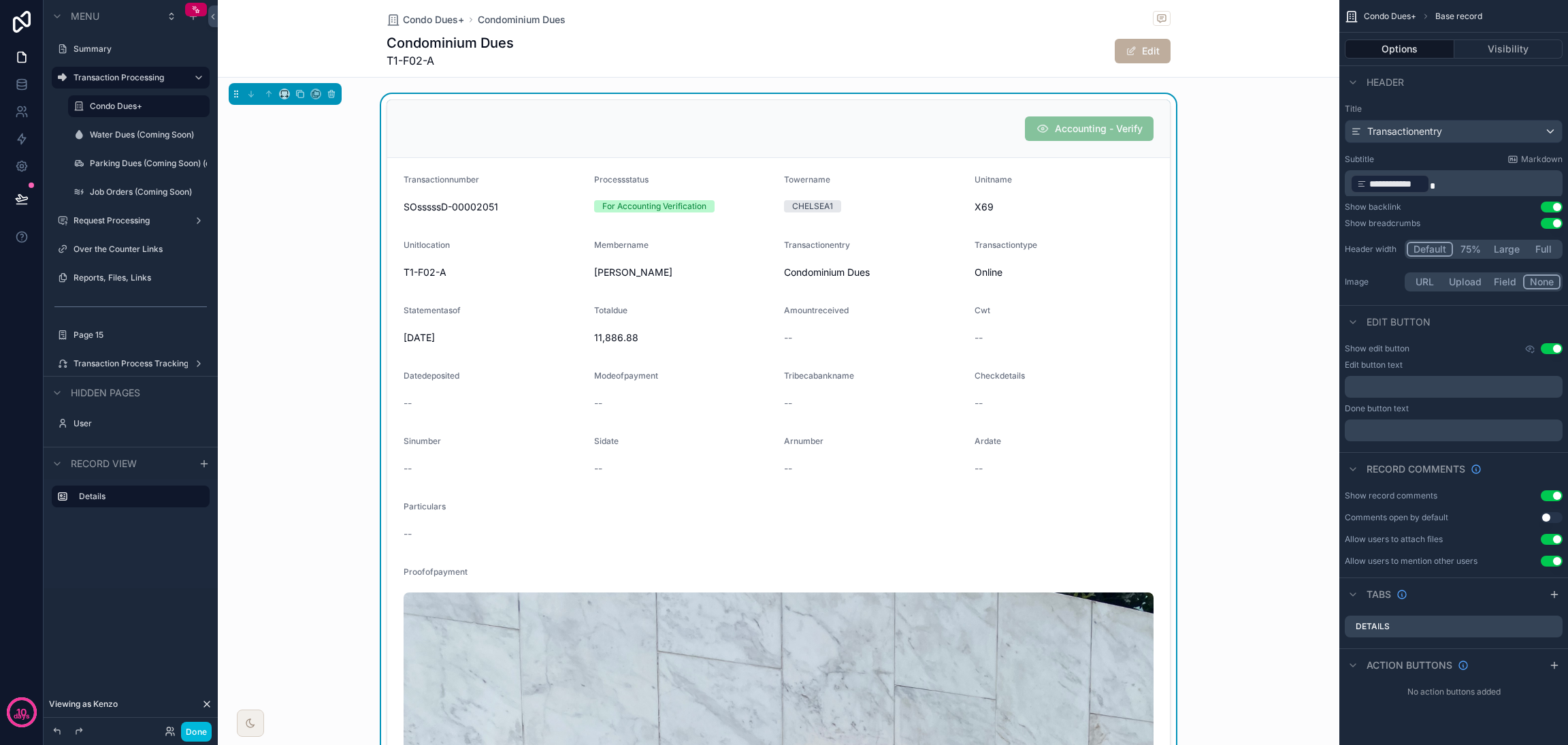
click at [1114, 196] on div "Unitname X69" at bounding box center [1063, 195] width 180 height 44
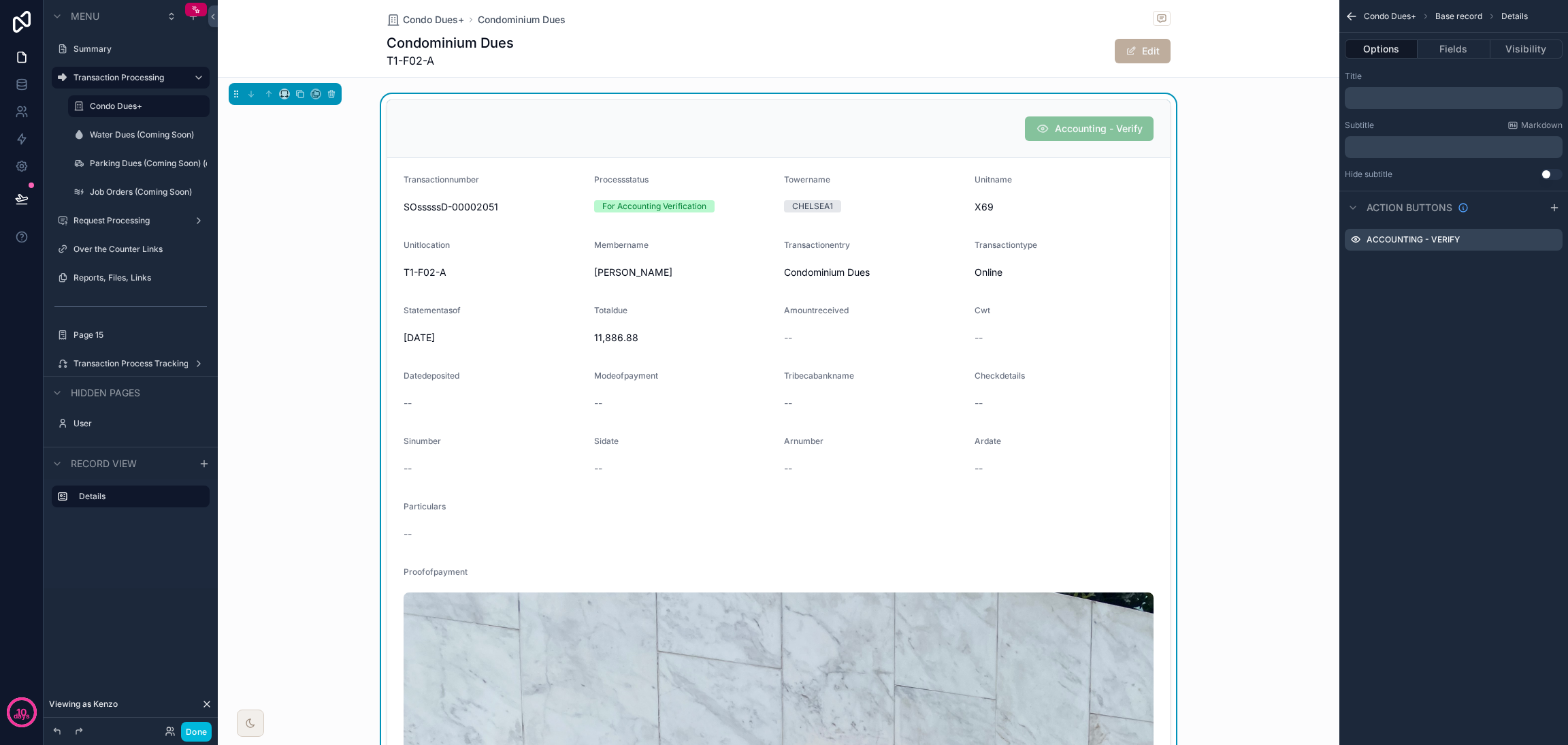
click at [0, 0] on icon "scrollable content" at bounding box center [0, 0] width 0 height 0
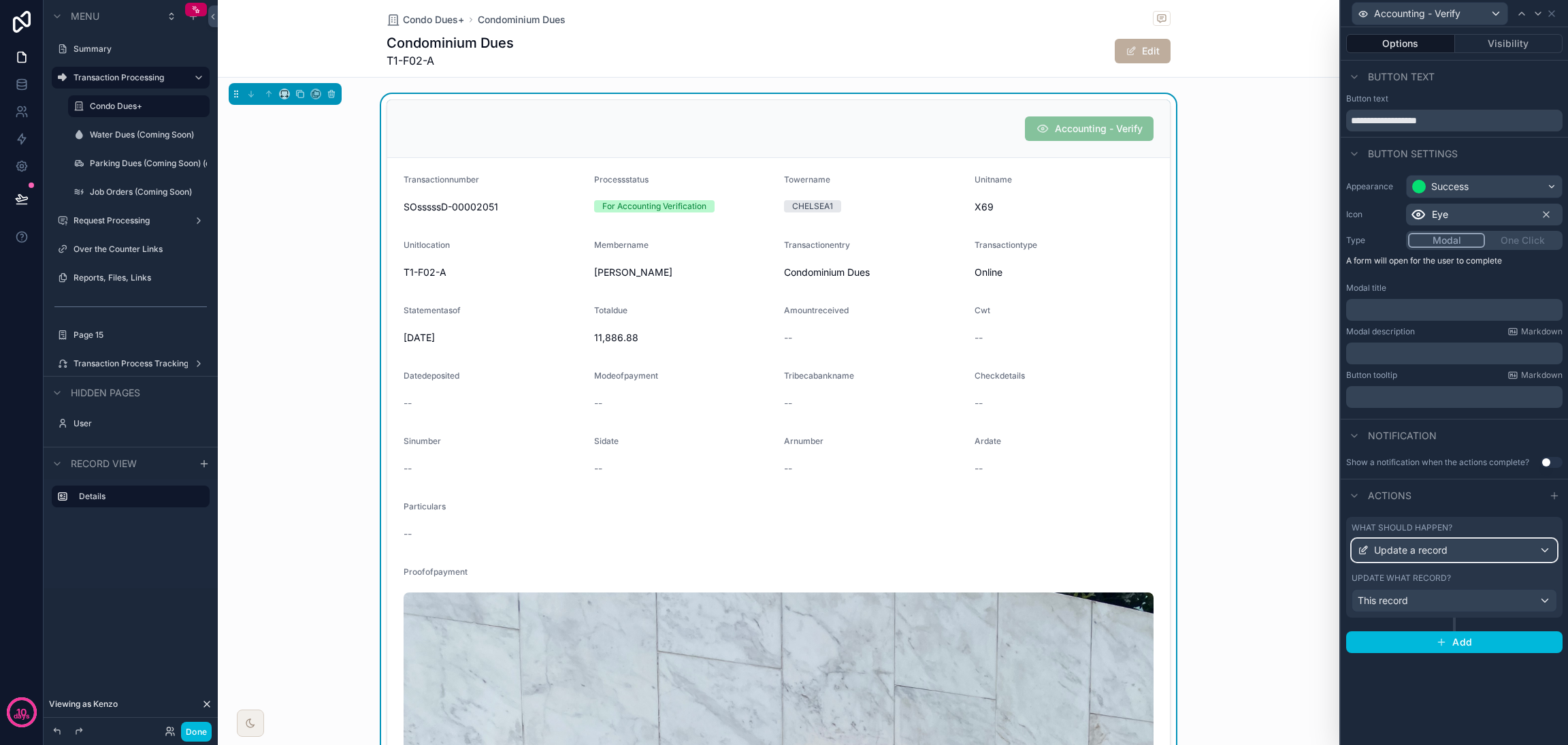
click at [1161, 551] on div "Update a record" at bounding box center [1454, 550] width 204 height 21
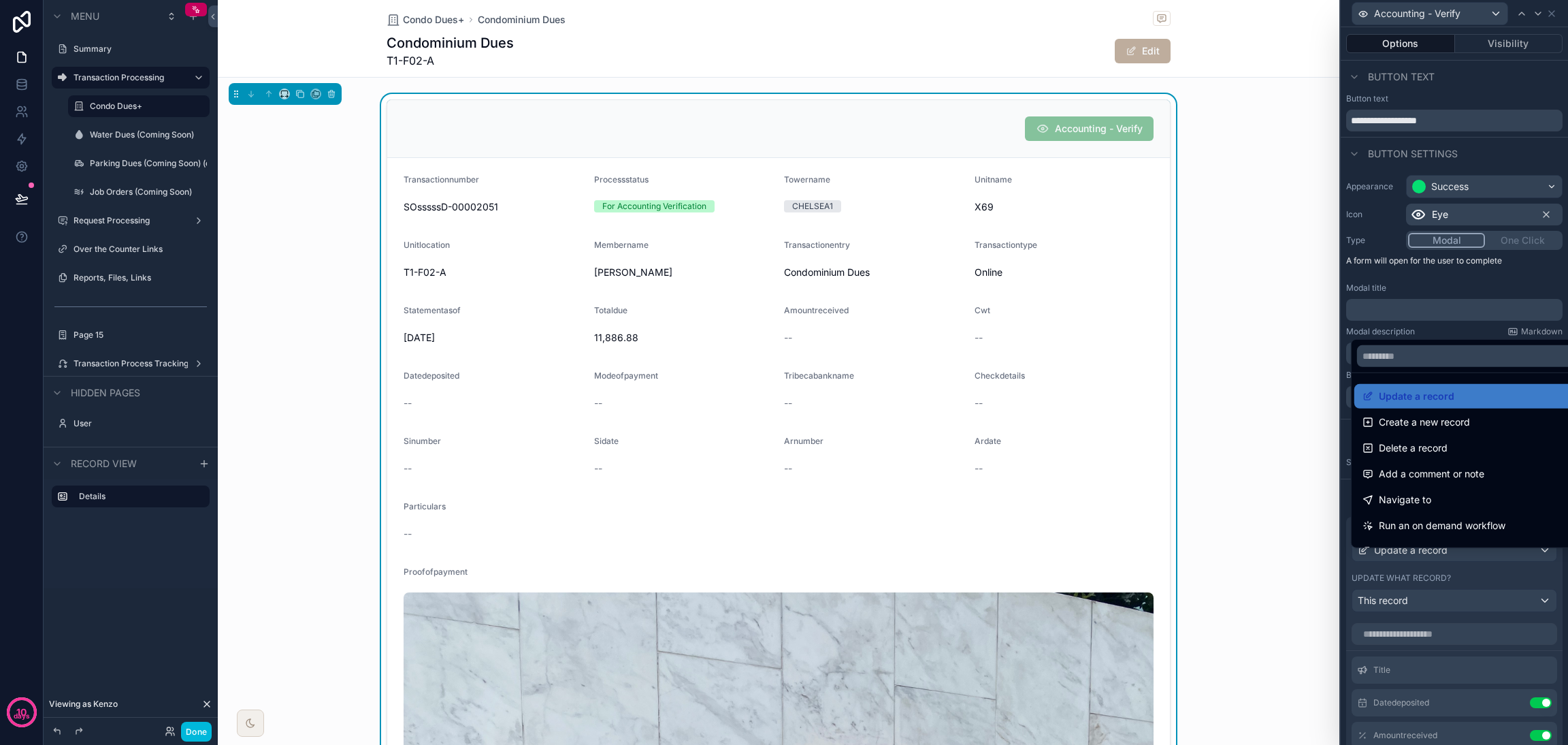
click at [1161, 551] on div at bounding box center [1454, 372] width 227 height 745
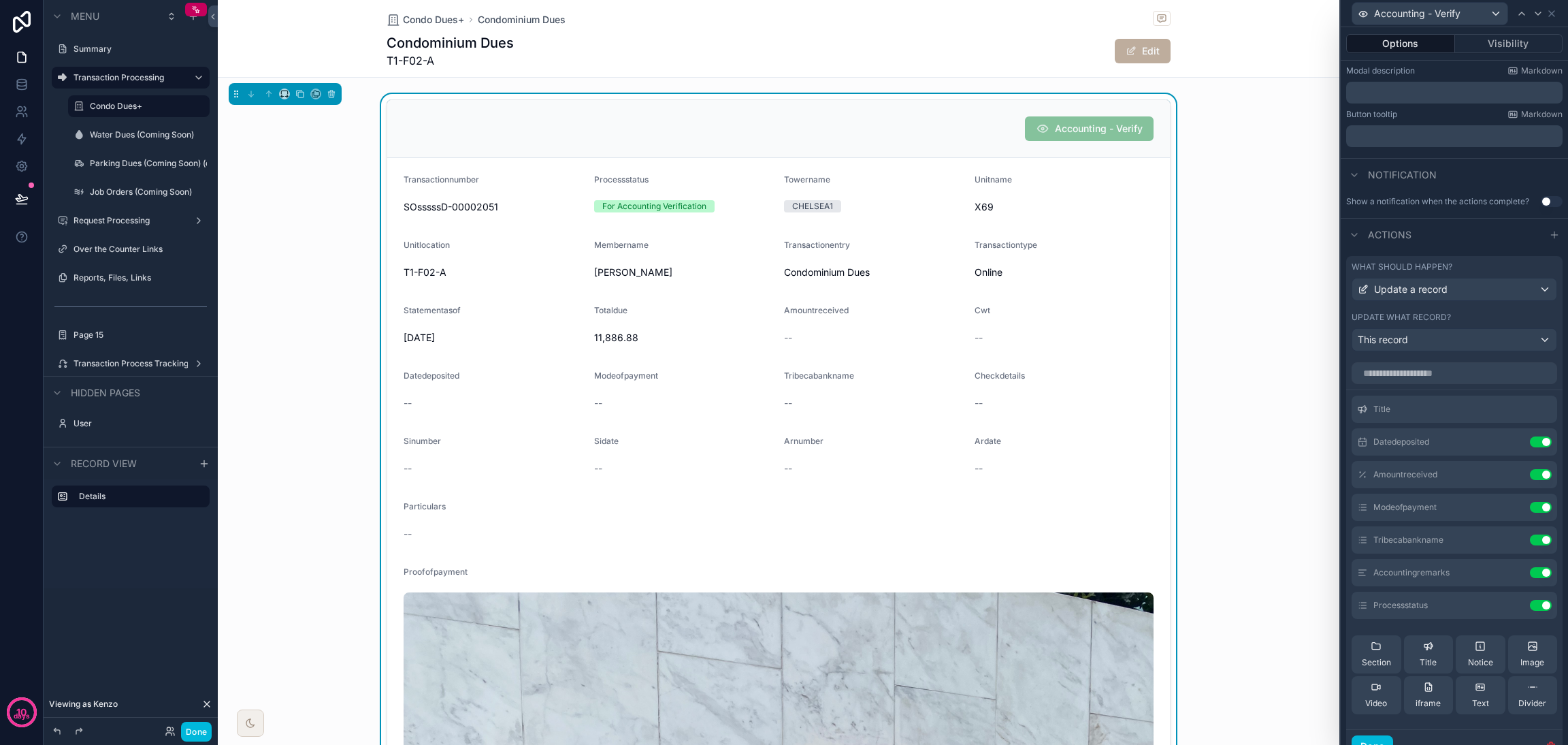
scroll to position [305, 0]
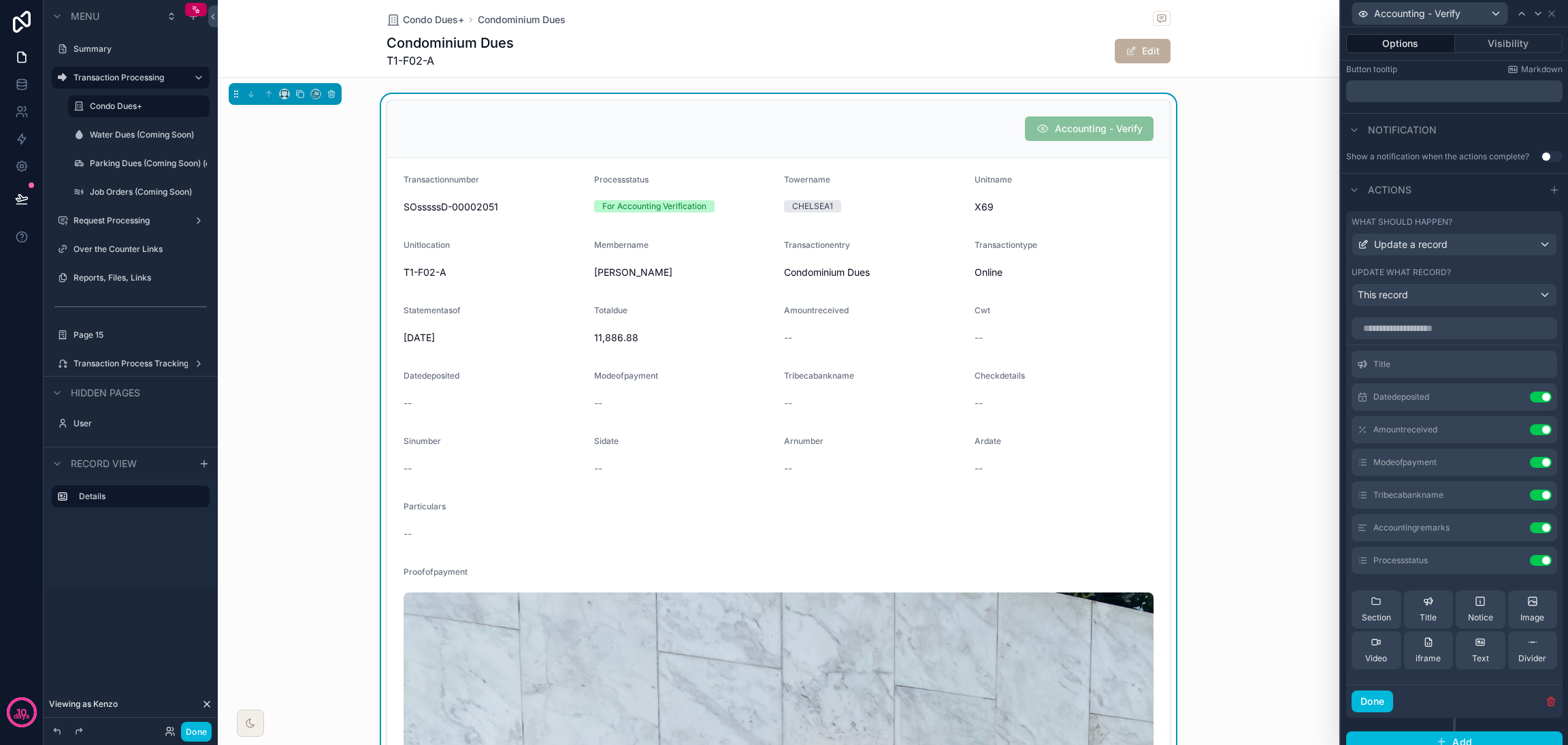
click at [0, 0] on icon at bounding box center [0, 0] width 0 height 0
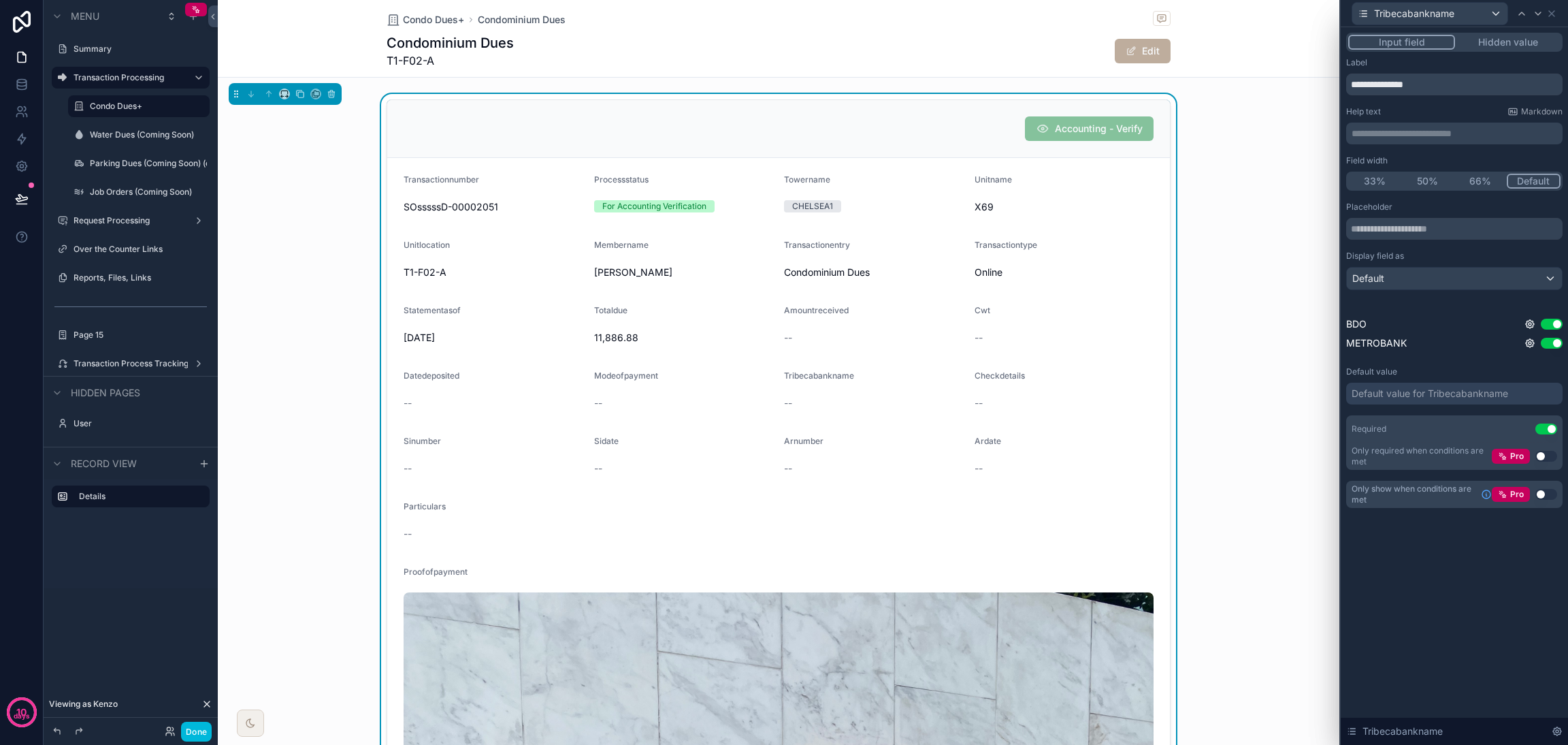
click at [1161, 381] on div "Default value Default value for Tribecabankname" at bounding box center [1454, 385] width 217 height 38
click at [1161, 393] on div "Default value for Tribecabankname" at bounding box center [1429, 394] width 157 height 14
click at [1161, 551] on div "**********" at bounding box center [1454, 386] width 227 height 718
click at [1161, 82] on input "**********" at bounding box center [1454, 85] width 217 height 21
type input "*"
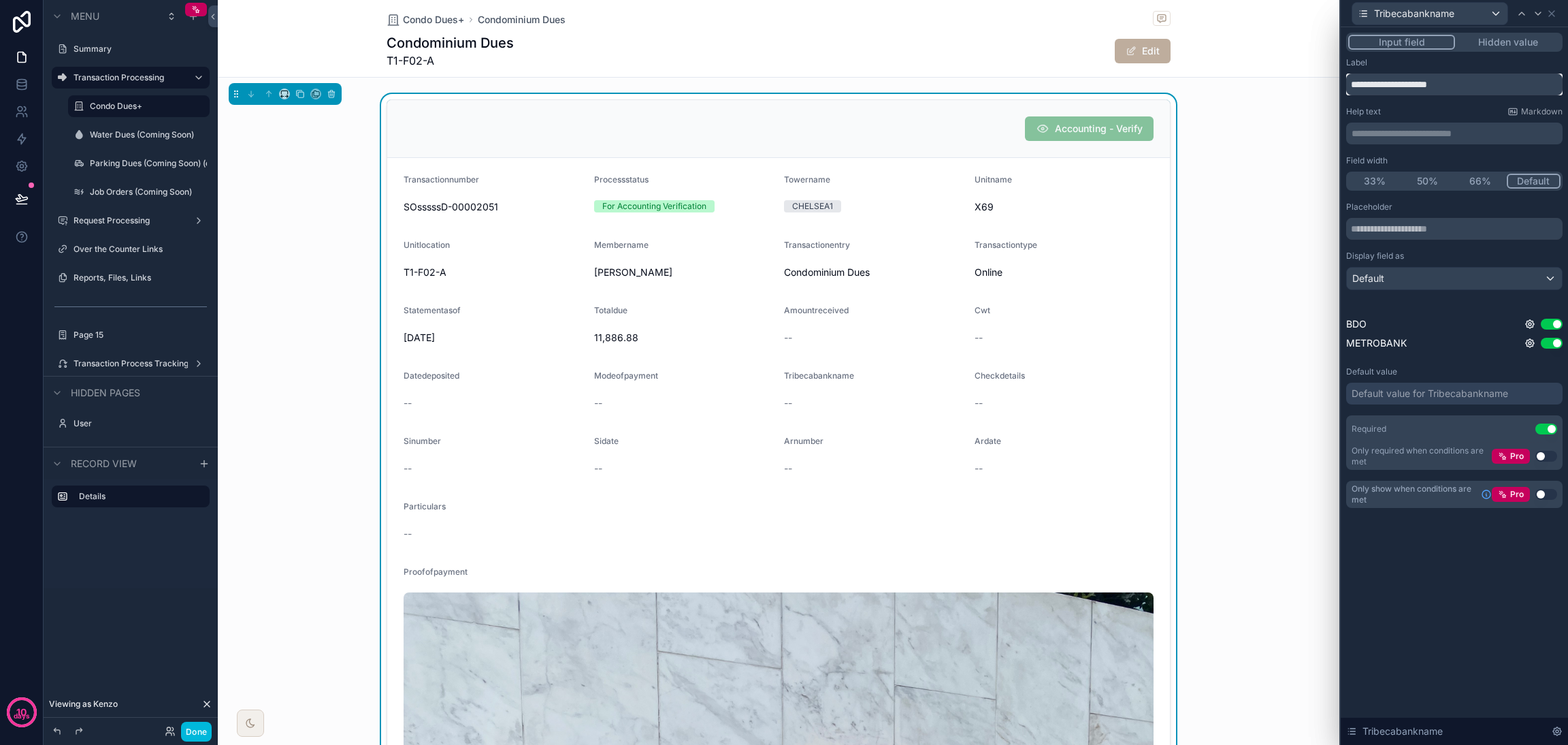
type input "**********"
click at [1161, 130] on p "**********" at bounding box center [1455, 133] width 208 height 14
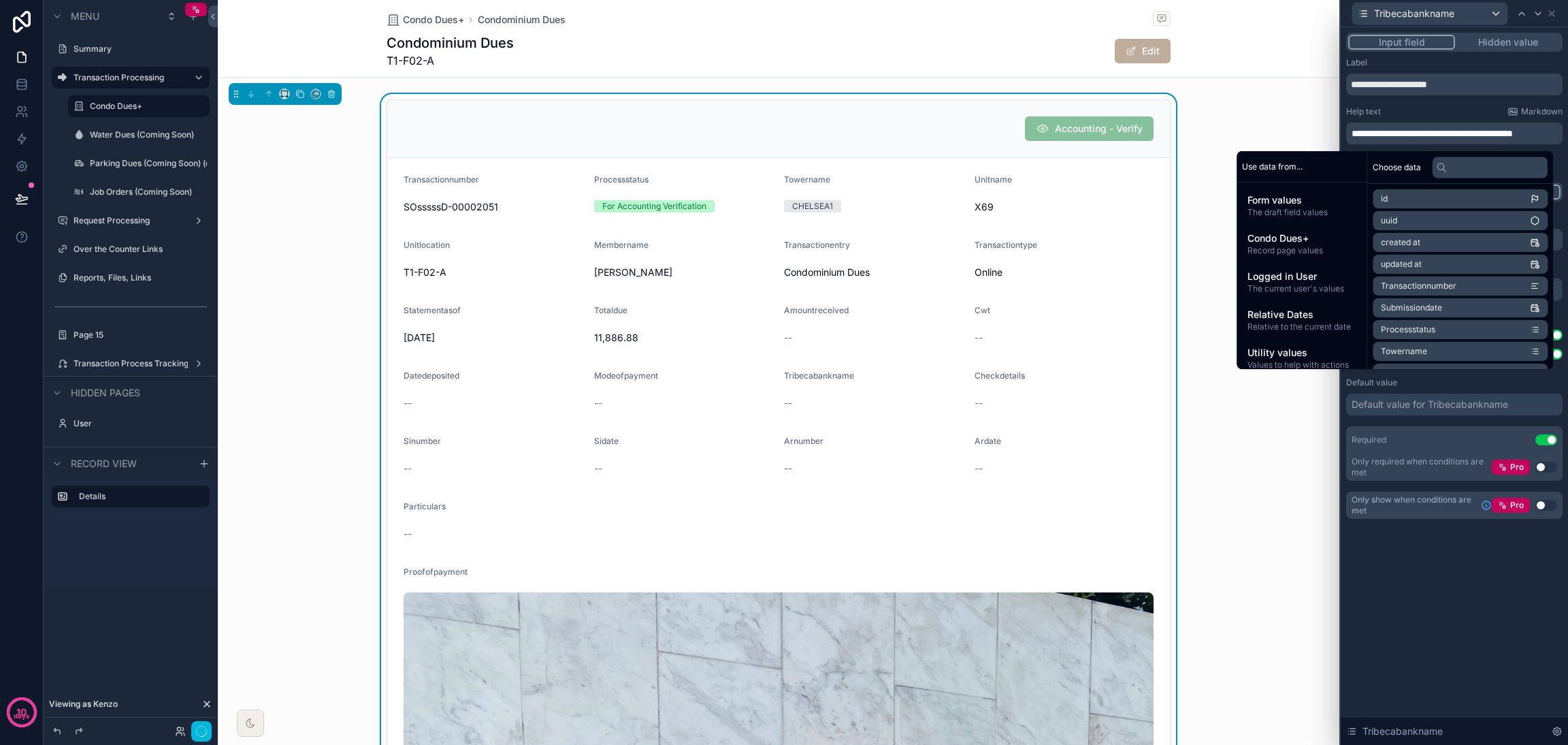
scroll to position [0, 0]
click at [1161, 551] on div "**********" at bounding box center [1454, 386] width 227 height 718
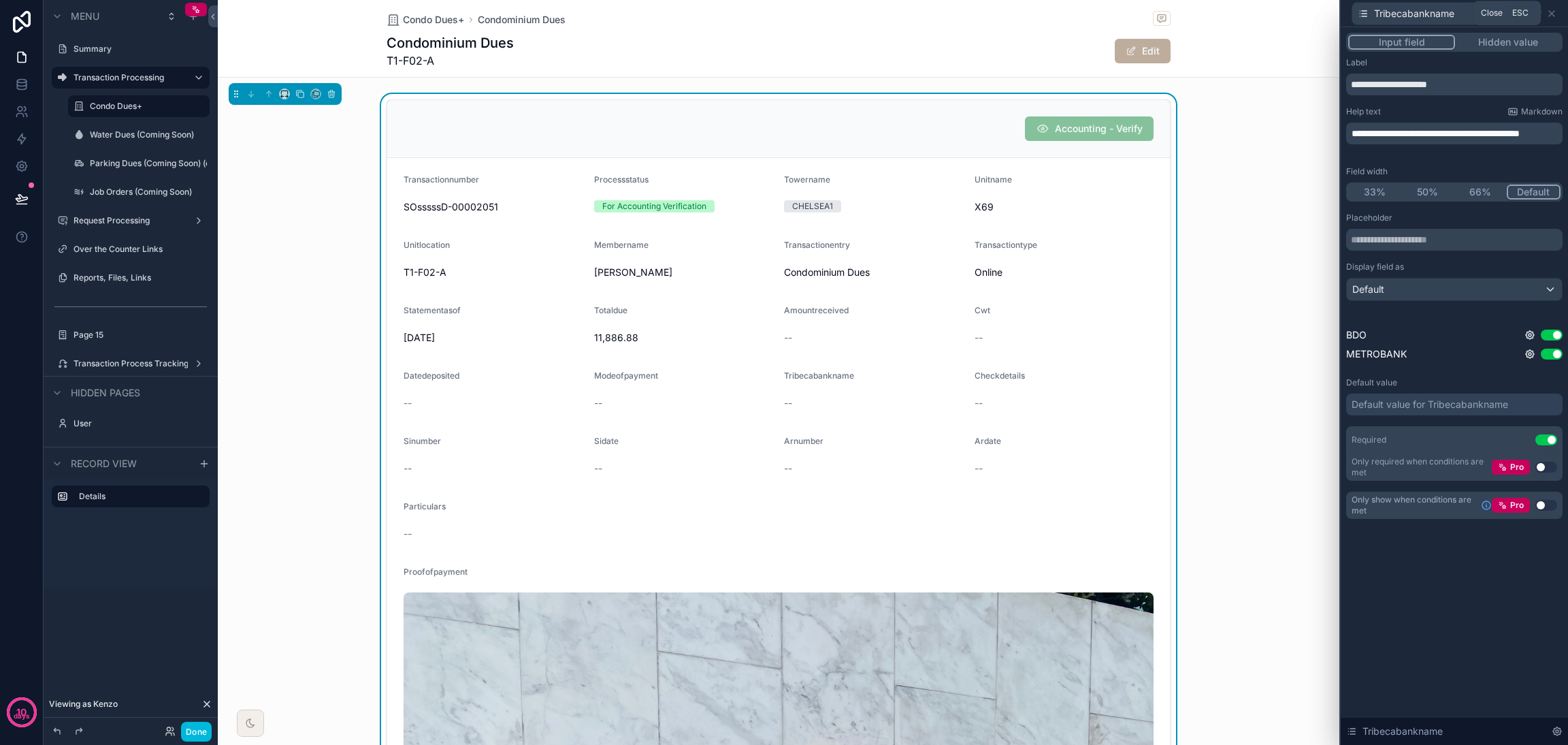
click at [1161, 14] on icon at bounding box center [1551, 13] width 11 height 11
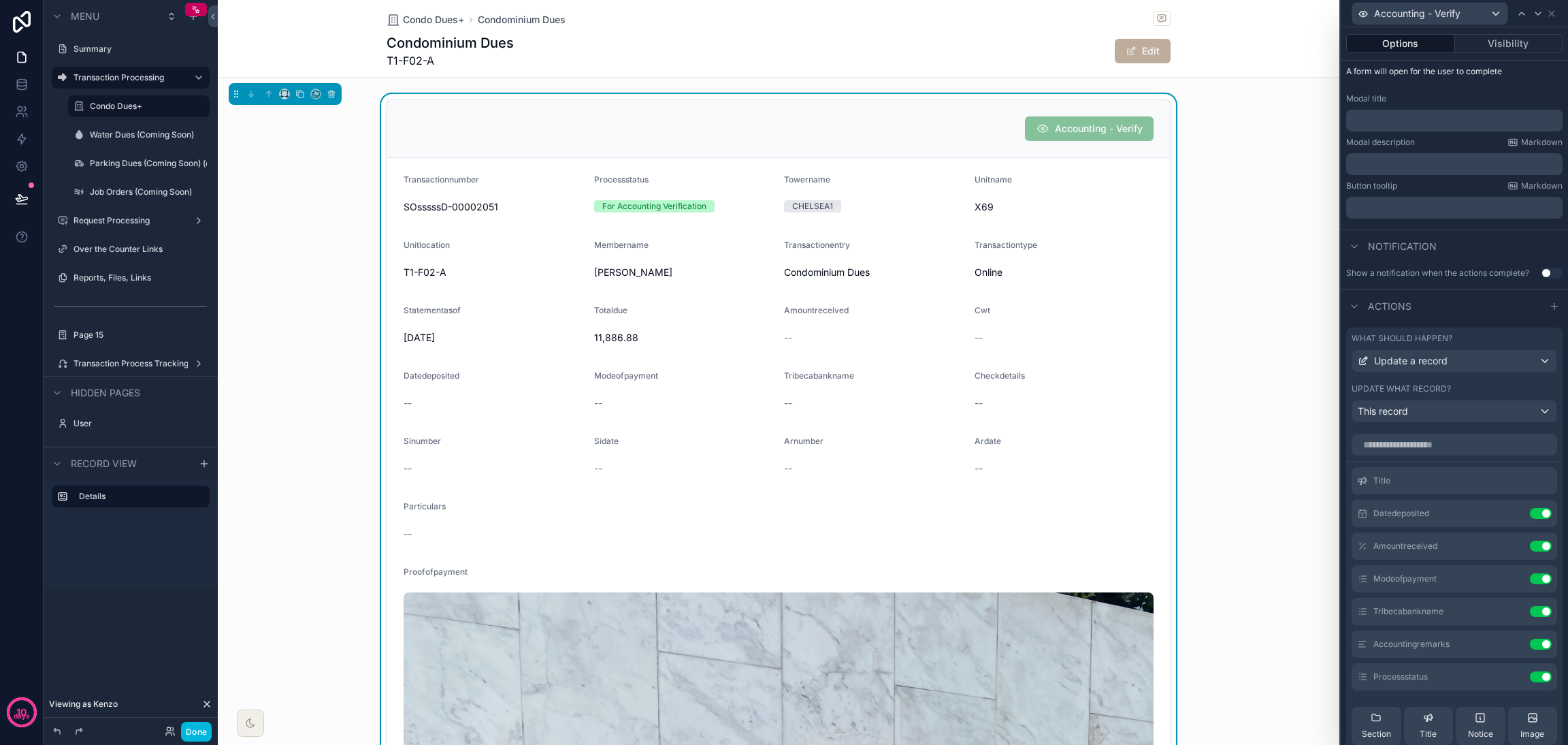
scroll to position [102, 0]
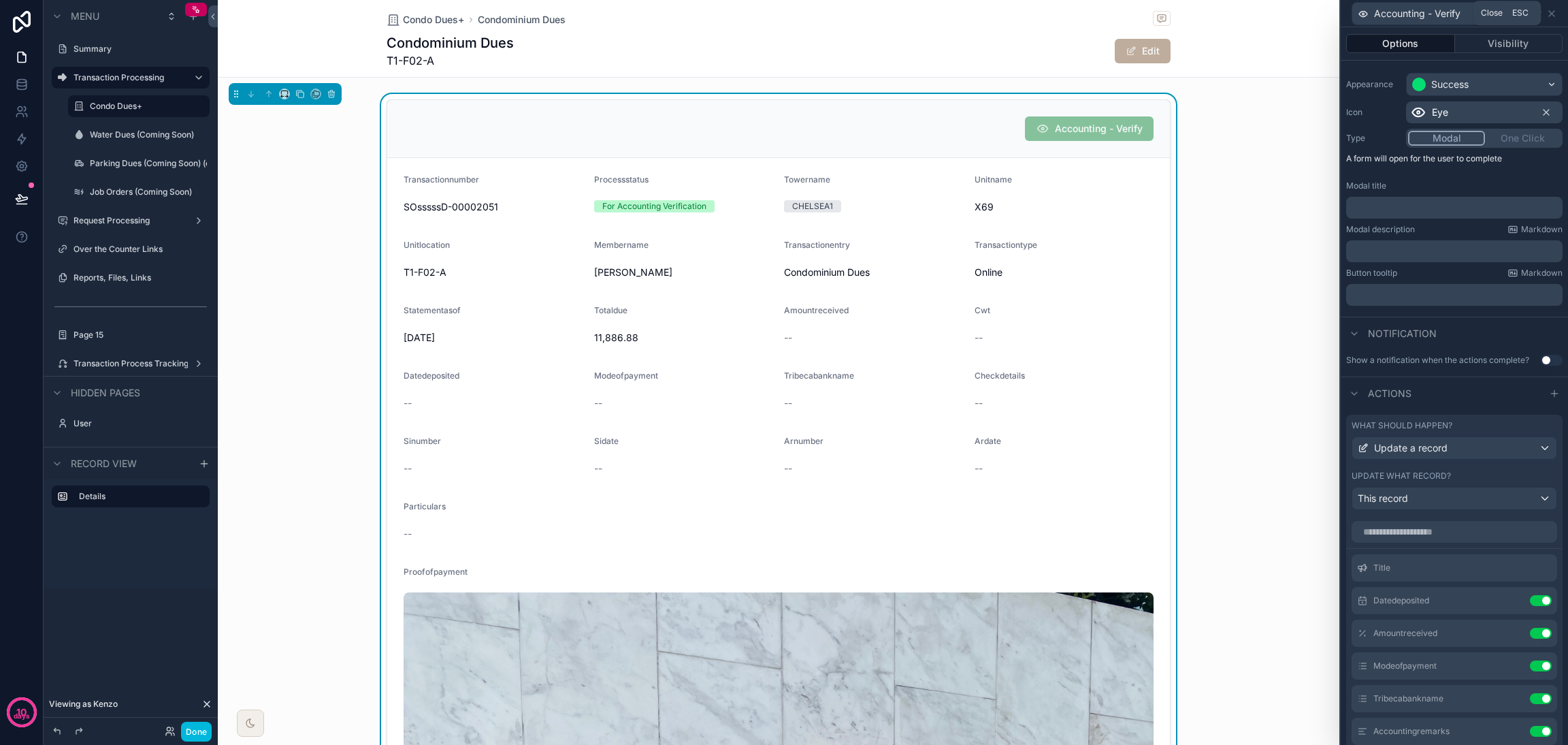
click at [1161, 12] on icon at bounding box center [1551, 14] width 6 height 6
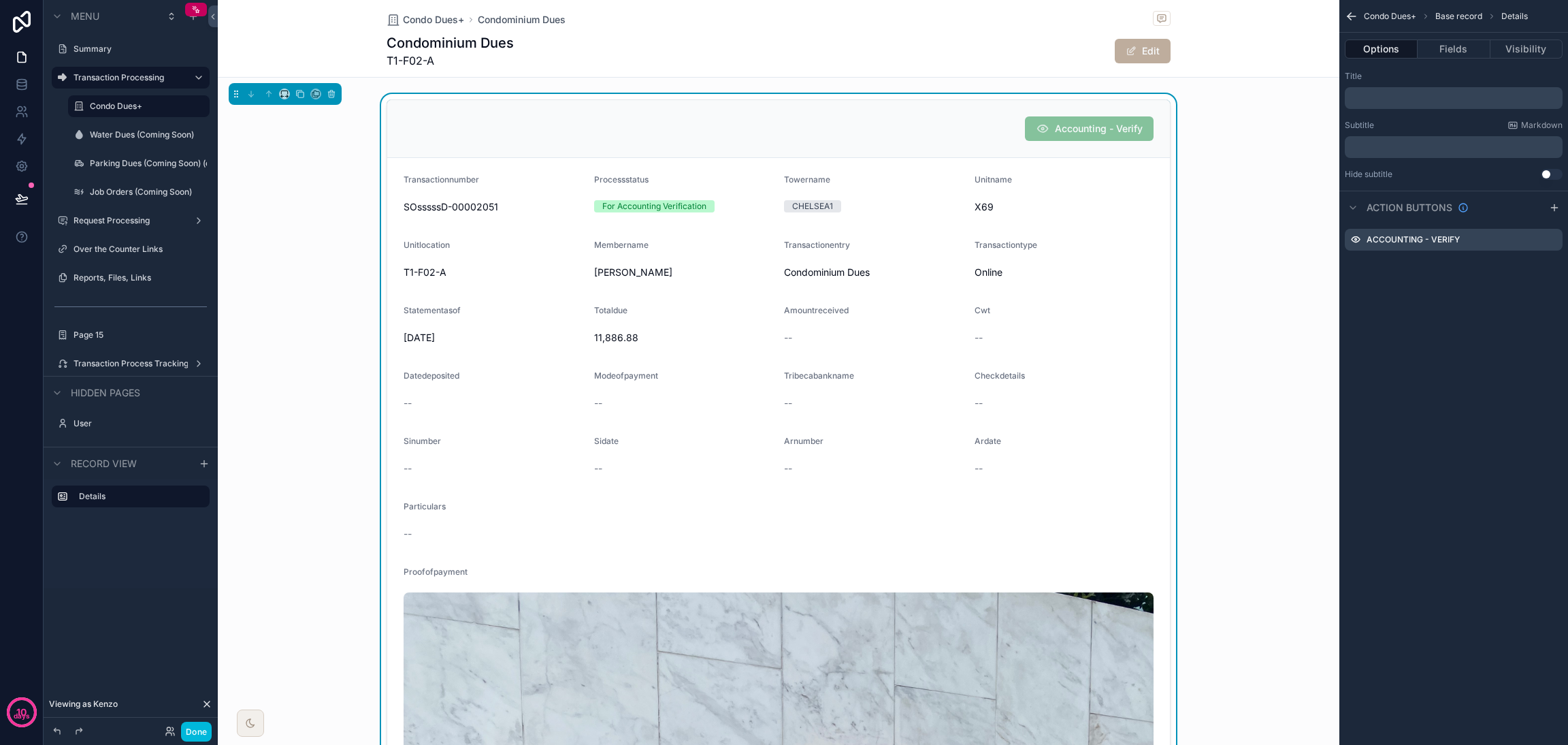
click at [193, 551] on button "Done" at bounding box center [195, 731] width 30 height 19
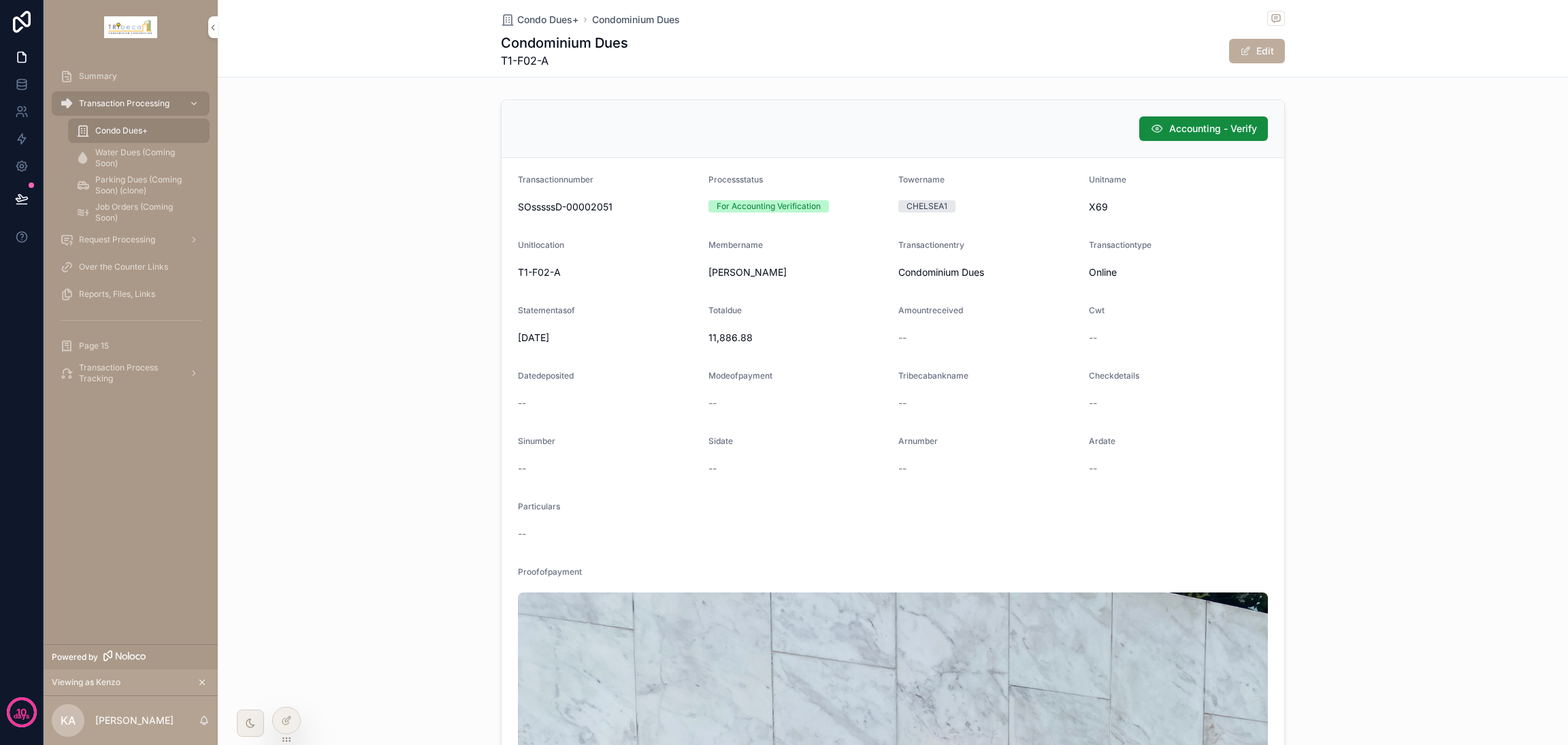
click at [1161, 125] on span "Accounting - Verify" at bounding box center [1213, 128] width 87 height 14
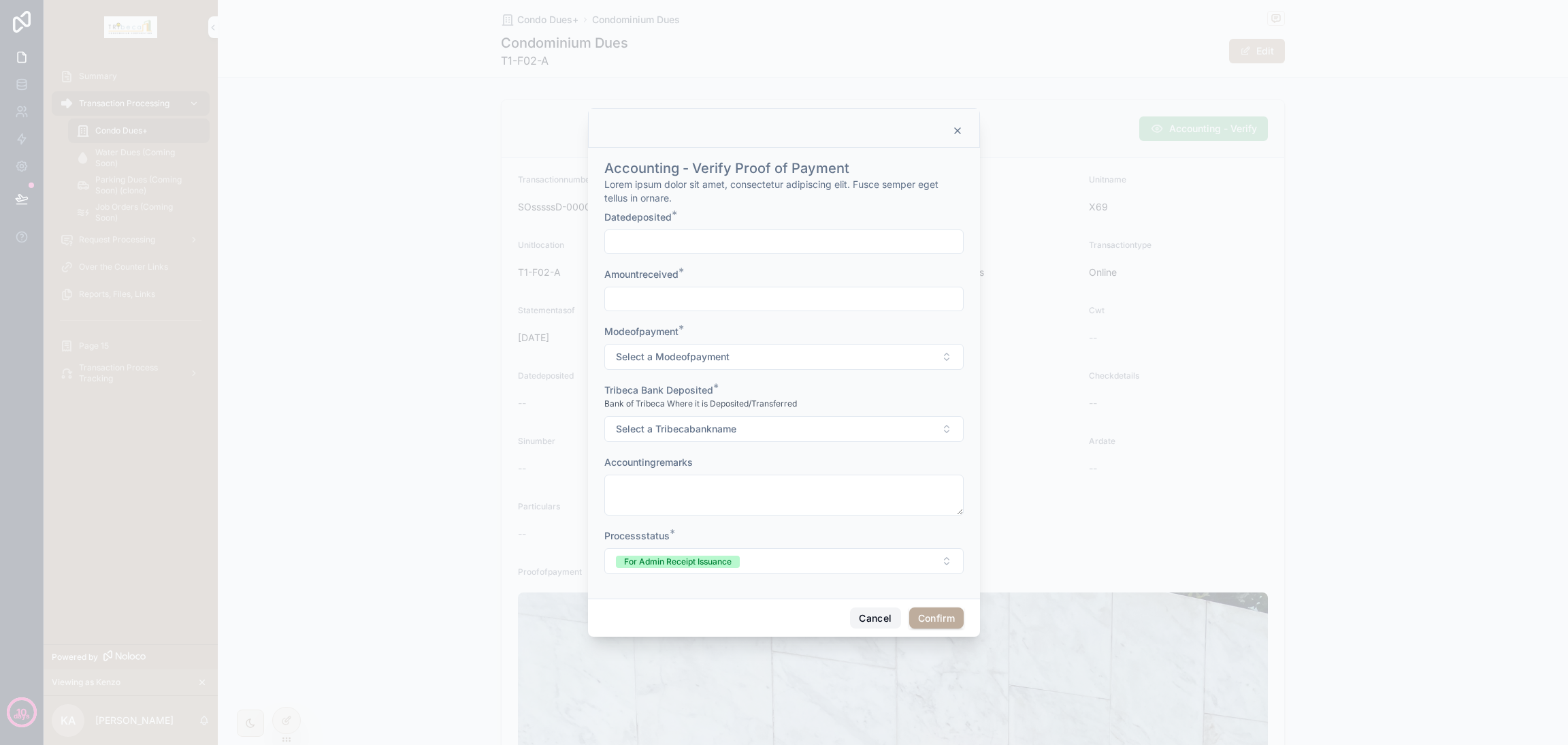
click at [873, 551] on button "Cancel" at bounding box center [875, 618] width 51 height 21
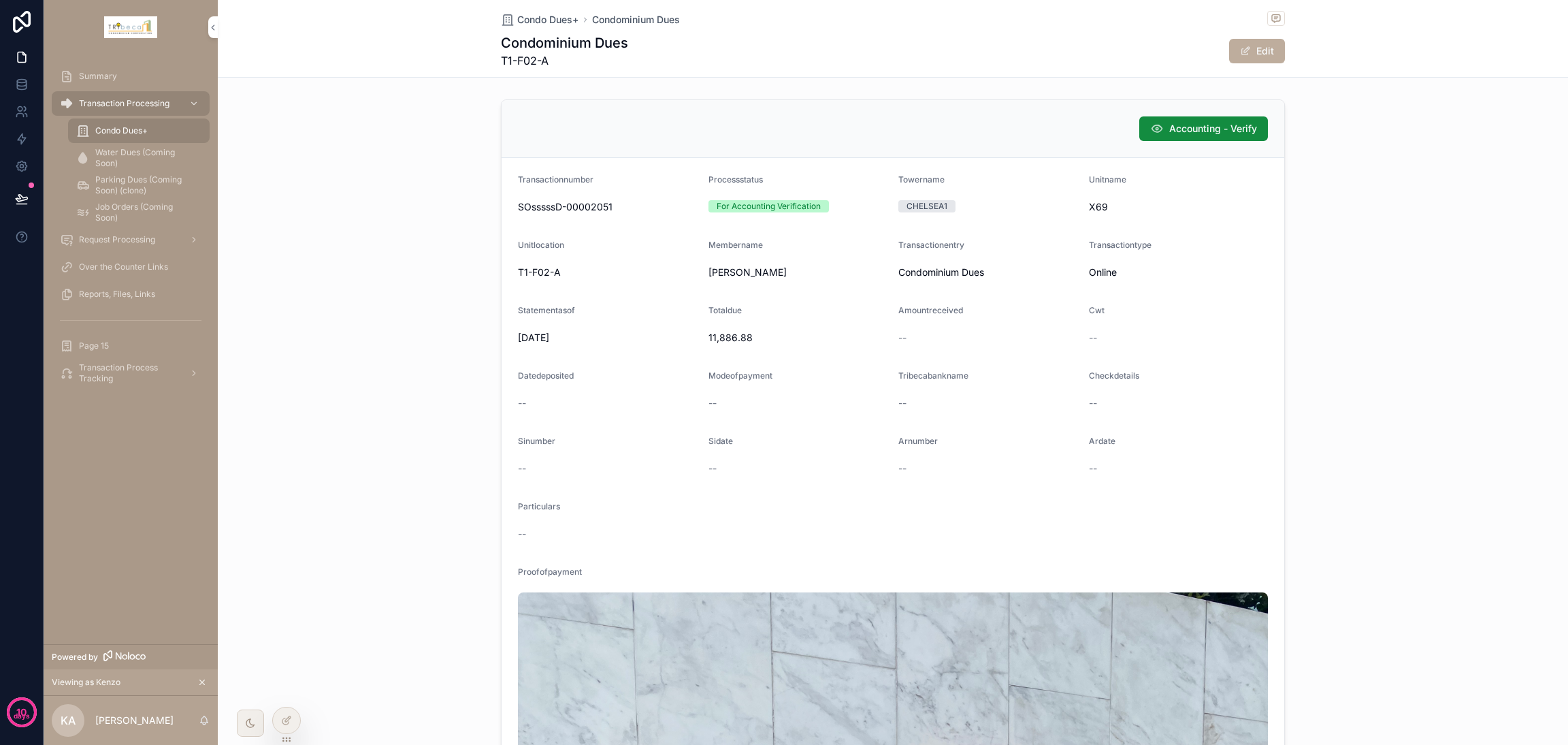
click at [285, 551] on icon at bounding box center [285, 721] width 6 height 6
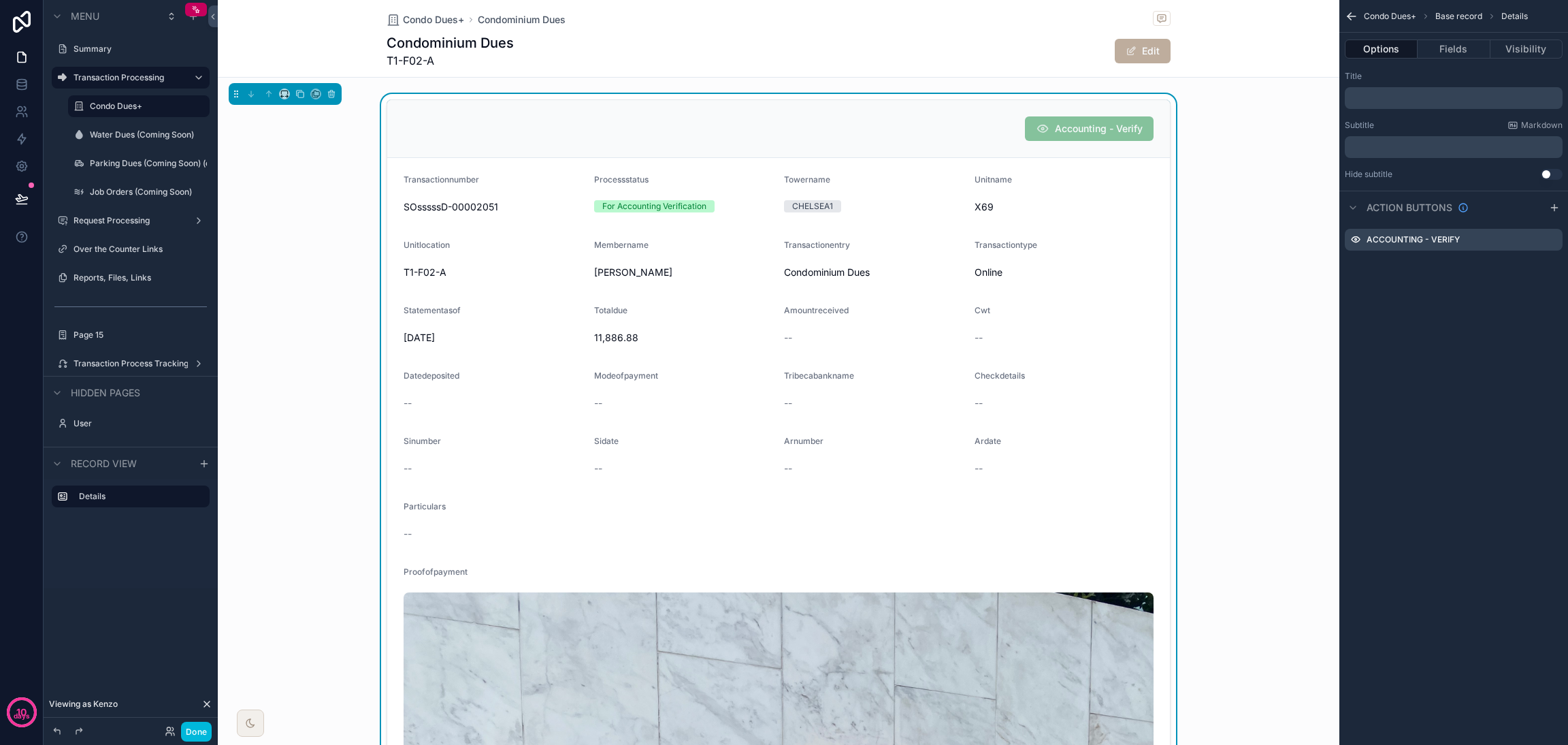
click at [0, 0] on icon "scrollable content" at bounding box center [0, 0] width 0 height 0
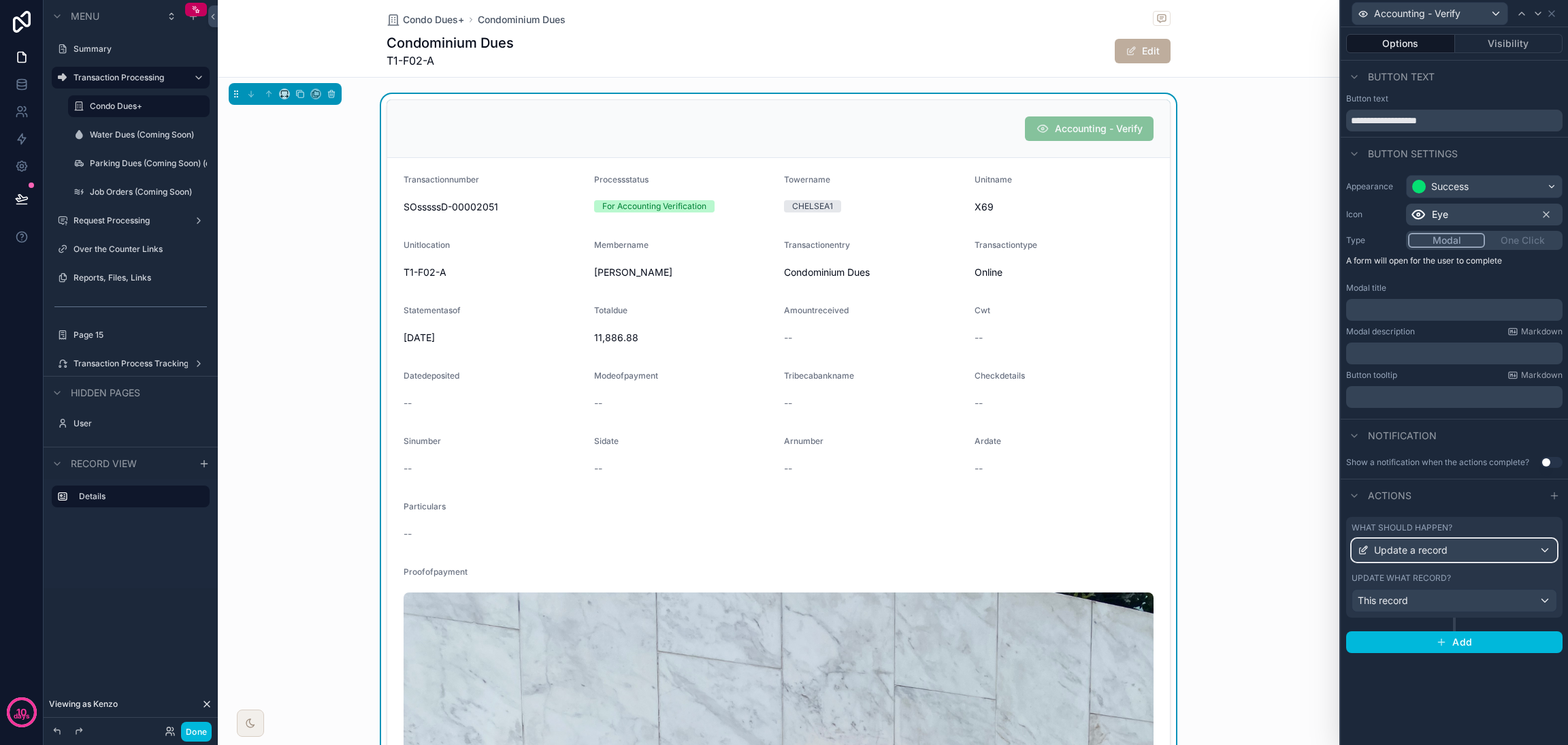
click at [1161, 544] on div "Update a record" at bounding box center [1454, 550] width 204 height 21
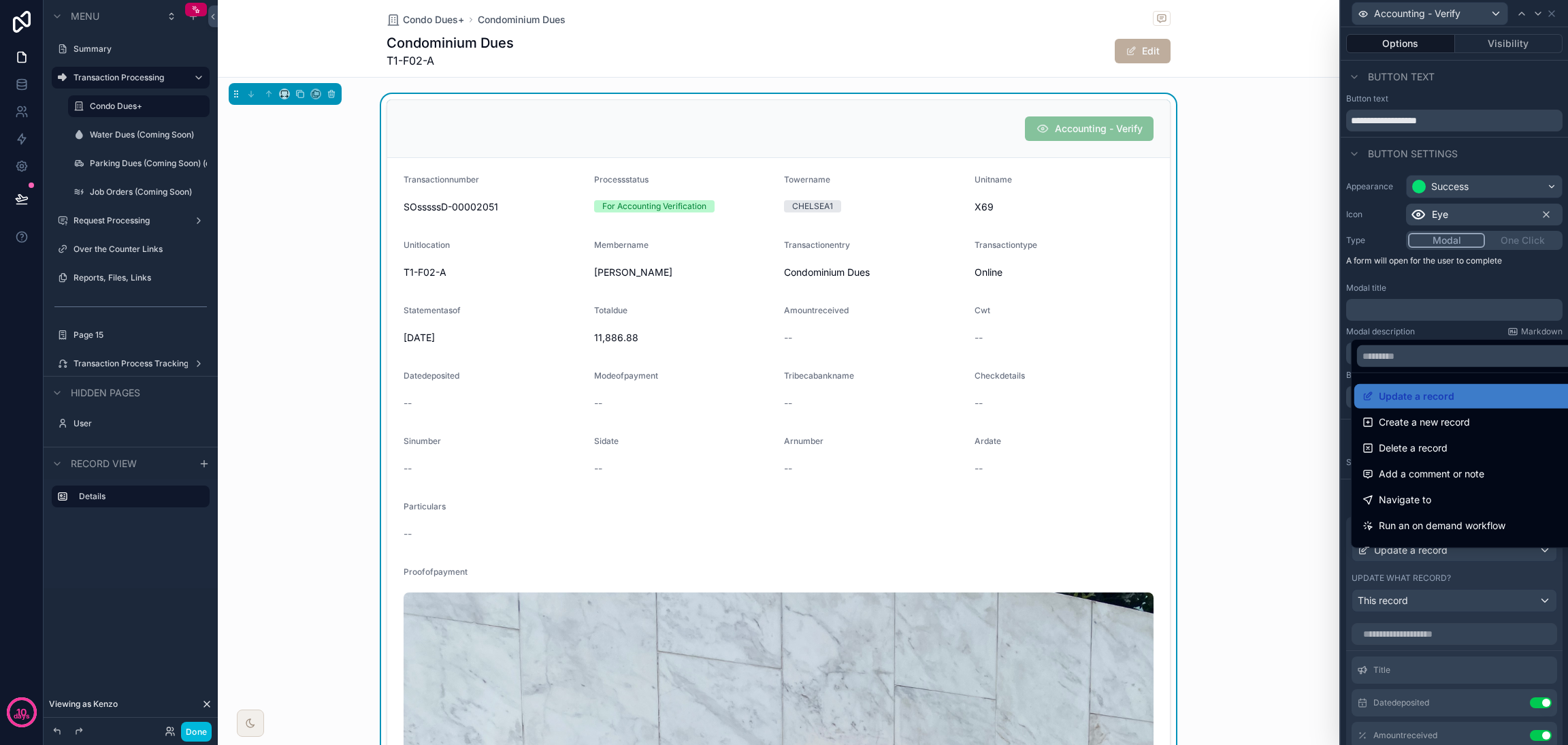
click at [1161, 551] on div at bounding box center [1454, 372] width 227 height 745
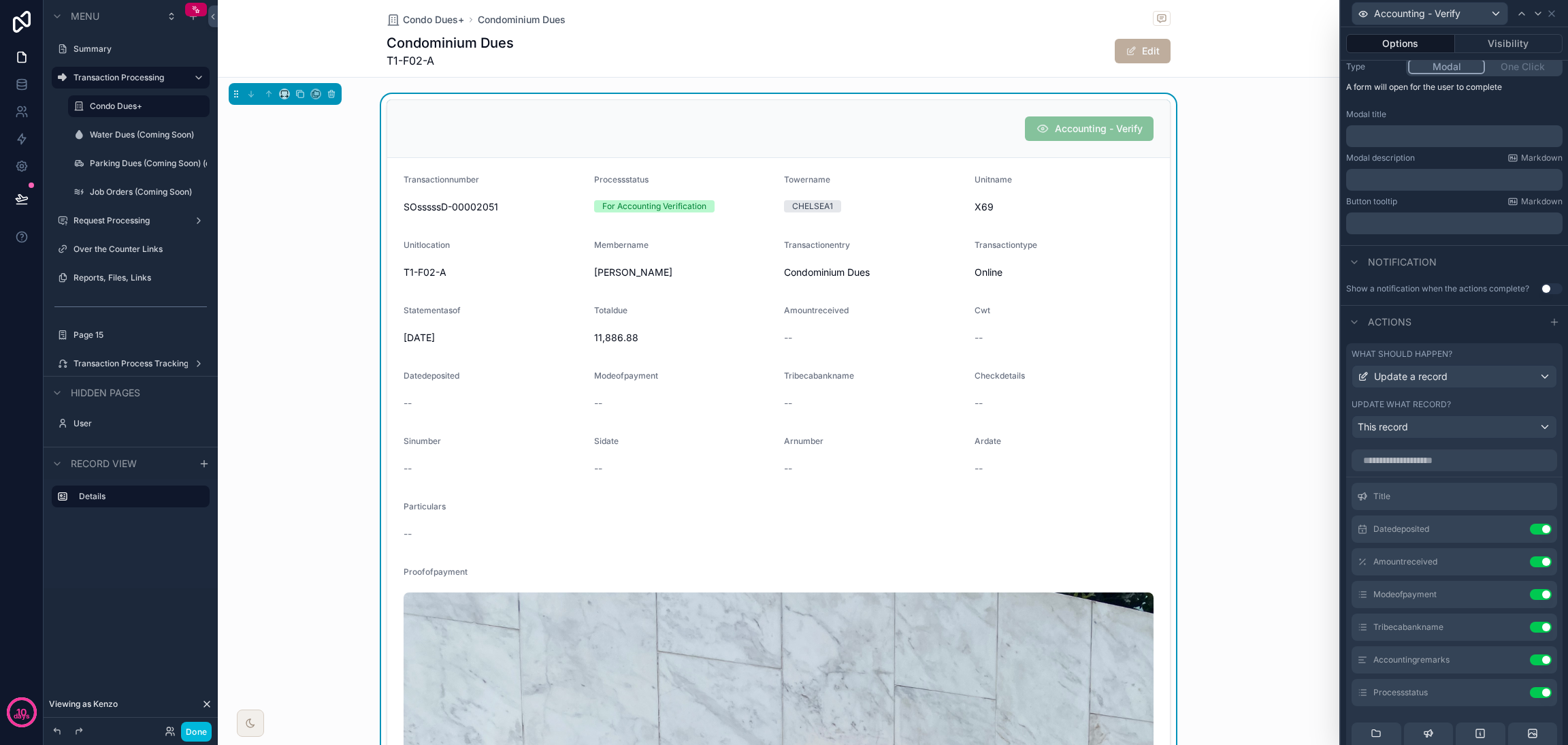
scroll to position [330, 0]
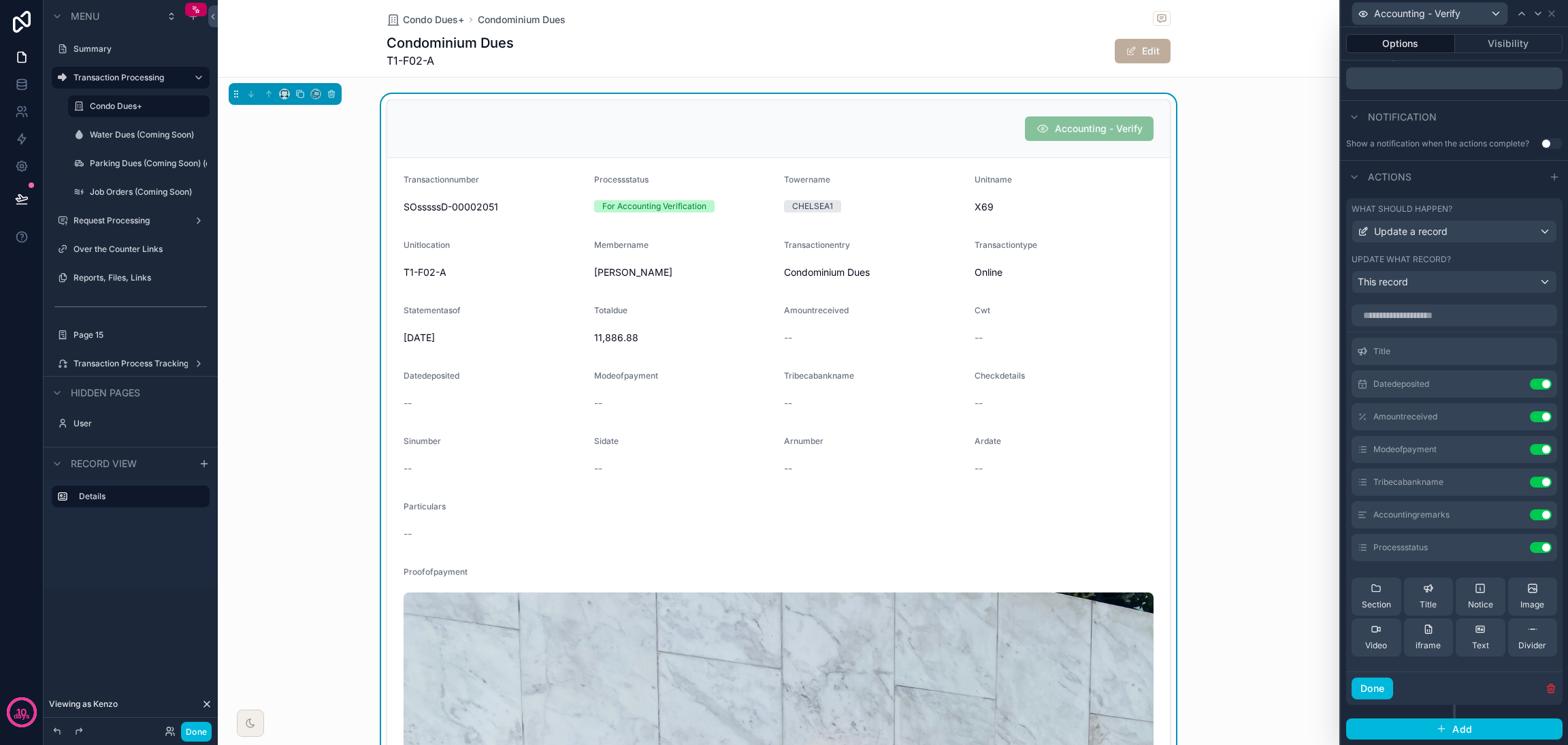
click at [0, 0] on icon at bounding box center [0, 0] width 0 height 0
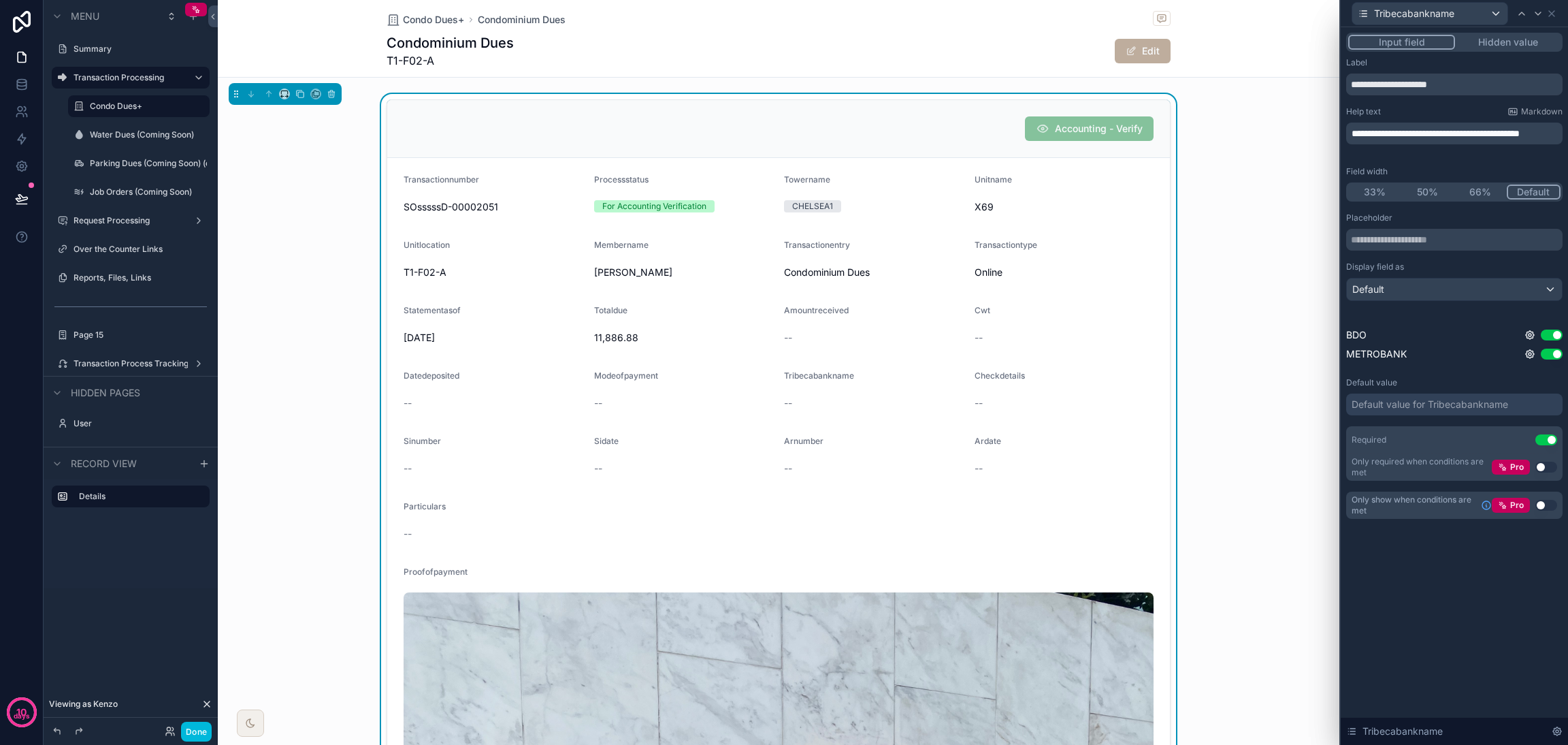
click at [1161, 131] on span "**********" at bounding box center [1435, 133] width 168 height 10
click at [1161, 138] on span "**********" at bounding box center [1453, 133] width 205 height 10
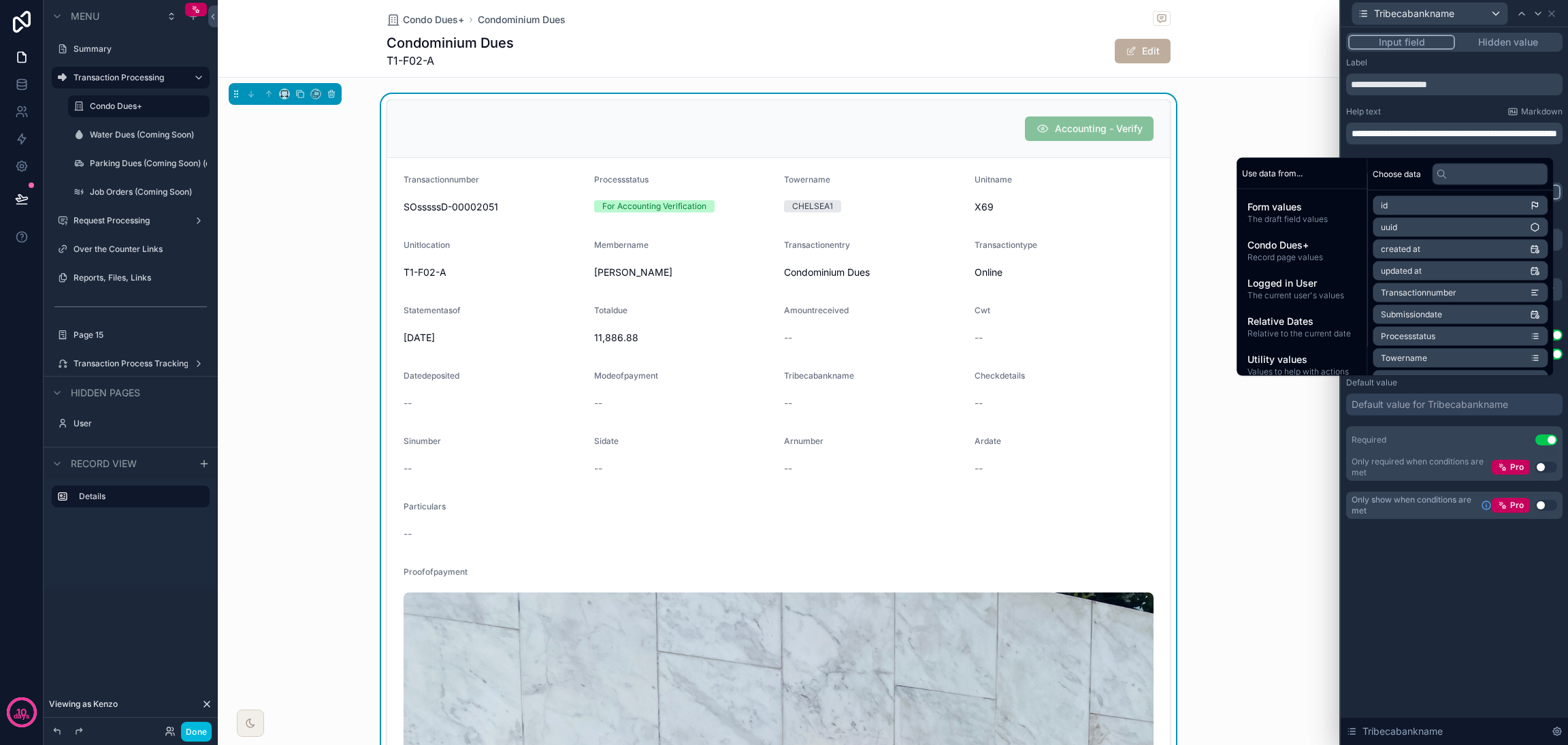
click at [1161, 551] on div "**********" at bounding box center [1454, 386] width 227 height 718
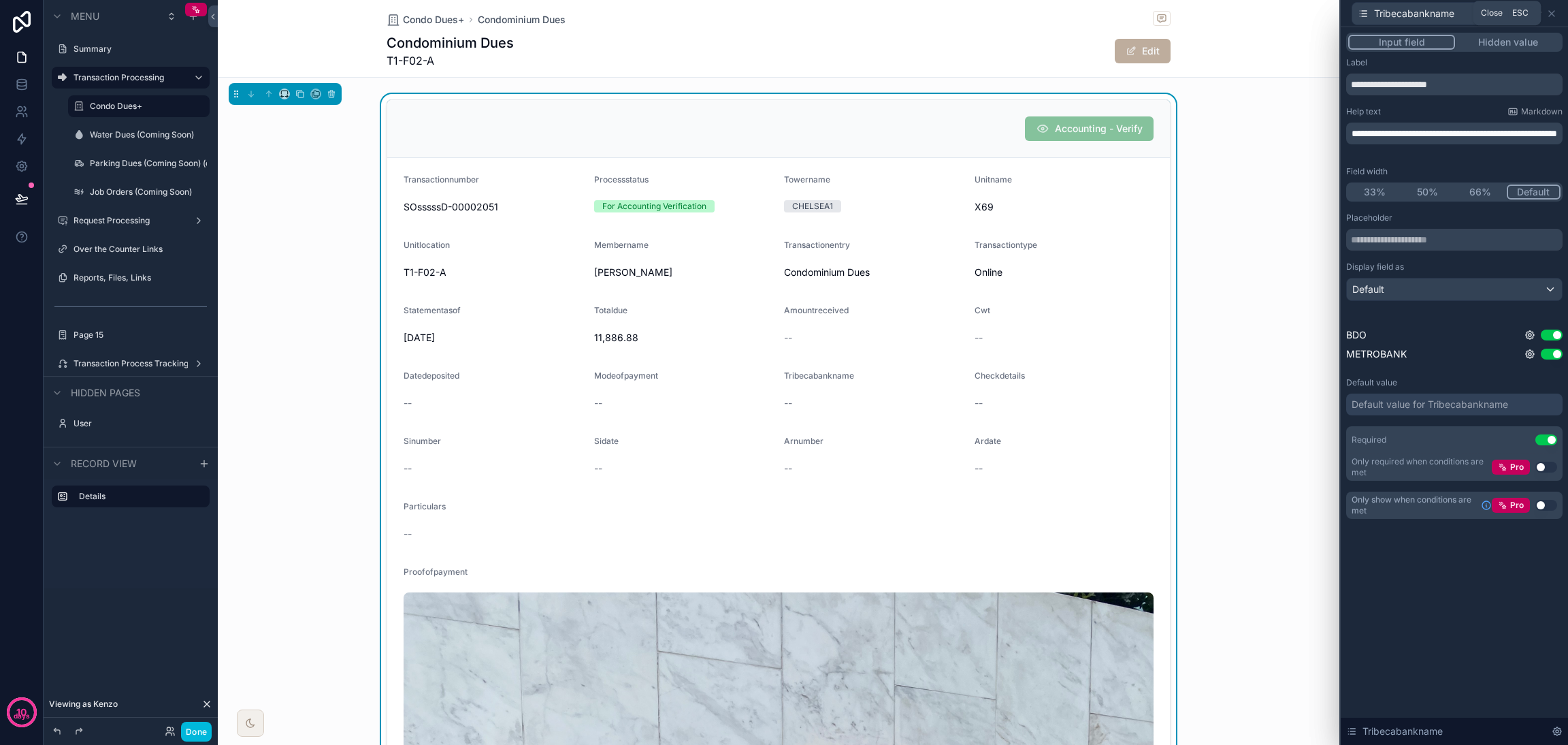
click at [1161, 17] on icon at bounding box center [1551, 13] width 11 height 11
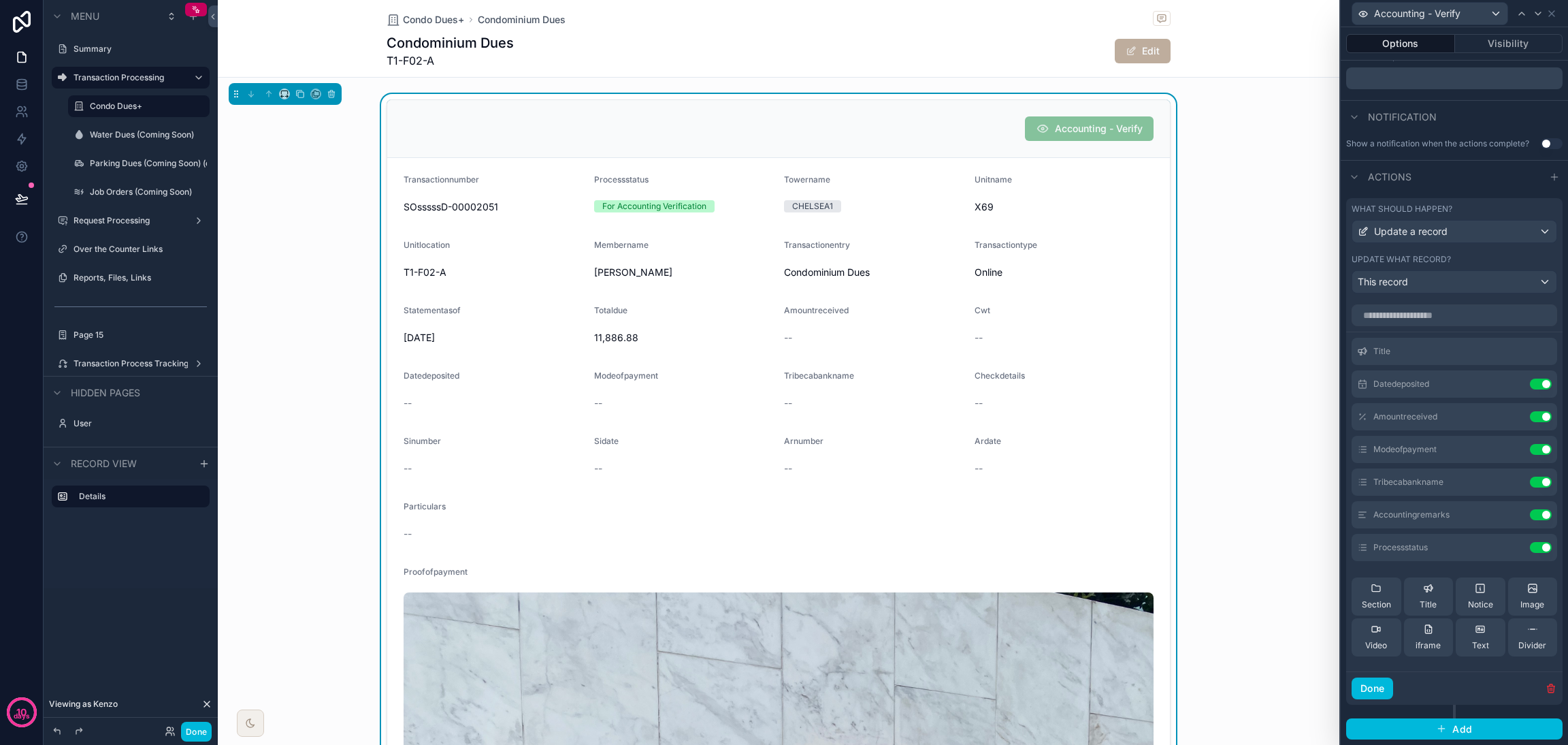
click at [201, 551] on button "Done" at bounding box center [195, 731] width 30 height 19
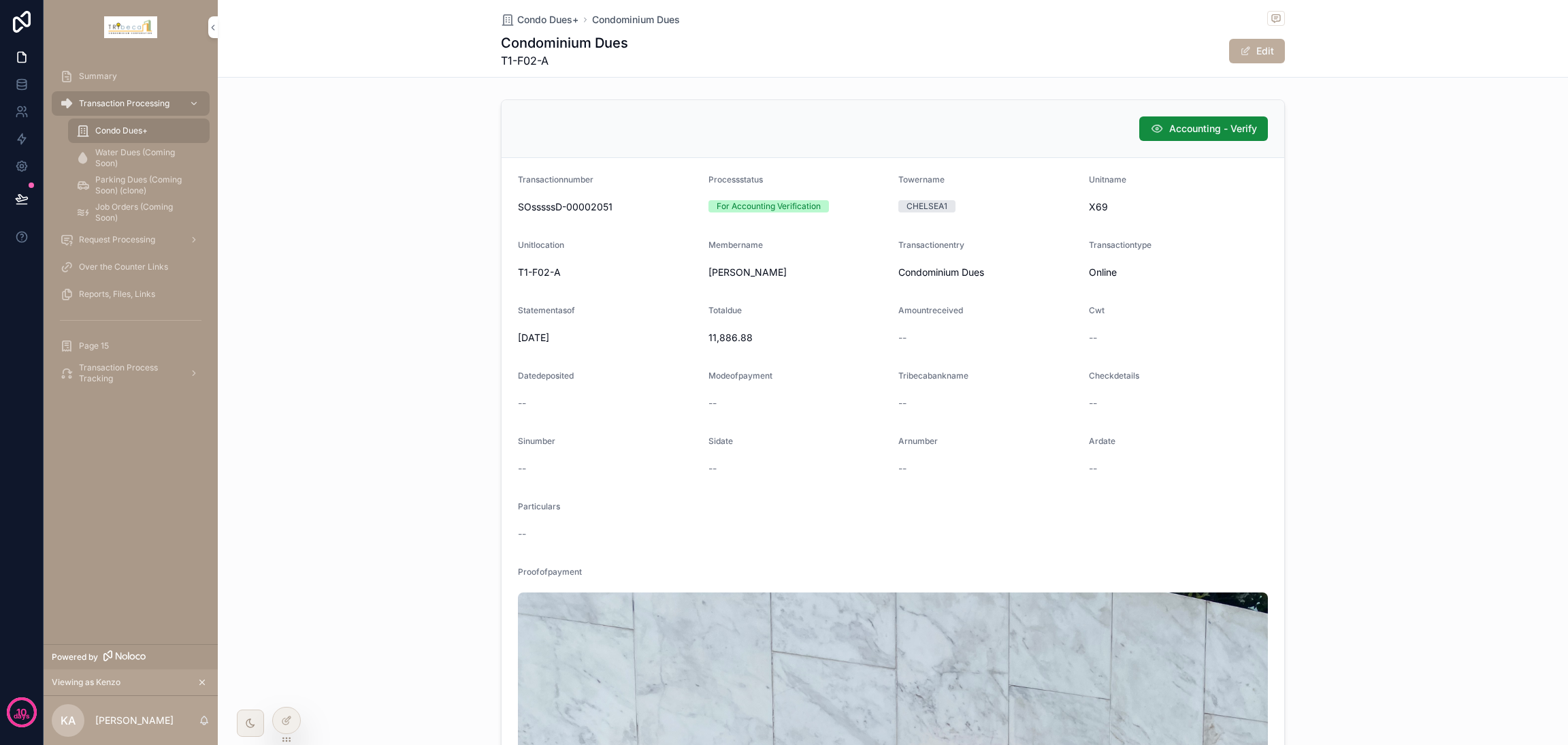
click at [1161, 130] on span "Accounting - Verify" at bounding box center [1213, 128] width 87 height 14
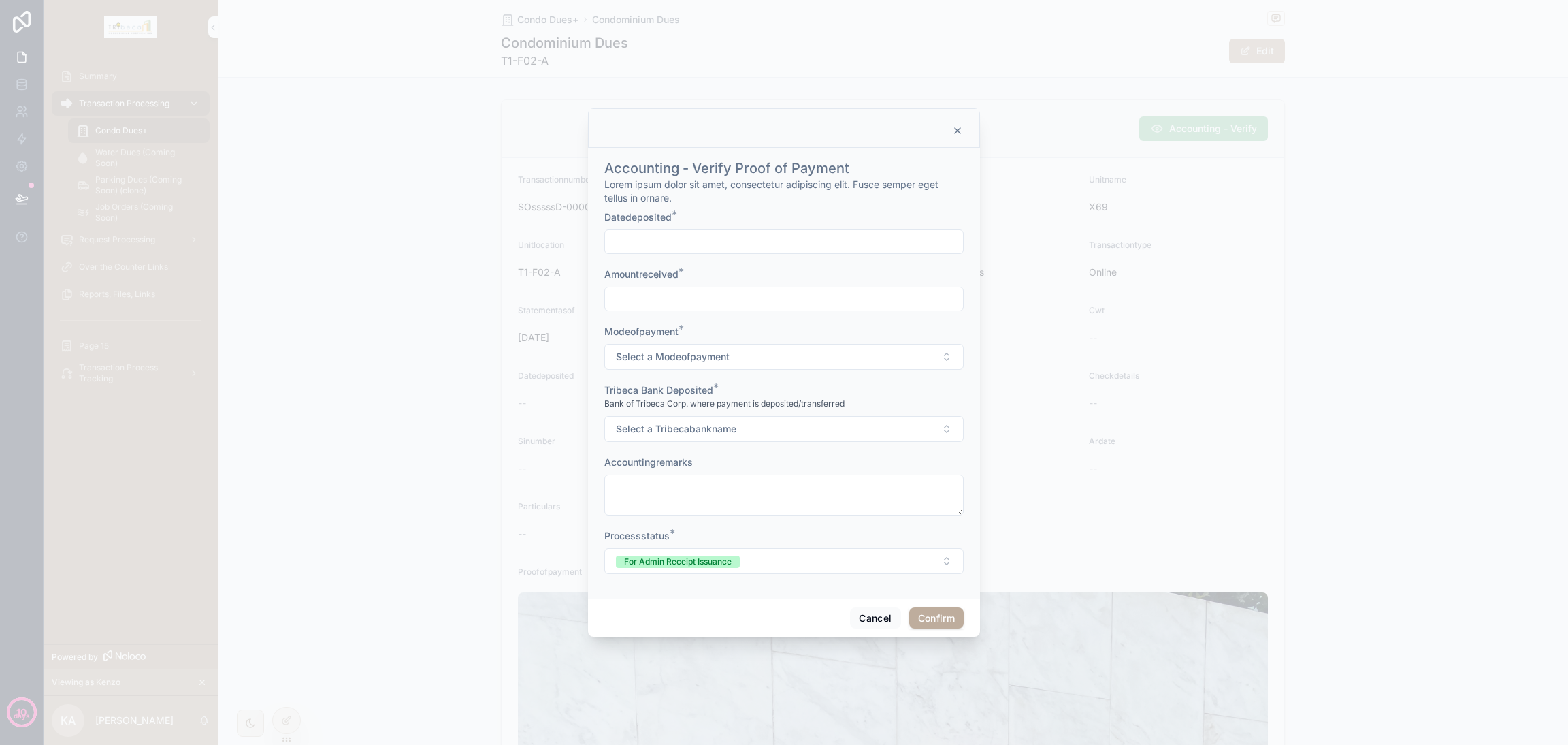
click at [866, 430] on button "Select a Tribecabankname" at bounding box center [784, 429] width 360 height 26
click at [868, 430] on button "Select a Tribecabankname" at bounding box center [784, 429] width 360 height 26
click at [867, 357] on button "Select a Modeofpayment" at bounding box center [784, 356] width 360 height 26
click at [908, 394] on div "Tribeca Bank Deposited *" at bounding box center [784, 390] width 360 height 14
click at [831, 551] on button "For Admin Receipt Issuance" at bounding box center [784, 560] width 360 height 26
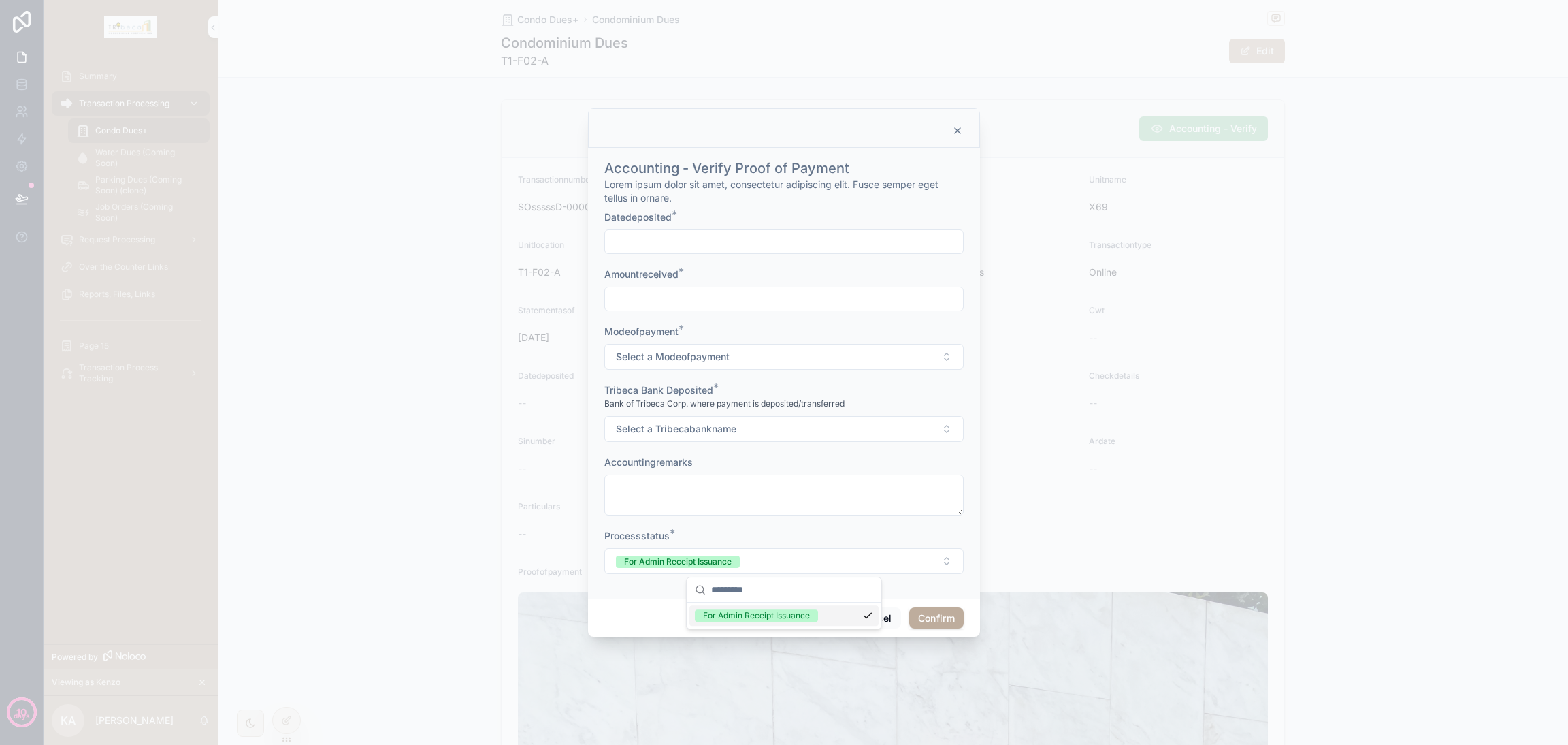
click at [831, 551] on button "For Admin Receipt Issuance" at bounding box center [784, 560] width 360 height 26
click at [871, 551] on button "Cancel" at bounding box center [875, 618] width 51 height 21
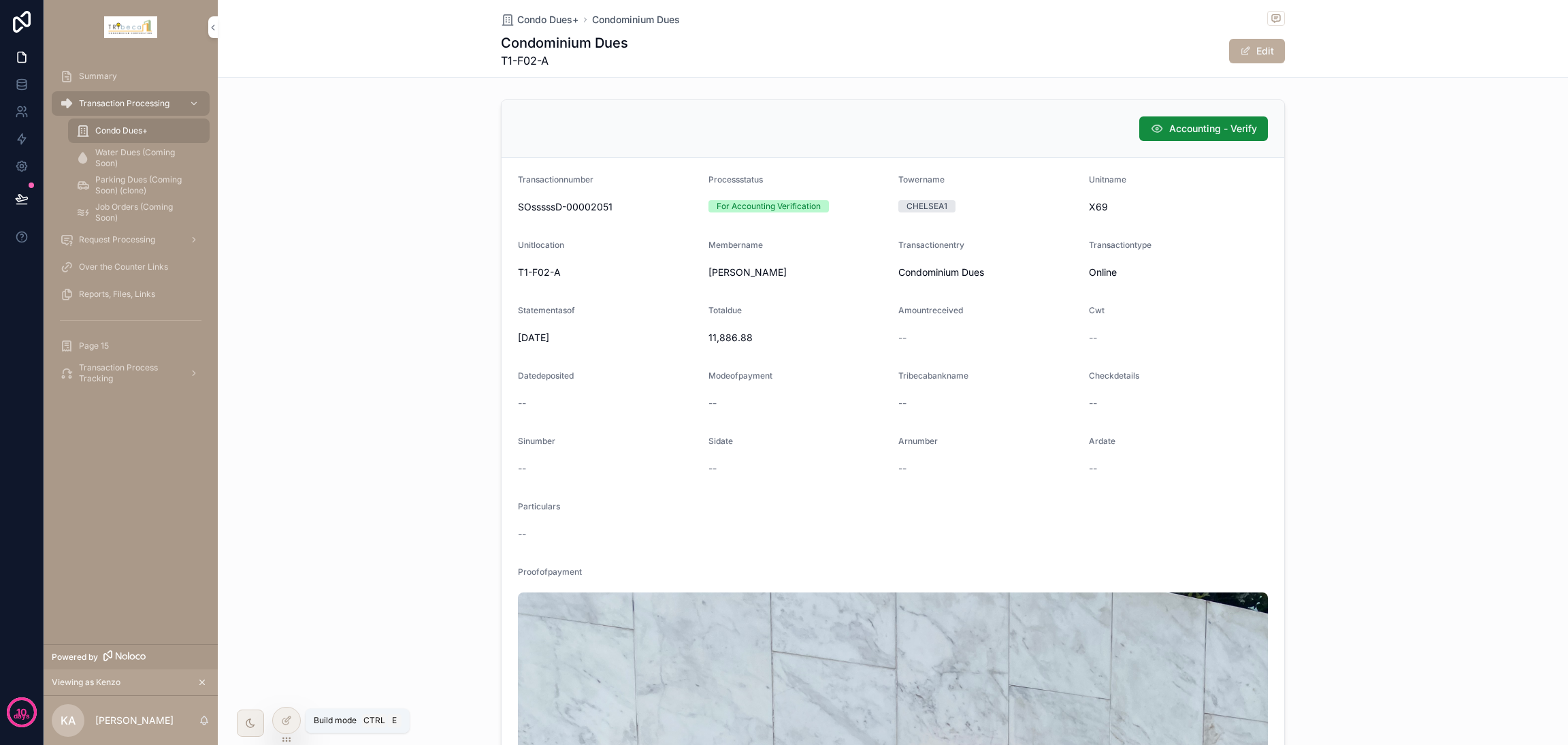
click at [293, 551] on div at bounding box center [287, 720] width 27 height 26
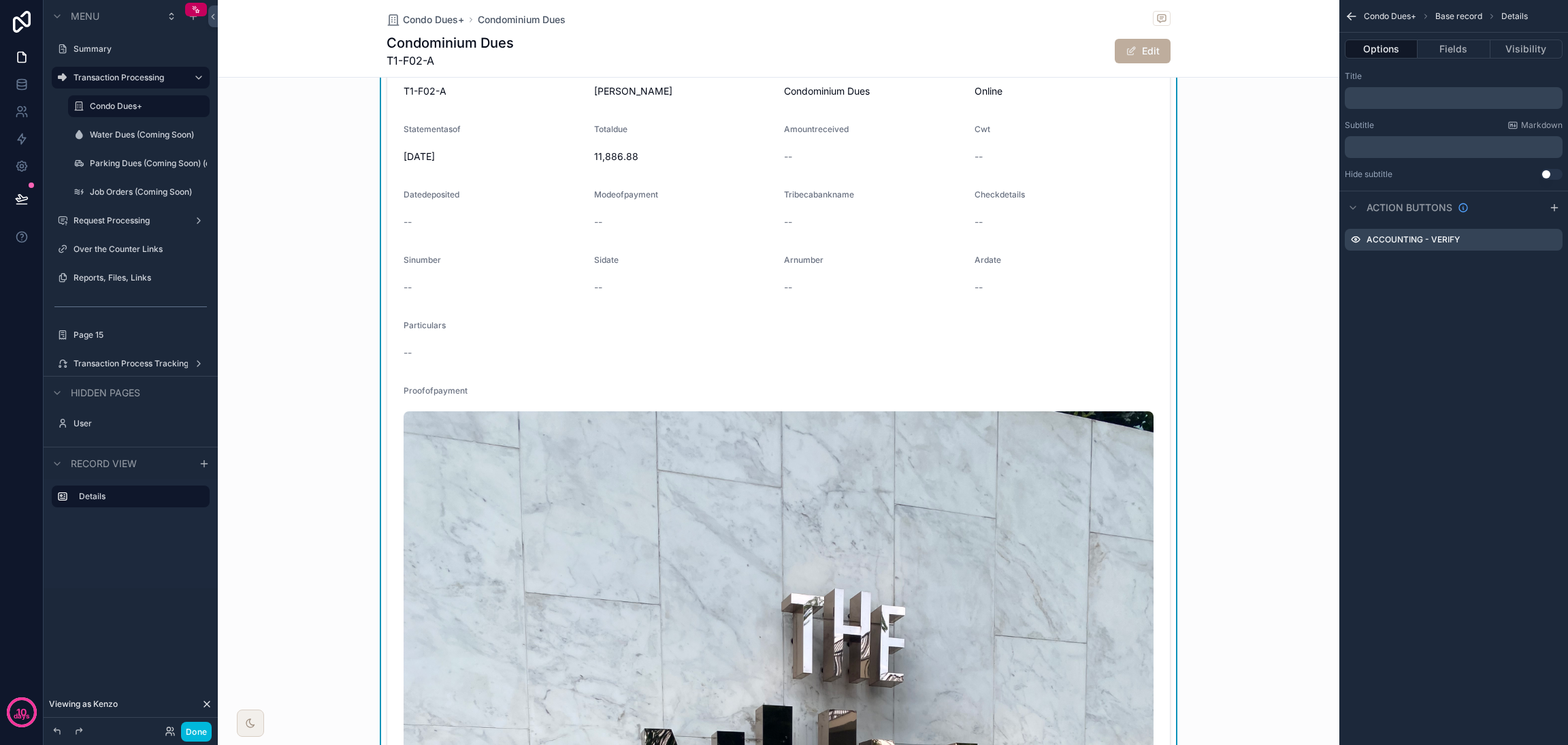
scroll to position [0, 0]
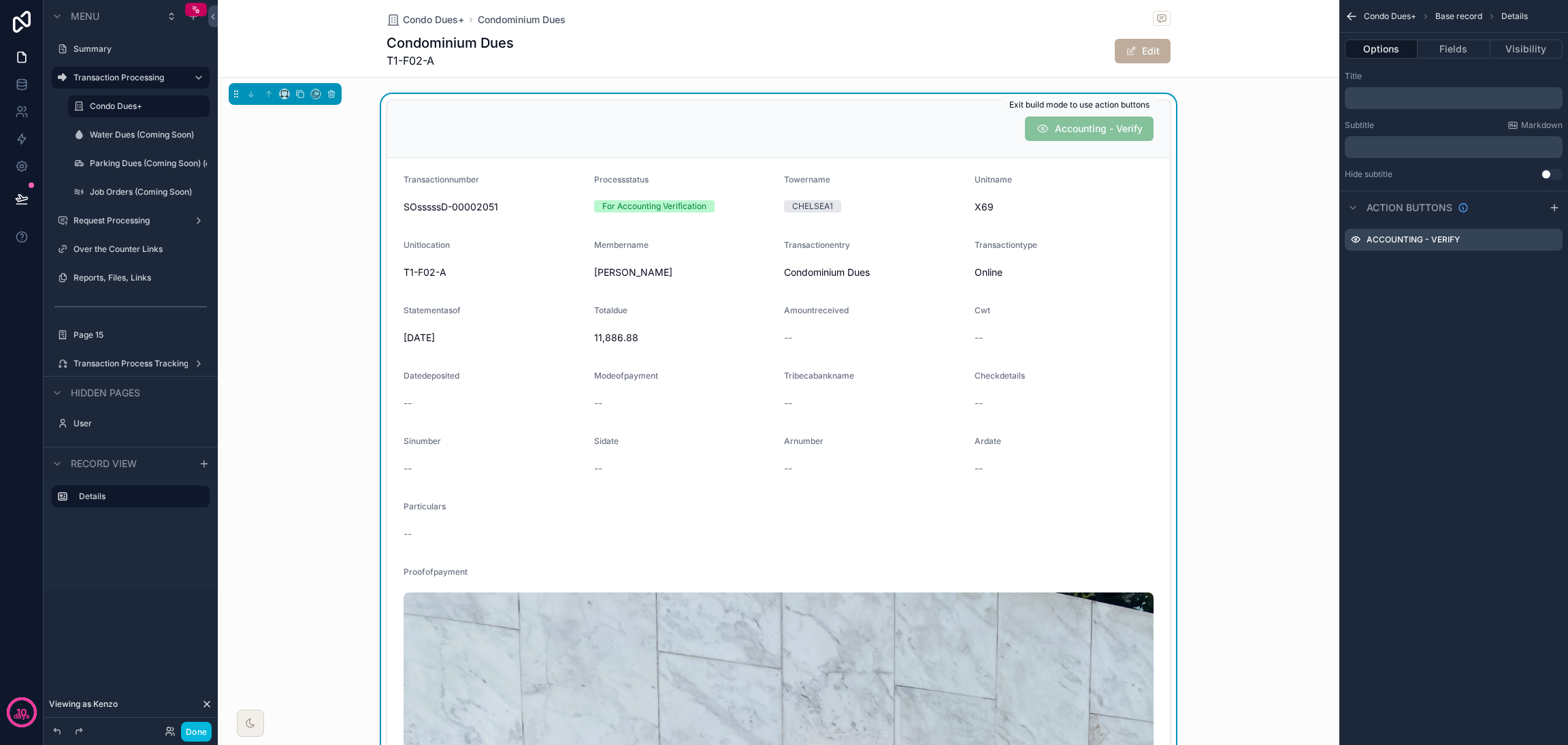
click at [1087, 130] on span "Accounting - Verify" at bounding box center [1089, 128] width 128 height 24
drag, startPoint x: 200, startPoint y: 732, endPoint x: 248, endPoint y: 714, distance: 51.3
click at [199, 551] on button "Done" at bounding box center [195, 731] width 30 height 19
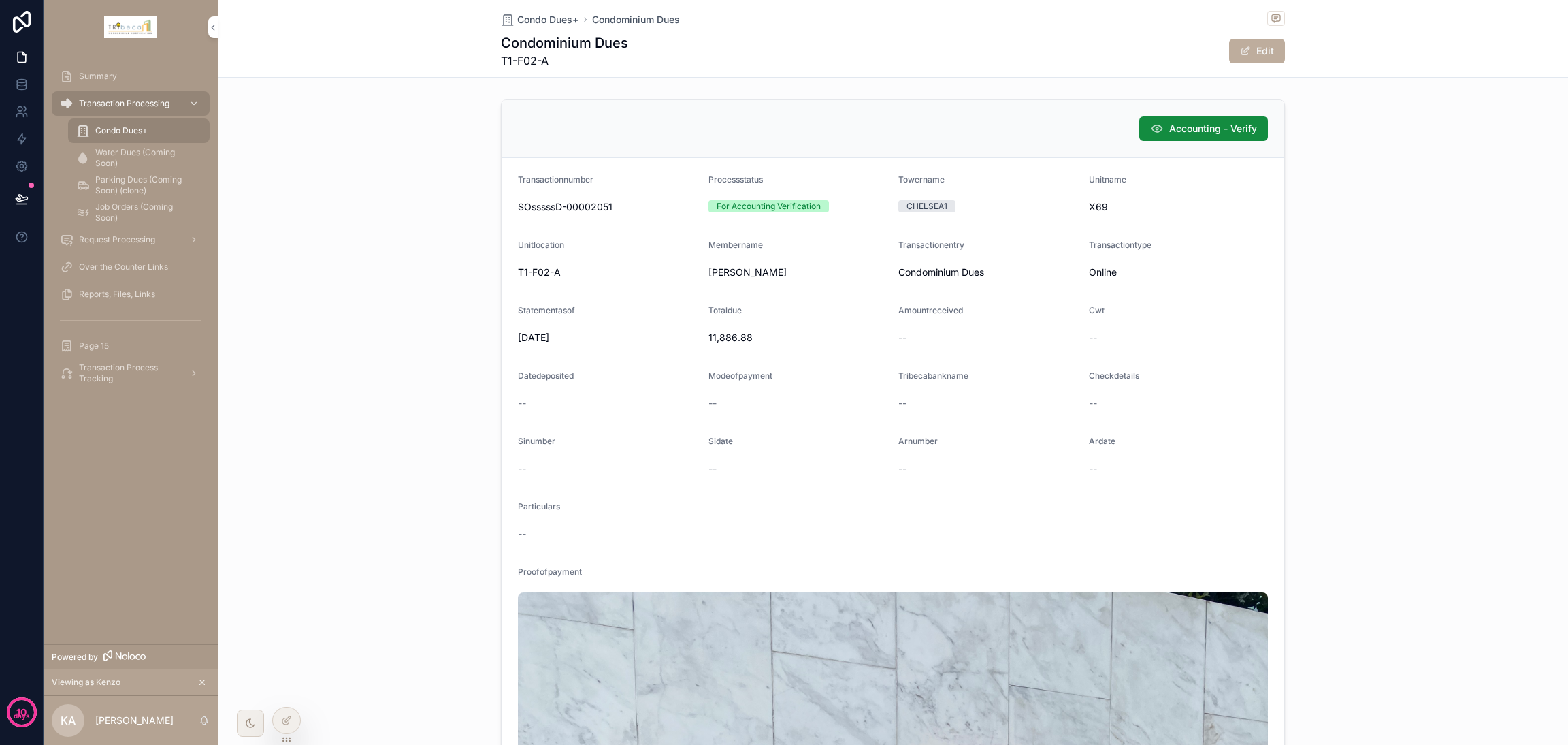
click at [1161, 128] on span "Accounting - Verify" at bounding box center [1213, 128] width 87 height 14
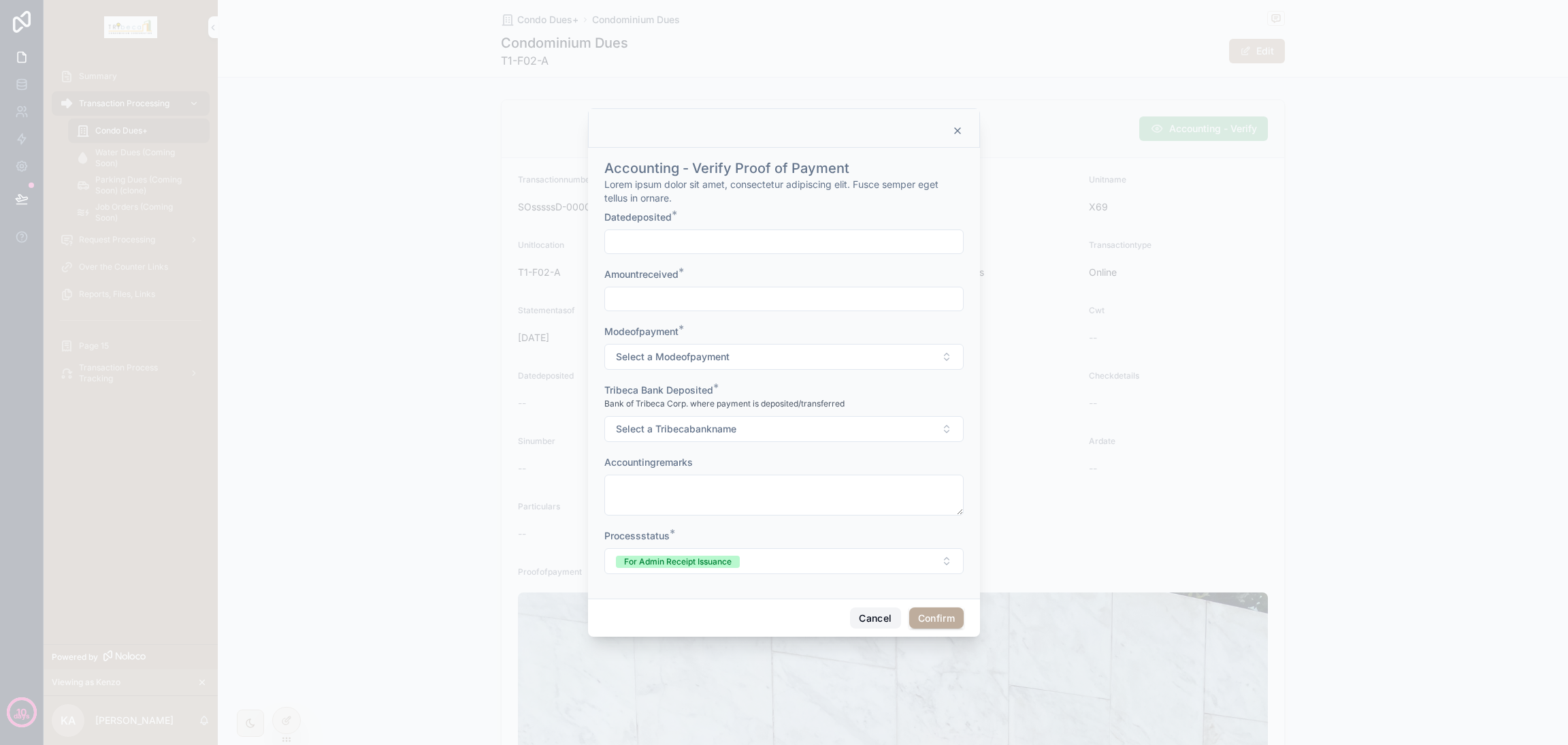
click at [867, 551] on button "Cancel" at bounding box center [875, 618] width 51 height 21
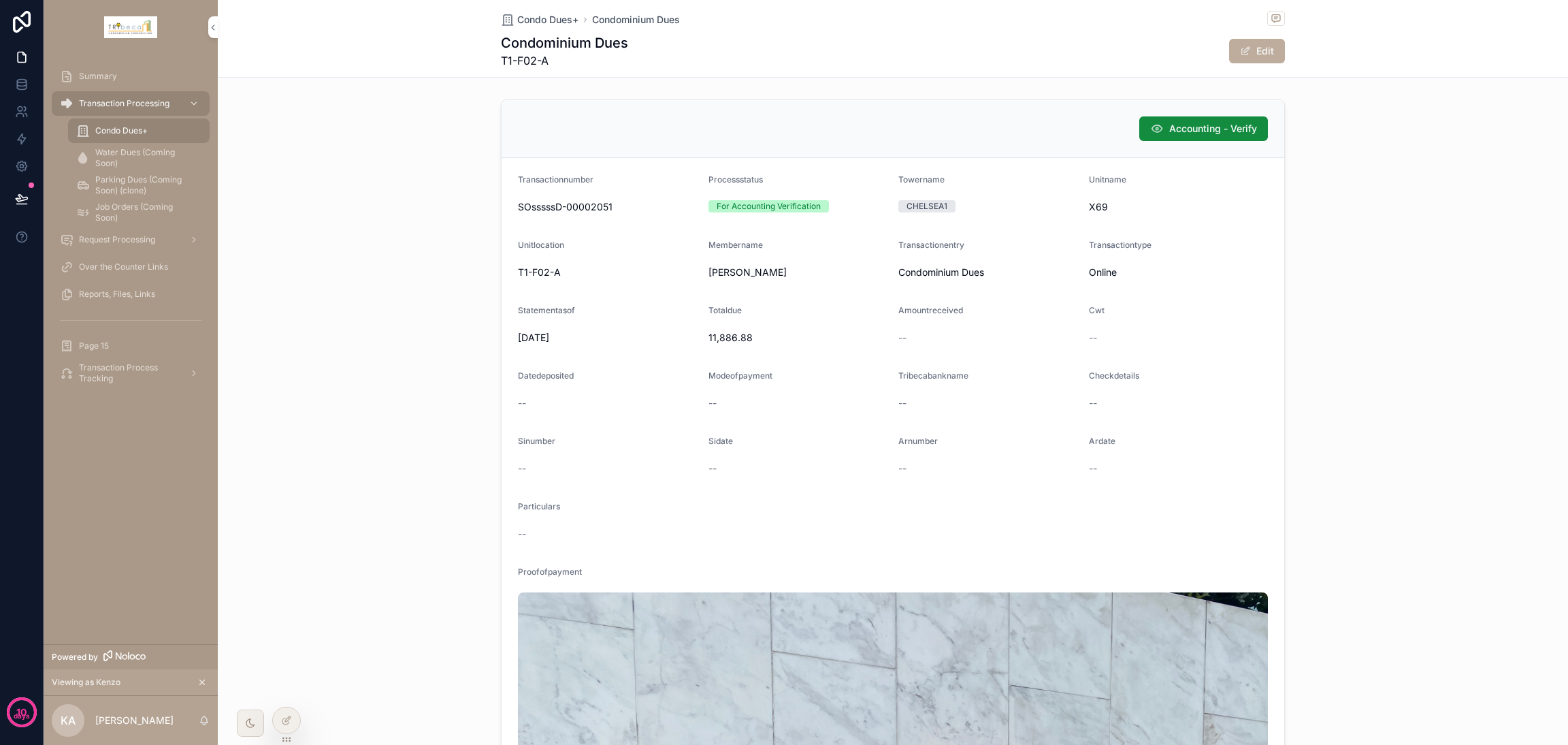
click at [288, 551] on icon at bounding box center [286, 720] width 11 height 11
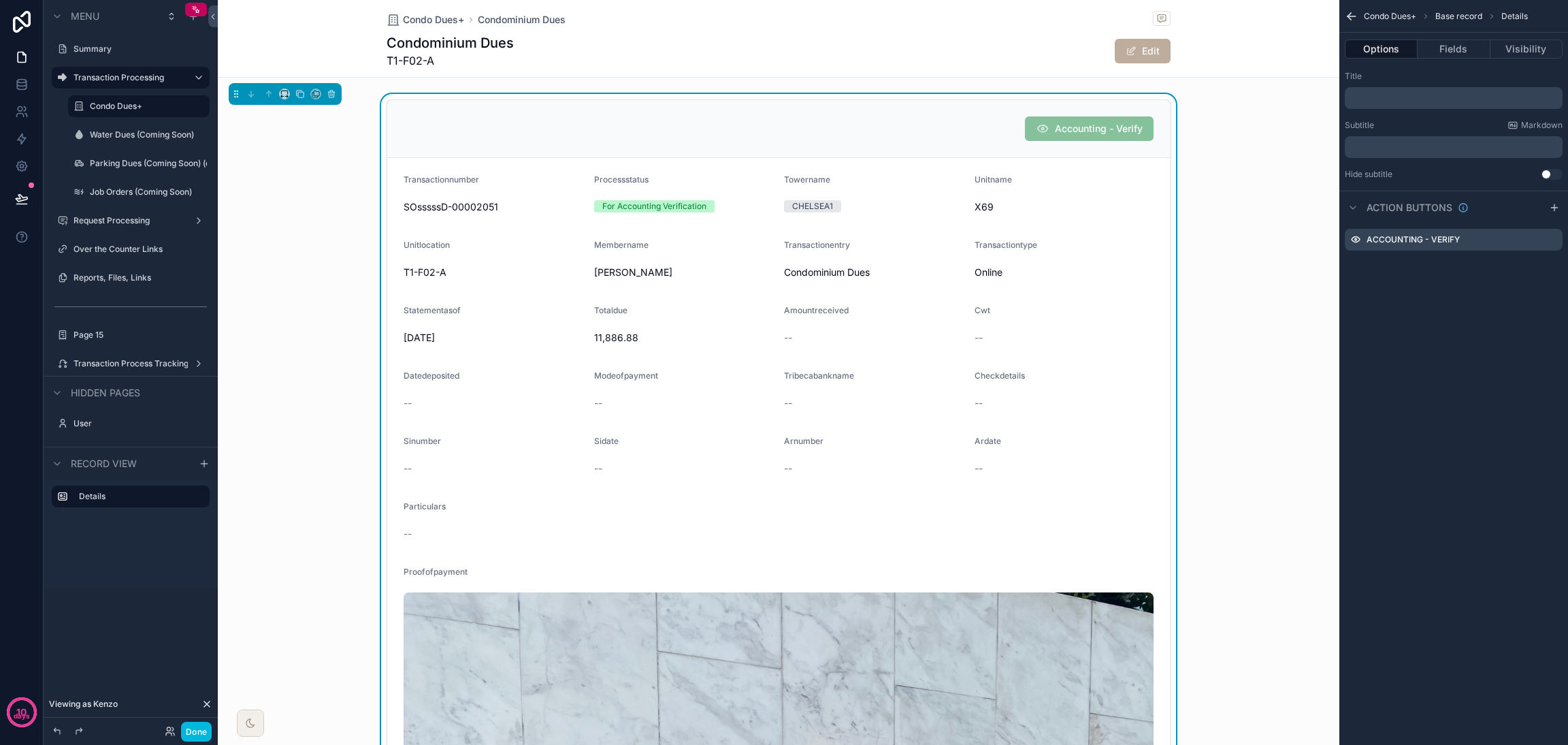
click at [0, 0] on icon "scrollable content" at bounding box center [0, 0] width 0 height 0
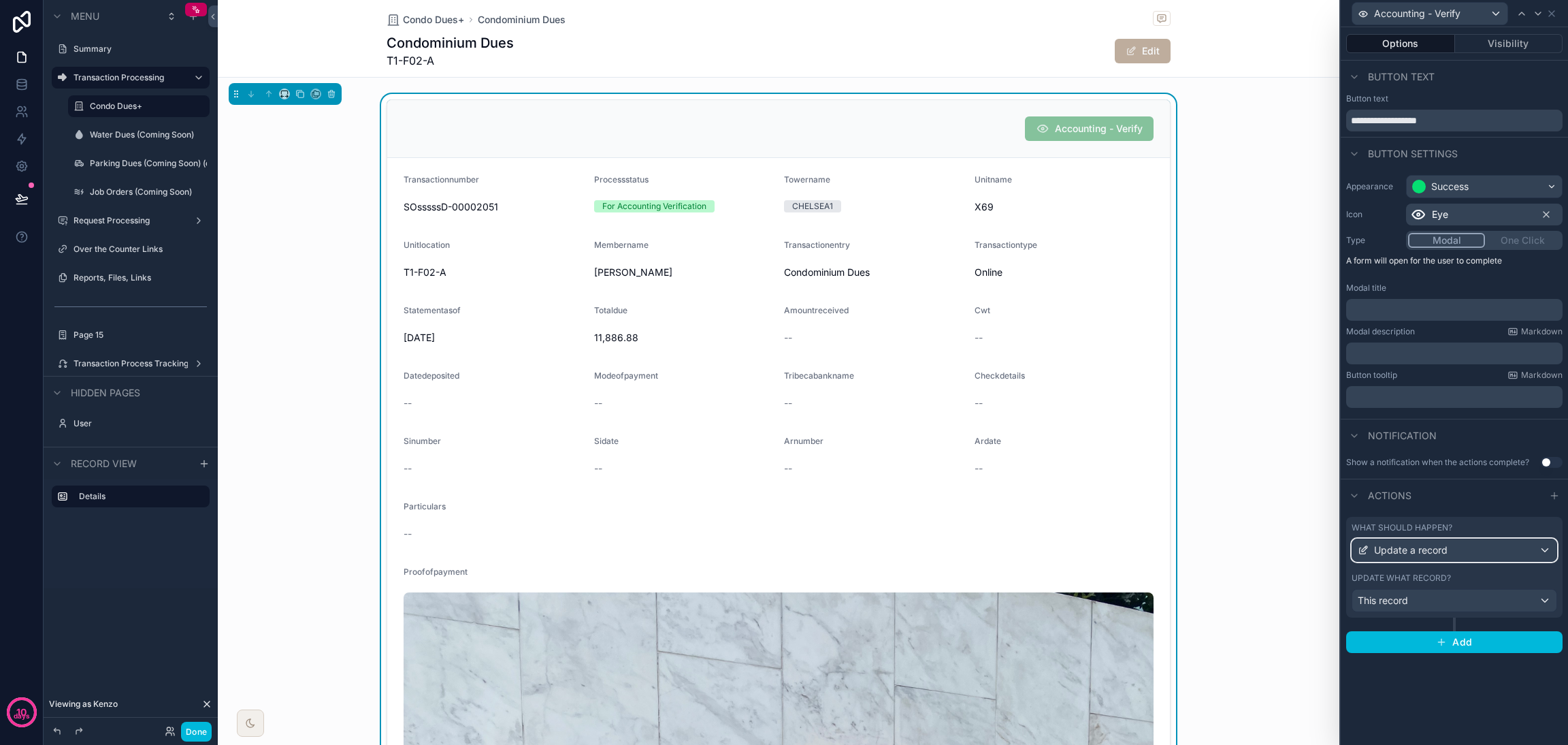
click at [1161, 550] on span "Update a record" at bounding box center [1411, 550] width 74 height 14
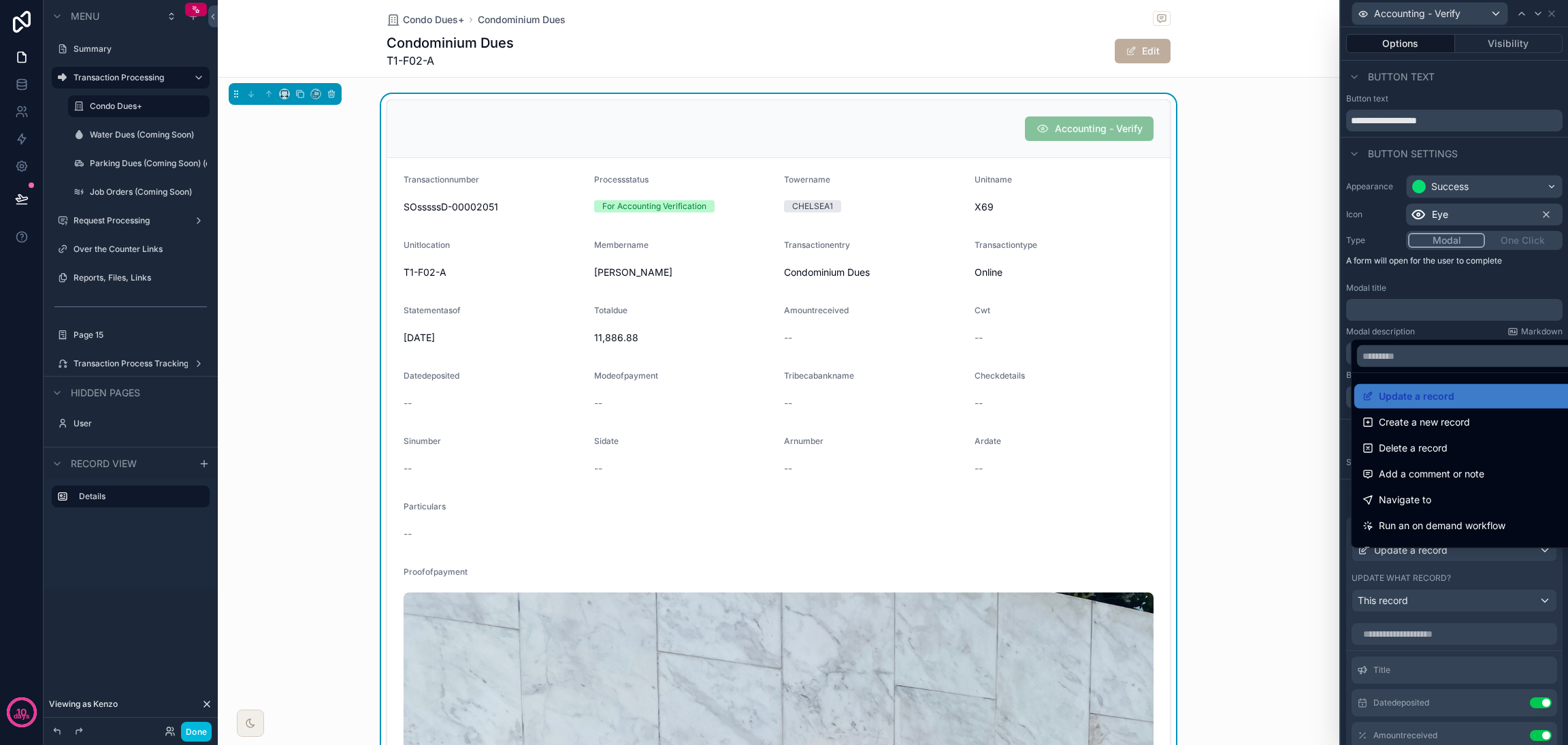
click at [1161, 551] on div at bounding box center [1454, 372] width 227 height 745
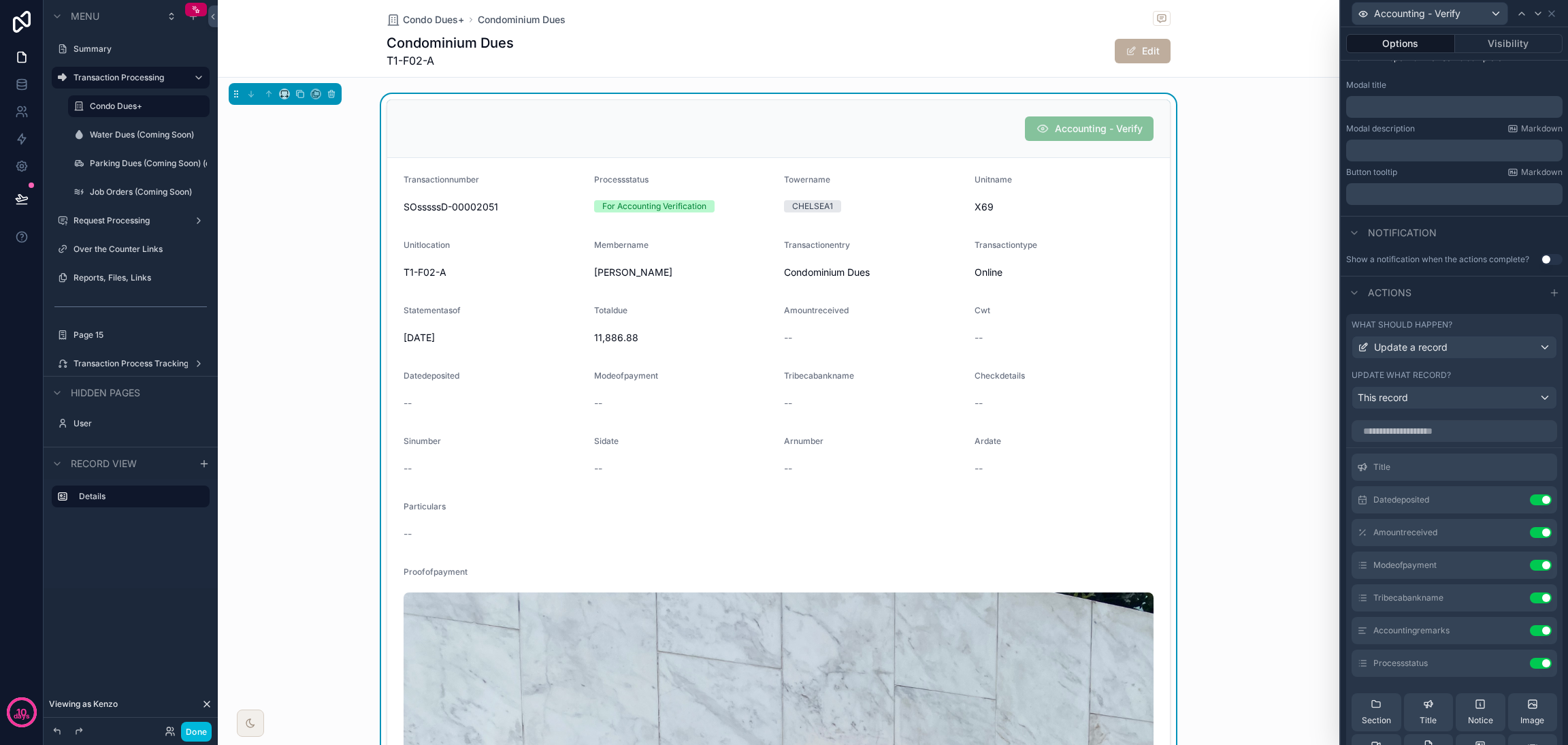
scroll to position [330, 0]
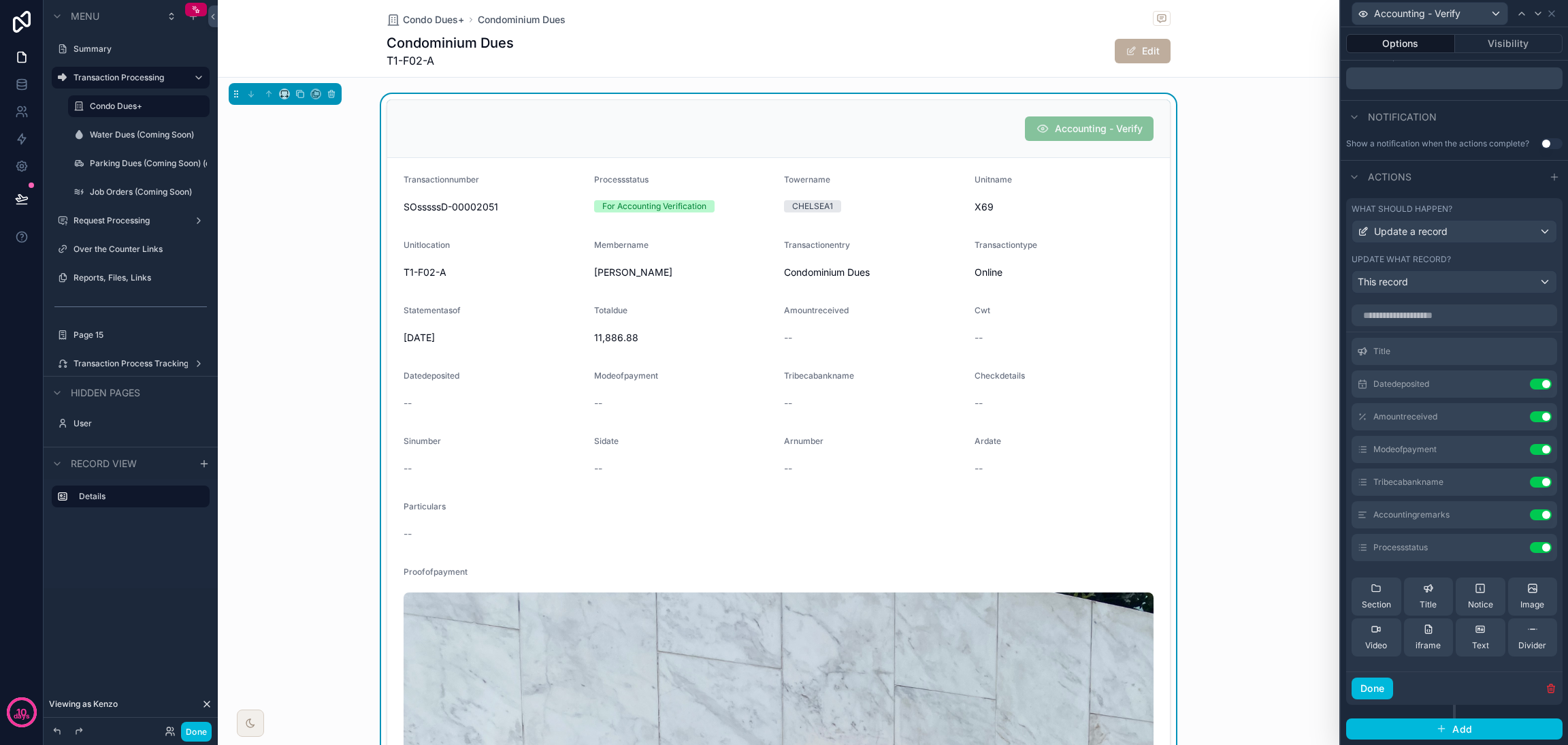
click at [0, 0] on icon at bounding box center [0, 0] width 0 height 0
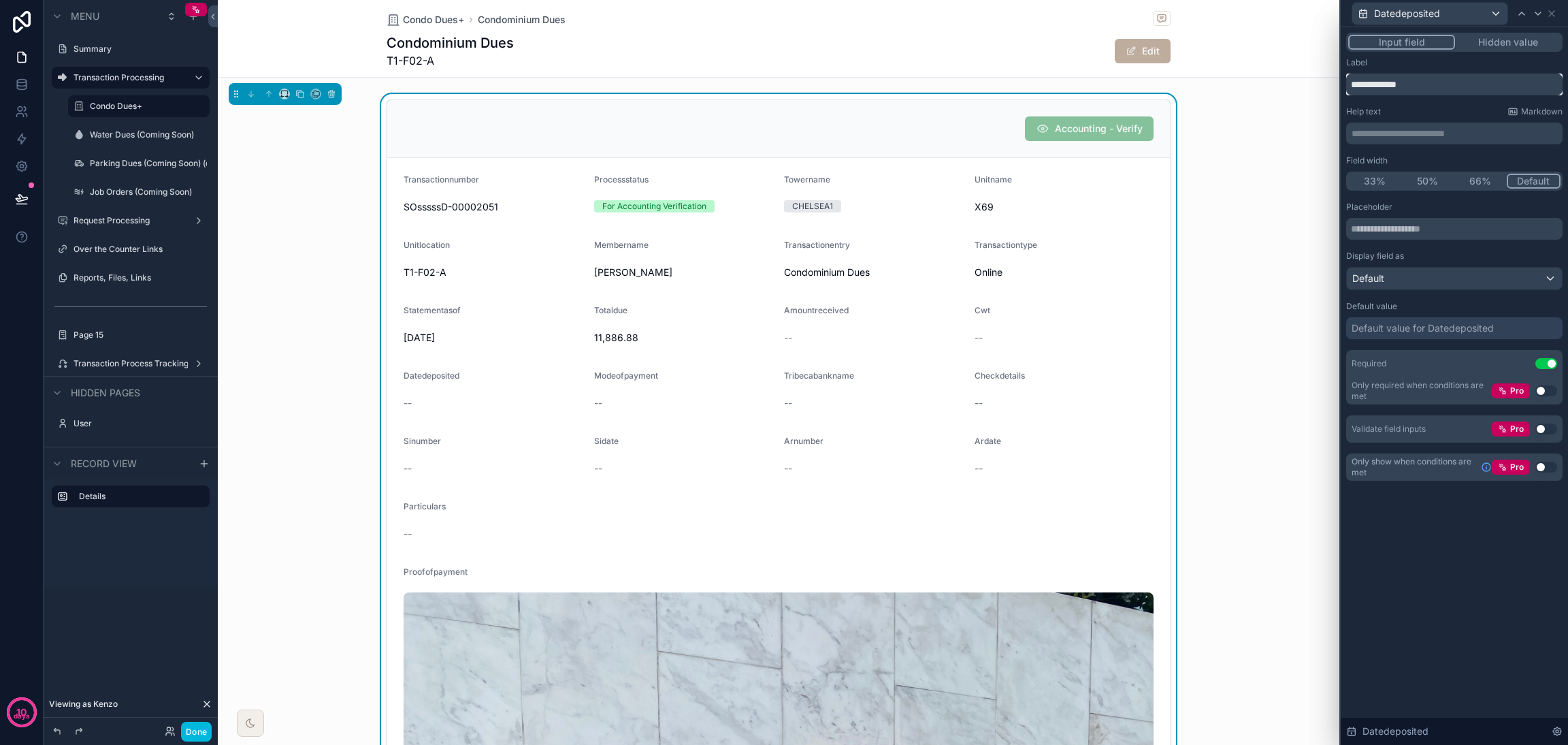
click at [1161, 91] on input "**********" at bounding box center [1454, 85] width 217 height 21
type input "**********"
click at [1161, 16] on icon at bounding box center [1537, 13] width 11 height 11
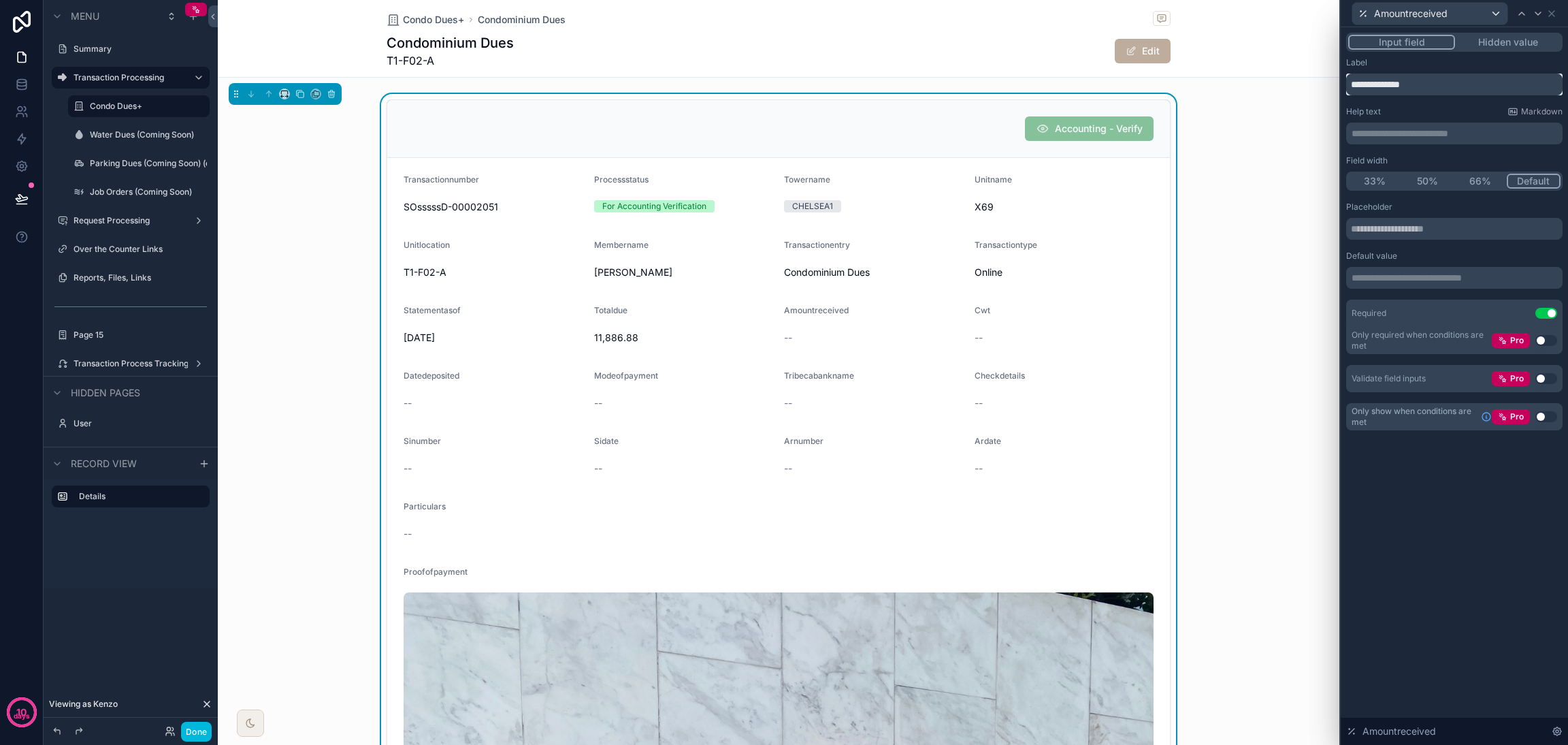
click at [1161, 84] on input "**********" at bounding box center [1454, 85] width 217 height 21
type input "**********"
click at [1161, 13] on icon at bounding box center [1537, 13] width 11 height 11
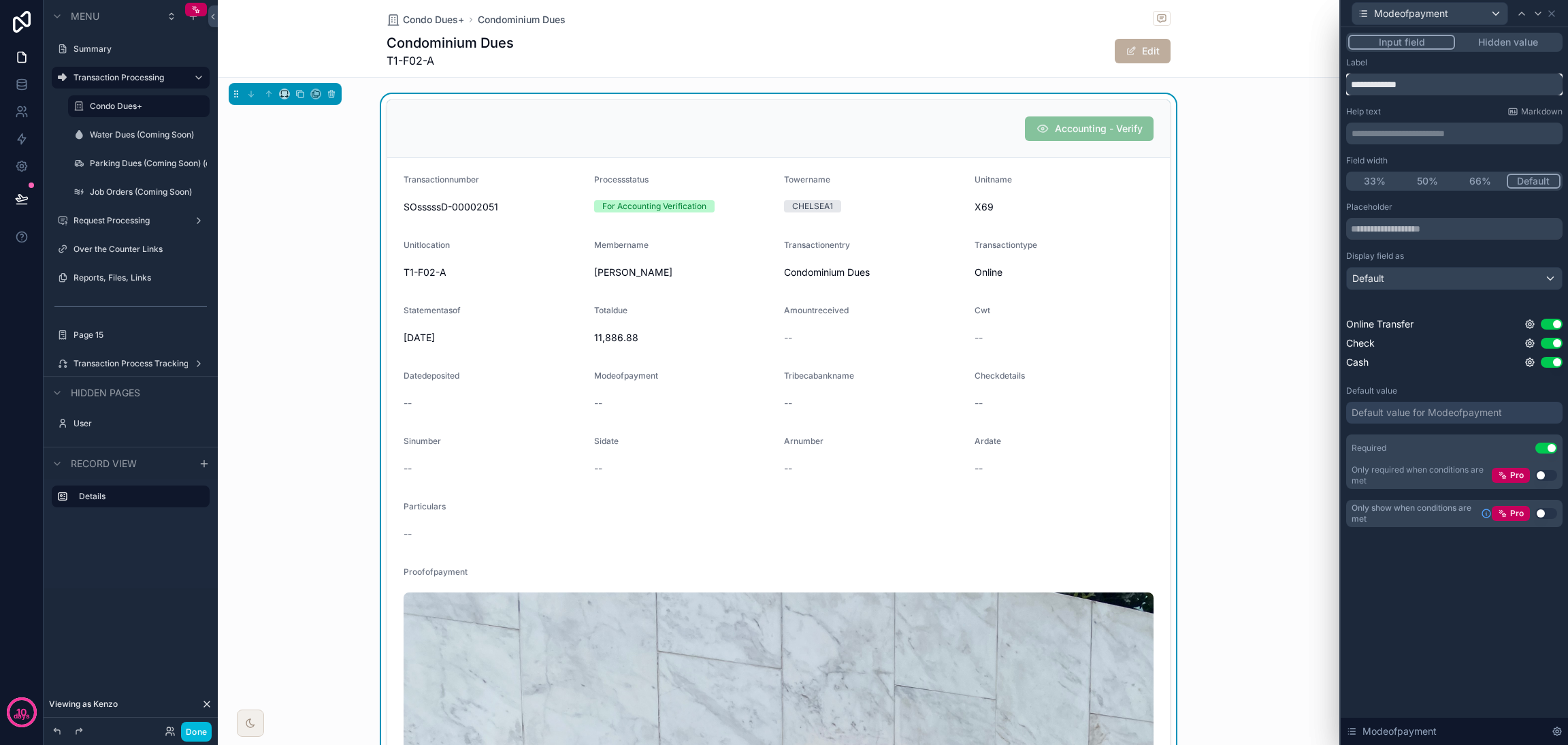
click at [1161, 78] on input "**********" at bounding box center [1454, 85] width 217 height 21
type input "**********"
click at [1161, 16] on icon at bounding box center [1537, 13] width 11 height 11
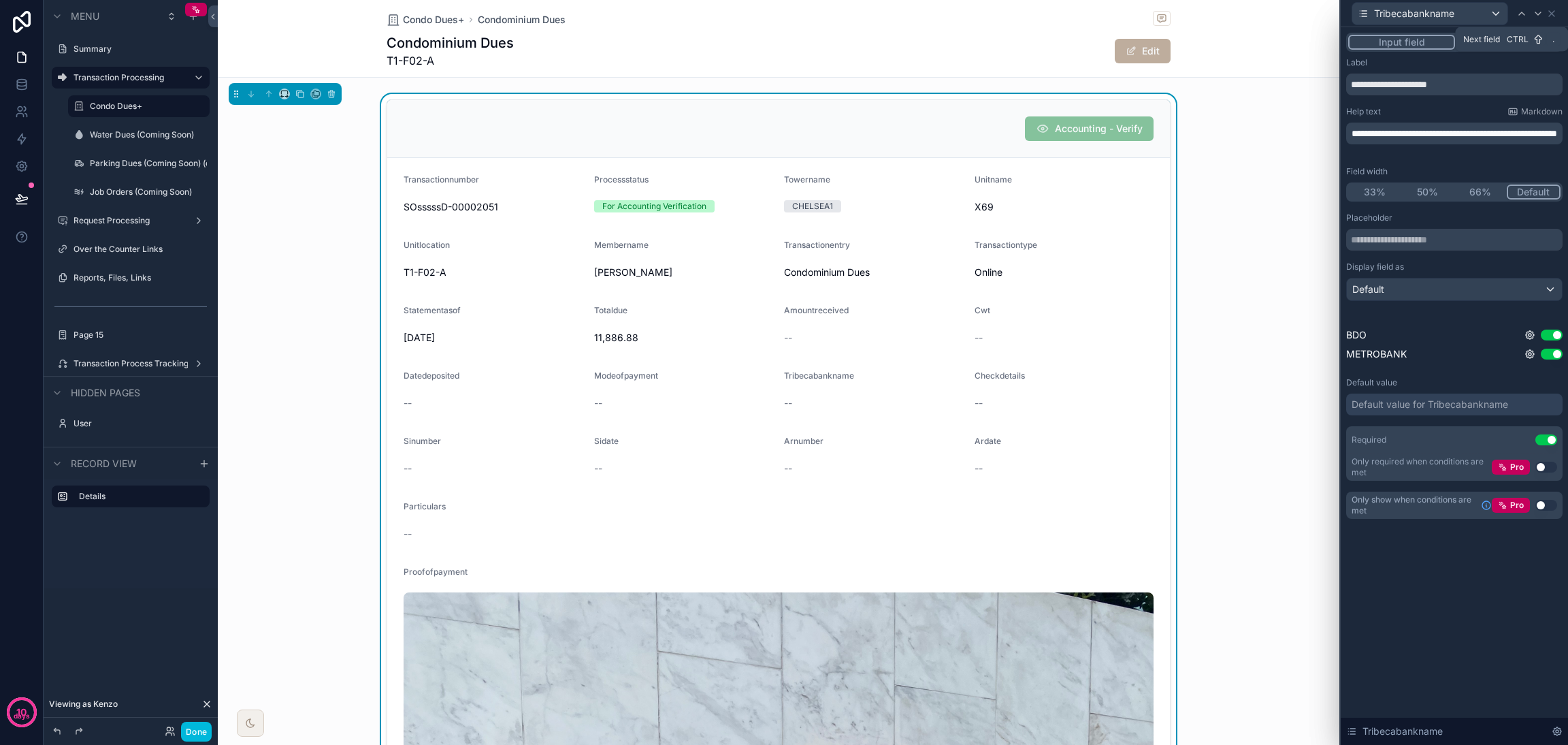
click at [1161, 10] on icon at bounding box center [1537, 13] width 11 height 11
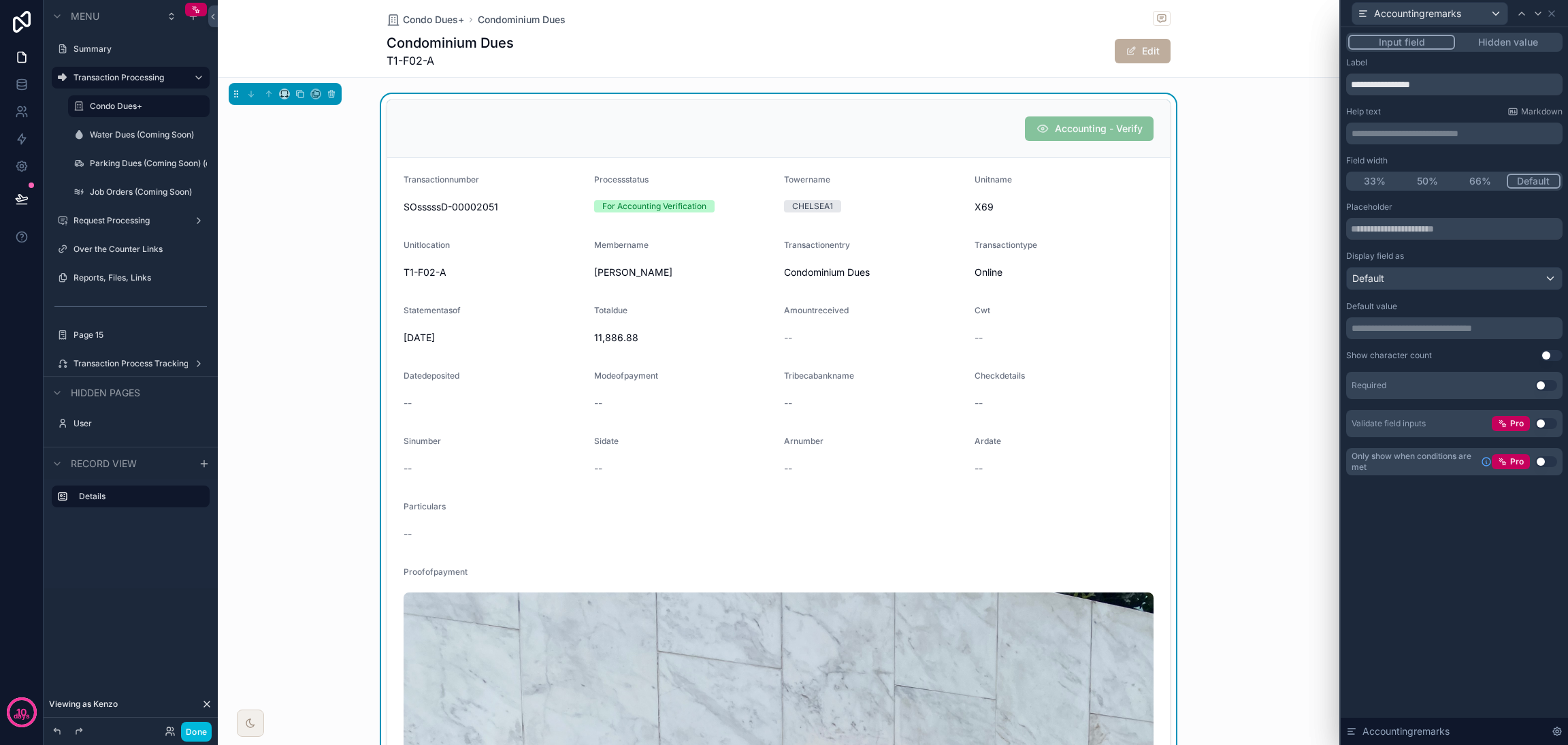
click at [1161, 95] on div "**********" at bounding box center [1454, 266] width 217 height 418
click at [1161, 89] on input "**********" at bounding box center [1454, 85] width 217 height 21
type input "**********"
click at [1161, 10] on icon at bounding box center [1537, 13] width 11 height 11
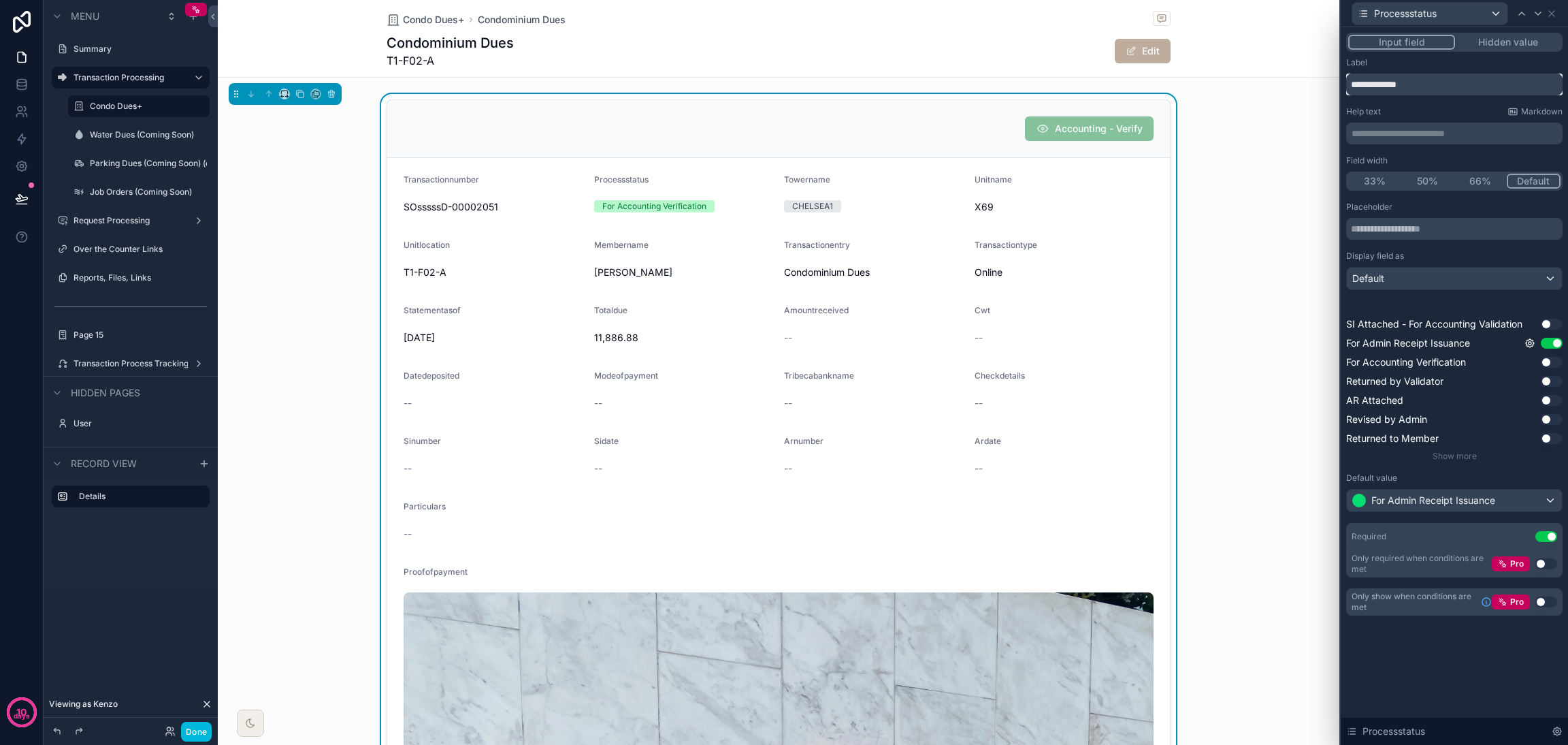
click at [1161, 78] on input "**********" at bounding box center [1454, 85] width 217 height 21
type input "**********"
click at [1161, 13] on icon at bounding box center [1538, 14] width 6 height 3
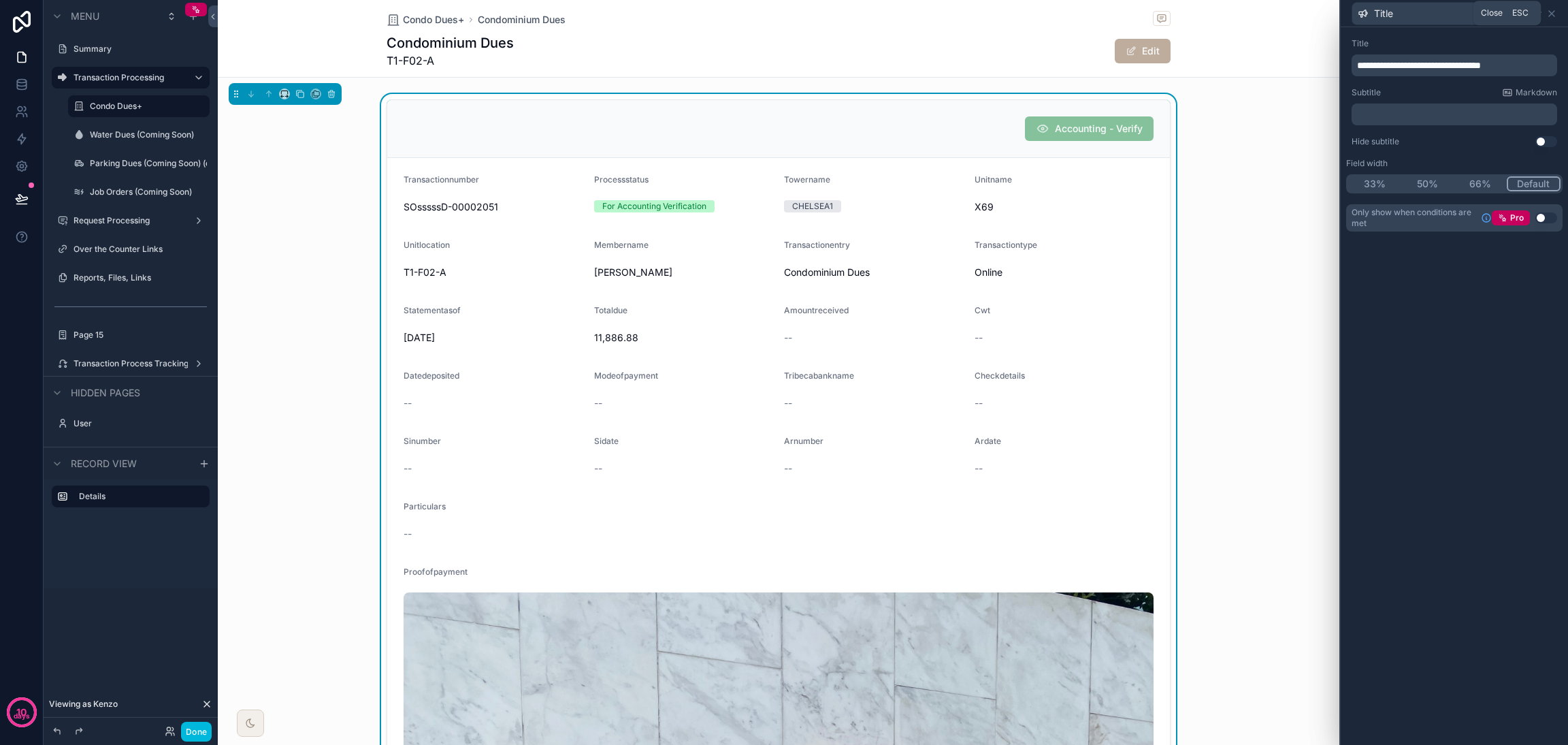
click at [1161, 16] on icon at bounding box center [1551, 13] width 11 height 11
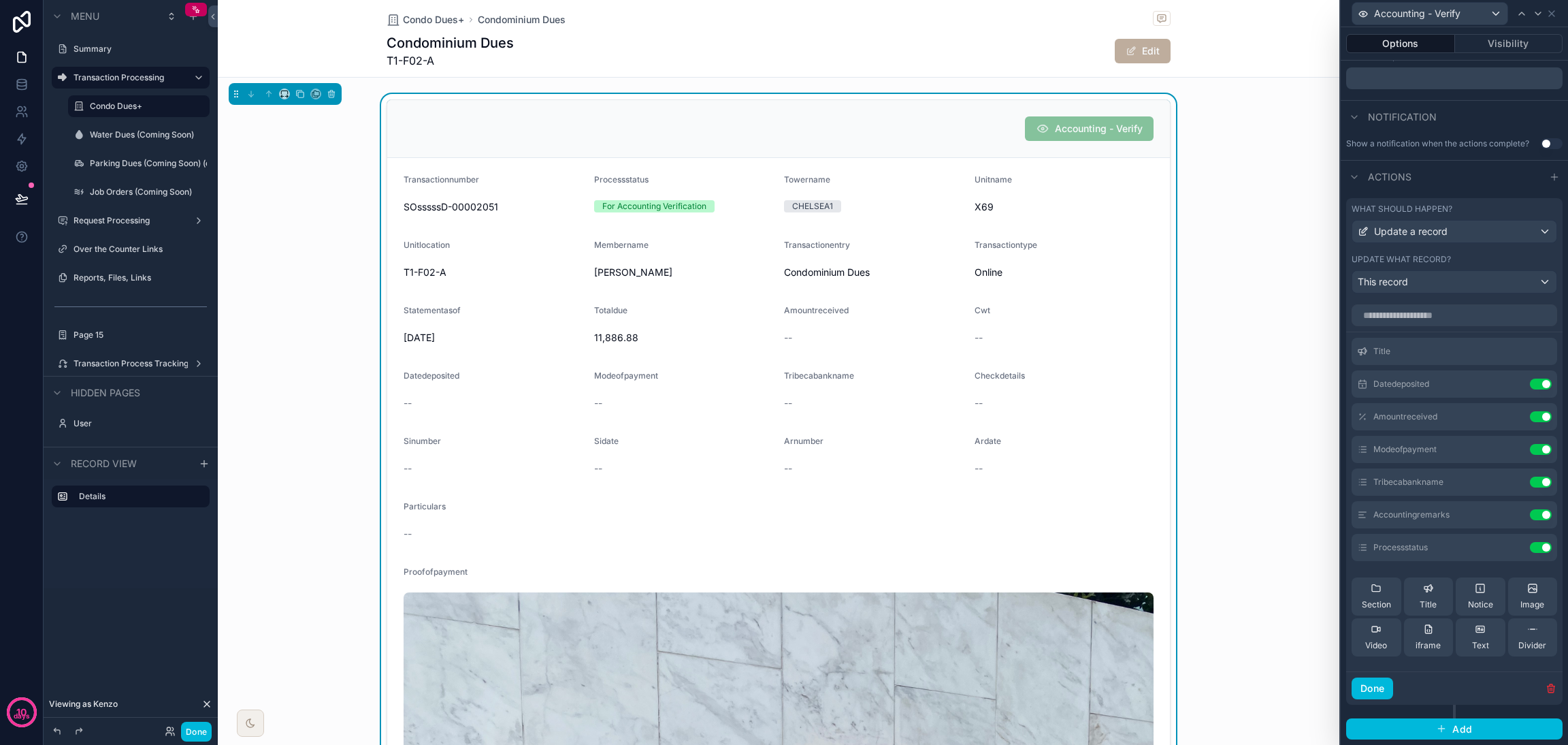
click at [200, 551] on button "Done" at bounding box center [195, 731] width 30 height 19
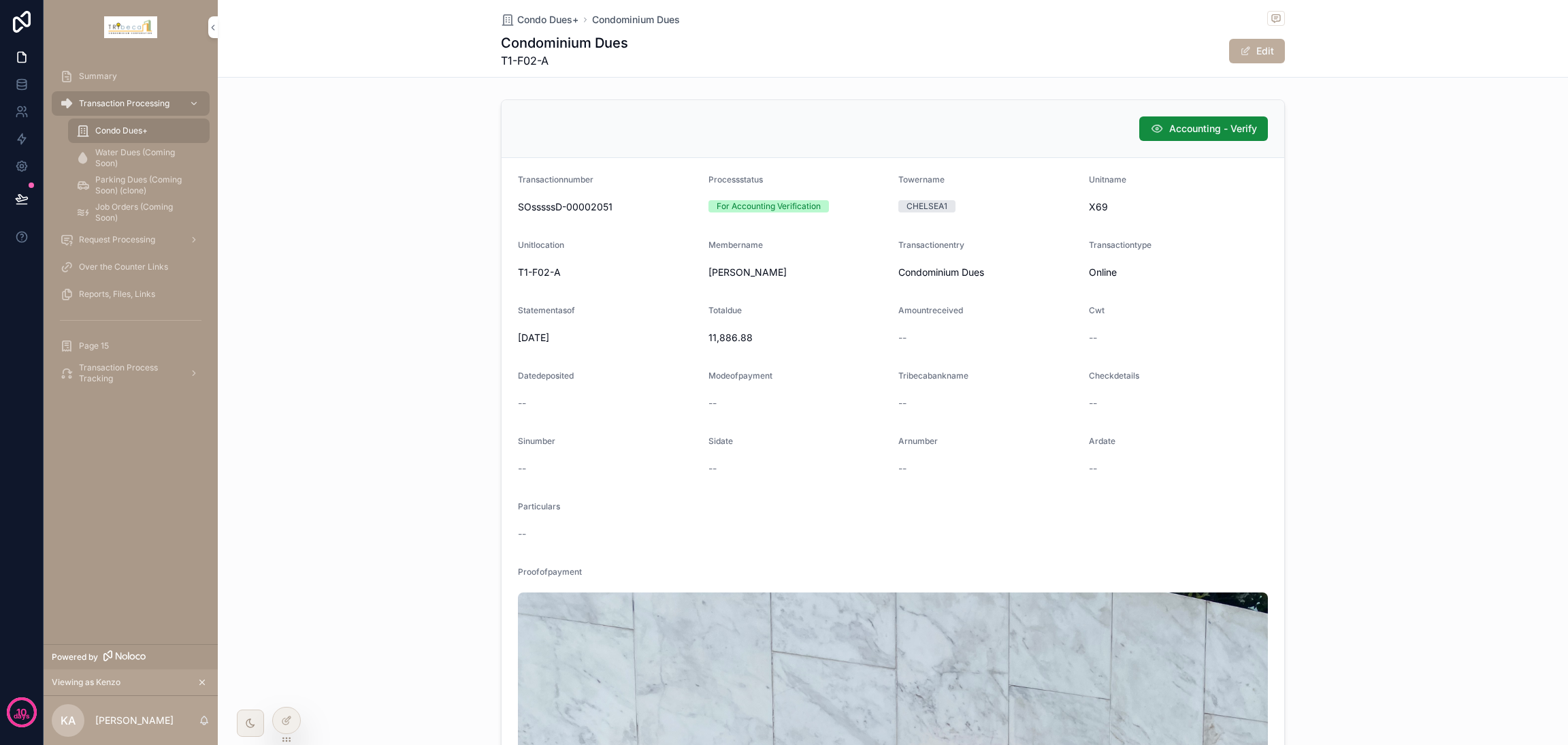
click at [1139, 137] on button "Accounting - Verify" at bounding box center [1203, 128] width 128 height 24
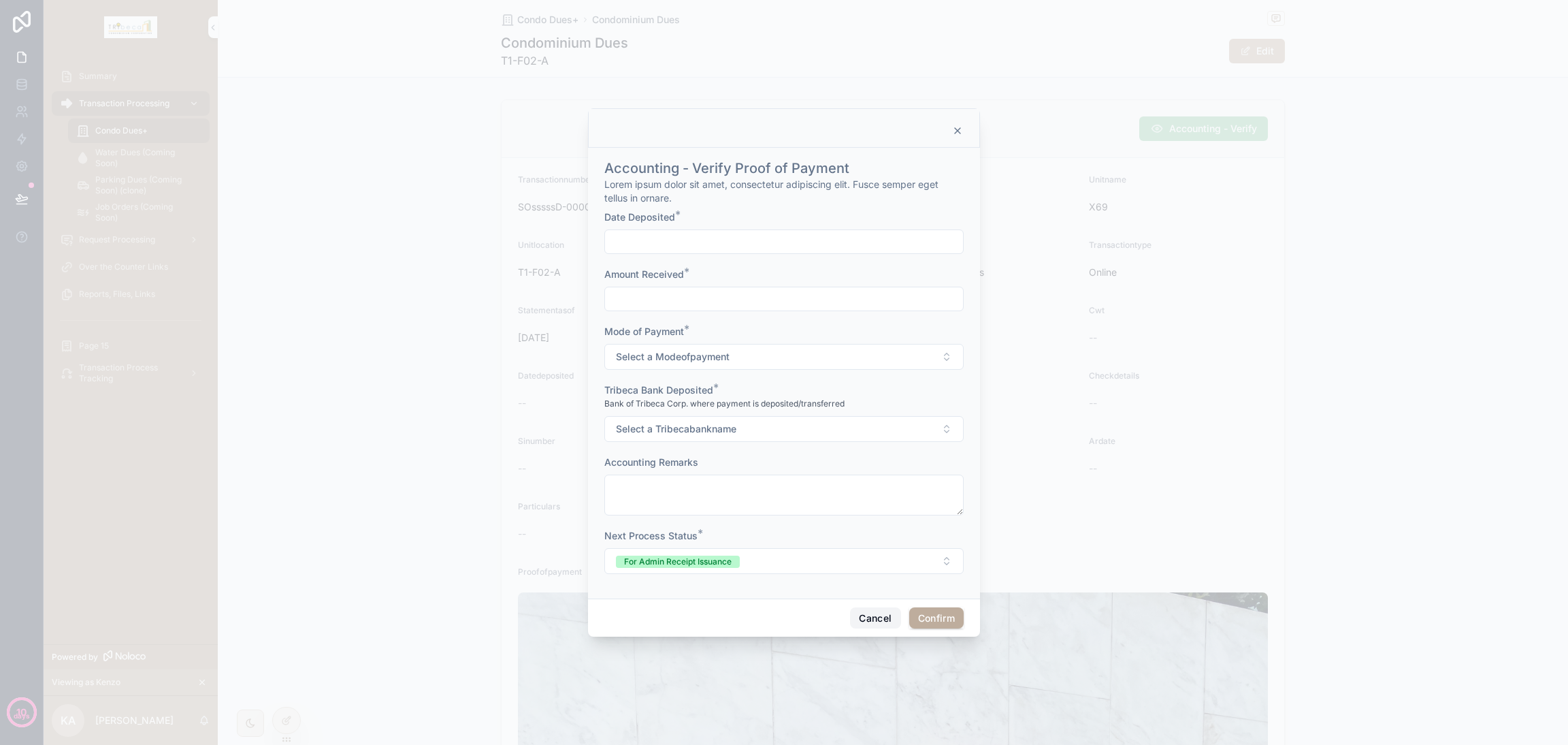
click at [863, 551] on button "Cancel" at bounding box center [875, 618] width 51 height 21
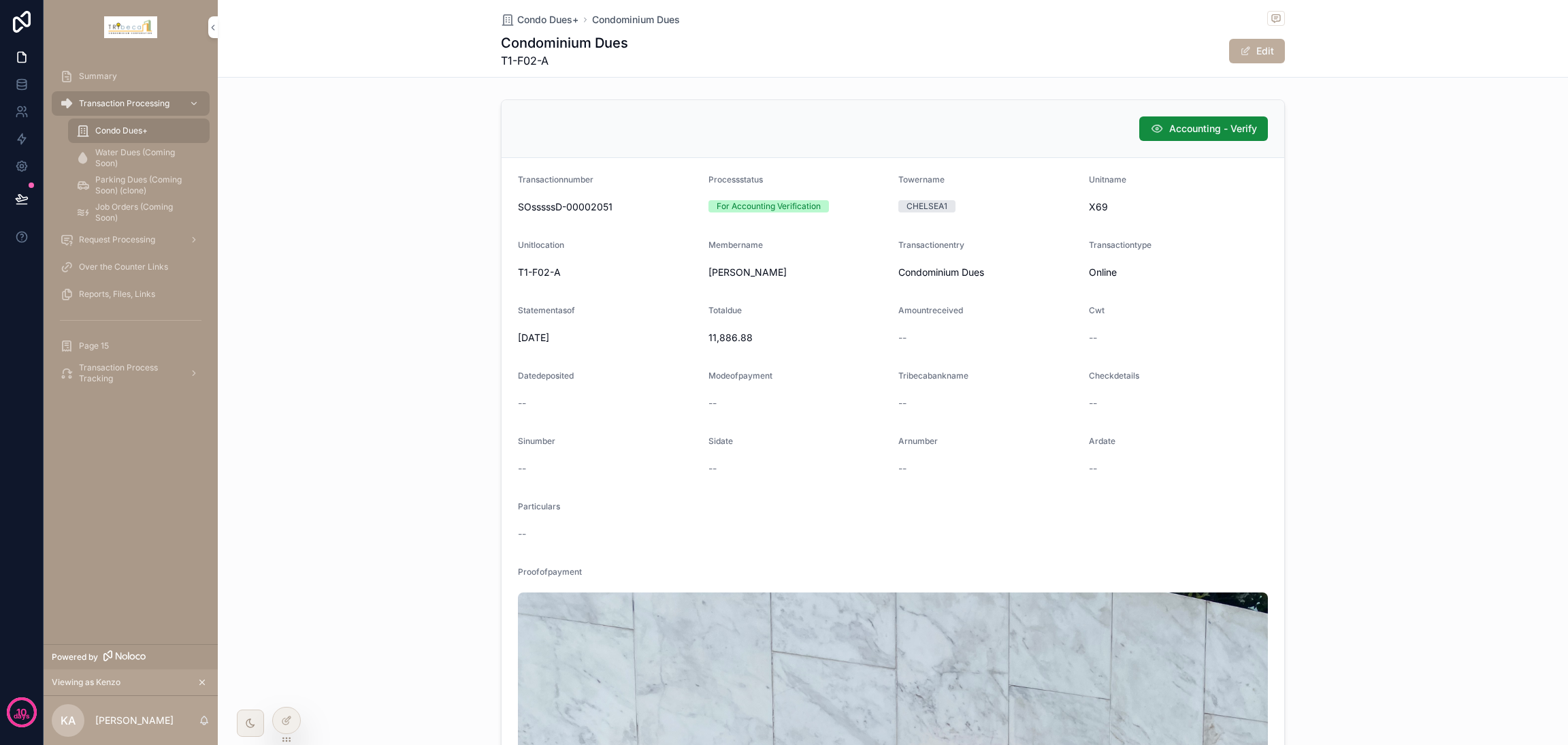
click at [292, 551] on div at bounding box center [287, 720] width 27 height 26
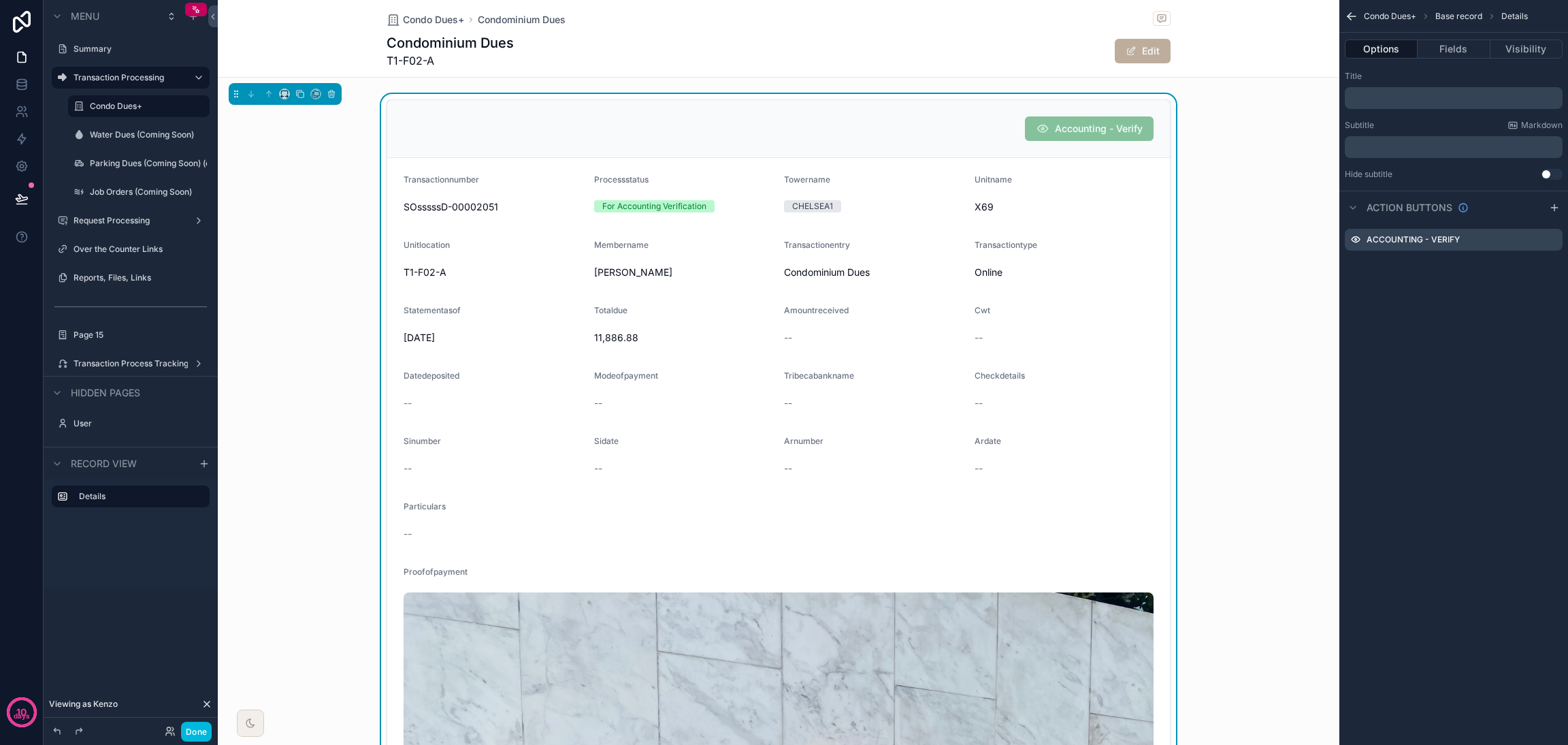
click at [1161, 238] on div "Accounting - Verify" at bounding box center [1453, 239] width 218 height 21
click at [0, 0] on icon "scrollable content" at bounding box center [0, 0] width 0 height 0
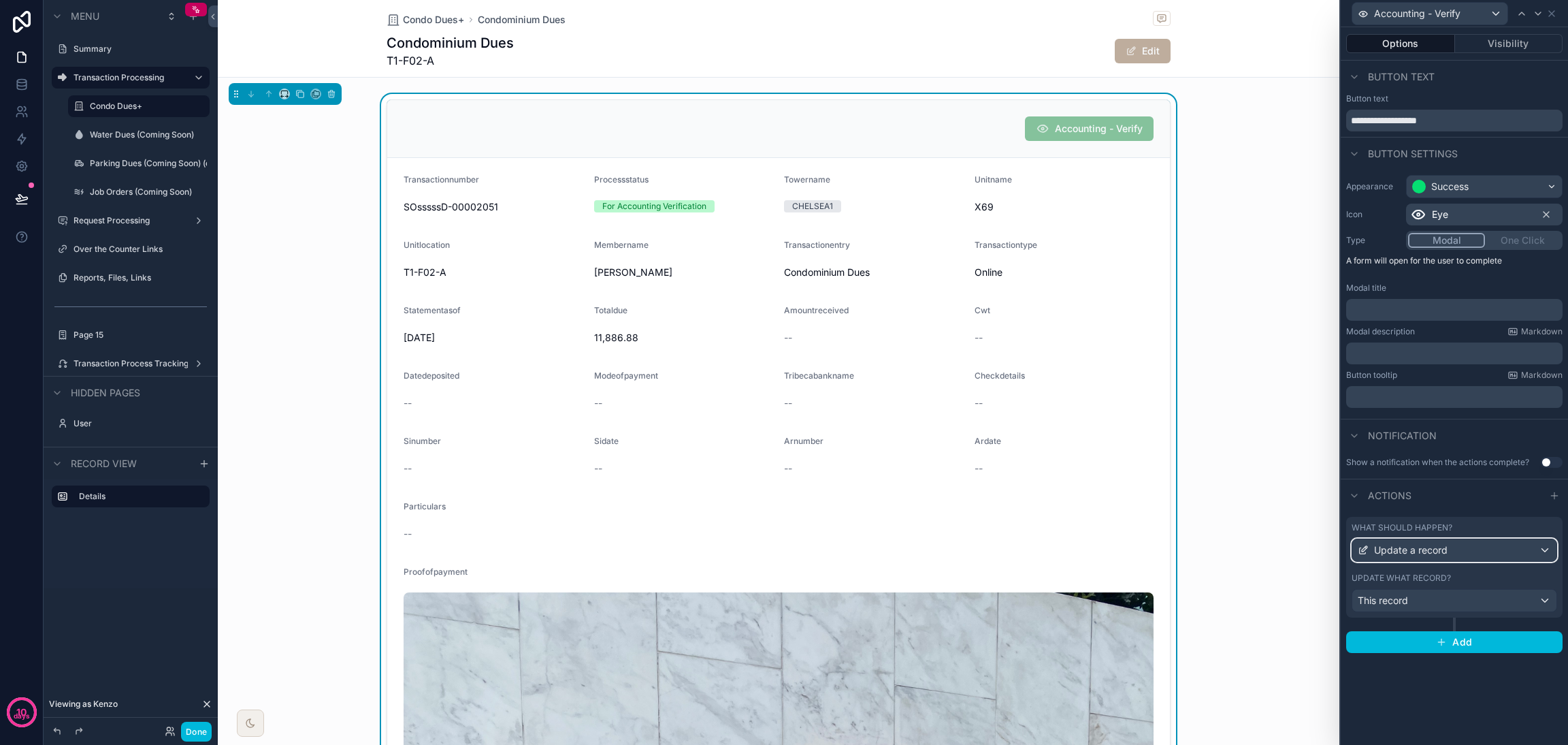
click at [1161, 541] on div "Update a record" at bounding box center [1454, 550] width 204 height 21
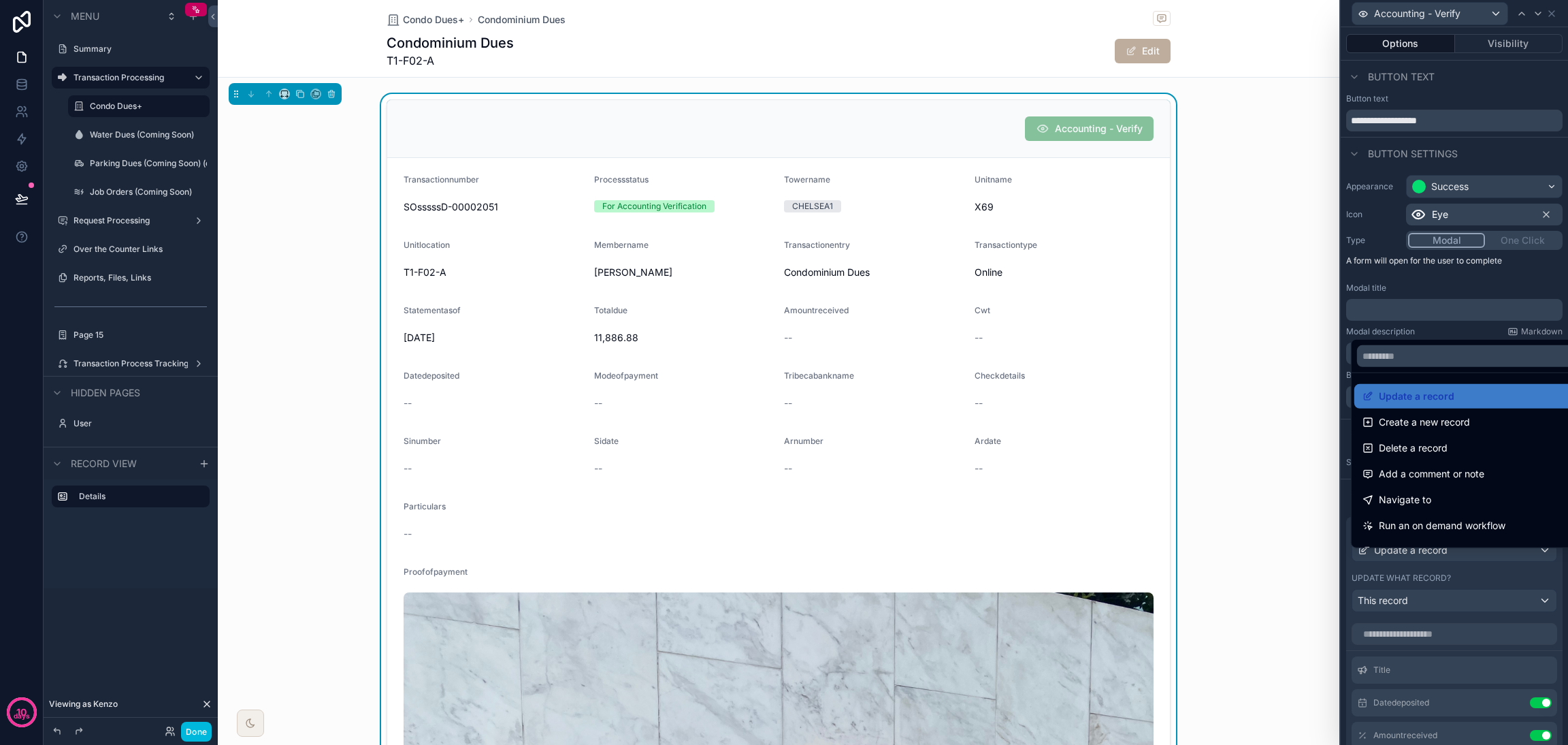
click at [1161, 551] on div at bounding box center [1454, 372] width 227 height 745
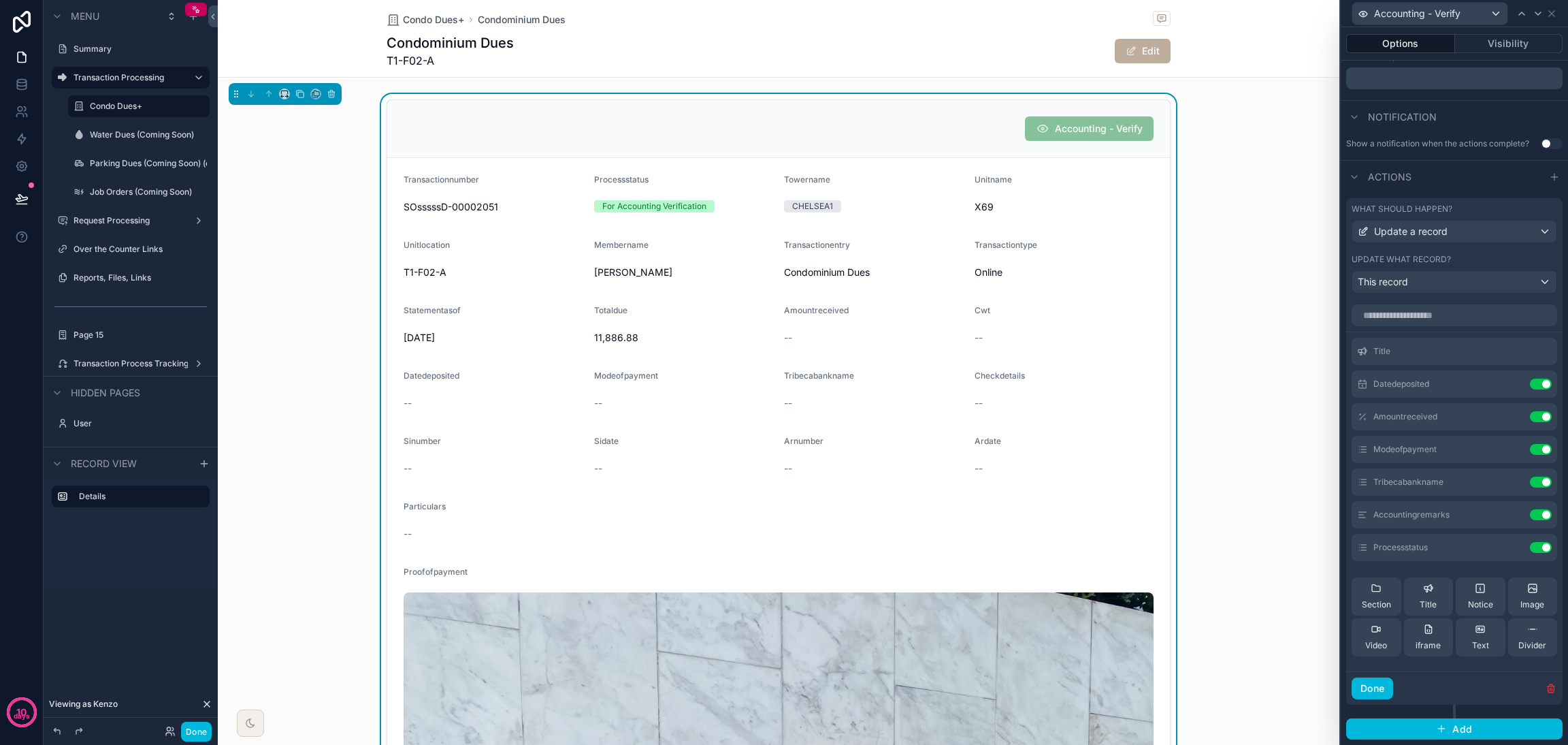
click at [0, 0] on icon at bounding box center [0, 0] width 0 height 0
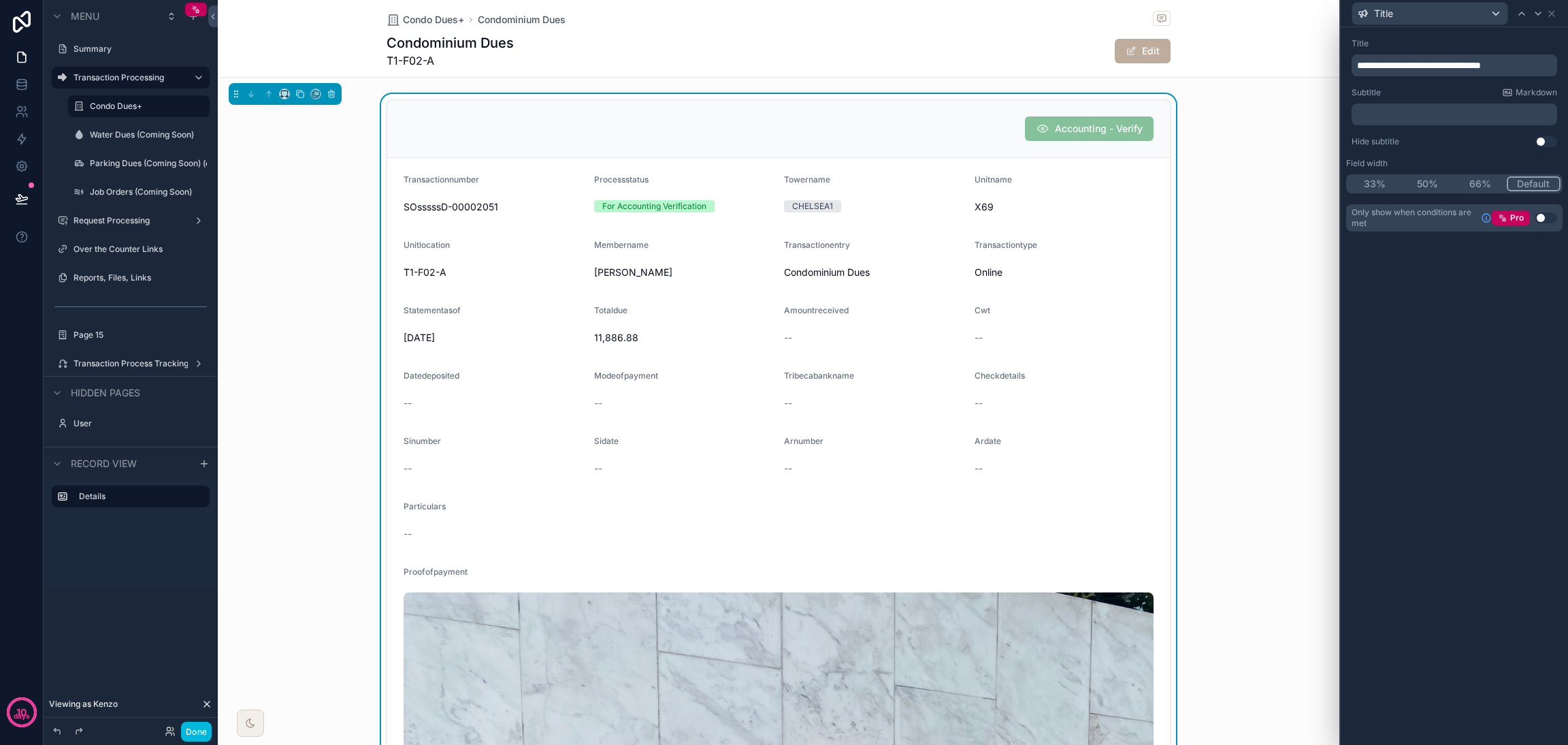
click at [1161, 110] on p "﻿" at bounding box center [1455, 115] width 197 height 14
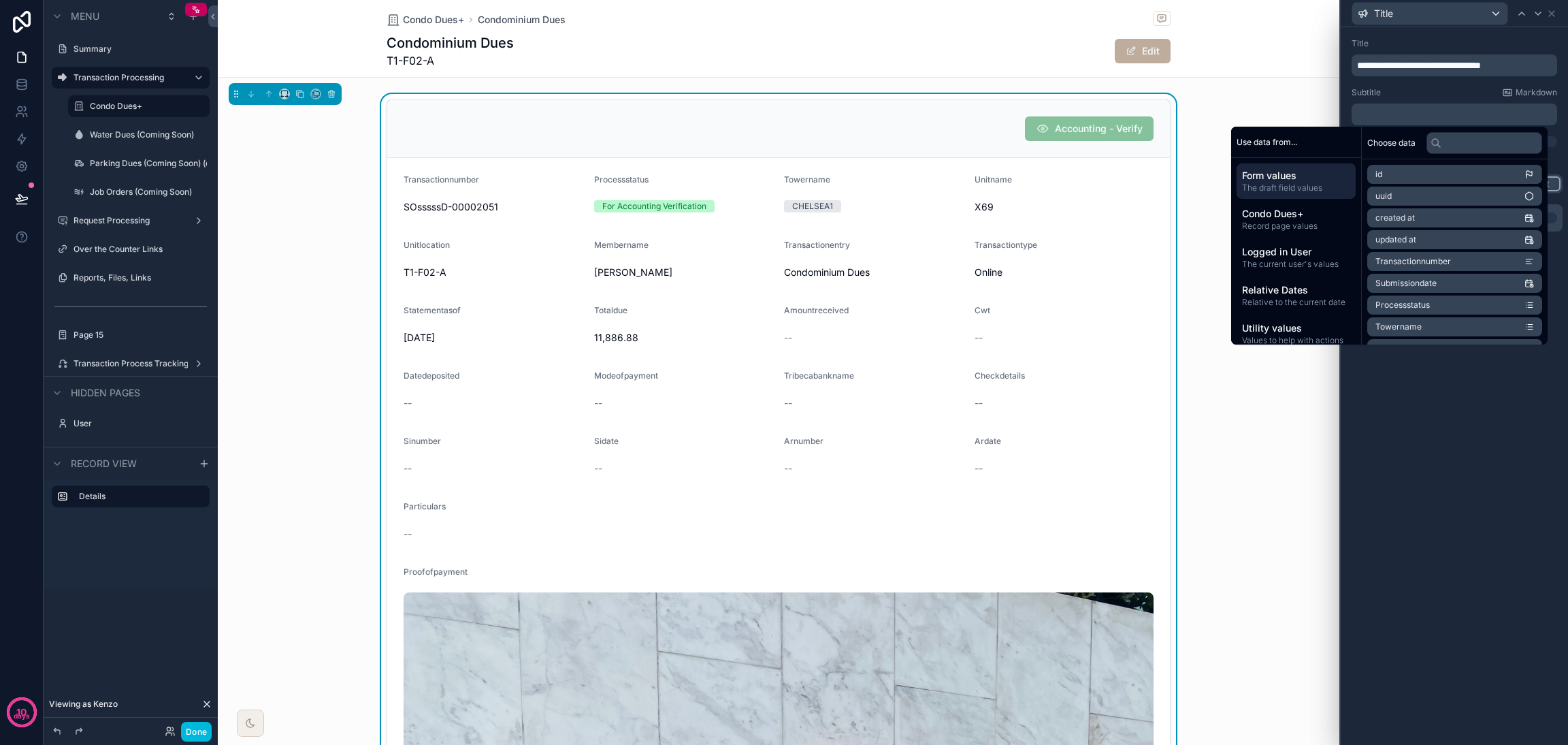
click at [1161, 478] on div "**********" at bounding box center [1454, 386] width 227 height 718
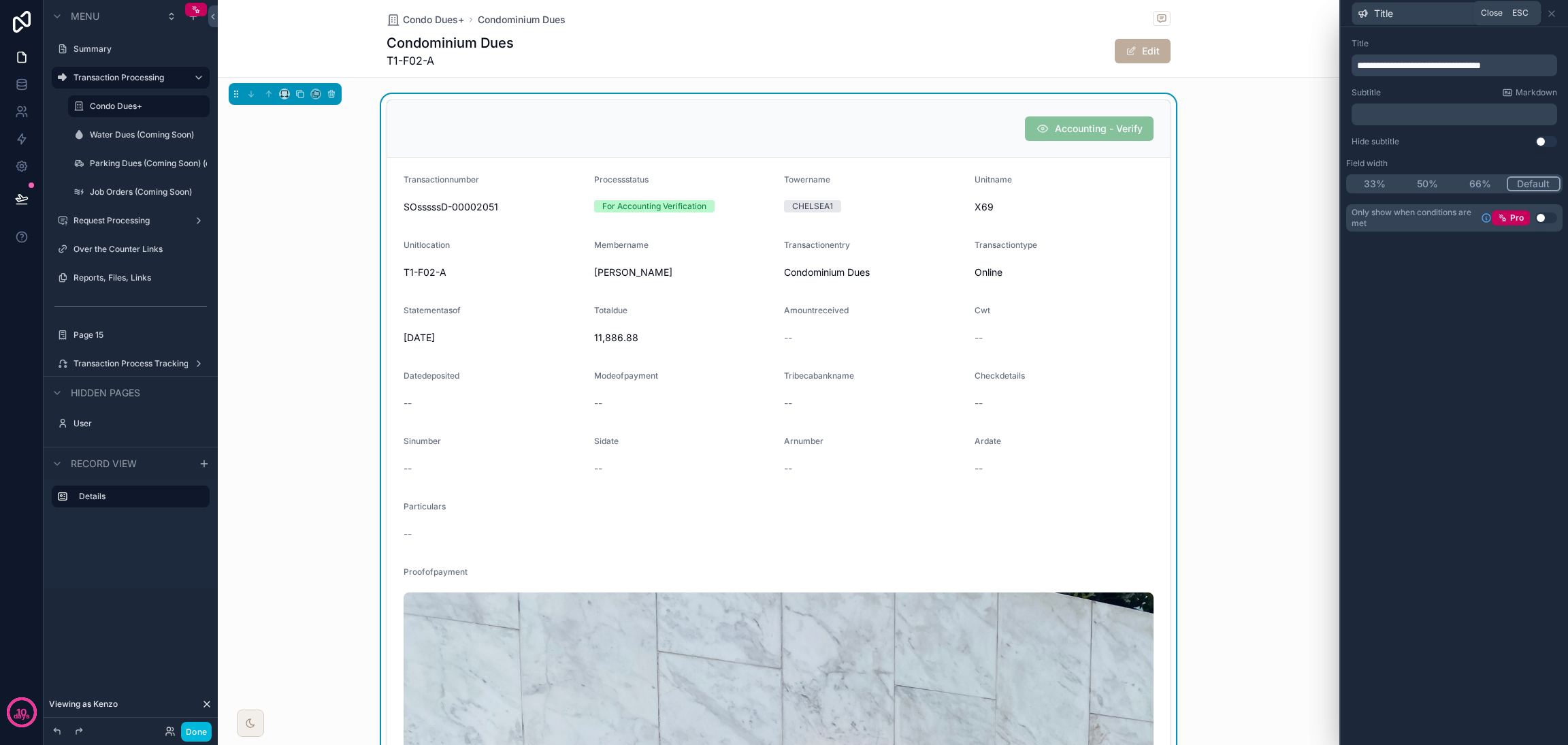
click at [1161, 16] on icon at bounding box center [1551, 13] width 11 height 11
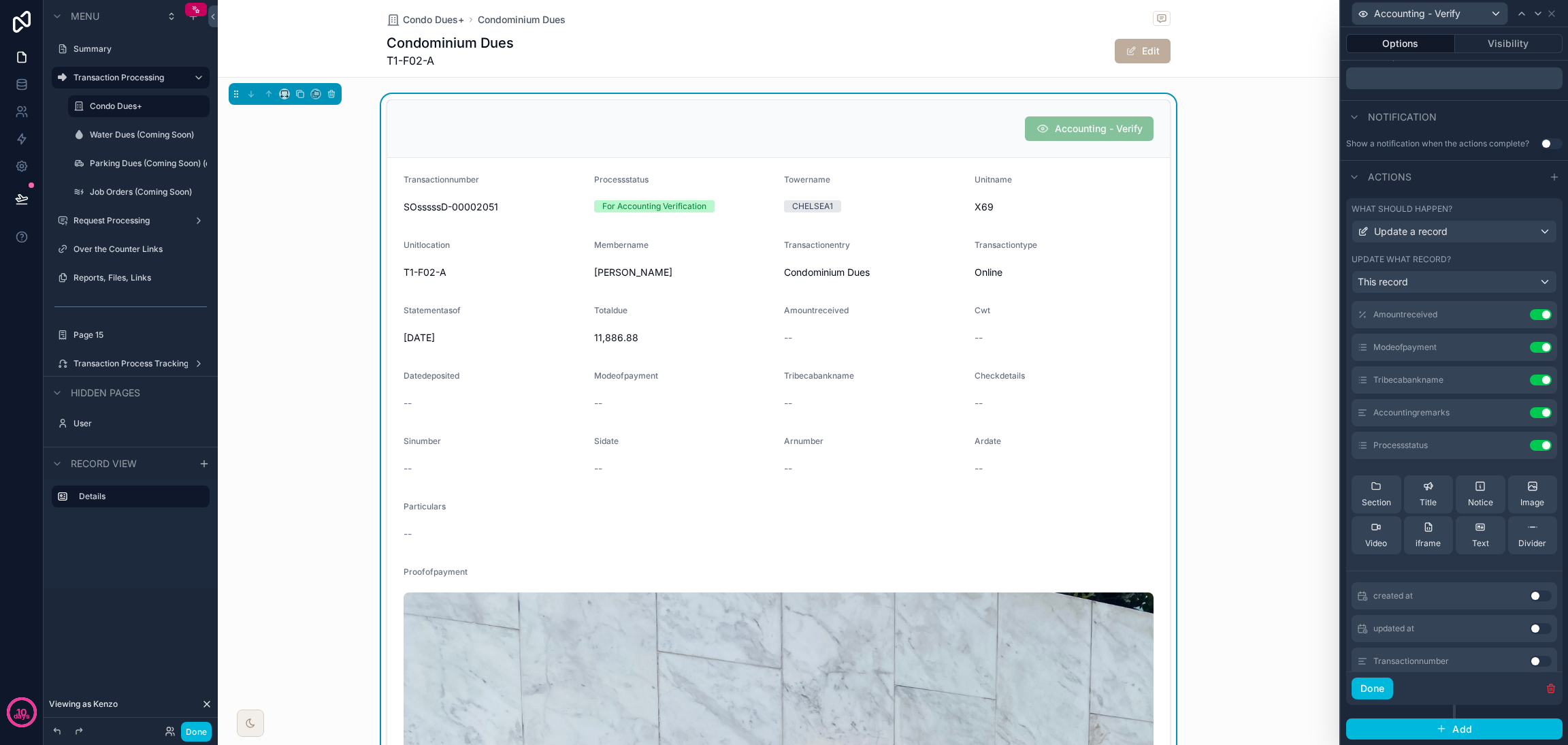
scroll to position [0, 0]
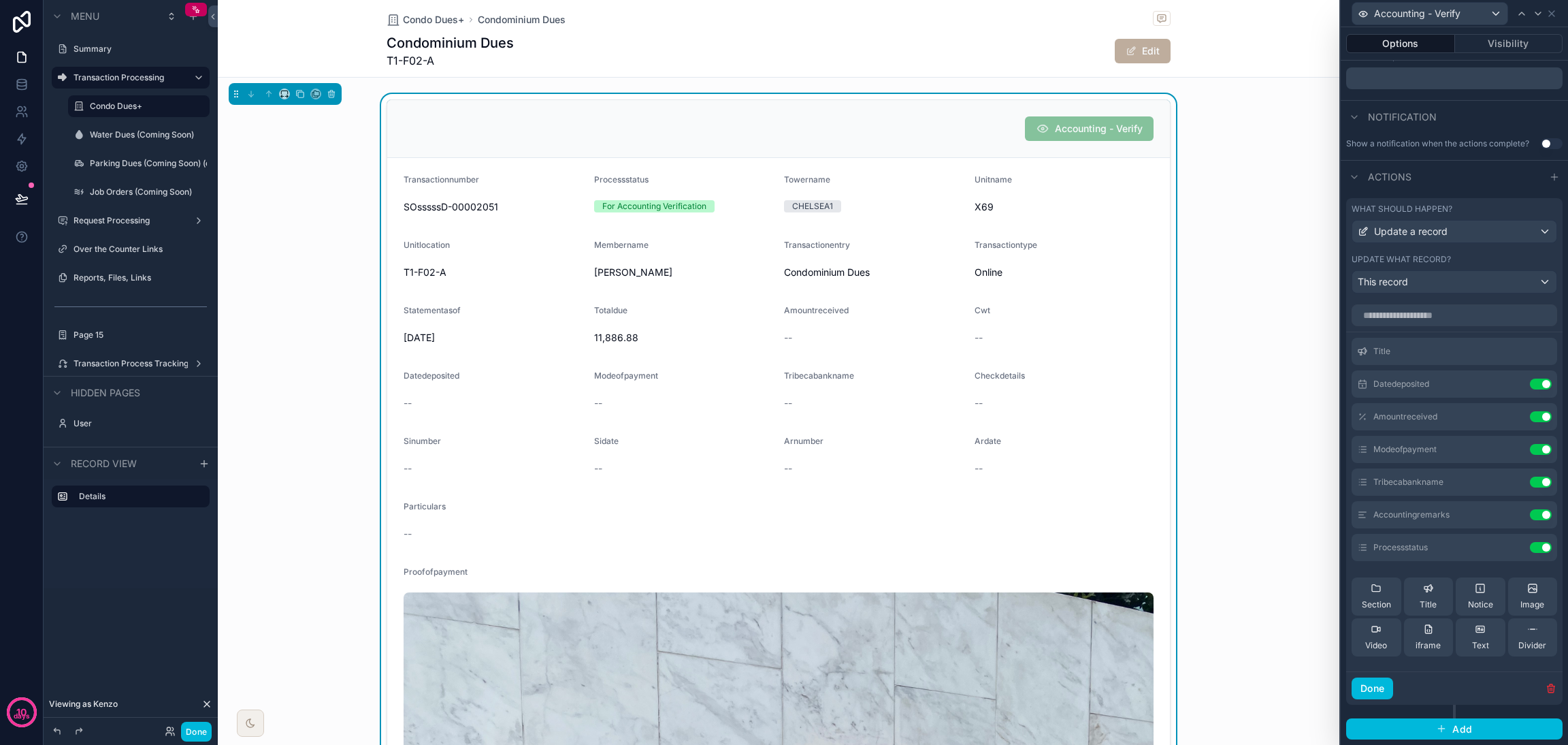
click at [1161, 551] on button "Done" at bounding box center [1372, 688] width 42 height 21
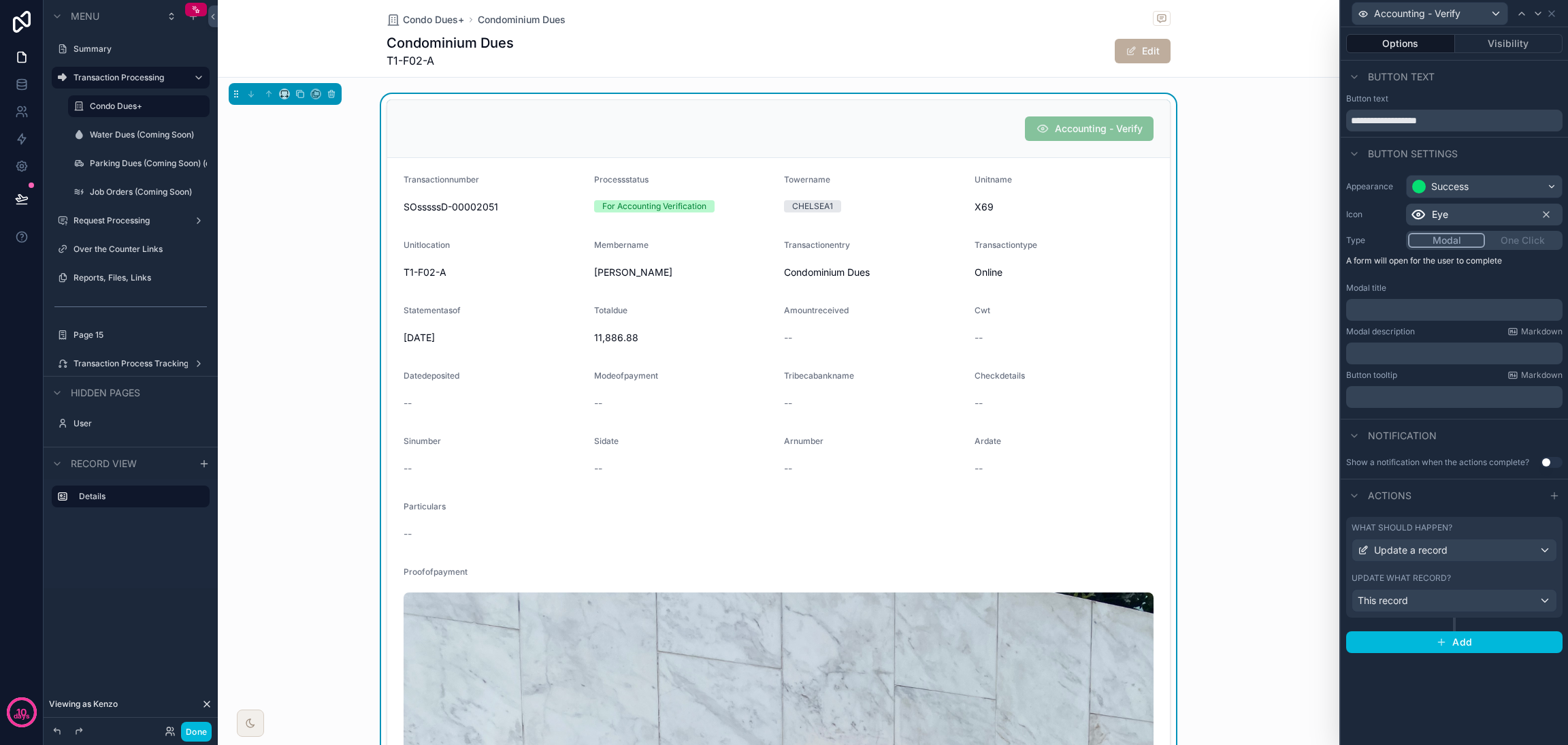
click at [199, 551] on button "Done" at bounding box center [195, 731] width 30 height 19
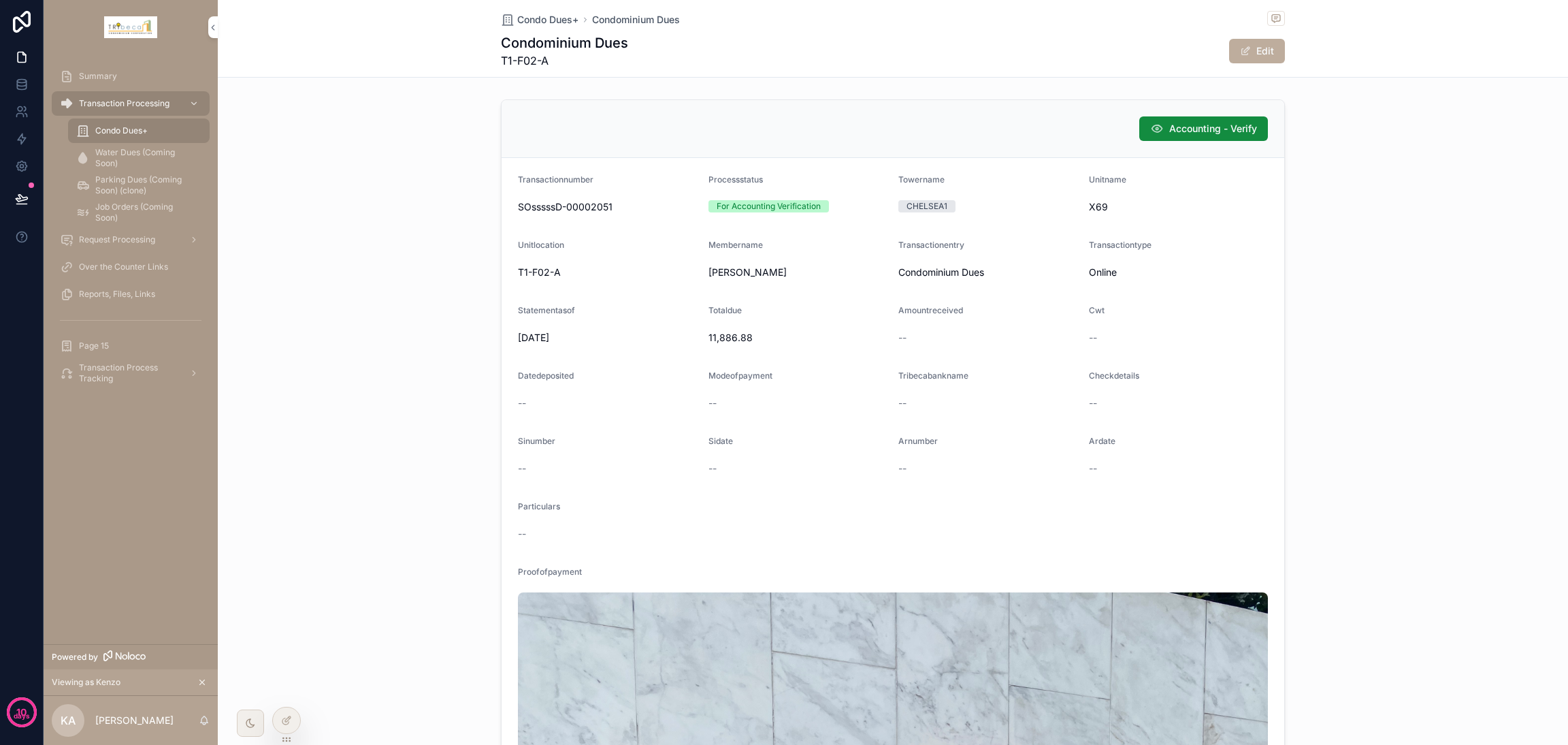
click at [1161, 132] on span "Accounting - Verify" at bounding box center [1213, 128] width 87 height 14
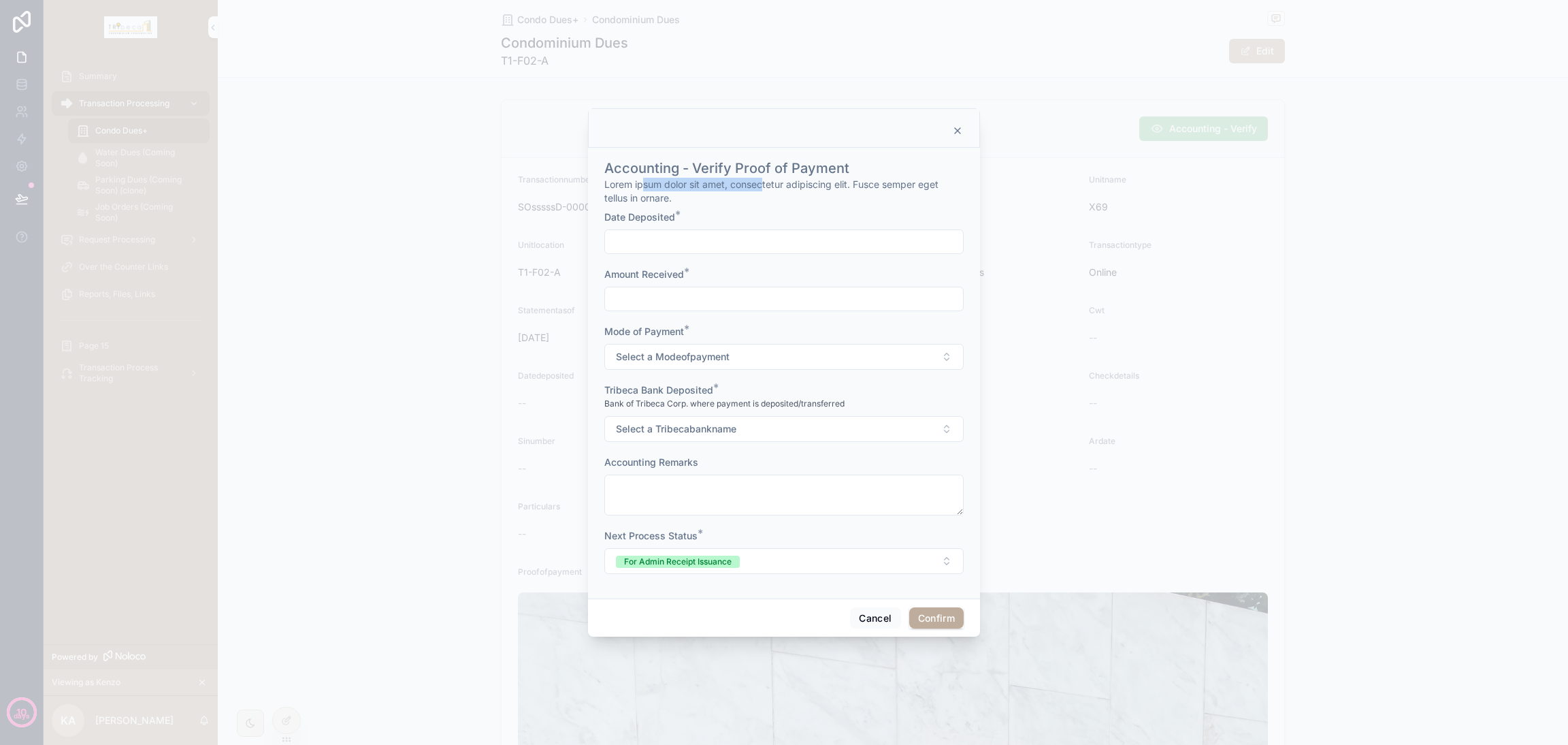
drag, startPoint x: 765, startPoint y: 179, endPoint x: 643, endPoint y: 178, distance: 122.0
click at [643, 178] on span "Lorem ipsum dolor sit amet, consectetur adipiscing elit. Fusce semper eget tell…" at bounding box center [784, 192] width 360 height 27
click at [801, 261] on form "Accounting - Verify Proof of Payment Lorem ipsum dolor sit amet, consectetur ad…" at bounding box center [784, 370] width 360 height 435
click at [858, 551] on button "Cancel" at bounding box center [875, 618] width 51 height 21
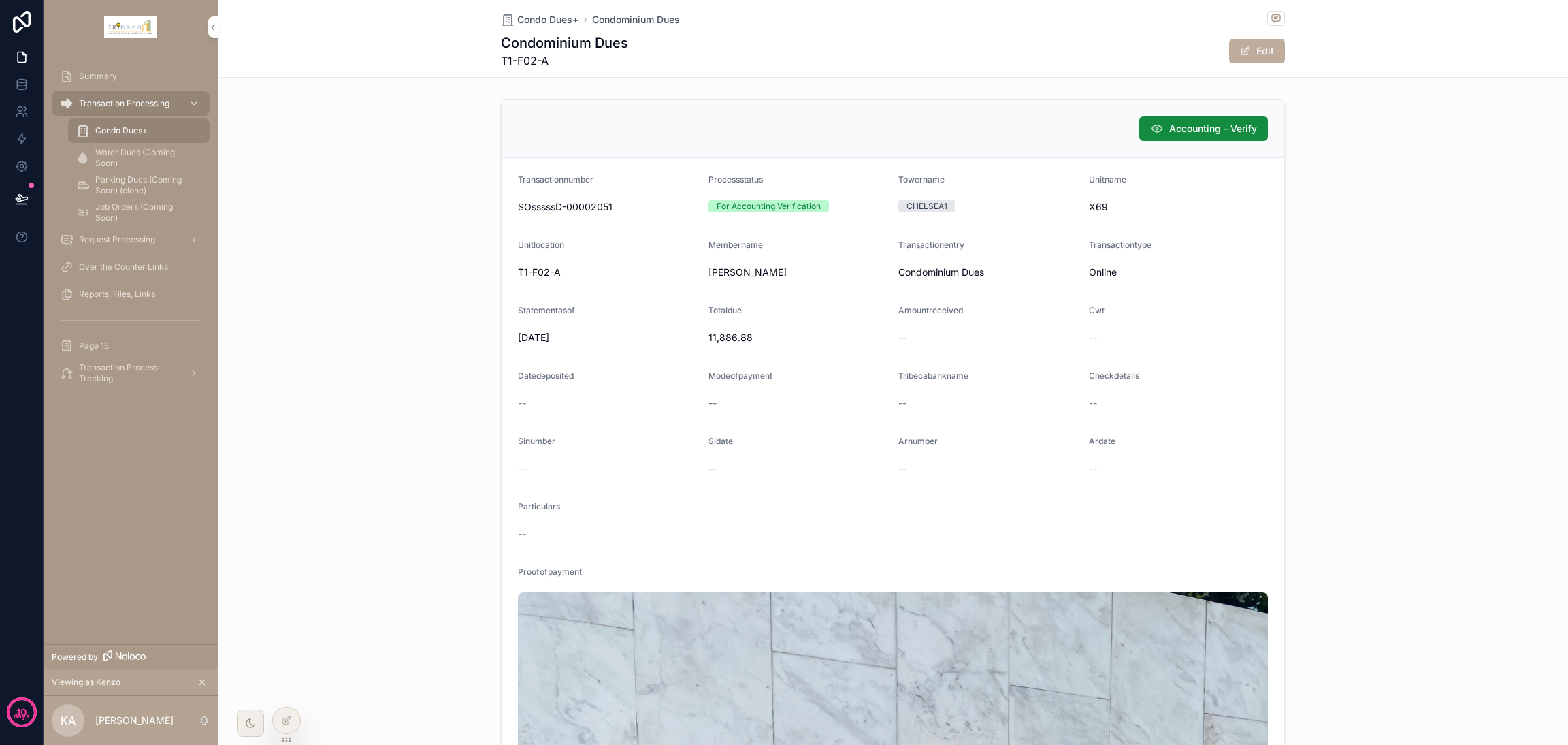
click at [296, 551] on div at bounding box center [287, 720] width 27 height 26
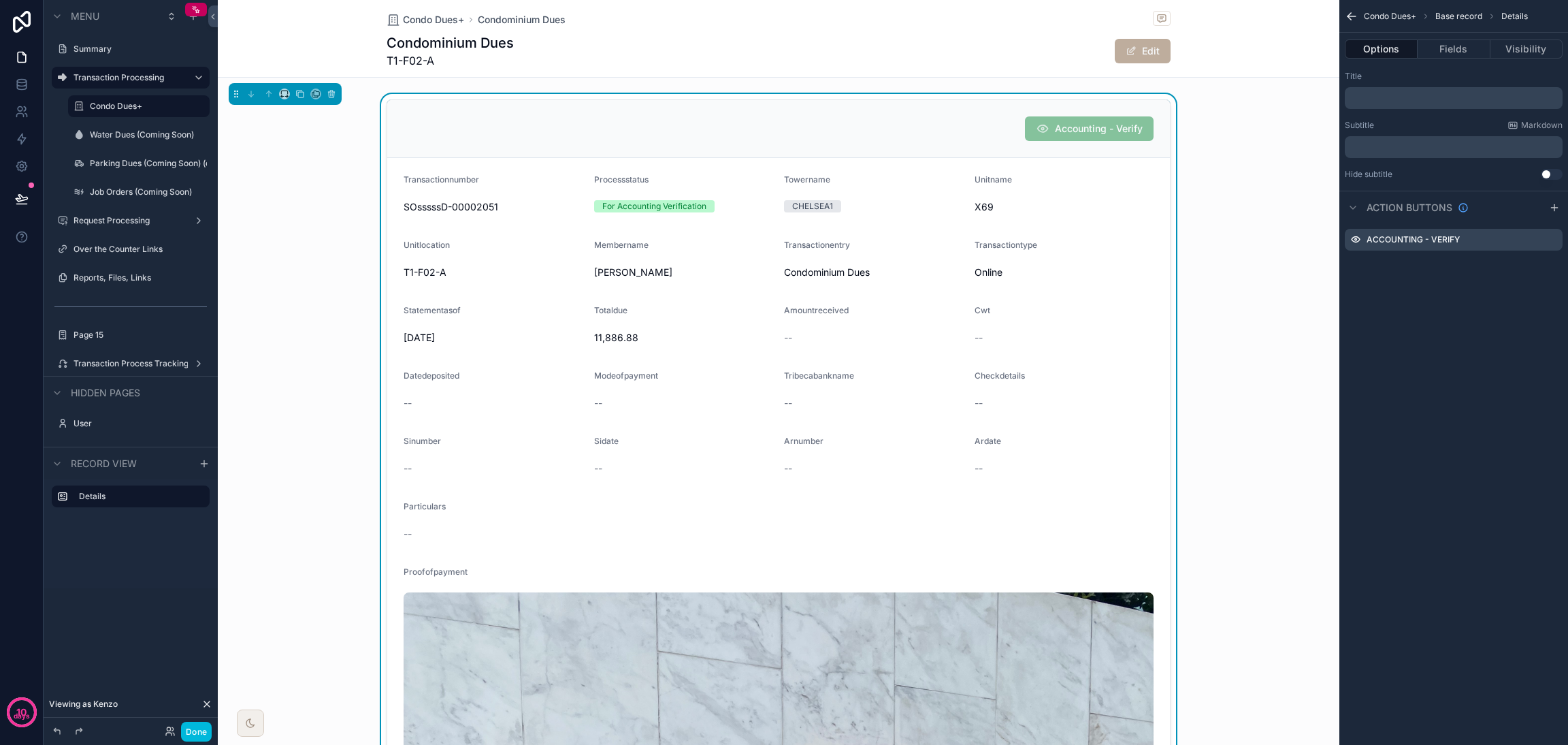
click at [0, 0] on icon "scrollable content" at bounding box center [0, 0] width 0 height 0
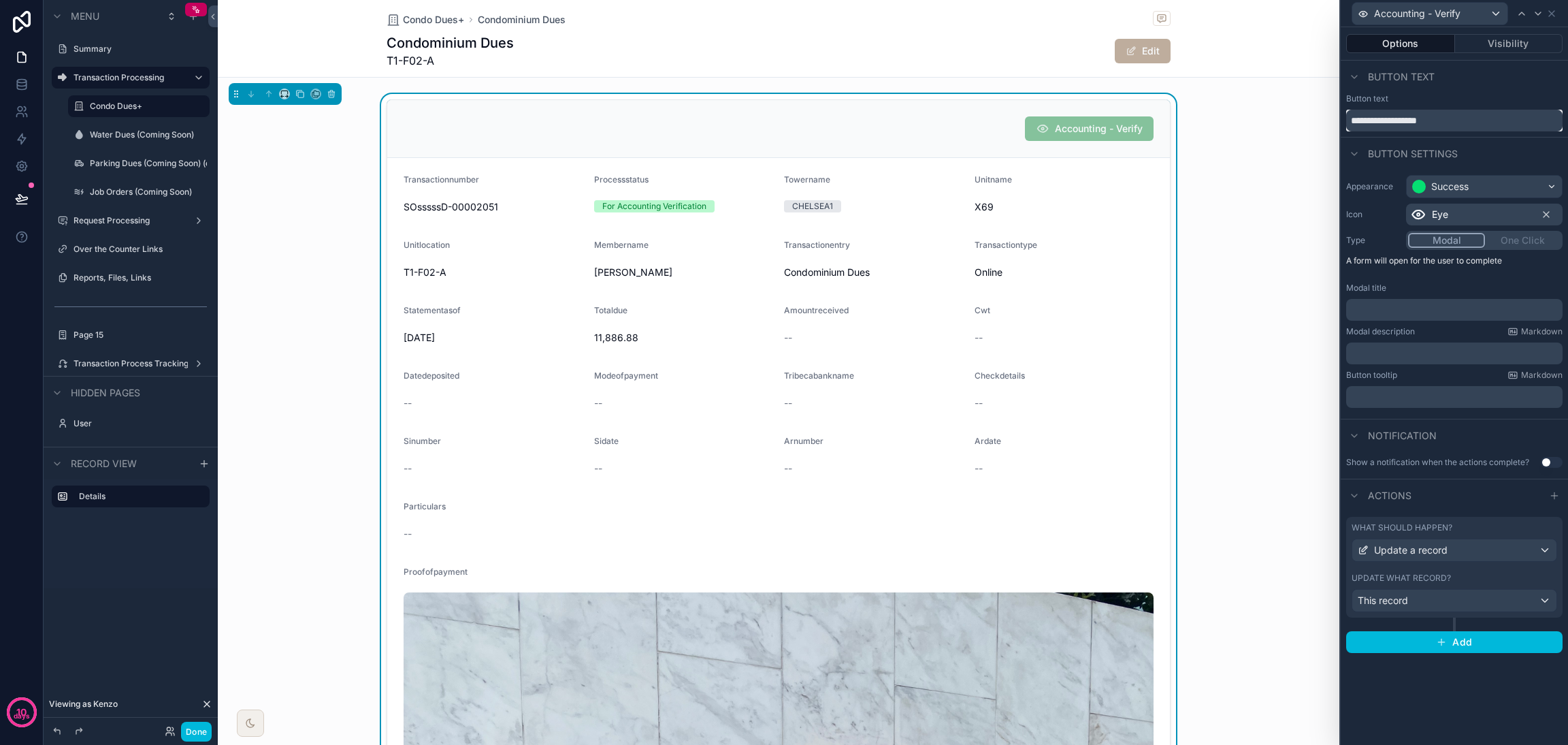
click at [1161, 124] on input "**********" at bounding box center [1454, 121] width 217 height 21
click at [1161, 551] on span "Update a record" at bounding box center [1411, 550] width 74 height 14
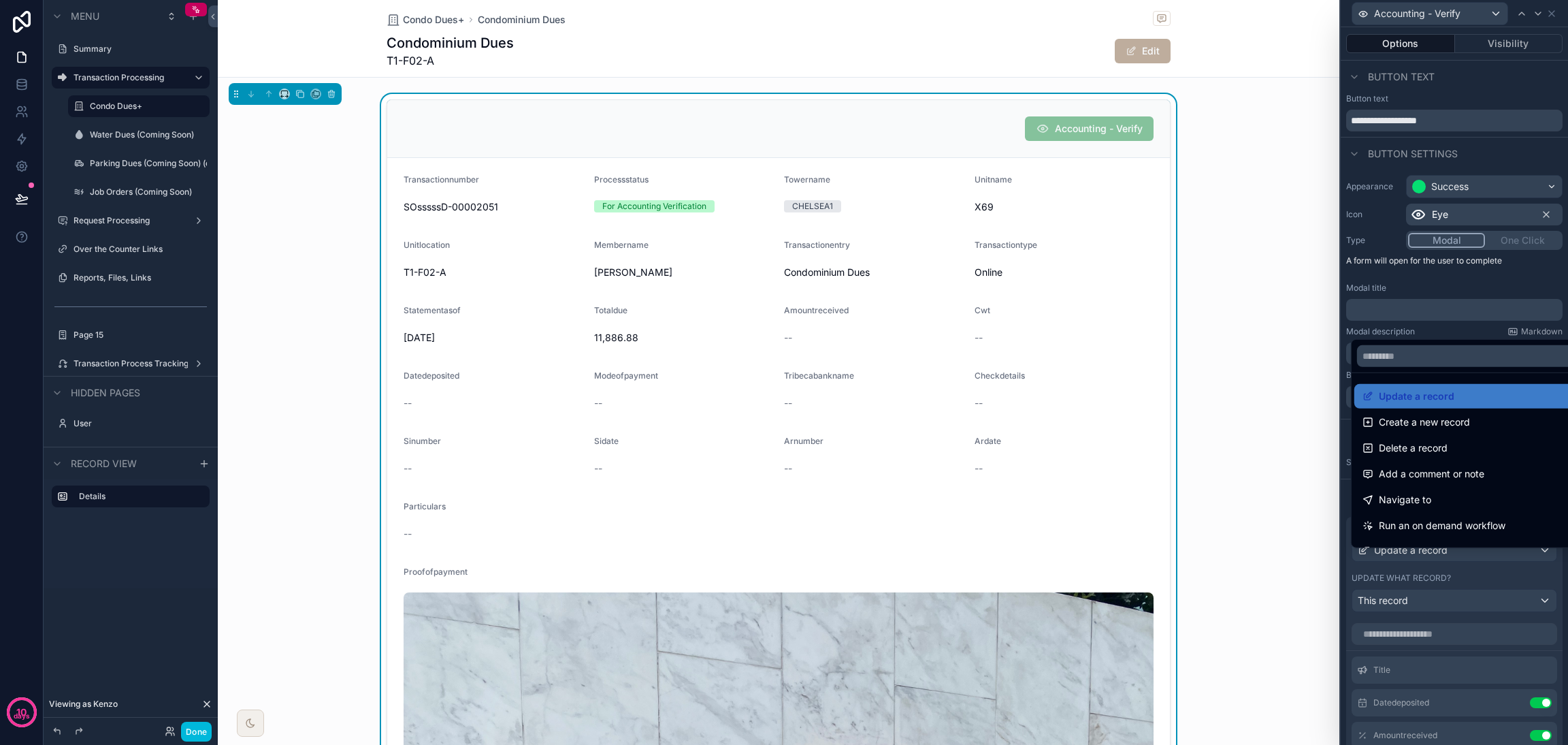
click at [1161, 551] on div at bounding box center [1454, 372] width 227 height 745
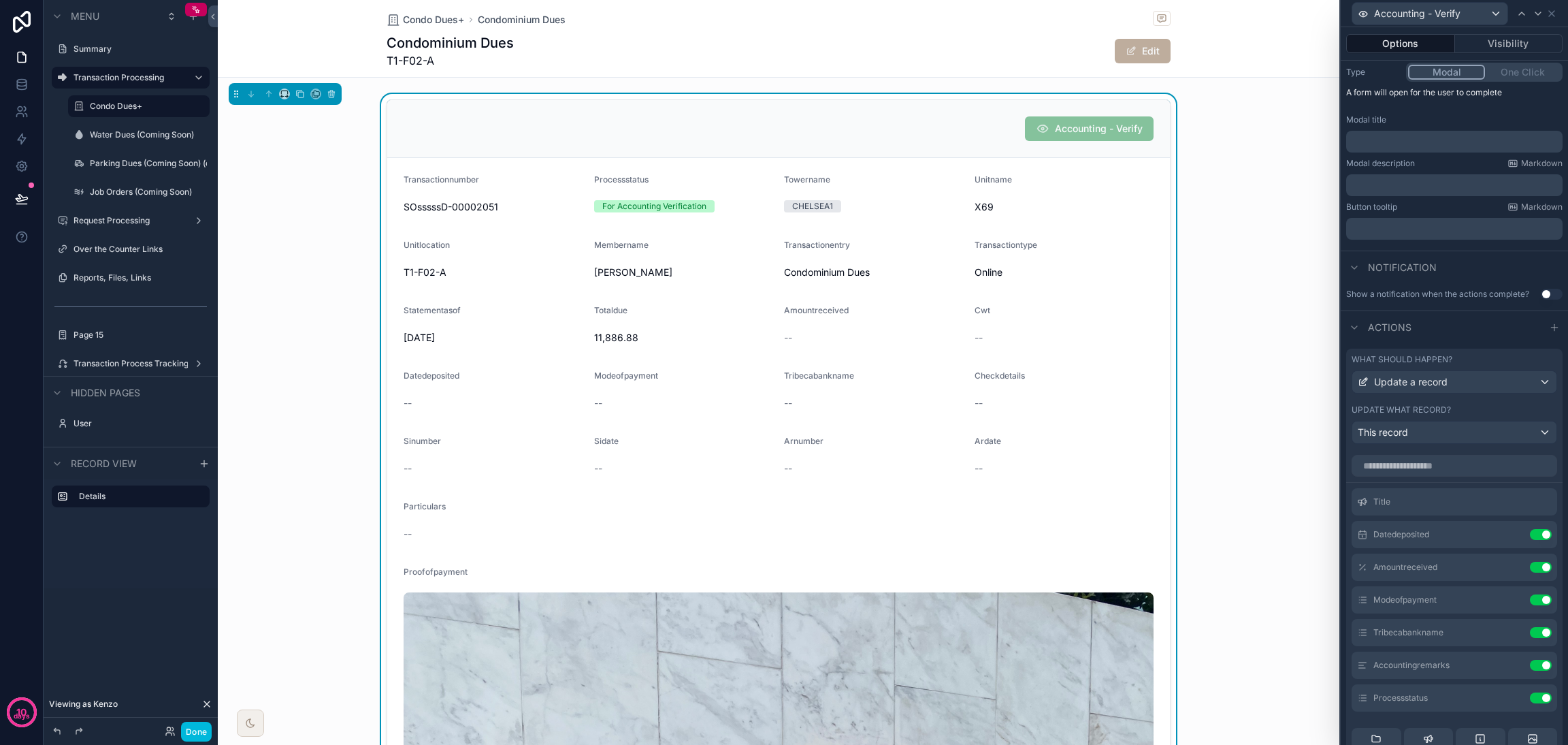
scroll to position [204, 0]
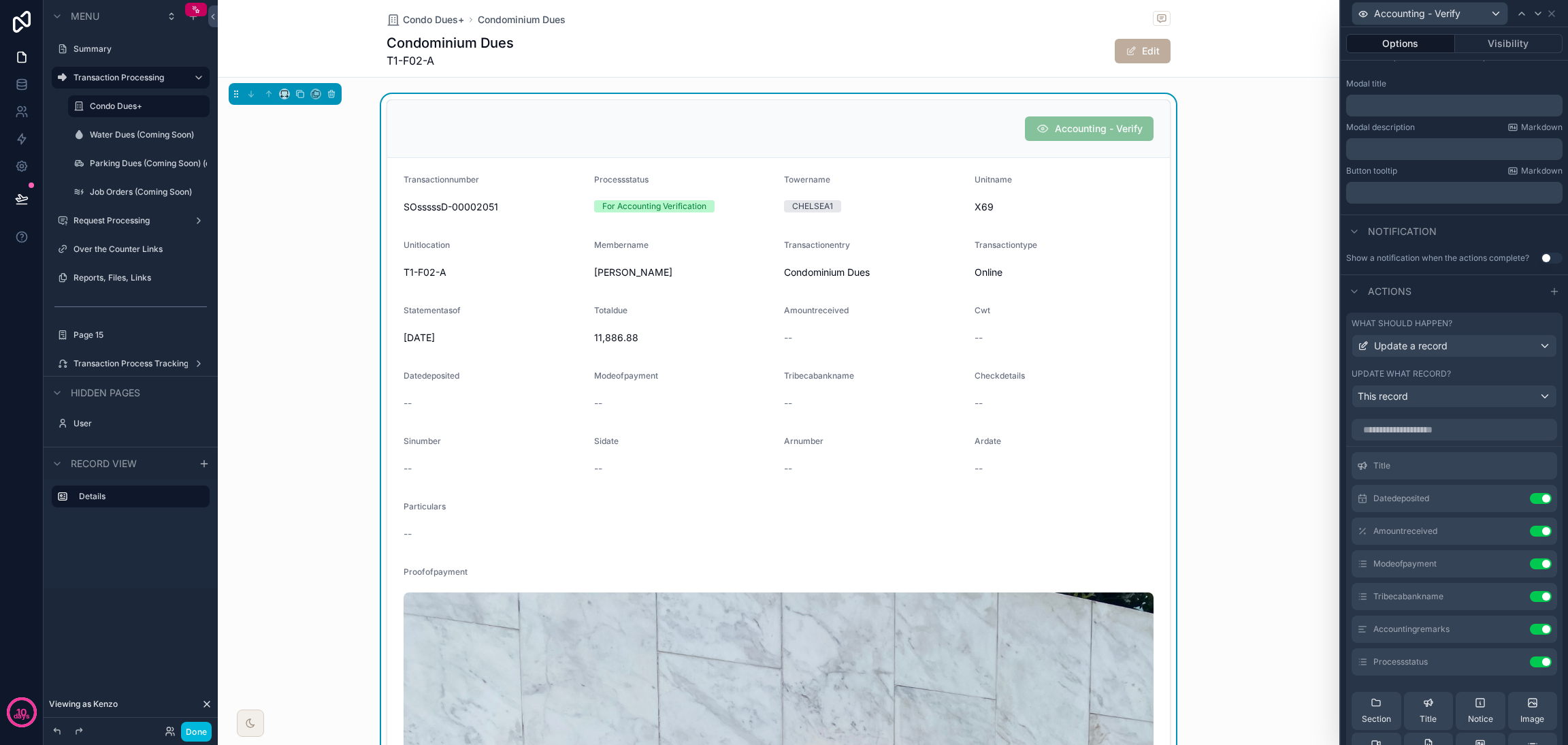
click at [0, 0] on icon at bounding box center [0, 0] width 0 height 0
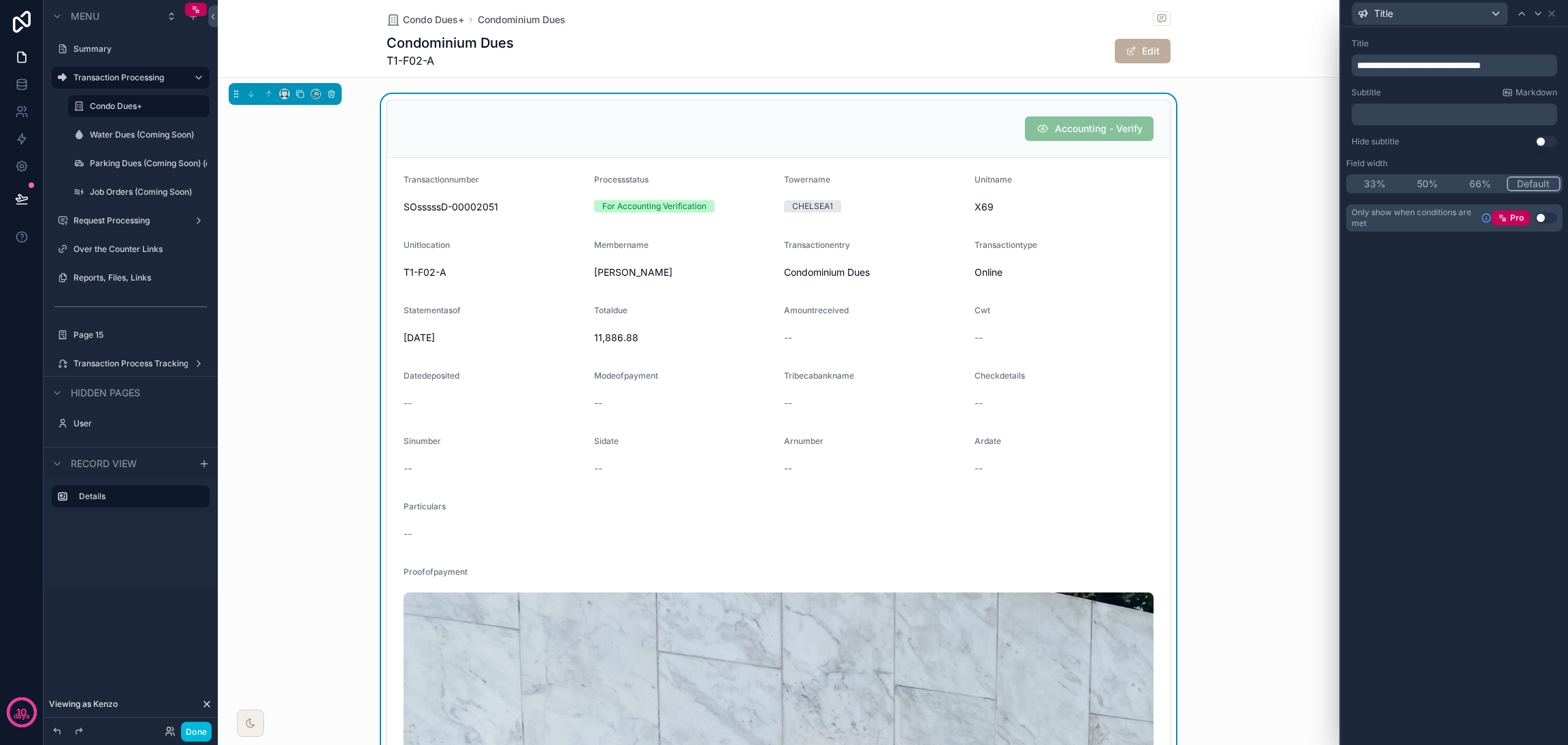
click at [1161, 112] on p "﻿" at bounding box center [1455, 115] width 197 height 14
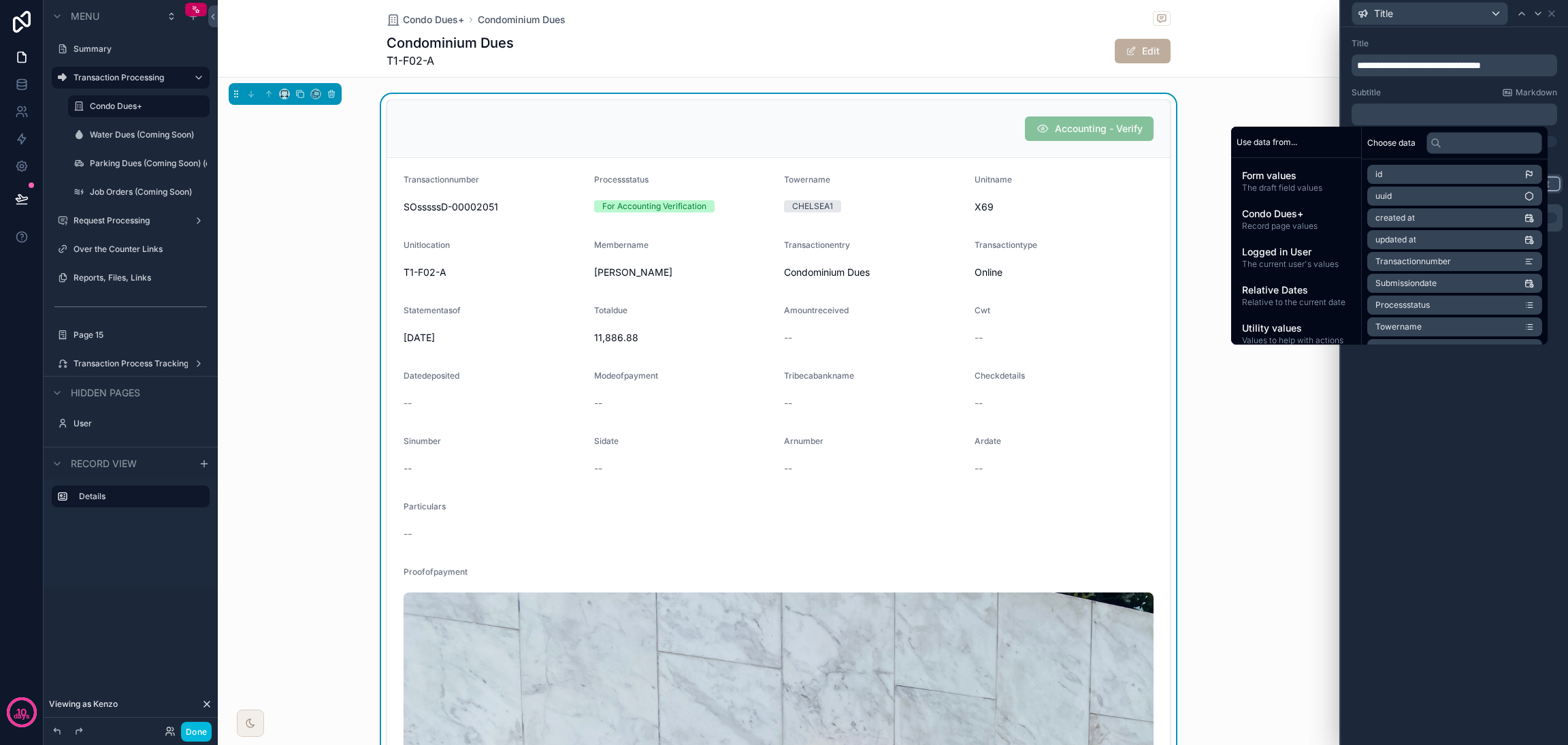
click at [1161, 423] on div "**********" at bounding box center [1454, 386] width 227 height 718
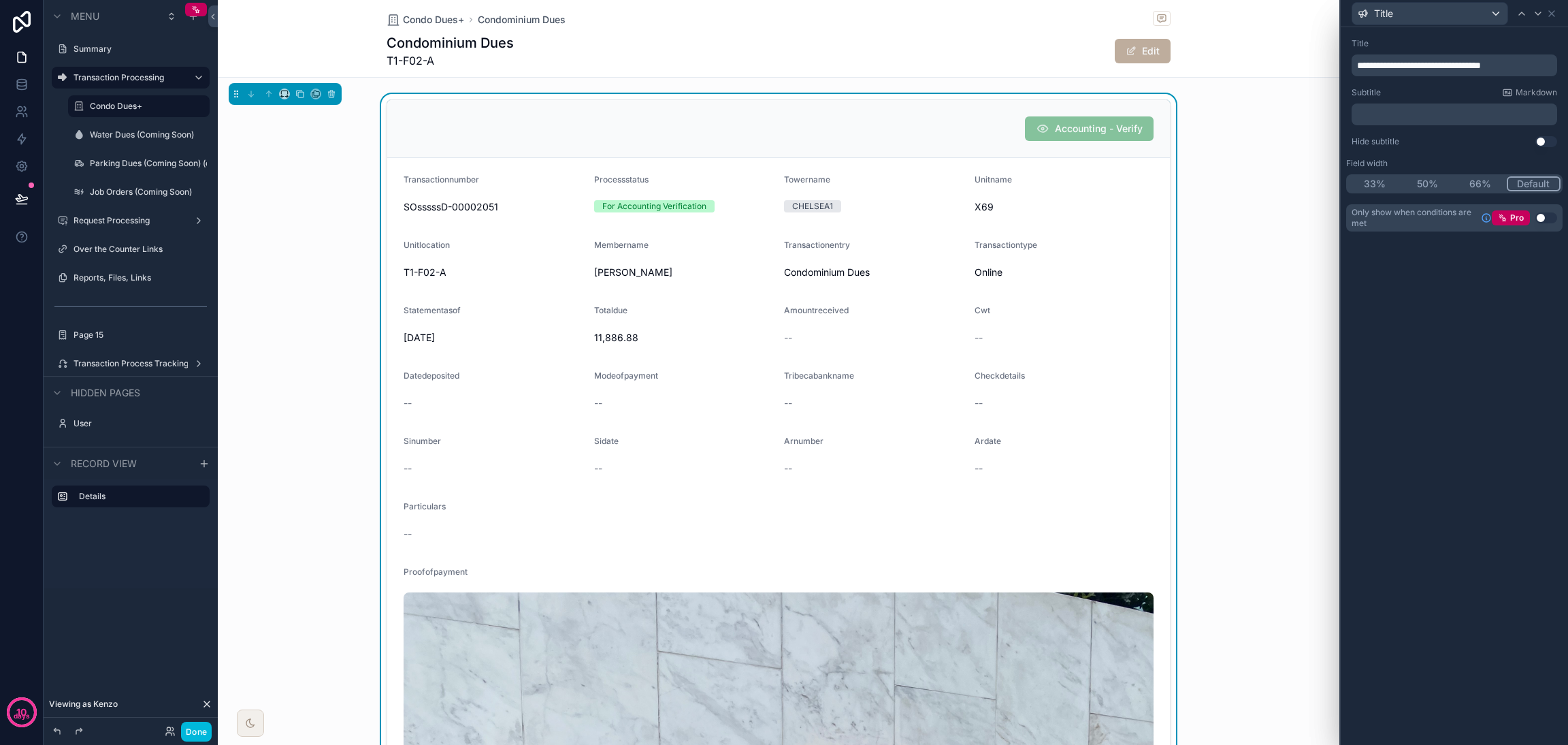
click at [1161, 112] on p "﻿" at bounding box center [1455, 115] width 197 height 14
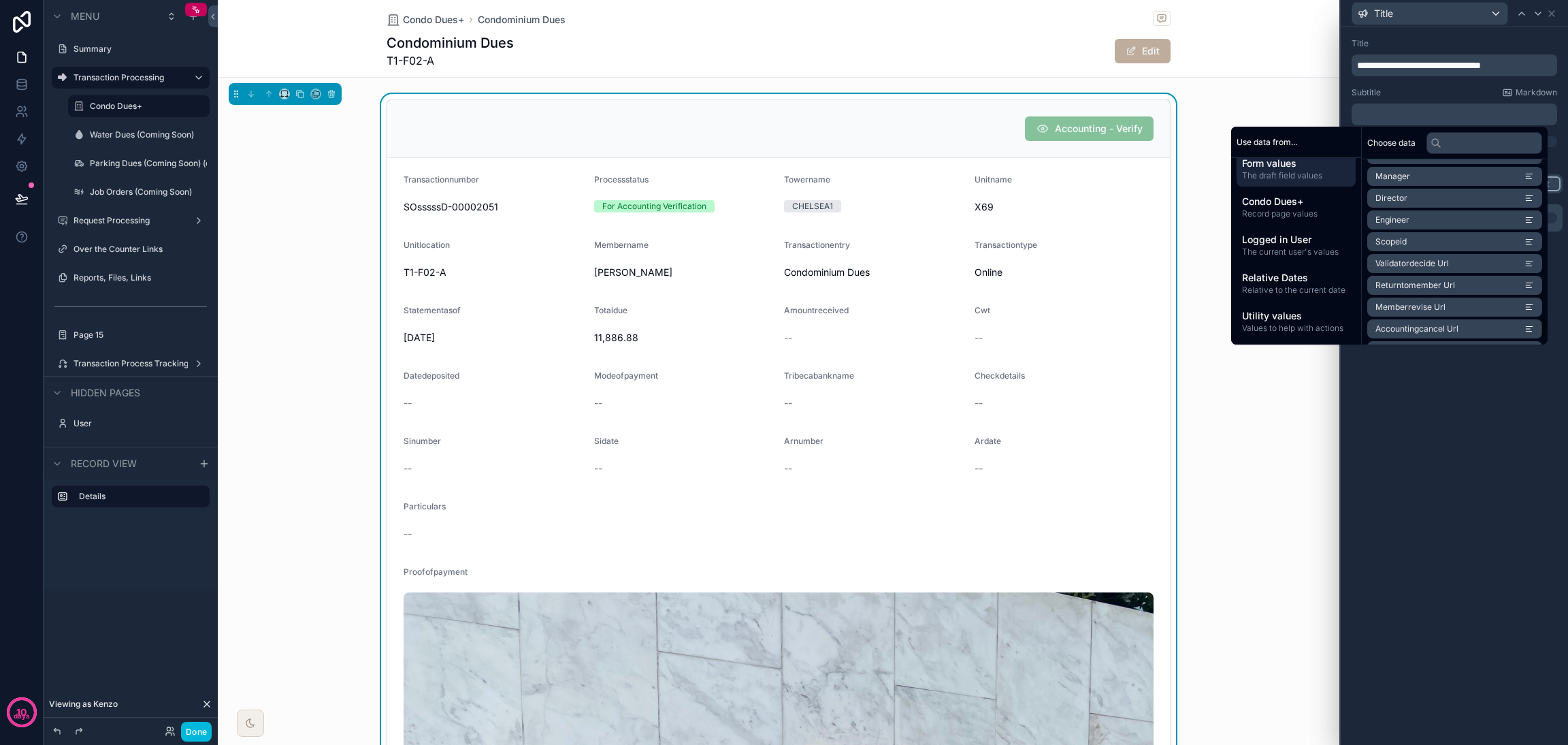
scroll to position [1390, 0]
click at [1161, 239] on span "Logged in User" at bounding box center [1295, 239] width 108 height 14
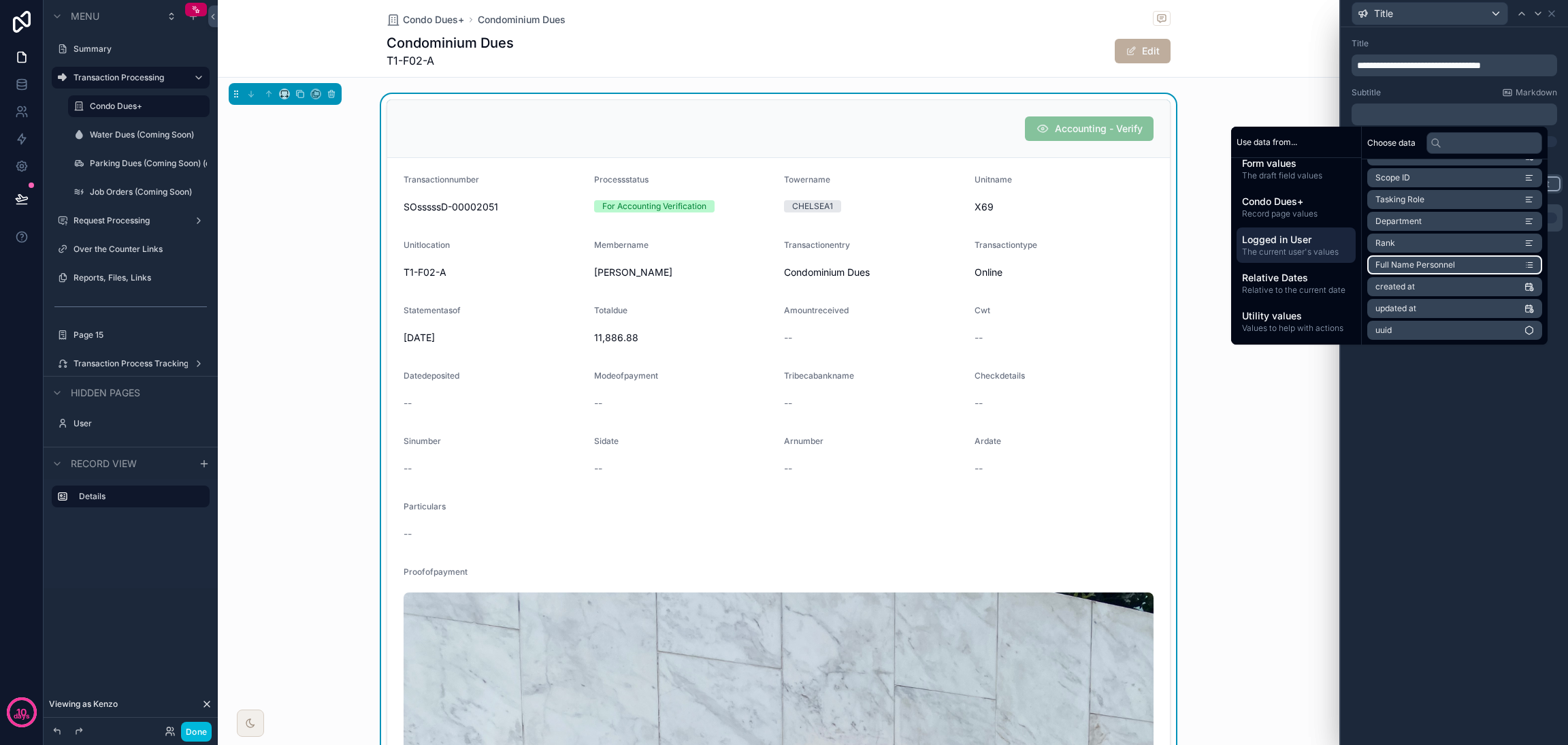
click at [1161, 266] on span "Full Name Personnel" at bounding box center [1415, 265] width 80 height 11
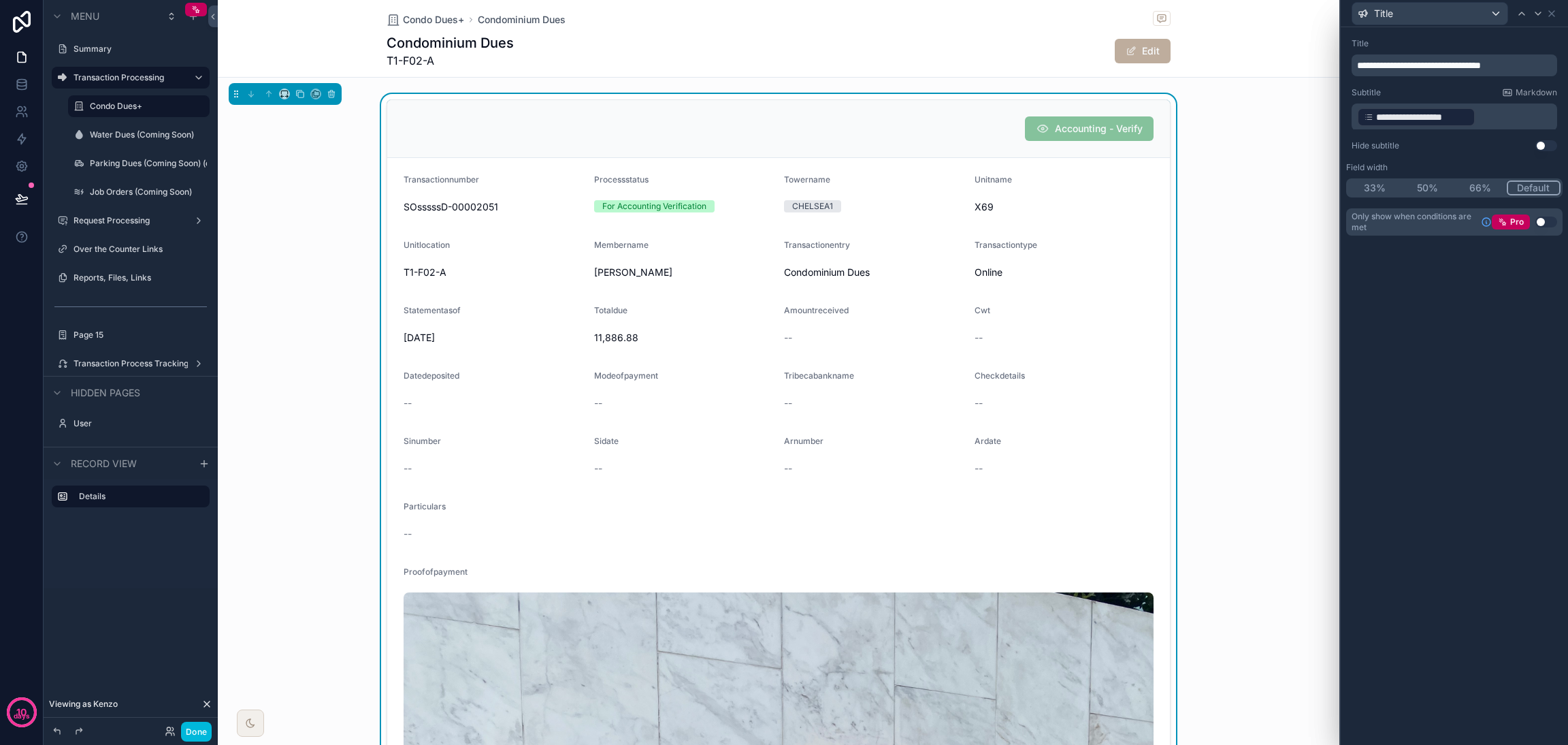
click at [1161, 392] on div "**********" at bounding box center [1454, 386] width 227 height 718
click at [1161, 118] on p "**********" at bounding box center [1455, 117] width 197 height 21
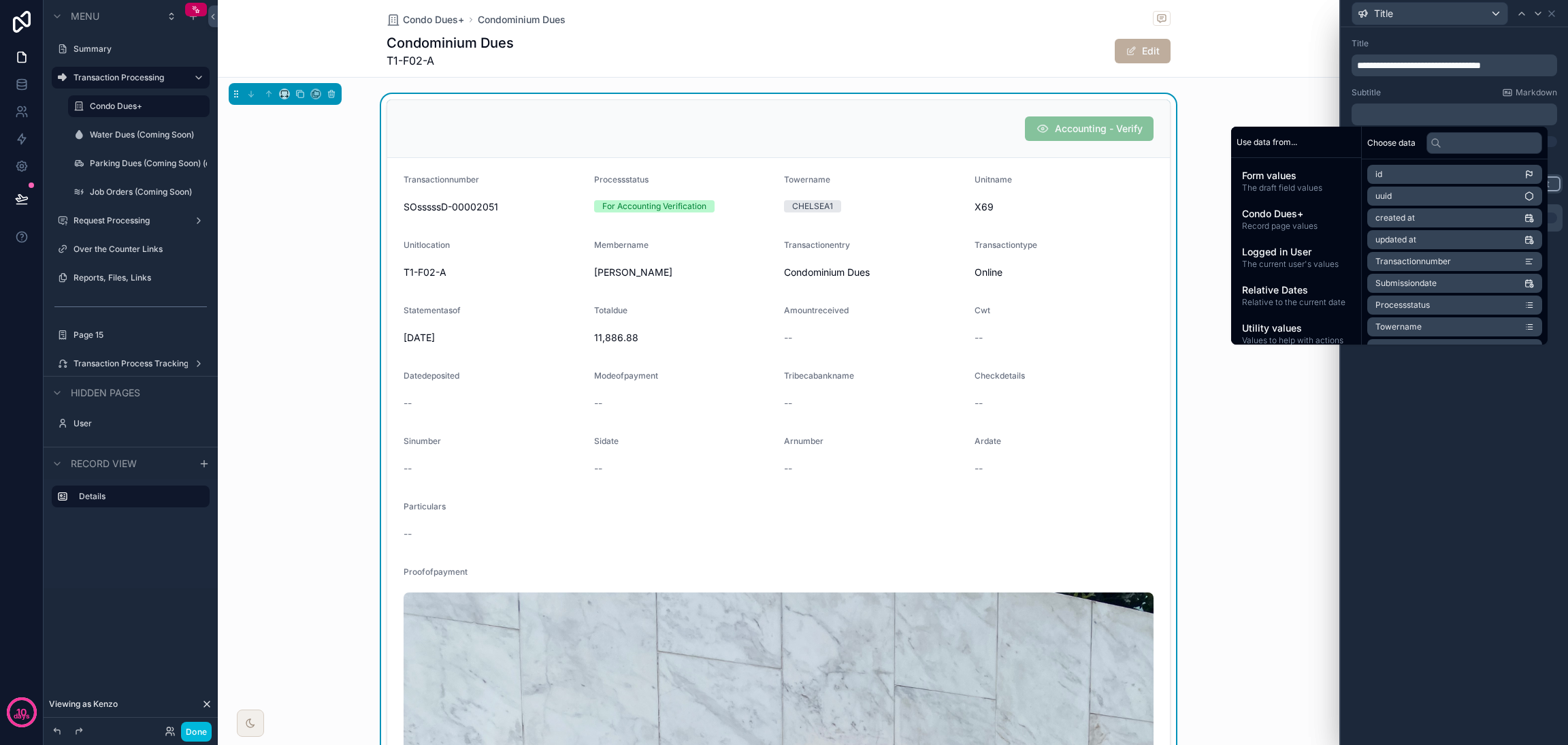
click at [1161, 153] on div "**********" at bounding box center [1454, 146] width 227 height 237
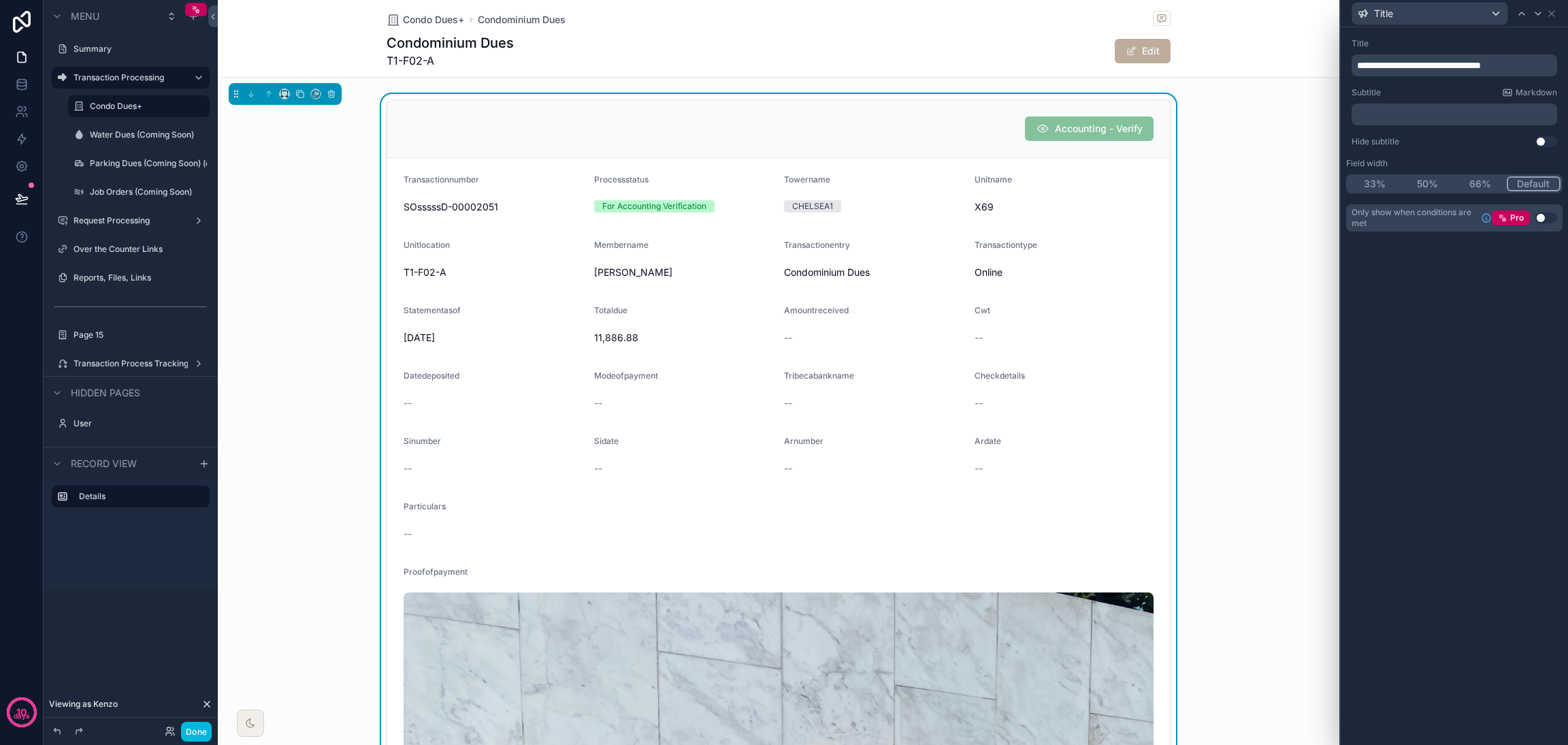
click at [1161, 141] on button "Use setting" at bounding box center [1546, 141] width 21 height 11
click at [1161, 13] on icon at bounding box center [1551, 13] width 11 height 11
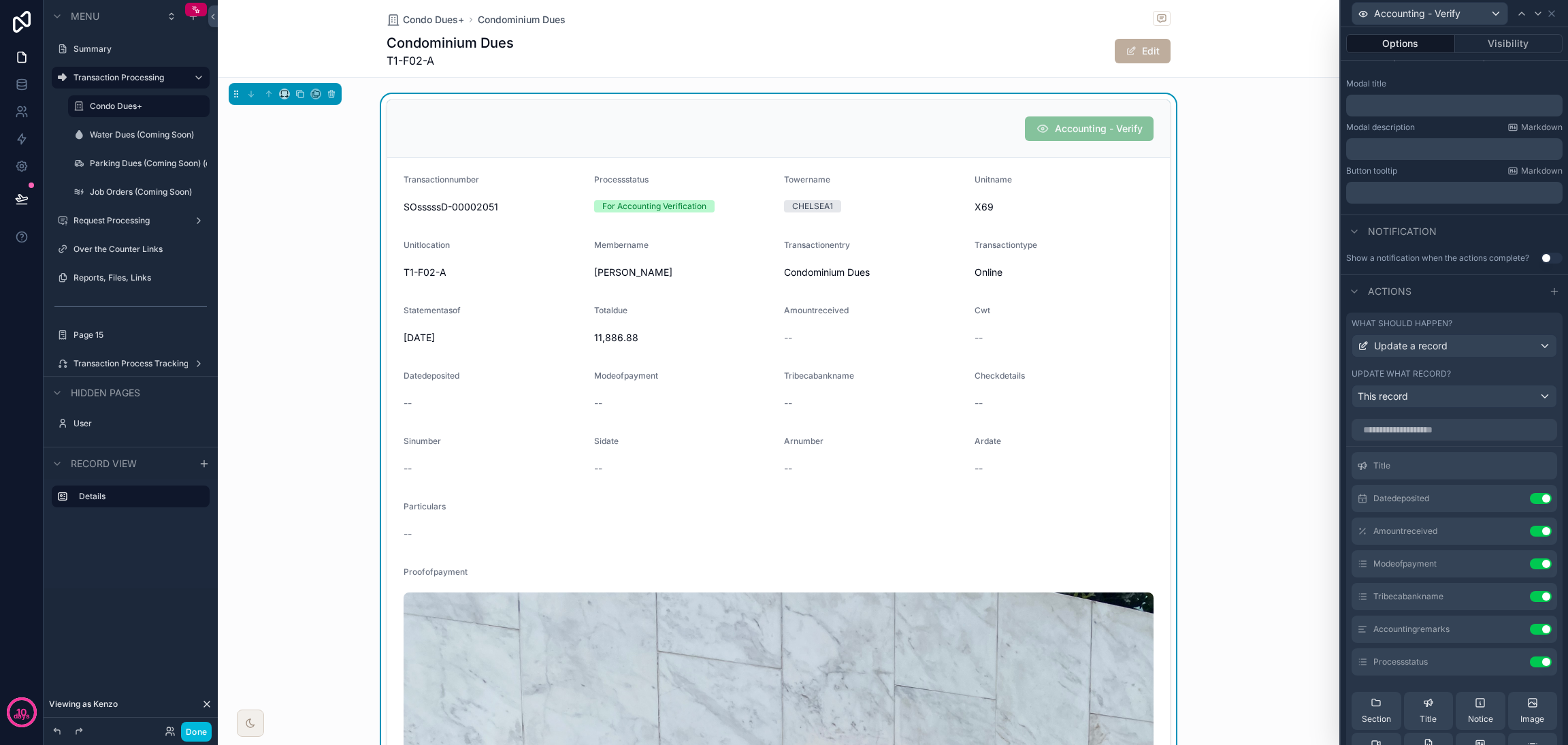
click at [192, 551] on button "Done" at bounding box center [195, 731] width 30 height 19
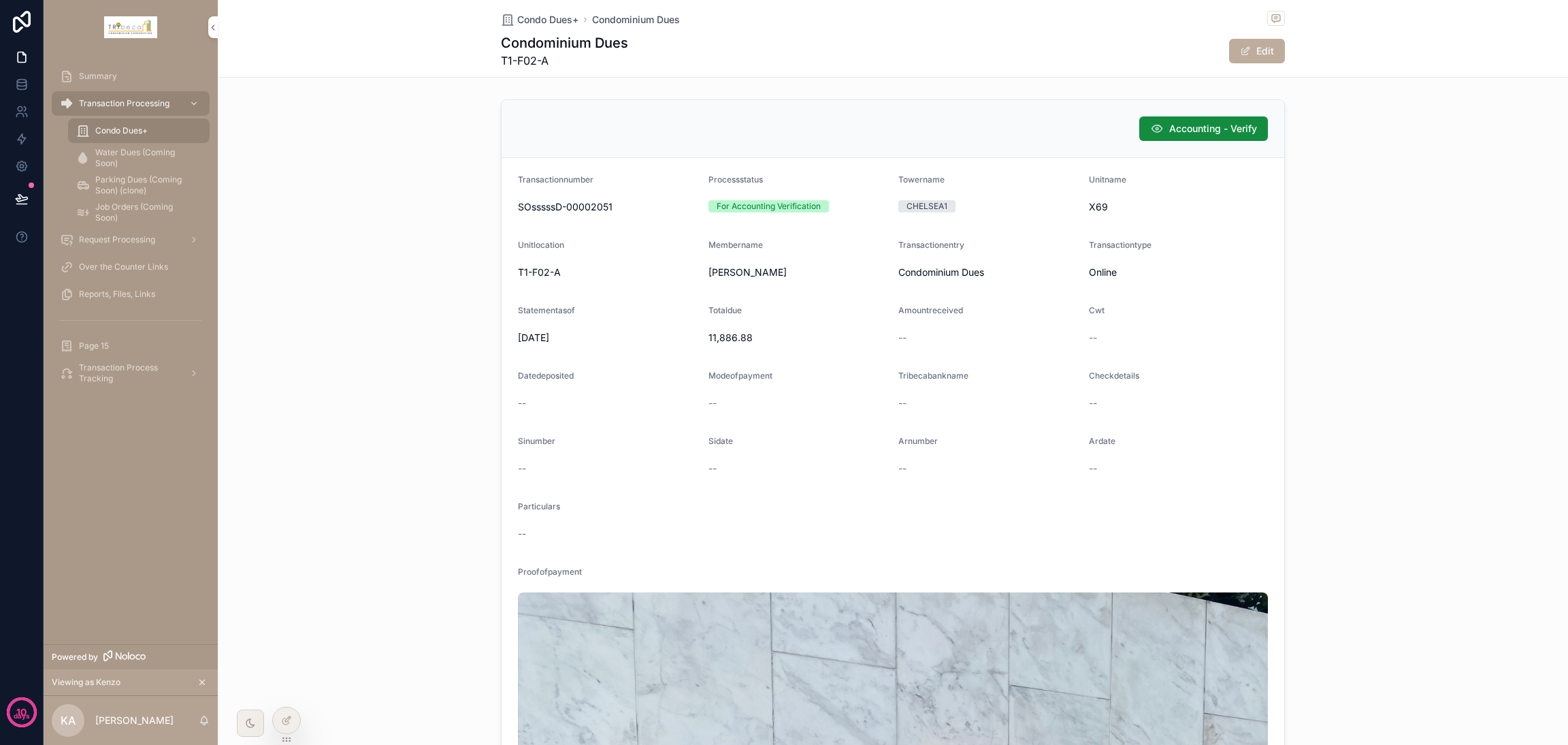
click at [1161, 132] on span "Accounting - Verify" at bounding box center [1213, 128] width 87 height 14
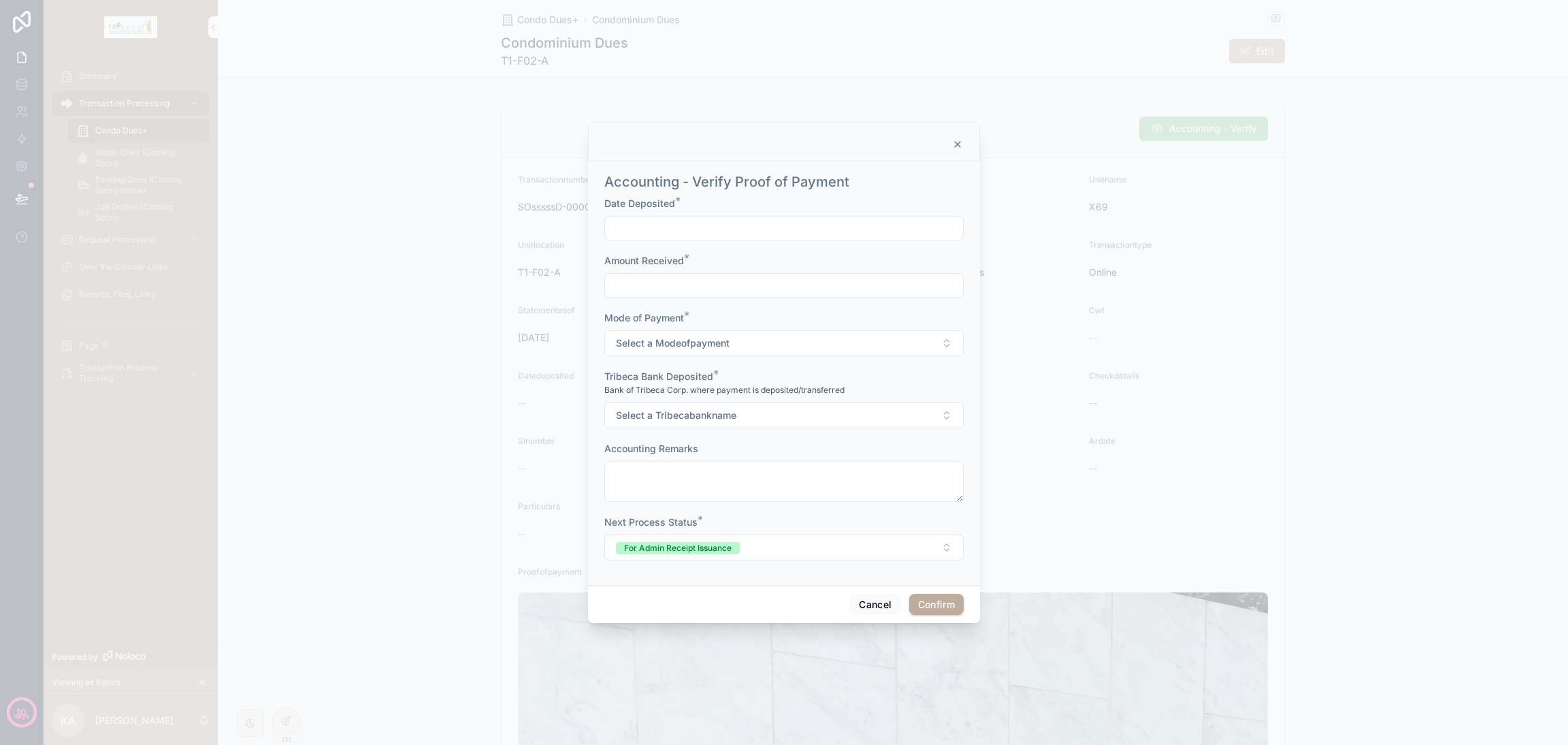
click at [906, 551] on button "For Admin Receipt Issuance" at bounding box center [784, 547] width 360 height 26
click at [901, 516] on div "Next Process Status *" at bounding box center [784, 522] width 360 height 14
click at [873, 422] on button "Select a Tribecabankname" at bounding box center [784, 415] width 360 height 26
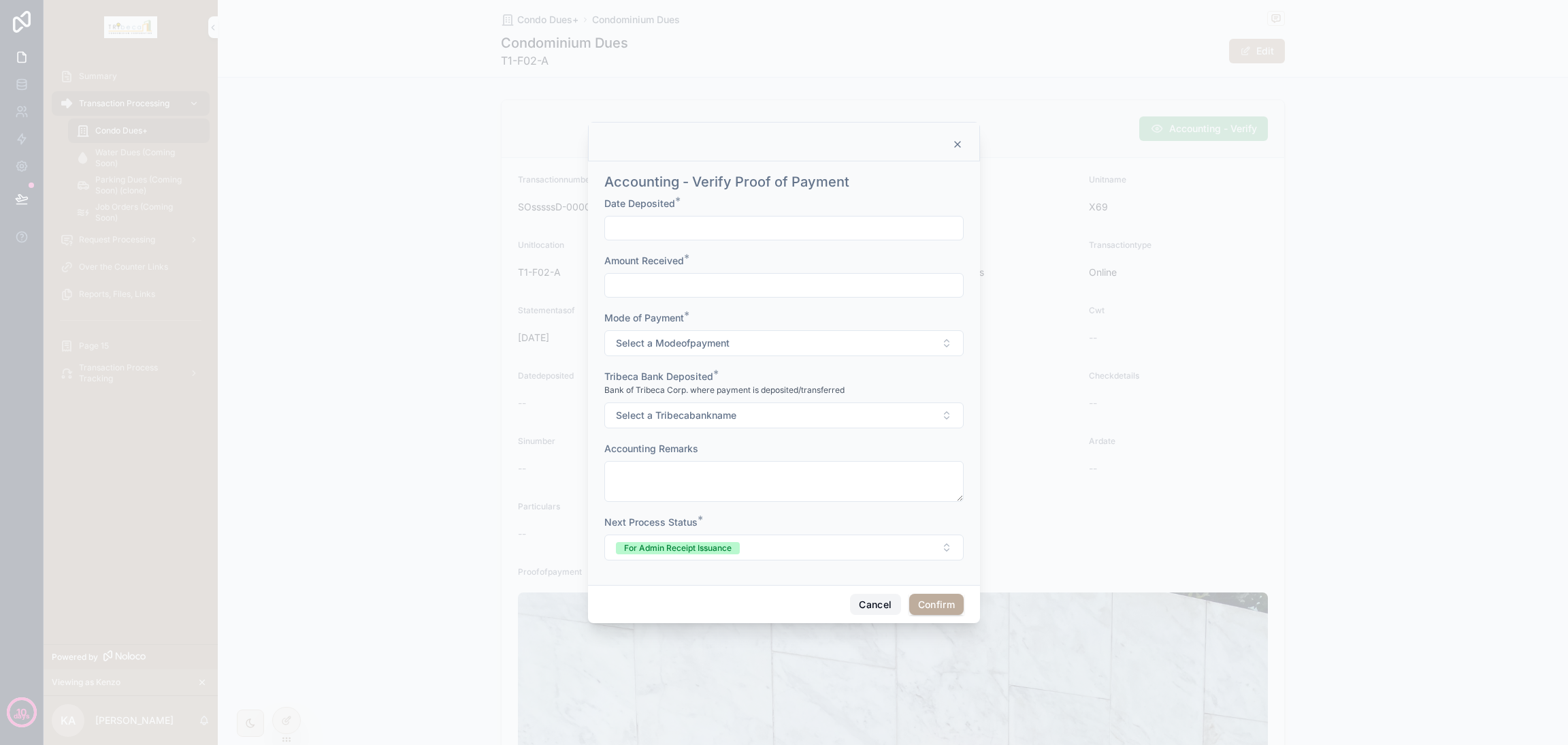
click at [879, 551] on button "Cancel" at bounding box center [875, 604] width 51 height 21
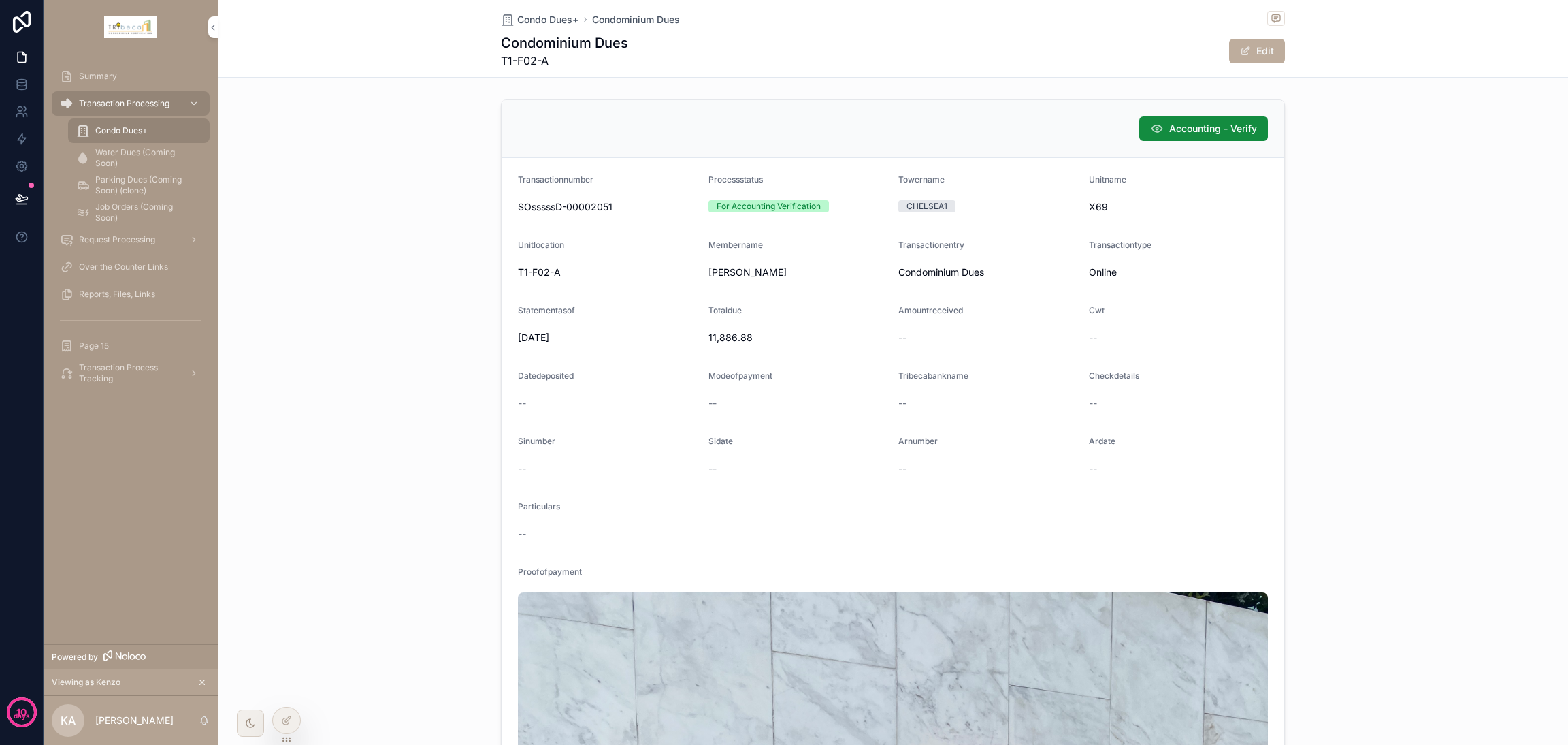
click at [293, 551] on div at bounding box center [287, 720] width 27 height 26
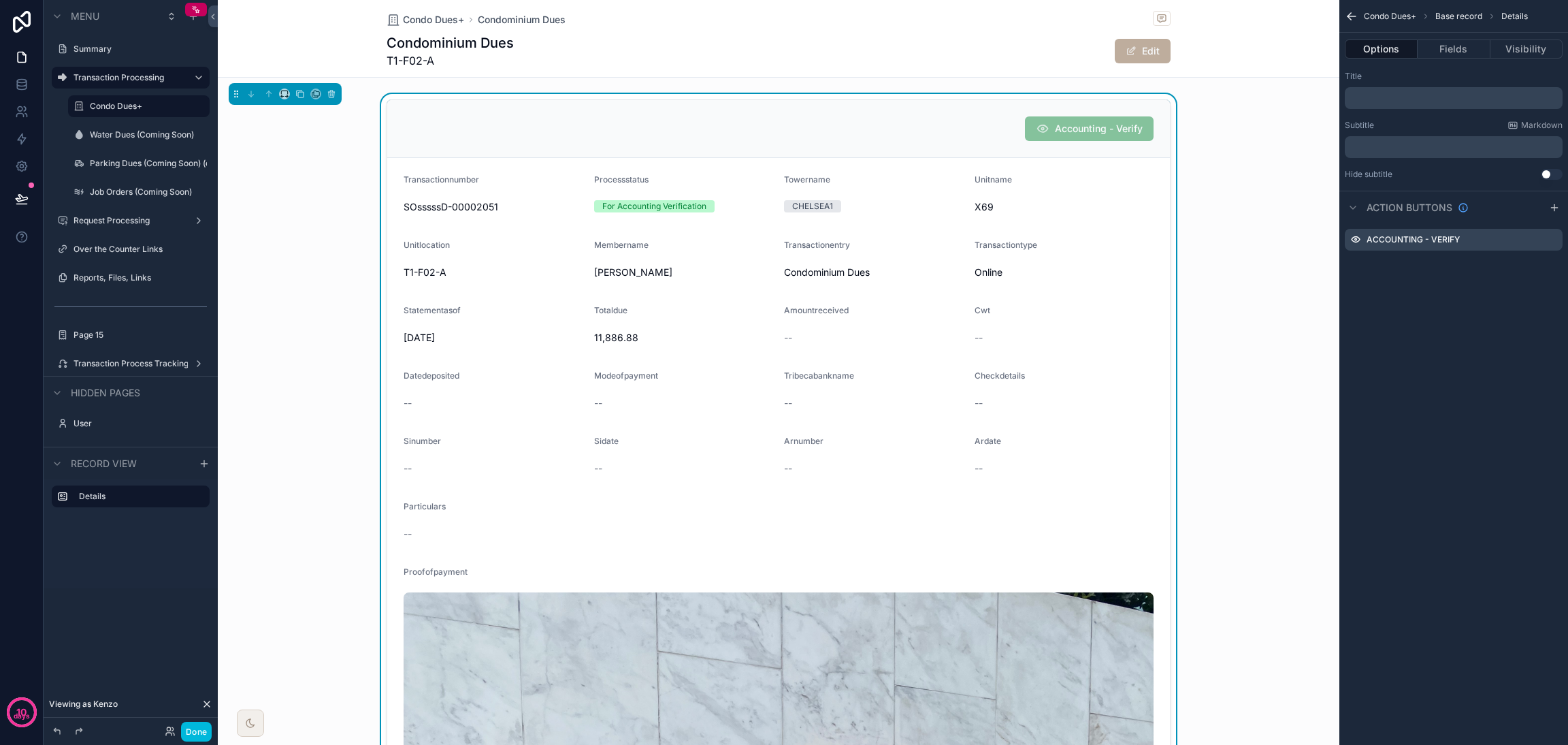
click at [0, 0] on icon "scrollable content" at bounding box center [0, 0] width 0 height 0
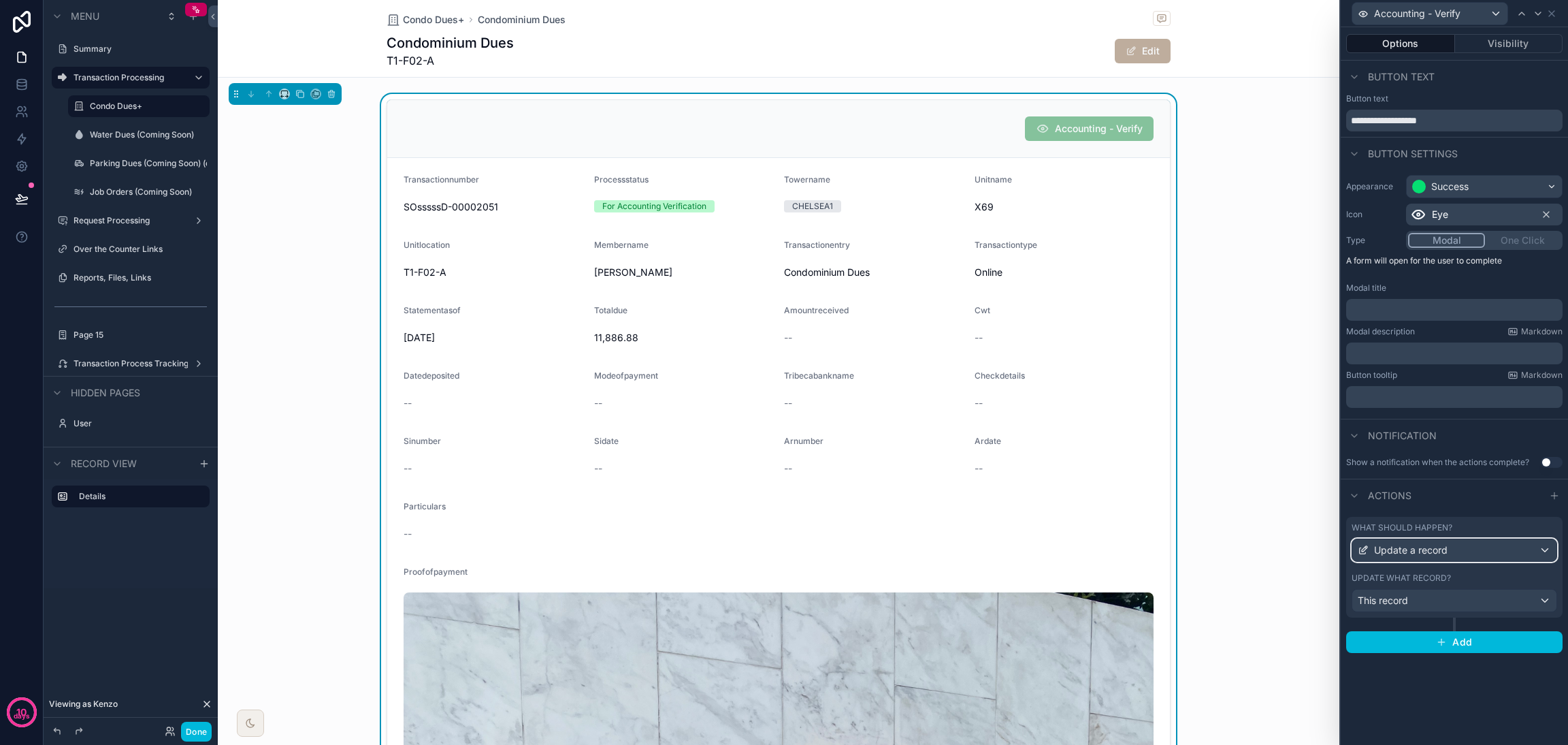
click at [1161, 546] on div "Update a record" at bounding box center [1454, 550] width 204 height 21
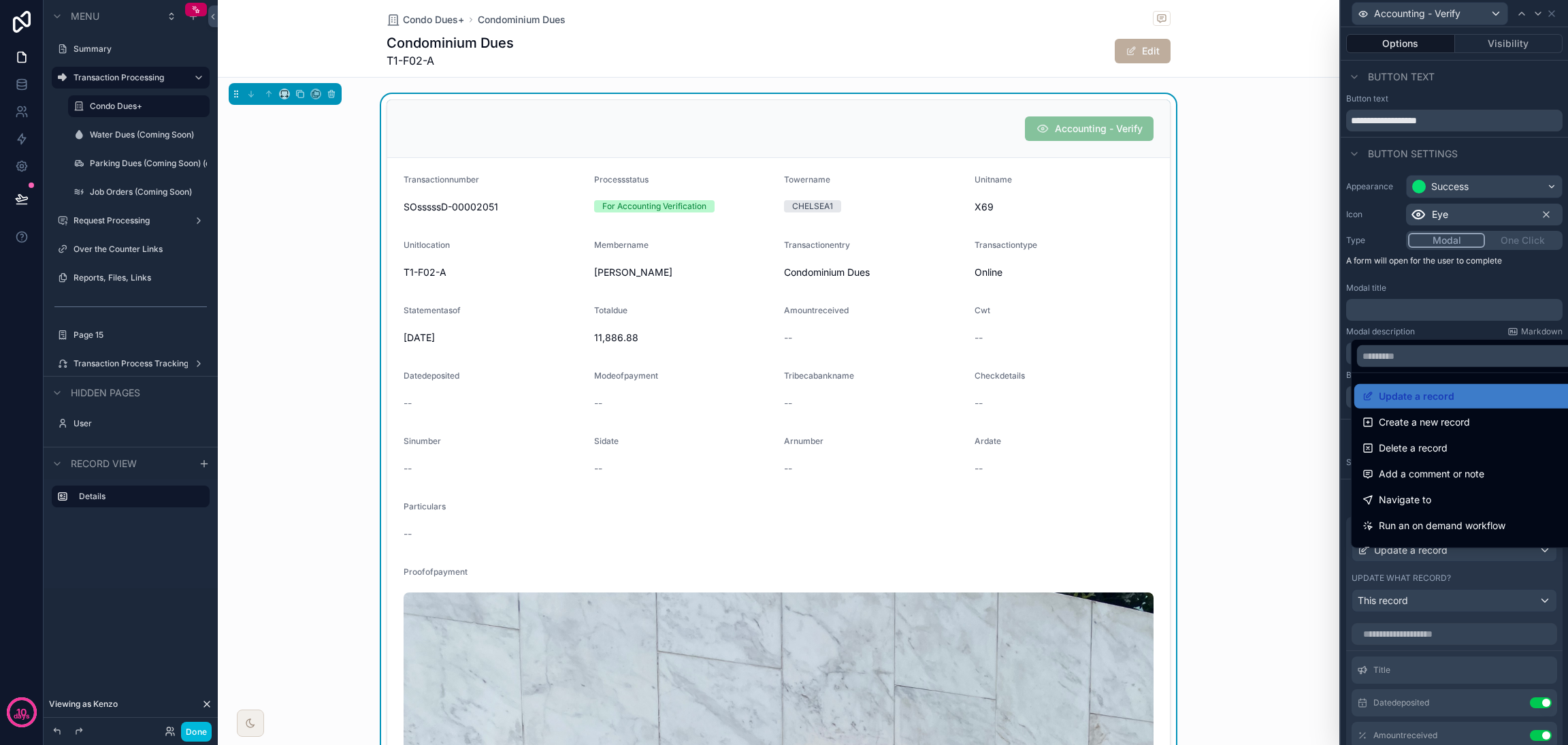
click at [1161, 551] on div at bounding box center [1454, 372] width 227 height 745
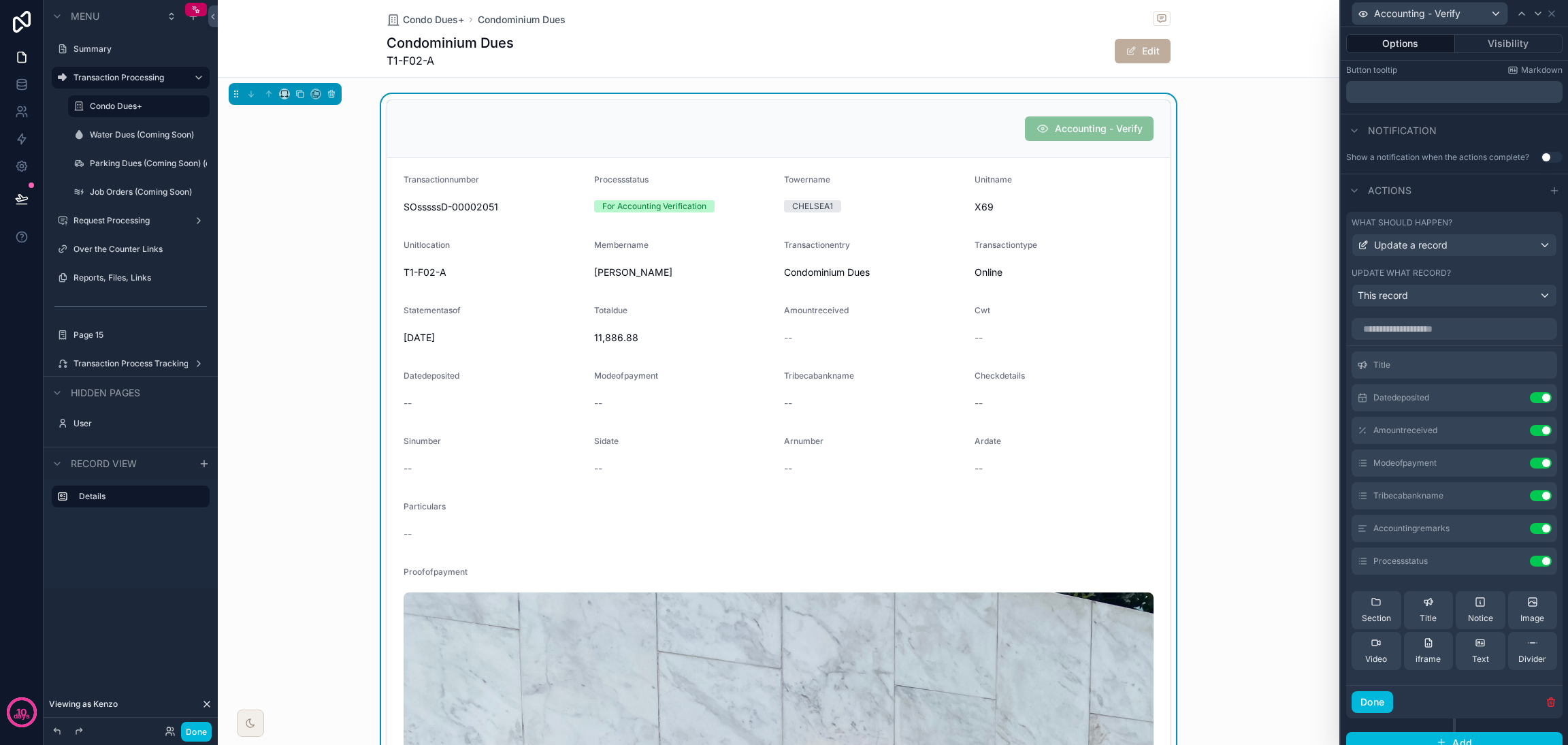
scroll to position [305, 0]
click at [0, 0] on icon at bounding box center [0, 0] width 0 height 0
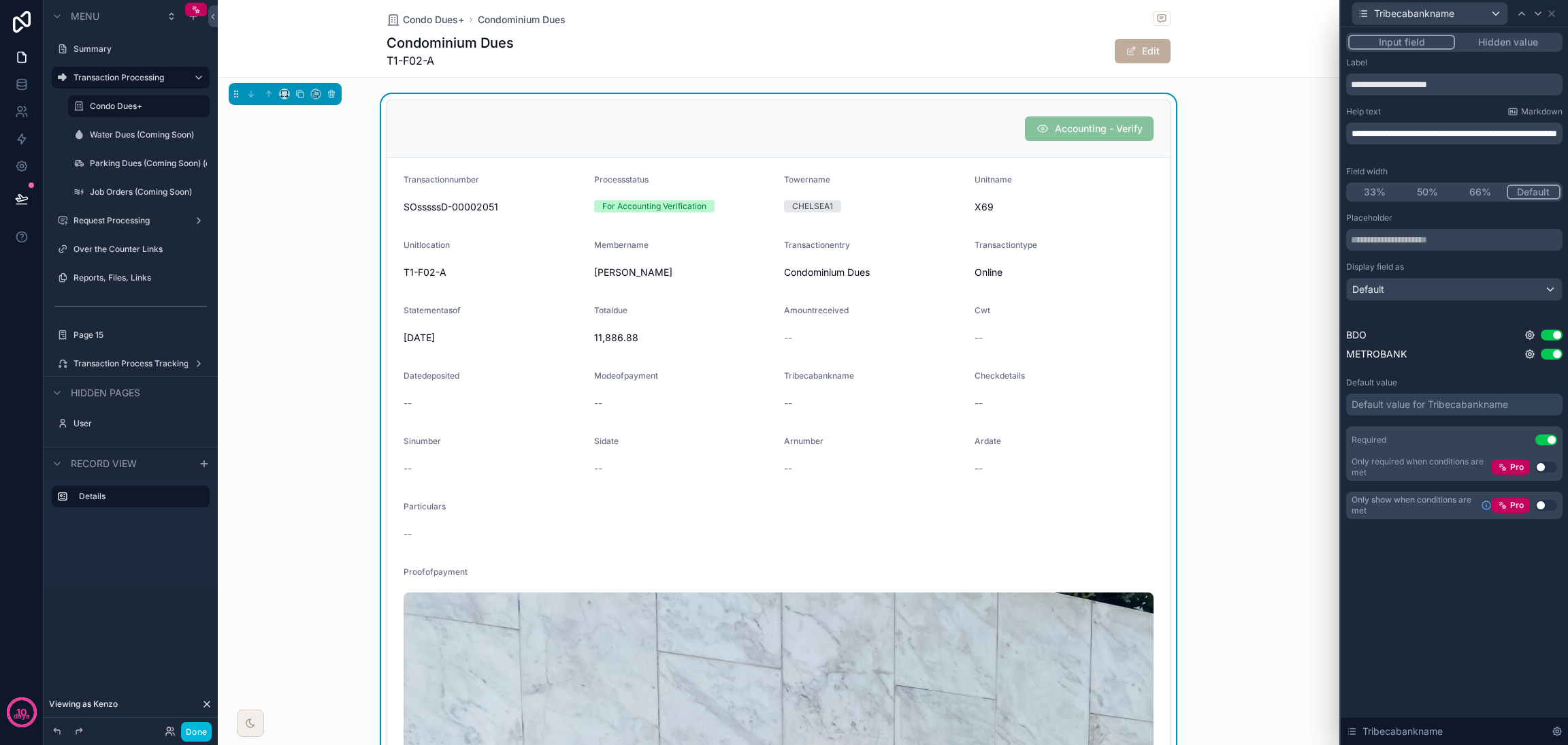
click at [1161, 402] on div "Default value for Tribecabankname" at bounding box center [1429, 405] width 157 height 14
click at [1161, 547] on div "**********" at bounding box center [1454, 289] width 227 height 524
click at [1161, 408] on div "Default value for Tribecabankname" at bounding box center [1429, 405] width 157 height 14
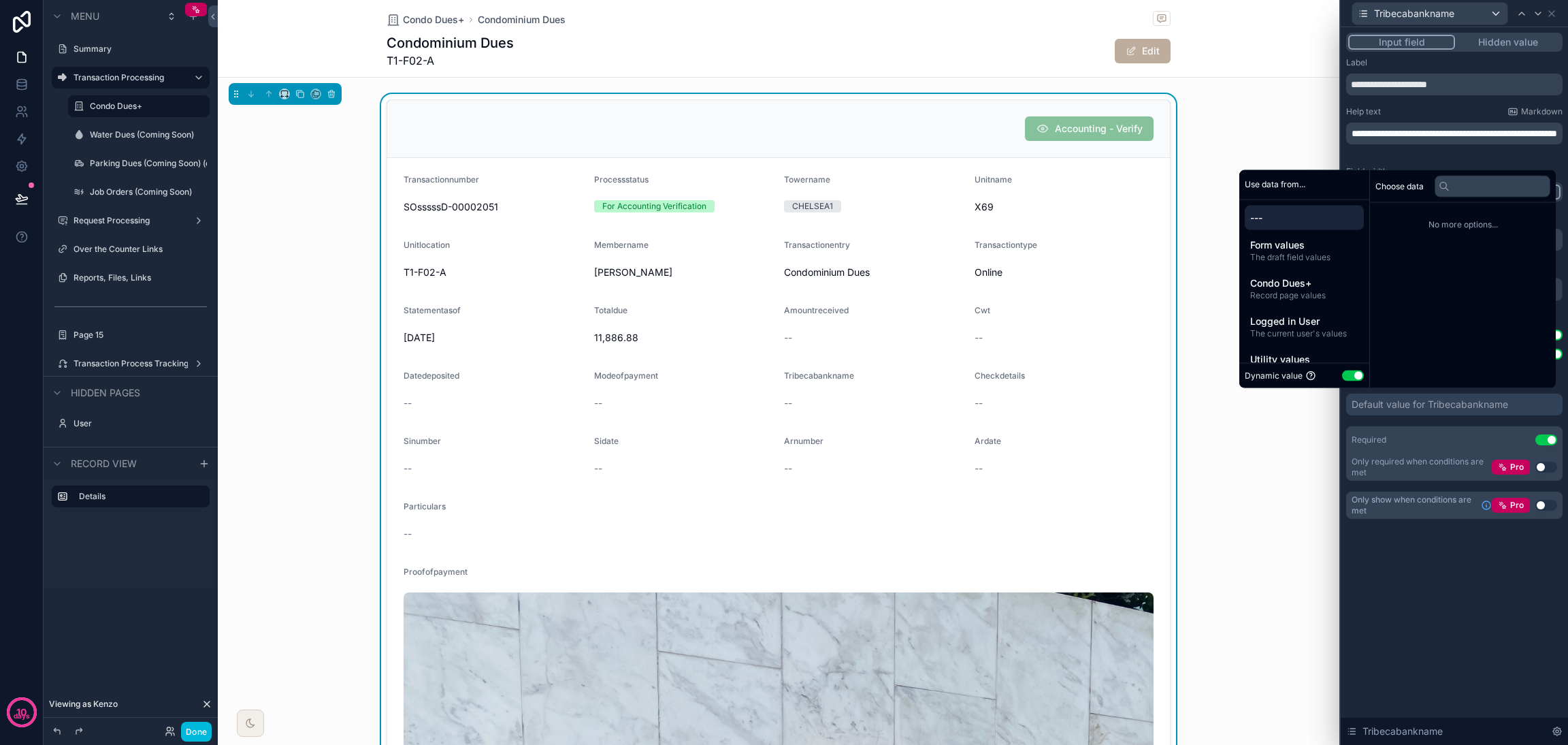
click at [1161, 375] on button "Use setting" at bounding box center [1352, 375] width 21 height 11
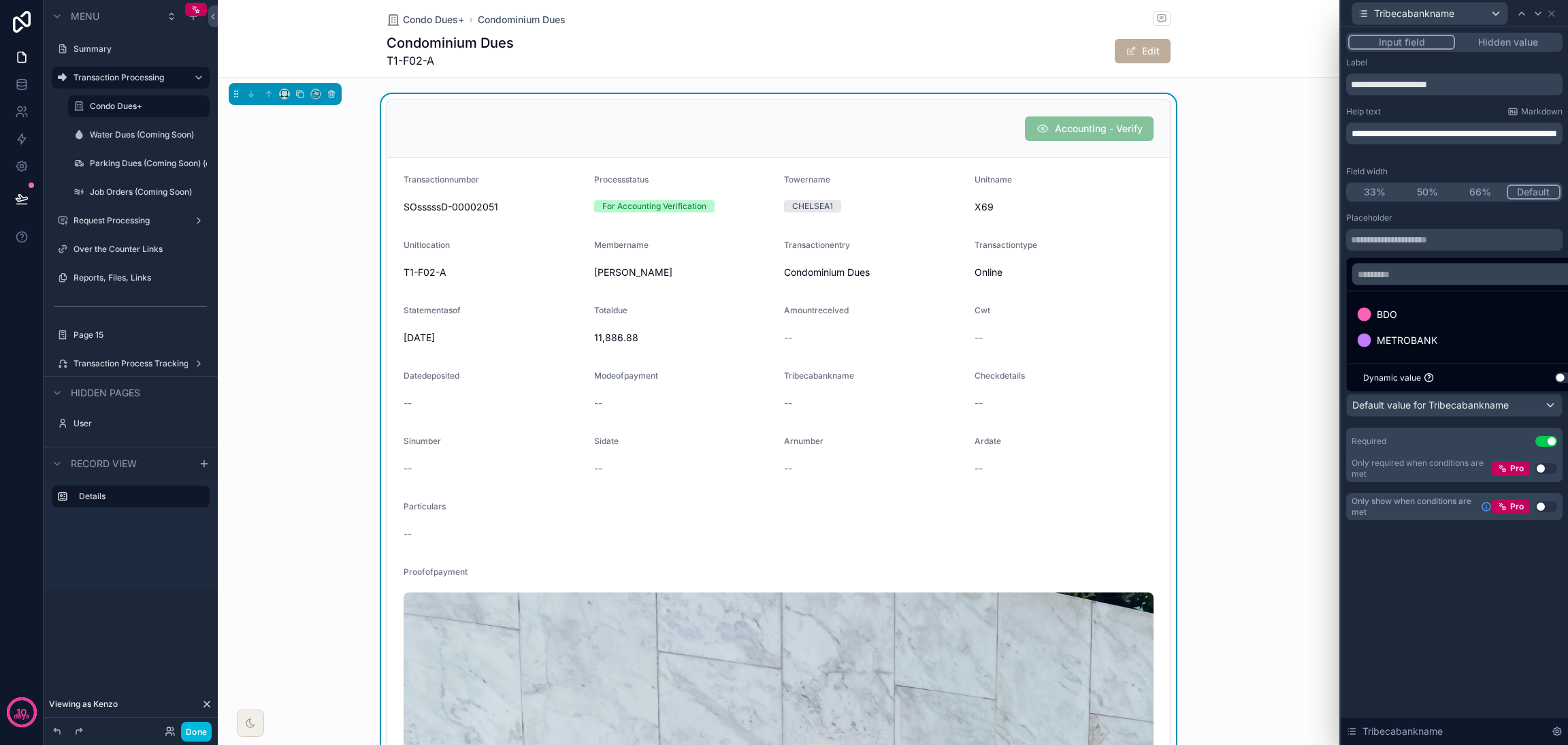
click at [1161, 375] on button "Use setting" at bounding box center [1565, 377] width 21 height 11
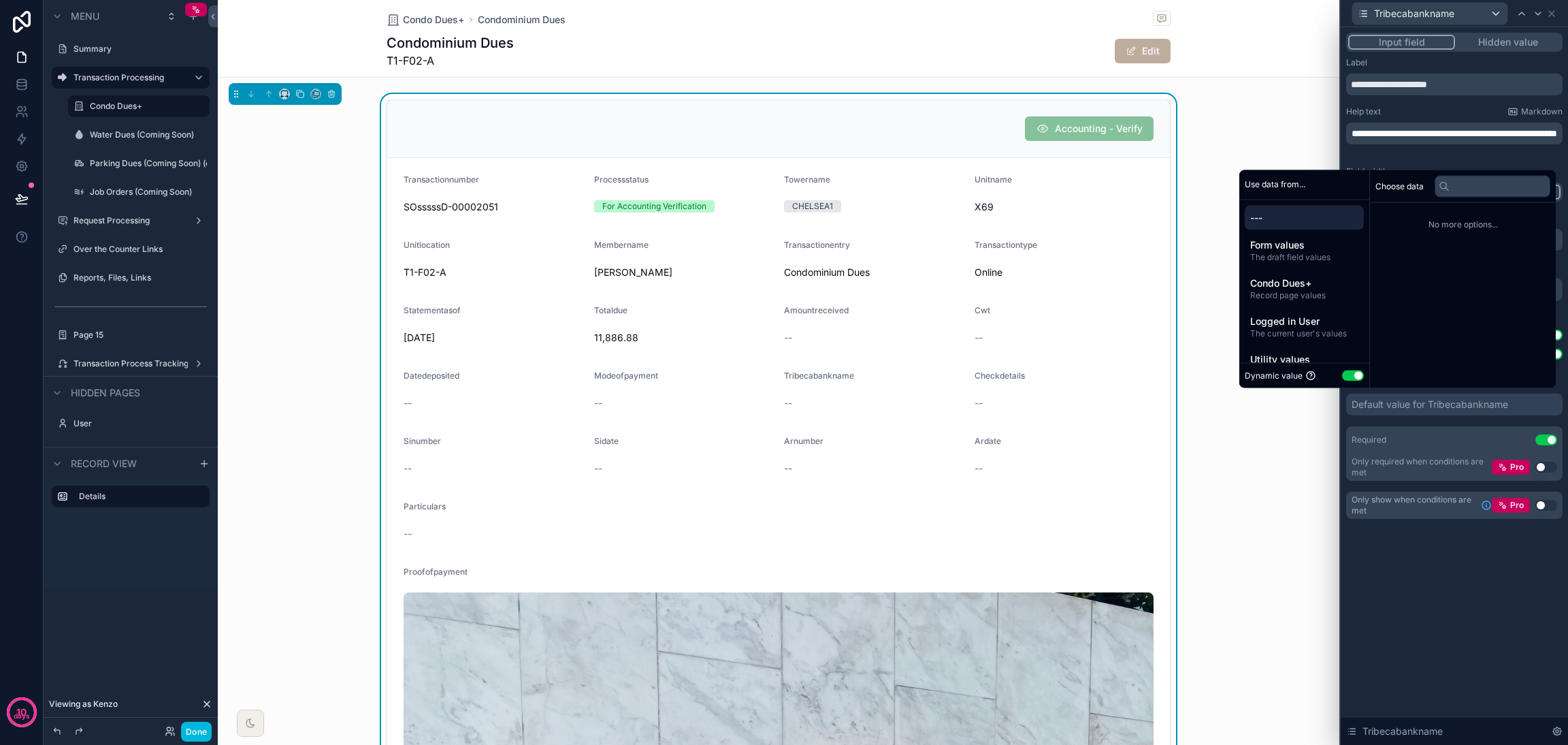
click at [1161, 551] on div "**********" at bounding box center [1454, 386] width 227 height 718
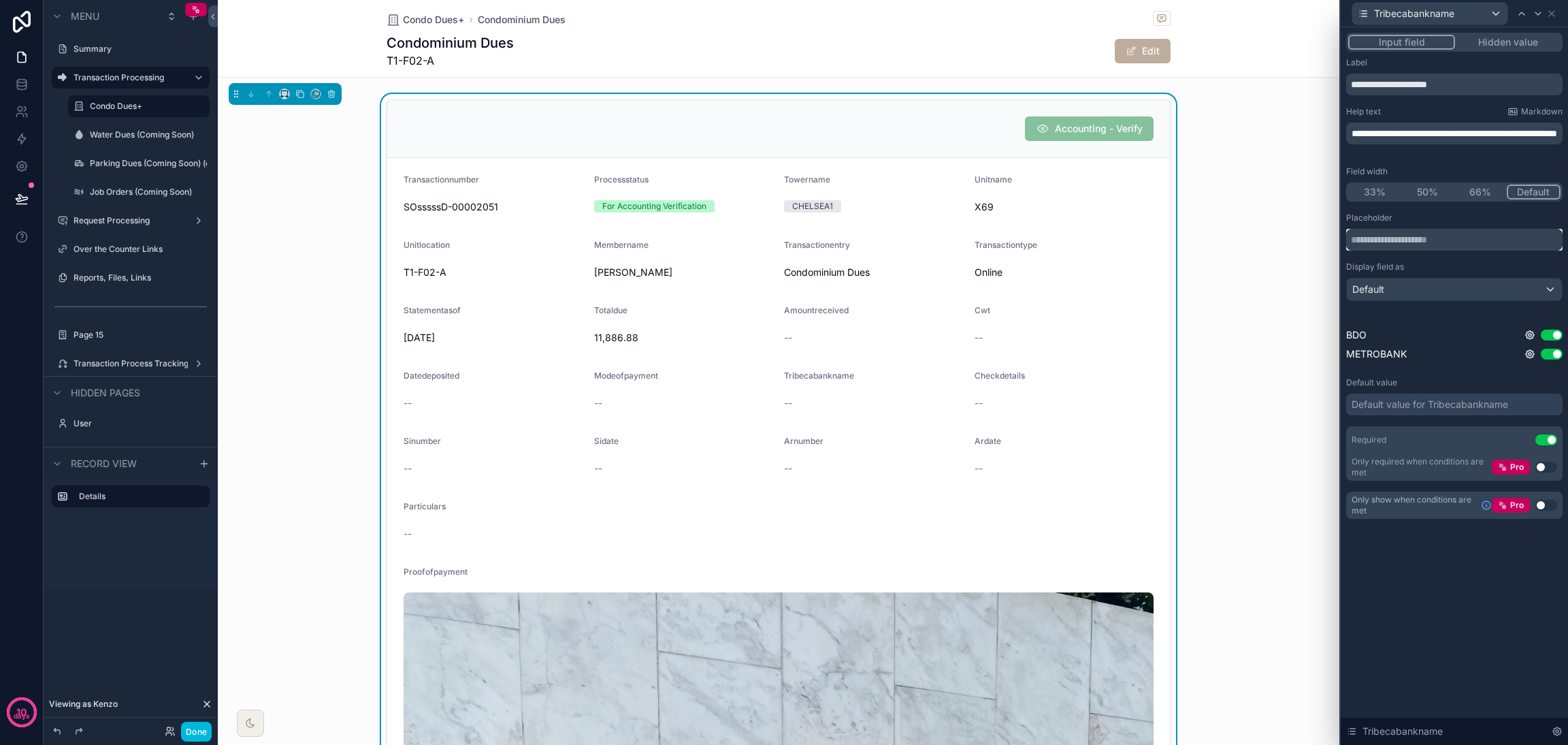
click at [1161, 240] on input "text" at bounding box center [1454, 239] width 217 height 21
type input "**********"
click at [1161, 42] on button "Hidden value" at bounding box center [1508, 42] width 105 height 15
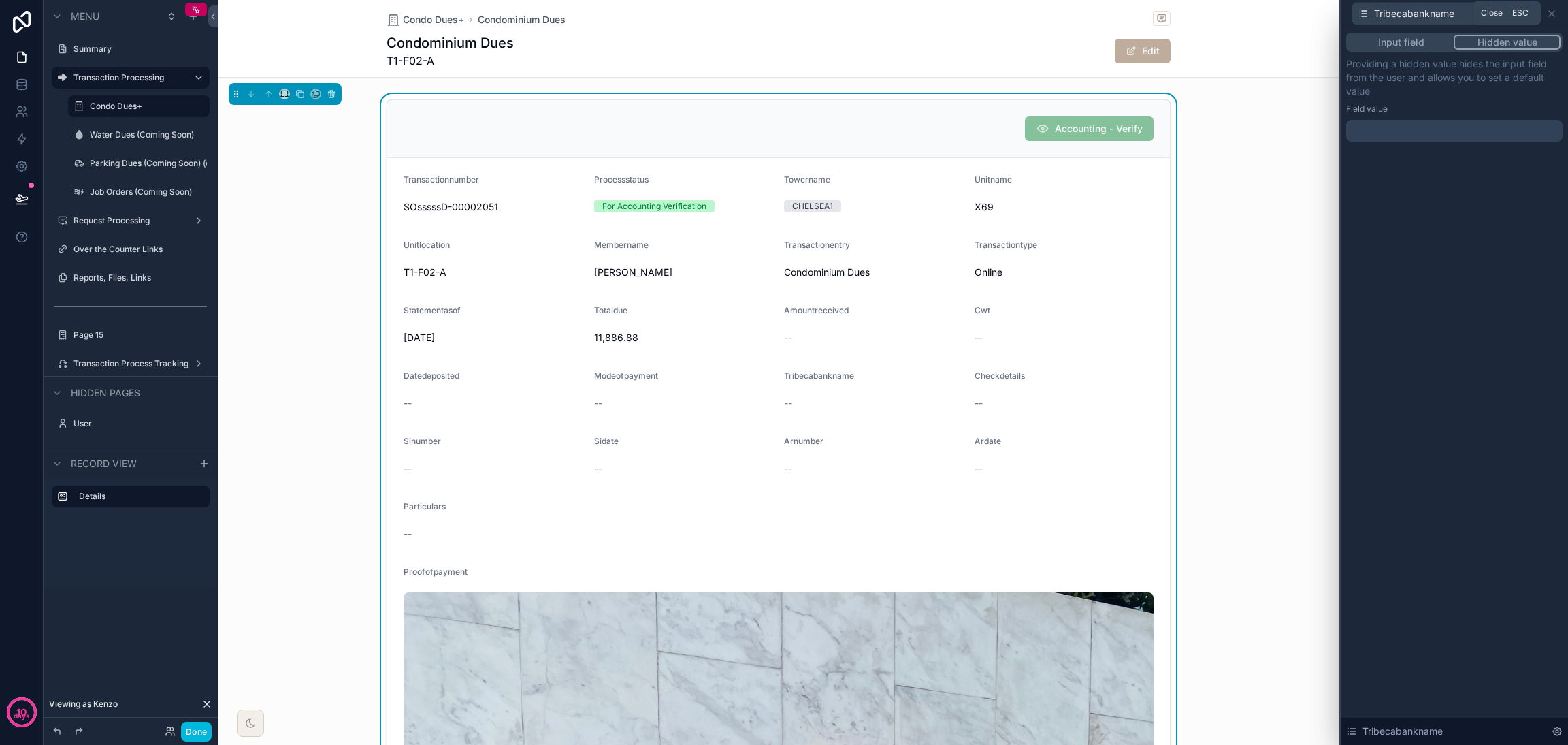
click at [1161, 12] on icon at bounding box center [1551, 13] width 11 height 11
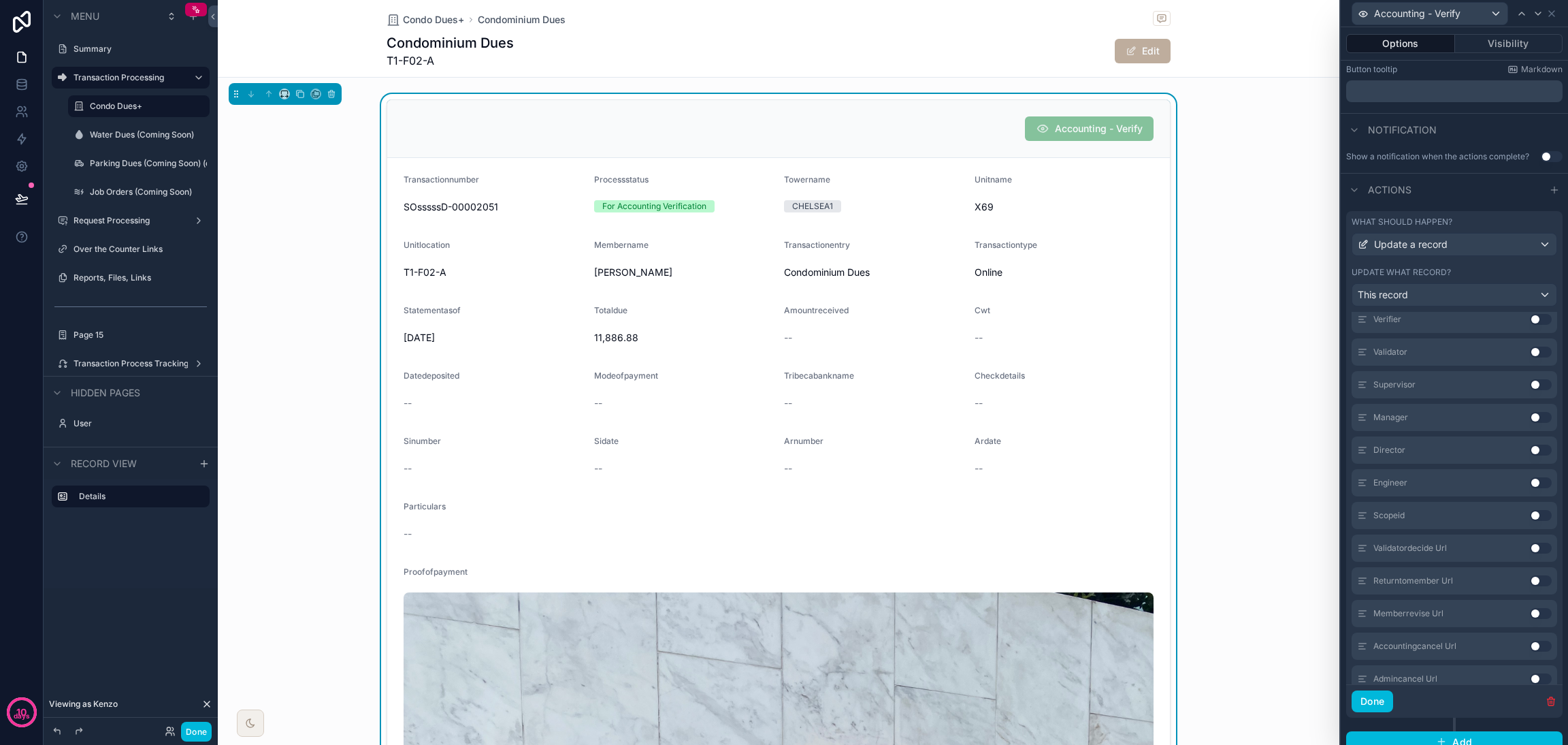
scroll to position [2081, 0]
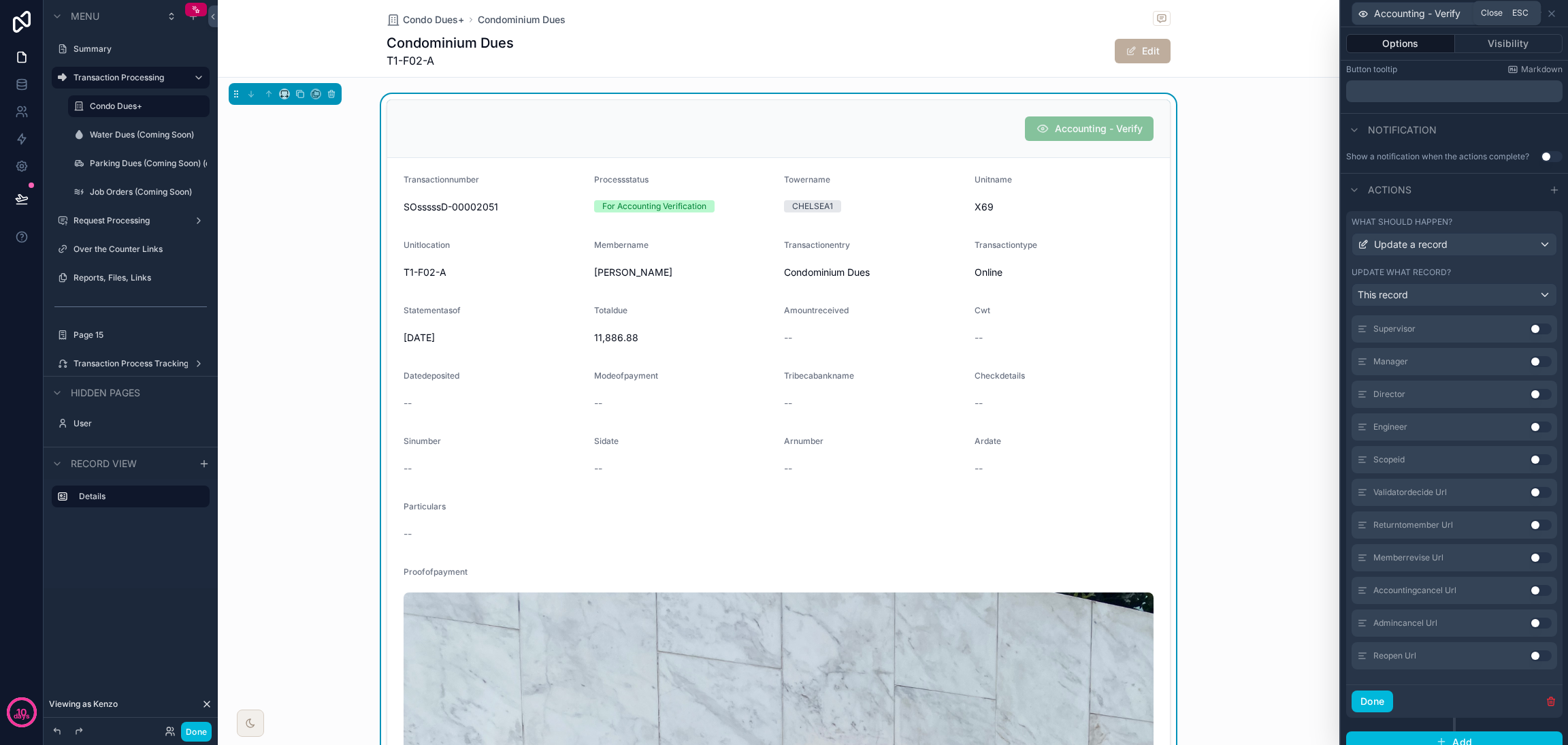
click at [1161, 15] on icon at bounding box center [1551, 14] width 6 height 6
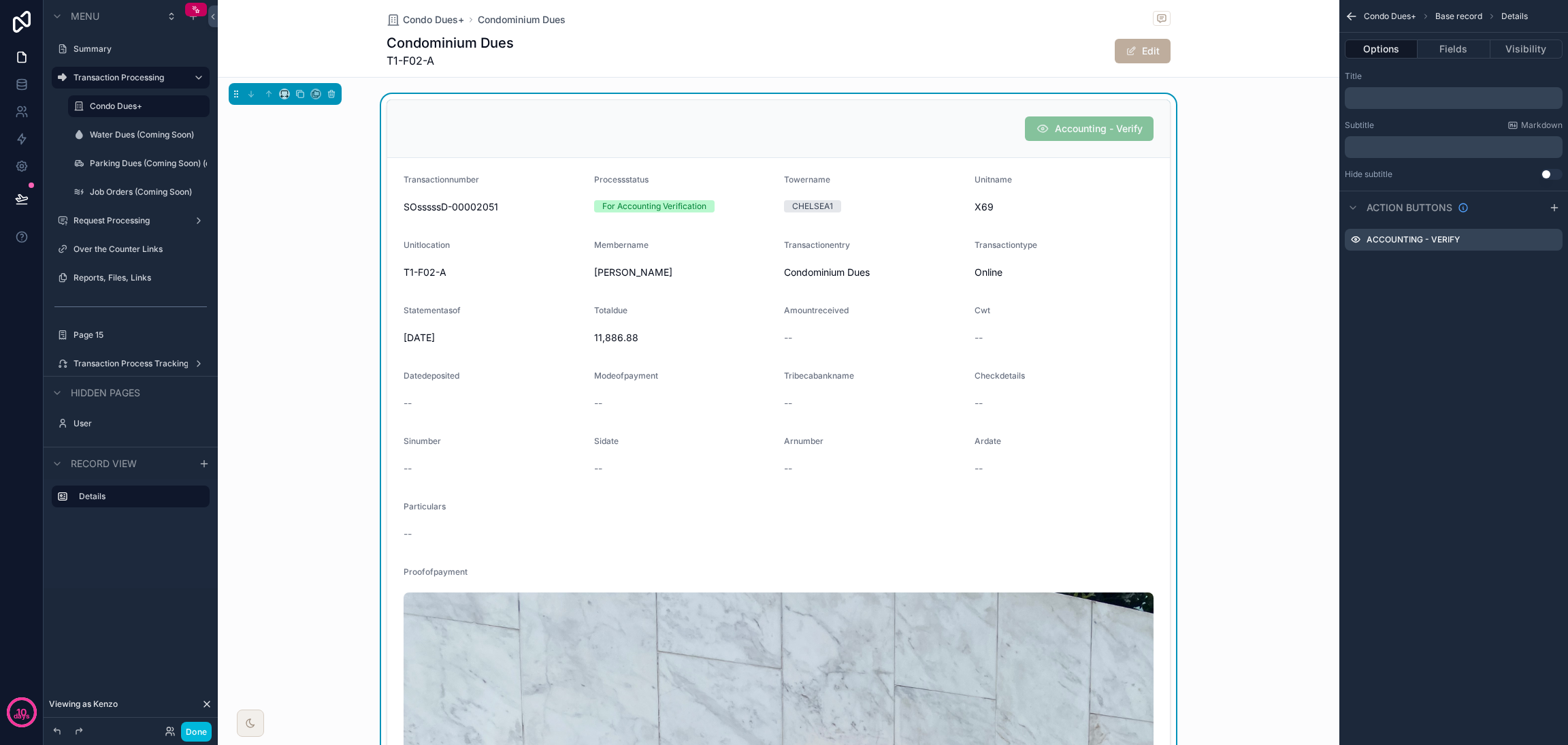
click at [207, 551] on button "Done" at bounding box center [195, 731] width 30 height 19
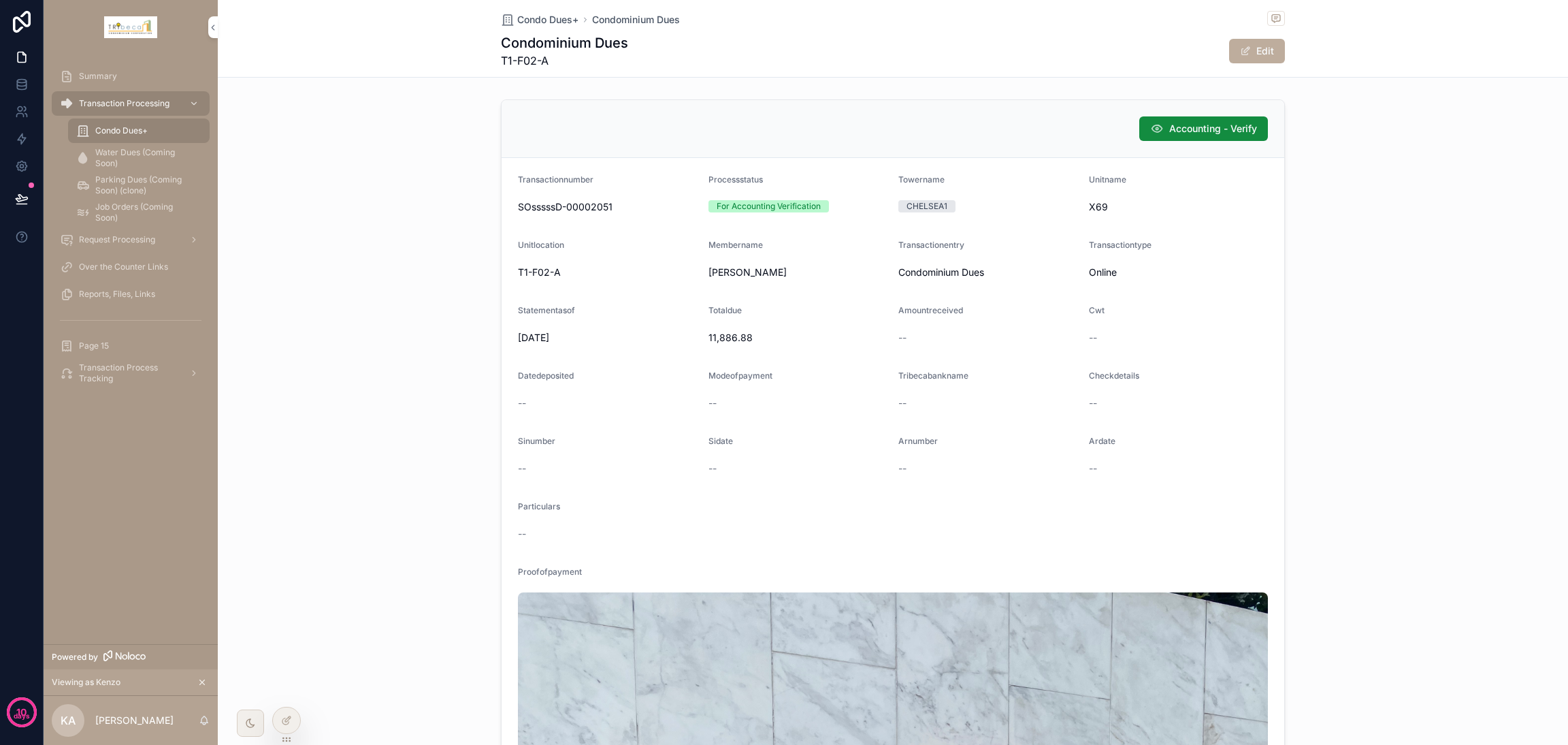
click at [1161, 130] on span "Accounting - Verify" at bounding box center [1213, 128] width 87 height 14
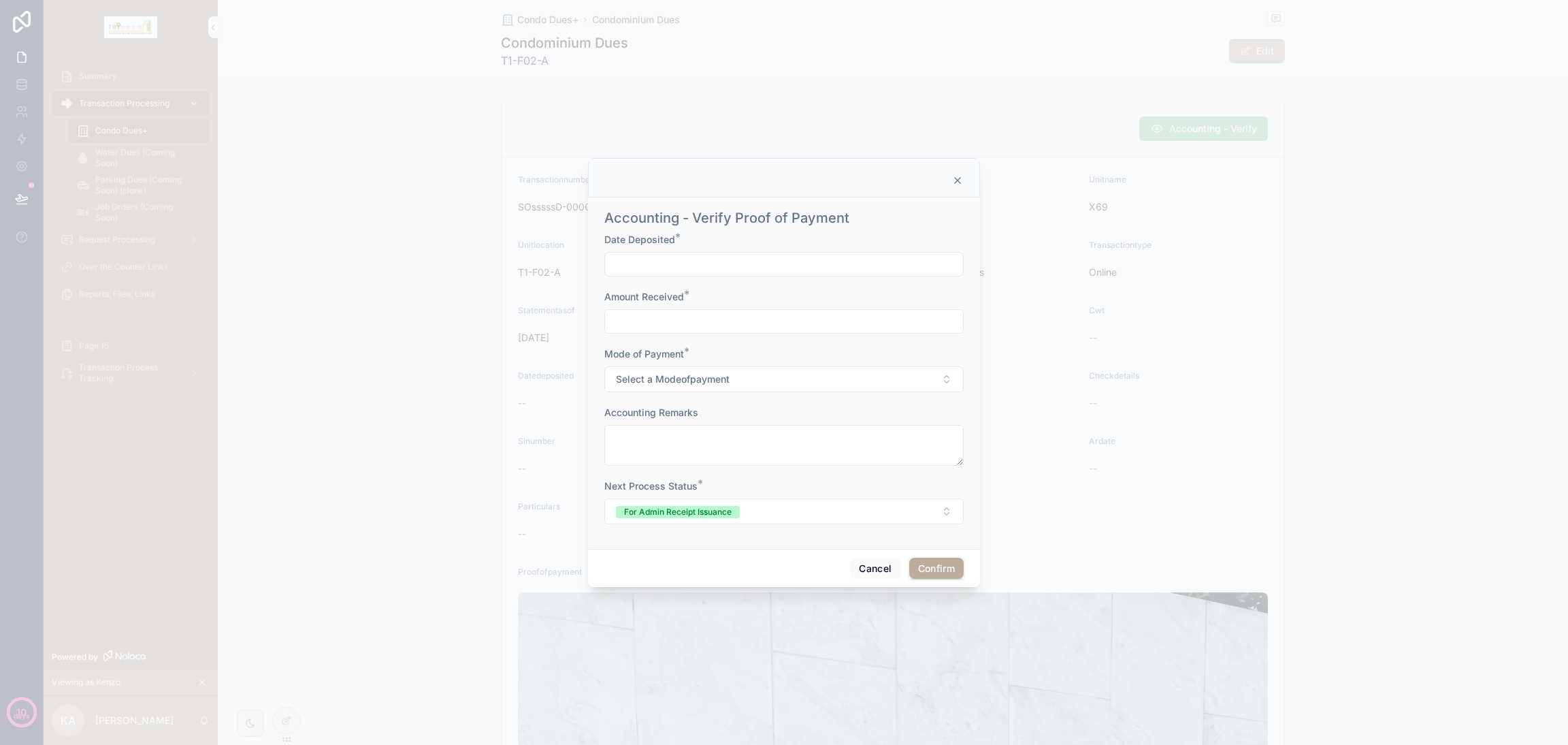
click at [808, 380] on button "Select a Modeofpayment" at bounding box center [784, 379] width 360 height 26
click at [879, 551] on button "Cancel" at bounding box center [875, 568] width 51 height 21
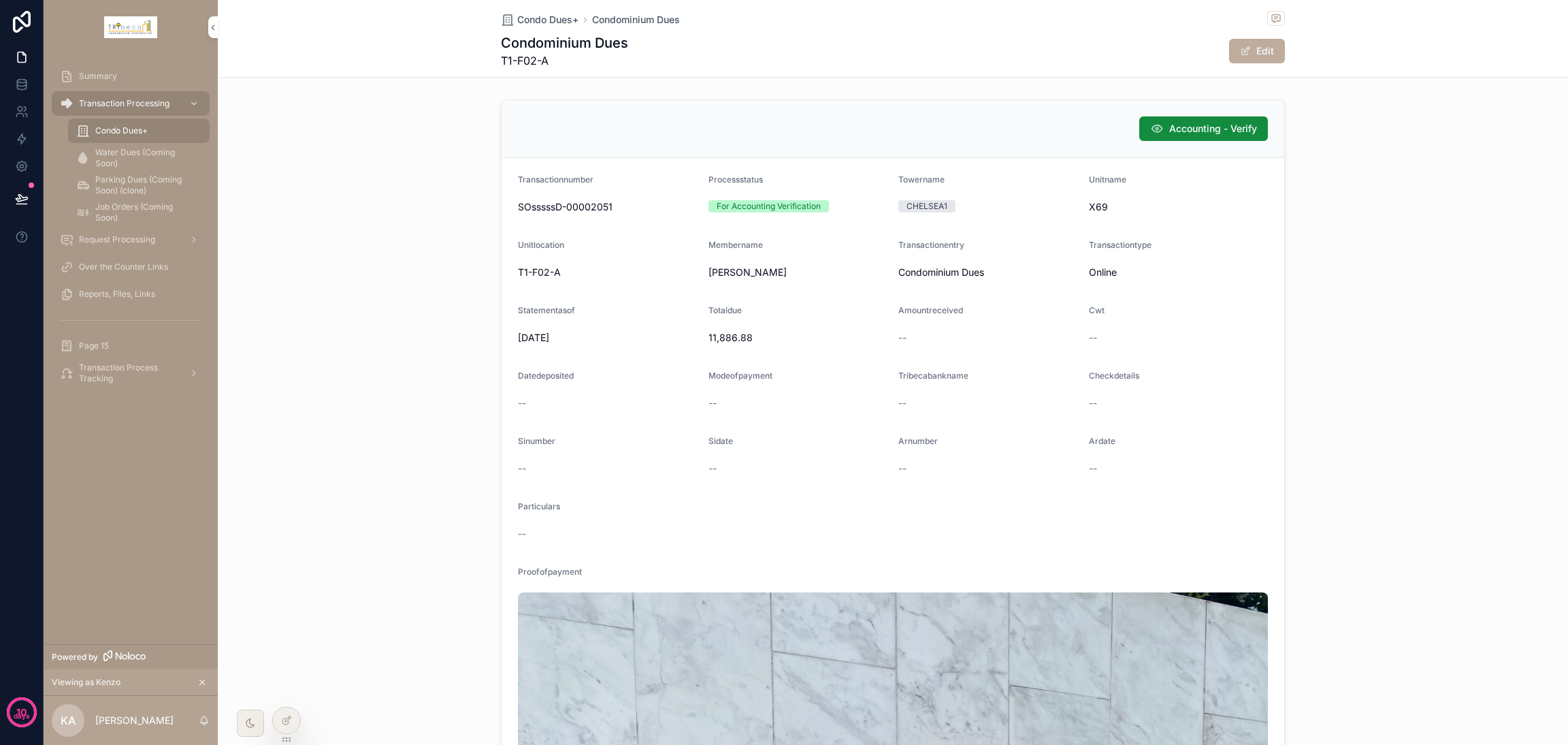
click at [278, 551] on div at bounding box center [287, 720] width 27 height 26
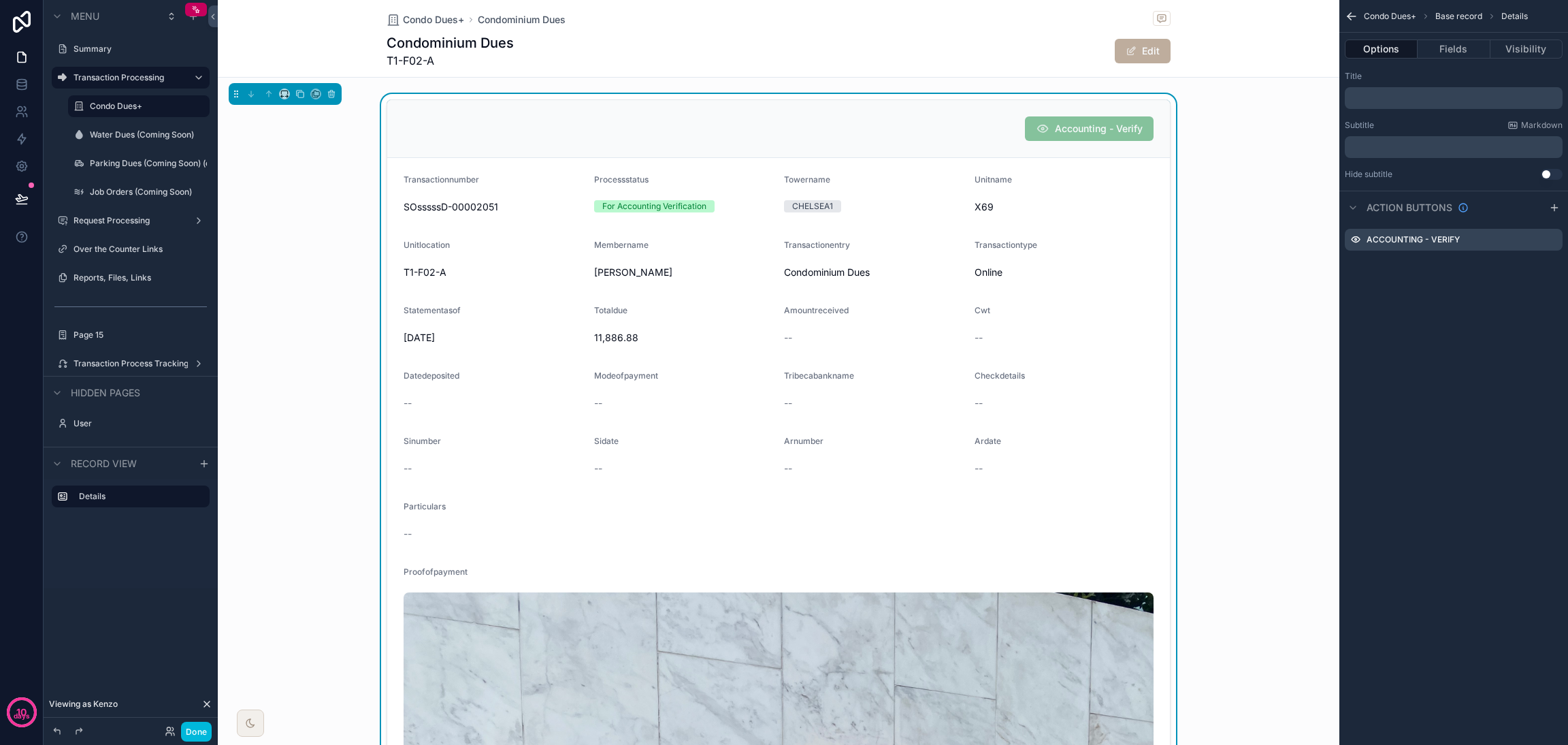
click at [1161, 239] on div "scrollable content" at bounding box center [1557, 239] width 0 height 0
click at [0, 0] on icon "scrollable content" at bounding box center [0, 0] width 0 height 0
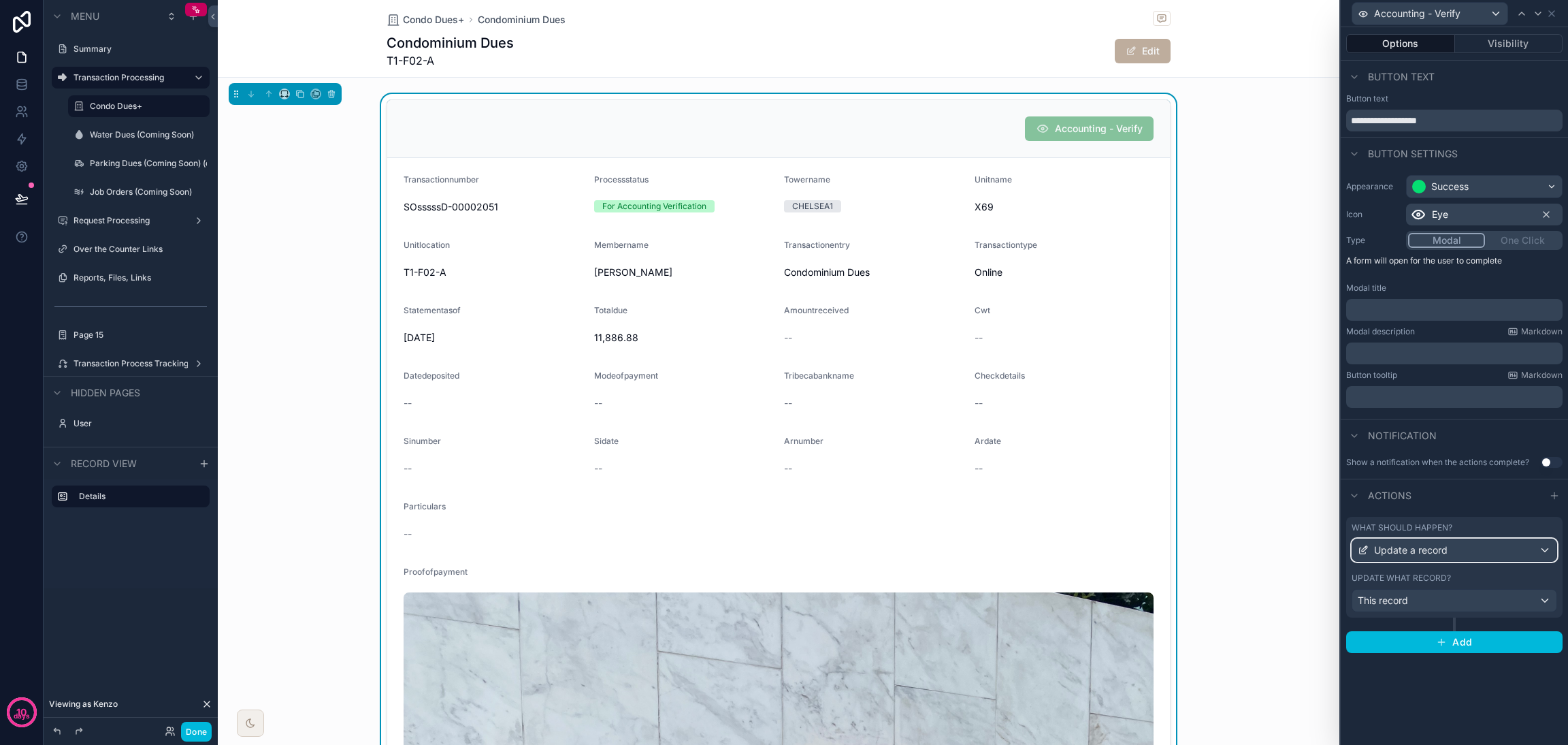
click at [1161, 549] on div "Update a record" at bounding box center [1454, 550] width 204 height 21
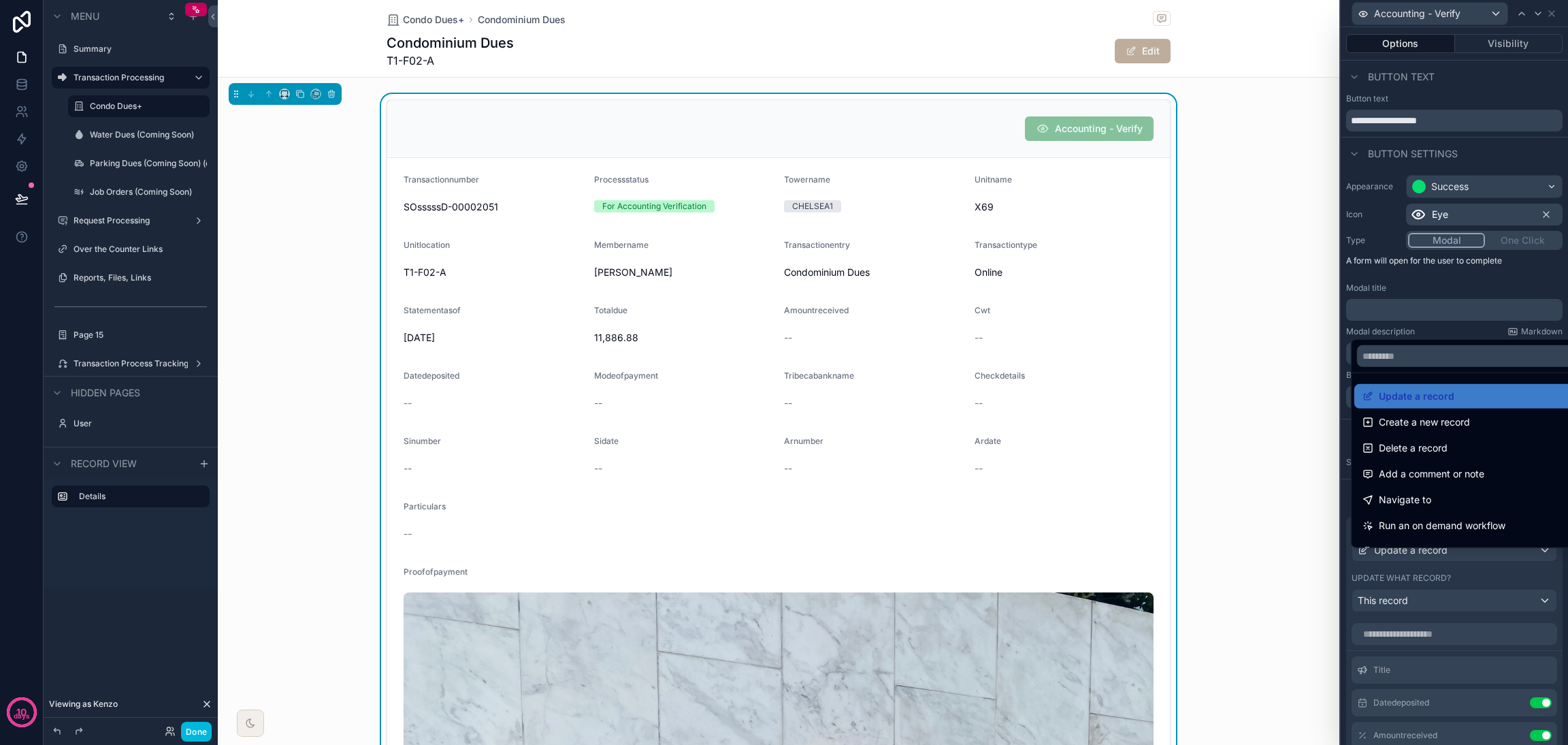
click at [1161, 551] on div at bounding box center [1454, 372] width 227 height 745
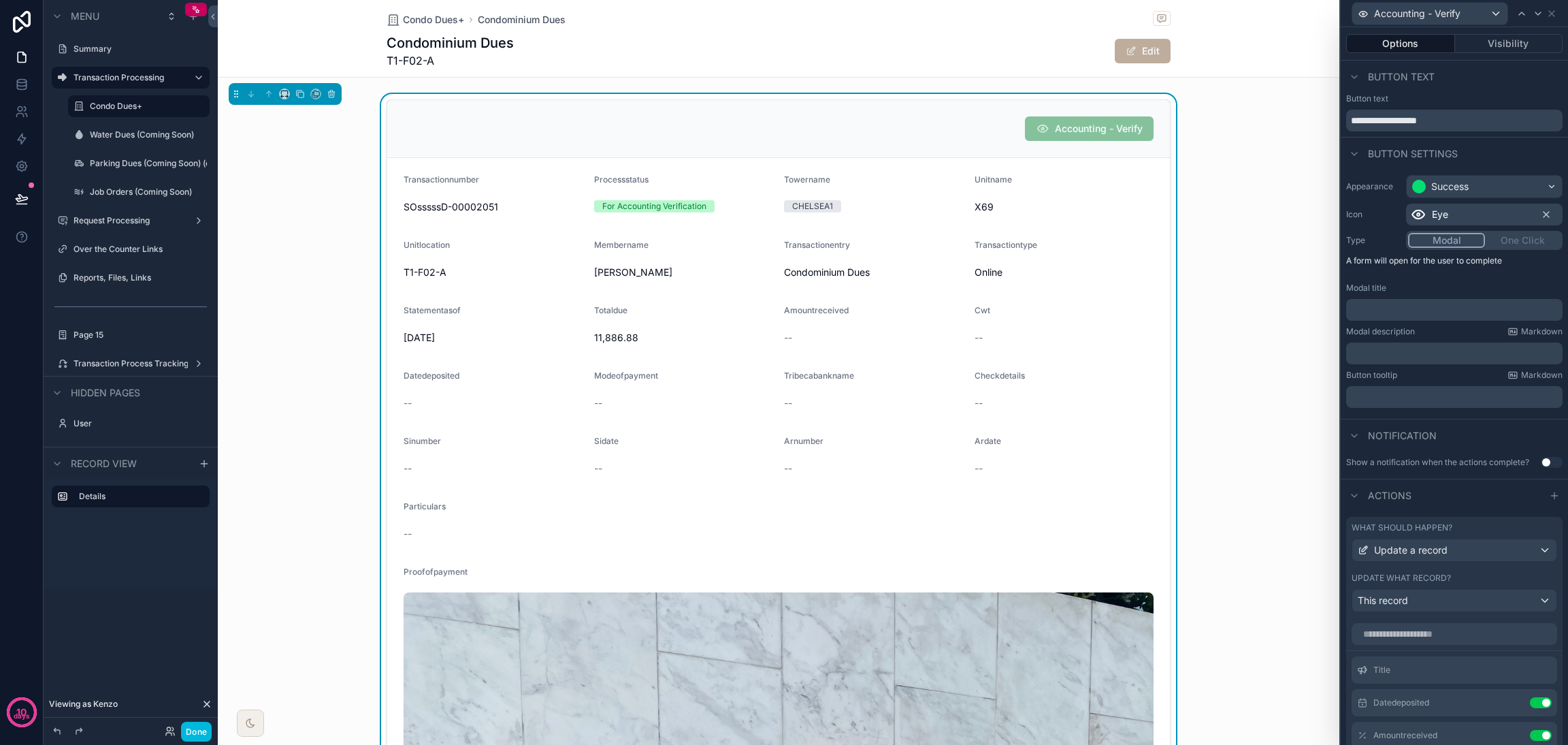
scroll to position [204, 0]
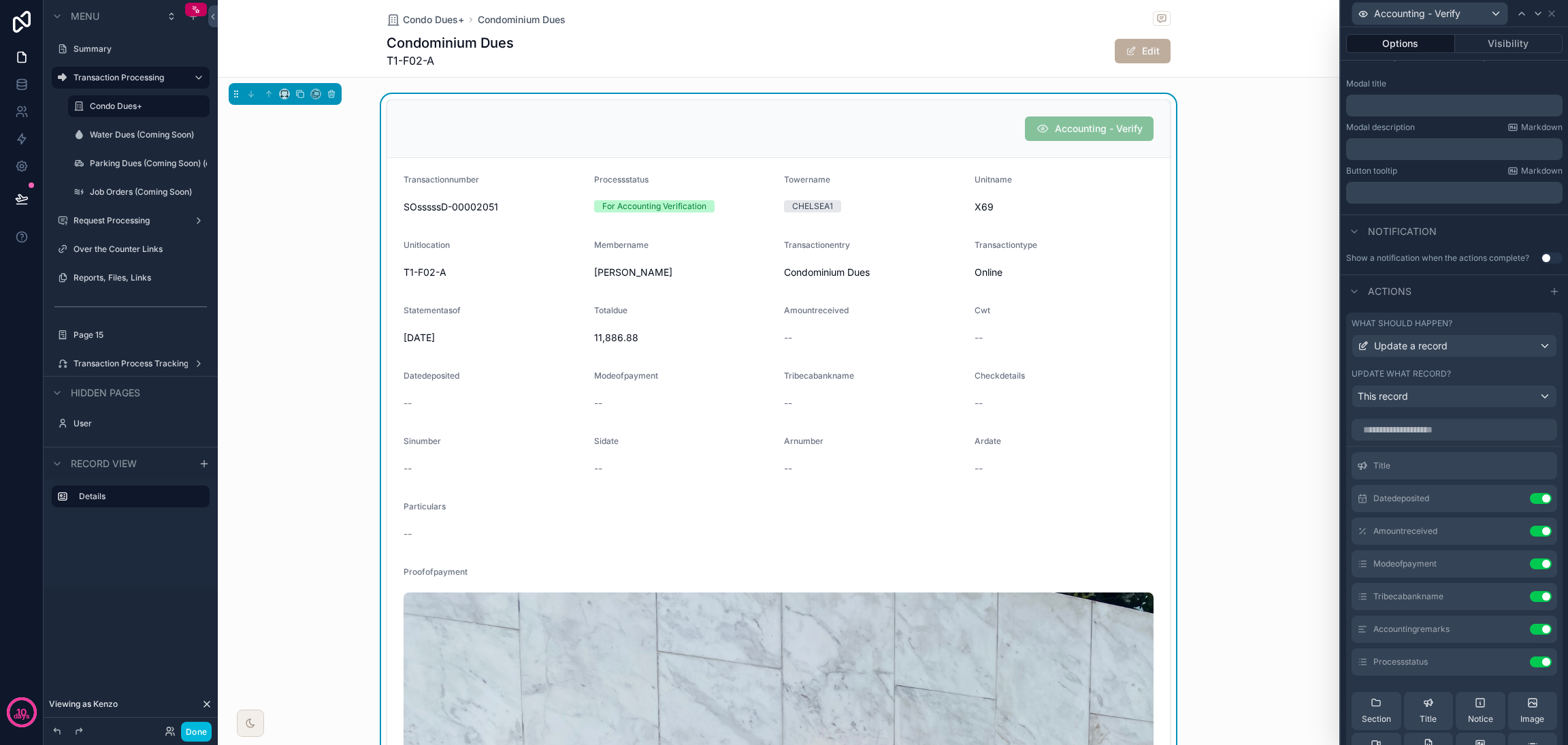
click at [0, 0] on icon at bounding box center [0, 0] width 0 height 0
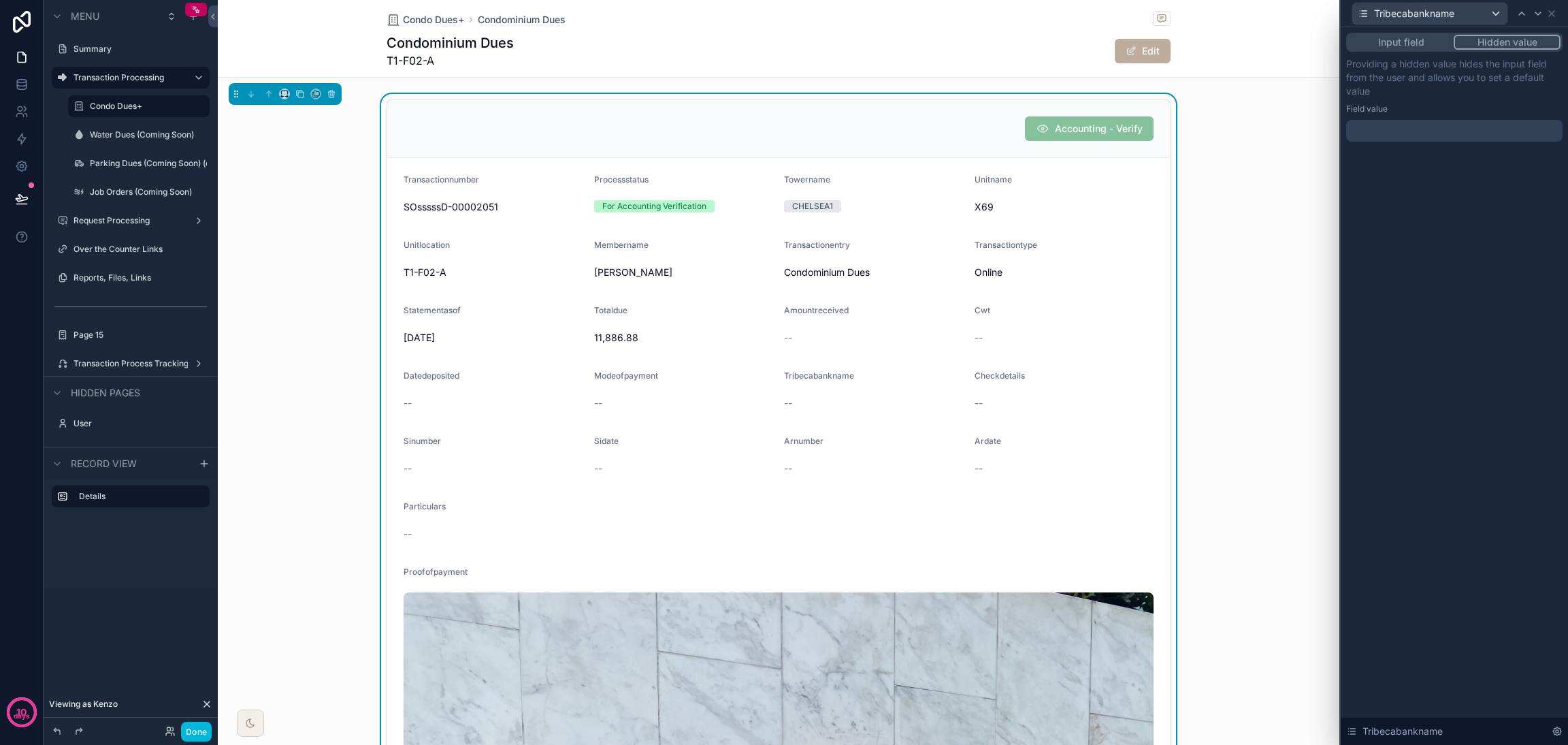
click at [1161, 43] on button "Input field" at bounding box center [1401, 42] width 105 height 15
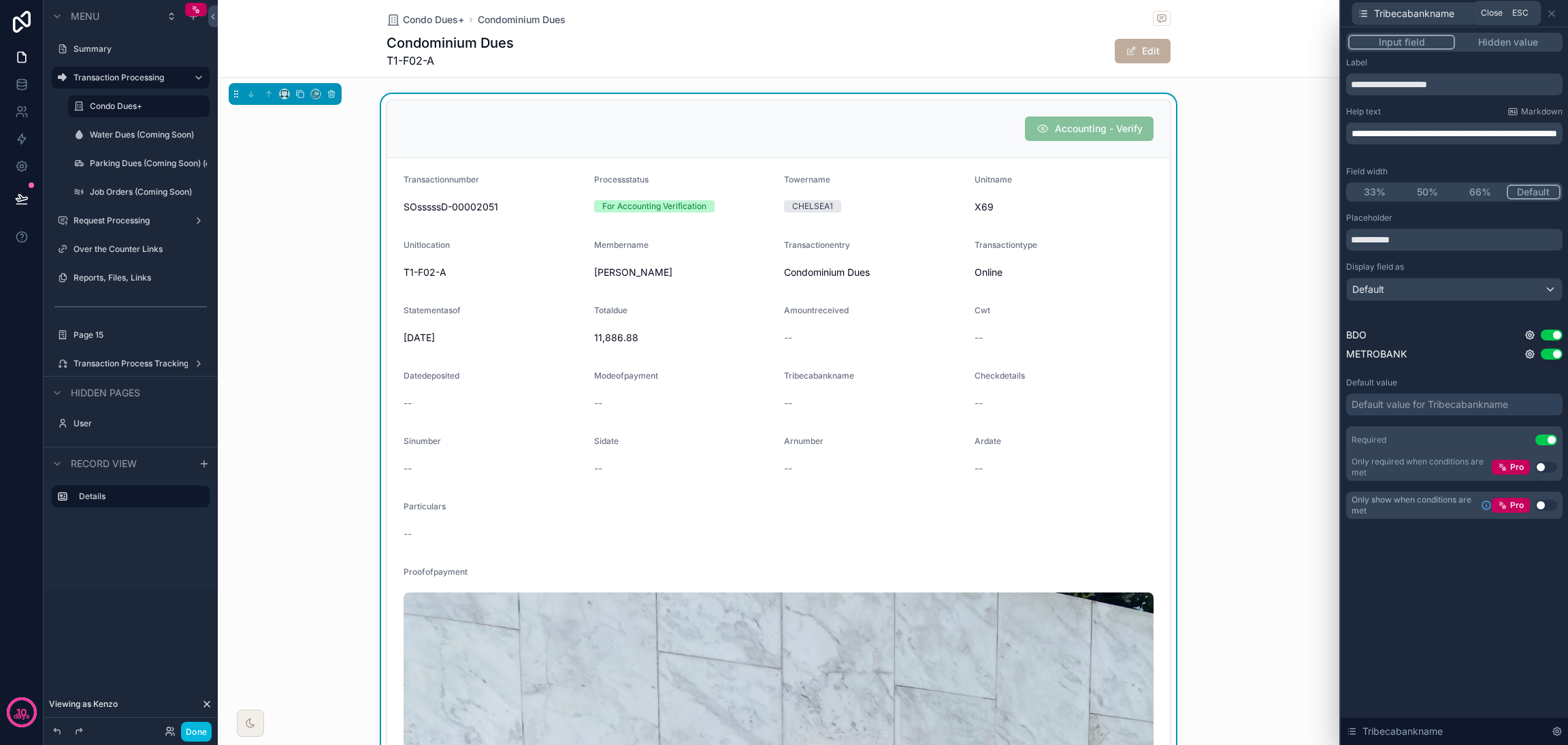
click at [1161, 13] on icon at bounding box center [1551, 13] width 11 height 11
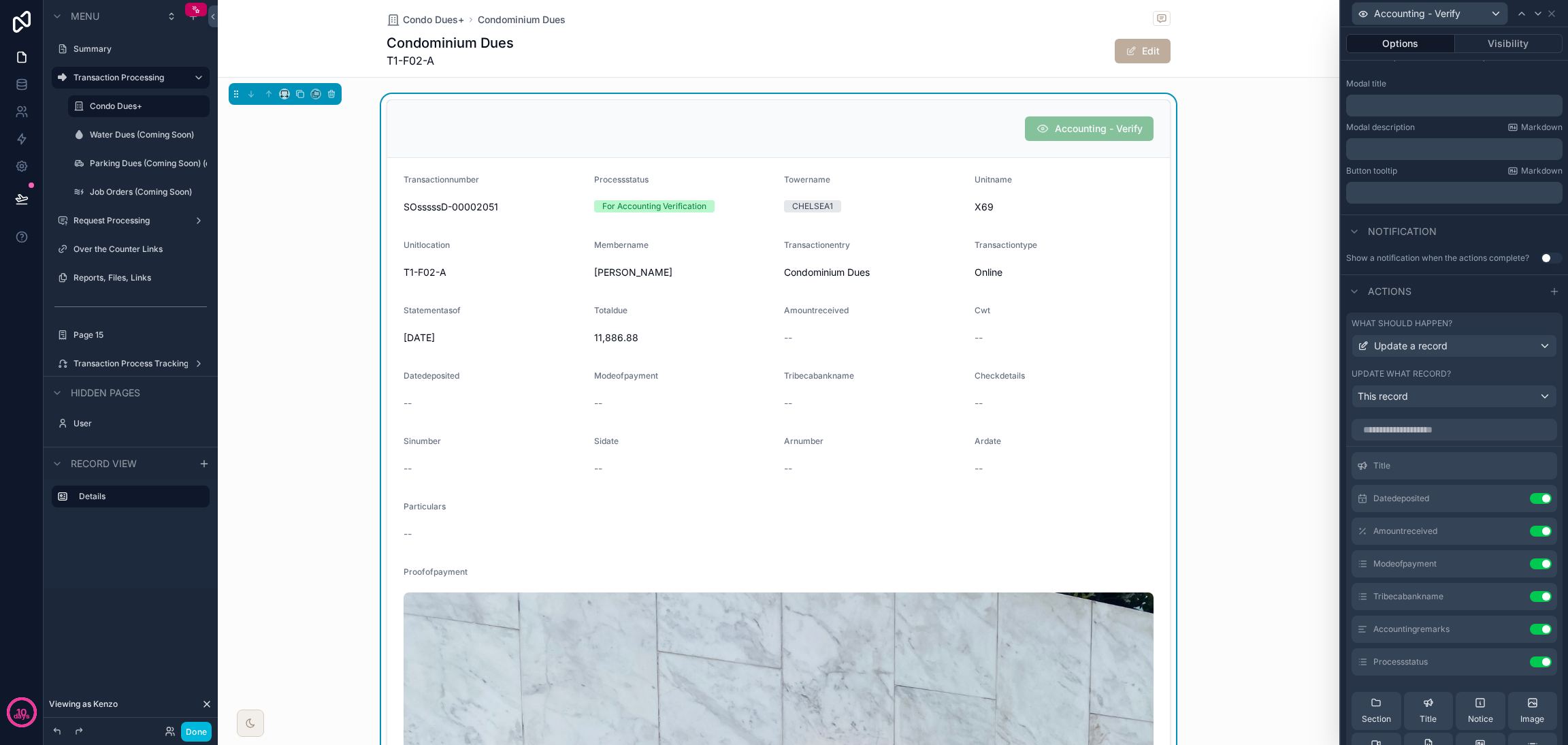
click at [202, 551] on button "Done" at bounding box center [195, 731] width 30 height 19
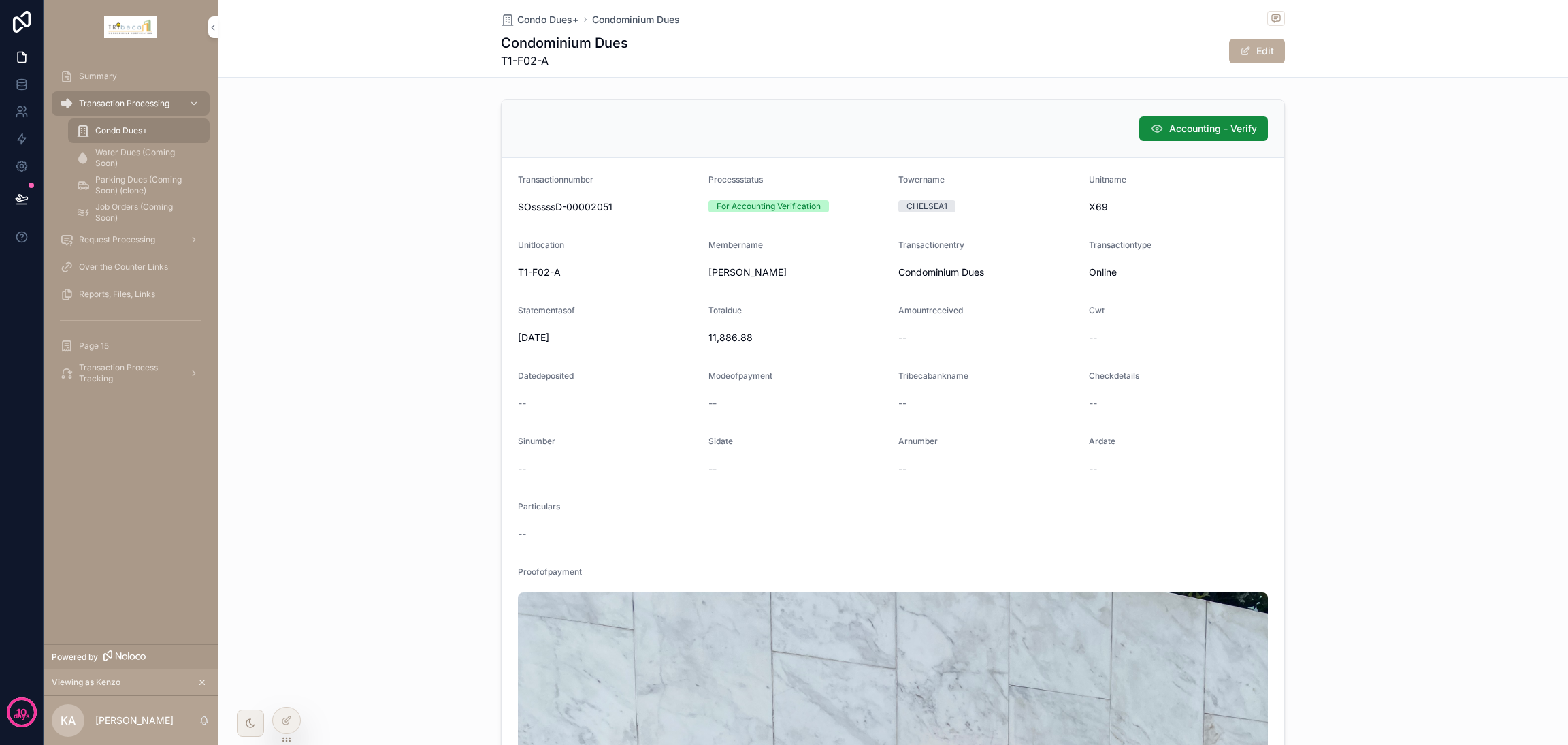
click at [1161, 128] on span "Accounting - Verify" at bounding box center [1213, 128] width 87 height 14
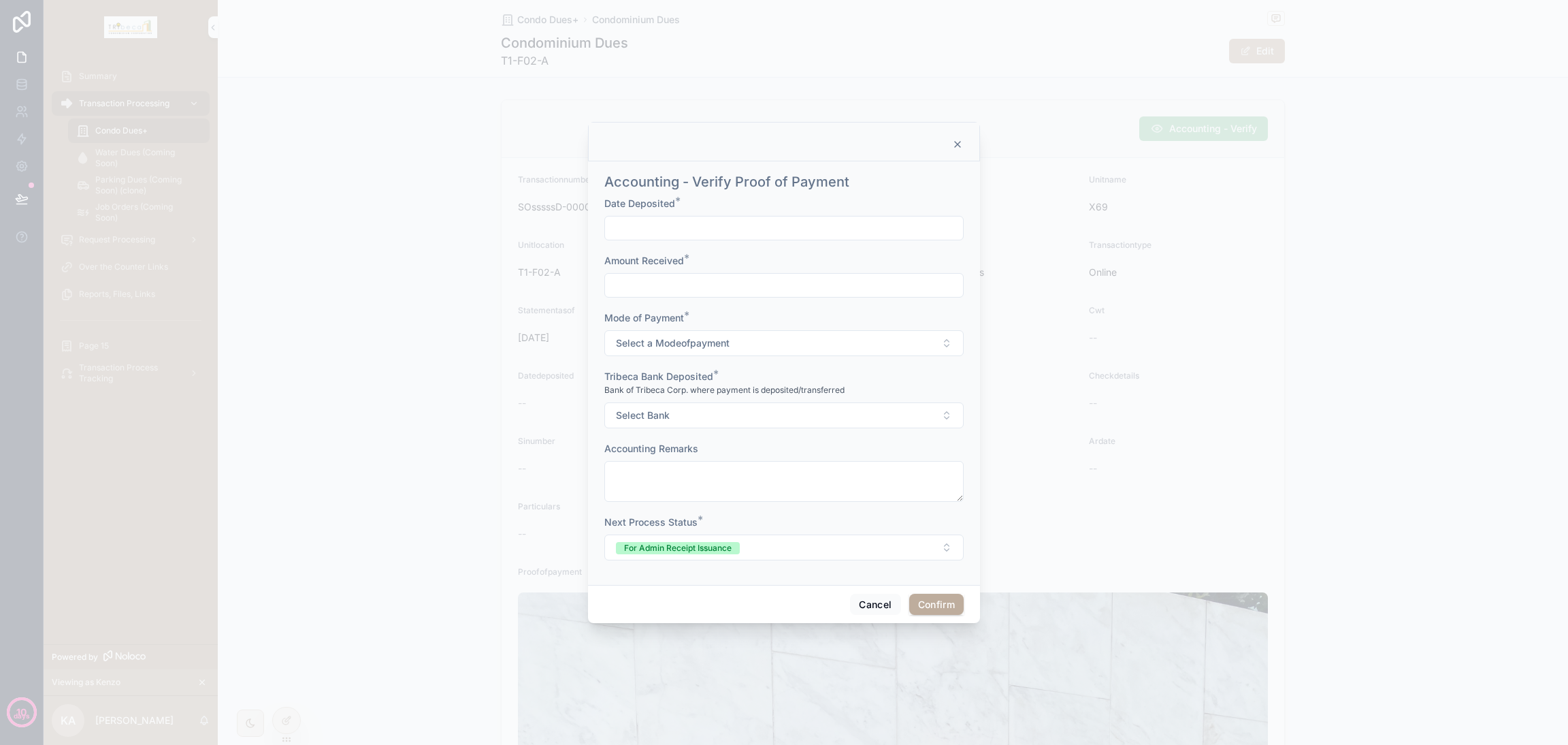
click at [887, 414] on button "Select Bank" at bounding box center [784, 415] width 360 height 26
click at [873, 551] on button "Cancel" at bounding box center [875, 604] width 51 height 21
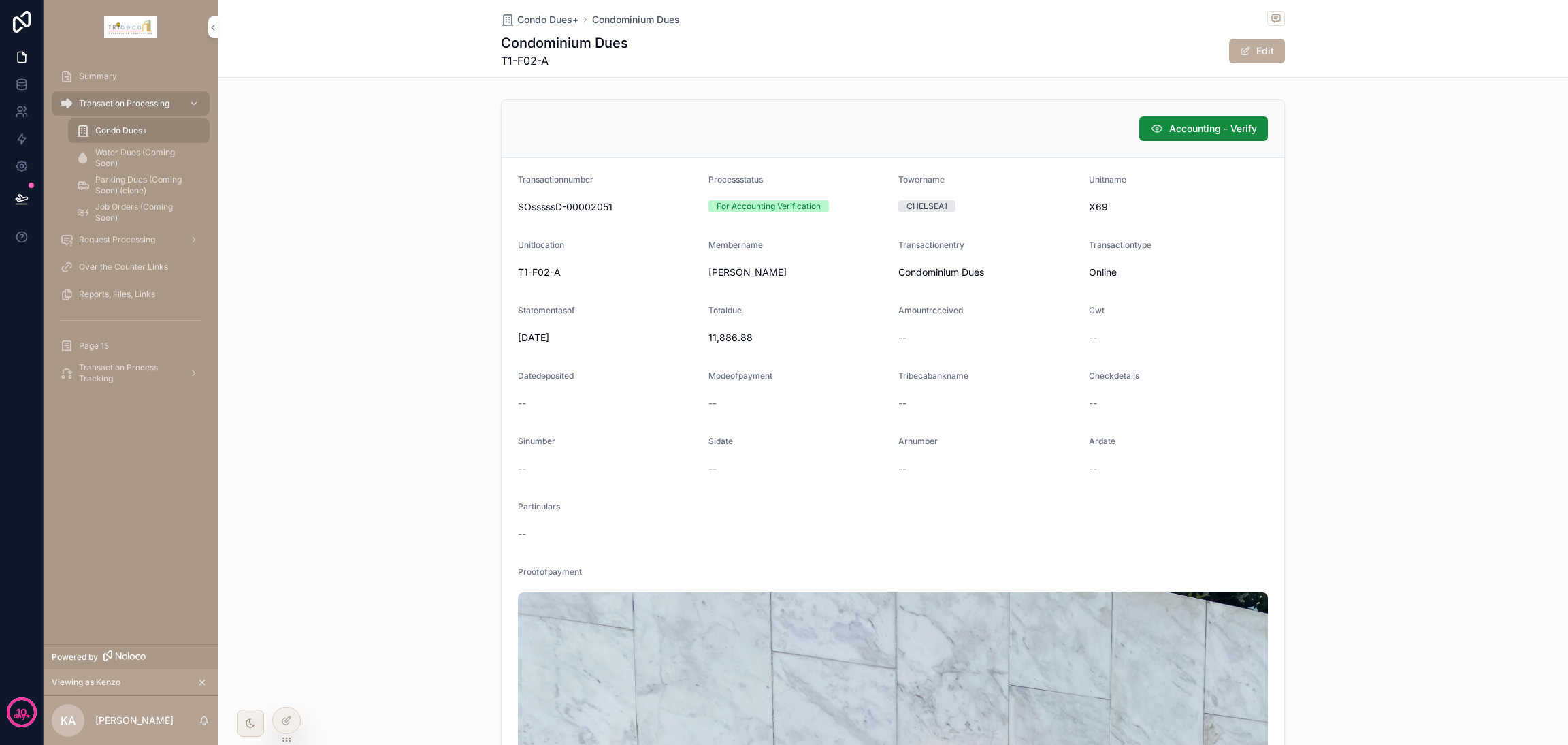
click at [279, 551] on div at bounding box center [287, 720] width 27 height 26
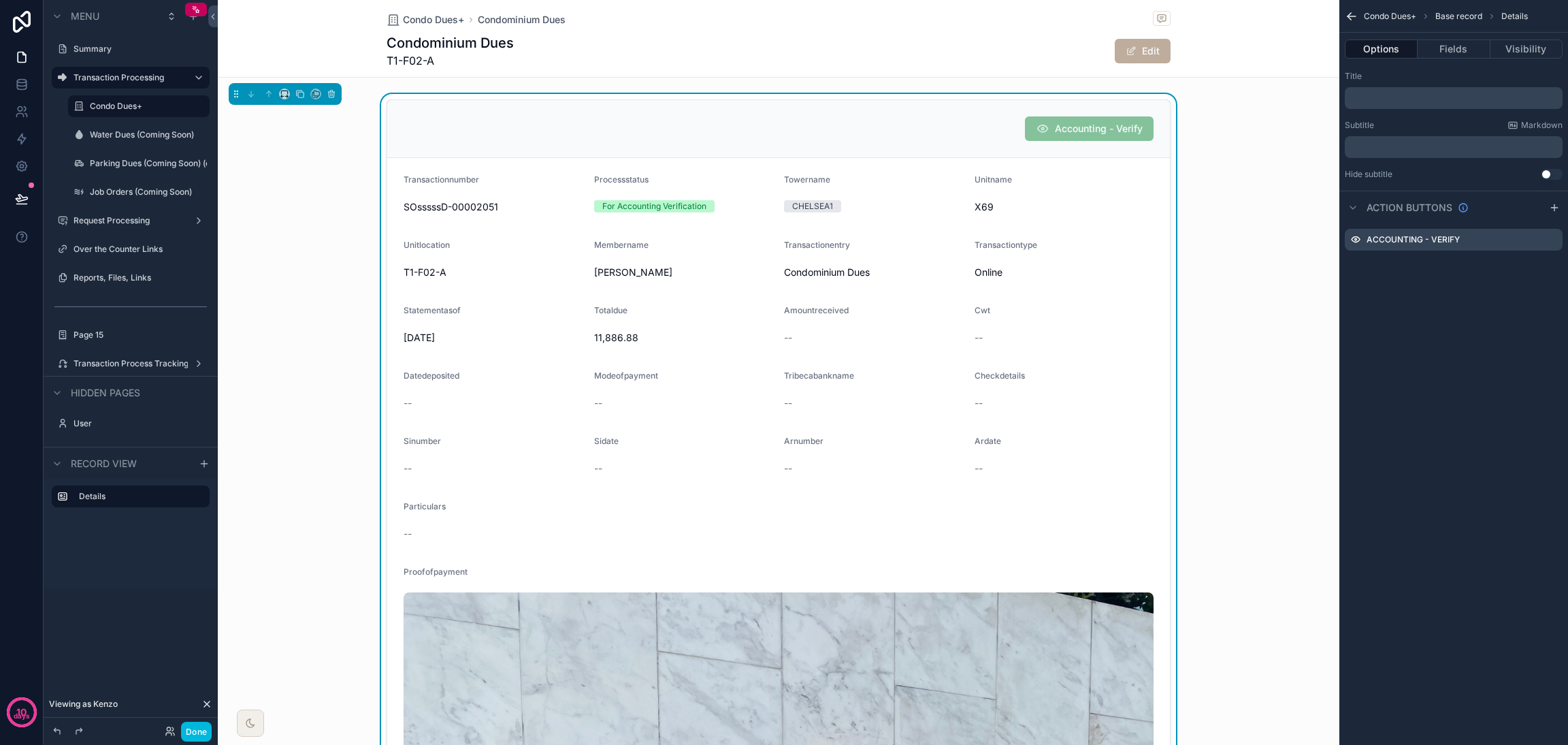
click at [0, 0] on icon "scrollable content" at bounding box center [0, 0] width 0 height 0
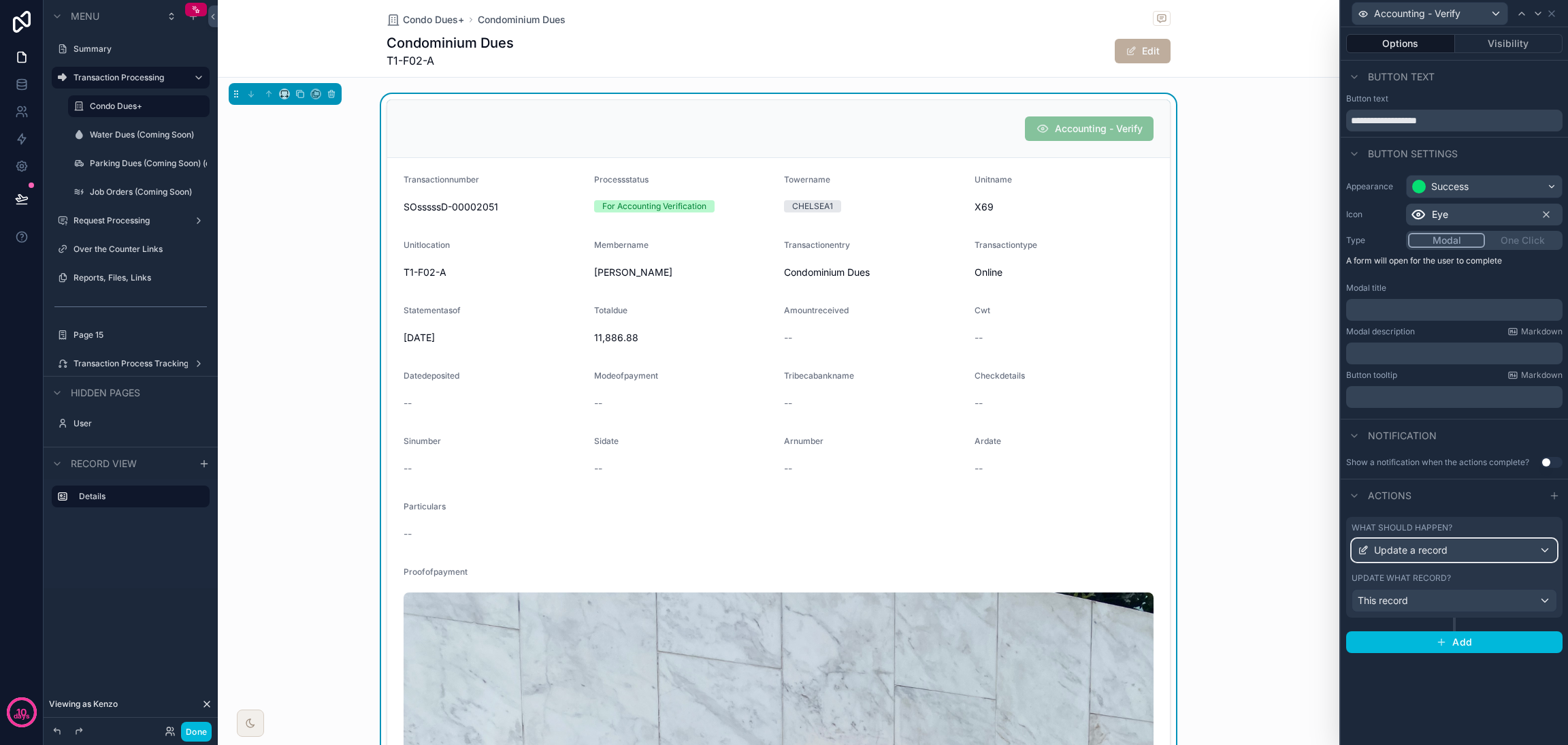
click at [1161, 551] on span "Update a record" at bounding box center [1411, 550] width 74 height 14
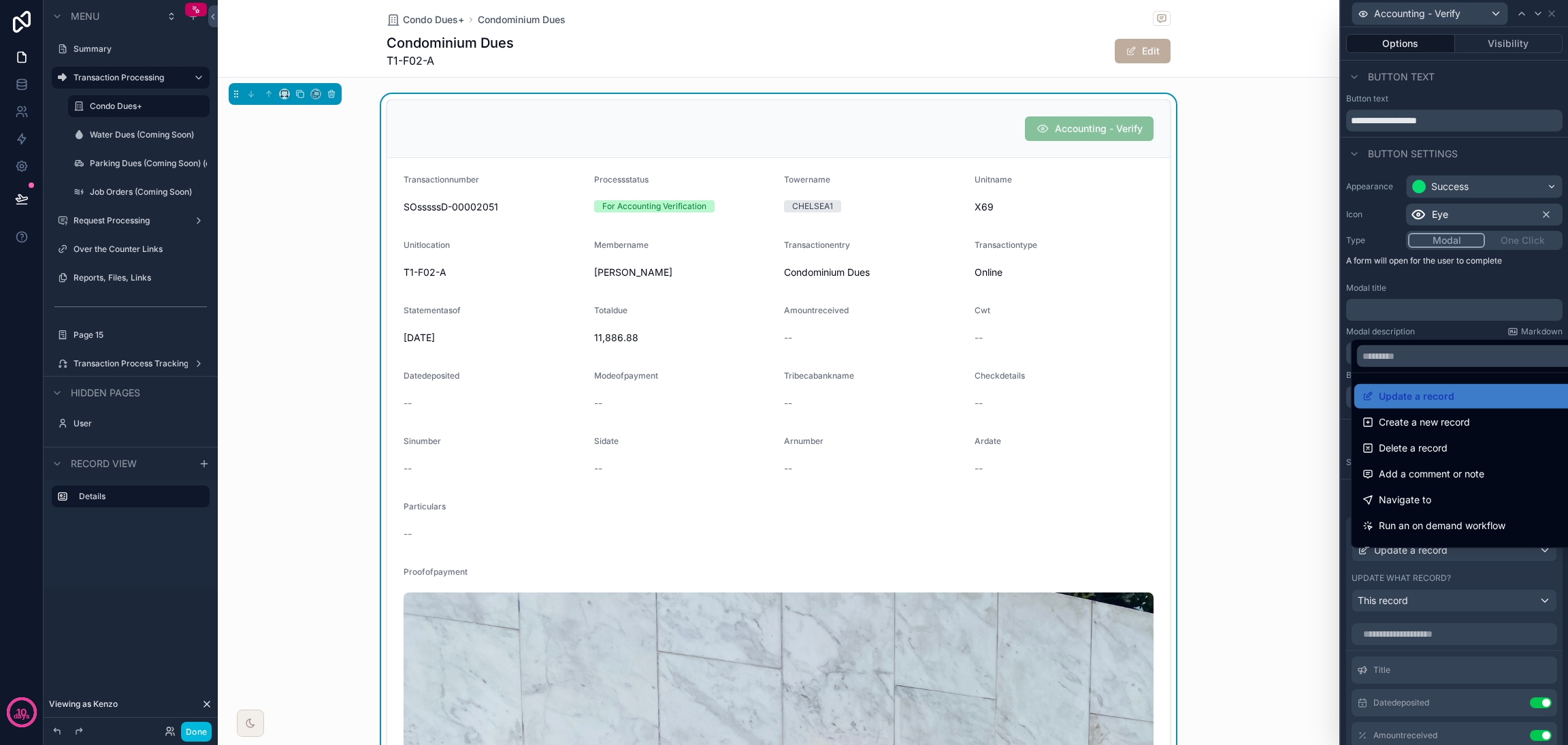
click at [1161, 551] on div at bounding box center [1454, 372] width 227 height 745
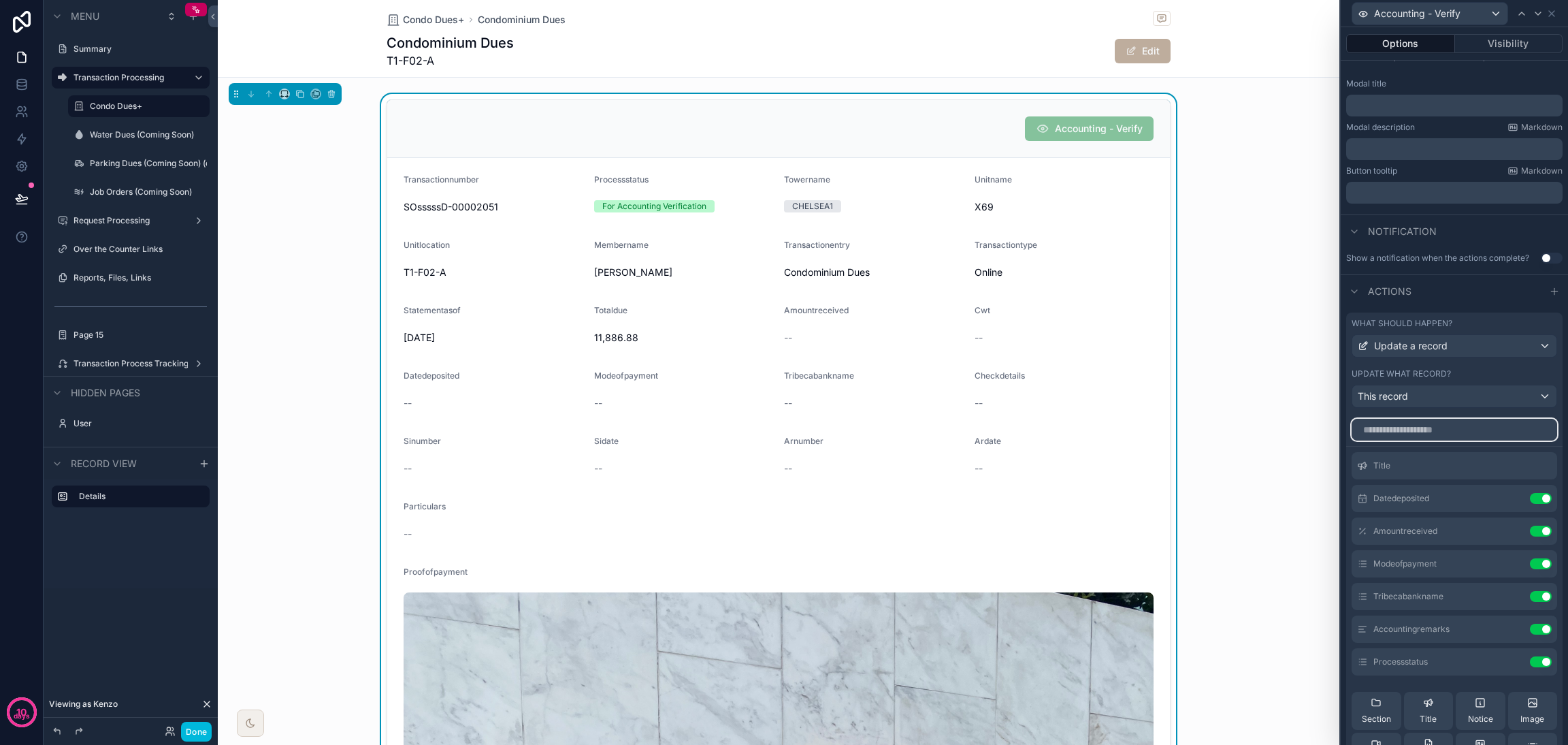
click at [1161, 441] on input "text" at bounding box center [1453, 429] width 205 height 21
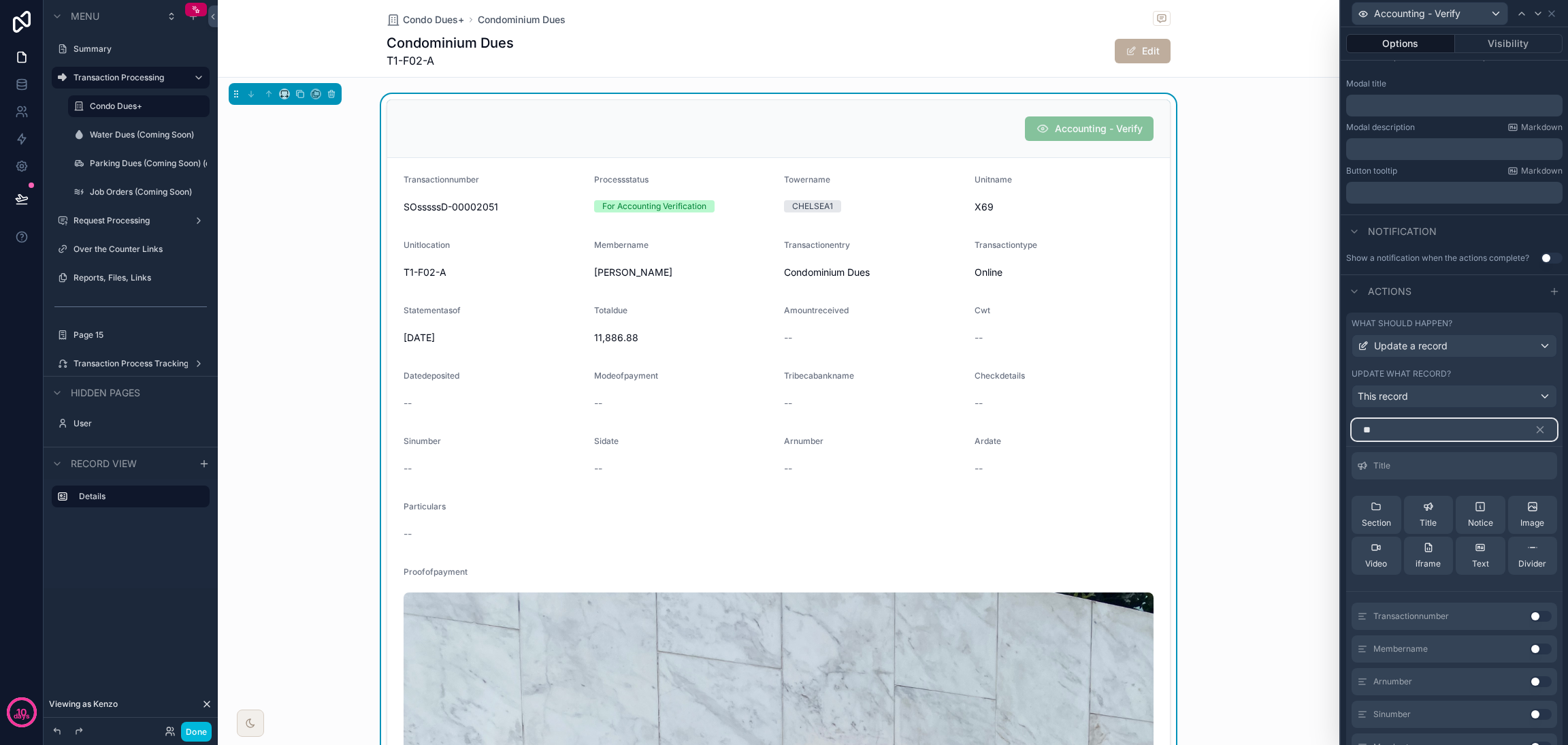
type input "*"
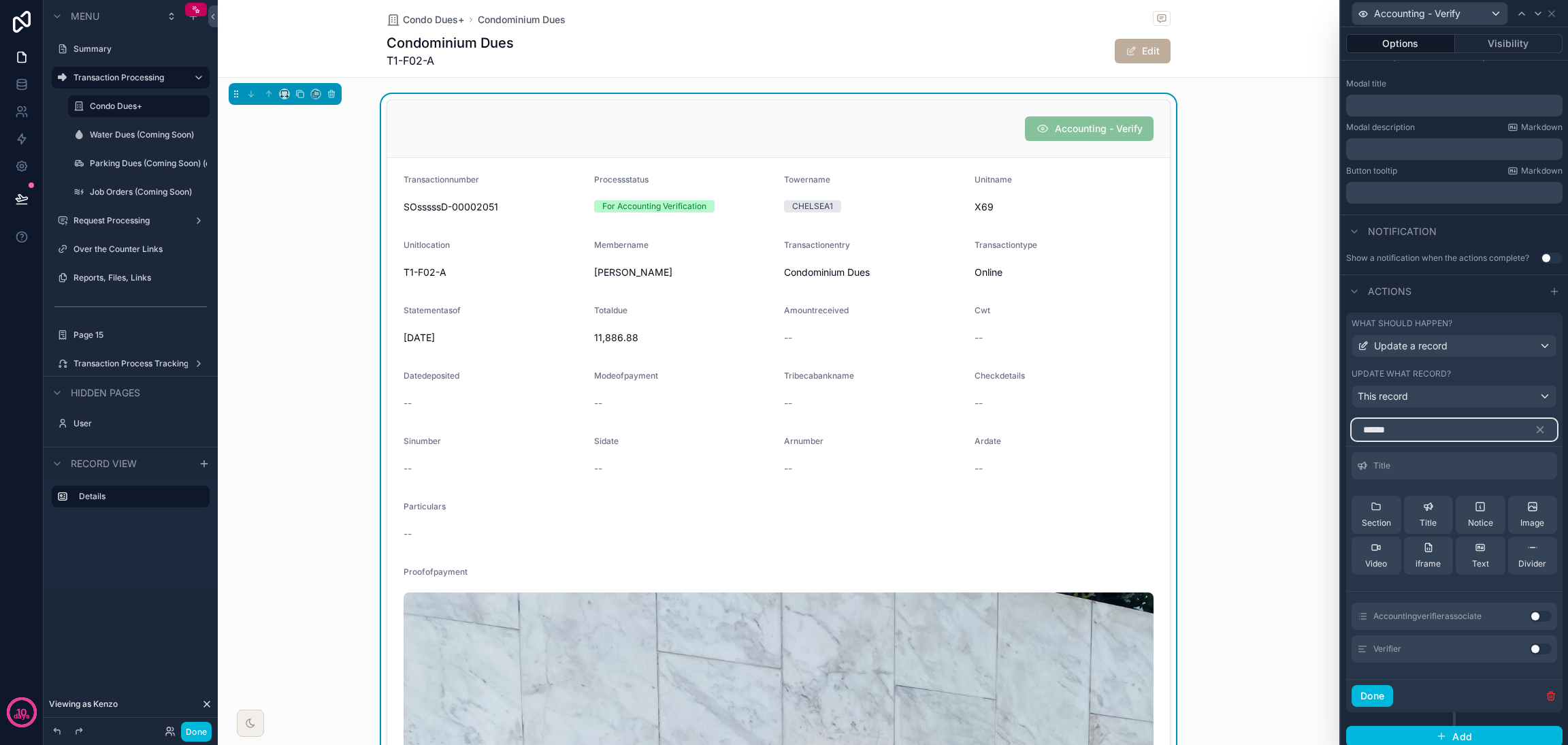
type input "******"
click at [1161, 551] on button "Use setting" at bounding box center [1541, 616] width 21 height 11
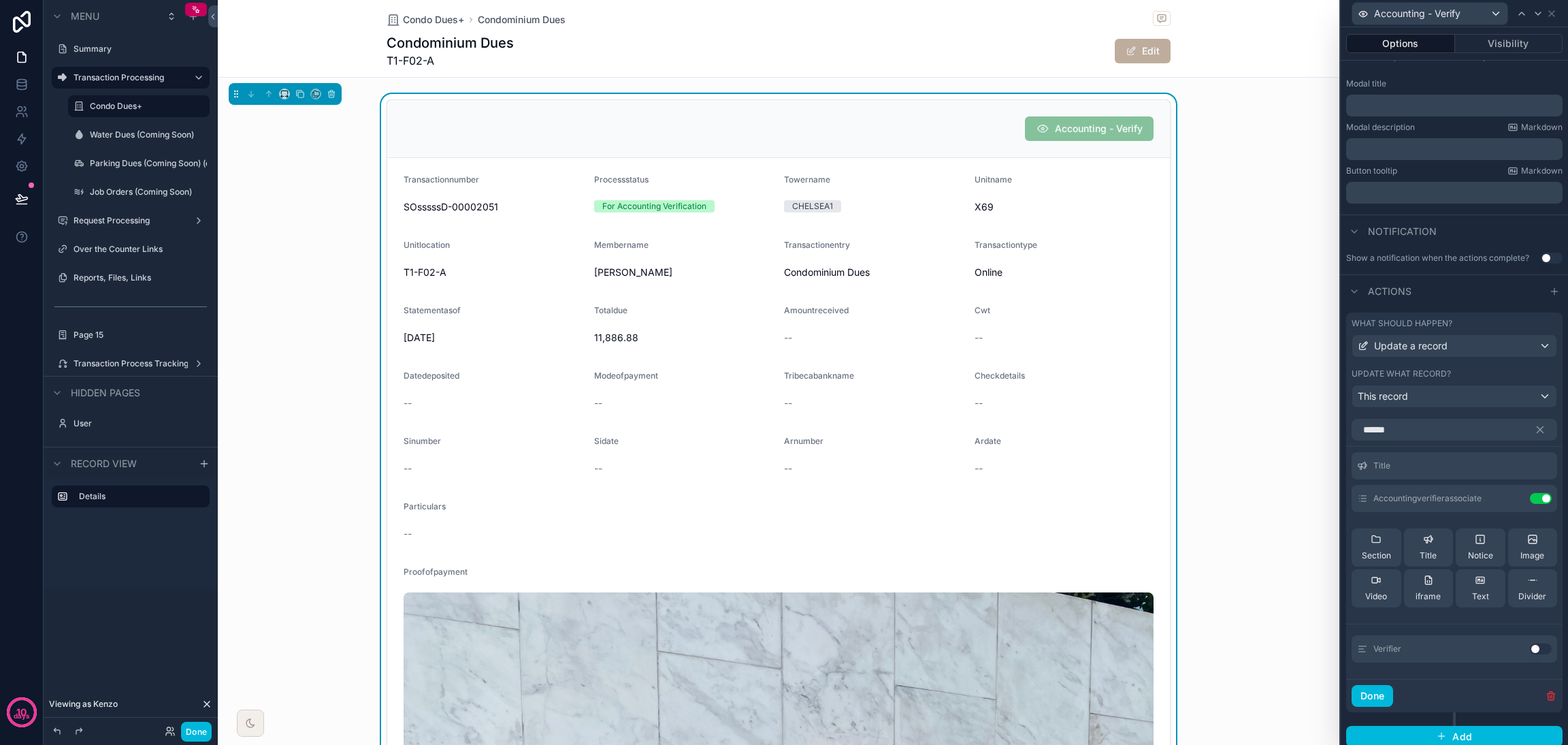
scroll to position [224, 0]
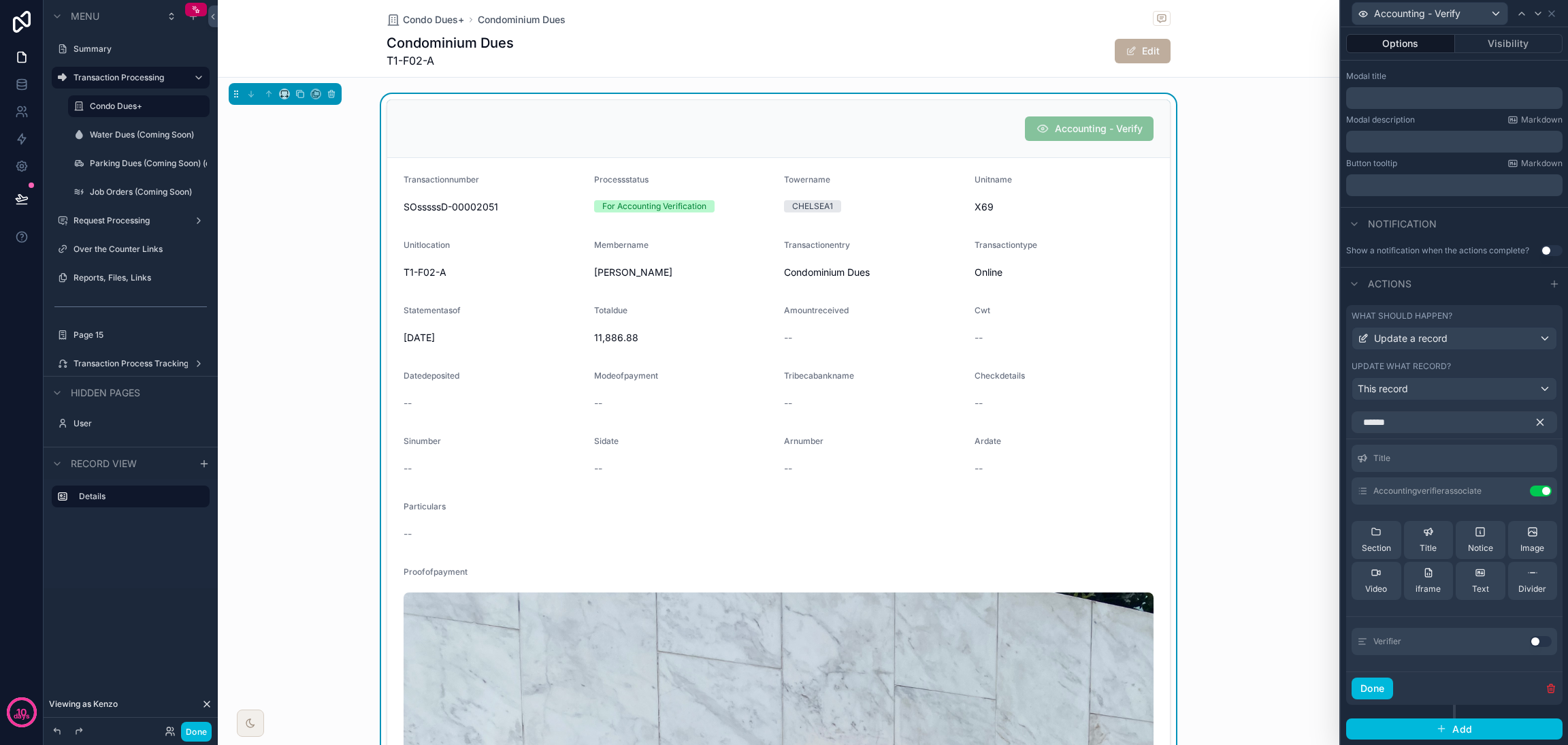
click at [1161, 421] on icon "button" at bounding box center [1540, 422] width 6 height 6
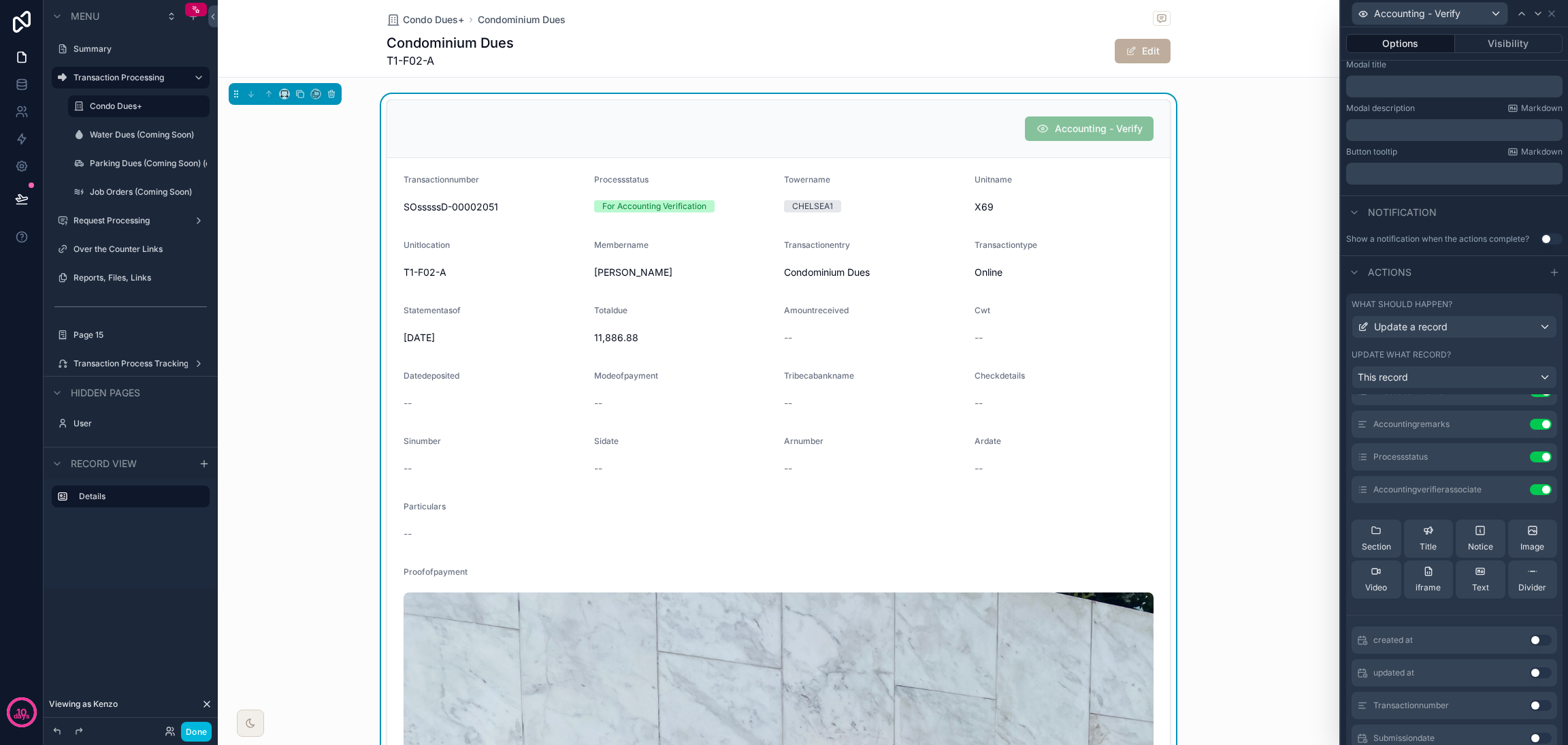
scroll to position [204, 0]
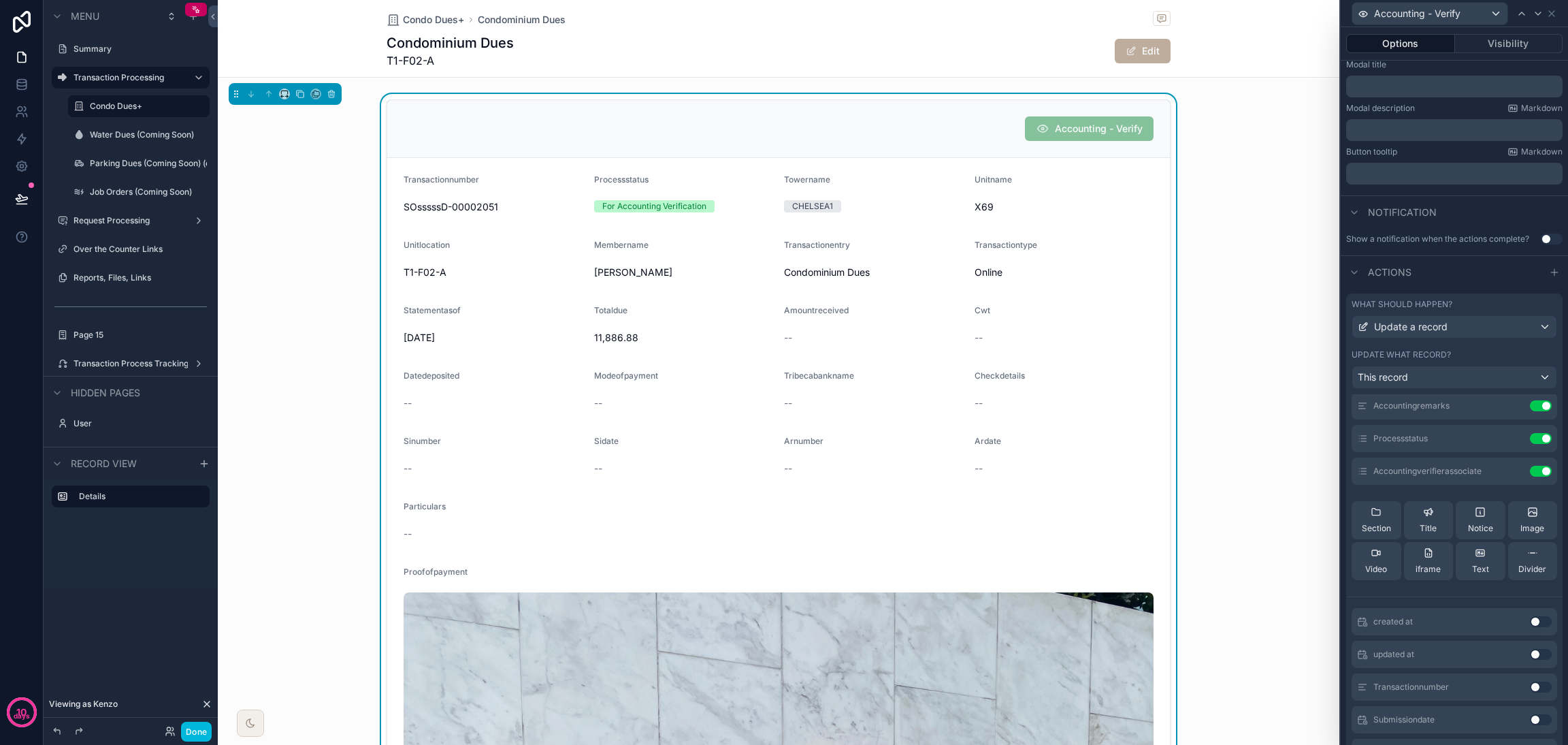
click at [0, 0] on icon at bounding box center [0, 0] width 0 height 0
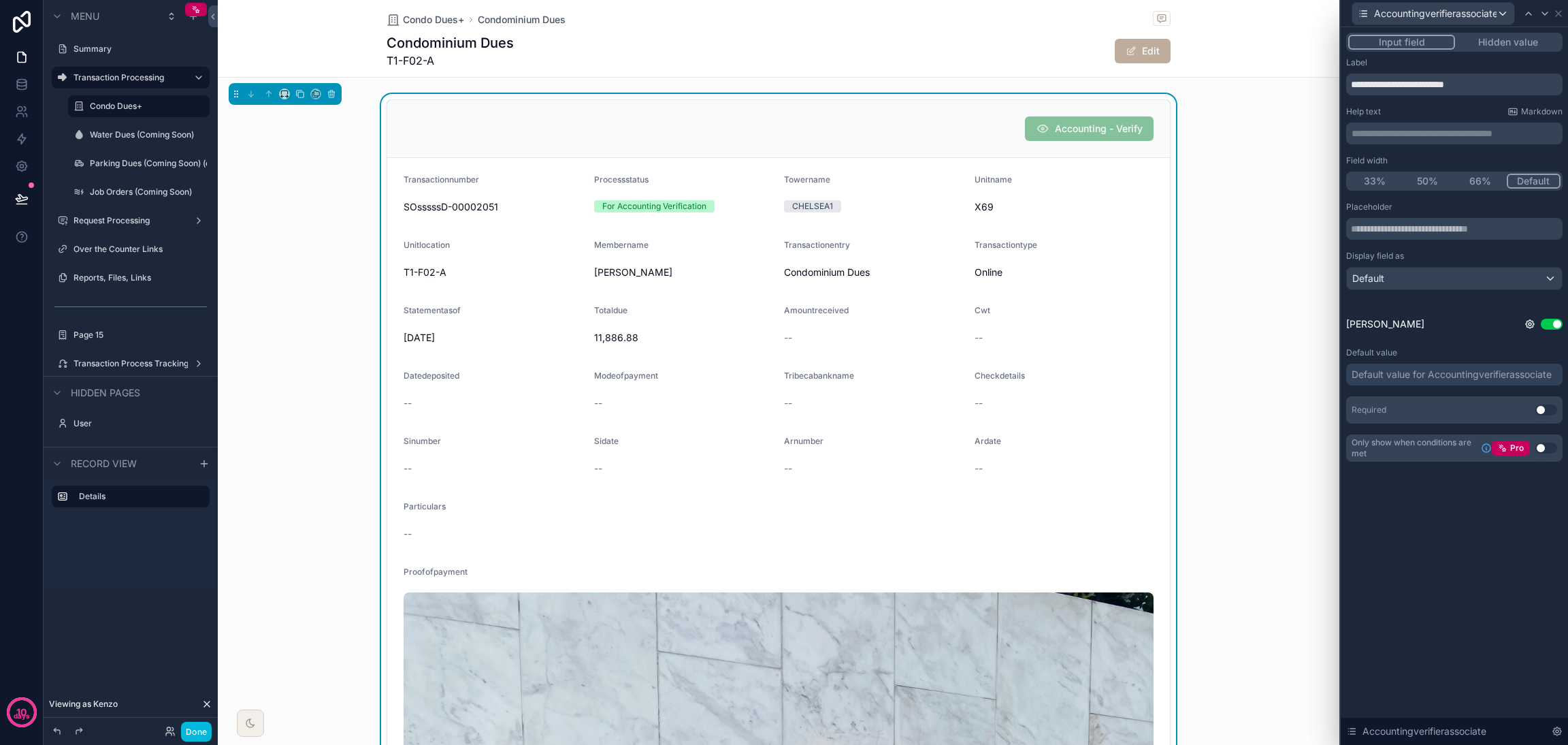
click at [1161, 46] on button "Hidden value" at bounding box center [1508, 42] width 105 height 15
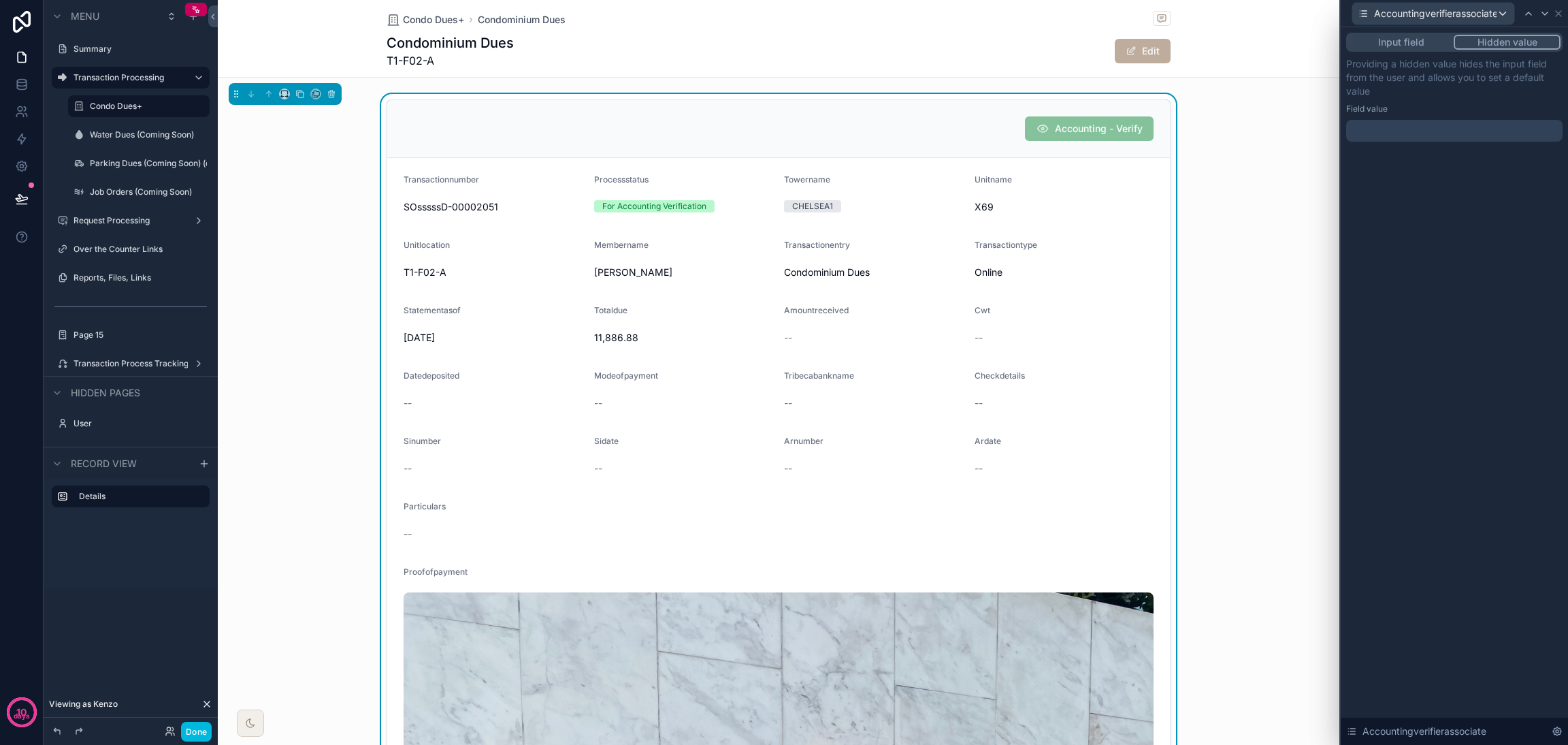
click at [1161, 127] on div at bounding box center [1454, 130] width 217 height 21
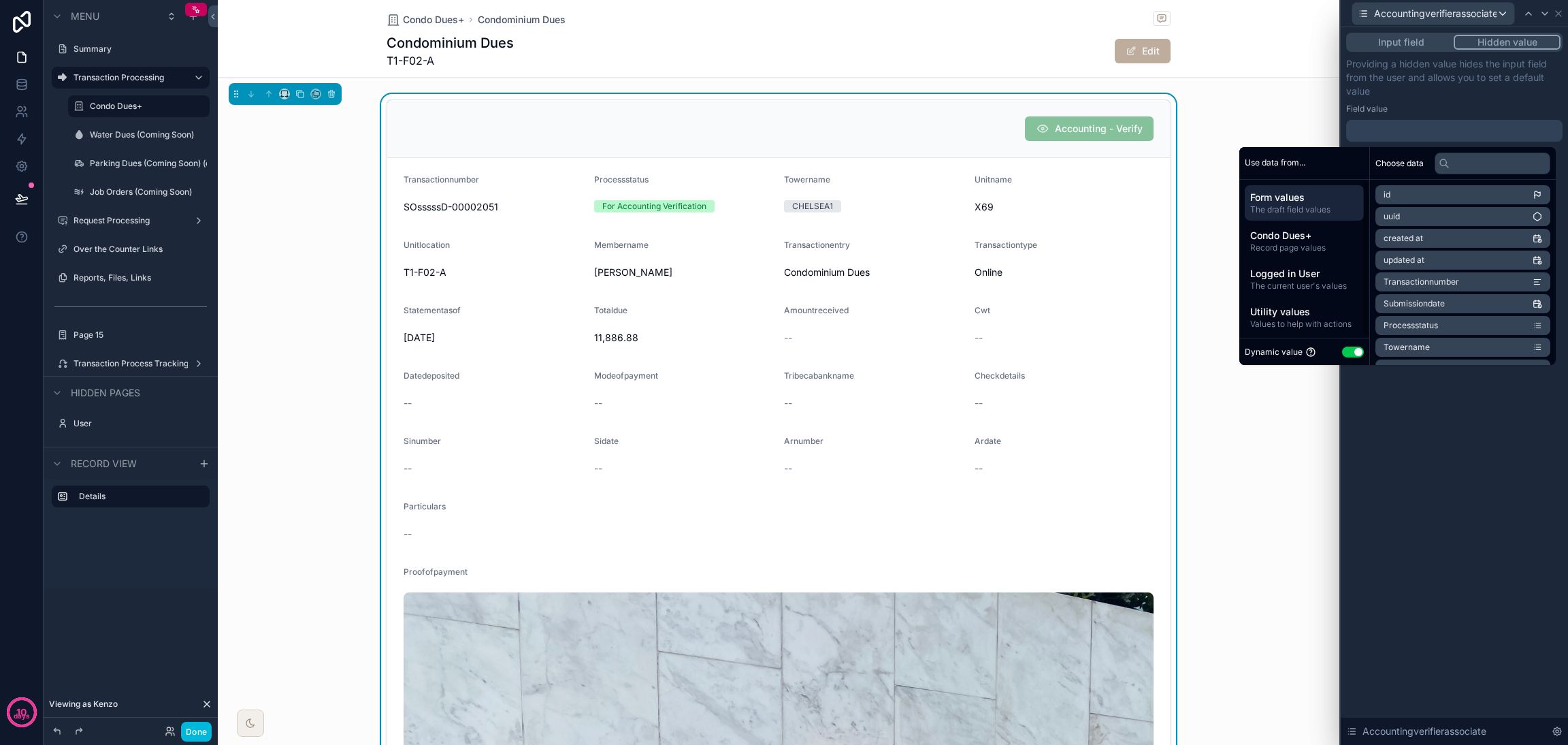
scroll to position [1, 0]
click at [1161, 280] on span "The current user's values" at bounding box center [1304, 284] width 108 height 11
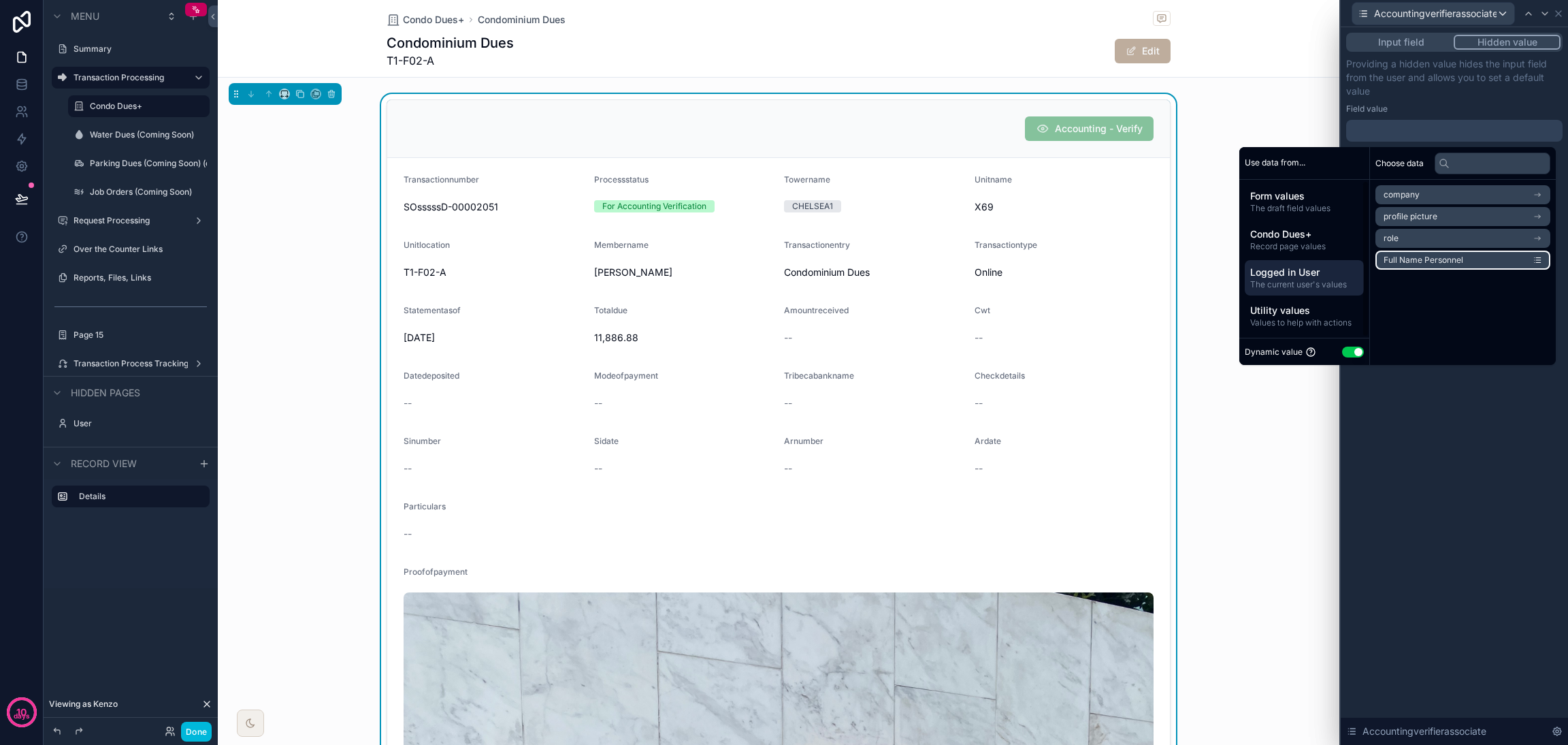
click at [1161, 257] on span "Full Name Personnel" at bounding box center [1423, 260] width 80 height 11
click at [1161, 397] on div "**********" at bounding box center [1454, 386] width 227 height 718
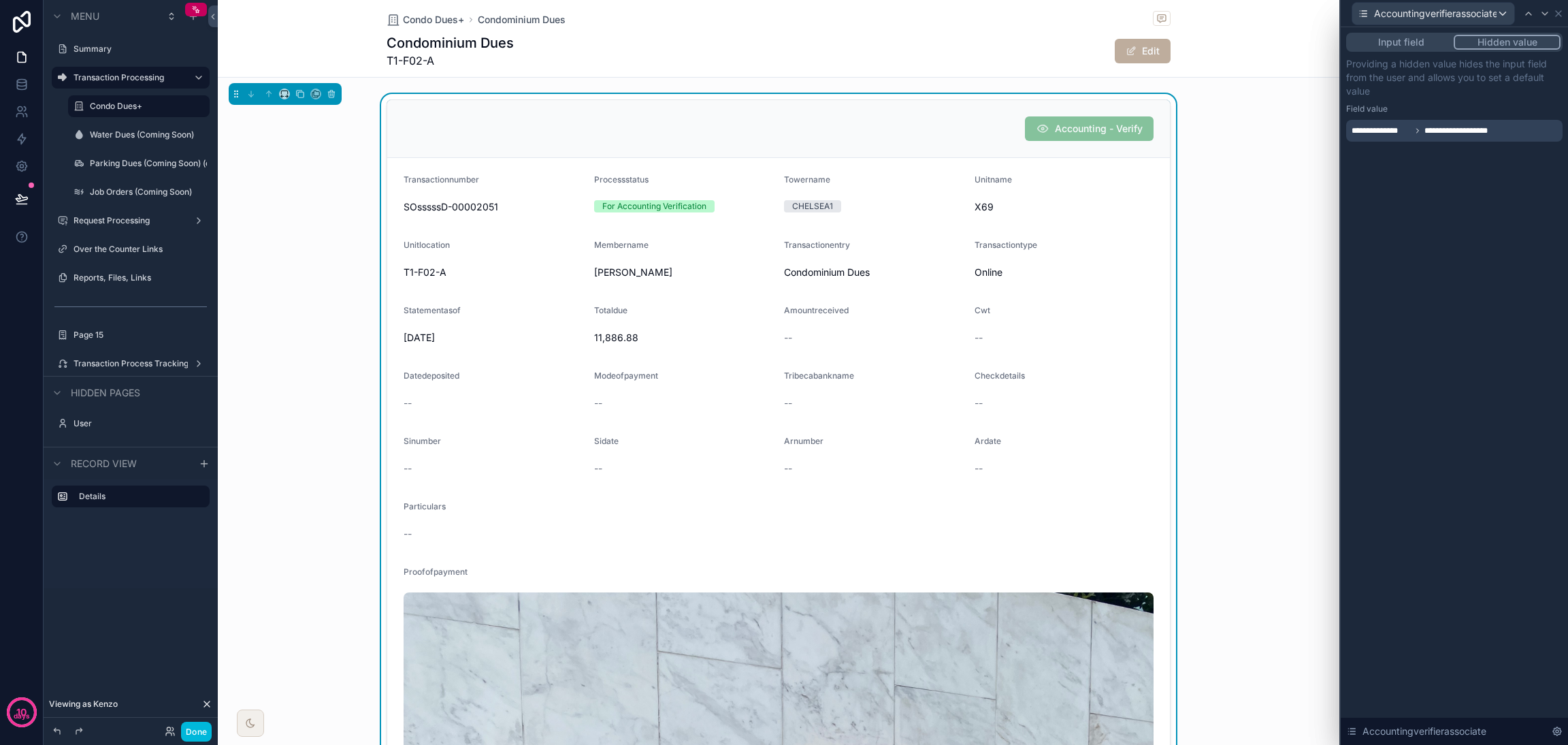
click at [1161, 49] on button "Input field" at bounding box center [1401, 42] width 105 height 15
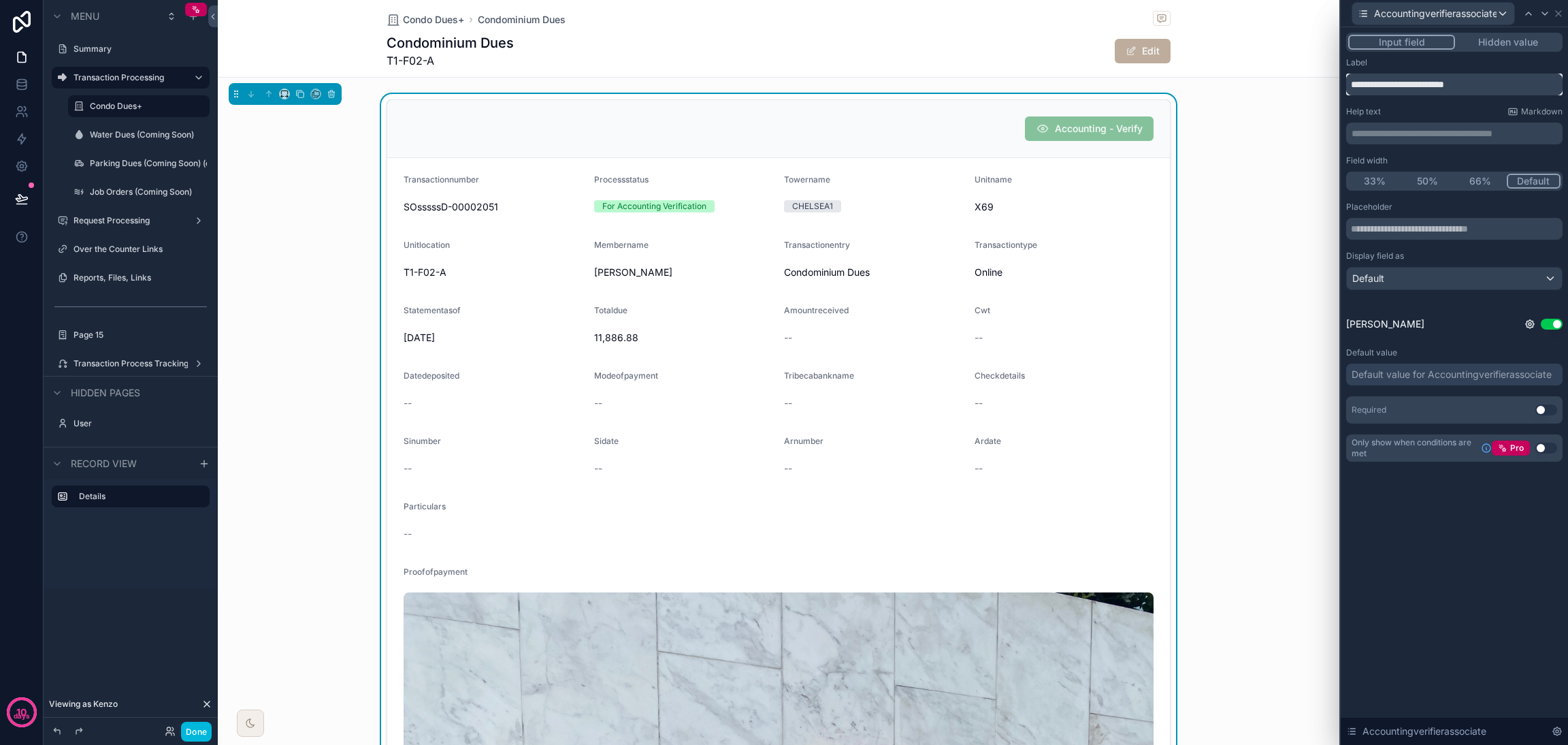
click at [1161, 87] on input "**********" at bounding box center [1454, 85] width 217 height 21
type input "**********"
click at [1161, 323] on button "Use setting" at bounding box center [1551, 324] width 21 height 11
click at [1161, 274] on div "Default" at bounding box center [1453, 278] width 215 height 21
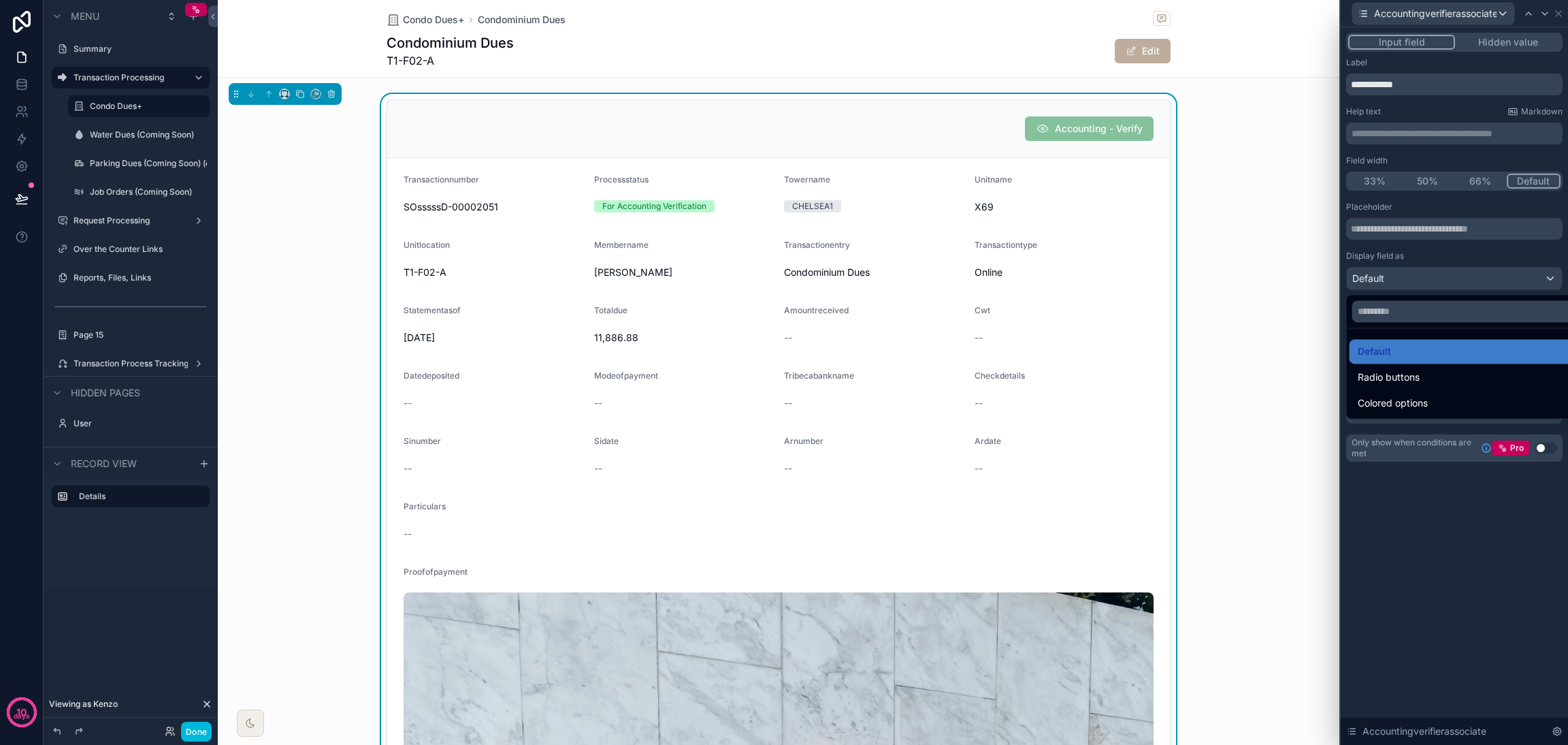
click at [1161, 274] on div at bounding box center [1454, 372] width 227 height 745
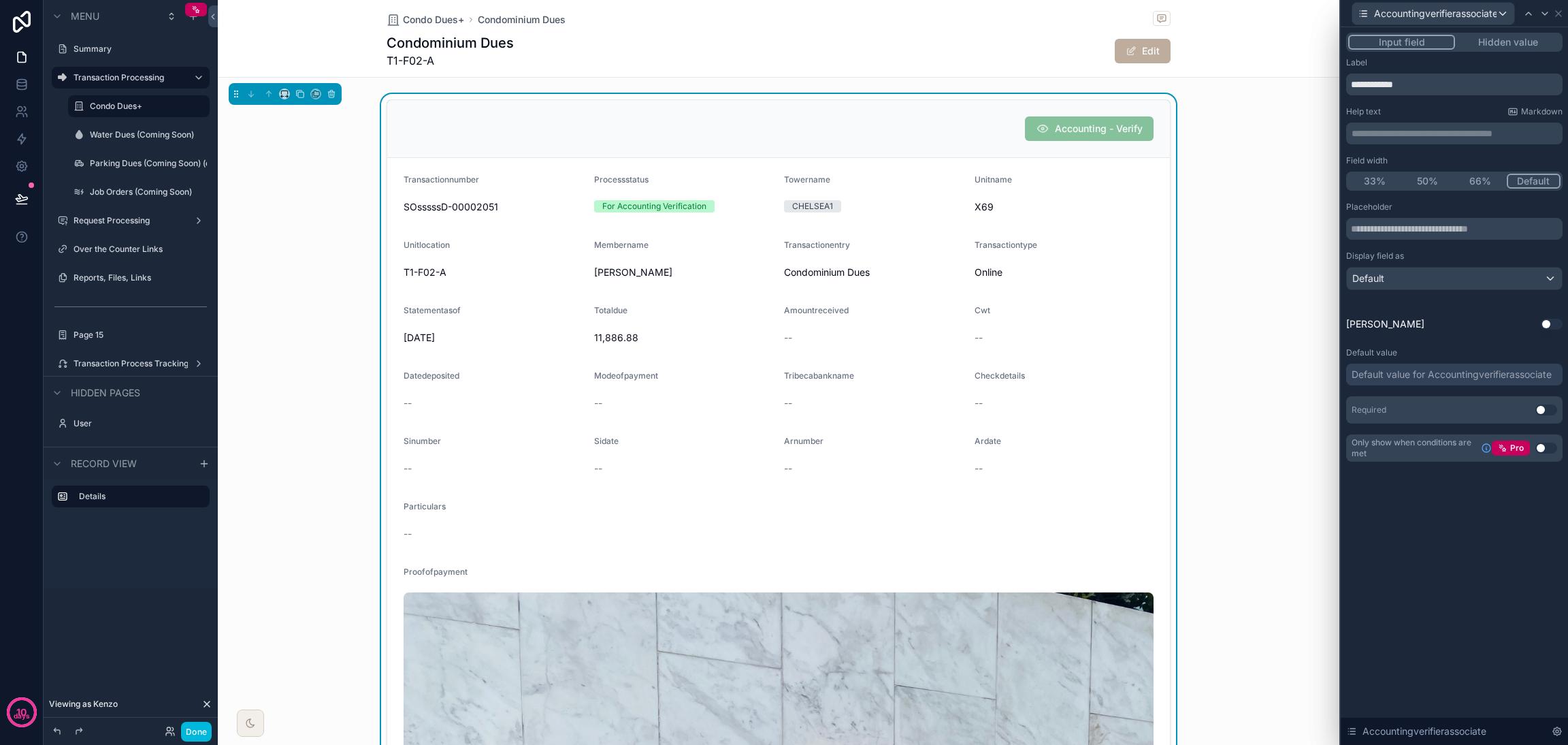
click at [1161, 373] on div "Default value for Accountingverifierassociate" at bounding box center [1451, 374] width 200 height 14
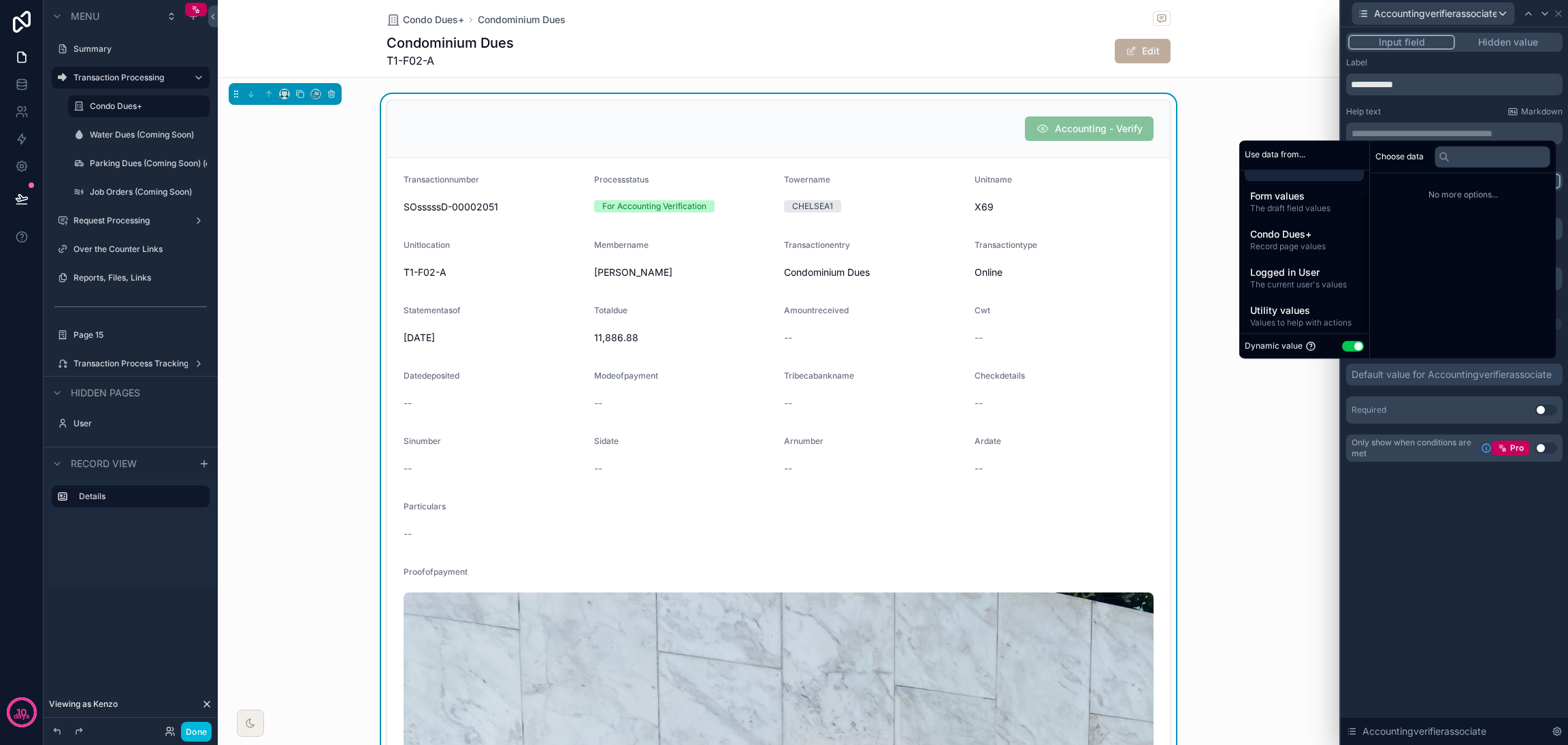
scroll to position [25, 0]
click at [1161, 299] on span "Utility values" at bounding box center [1304, 304] width 108 height 14
click at [1161, 265] on span "Logged in User" at bounding box center [1304, 266] width 108 height 14
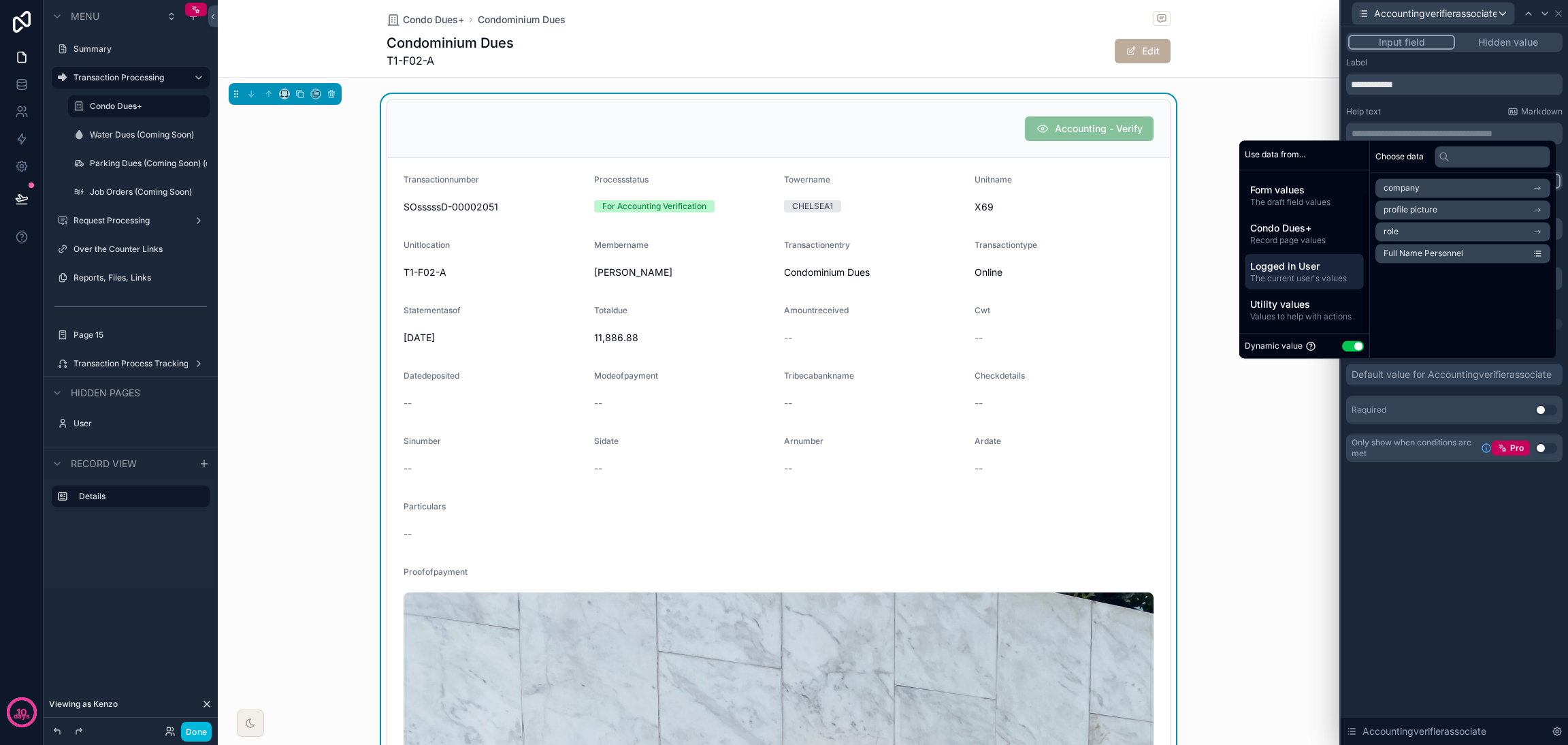
click at [1161, 229] on span "Condo Dues+" at bounding box center [1304, 228] width 108 height 14
click at [1161, 194] on span "Form values" at bounding box center [1304, 190] width 108 height 14
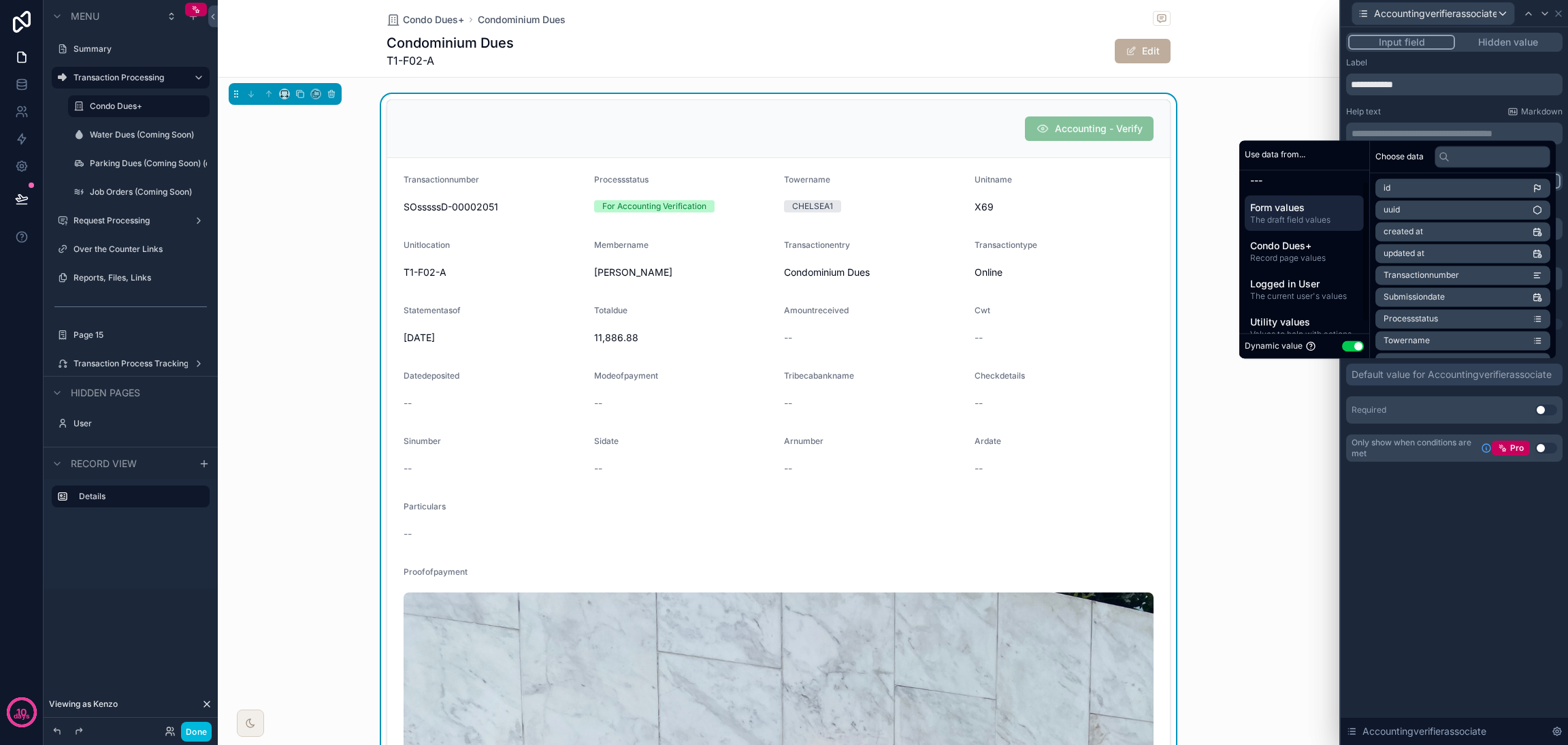
scroll to position [0, 0]
click at [1161, 193] on span "---" at bounding box center [1304, 188] width 108 height 14
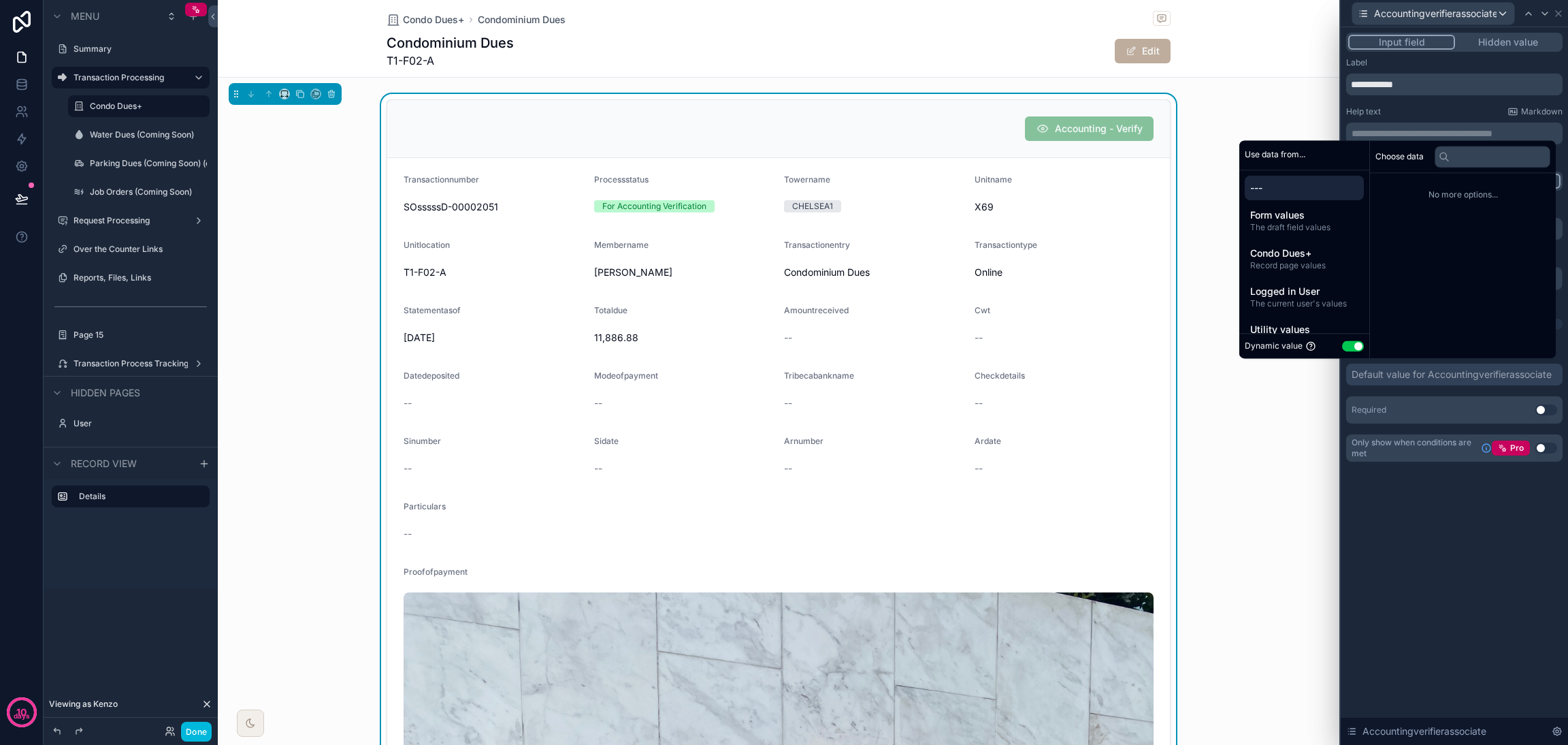
click at [1161, 343] on div "Dynamic value Use setting" at bounding box center [1304, 346] width 119 height 14
click at [1161, 346] on button "Use setting" at bounding box center [1352, 345] width 21 height 11
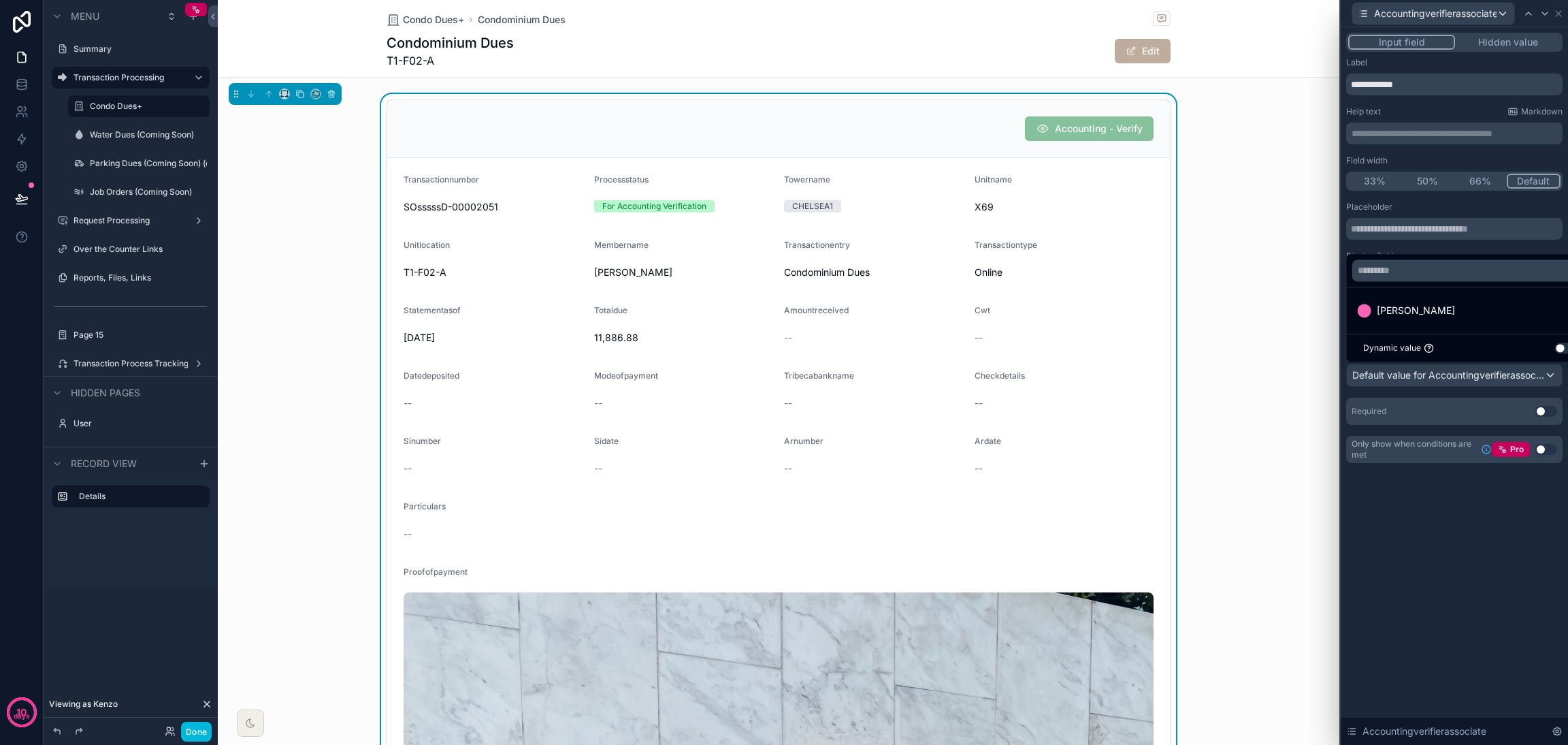
click at [1161, 551] on div at bounding box center [1454, 372] width 227 height 745
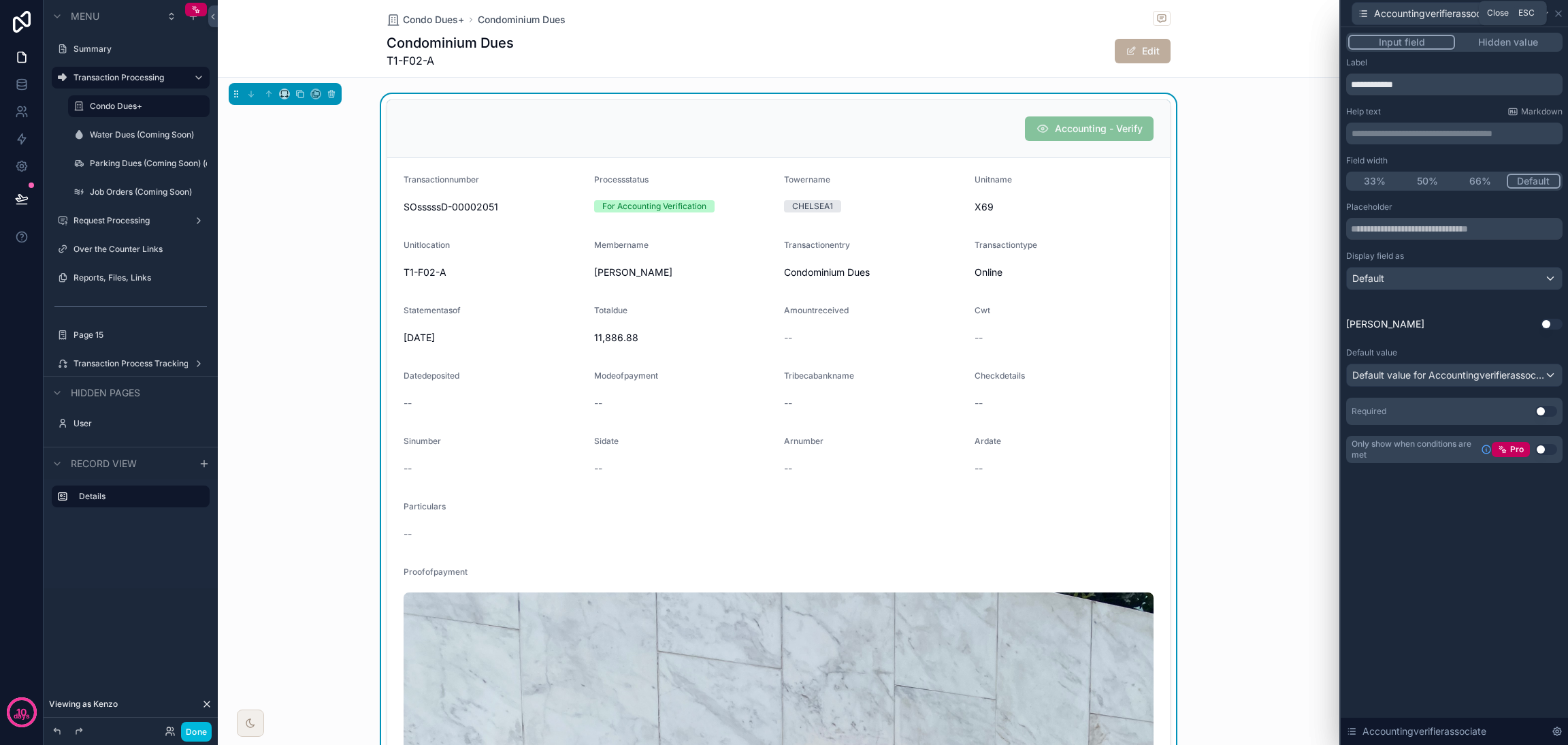
click at [1161, 17] on icon at bounding box center [1557, 13] width 11 height 11
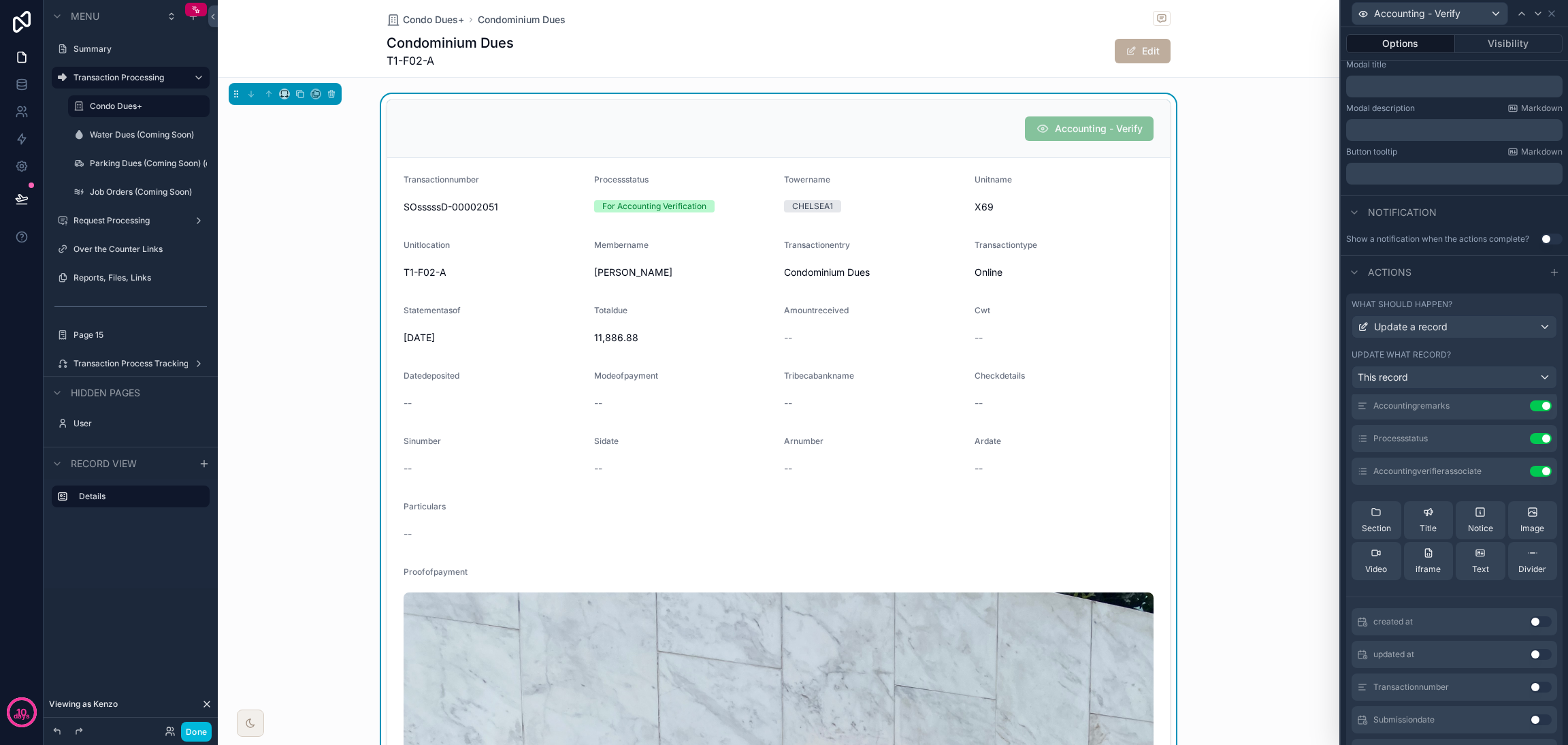
click at [199, 551] on button "Done" at bounding box center [195, 731] width 30 height 19
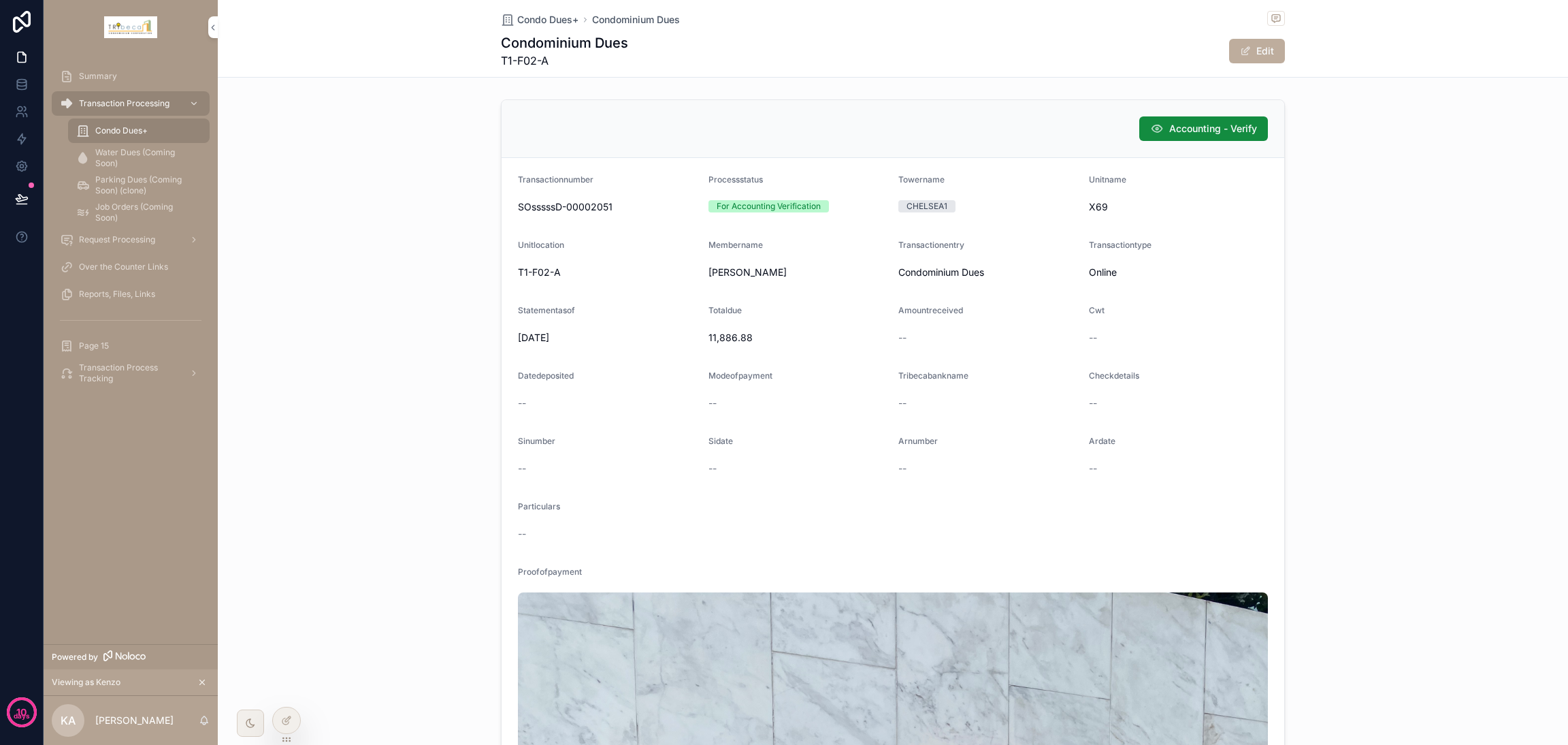
click at [1161, 126] on span "Accounting - Verify" at bounding box center [1213, 128] width 87 height 14
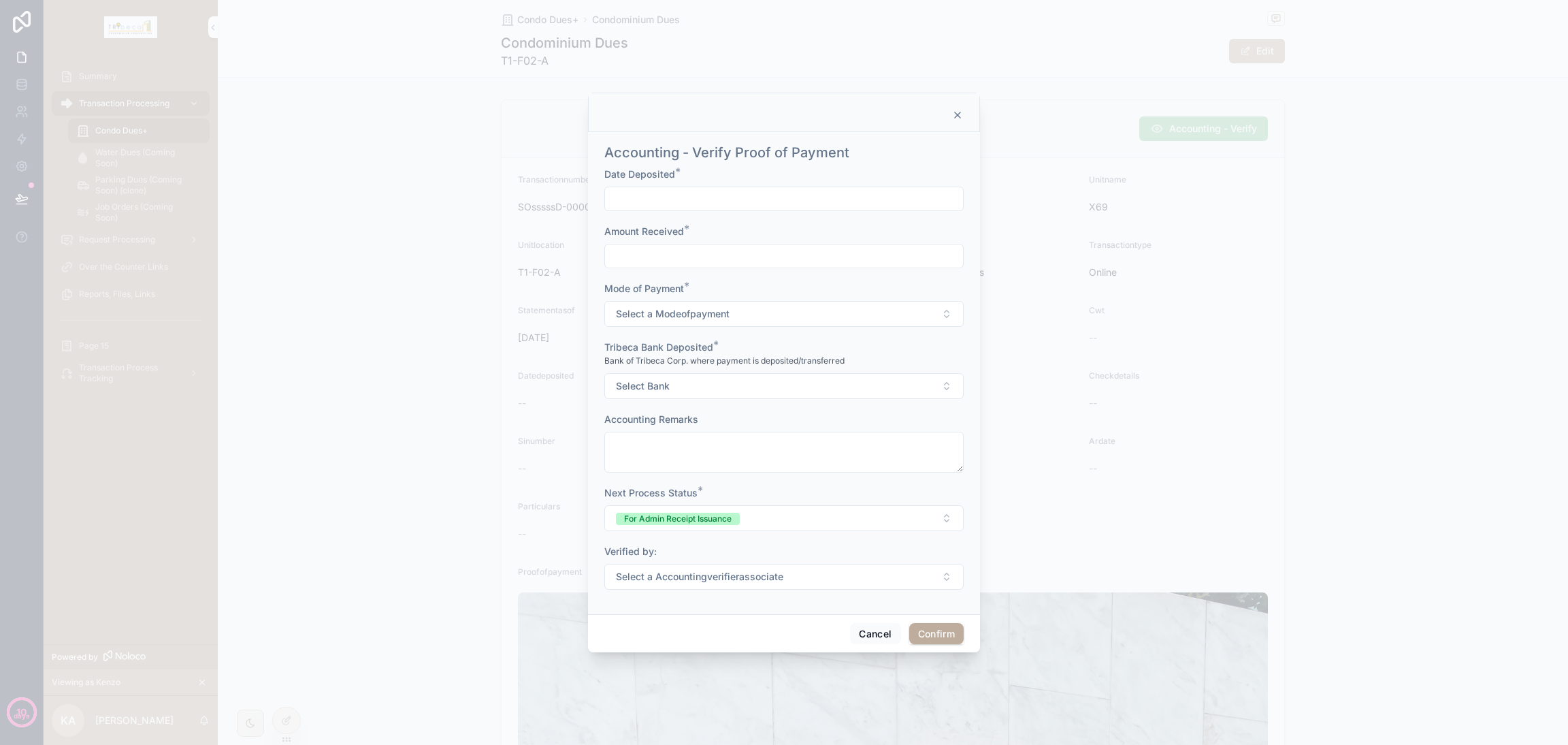
click at [743, 551] on span "Select a Accountingverifierassociate" at bounding box center [699, 577] width 167 height 14
click at [885, 551] on button "Cancel" at bounding box center [875, 633] width 51 height 21
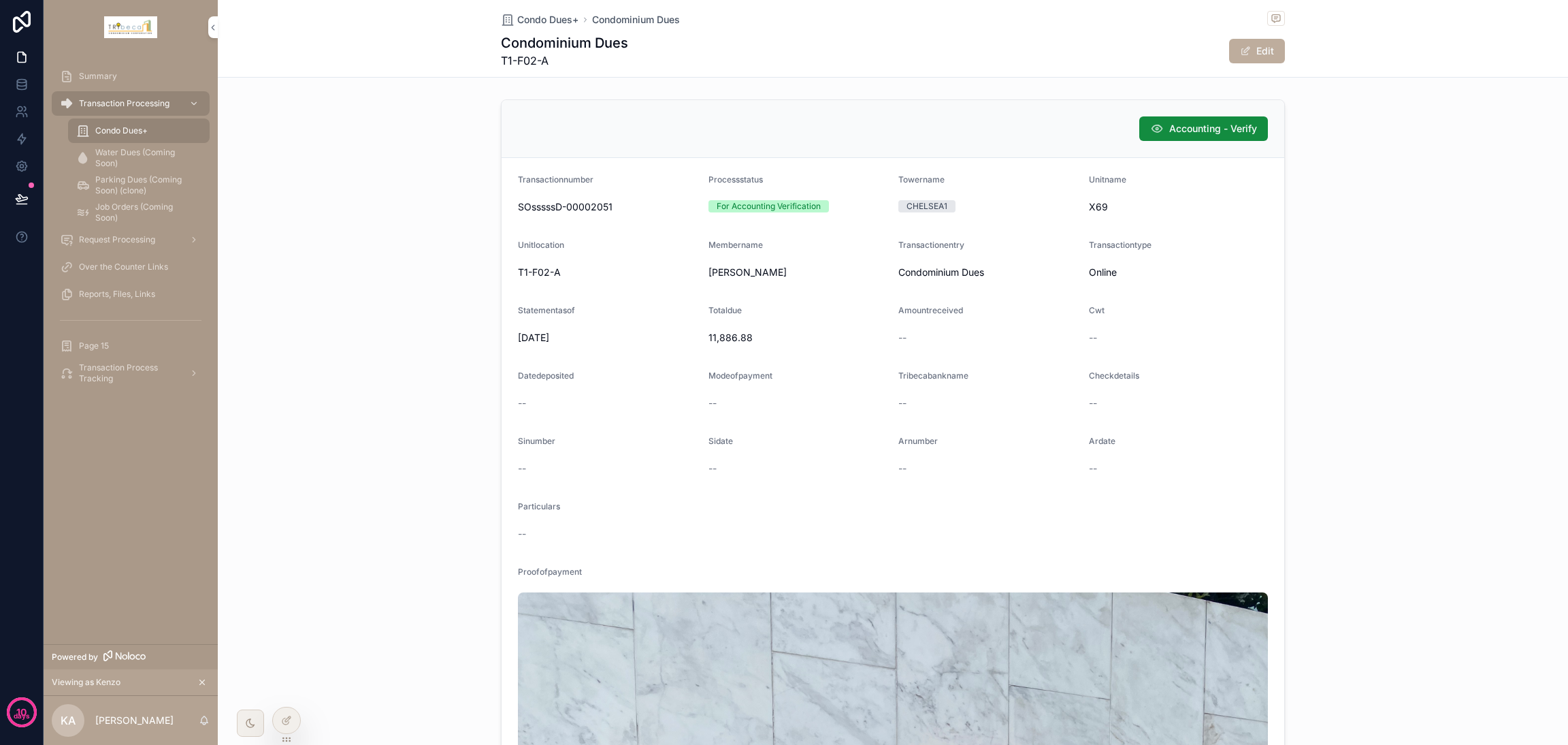
click at [282, 551] on div at bounding box center [287, 720] width 27 height 26
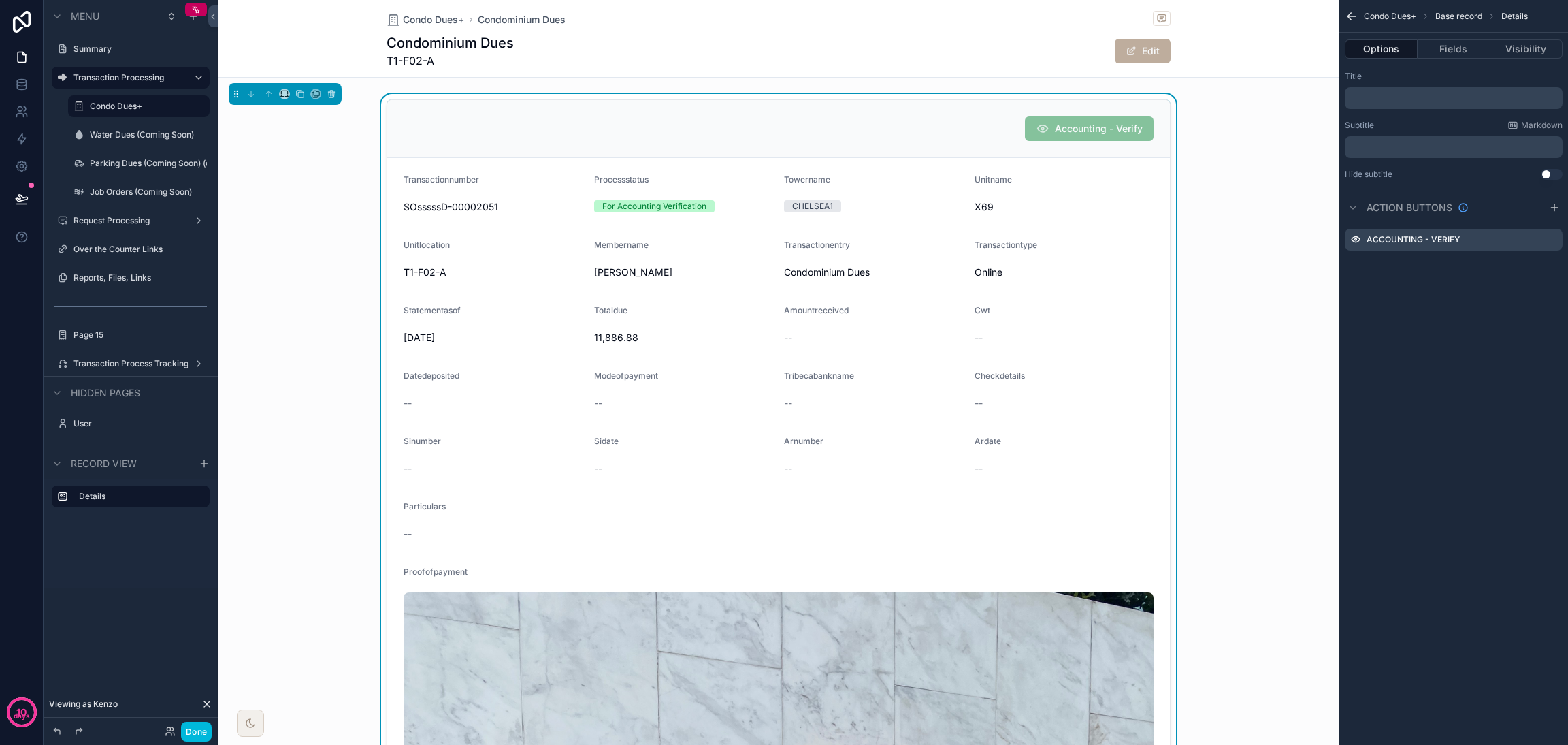
click at [0, 0] on icon "scrollable content" at bounding box center [0, 0] width 0 height 0
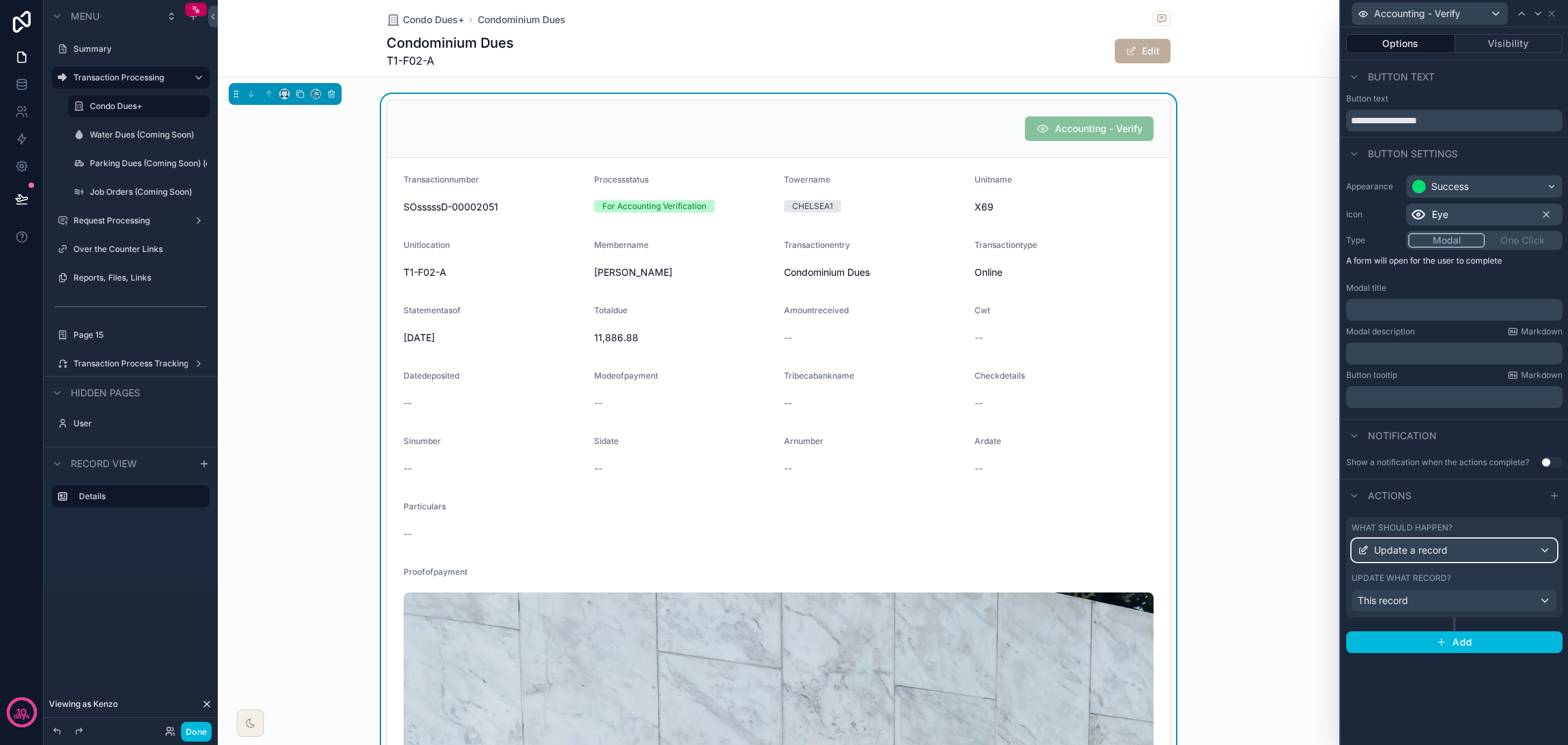
click at [1161, 551] on span "Update a record" at bounding box center [1411, 550] width 74 height 14
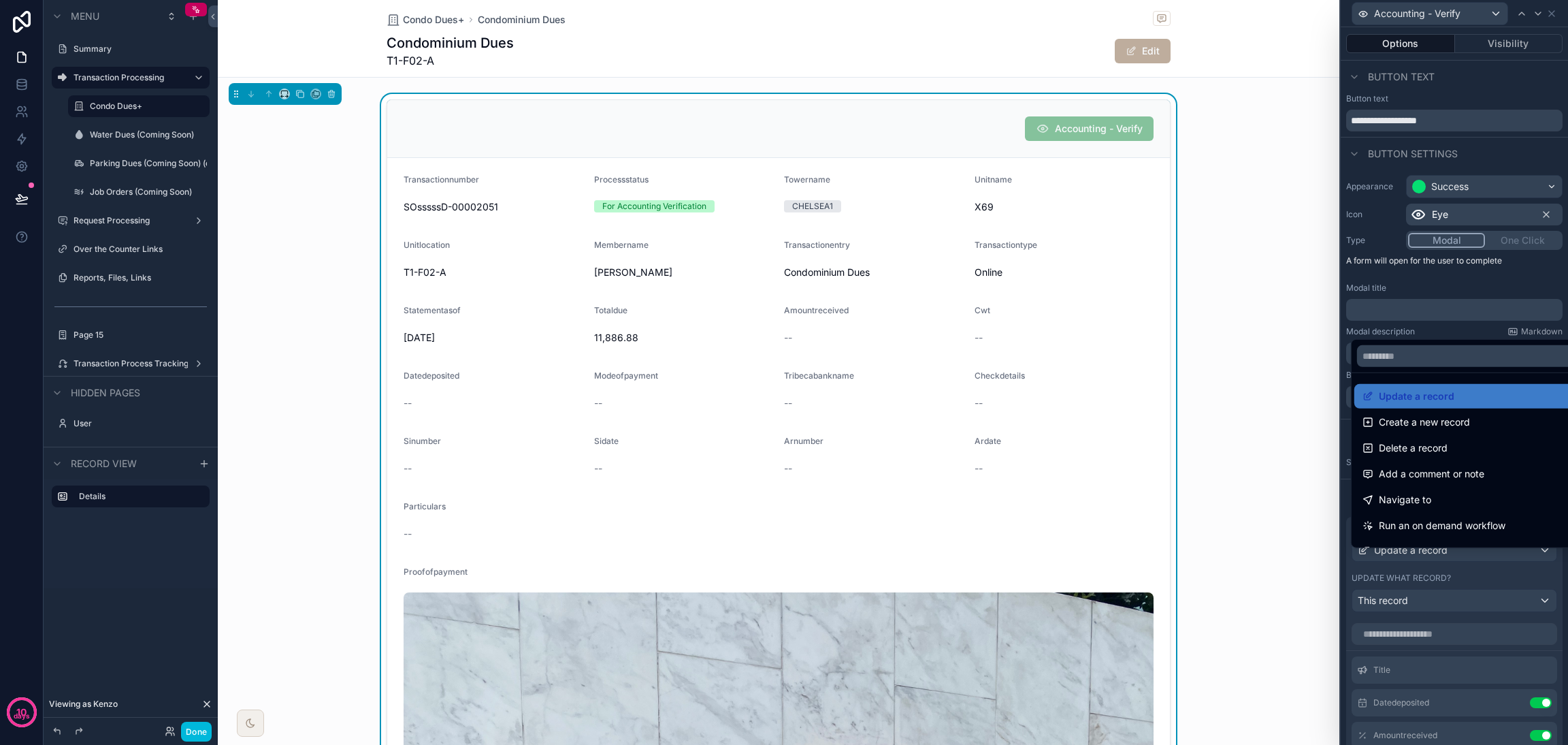
click at [1161, 551] on div at bounding box center [1454, 372] width 227 height 745
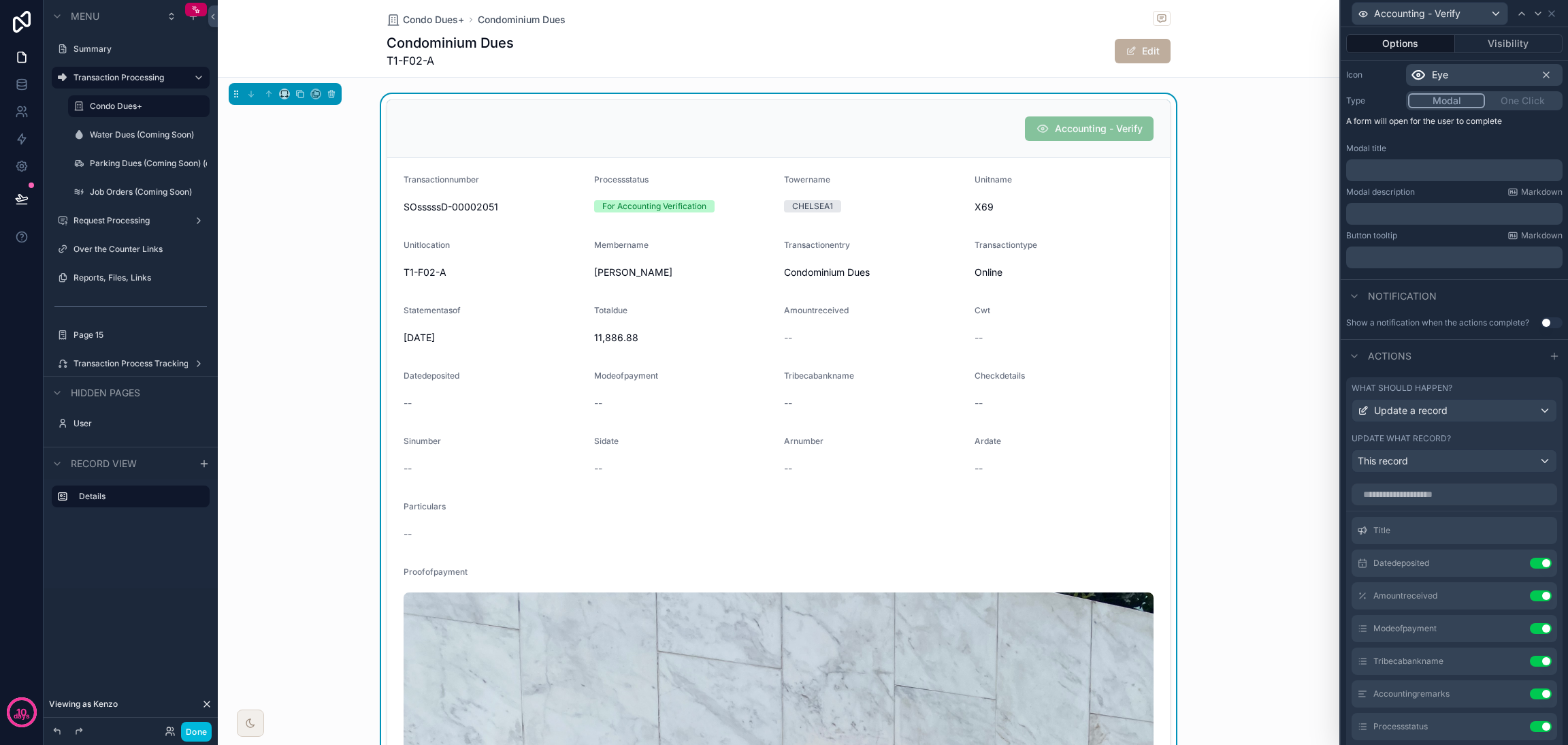
scroll to position [330, 0]
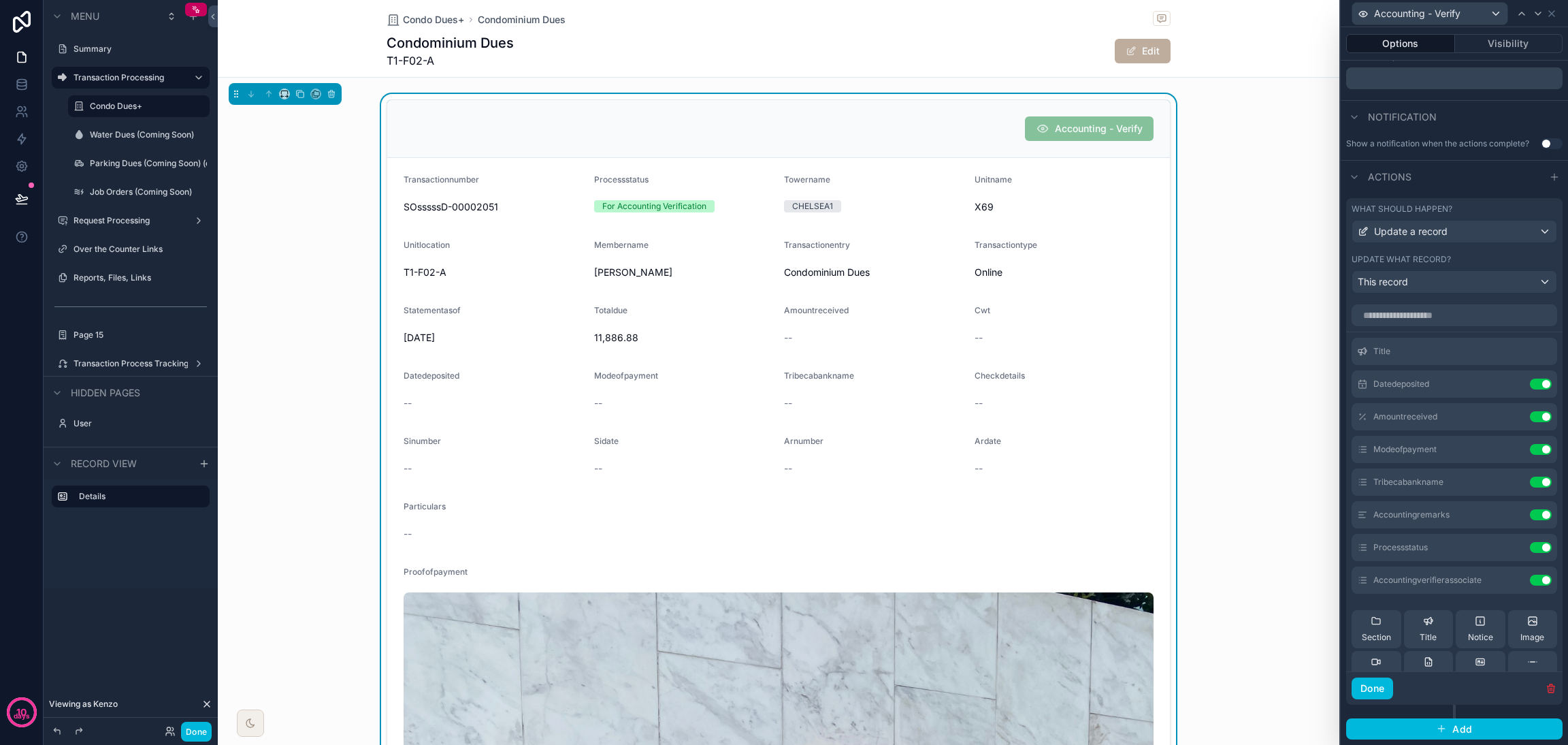
click at [0, 0] on icon at bounding box center [0, 0] width 0 height 0
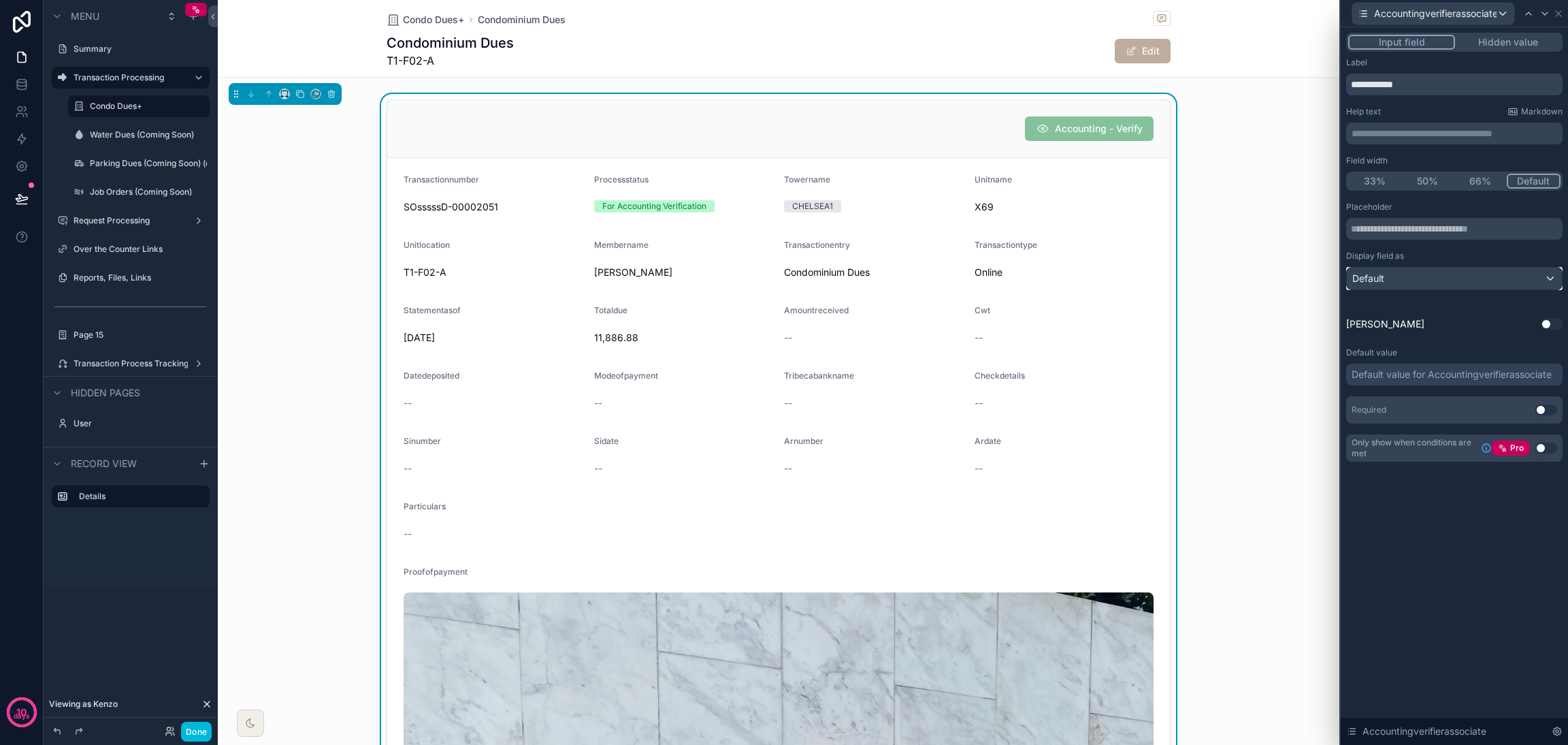
click at [1161, 278] on div "Default" at bounding box center [1453, 278] width 215 height 21
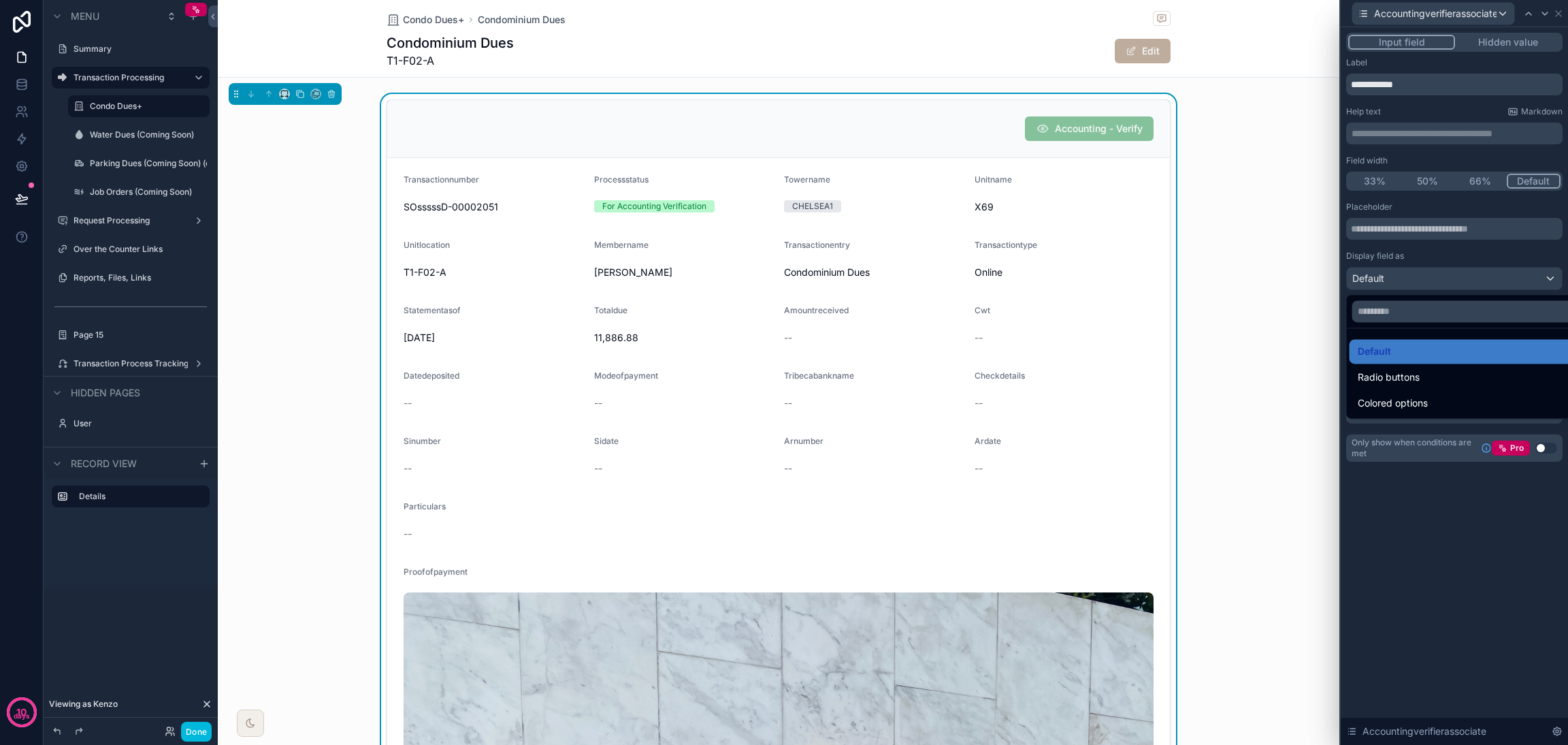
click at [1161, 278] on div at bounding box center [1454, 372] width 227 height 745
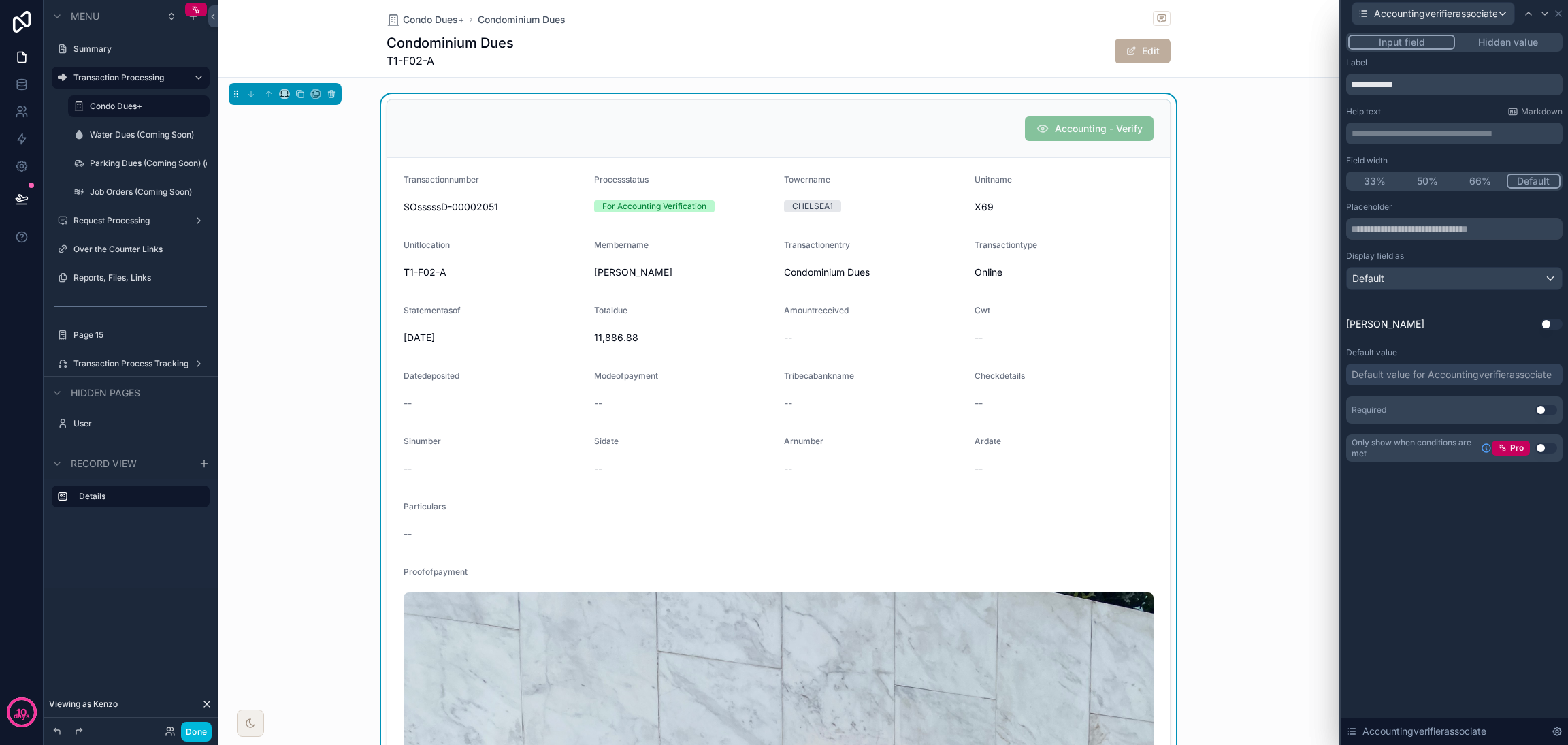
click at [1161, 551] on div "Accountingverifierassociate" at bounding box center [1454, 731] width 227 height 27
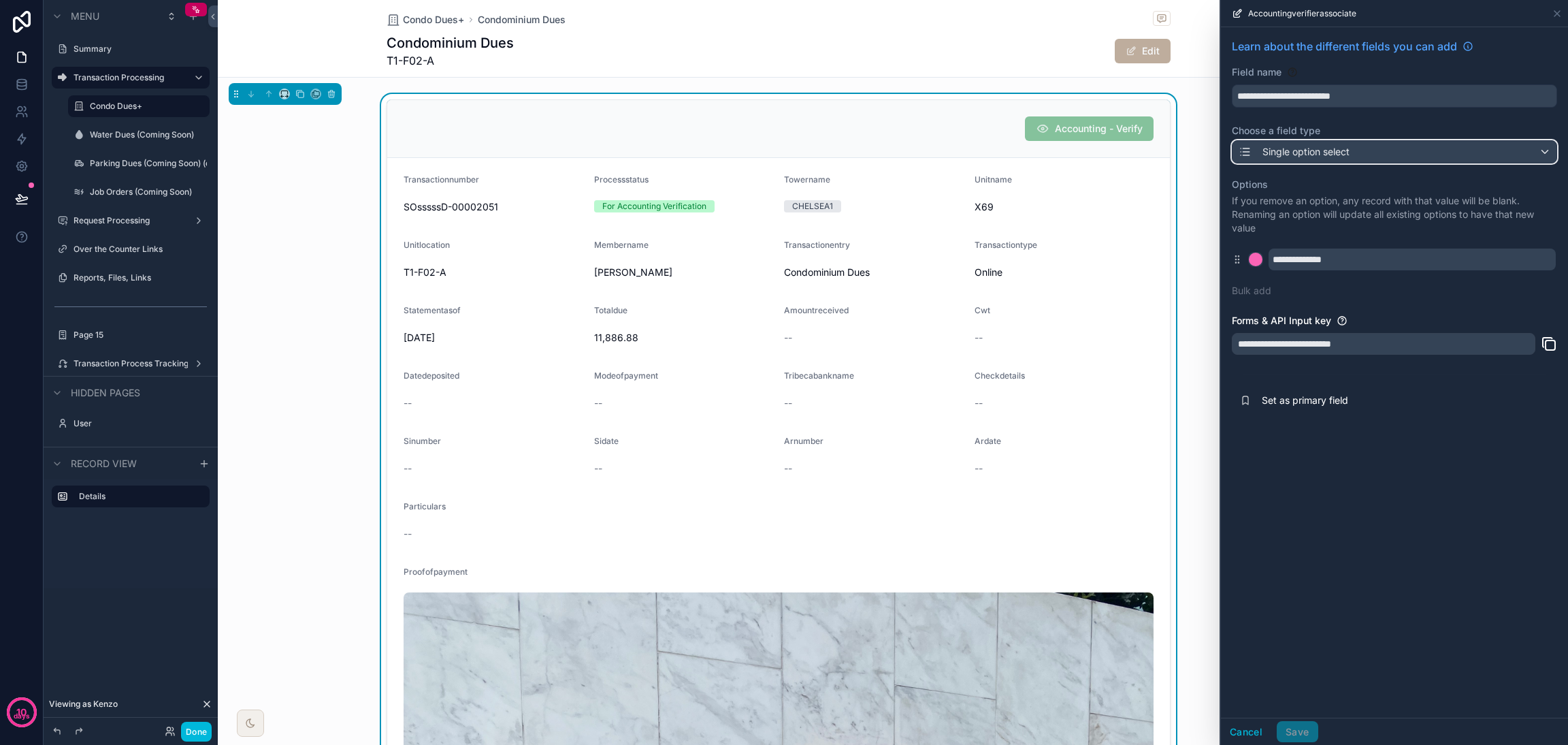
click at [1161, 149] on div "Single option select" at bounding box center [1394, 152] width 324 height 21
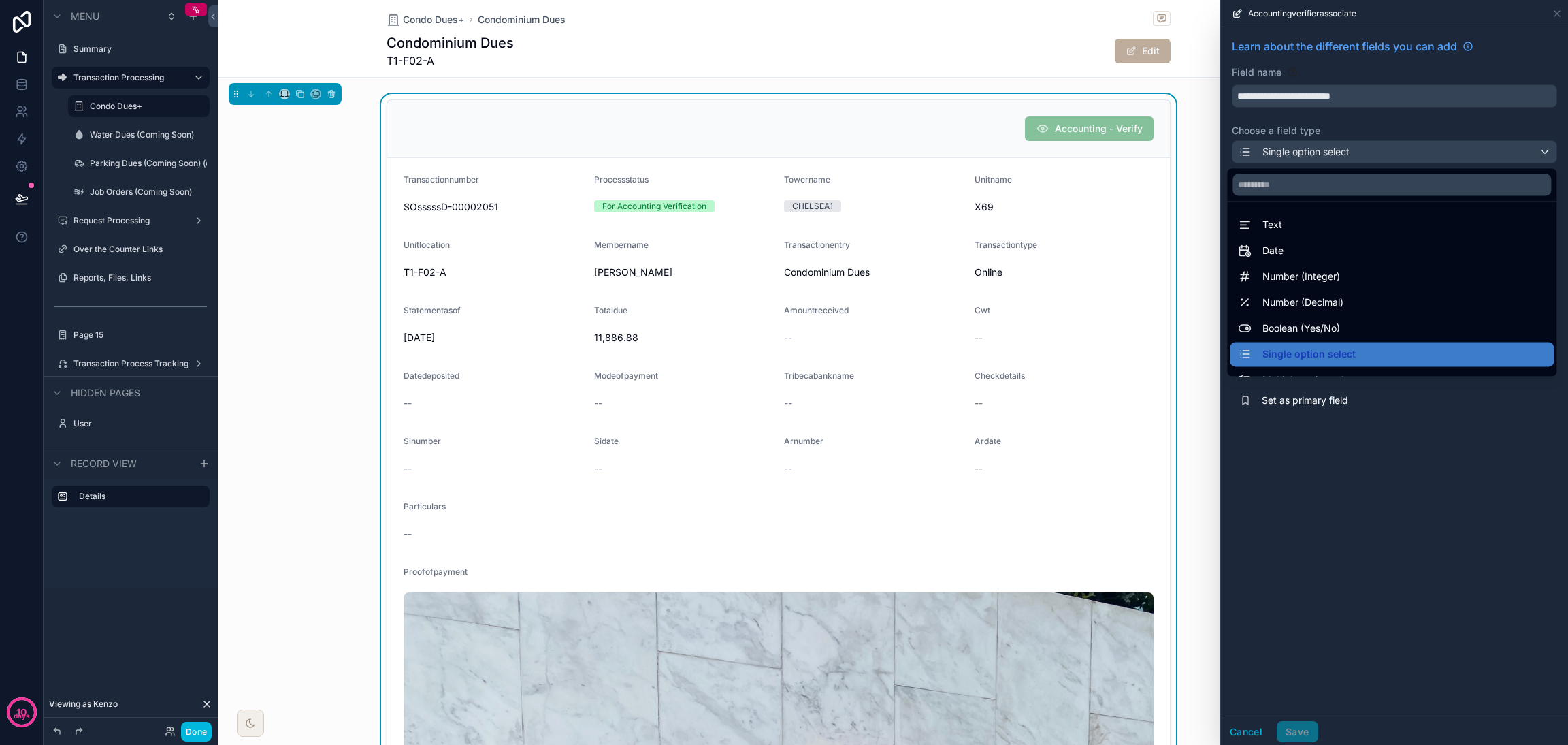
click at [1161, 226] on div "Text" at bounding box center [1391, 225] width 307 height 17
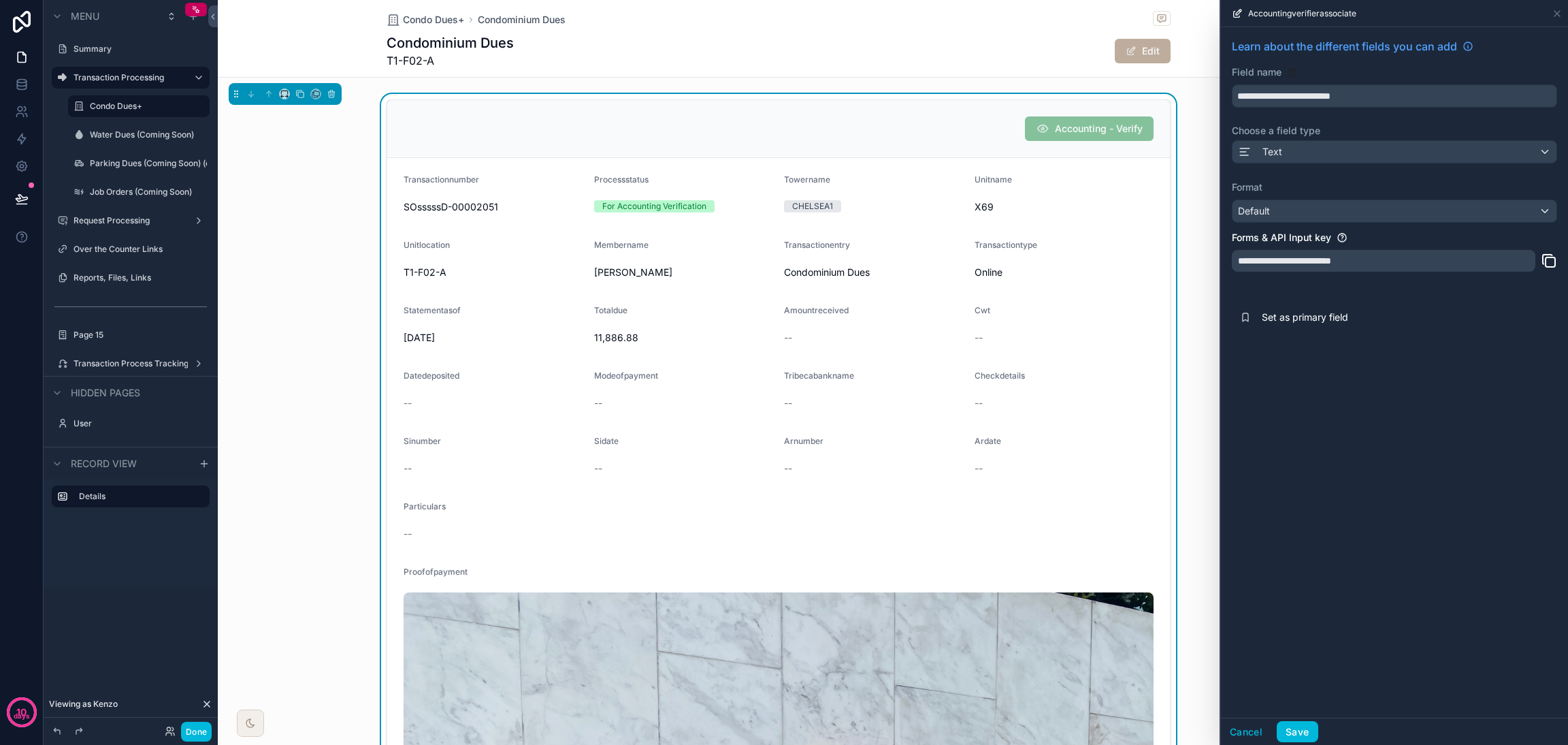
click at [1161, 551] on button "Save" at bounding box center [1297, 731] width 41 height 21
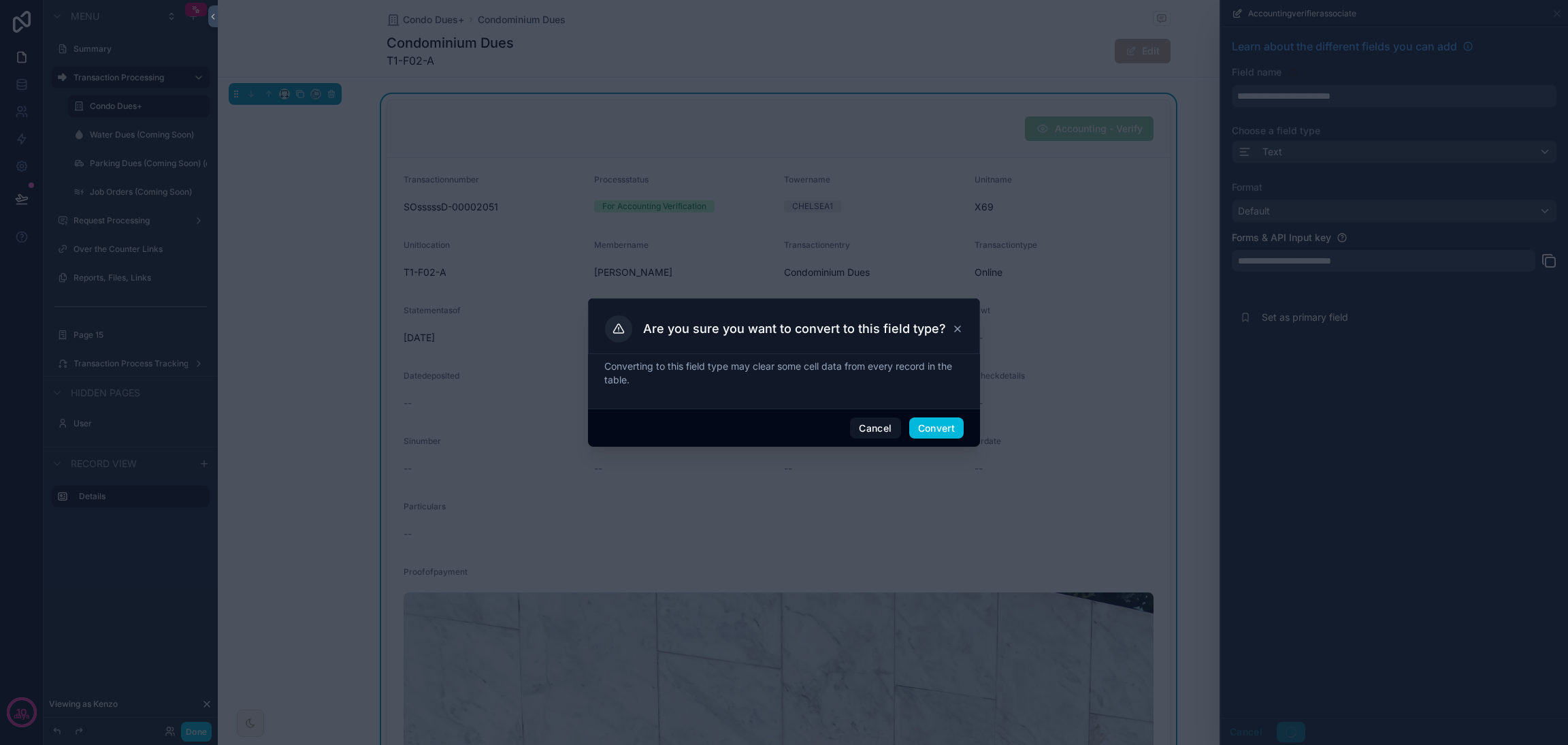
click at [927, 420] on button "Convert" at bounding box center [936, 428] width 54 height 21
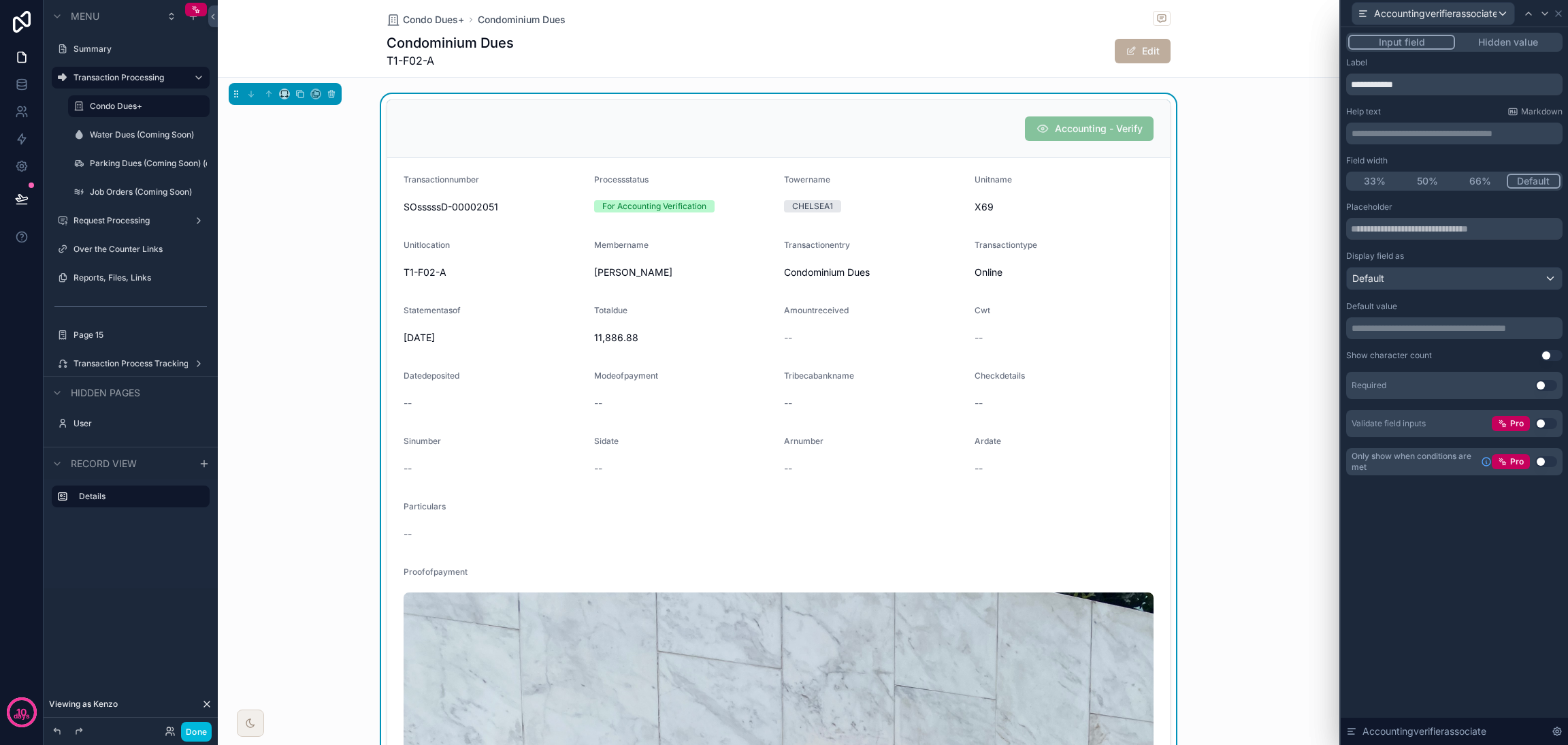
click at [1161, 45] on button "Hidden value" at bounding box center [1508, 42] width 105 height 15
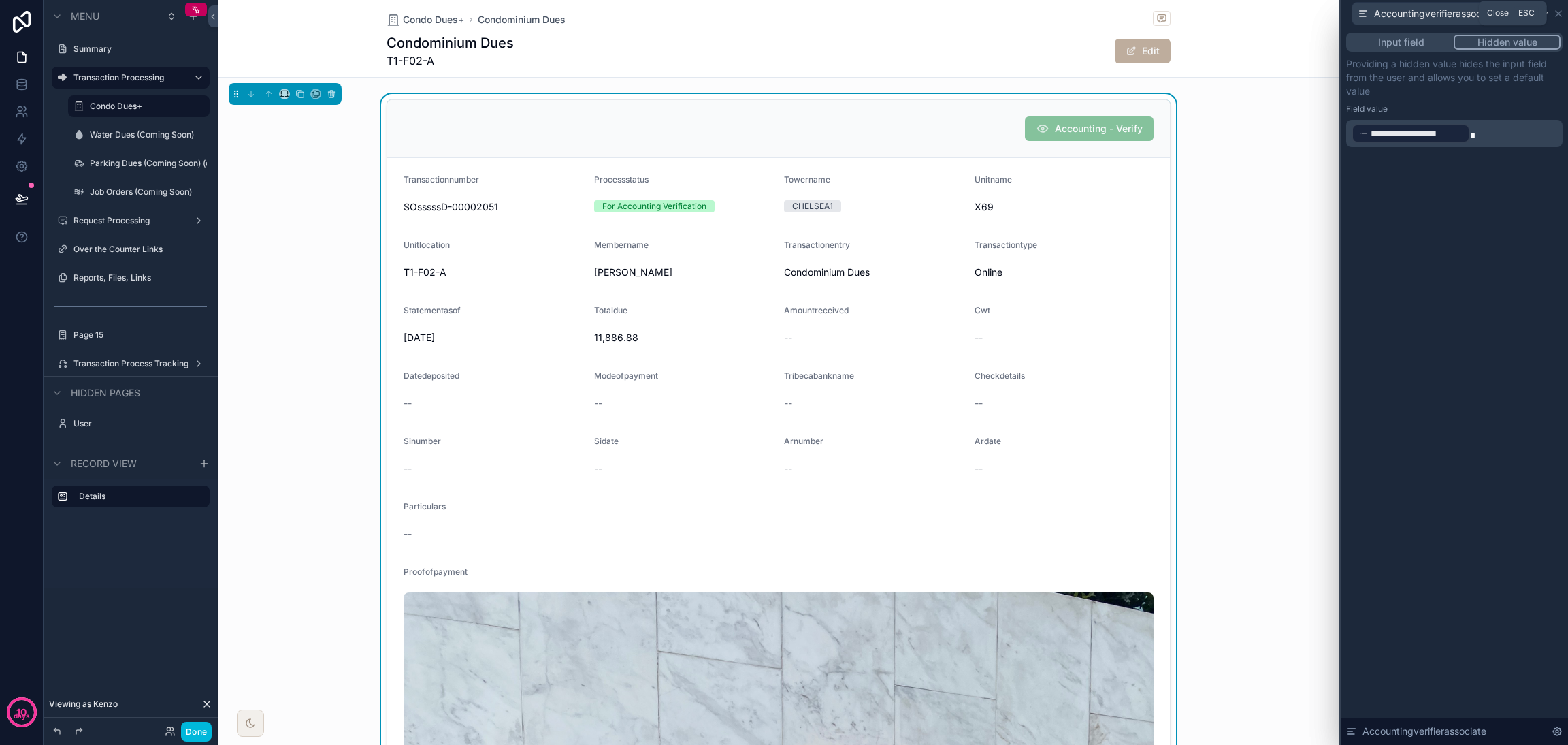
click at [1161, 12] on icon at bounding box center [1557, 13] width 11 height 11
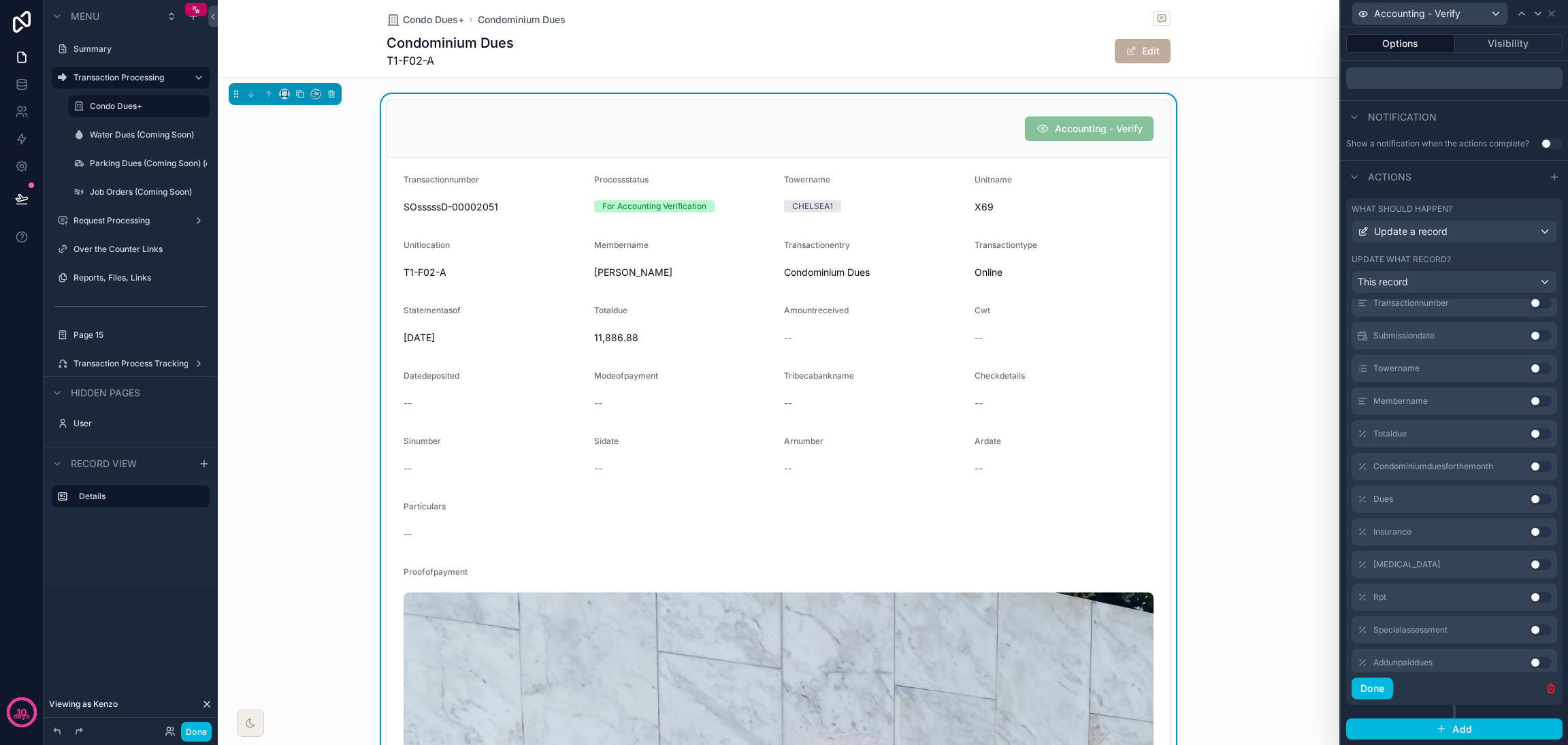
scroll to position [612, 0]
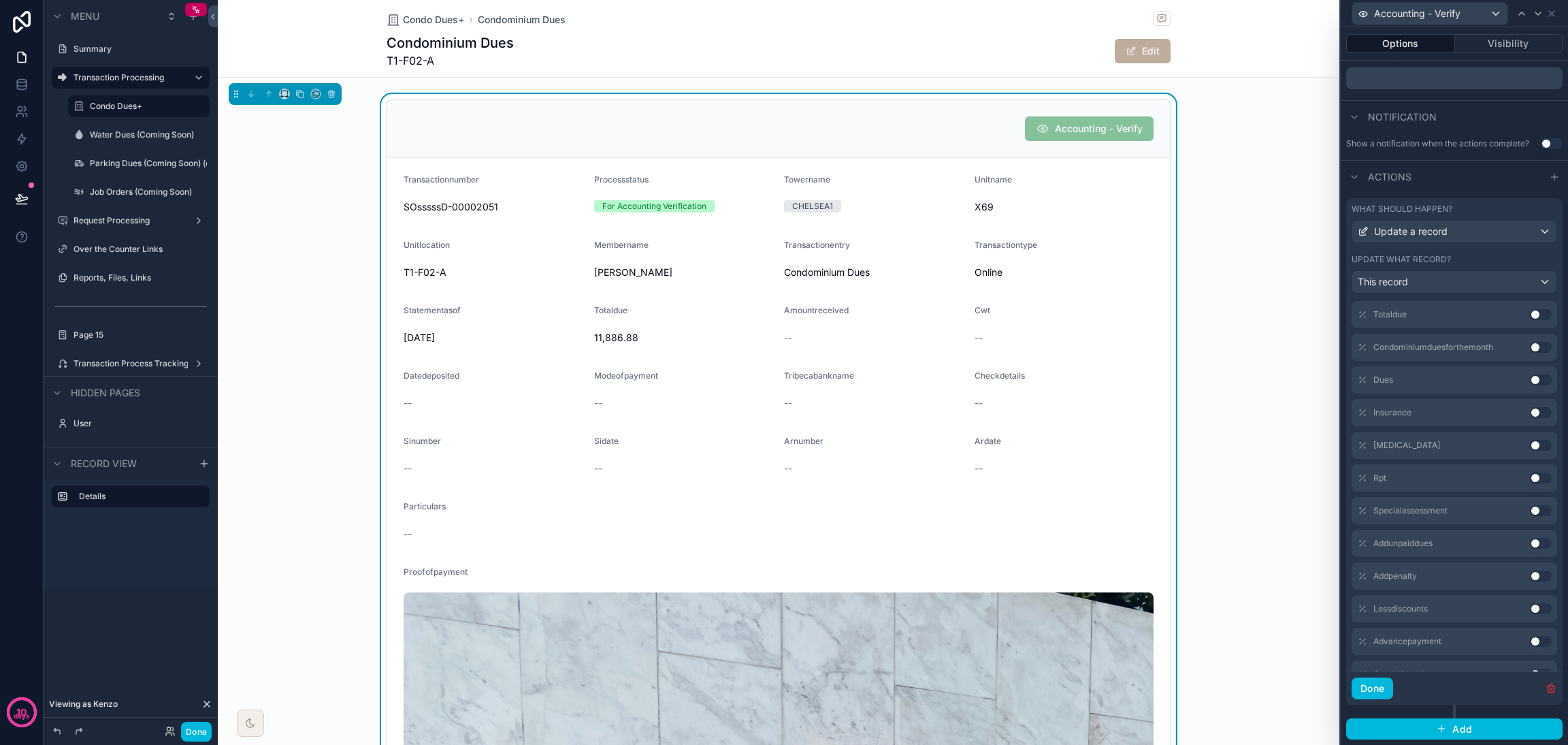
click at [1161, 551] on button "Done" at bounding box center [1372, 688] width 42 height 21
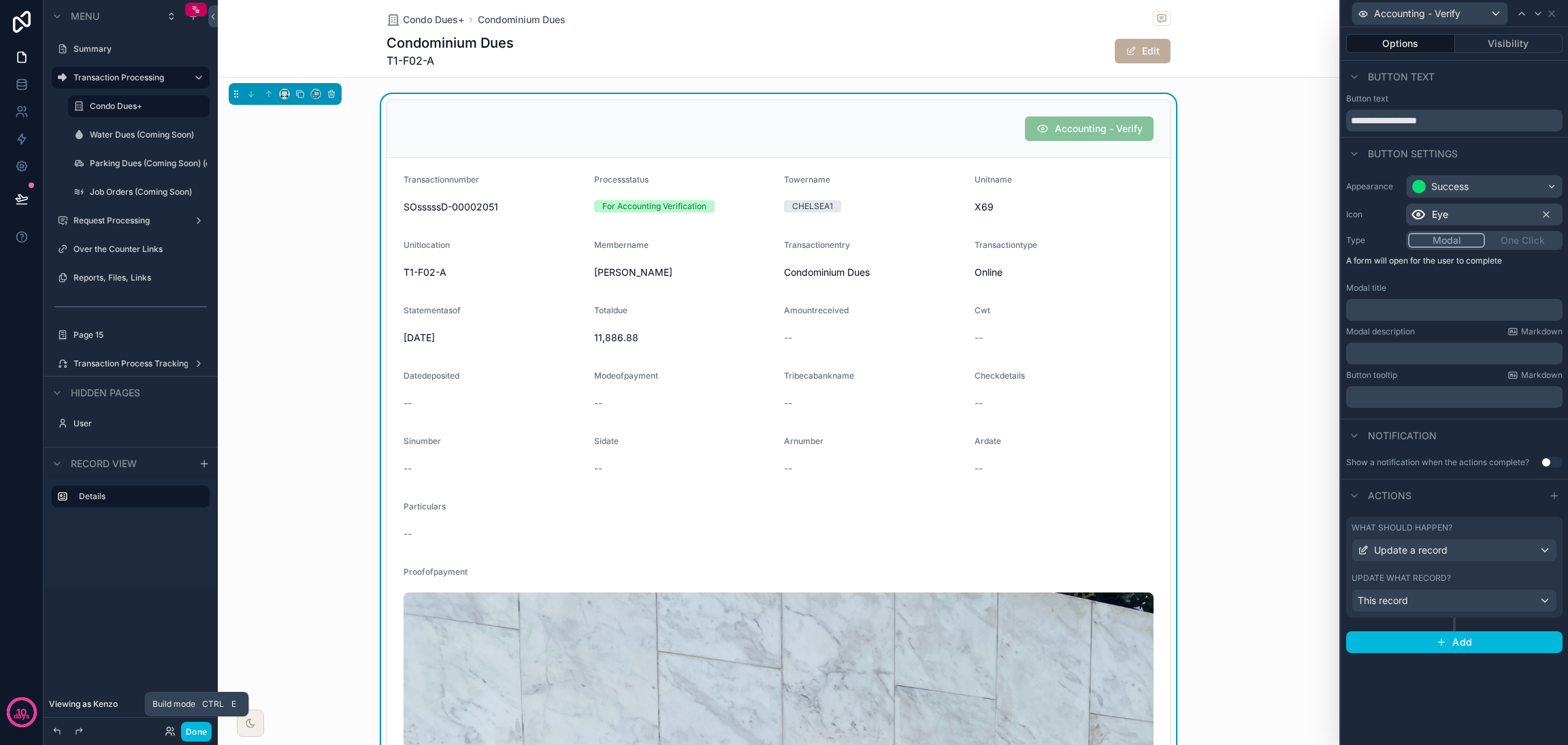
click at [198, 551] on button "Done" at bounding box center [195, 731] width 30 height 19
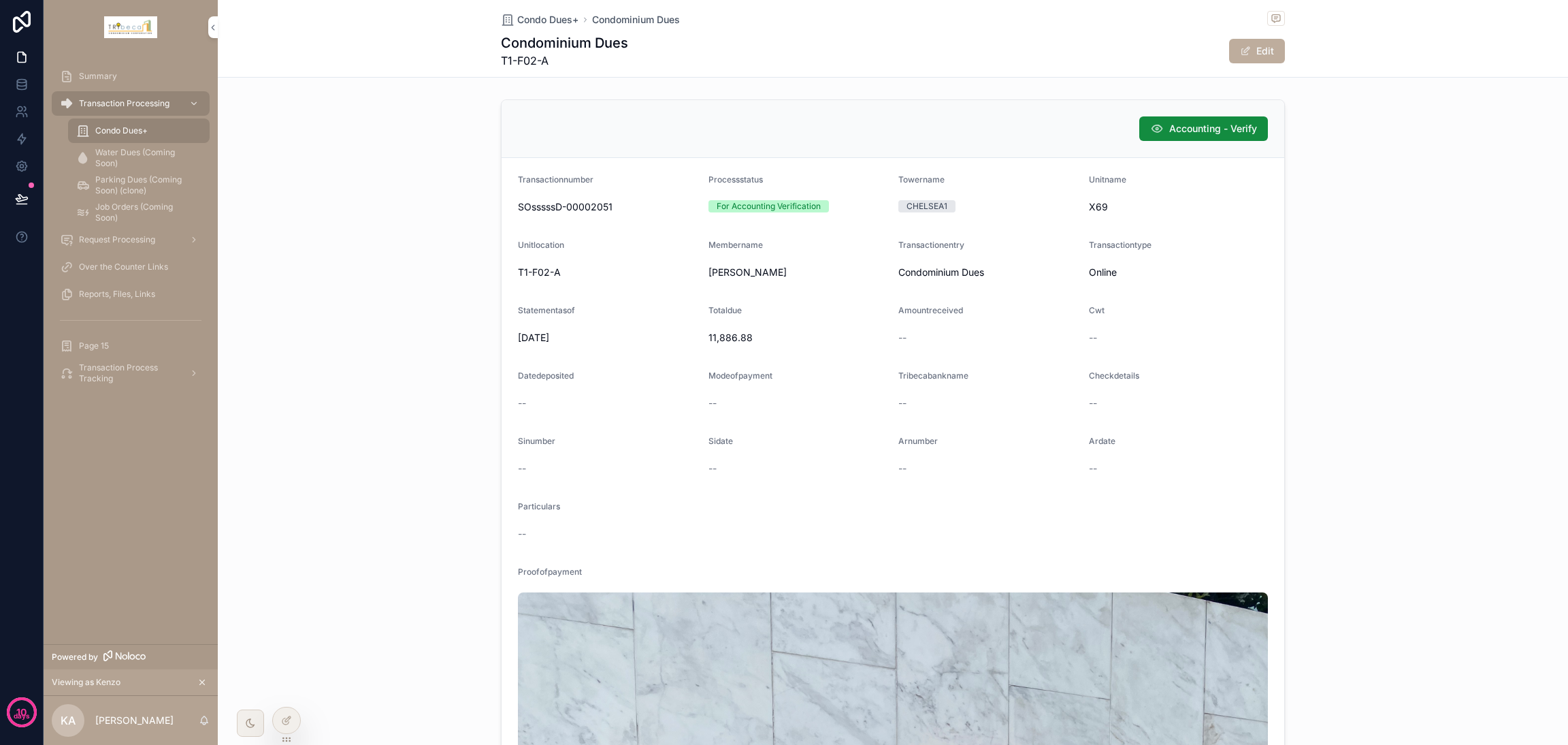
click at [1161, 125] on span "Accounting - Verify" at bounding box center [1213, 128] width 87 height 14
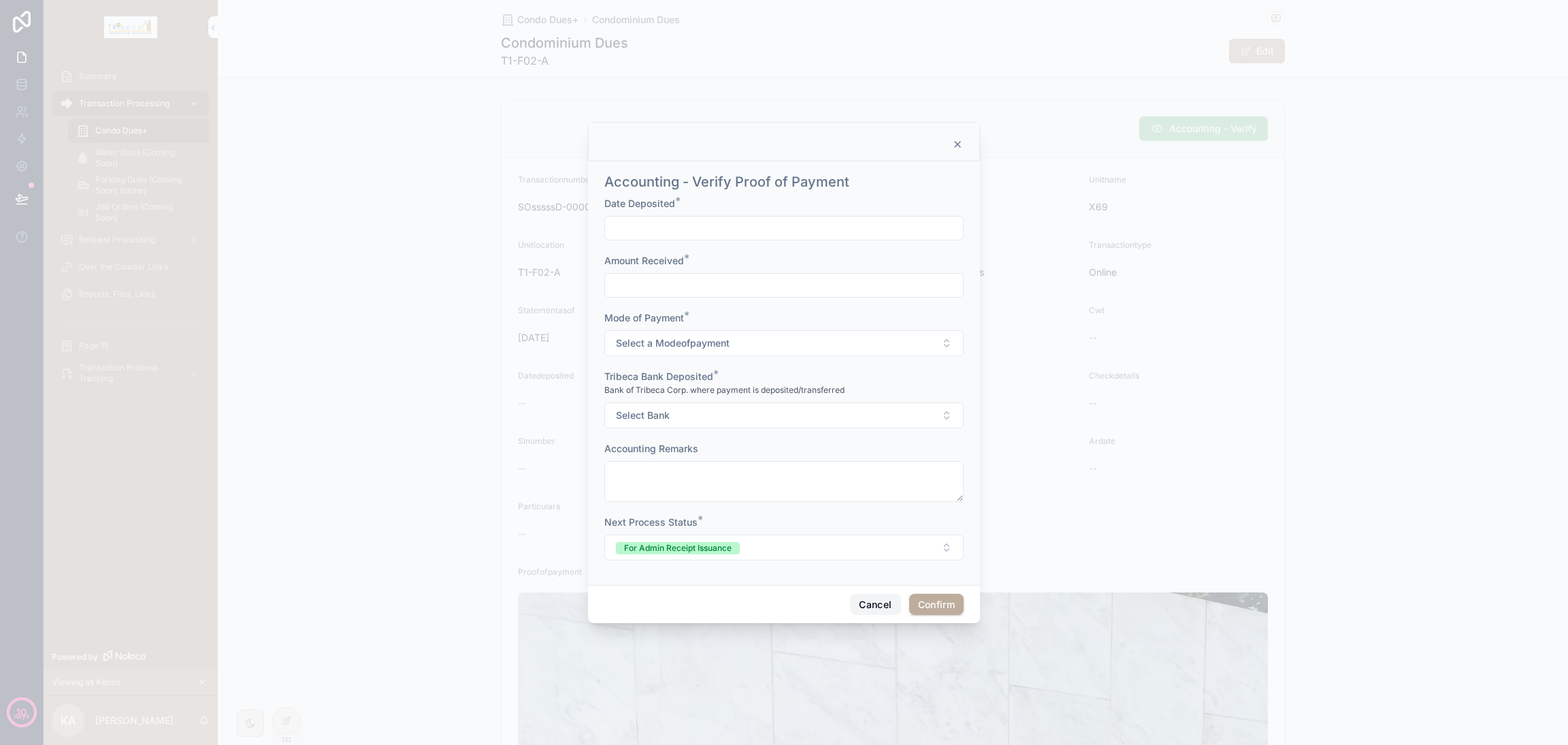
click at [877, 551] on button "Cancel" at bounding box center [875, 604] width 51 height 21
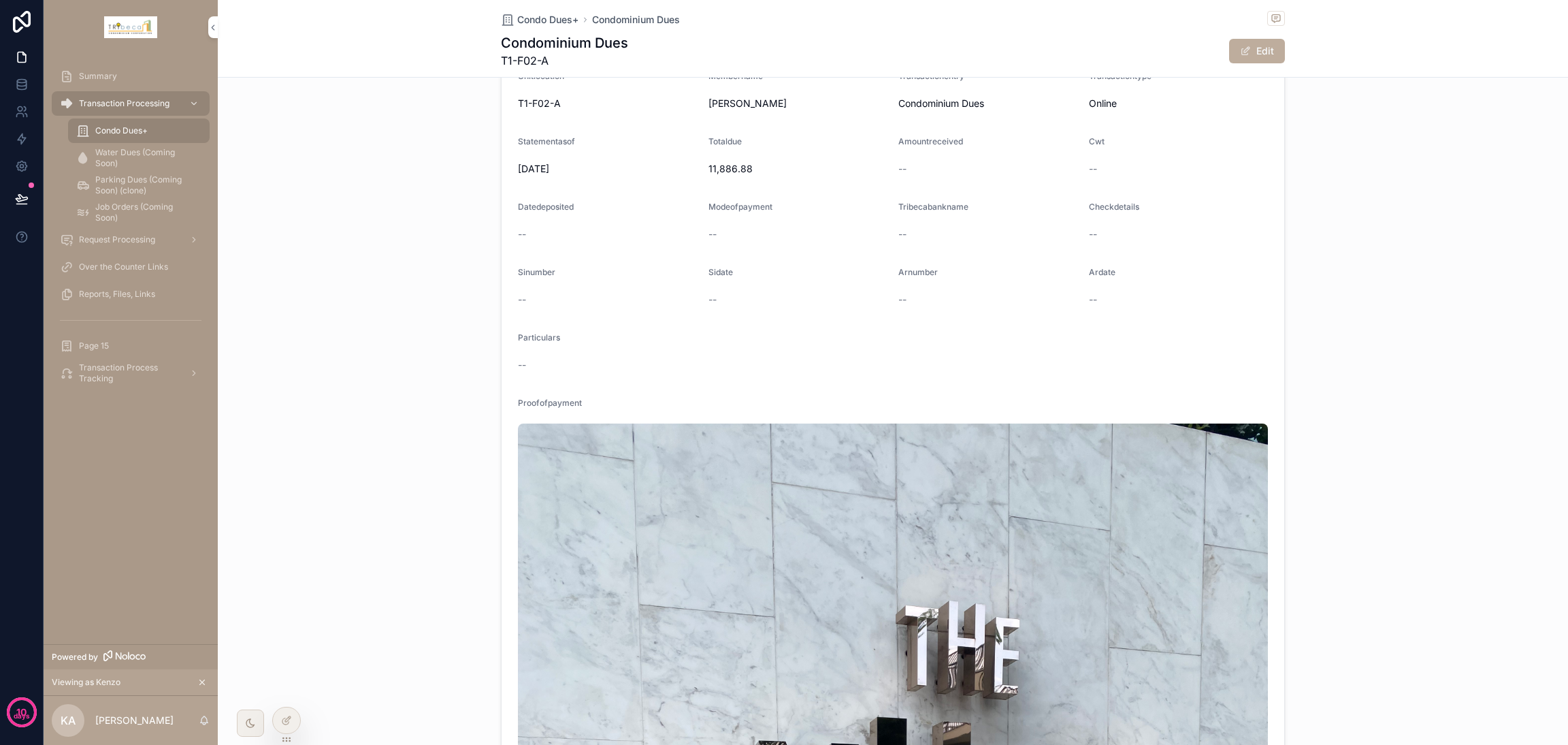
scroll to position [102, 0]
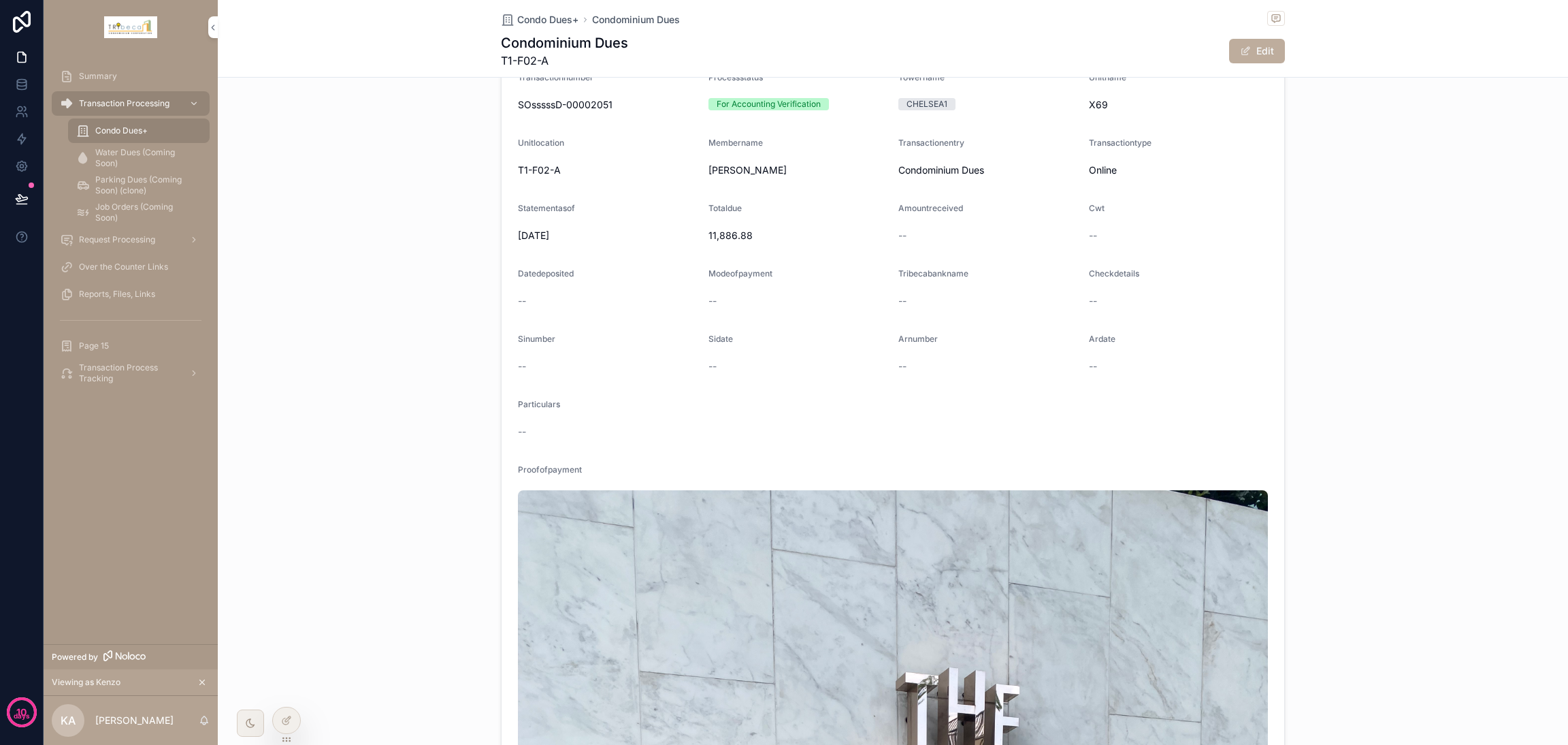
click at [291, 551] on icon at bounding box center [286, 720] width 11 height 11
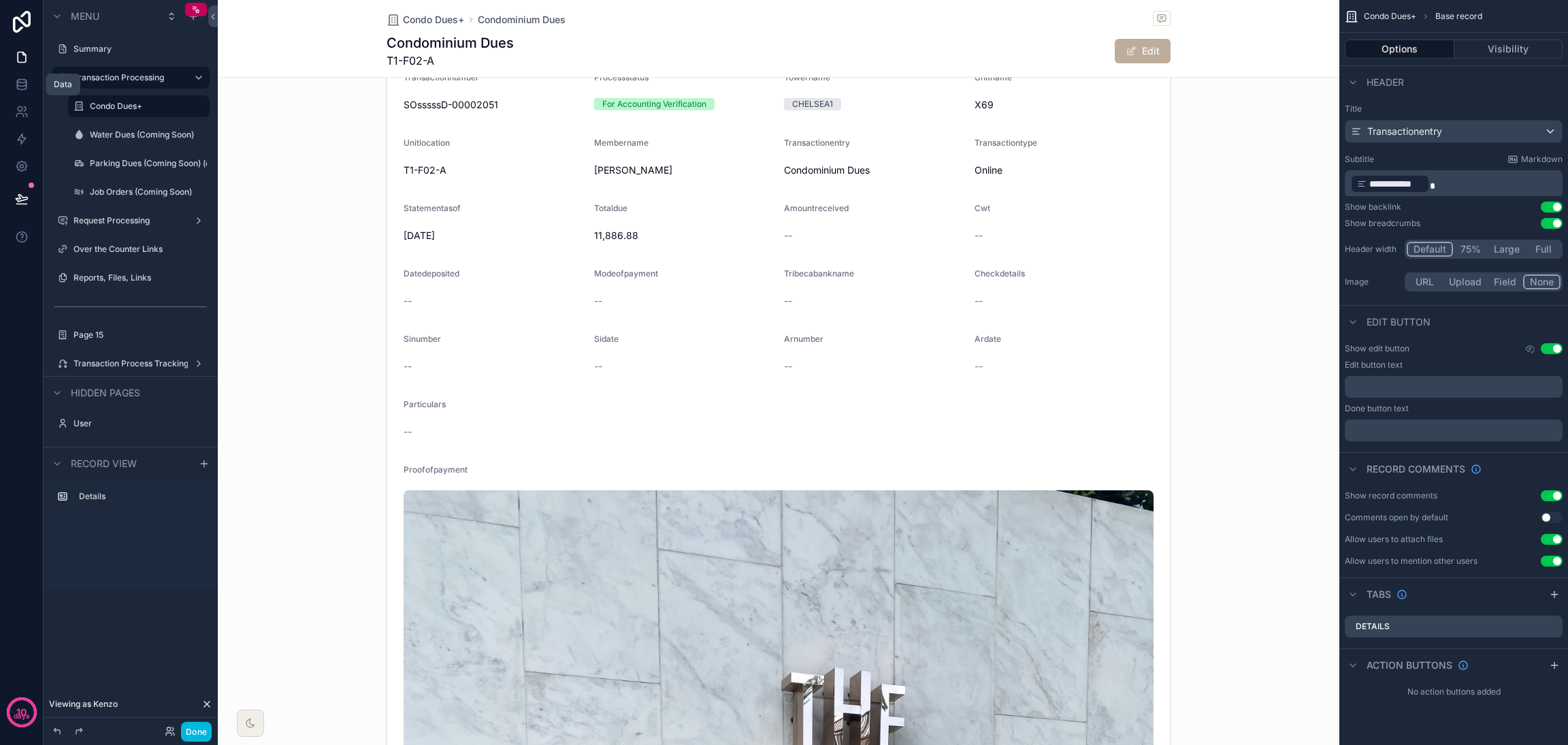
click at [12, 78] on link at bounding box center [21, 85] width 43 height 27
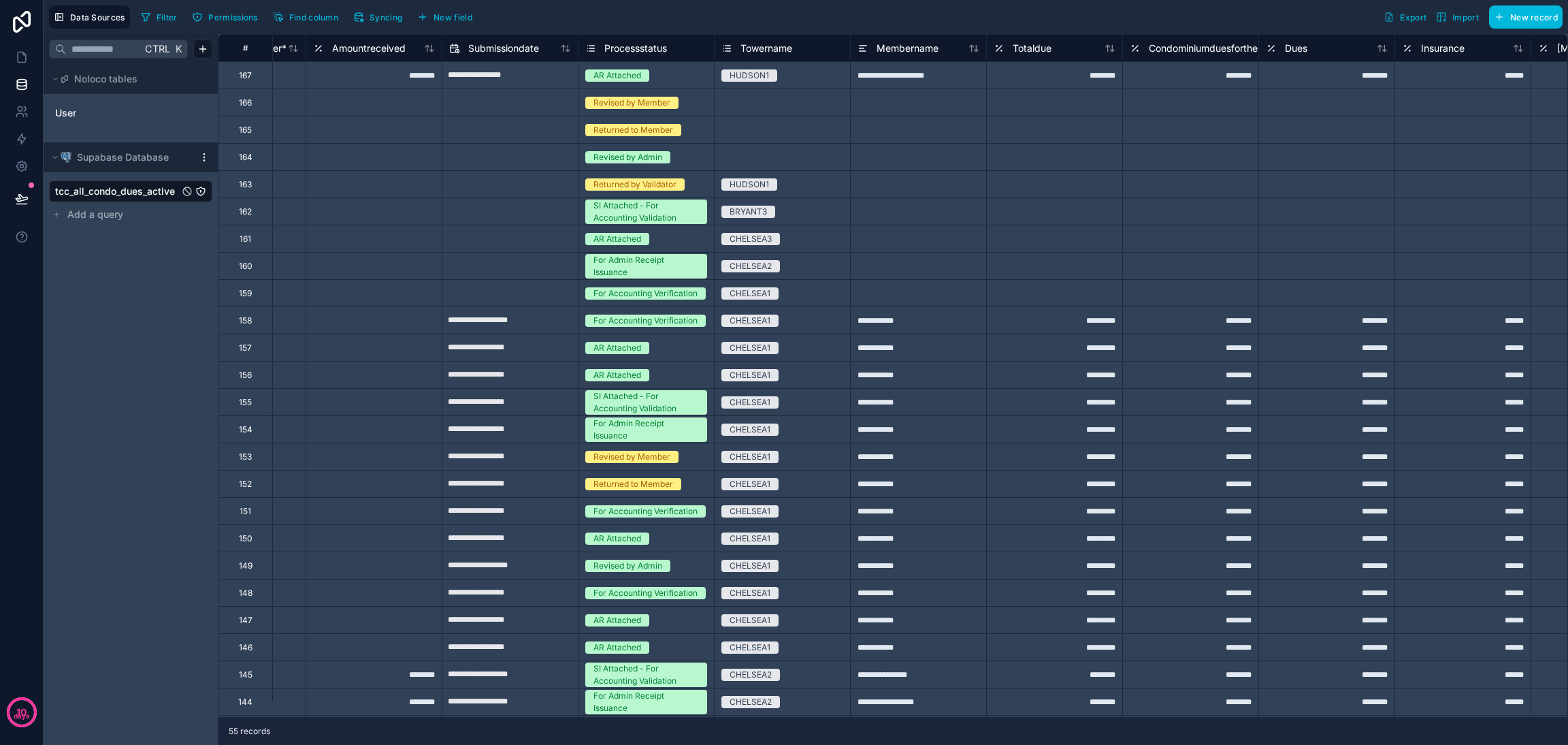
scroll to position [0, 72]
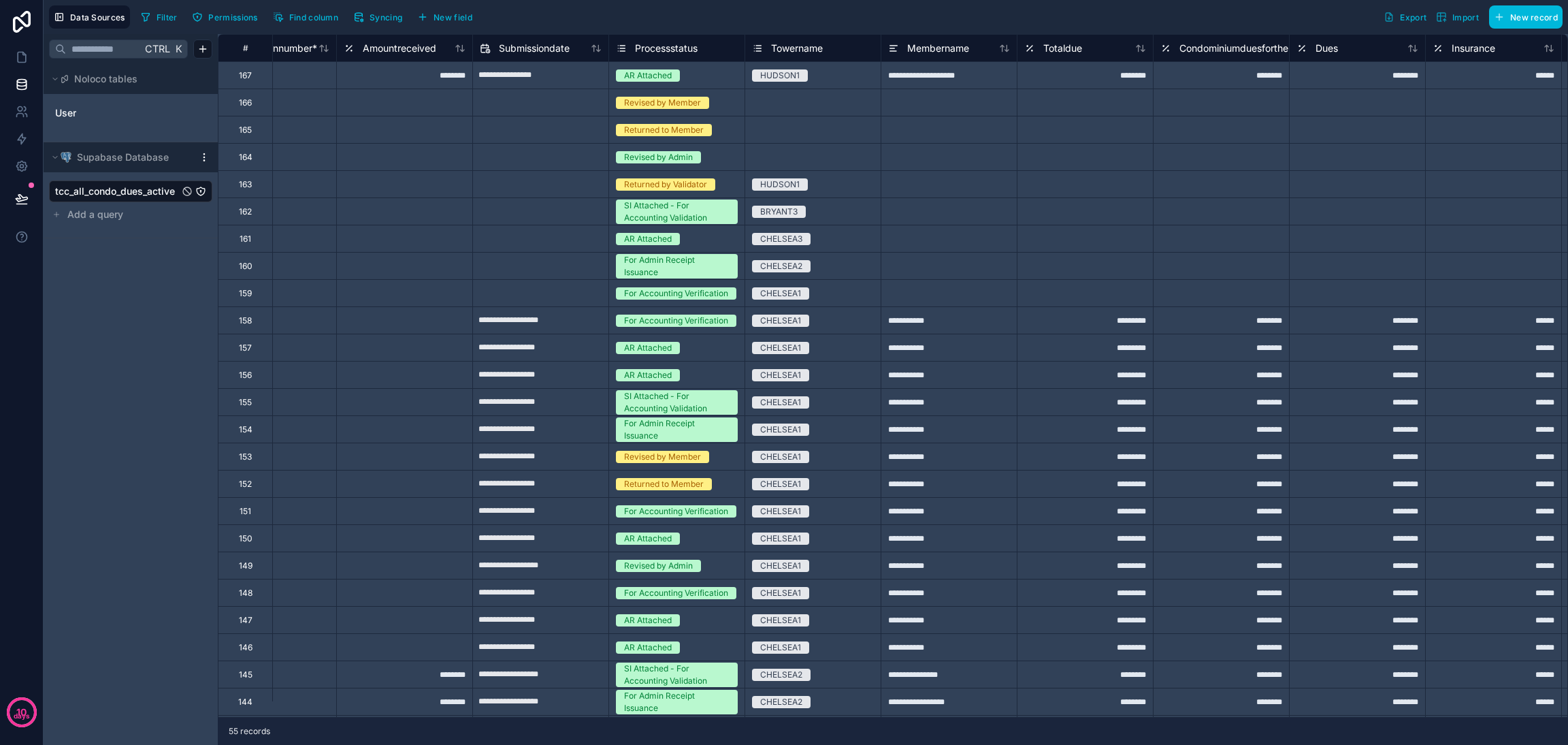
click at [95, 115] on link "User" at bounding box center [110, 113] width 110 height 14
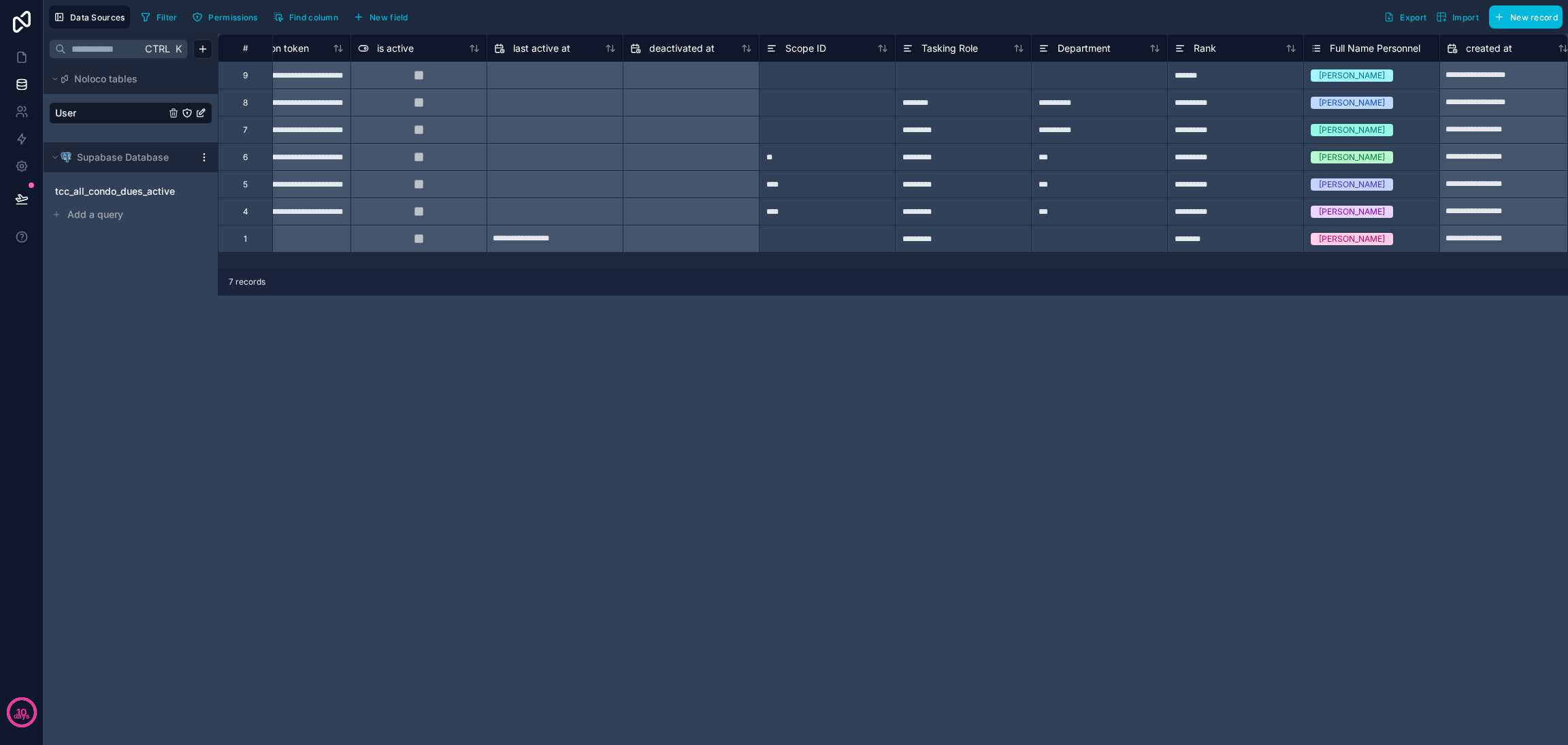
scroll to position [0, 1155]
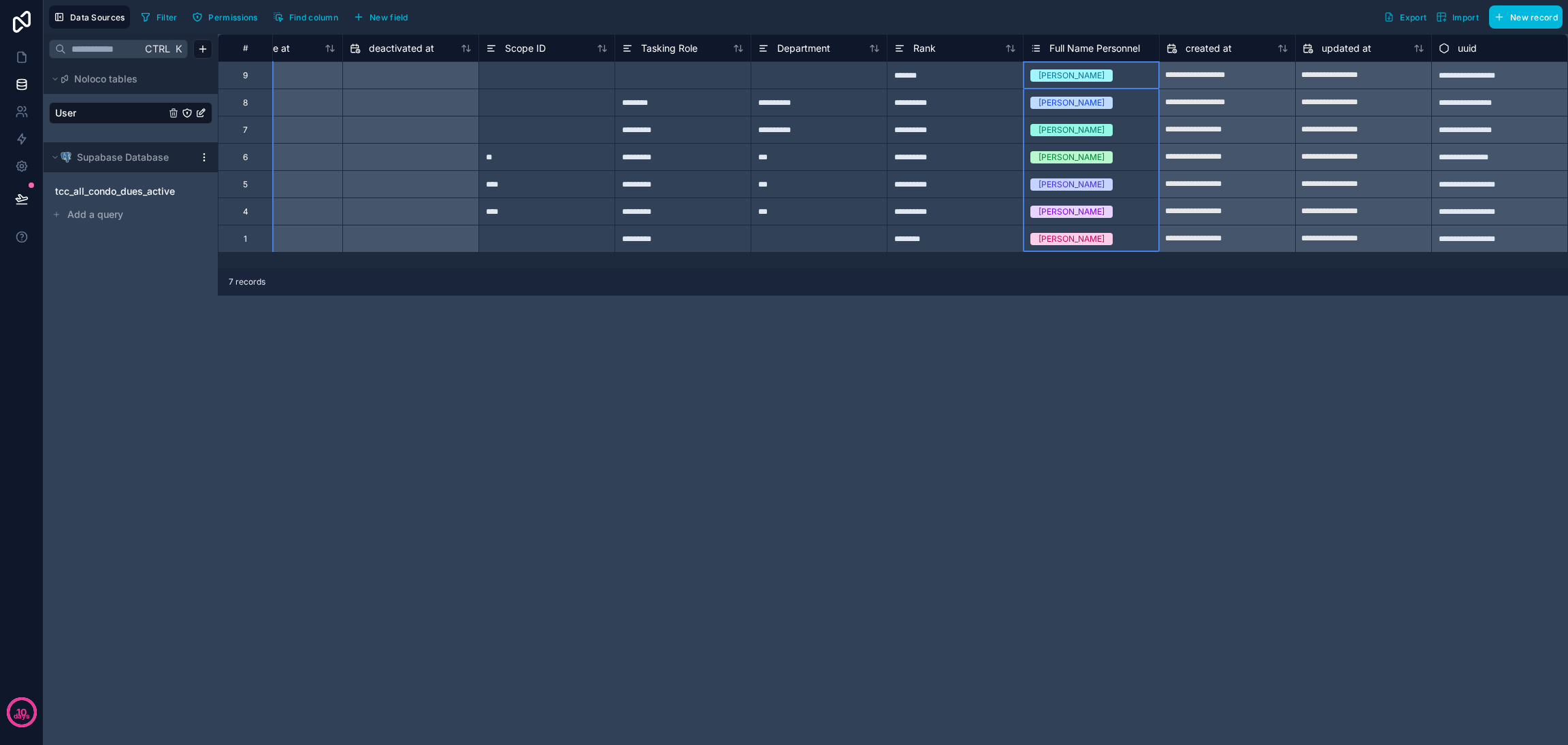
click at [1035, 50] on icon at bounding box center [1035, 48] width 11 height 17
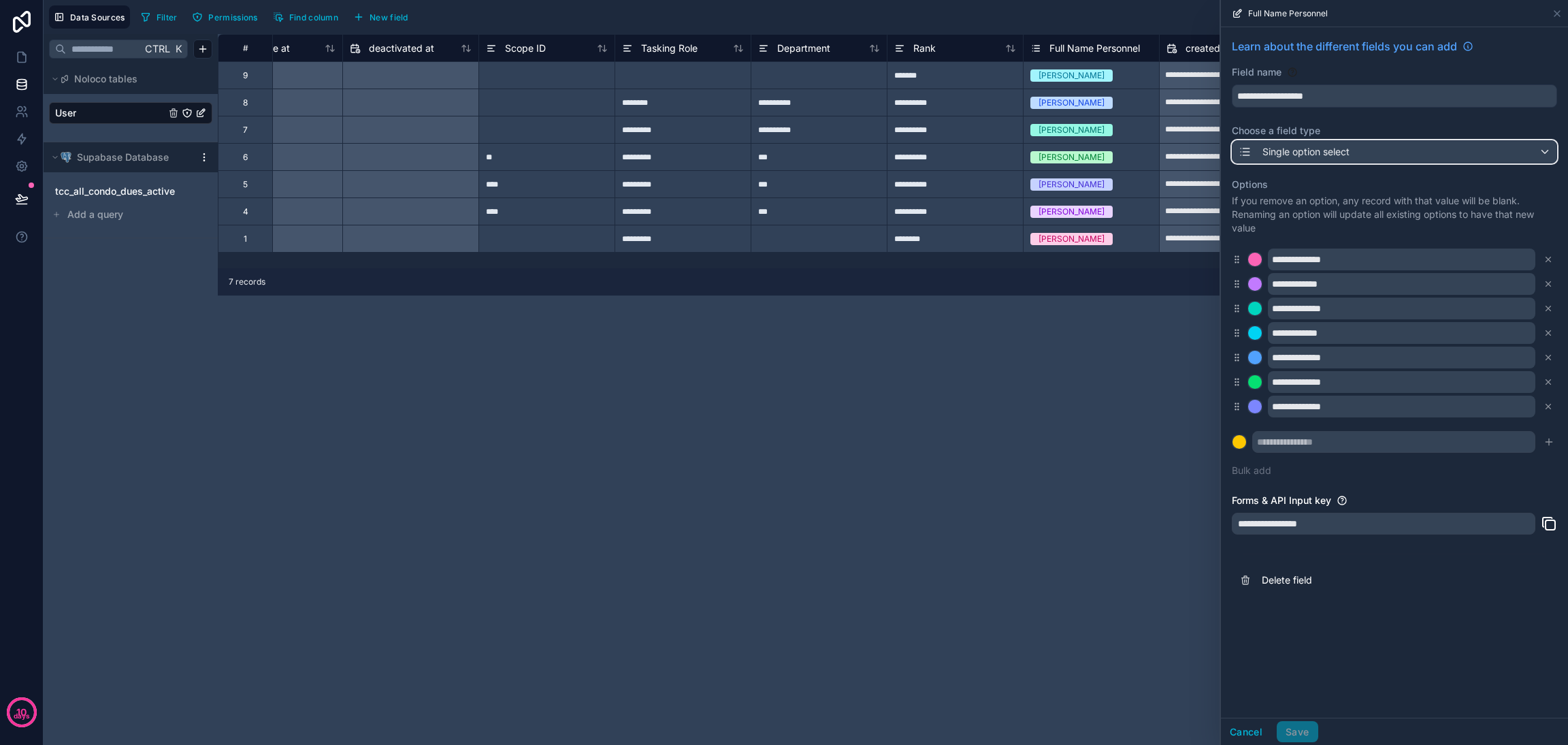
click at [1161, 160] on div "Single option select" at bounding box center [1293, 152] width 112 height 17
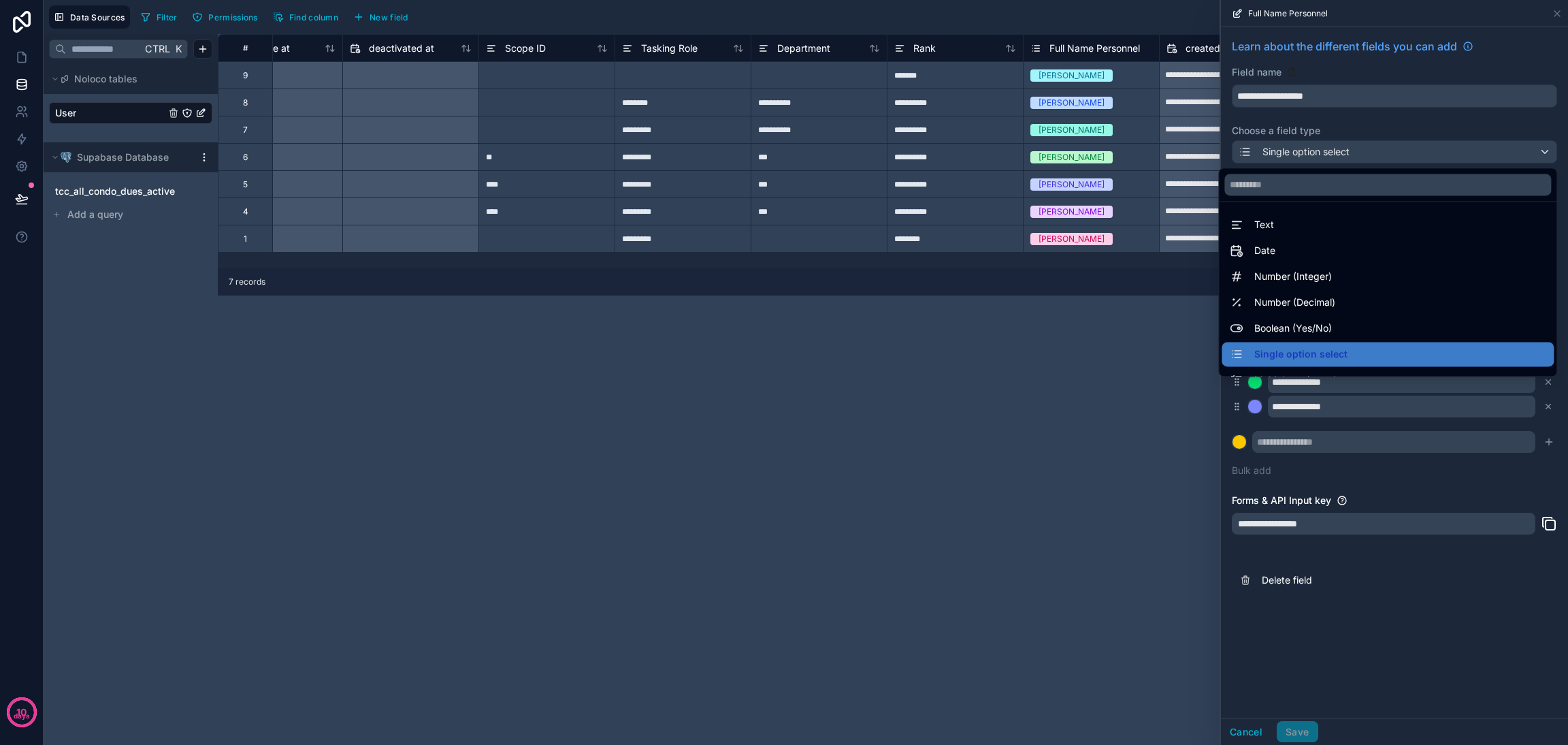
click at [1161, 219] on div "Text" at bounding box center [1387, 225] width 316 height 17
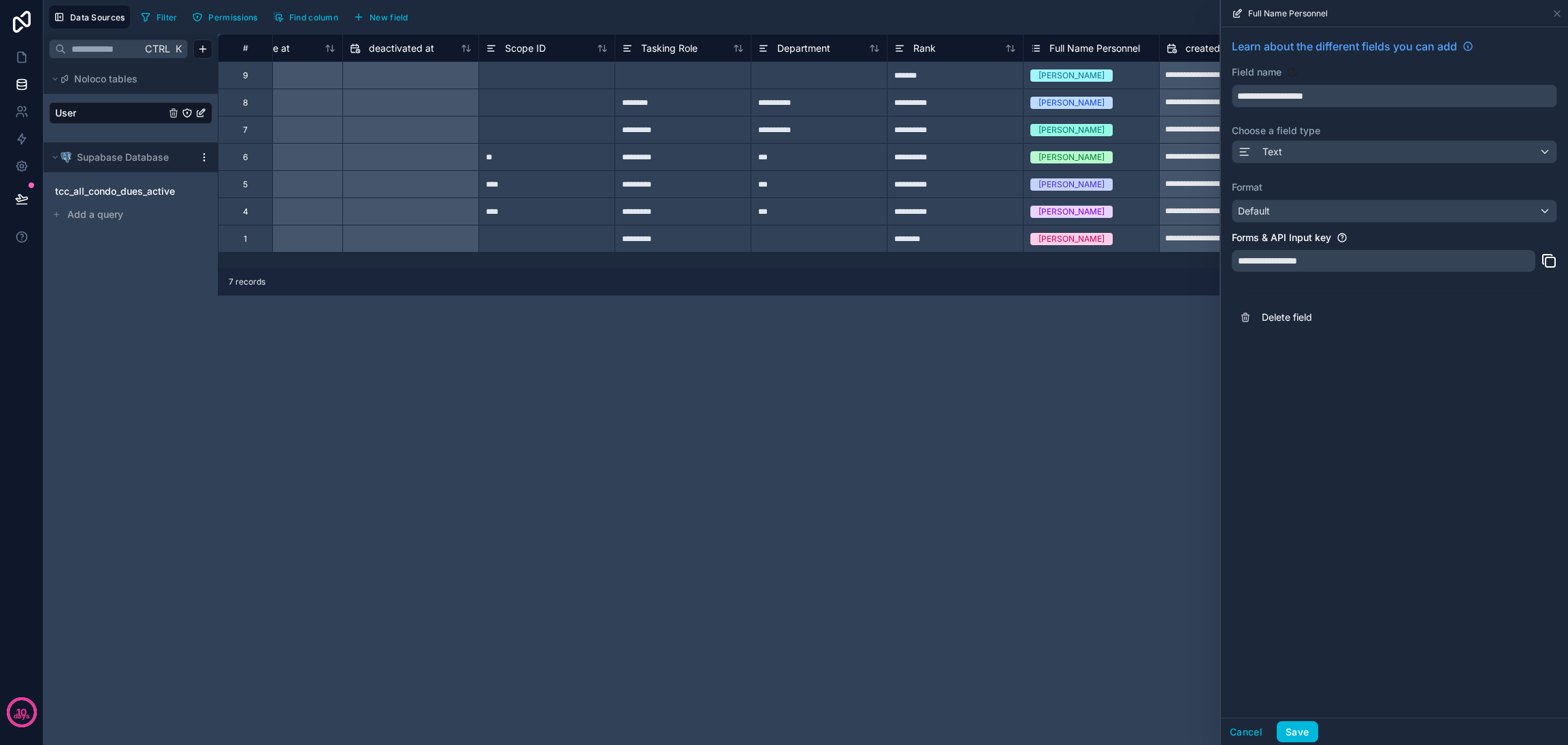
click at [1161, 551] on button "Save" at bounding box center [1297, 731] width 41 height 21
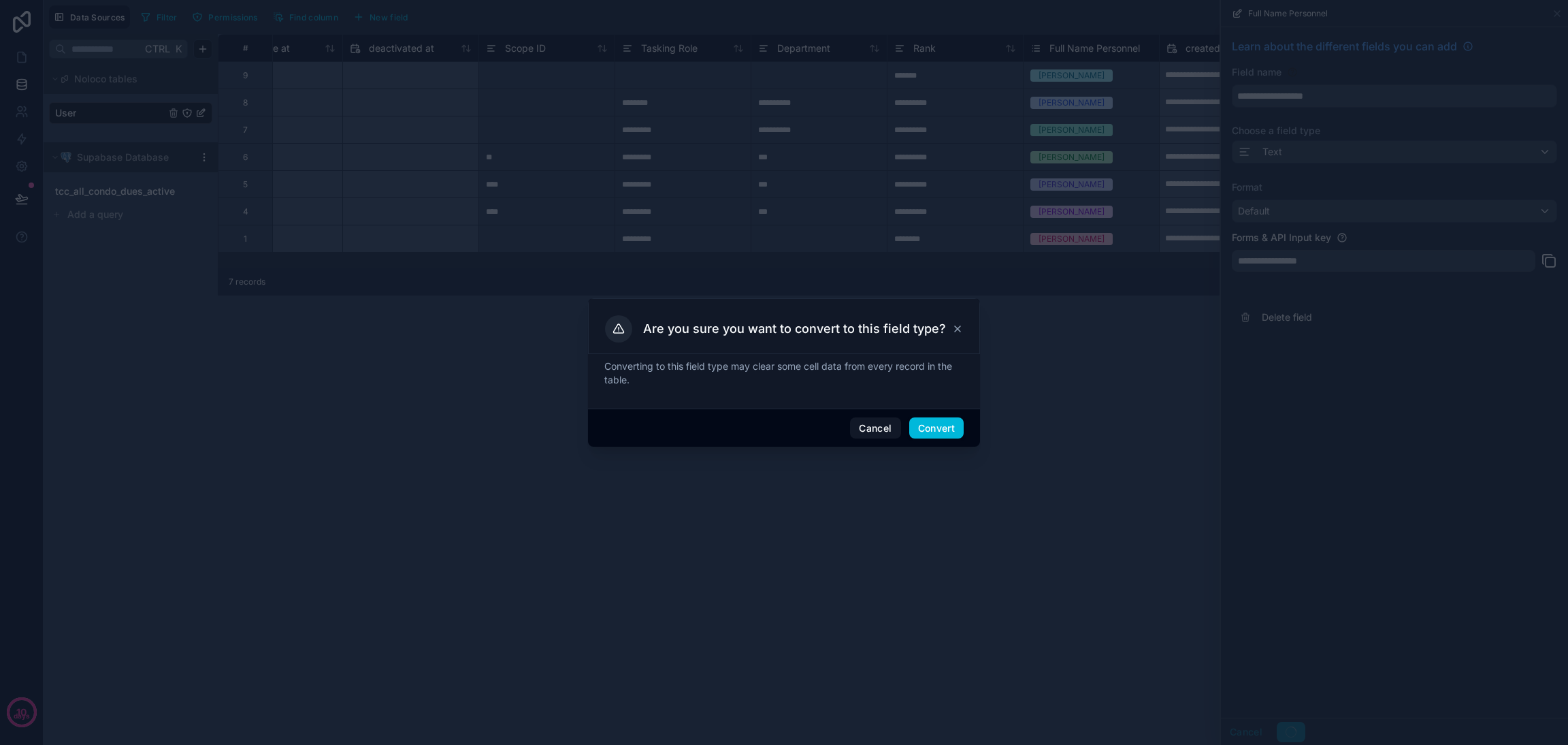
click at [945, 428] on button "Convert" at bounding box center [936, 428] width 54 height 21
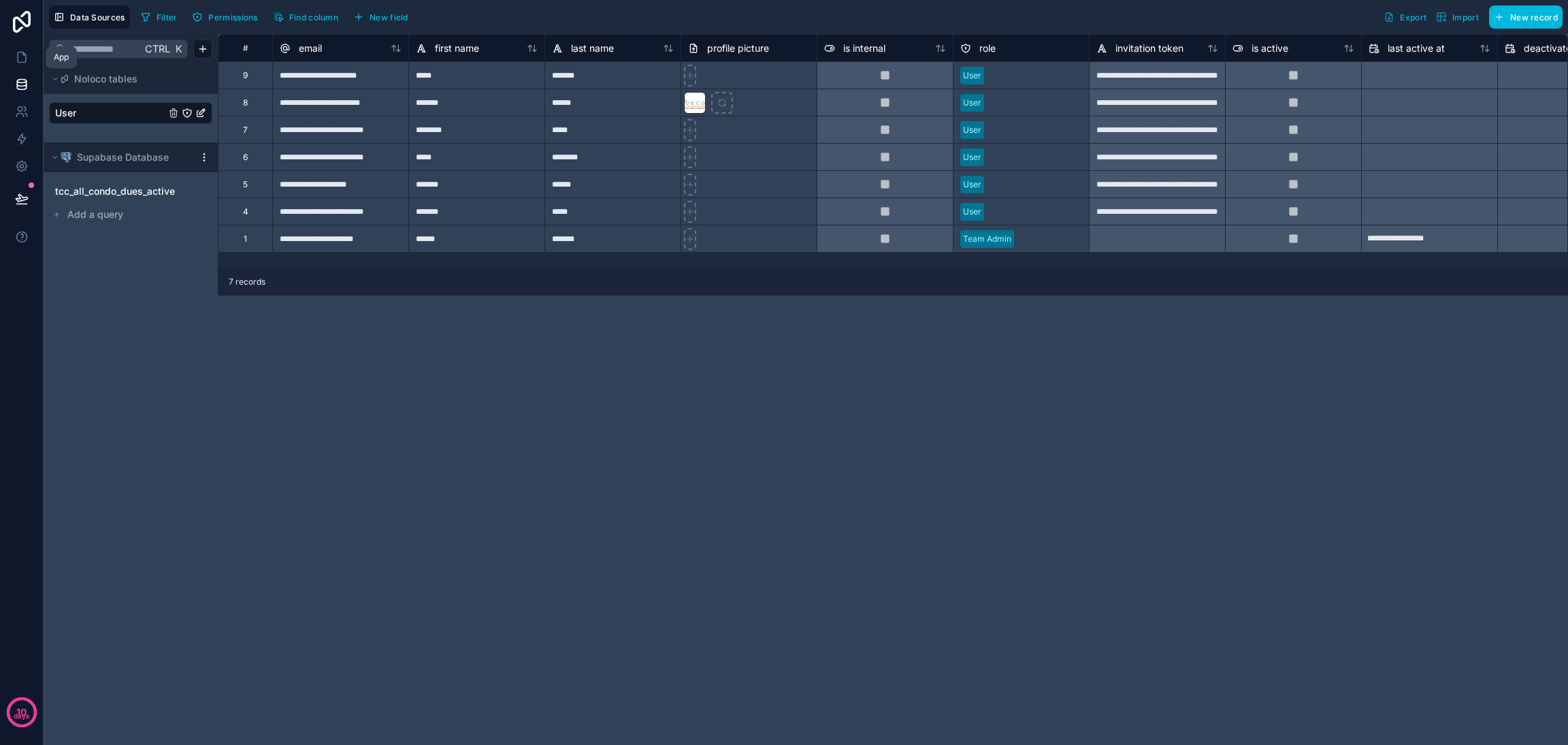
click at [15, 56] on icon at bounding box center [21, 57] width 14 height 14
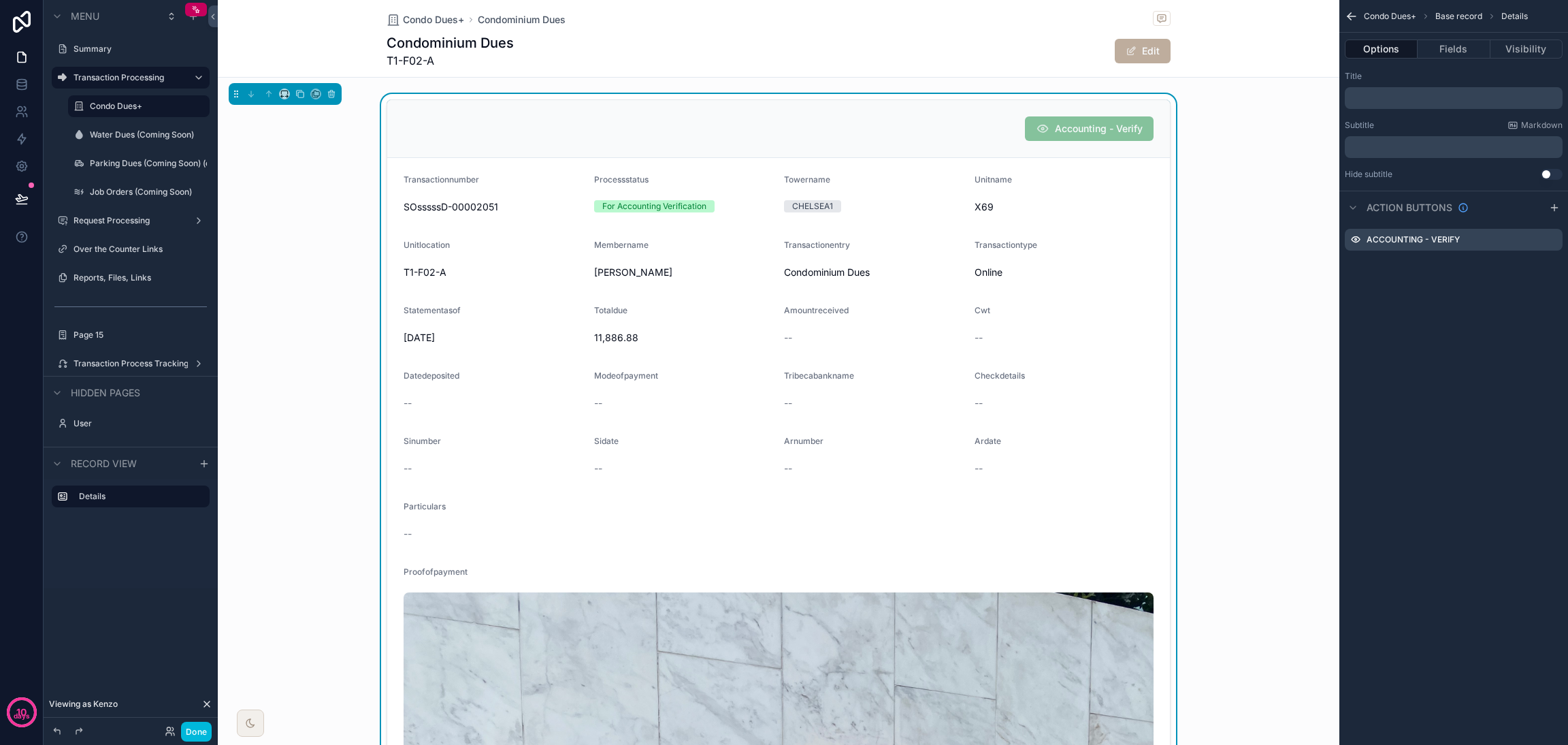
click at [1161, 53] on button "Fields" at bounding box center [1453, 50] width 72 height 19
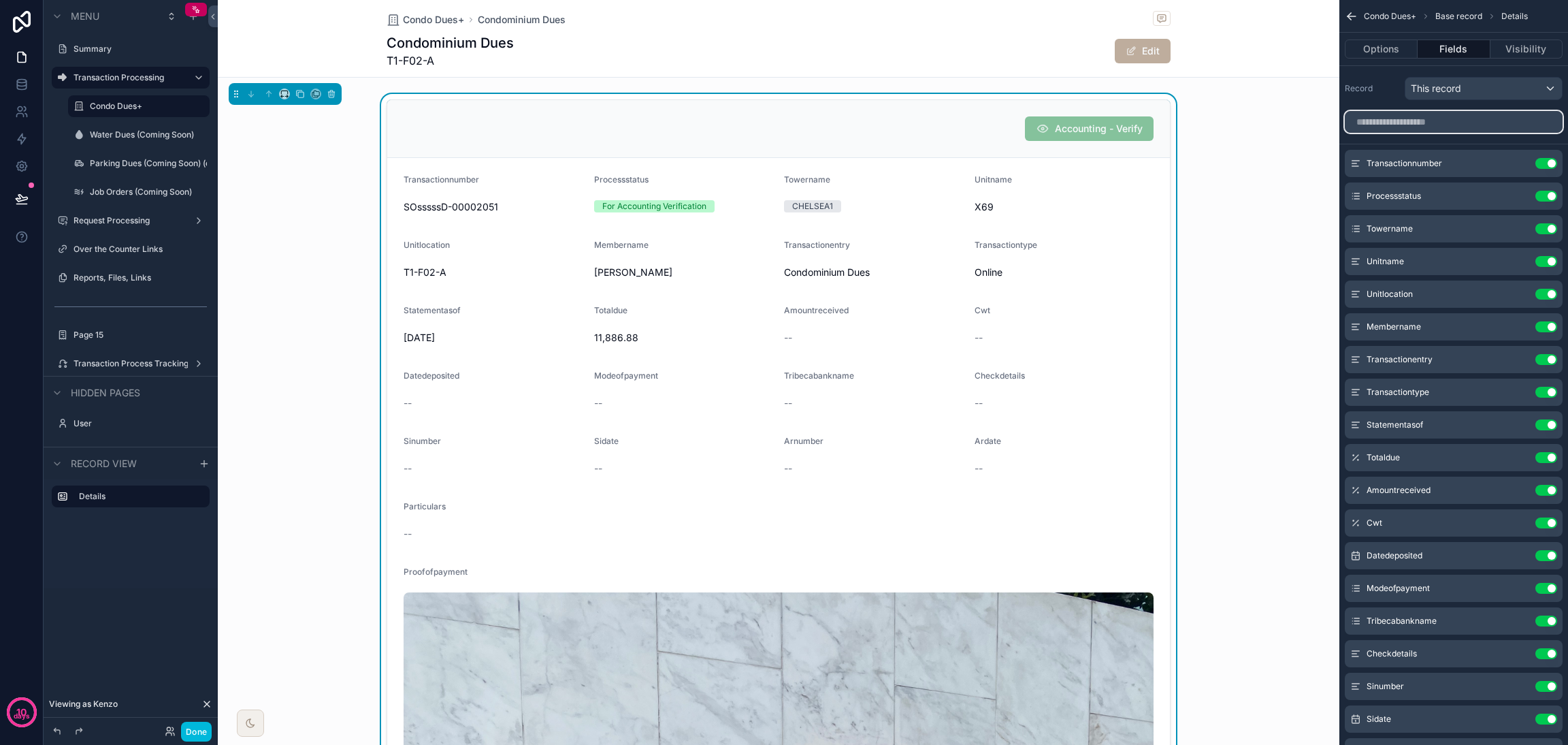
click at [1161, 131] on input "scrollable content" at bounding box center [1453, 122] width 218 height 21
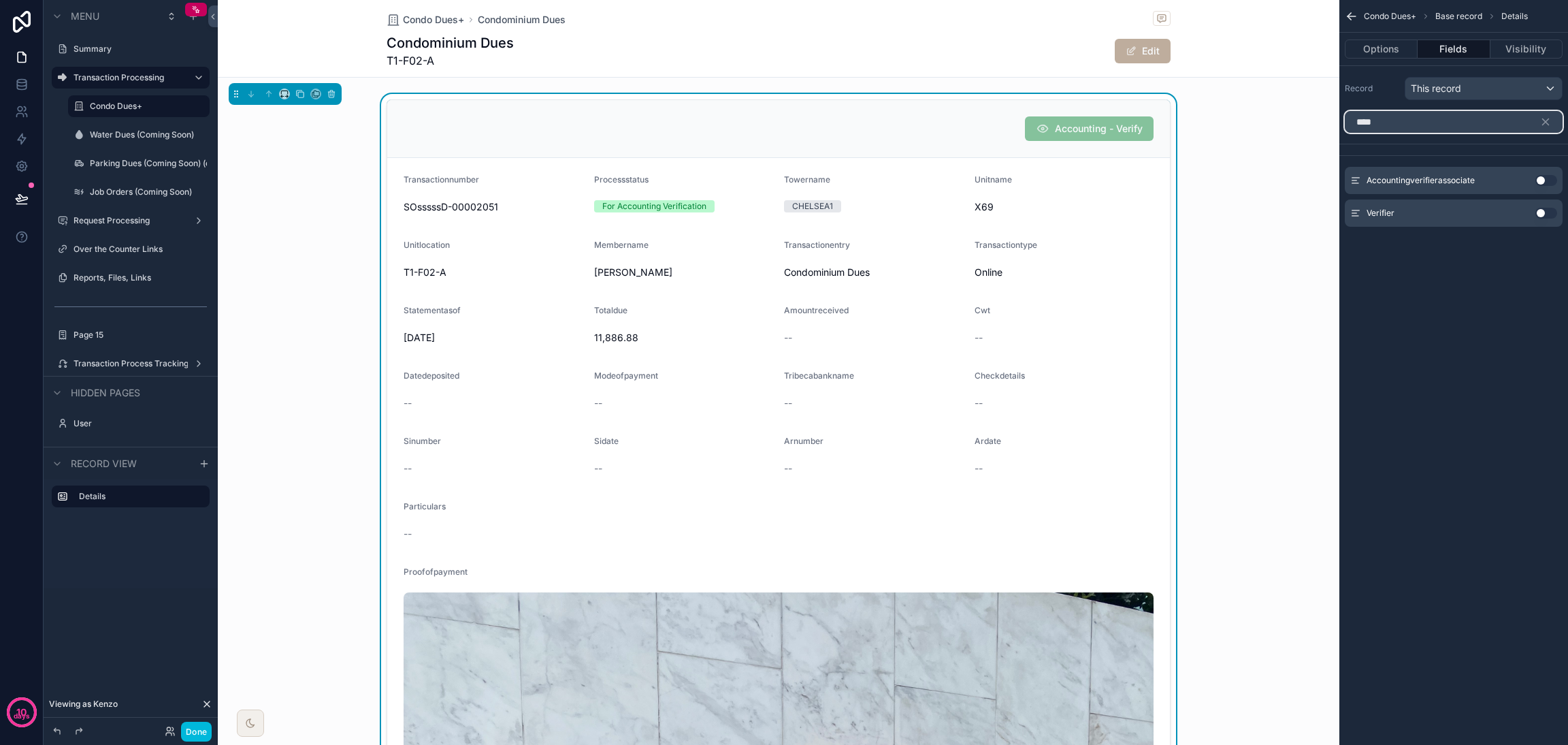
type input "****"
click at [1161, 177] on button "Use setting" at bounding box center [1546, 180] width 21 height 11
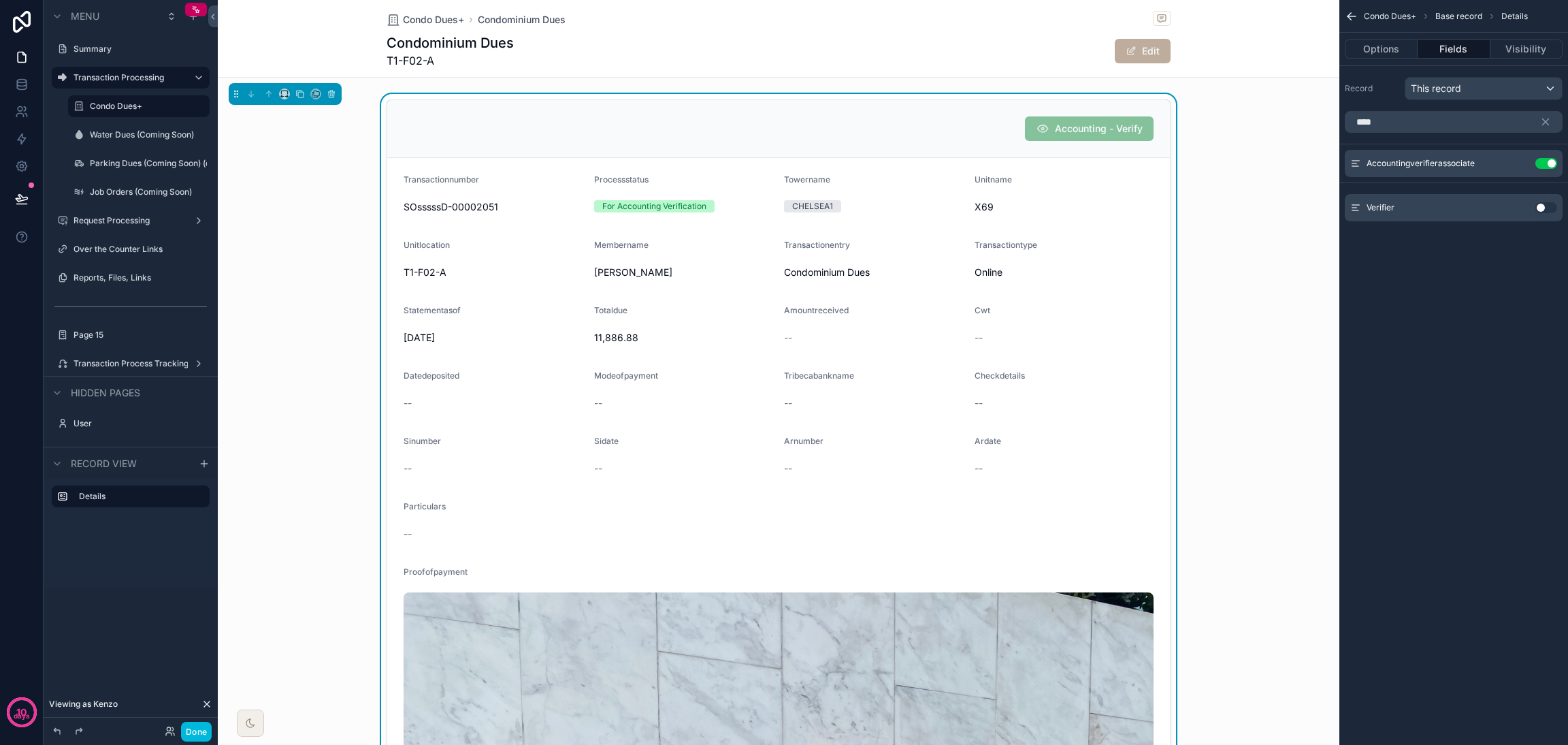
click at [958, 120] on div "Accounting - Verify" at bounding box center [778, 128] width 749 height 24
click at [1161, 47] on button "Options" at bounding box center [1380, 50] width 73 height 19
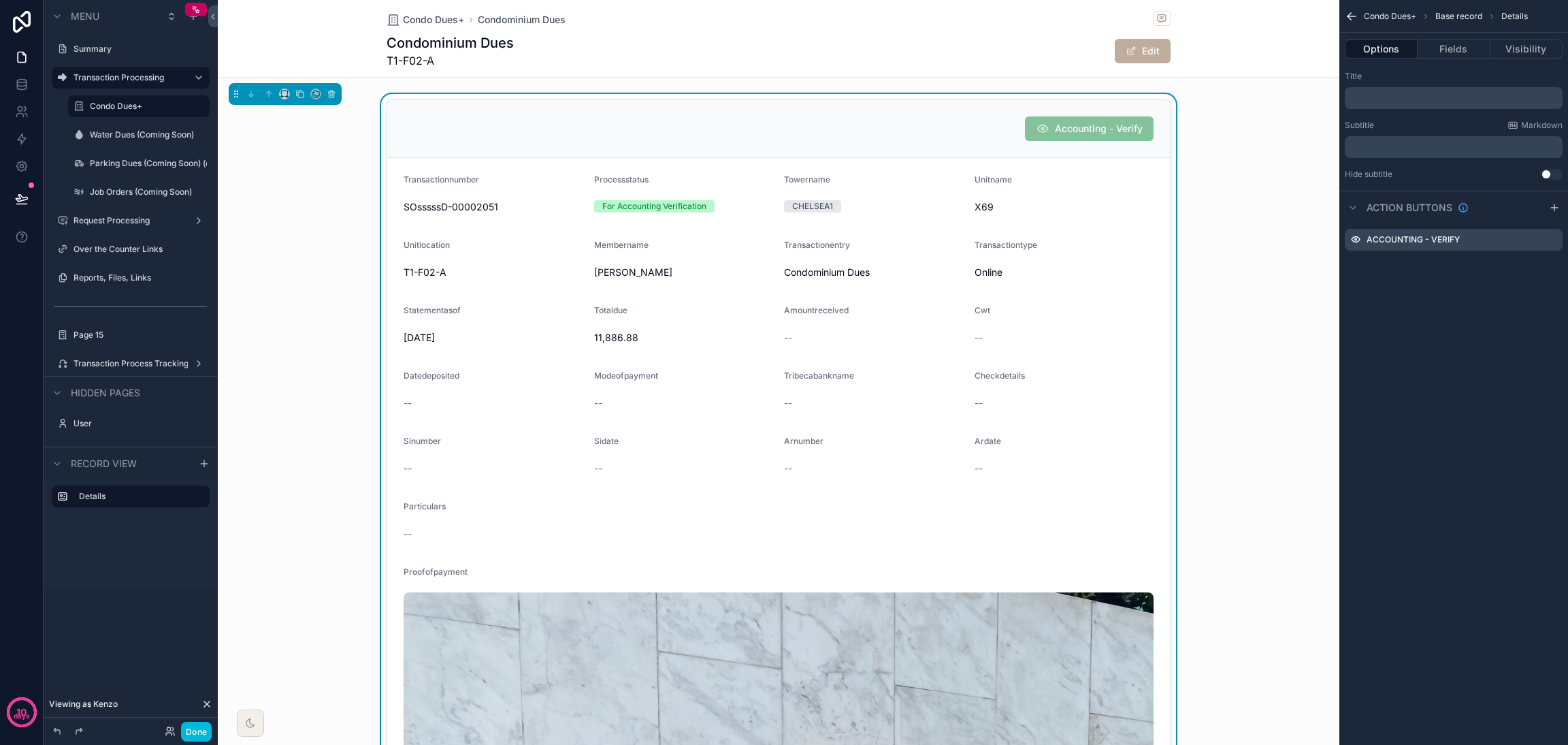
click at [0, 0] on icon "scrollable content" at bounding box center [0, 0] width 0 height 0
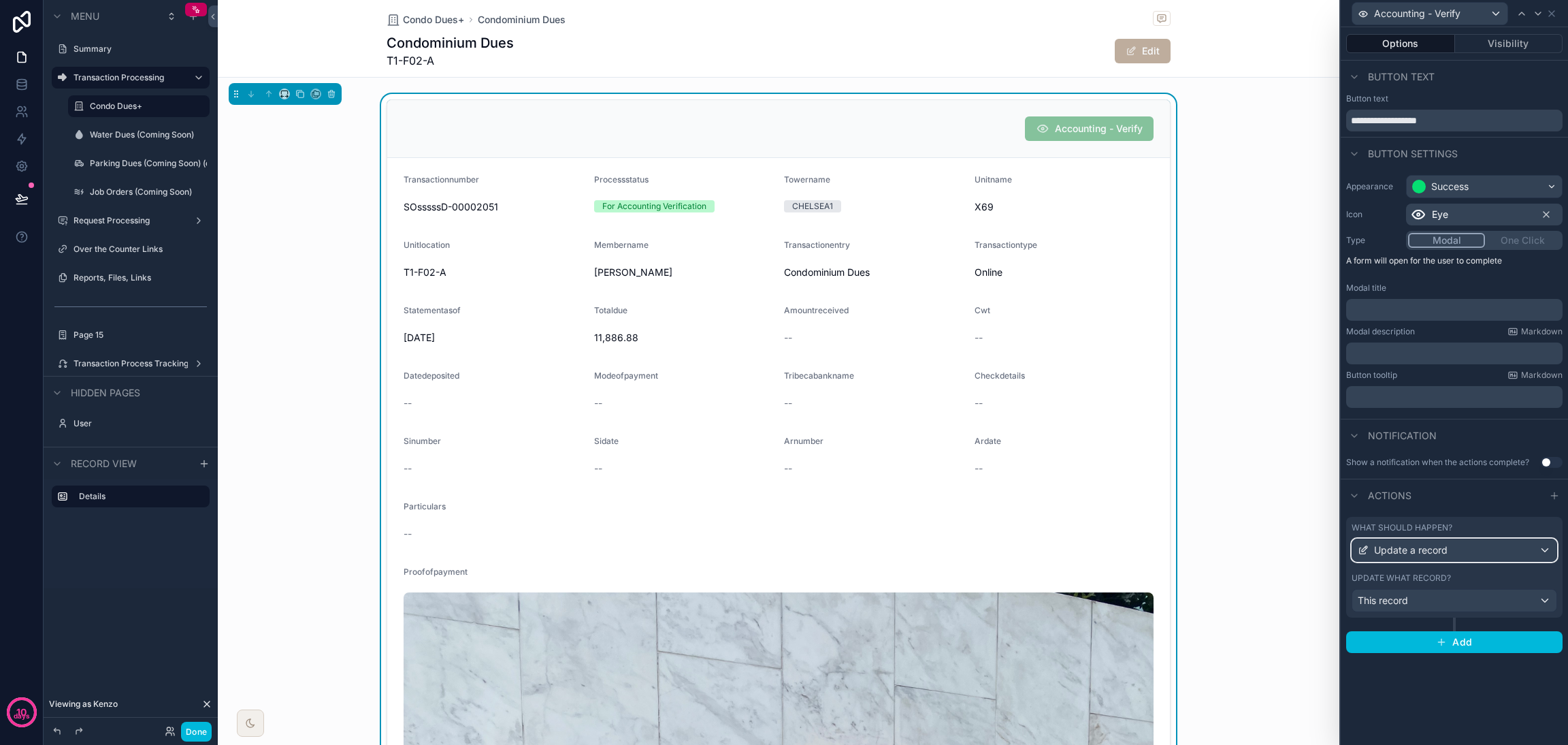
click at [1161, 544] on span "Update a record" at bounding box center [1411, 550] width 74 height 14
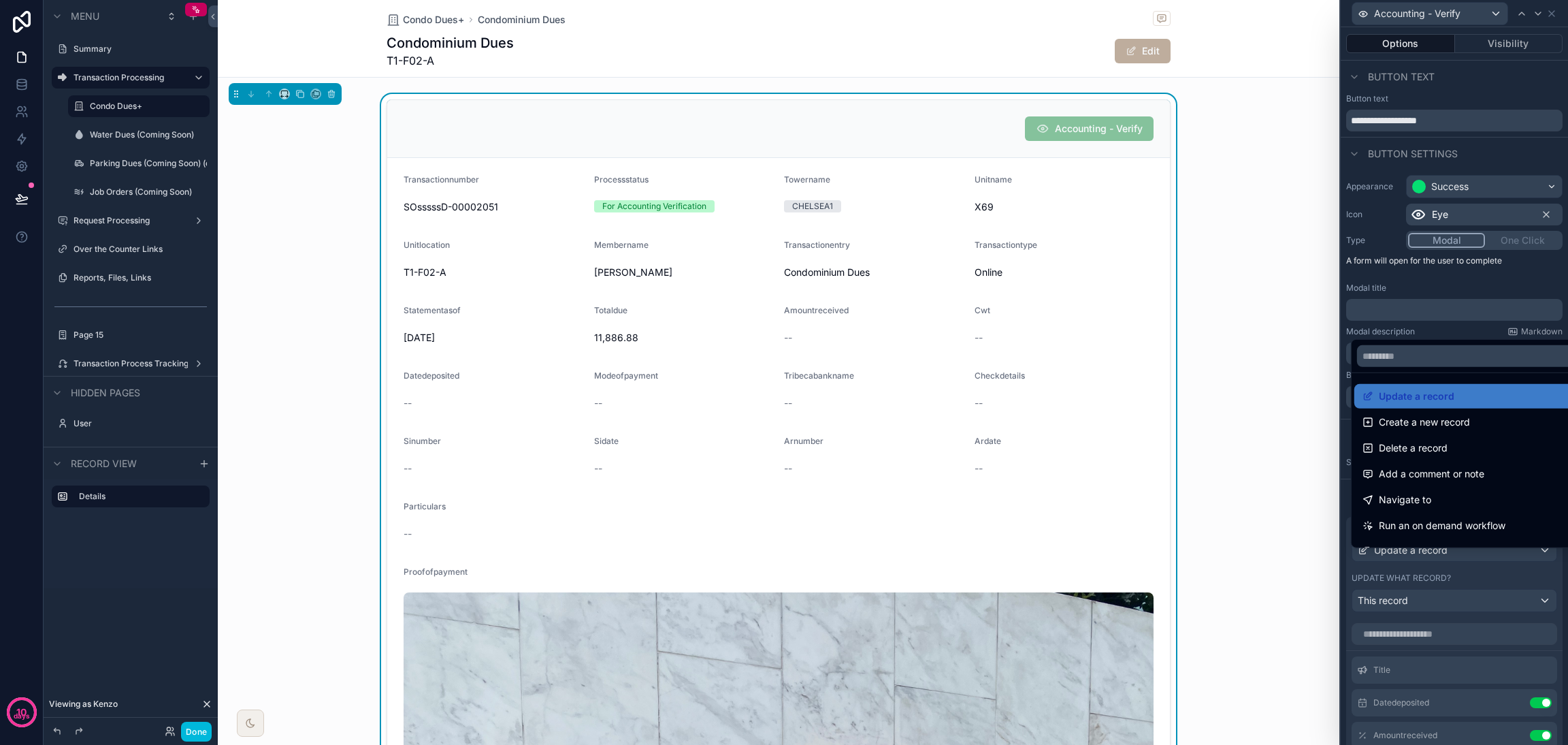
click at [1161, 551] on div at bounding box center [1454, 372] width 227 height 745
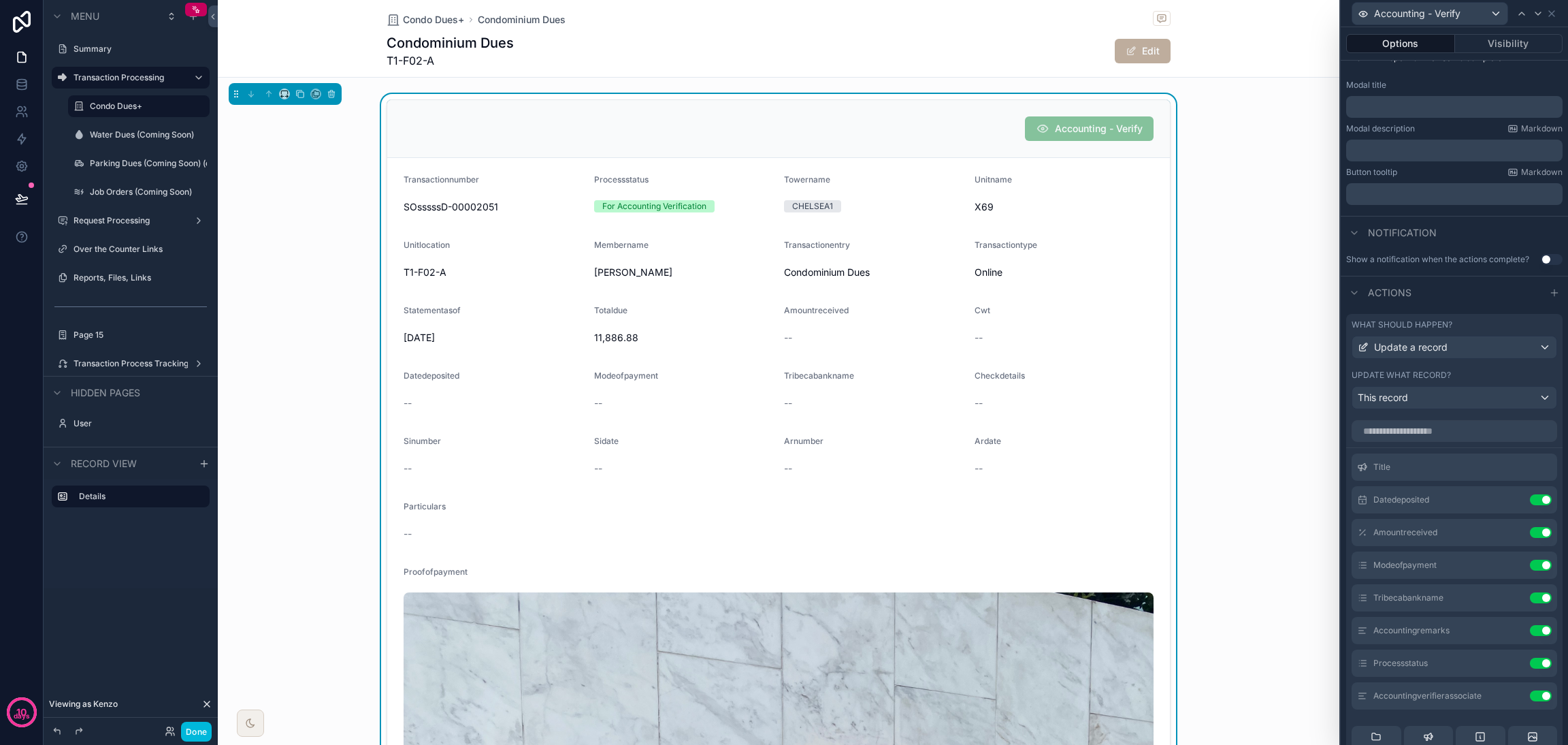
scroll to position [330, 0]
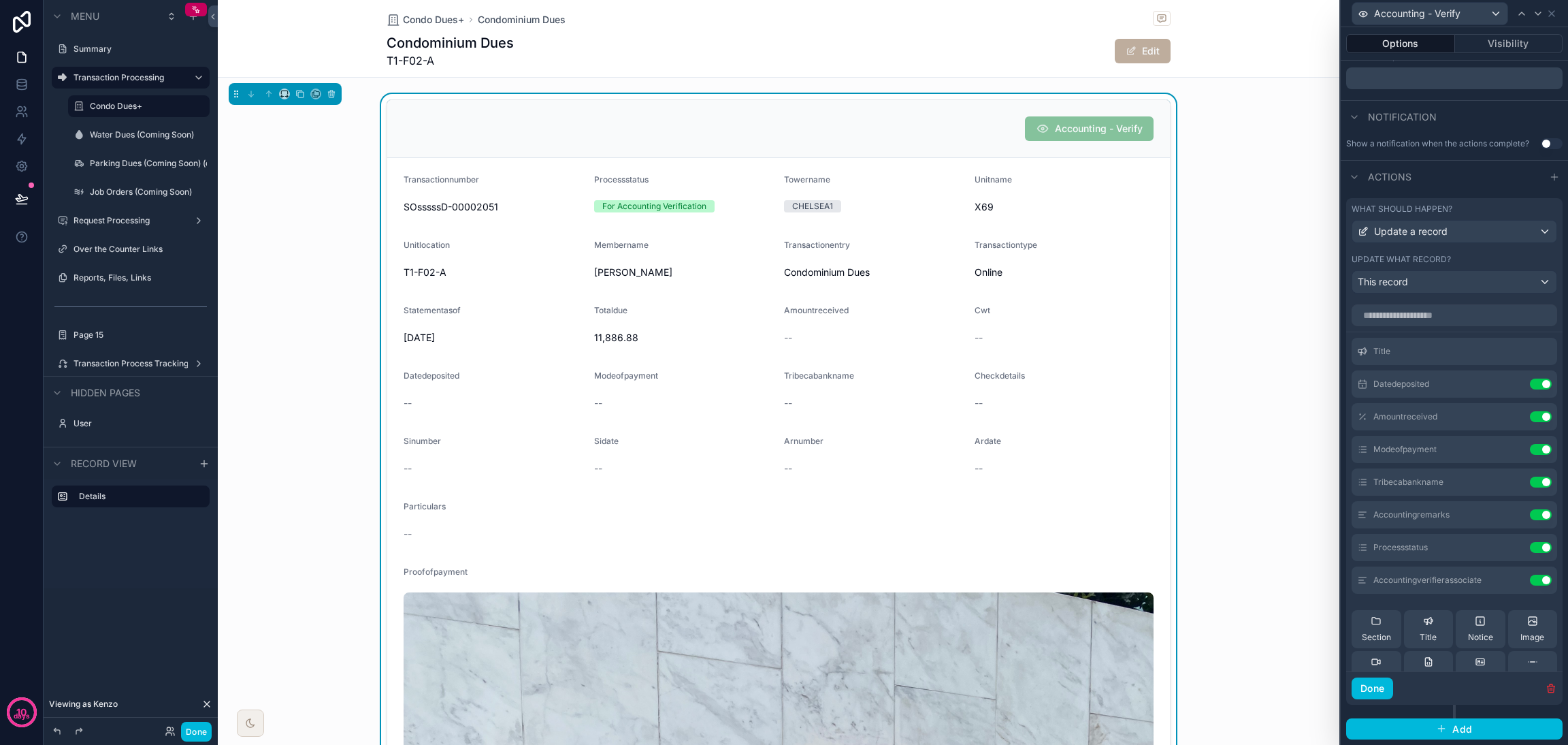
click at [0, 0] on icon at bounding box center [0, 0] width 0 height 0
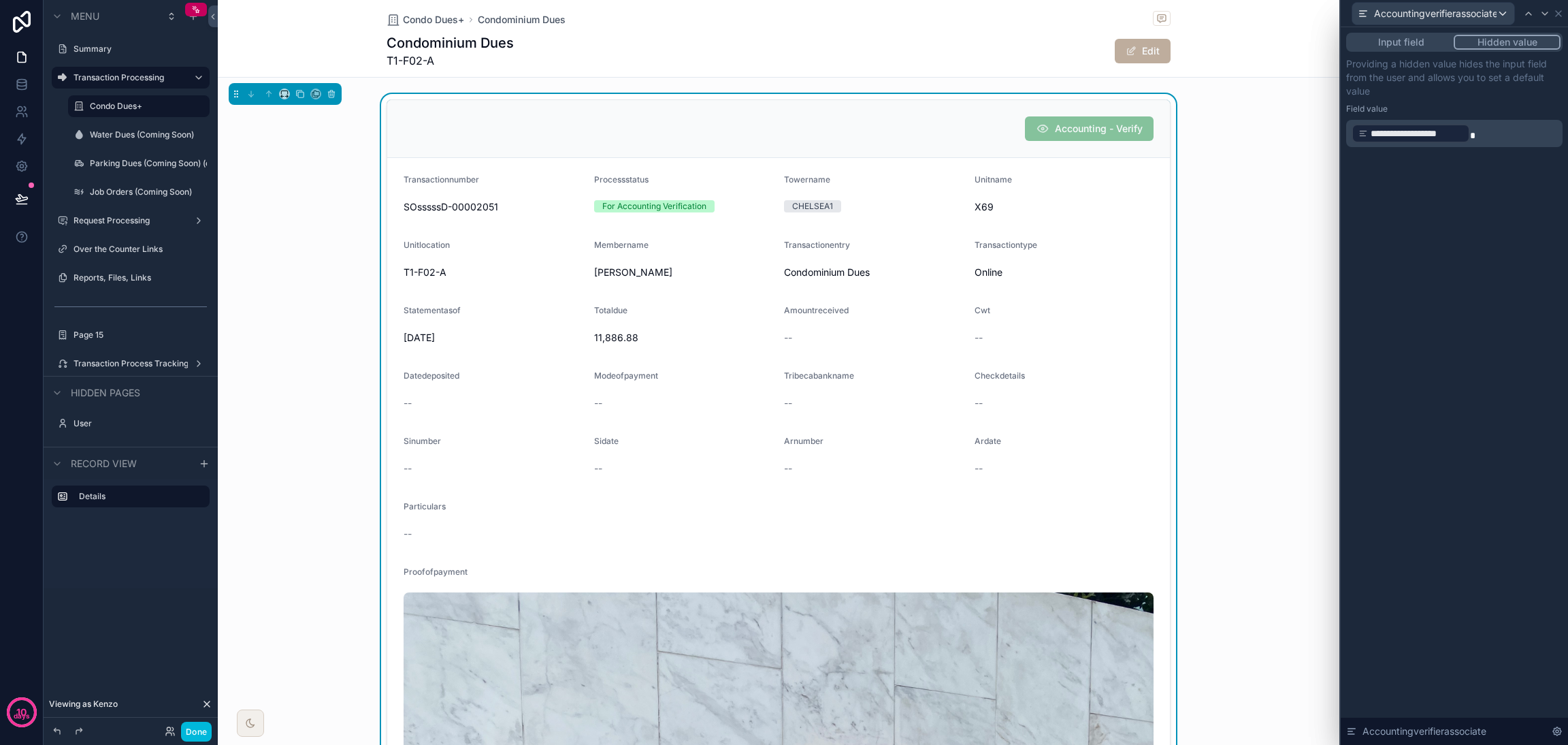
click at [1161, 42] on button "Input field" at bounding box center [1401, 42] width 105 height 15
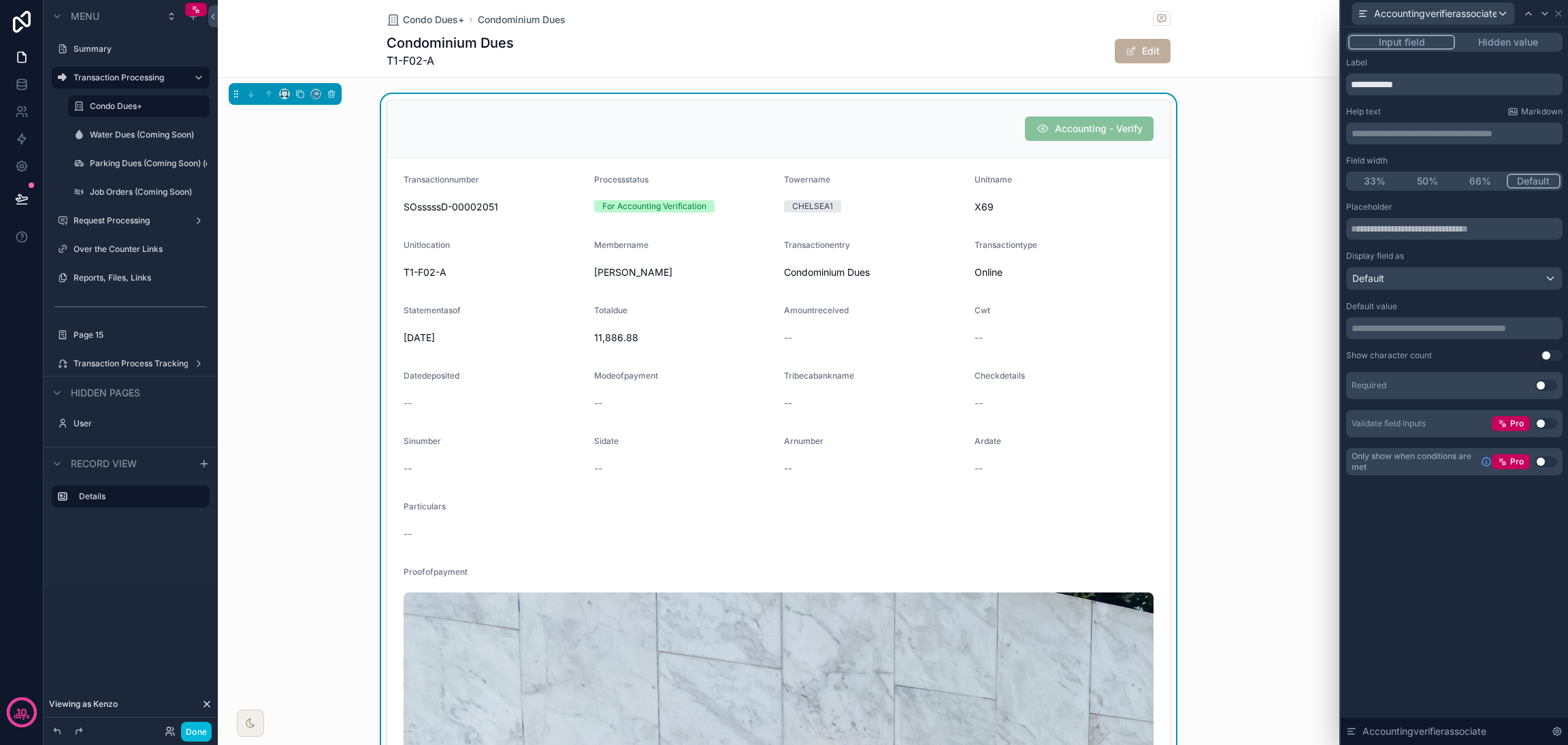
click at [1161, 42] on button "Hidden value" at bounding box center [1508, 42] width 105 height 15
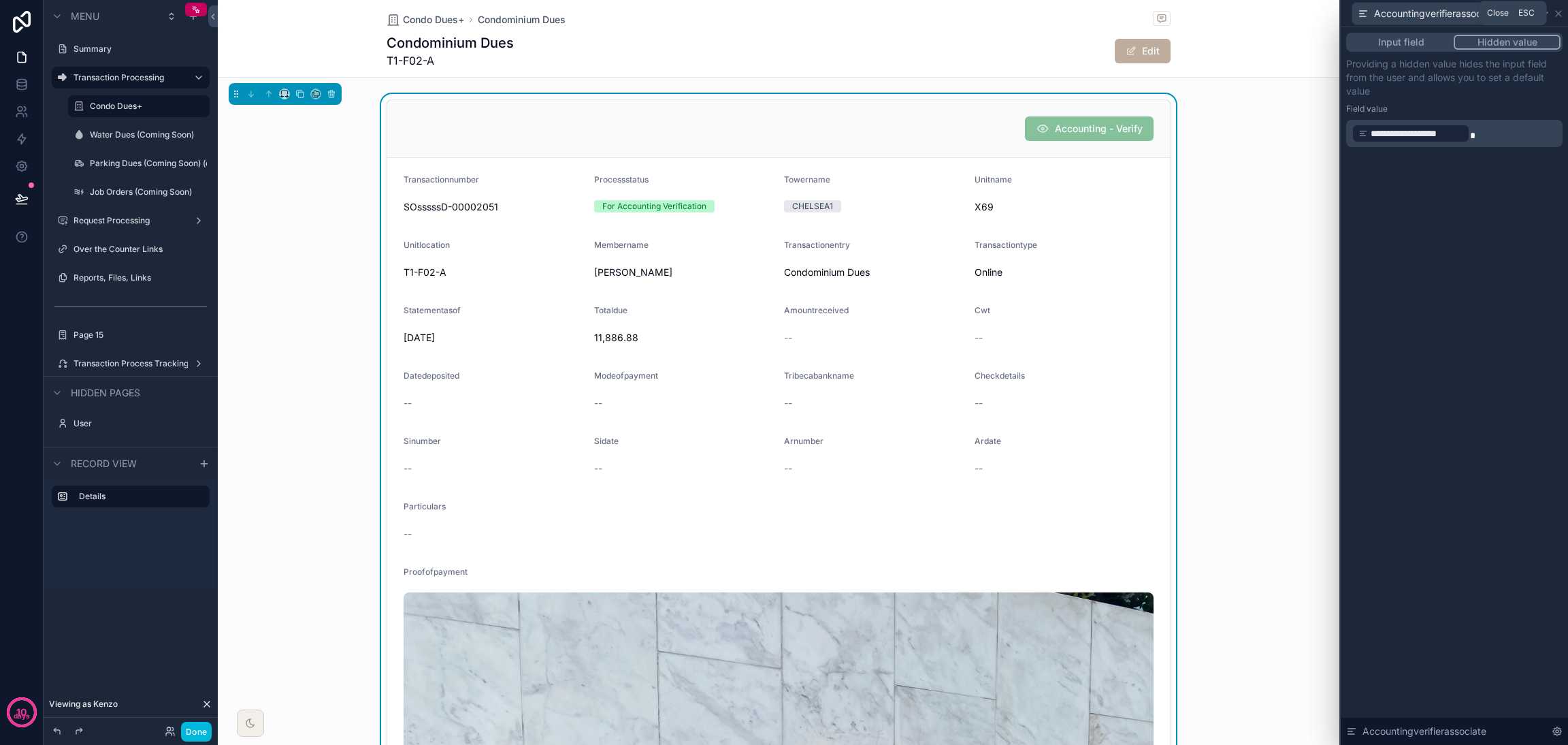
click at [1161, 15] on icon at bounding box center [1557, 13] width 11 height 11
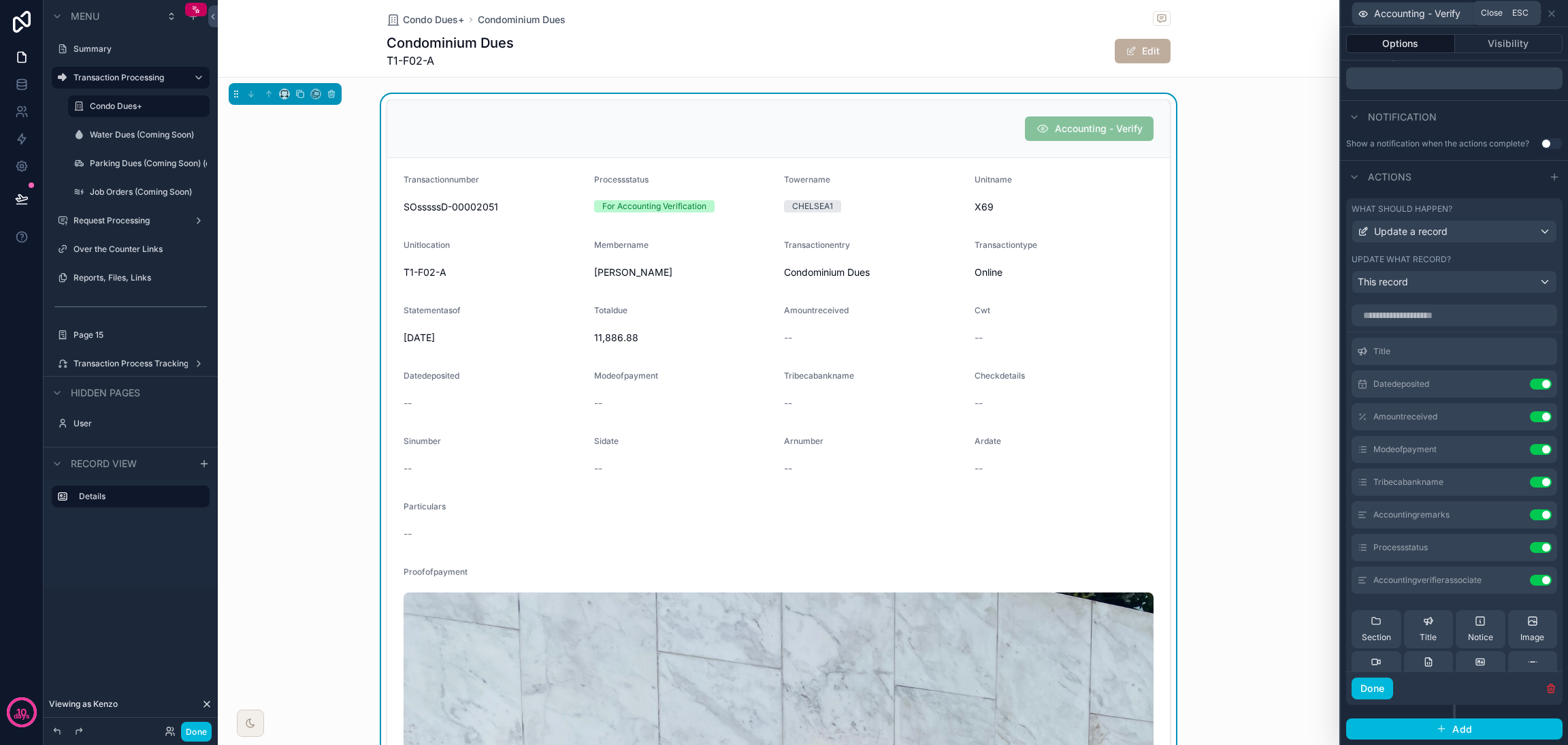
click at [1161, 13] on icon at bounding box center [1551, 13] width 11 height 11
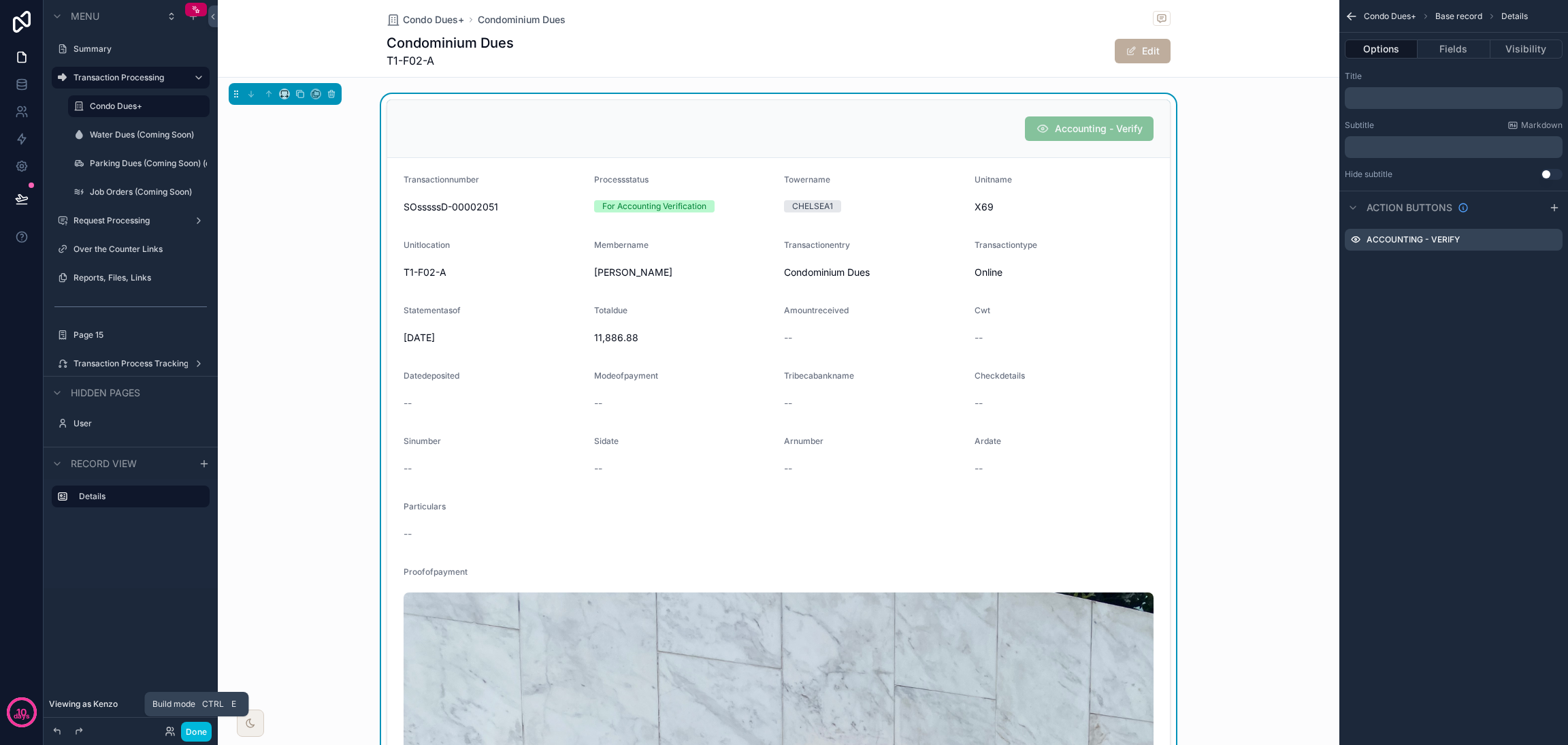
click at [205, 551] on button "Done" at bounding box center [195, 731] width 30 height 19
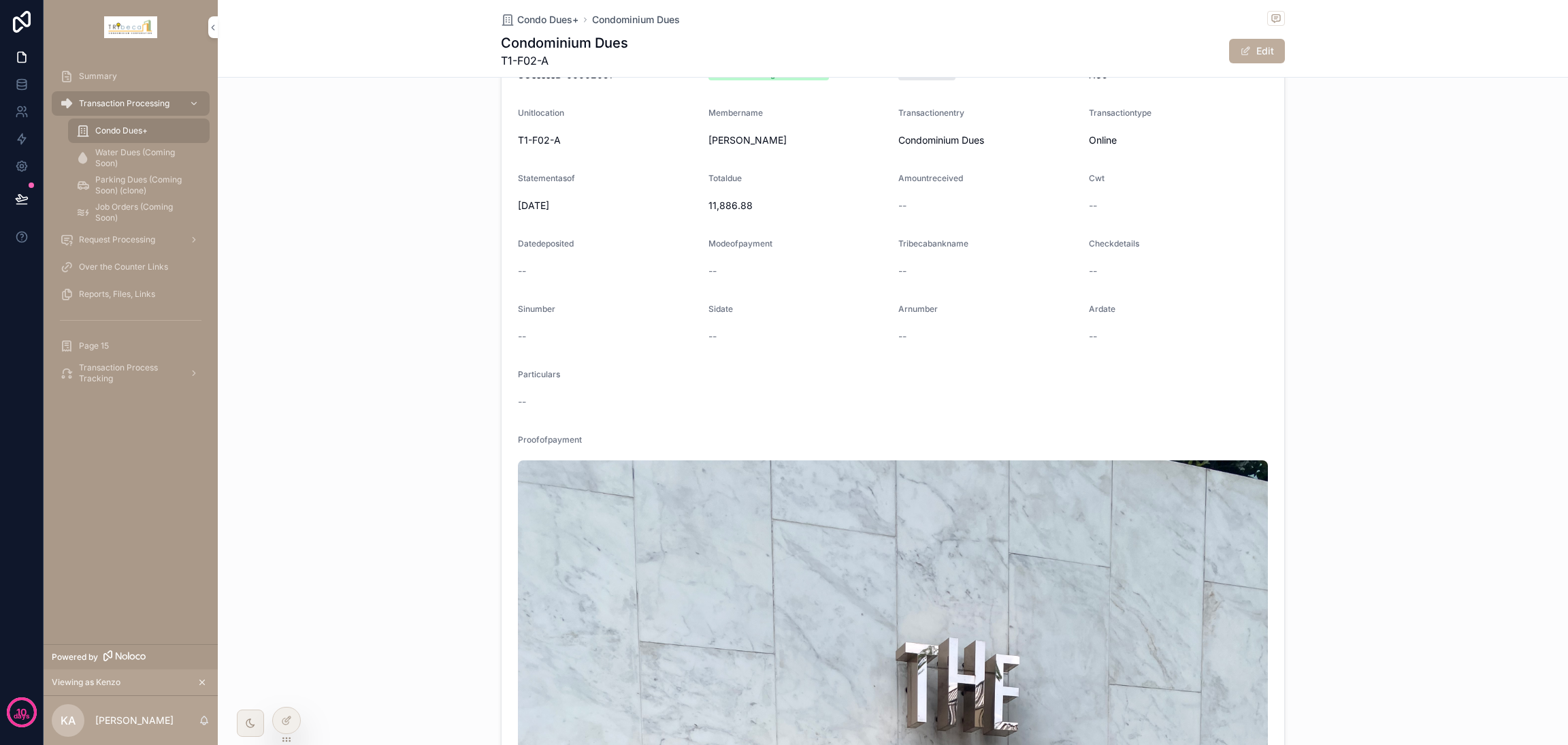
scroll to position [0, 0]
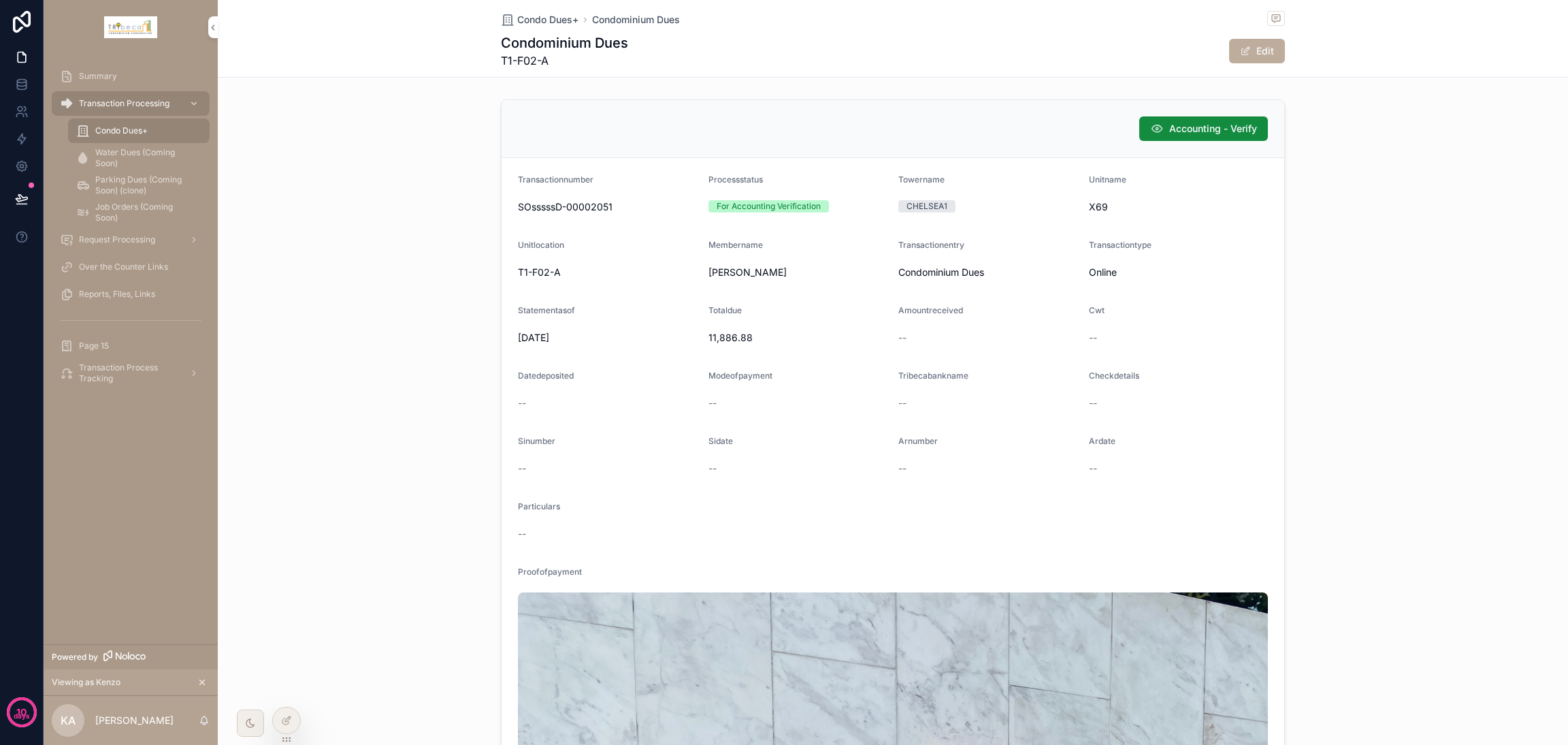
click at [1161, 138] on button "Accounting - Verify" at bounding box center [1203, 128] width 128 height 24
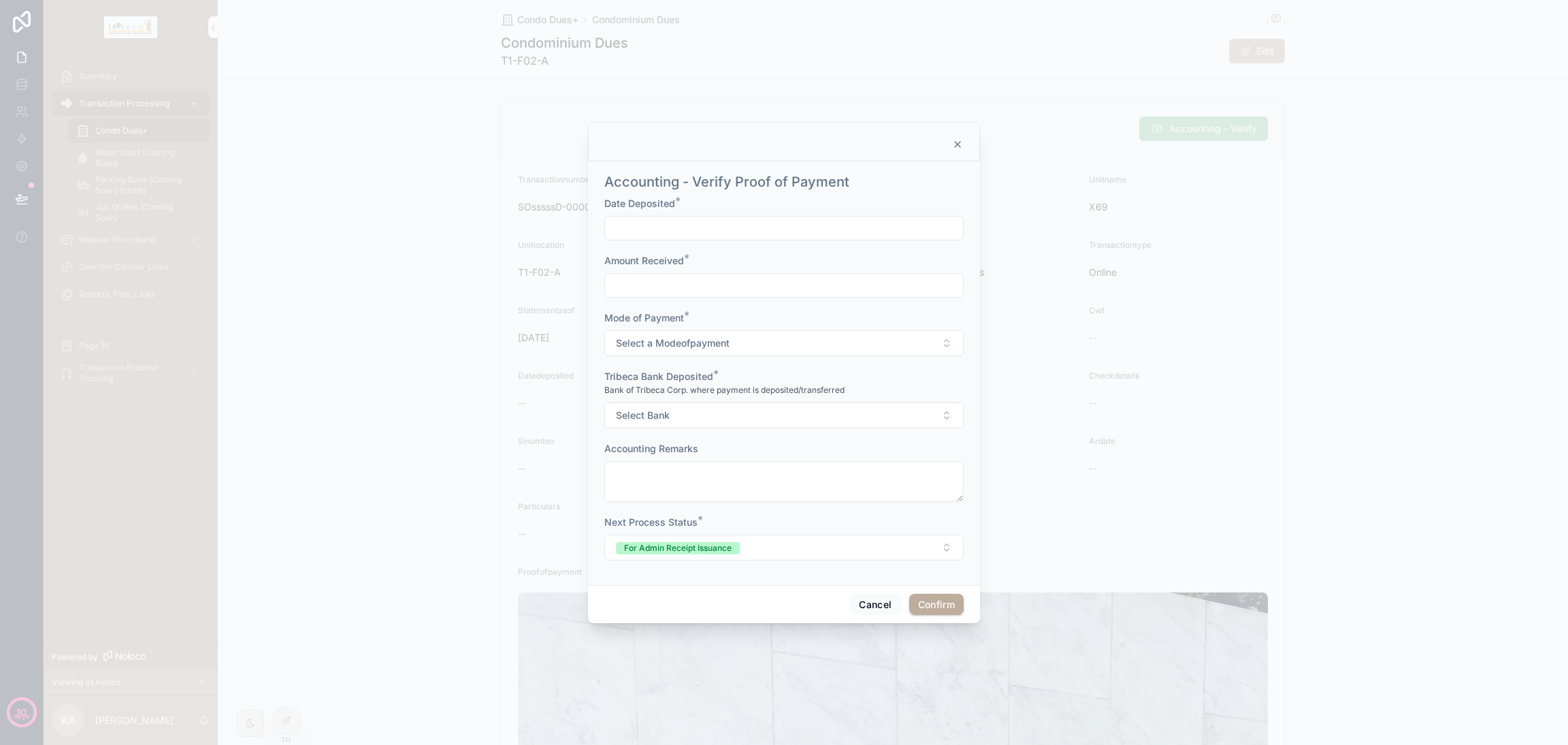
click at [824, 232] on input "text" at bounding box center [784, 229] width 358 height 19
click at [789, 339] on button "1" at bounding box center [784, 339] width 24 height 24
type input "*********"
click at [662, 287] on input "text" at bounding box center [784, 285] width 358 height 19
type input "**"
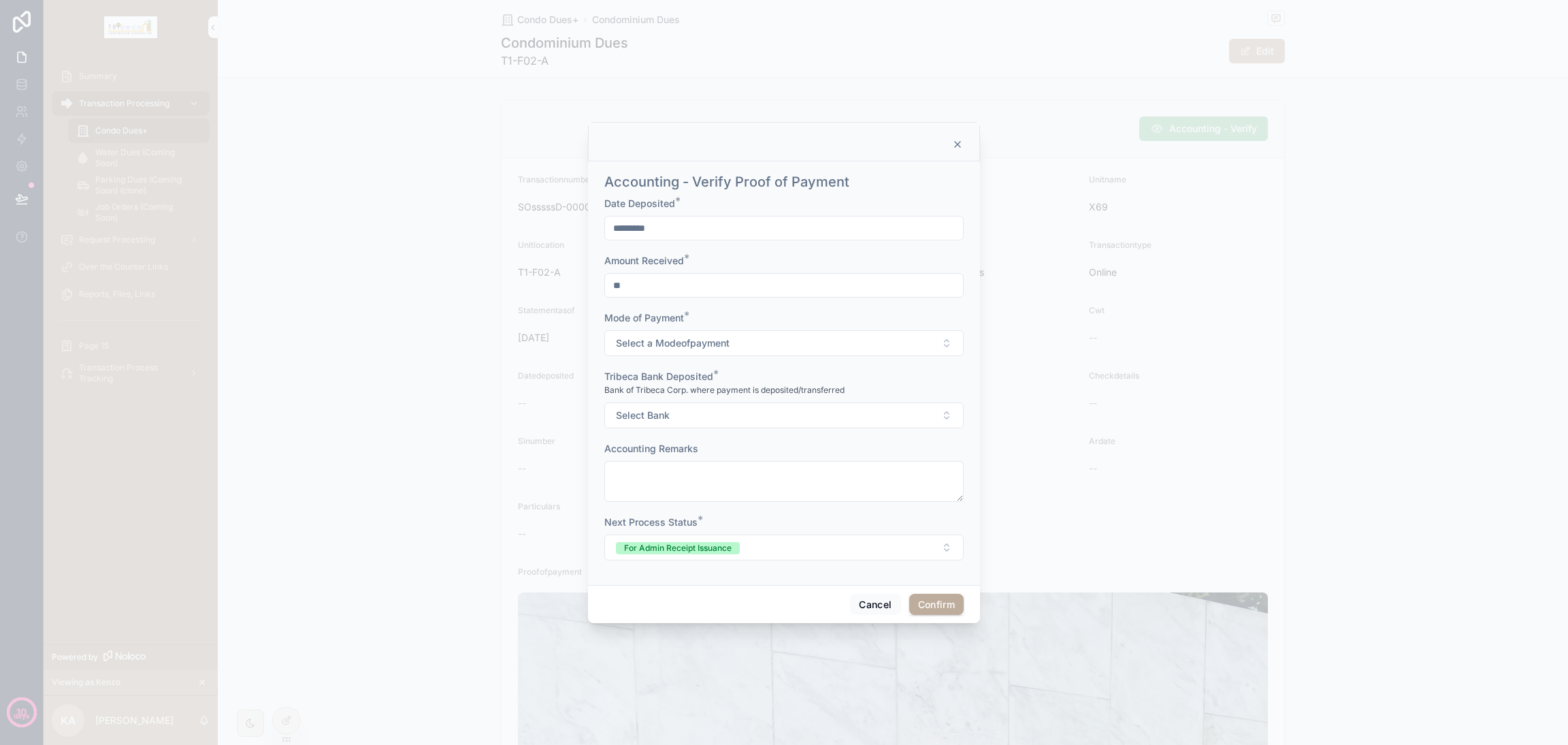
click at [683, 347] on span "Select a Modeofpayment" at bounding box center [672, 343] width 114 height 14
click at [704, 425] on div "Check" at bounding box center [784, 417] width 190 height 20
click at [697, 335] on button "Check" at bounding box center [784, 342] width 360 height 26
click at [734, 393] on div "Online Transfer" at bounding box center [732, 397] width 59 height 13
click at [726, 424] on button "Select Bank" at bounding box center [784, 415] width 360 height 26
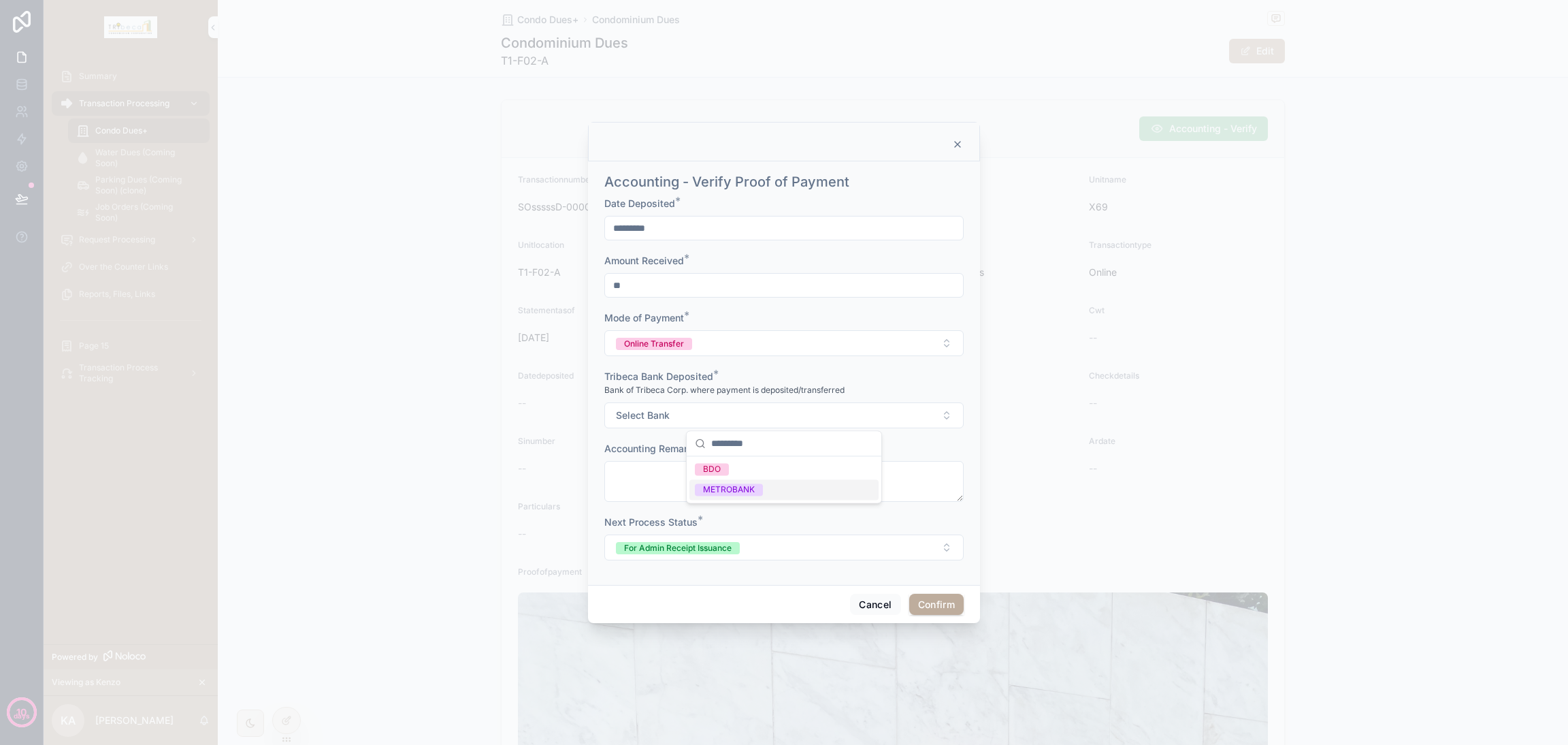
click at [748, 482] on div "METROBANK" at bounding box center [784, 489] width 190 height 20
click at [742, 482] on textarea at bounding box center [784, 481] width 360 height 41
type textarea "*"
click at [934, 551] on button "Confirm" at bounding box center [936, 604] width 54 height 21
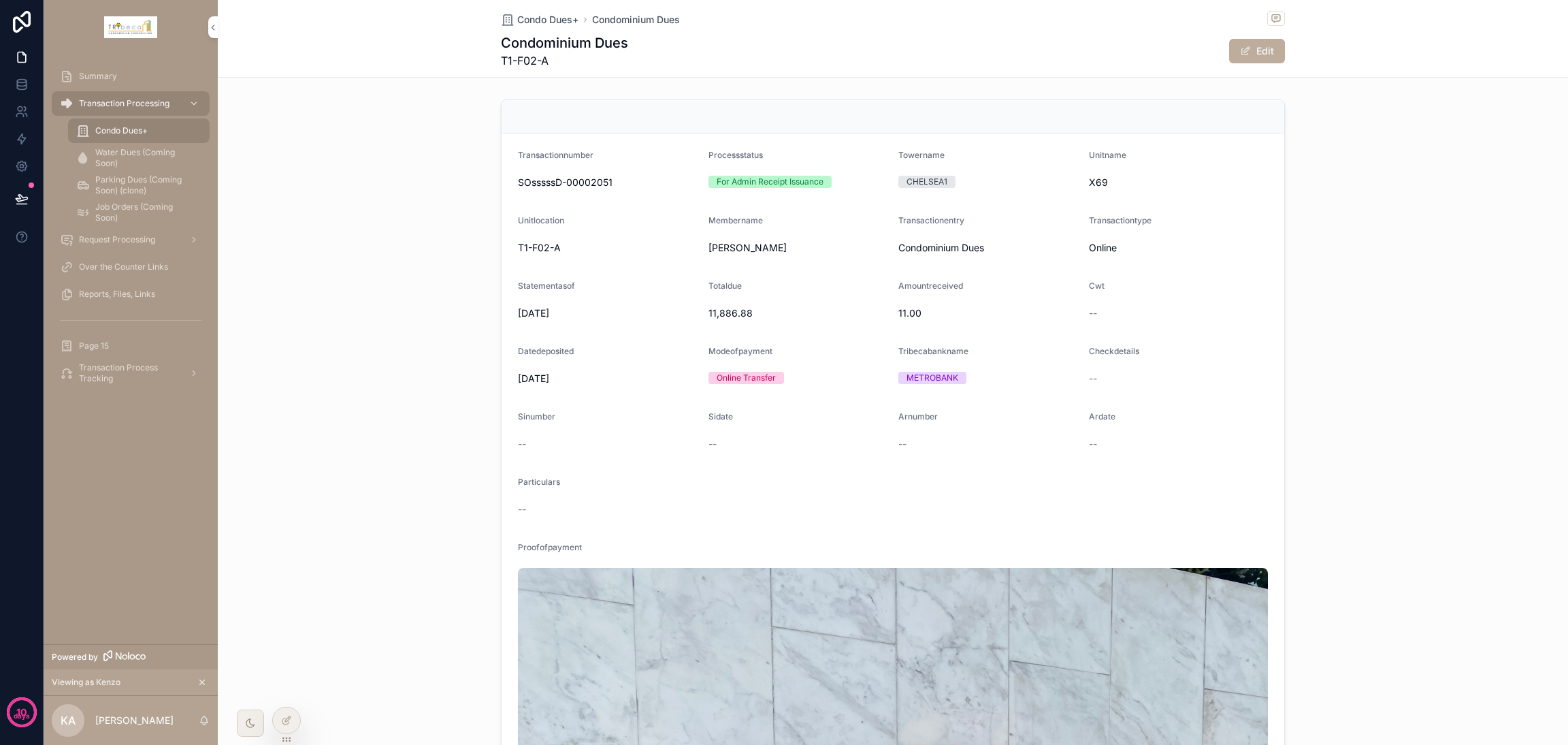
click at [279, 551] on div at bounding box center [287, 720] width 27 height 26
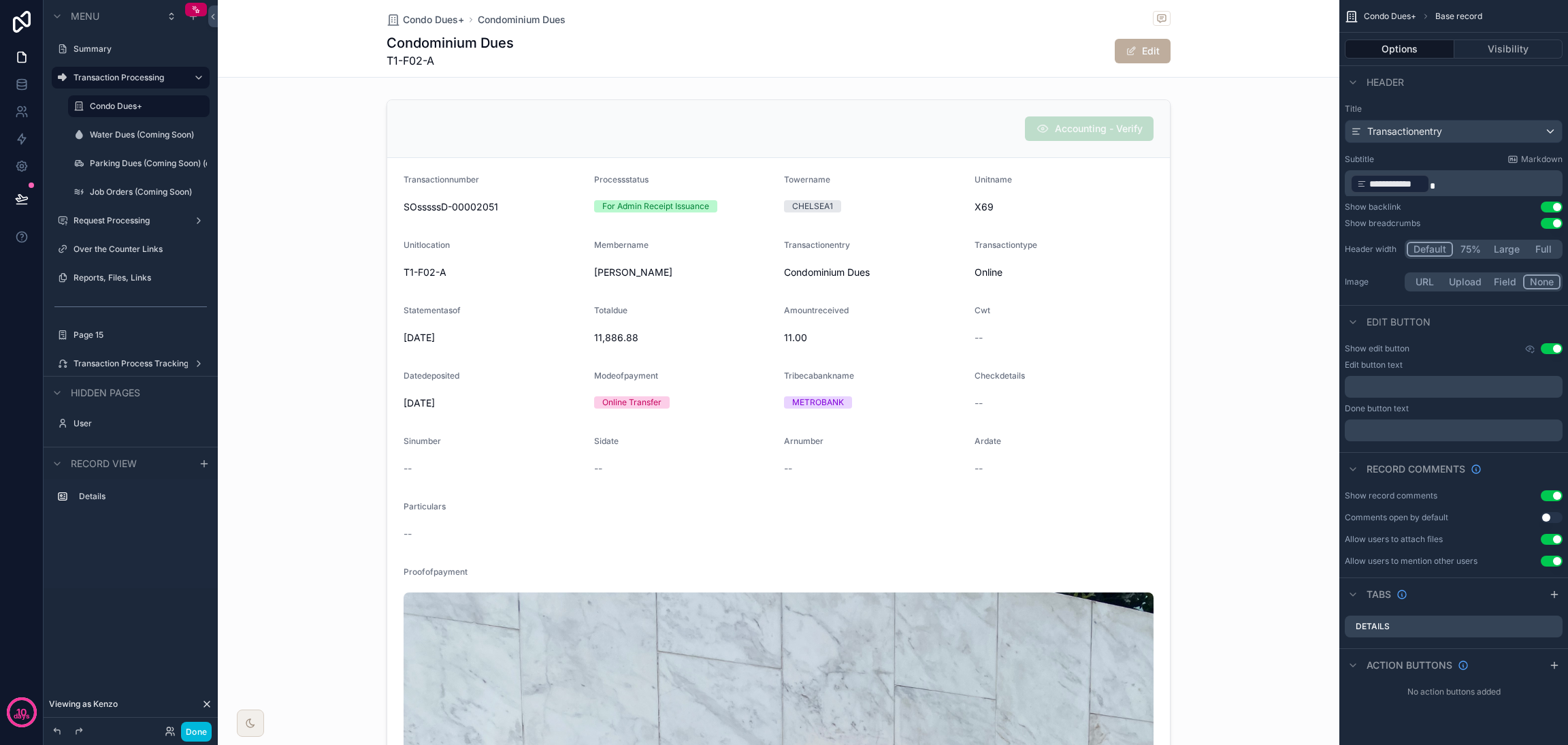
click at [1126, 56] on span "scrollable content" at bounding box center [1131, 51] width 11 height 11
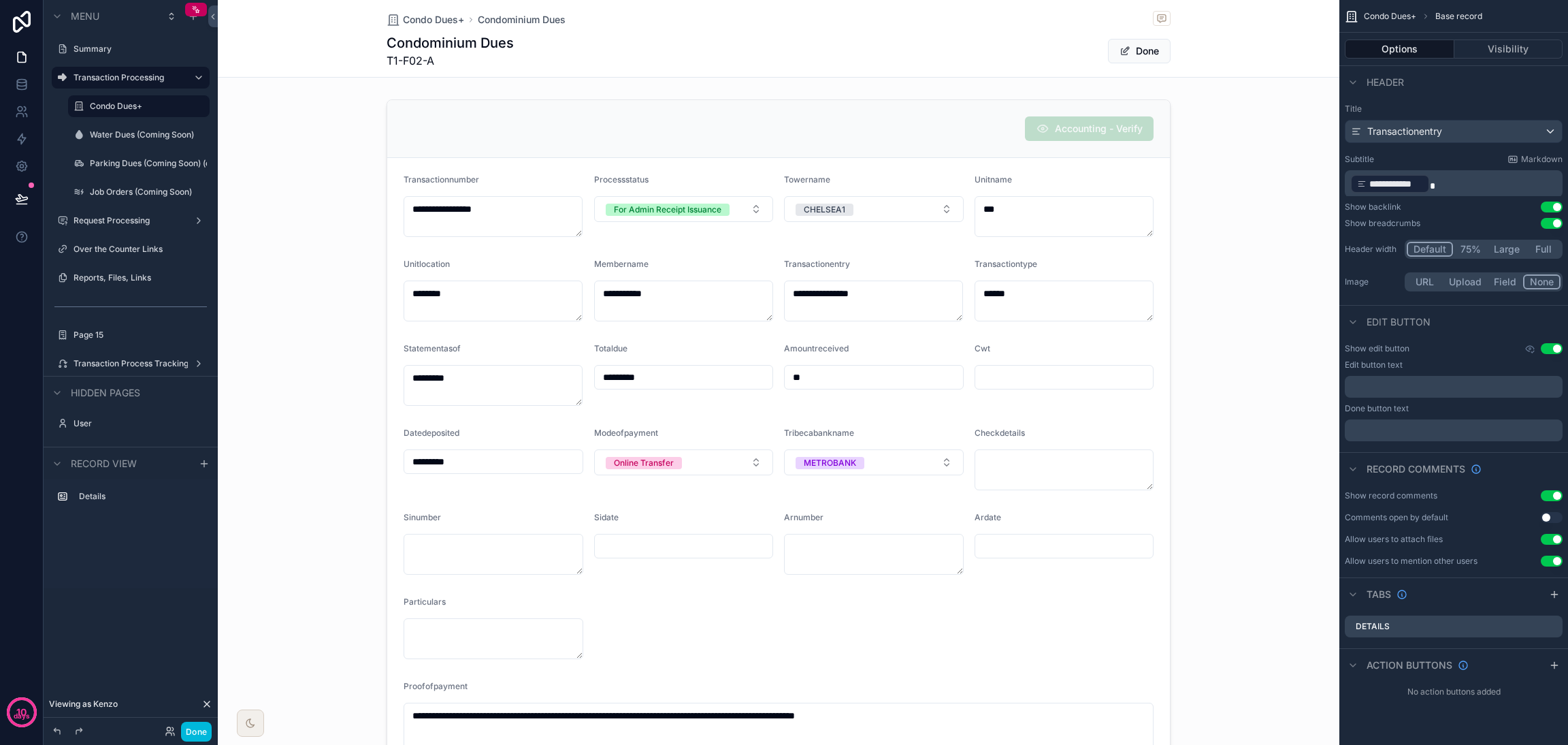
click at [732, 213] on div "scrollable content" at bounding box center [779, 499] width 1122 height 809
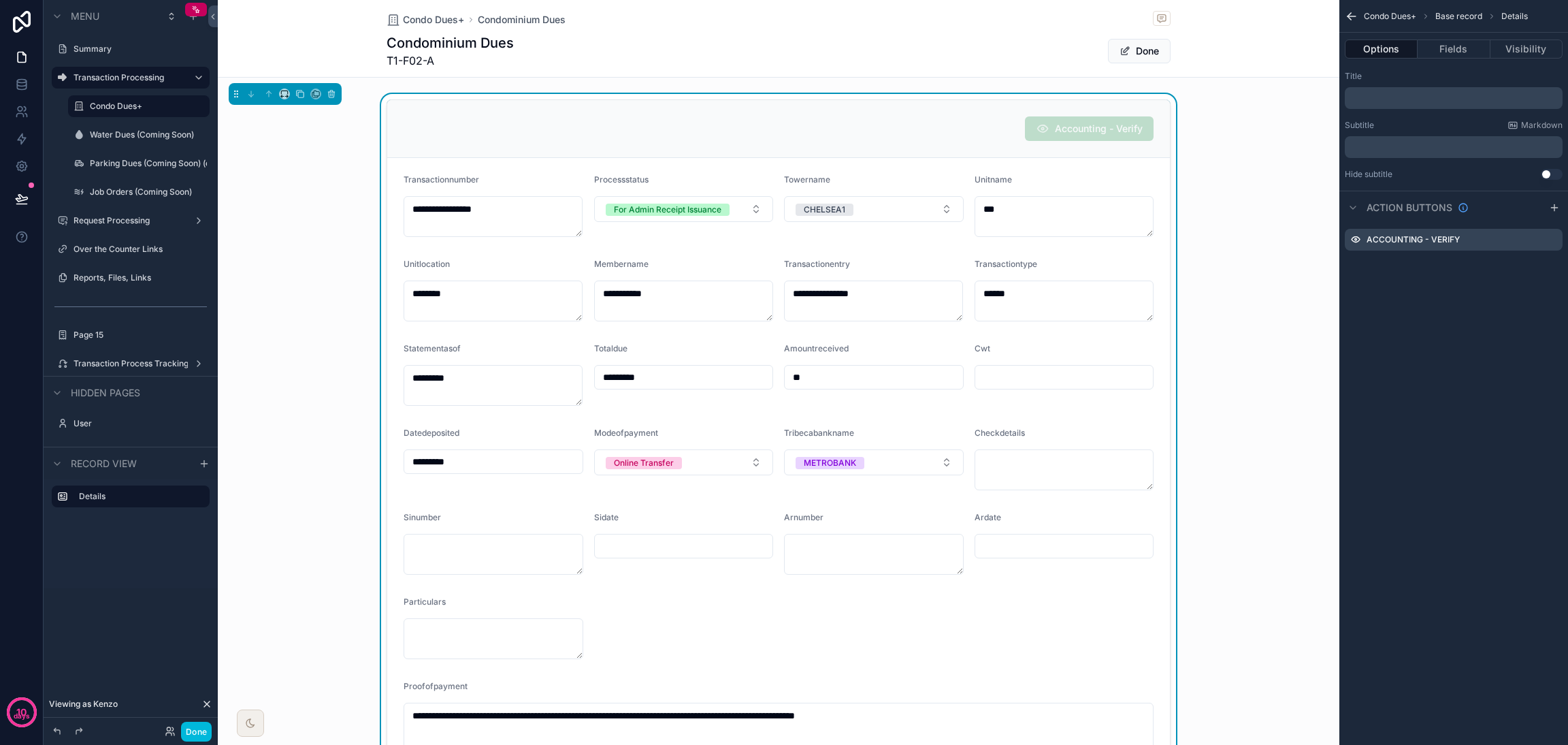
click at [745, 213] on button "For Admin Receipt Issuance" at bounding box center [683, 209] width 180 height 26
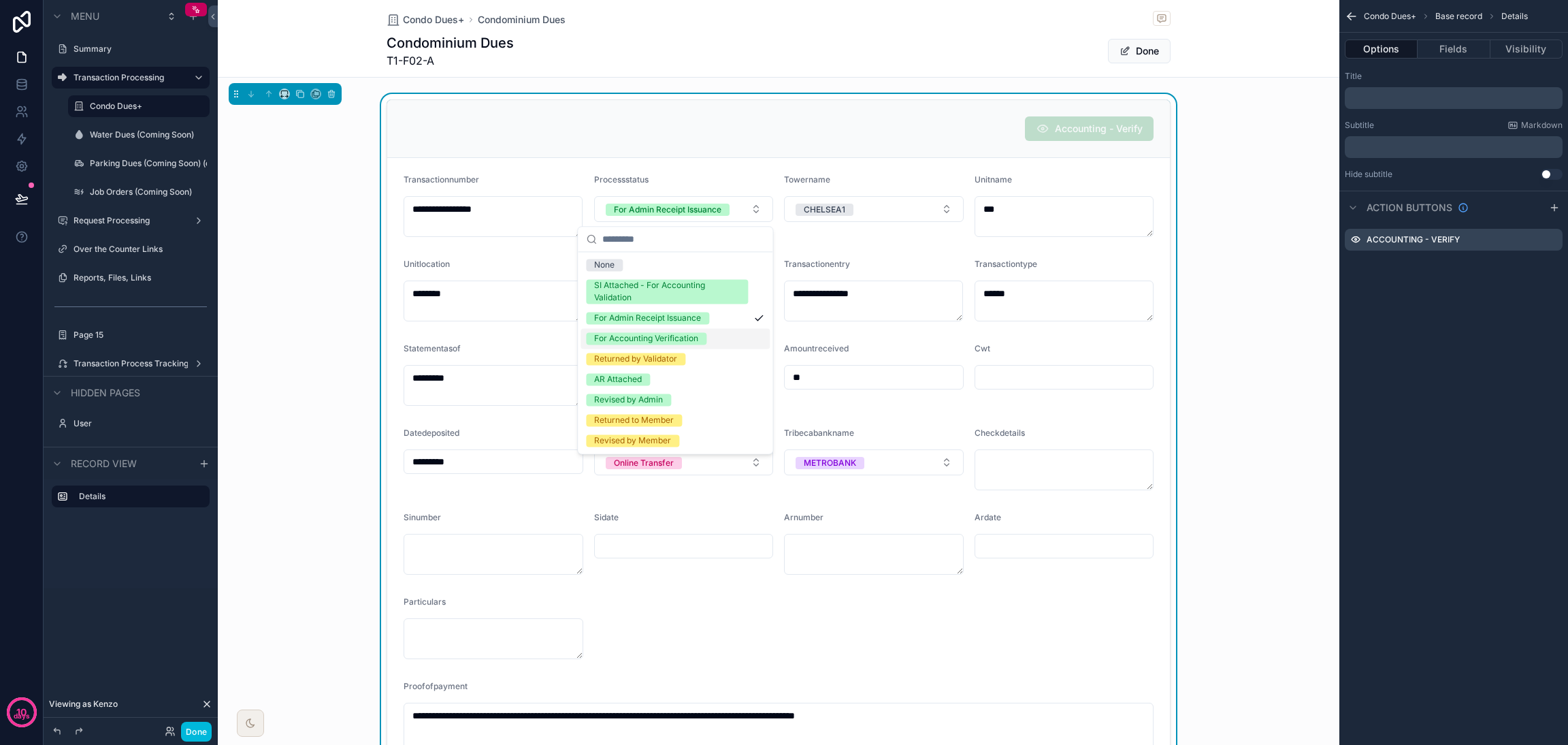
click at [697, 343] on div "For Accounting Verification" at bounding box center [645, 338] width 104 height 13
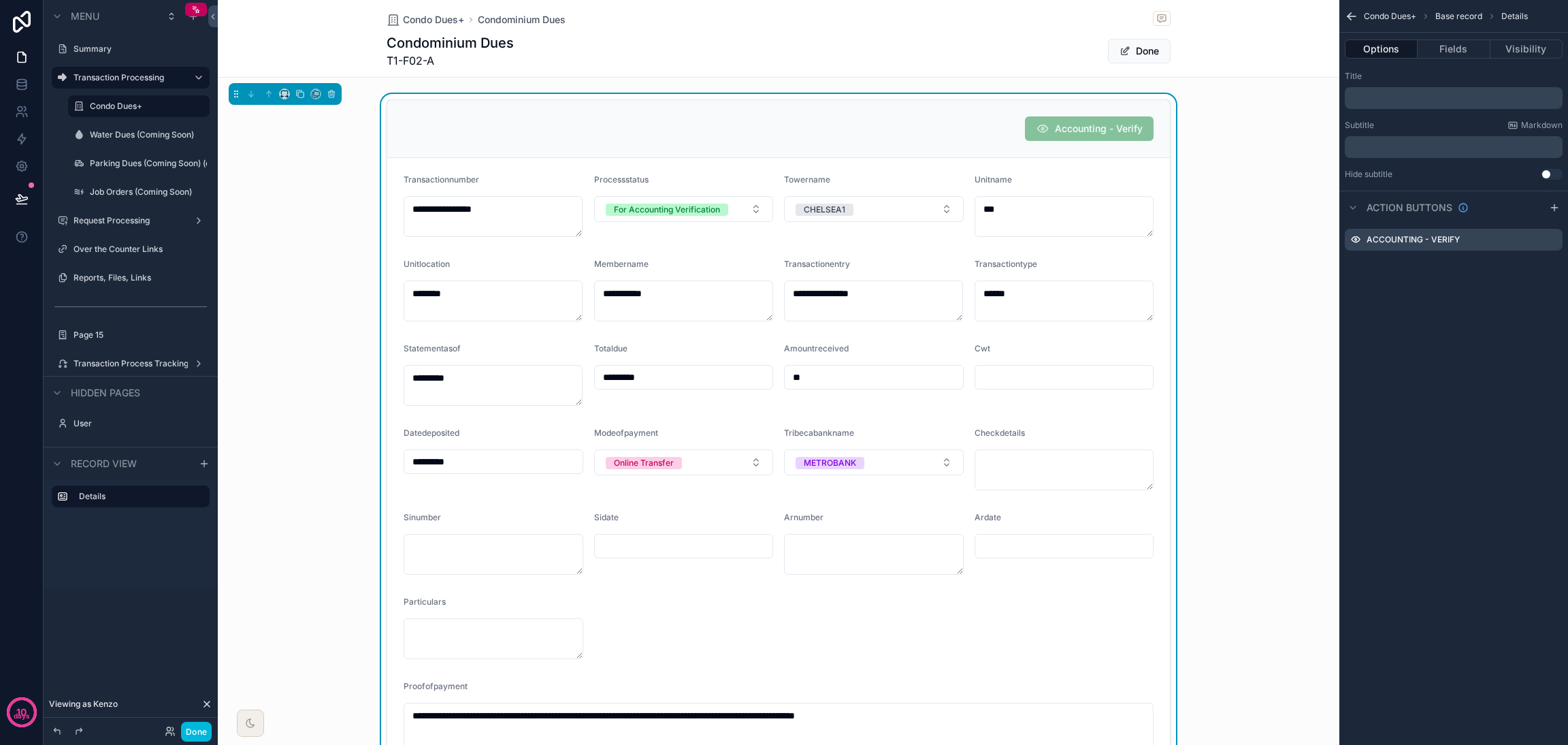
click at [0, 0] on icon "scrollable content" at bounding box center [0, 0] width 0 height 0
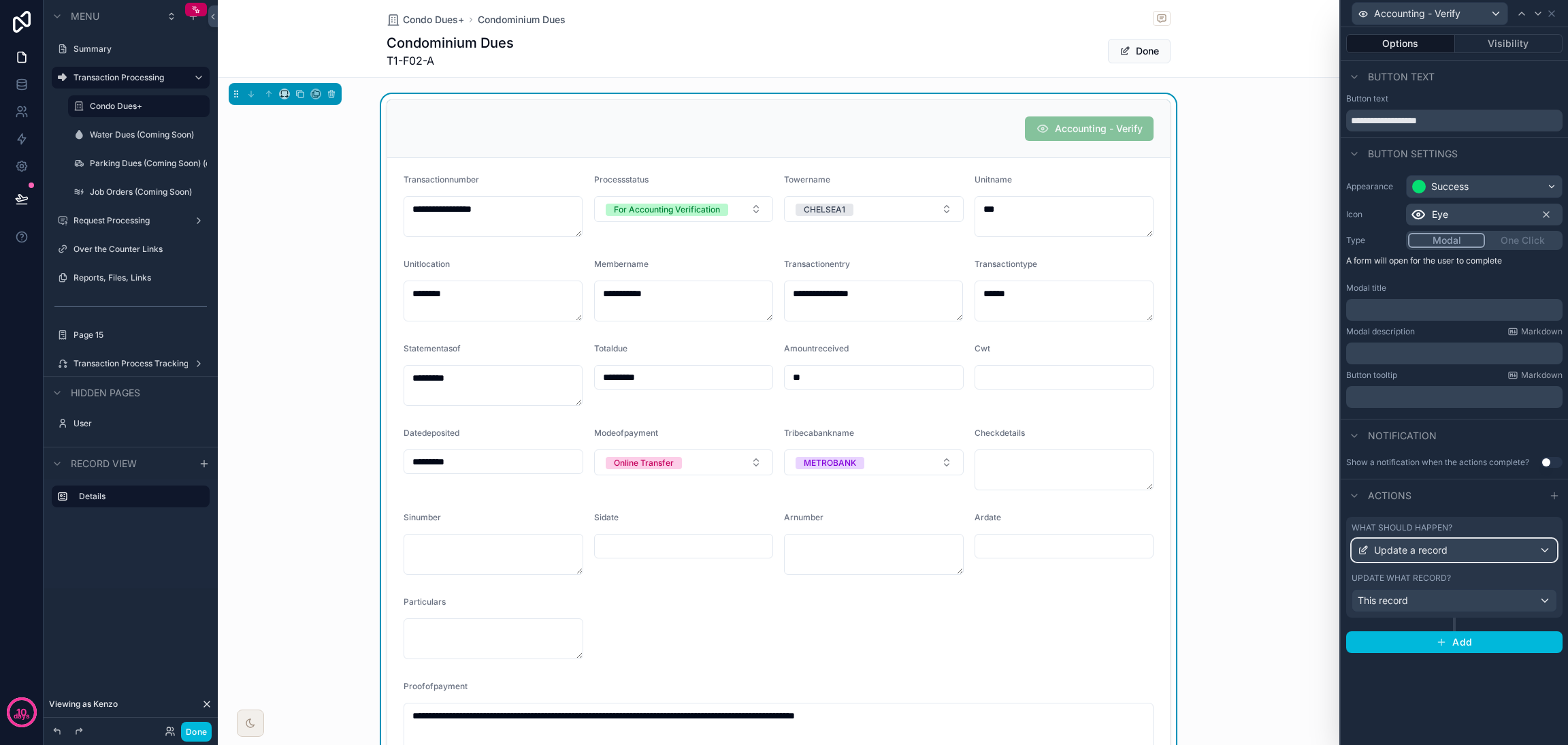
click at [1161, 548] on div "Update a record" at bounding box center [1454, 550] width 204 height 21
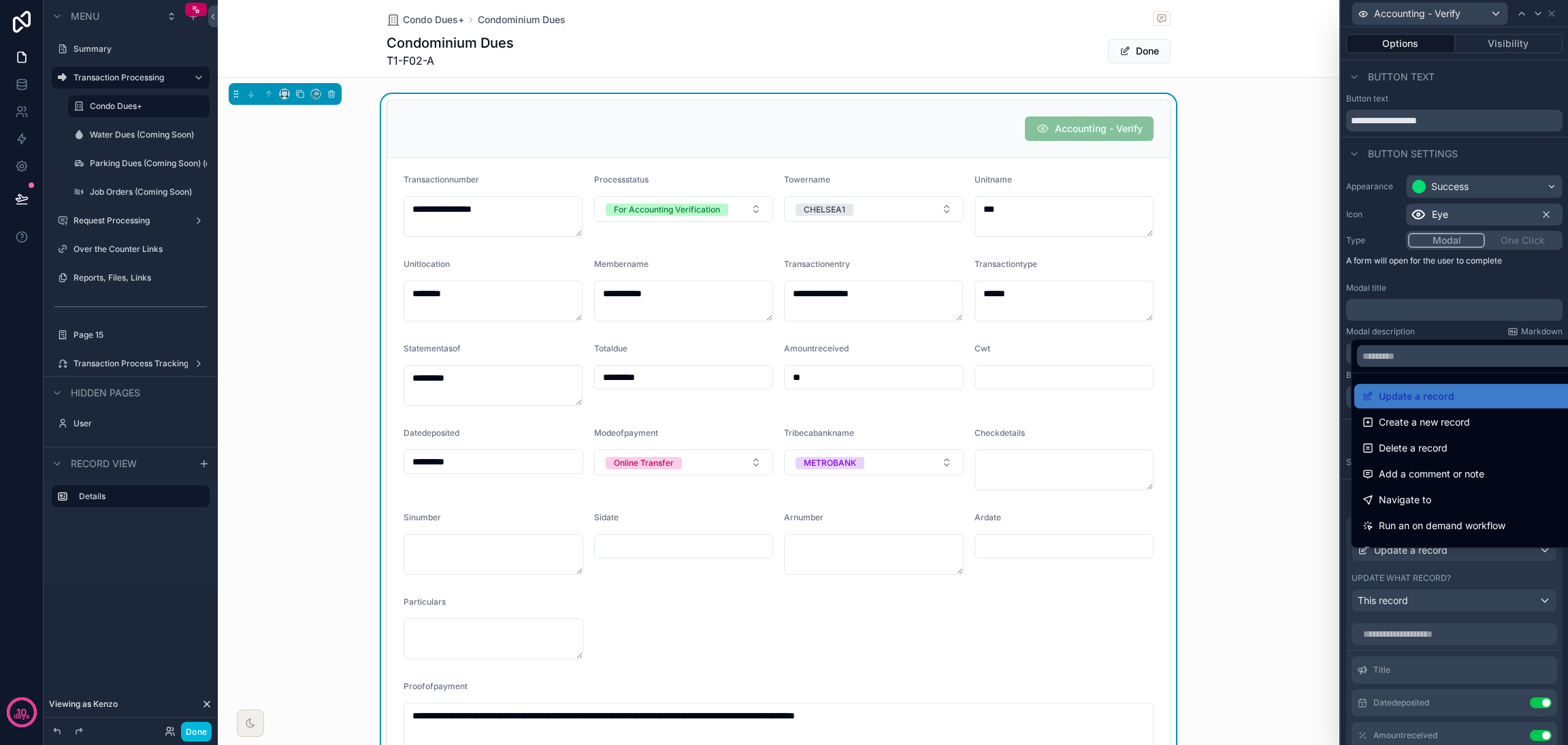
click at [1161, 551] on div at bounding box center [1454, 372] width 227 height 745
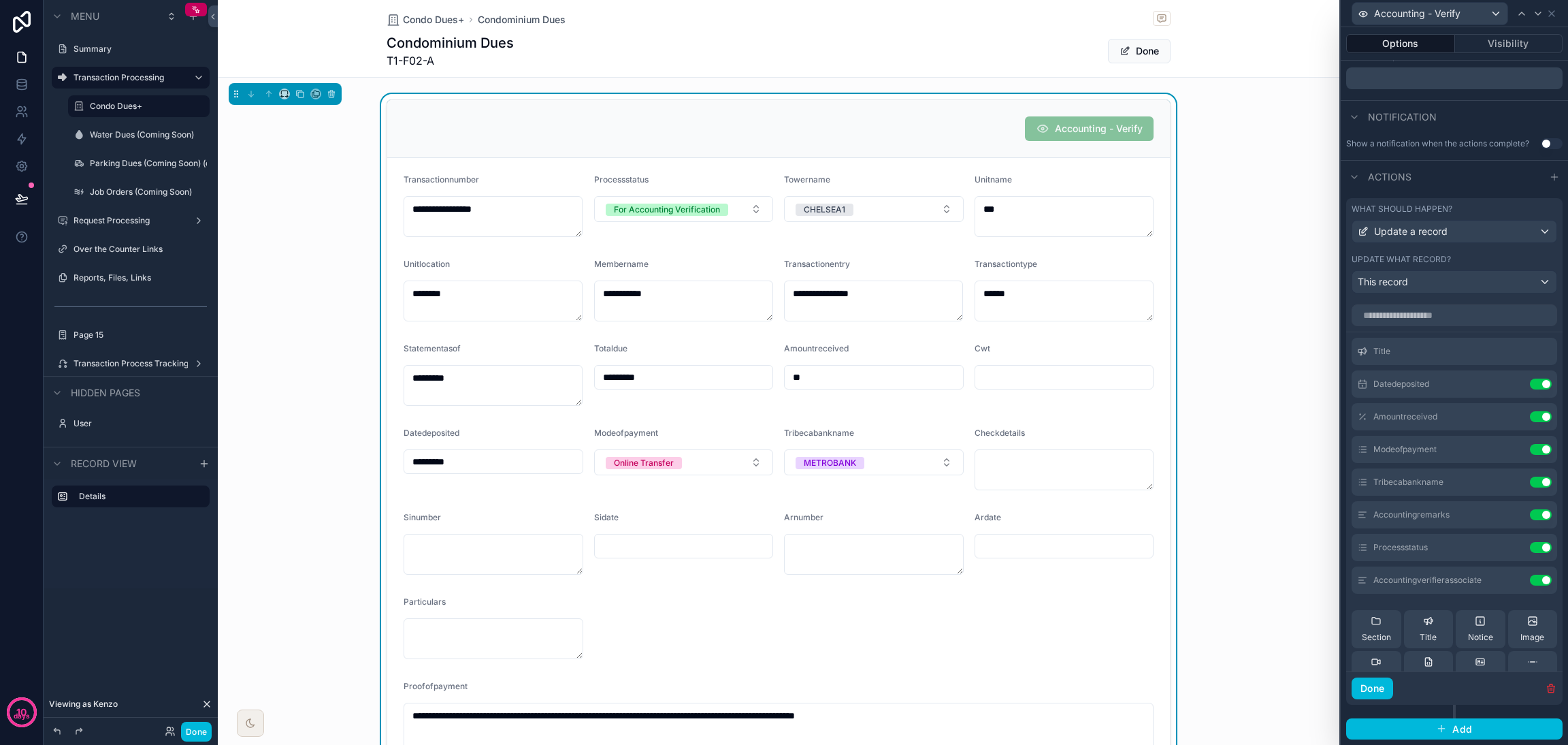
scroll to position [330, 0]
click at [0, 0] on icon at bounding box center [0, 0] width 0 height 0
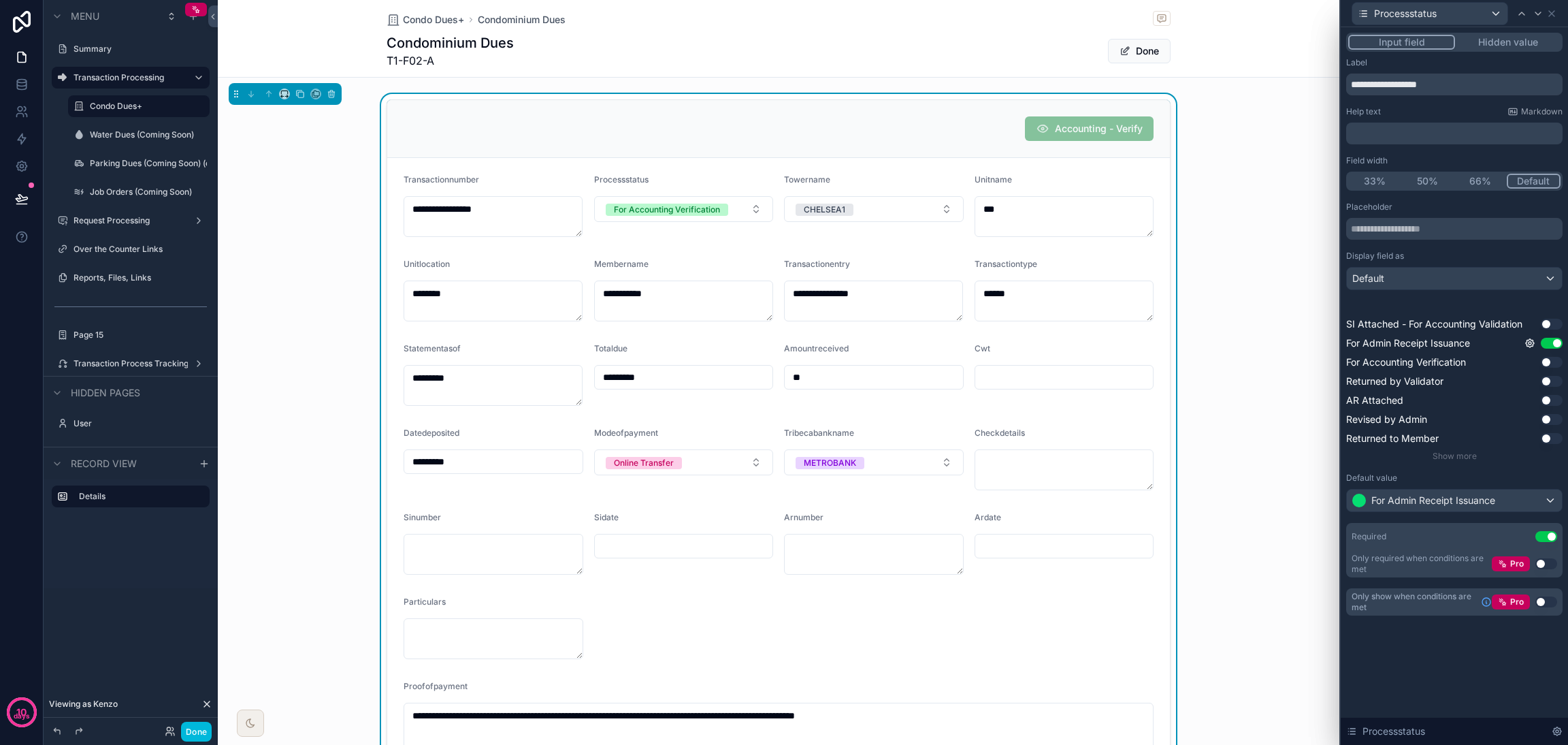
click at [1161, 42] on button "Hidden value" at bounding box center [1508, 42] width 105 height 15
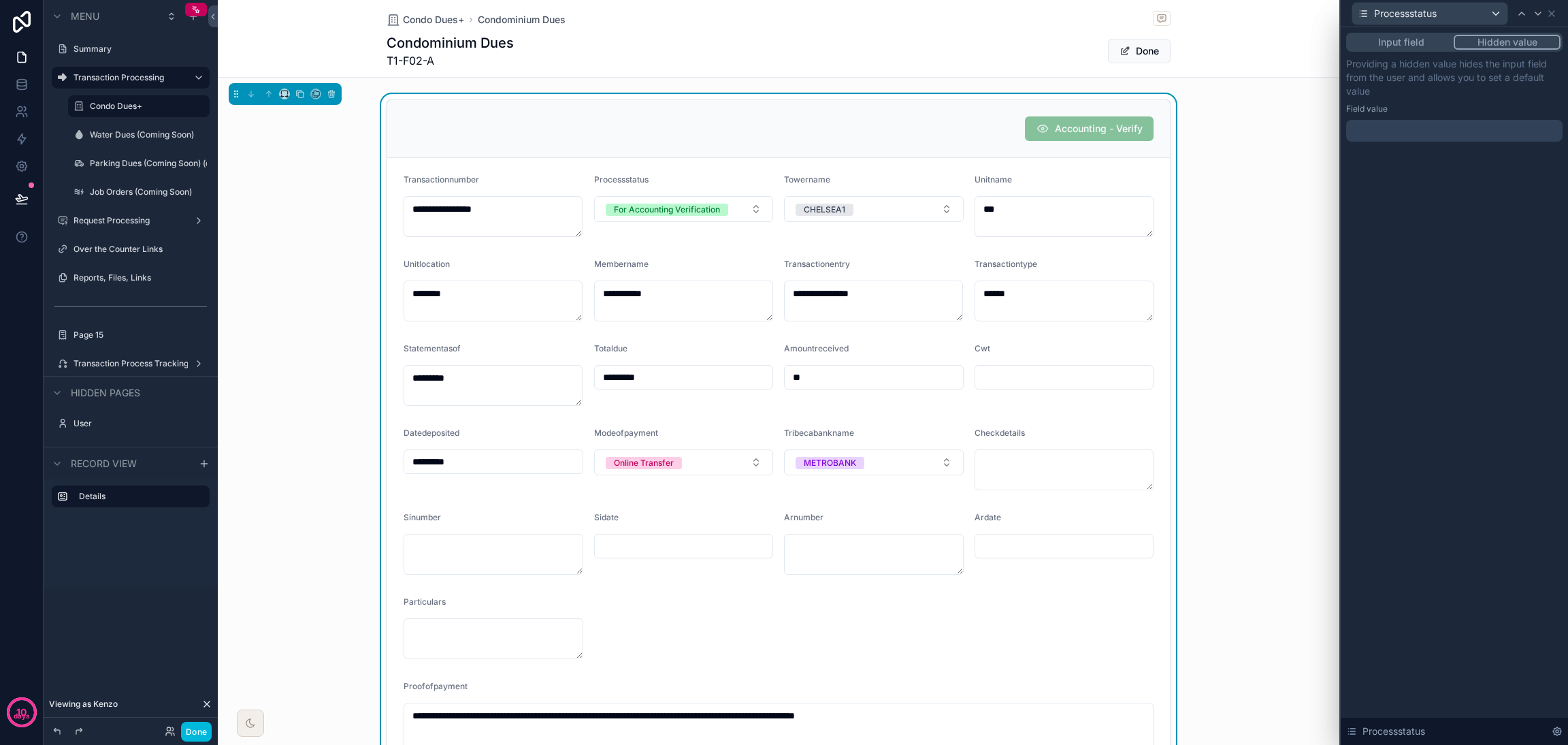
click at [1161, 135] on div at bounding box center [1454, 130] width 217 height 21
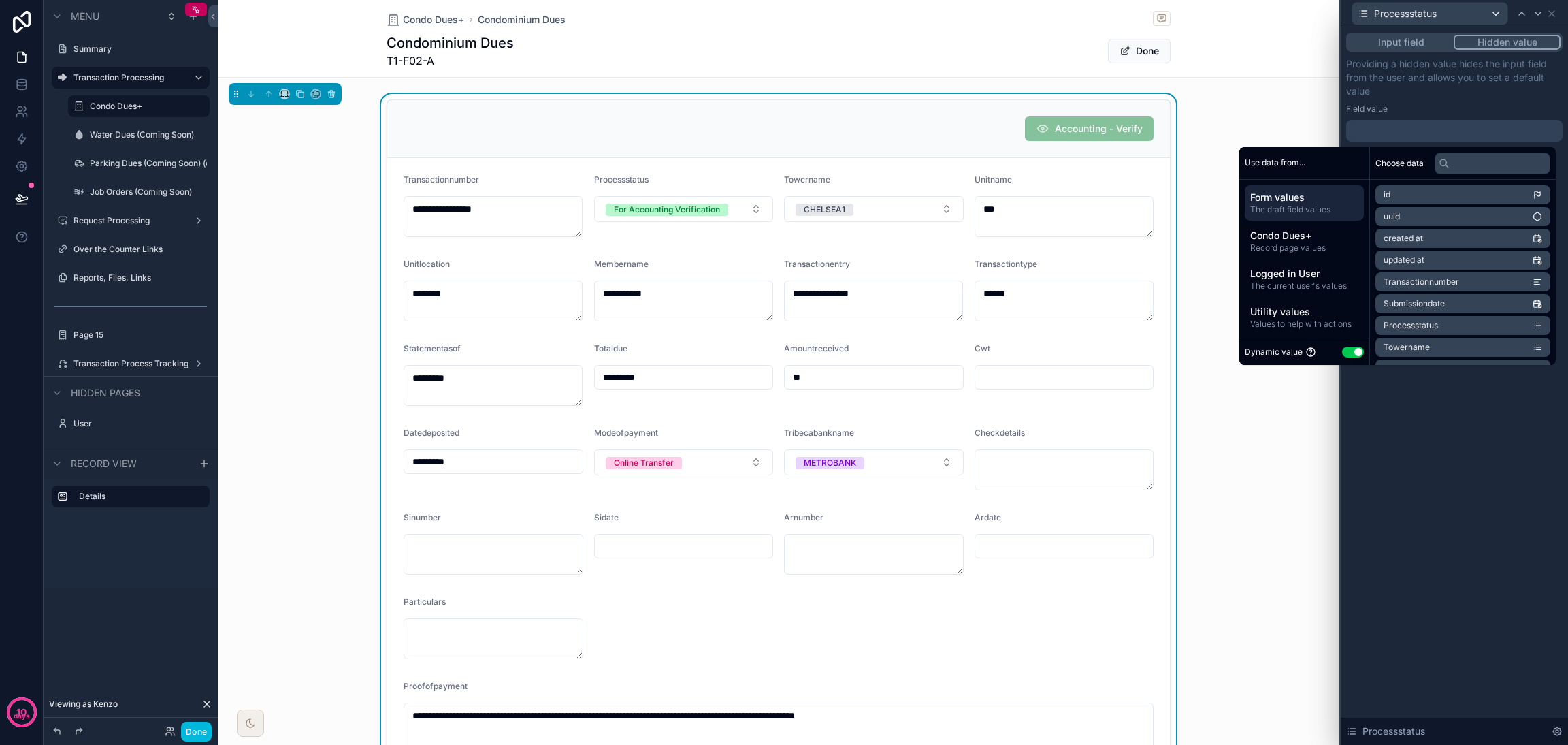
scroll to position [1, 0]
click at [1161, 350] on button "Use setting" at bounding box center [1352, 351] width 21 height 11
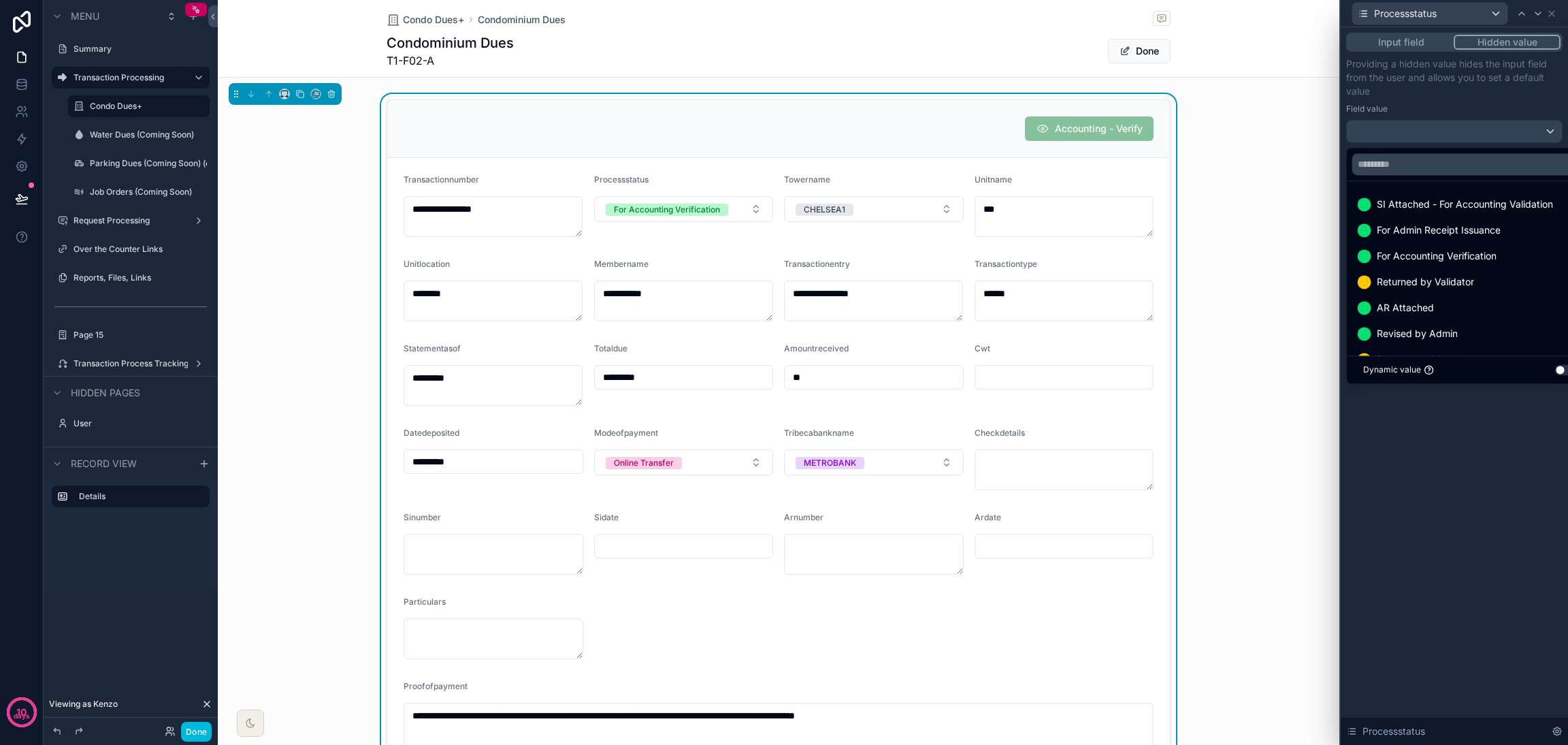
click at [1161, 228] on span "For Admin Receipt Issuance" at bounding box center [1438, 230] width 123 height 17
click at [1161, 441] on div "Input field Hidden value Providing a hidden value hides the input field from th…" at bounding box center [1454, 386] width 227 height 718
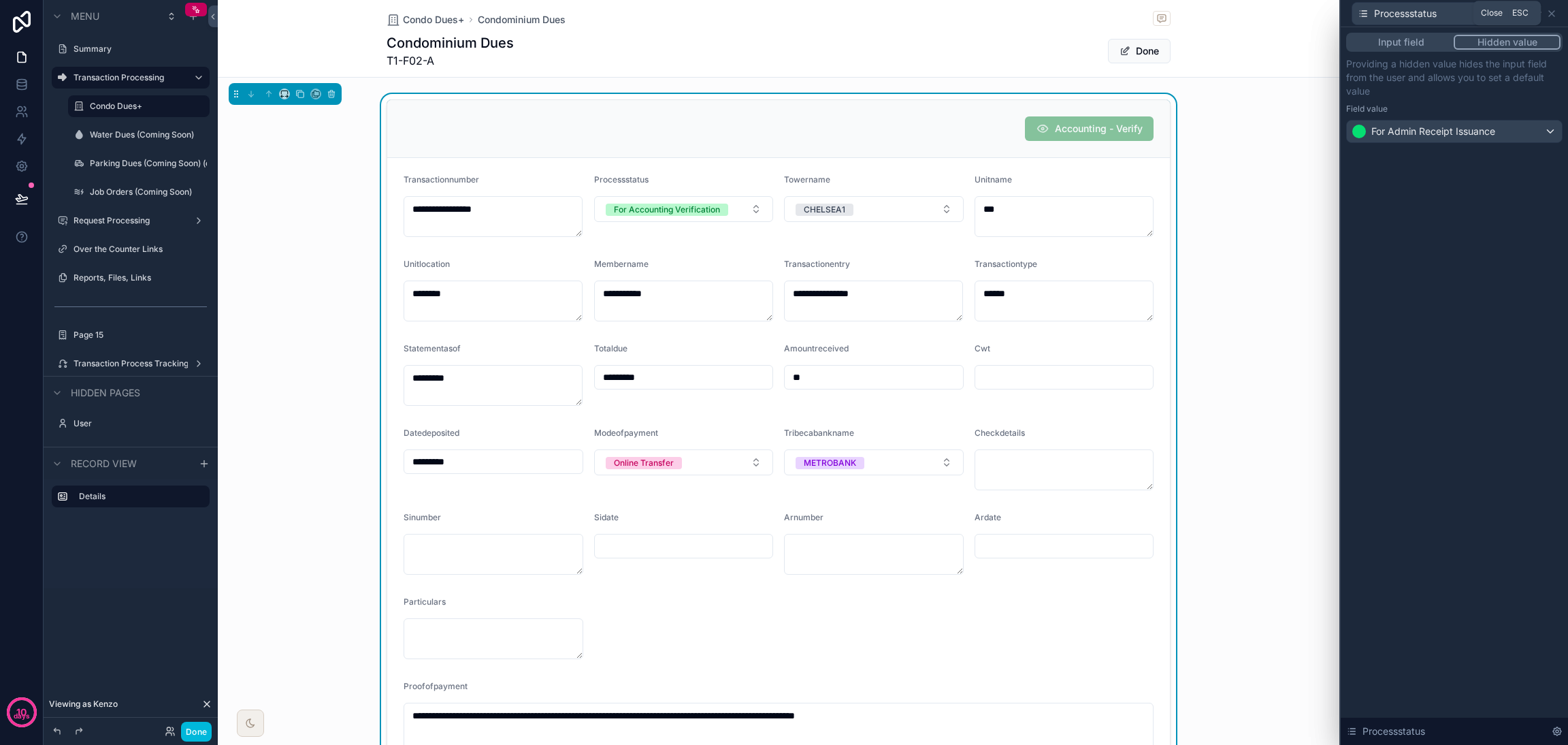
click at [1161, 13] on icon at bounding box center [1551, 14] width 6 height 6
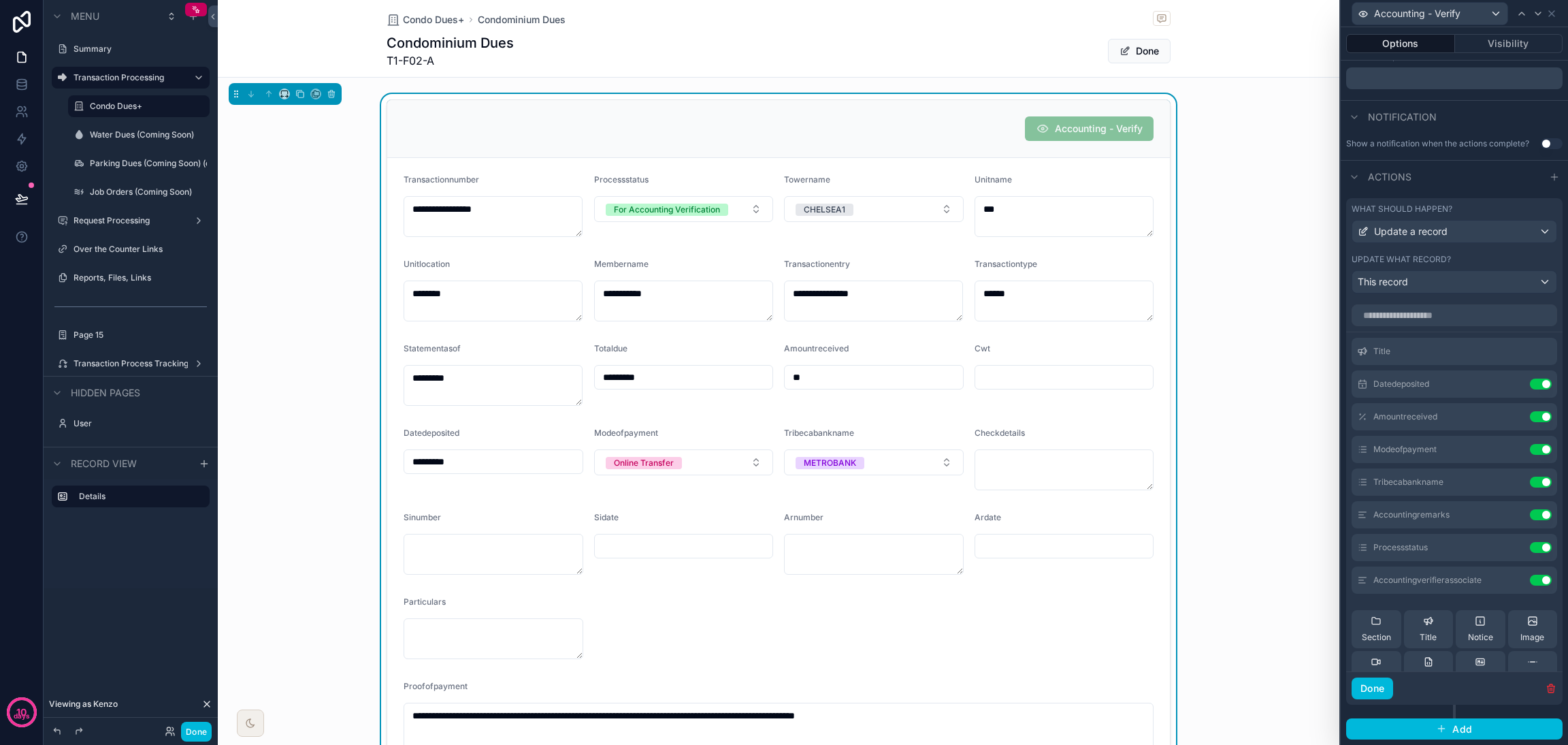
click at [0, 0] on icon at bounding box center [0, 0] width 0 height 0
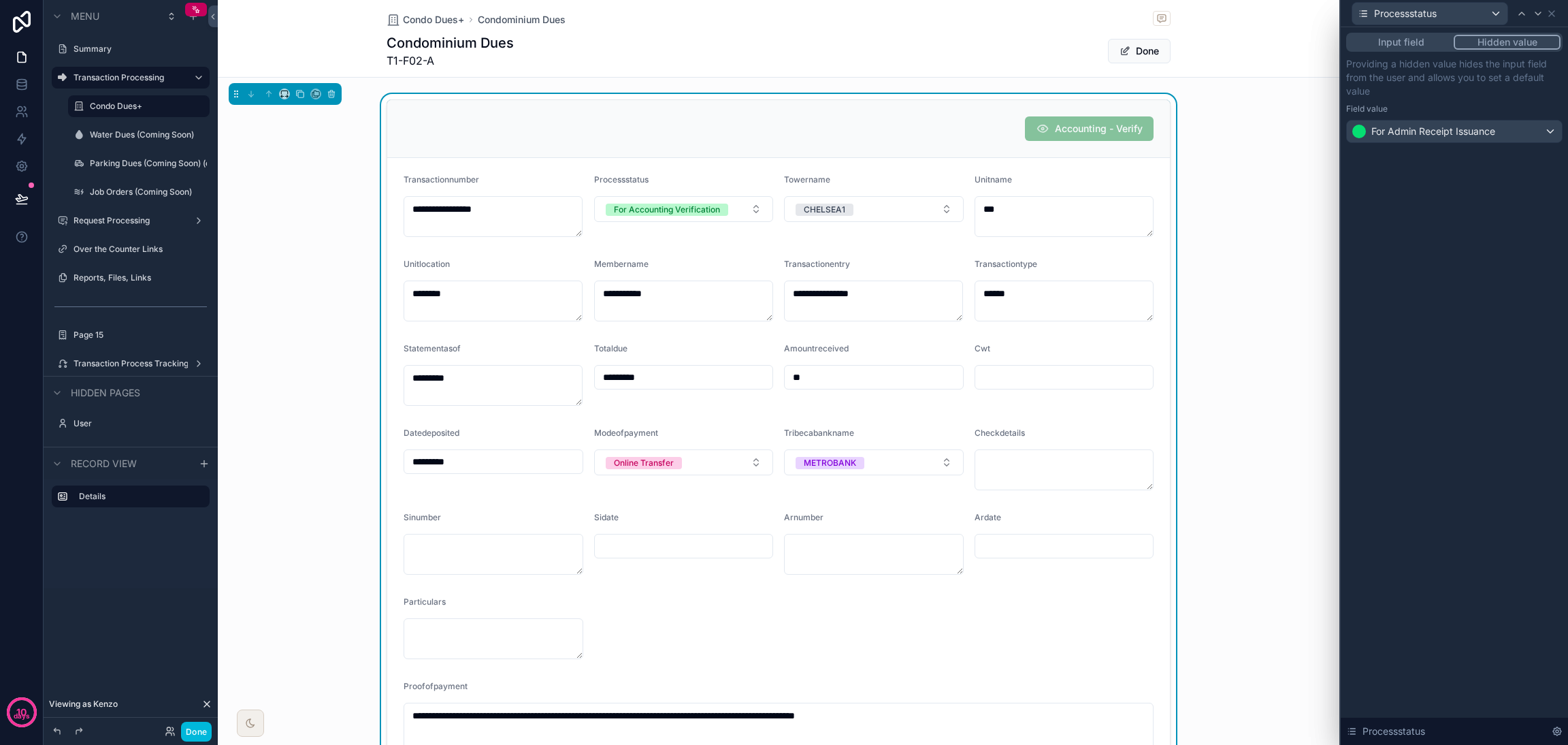
click at [1161, 45] on button "Input field" at bounding box center [1401, 42] width 105 height 15
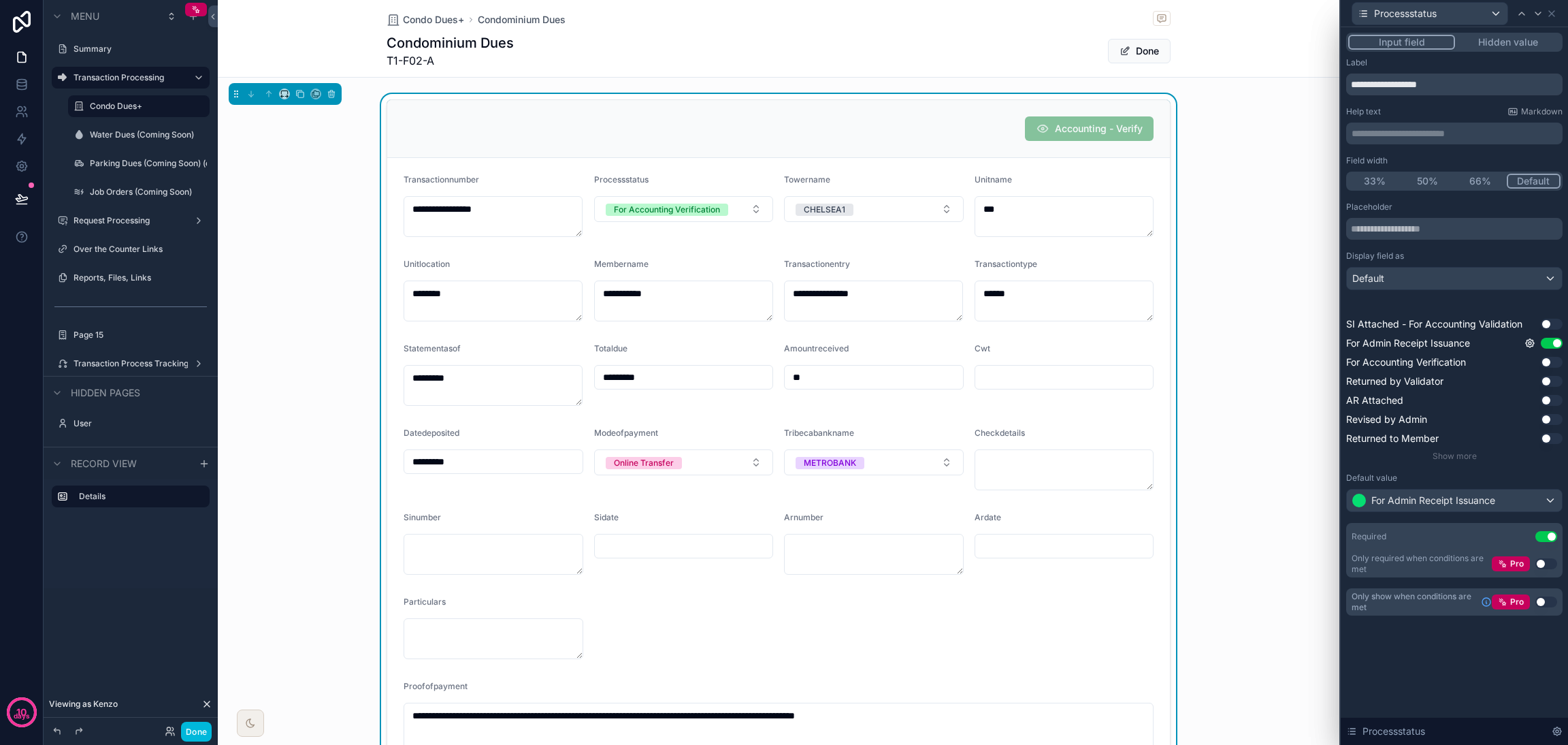
click at [1161, 40] on button "Hidden value" at bounding box center [1508, 42] width 105 height 15
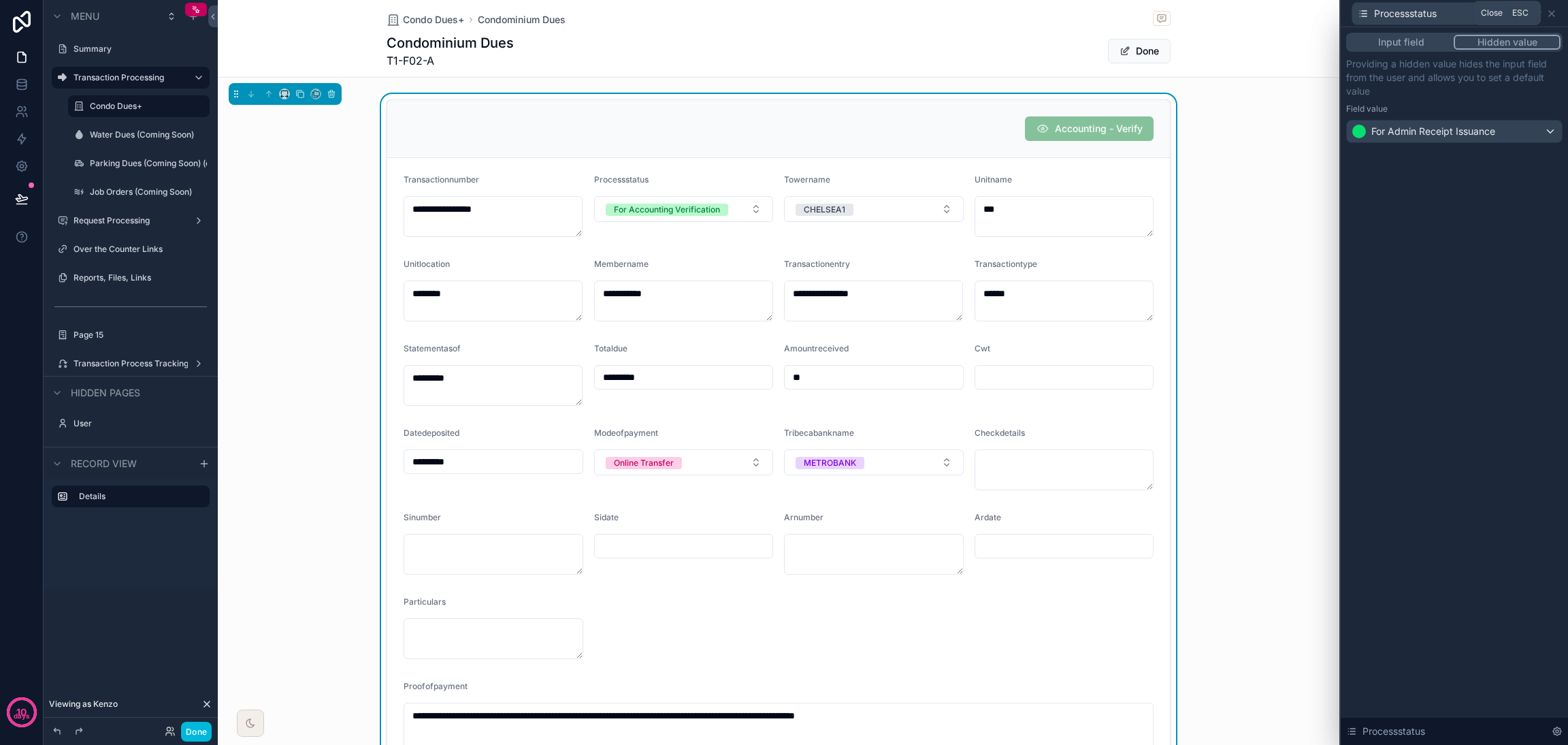
click at [1161, 10] on icon at bounding box center [1551, 13] width 11 height 11
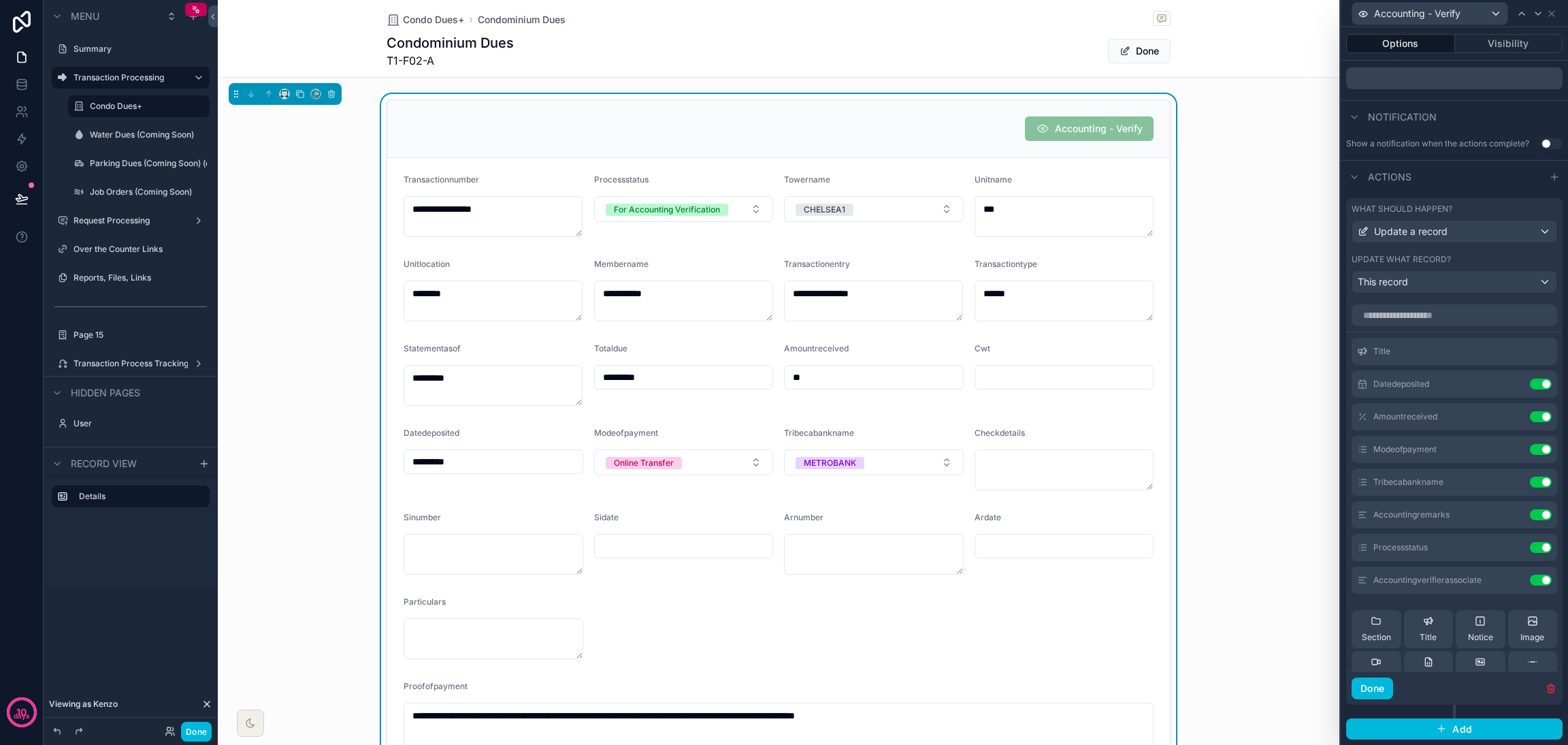
click at [190, 551] on button "Done" at bounding box center [195, 731] width 30 height 19
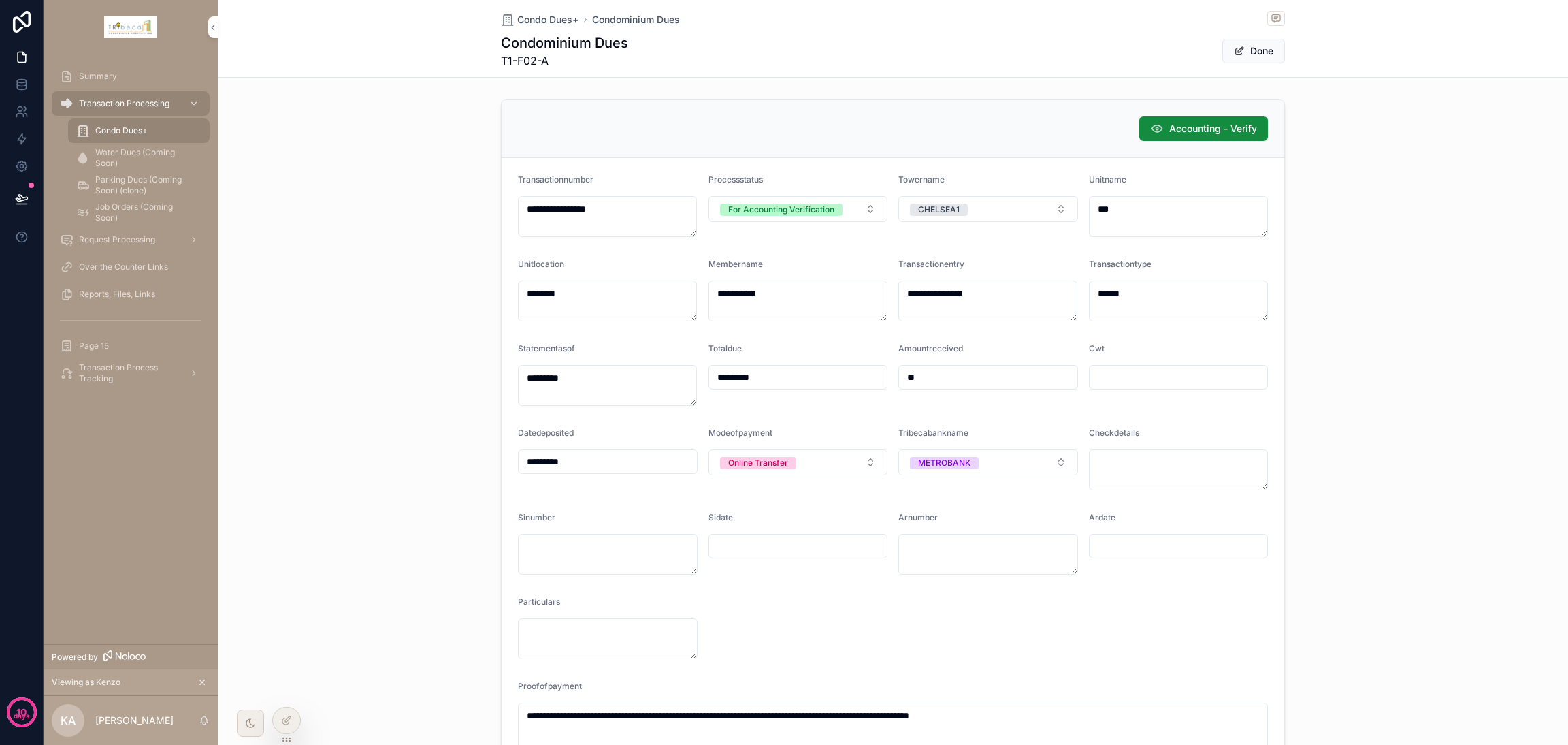
click at [1161, 57] on button "Done" at bounding box center [1253, 51] width 62 height 24
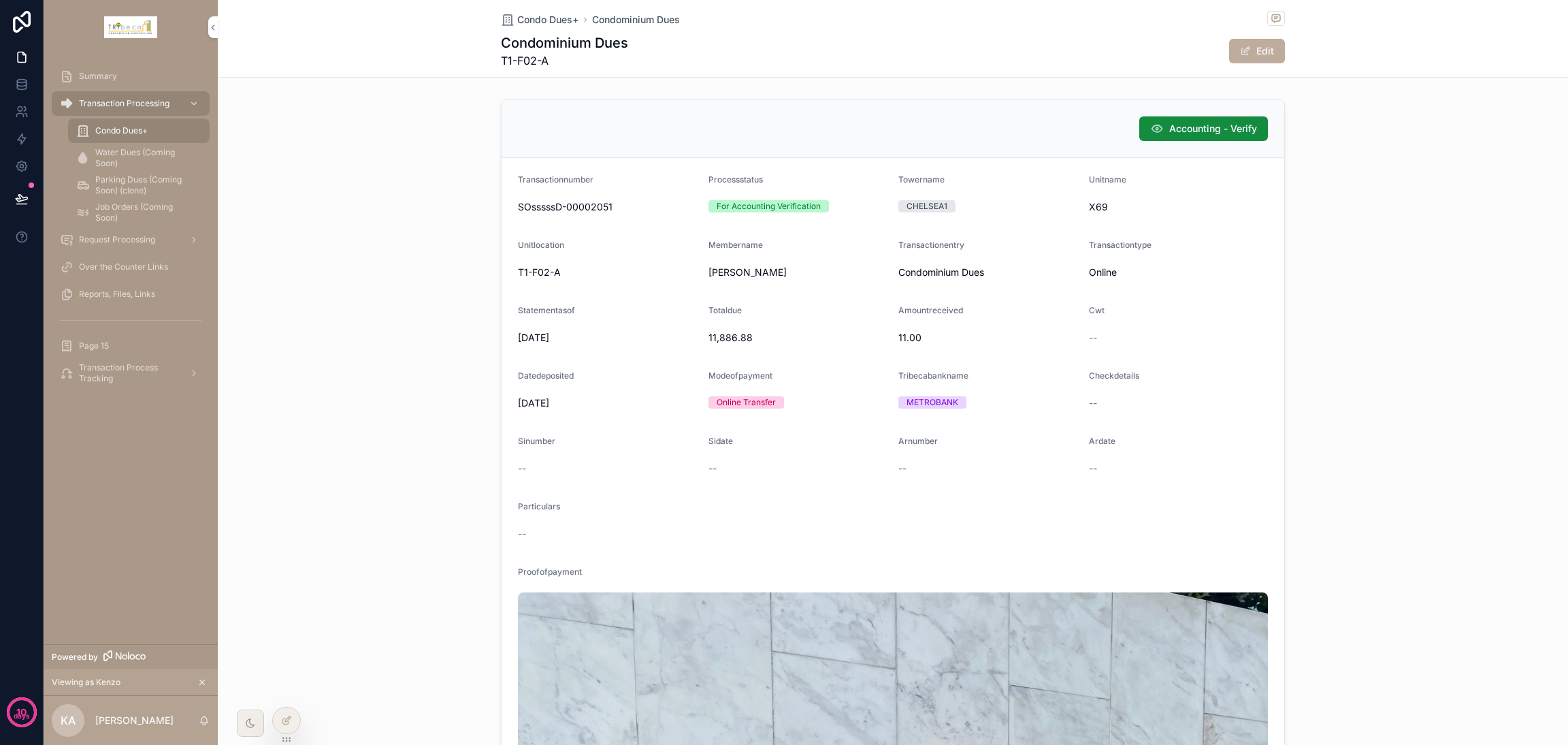
click at [1161, 128] on span "Accounting - Verify" at bounding box center [1213, 128] width 87 height 14
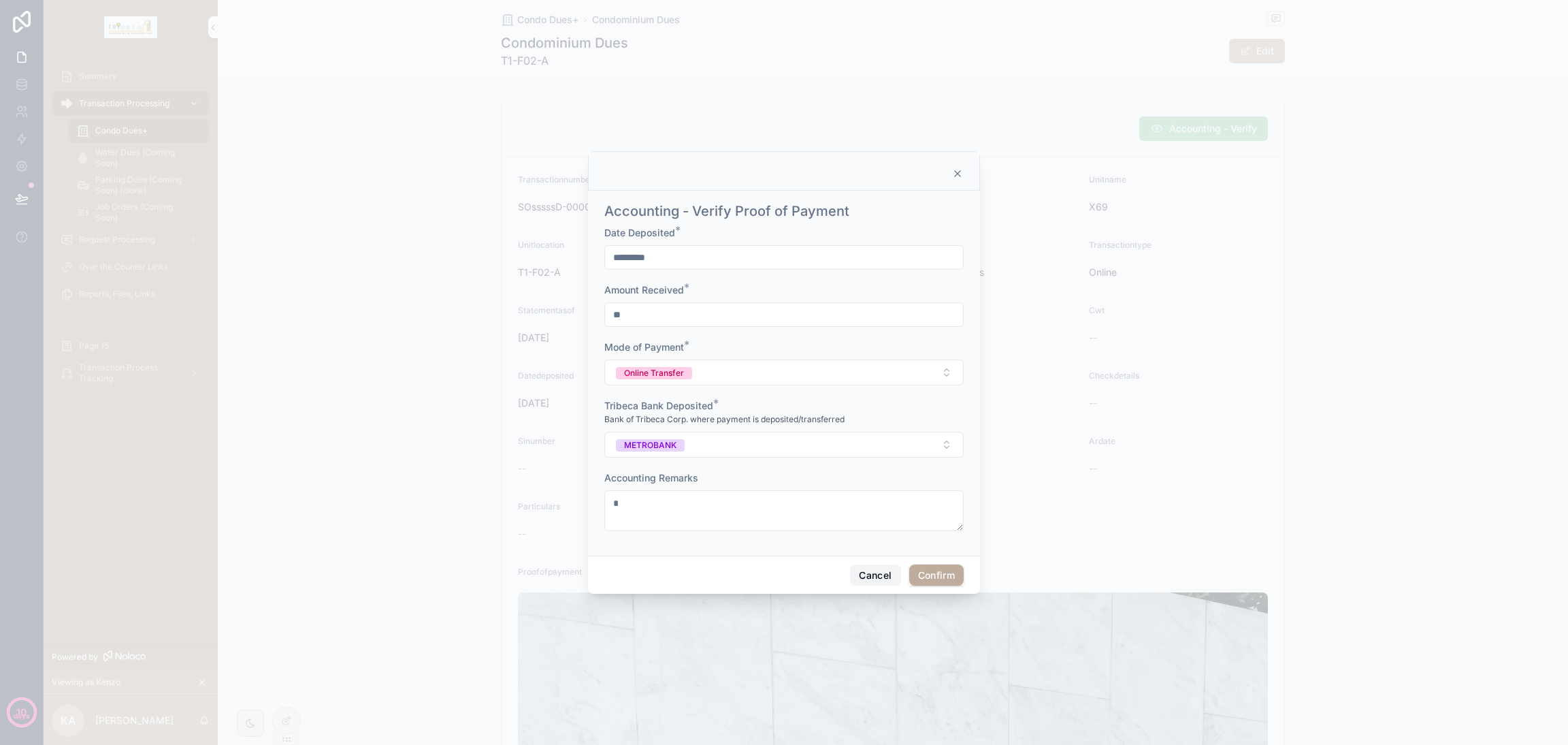
click at [874, 551] on button "Cancel" at bounding box center [875, 575] width 51 height 21
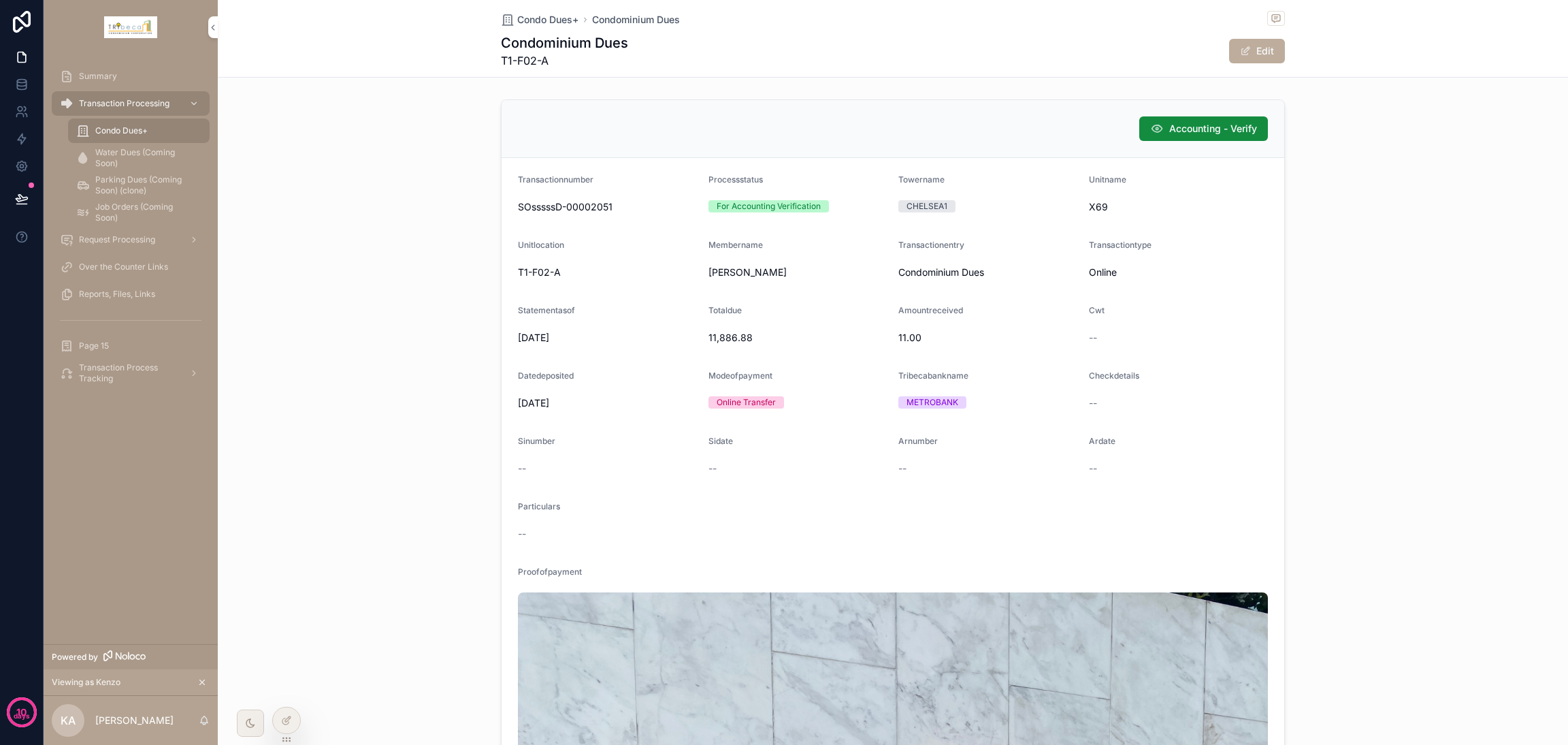
click at [0, 0] on icon at bounding box center [0, 0] width 0 height 0
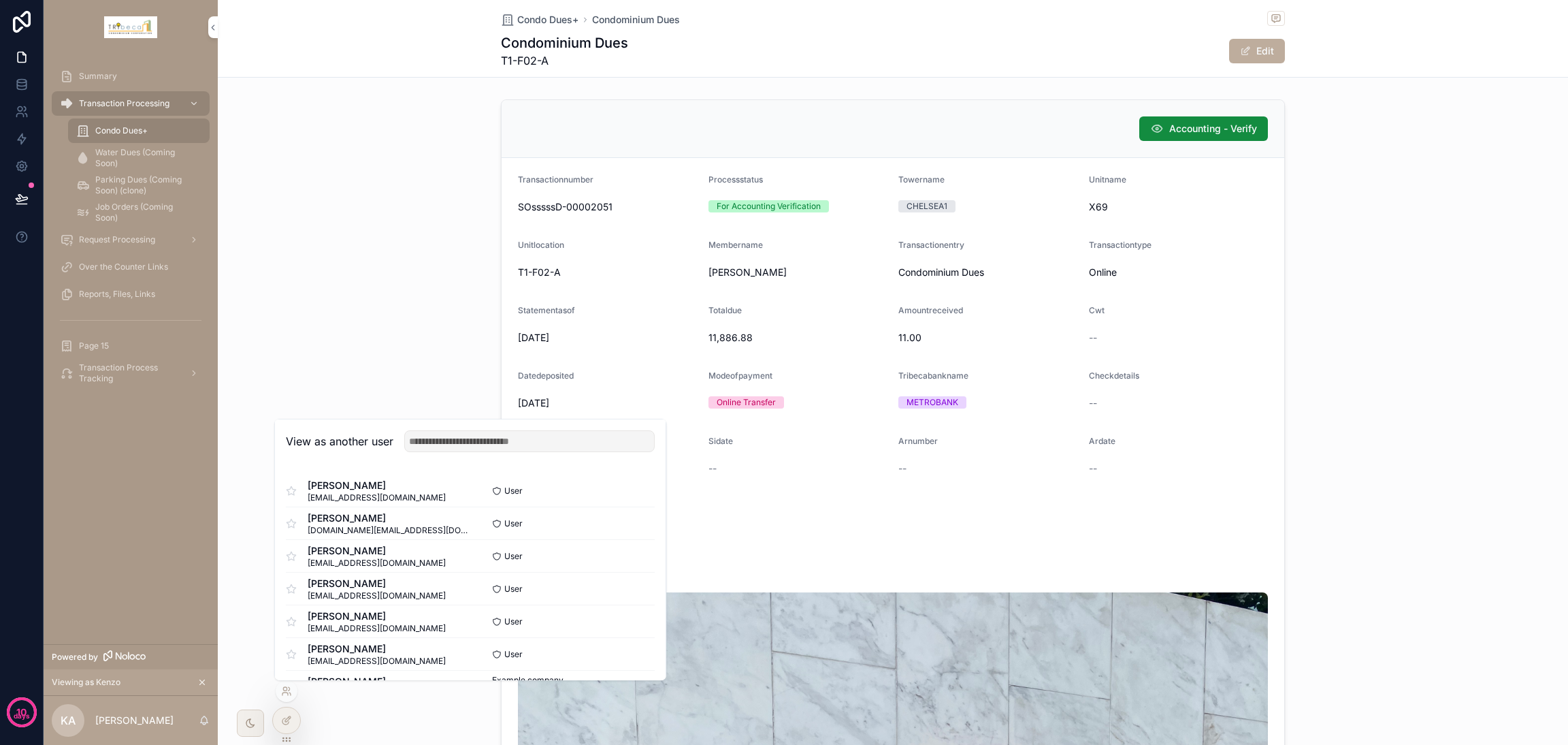
click at [0, 0] on button "Select" at bounding box center [0, 0] width 0 height 0
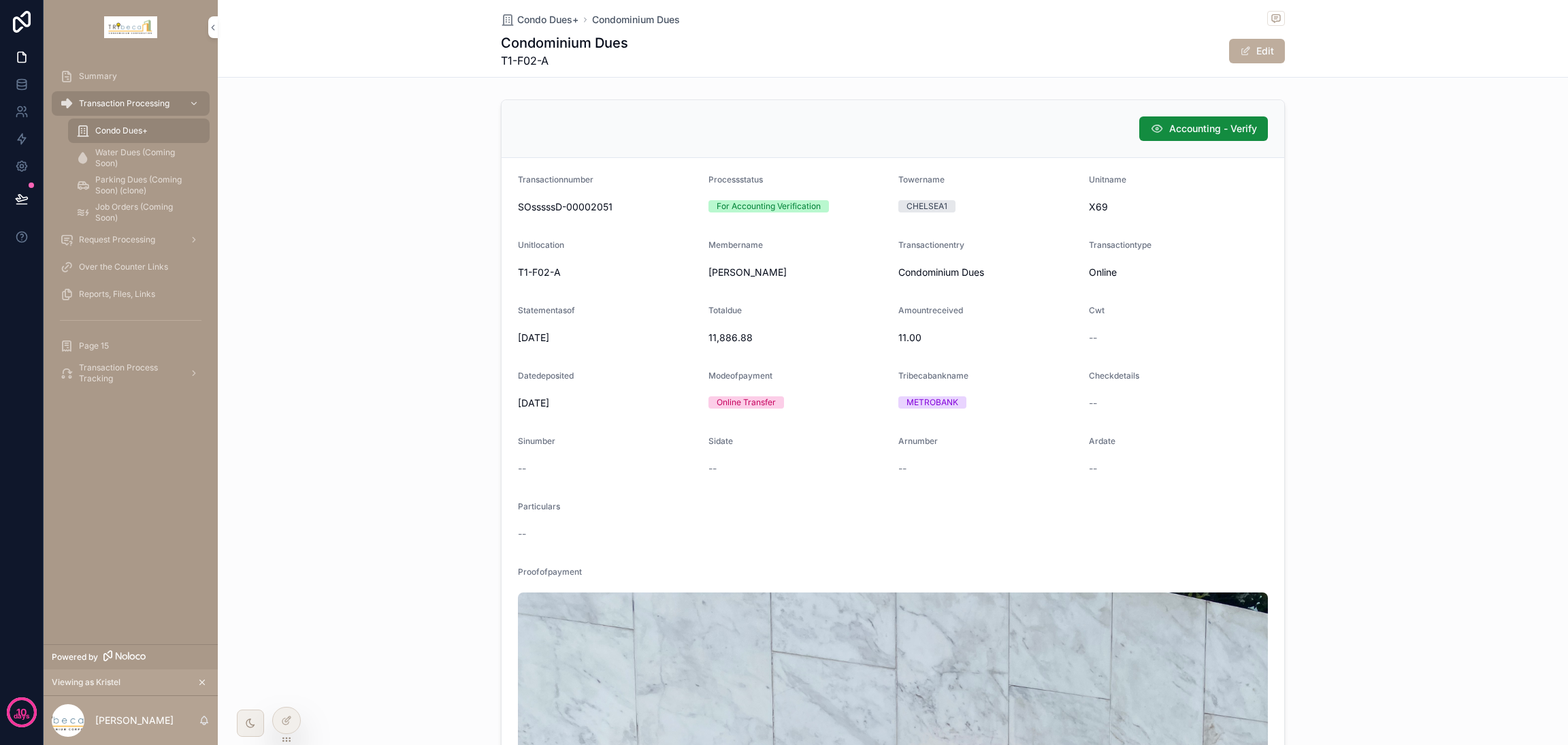
click at [1178, 134] on span "Accounting - Verify" at bounding box center [1213, 128] width 87 height 14
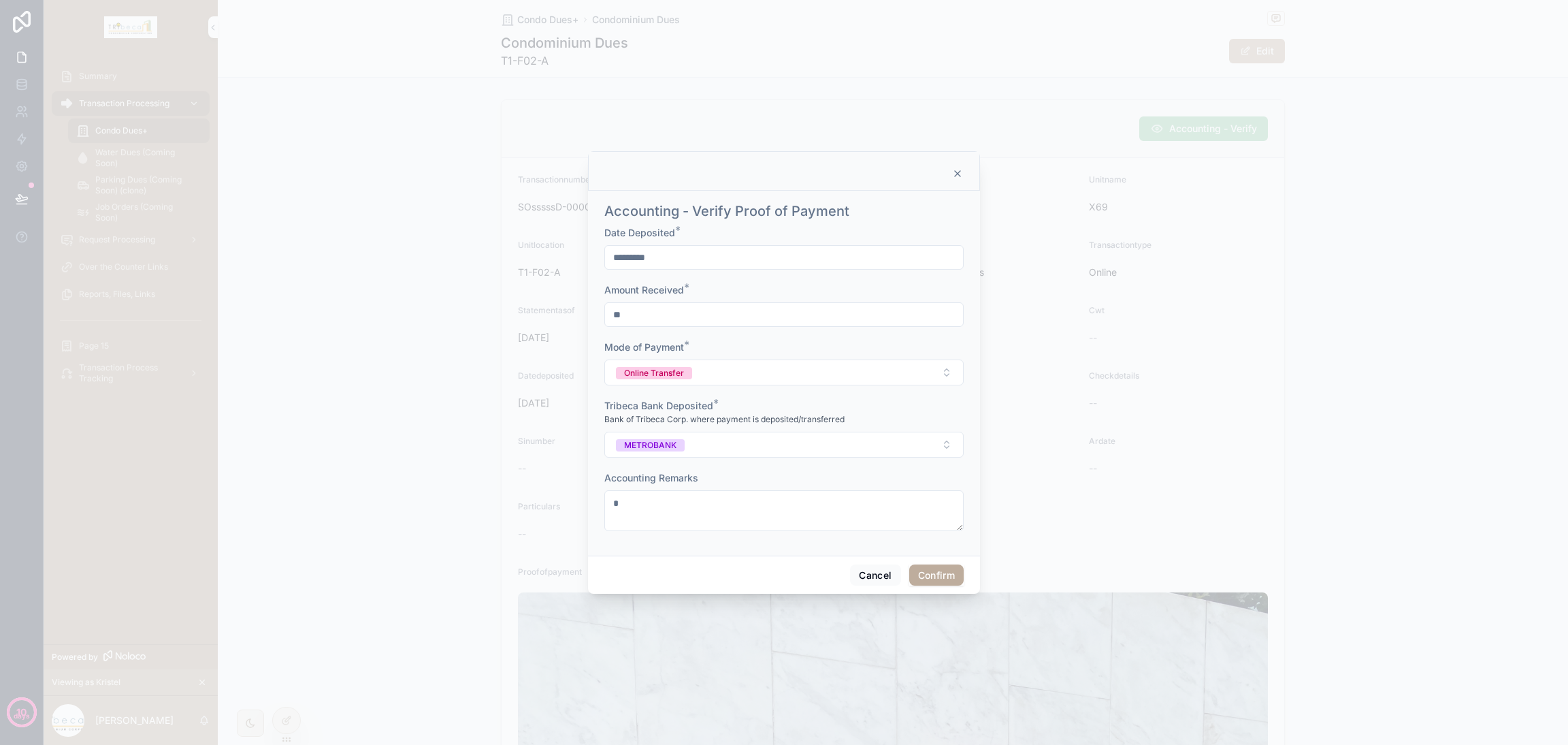
click at [929, 577] on button "Confirm" at bounding box center [936, 575] width 54 height 21
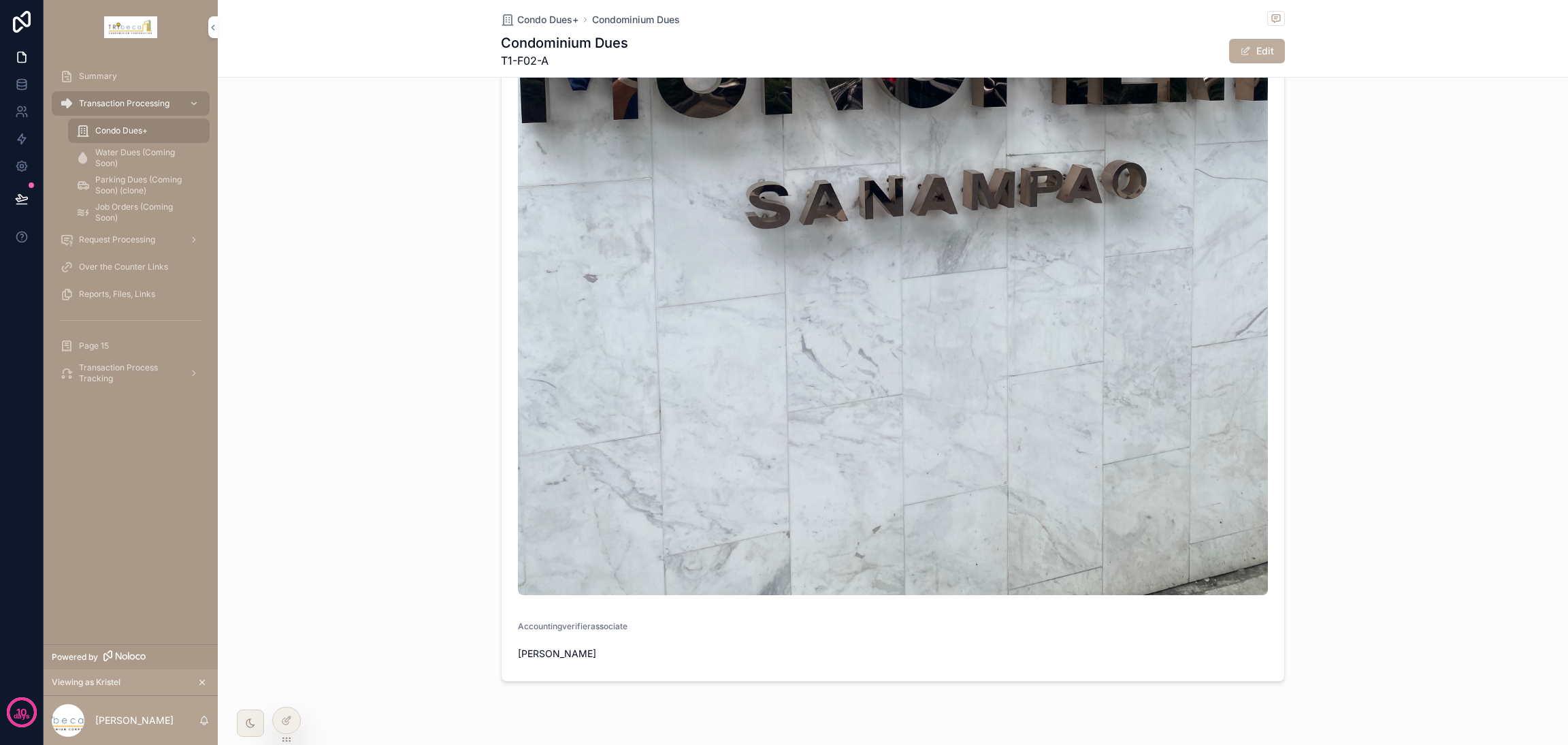
scroll to position [1003, 0]
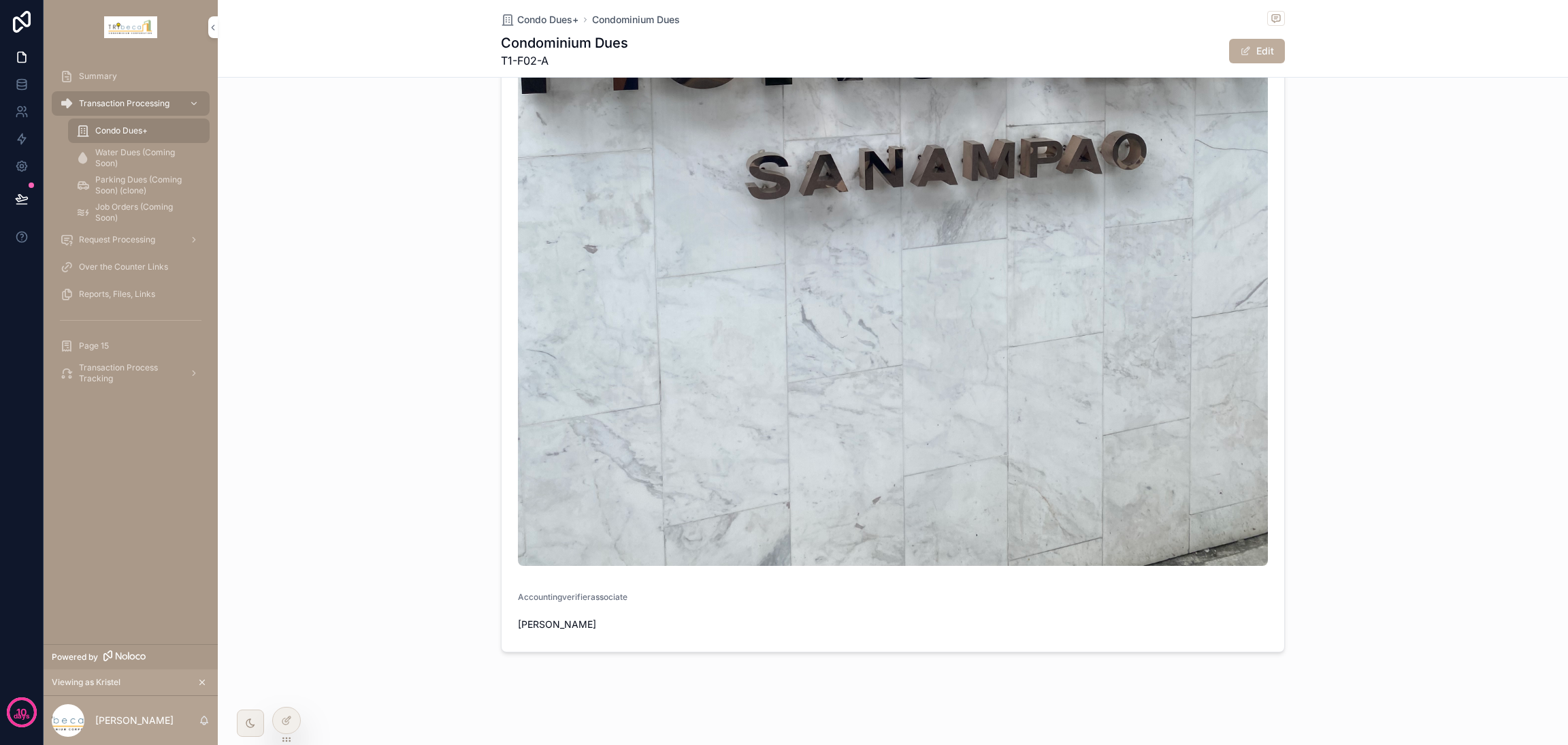
click at [298, 719] on div at bounding box center [287, 720] width 27 height 26
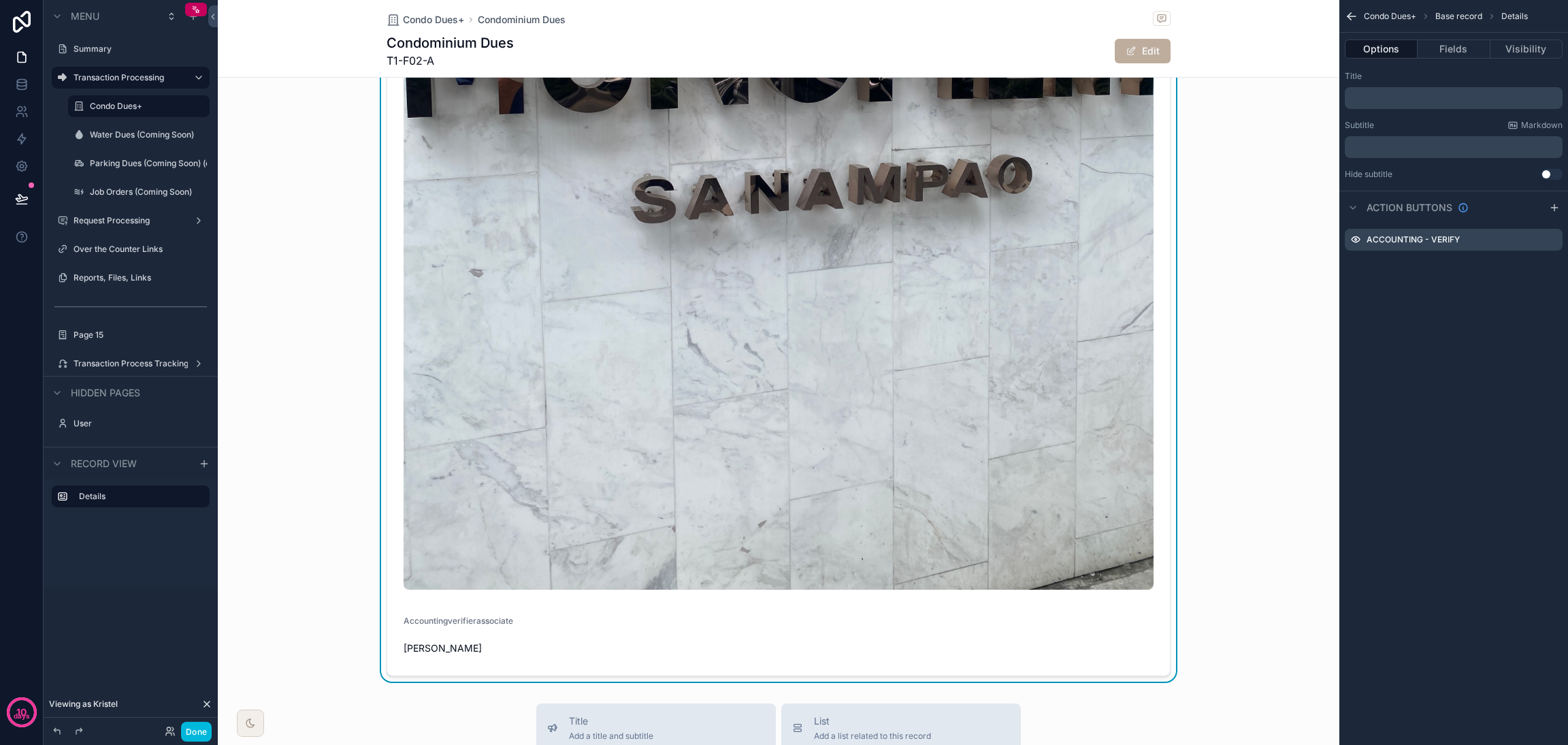
click at [0, 0] on icon "scrollable content" at bounding box center [0, 0] width 0 height 0
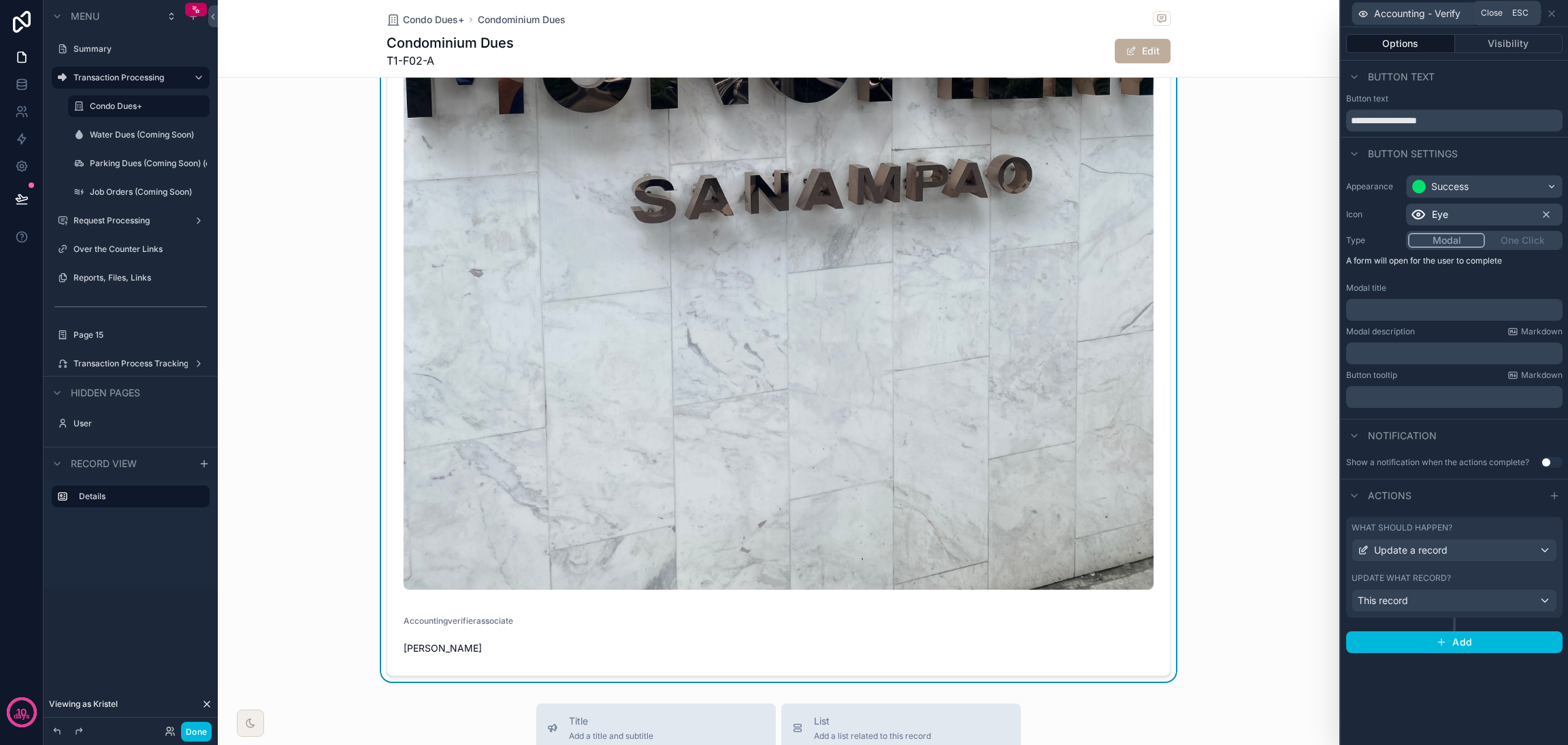
click at [1552, 15] on icon at bounding box center [1551, 13] width 11 height 11
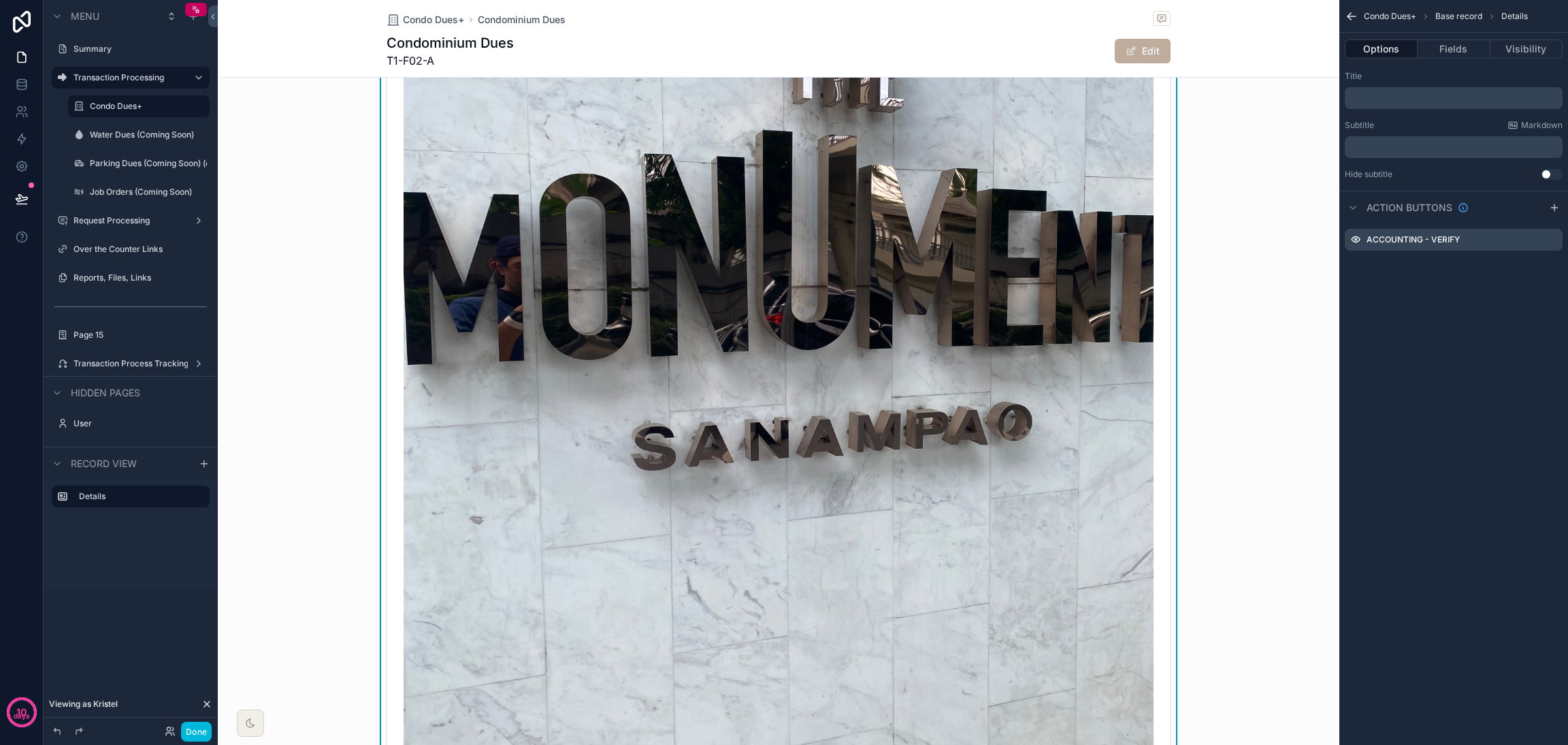
scroll to position [594, 0]
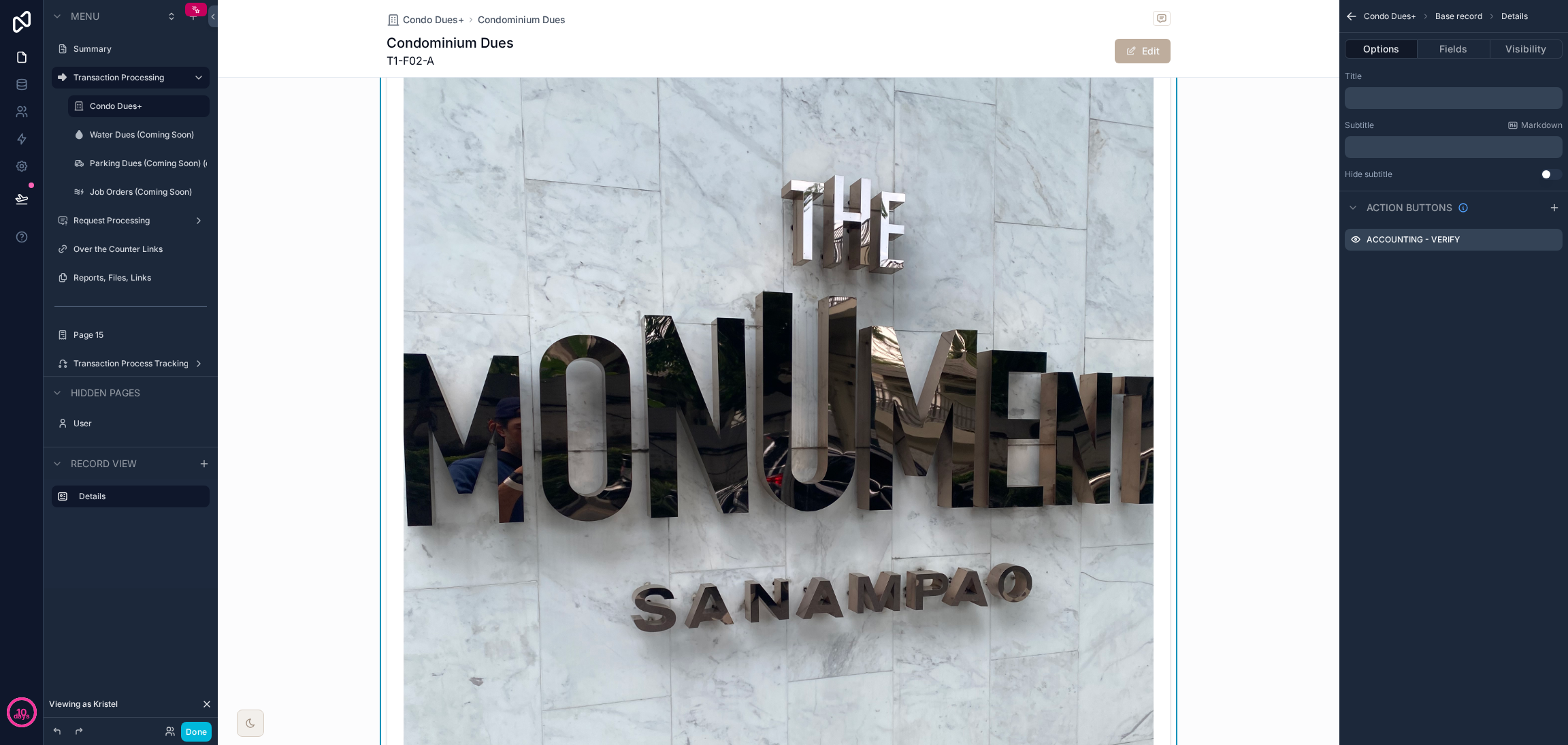
click at [1438, 47] on button "Fields" at bounding box center [1453, 50] width 72 height 19
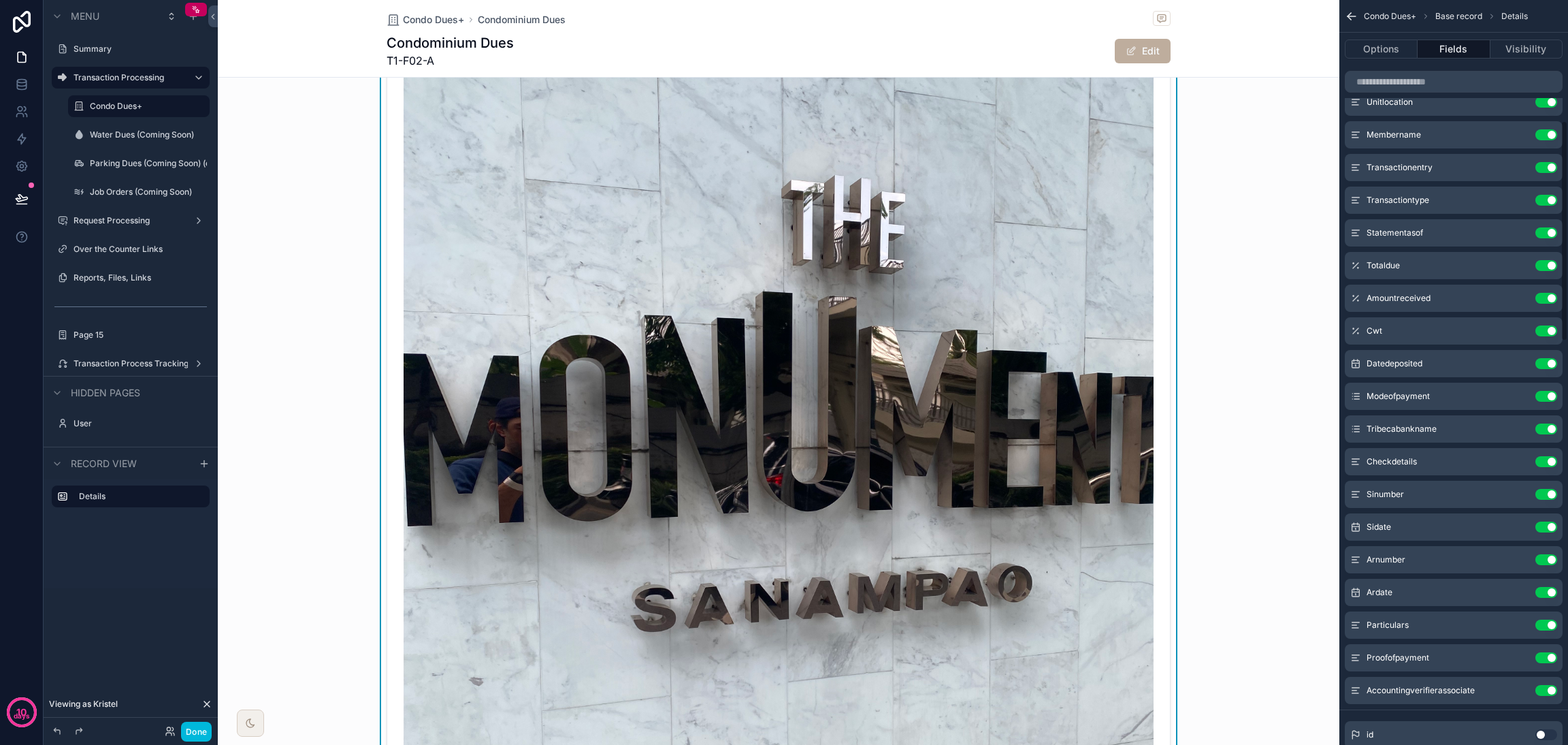
scroll to position [408, 0]
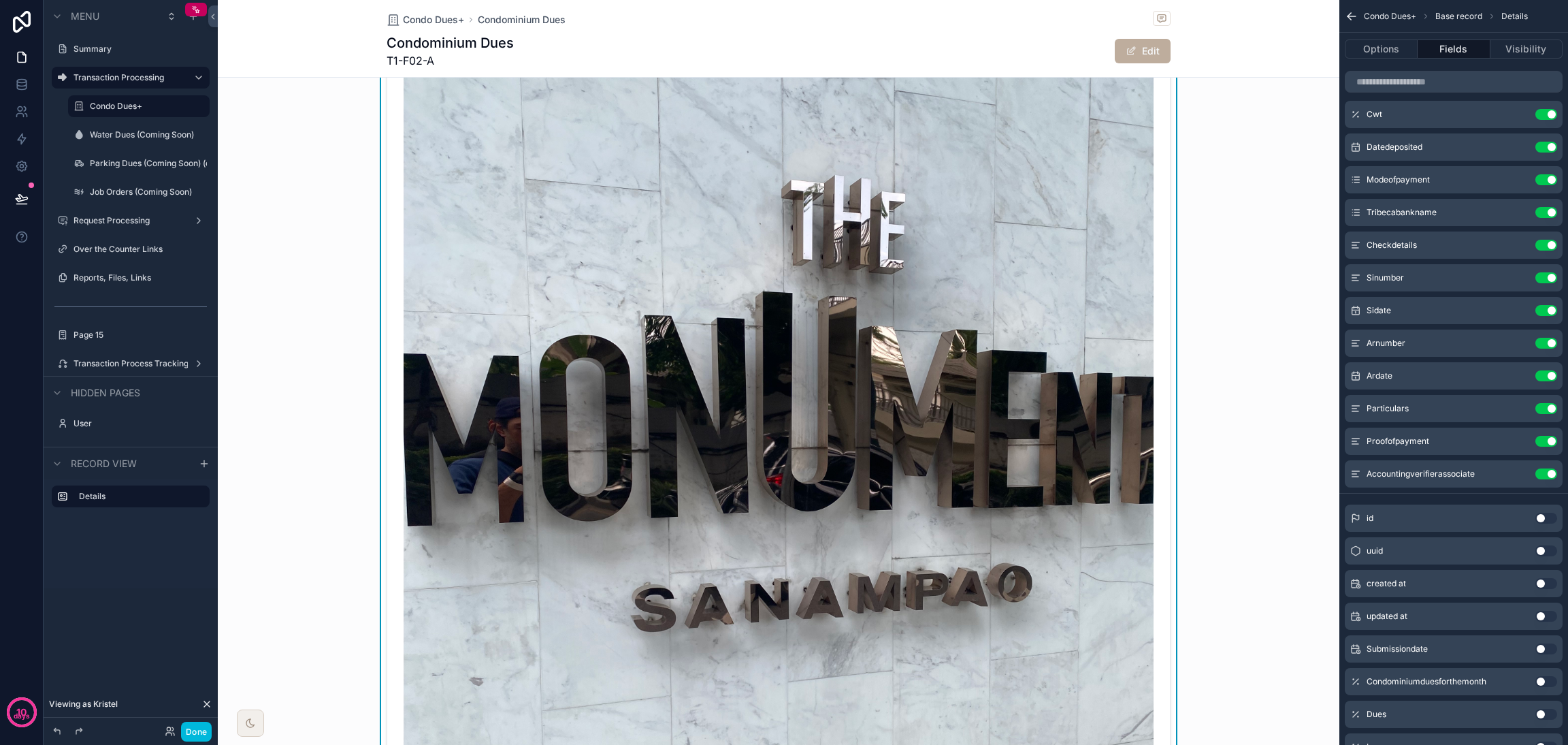
click at [0, 0] on icon "scrollable content" at bounding box center [0, 0] width 0 height 0
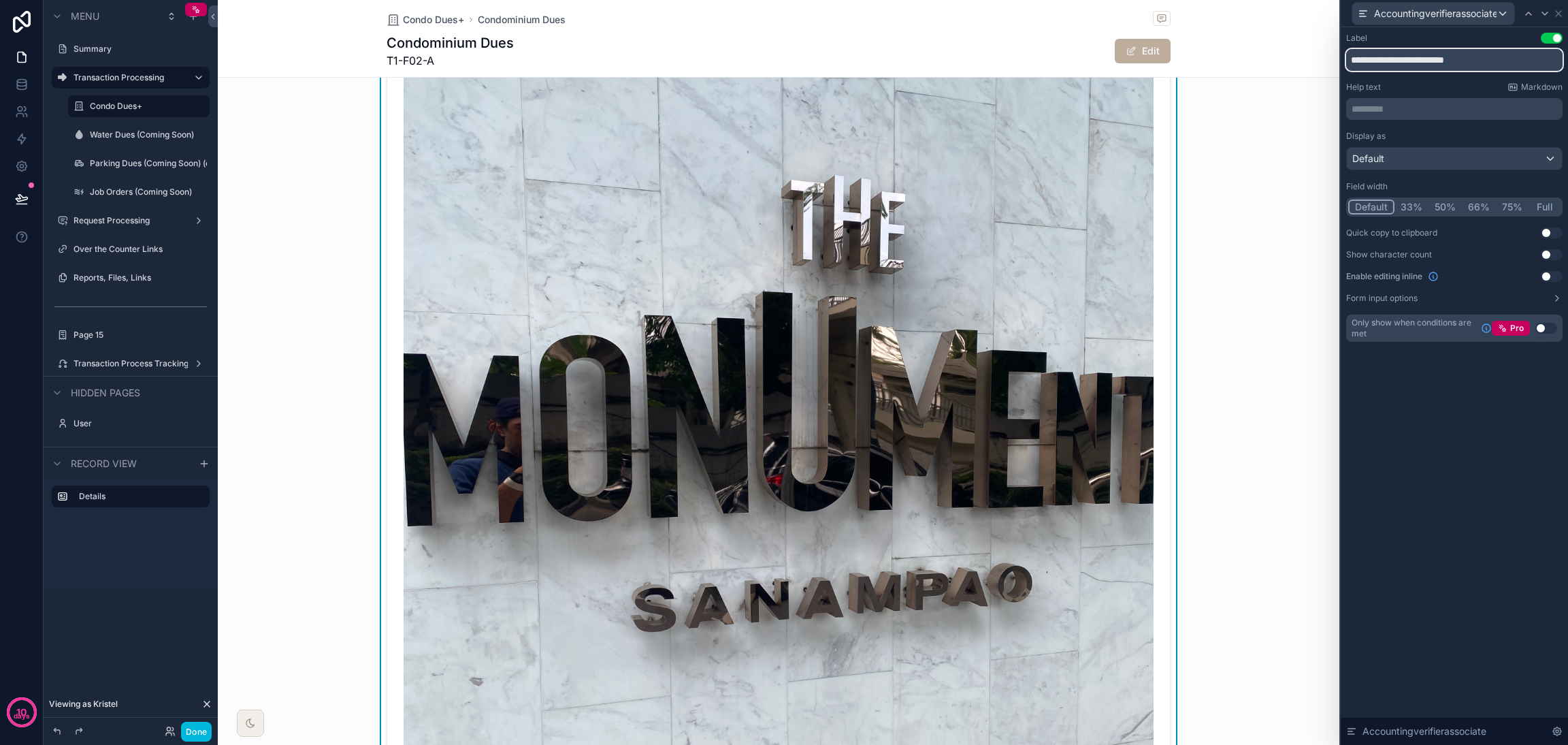
click at [1418, 62] on input "**********" at bounding box center [1454, 59] width 217 height 21
type input "**********"
click at [1558, 17] on icon at bounding box center [1557, 13] width 11 height 11
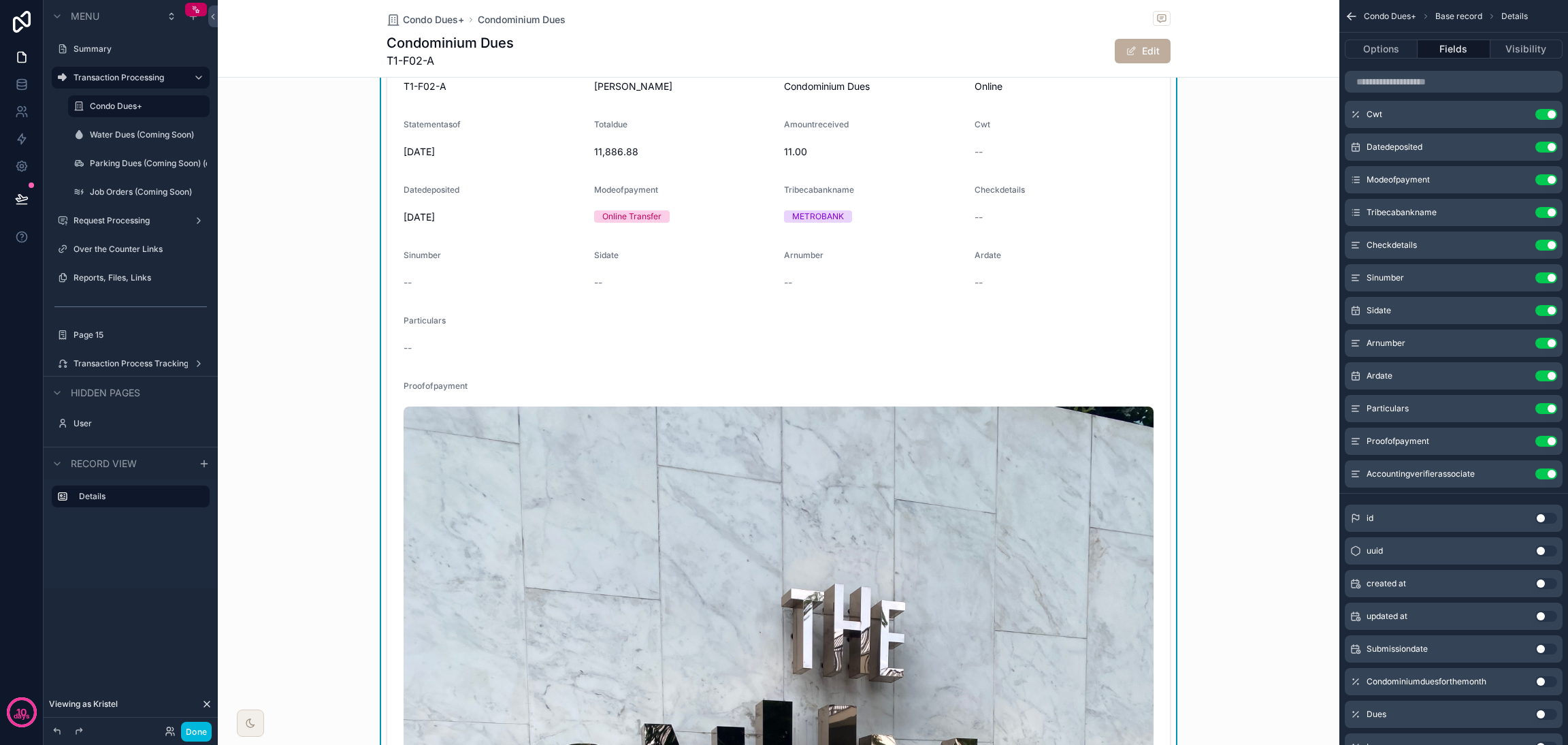
scroll to position [0, 0]
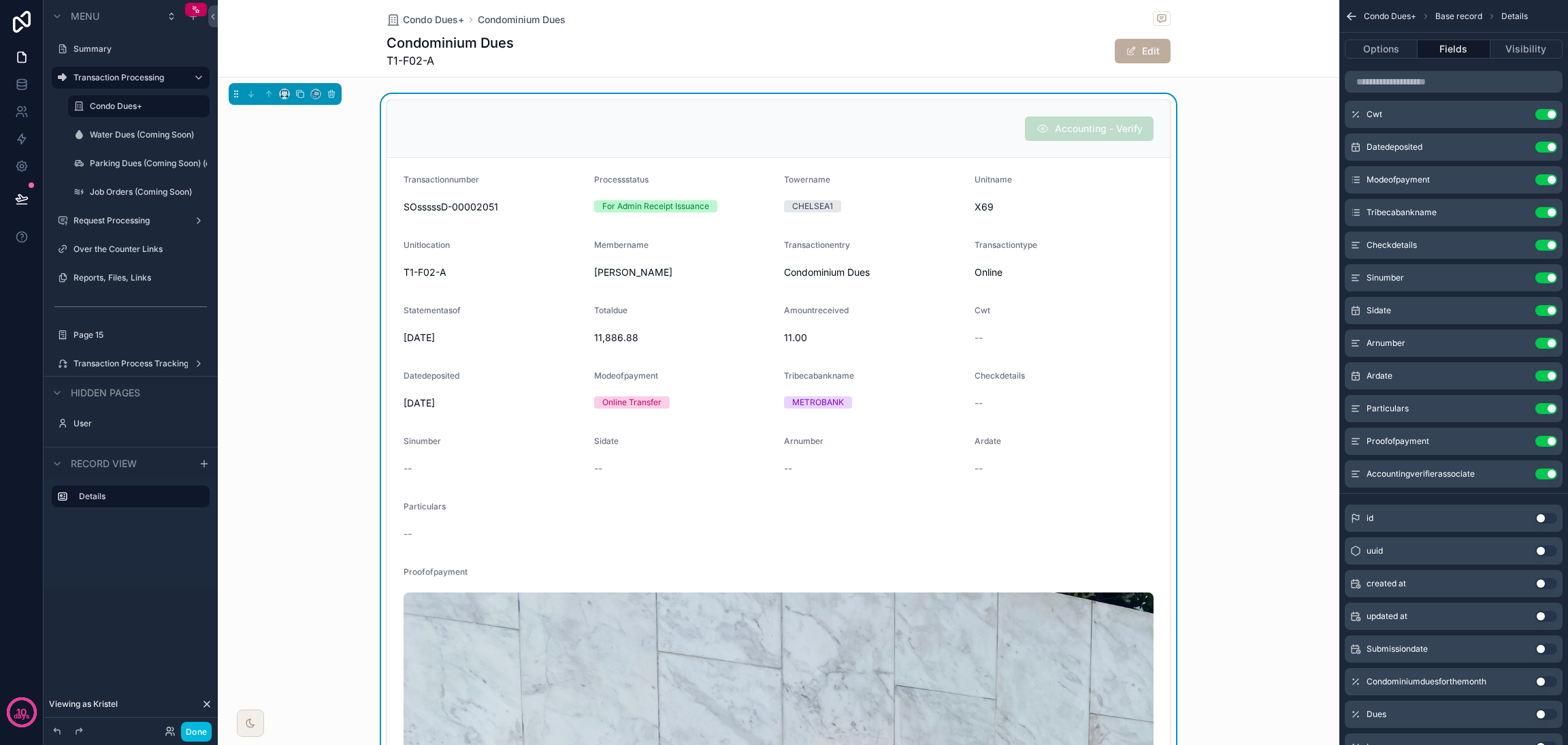
click at [1371, 54] on button "Options" at bounding box center [1380, 50] width 73 height 19
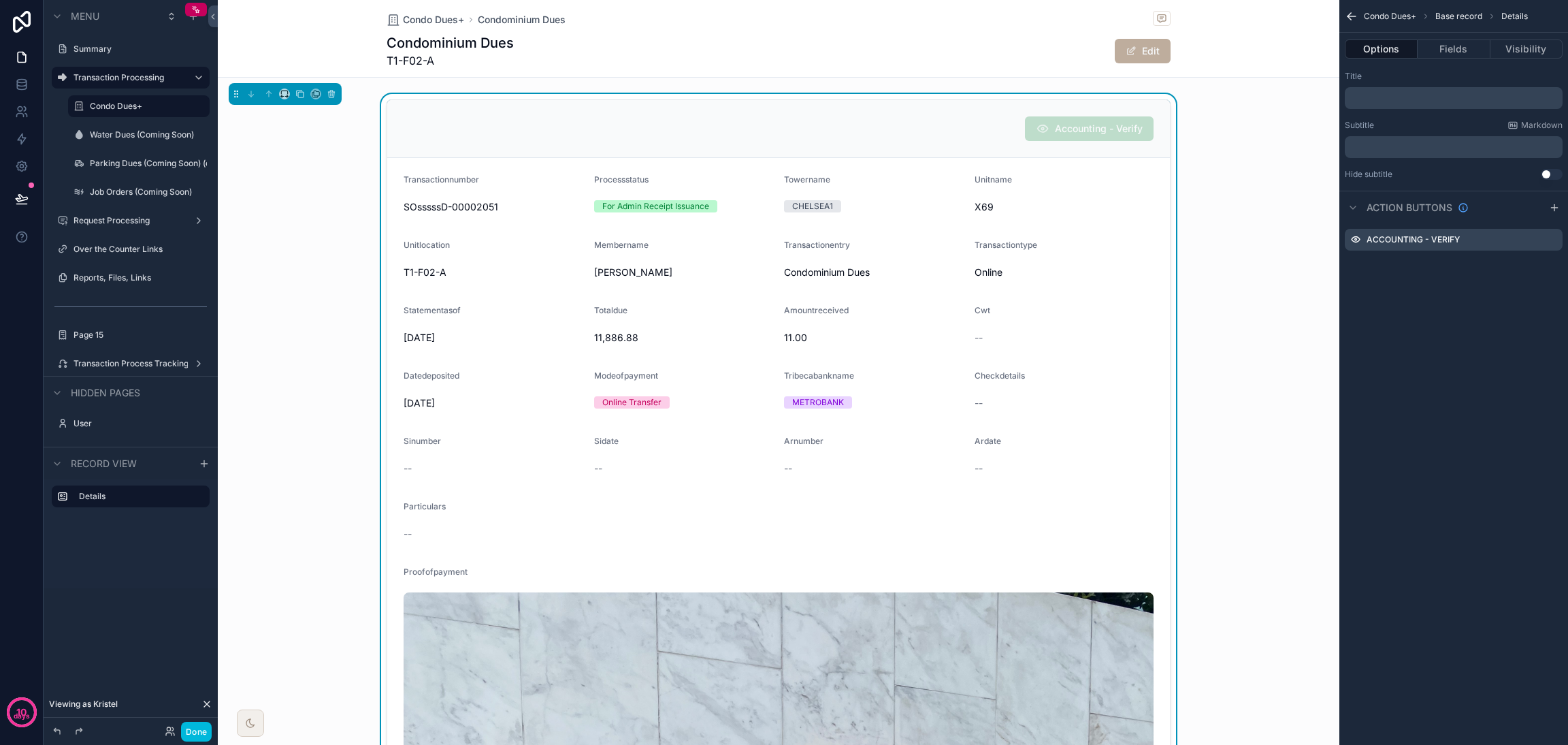
click at [0, 0] on icon "scrollable content" at bounding box center [0, 0] width 0 height 0
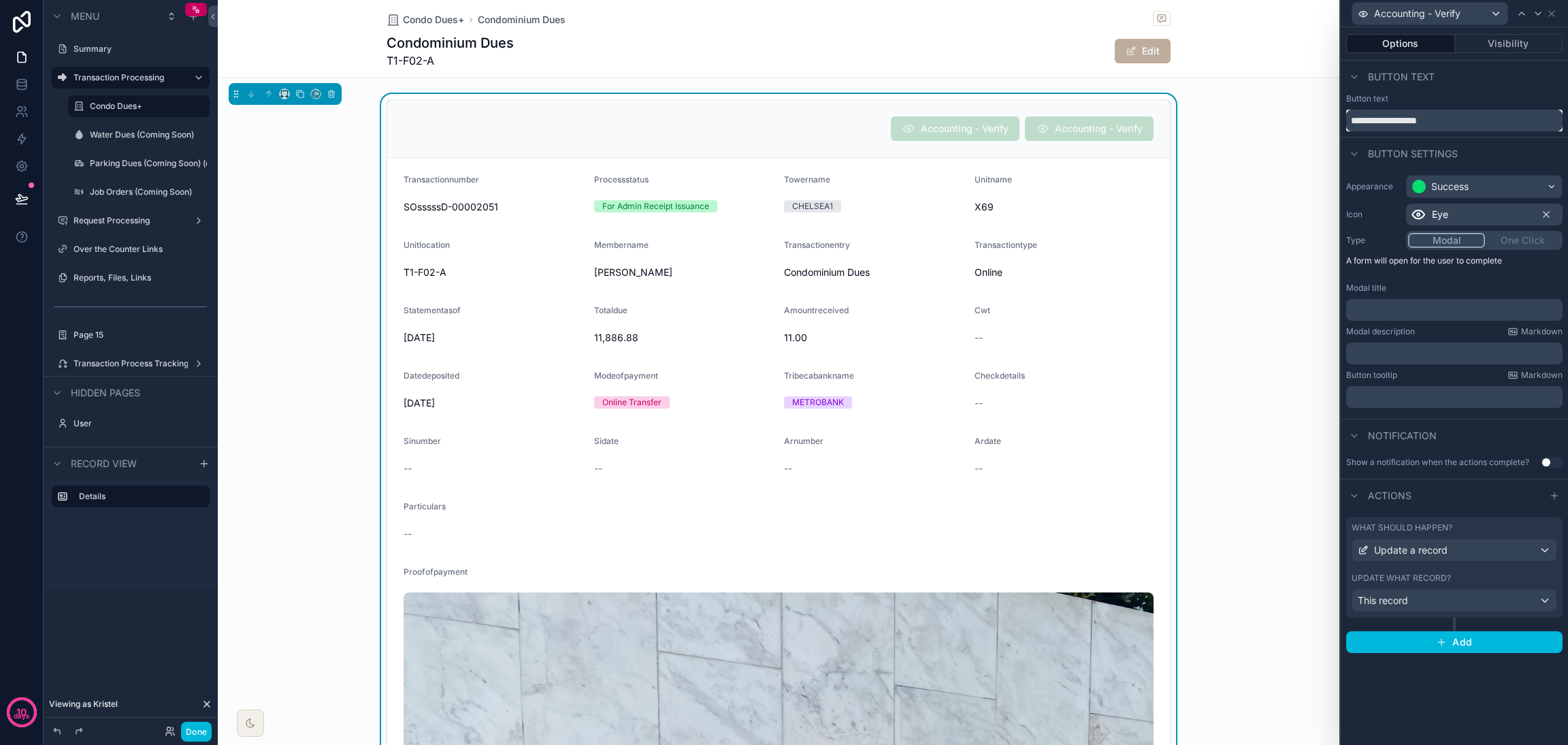
drag, startPoint x: 1413, startPoint y: 122, endPoint x: 1481, endPoint y: 125, distance: 68.1
click at [1481, 125] on input "**********" at bounding box center [1454, 121] width 217 height 21
type input "**********"
click at [1492, 554] on div "Update a record" at bounding box center [1454, 550] width 204 height 21
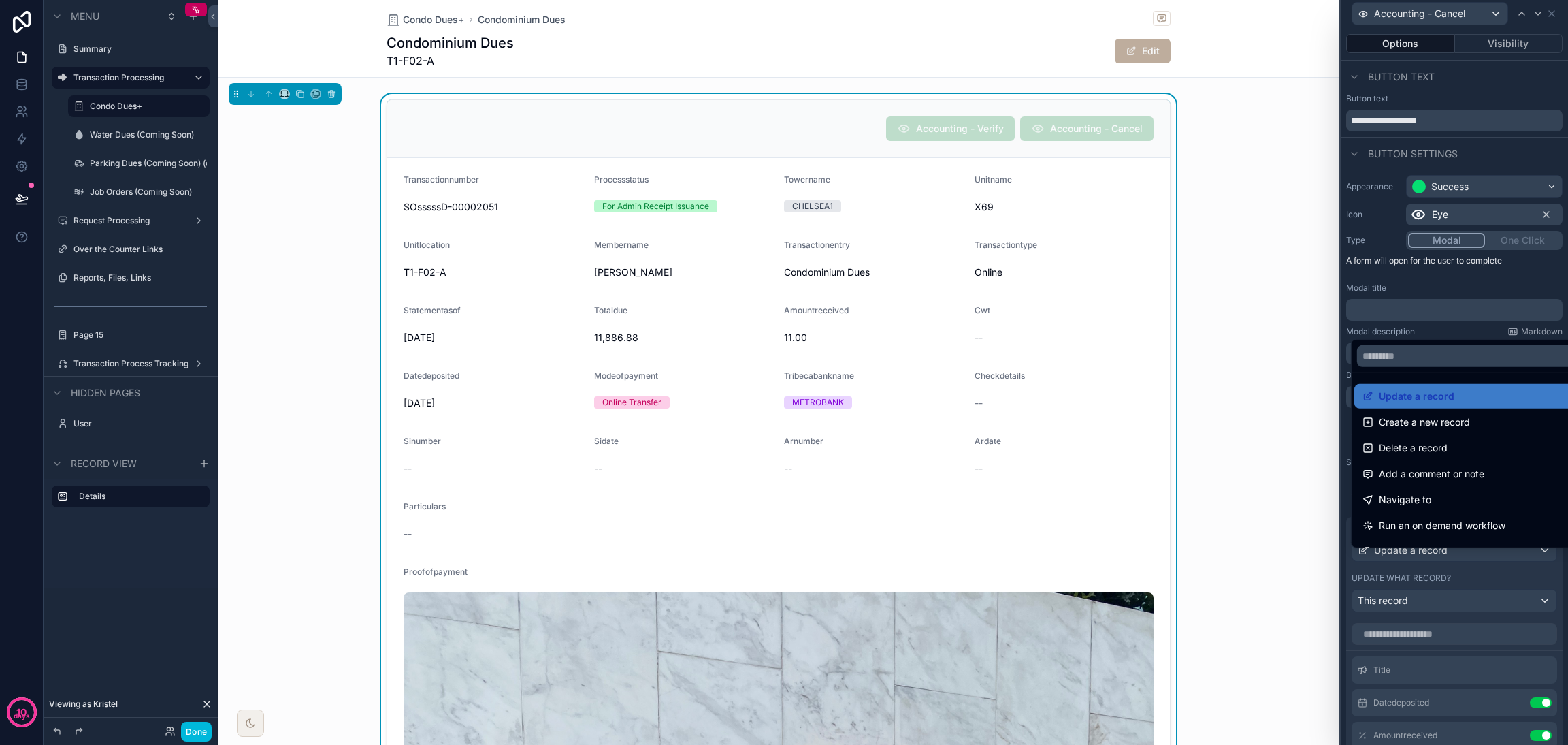
click at [1492, 559] on div at bounding box center [1454, 372] width 227 height 745
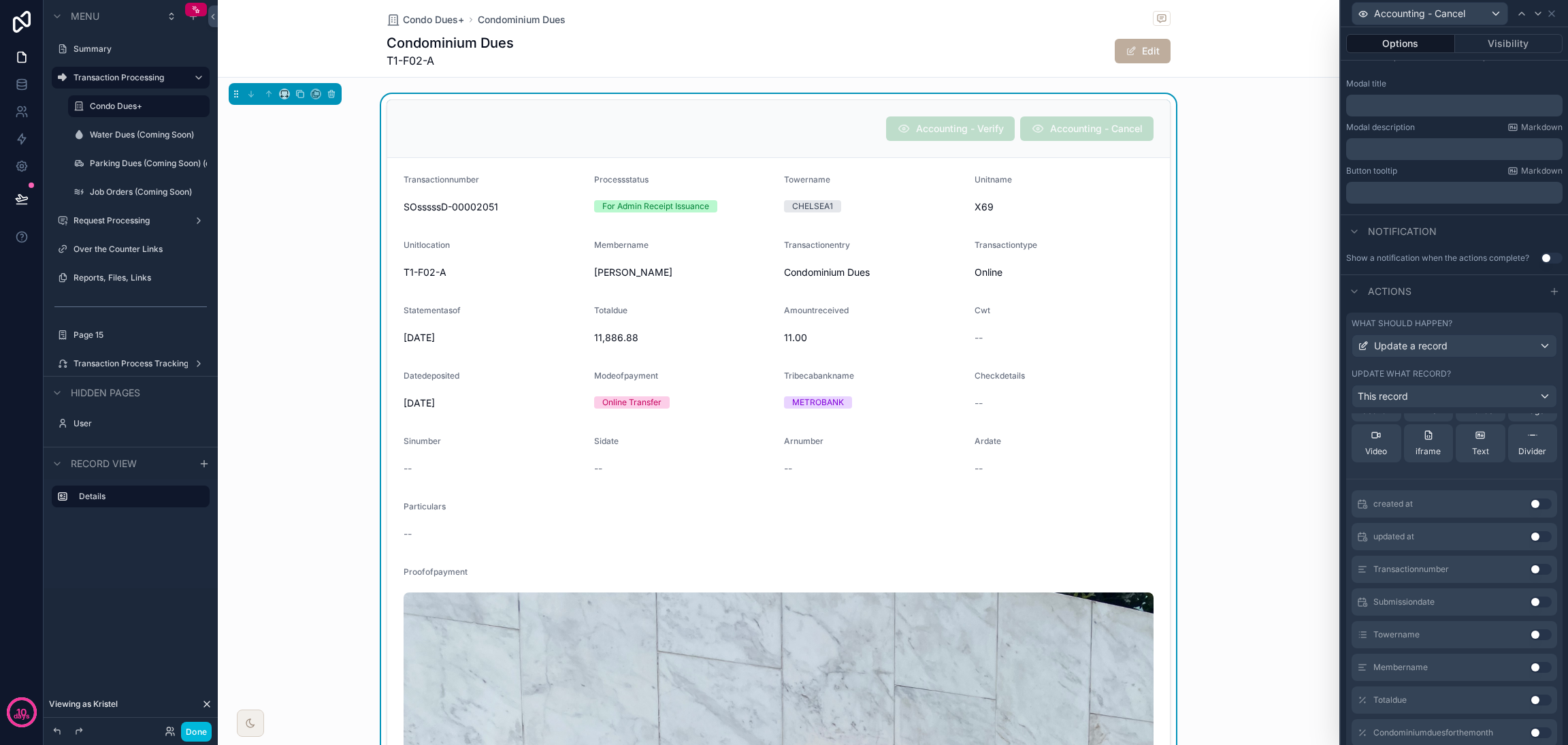
scroll to position [305, 0]
click at [1419, 492] on span "iframe" at bounding box center [1428, 486] width 25 height 11
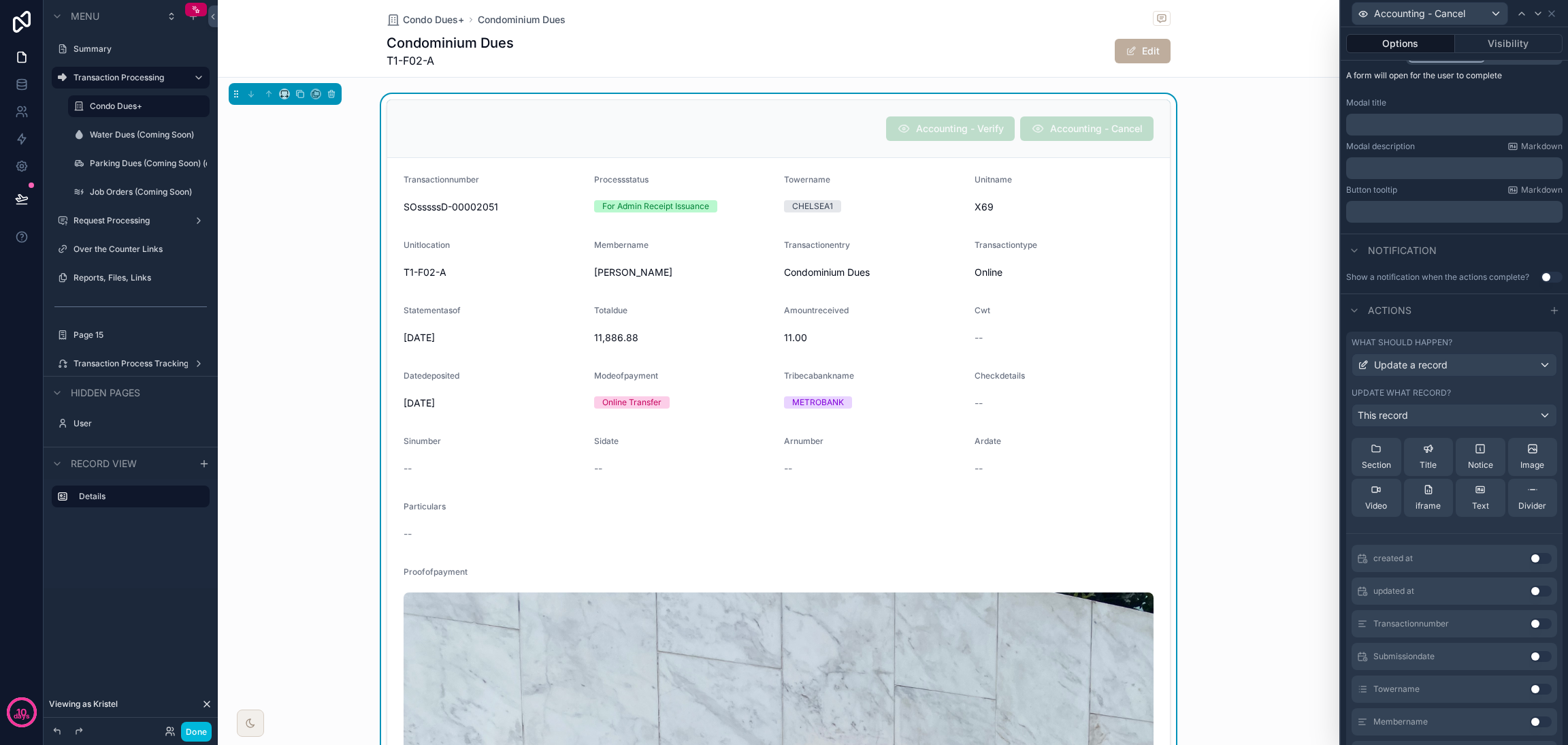
scroll to position [204, 0]
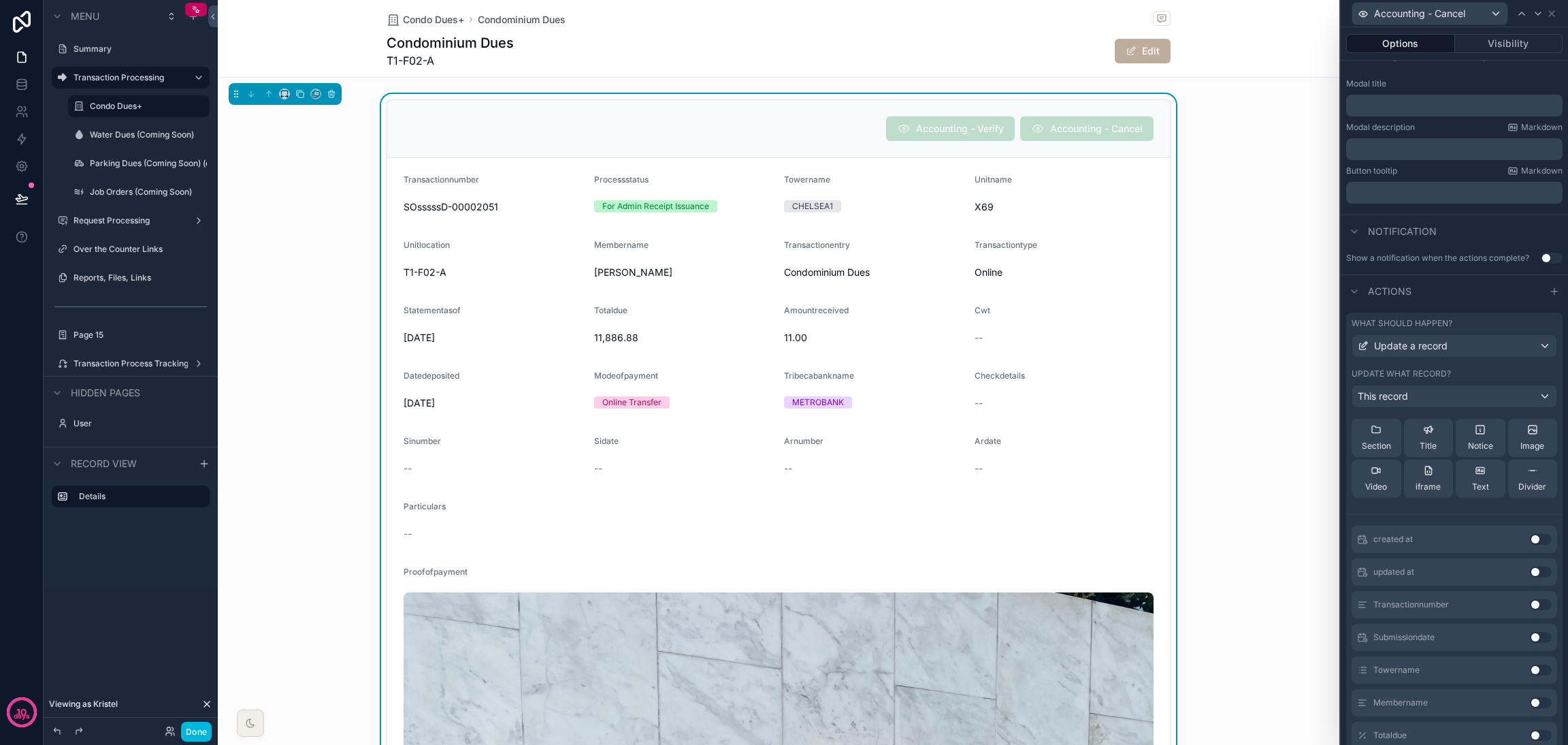
click at [1423, 476] on icon at bounding box center [1428, 470] width 11 height 11
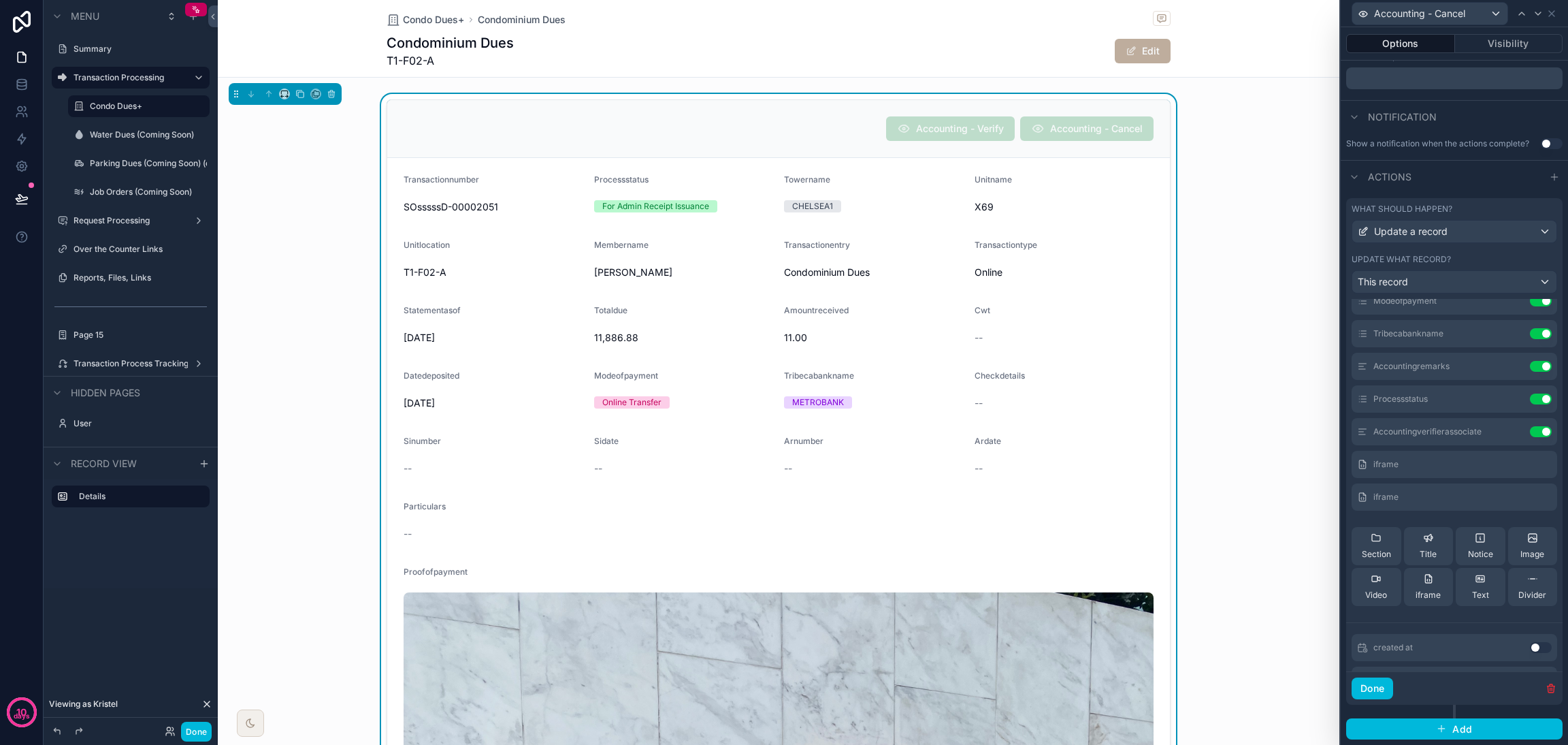
scroll to position [104, 0]
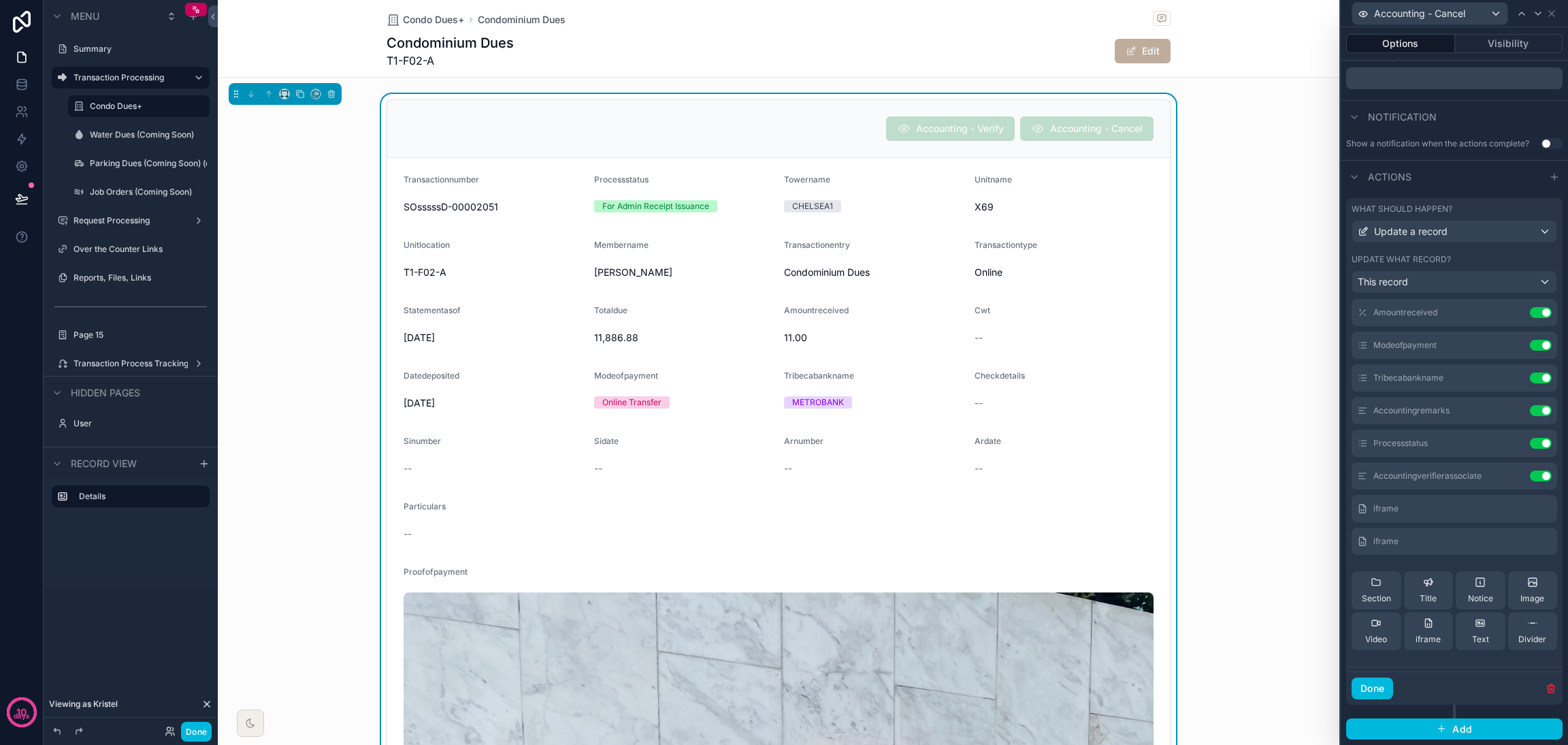
click at [0, 0] on icon at bounding box center [0, 0] width 0 height 0
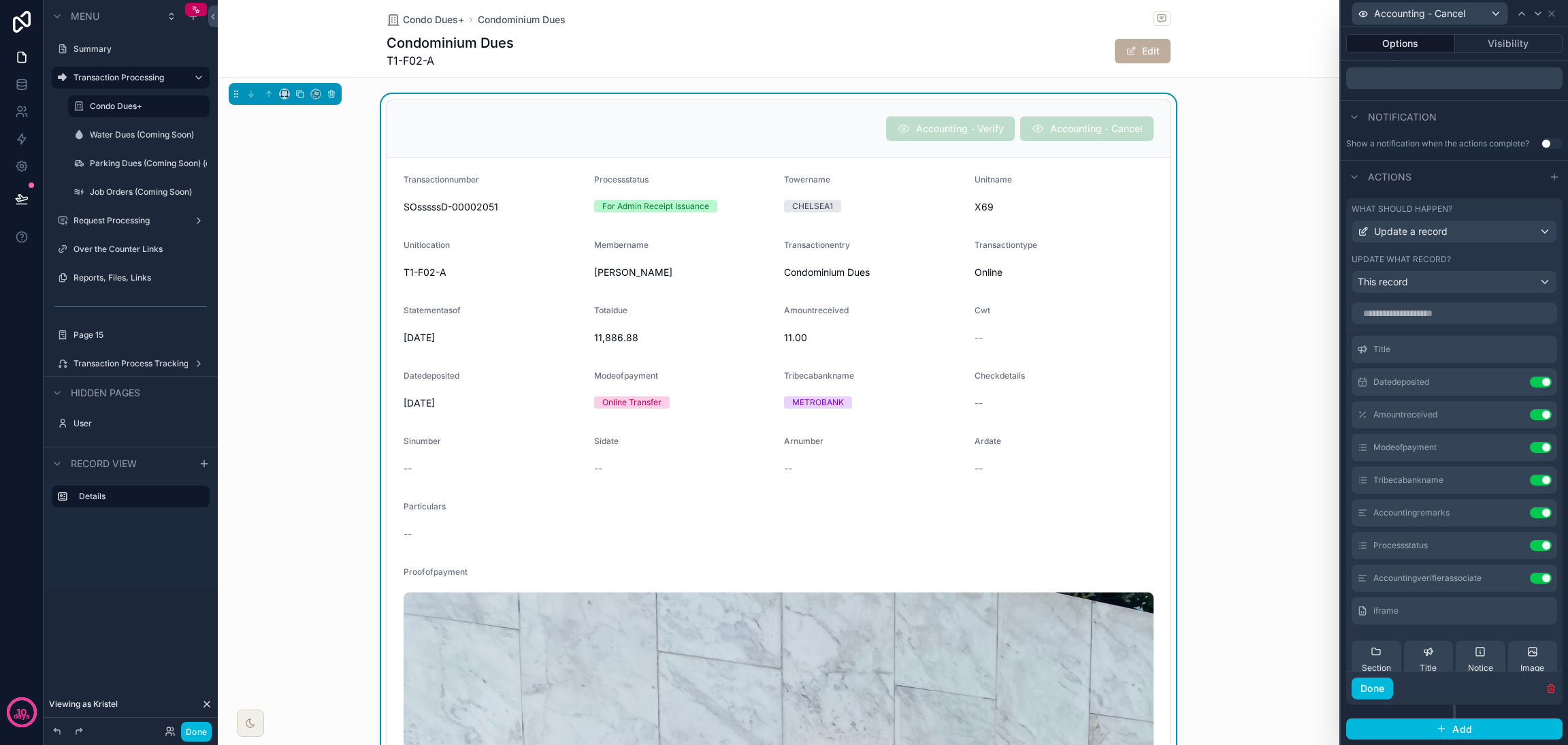
click at [1530, 382] on button "Use setting" at bounding box center [1541, 381] width 21 height 11
click at [1530, 386] on div "Use setting" at bounding box center [1541, 381] width 21 height 11
click at [1530, 384] on button "Use setting" at bounding box center [1541, 381] width 21 height 11
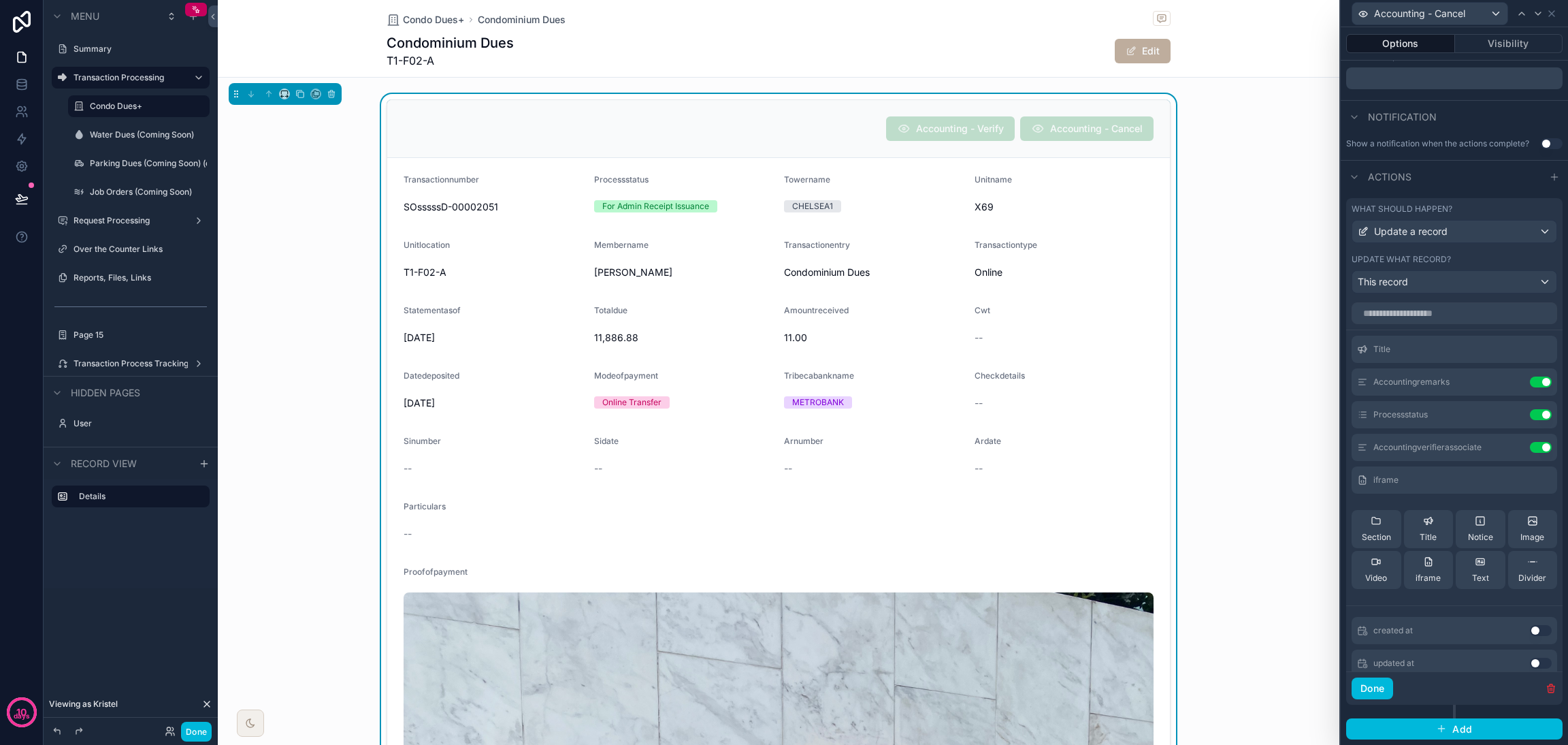
click at [1530, 384] on button "Use setting" at bounding box center [1541, 381] width 21 height 11
click at [0, 0] on icon at bounding box center [0, 0] width 0 height 0
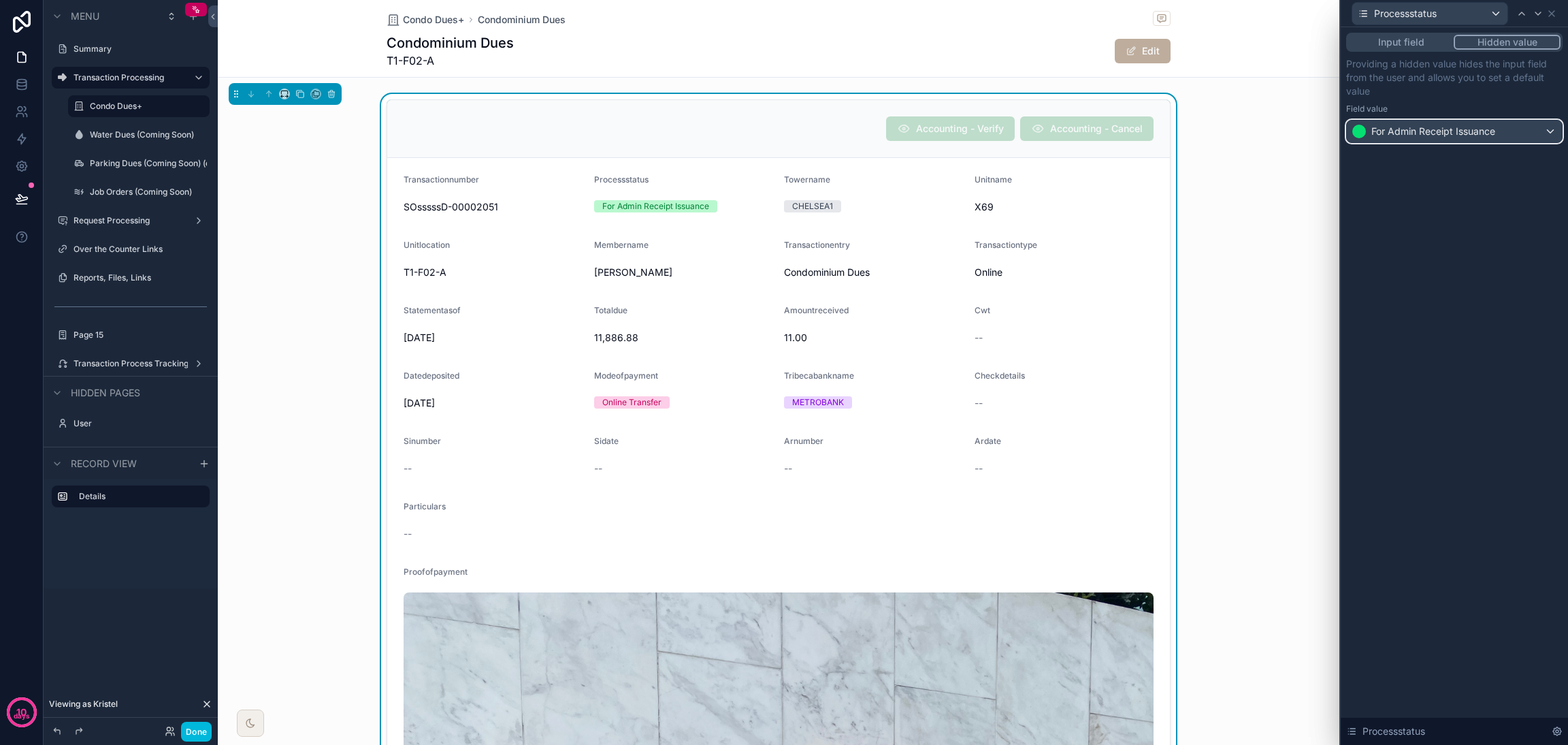
click at [1498, 131] on div "For Admin Receipt Issuance" at bounding box center [1453, 131] width 215 height 21
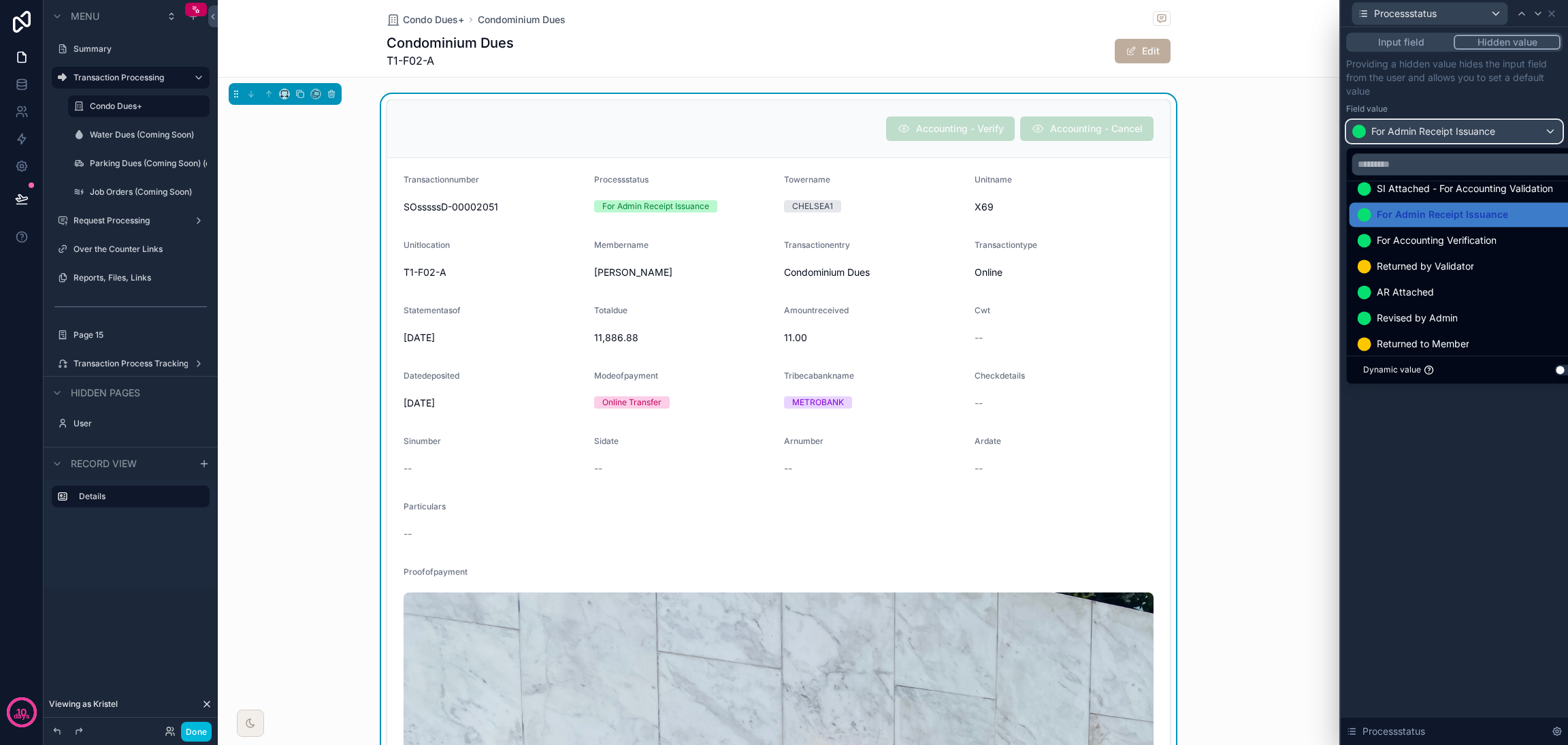
scroll to position [0, 0]
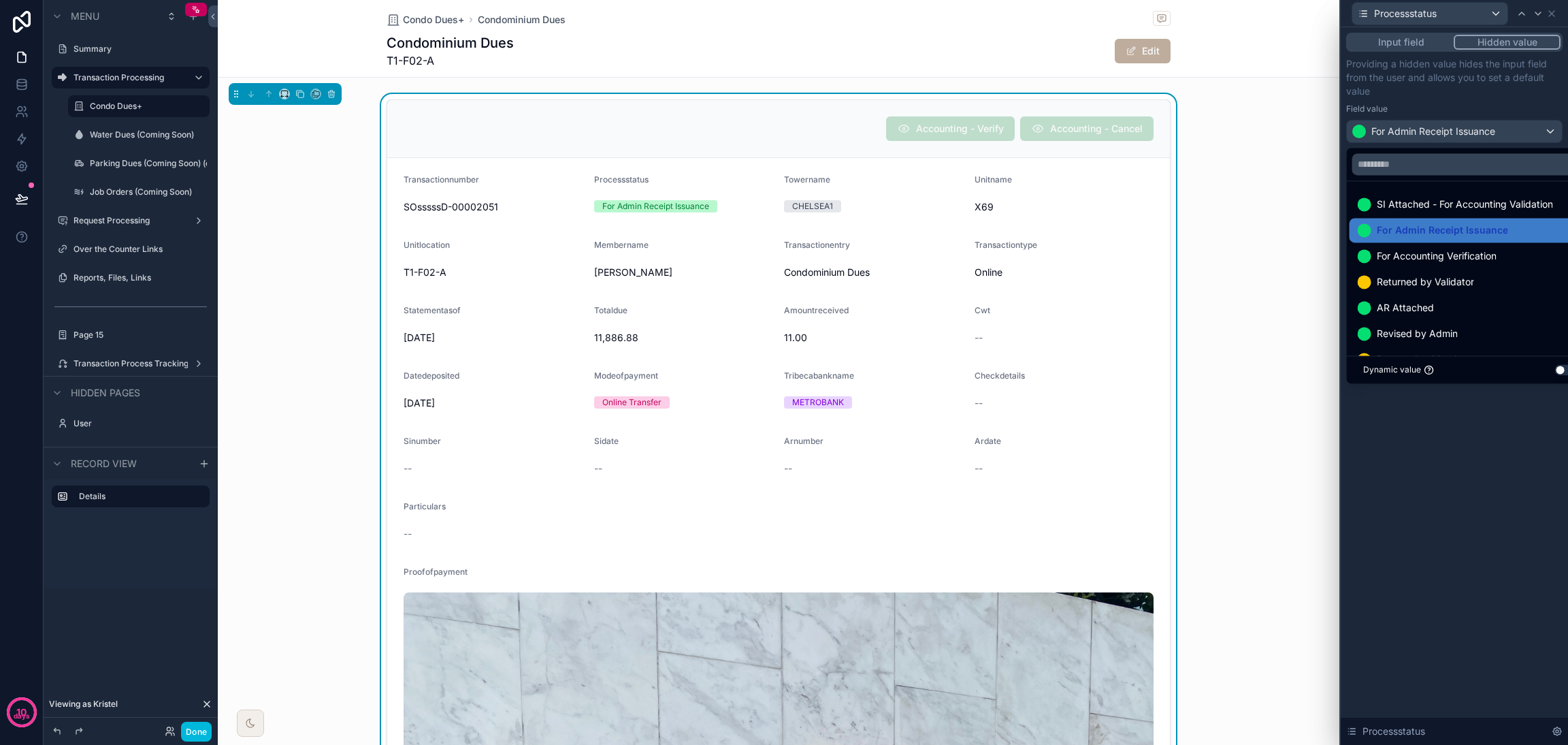
click at [1481, 413] on div at bounding box center [1454, 372] width 227 height 745
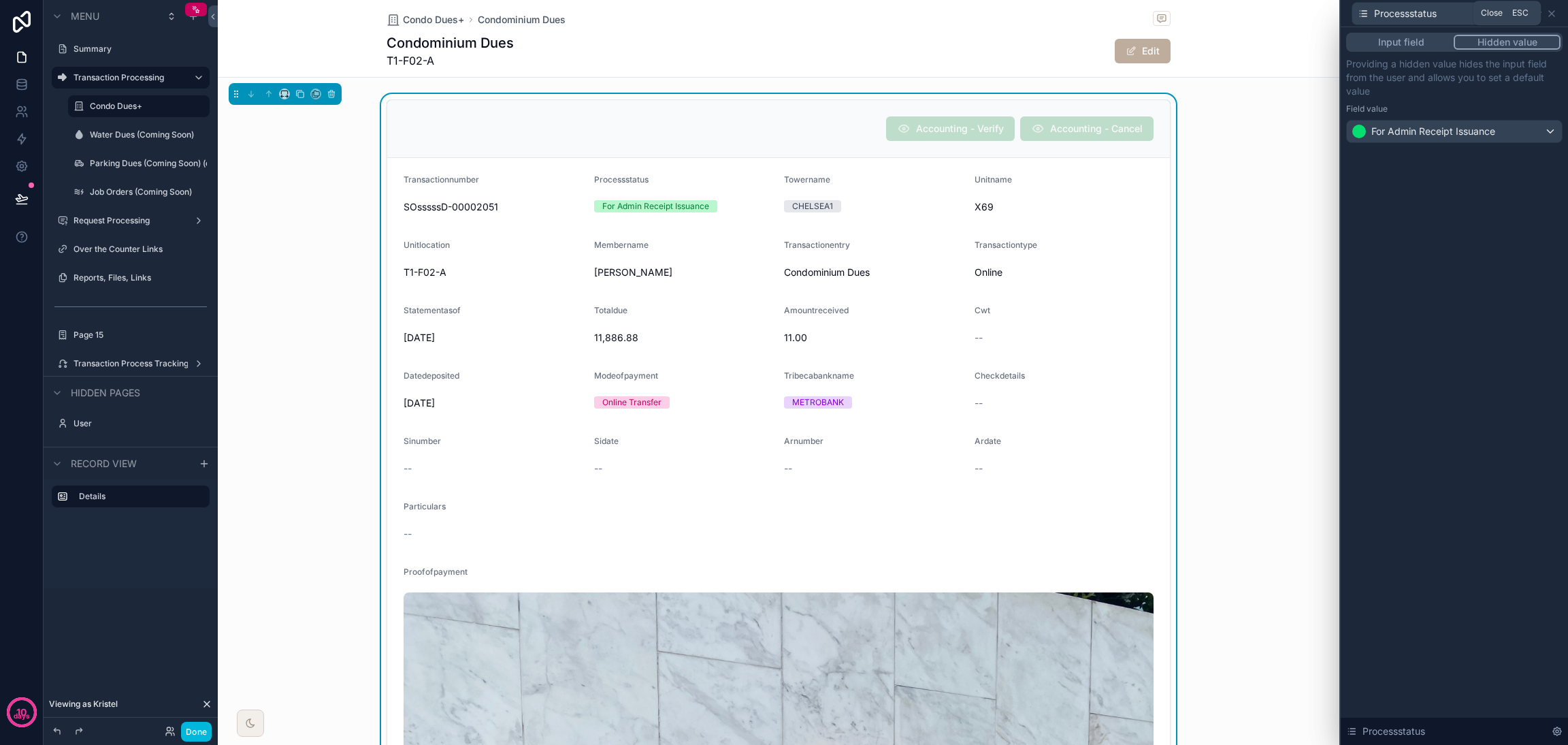
click at [1551, 17] on icon at bounding box center [1551, 13] width 11 height 11
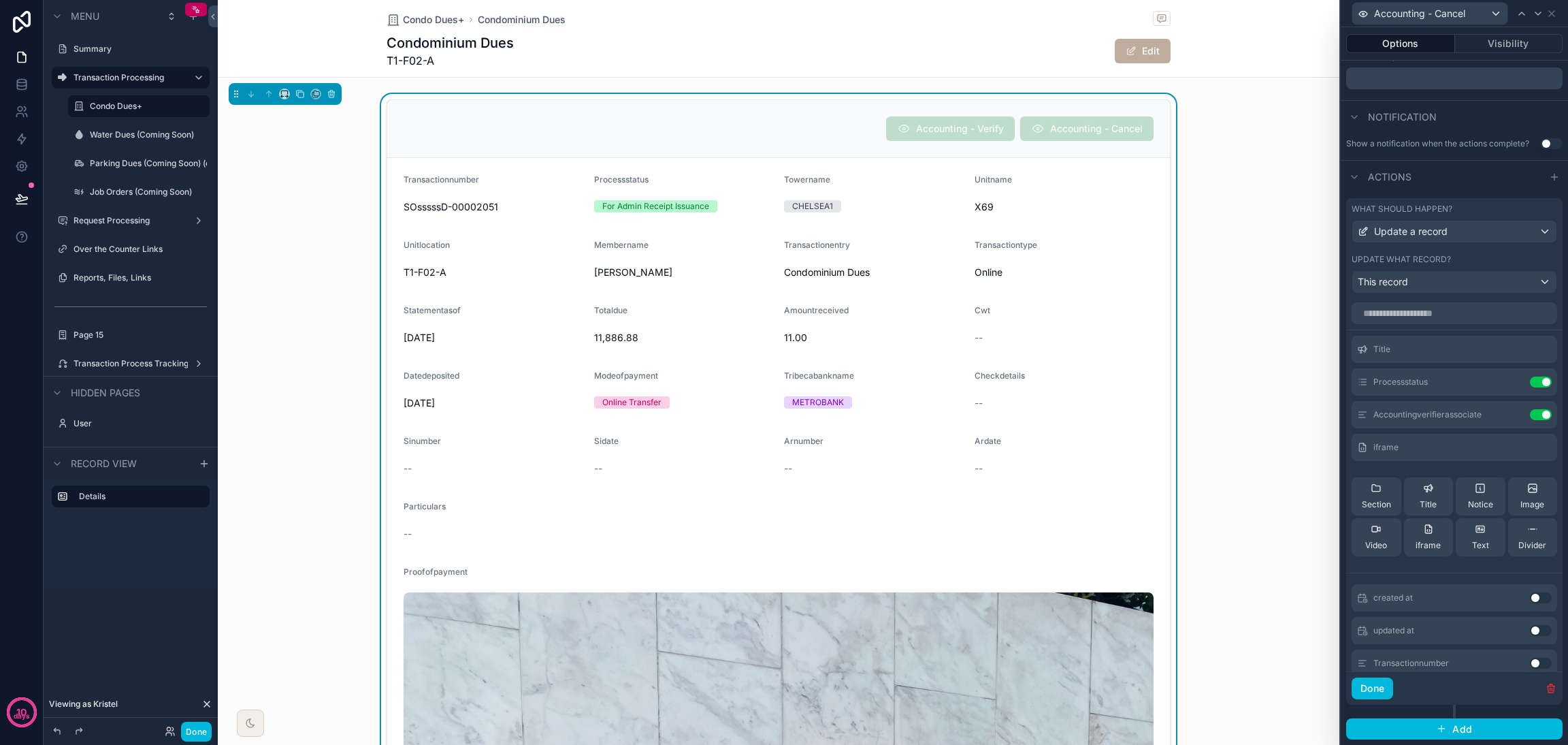
click at [0, 0] on icon at bounding box center [0, 0] width 0 height 0
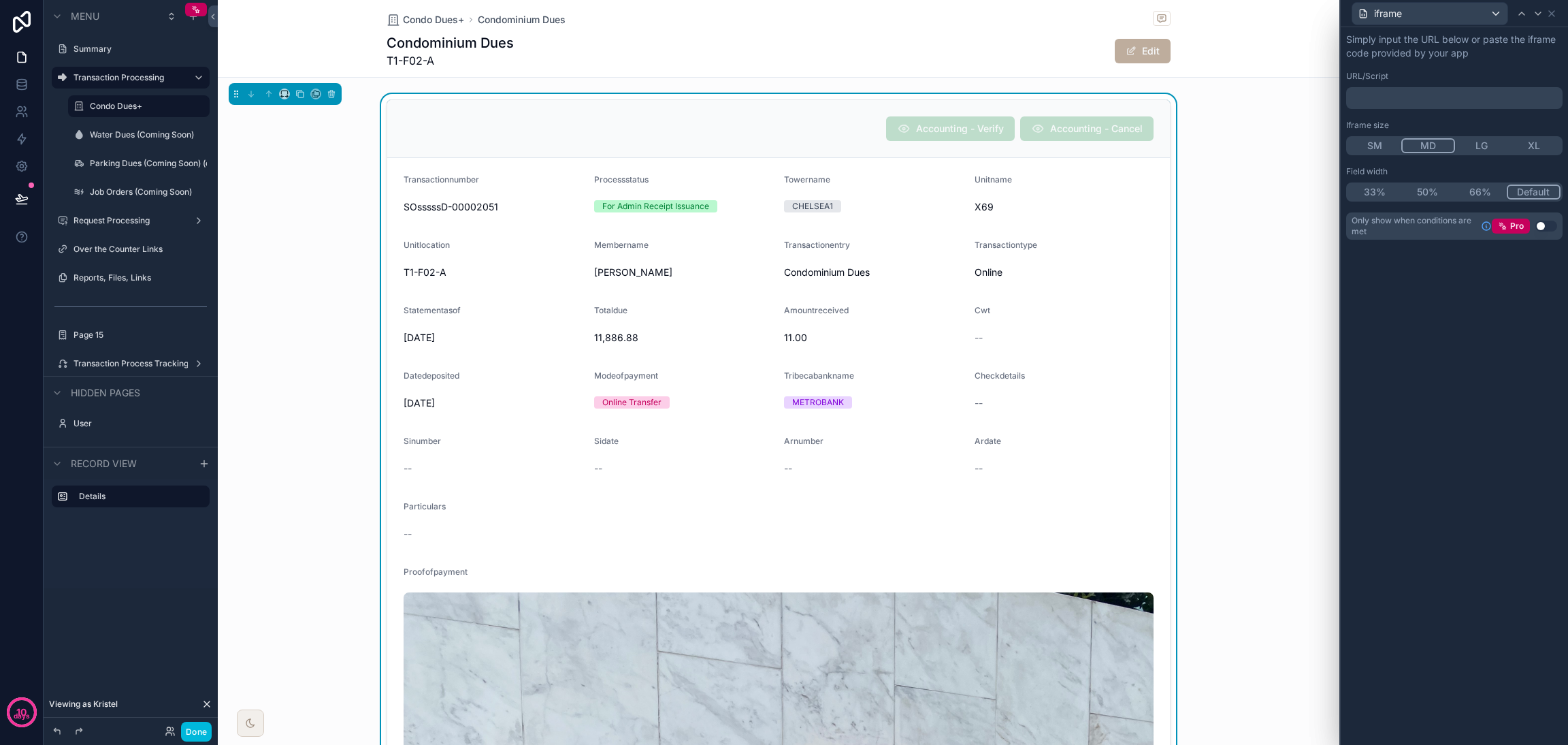
click at [1395, 102] on p "﻿" at bounding box center [1455, 98] width 208 height 14
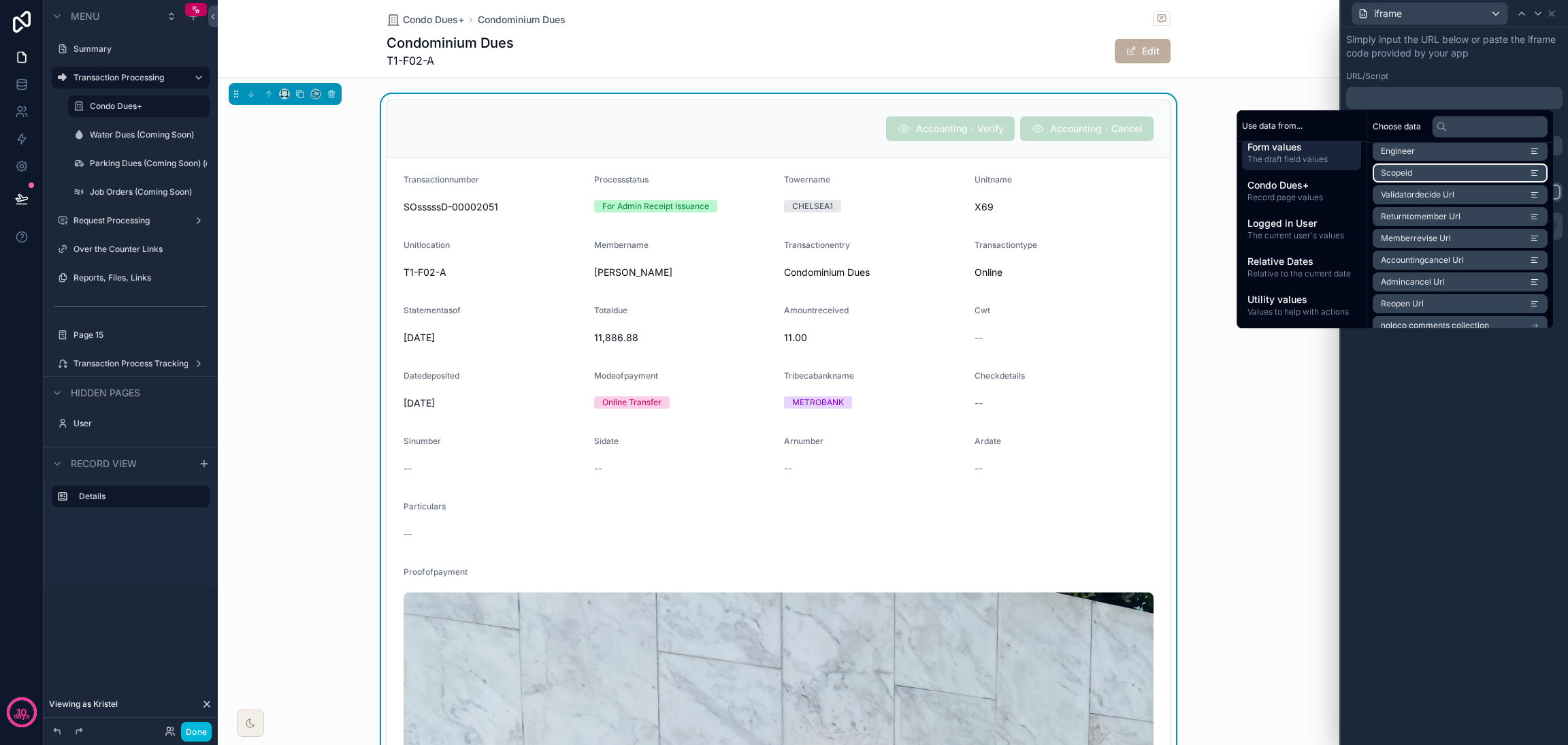
scroll to position [1390, 0]
click at [1464, 241] on li "Accountingcancel Url" at bounding box center [1460, 249] width 175 height 19
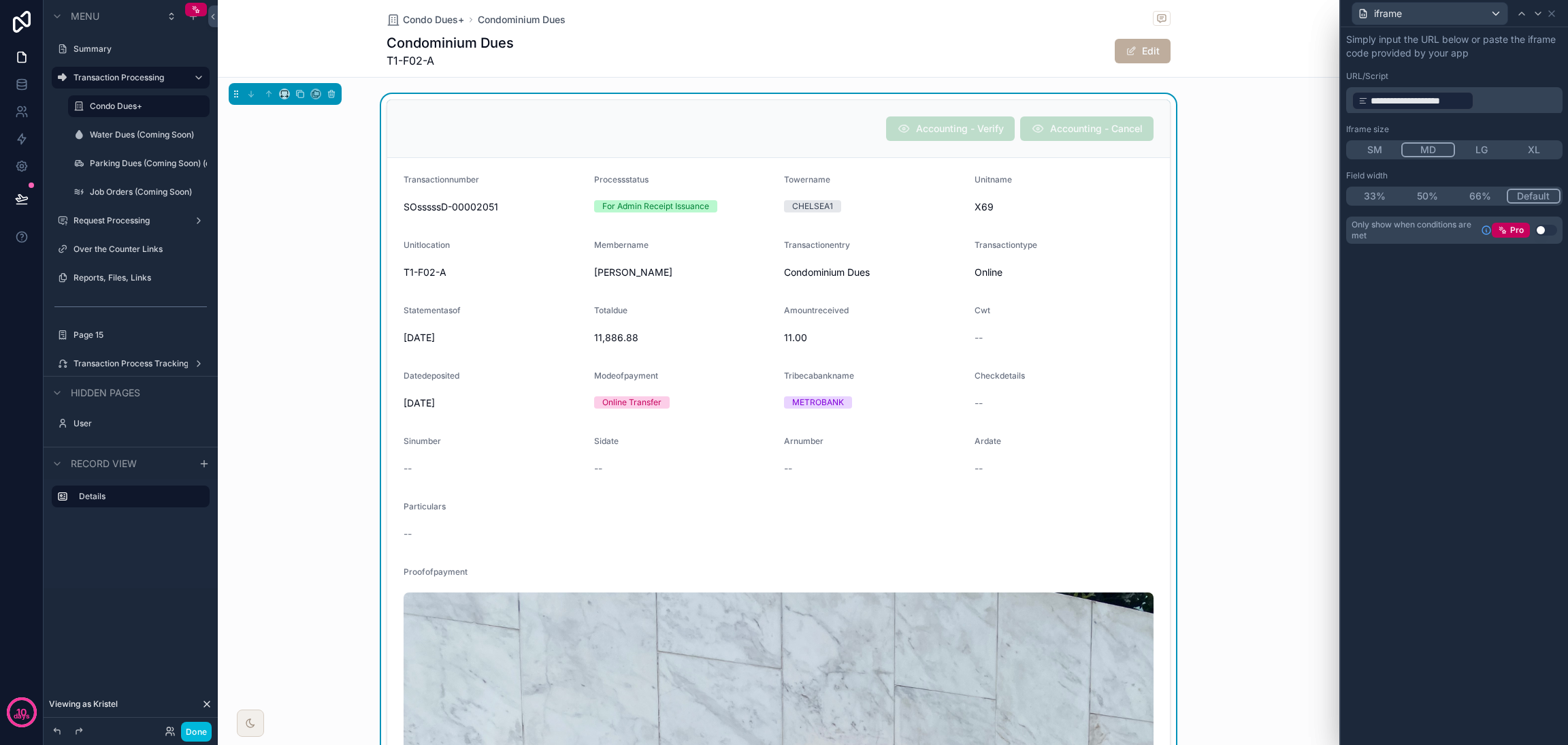
click at [1483, 360] on div "**********" at bounding box center [1454, 386] width 227 height 718
click at [1550, 15] on icon at bounding box center [1551, 14] width 6 height 6
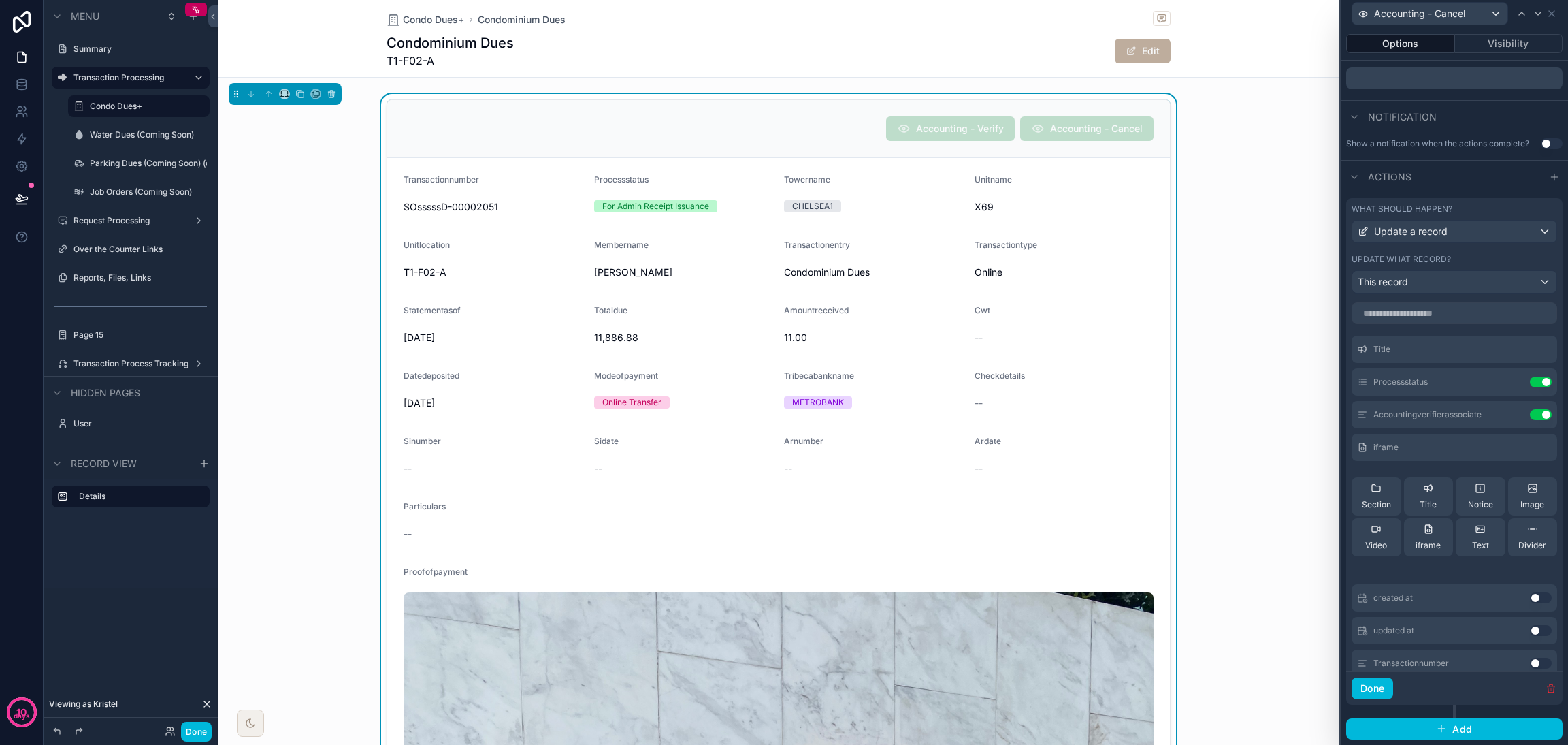
click at [1377, 687] on button "Done" at bounding box center [1372, 688] width 42 height 21
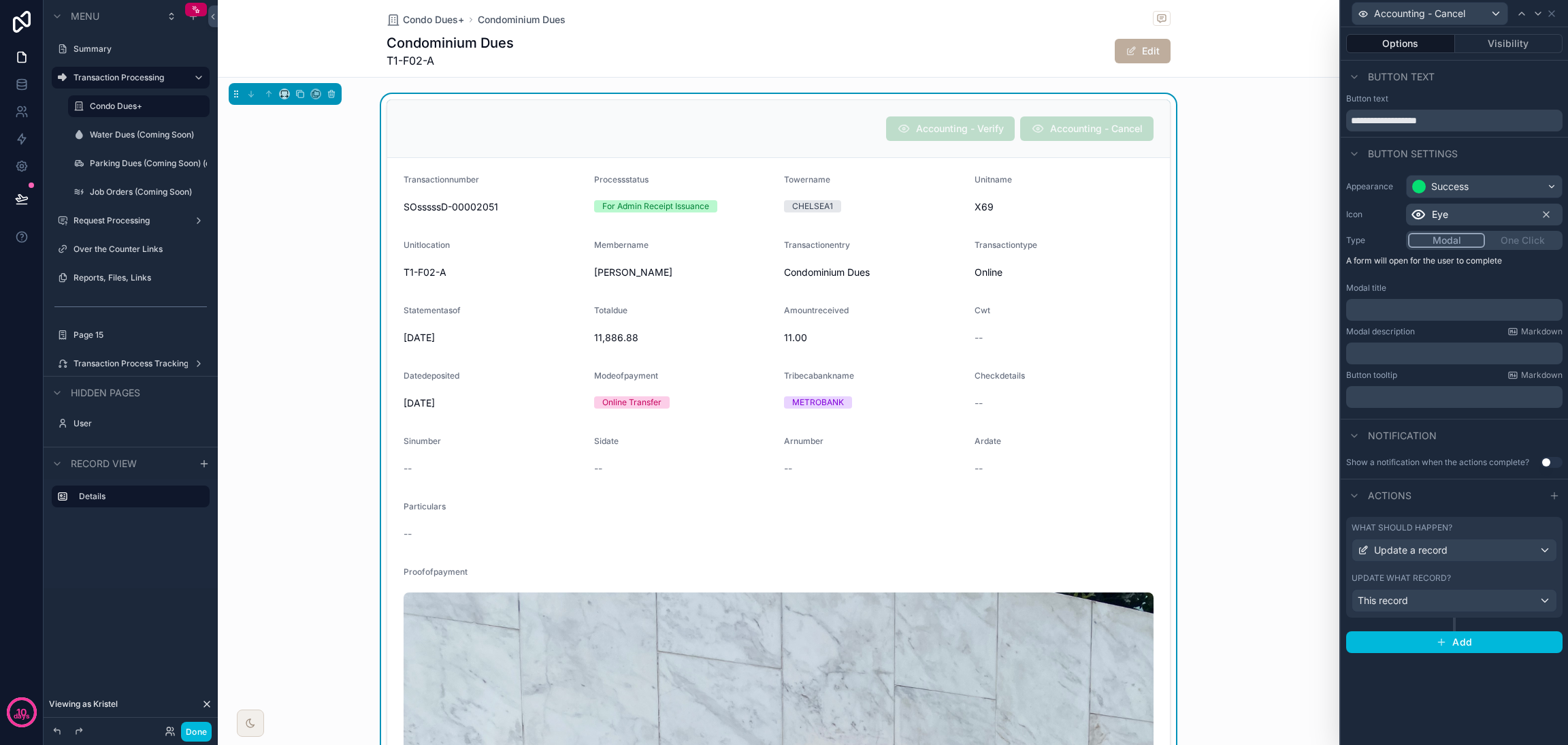
scroll to position [0, 0]
click at [197, 729] on button "Done" at bounding box center [195, 731] width 30 height 19
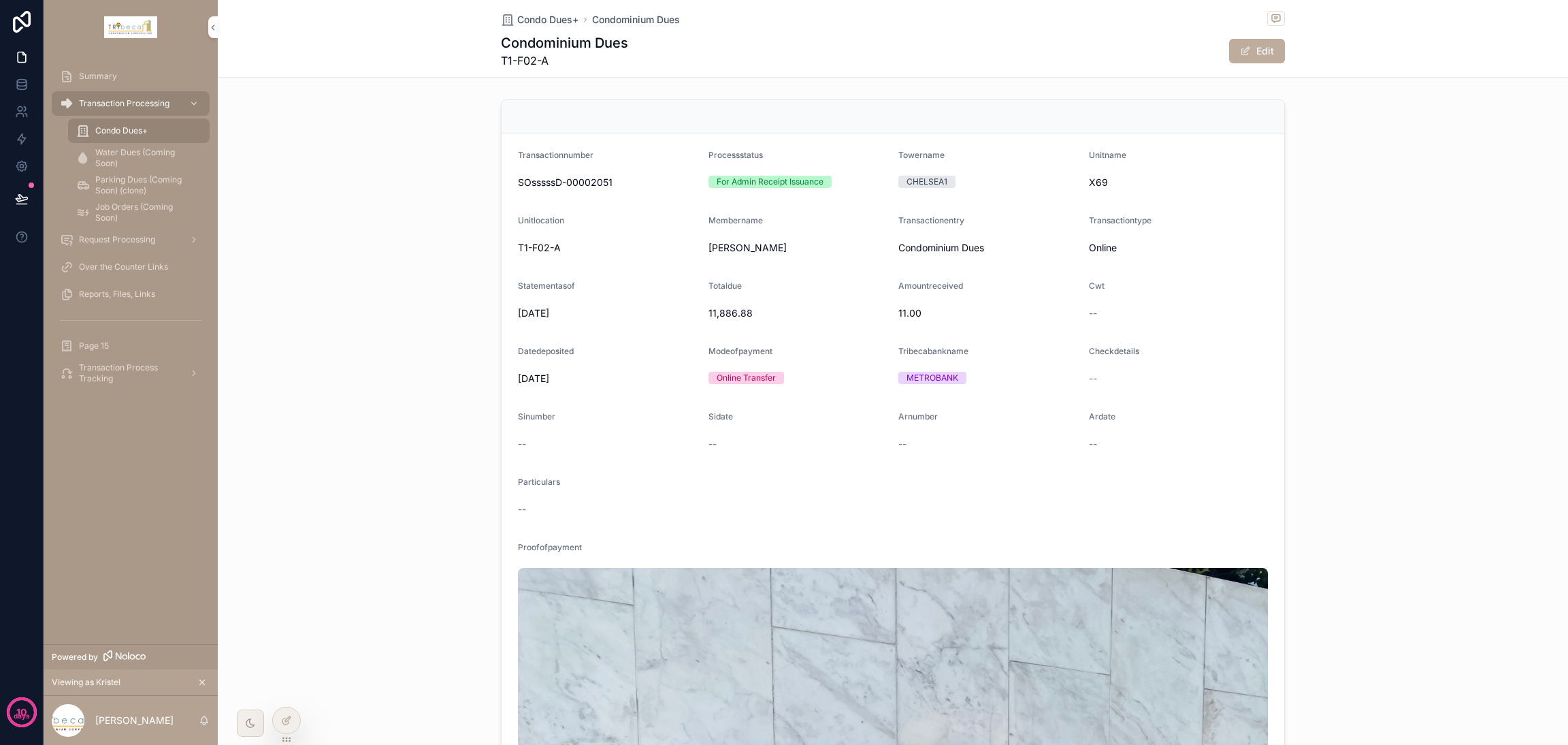
click at [1248, 54] on button "Edit" at bounding box center [1256, 51] width 55 height 24
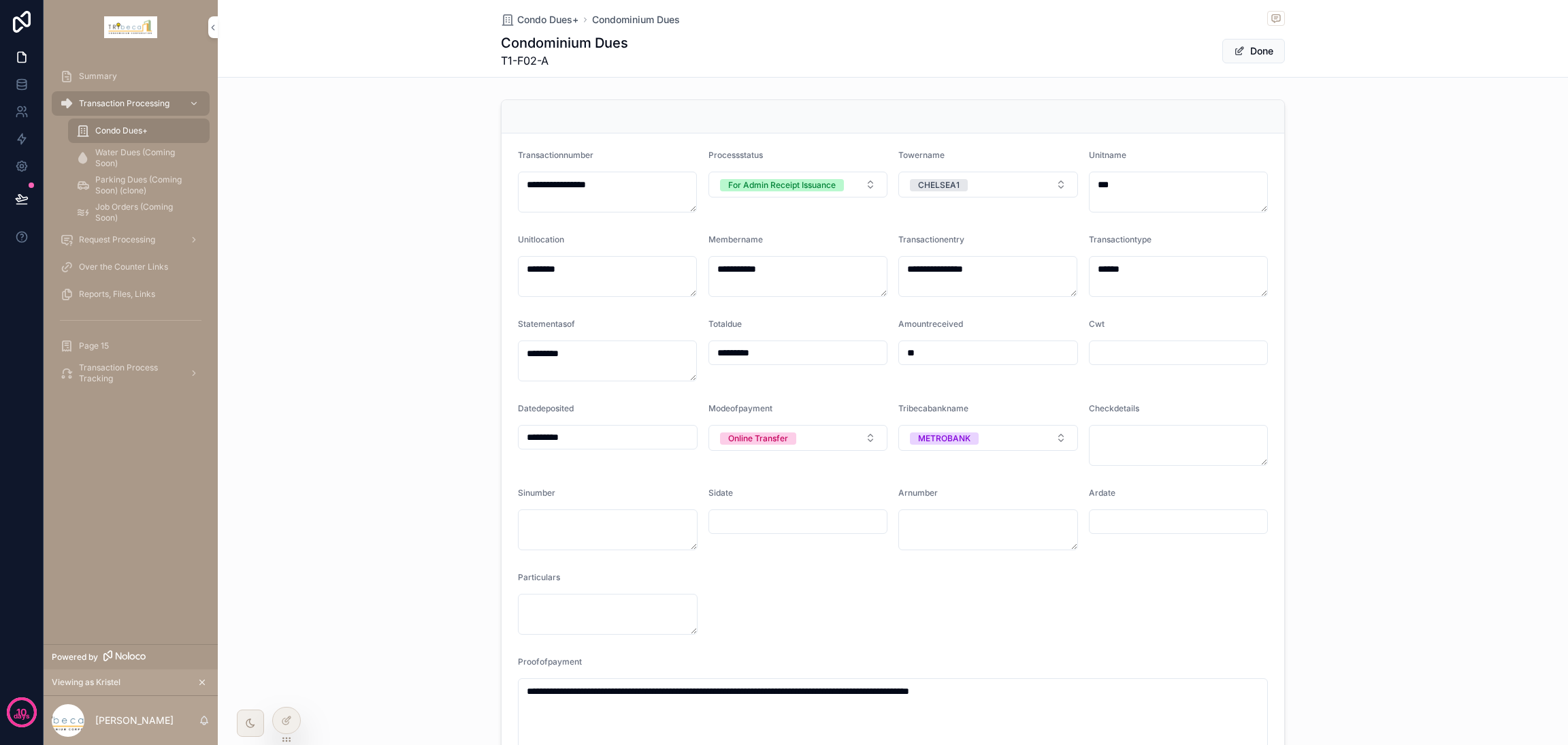
click at [858, 190] on button "For Admin Receipt Issuance" at bounding box center [798, 184] width 180 height 26
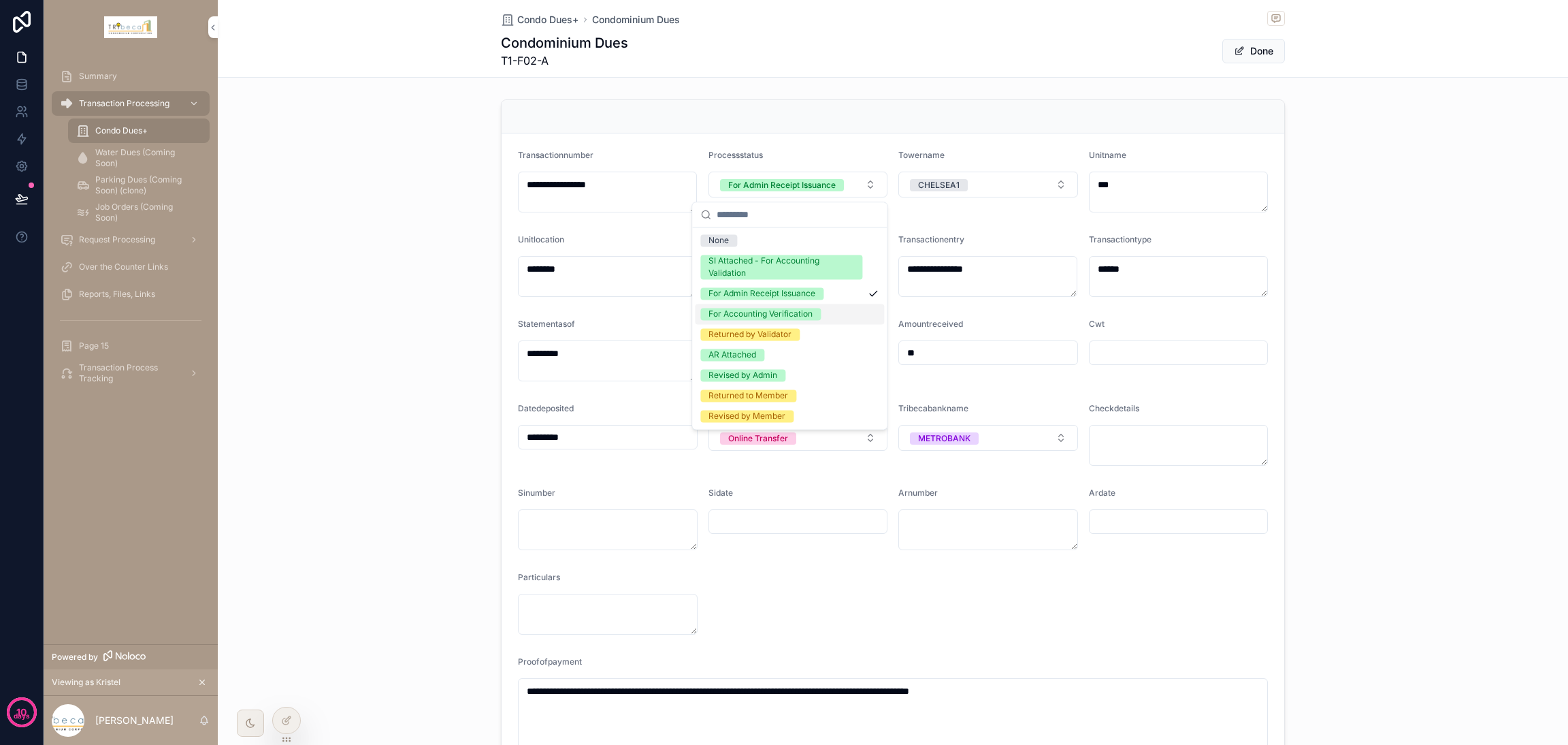
click at [819, 312] on span "For Accounting Verification" at bounding box center [760, 313] width 121 height 13
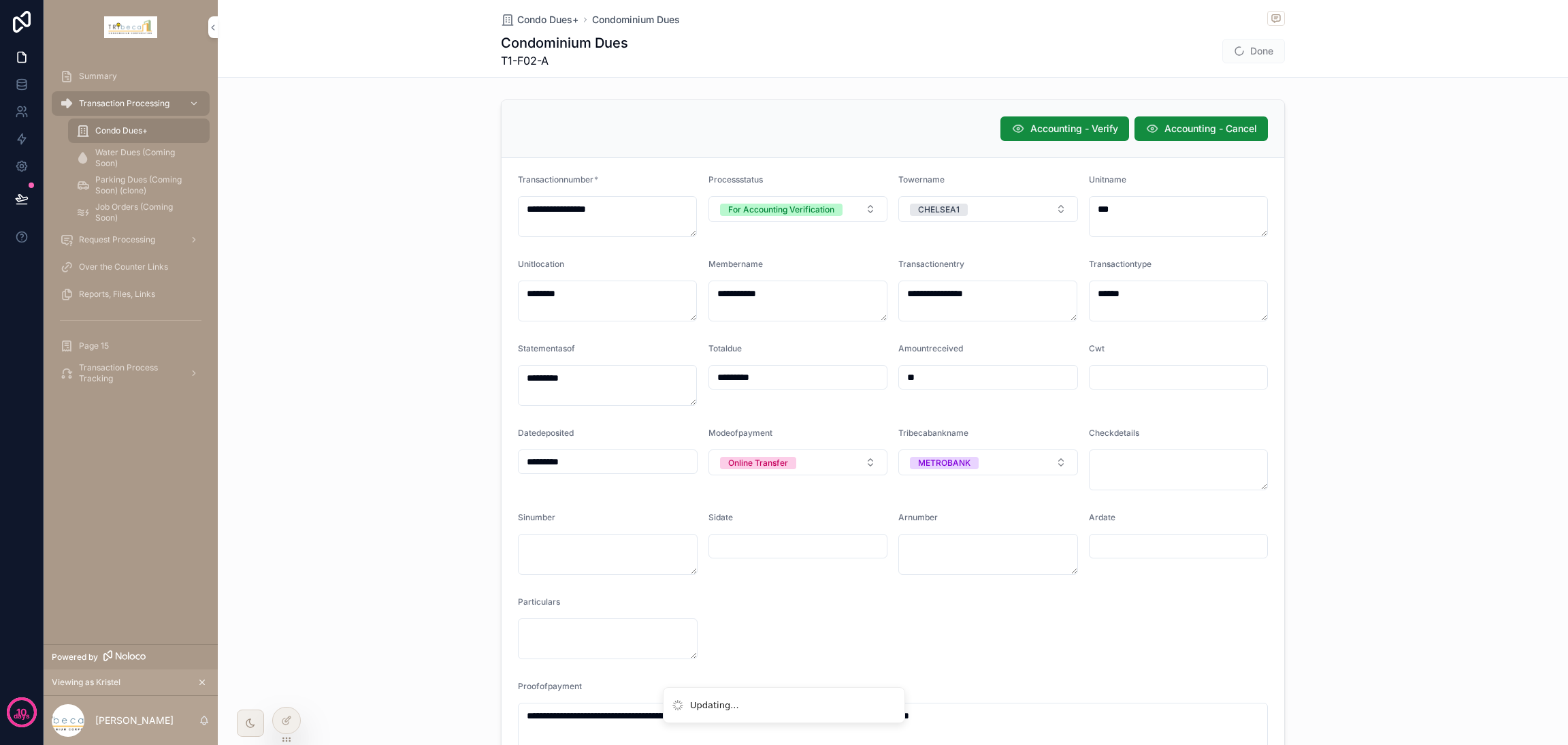
click at [415, 498] on div "**********" at bounding box center [892, 499] width 1350 height 809
click at [1242, 53] on button "Done" at bounding box center [1253, 51] width 62 height 24
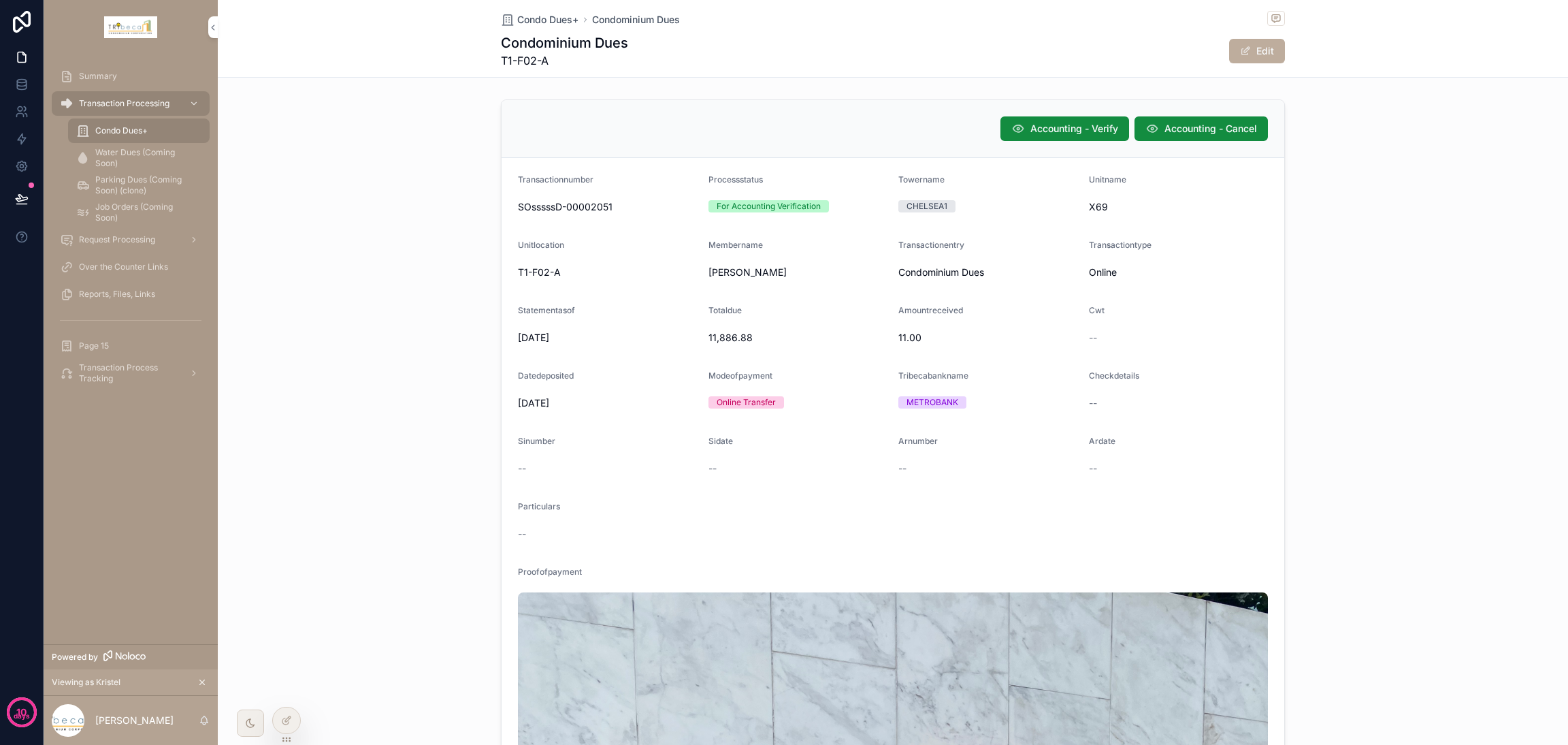
click at [1196, 134] on span "Accounting - Cancel" at bounding box center [1210, 128] width 92 height 14
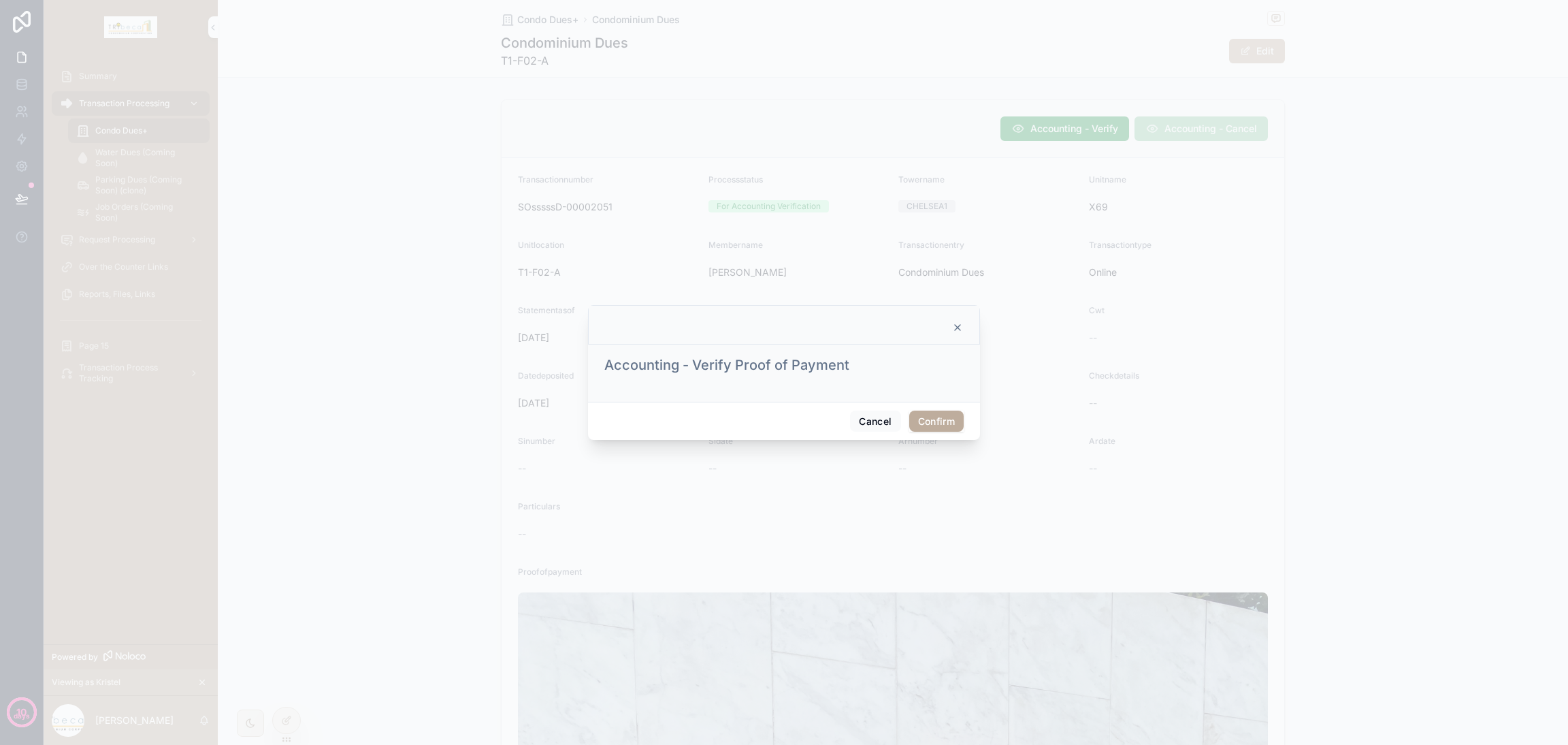
click at [920, 420] on button "Confirm" at bounding box center [936, 421] width 54 height 21
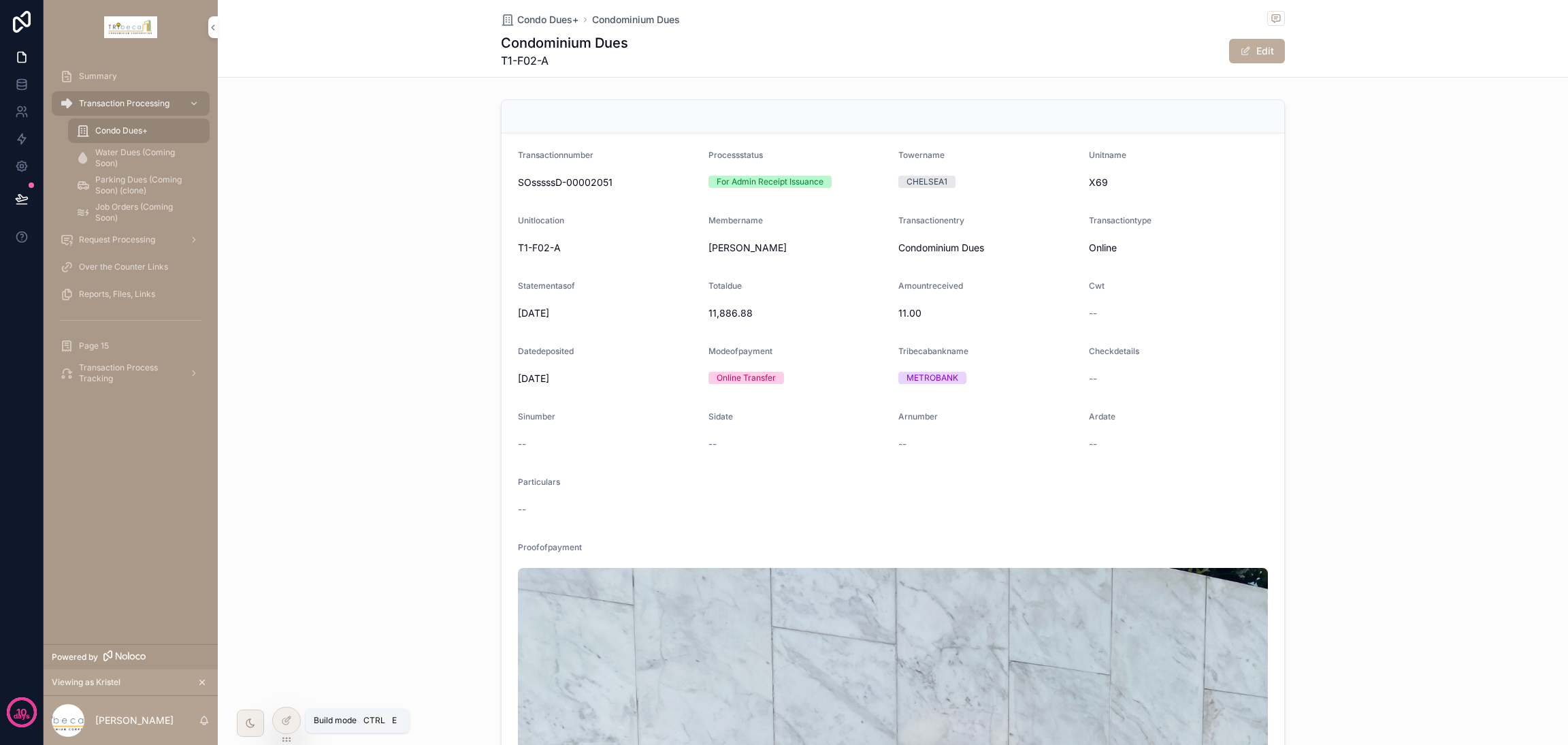
click at [292, 713] on div at bounding box center [287, 720] width 27 height 26
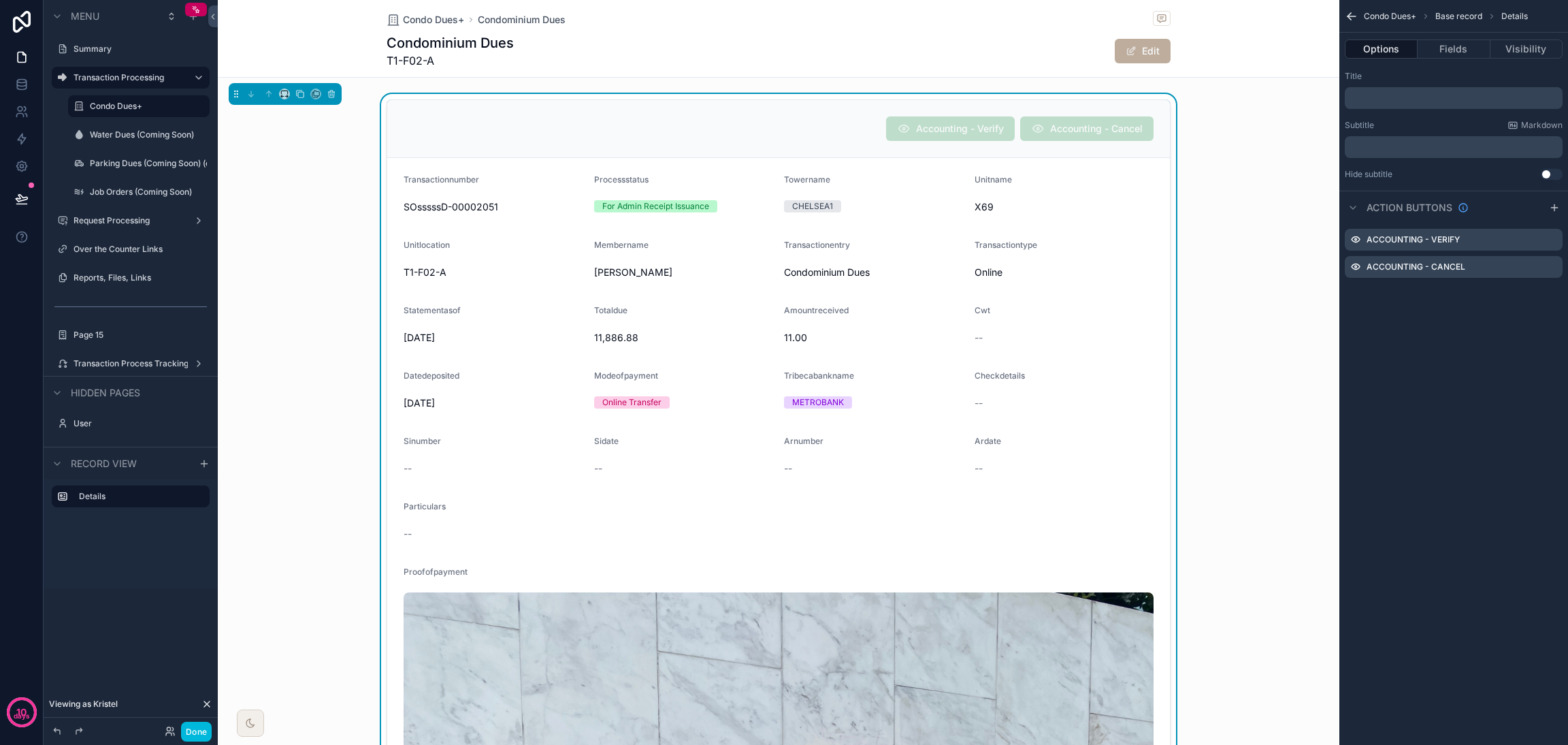
click at [1126, 53] on span "scrollable content" at bounding box center [1131, 51] width 11 height 11
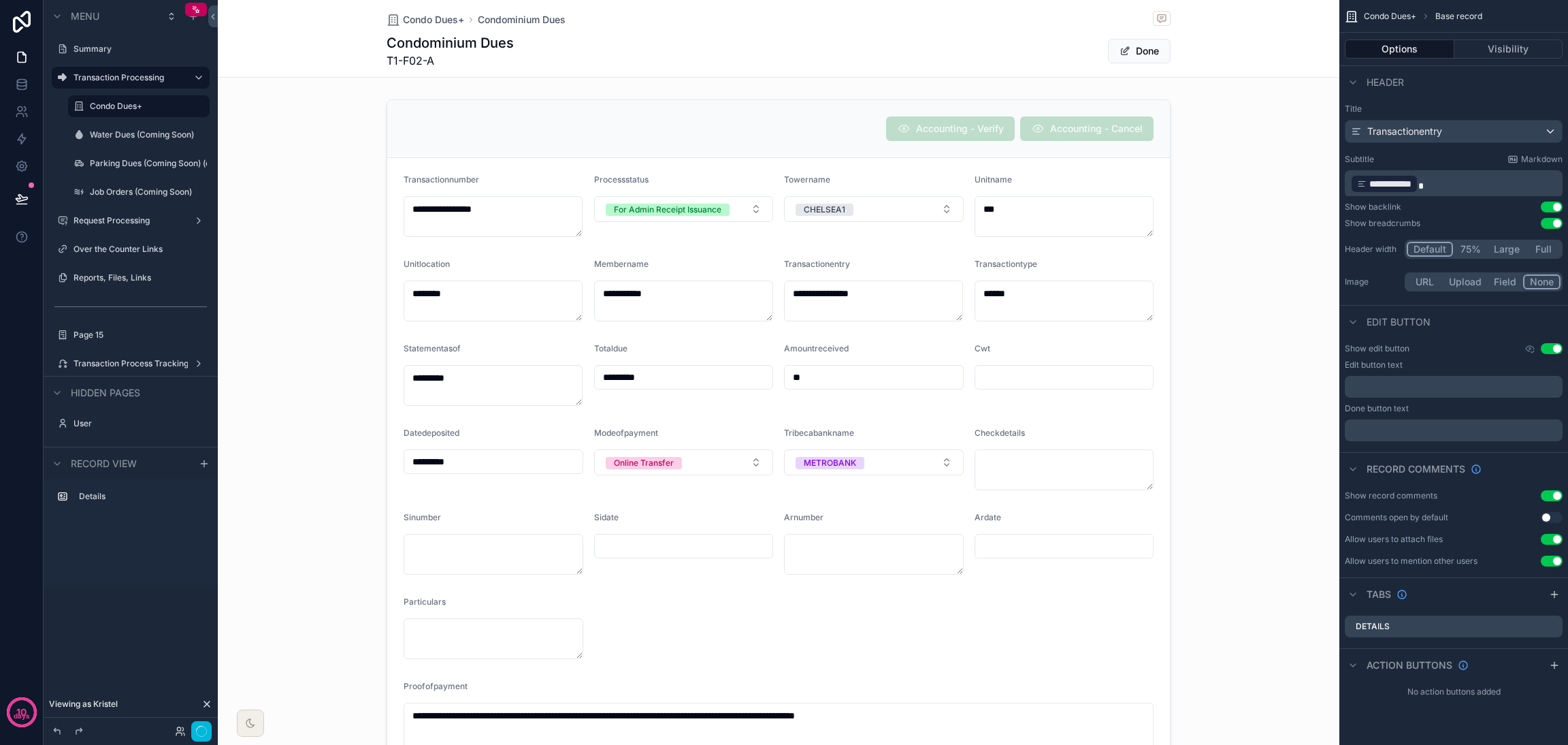
click at [746, 206] on div "scrollable content" at bounding box center [779, 499] width 1122 height 809
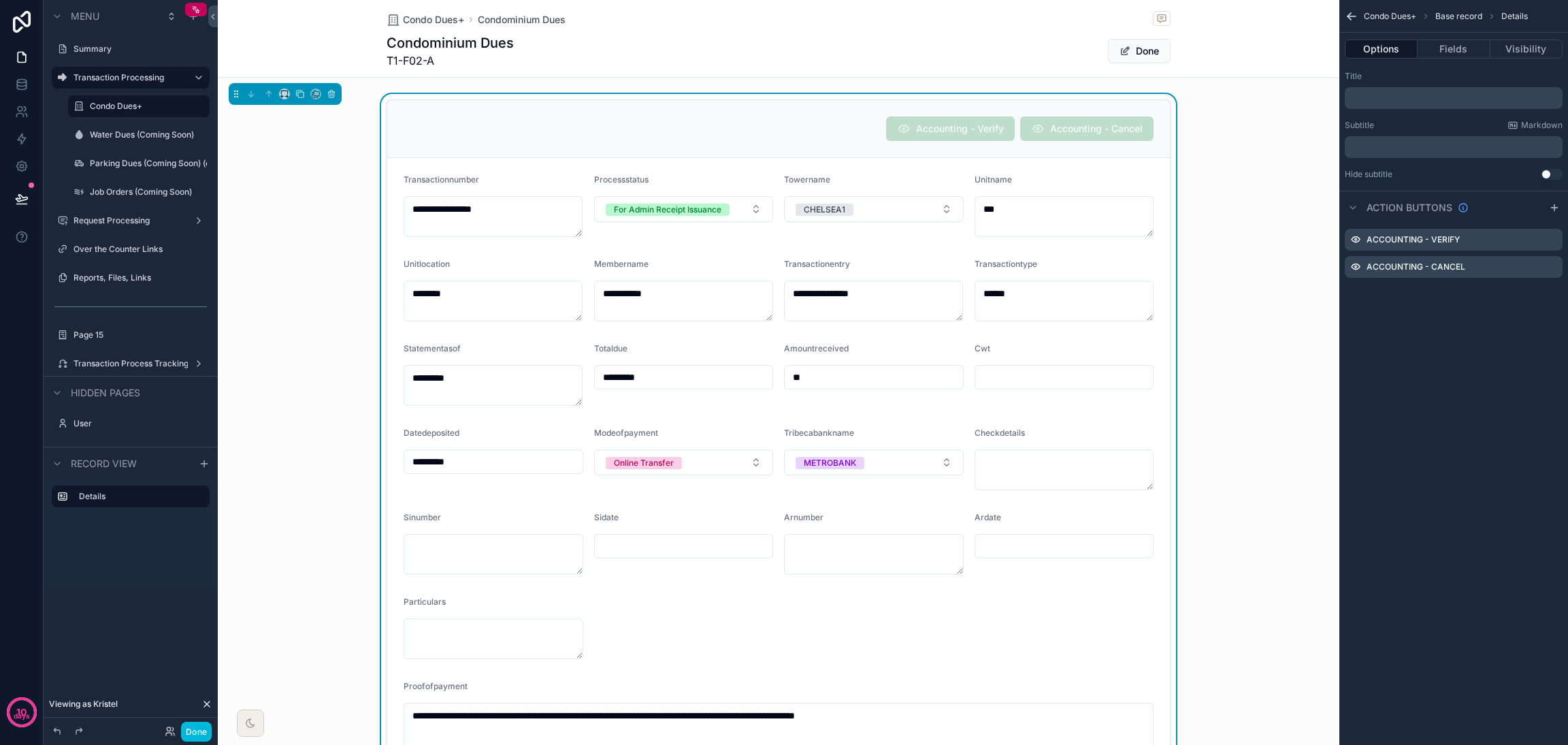
click at [740, 205] on button "For Admin Receipt Issuance" at bounding box center [683, 209] width 180 height 26
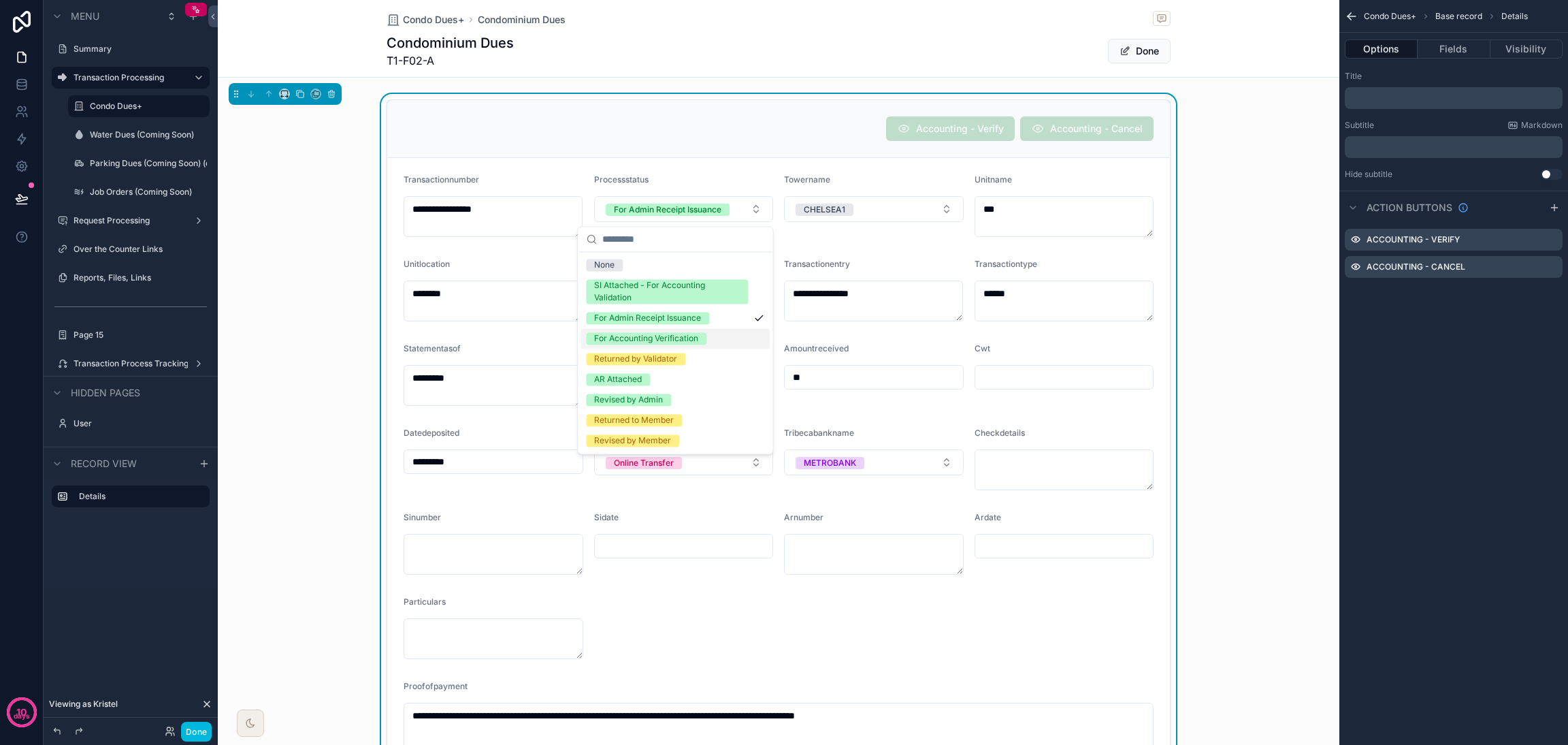
click at [707, 339] on span "For Accounting Verification" at bounding box center [646, 338] width 121 height 13
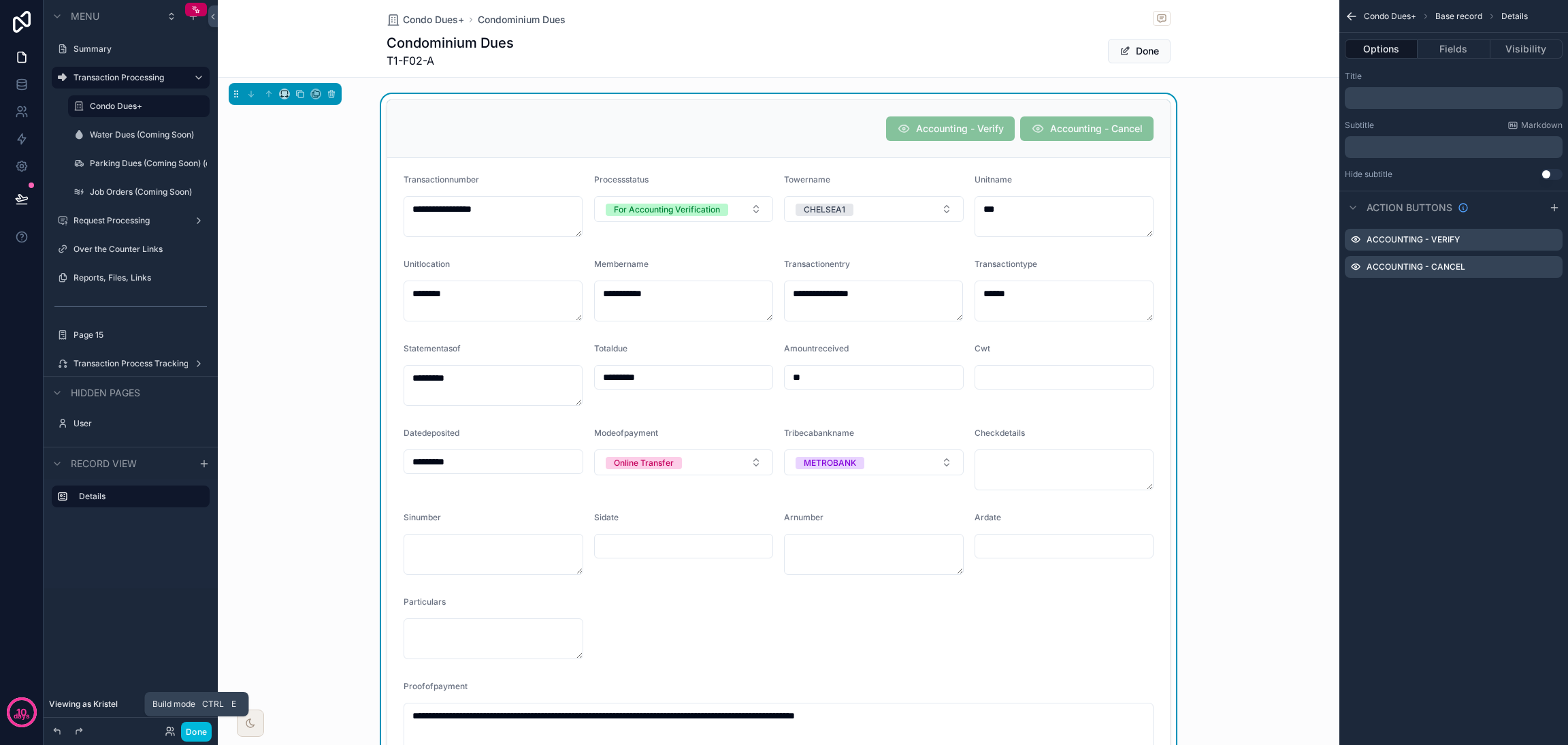
click at [197, 731] on button "Done" at bounding box center [195, 731] width 30 height 19
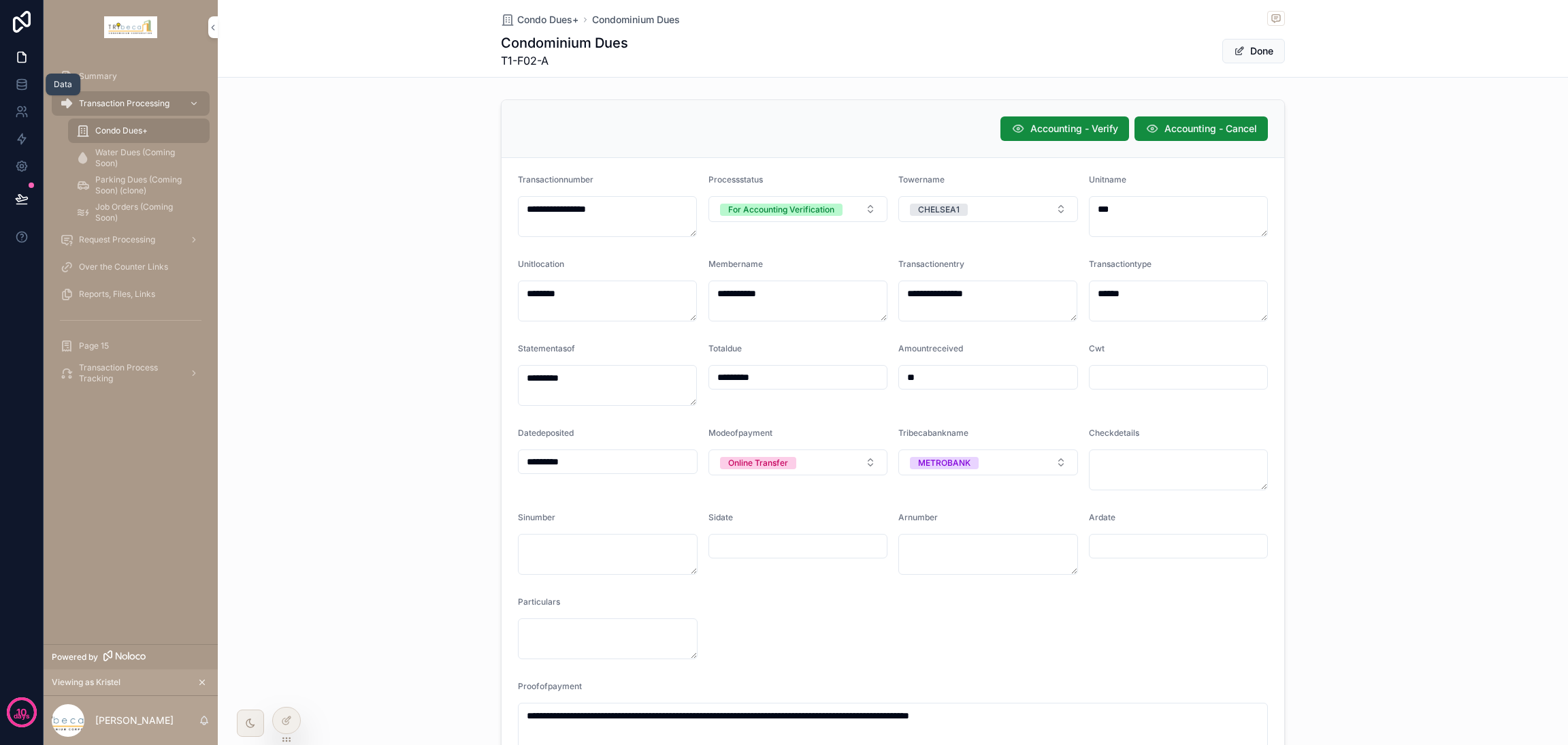
click at [10, 91] on link at bounding box center [21, 85] width 43 height 27
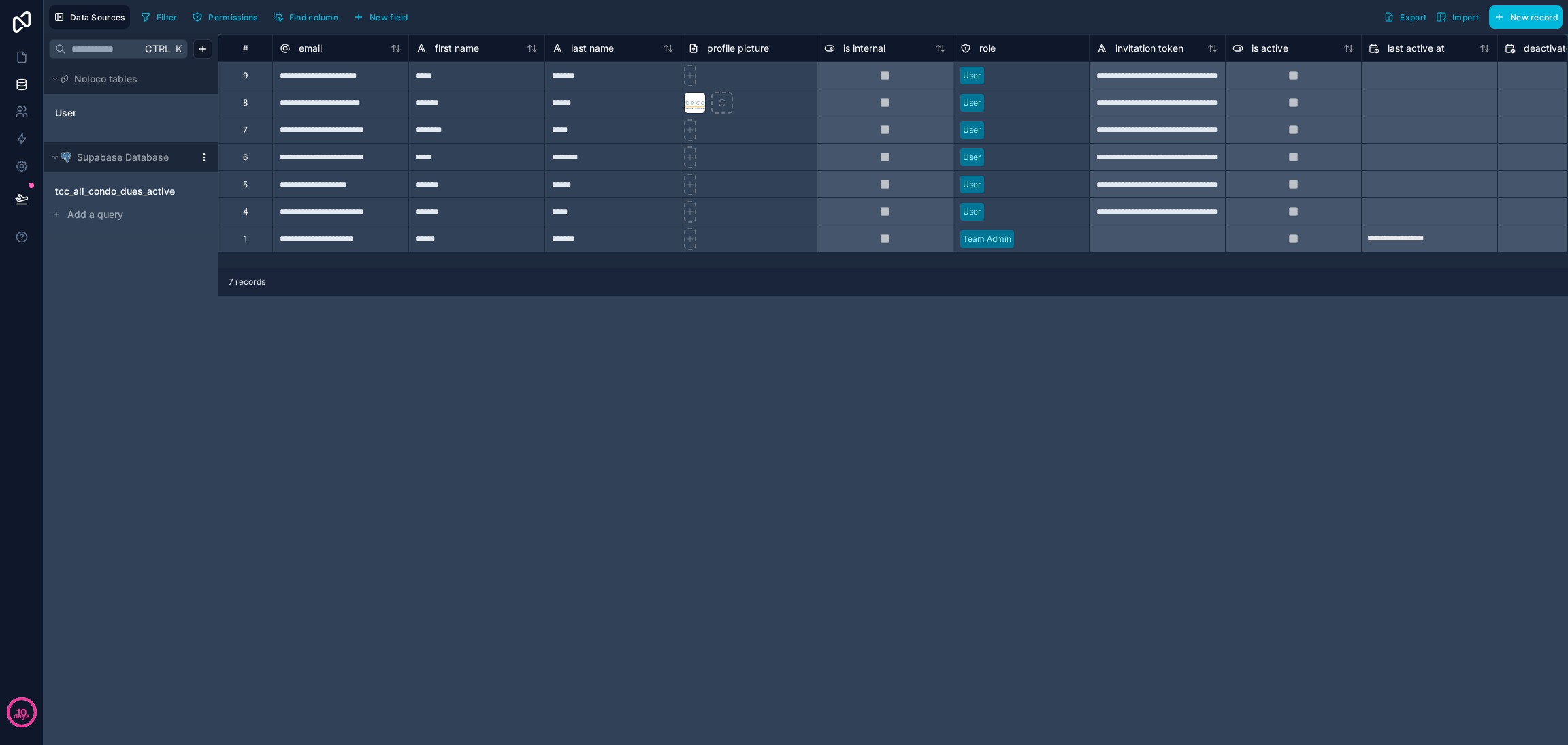
click at [157, 196] on span "tcc_all_condo_dues_active" at bounding box center [115, 192] width 120 height 14
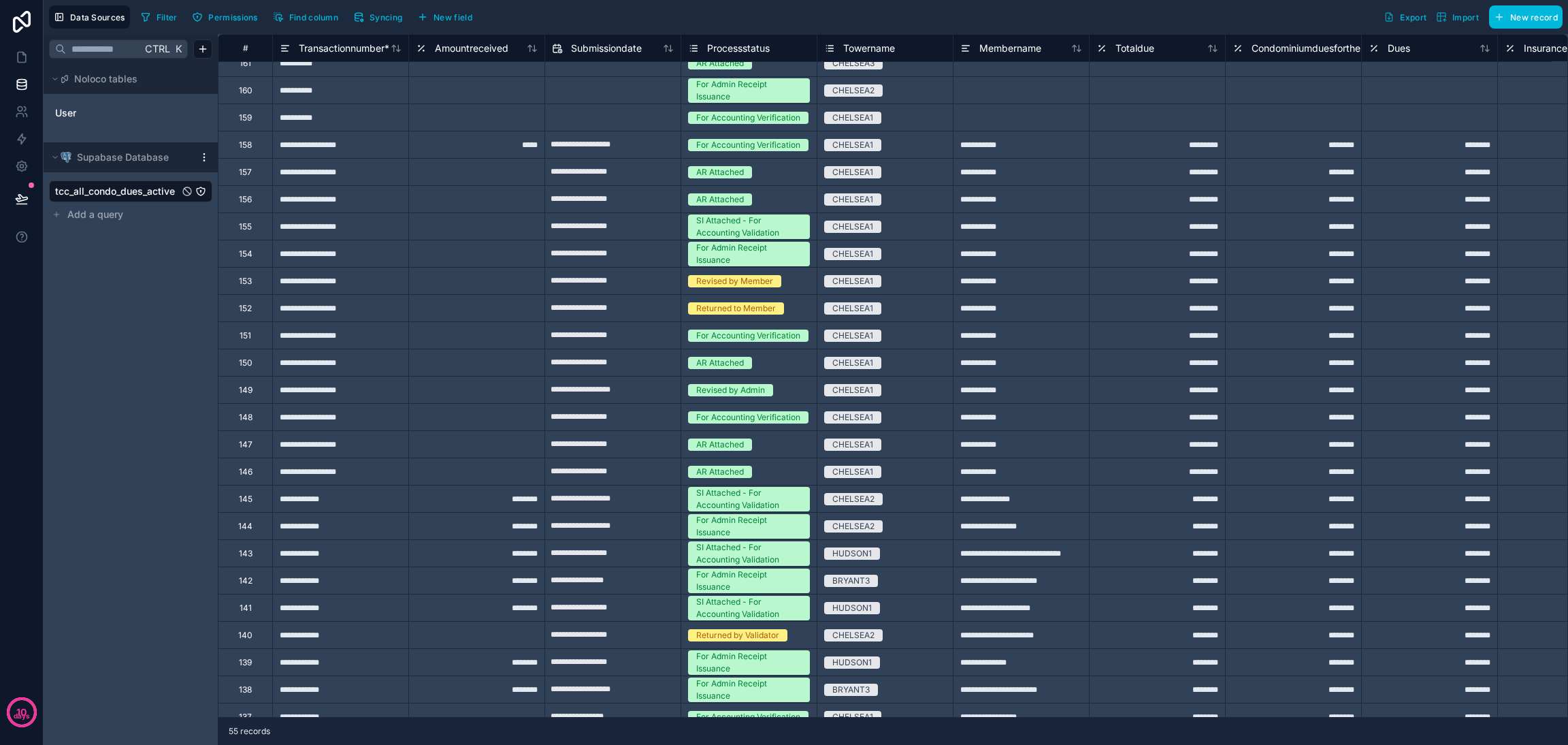
scroll to position [142, 0]
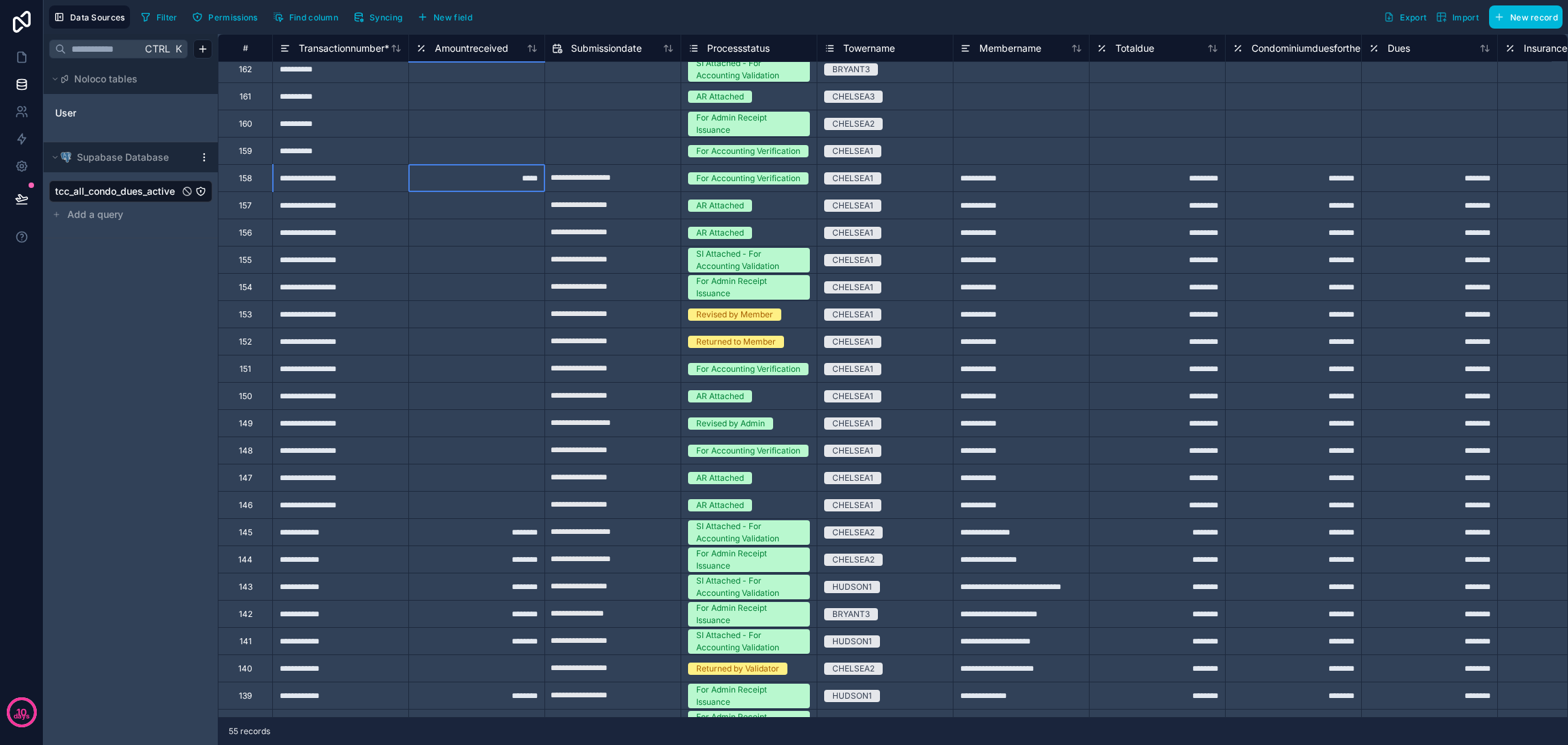
click at [416, 180] on div "*****" at bounding box center [476, 178] width 136 height 27
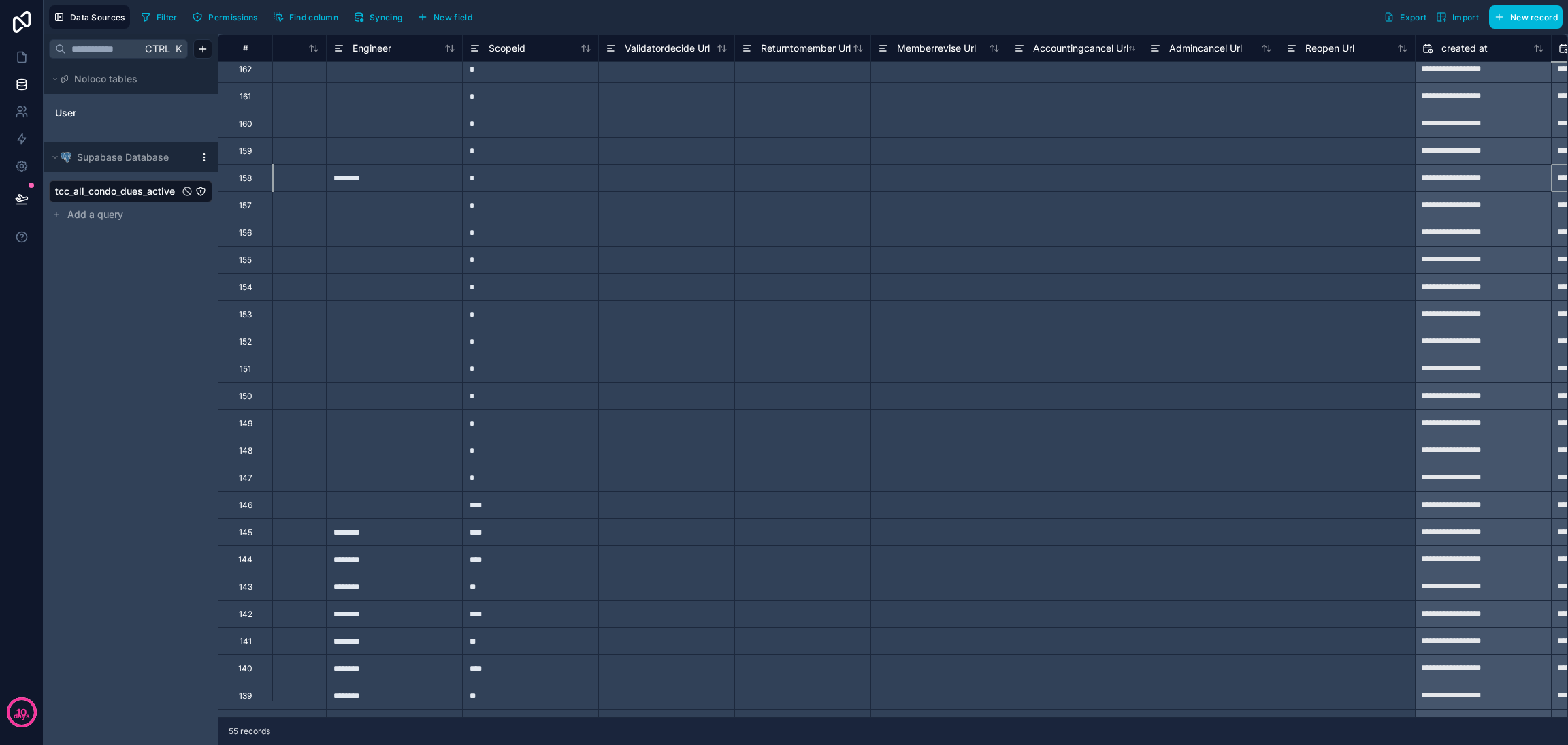
scroll to position [142, 8110]
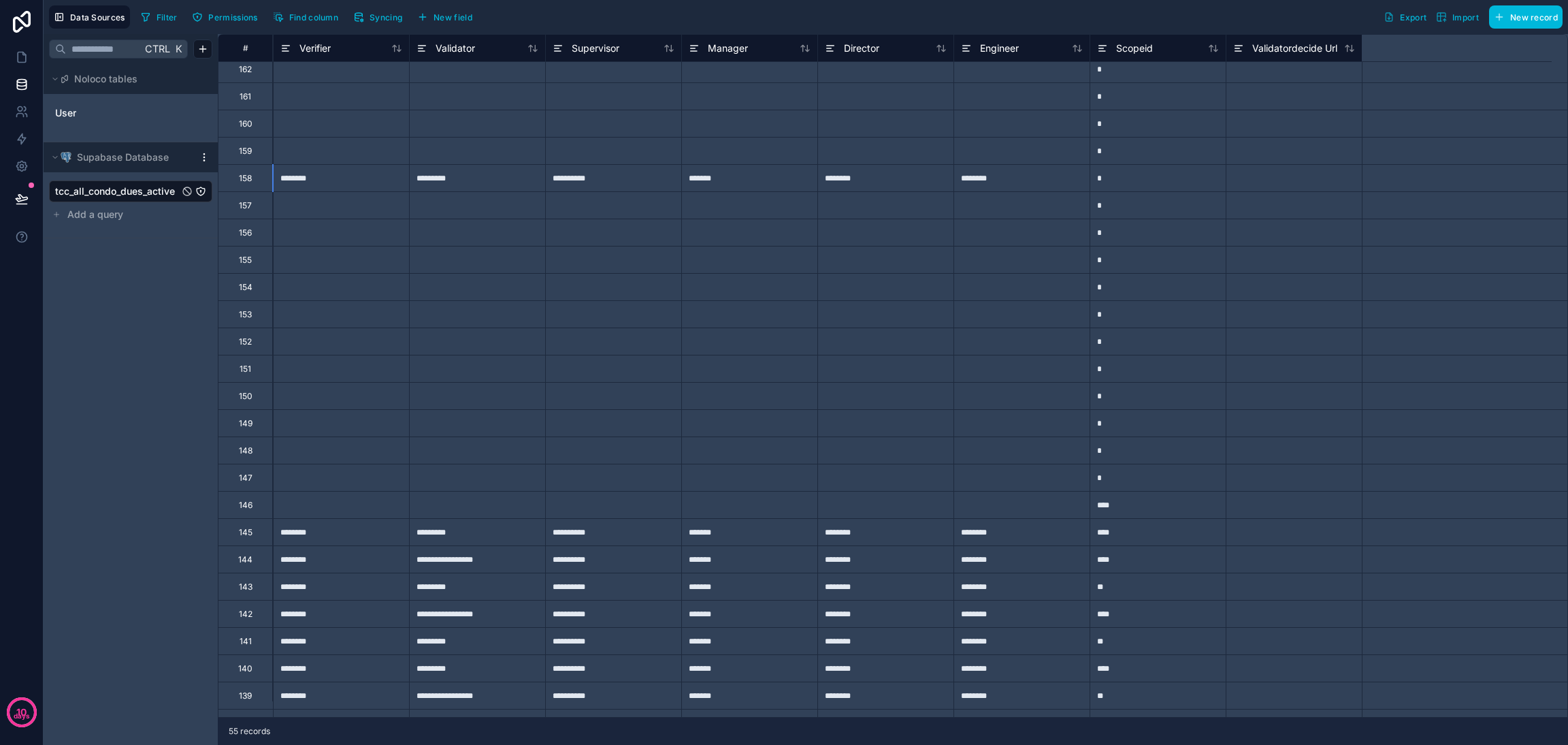
type input "**********"
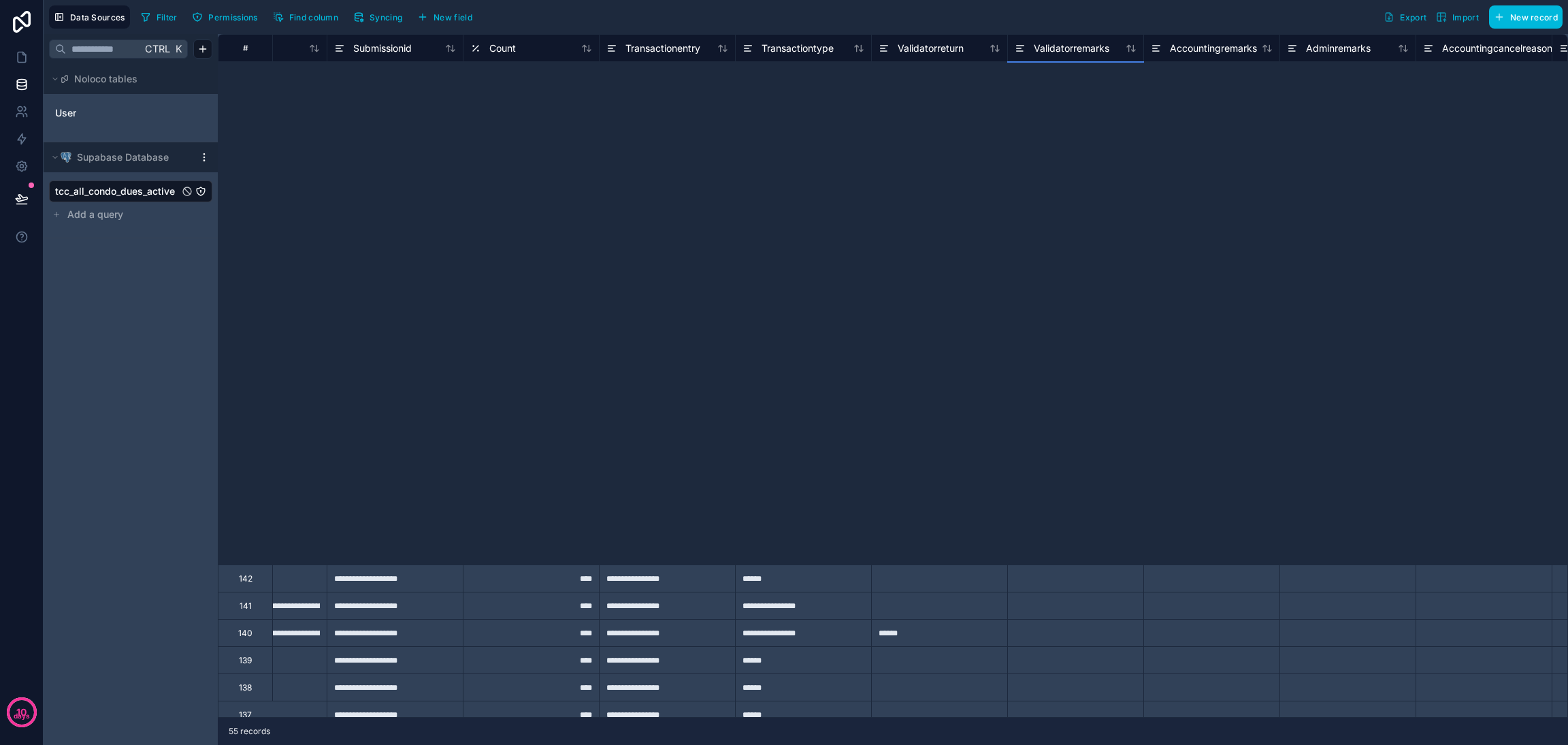
scroll to position [858, 5253]
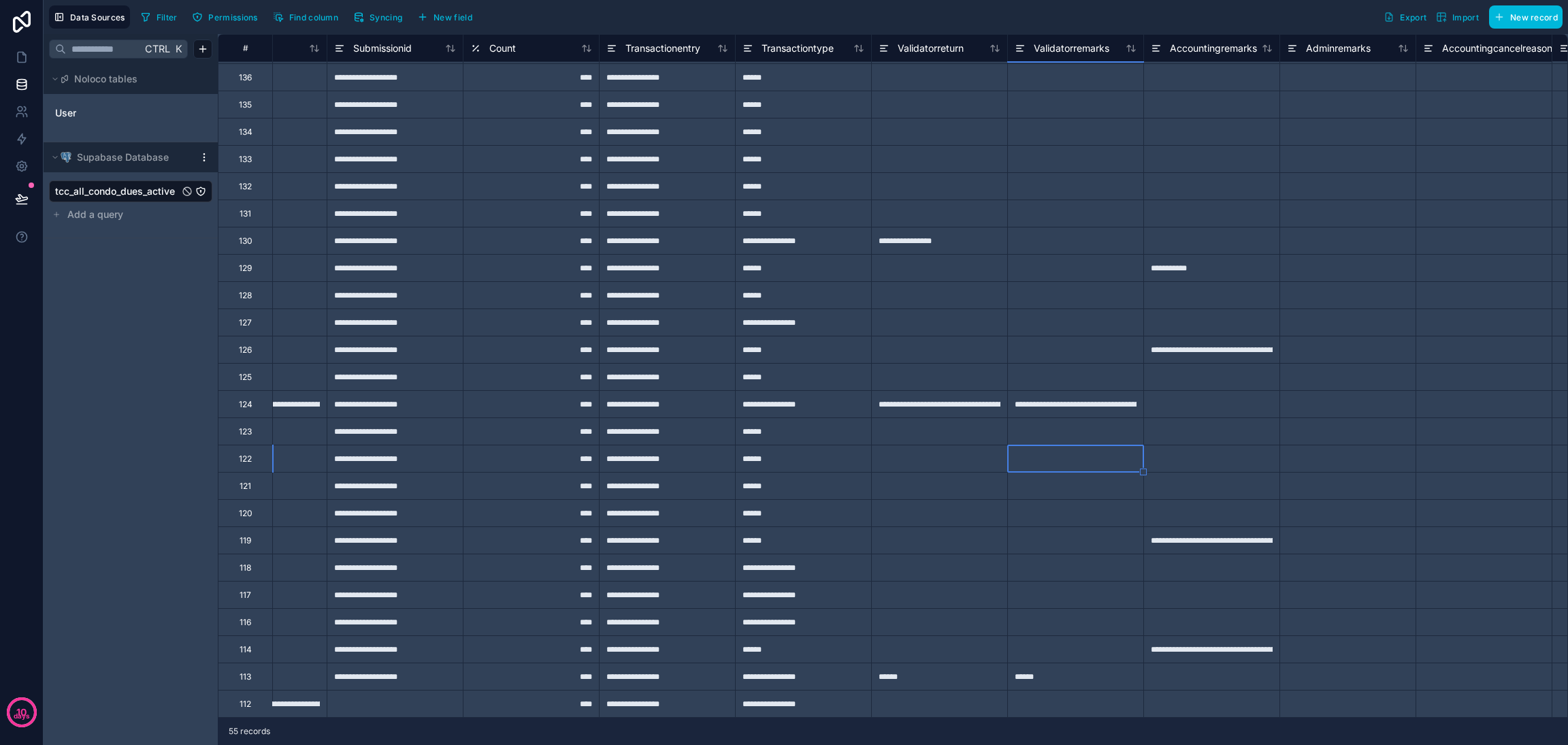
click at [307, 20] on span "Find column" at bounding box center [313, 18] width 49 height 10
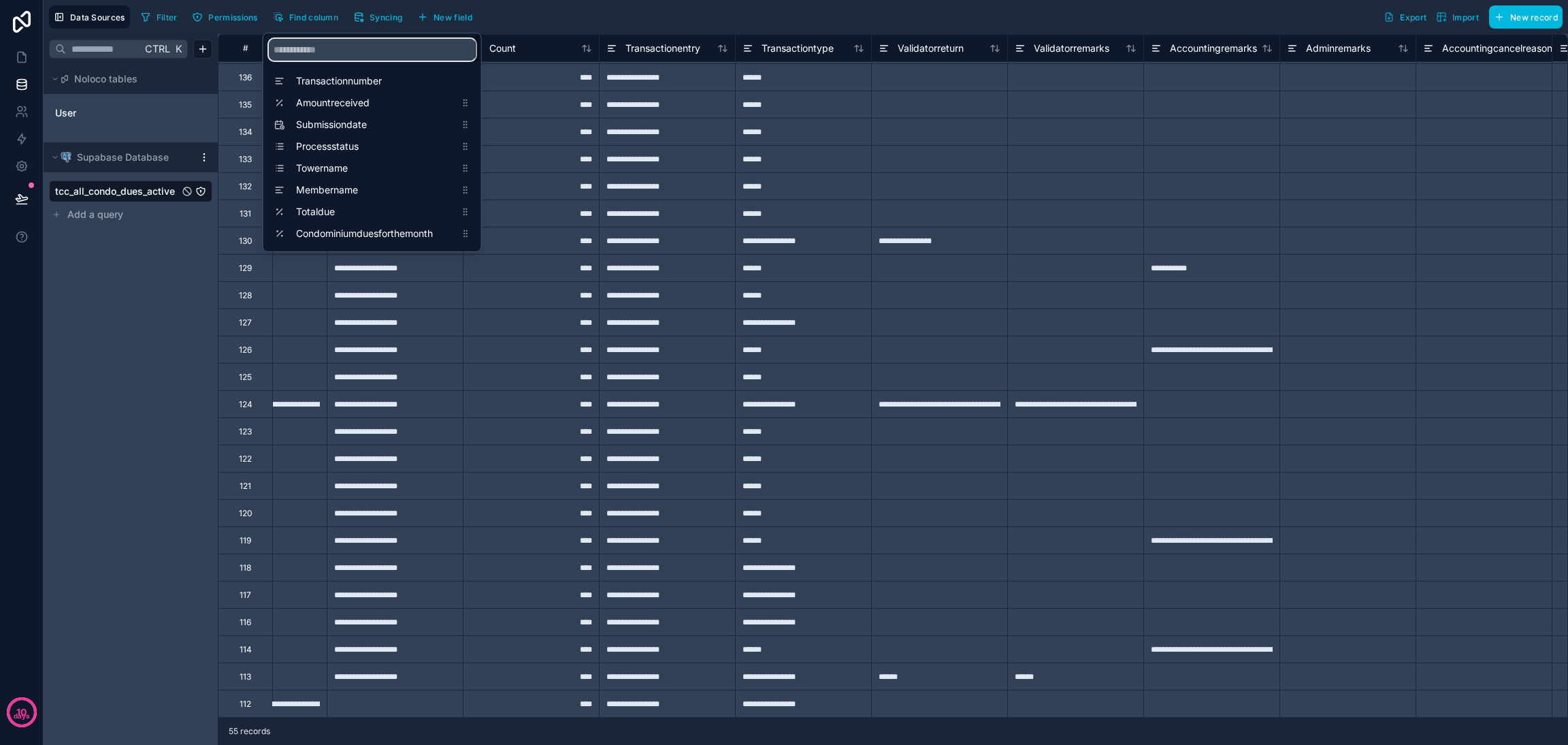
click at [326, 46] on input "scrollable content" at bounding box center [371, 50] width 207 height 21
type input "**********"
click at [364, 206] on span "Accountingcancel Url" at bounding box center [375, 212] width 159 height 14
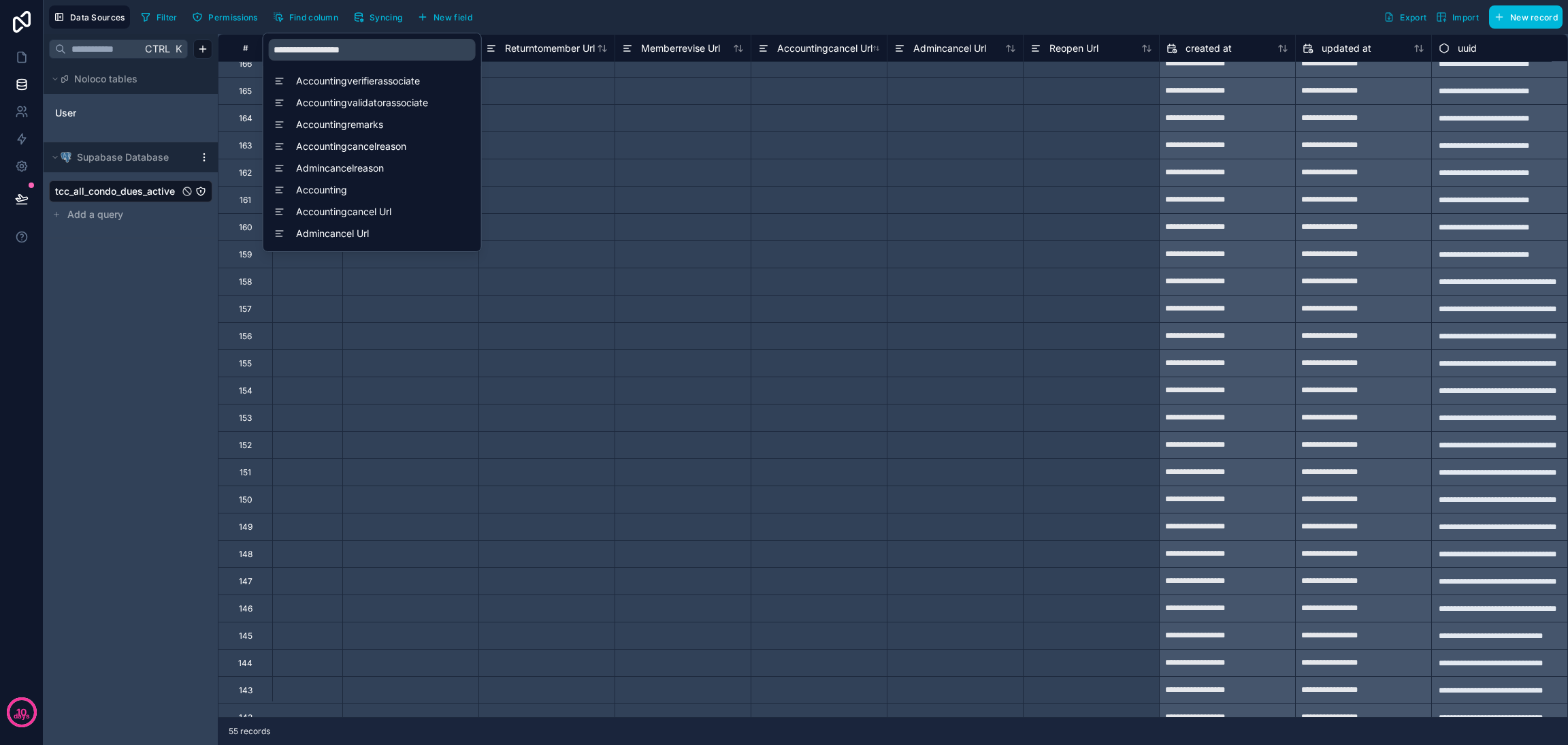
scroll to position [0, 8246]
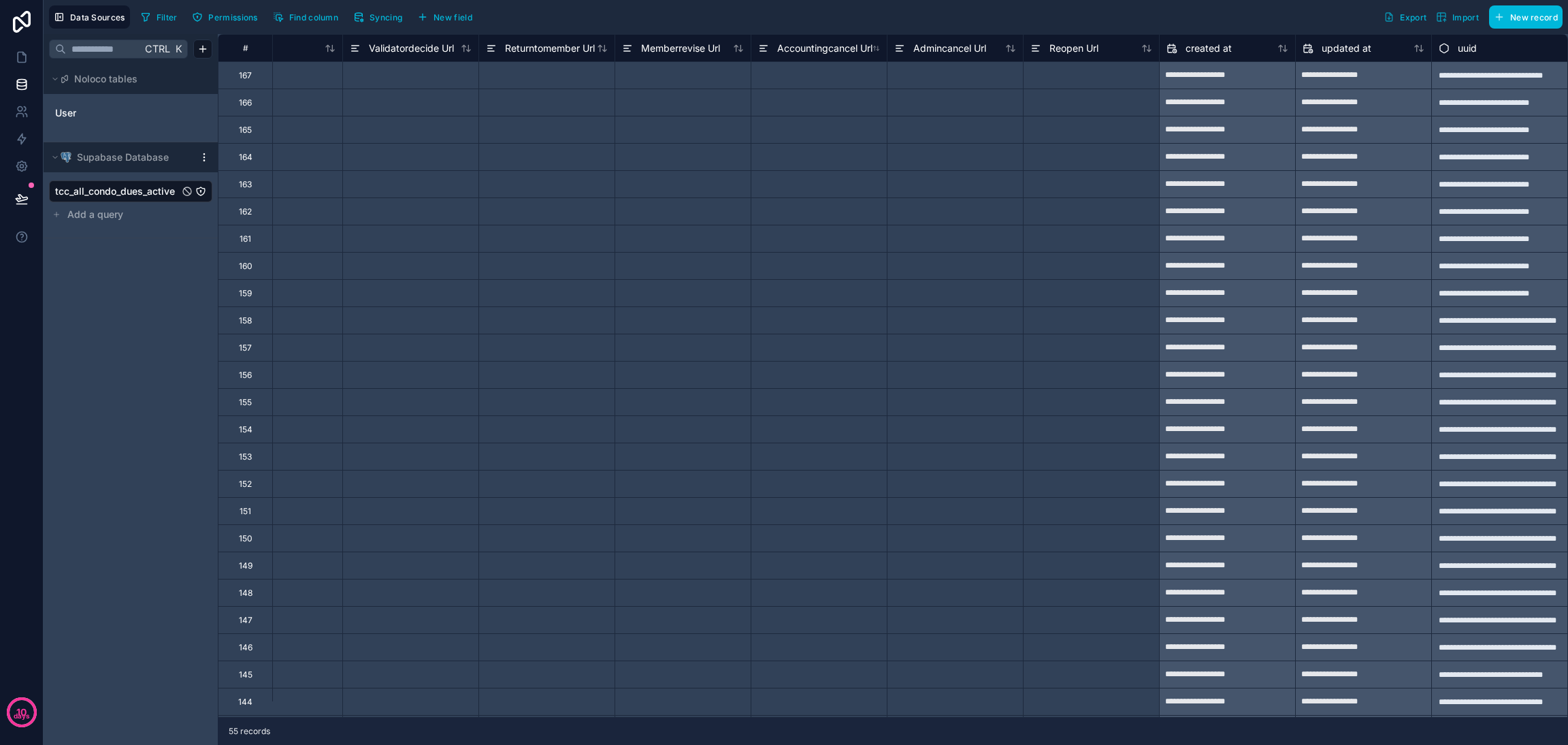
click at [157, 264] on div "Ctrl K Noloco tables User Supabase Database tcc_all_condo_dues_active Add a que…" at bounding box center [130, 389] width 174 height 711
click at [203, 158] on html "**********" at bounding box center [784, 372] width 1568 height 745
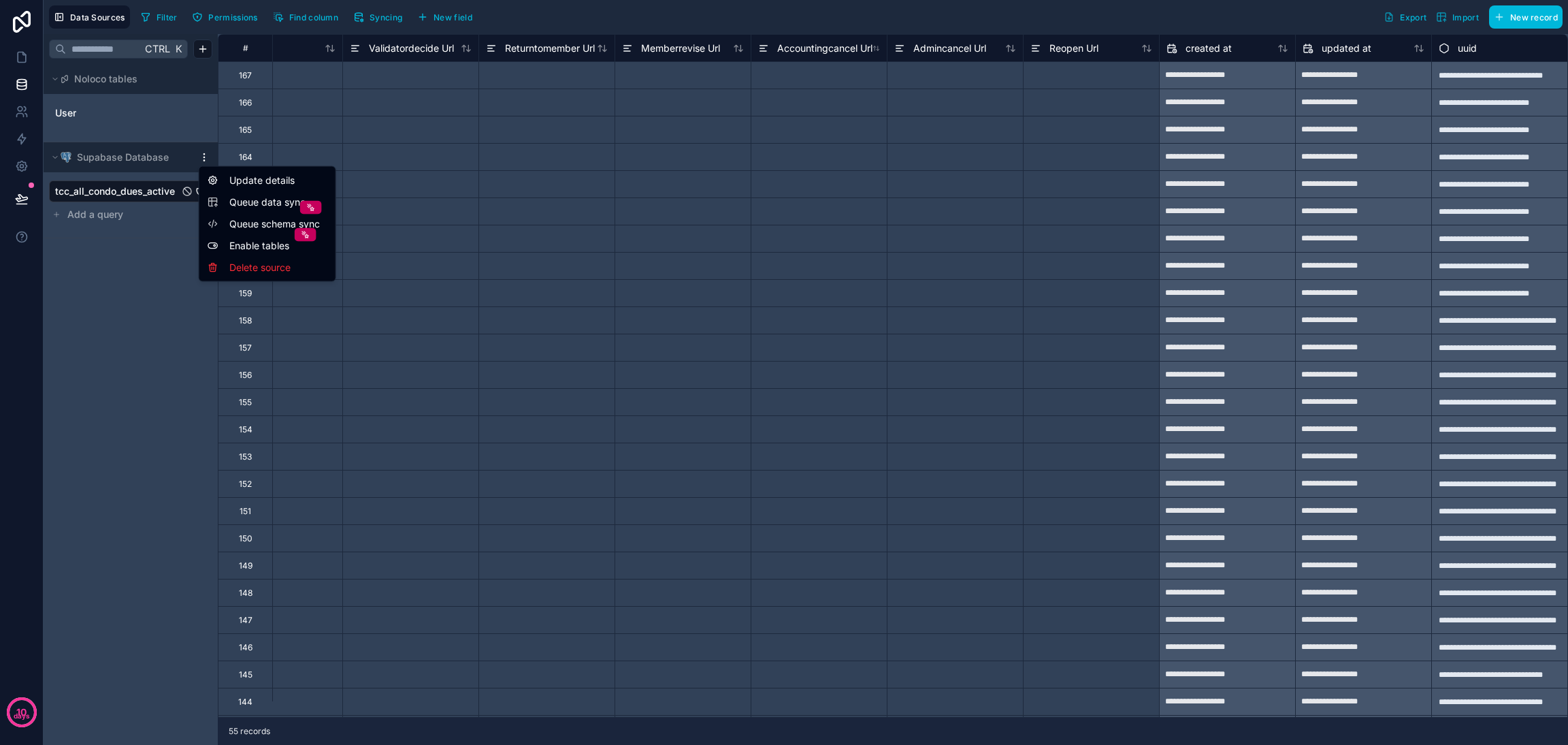
click at [236, 202] on span "Queue data sync" at bounding box center [278, 202] width 98 height 14
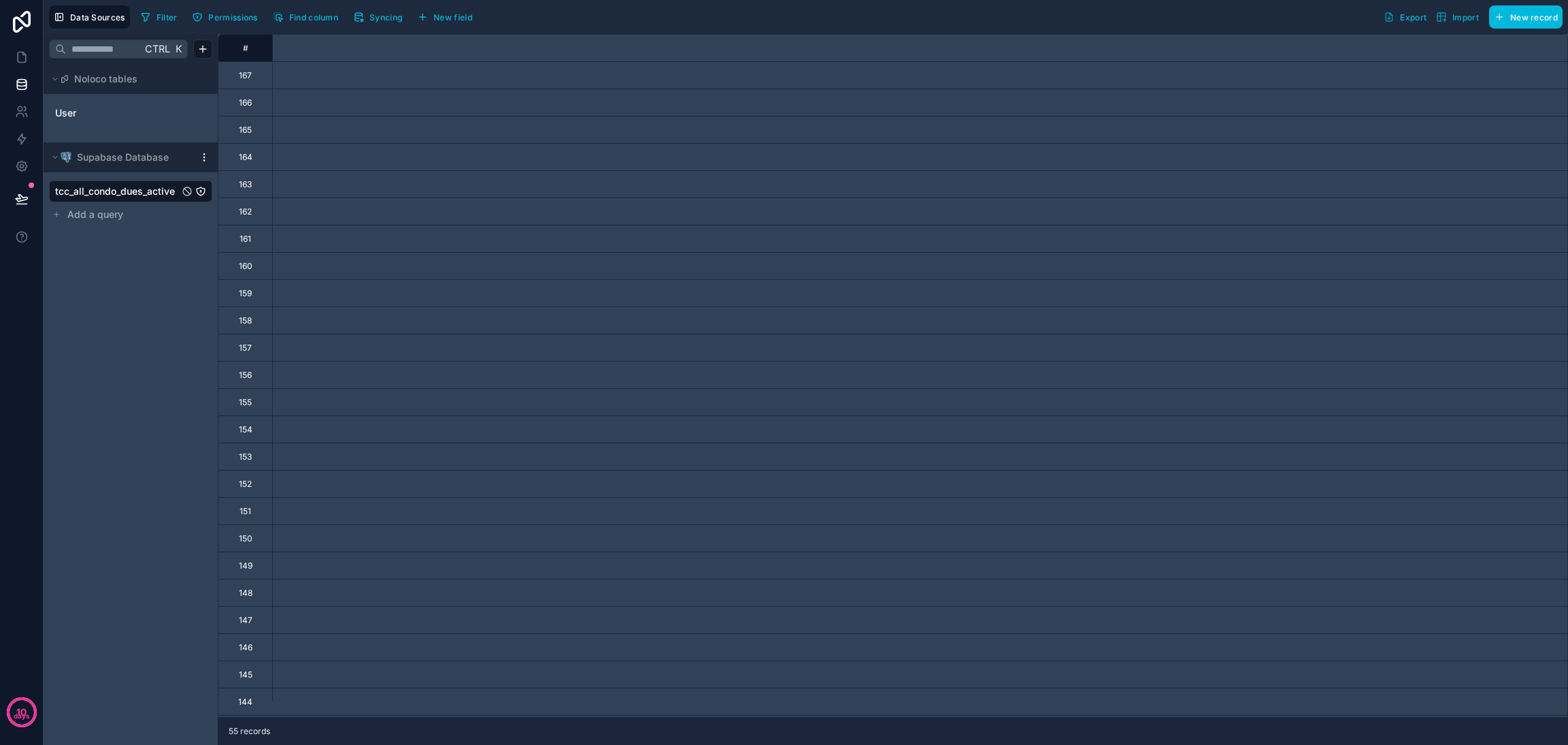
scroll to position [0, 0]
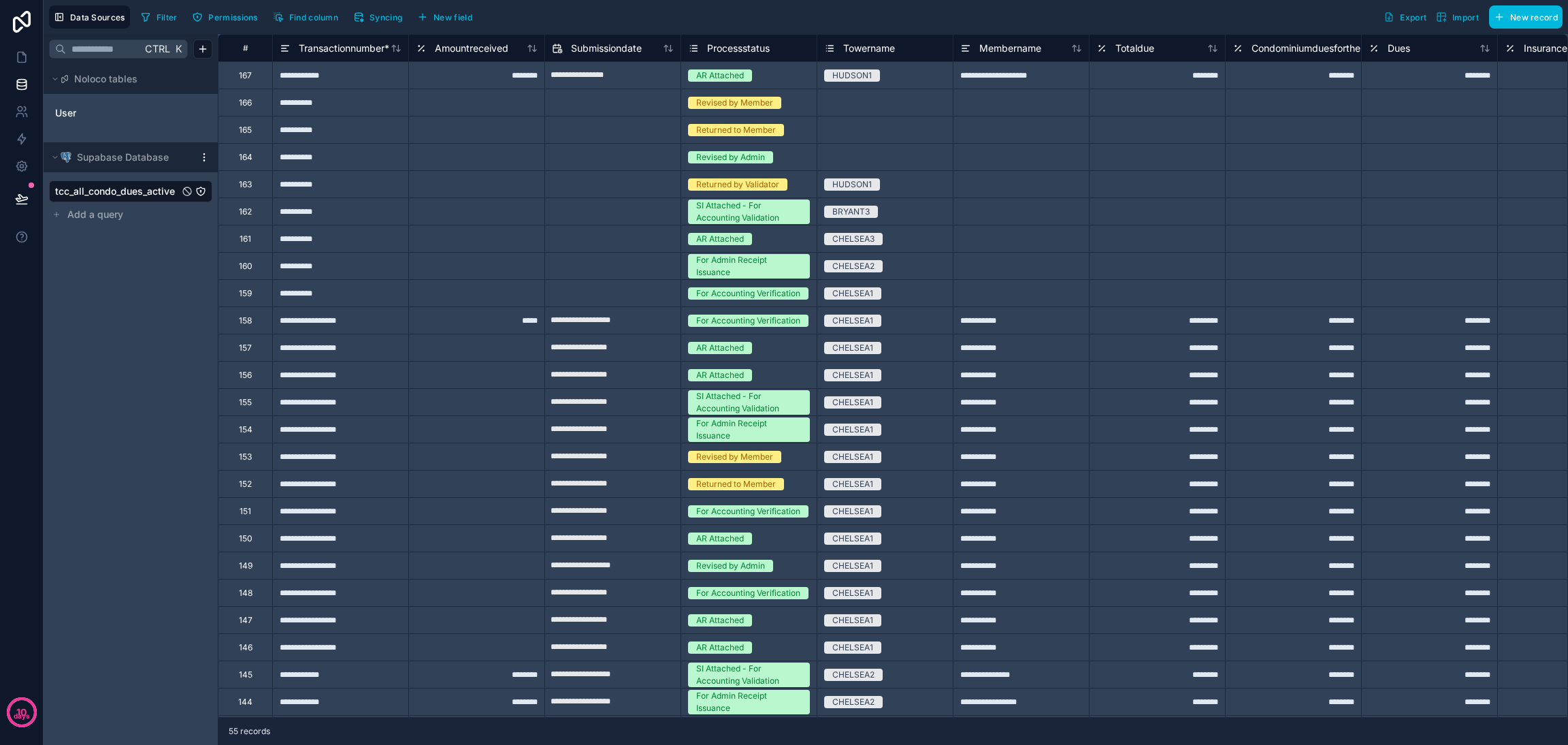
click at [19, 29] on icon at bounding box center [21, 21] width 17 height 21
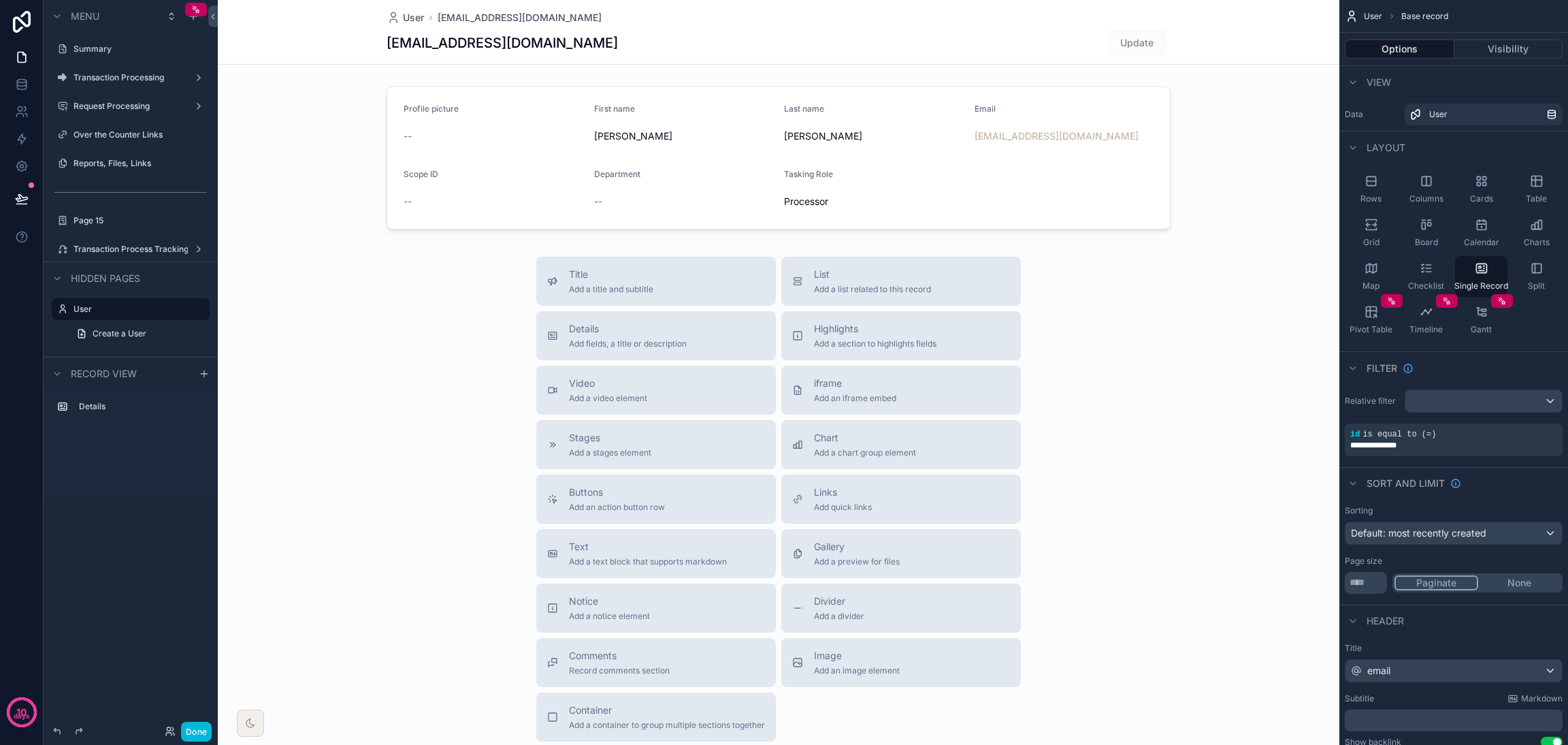
click at [90, 80] on label "Transaction Processing" at bounding box center [128, 77] width 109 height 11
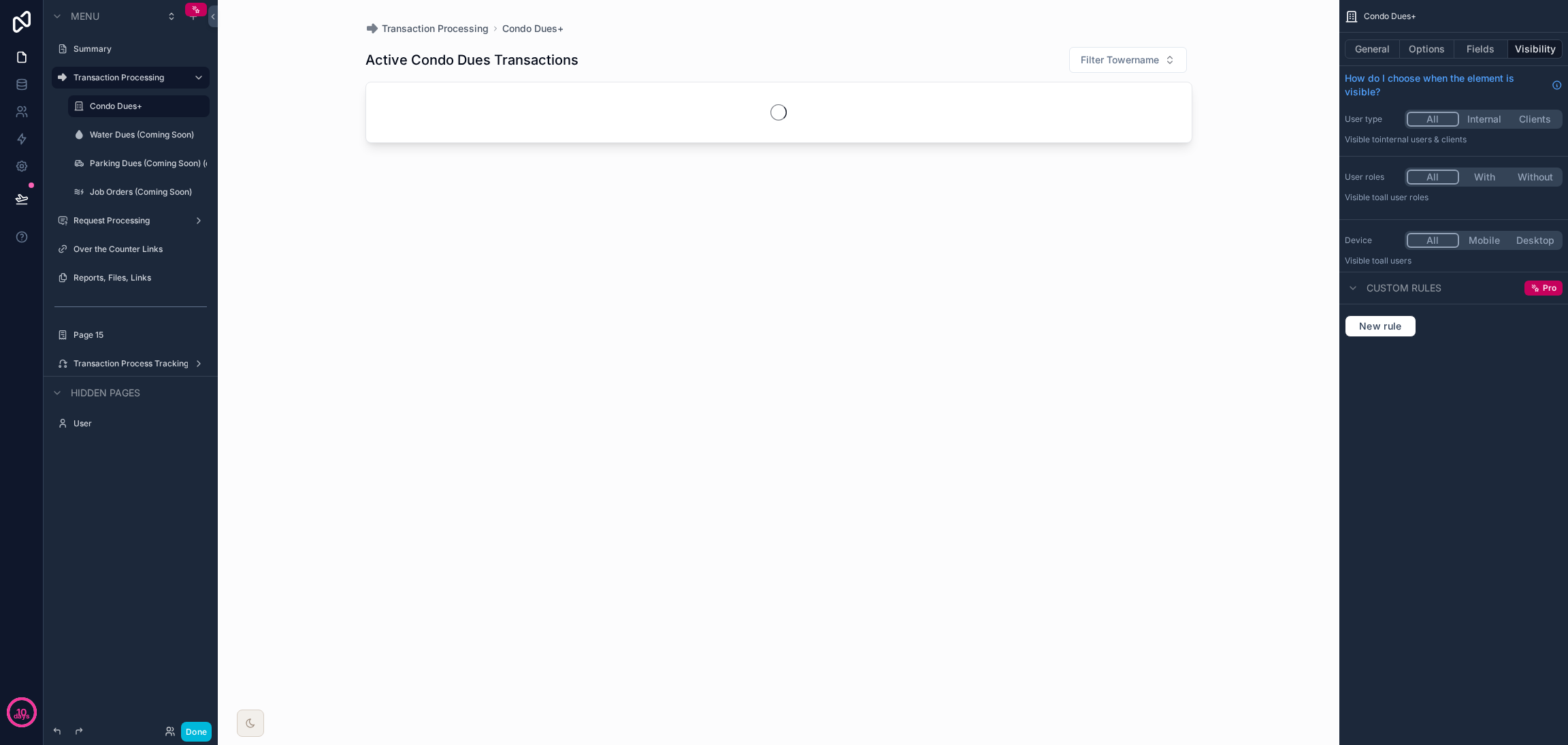
click at [101, 103] on label "Condo Dues+" at bounding box center [145, 106] width 112 height 11
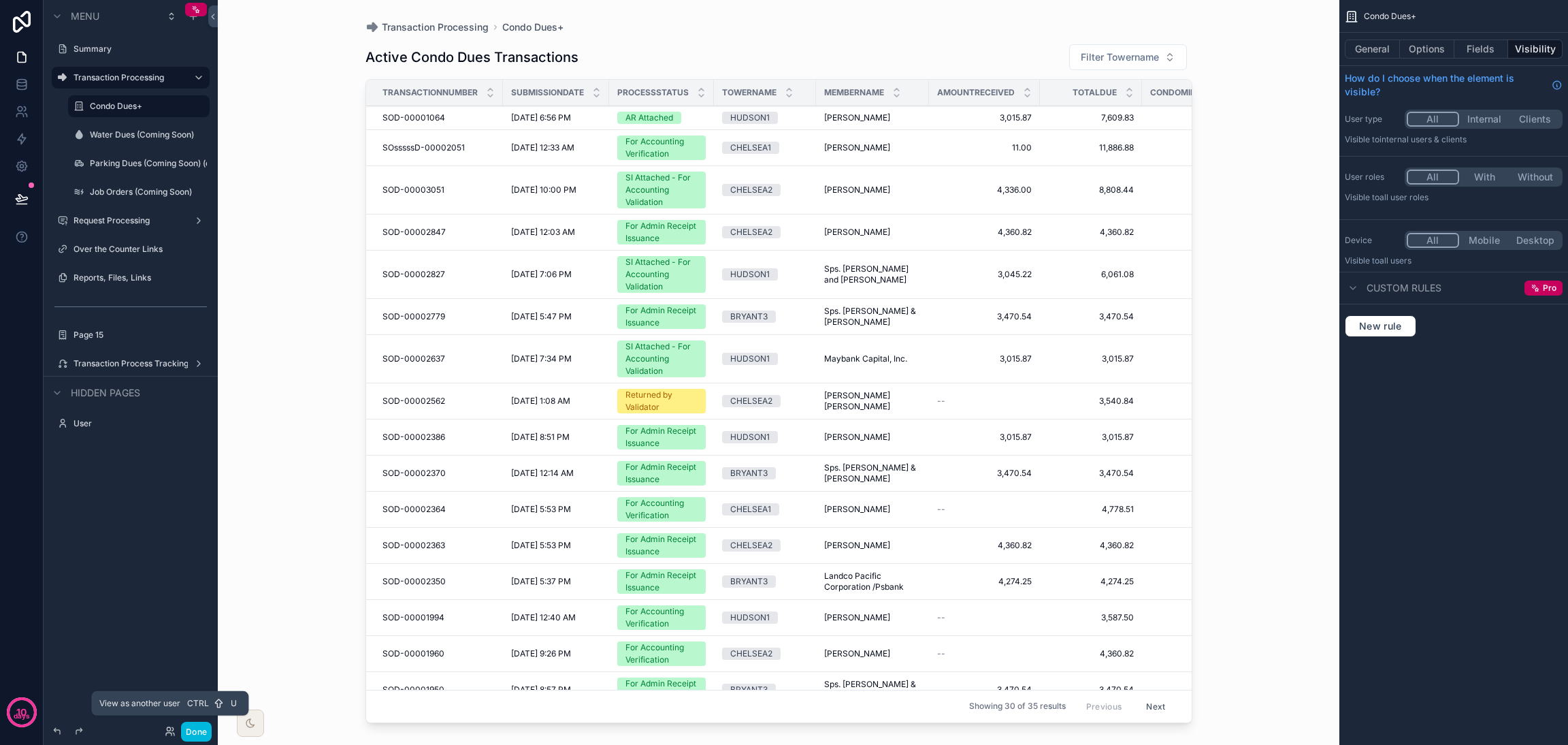
click at [168, 729] on icon at bounding box center [169, 730] width 11 height 11
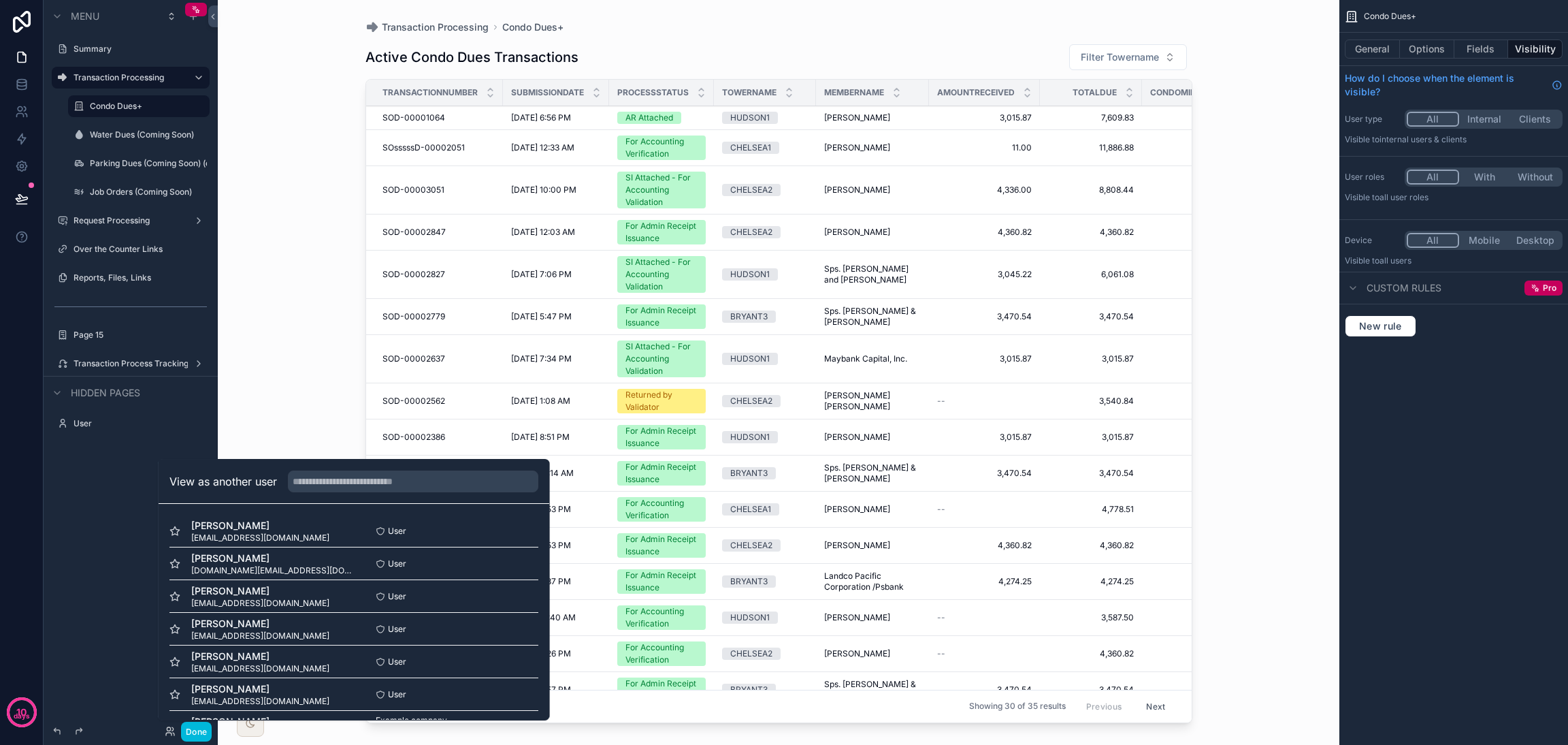
click at [0, 0] on button "Select" at bounding box center [0, 0] width 0 height 0
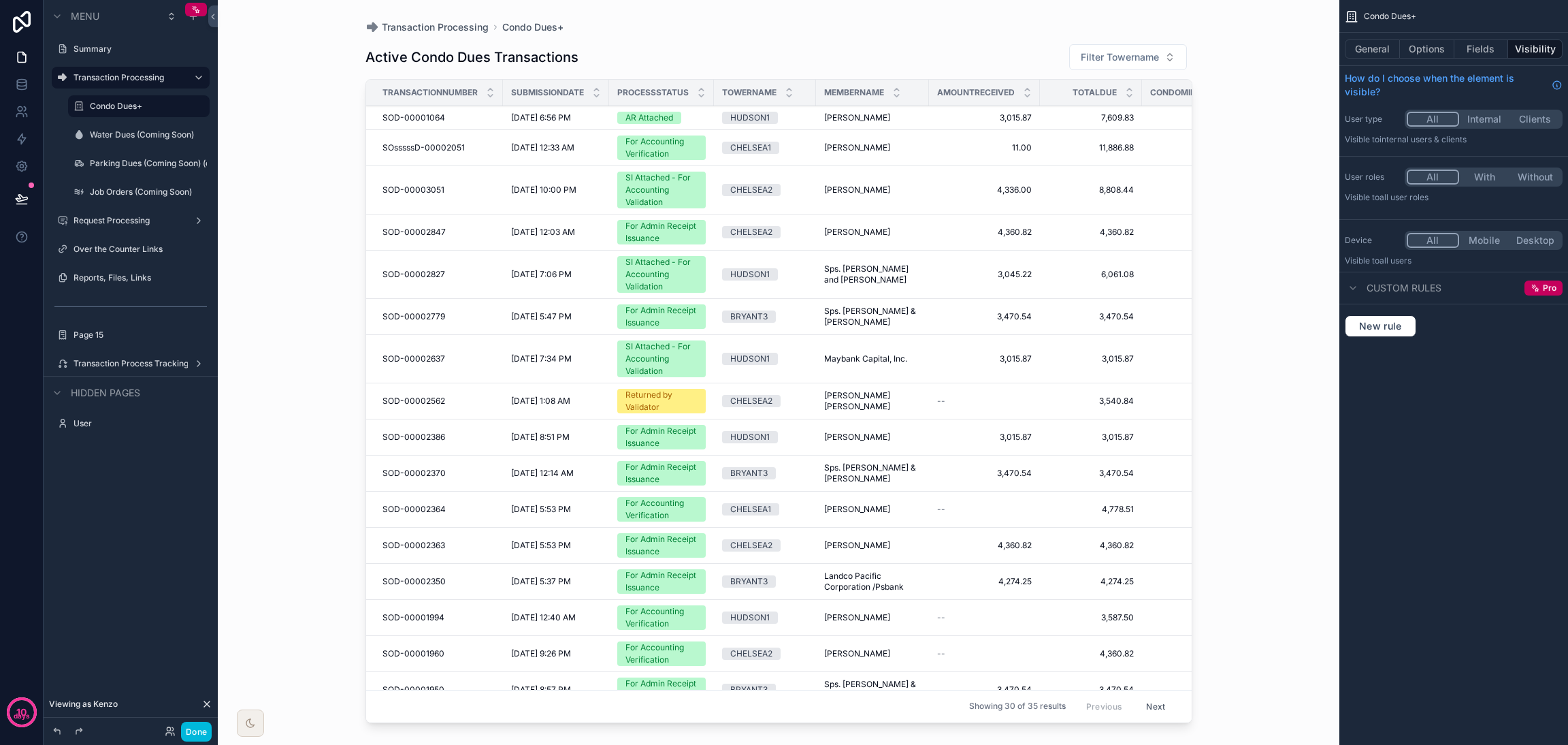
click at [546, 147] on div "scrollable content" at bounding box center [778, 364] width 870 height 728
click at [650, 153] on div "For Accounting Verification" at bounding box center [661, 147] width 72 height 24
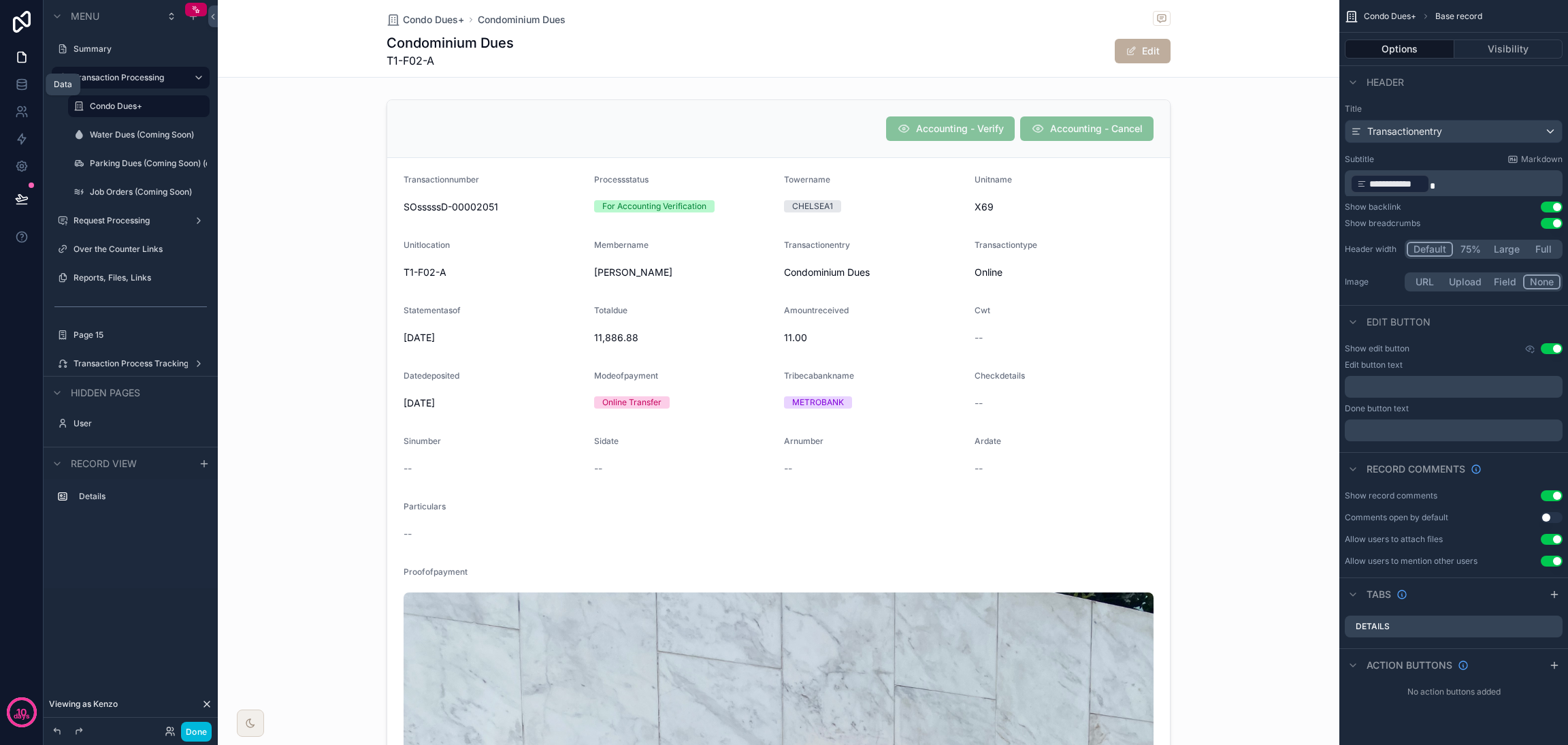
click at [26, 91] on link at bounding box center [21, 85] width 43 height 27
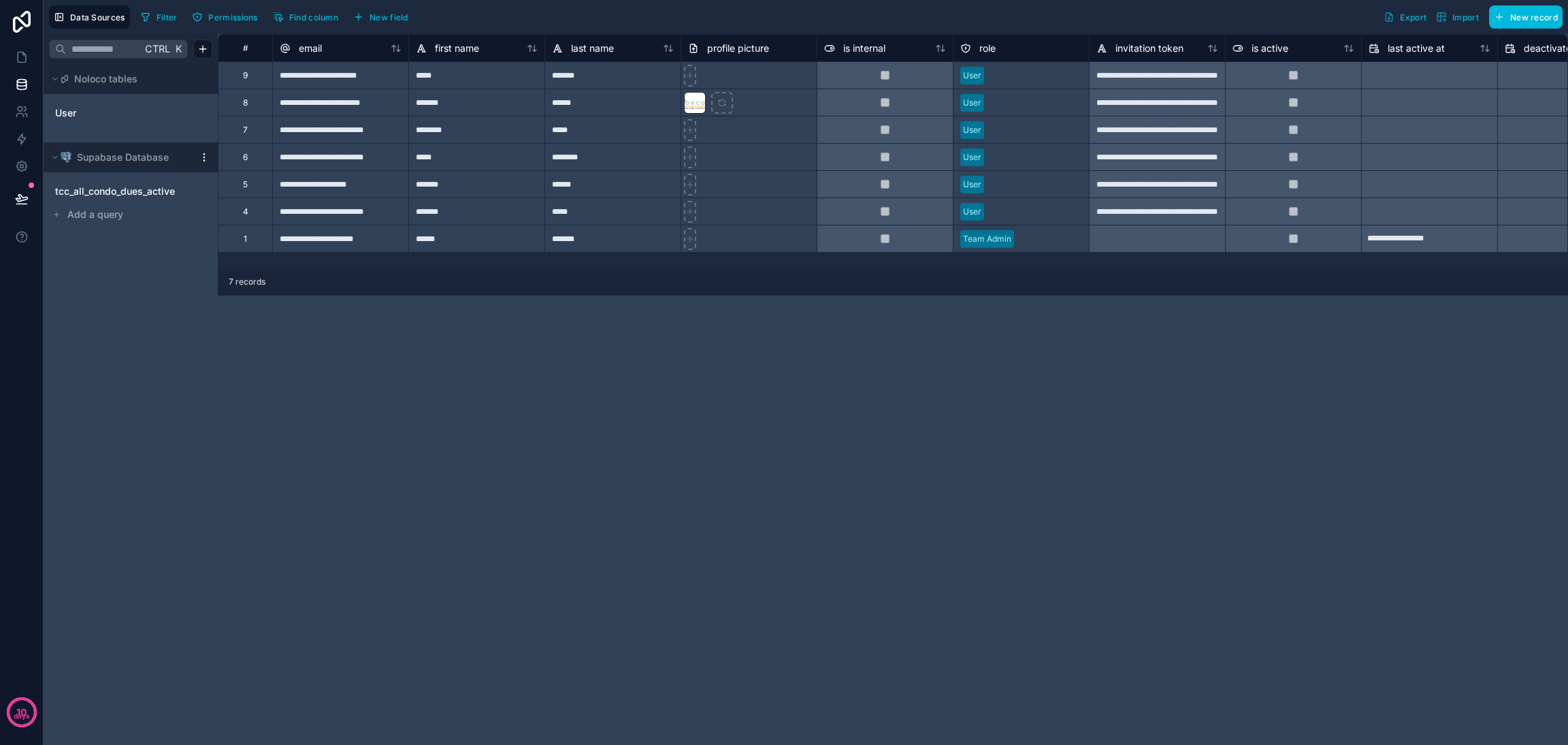
click at [136, 194] on span "tcc_all_condo_dues_active" at bounding box center [115, 192] width 120 height 14
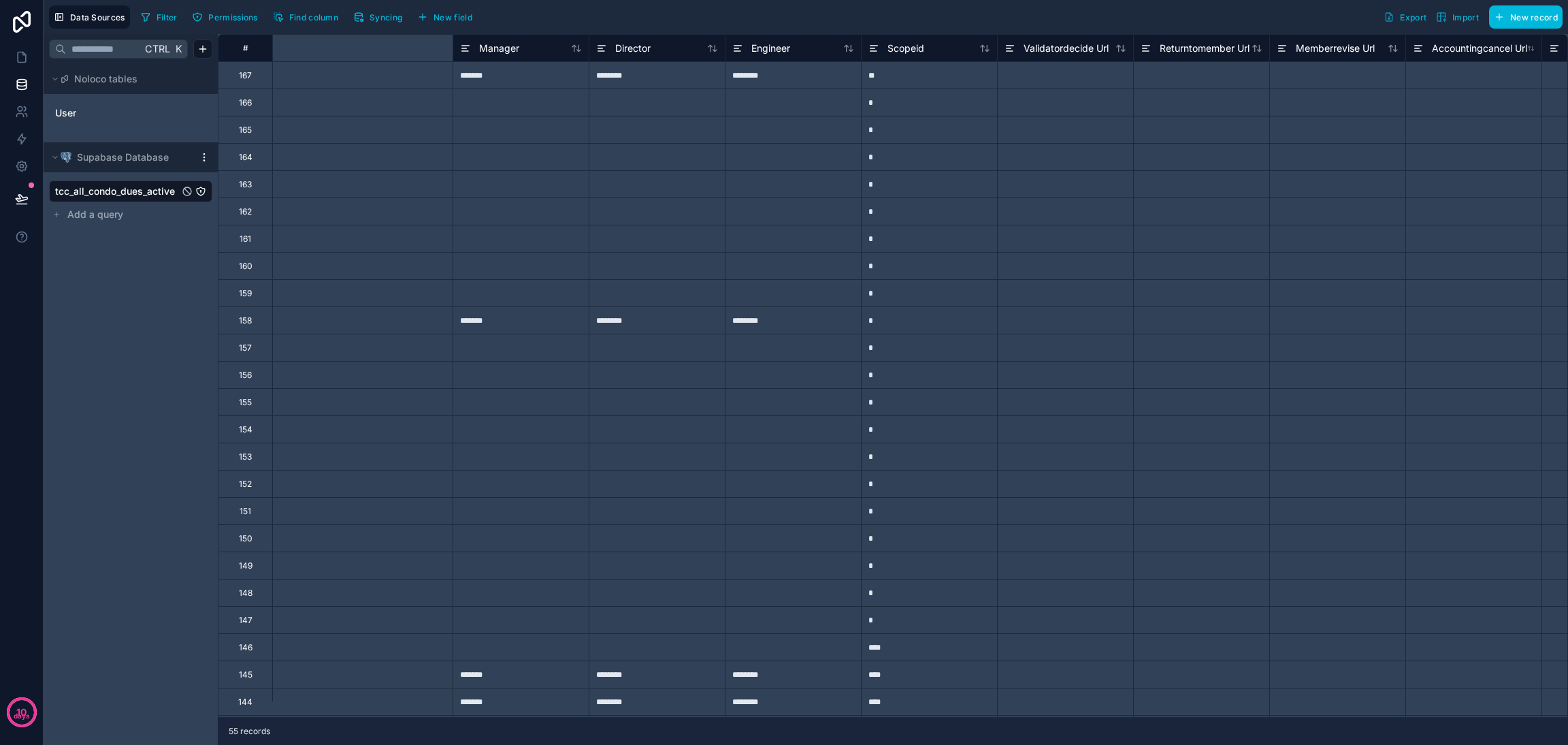
scroll to position [0, 8246]
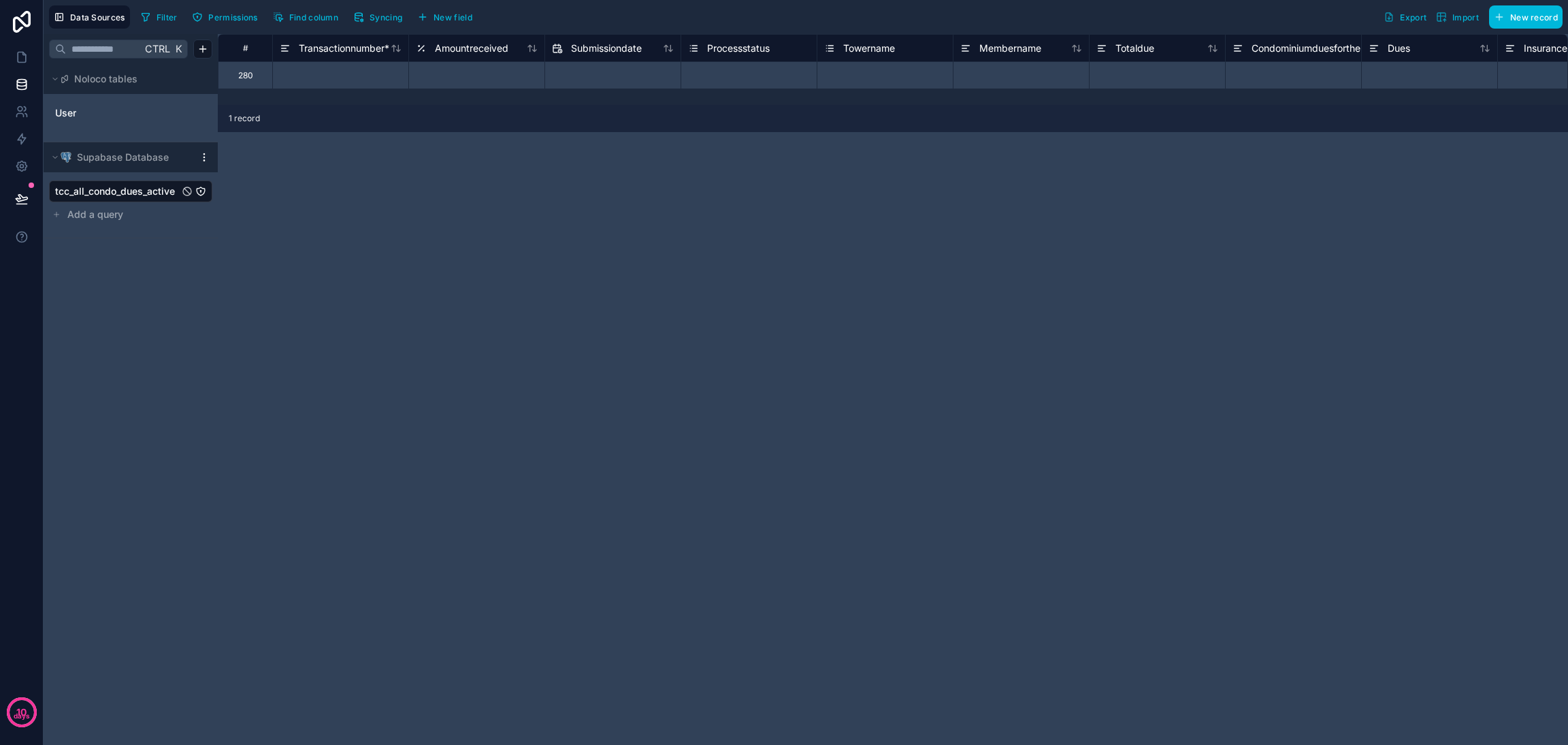
click at [203, 156] on html "10 days Data Sources Filter Permissions Find column Syncing New field Export Im…" at bounding box center [784, 372] width 1568 height 745
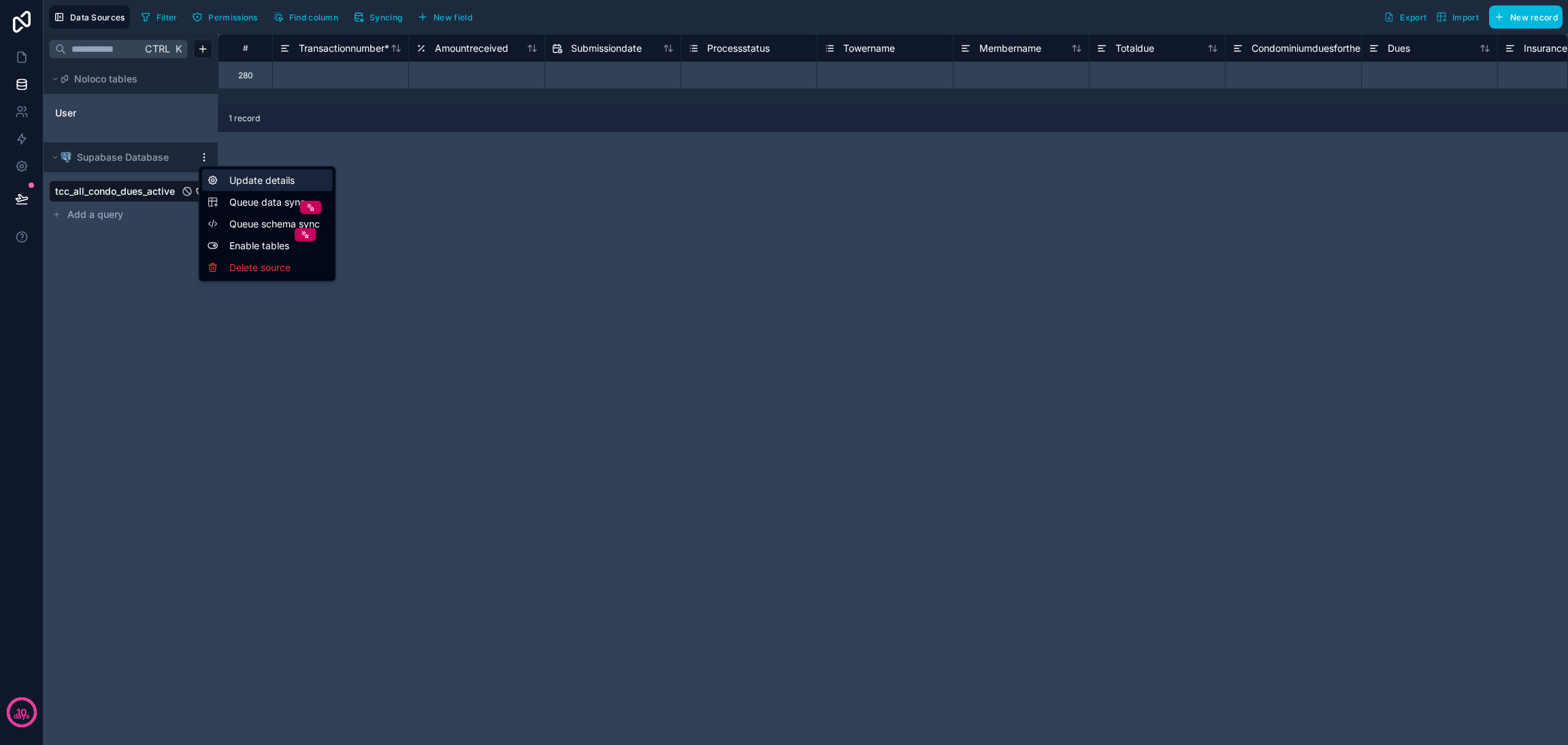
click at [235, 175] on div "Update details" at bounding box center [267, 180] width 130 height 21
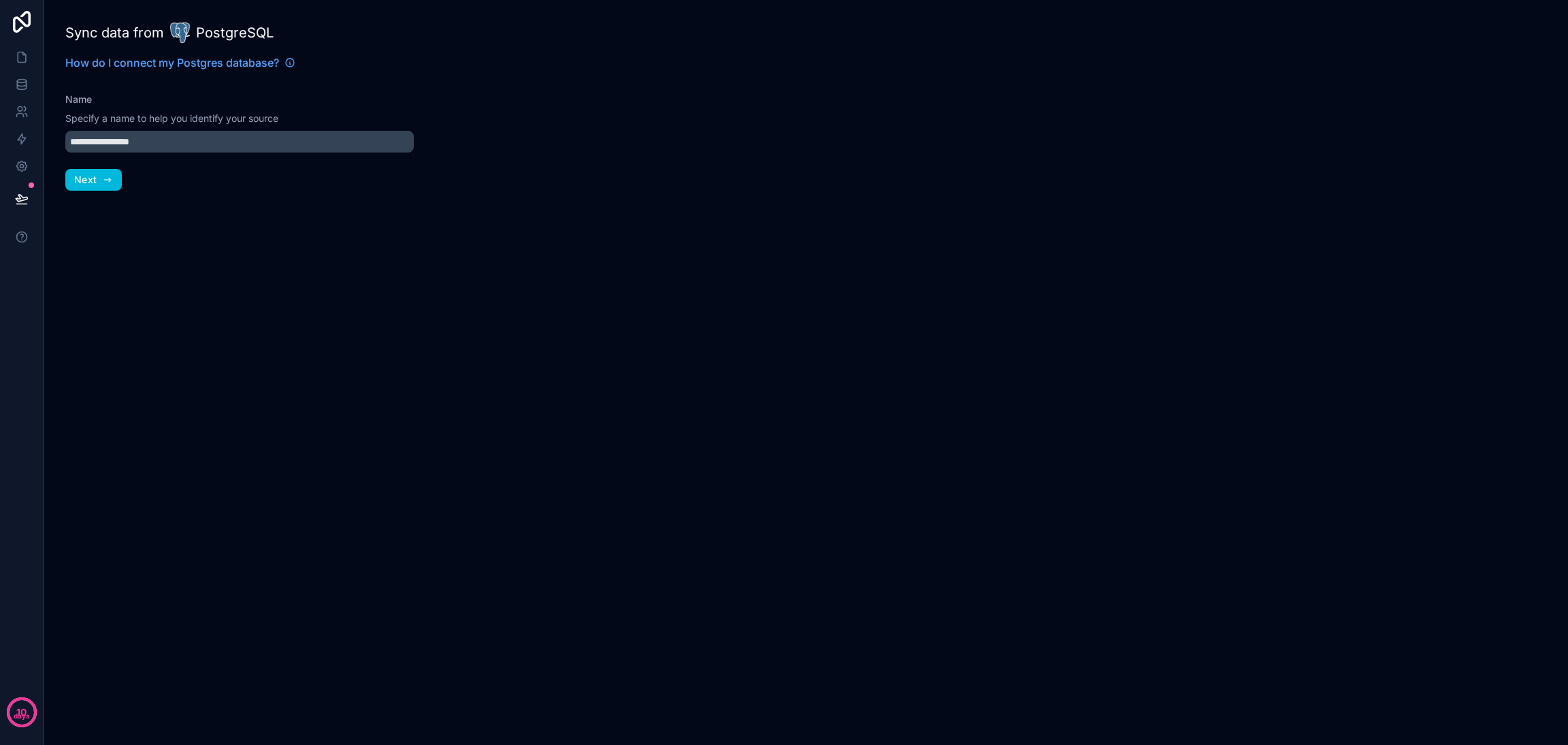
click at [87, 185] on button "Next" at bounding box center [93, 180] width 56 height 21
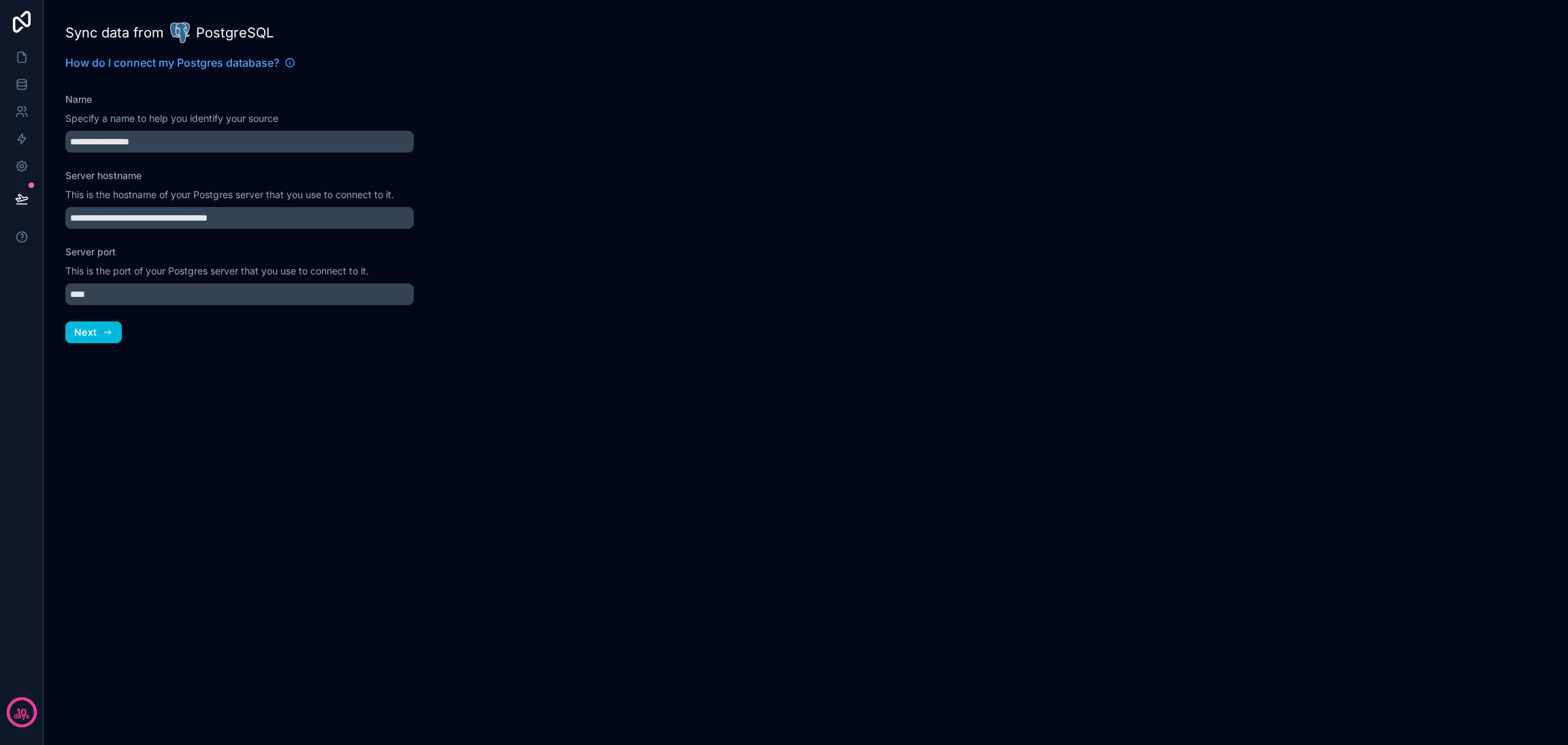
click at [107, 333] on icon "button" at bounding box center [107, 332] width 11 height 11
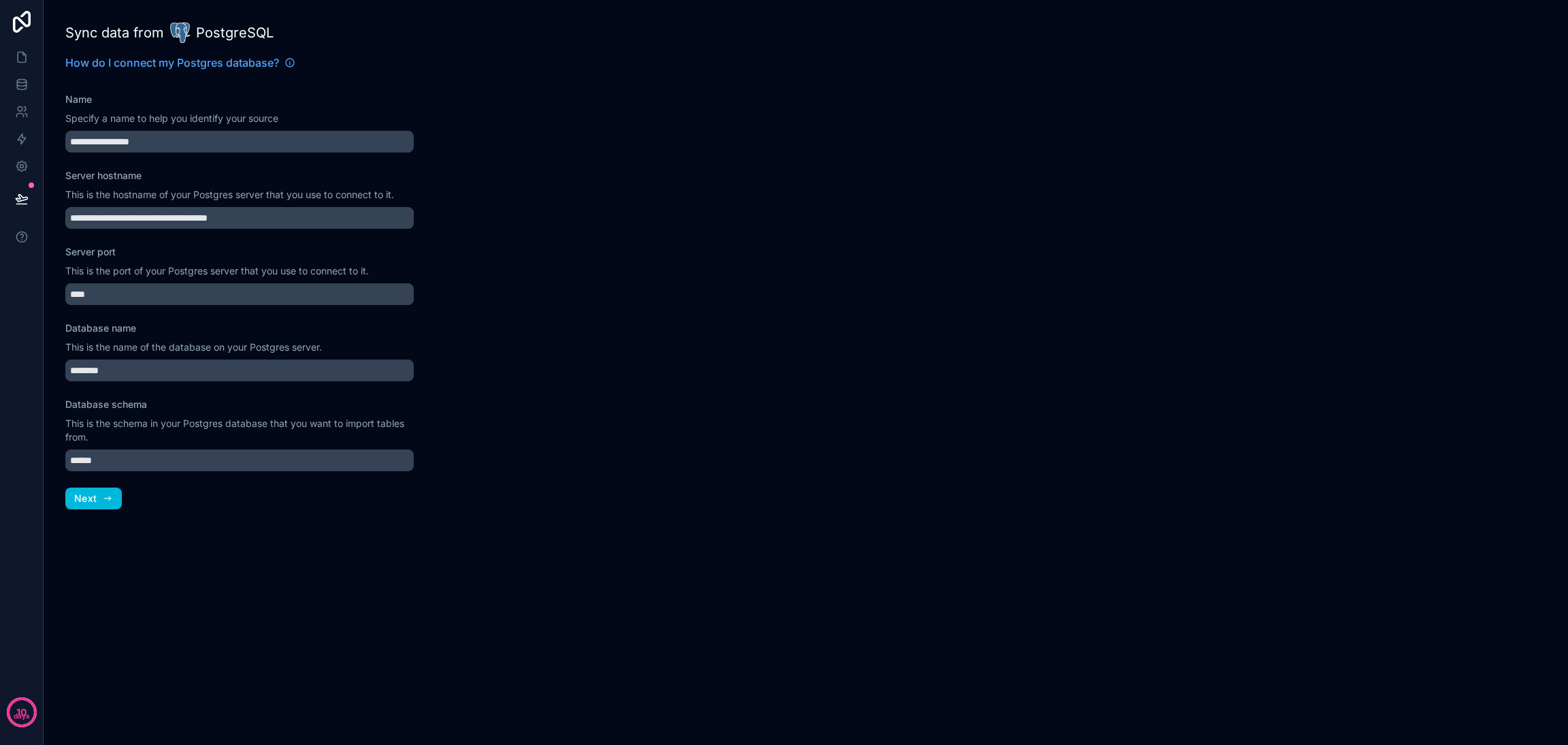
click at [100, 507] on button "Next" at bounding box center [93, 498] width 56 height 21
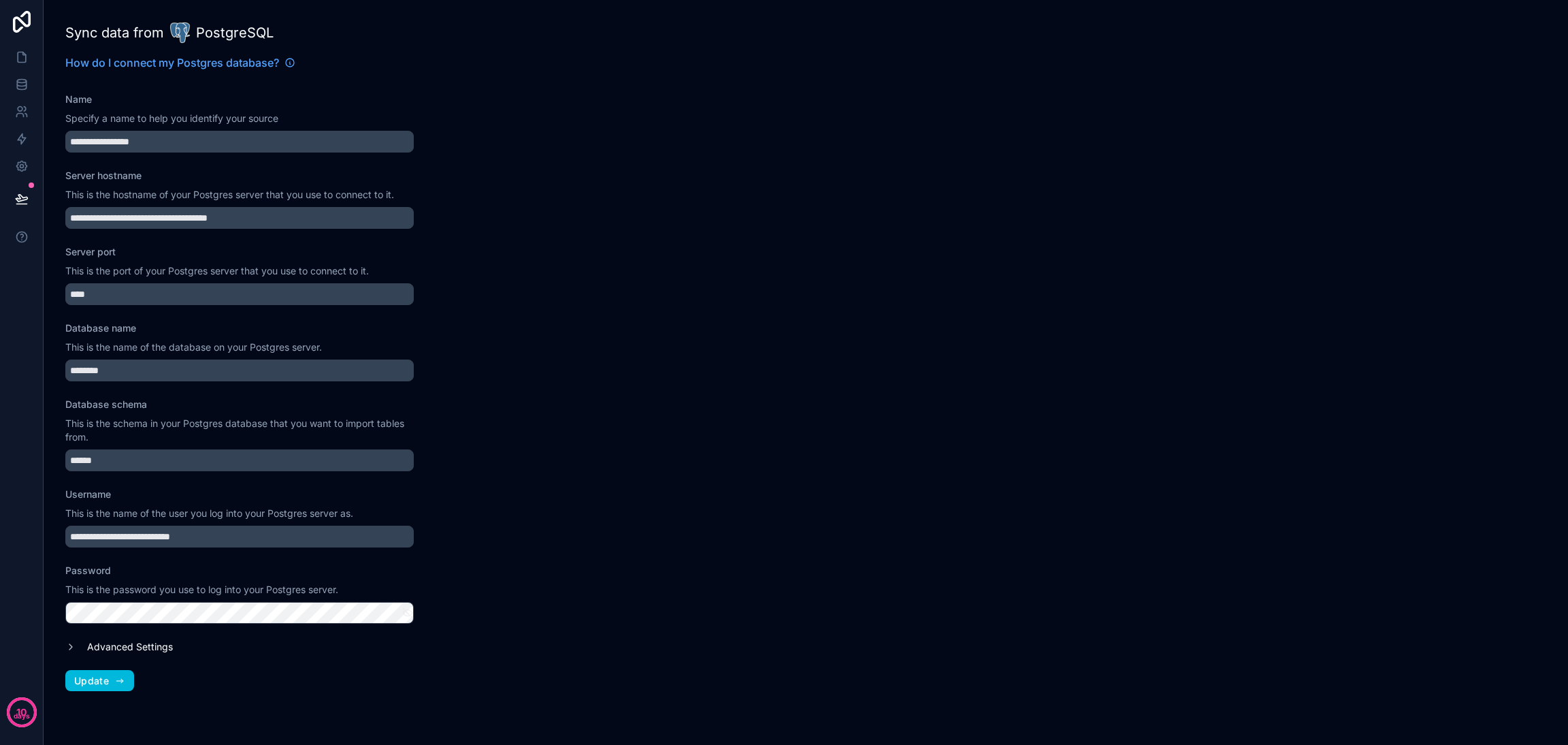
click at [93, 688] on button "Update" at bounding box center [99, 681] width 69 height 21
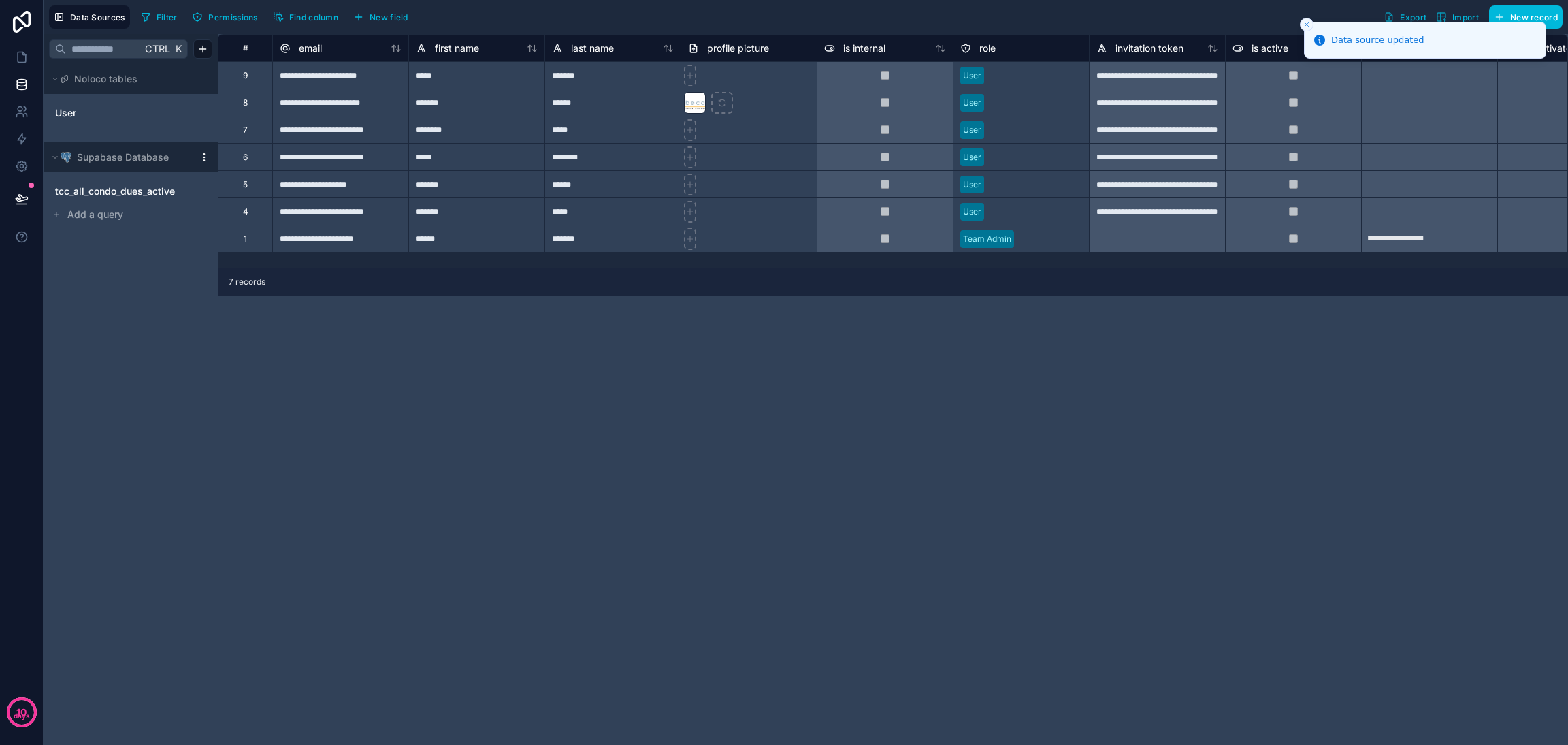
click at [112, 196] on span "tcc_all_condo_dues_active" at bounding box center [115, 192] width 120 height 14
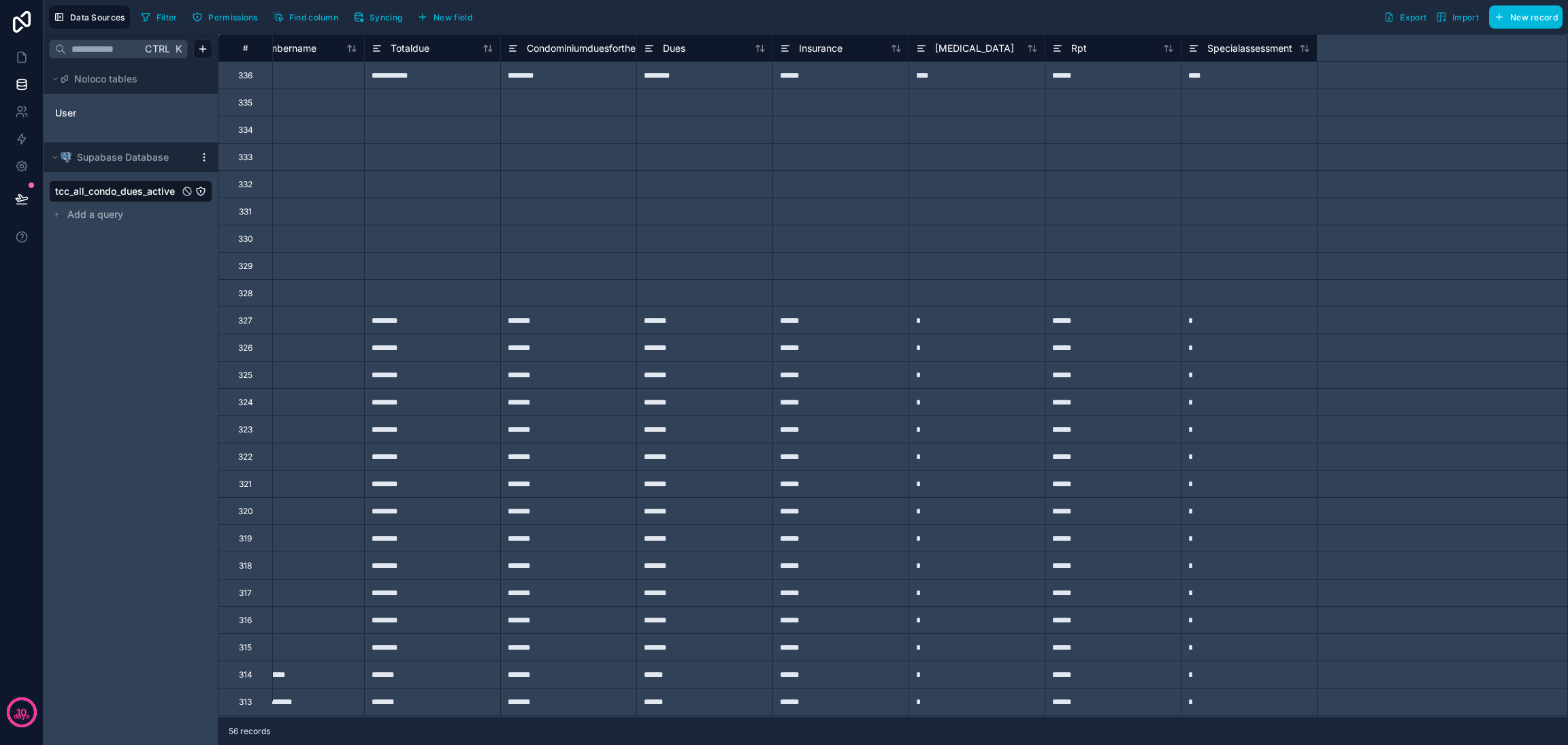
scroll to position [0, 289]
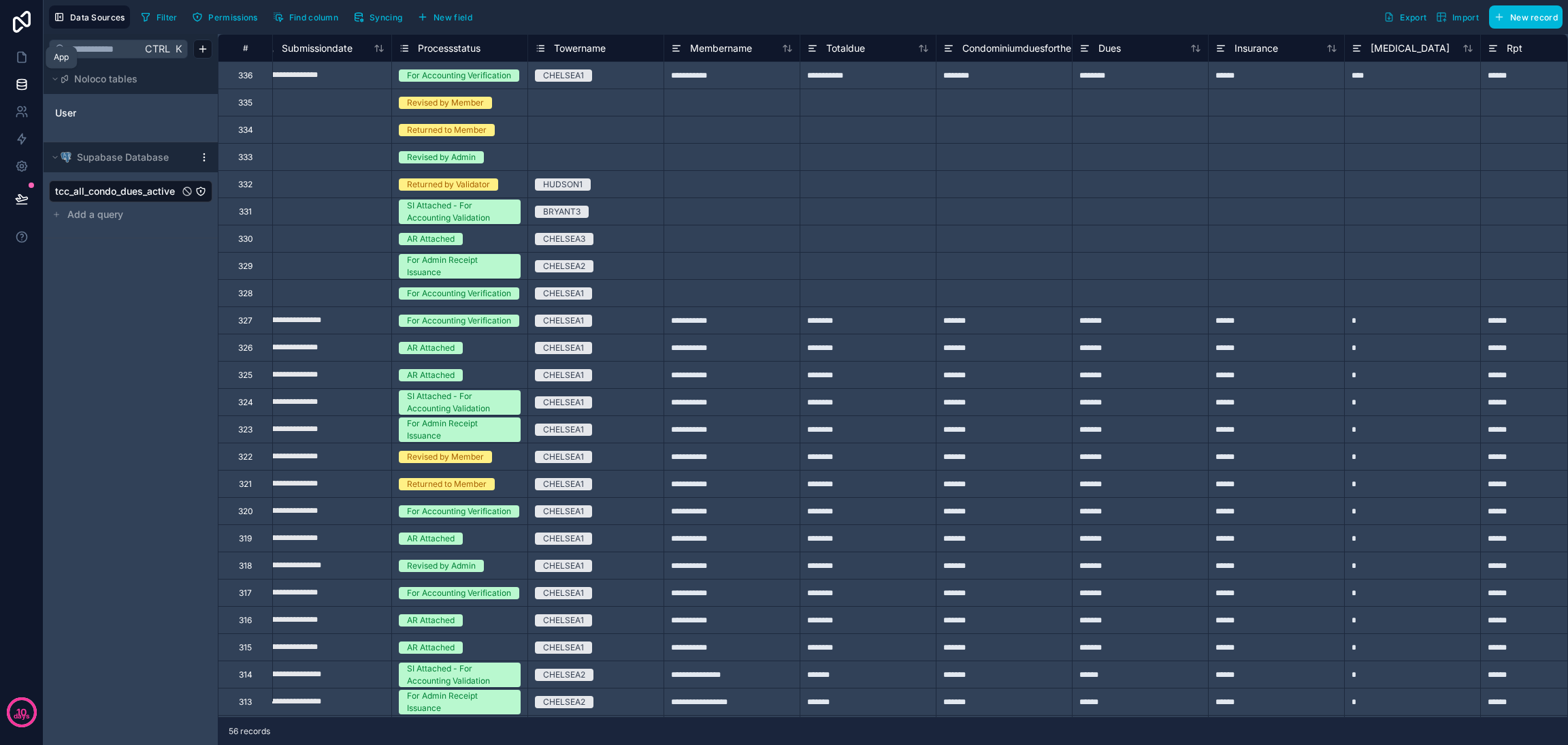
click at [23, 53] on icon at bounding box center [21, 57] width 8 height 10
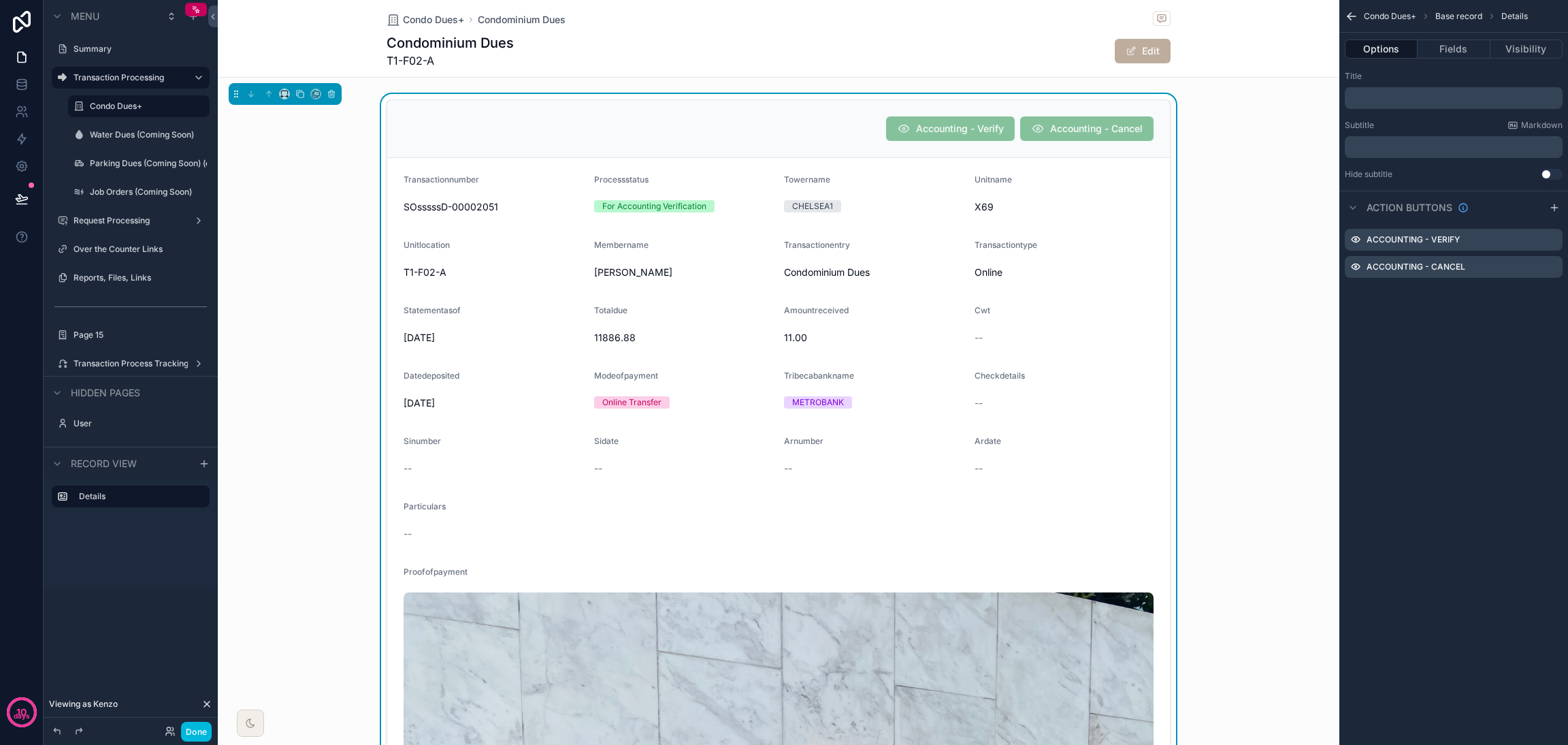
click at [203, 724] on button "Done" at bounding box center [195, 731] width 30 height 19
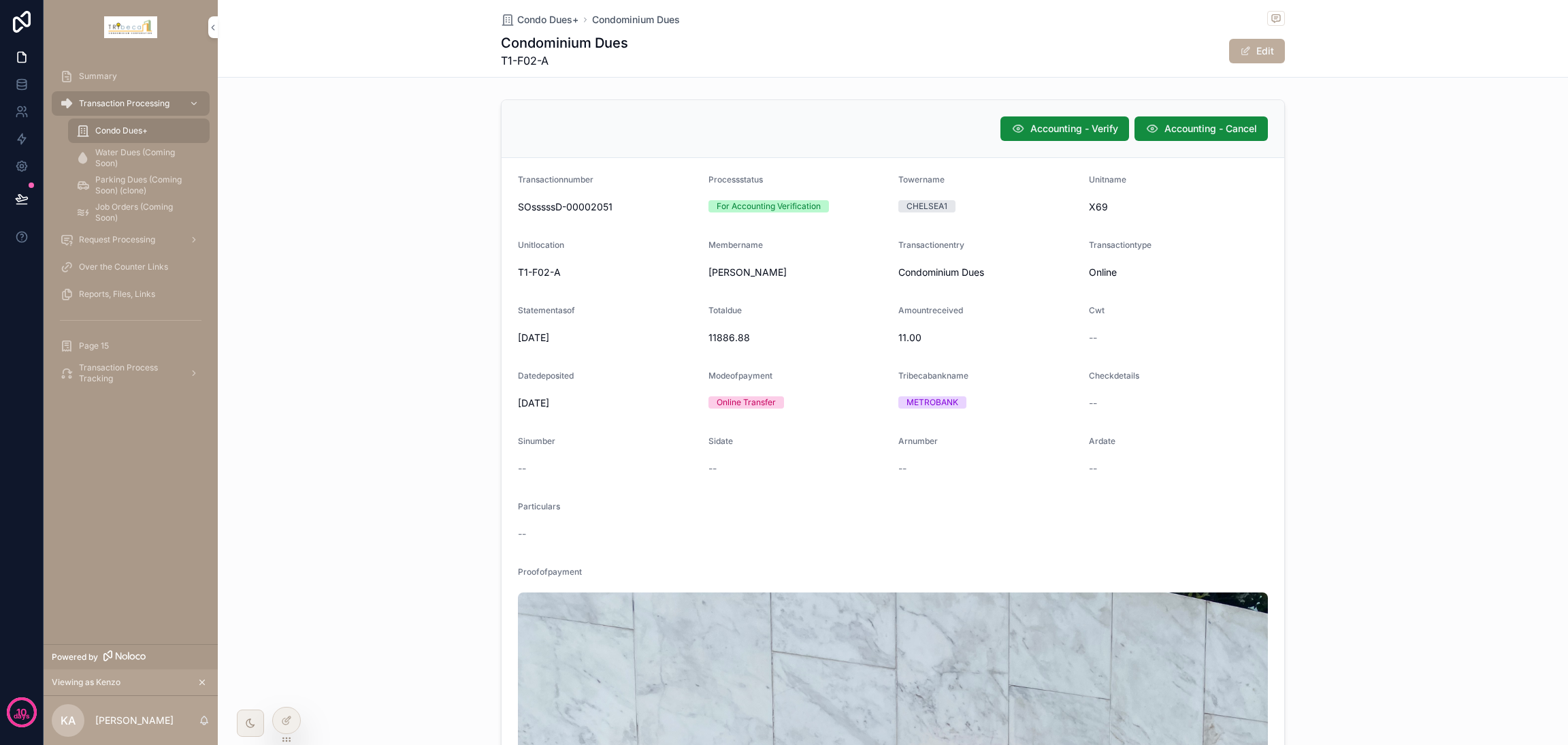
click at [1167, 124] on span "Accounting - Cancel" at bounding box center [1210, 128] width 92 height 14
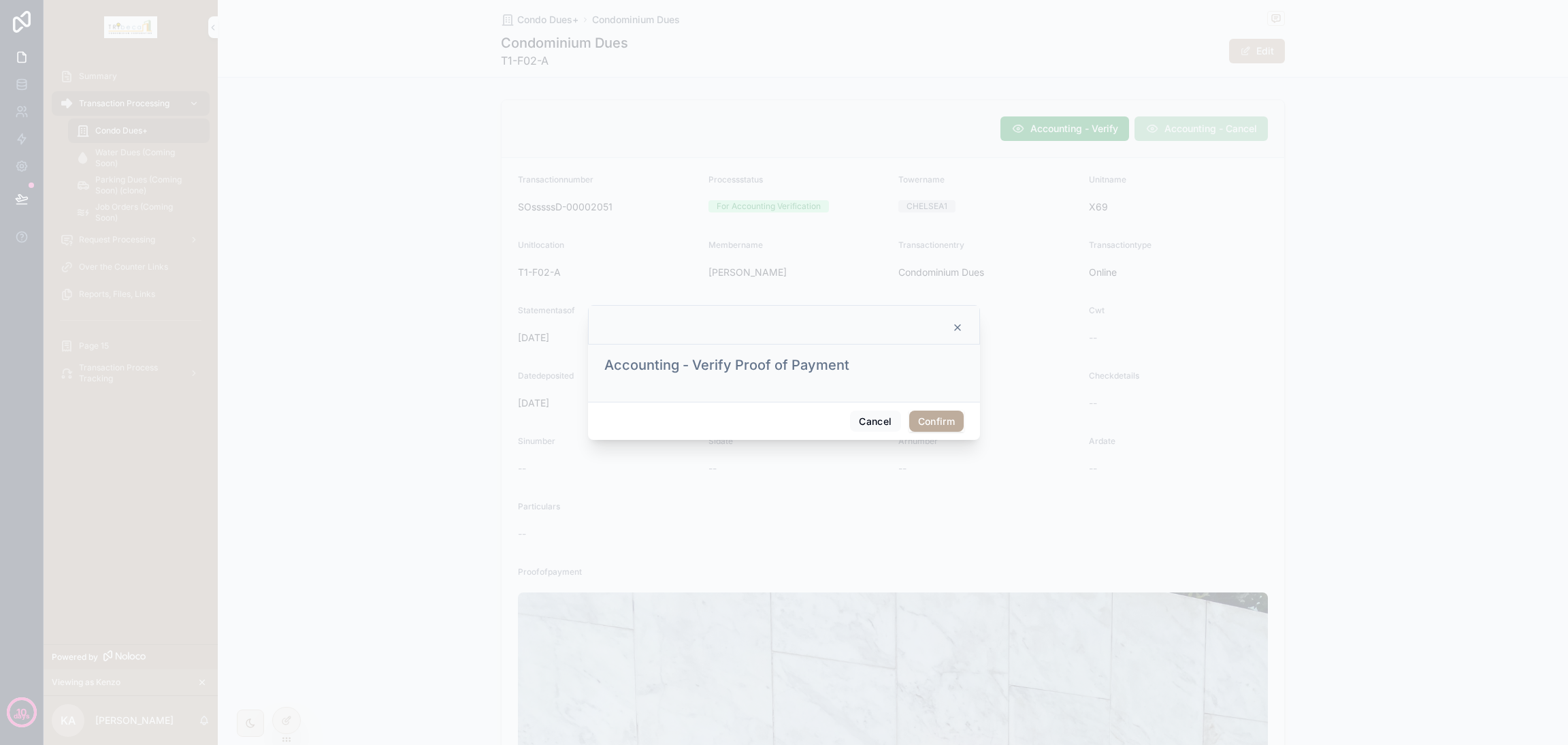
click at [936, 414] on button "Confirm" at bounding box center [936, 421] width 54 height 21
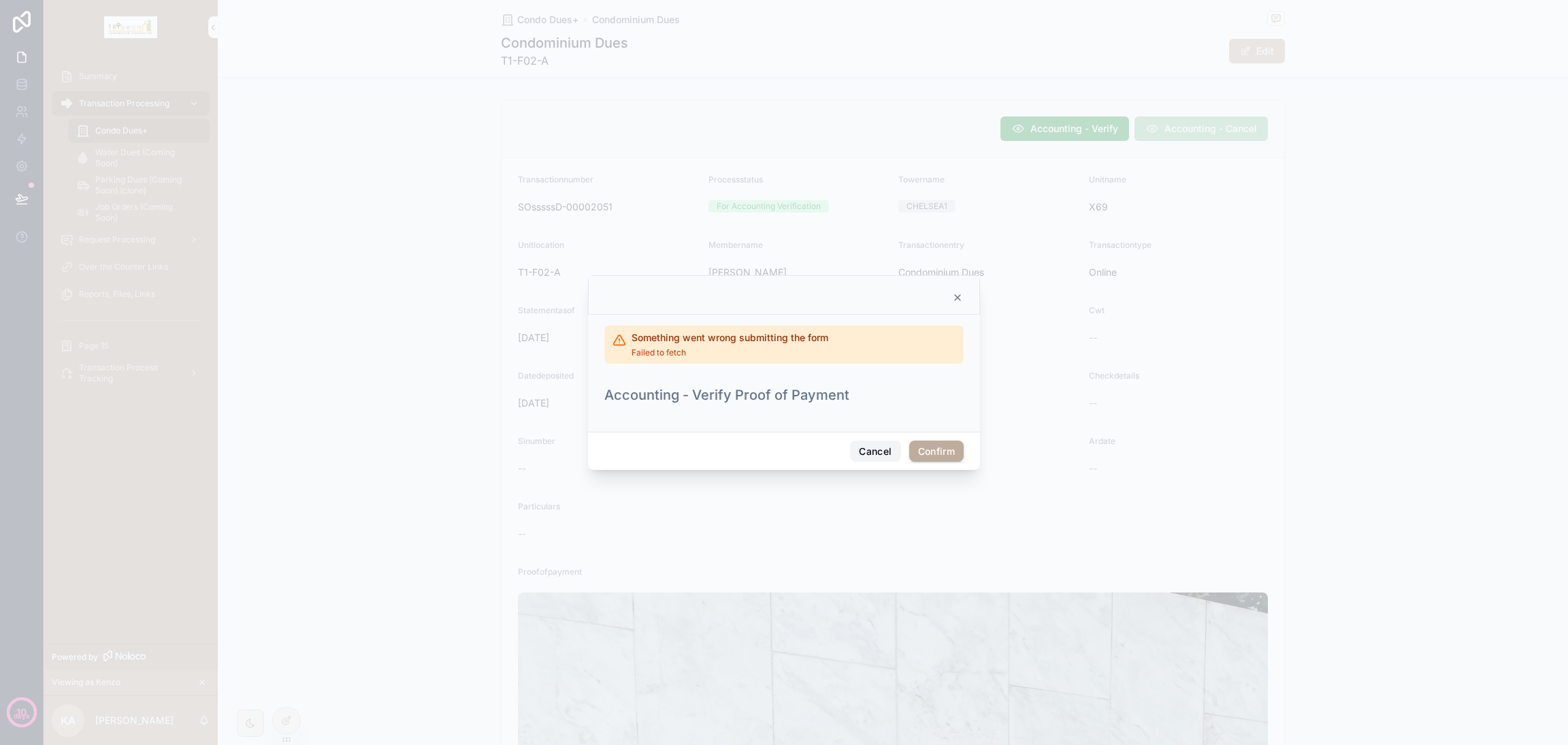
click at [879, 457] on button "Cancel" at bounding box center [875, 451] width 51 height 21
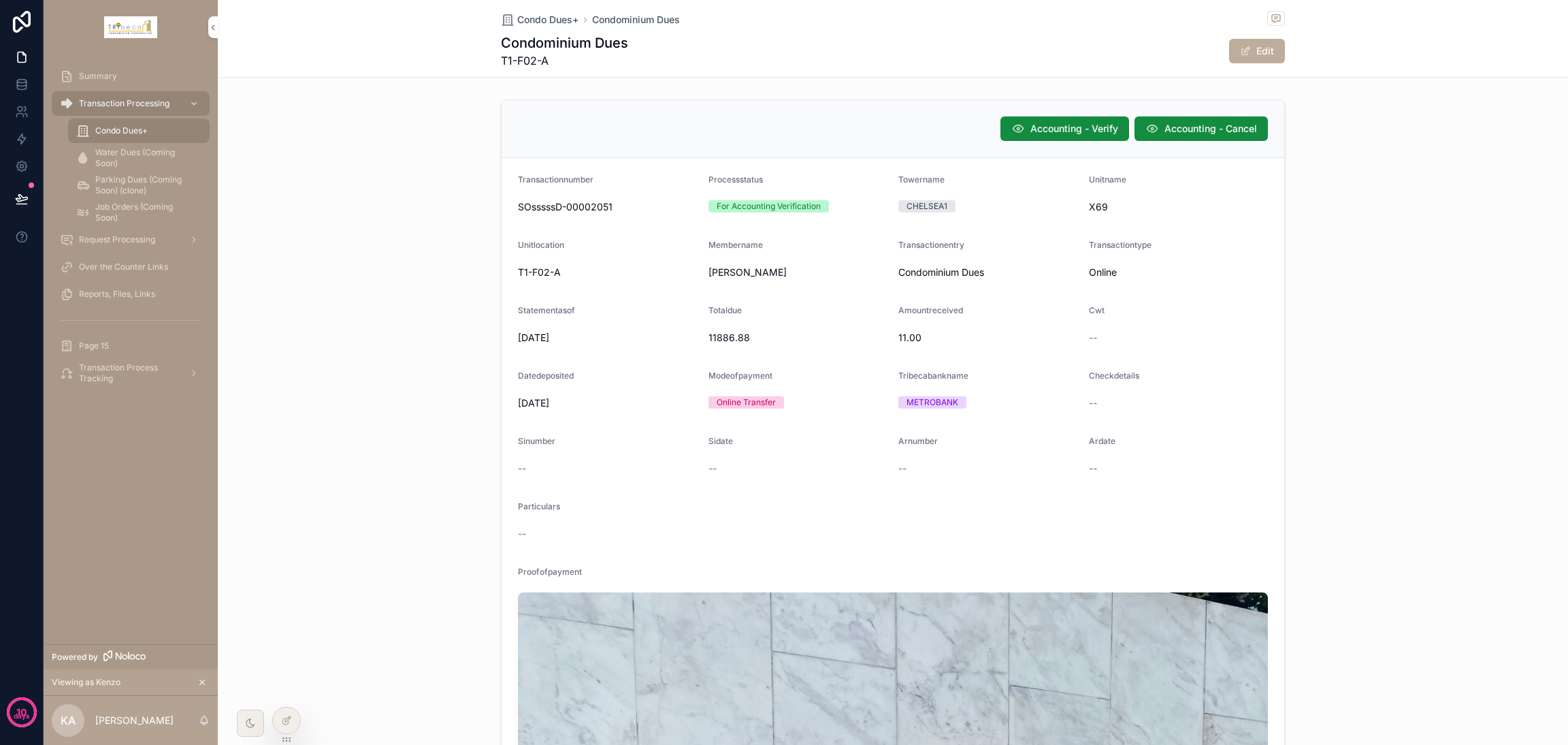
click at [283, 715] on icon at bounding box center [286, 720] width 11 height 11
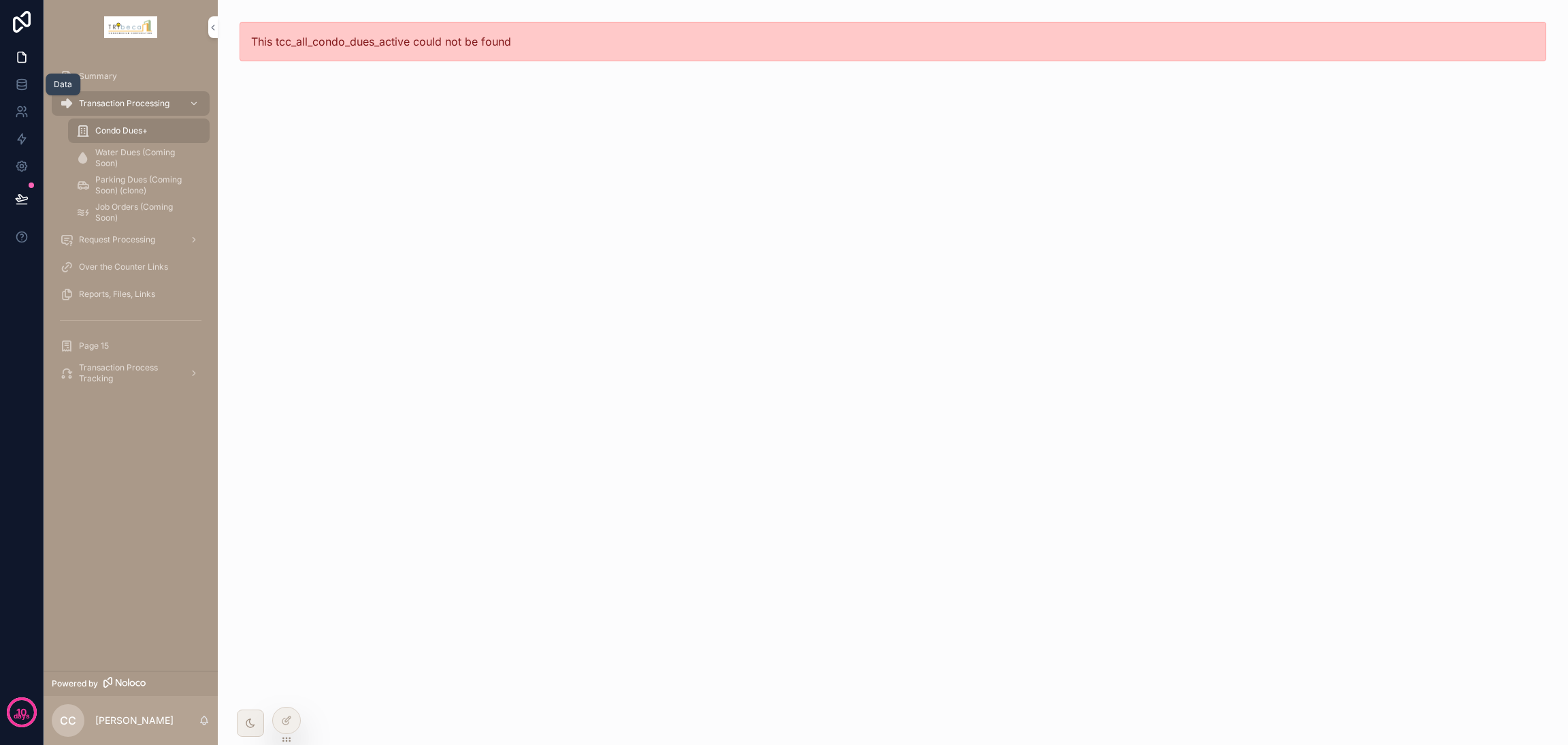
click at [25, 85] on icon at bounding box center [20, 84] width 9 height 6
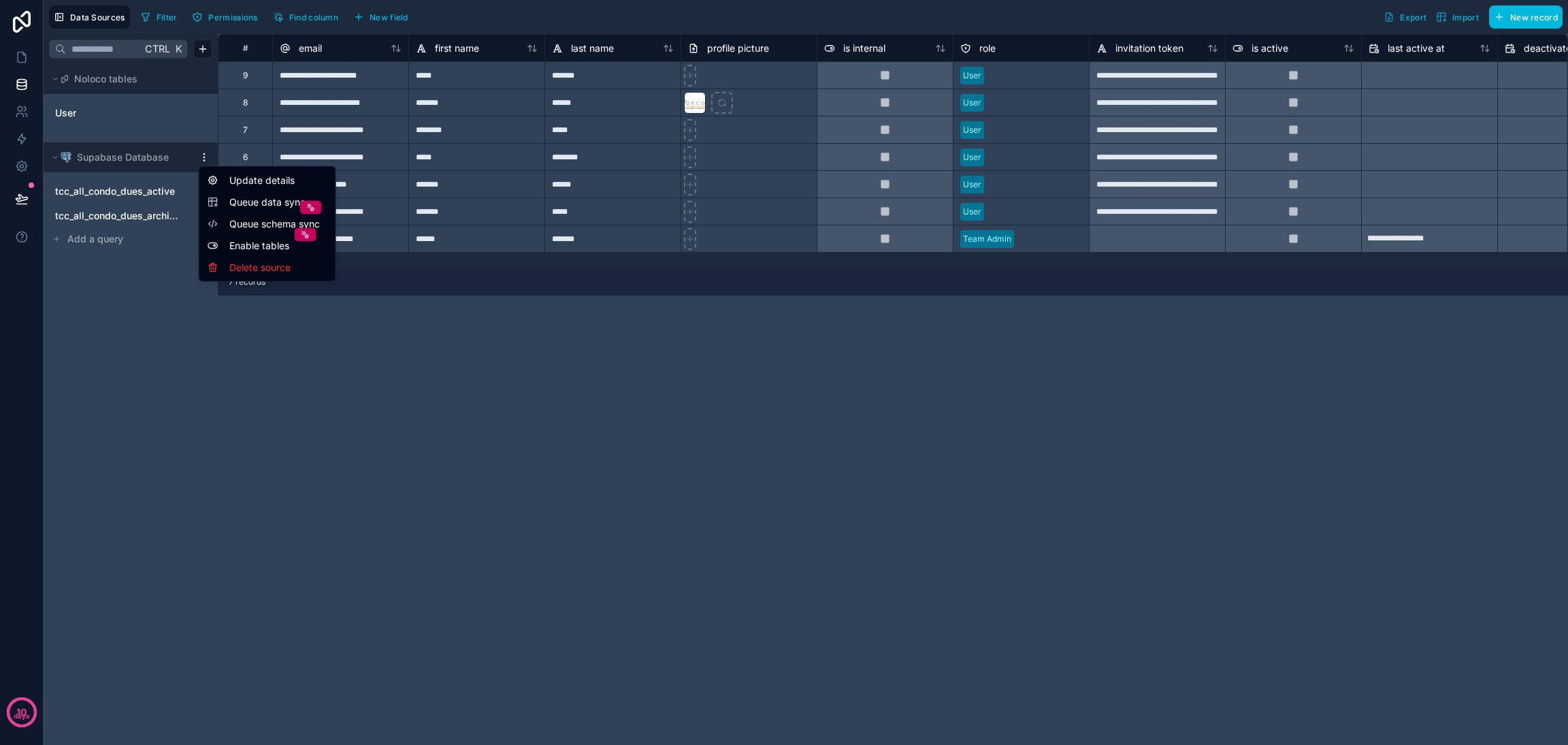
click at [200, 160] on html "**********" at bounding box center [784, 372] width 1568 height 745
click at [226, 183] on div "Update details" at bounding box center [267, 180] width 130 height 21
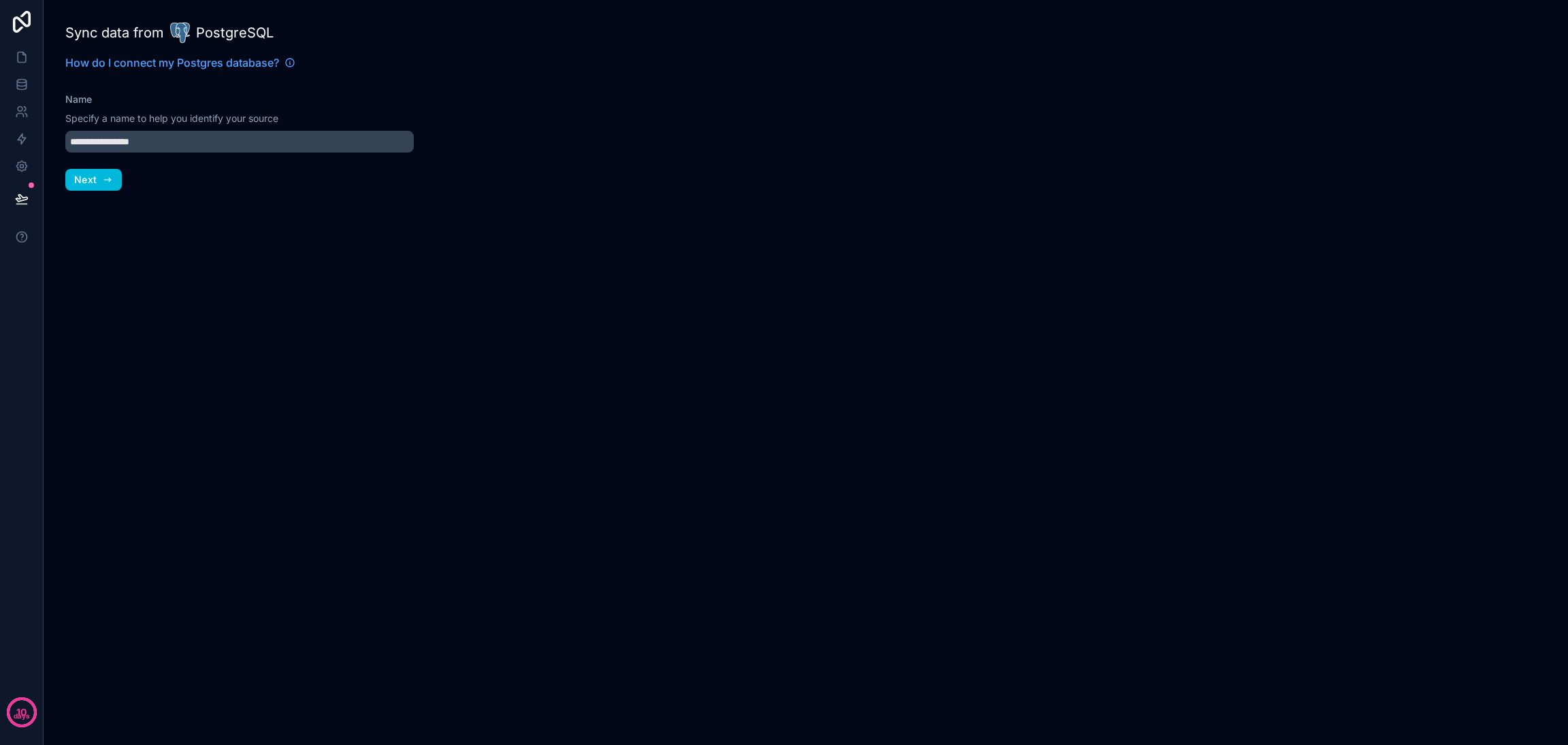
click at [110, 178] on icon "button" at bounding box center [107, 179] width 11 height 11
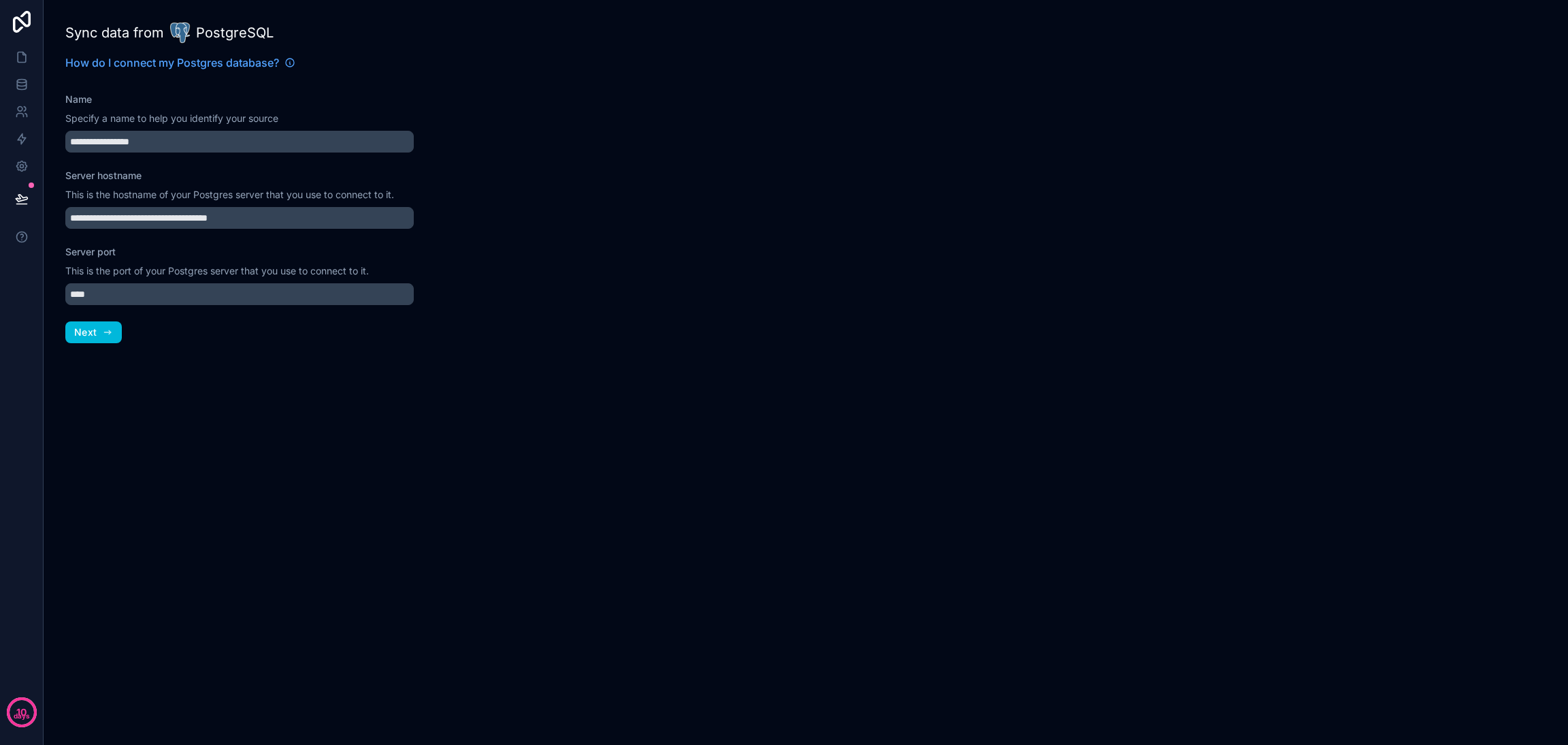
click at [103, 327] on icon "button" at bounding box center [107, 332] width 11 height 11
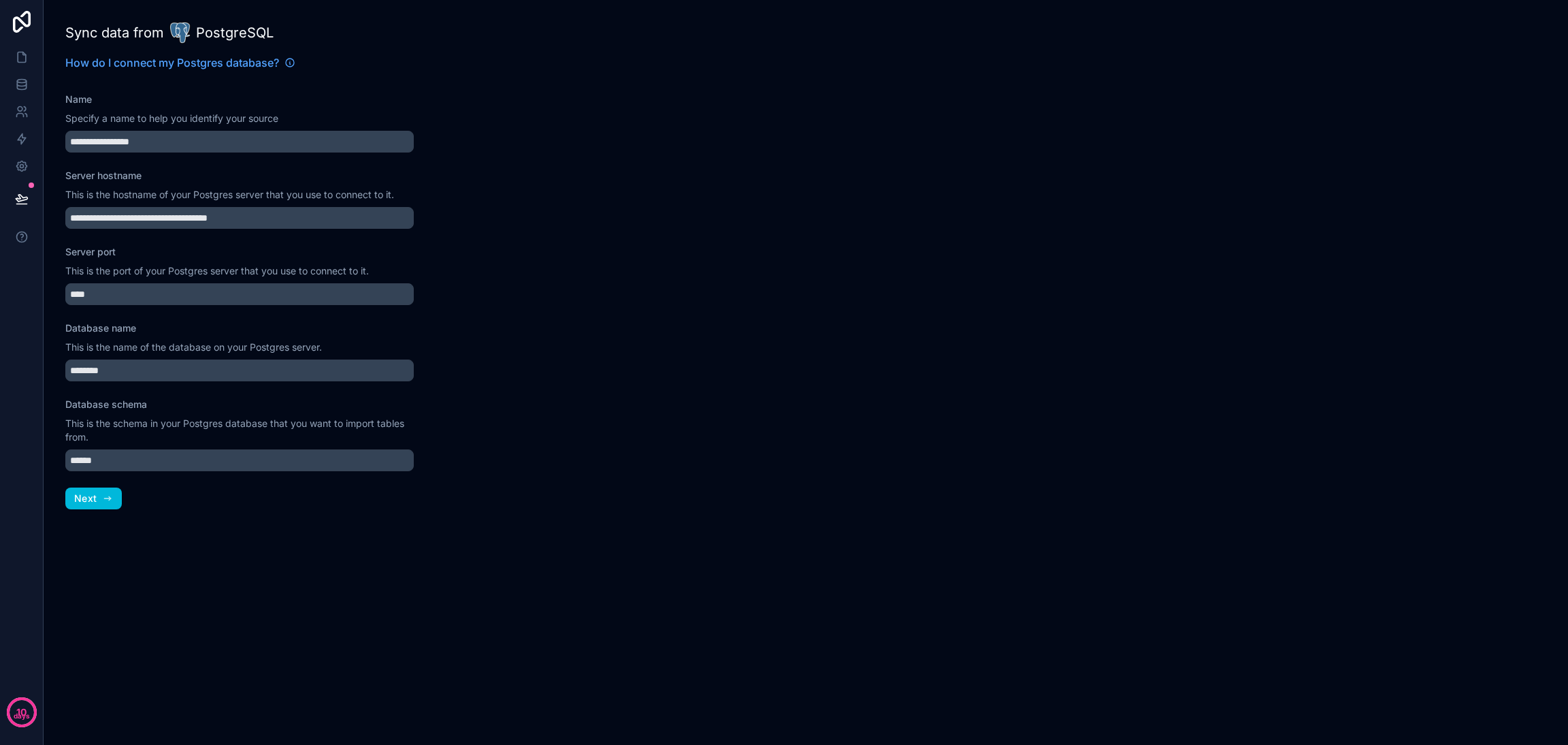
click at [105, 498] on icon "button" at bounding box center [108, 498] width 6 height 0
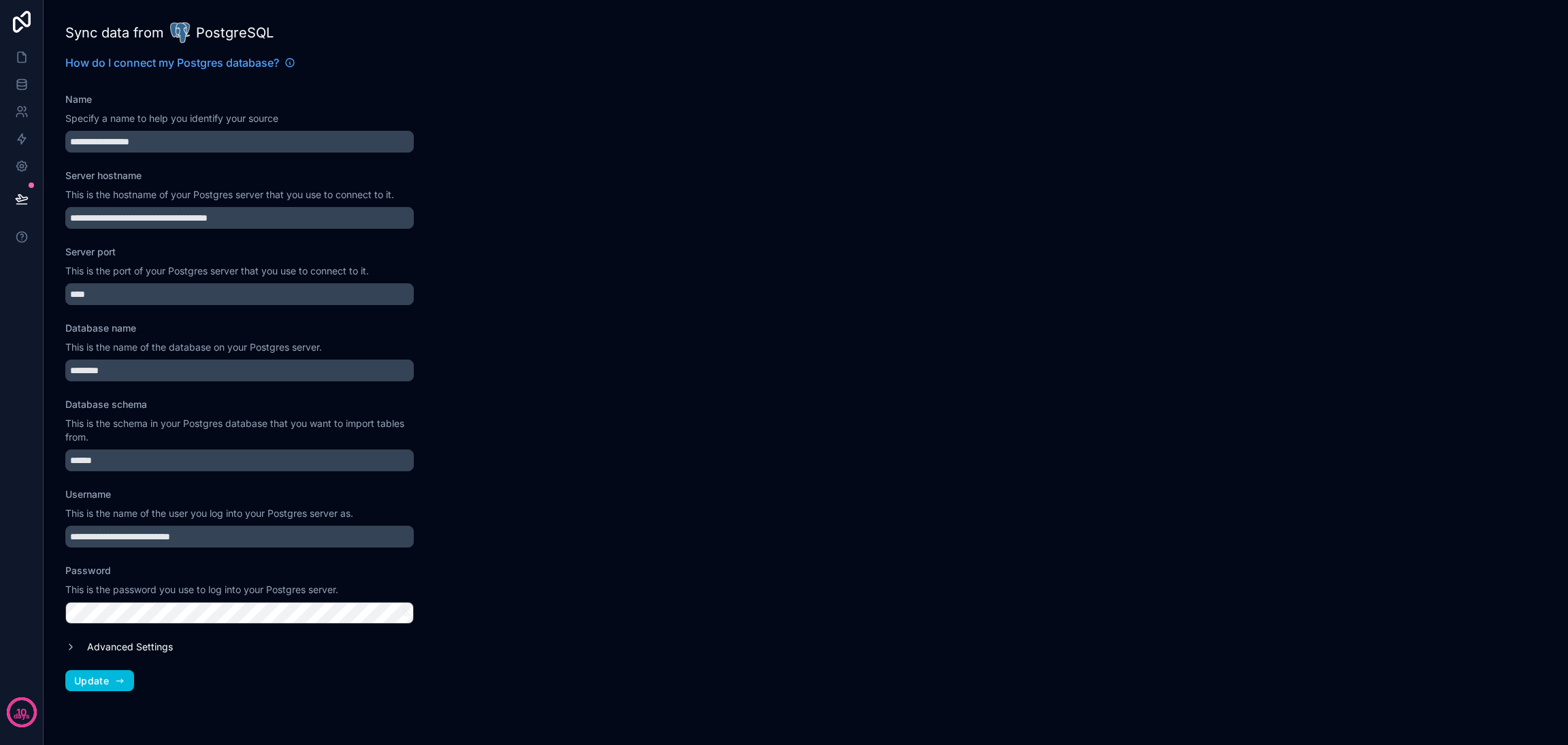
click at [115, 677] on icon "button" at bounding box center [120, 680] width 11 height 11
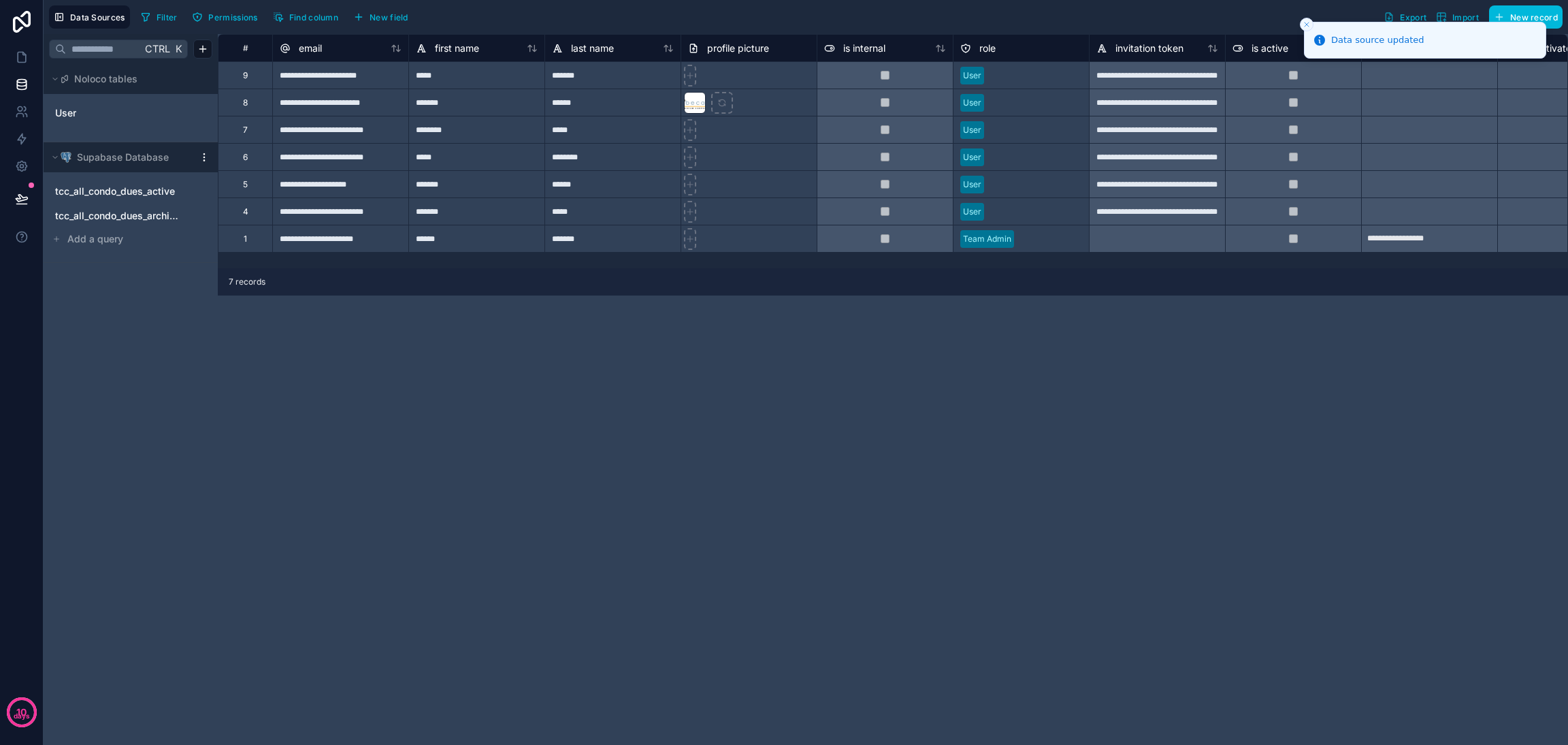
click at [140, 187] on span "tcc_all_condo_dues_active" at bounding box center [115, 192] width 120 height 14
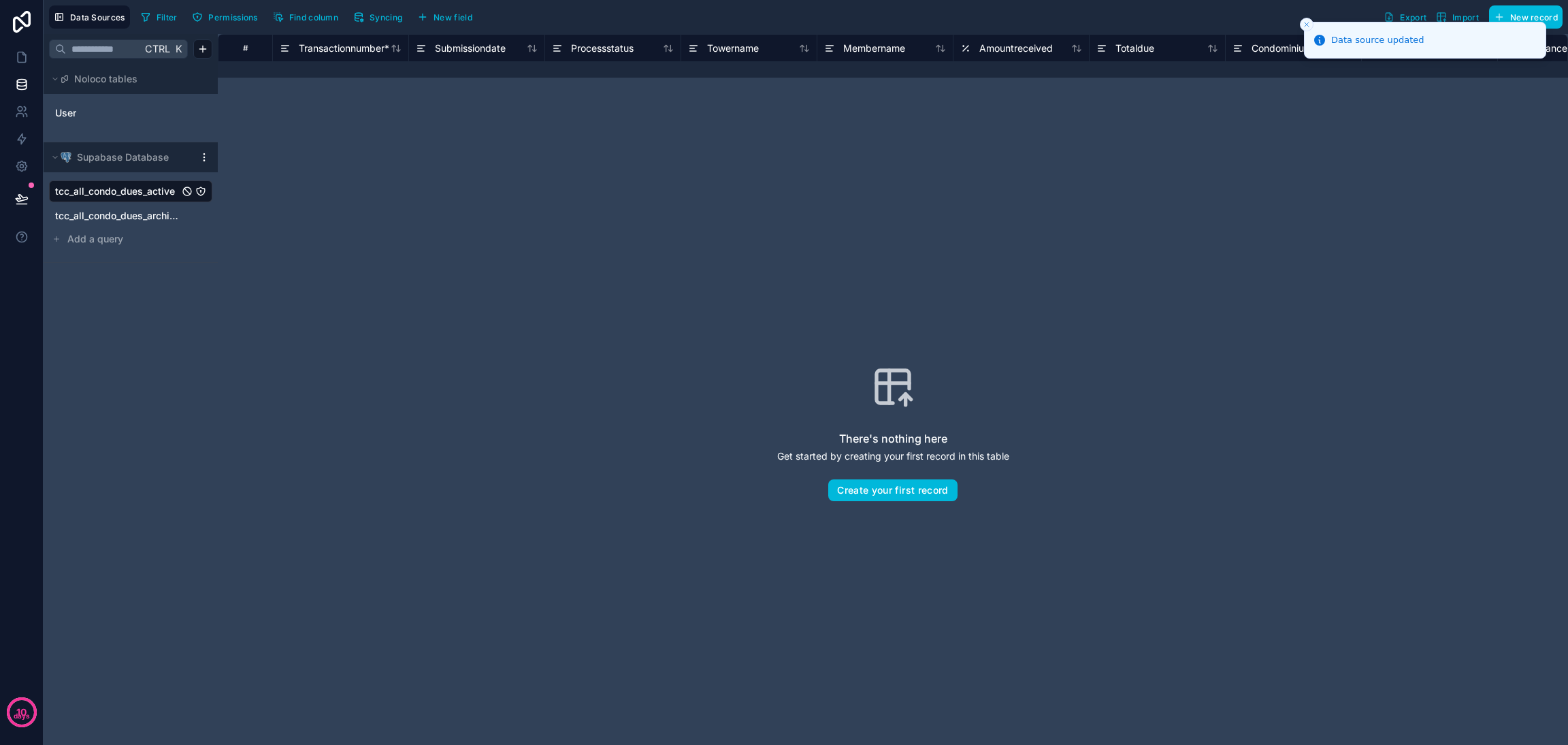
click at [137, 213] on span "tcc_all_condo_dues_archive" at bounding box center [117, 216] width 123 height 14
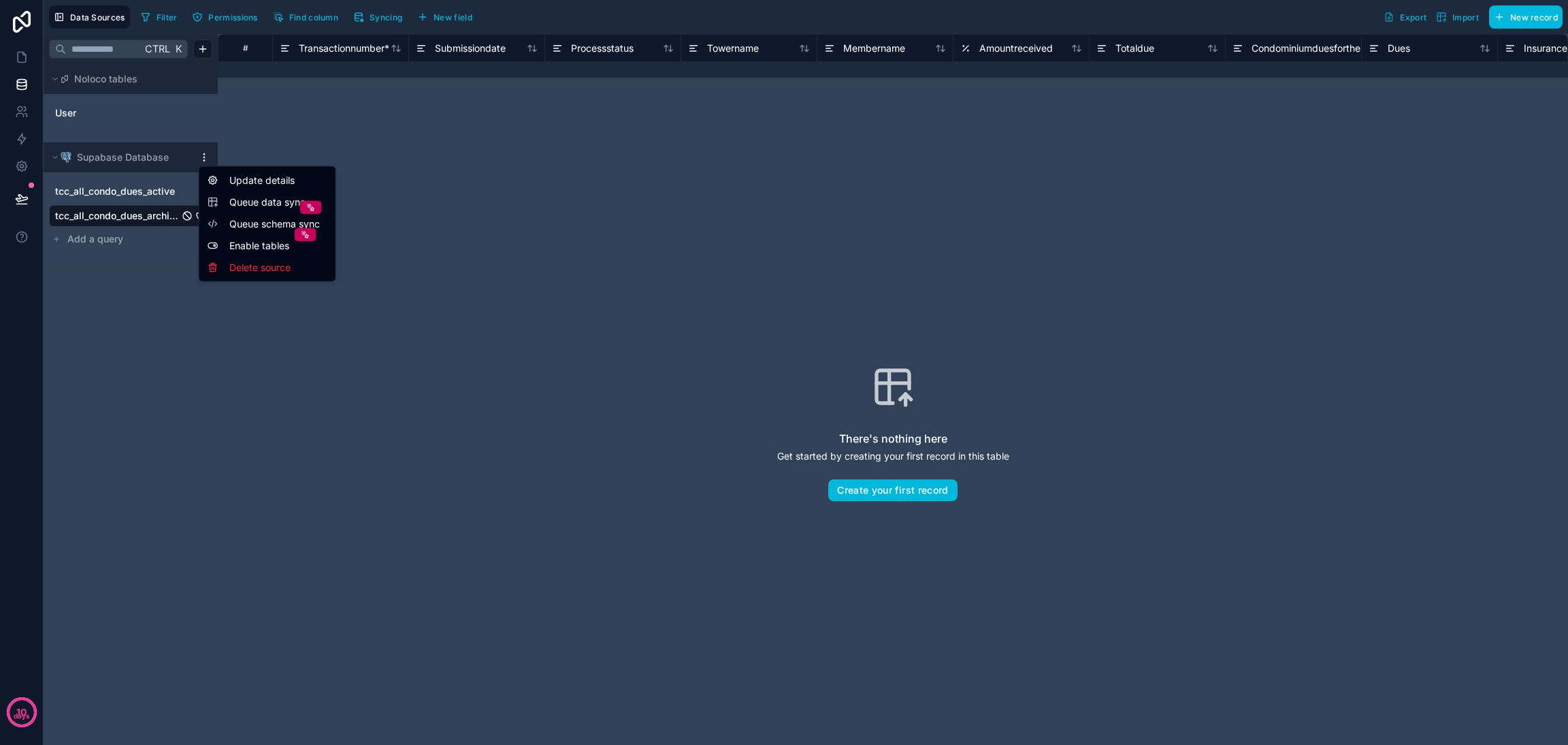
click at [201, 156] on html "10 days Data Sources Filter Permissions Find column Syncing New field Export Im…" at bounding box center [784, 372] width 1568 height 745
click at [238, 206] on span "Queue data sync" at bounding box center [278, 202] width 98 height 14
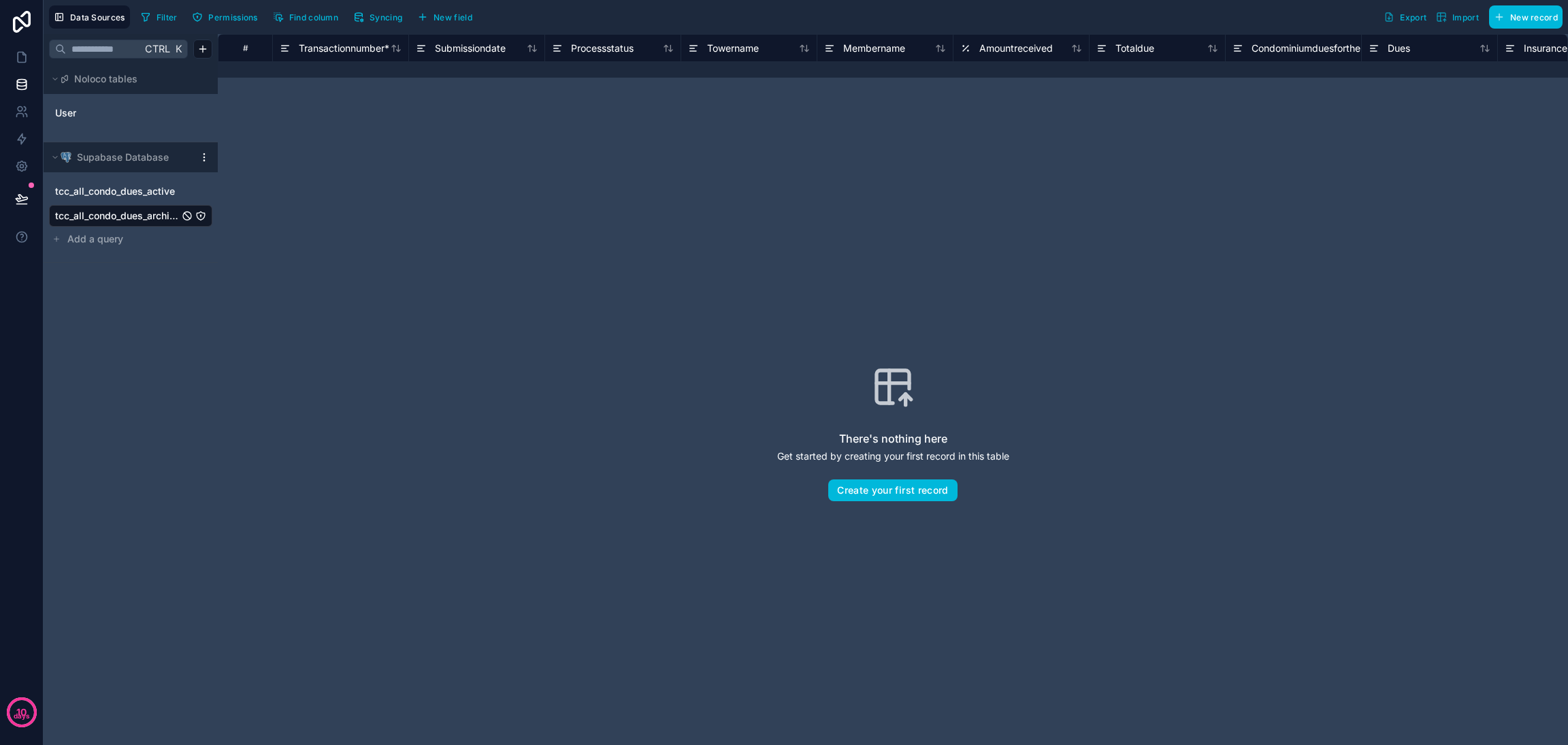
click at [381, 18] on span "Syncing" at bounding box center [386, 18] width 33 height 10
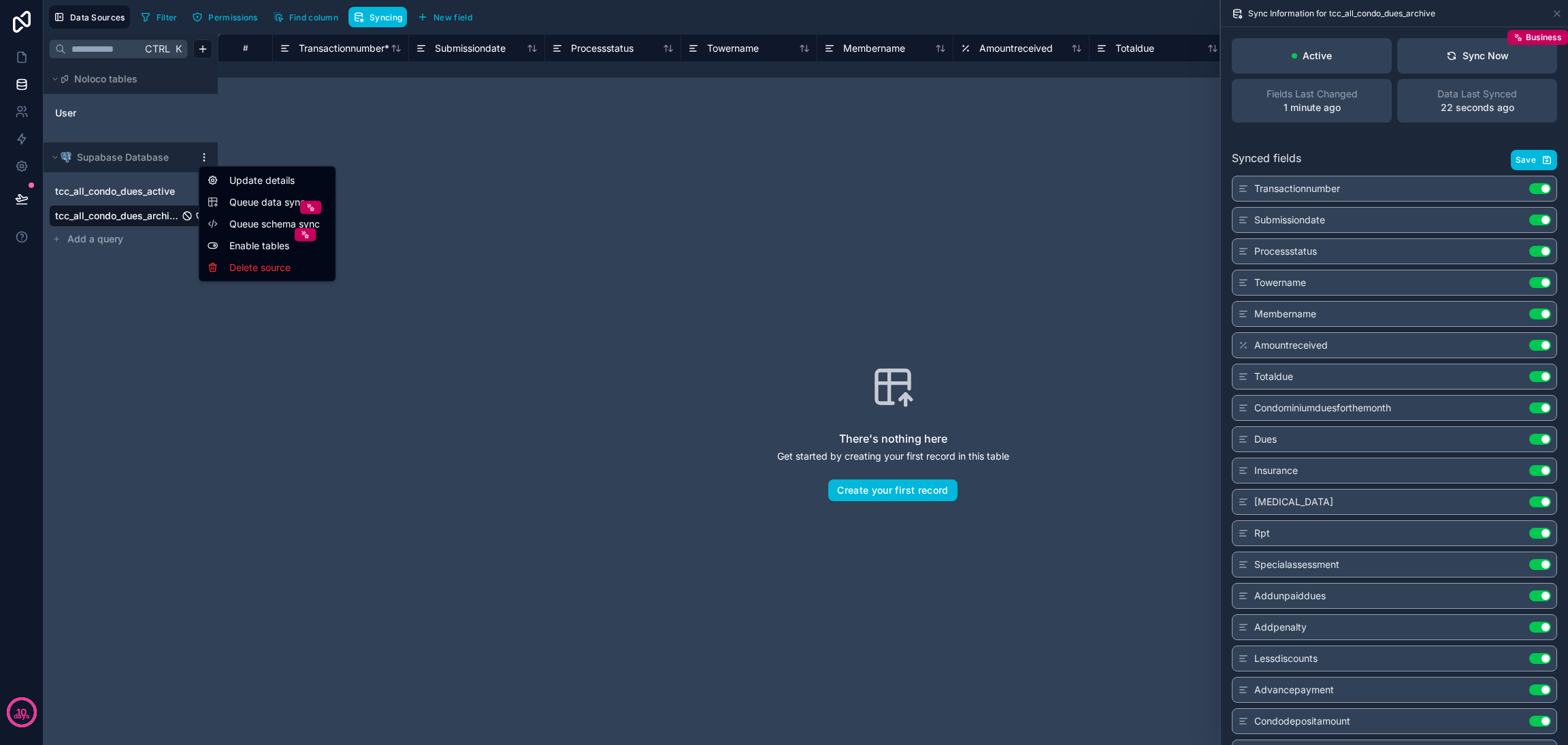
click at [202, 161] on html "10 days Data Sources Filter Permissions Find column Syncing New field Export Im…" at bounding box center [784, 372] width 1568 height 745
click at [247, 221] on span "Queue schema sync" at bounding box center [278, 224] width 98 height 14
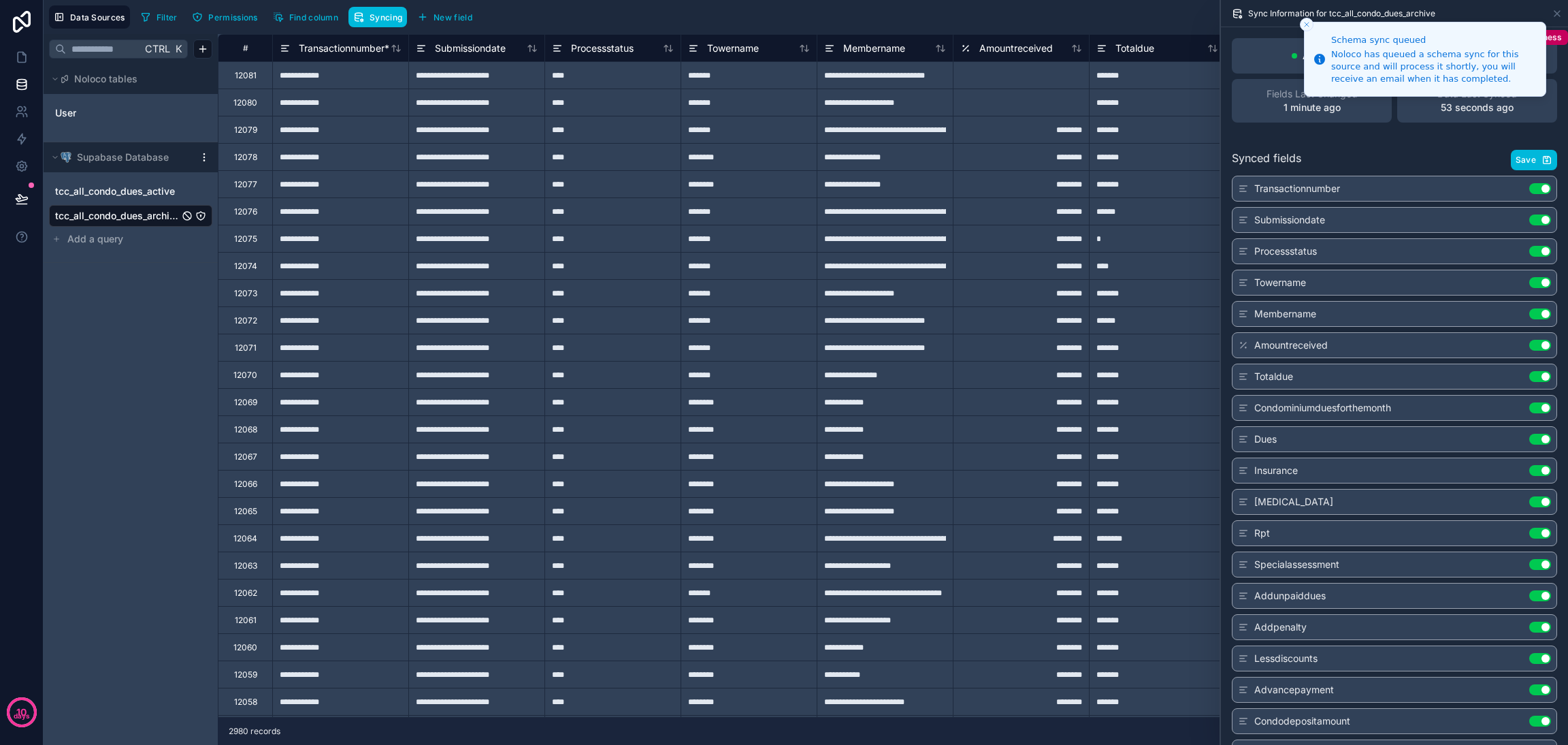
click at [157, 196] on span "tcc_all_condo_dues_active" at bounding box center [115, 192] width 120 height 14
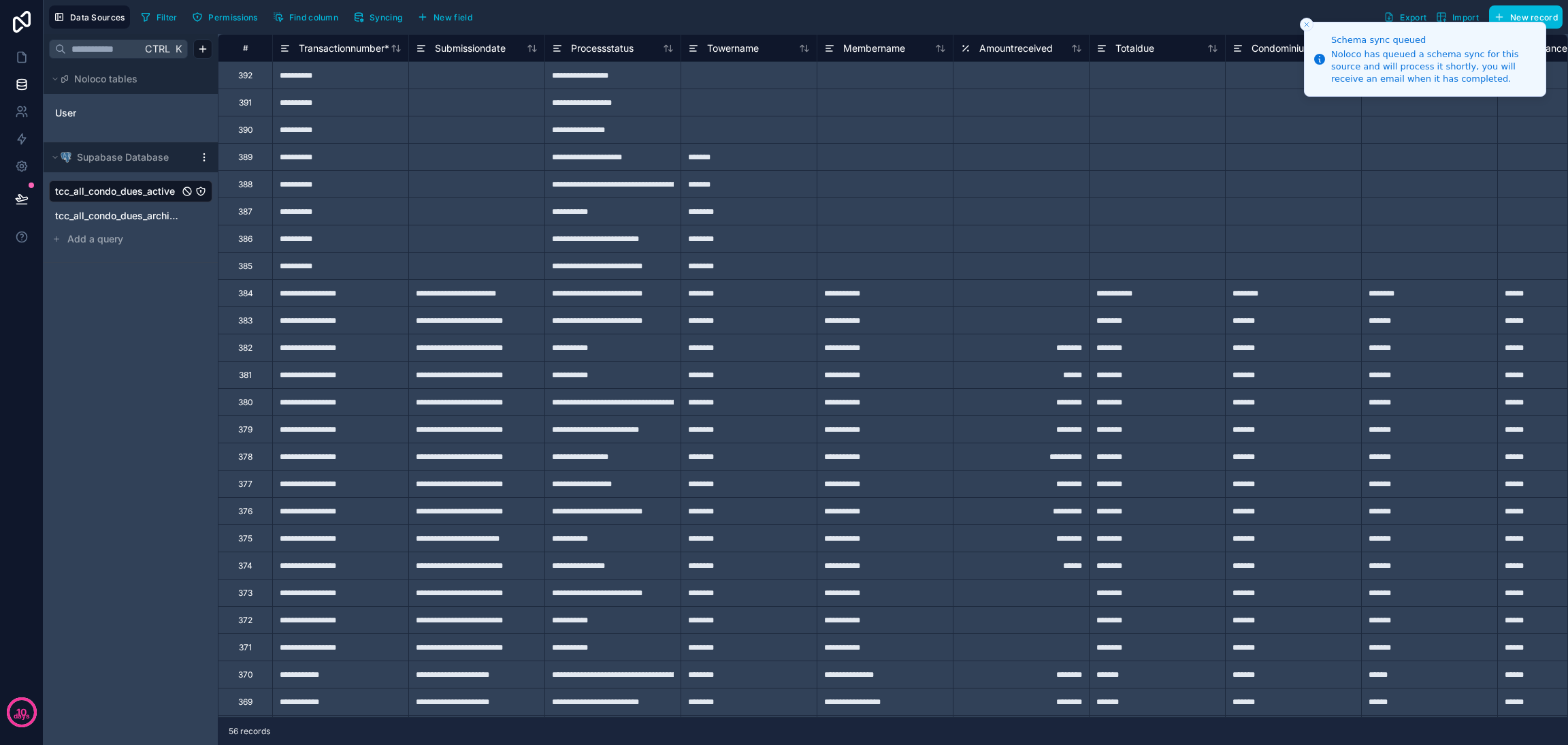
click at [199, 160] on html "**********" at bounding box center [784, 372] width 1568 height 745
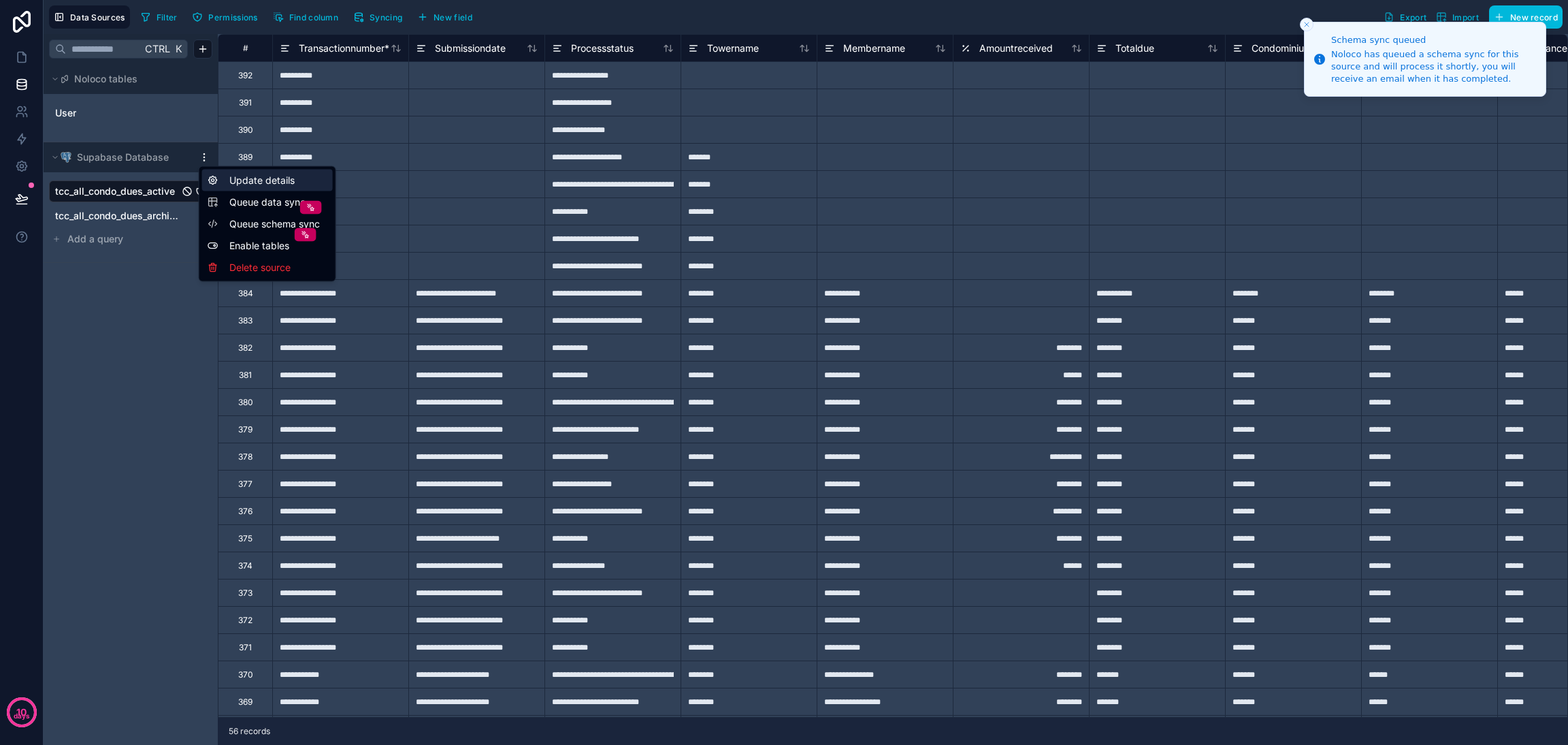
click at [236, 177] on div "Update details" at bounding box center [267, 180] width 130 height 21
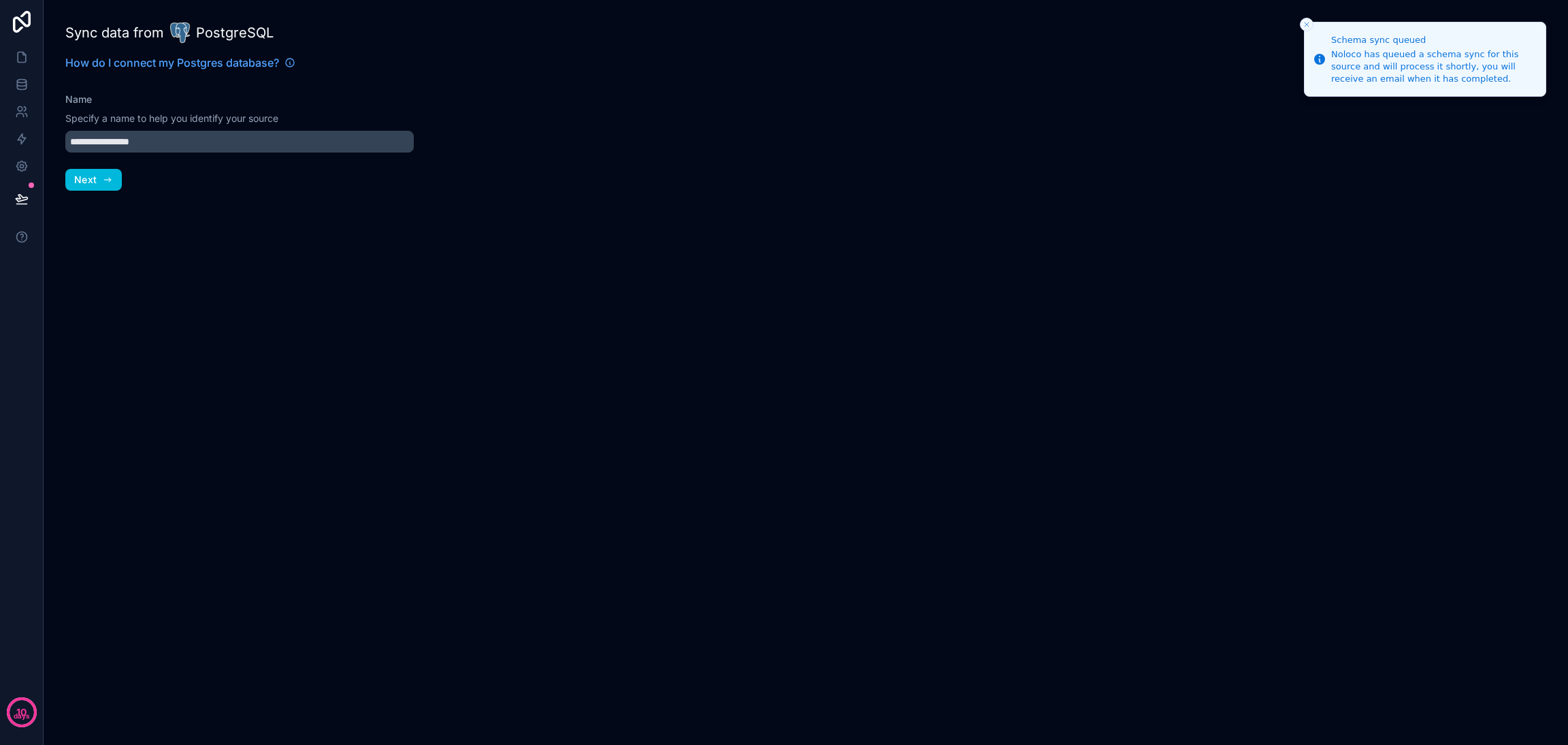
click at [108, 182] on icon "button" at bounding box center [107, 179] width 11 height 11
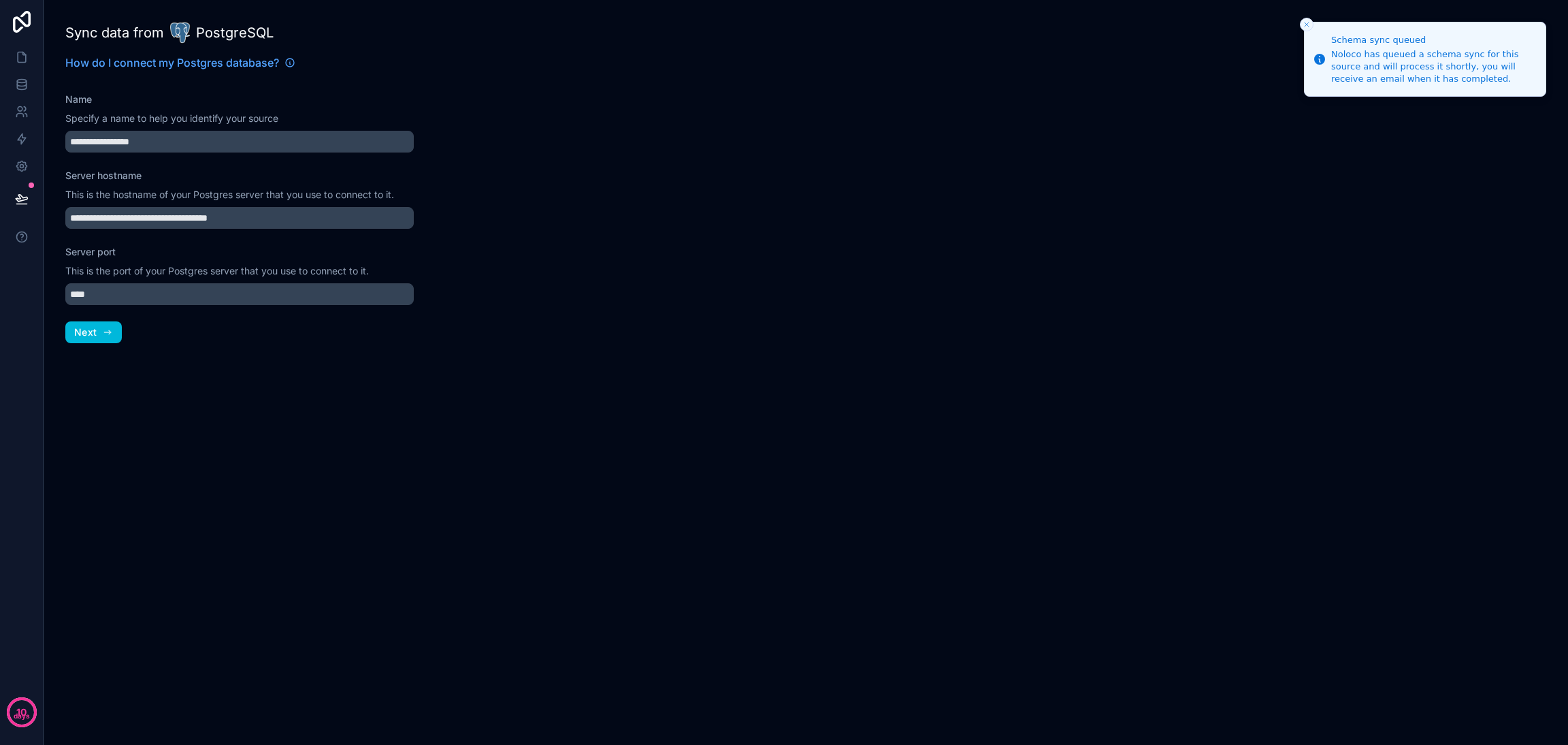
click at [91, 332] on span "Next" at bounding box center [85, 332] width 22 height 13
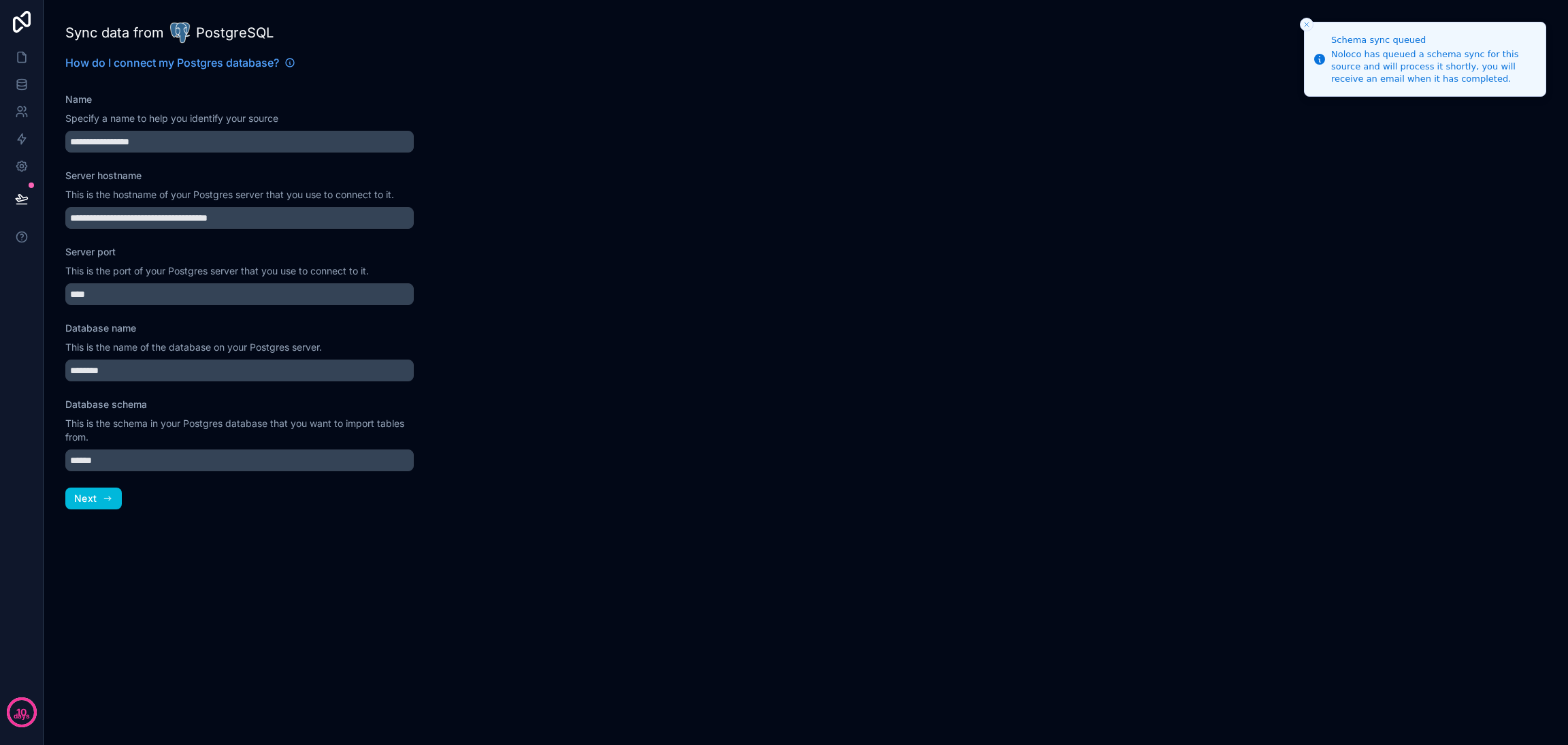
click at [103, 498] on icon "button" at bounding box center [107, 498] width 11 height 11
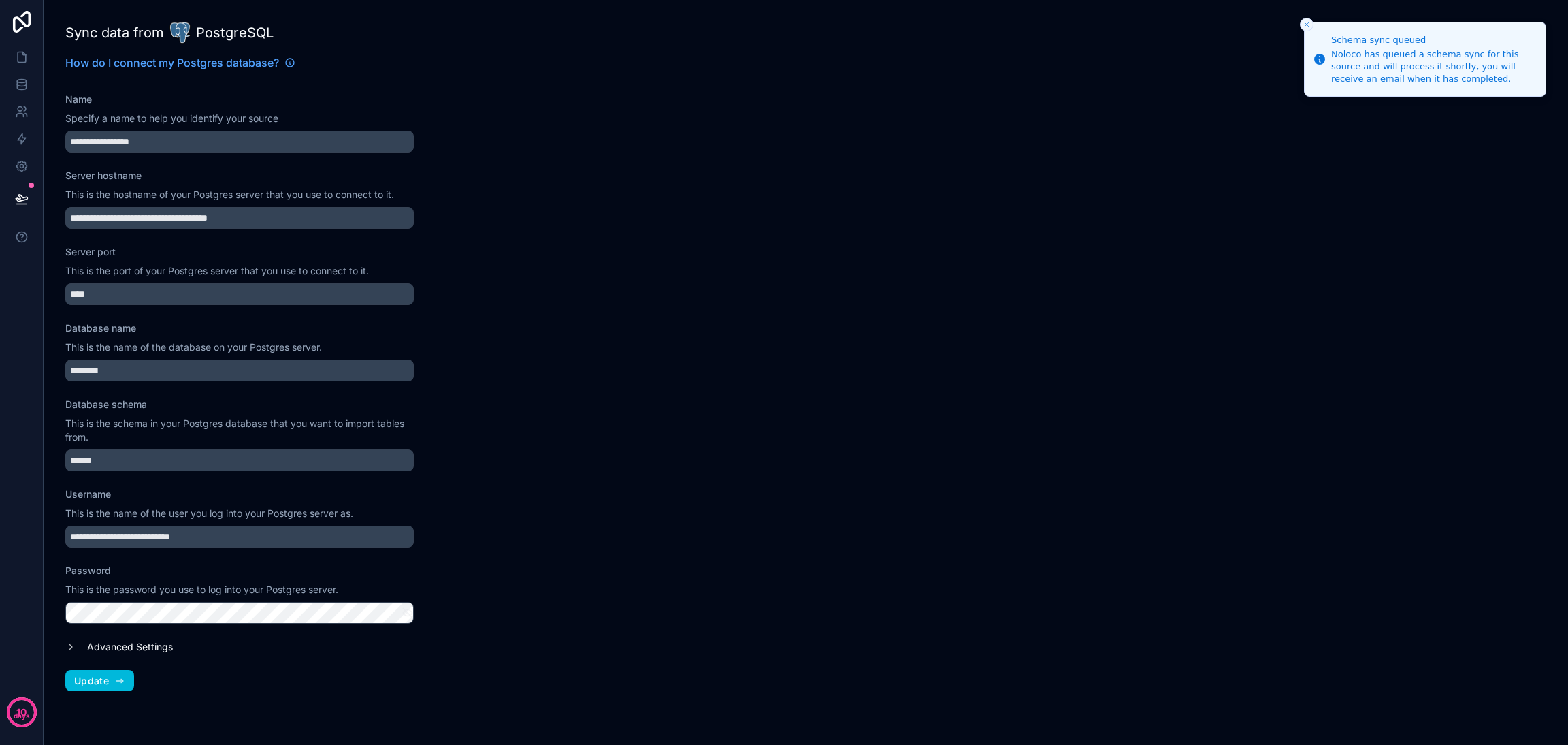
click at [116, 684] on icon "button" at bounding box center [120, 680] width 11 height 11
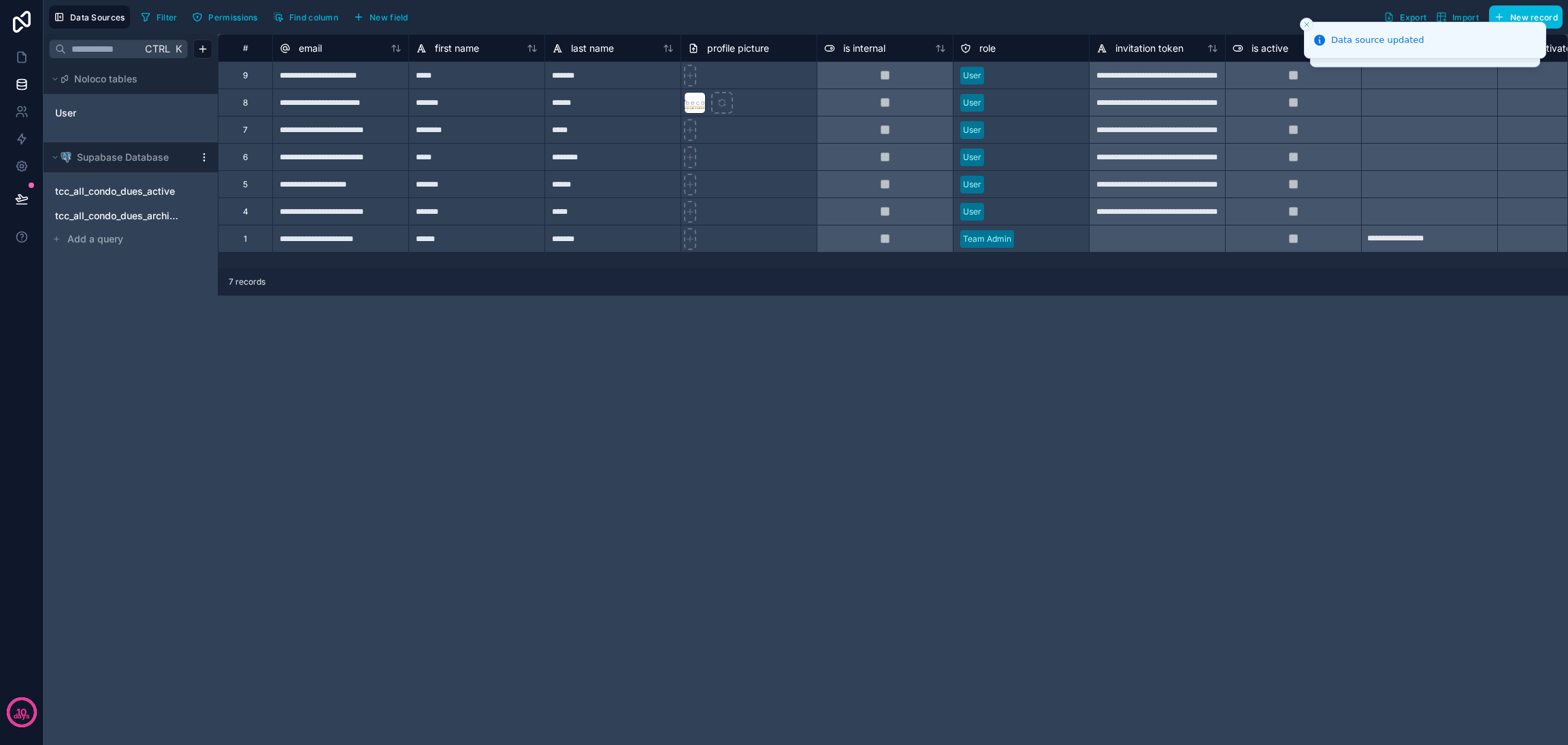
click at [108, 200] on div "tcc_all_condo_dues_active" at bounding box center [130, 191] width 163 height 21
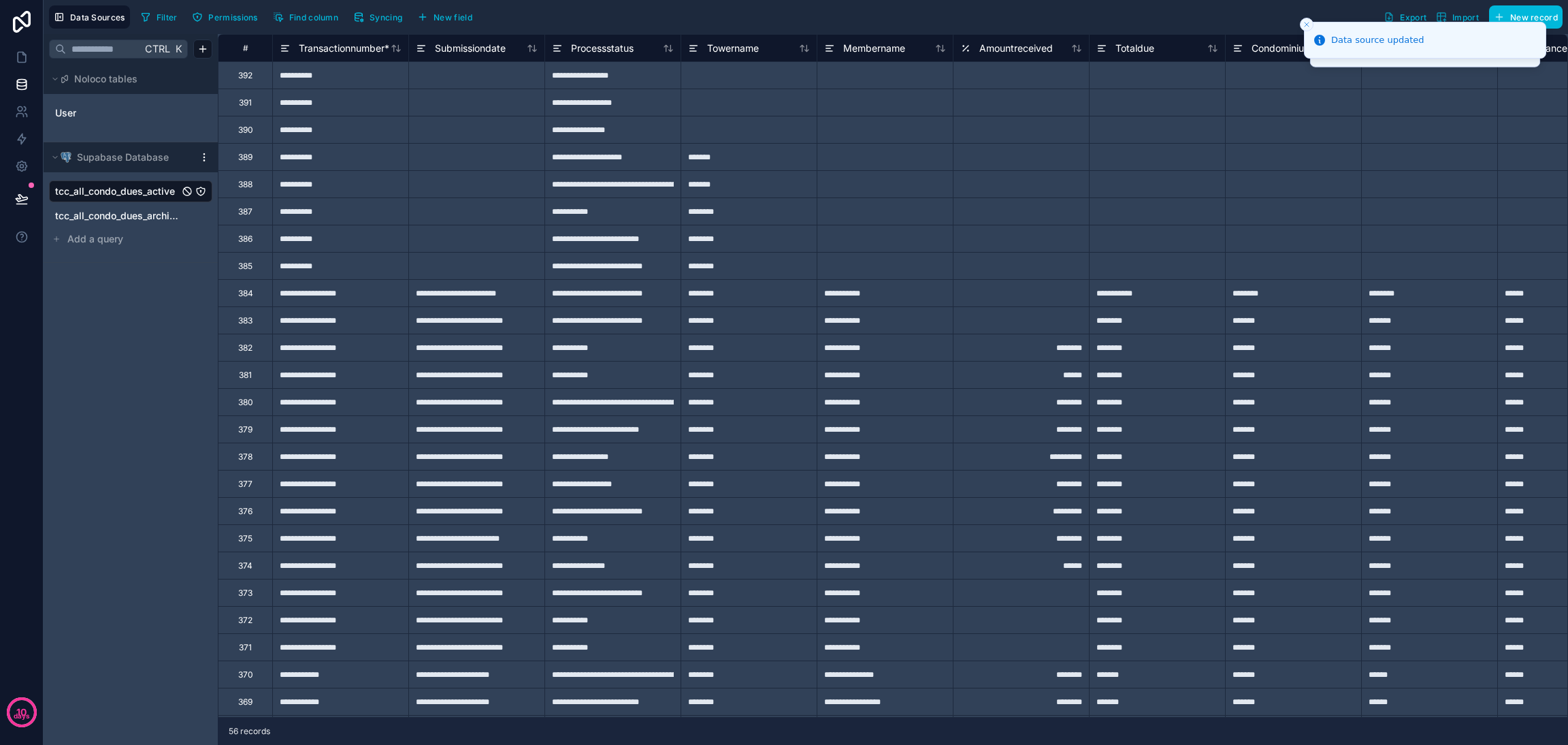
click at [157, 220] on span "tcc_all_condo_dues_archive" at bounding box center [117, 216] width 123 height 14
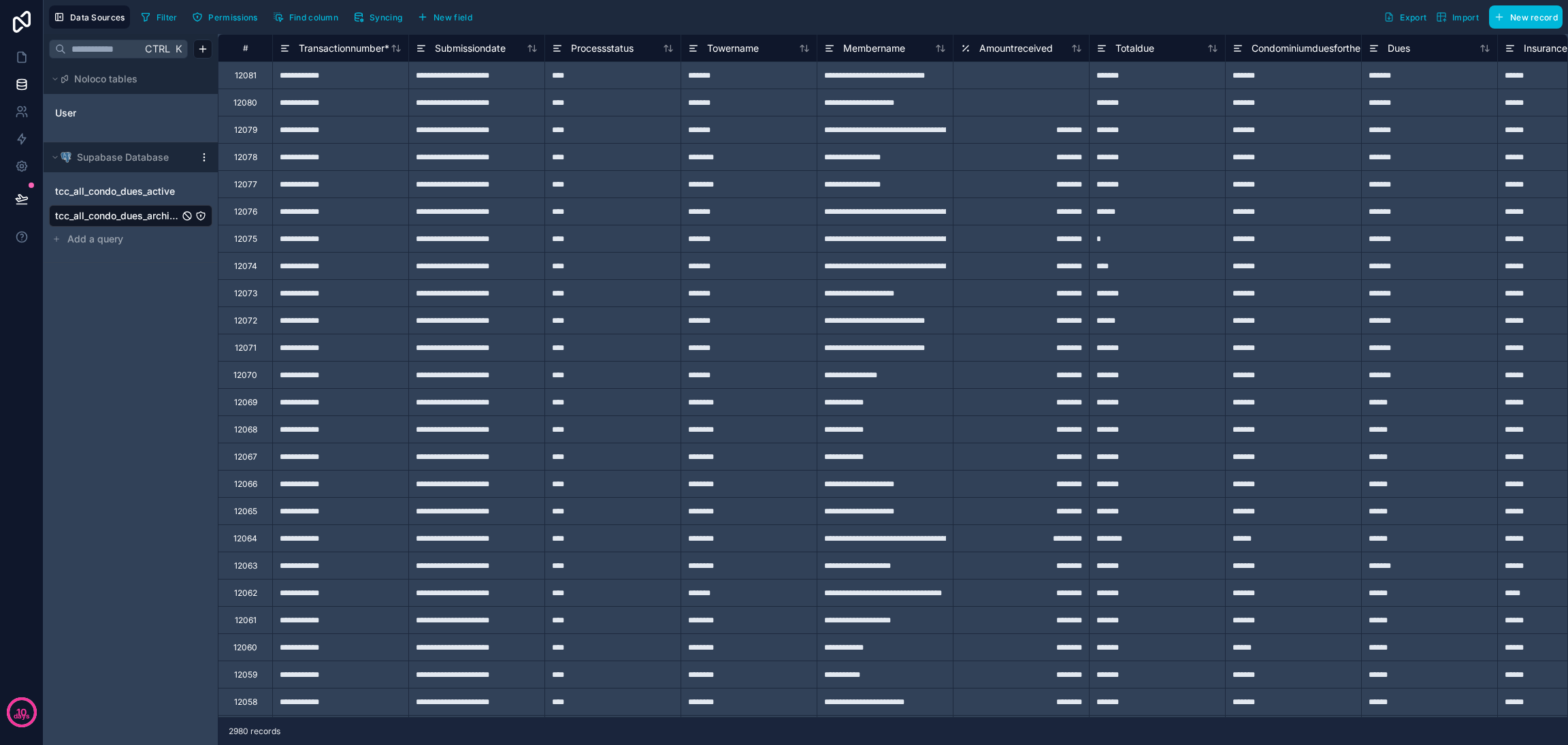
click at [203, 214] on icon "tcc_all_condo_dues_archive" at bounding box center [200, 215] width 11 height 11
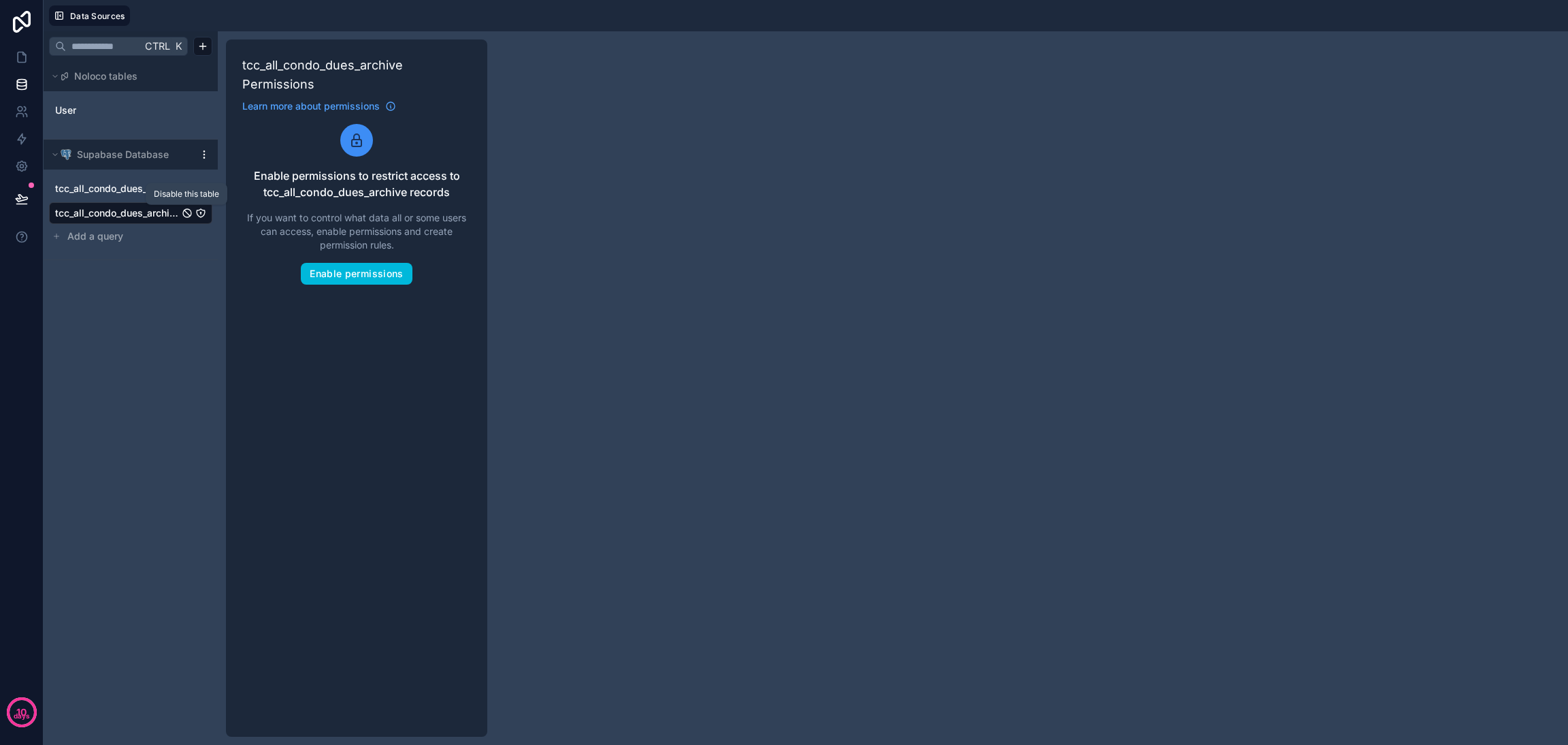
click at [186, 214] on icon "tcc_all_condo_dues_archive" at bounding box center [187, 212] width 11 height 11
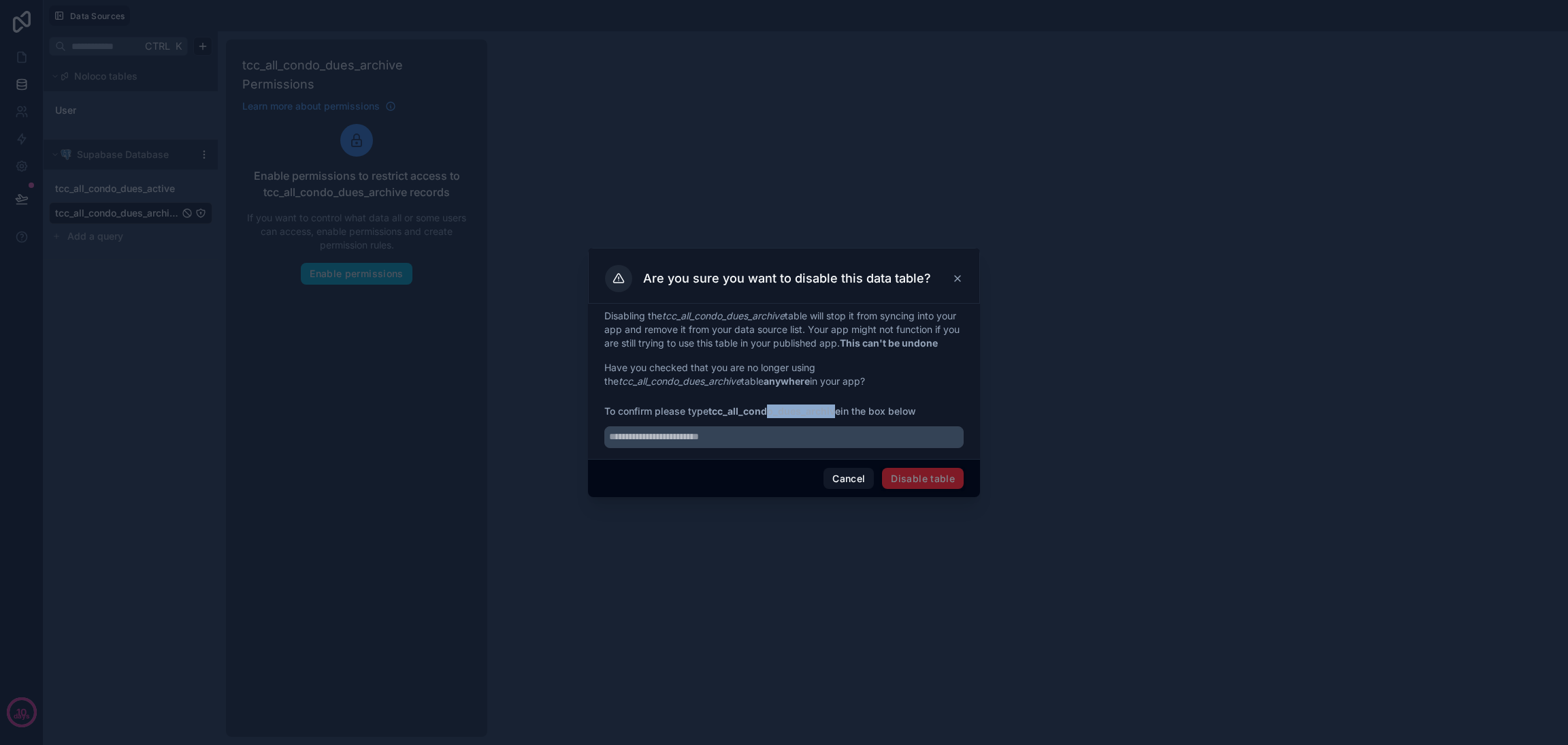
drag, startPoint x: 838, startPoint y: 421, endPoint x: 770, endPoint y: 418, distance: 68.1
click at [770, 416] on strong "tcc_all_condo_dues_archive" at bounding box center [775, 410] width 132 height 12
drag, startPoint x: 842, startPoint y: 416, endPoint x: 712, endPoint y: 414, distance: 130.0
click at [712, 414] on span "To confirm please type tcc_all_condo_dues_archive in the box below" at bounding box center [784, 411] width 360 height 14
copy strong "tcc_all_condo_dues_archive"
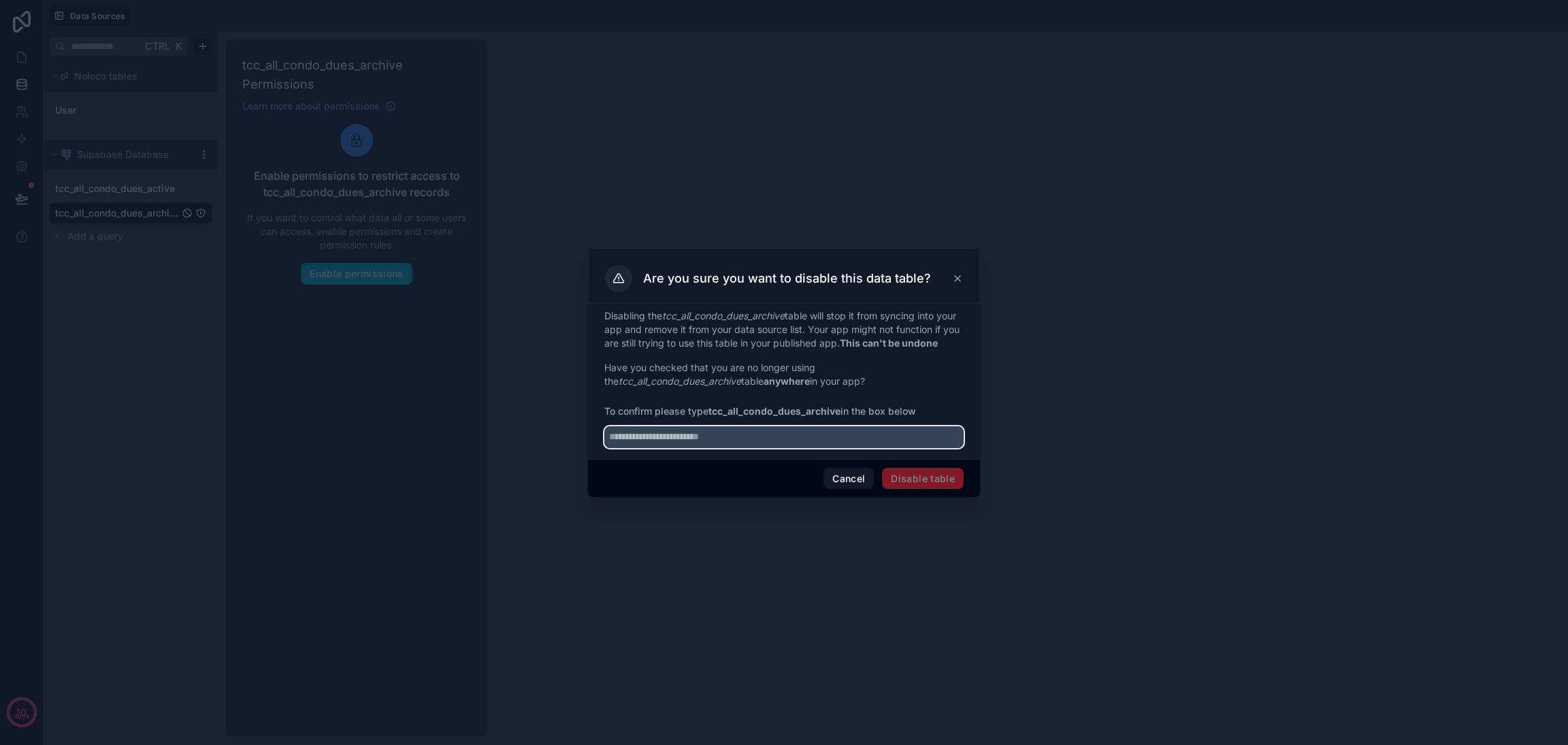
click at [728, 448] on input "text" at bounding box center [784, 437] width 360 height 21
paste input "**********"
type input "**********"
click at [947, 486] on button "Disable table" at bounding box center [923, 479] width 82 height 21
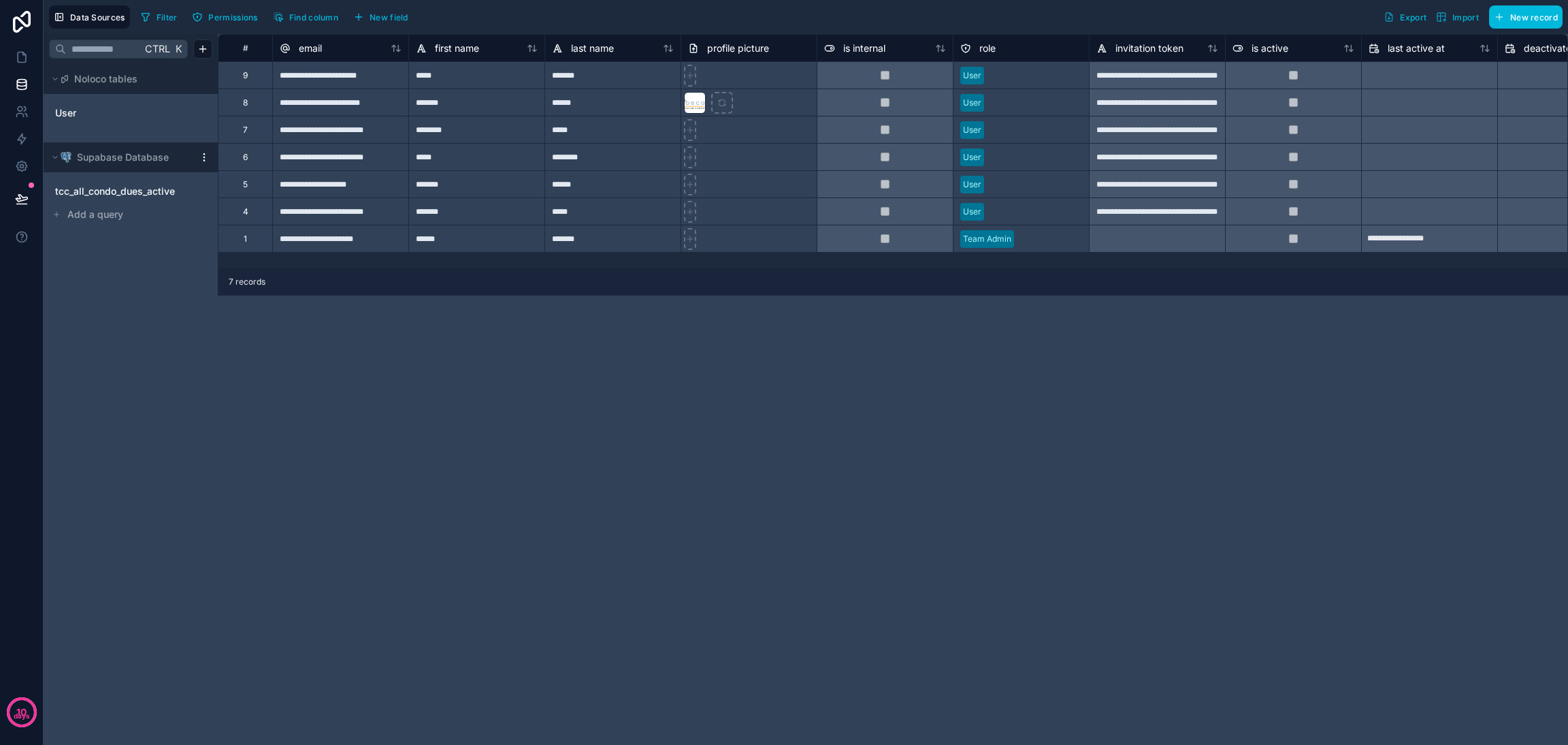
click at [124, 188] on span "tcc_all_condo_dues_active" at bounding box center [115, 192] width 120 height 14
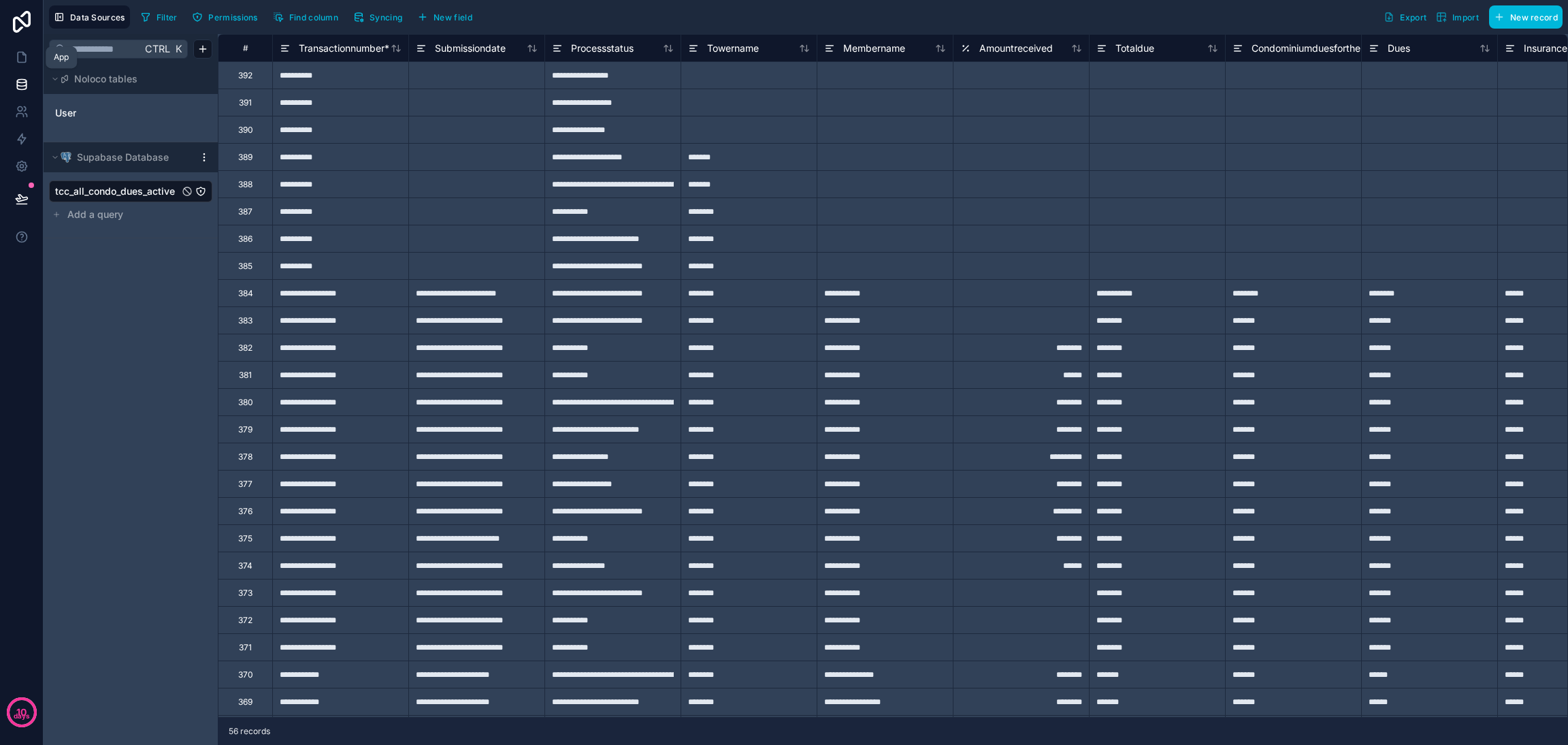
click at [17, 54] on icon at bounding box center [21, 57] width 8 height 10
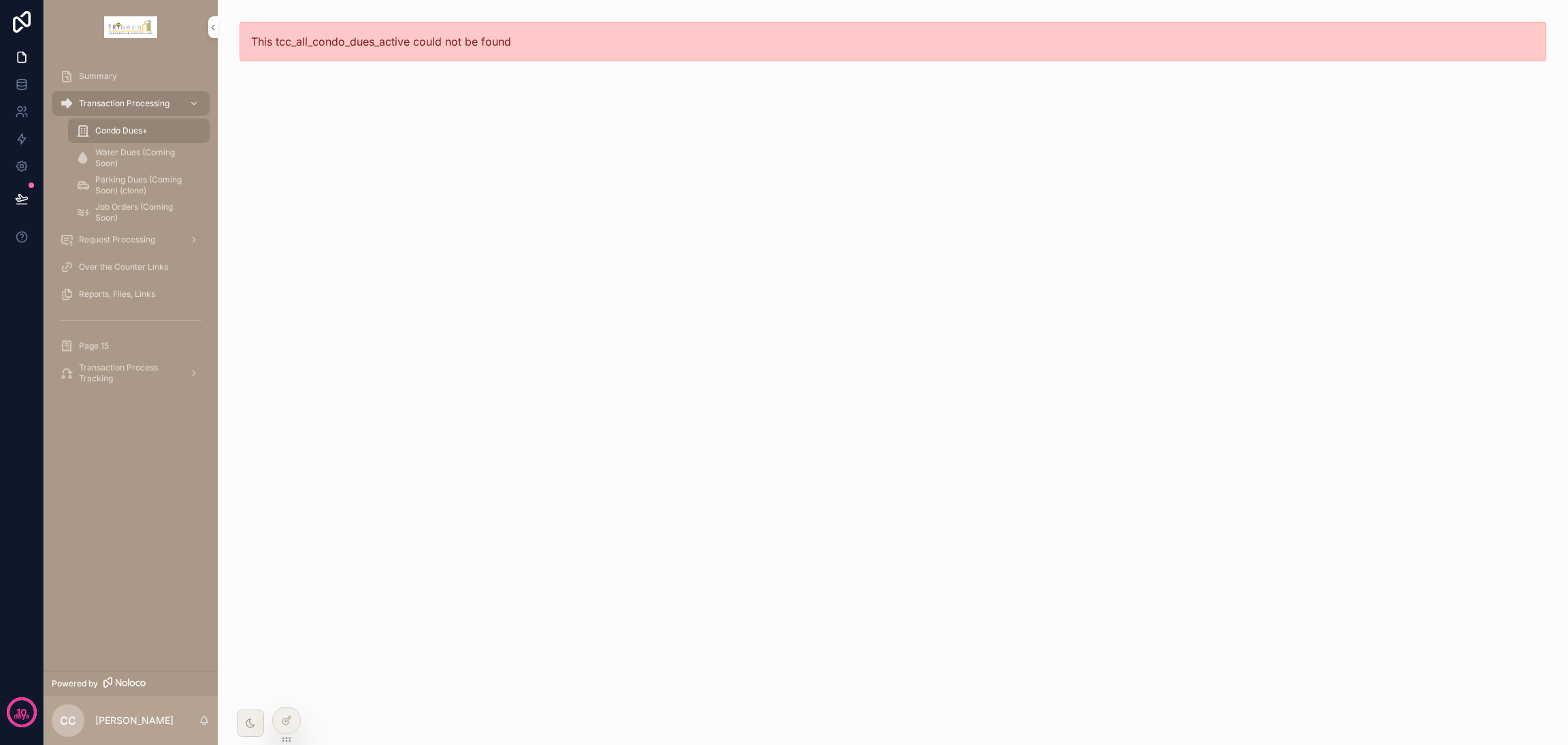
click at [135, 267] on span "Over the Counter Links" at bounding box center [123, 266] width 89 height 11
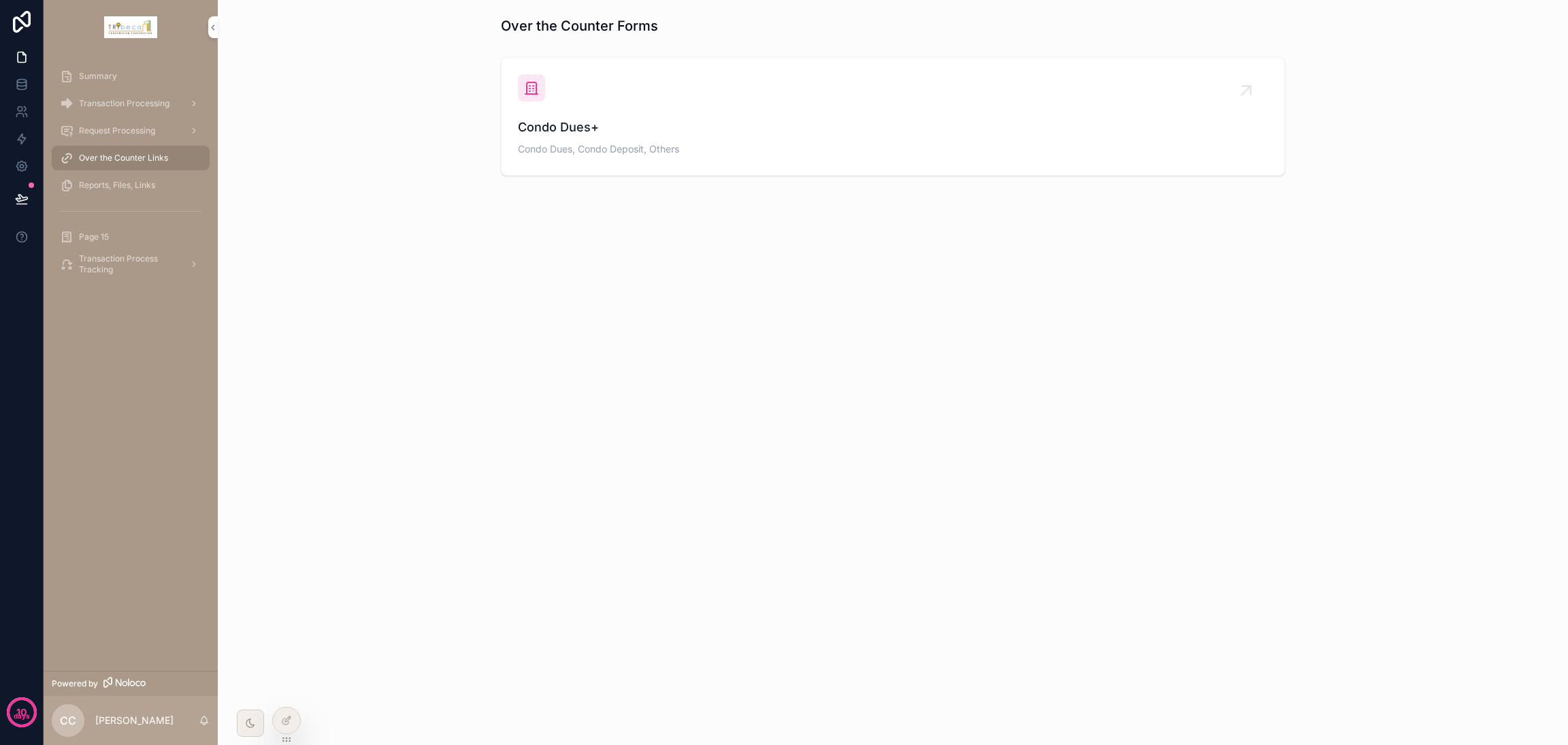
click at [273, 727] on div at bounding box center [286, 721] width 28 height 27
click at [279, 727] on div at bounding box center [287, 720] width 27 height 26
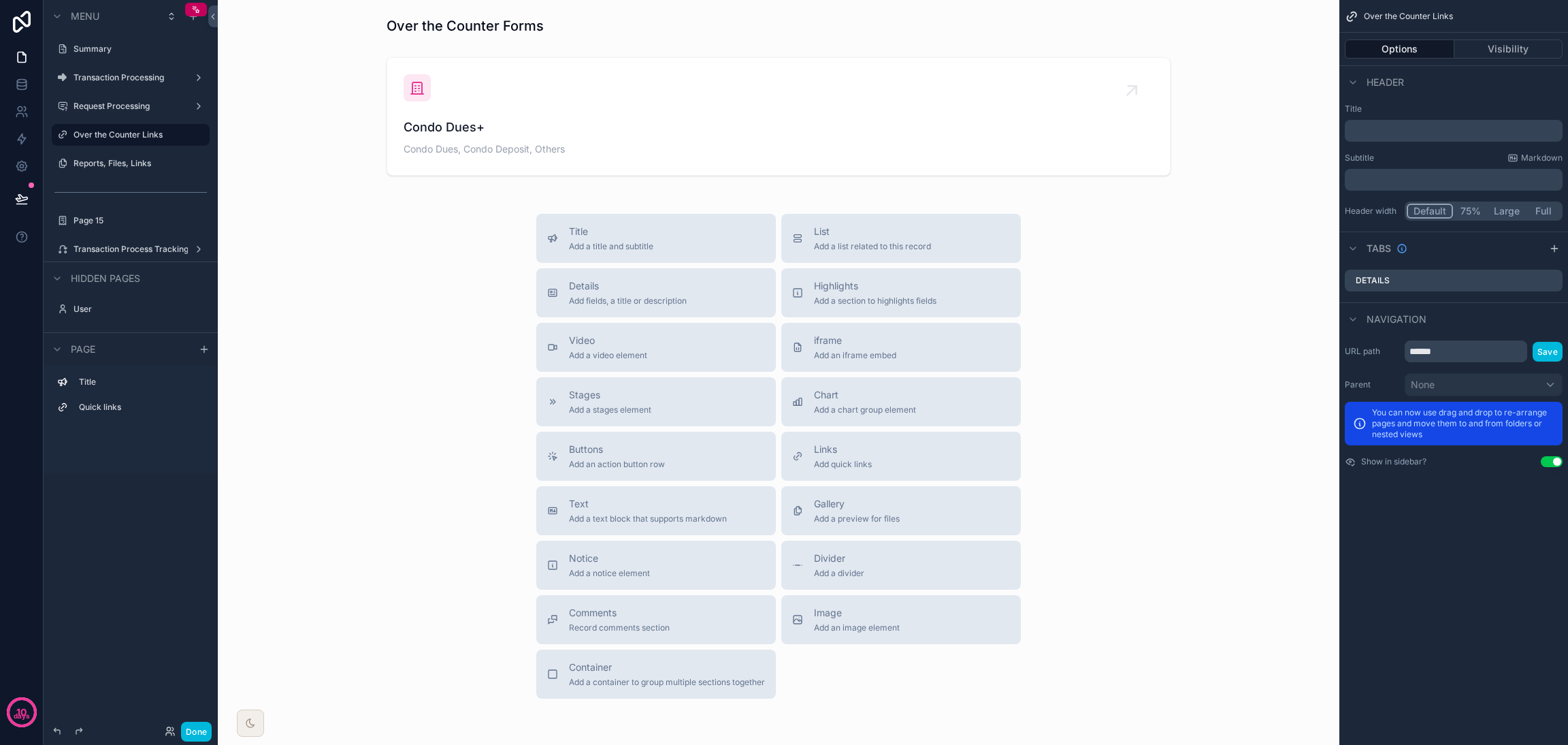
click at [128, 79] on label "Transaction Processing" at bounding box center [128, 77] width 109 height 11
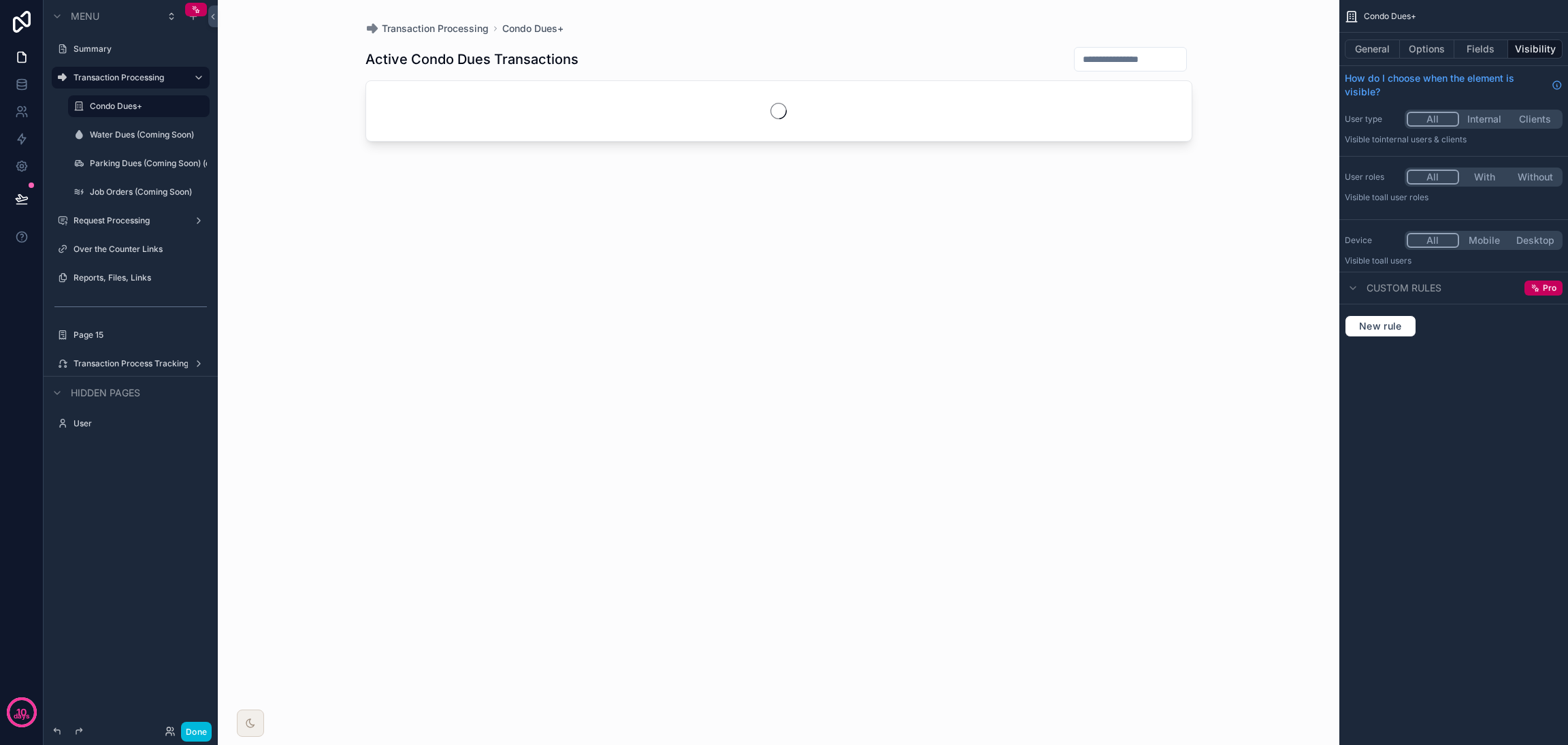
click at [144, 103] on label "Condo Dues+" at bounding box center [145, 106] width 112 height 11
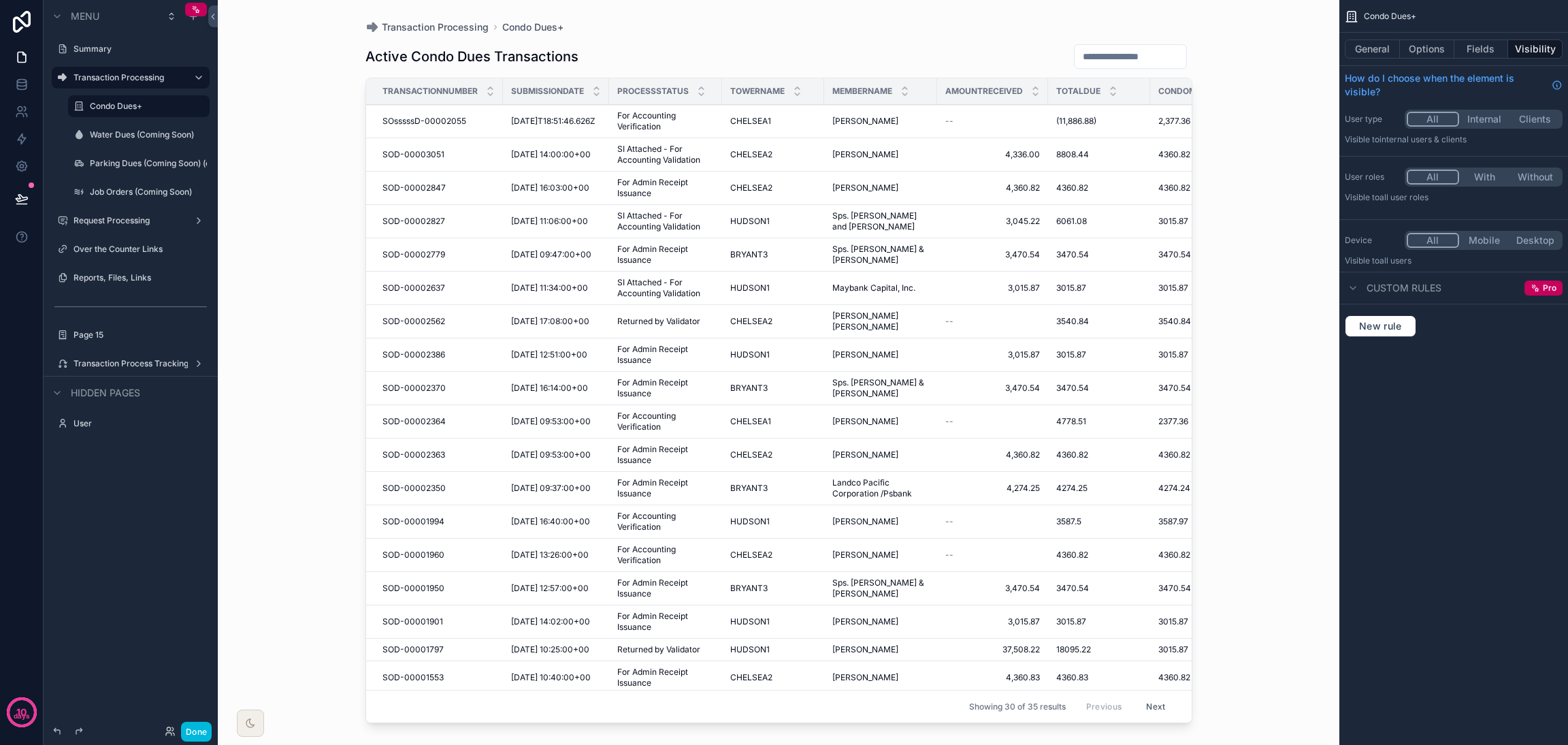
click at [1130, 336] on div "scrollable content" at bounding box center [778, 364] width 870 height 728
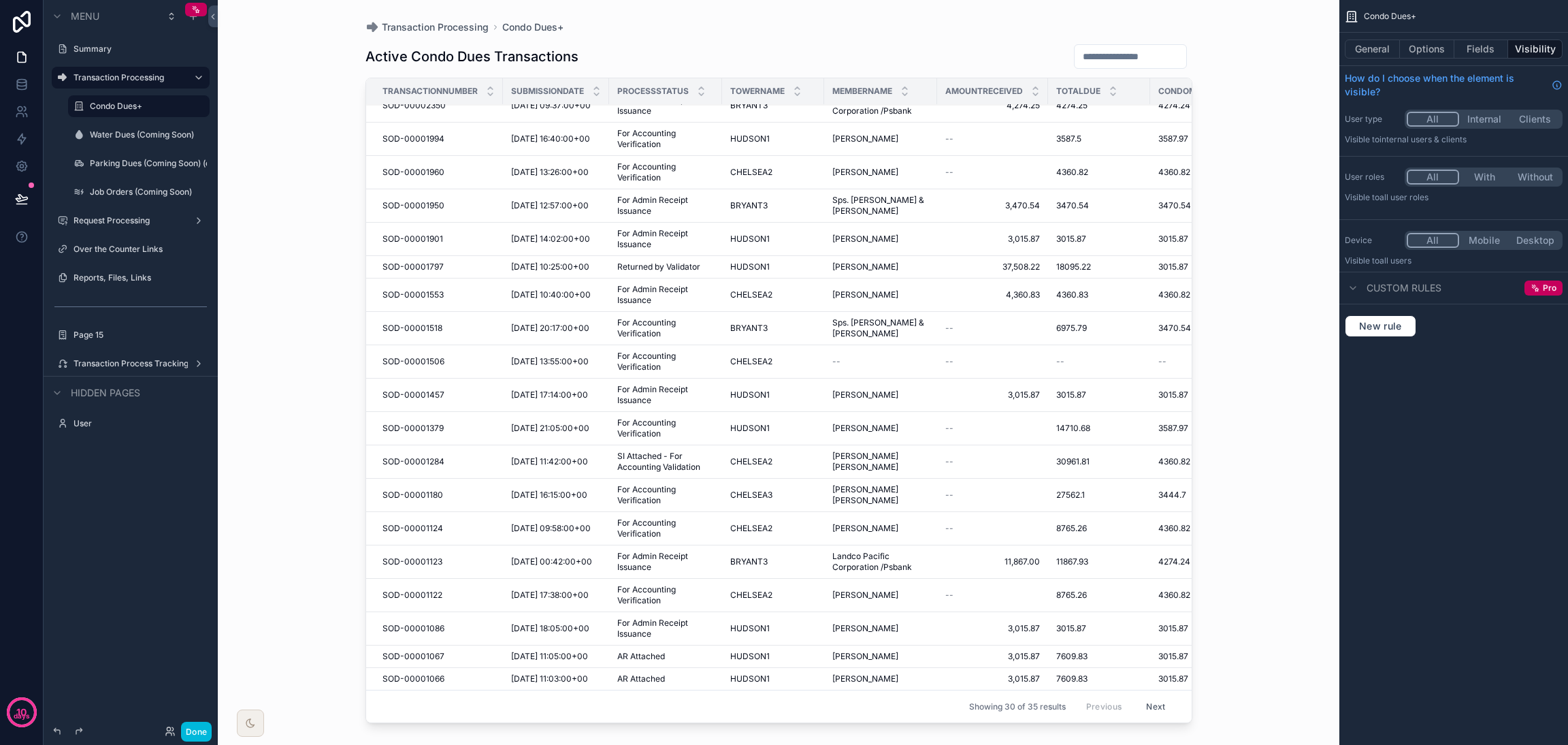
scroll to position [433, 0]
click at [150, 363] on label "Transaction Process Tracking" at bounding box center [131, 363] width 115 height 11
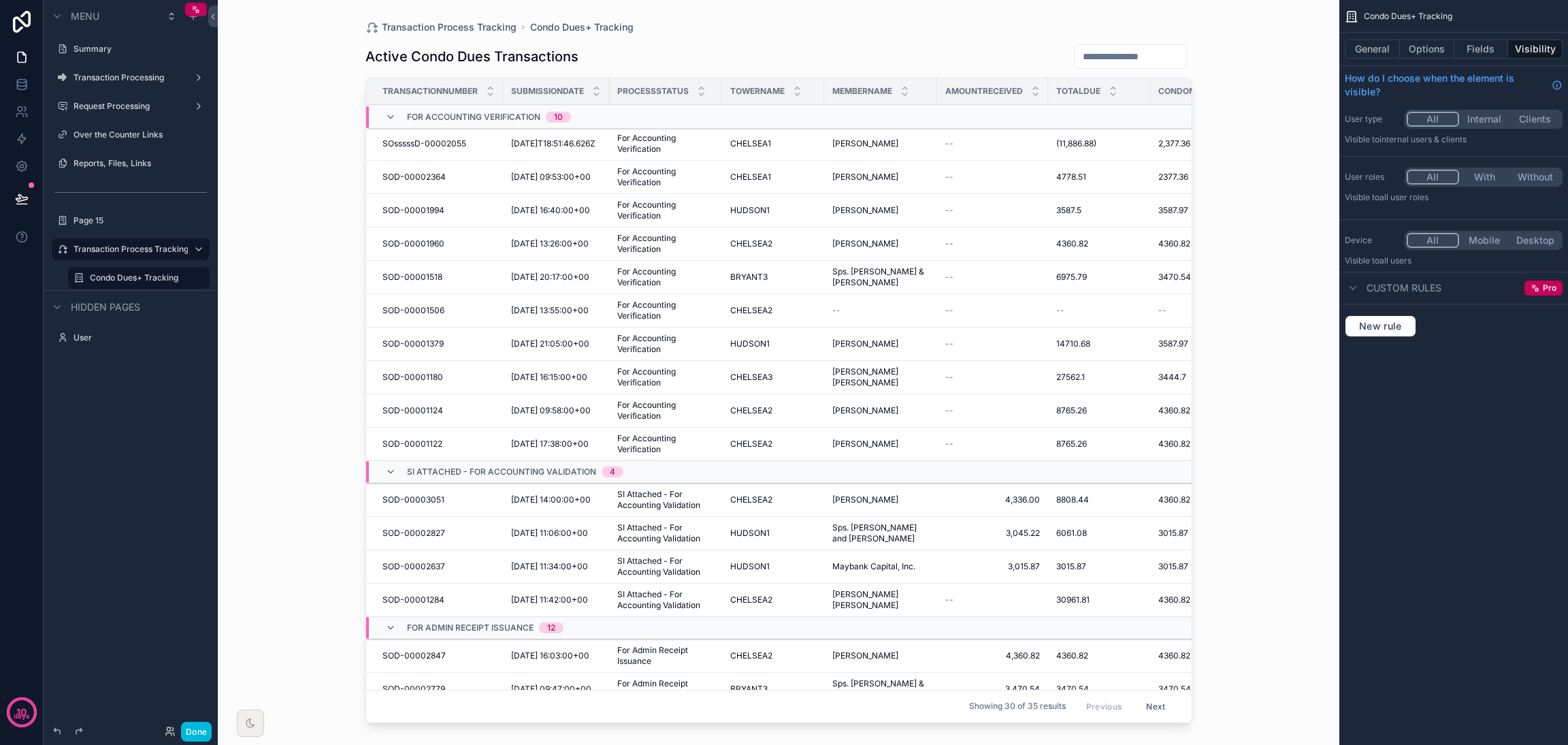
click at [121, 278] on label "Condo Dues+ Tracking" at bounding box center [145, 277] width 112 height 11
click at [1272, 373] on div "Transaction Process Tracking Condo Dues+ Tracking Active Condo Dues Transaction…" at bounding box center [779, 372] width 1122 height 745
click at [487, 328] on div "scrollable content" at bounding box center [778, 364] width 870 height 728
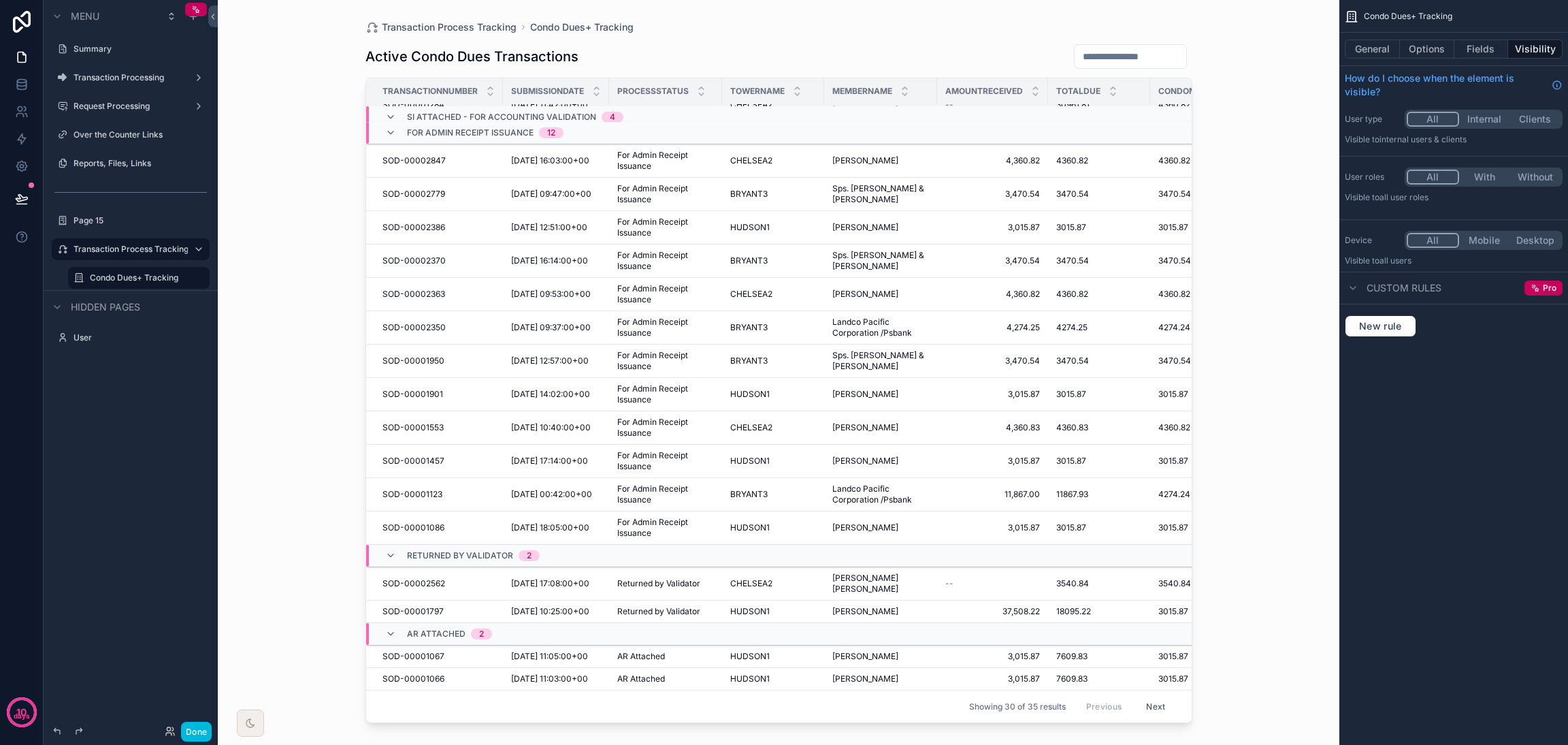
scroll to position [18, 0]
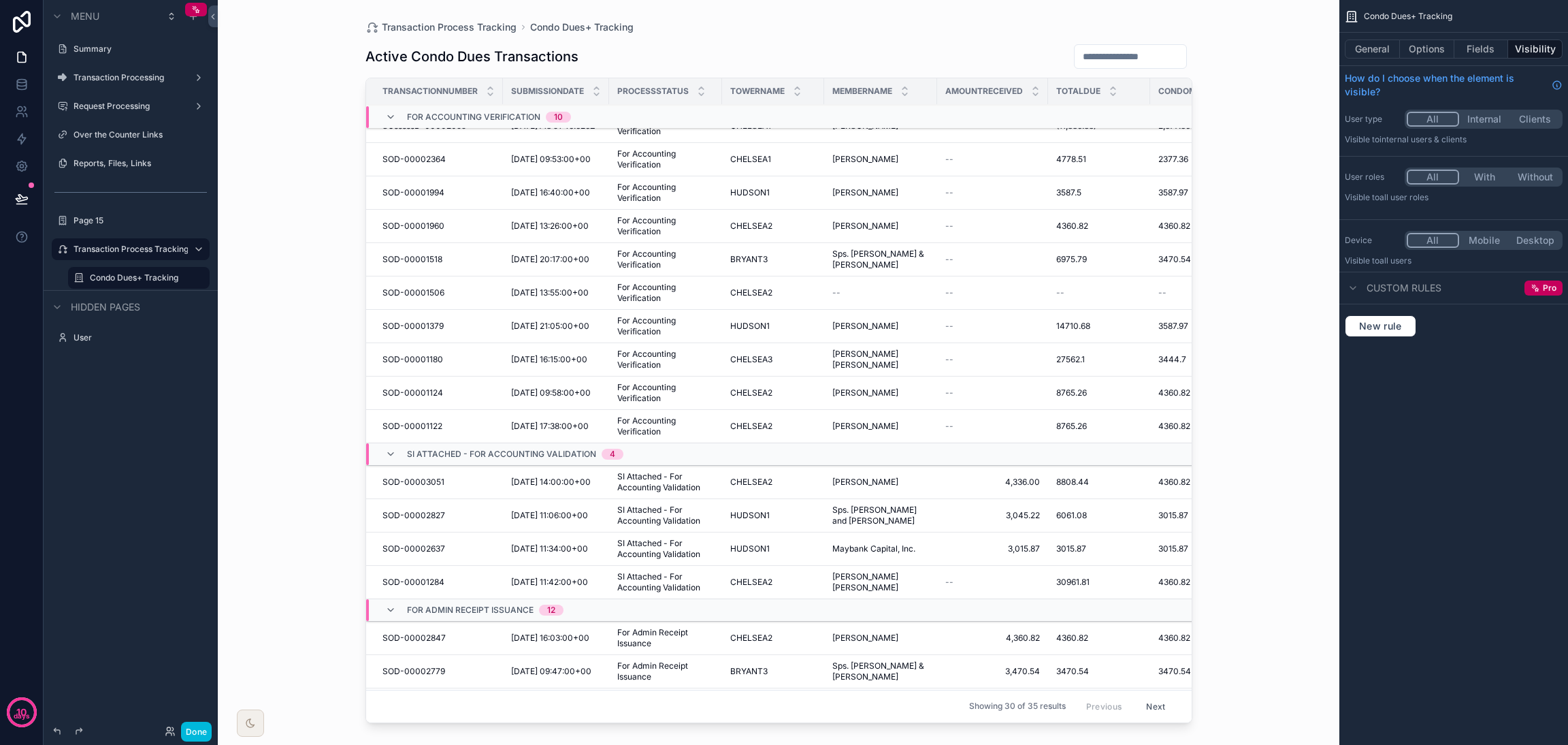
click at [128, 79] on label "Transaction Processing" at bounding box center [128, 77] width 109 height 11
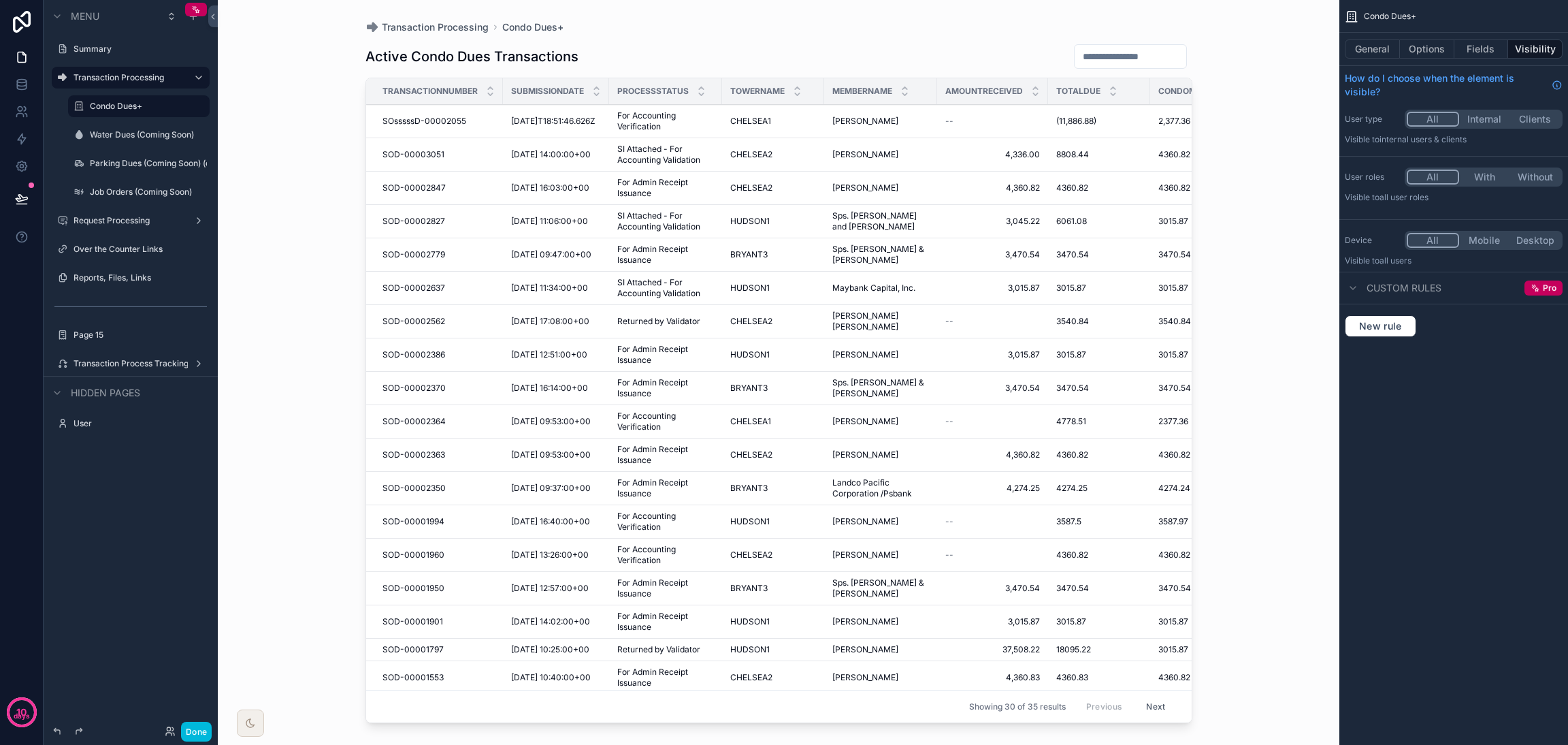
click at [128, 103] on label "Condo Dues+" at bounding box center [145, 106] width 112 height 11
click at [540, 125] on div "scrollable content" at bounding box center [778, 364] width 870 height 728
click at [541, 122] on span "[DATE]T18:51:46.626Z" at bounding box center [553, 121] width 85 height 11
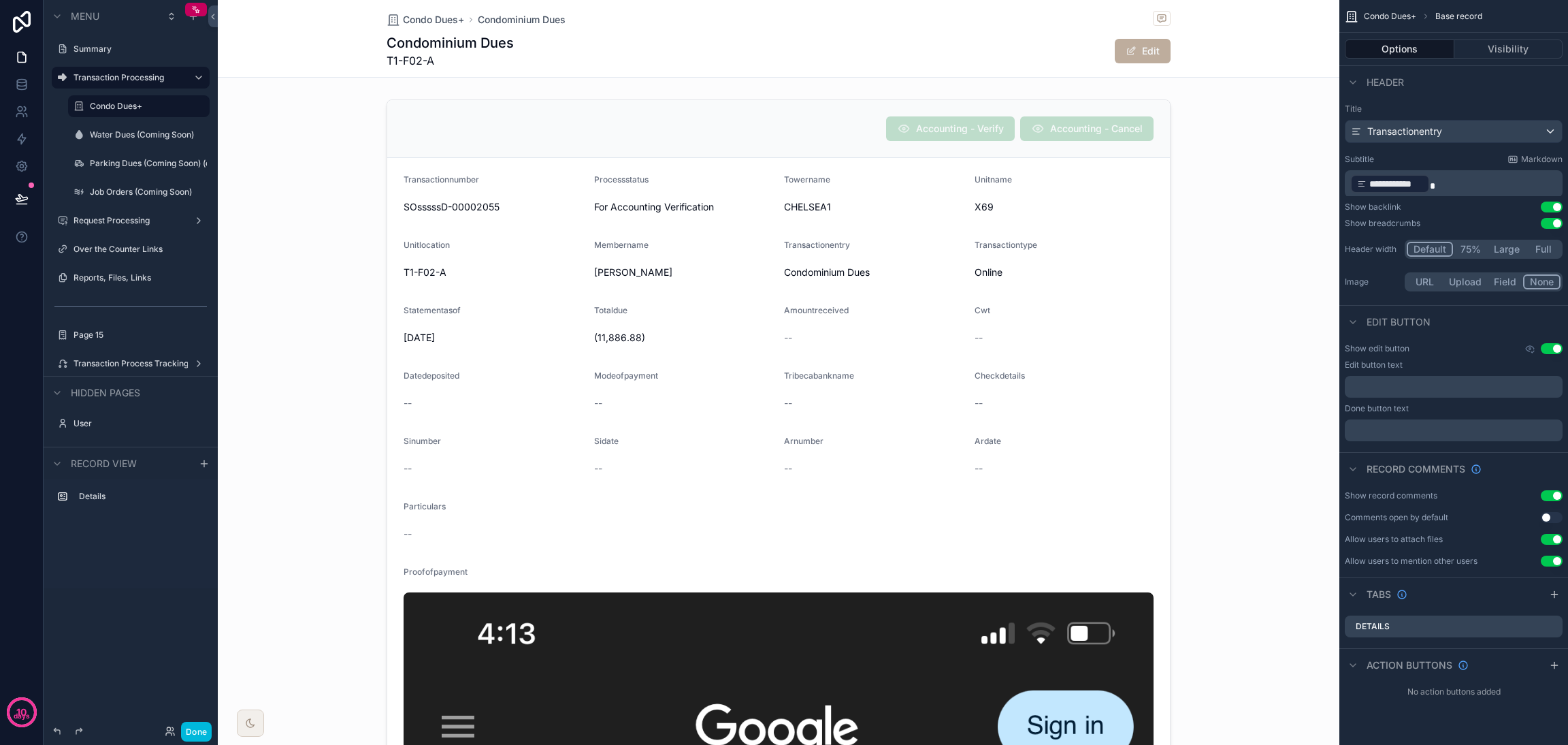
click at [103, 80] on label "Transaction Processing" at bounding box center [128, 77] width 109 height 11
